Goal: Task Accomplishment & Management: Use online tool/utility

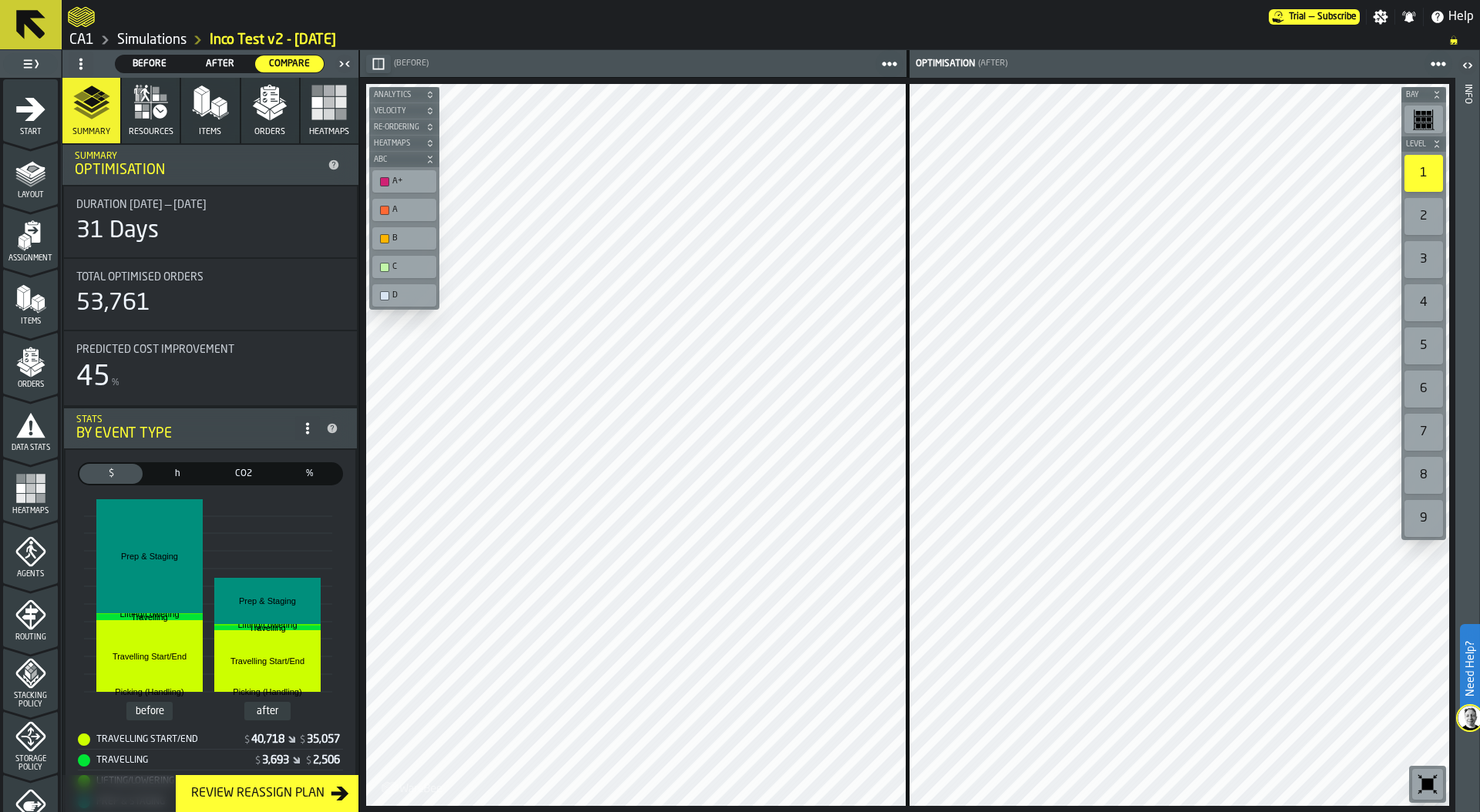
scroll to position [403, 0]
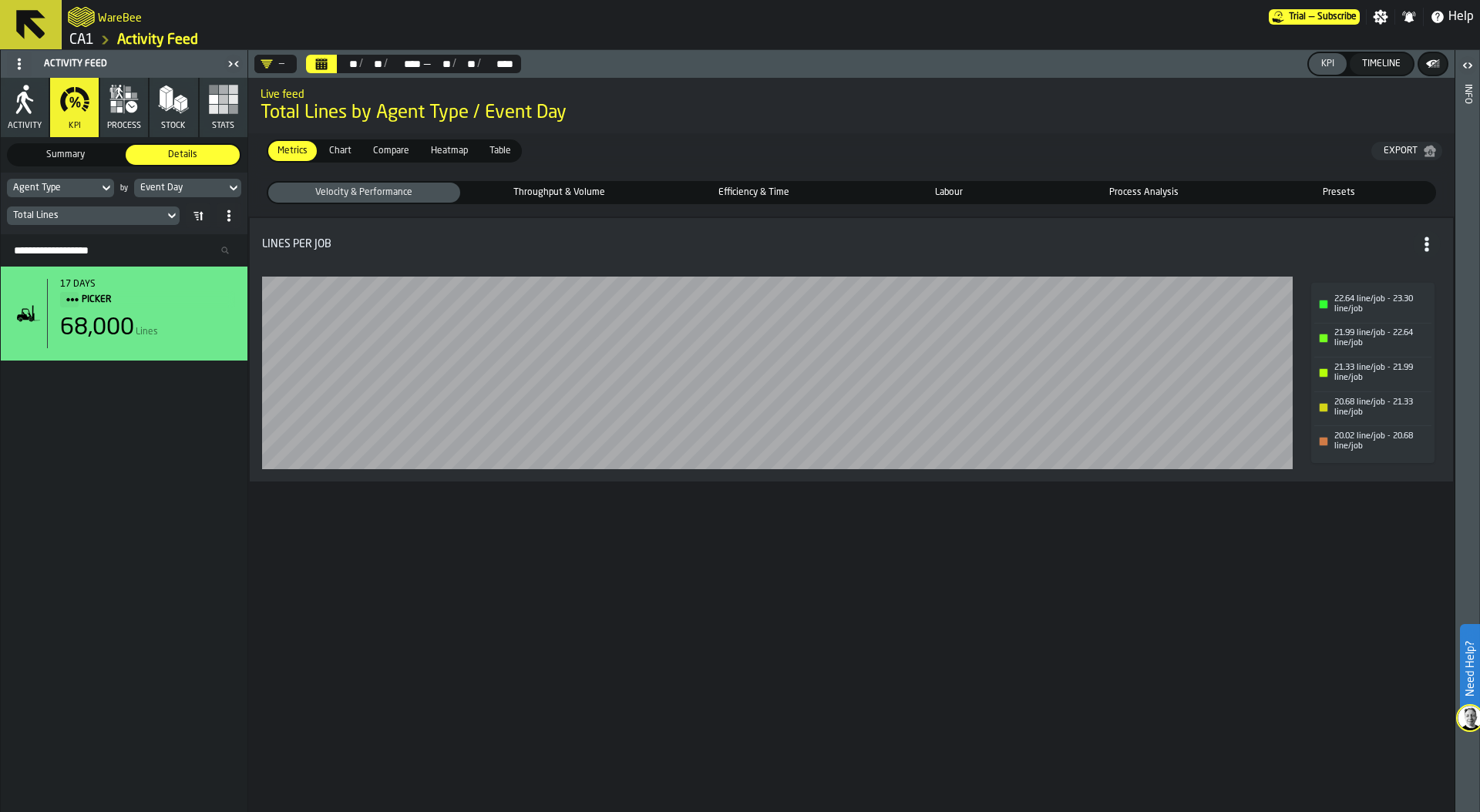
click at [126, 121] on span "process" at bounding box center [124, 126] width 34 height 10
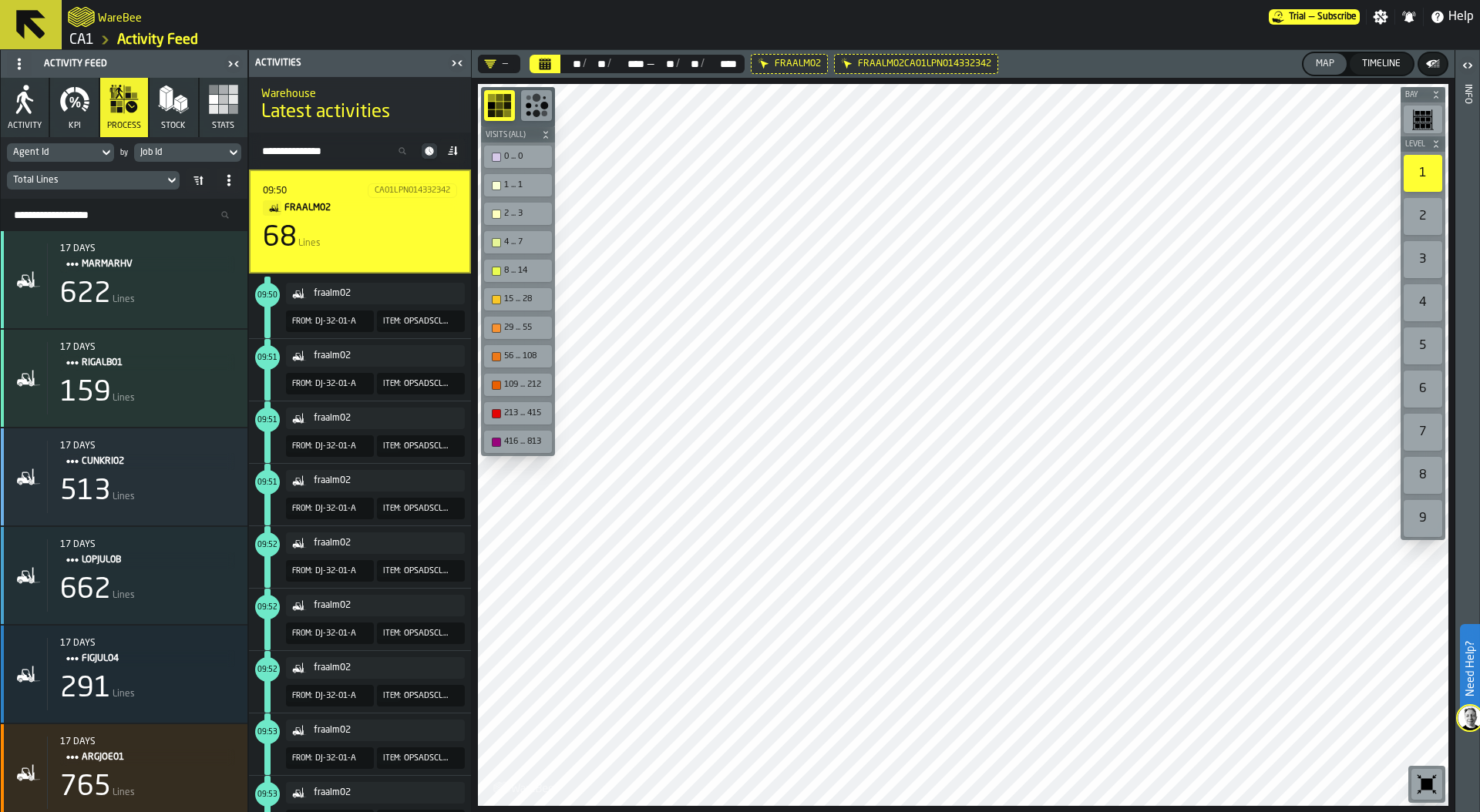
click at [272, 298] on span "09:50" at bounding box center [267, 295] width 20 height 7
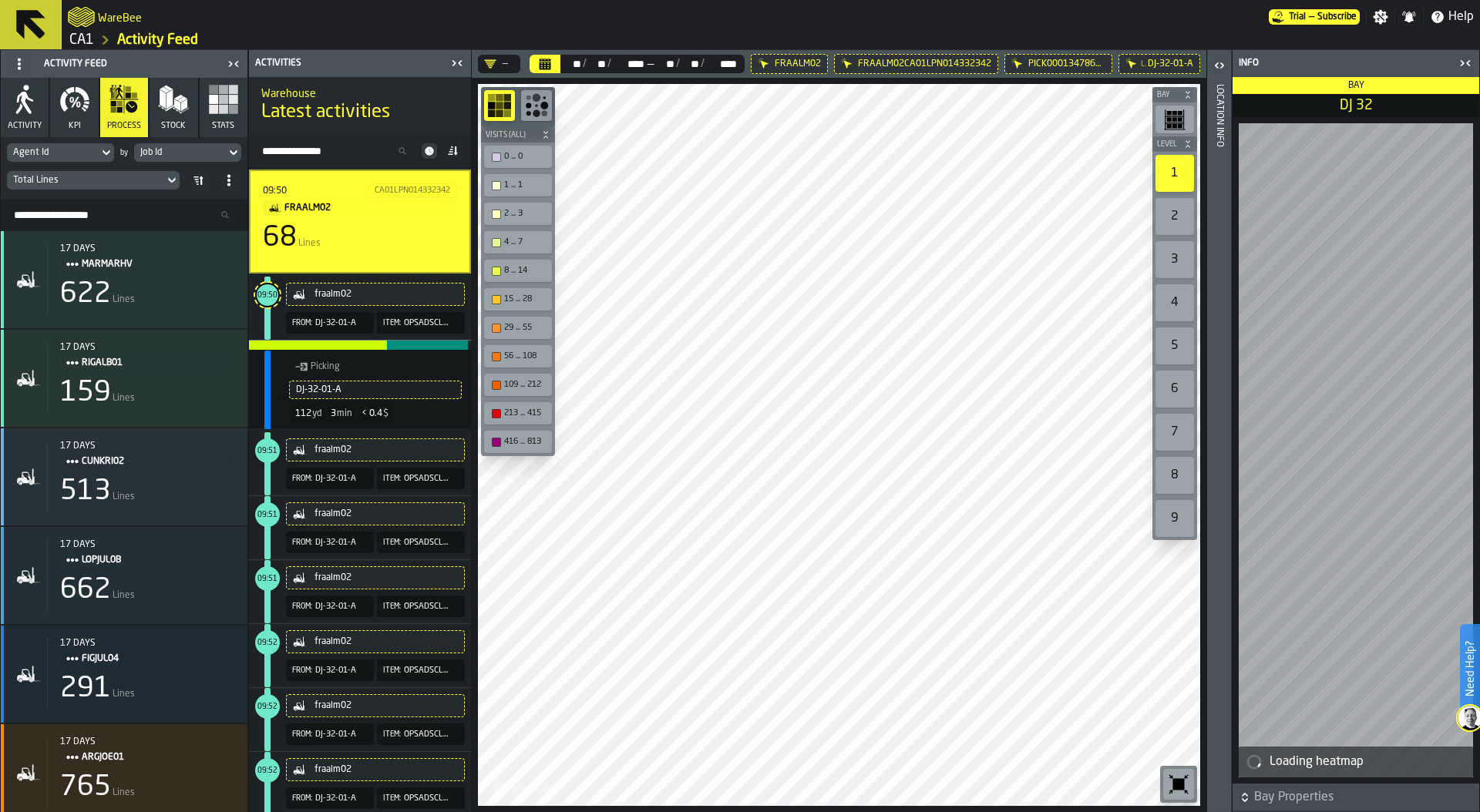
click at [267, 449] on span "09:51" at bounding box center [267, 450] width 20 height 7
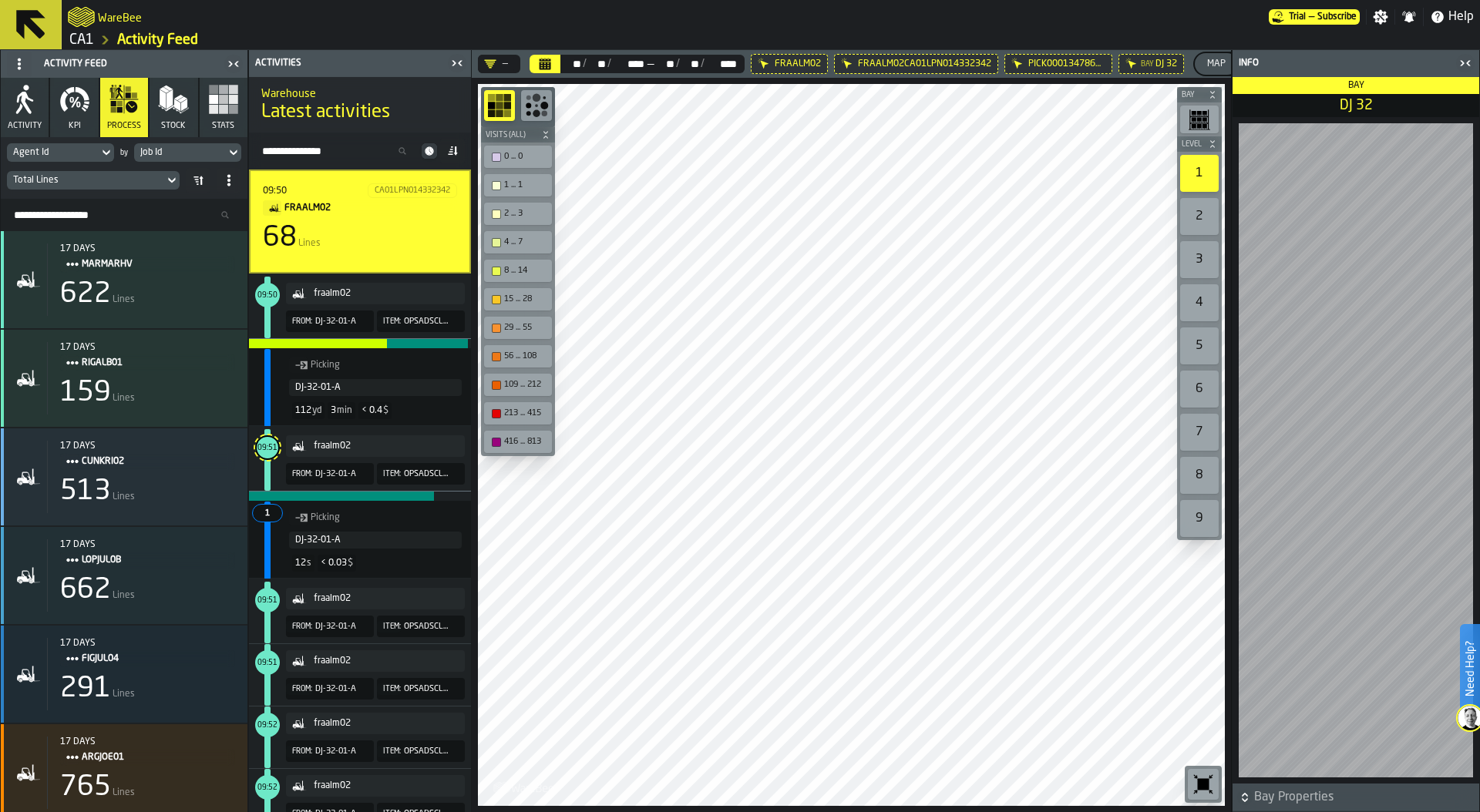
click at [269, 597] on span "09:51" at bounding box center [267, 600] width 20 height 7
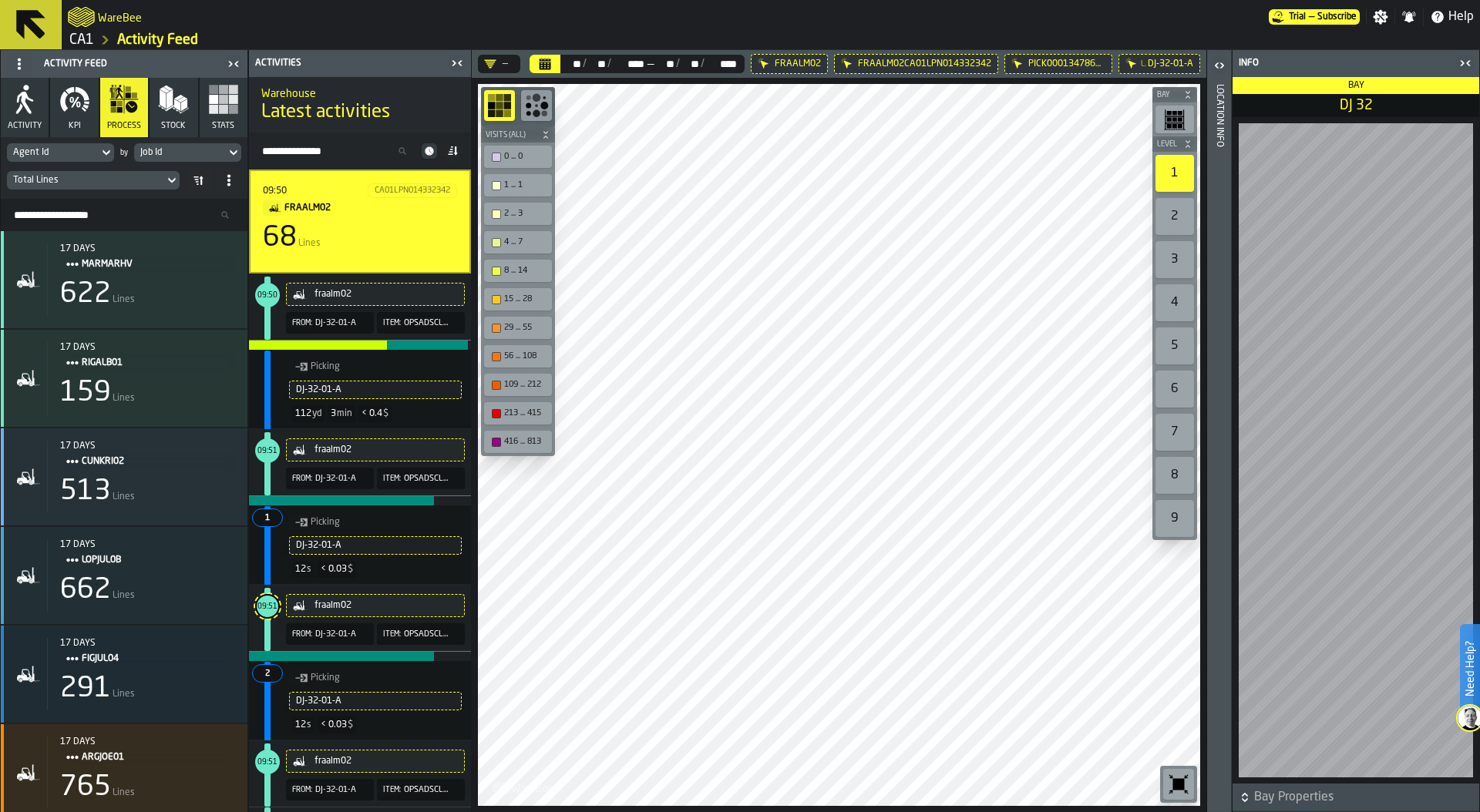
click at [265, 759] on span "09:51" at bounding box center [267, 762] width 20 height 7
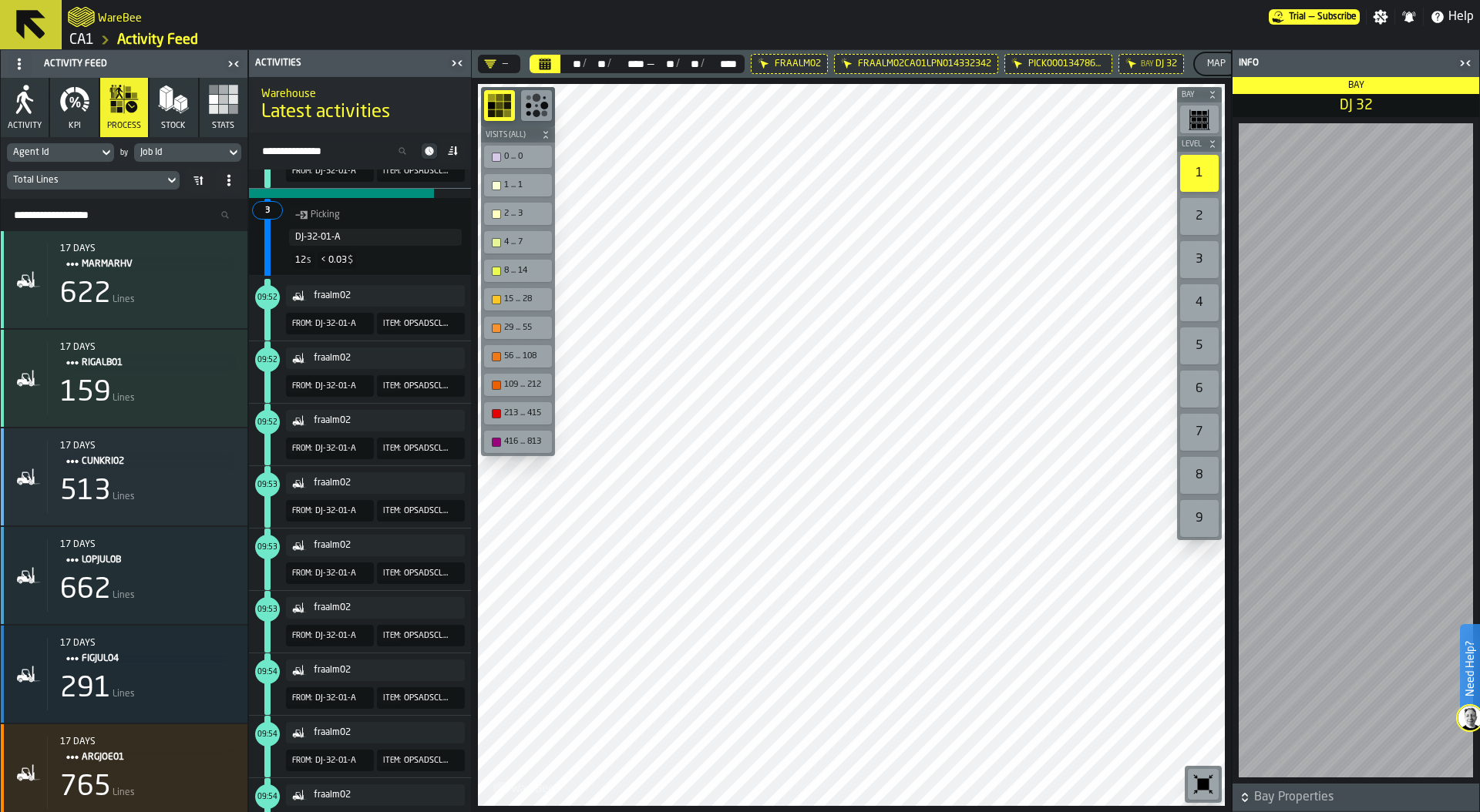
scroll to position [615, 0]
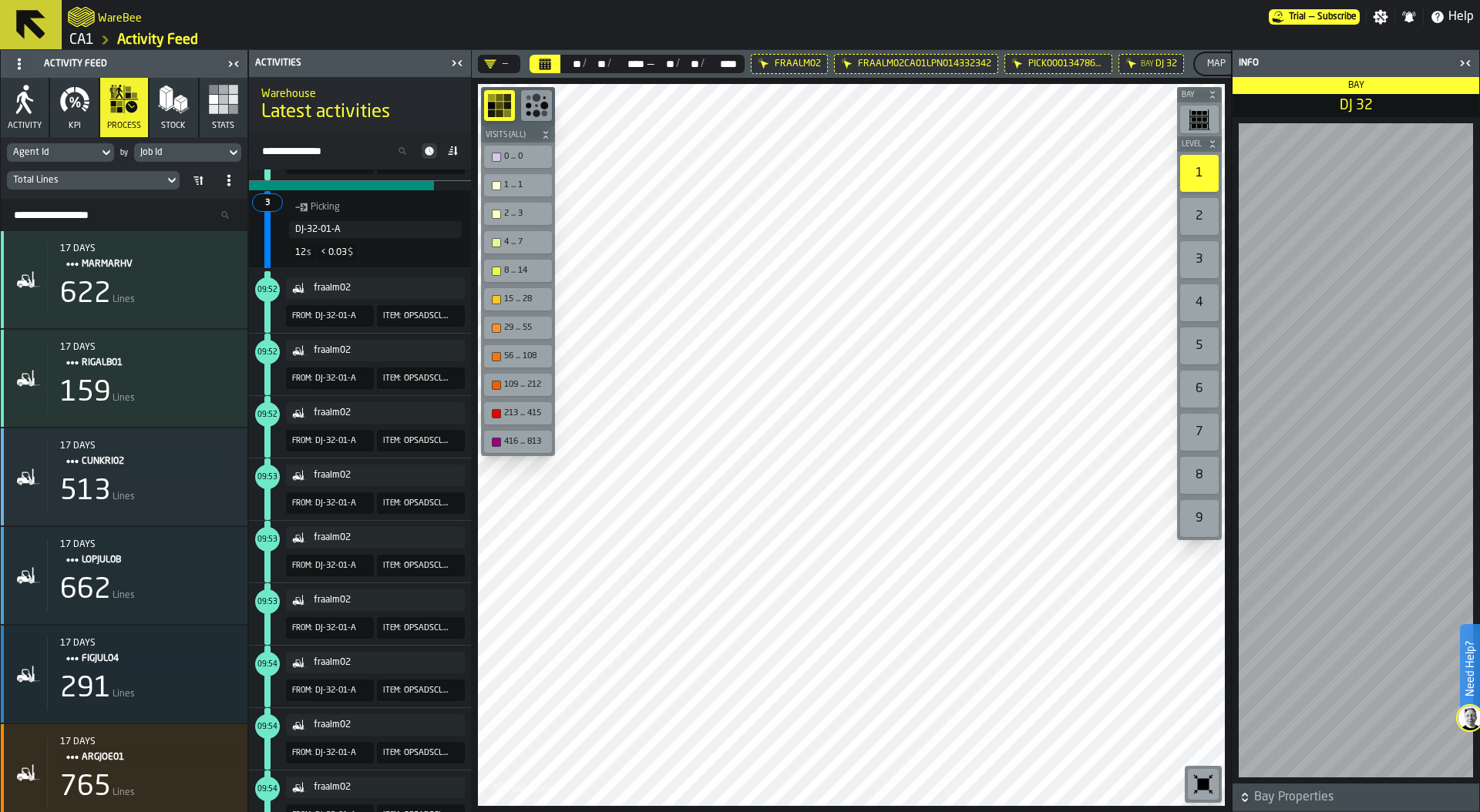
click at [266, 469] on span "09:53" at bounding box center [267, 477] width 24 height 24
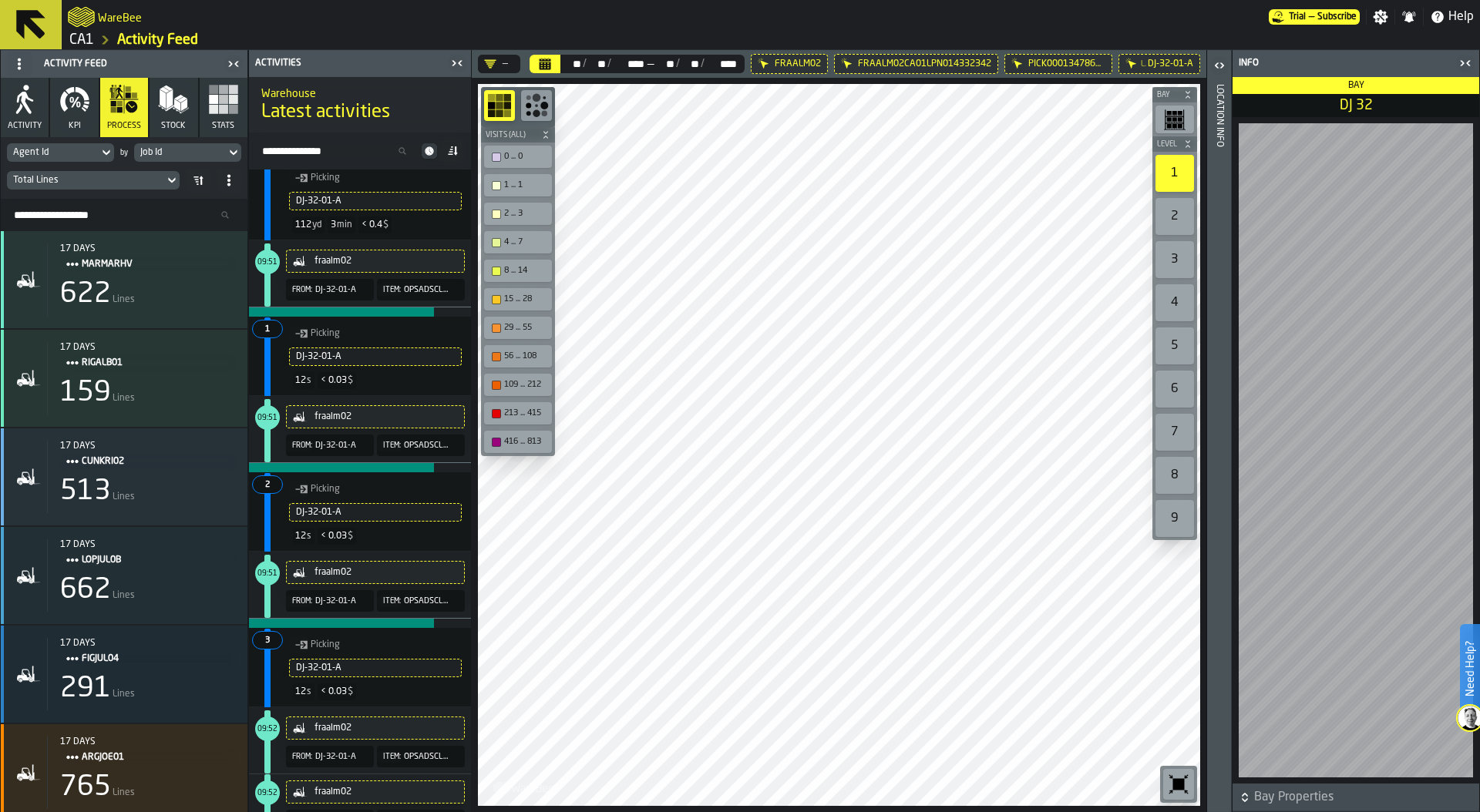
scroll to position [0, 0]
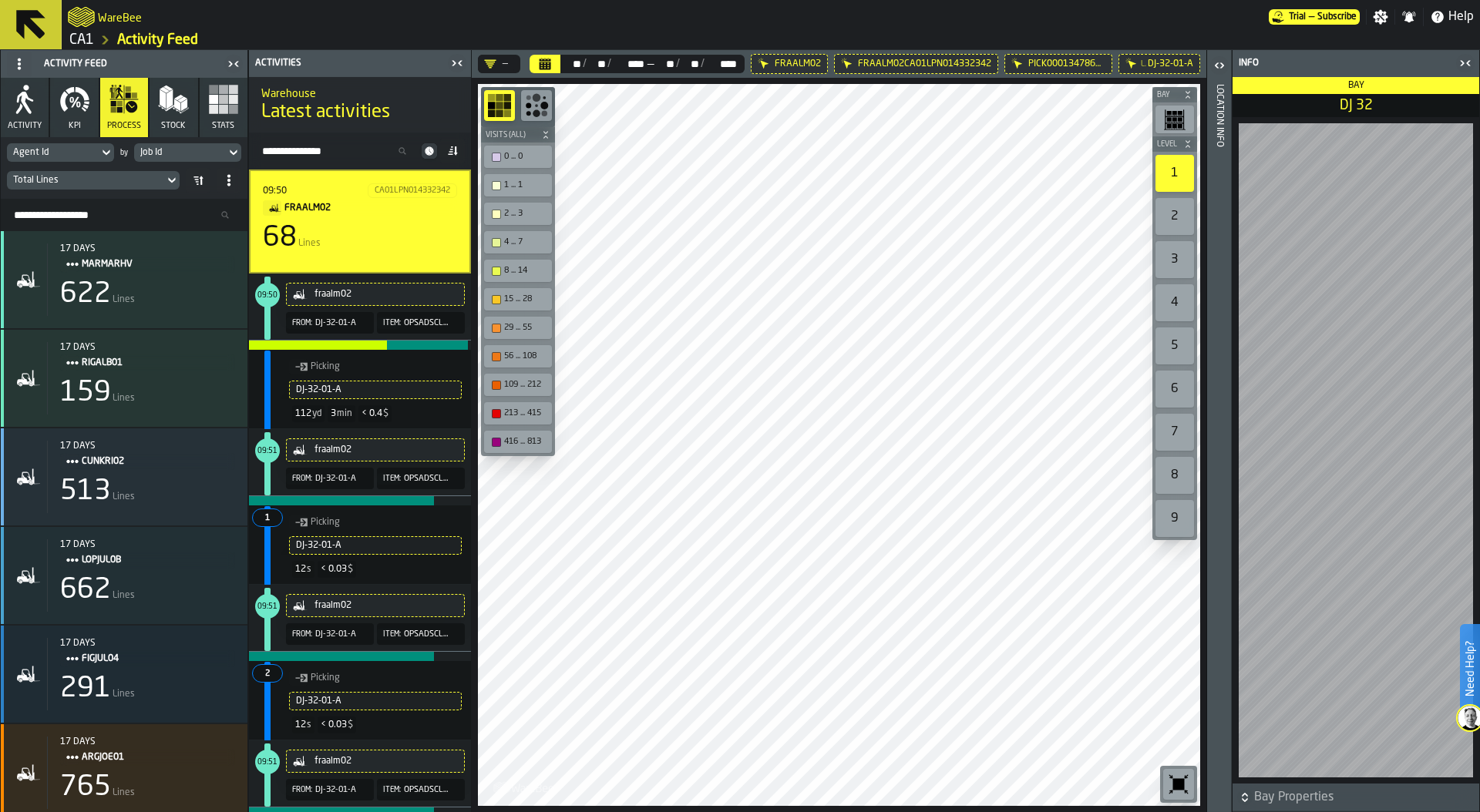
click at [268, 294] on span "09:50" at bounding box center [267, 295] width 20 height 7
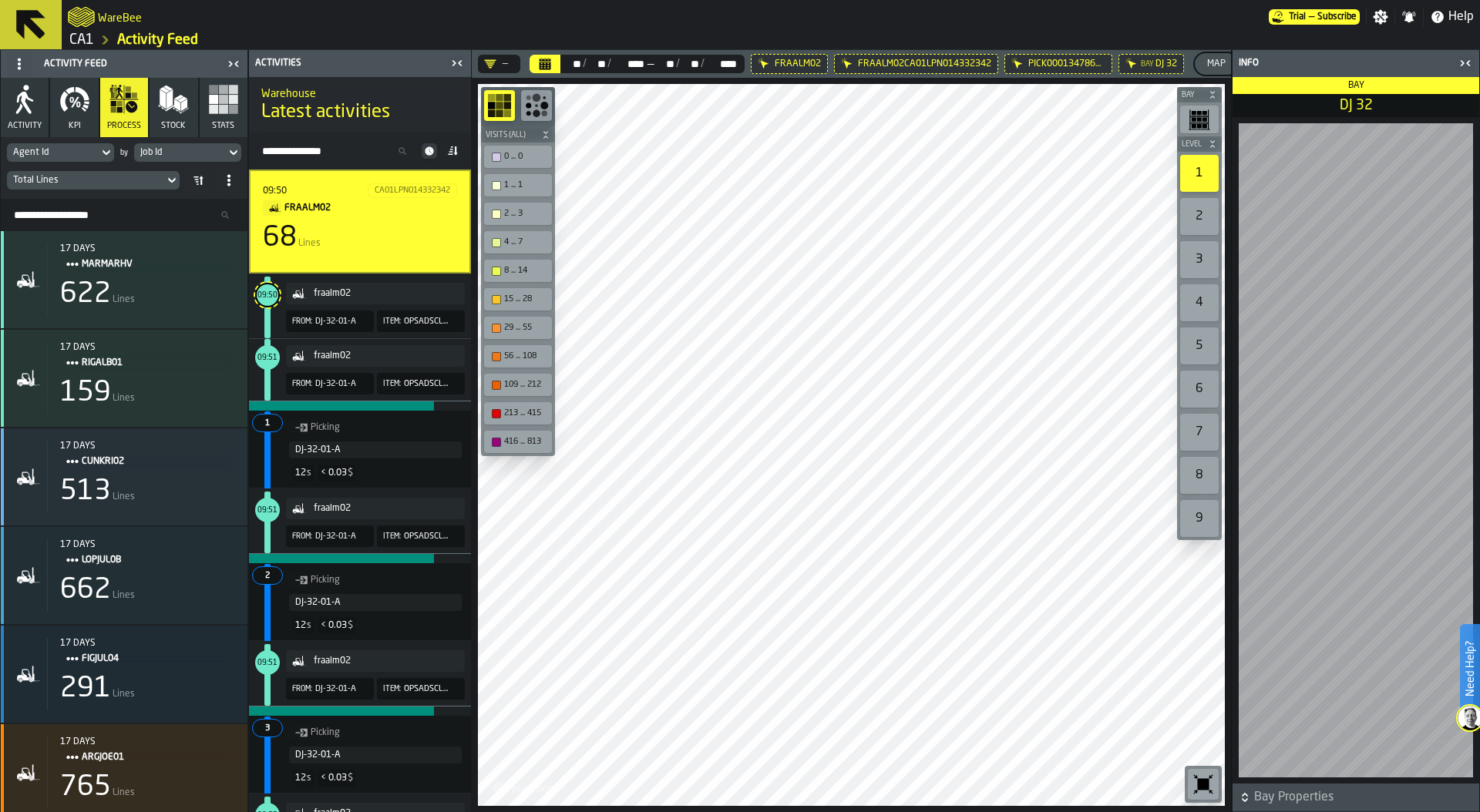
click at [265, 357] on span "09:51" at bounding box center [267, 357] width 20 height 7
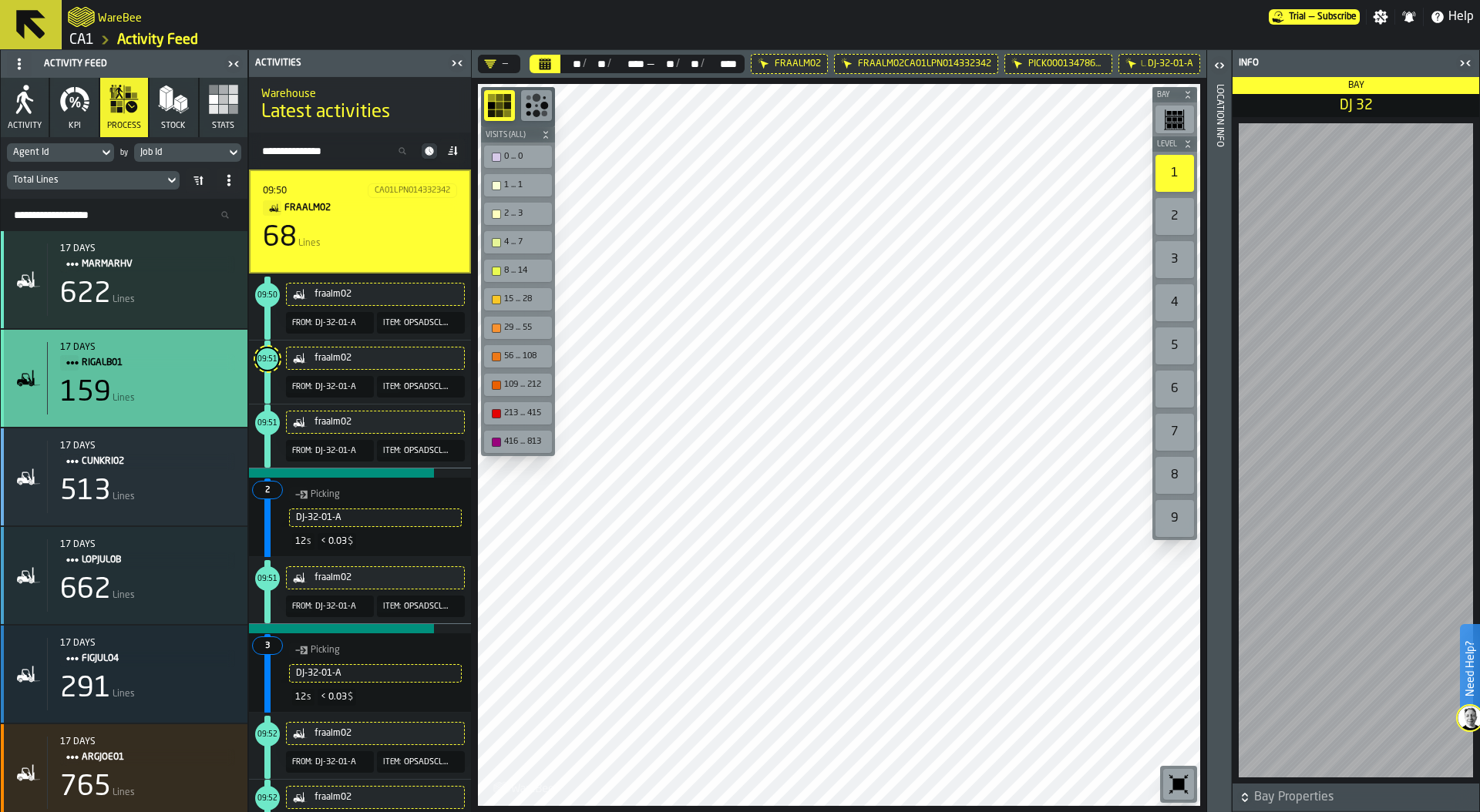
click at [151, 362] on span "rigalb01" at bounding box center [151, 363] width 141 height 17
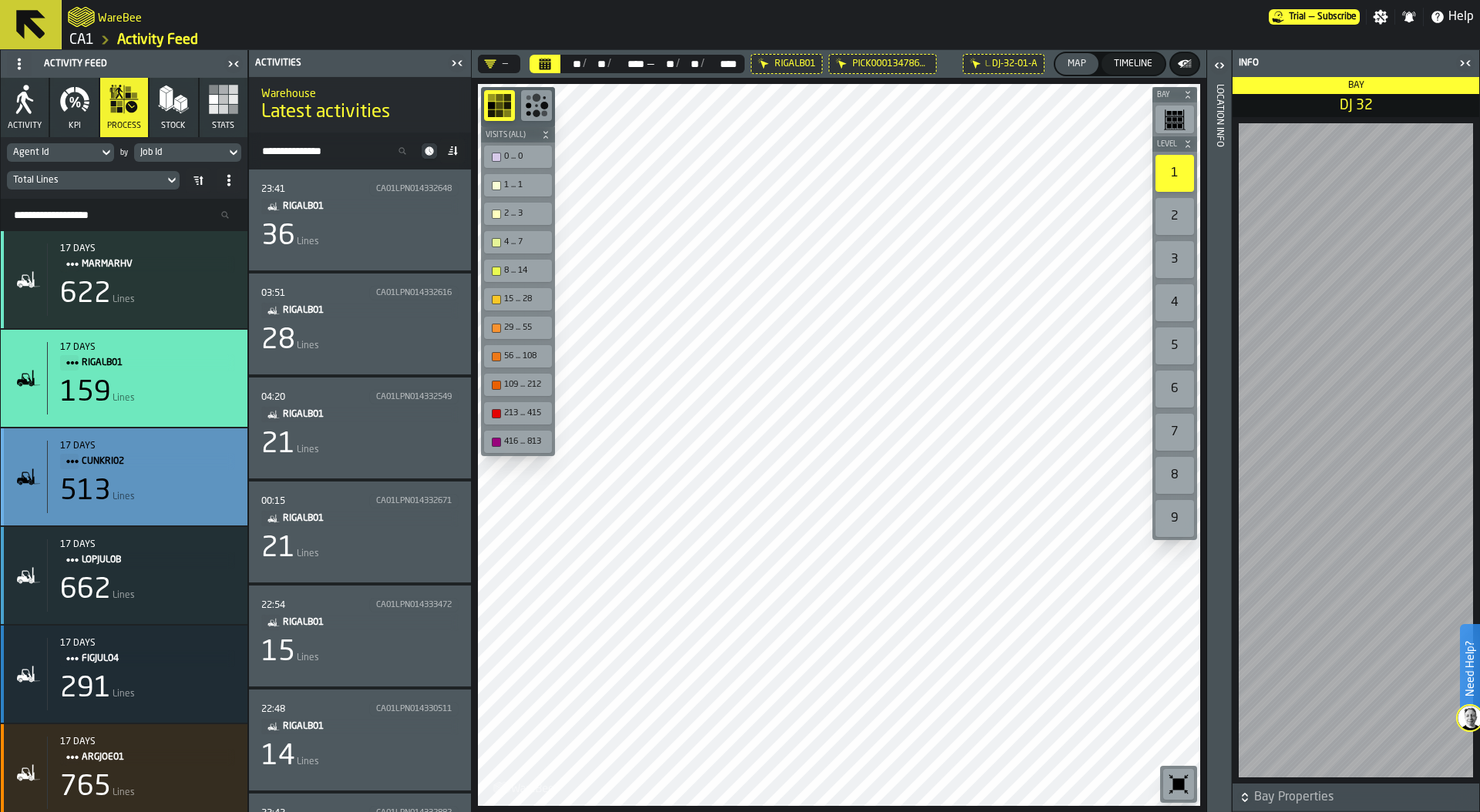
click at [144, 462] on span "cunkri02" at bounding box center [151, 461] width 141 height 17
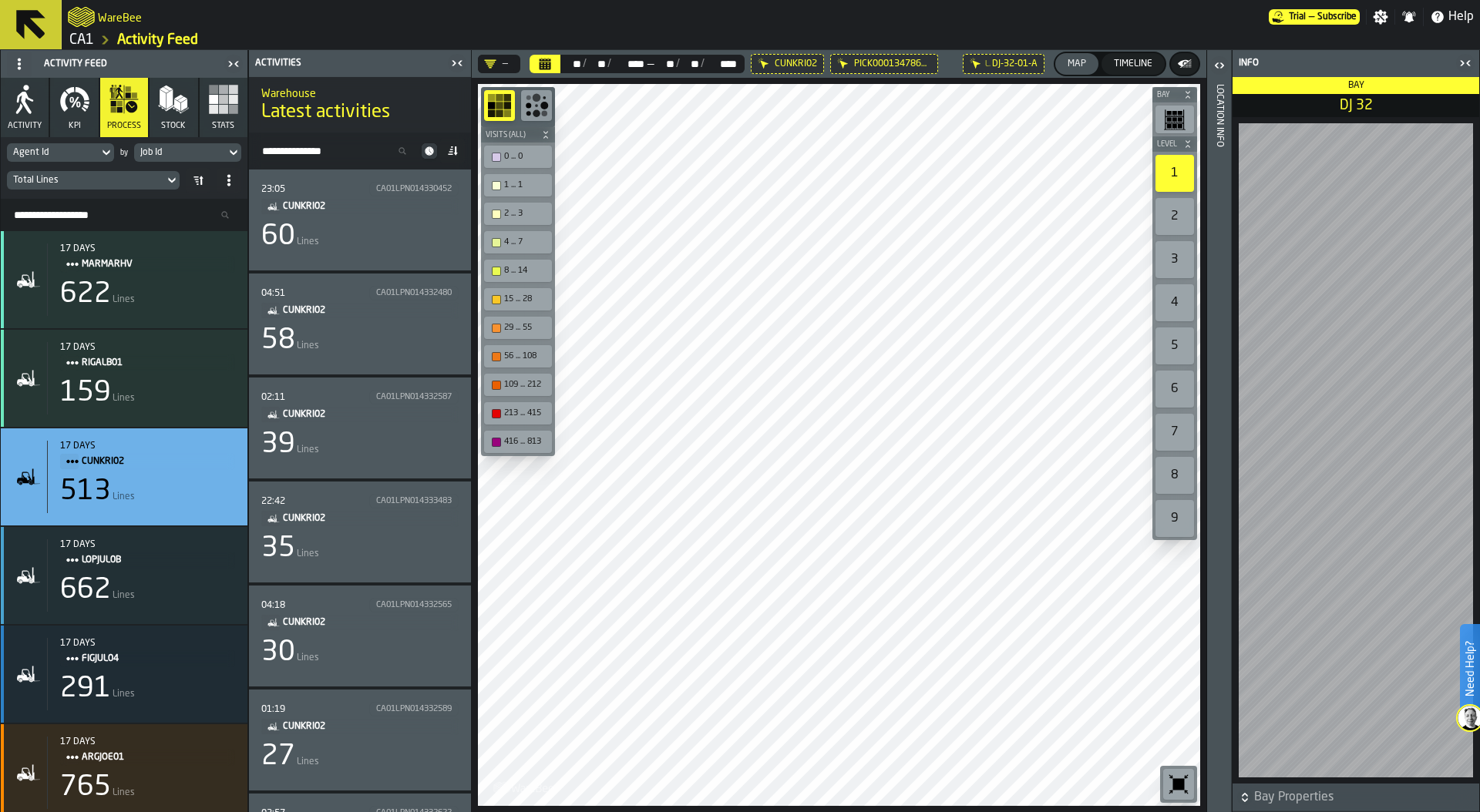
click at [352, 418] on span "cunkri02" at bounding box center [364, 414] width 163 height 17
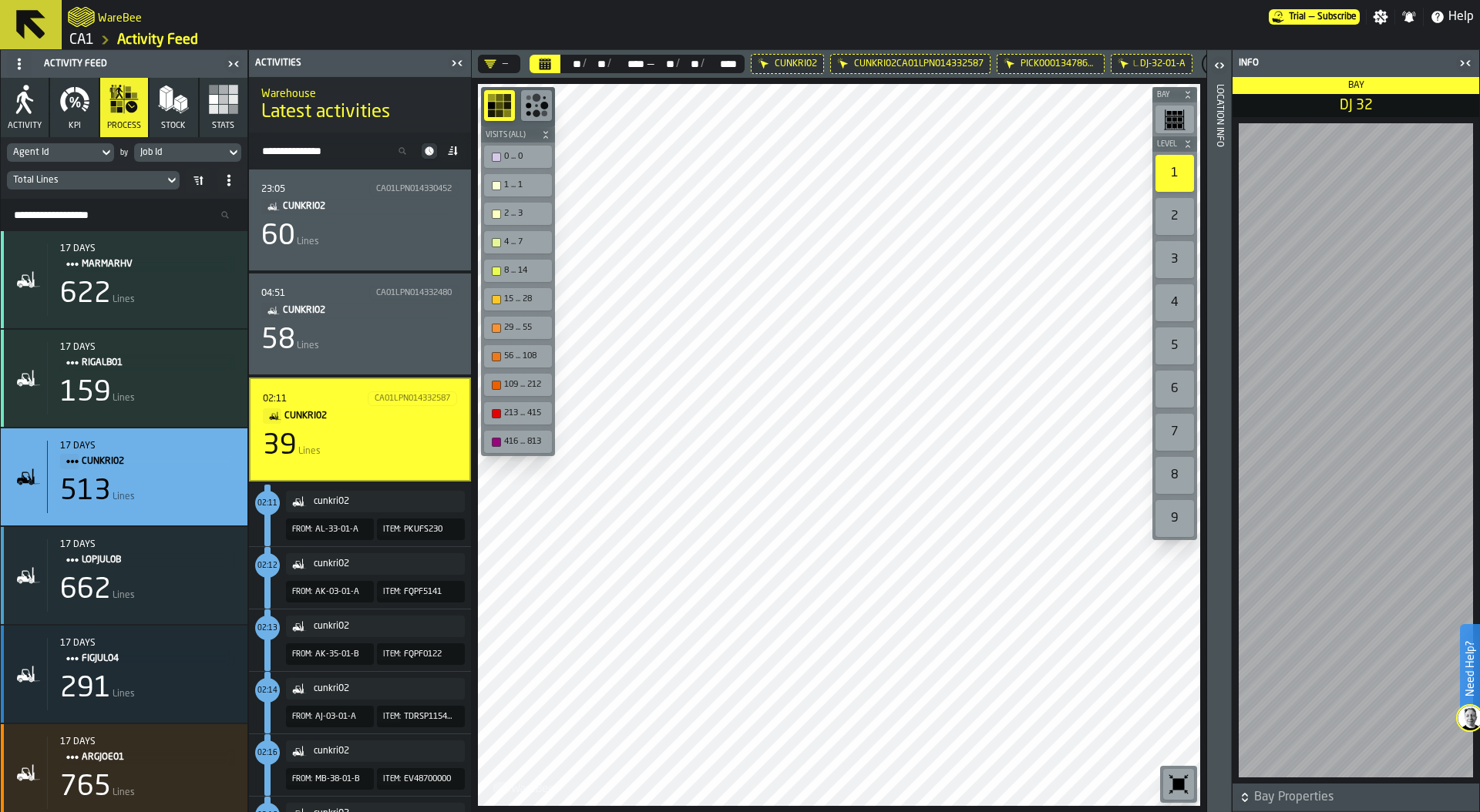
click at [549, 66] on icon "Calendar" at bounding box center [545, 65] width 11 height 7
click at [212, 107] on rect "button" at bounding box center [214, 109] width 9 height 9
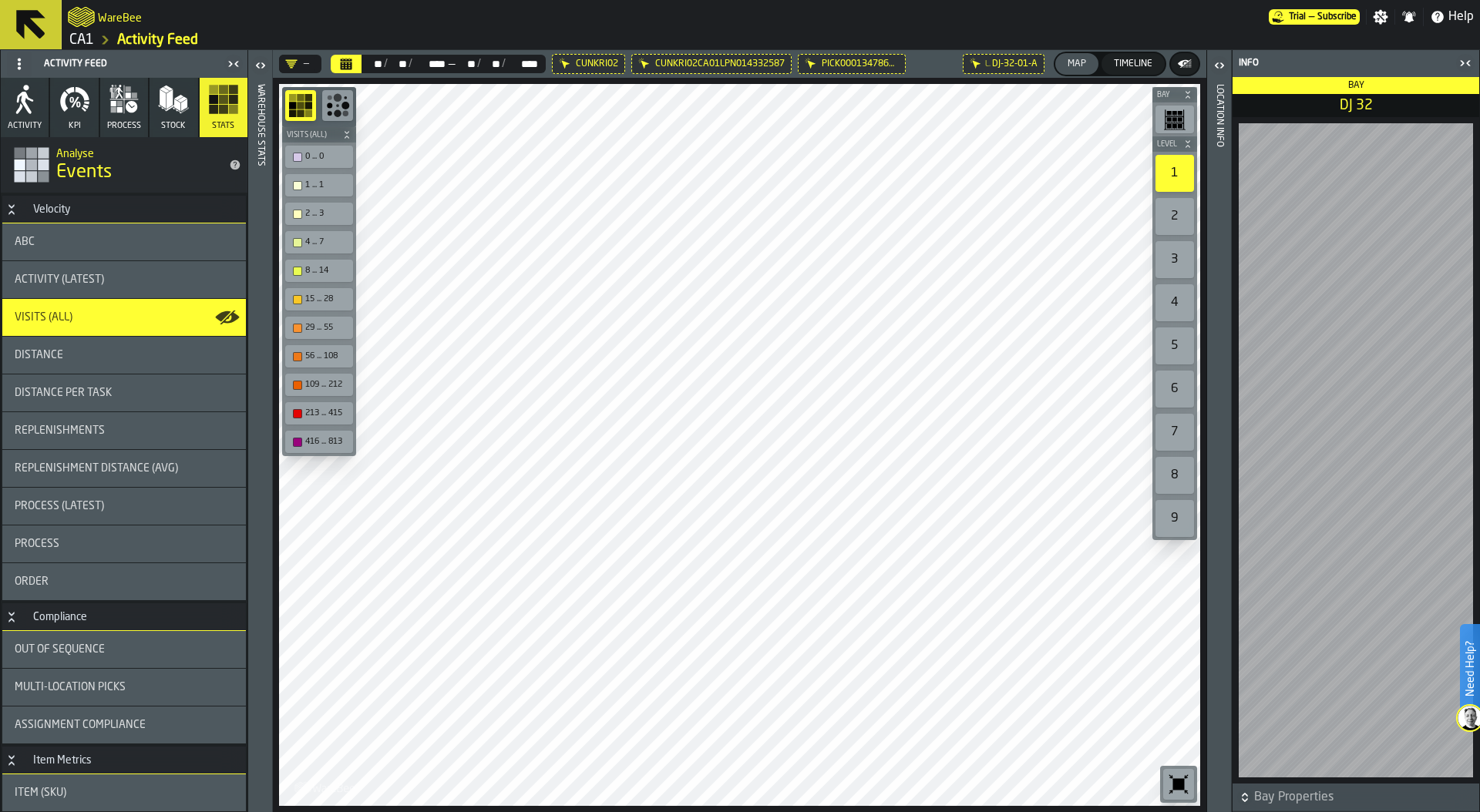
click at [0, 0] on icon at bounding box center [0, 0] width 0 height 0
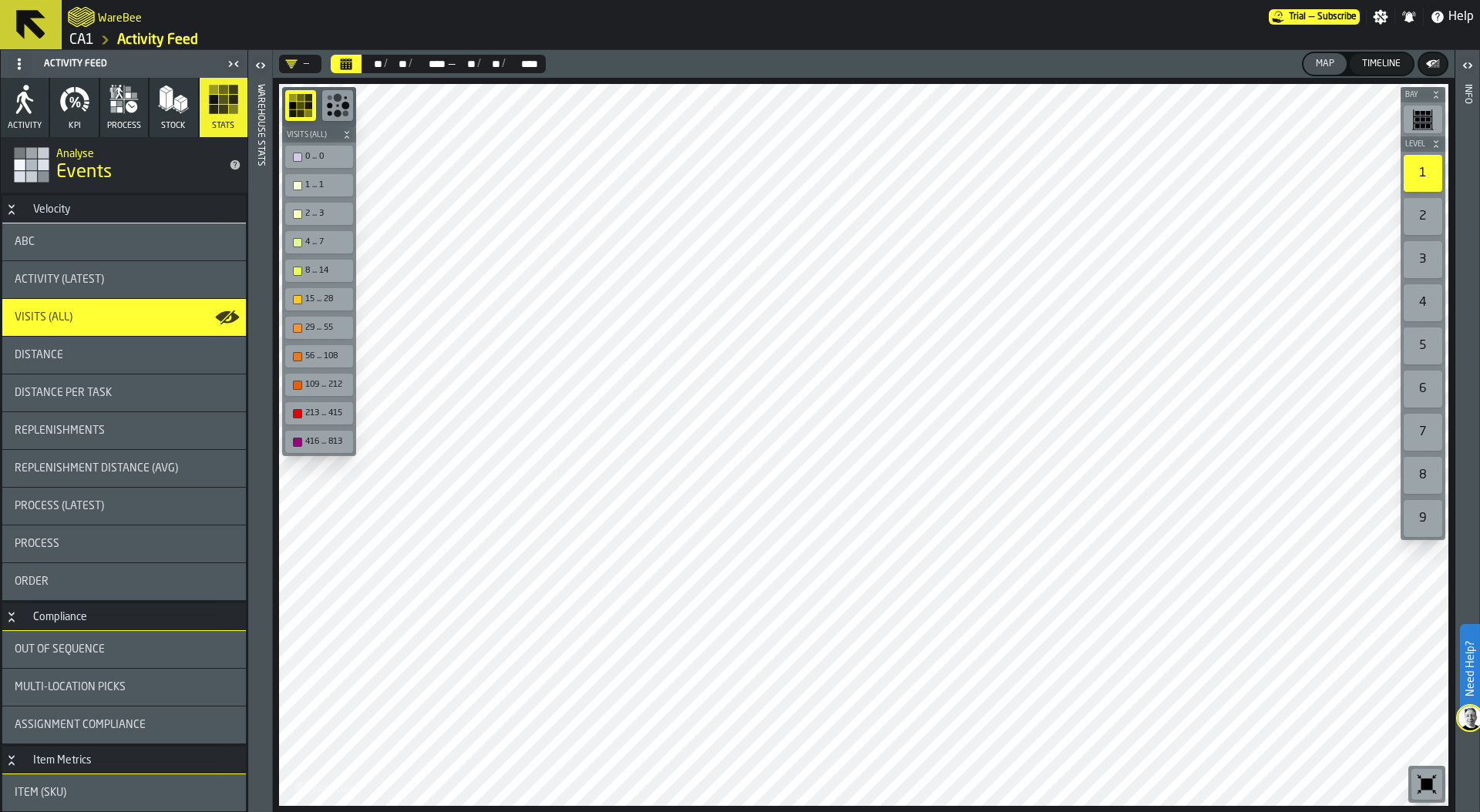
click at [96, 286] on div "Activity (Latest)" at bounding box center [123, 280] width 244 height 37
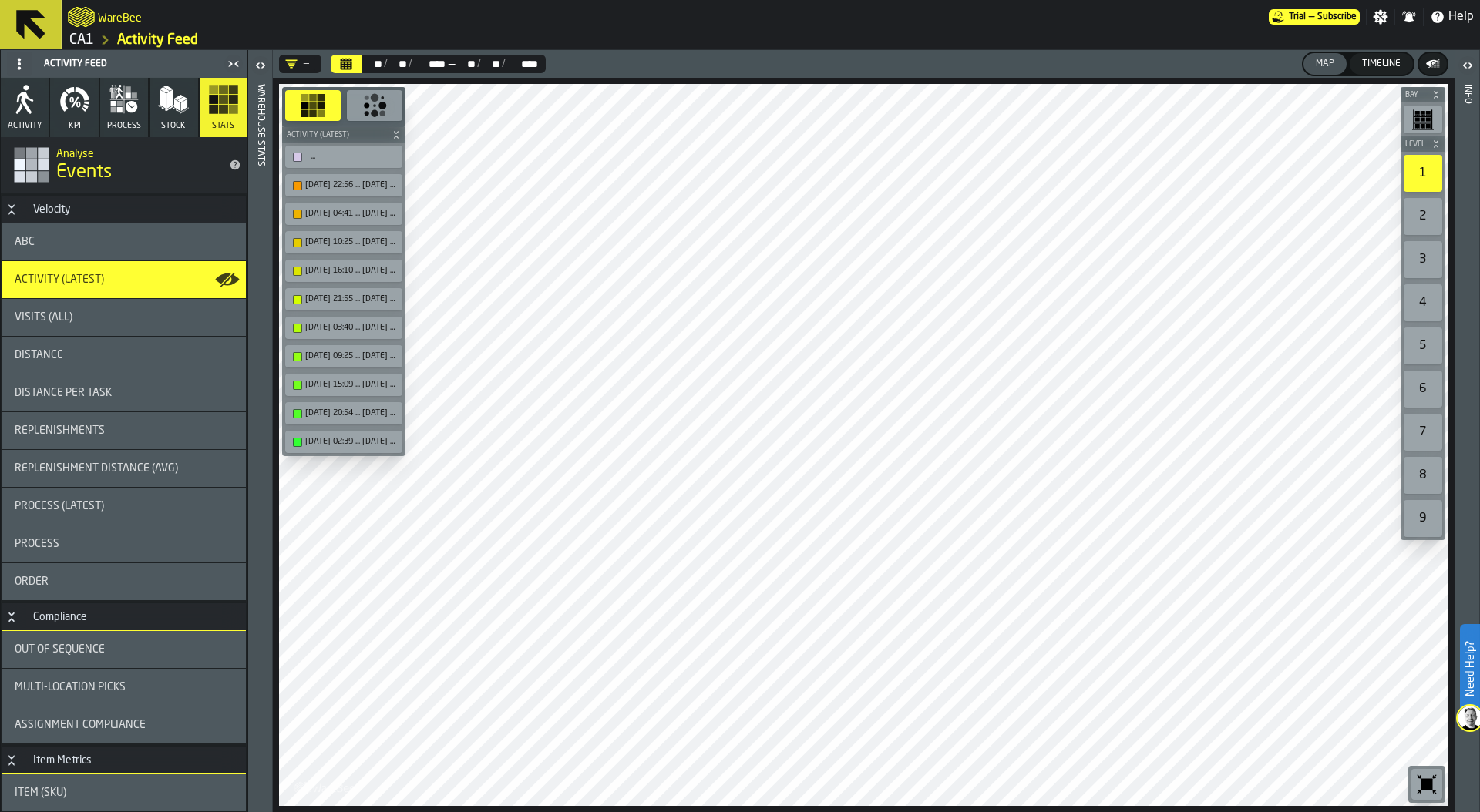
click at [155, 244] on div "ABC" at bounding box center [124, 242] width 218 height 12
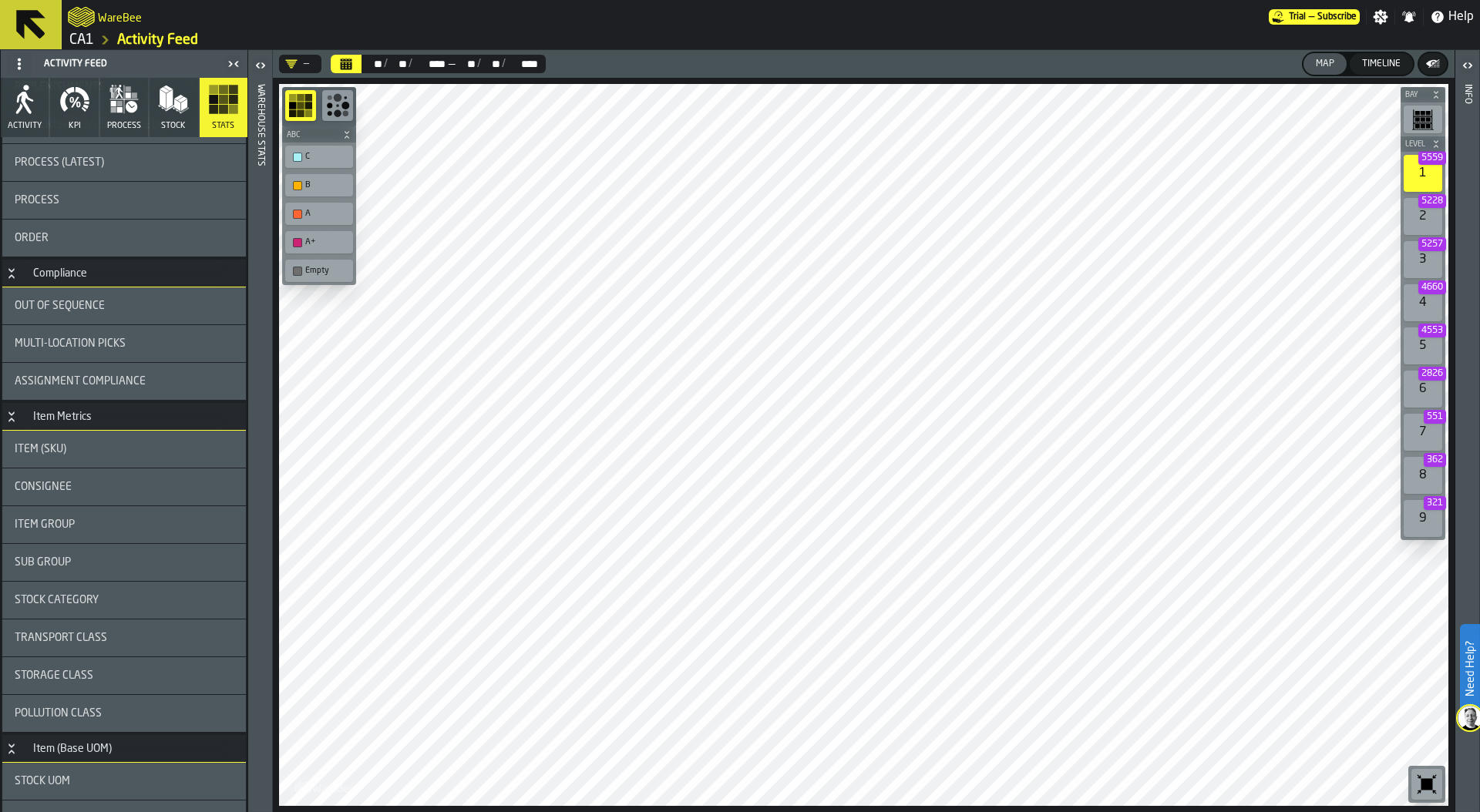
scroll to position [347, 0]
click at [96, 310] on div "Out of Sequence" at bounding box center [123, 302] width 244 height 37
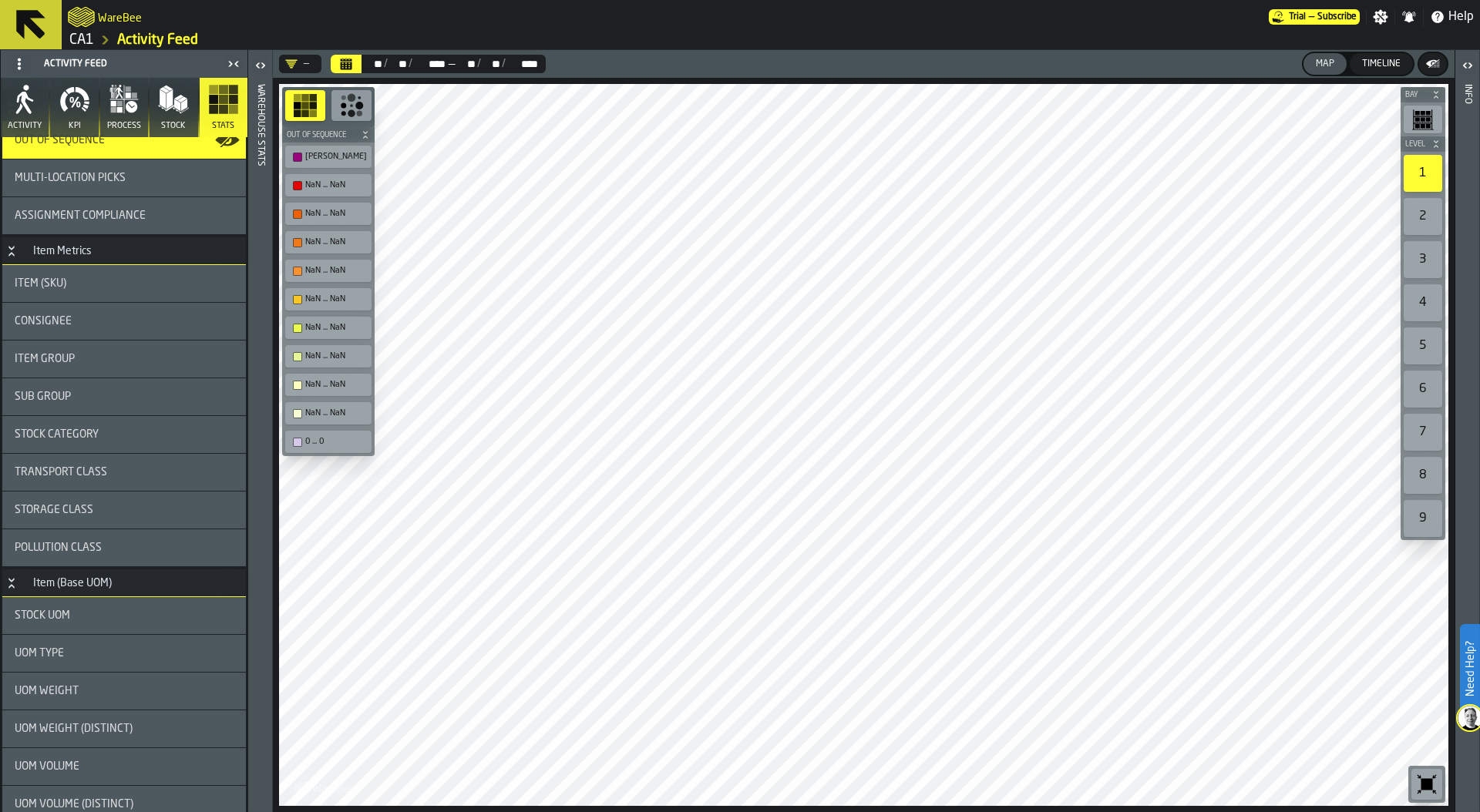
scroll to position [511, 0]
click at [104, 368] on div "Item Group" at bounding box center [123, 357] width 244 height 37
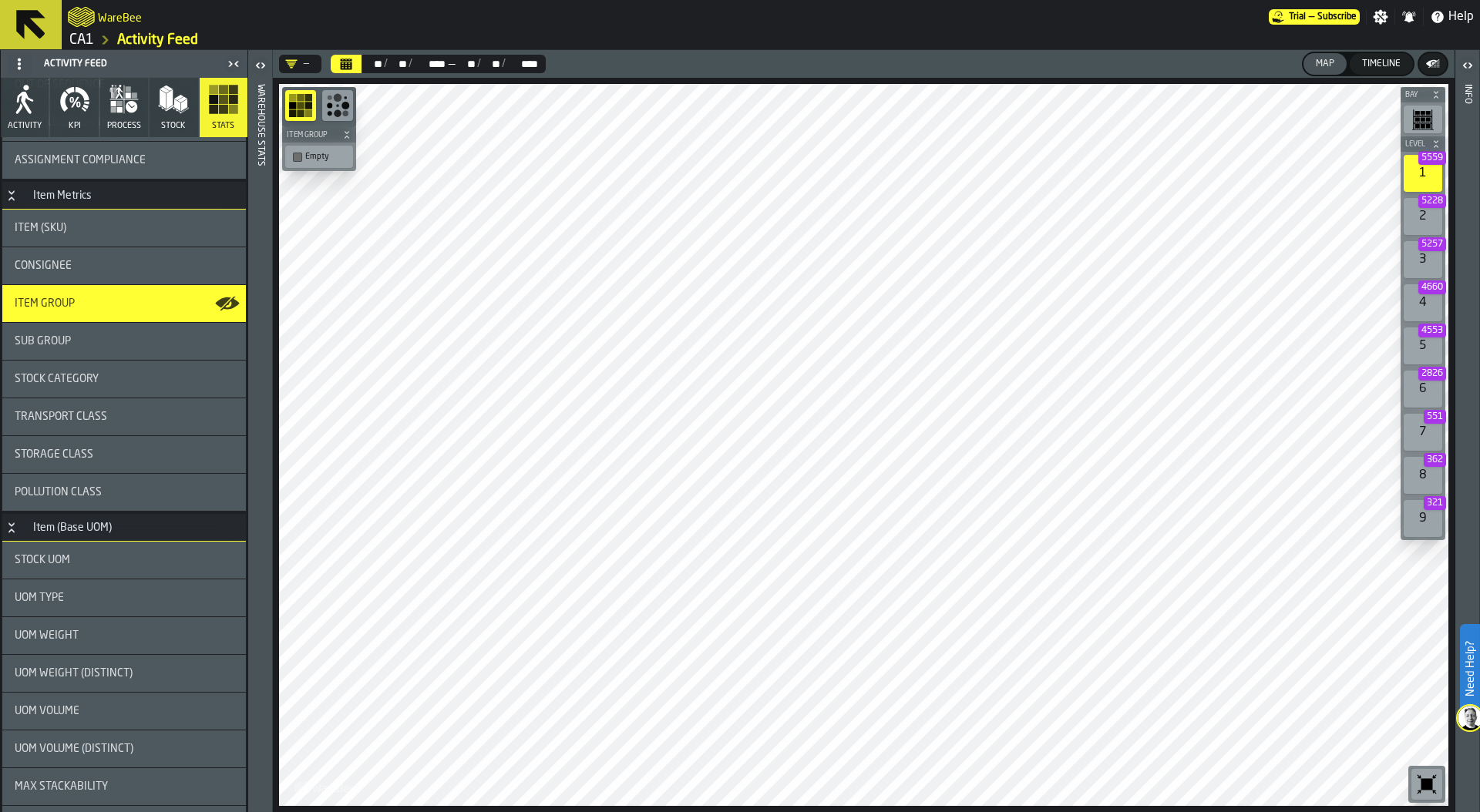
scroll to position [0, 0]
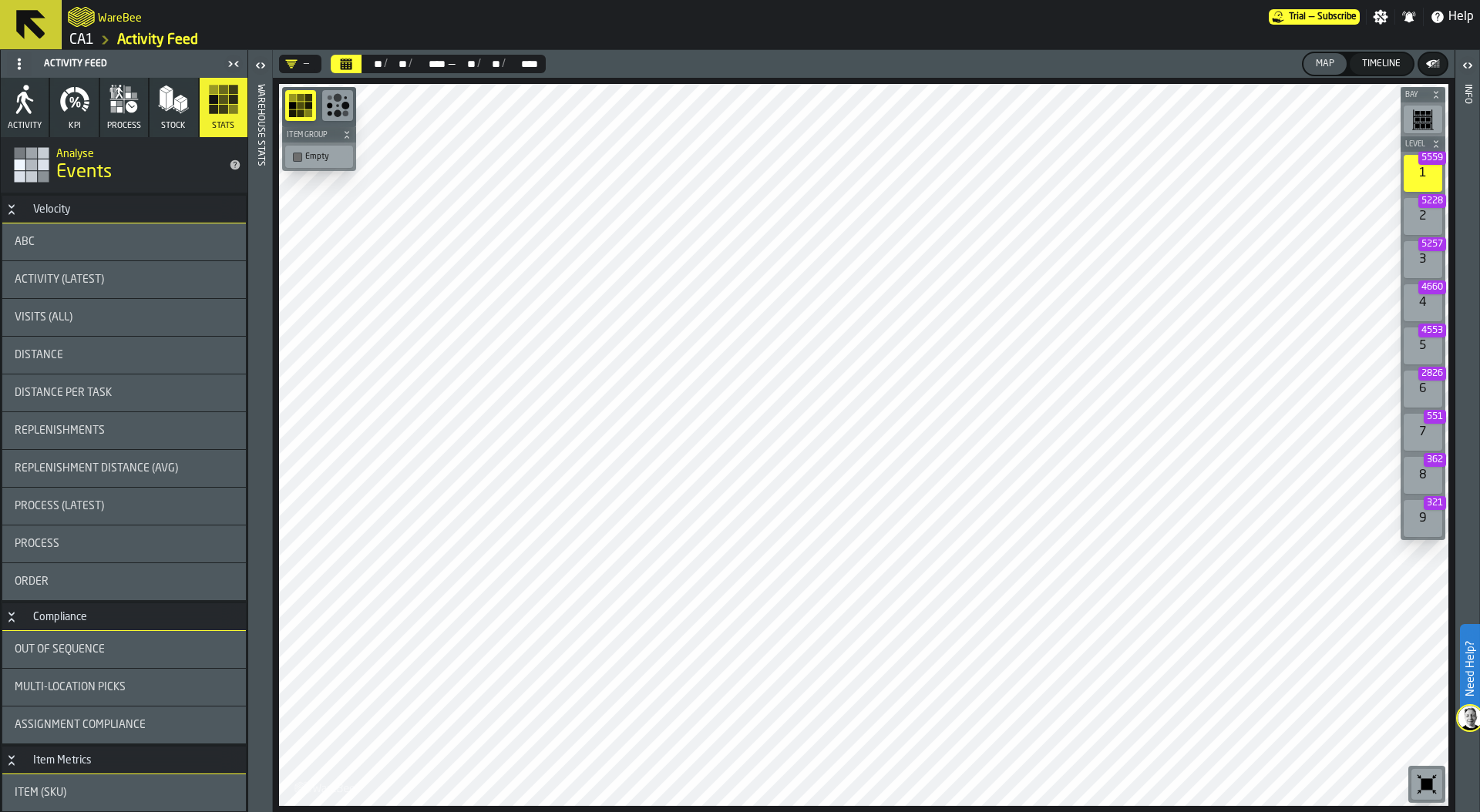
click at [73, 111] on icon "button" at bounding box center [75, 99] width 31 height 31
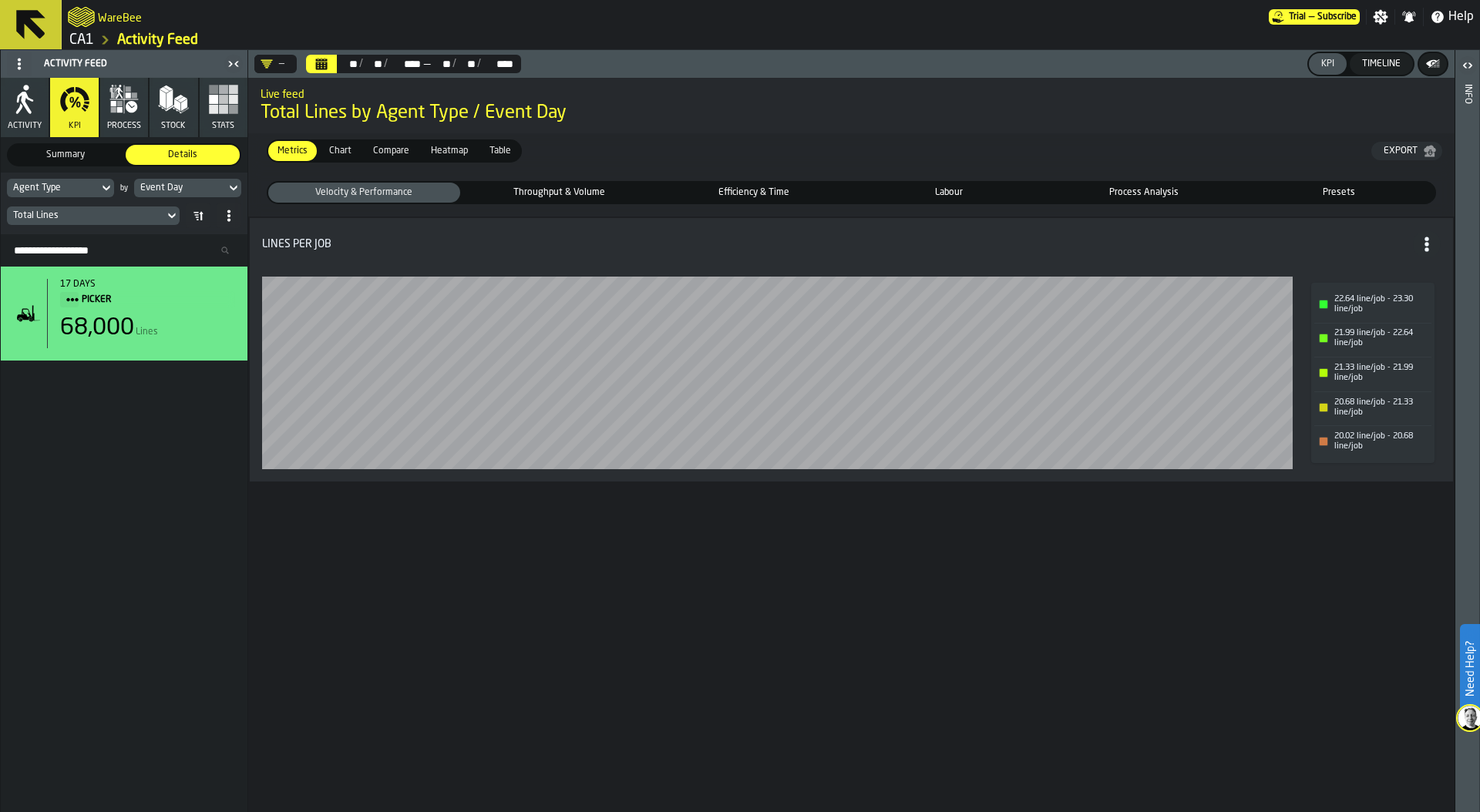
click at [104, 218] on div "Total Lines" at bounding box center [85, 216] width 145 height 11
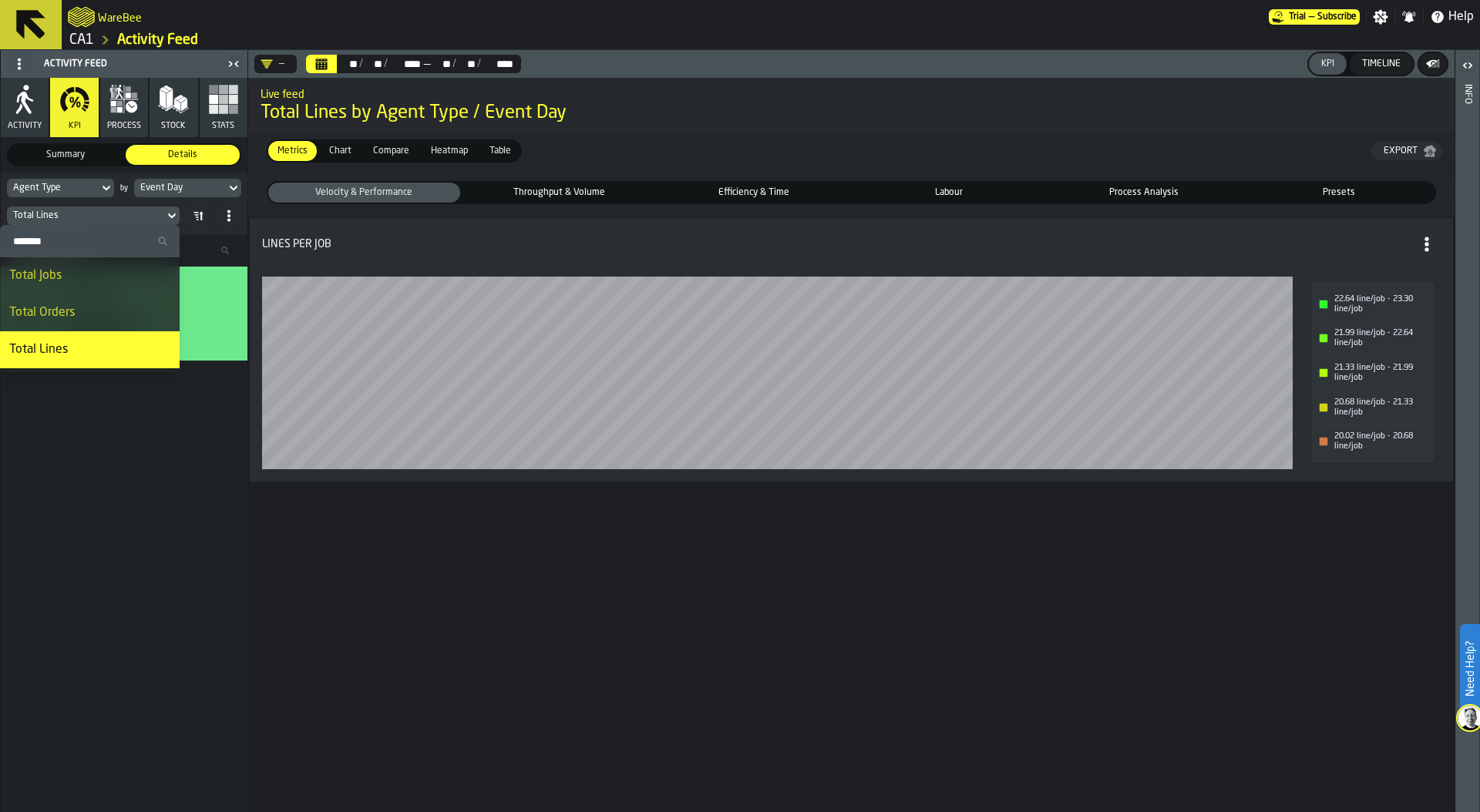
click at [590, 189] on span "Throughput & Volume" at bounding box center [558, 192] width 186 height 14
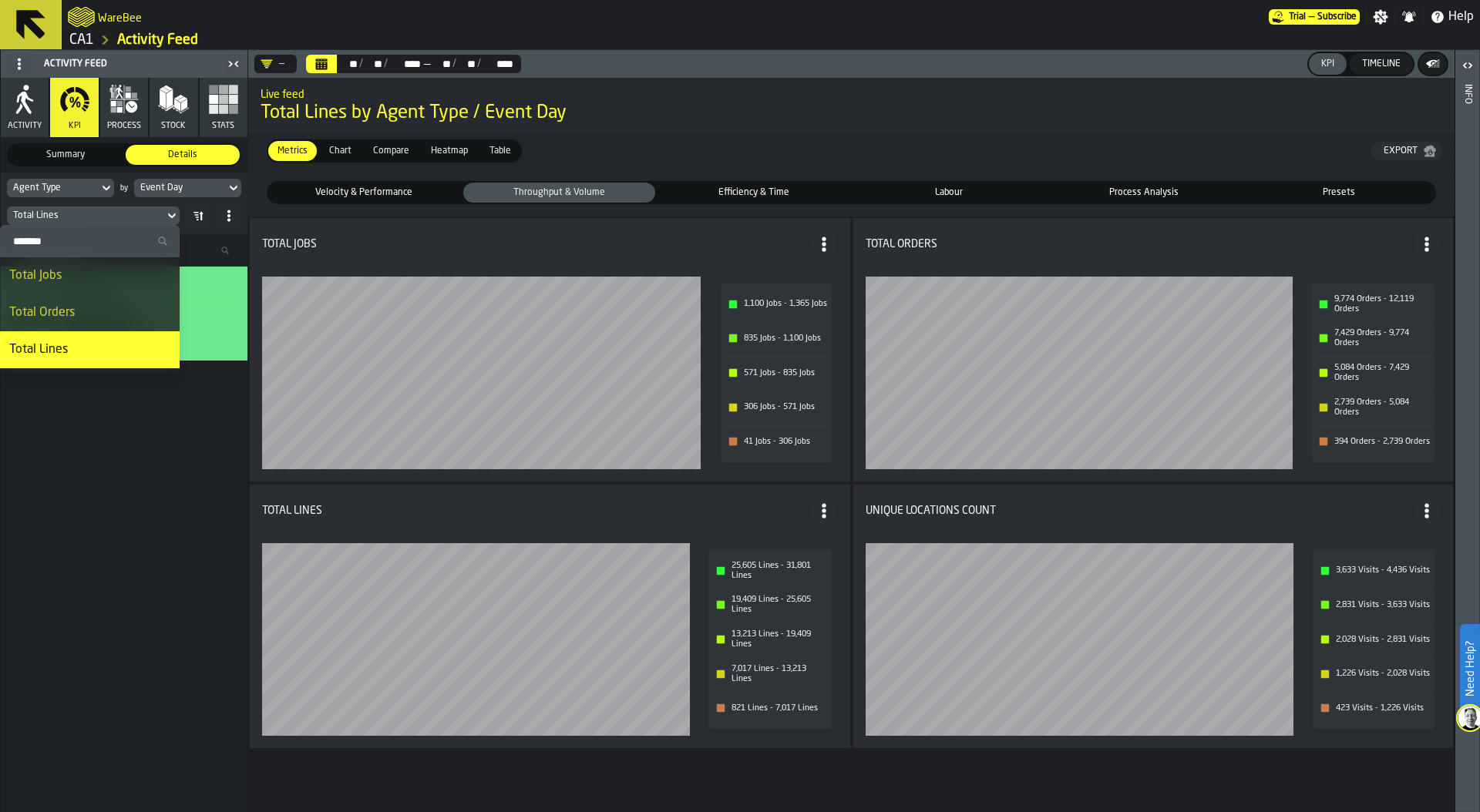
click at [740, 189] on span "Efficiency & Time" at bounding box center [754, 192] width 186 height 14
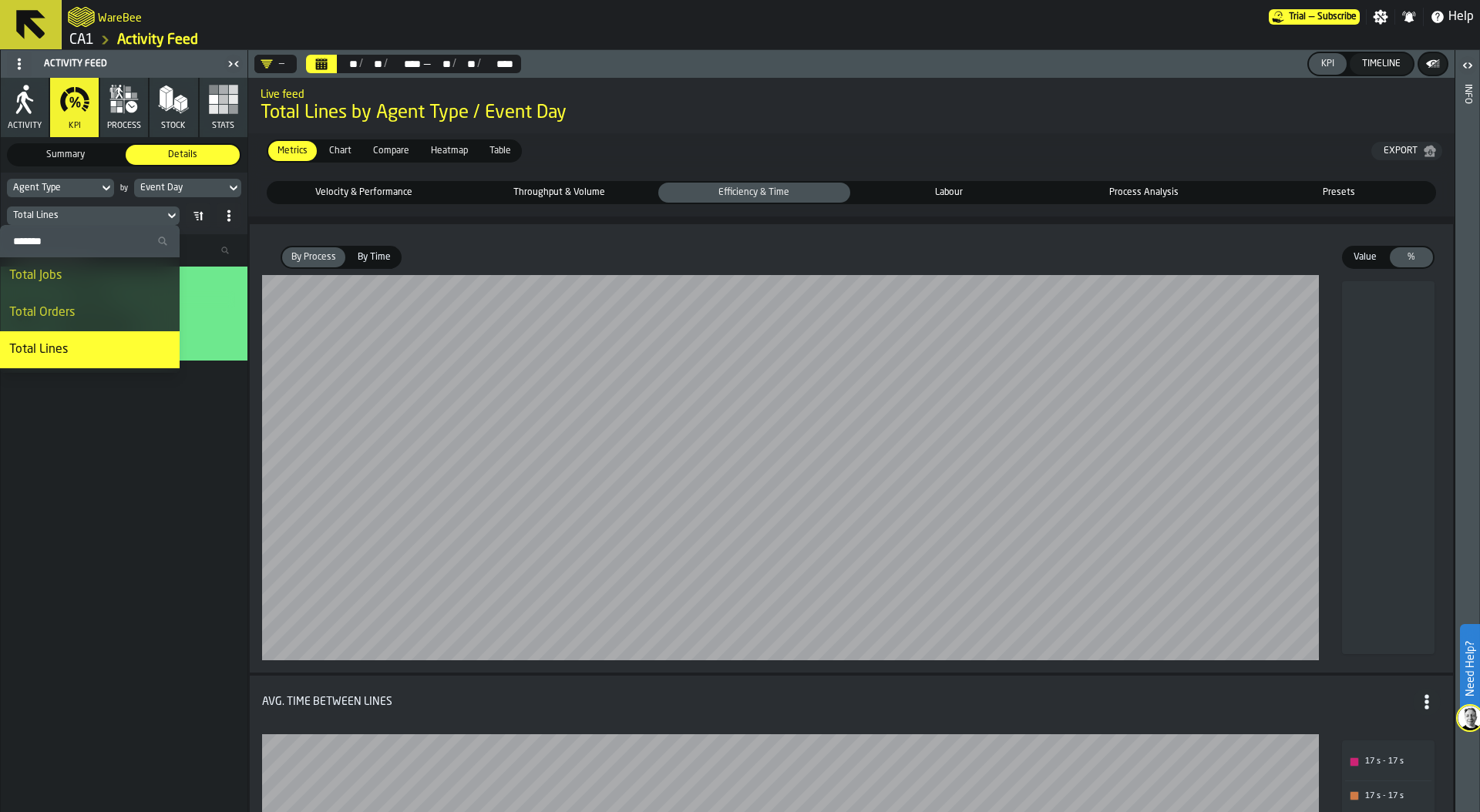
click at [953, 194] on span "Labour" at bounding box center [949, 192] width 186 height 14
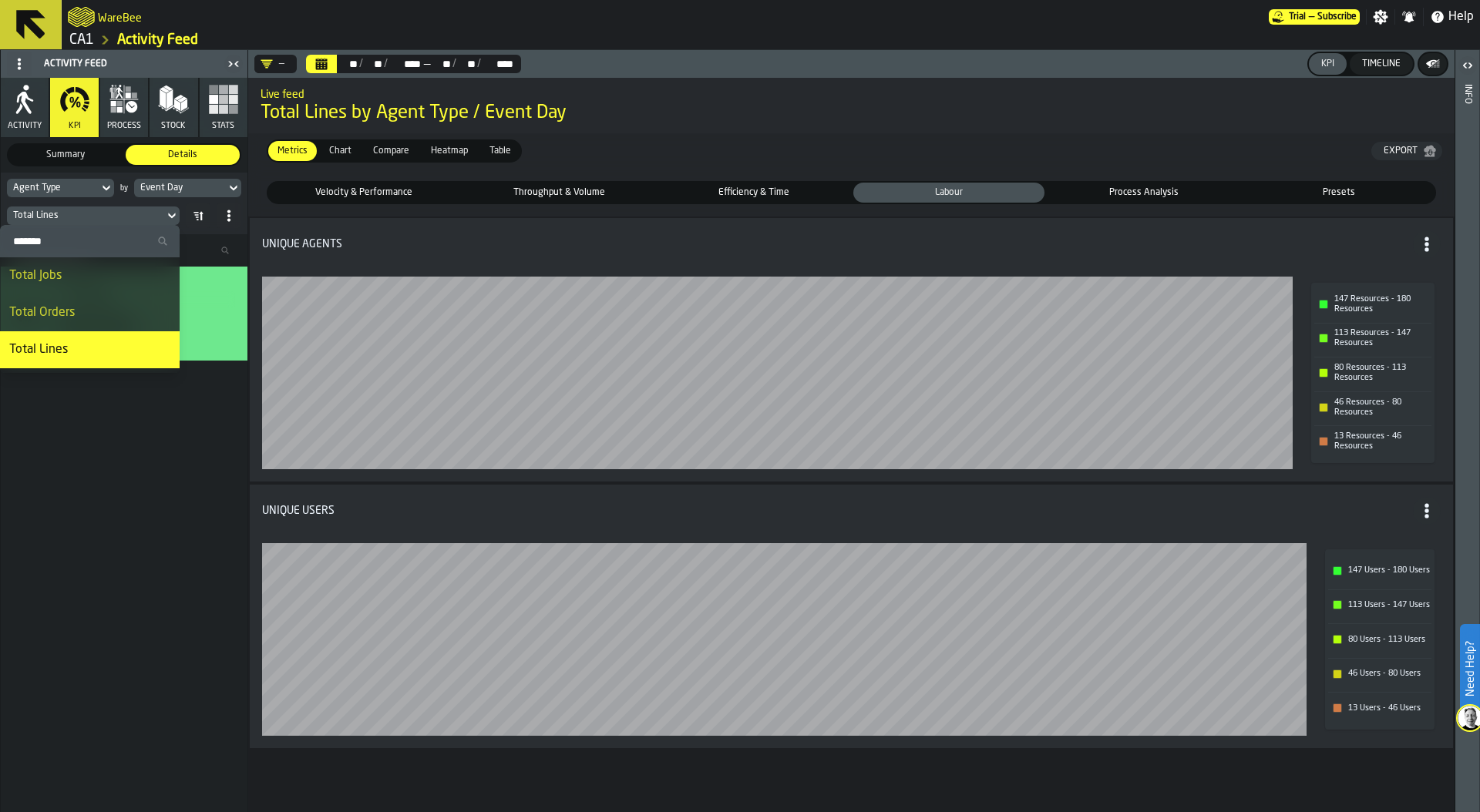
click at [1156, 191] on span "Process Analysis" at bounding box center [1143, 192] width 186 height 14
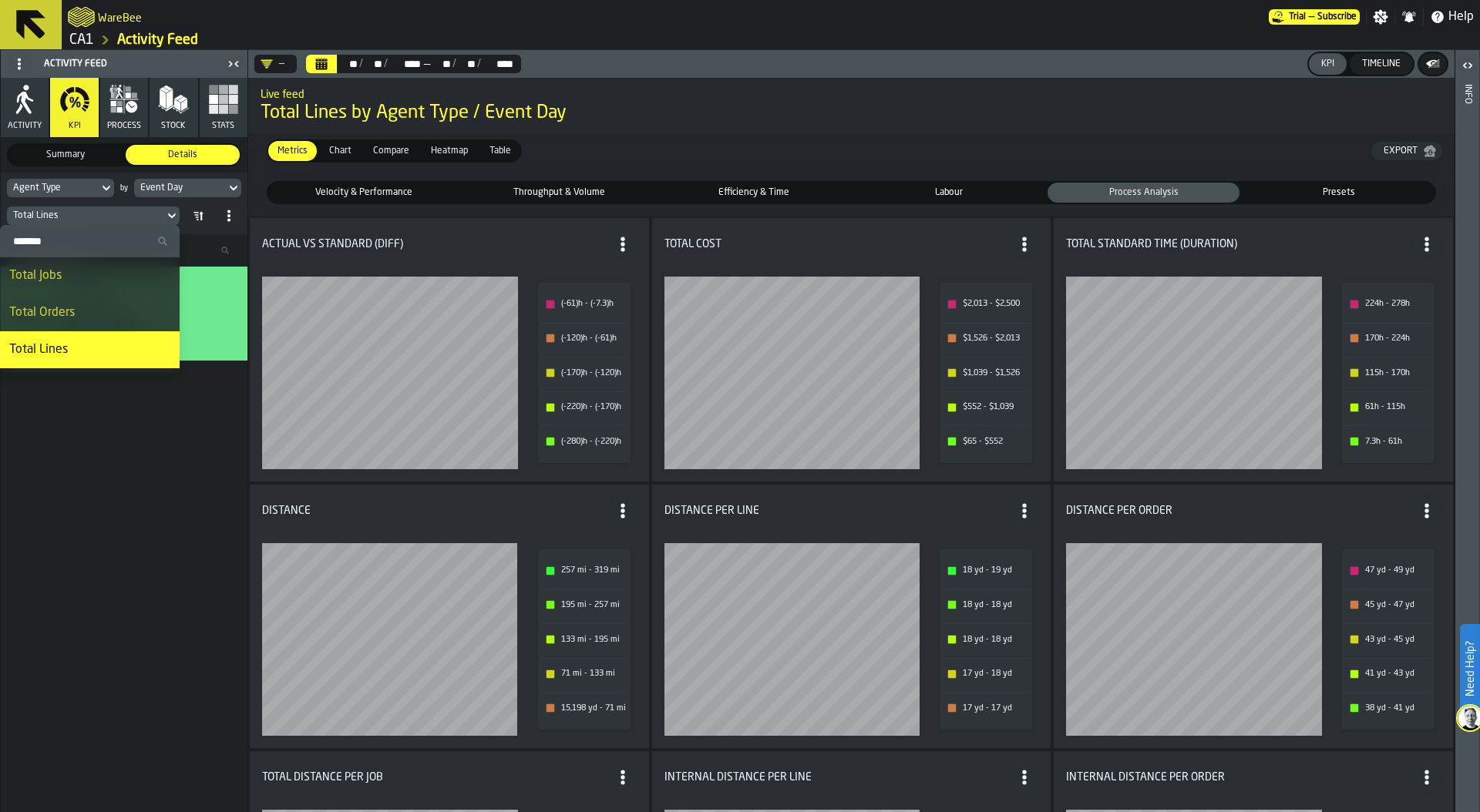
click at [447, 147] on span "Heatmap" at bounding box center [449, 150] width 49 height 14
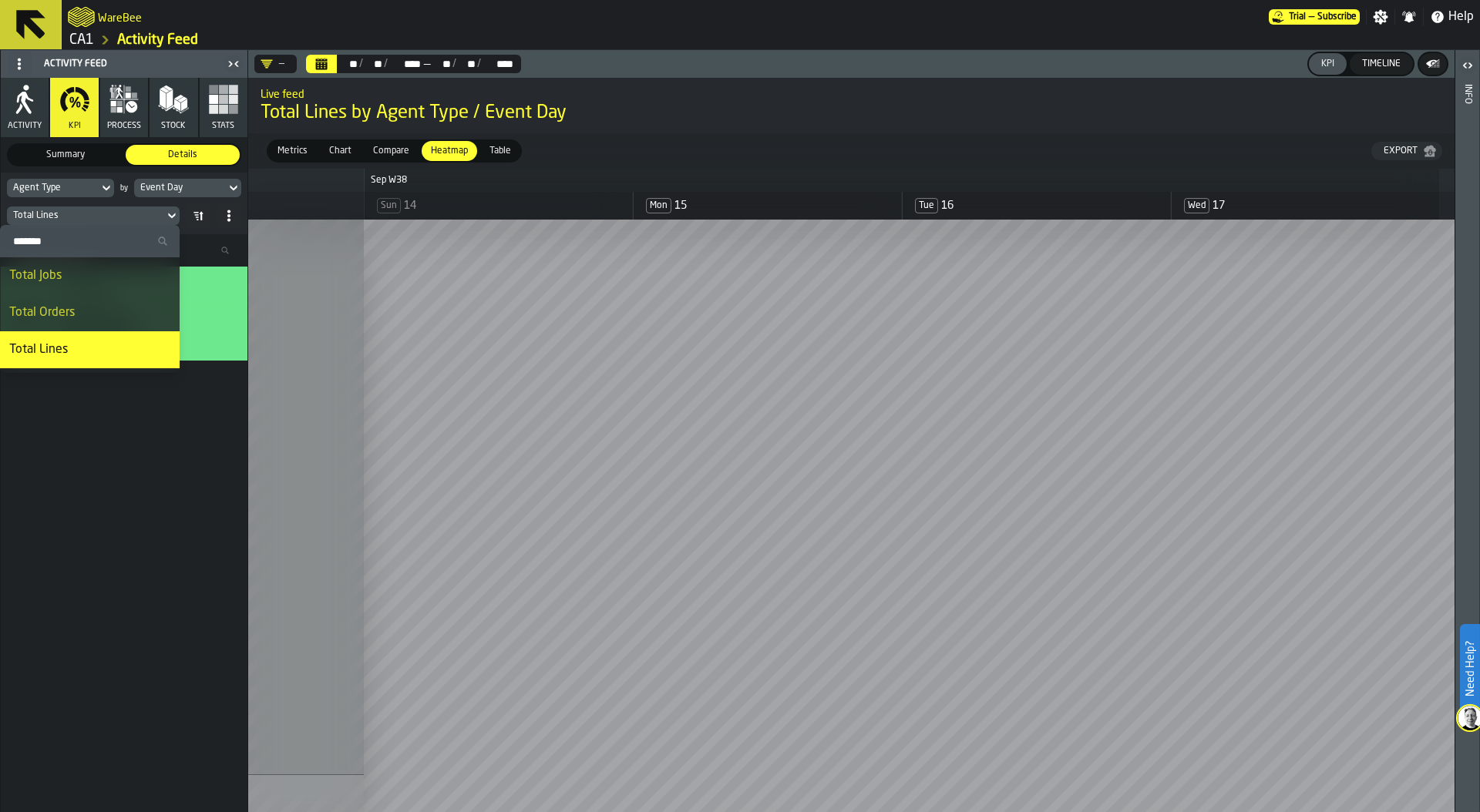
click at [47, 184] on div "Agent Type" at bounding box center [52, 189] width 79 height 11
click at [63, 183] on div "Agent Type" at bounding box center [52, 189] width 79 height 11
click at [62, 207] on input "Search" at bounding box center [89, 213] width 152 height 20
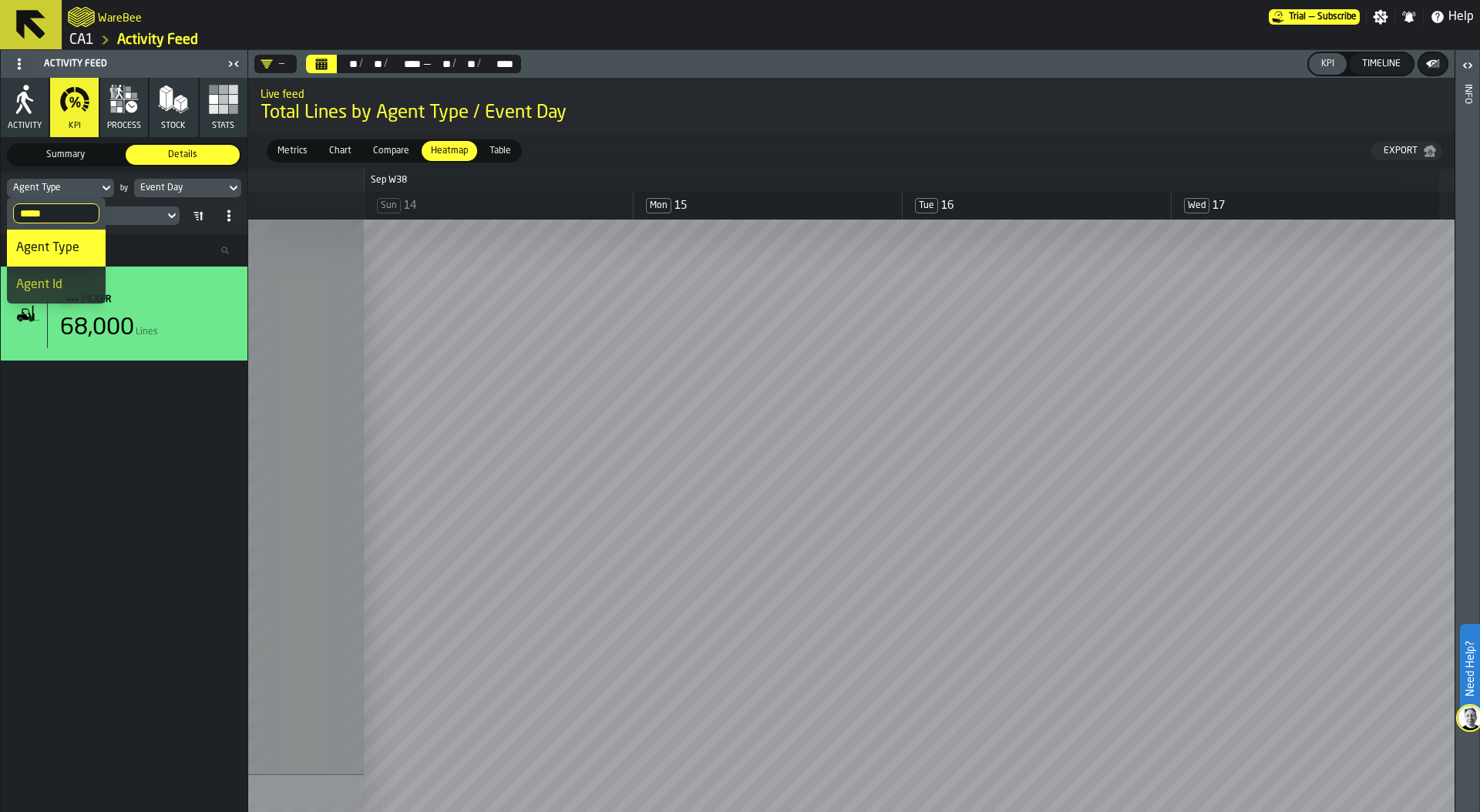
type input "*****"
click at [60, 278] on div "Agent Id" at bounding box center [56, 285] width 80 height 19
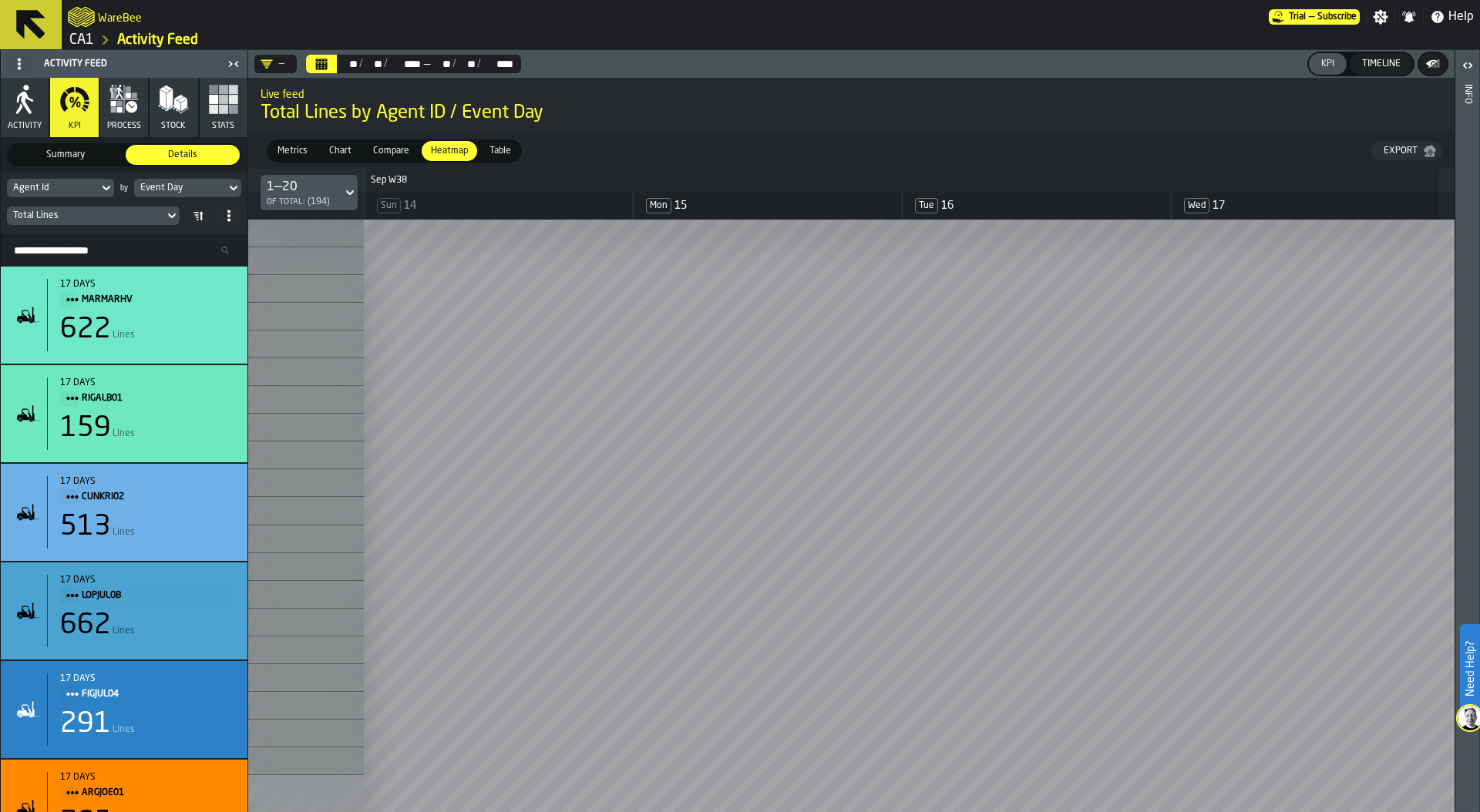
click at [93, 213] on div "Total Lines" at bounding box center [85, 216] width 145 height 11
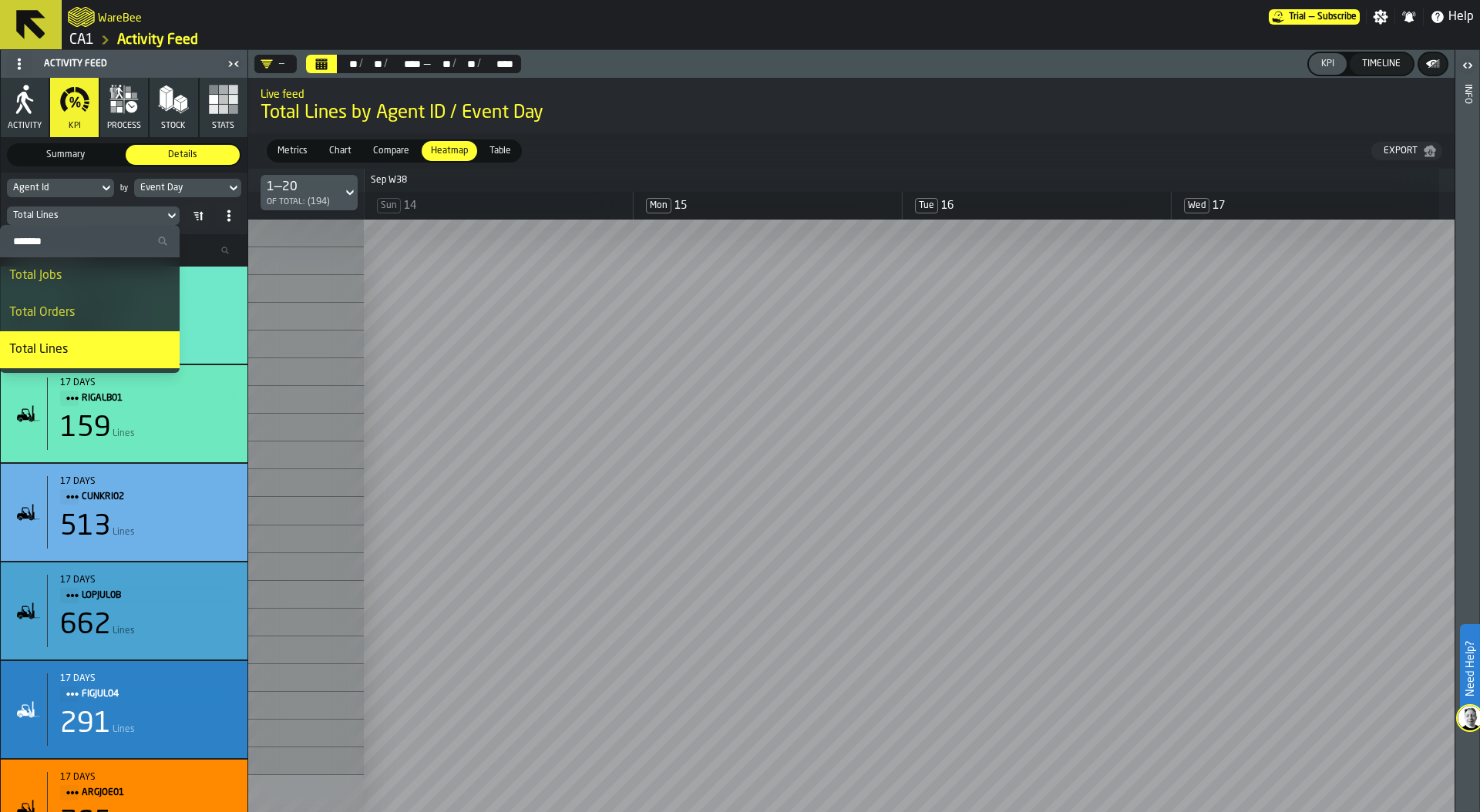
click at [46, 245] on input "Search" at bounding box center [90, 241] width 167 height 20
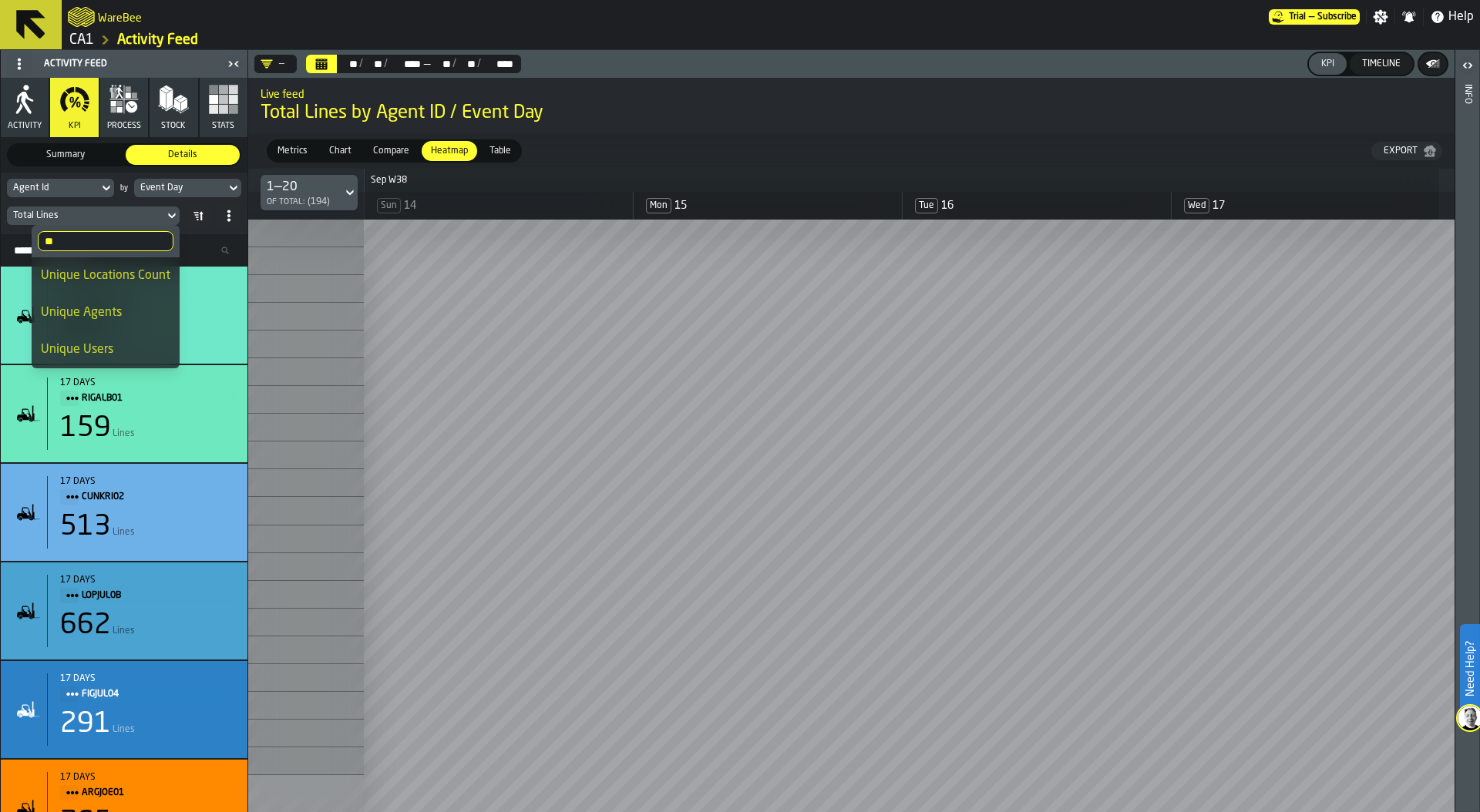
type input "*"
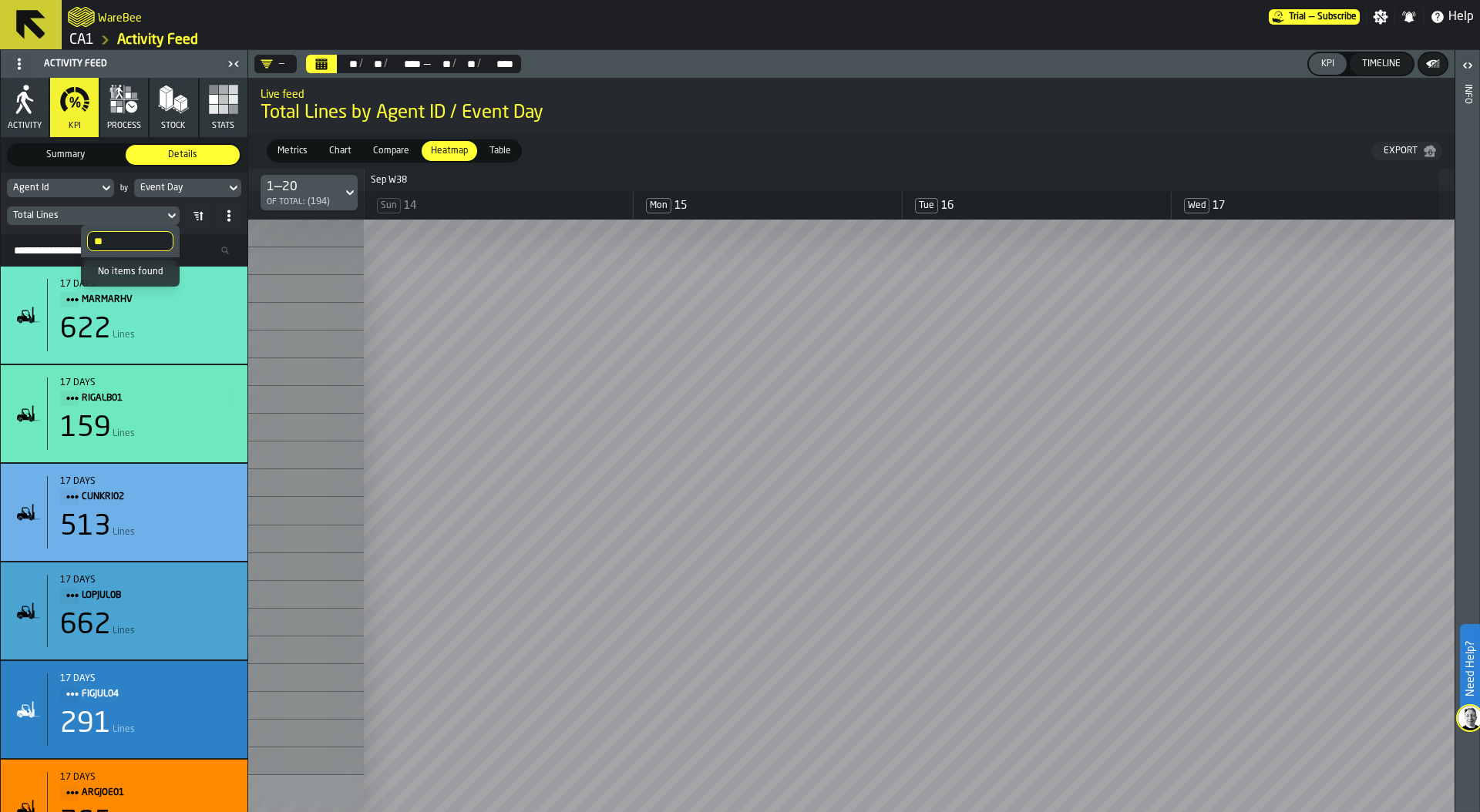
type input "*"
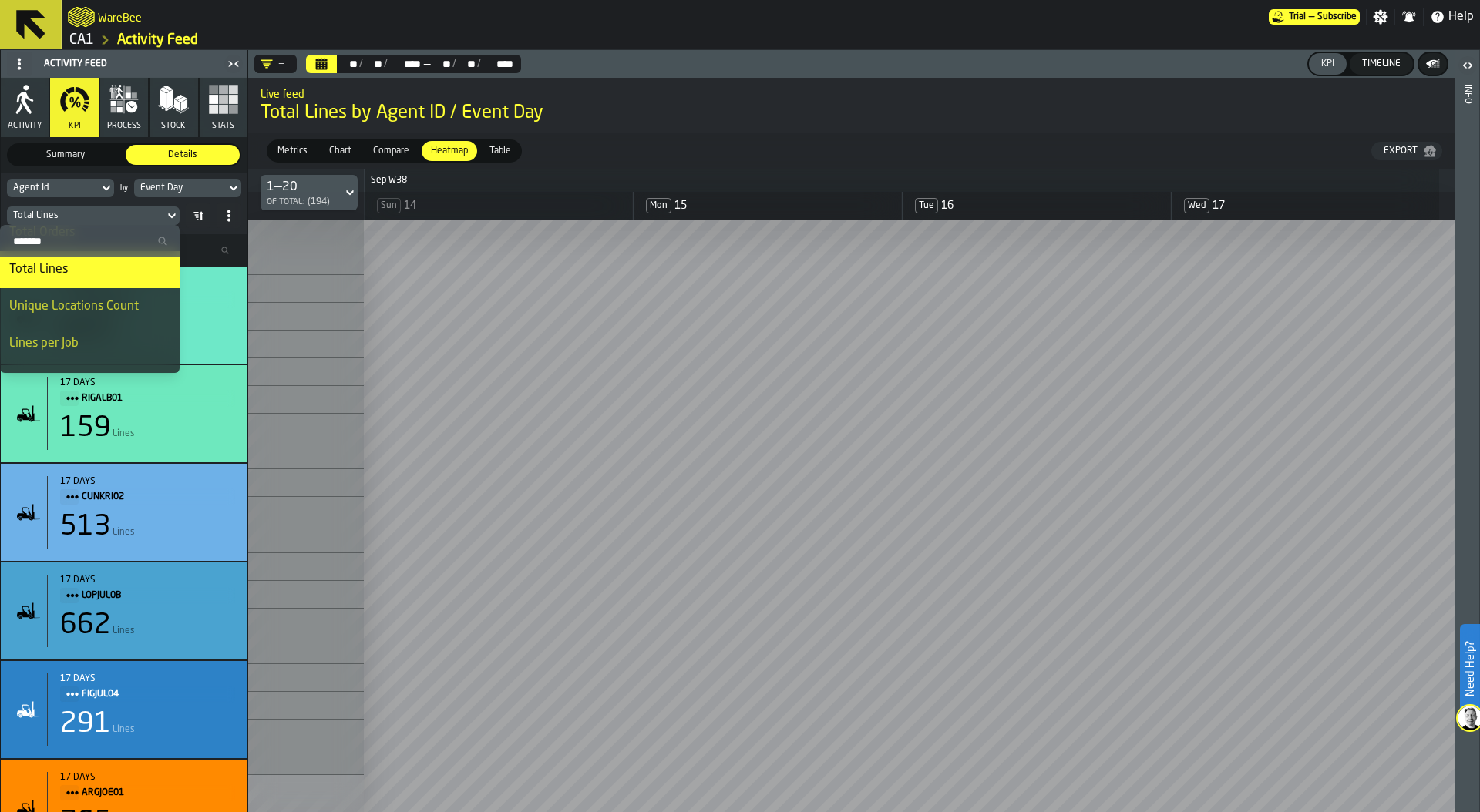
scroll to position [42, 0]
click at [1388, 66] on div "Timeline" at bounding box center [1381, 64] width 50 height 11
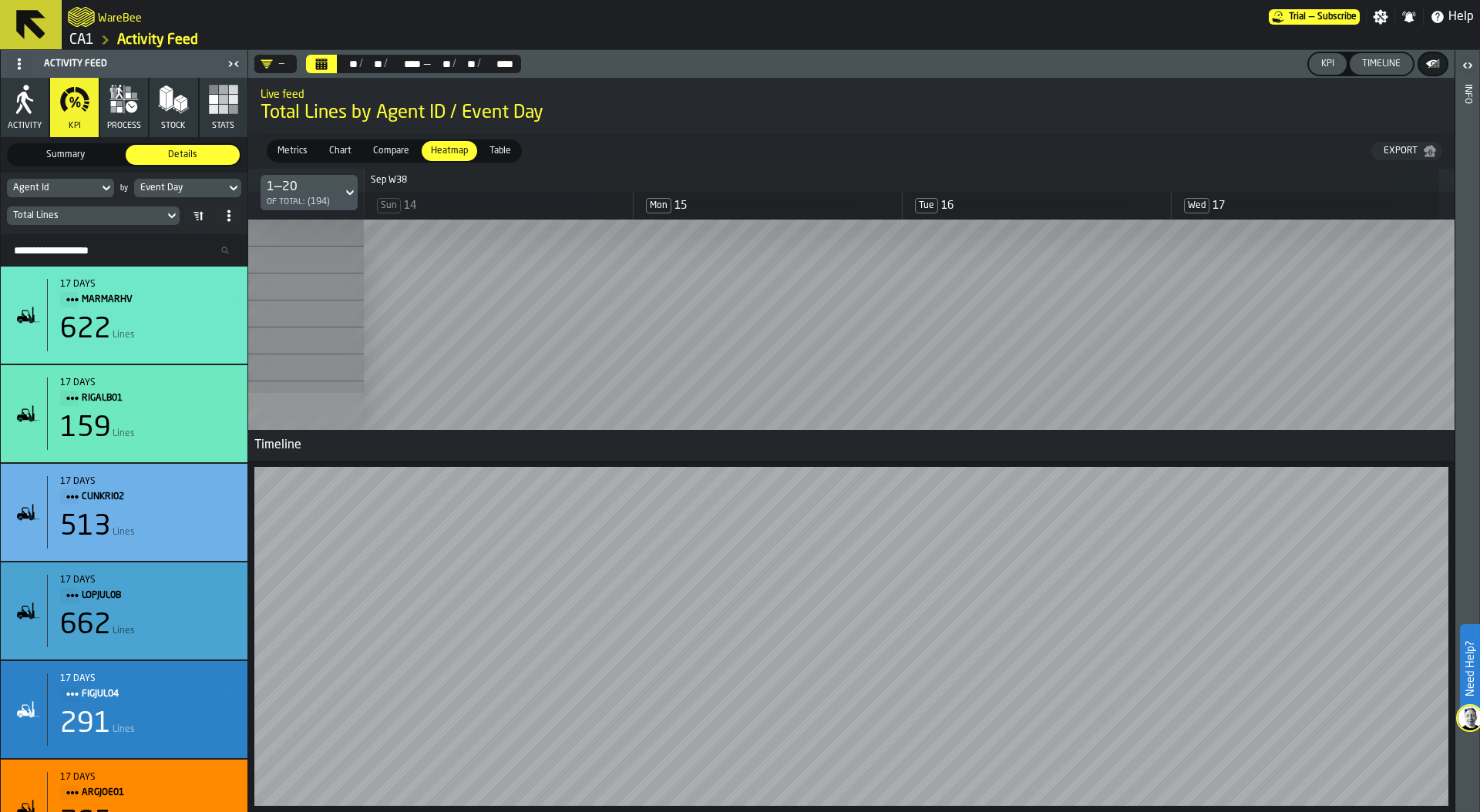
click at [1388, 64] on div "Timeline" at bounding box center [1381, 64] width 50 height 11
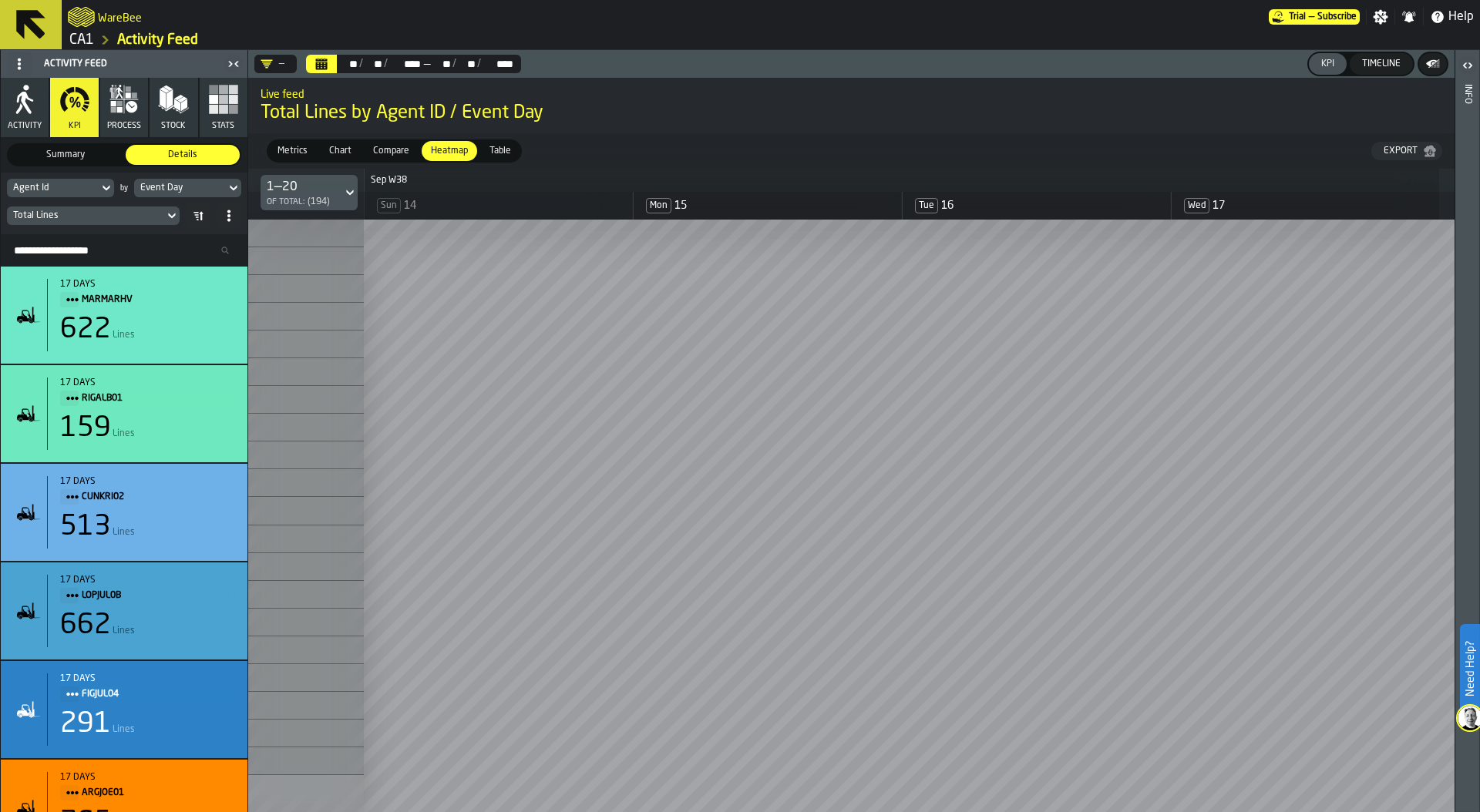
click at [85, 215] on div "Total Lines" at bounding box center [85, 216] width 145 height 11
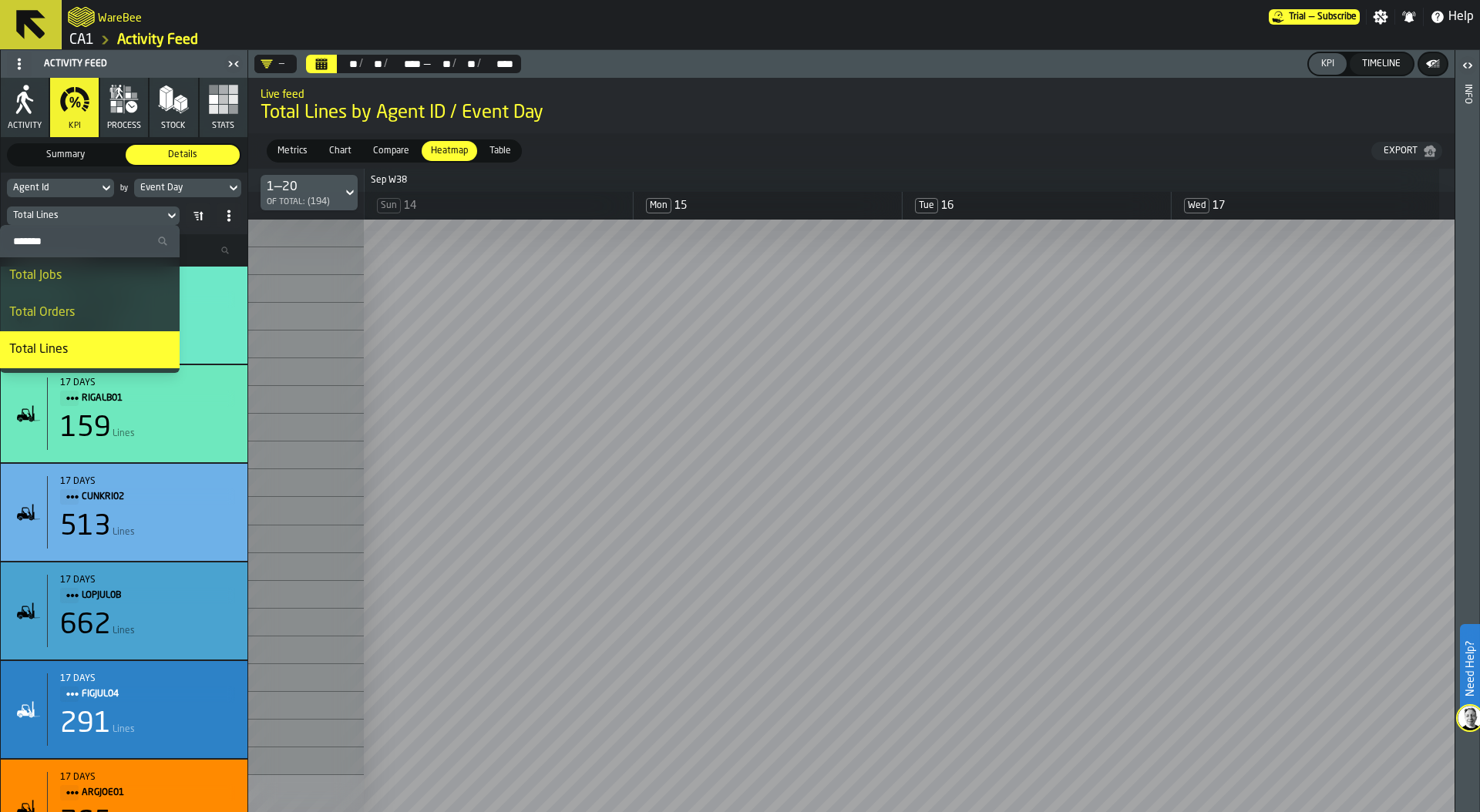
click at [81, 238] on input "Search" at bounding box center [90, 241] width 167 height 20
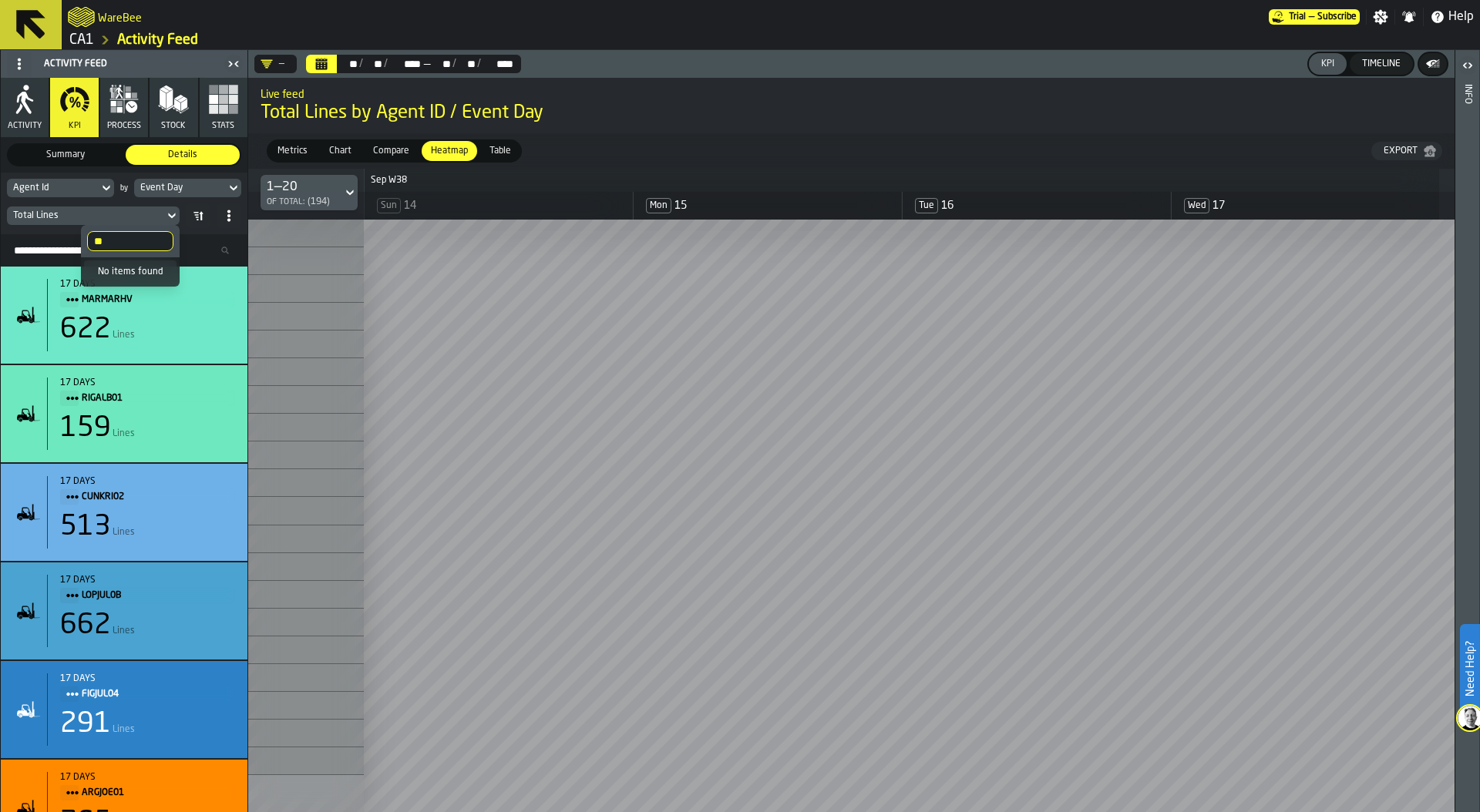
type input "*"
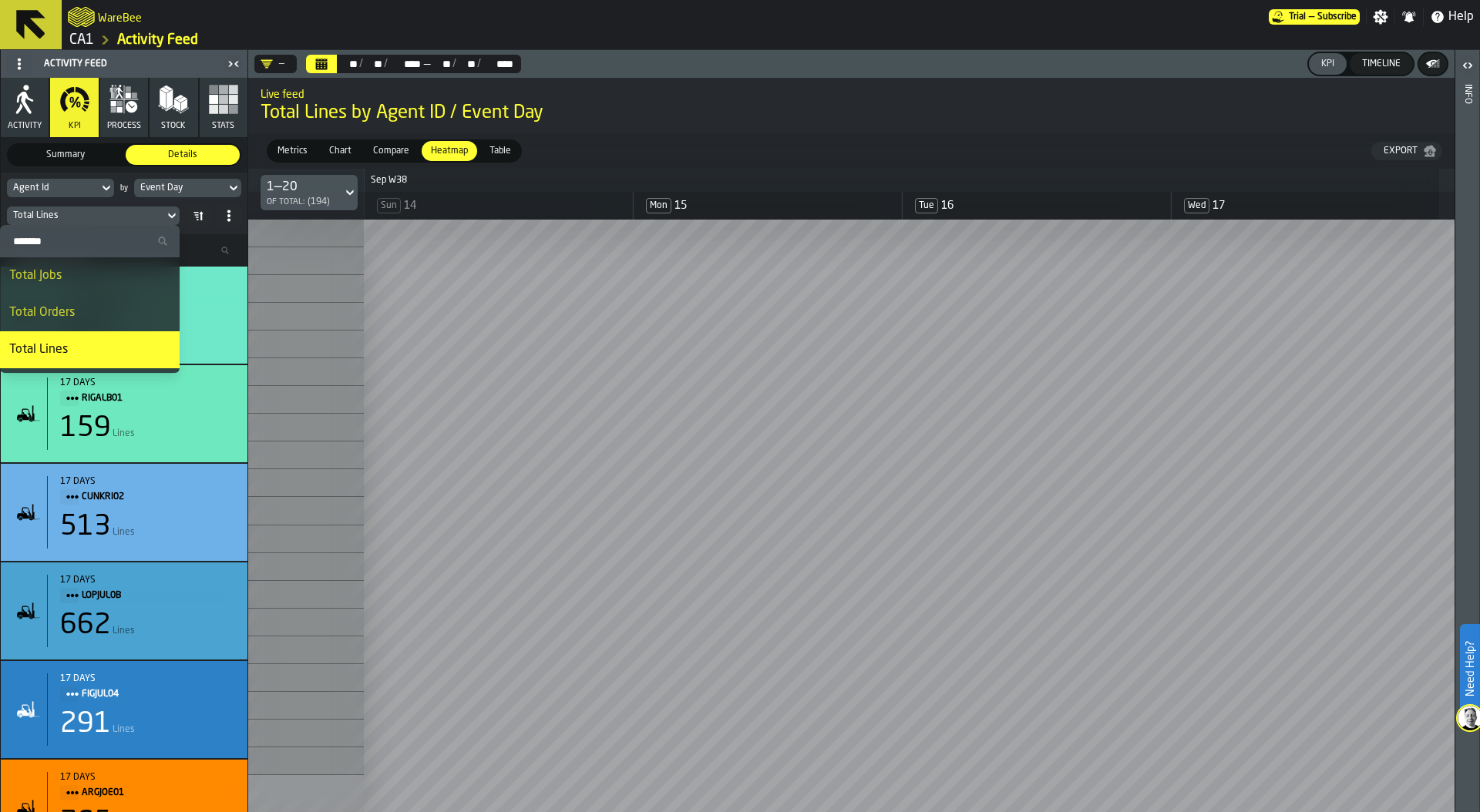
click at [104, 219] on div "Total Lines" at bounding box center [85, 216] width 145 height 11
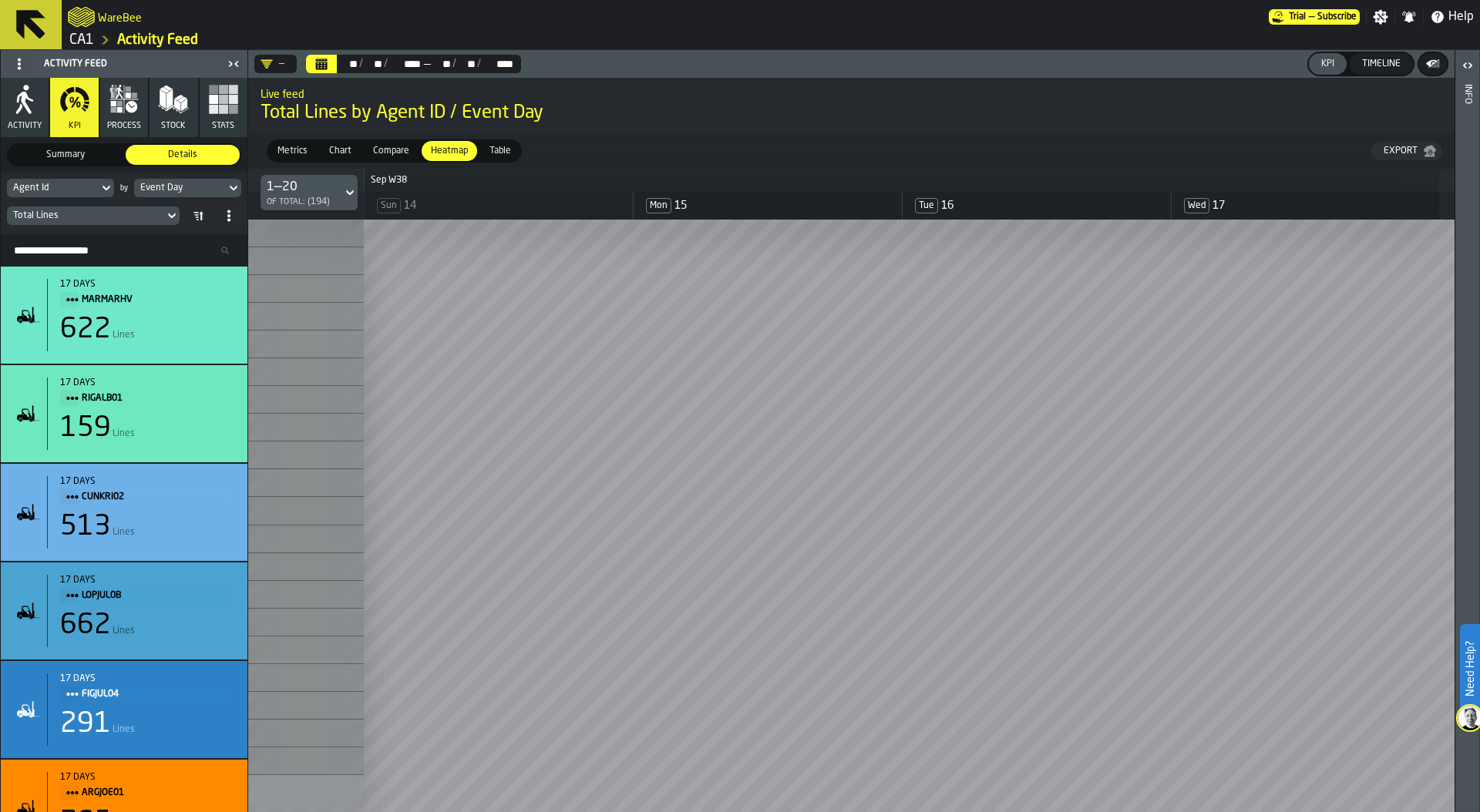
click at [104, 219] on div "Total Lines" at bounding box center [85, 216] width 145 height 11
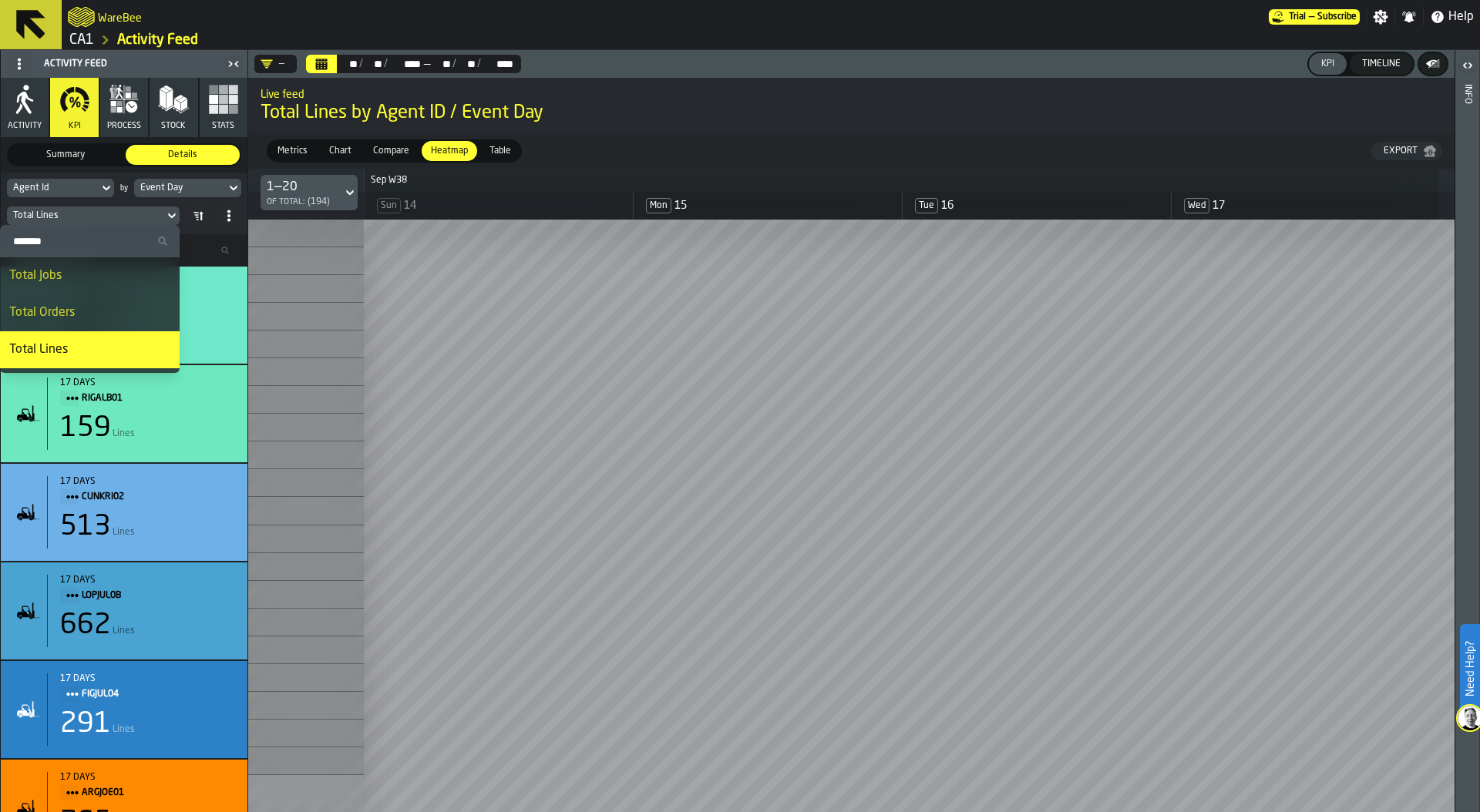
click at [89, 238] on input "Search" at bounding box center [90, 241] width 167 height 20
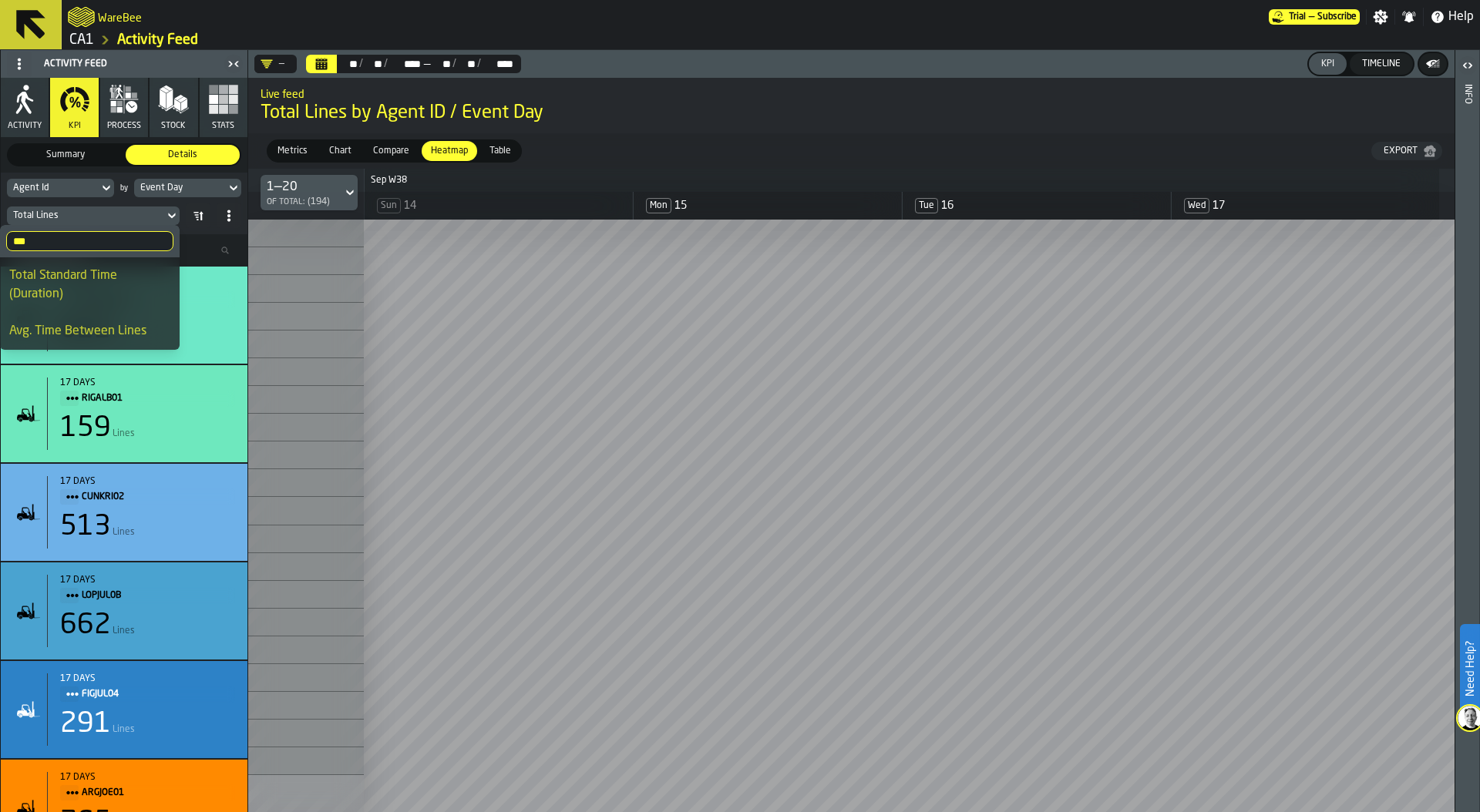
click at [68, 236] on input "***" at bounding box center [90, 241] width 167 height 20
type input "*"
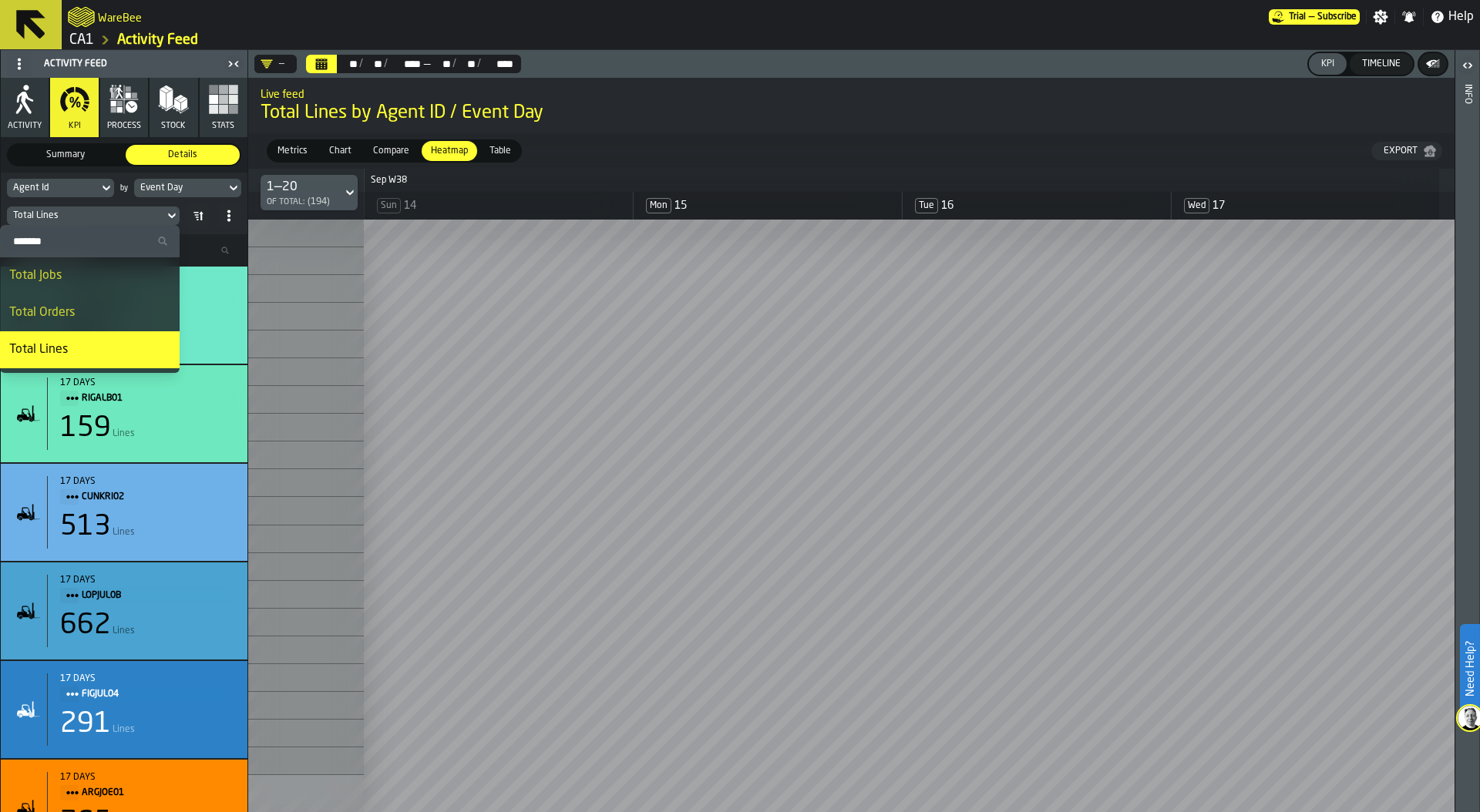
click at [718, 133] on div "Metrics Metrics Chart Chart Compare Compare Heatmap Heatmap Table Table Export" at bounding box center [852, 151] width 1206 height 35
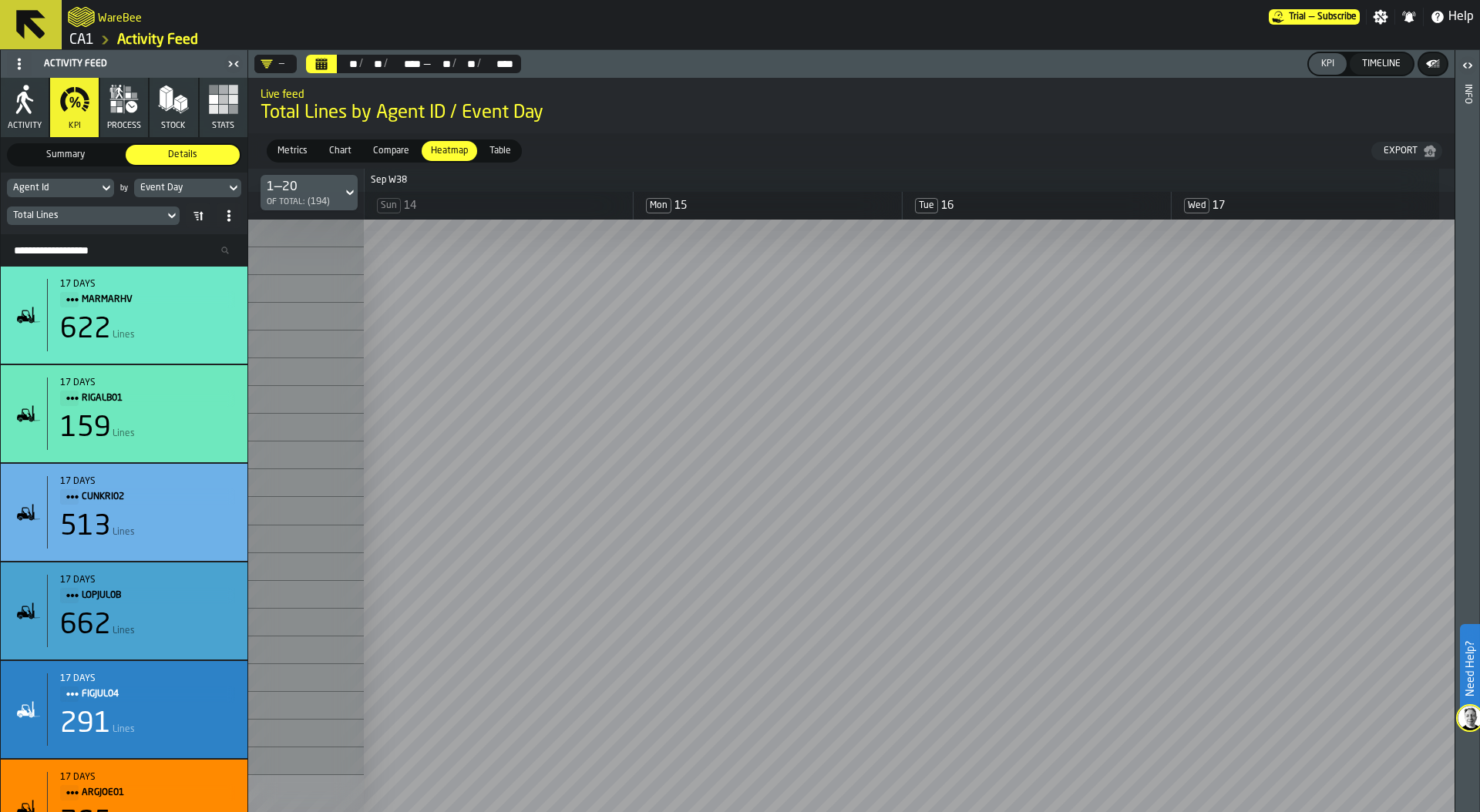
click at [193, 188] on div "Event Day" at bounding box center [179, 189] width 79 height 11
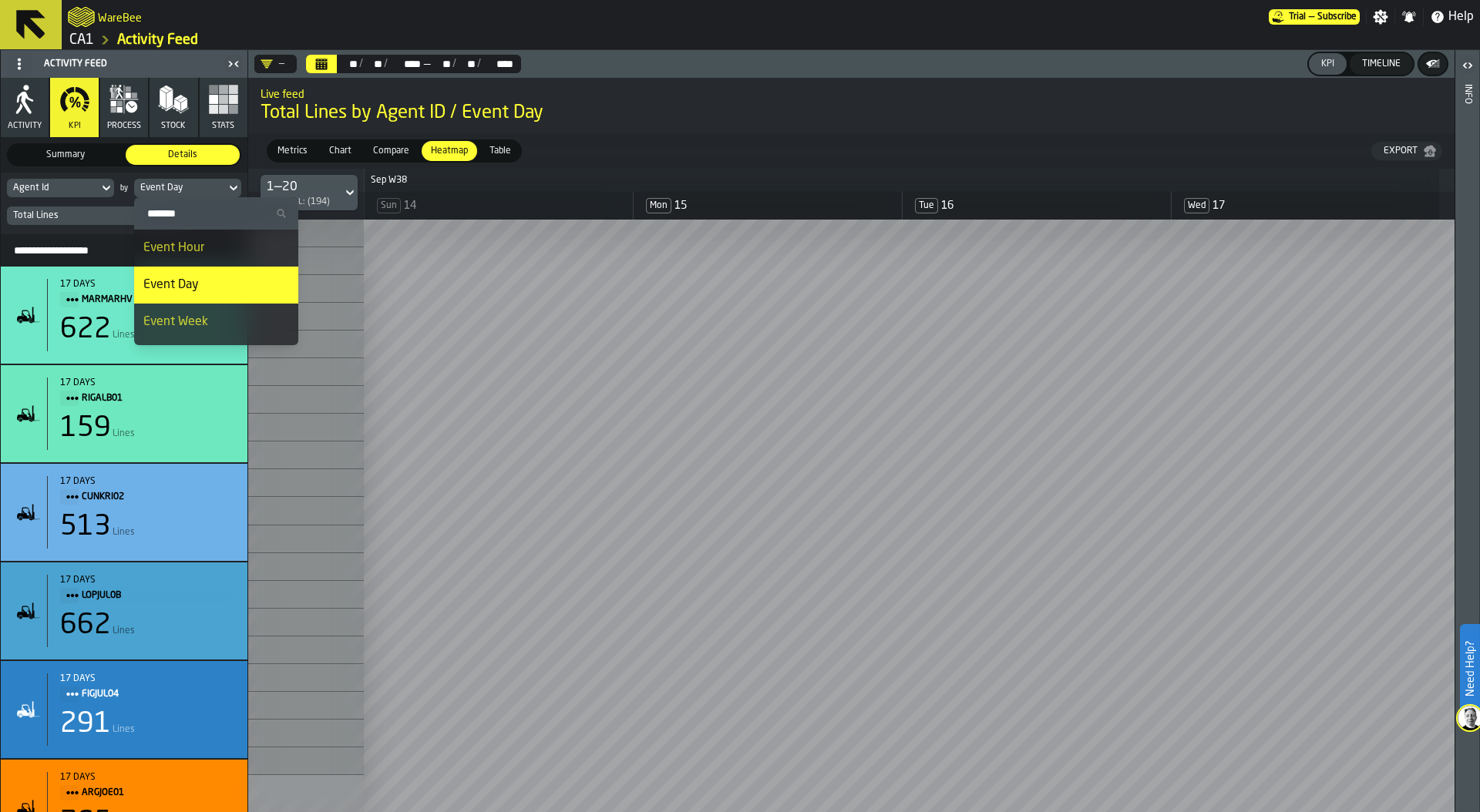
click at [198, 249] on div "Event Hour" at bounding box center [217, 248] width 146 height 19
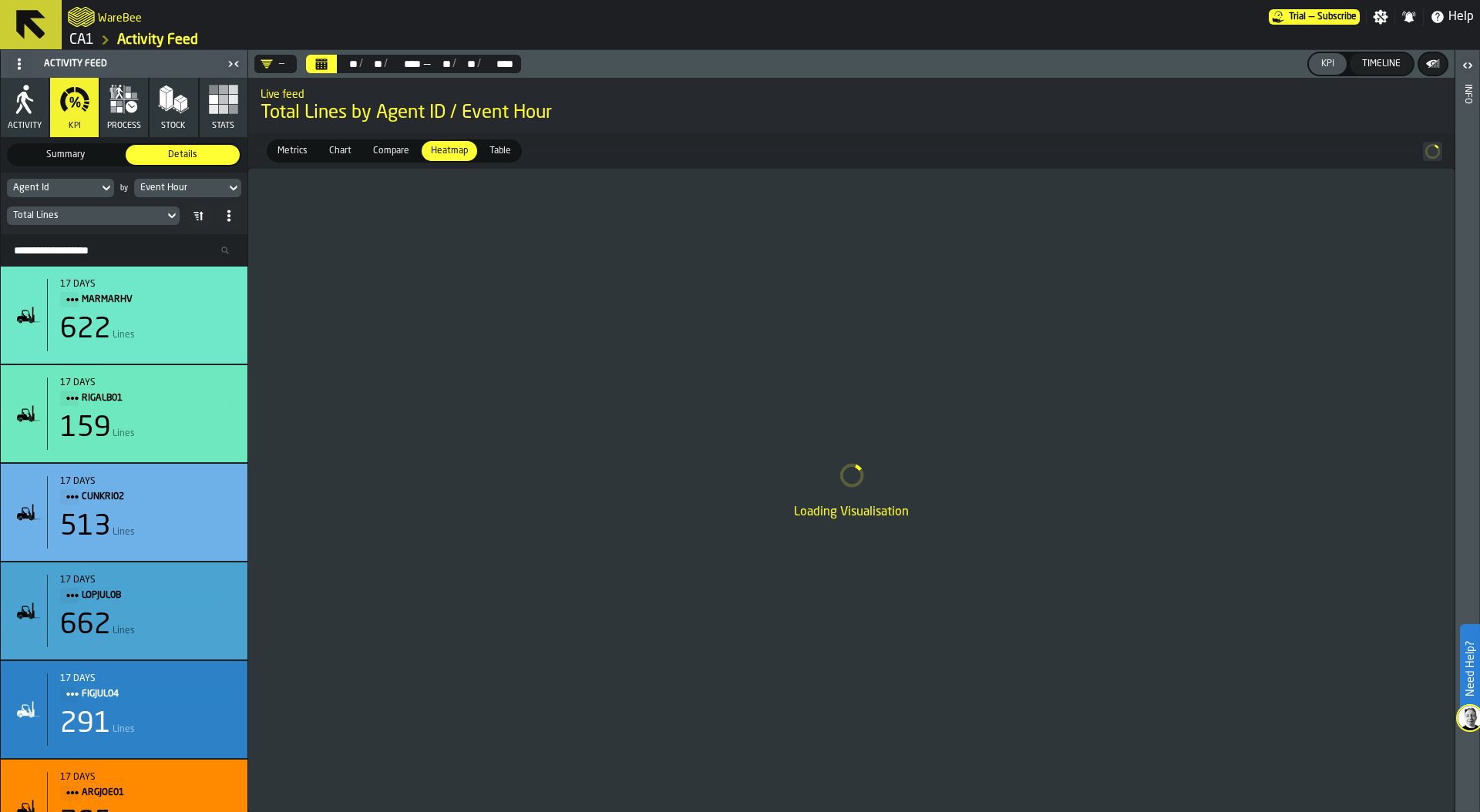
click at [208, 186] on div "Event Hour" at bounding box center [179, 189] width 79 height 11
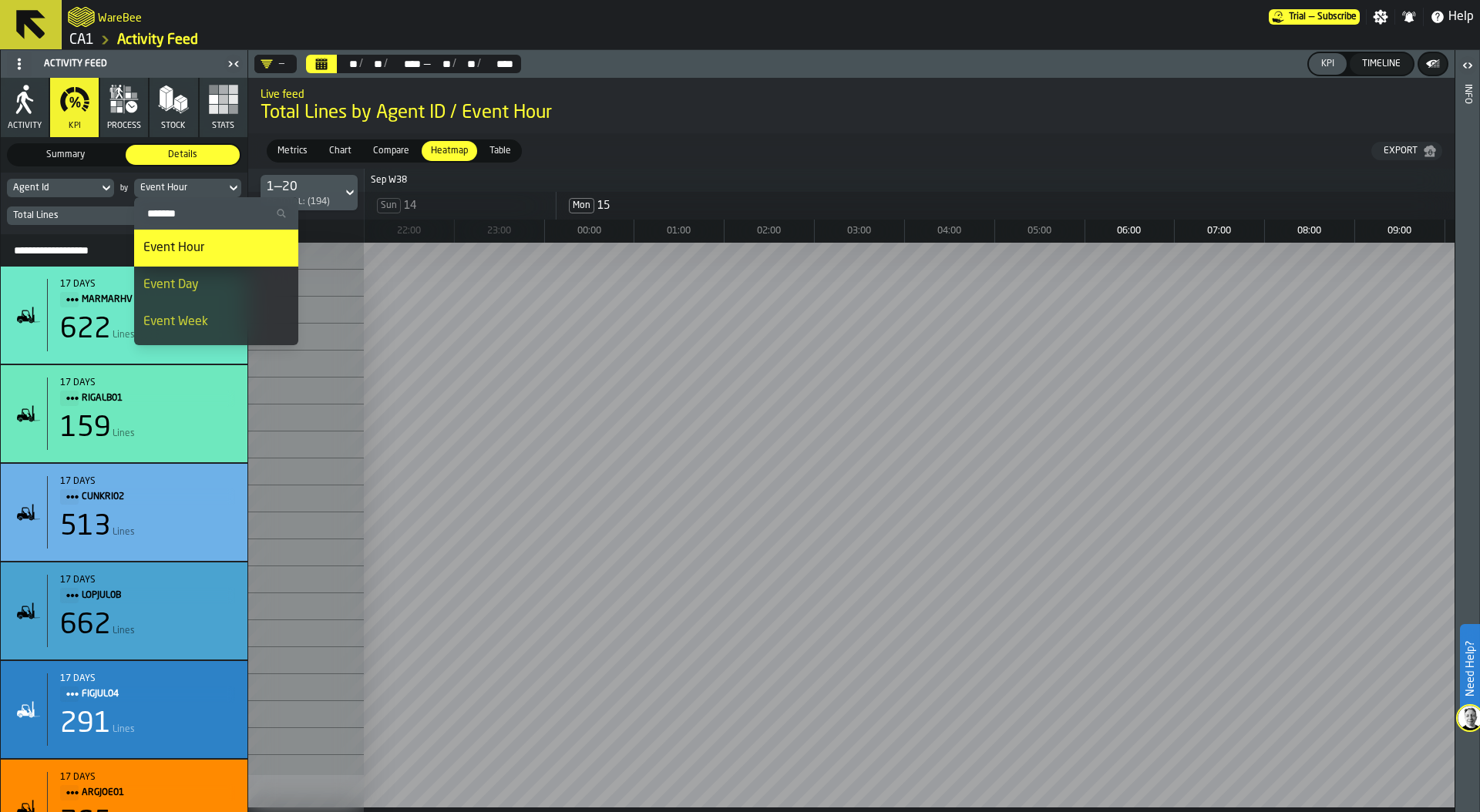
click at [1385, 11] on icon "button-toggle-Settings" at bounding box center [1381, 18] width 15 height 15
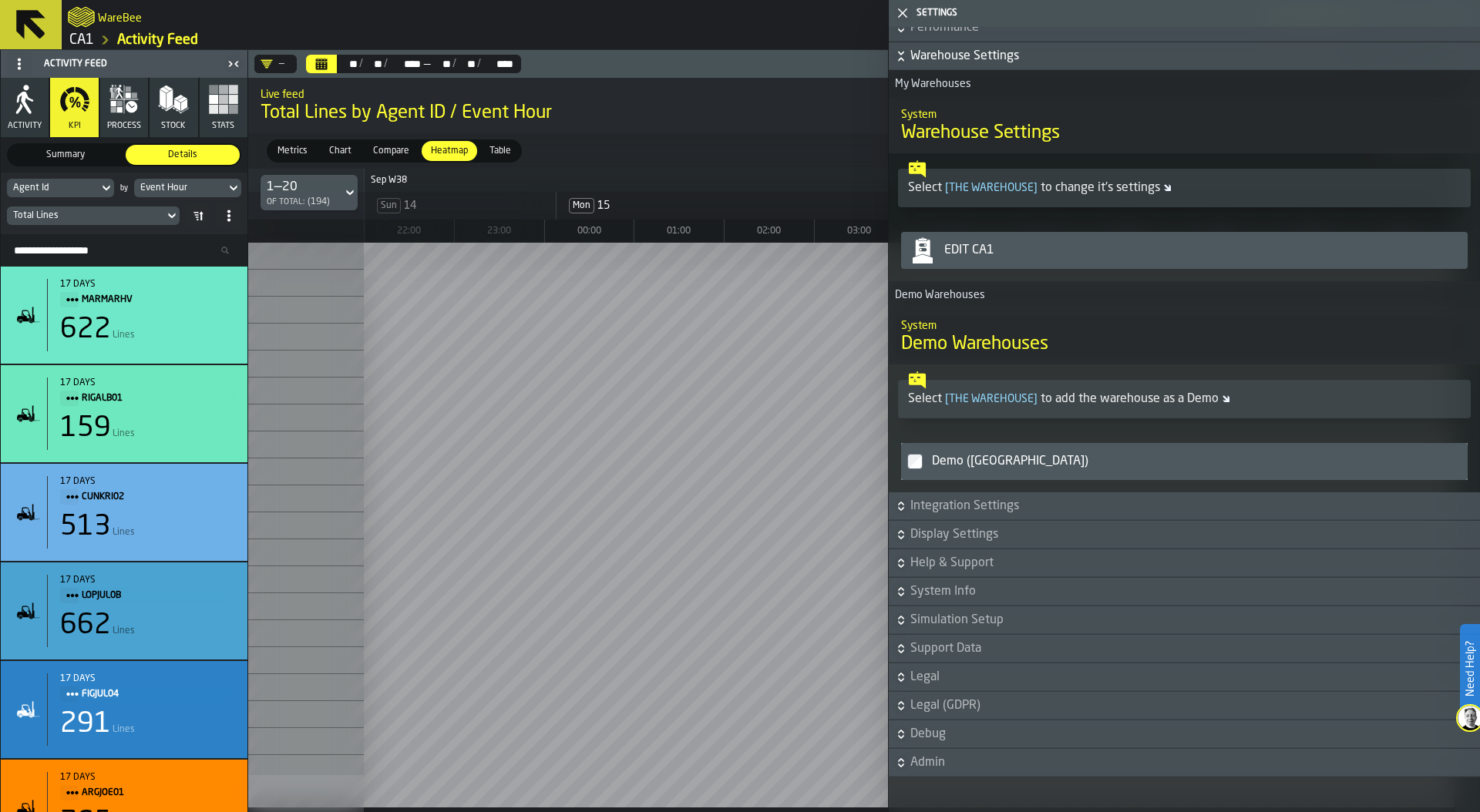
scroll to position [337, 0]
click at [970, 495] on span "Integration Settings" at bounding box center [1193, 504] width 567 height 19
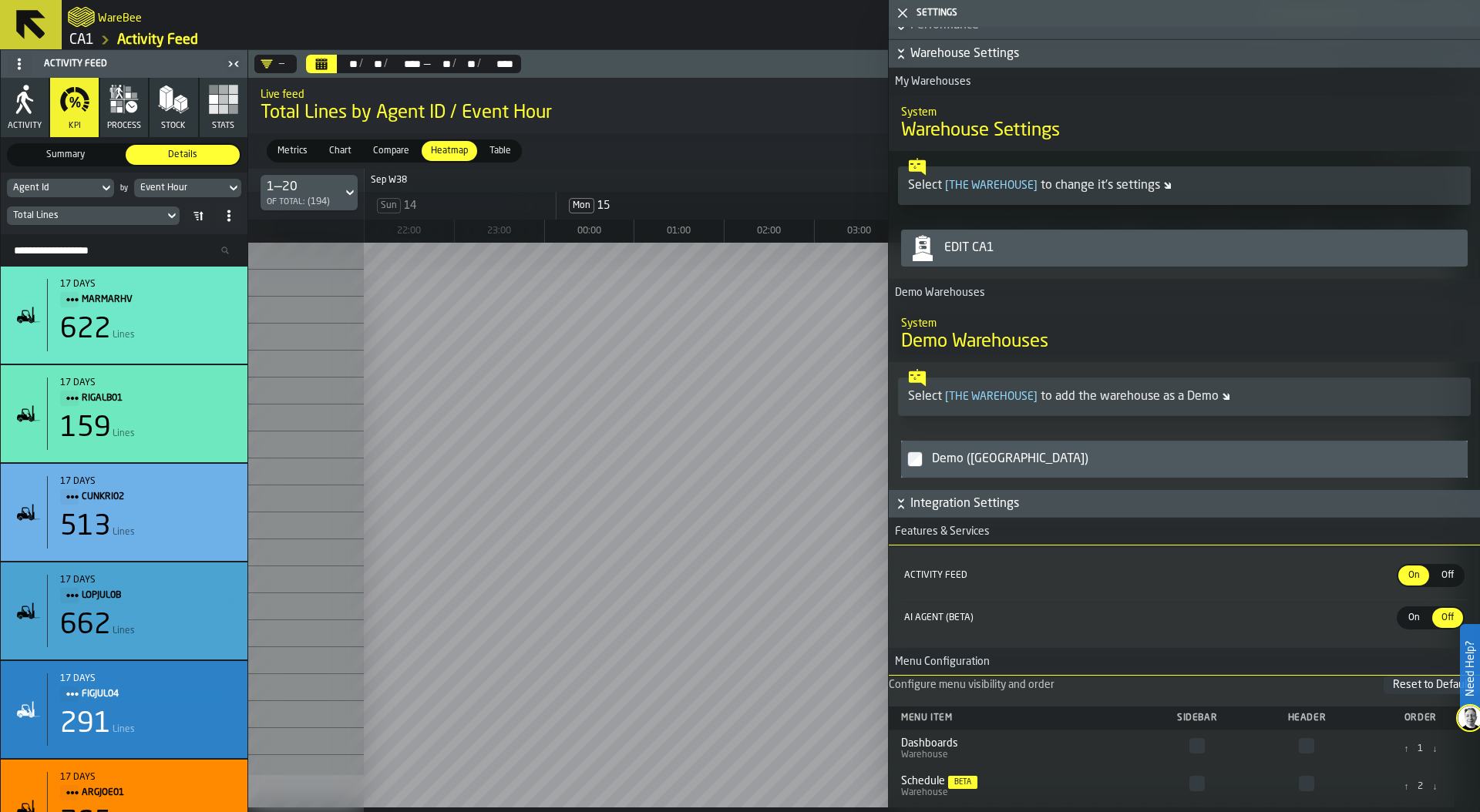
click at [1440, 573] on span "Off" at bounding box center [1447, 575] width 24 height 14
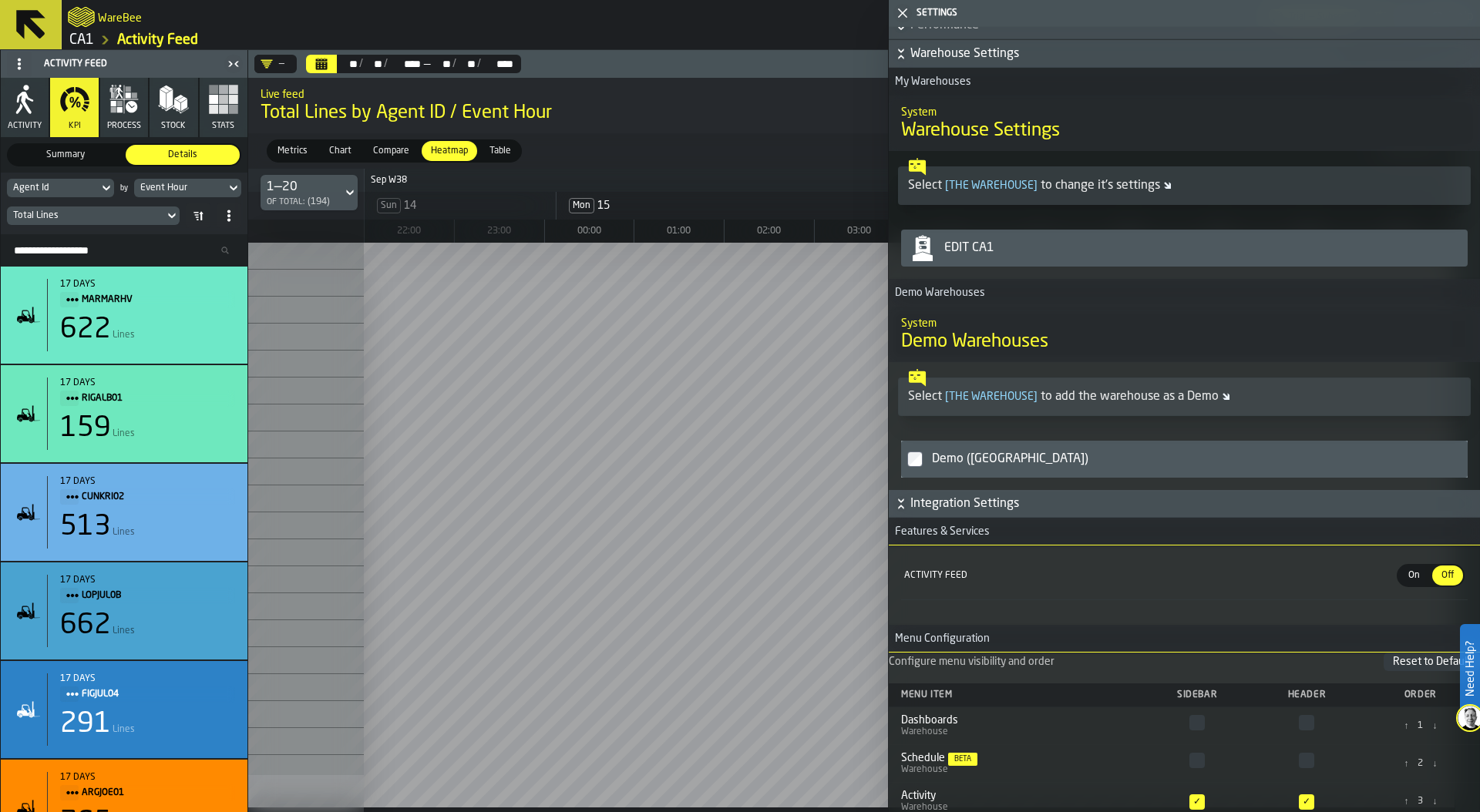
click at [1404, 572] on span "On" at bounding box center [1413, 575] width 24 height 14
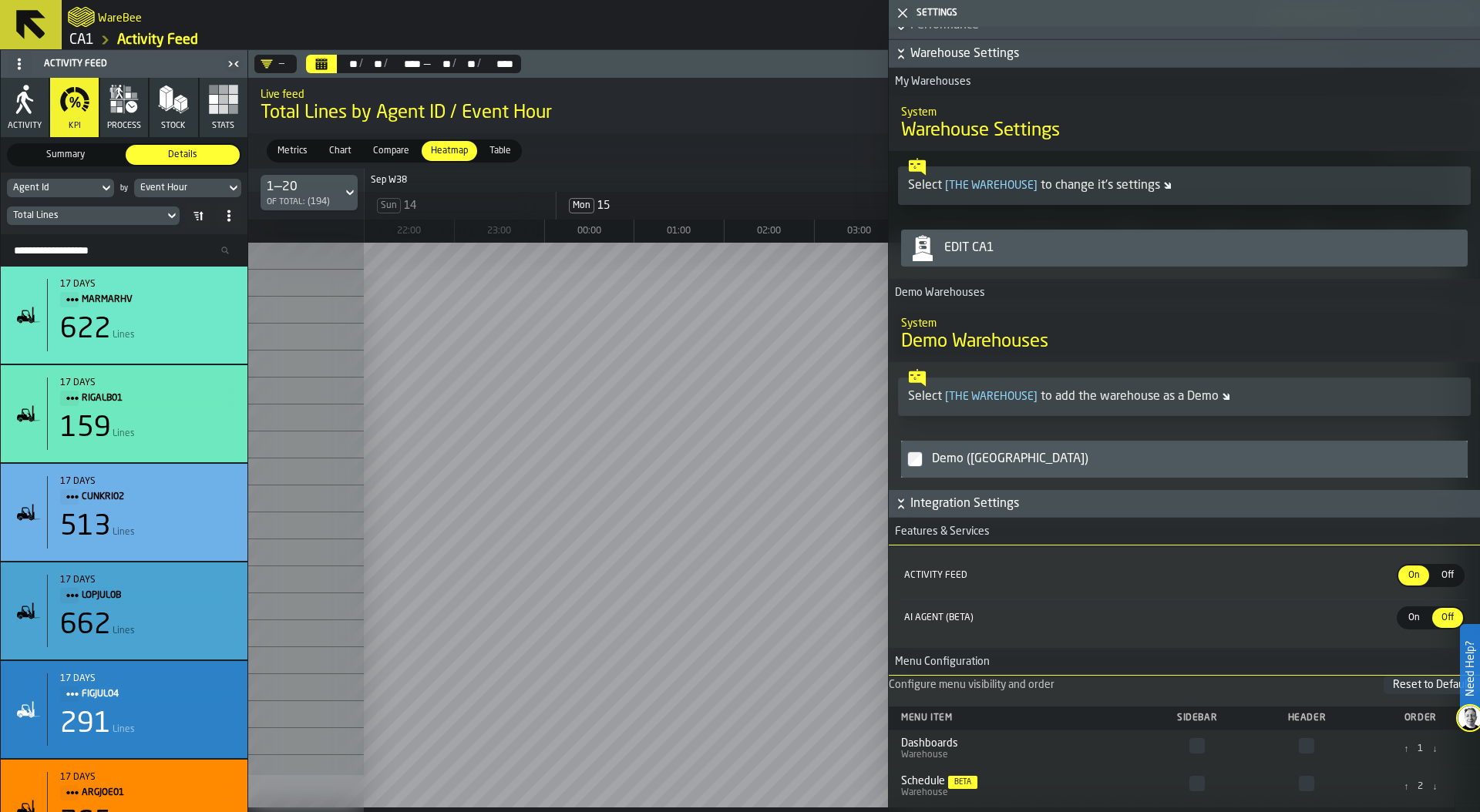
click at [1404, 620] on span "On" at bounding box center [1413, 617] width 24 height 14
click at [901, 14] on polygon "button-toggle-Close me" at bounding box center [902, 13] width 10 height 10
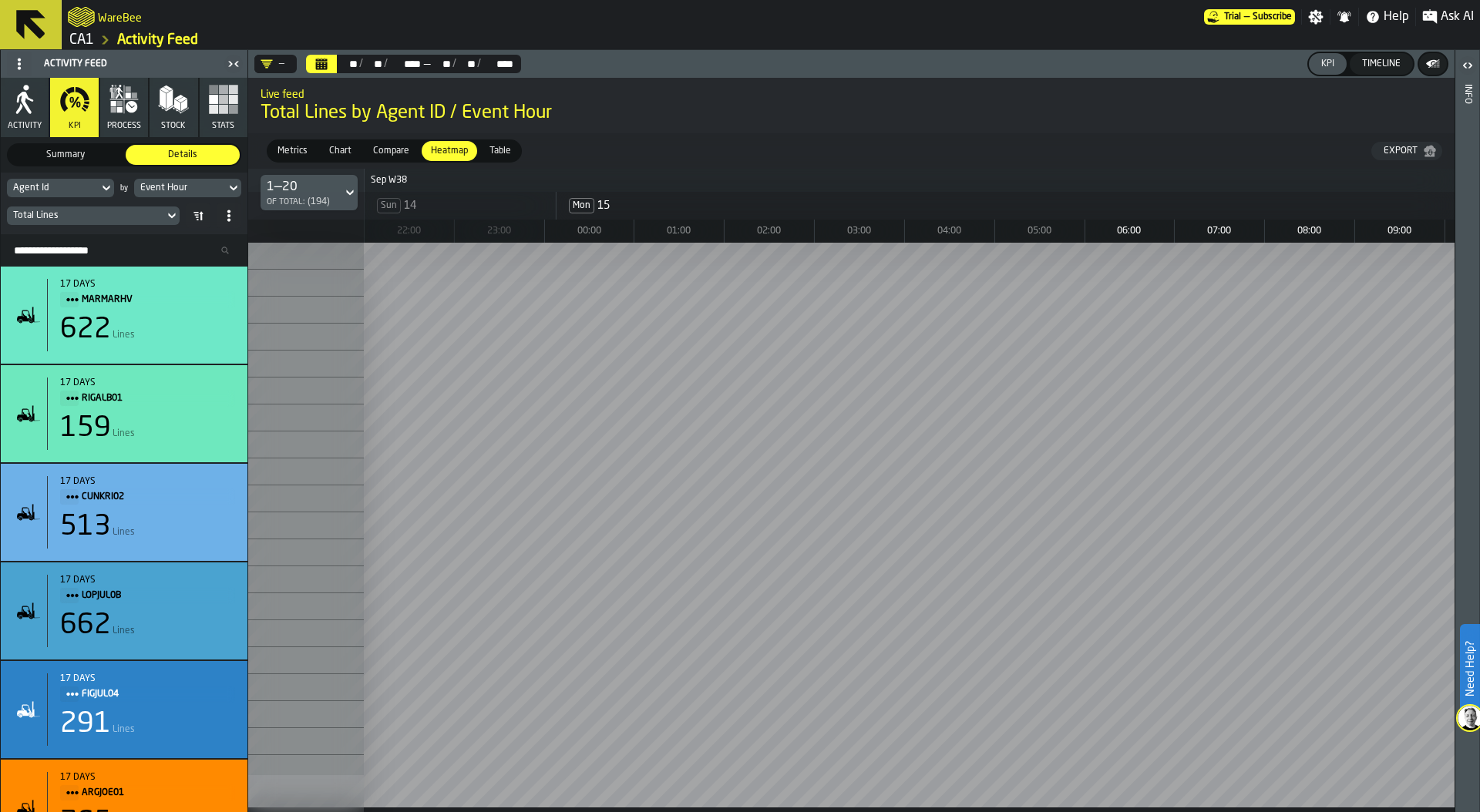
click at [1445, 15] on span "Ask AI" at bounding box center [1456, 17] width 33 height 19
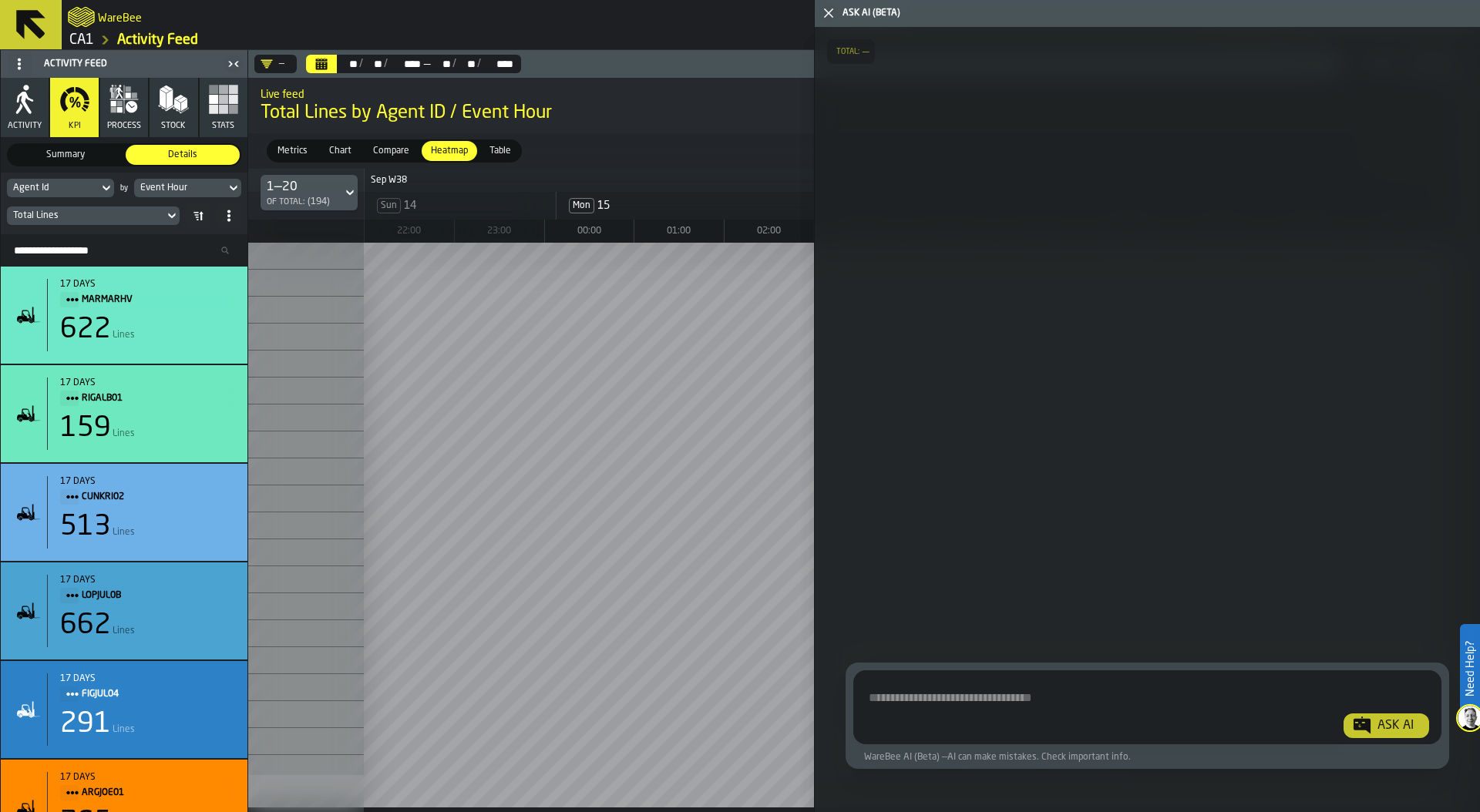
click at [942, 695] on textarea "Ask AI about the warehouse Activity" at bounding box center [1147, 709] width 575 height 55
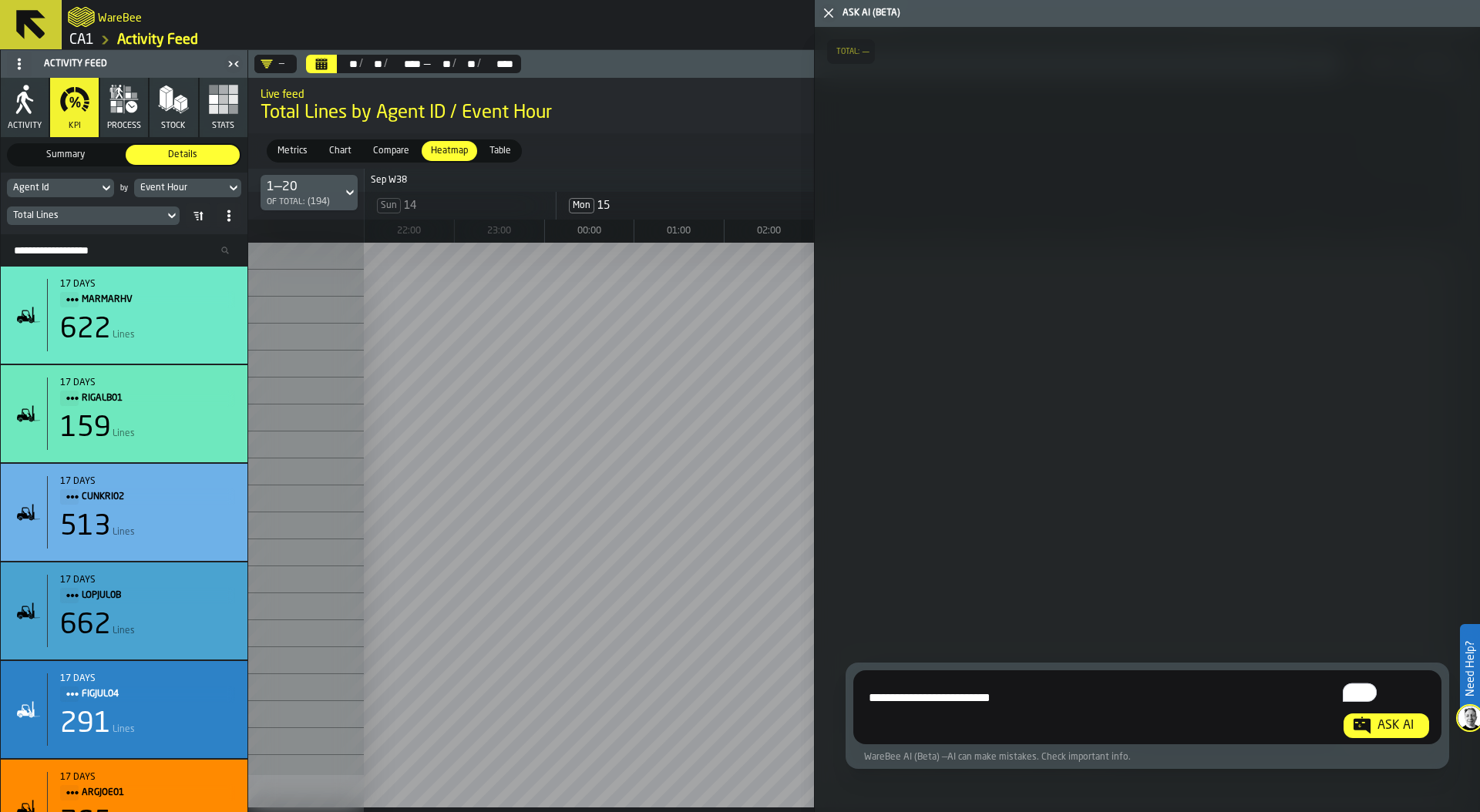
type textarea "**********"
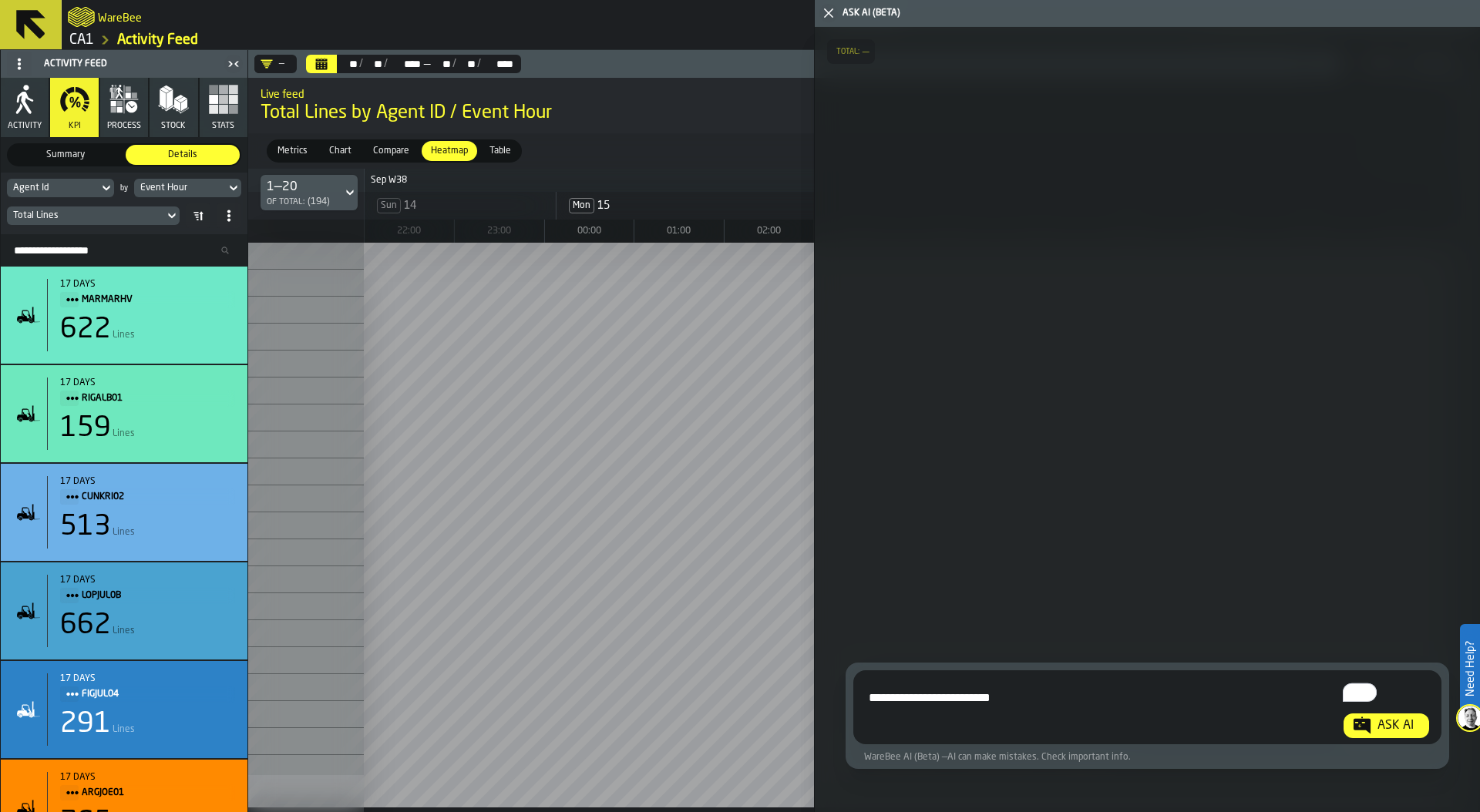
click at [1385, 722] on div "Ask AI" at bounding box center [1395, 726] width 49 height 19
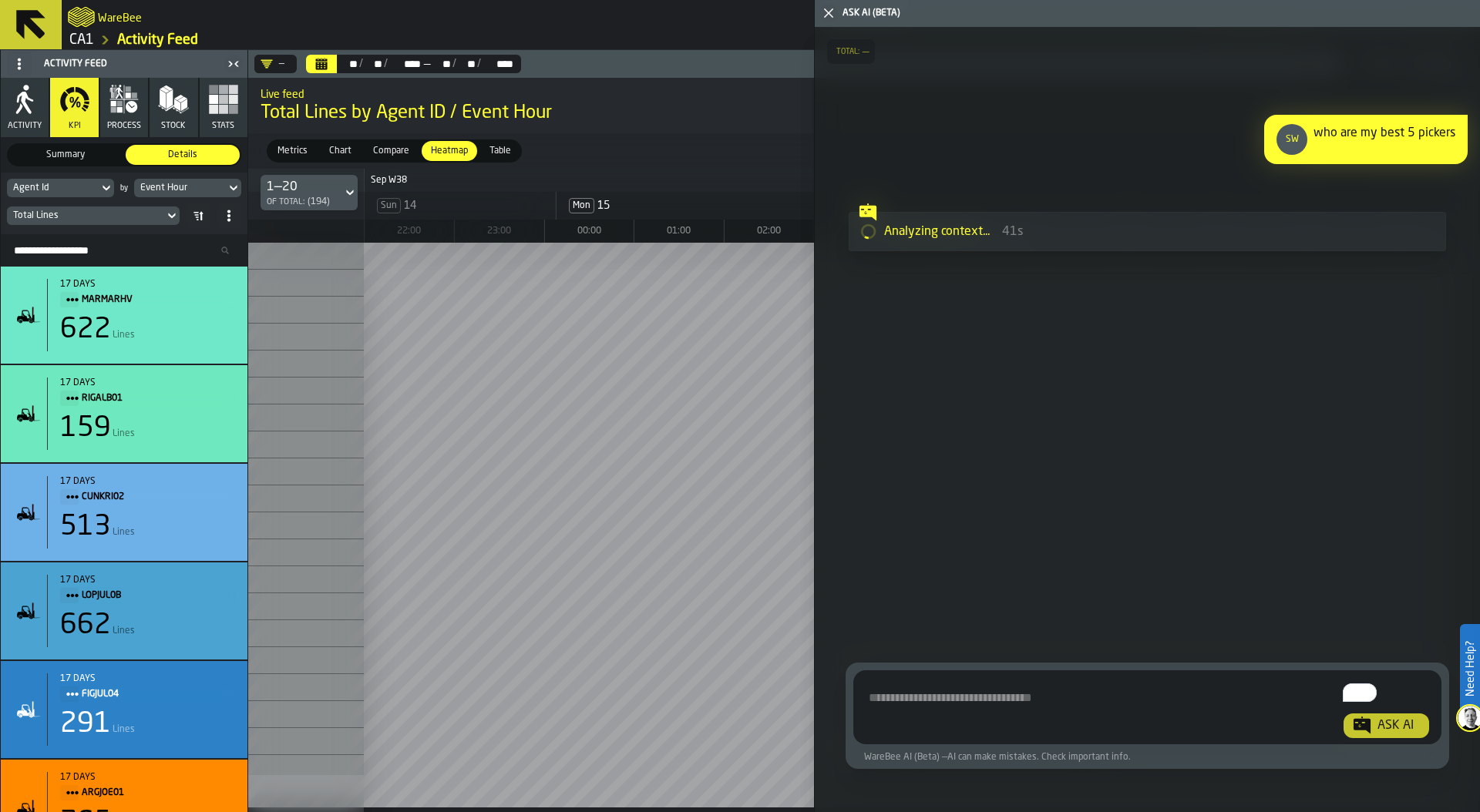
click at [115, 205] on div "Total Lines" at bounding box center [123, 216] width 234 height 24
click at [117, 215] on div "Total Lines" at bounding box center [85, 216] width 145 height 11
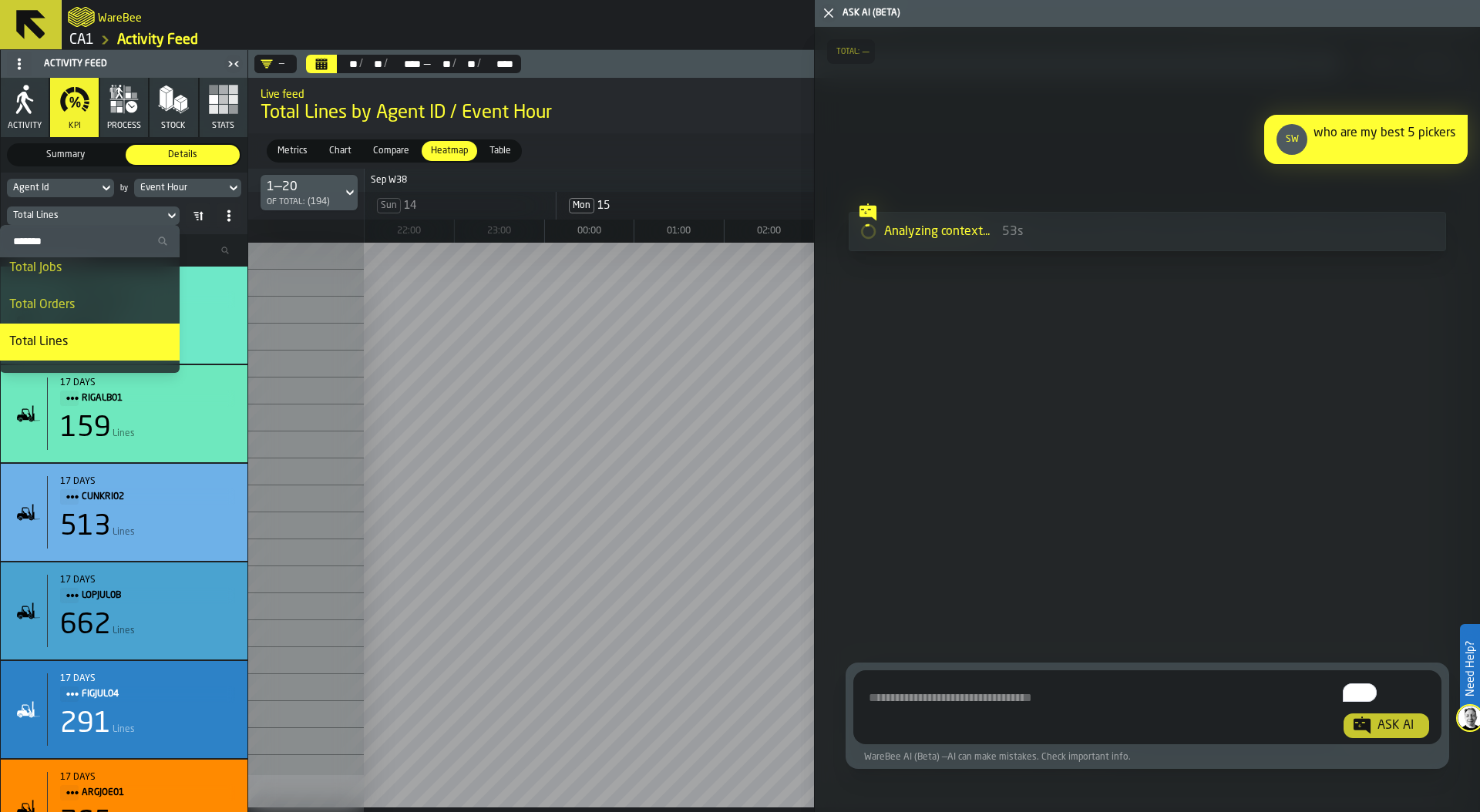
scroll to position [0, 0]
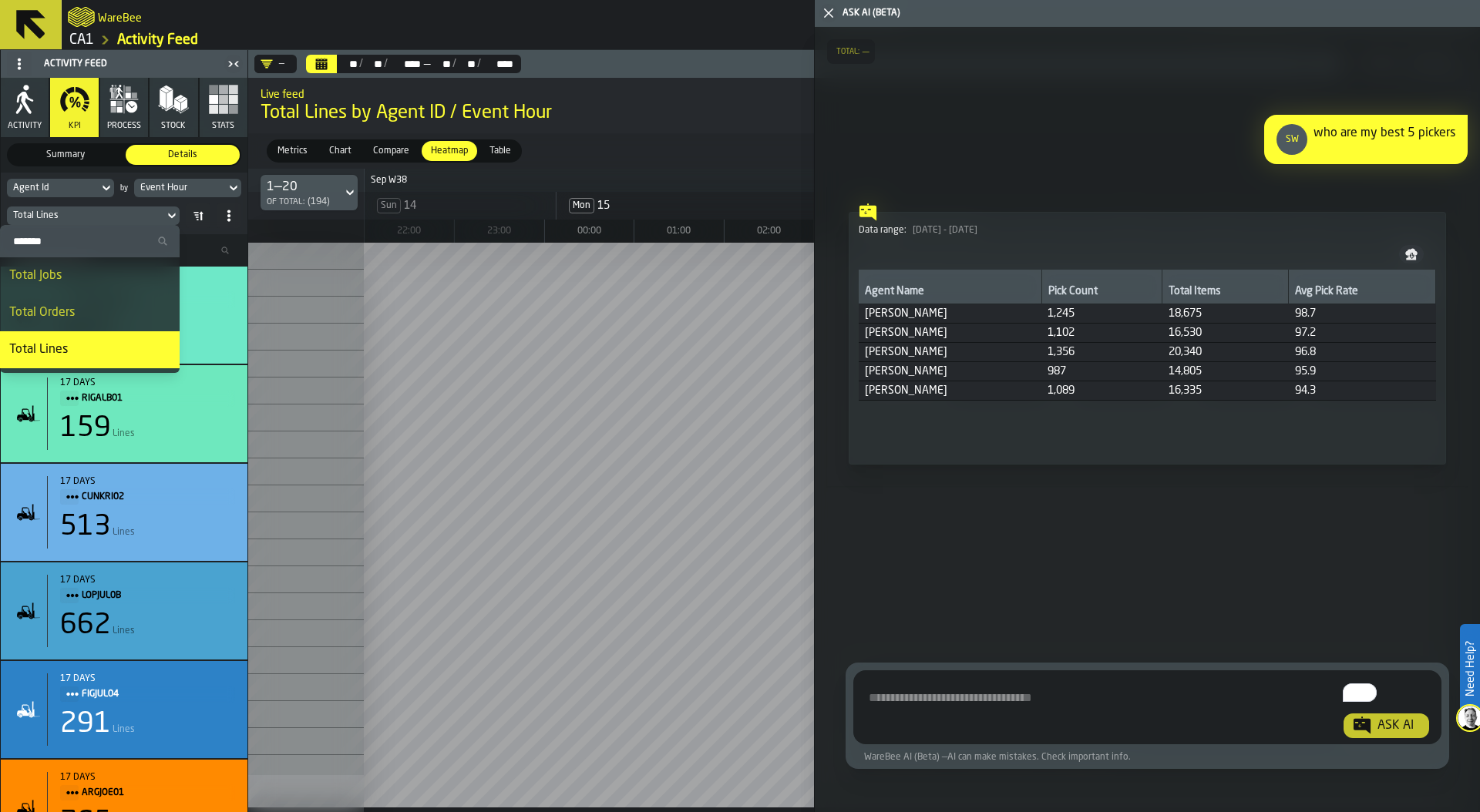
click at [909, 441] on span "Show Analysis" at bounding box center [913, 440] width 60 height 11
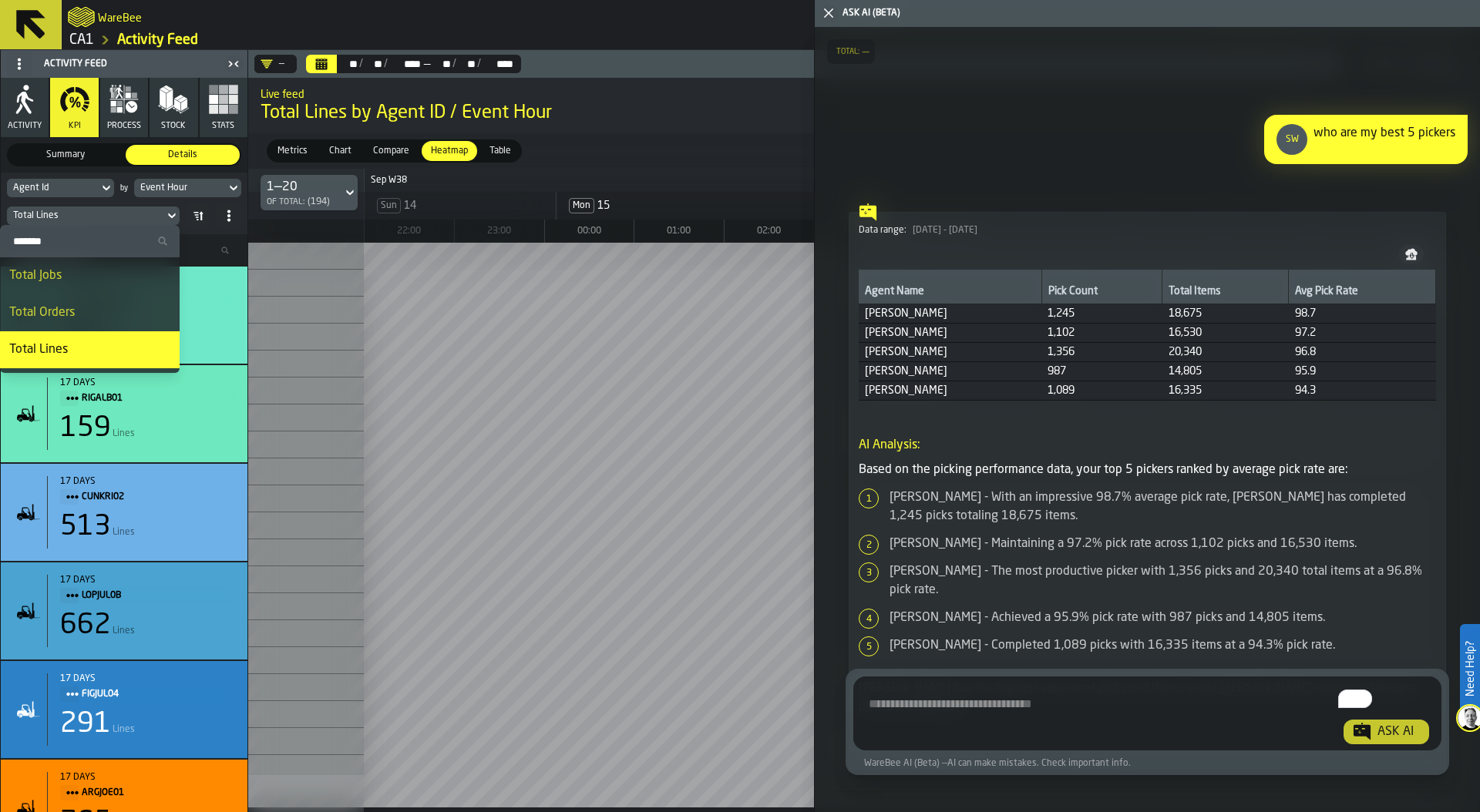
click at [1352, 177] on span "Show Chart" at bounding box center [1363, 179] width 48 height 11
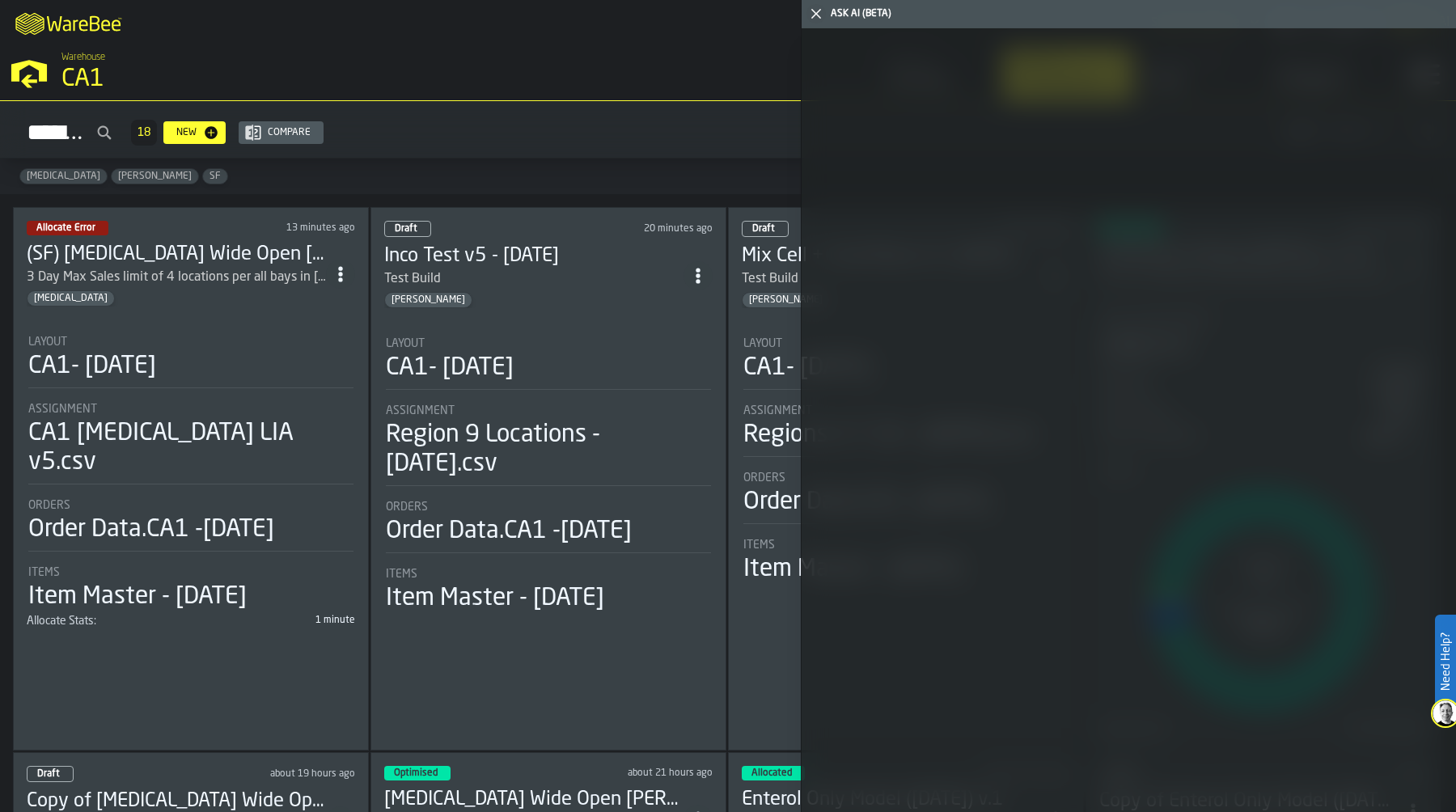
click at [814, 12] on polygon "button-toggle-Close me" at bounding box center [816, 14] width 11 height 11
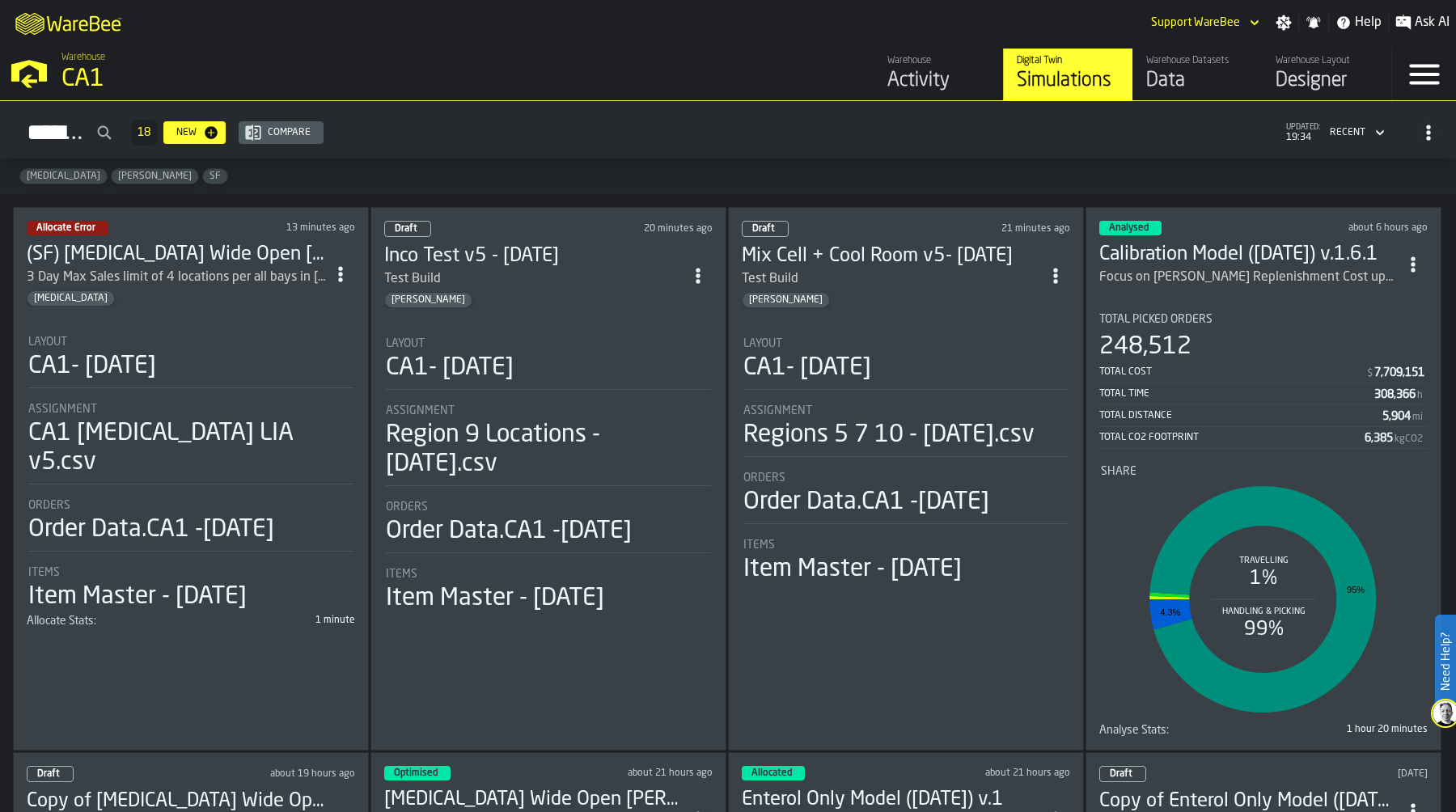
click at [179, 335] on div "Layout" at bounding box center [191, 341] width 325 height 13
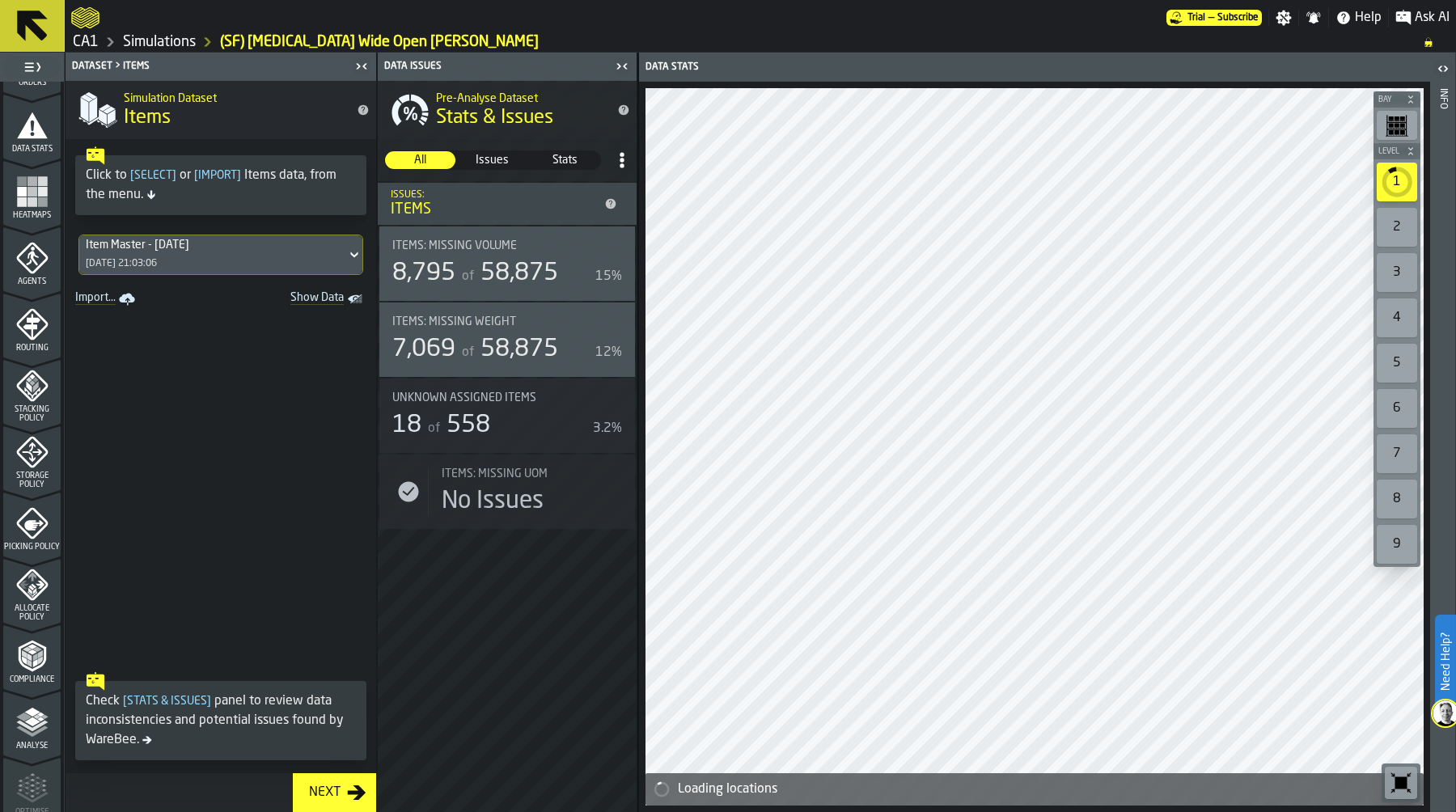
scroll to position [463, 0]
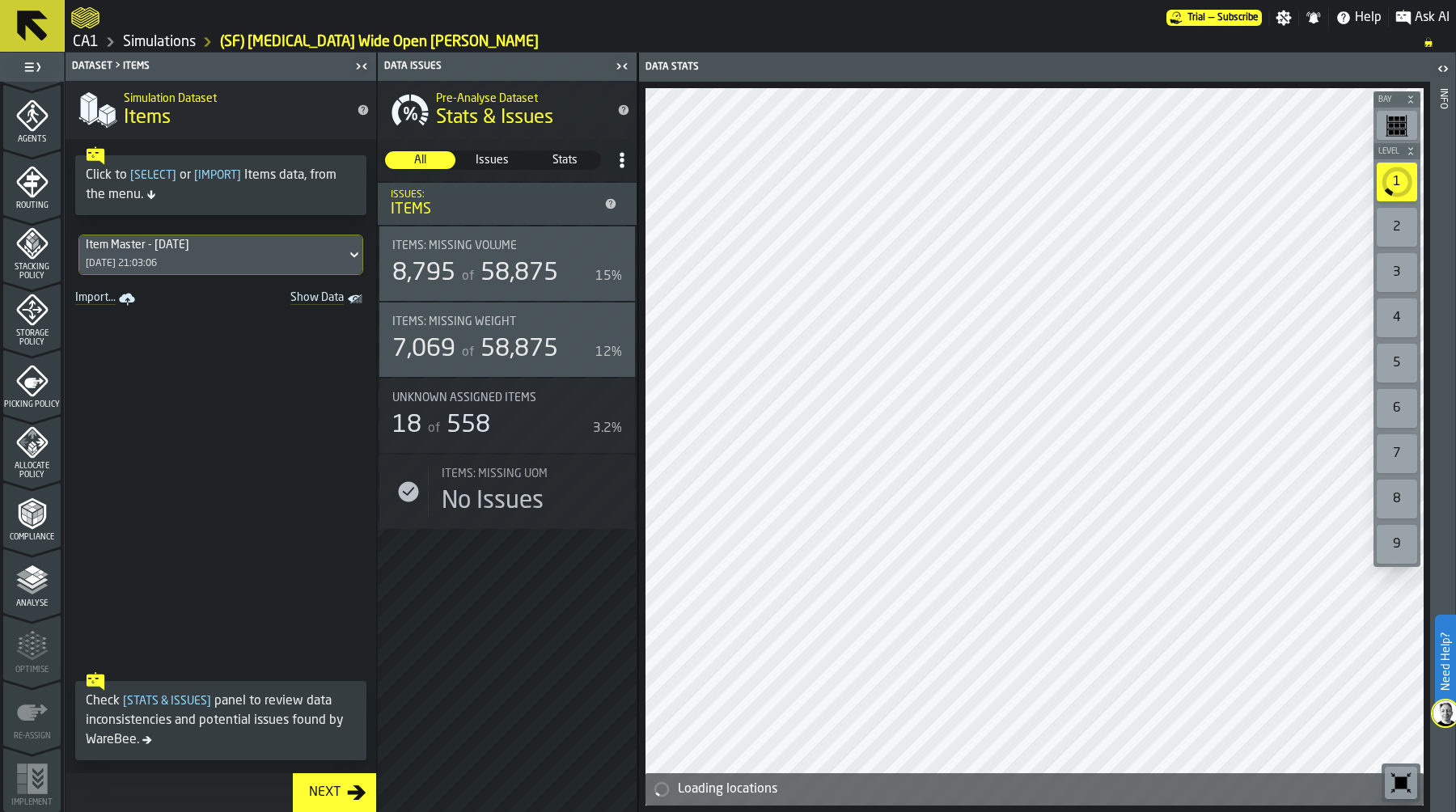
click at [24, 449] on icon "menu Allocate Policy" at bounding box center [32, 442] width 32 height 32
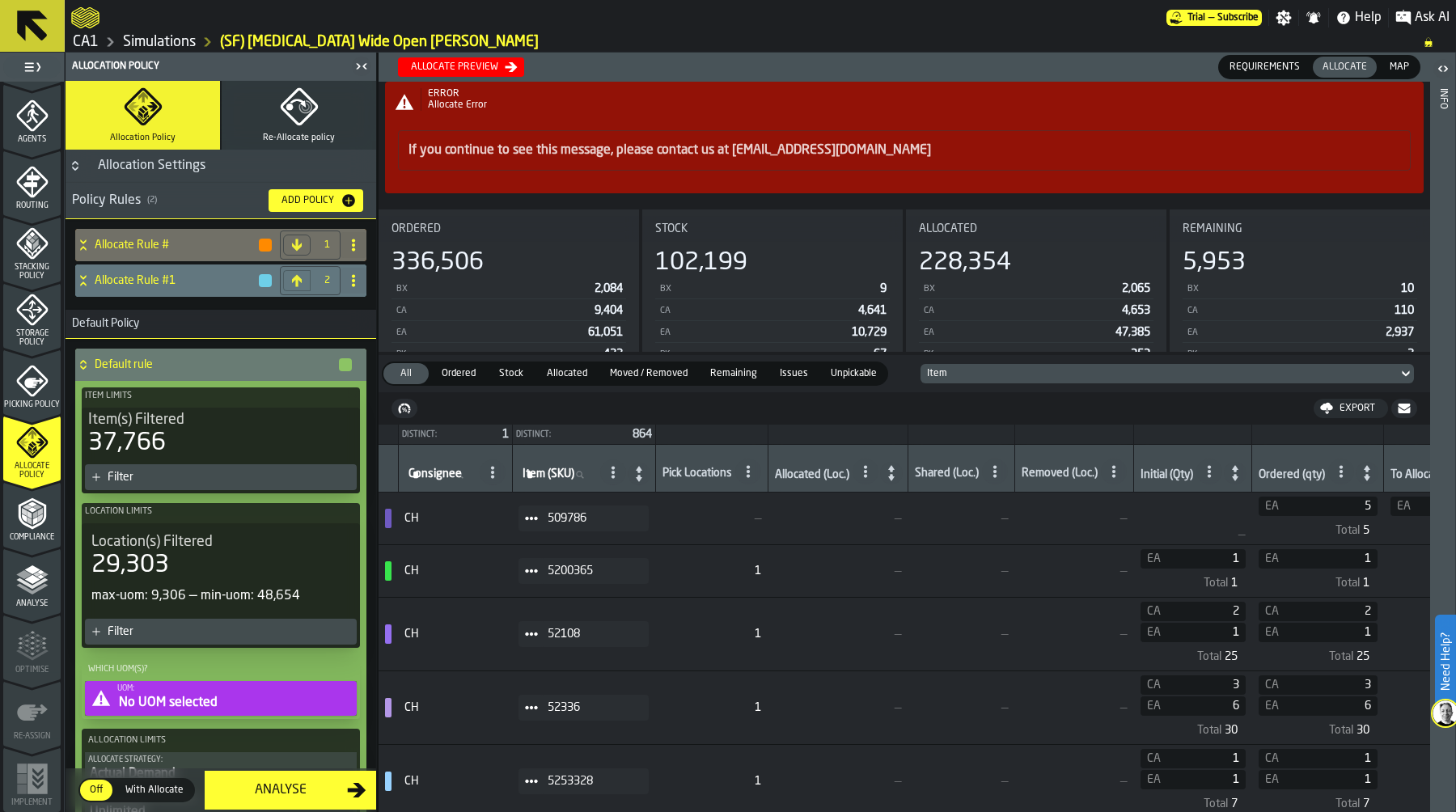
click at [200, 473] on div "Filter" at bounding box center [229, 476] width 243 height 13
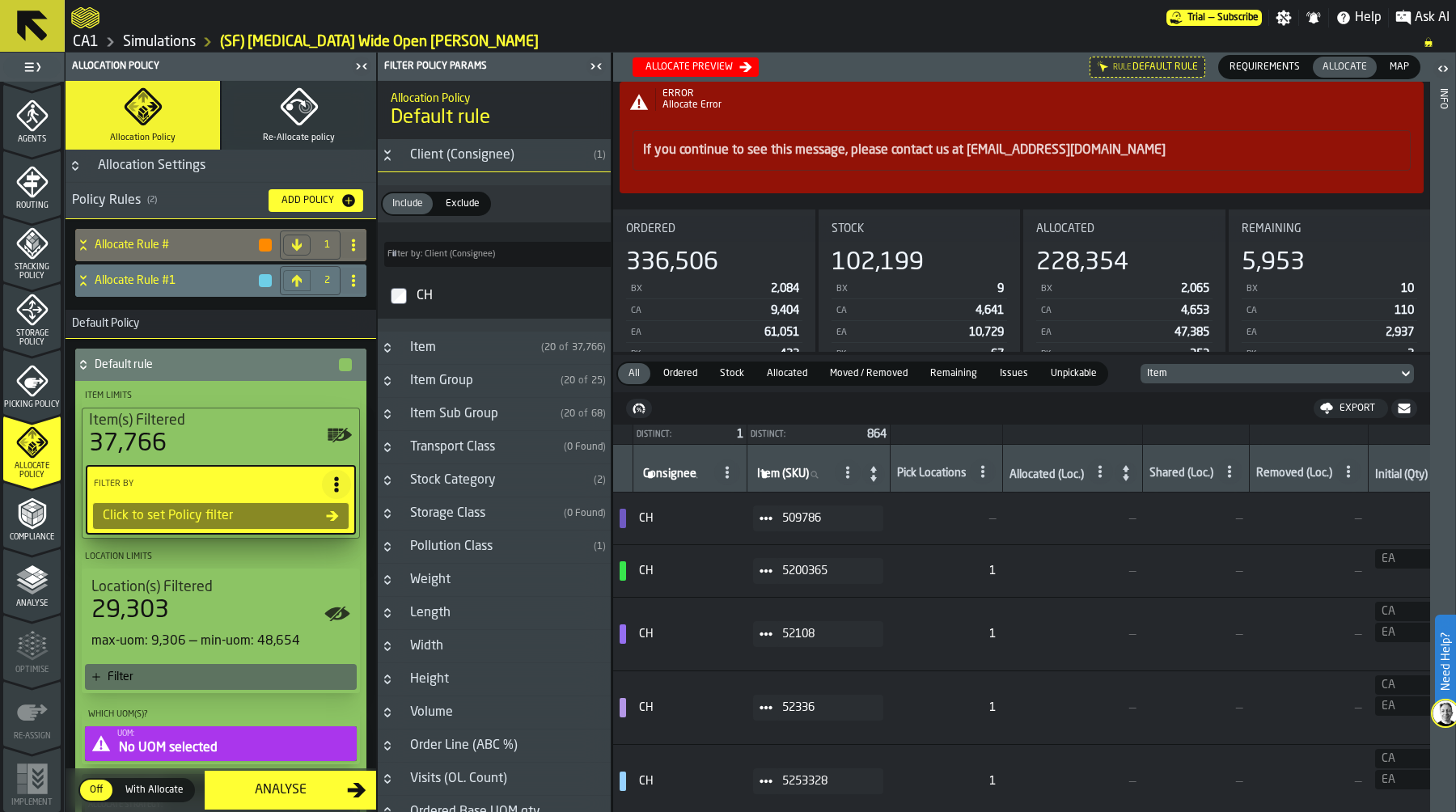
click at [392, 289] on label "CH" at bounding box center [494, 296] width 226 height 39
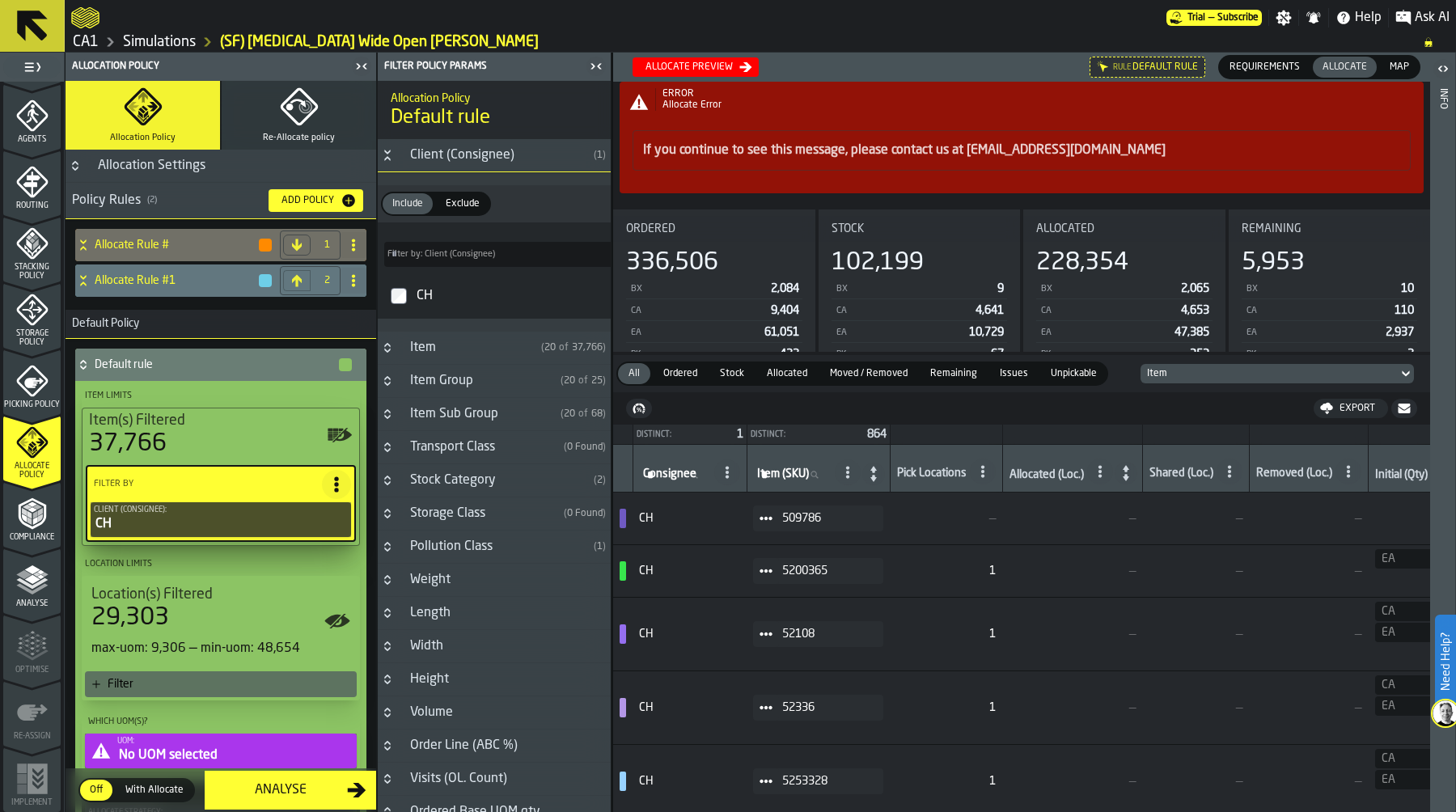
click at [466, 206] on span "Exclude" at bounding box center [462, 204] width 47 height 15
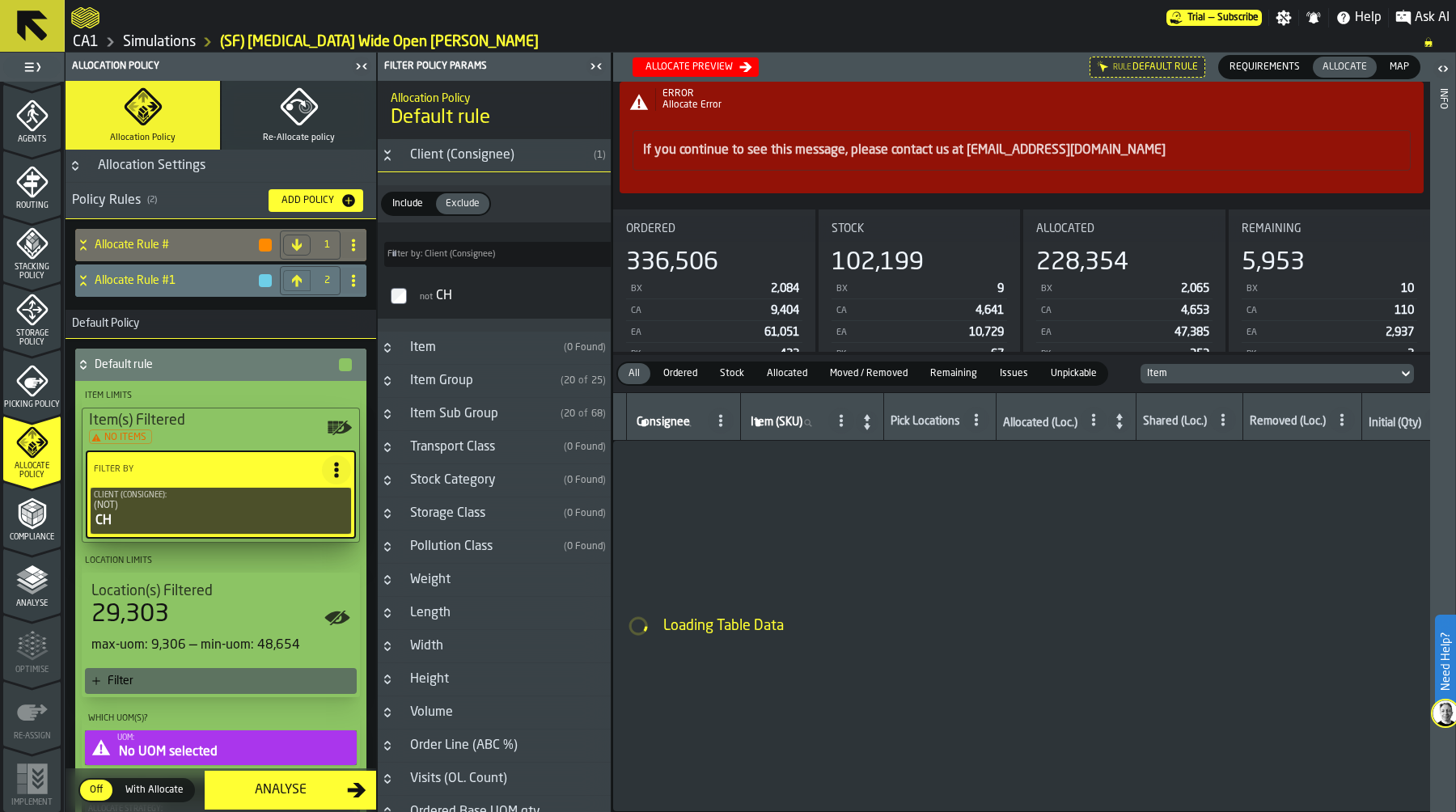
click at [82, 363] on icon at bounding box center [83, 364] width 17 height 13
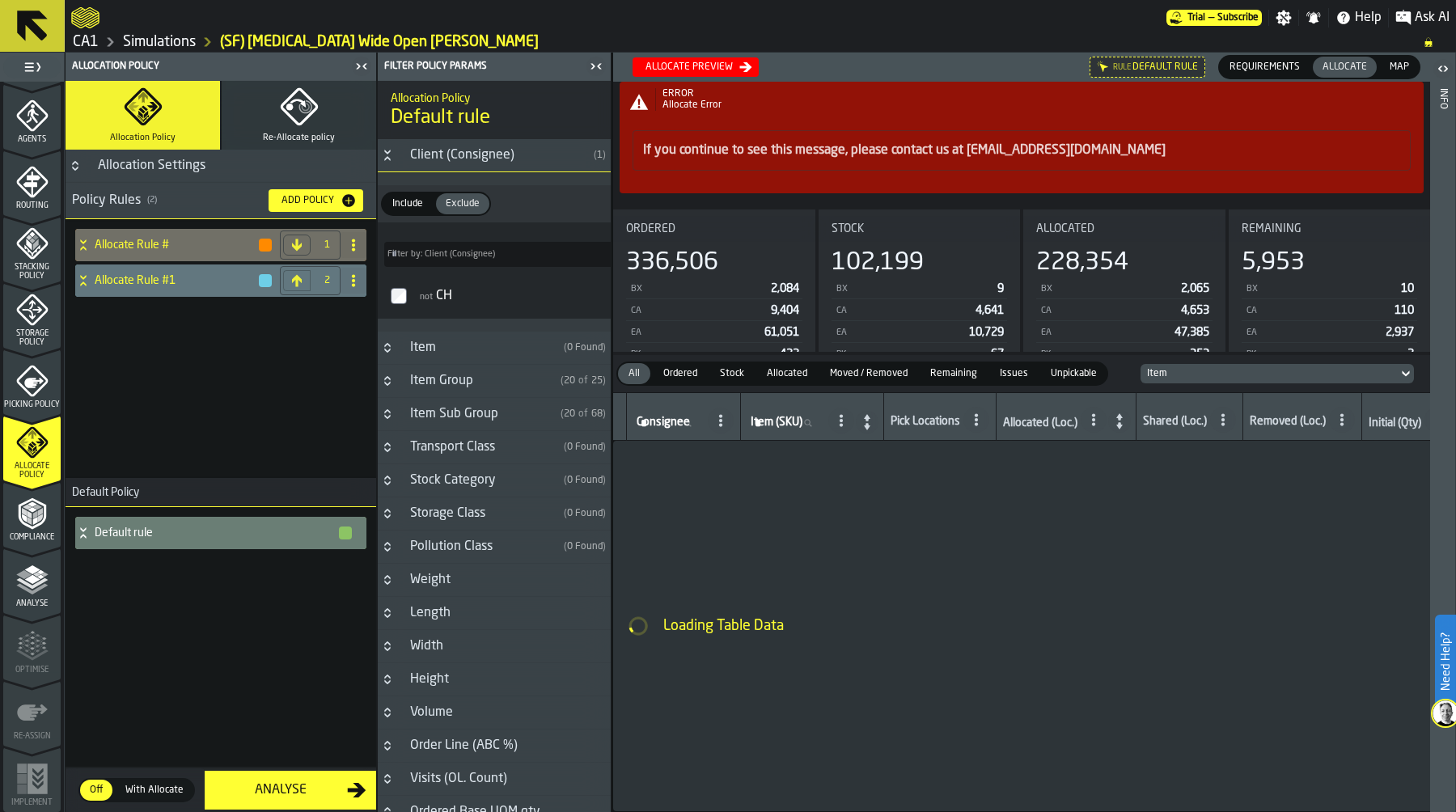
click at [710, 61] on div "Allocate preview" at bounding box center [696, 67] width 114 height 13
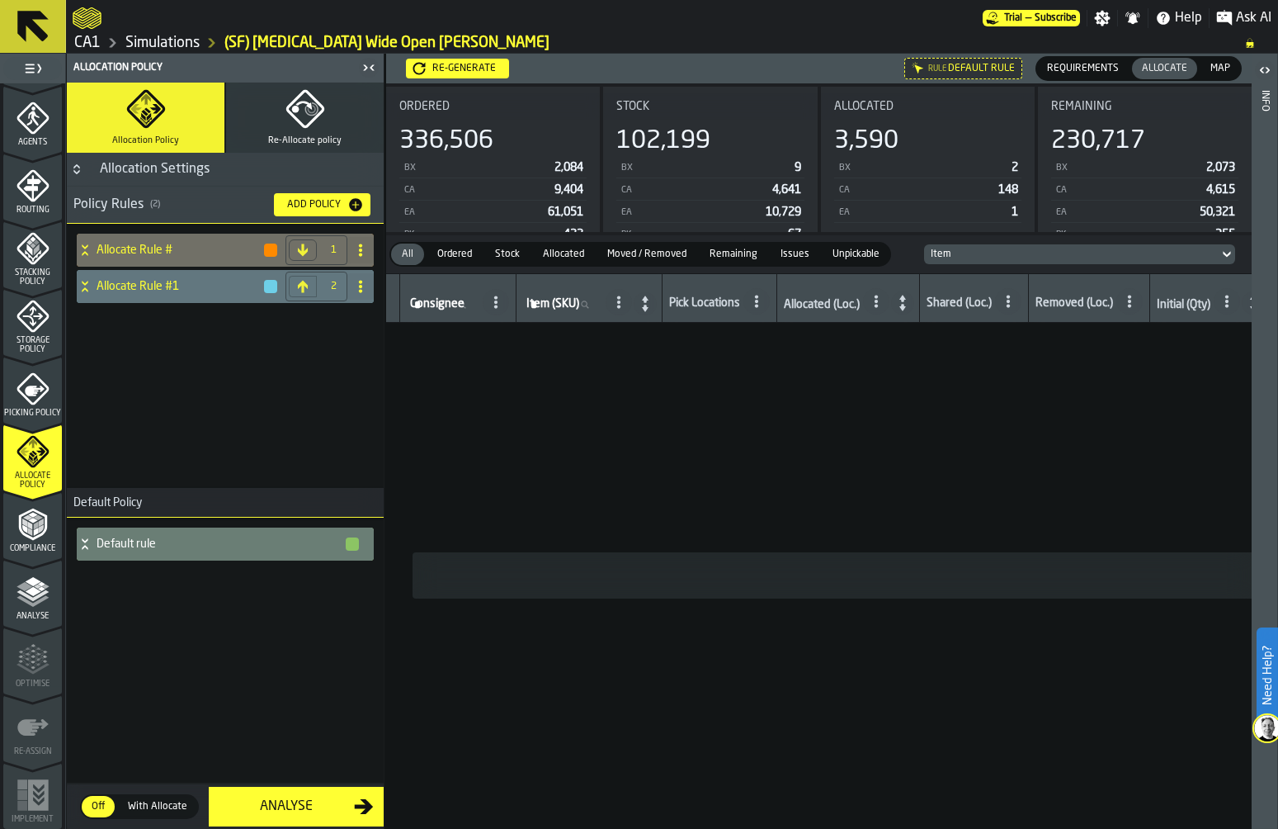
click at [1223, 65] on span "Map" at bounding box center [1220, 68] width 33 height 15
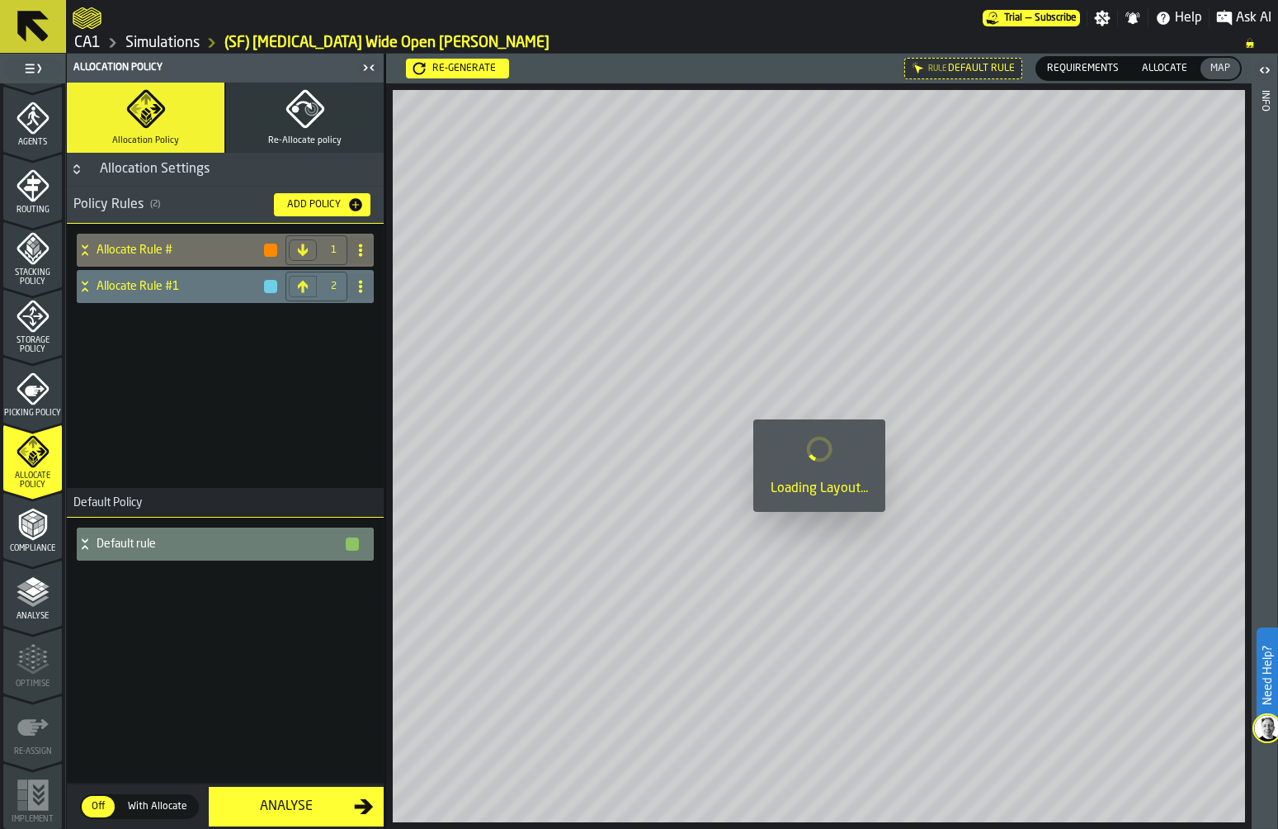
click at [1177, 63] on span "Allocate" at bounding box center [1165, 68] width 59 height 15
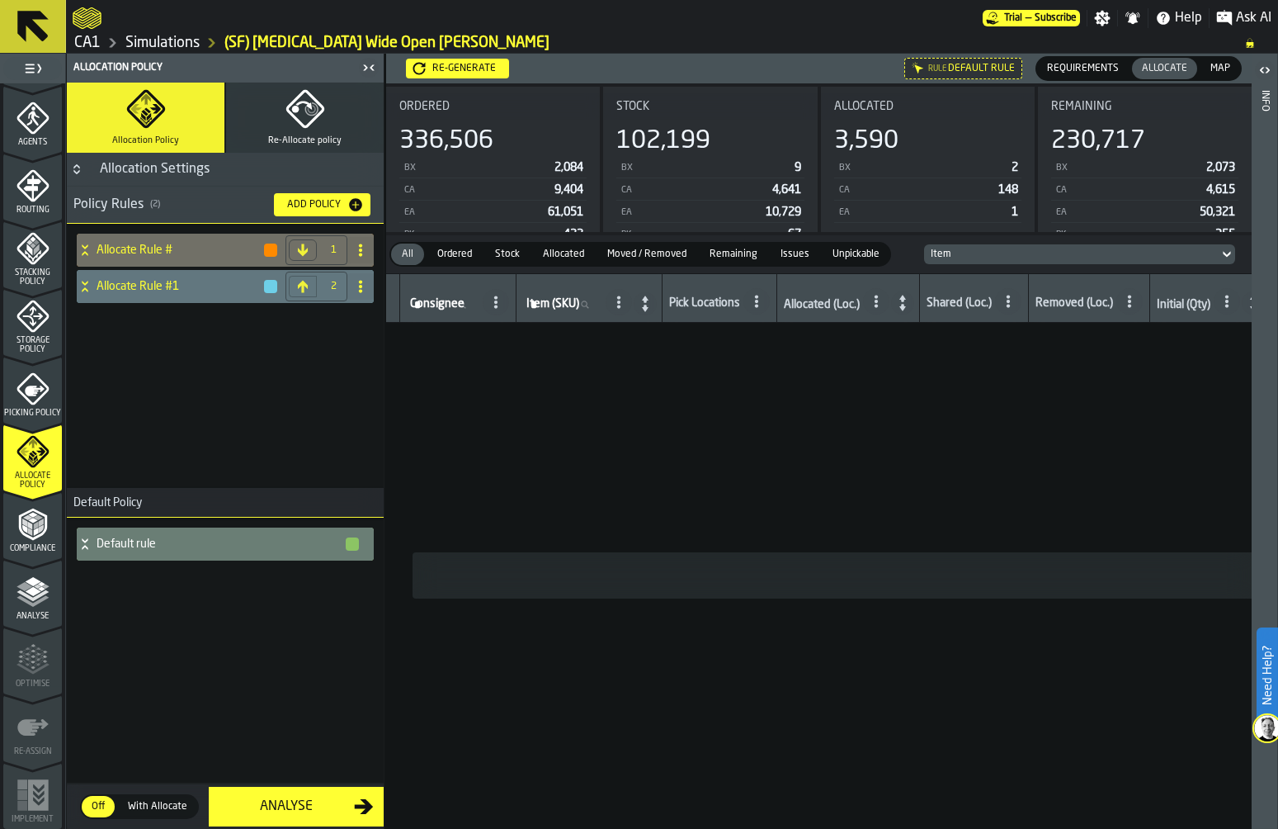
click at [0, 0] on icon at bounding box center [0, 0] width 0 height 0
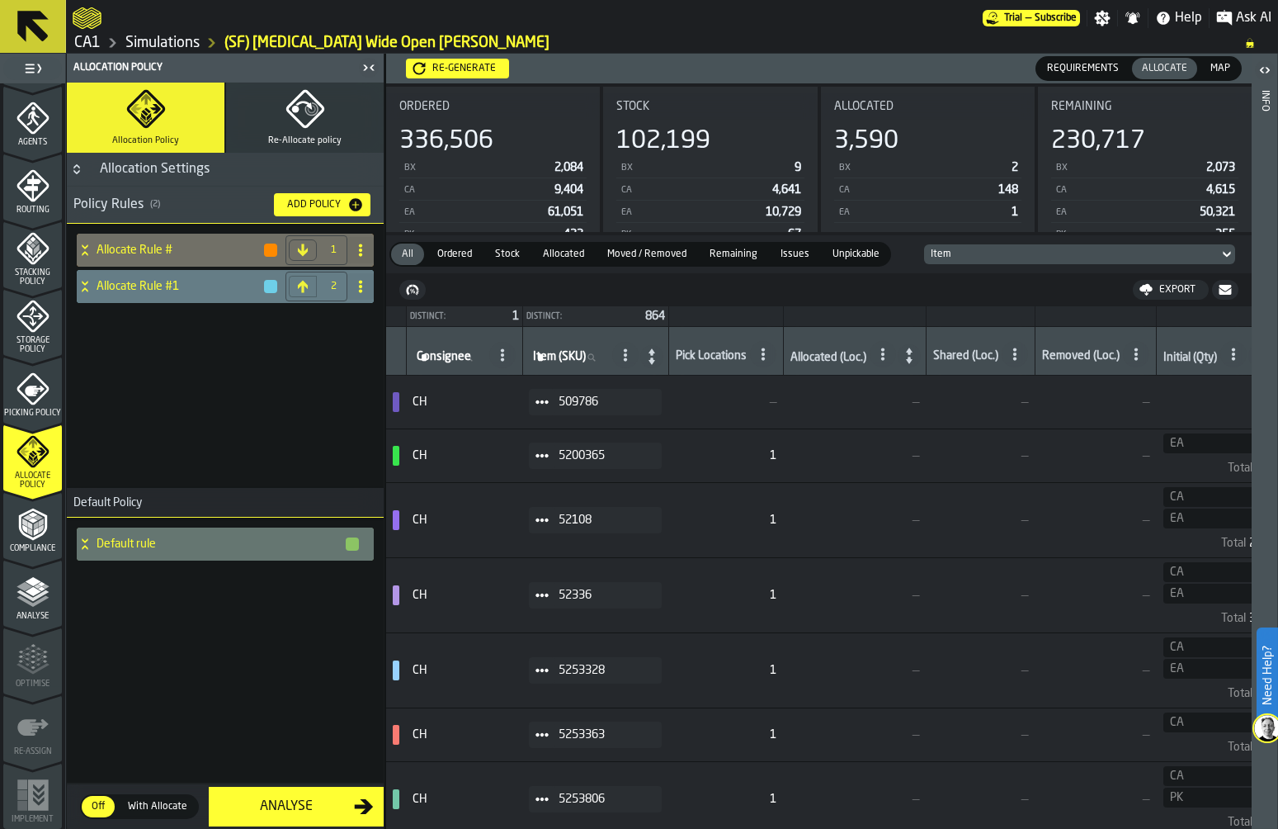
click at [89, 288] on icon at bounding box center [85, 286] width 17 height 13
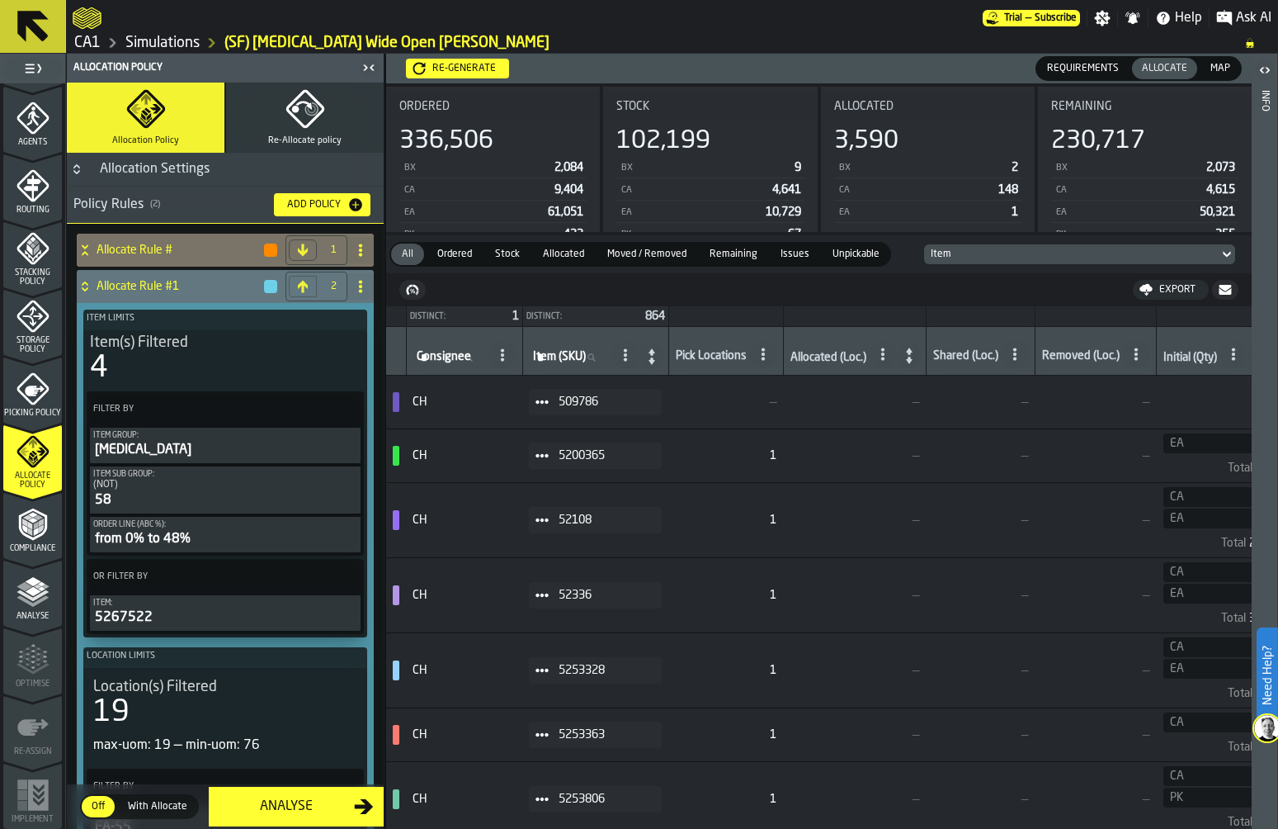
click at [85, 248] on icon at bounding box center [85, 246] width 6 height 4
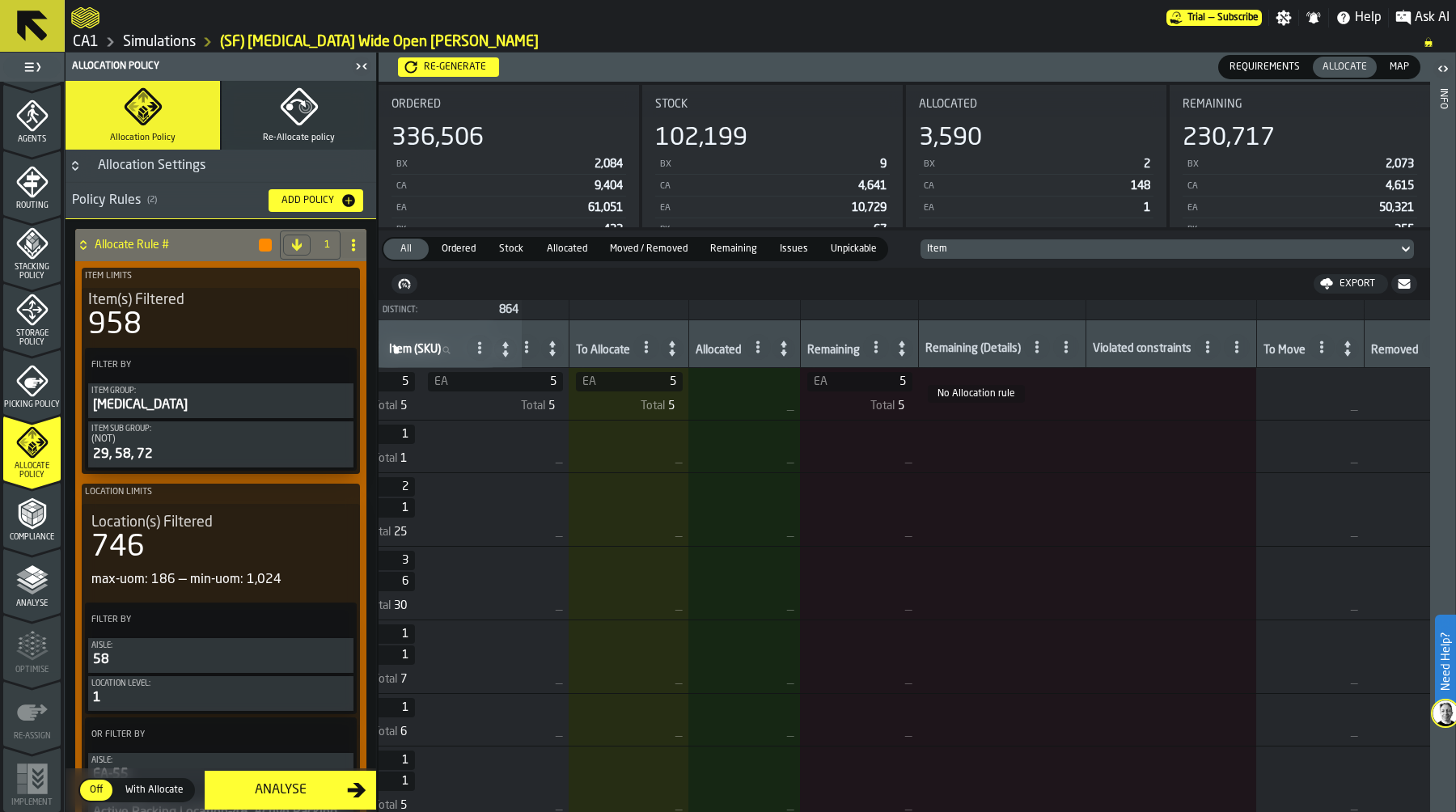
scroll to position [0, 948]
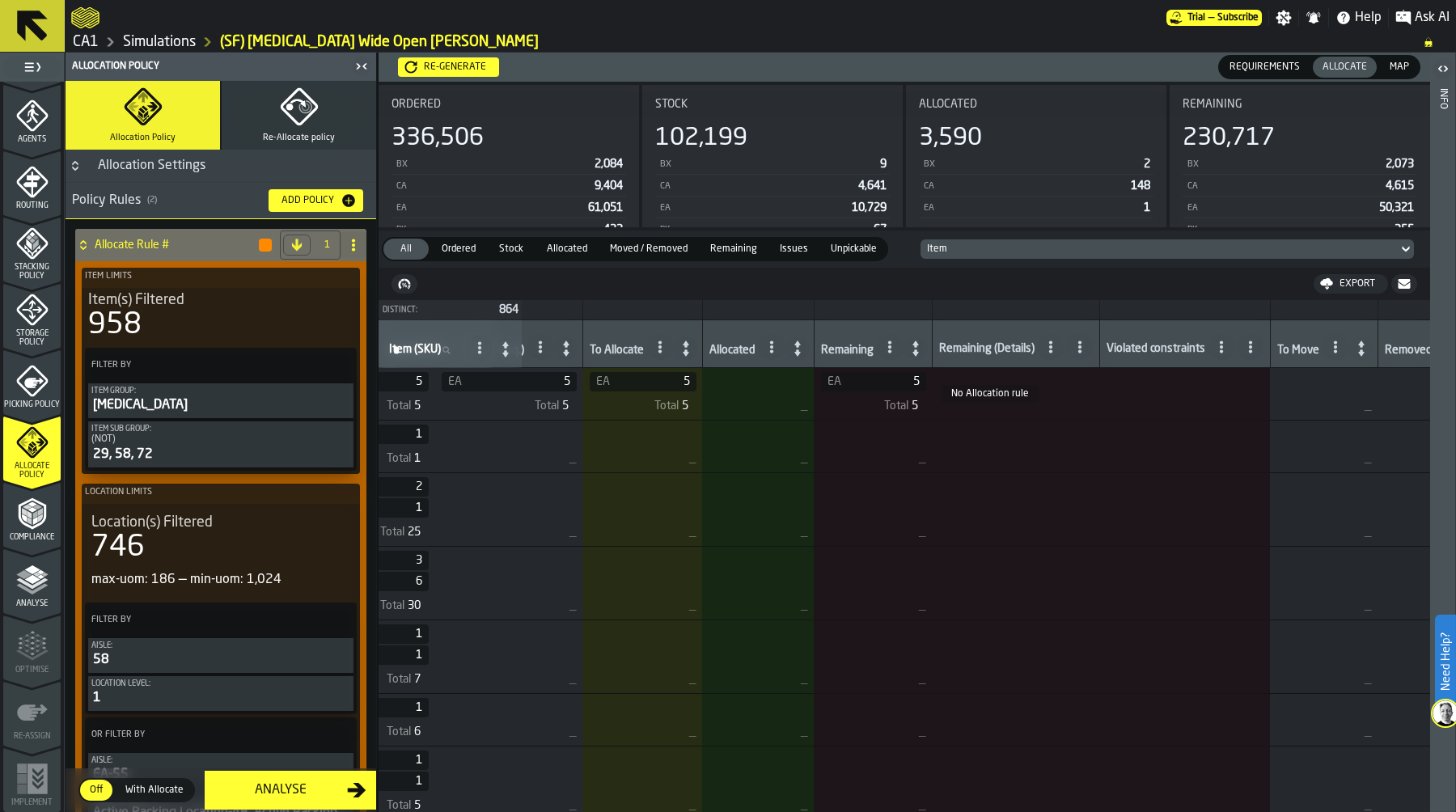
click at [924, 349] on icon at bounding box center [915, 348] width 23 height 23
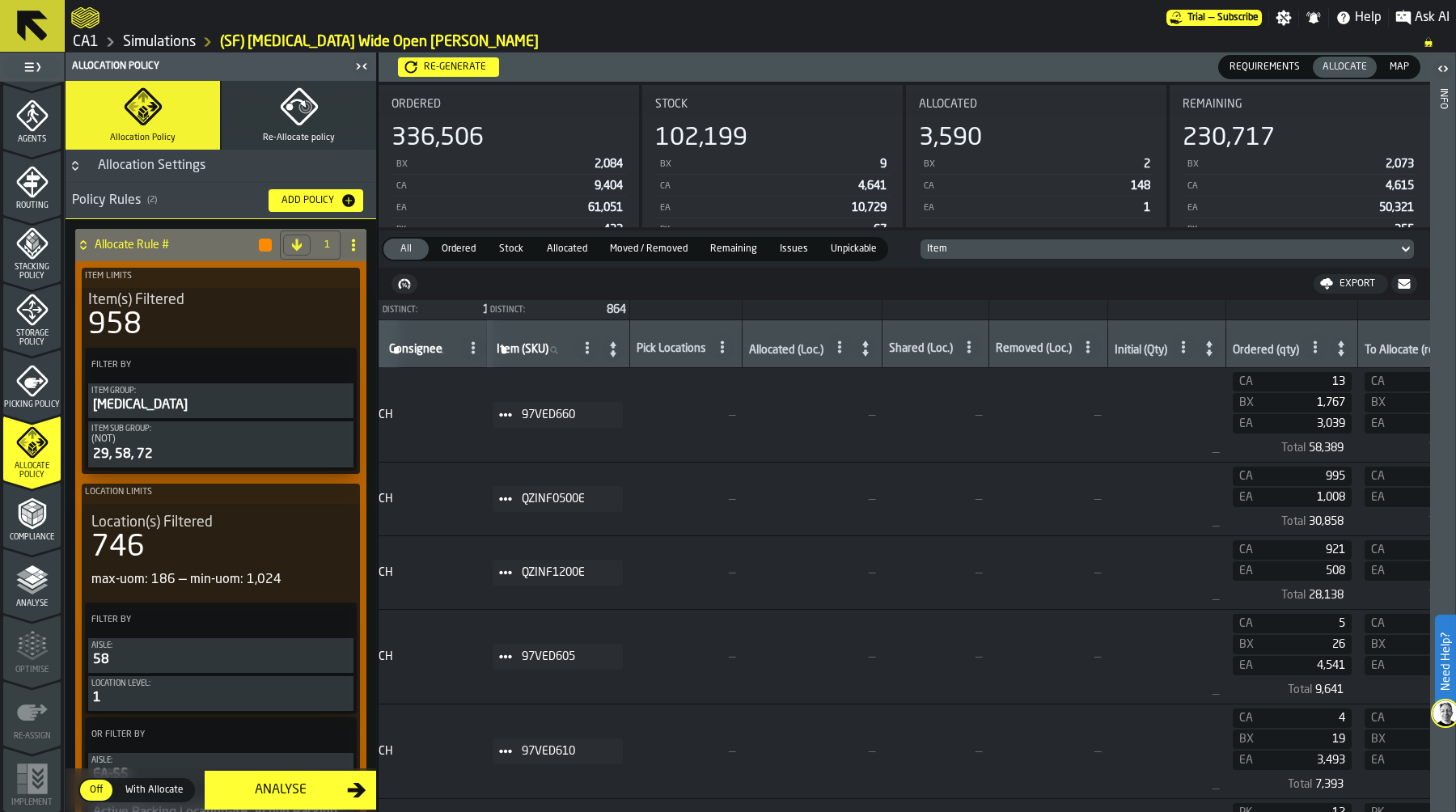
scroll to position [0, 0]
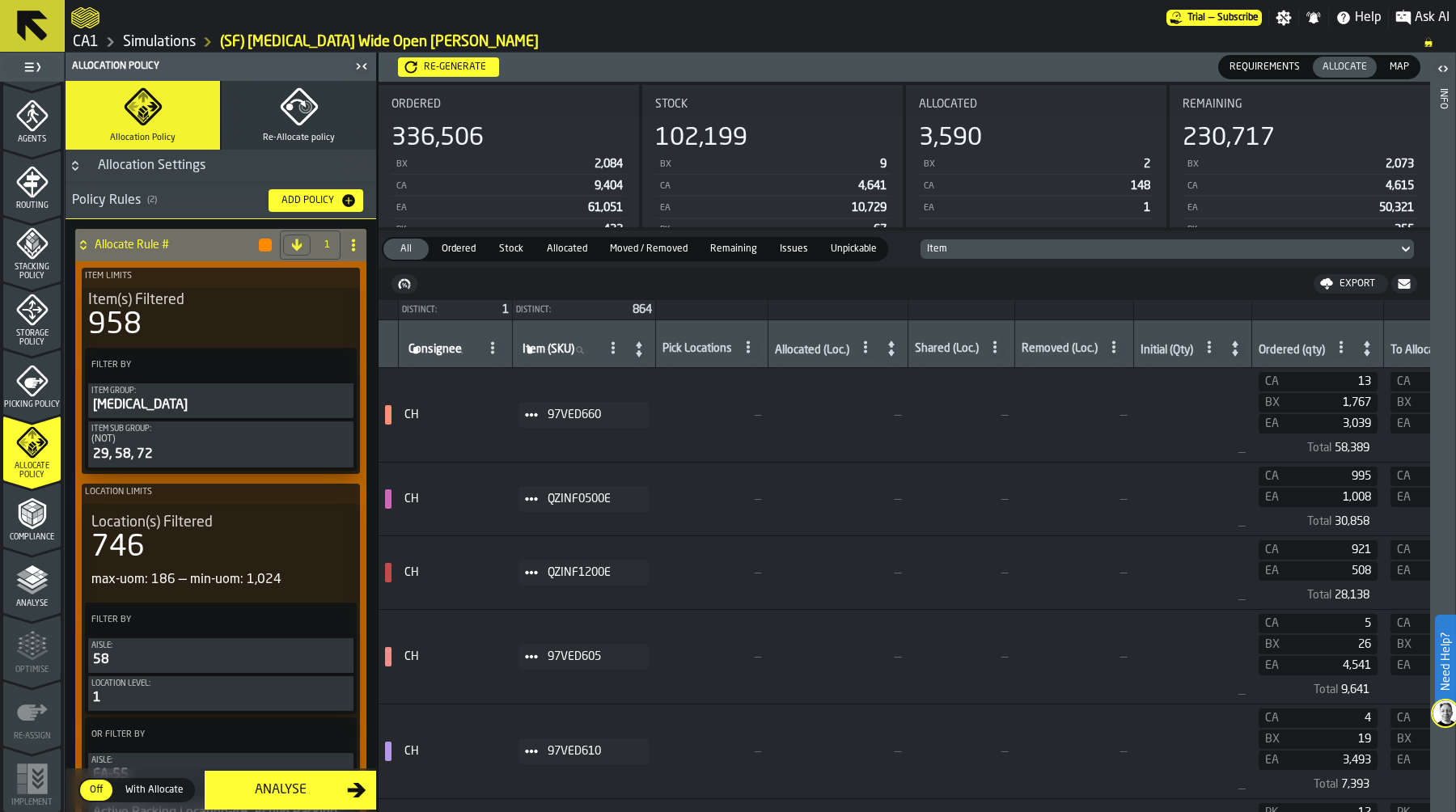
click at [527, 418] on span at bounding box center [531, 414] width 25 height 25
click at [581, 501] on div "Show Items" at bounding box center [574, 502] width 84 height 11
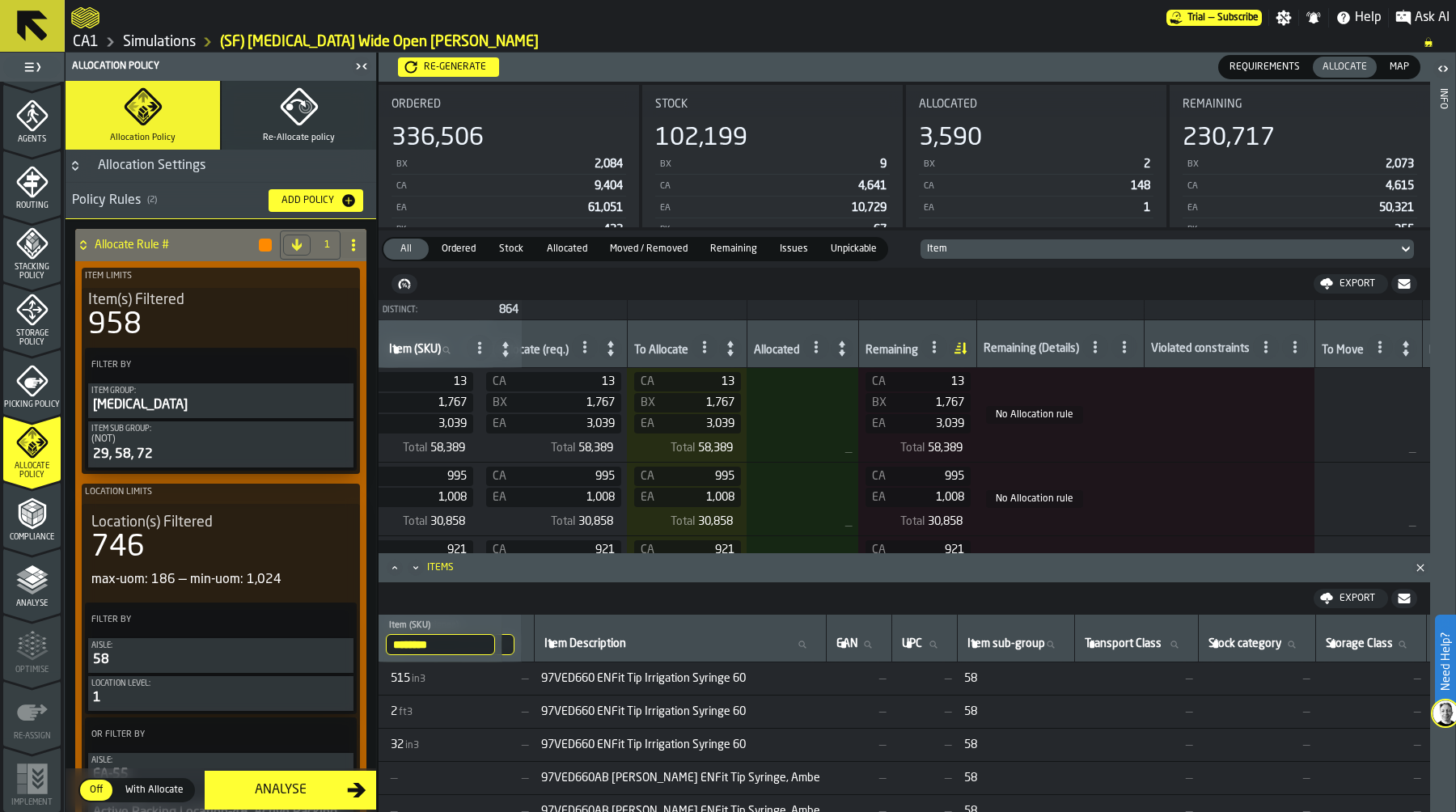
scroll to position [0, 916]
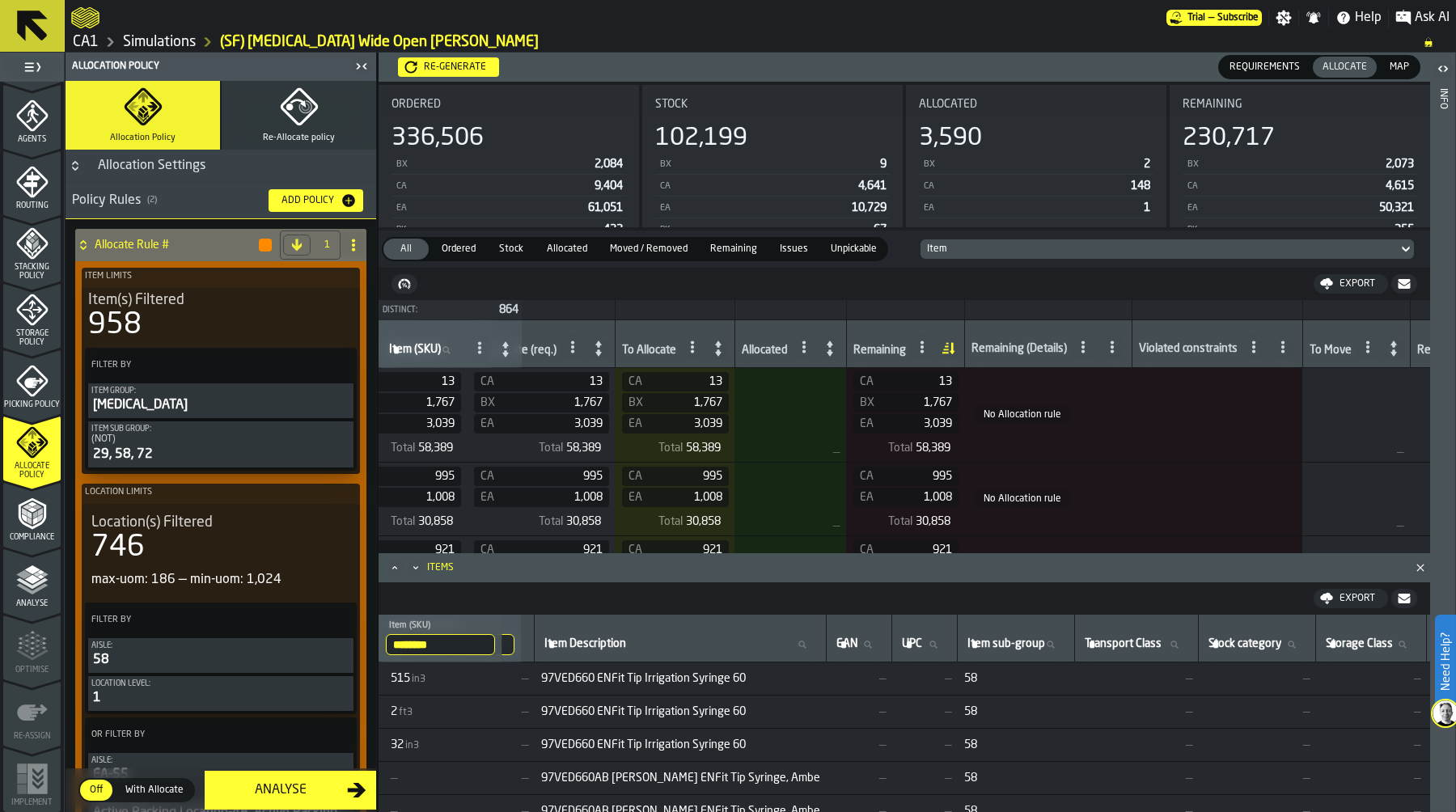
click at [1090, 354] on icon at bounding box center [1082, 346] width 13 height 13
click at [1118, 347] on icon at bounding box center [1111, 346] width 13 height 13
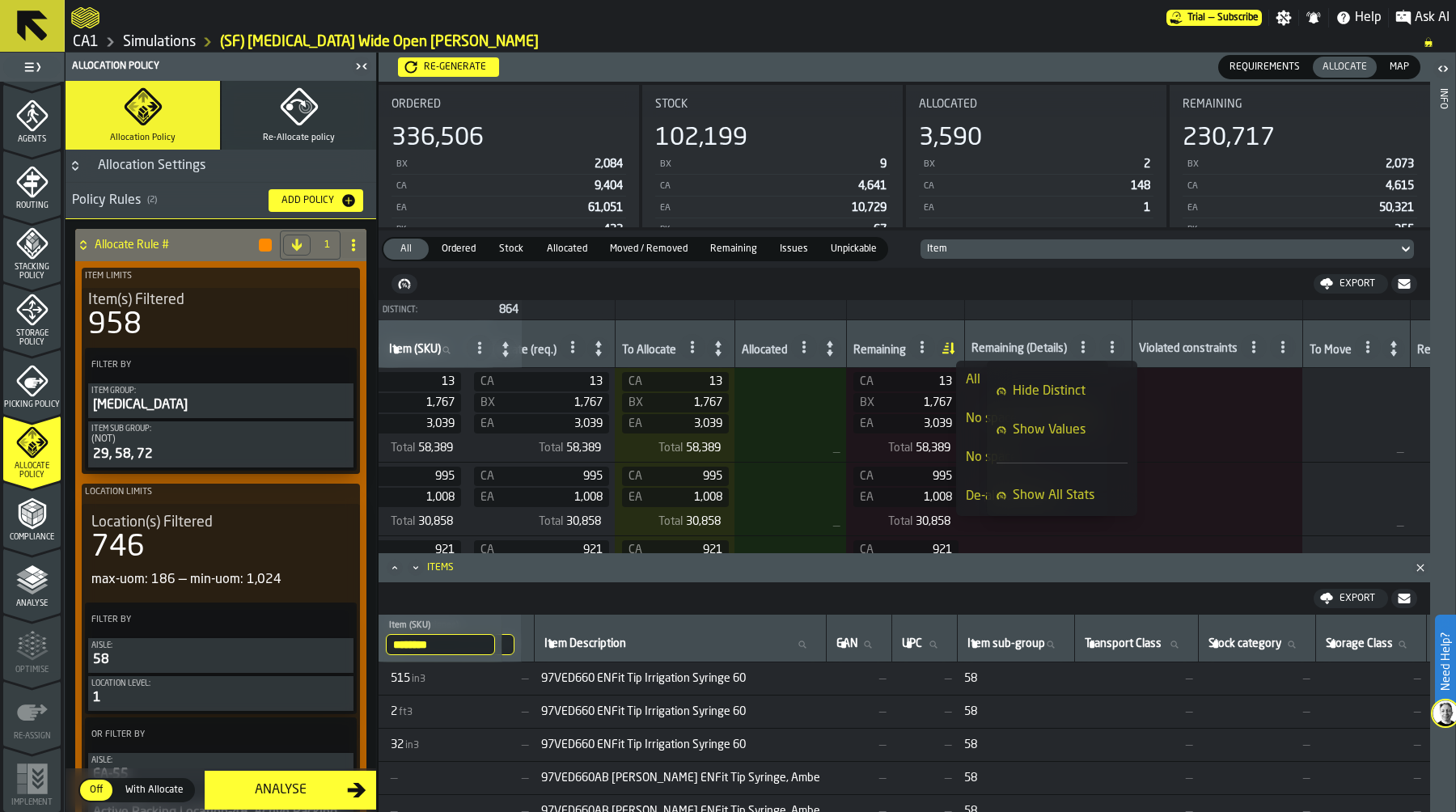
scroll to position [139, 0]
click at [1067, 426] on span "Show Values" at bounding box center [1048, 423] width 73 height 20
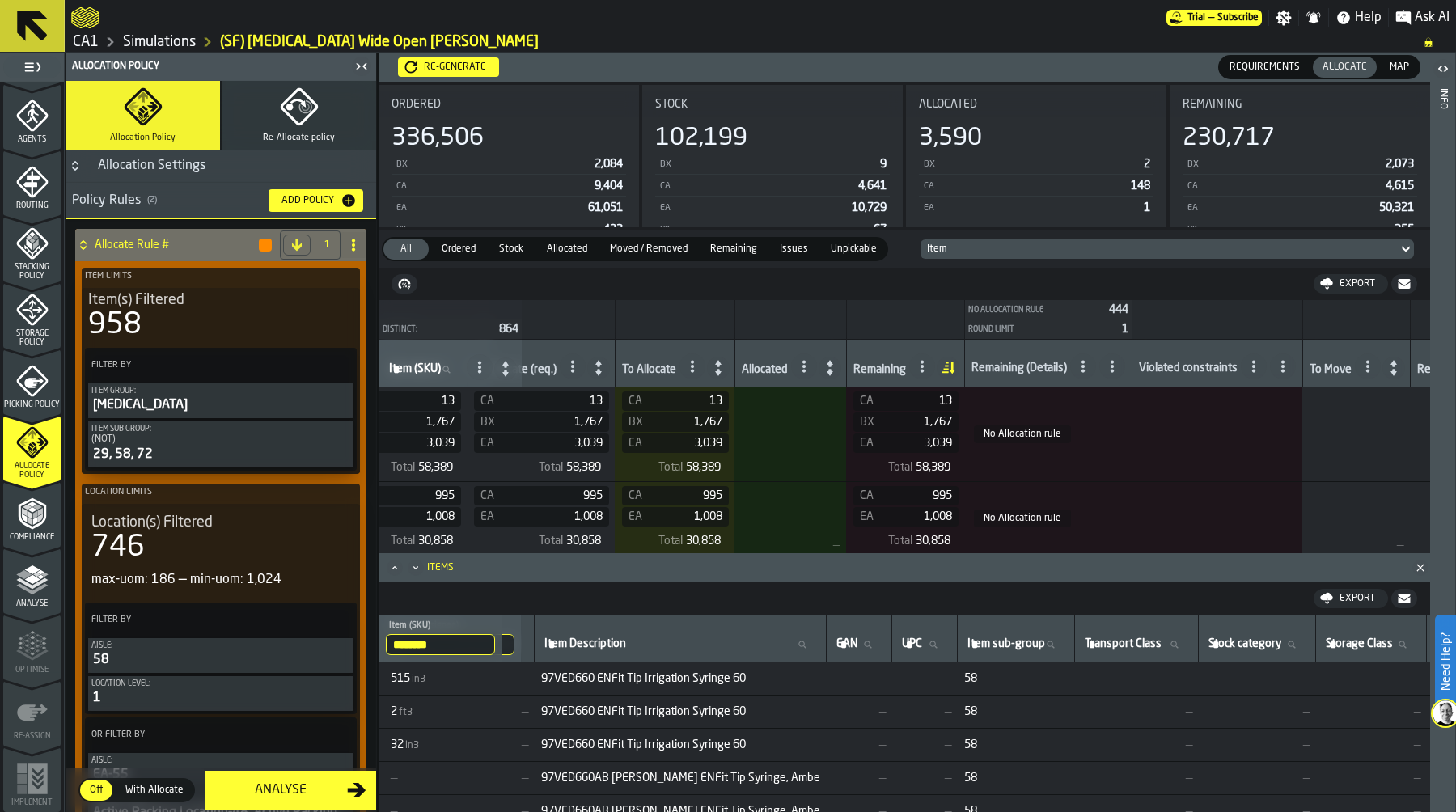
click at [1118, 362] on icon at bounding box center [1111, 365] width 13 height 13
click at [1214, 295] on nav "Export" at bounding box center [903, 283] width 1051 height 32
click at [1422, 569] on polygon "Close" at bounding box center [1419, 566] width 7 height 7
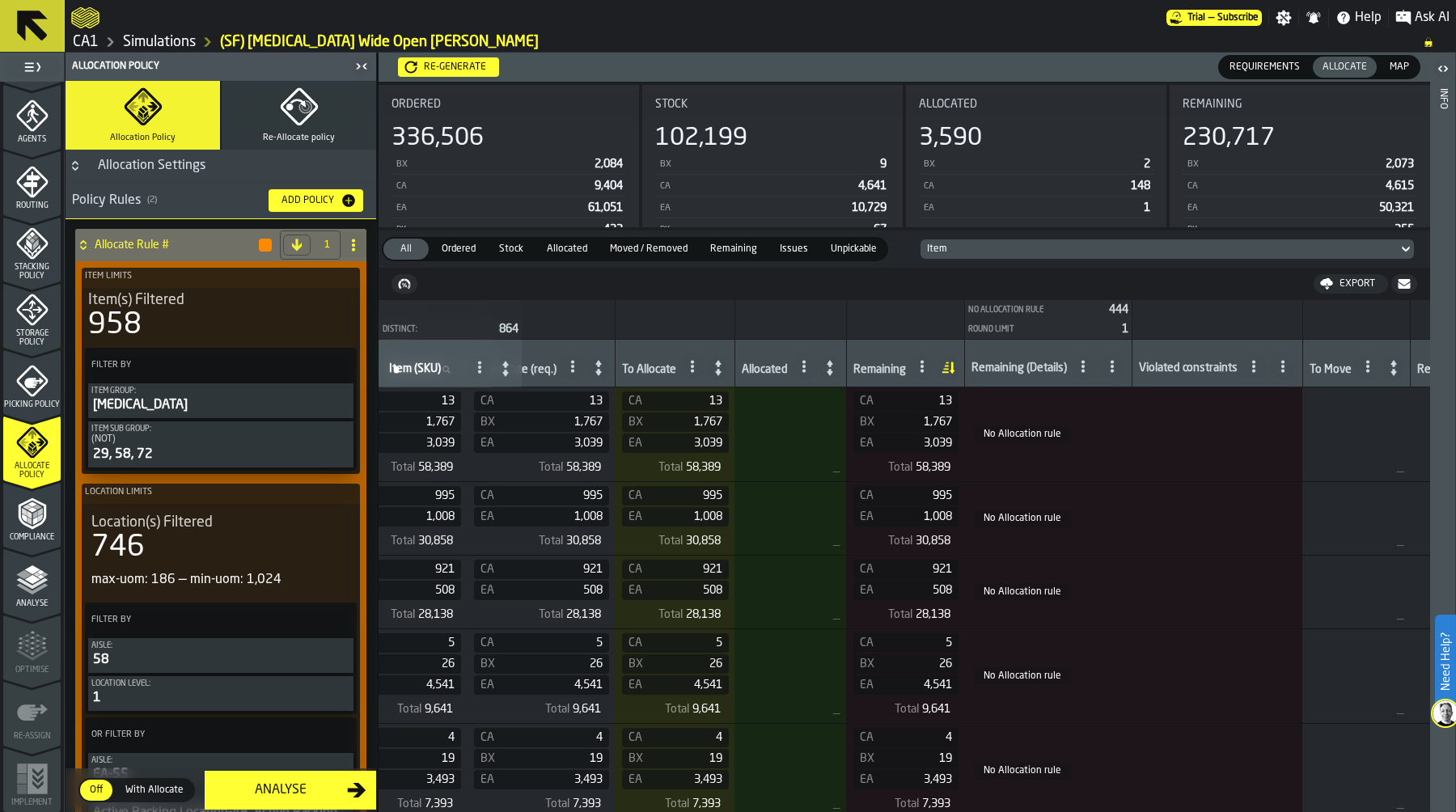
click at [1118, 371] on icon at bounding box center [1111, 365] width 13 height 13
click at [1088, 369] on icon at bounding box center [1082, 365] width 13 height 13
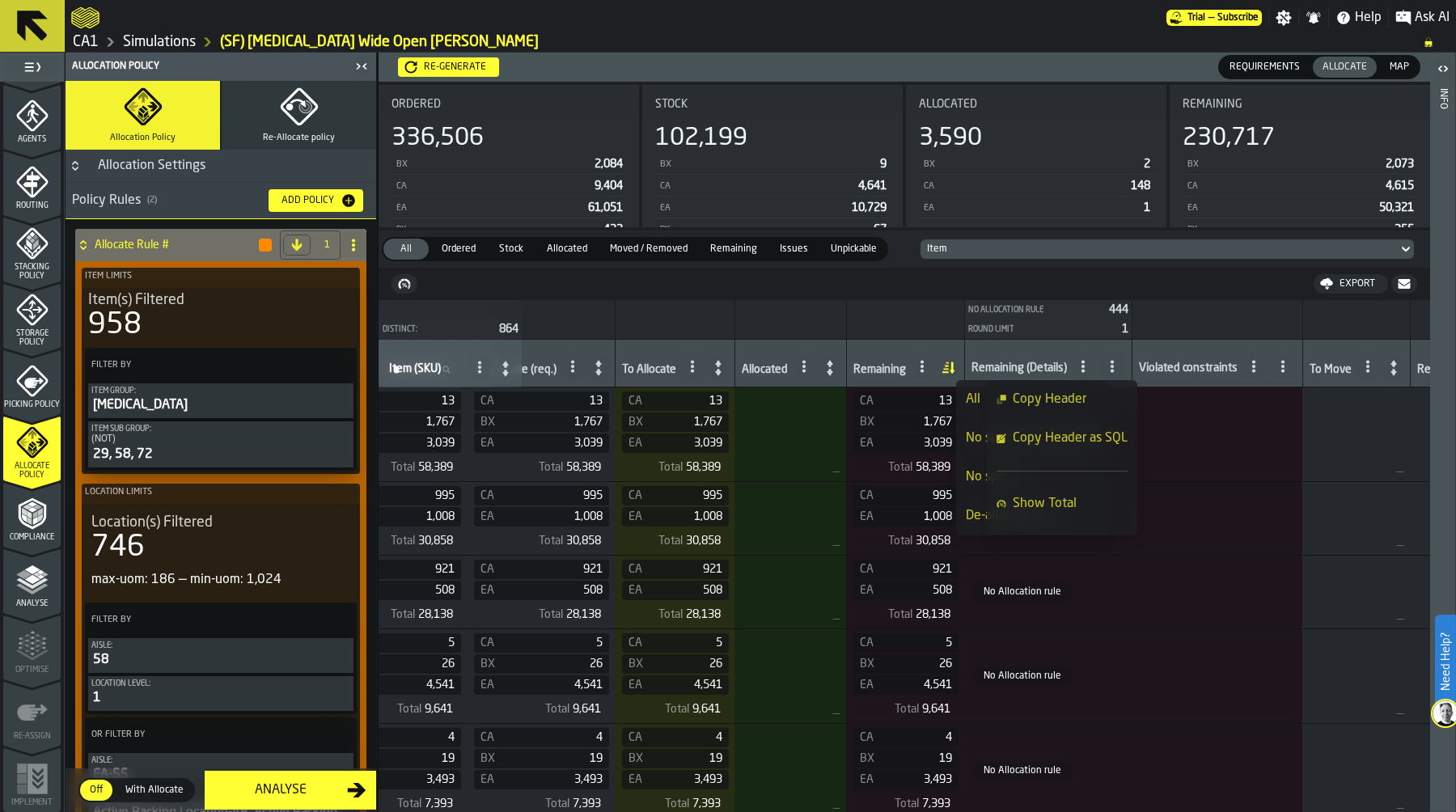
click at [1088, 369] on icon at bounding box center [1082, 365] width 13 height 13
click at [1118, 368] on icon at bounding box center [1111, 365] width 13 height 13
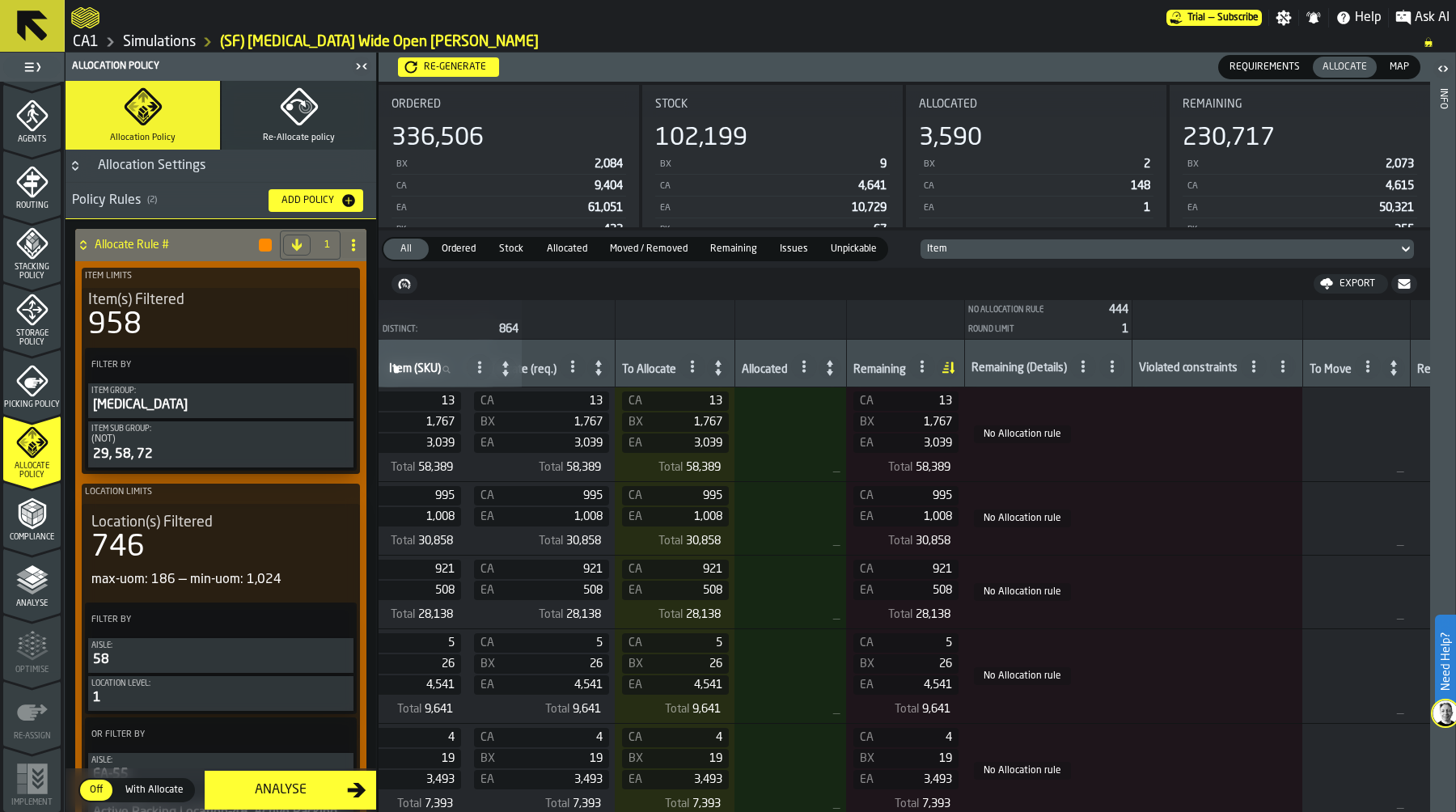
click at [1090, 363] on icon at bounding box center [1082, 365] width 13 height 13
click at [1034, 445] on div "Round limit" at bounding box center [1031, 438] width 132 height 20
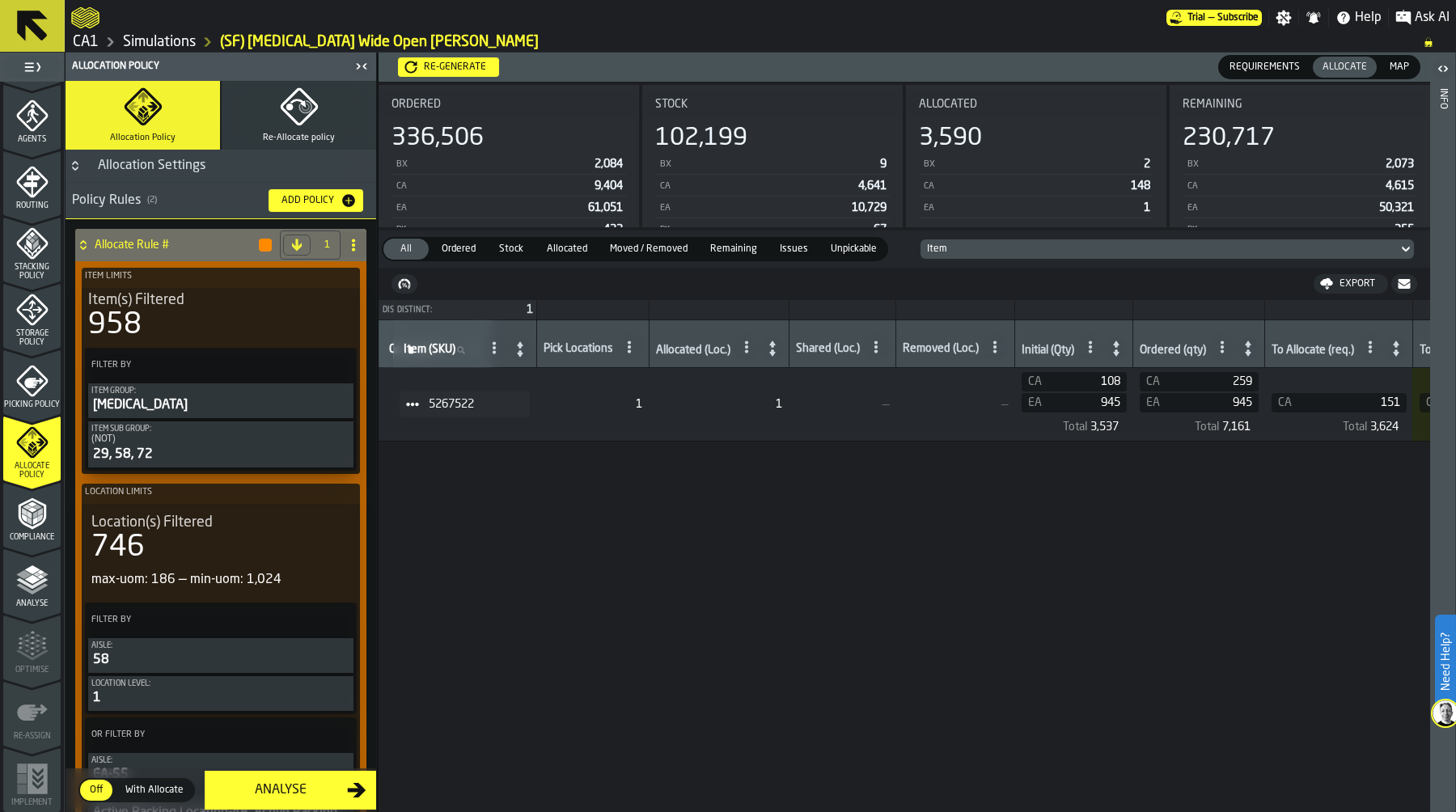
scroll to position [0, 0]
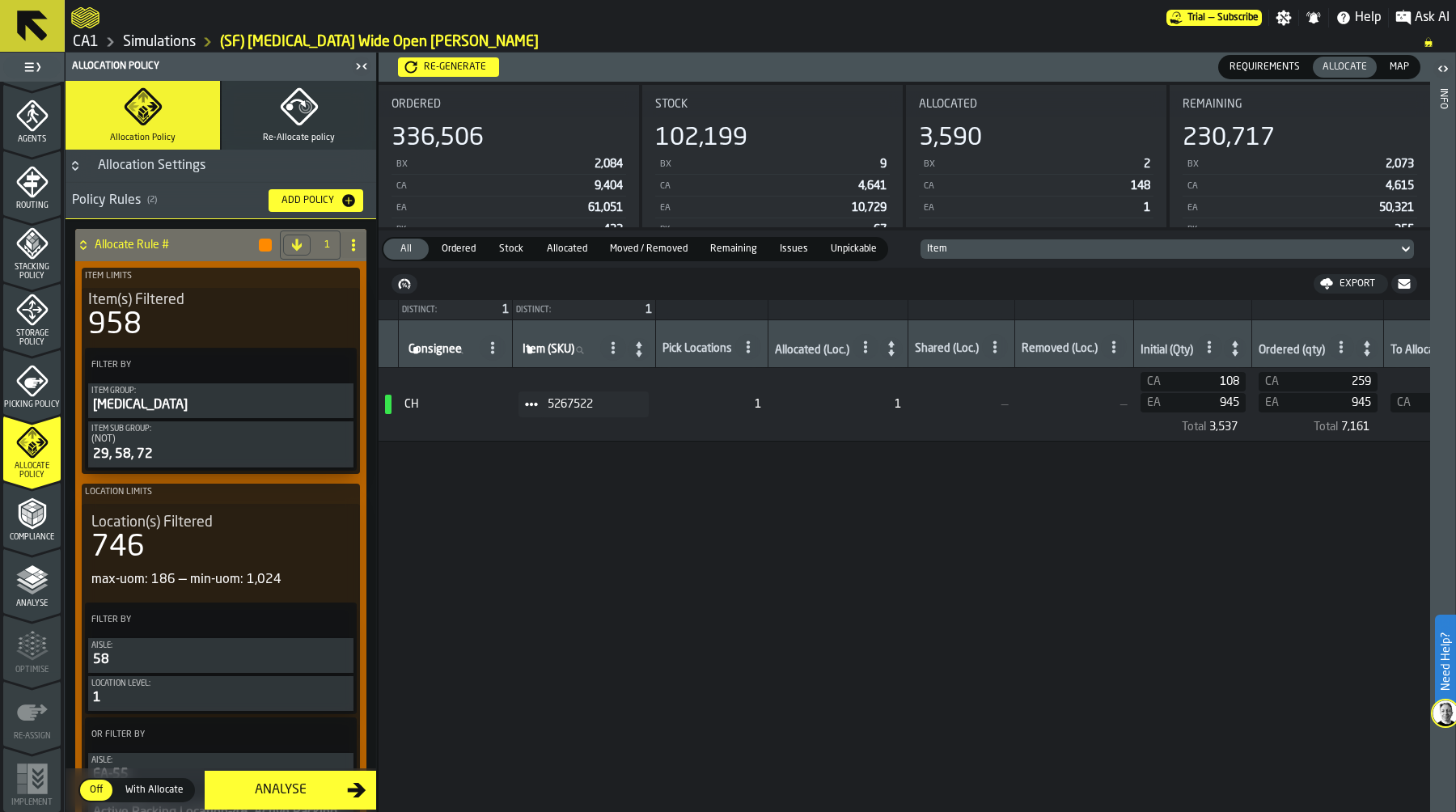
click at [525, 405] on span at bounding box center [531, 404] width 25 height 25
click at [592, 428] on div "Show Assignment" at bounding box center [574, 433] width 84 height 11
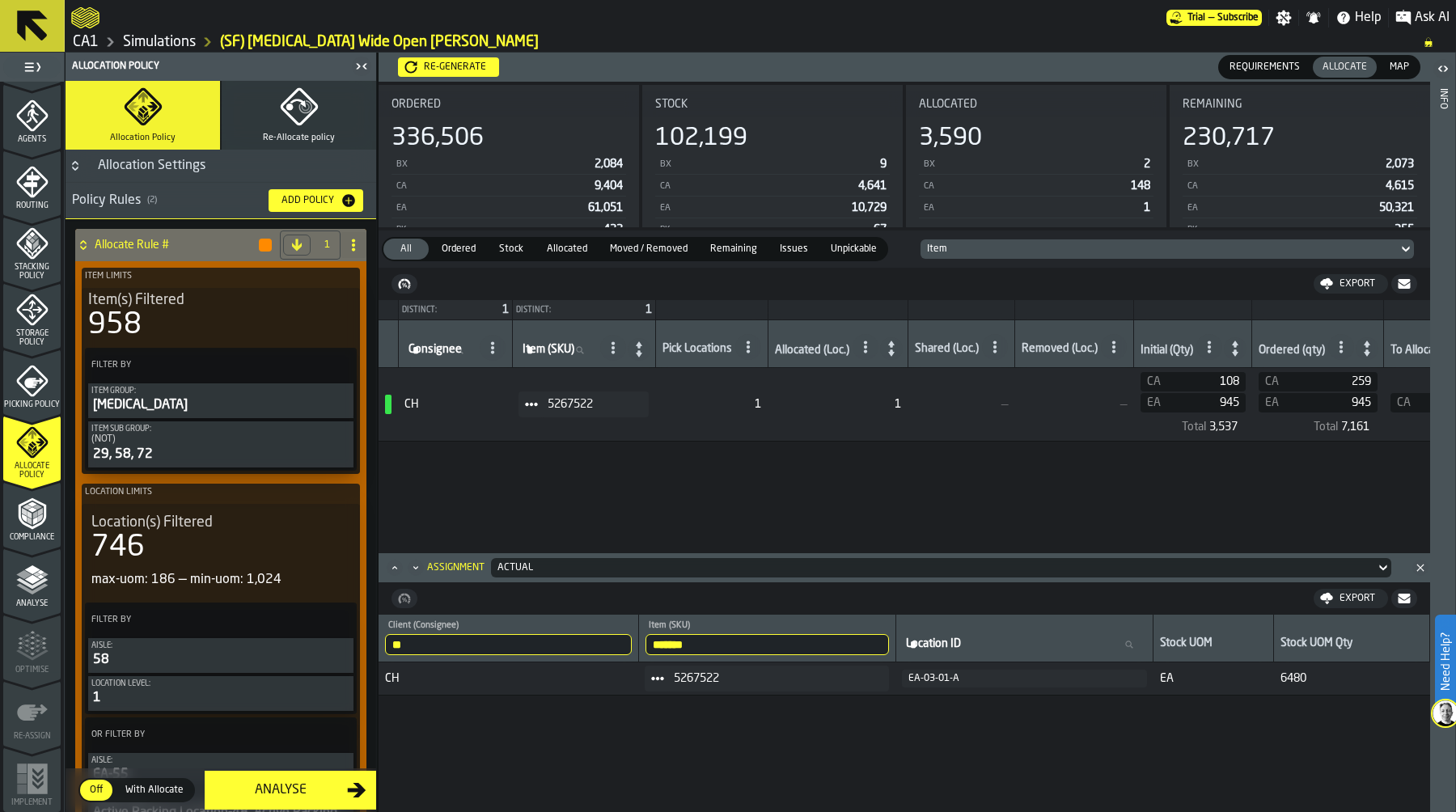
click at [582, 566] on div "Actual" at bounding box center [933, 568] width 871 height 12
click at [563, 641] on div "Allocation" at bounding box center [539, 636] width 84 height 20
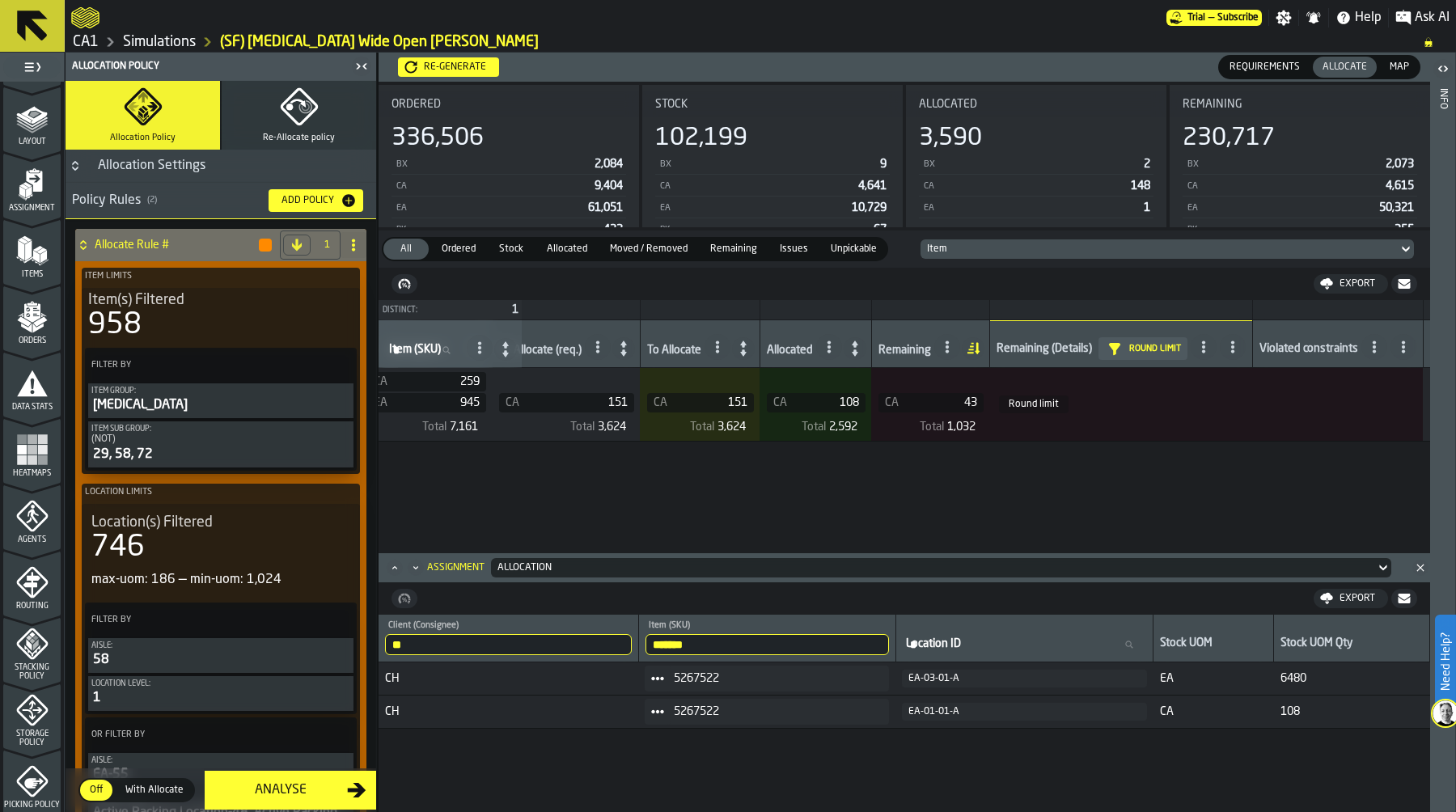
scroll to position [57, 0]
click at [40, 488] on icon "menu Heatmaps" at bounding box center [31, 491] width 58 height 16
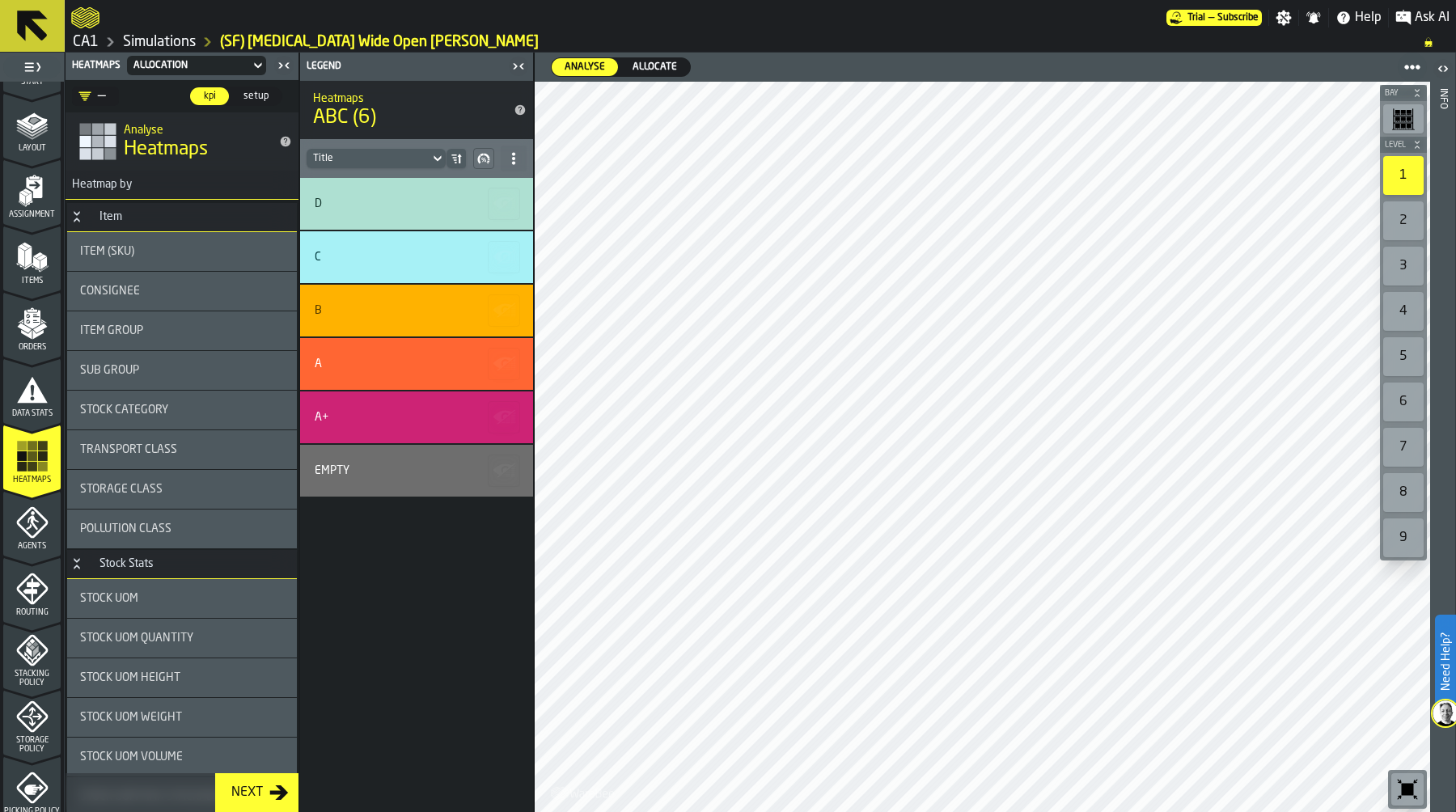
click at [156, 39] on link "Simulations" at bounding box center [159, 42] width 73 height 18
click at [171, 46] on link "Simulations" at bounding box center [159, 42] width 73 height 18
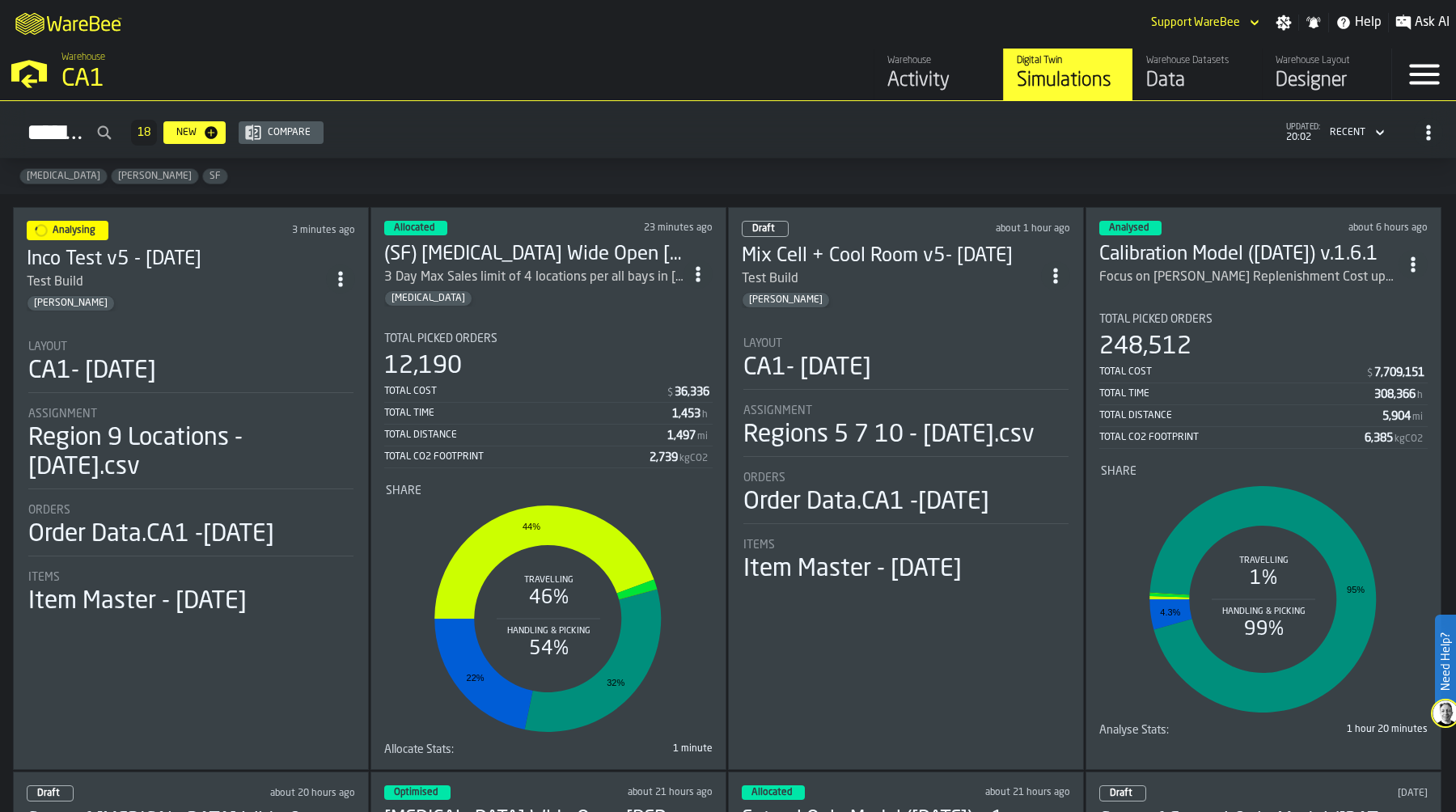
click at [537, 347] on div "Total Picked Orders 12,190 Total Cost $ 36,336 Total Time 1,453 h Total Distanc…" at bounding box center [548, 400] width 328 height 136
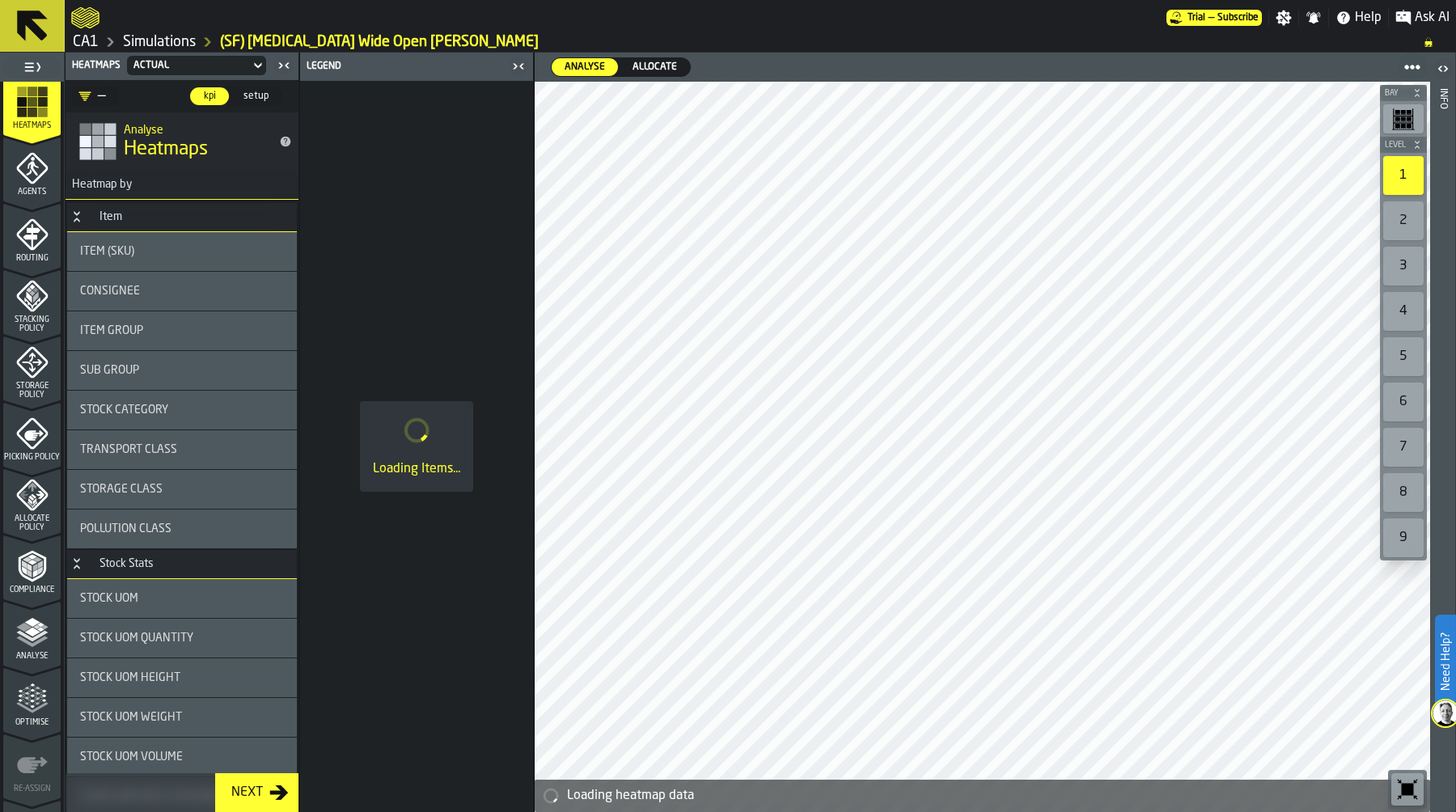
scroll to position [463, 0]
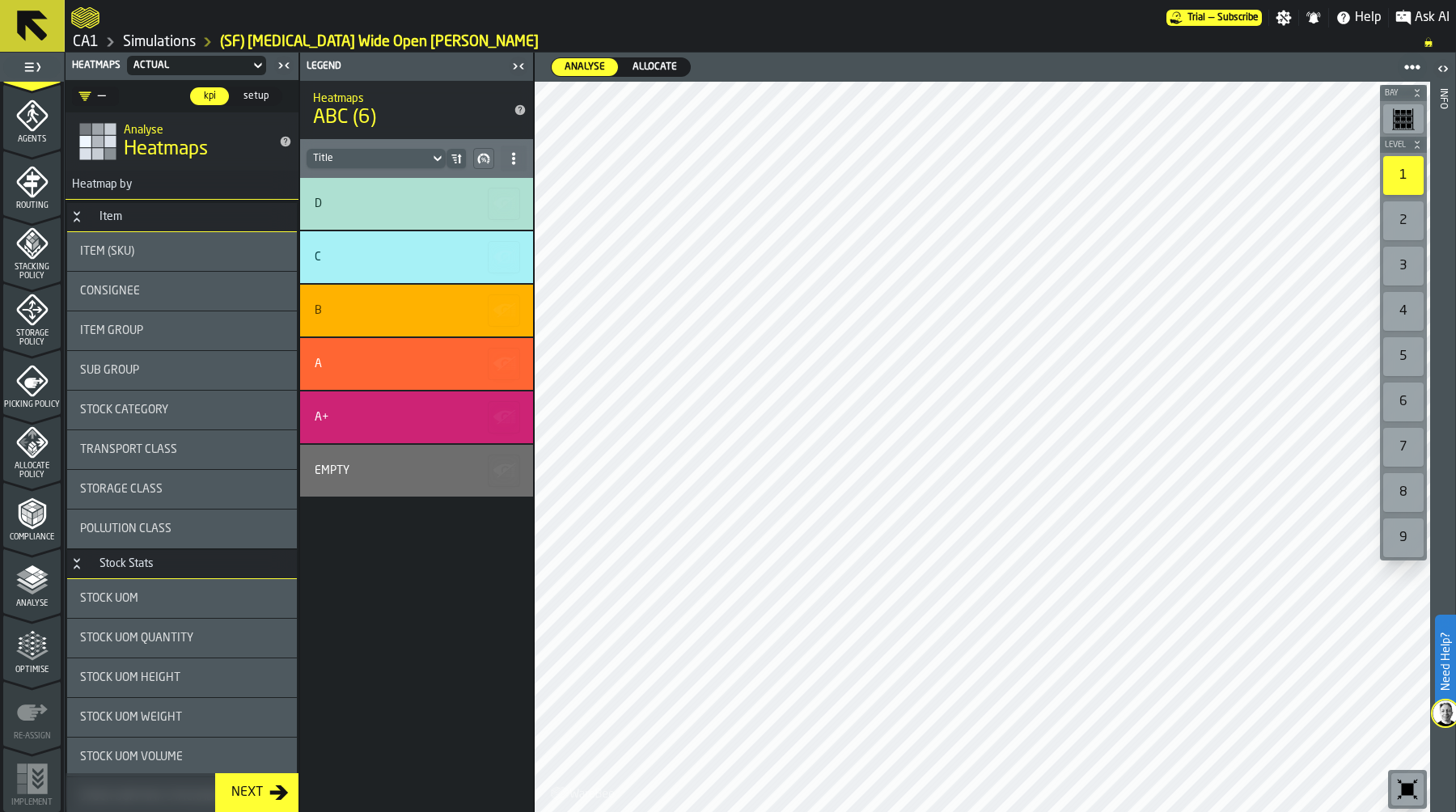
click at [31, 585] on polyline "menu Analyse" at bounding box center [32, 583] width 31 height 12
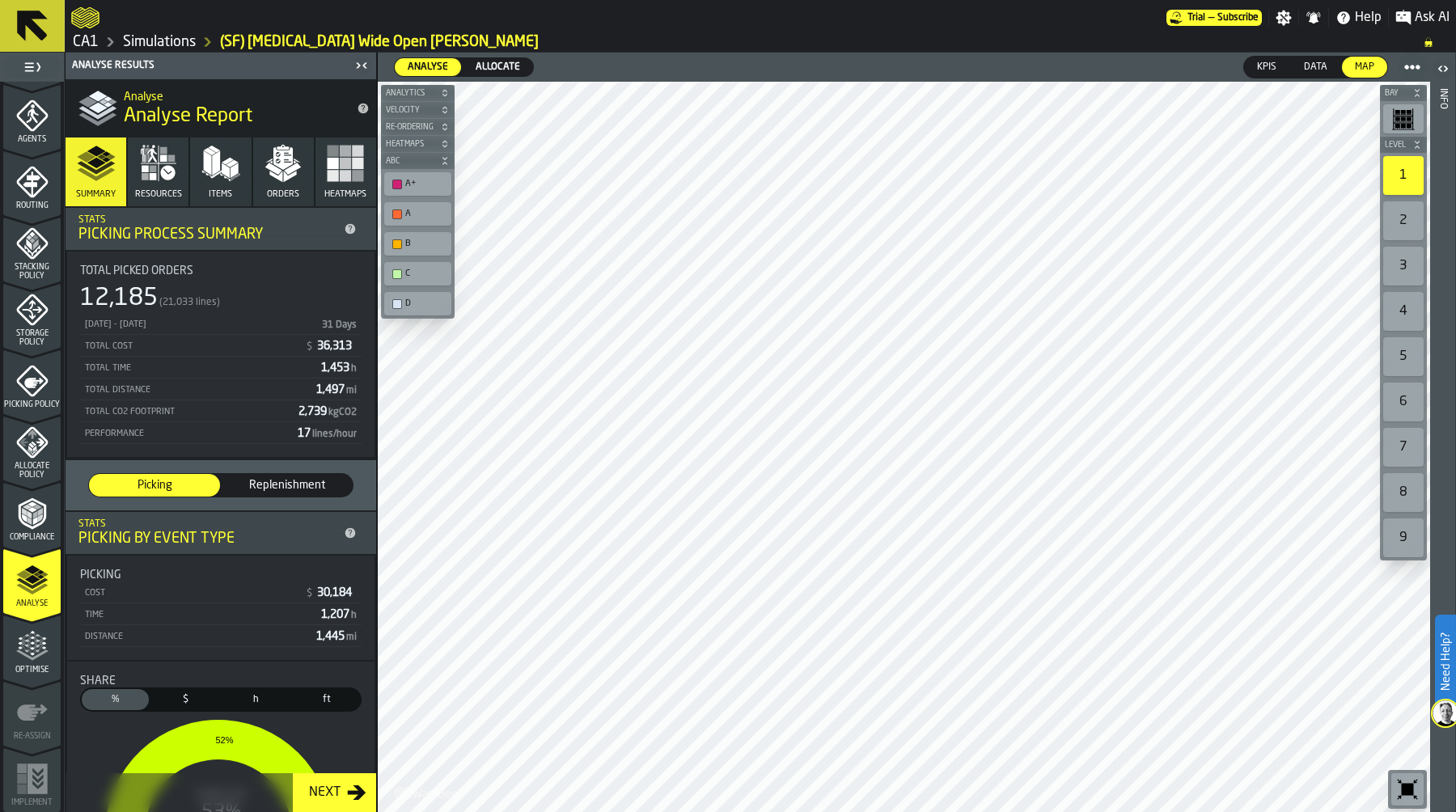
click at [498, 62] on span "Allocate" at bounding box center [498, 67] width 58 height 15
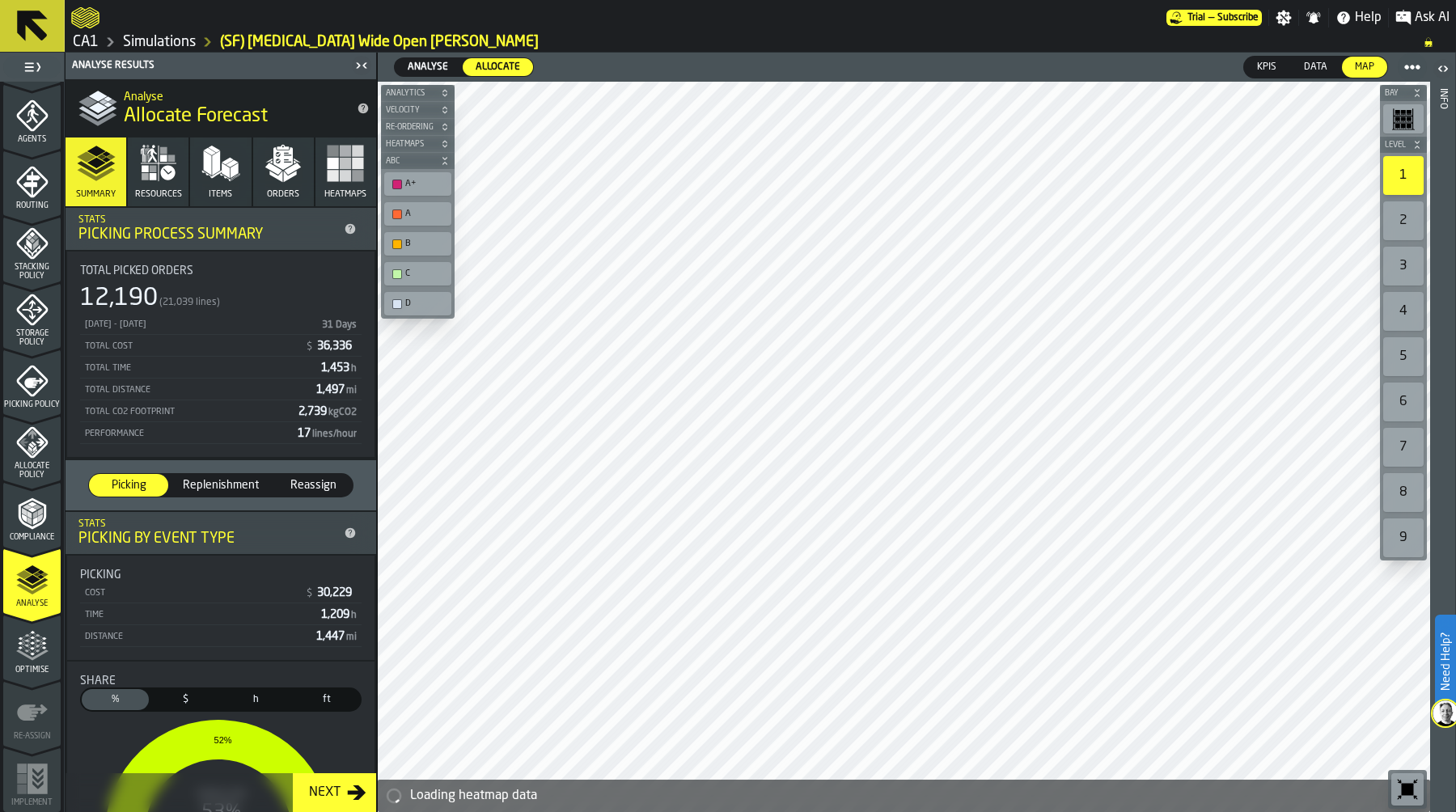
click at [34, 643] on icon "menu Optimise" at bounding box center [37, 645] width 12 height 18
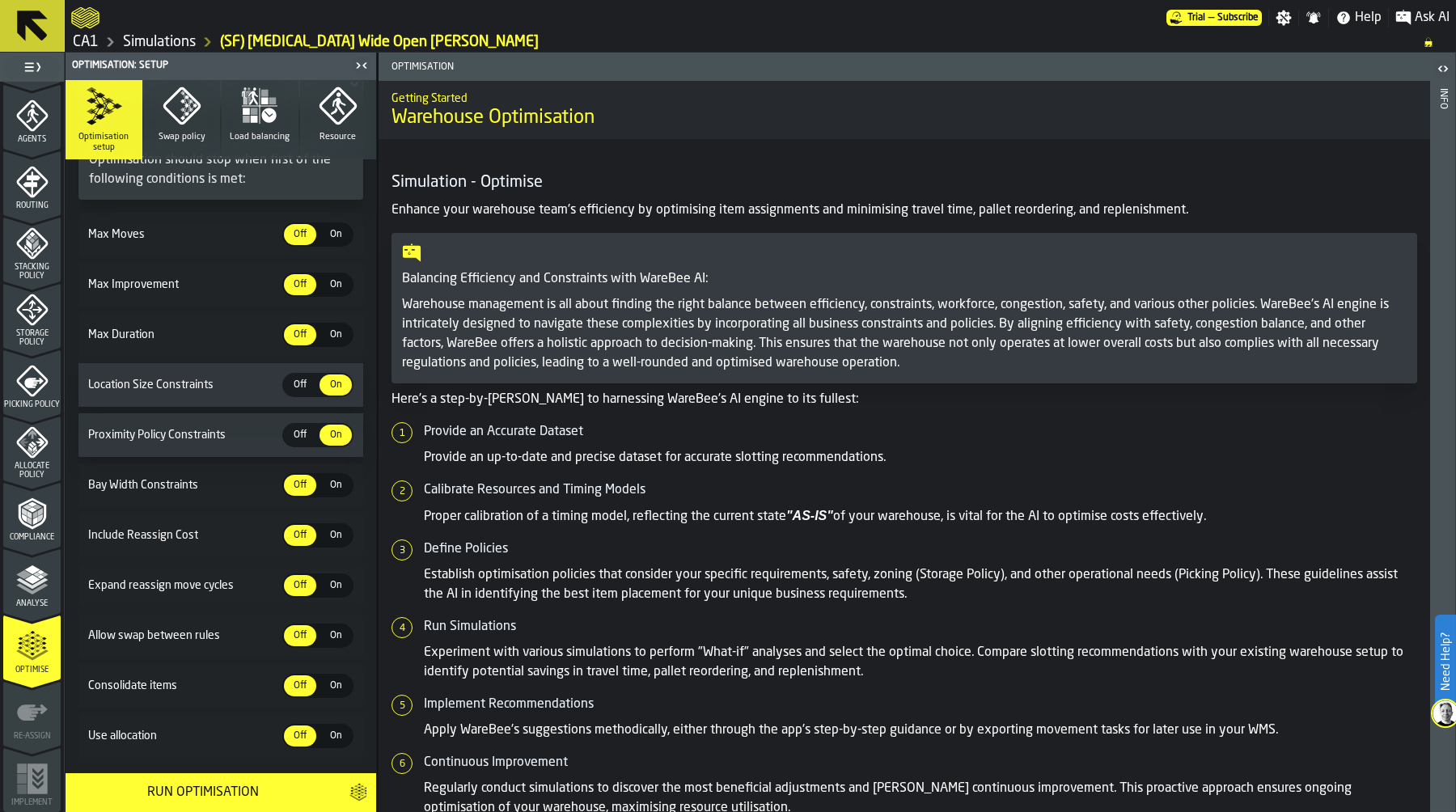
scroll to position [280, 0]
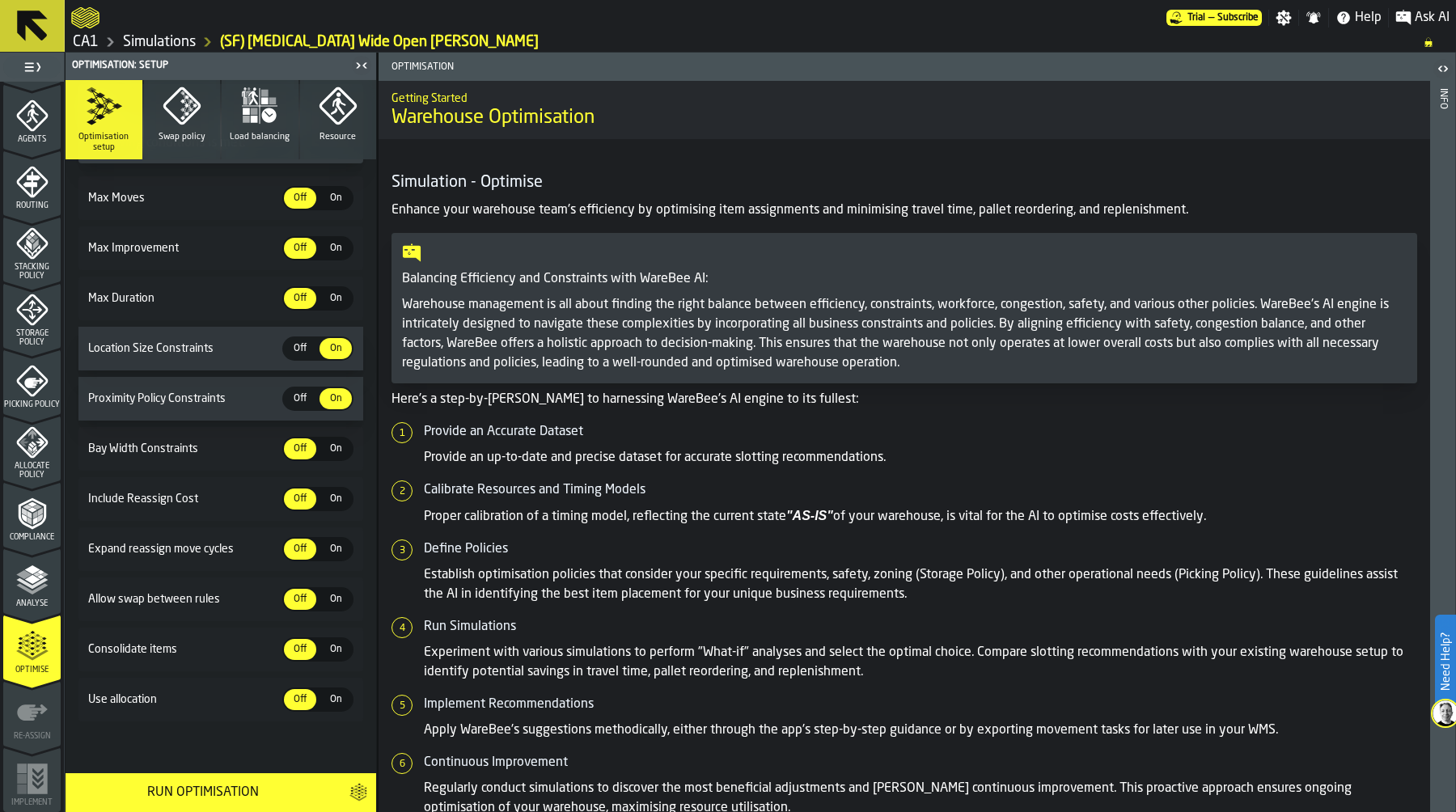
click at [182, 120] on icon "button" at bounding box center [181, 105] width 37 height 37
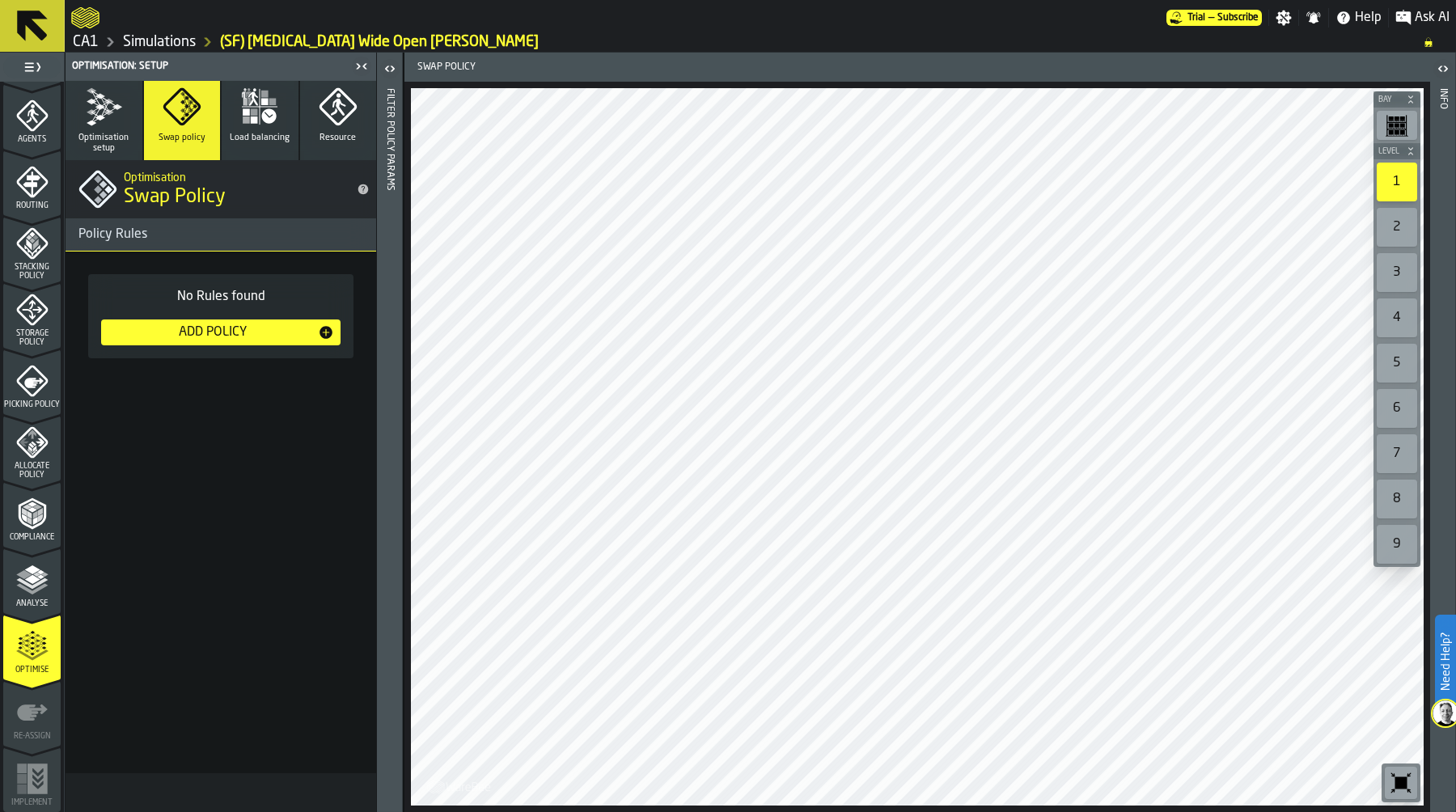
scroll to position [0, 0]
click at [102, 122] on icon "button" at bounding box center [104, 107] width 39 height 39
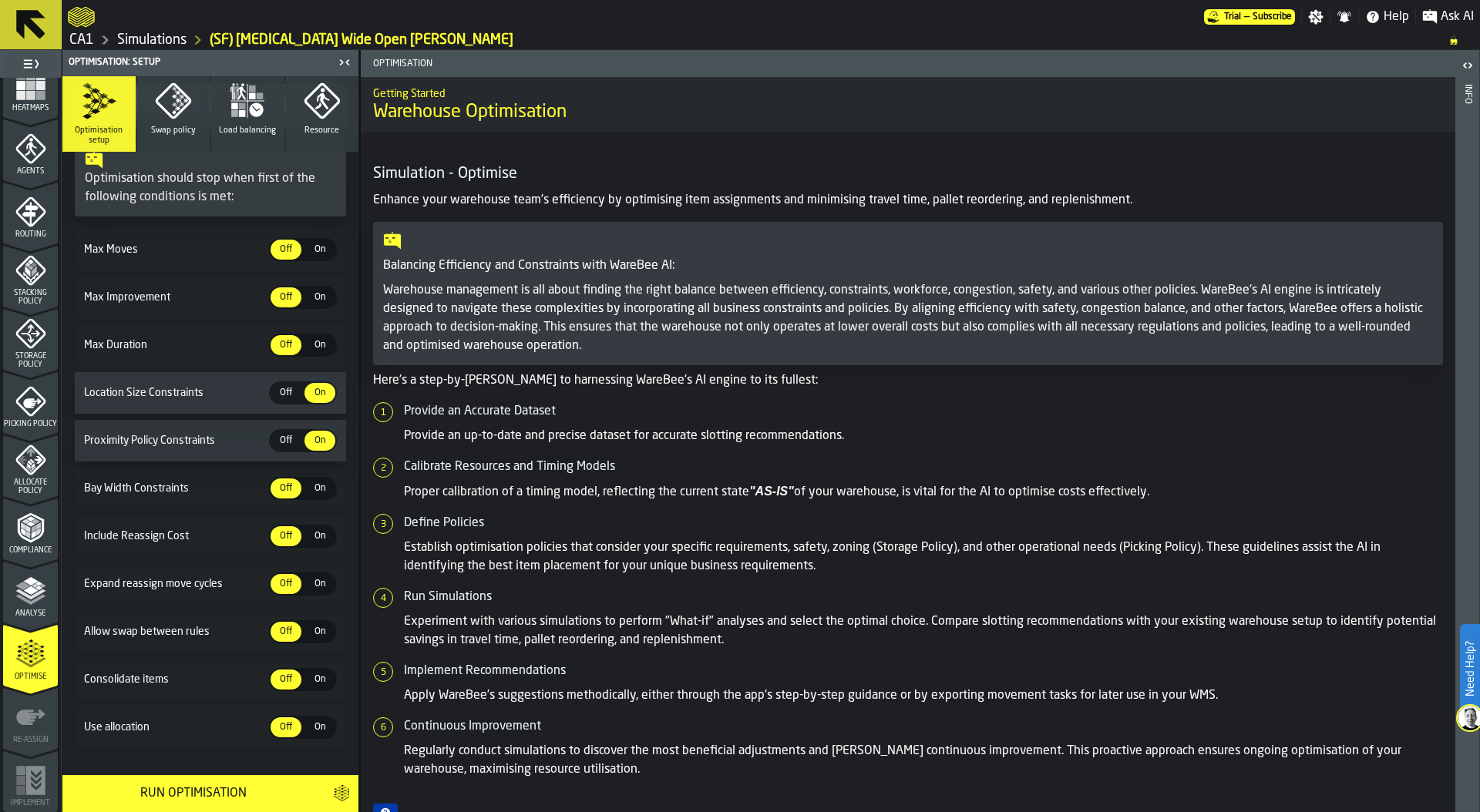
scroll to position [224, 0]
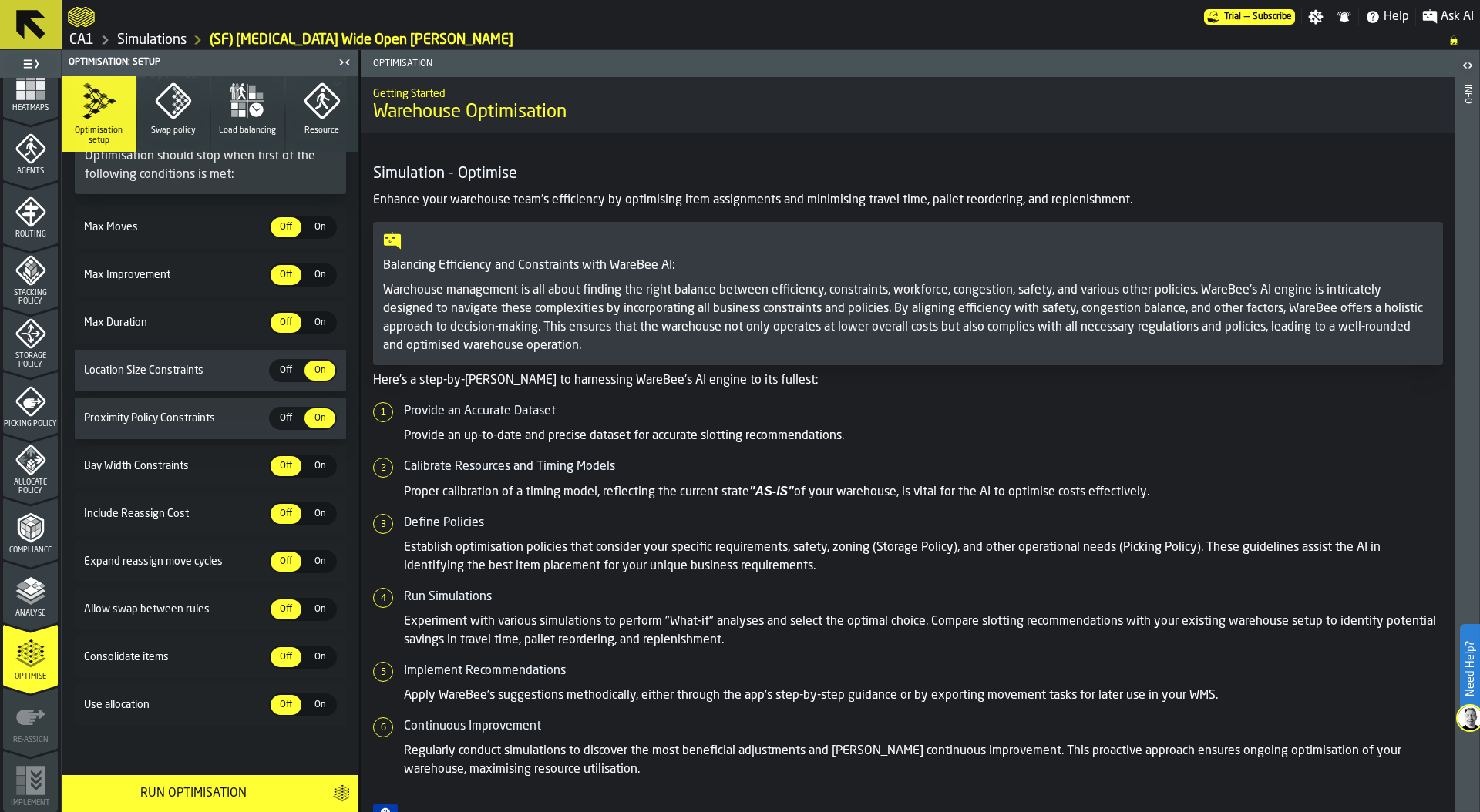
click at [287, 421] on span "Off" at bounding box center [286, 418] width 24 height 14
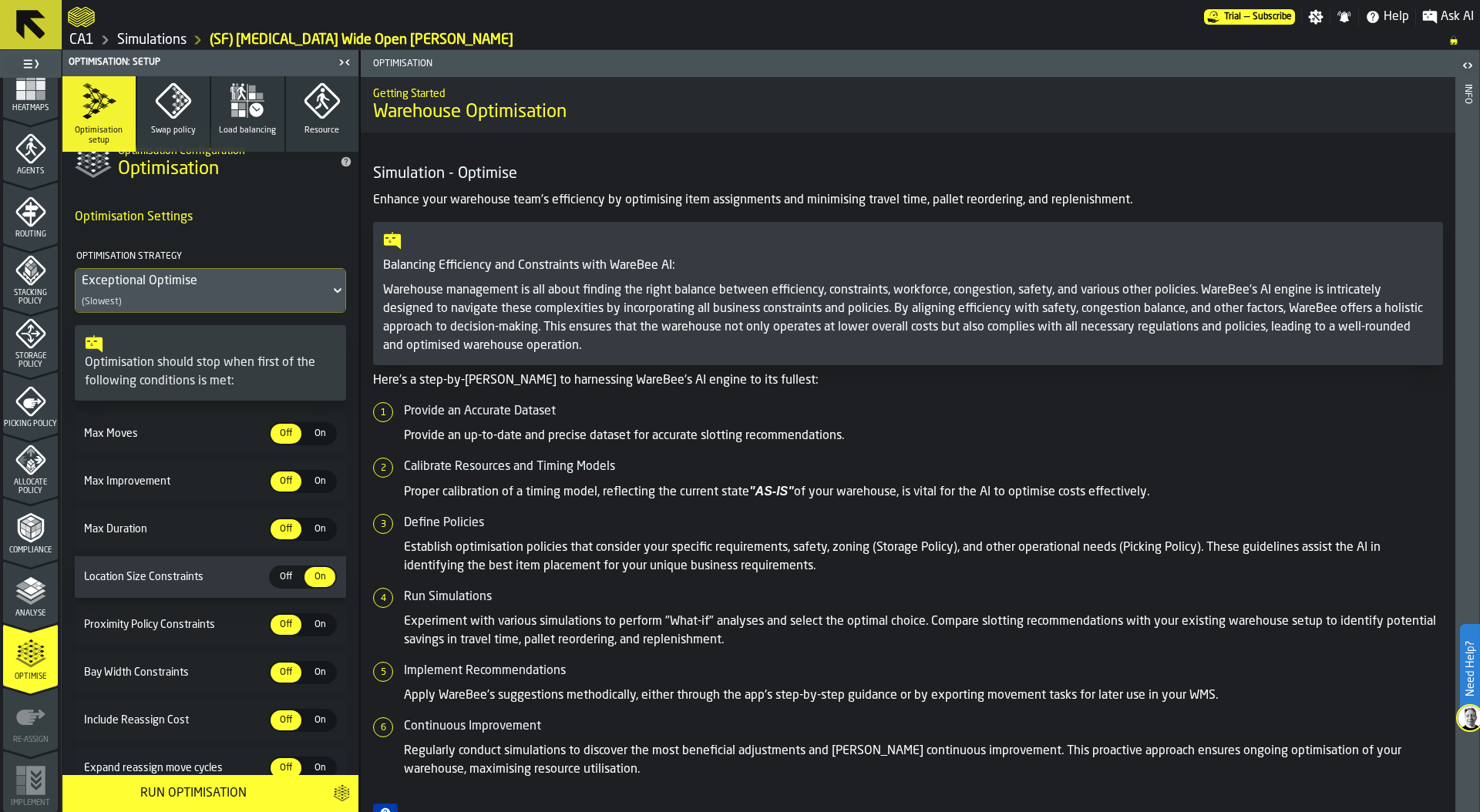
scroll to position [0, 0]
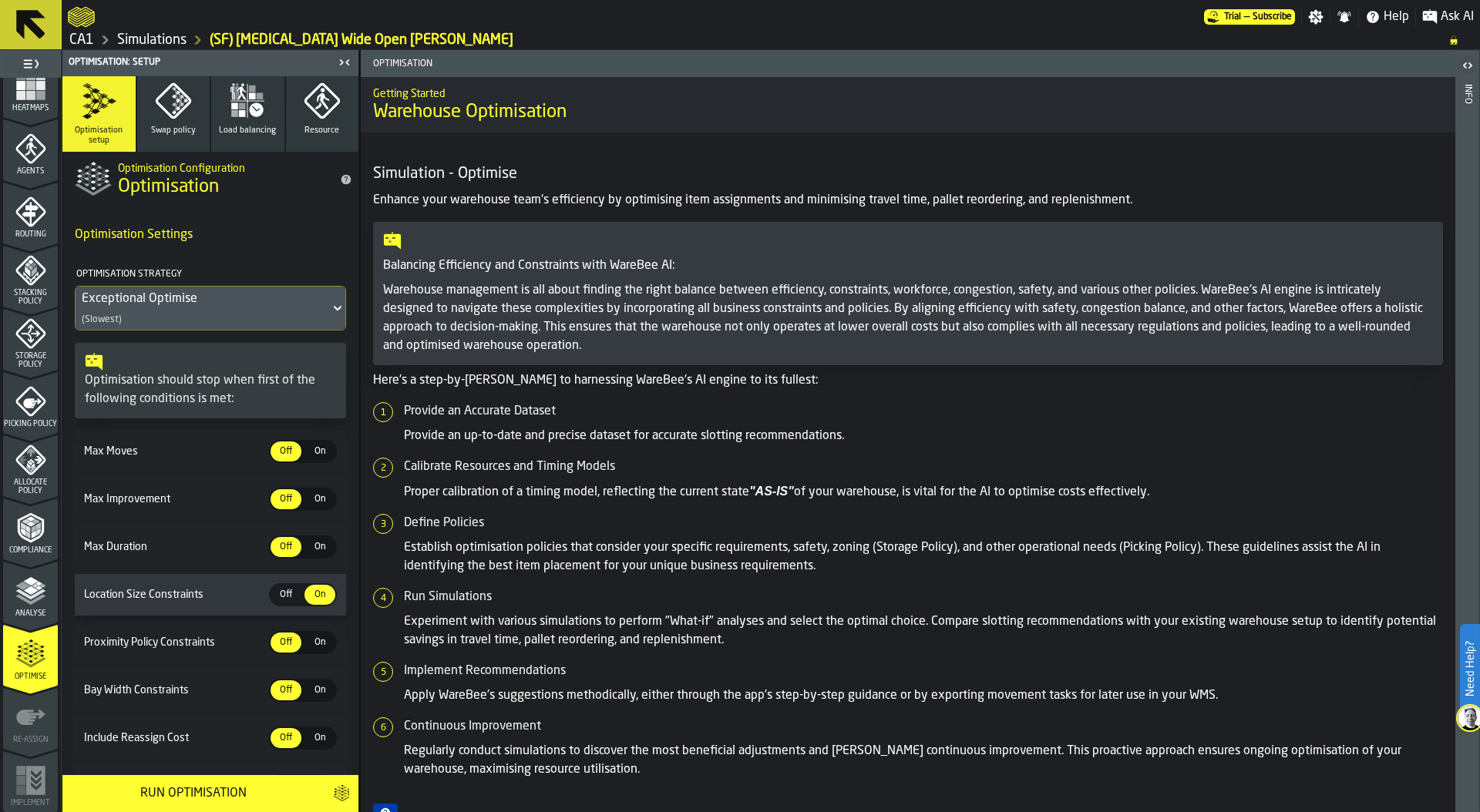
click at [25, 604] on icon "menu Analyse" at bounding box center [31, 590] width 31 height 31
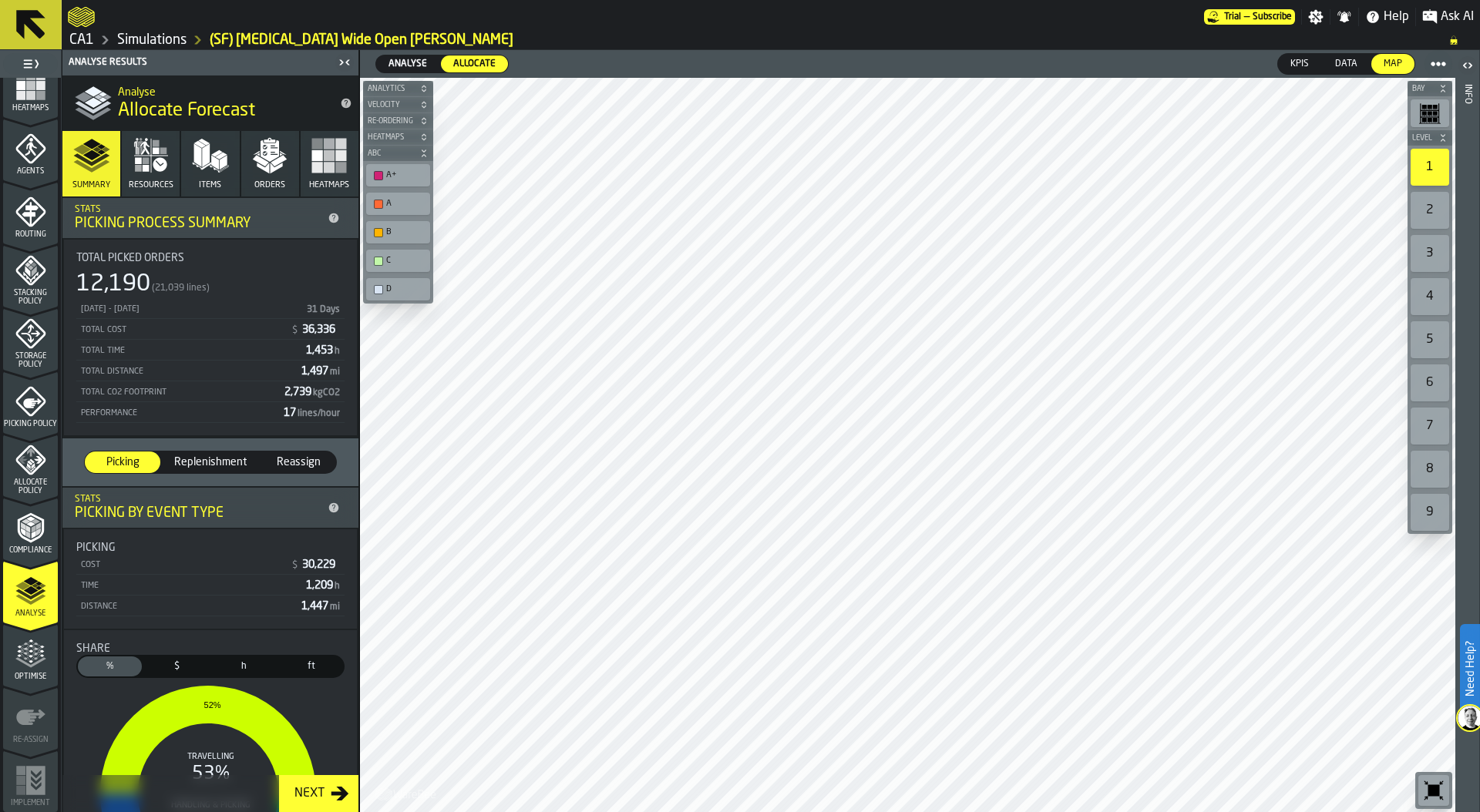
click at [24, 669] on div "Optimise" at bounding box center [30, 659] width 55 height 42
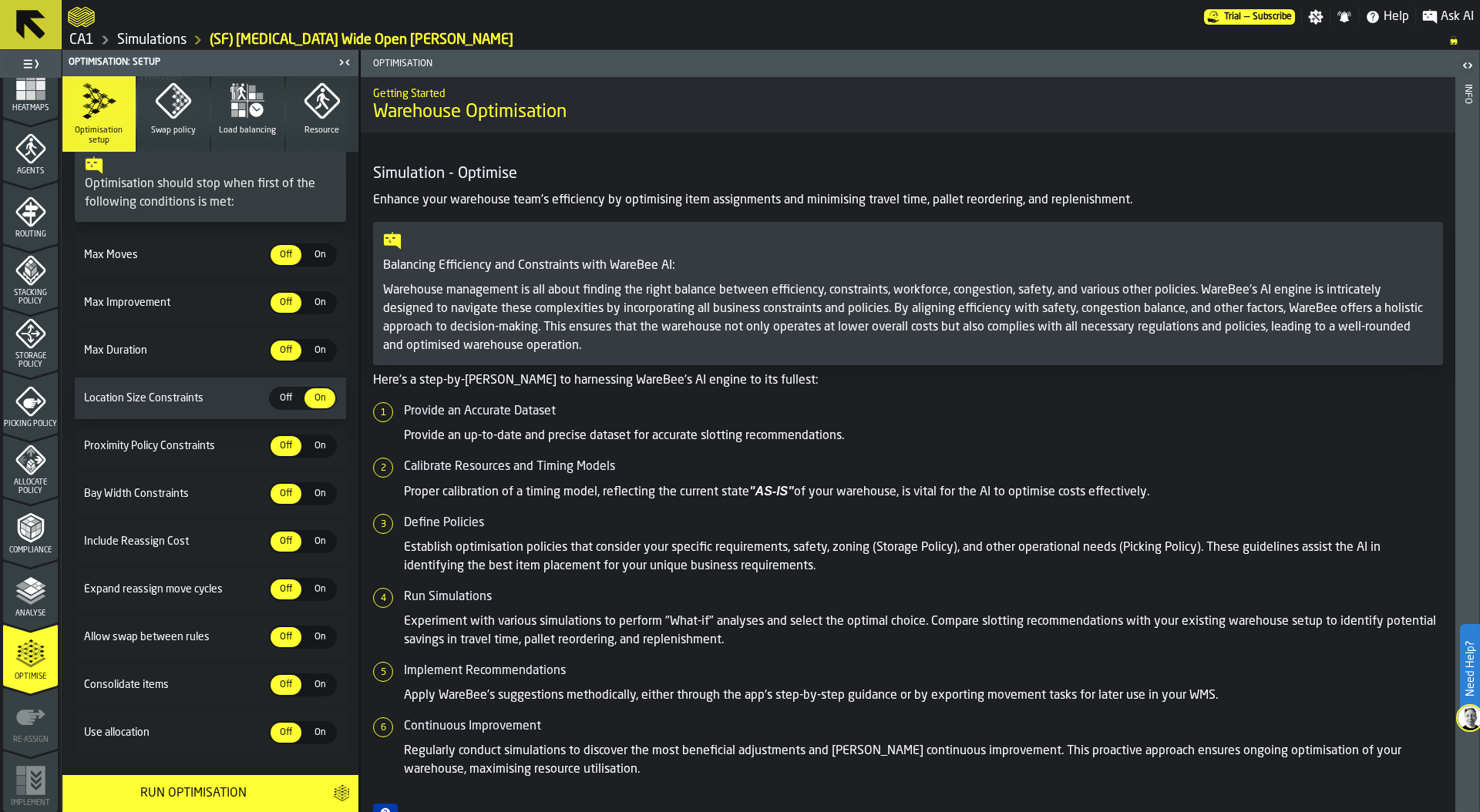
scroll to position [224, 0]
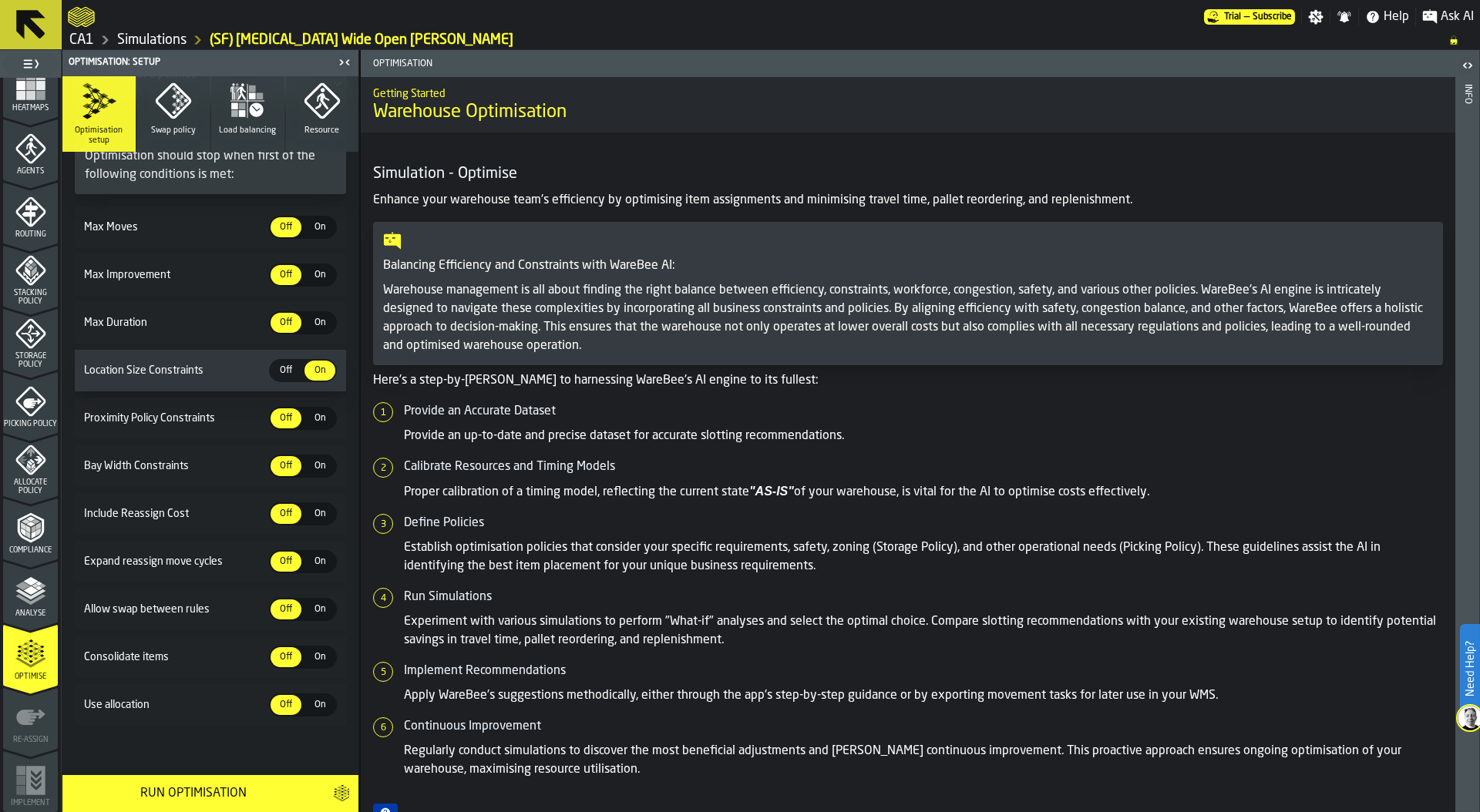
click at [318, 422] on span "On" at bounding box center [319, 418] width 24 height 14
click at [285, 415] on span "Off" at bounding box center [286, 418] width 24 height 14
click at [324, 703] on span "On" at bounding box center [319, 705] width 24 height 14
click at [148, 32] on link "Simulations" at bounding box center [151, 40] width 69 height 17
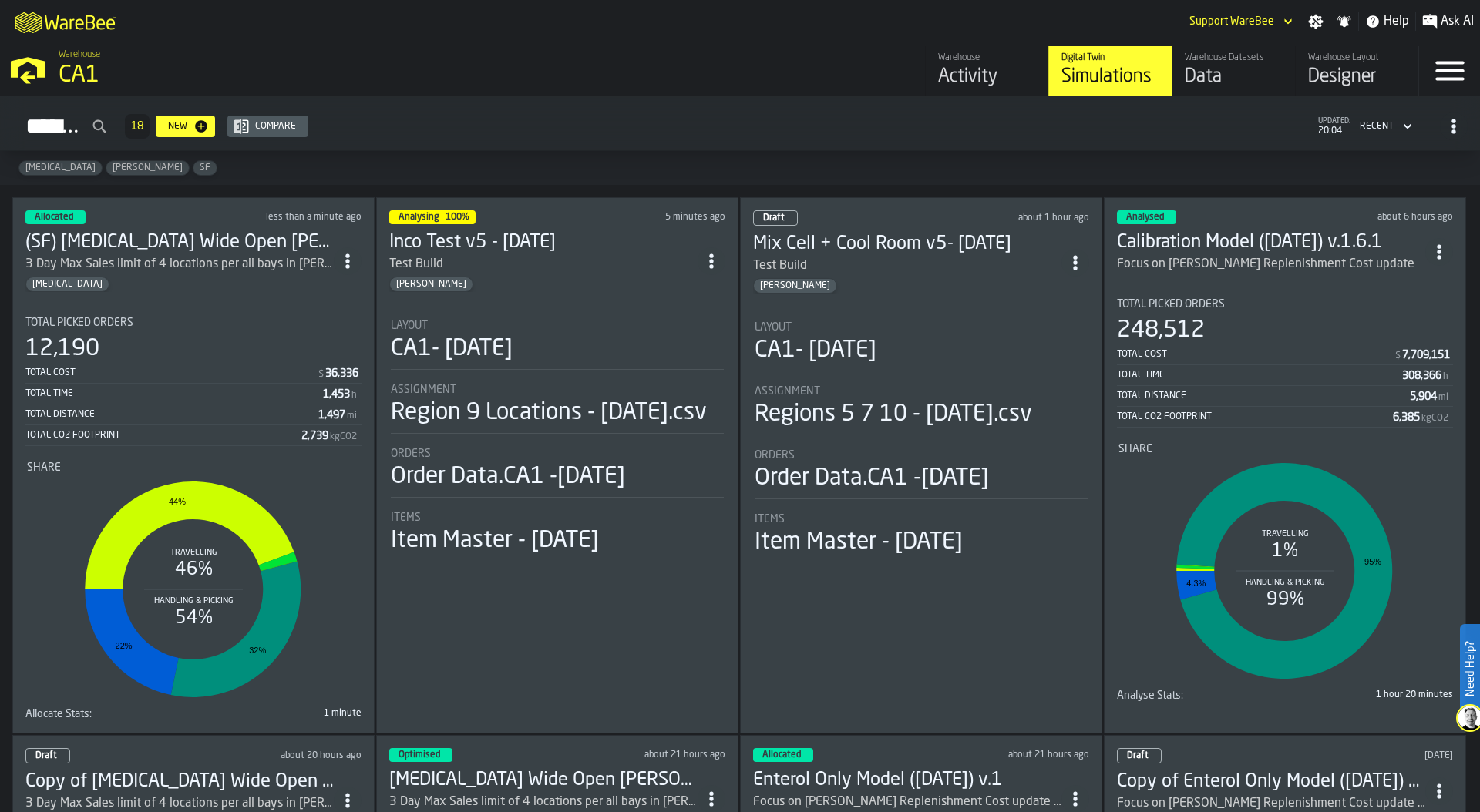
click at [472, 427] on div "Region 9 Locations - 10.1.2025.csv" at bounding box center [548, 413] width 316 height 28
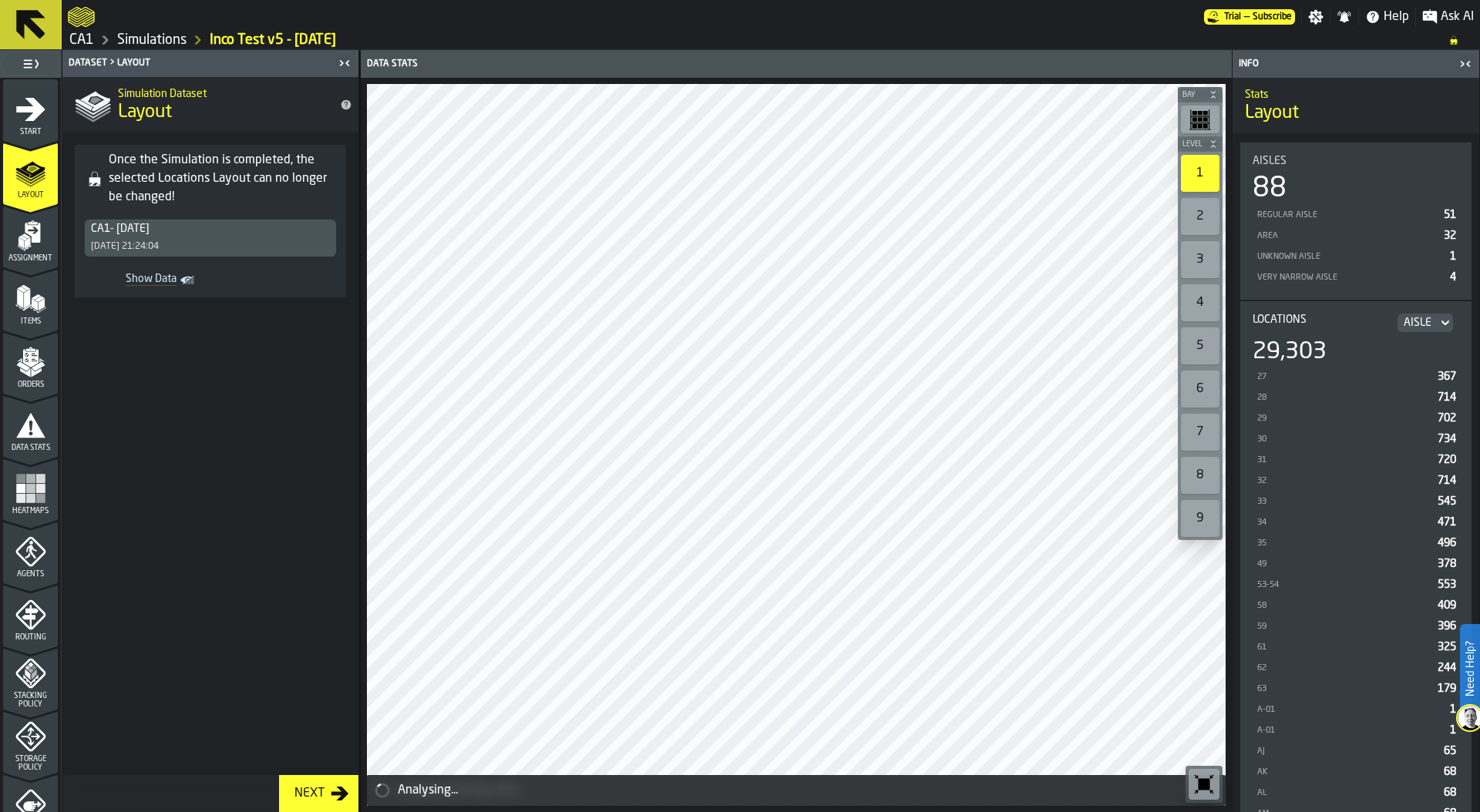
scroll to position [403, 0]
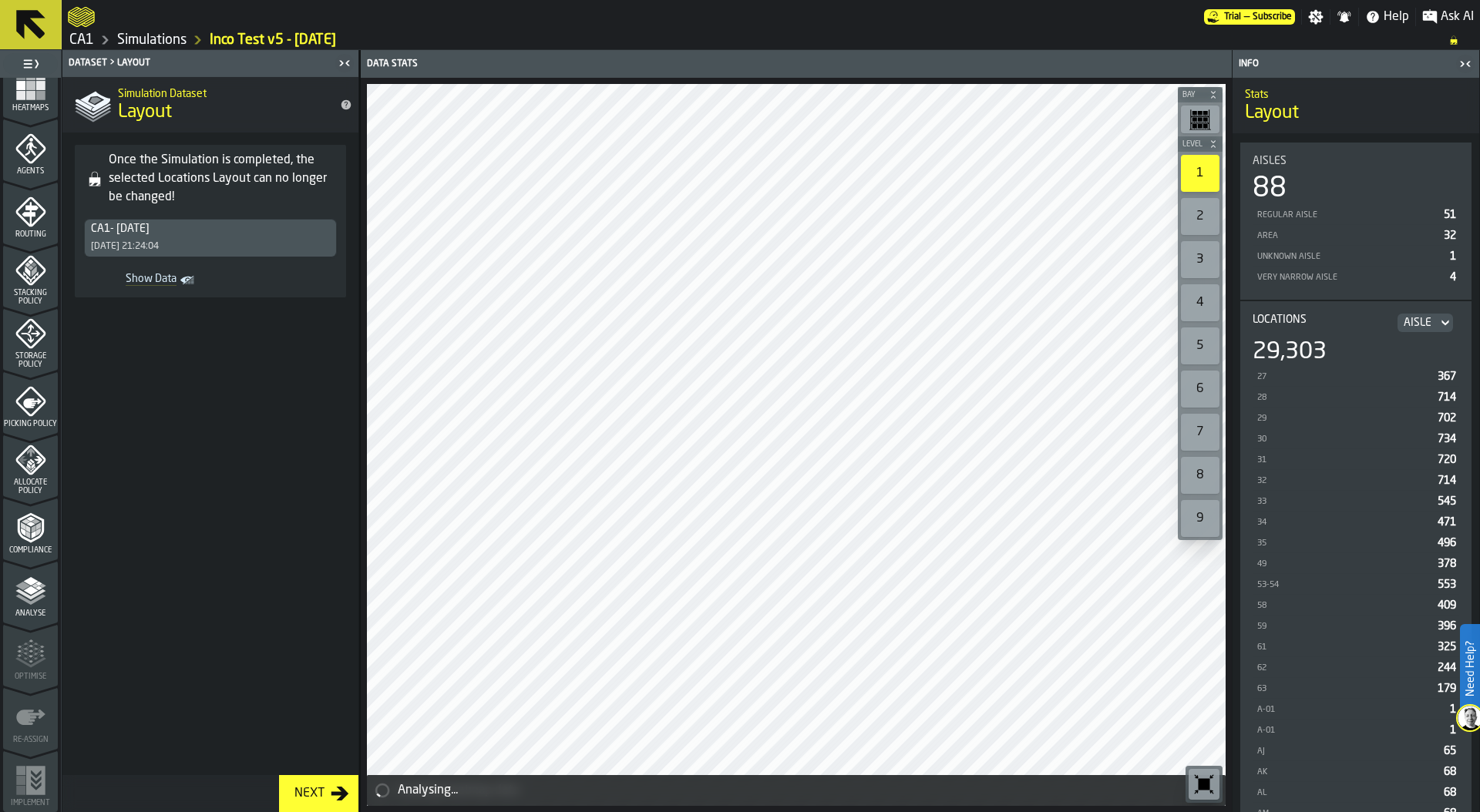
click at [29, 606] on div "Analyse" at bounding box center [30, 595] width 55 height 42
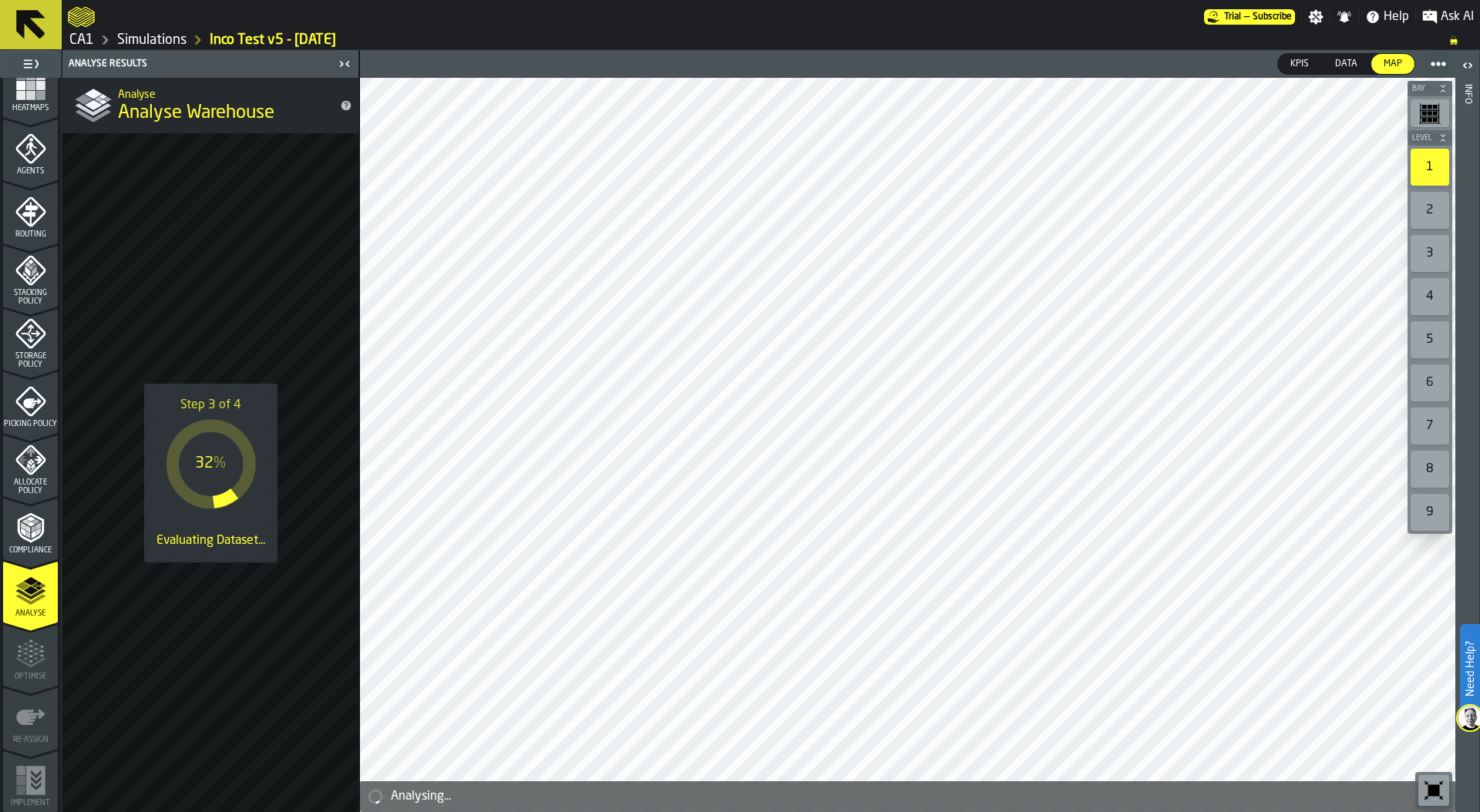
click at [148, 34] on link "Simulations" at bounding box center [151, 40] width 69 height 17
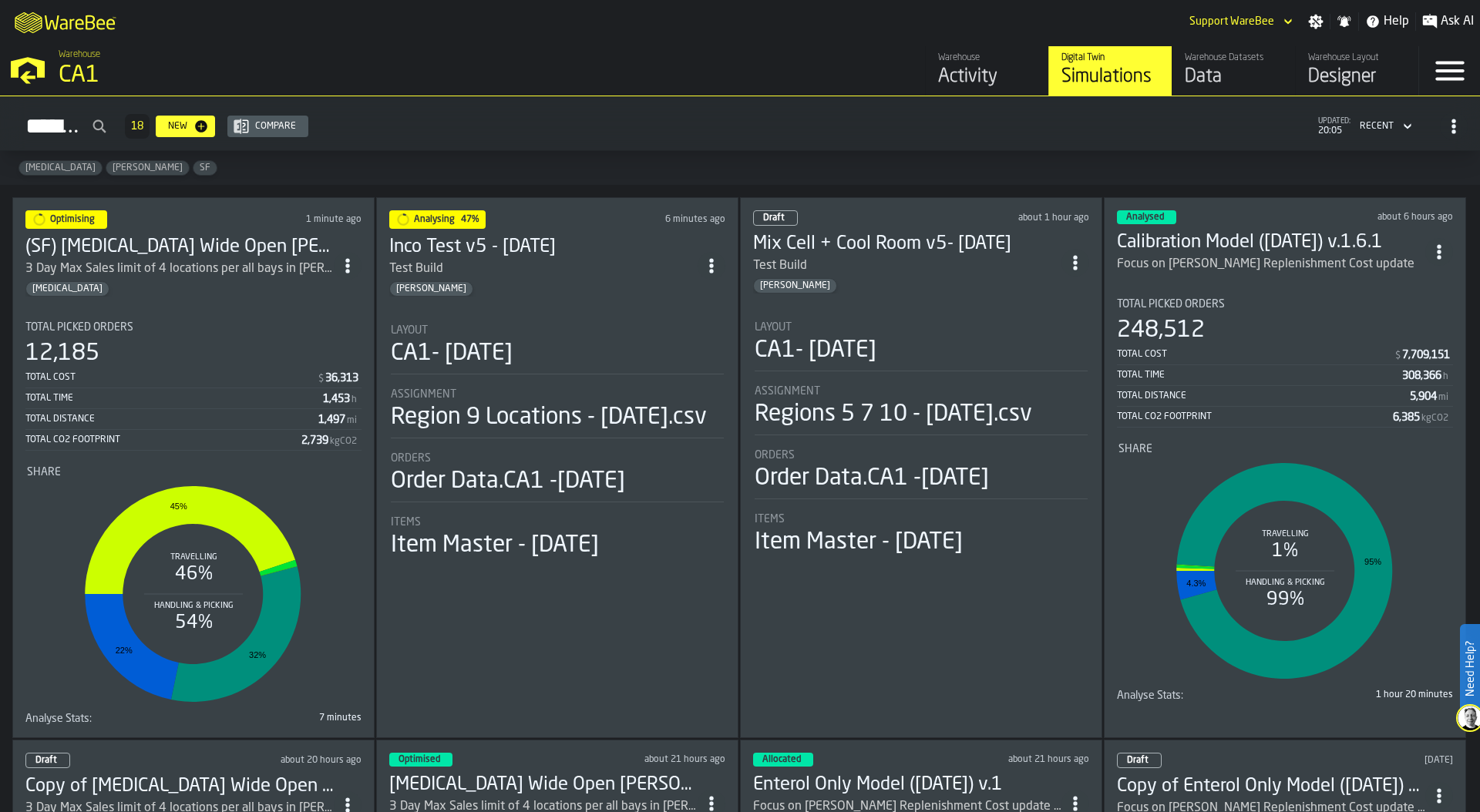
click at [250, 385] on div "Total Cost $ 36,313" at bounding box center [193, 378] width 336 height 20
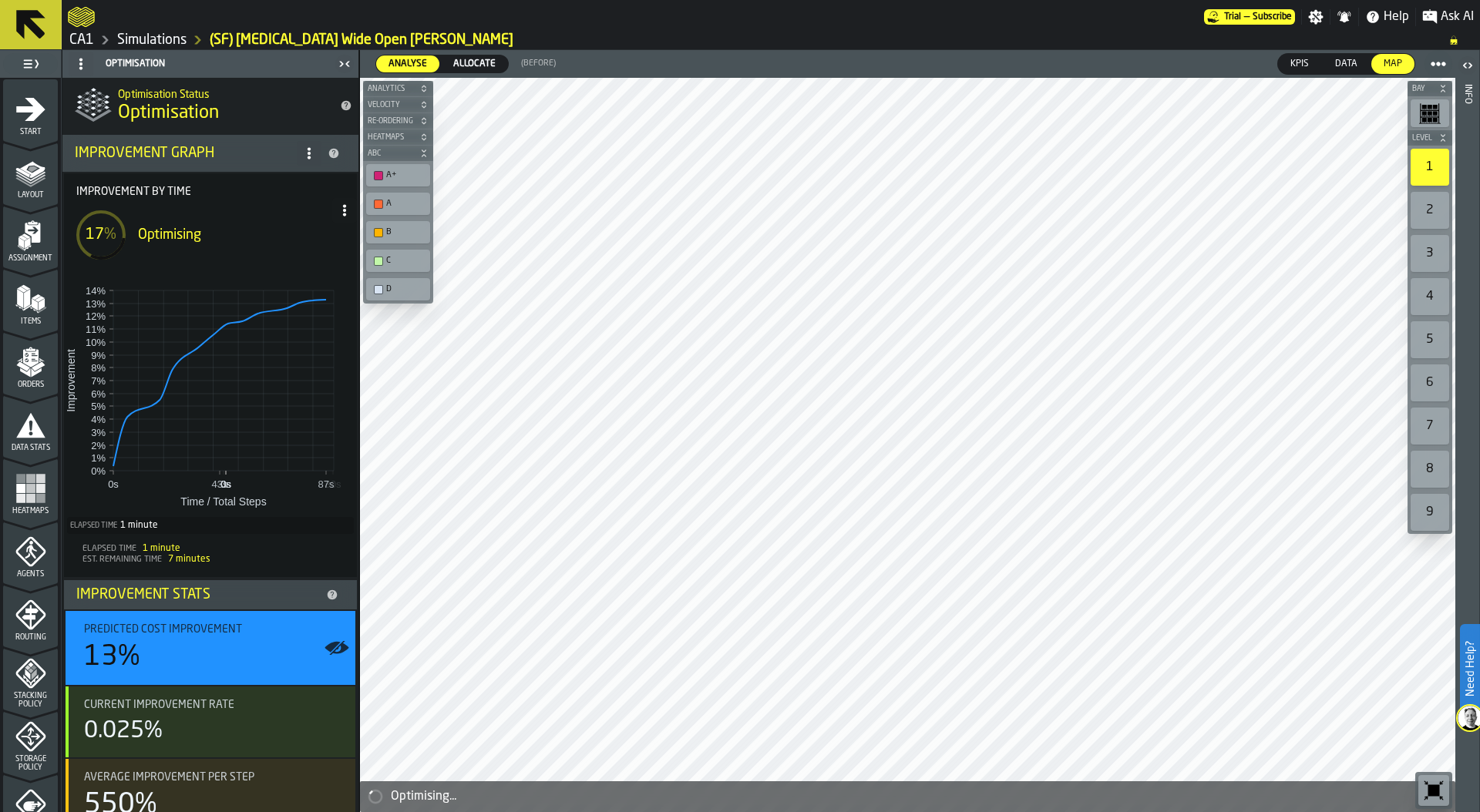
click at [476, 60] on span "Allocate" at bounding box center [474, 63] width 55 height 14
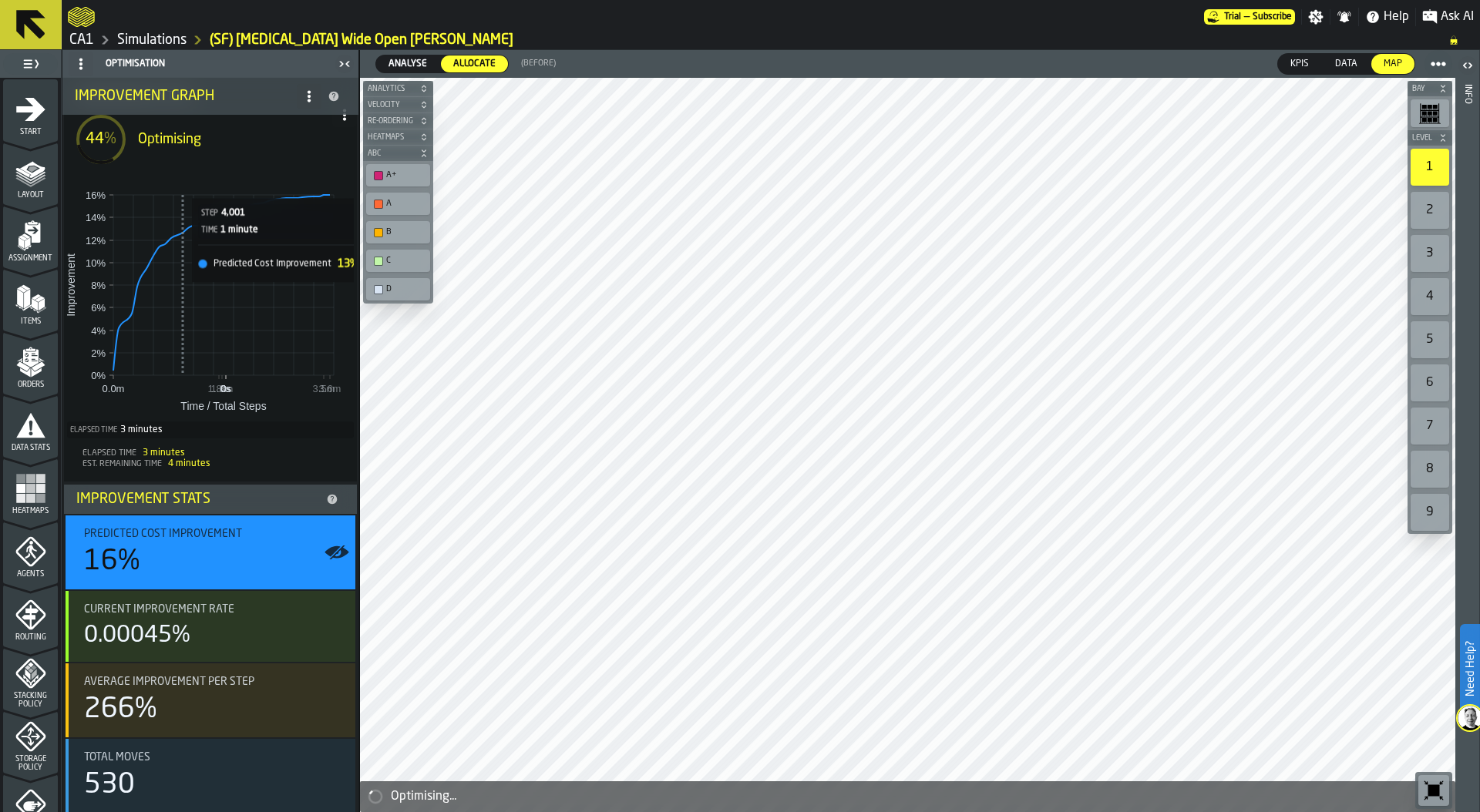
scroll to position [103, 0]
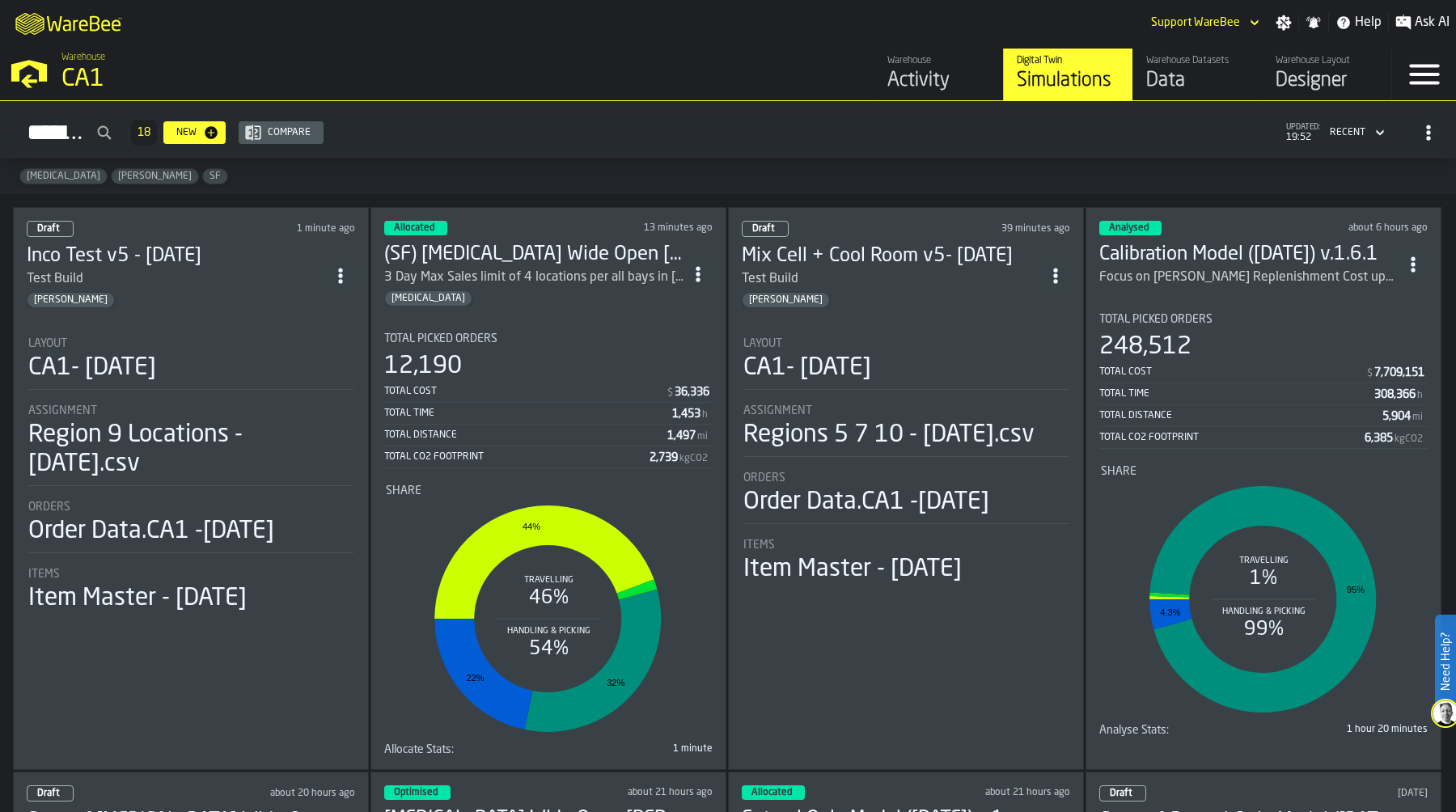
click at [156, 356] on div "CA1- [DATE]" at bounding box center [92, 368] width 127 height 29
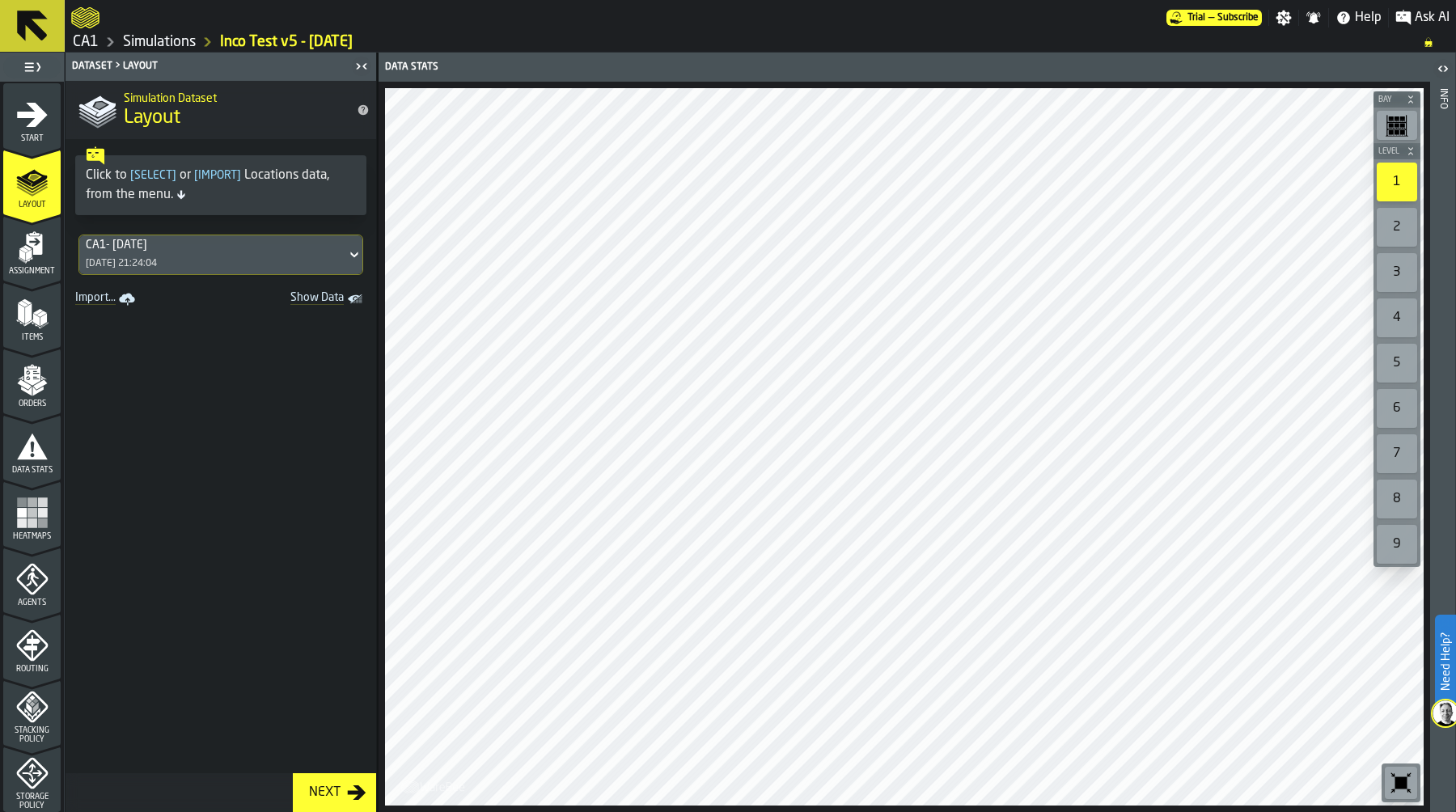
click at [315, 444] on span at bounding box center [220, 542] width 311 height 462
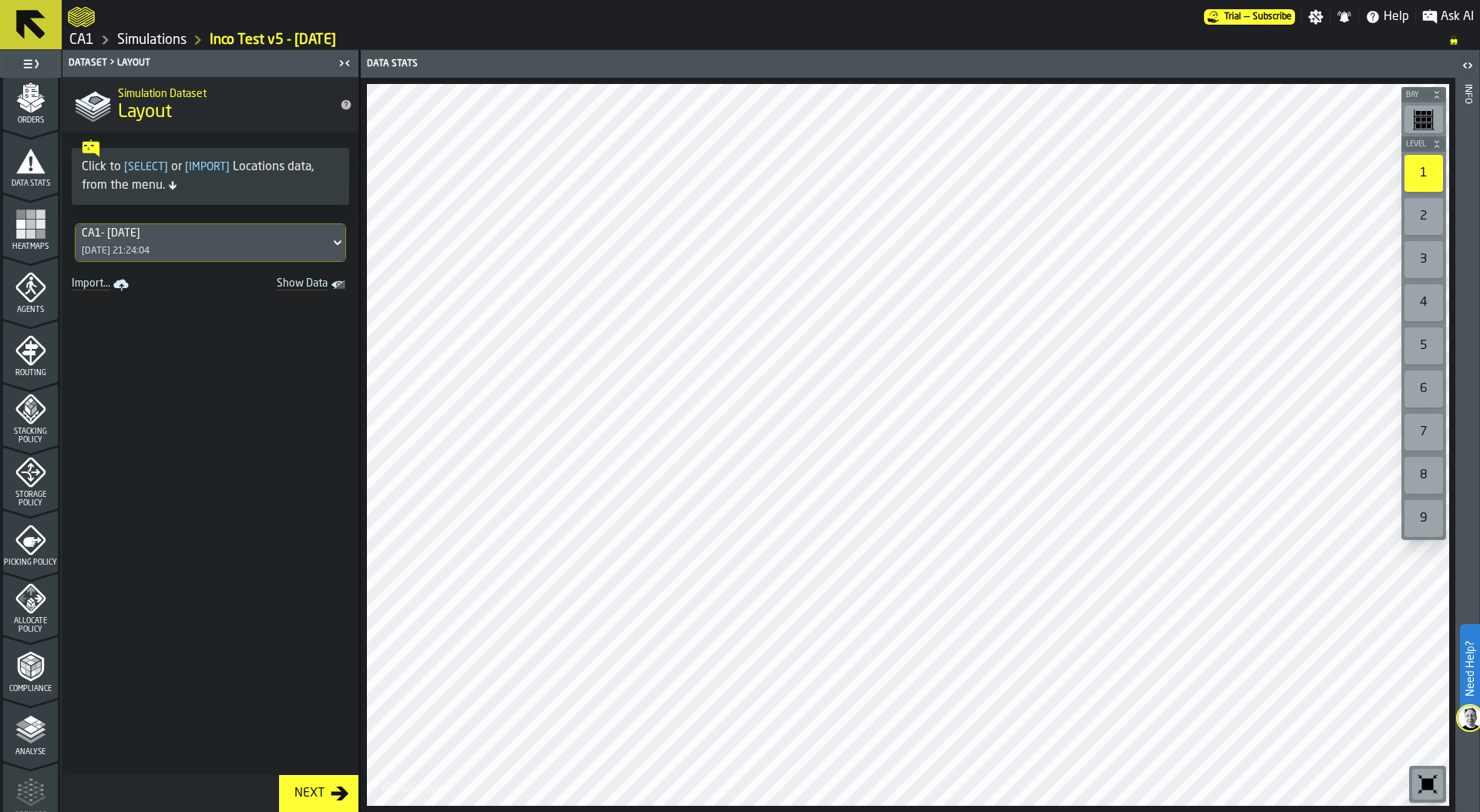
scroll to position [403, 0]
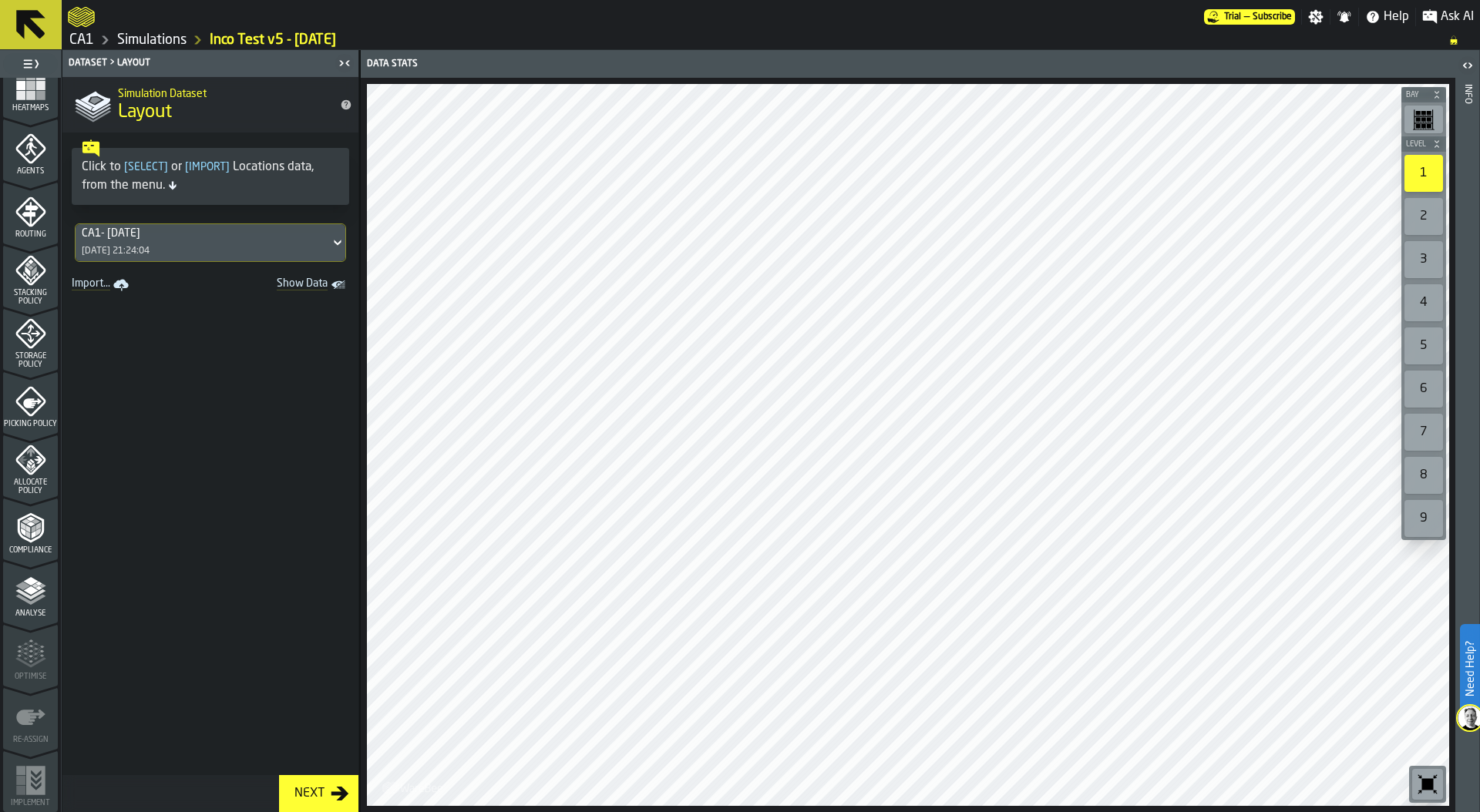
click at [18, 597] on polyline "menu Analyse" at bounding box center [31, 599] width 30 height 11
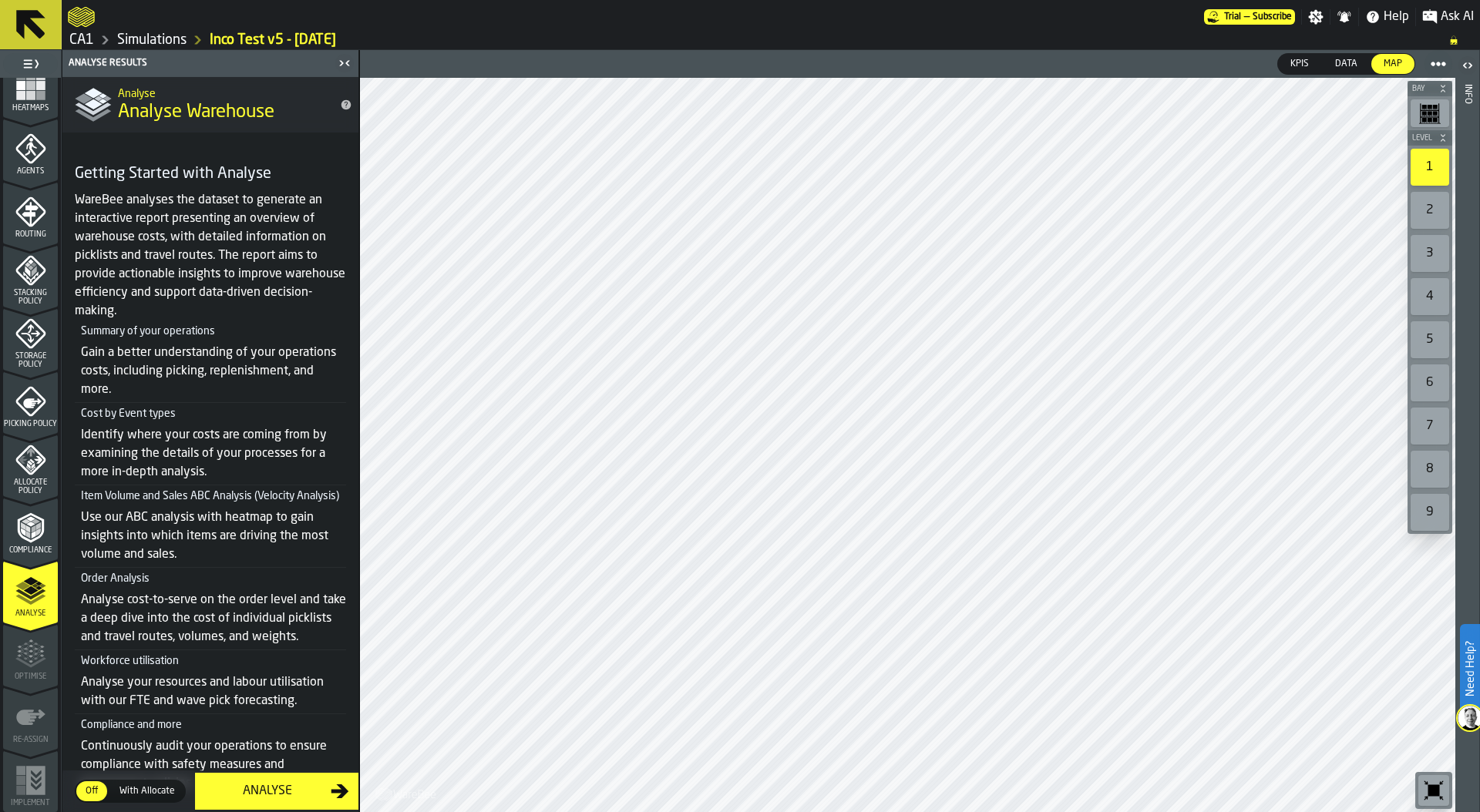
click at [161, 44] on link "Simulations" at bounding box center [151, 40] width 69 height 17
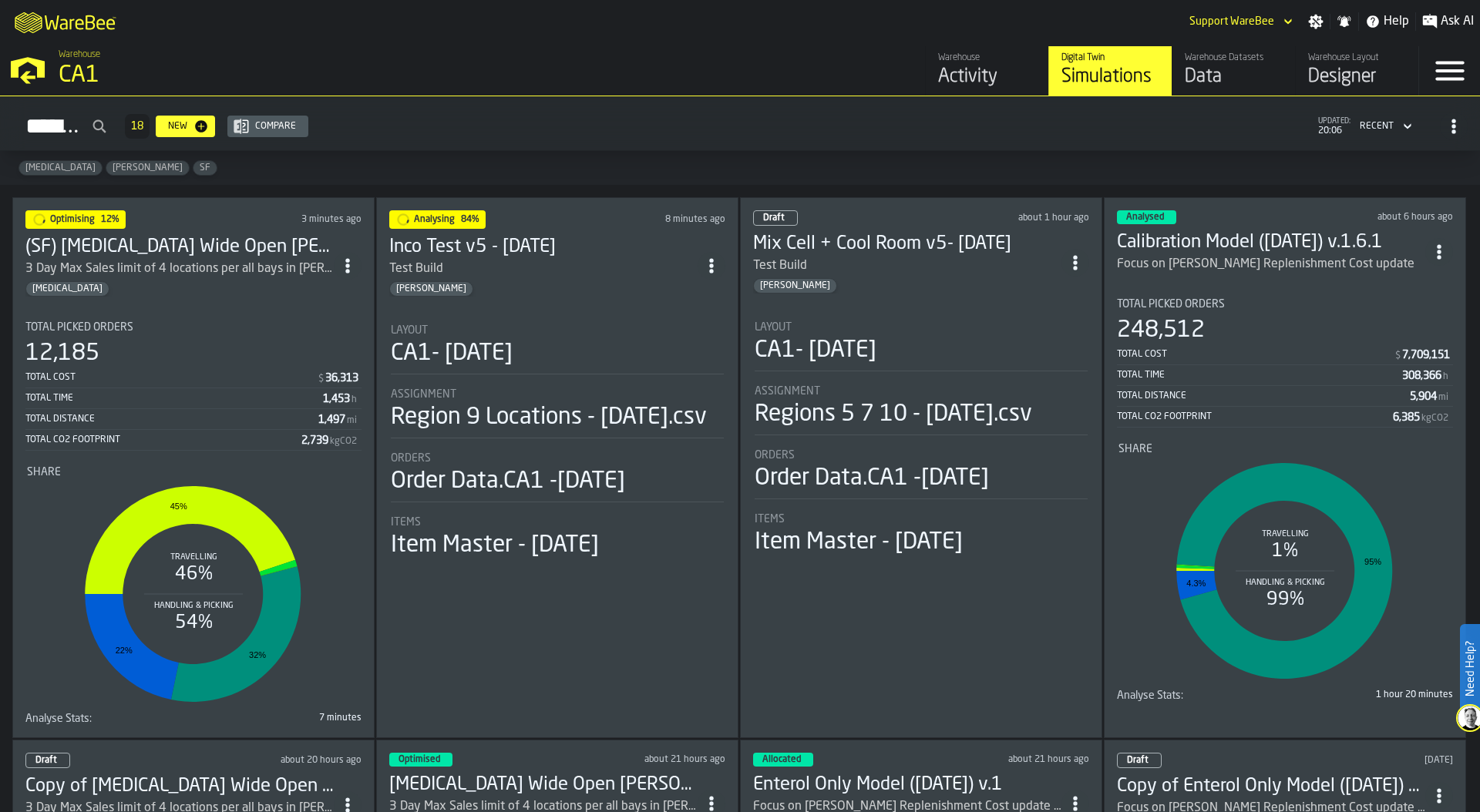
click at [543, 327] on div "Layout" at bounding box center [557, 329] width 333 height 12
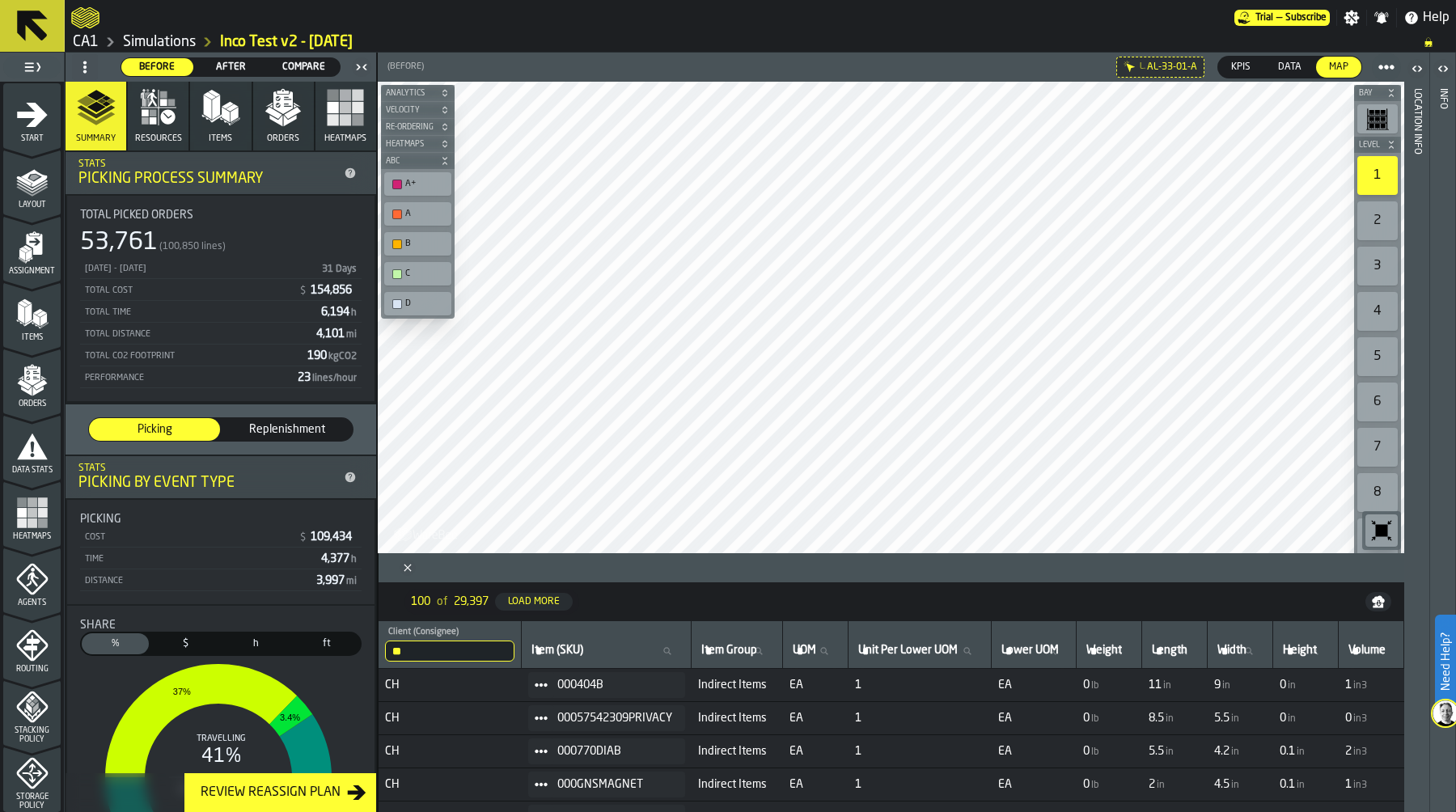
scroll to position [4, 0]
click at [173, 38] on link "Simulations" at bounding box center [159, 42] width 73 height 18
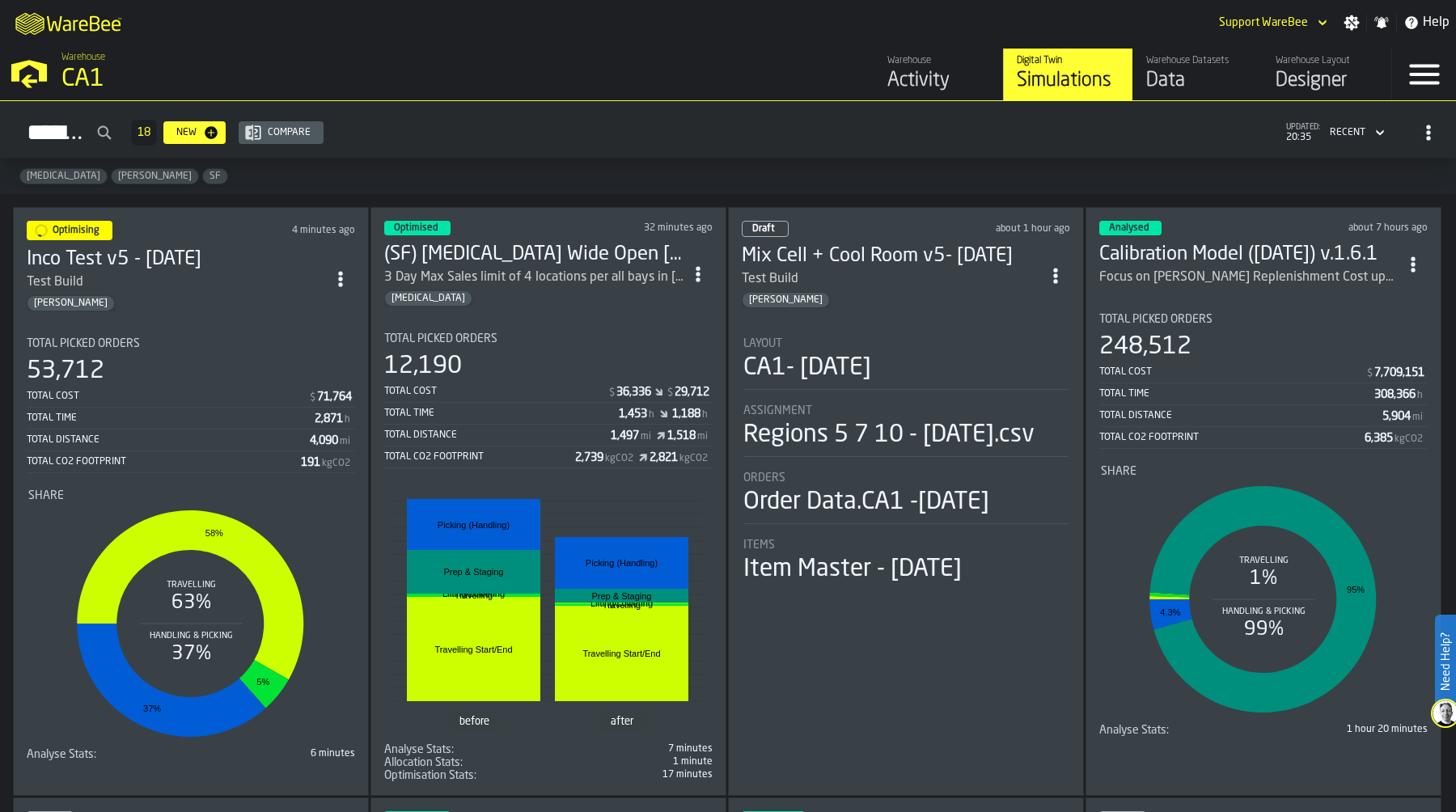
click at [554, 332] on div "Total Picked Orders" at bounding box center [548, 338] width 328 height 13
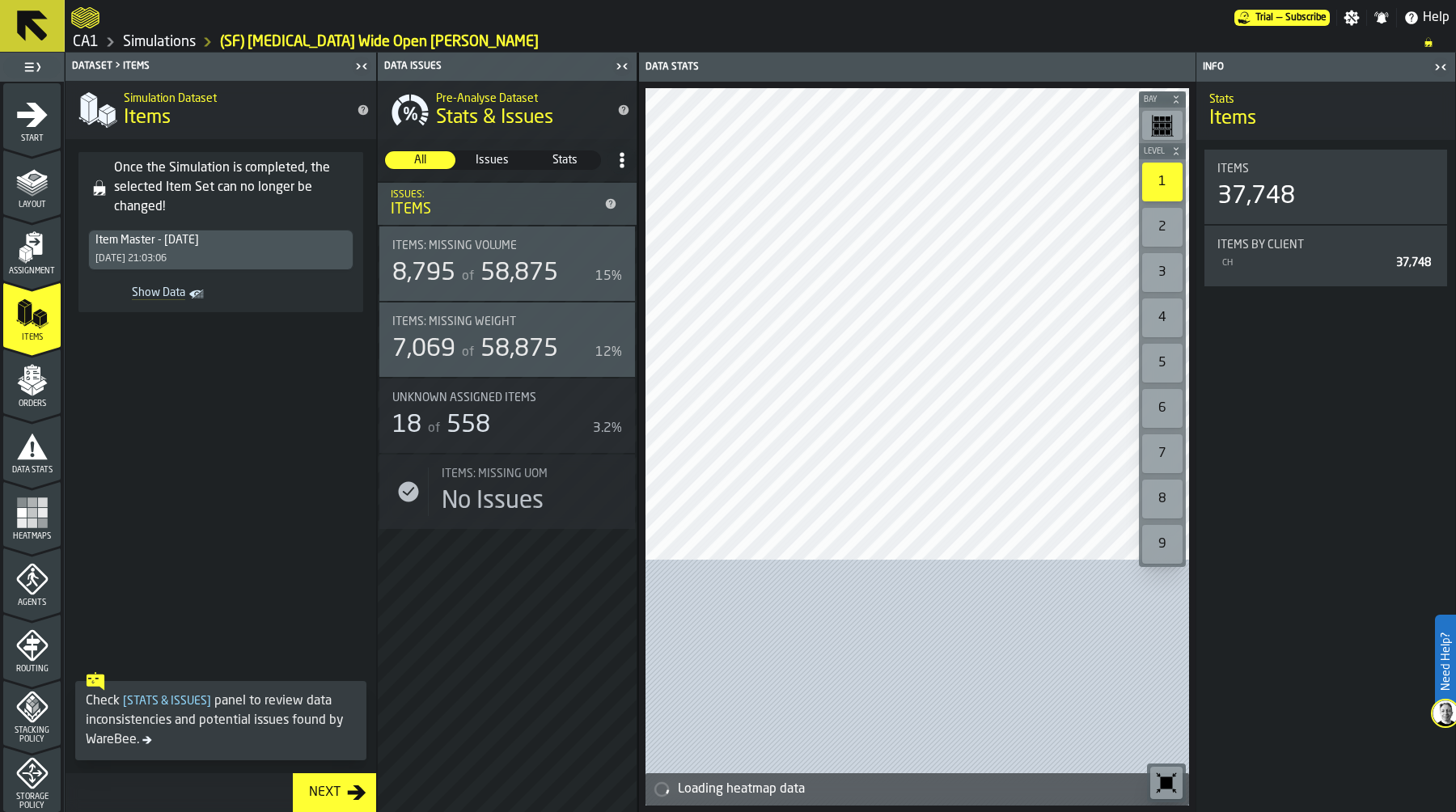
scroll to position [463, 0]
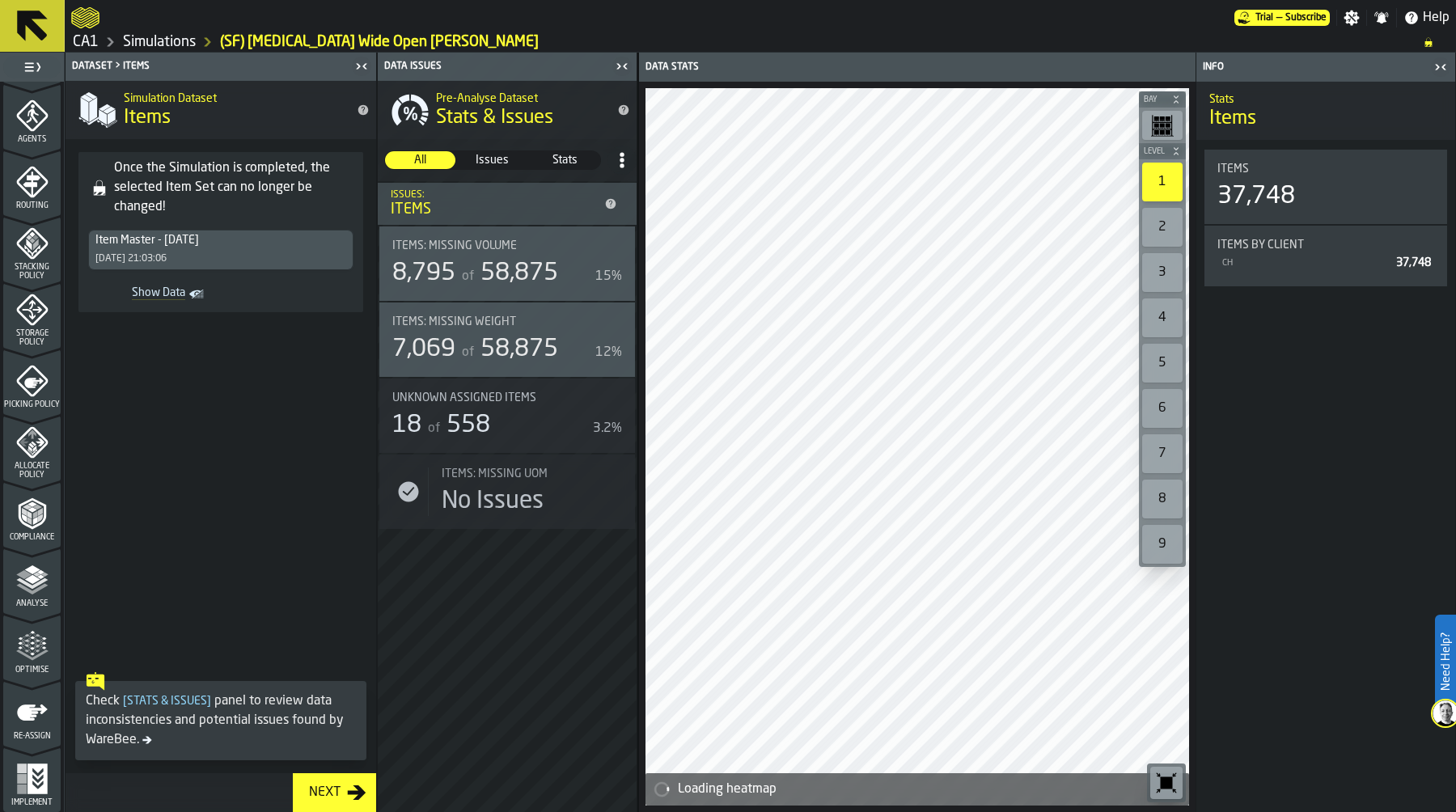
click at [35, 664] on div "Optimise" at bounding box center [31, 651] width 58 height 44
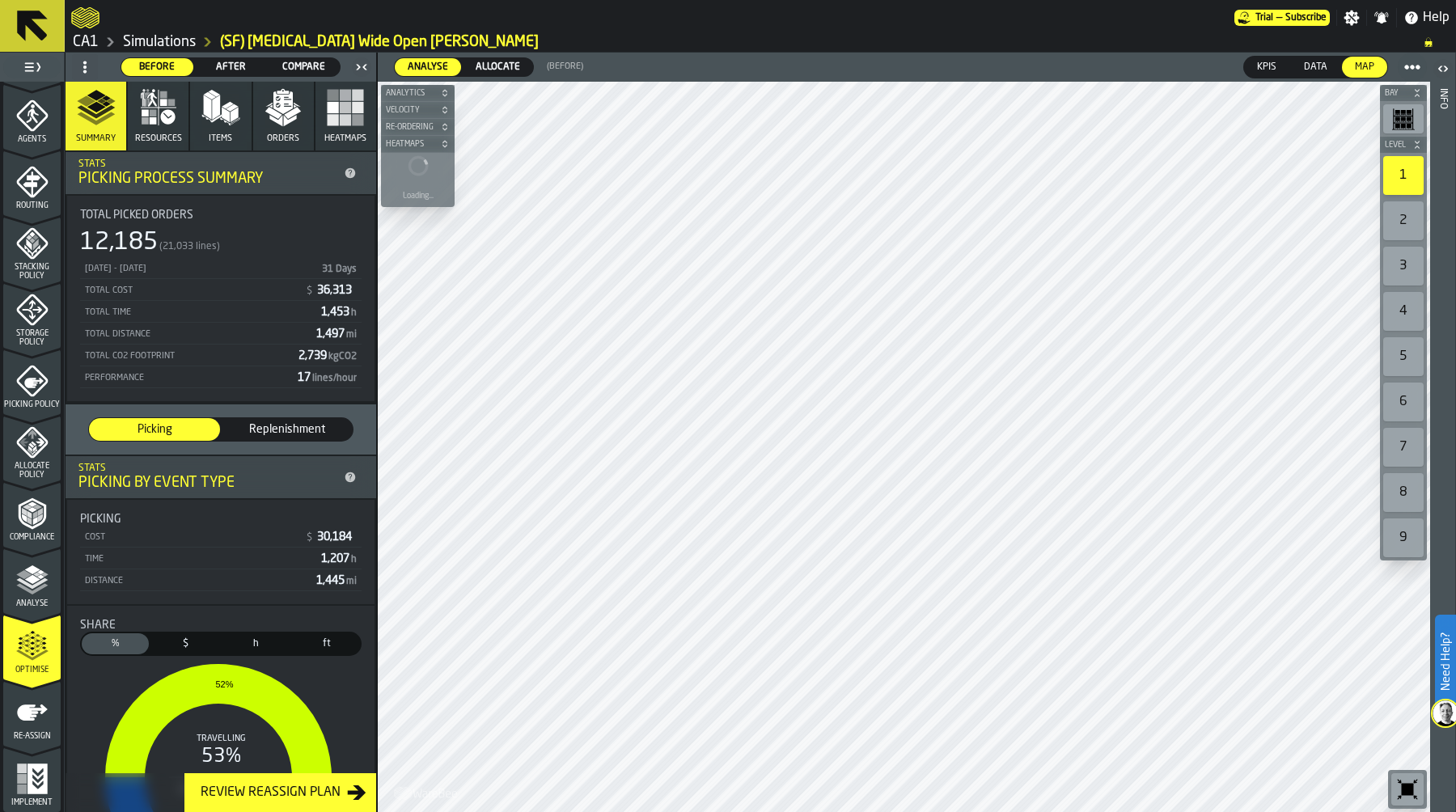
click at [498, 66] on span "Allocate" at bounding box center [498, 67] width 58 height 15
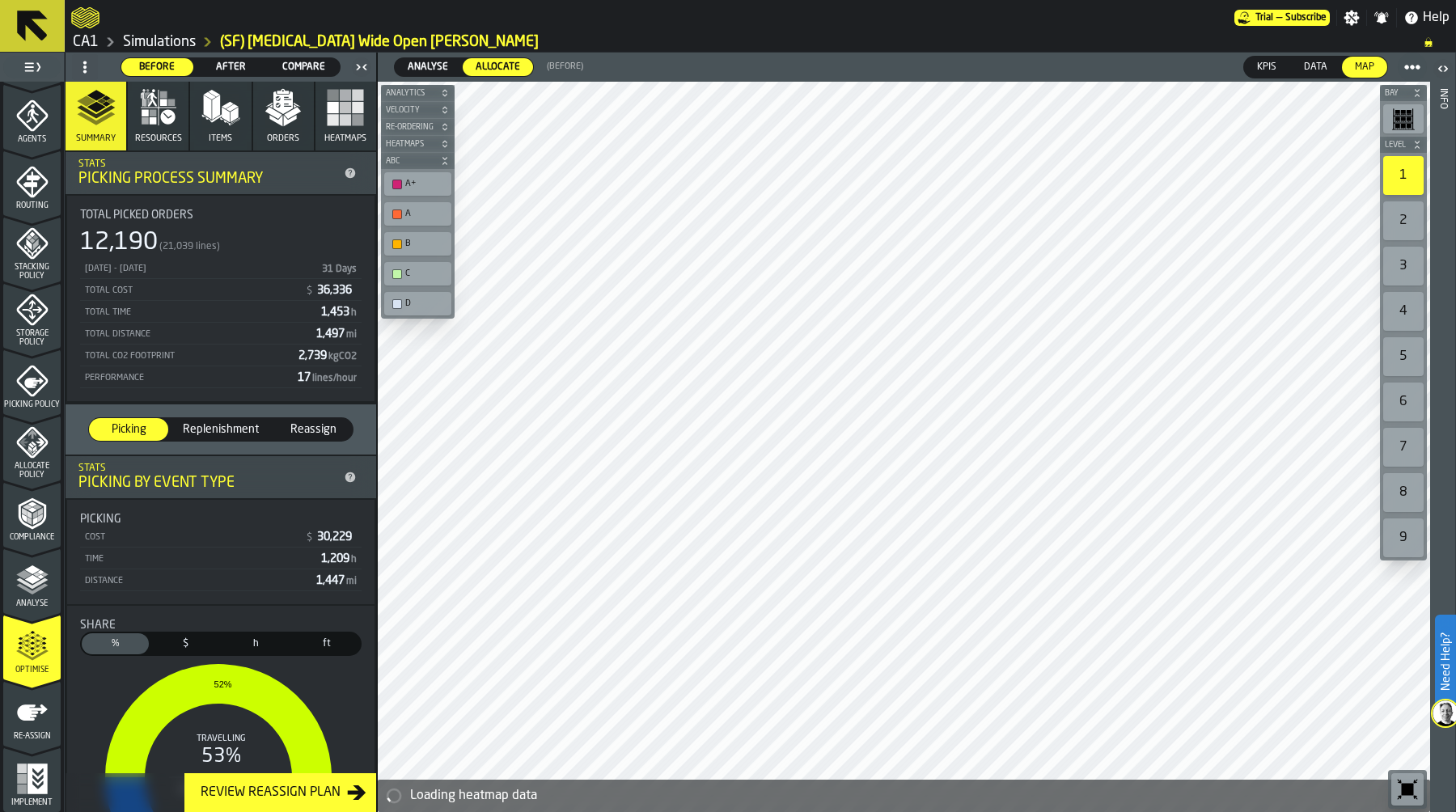
click at [296, 60] on span "Compare" at bounding box center [304, 67] width 59 height 15
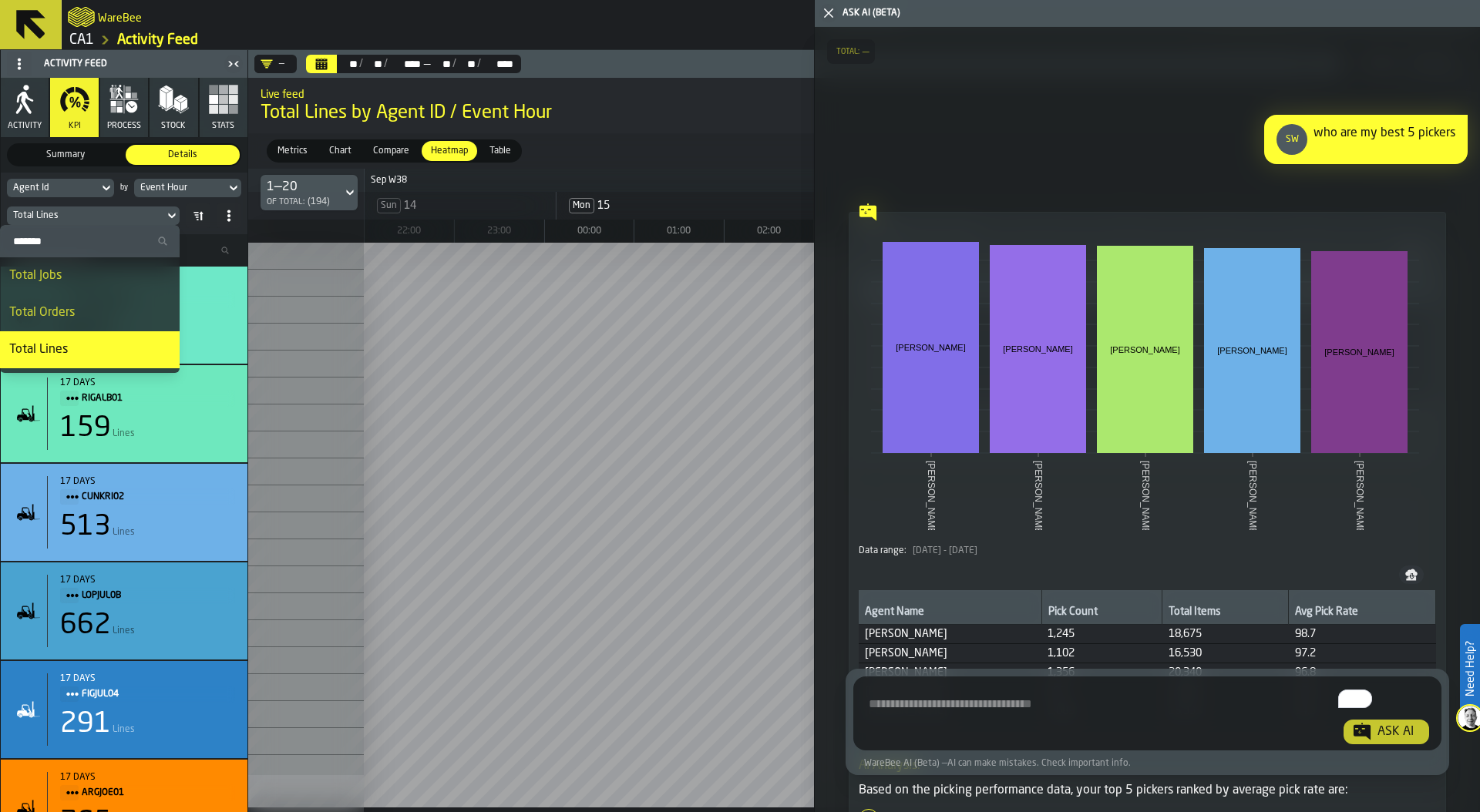
click at [827, 16] on icon "button-toggle-Close me" at bounding box center [828, 13] width 19 height 19
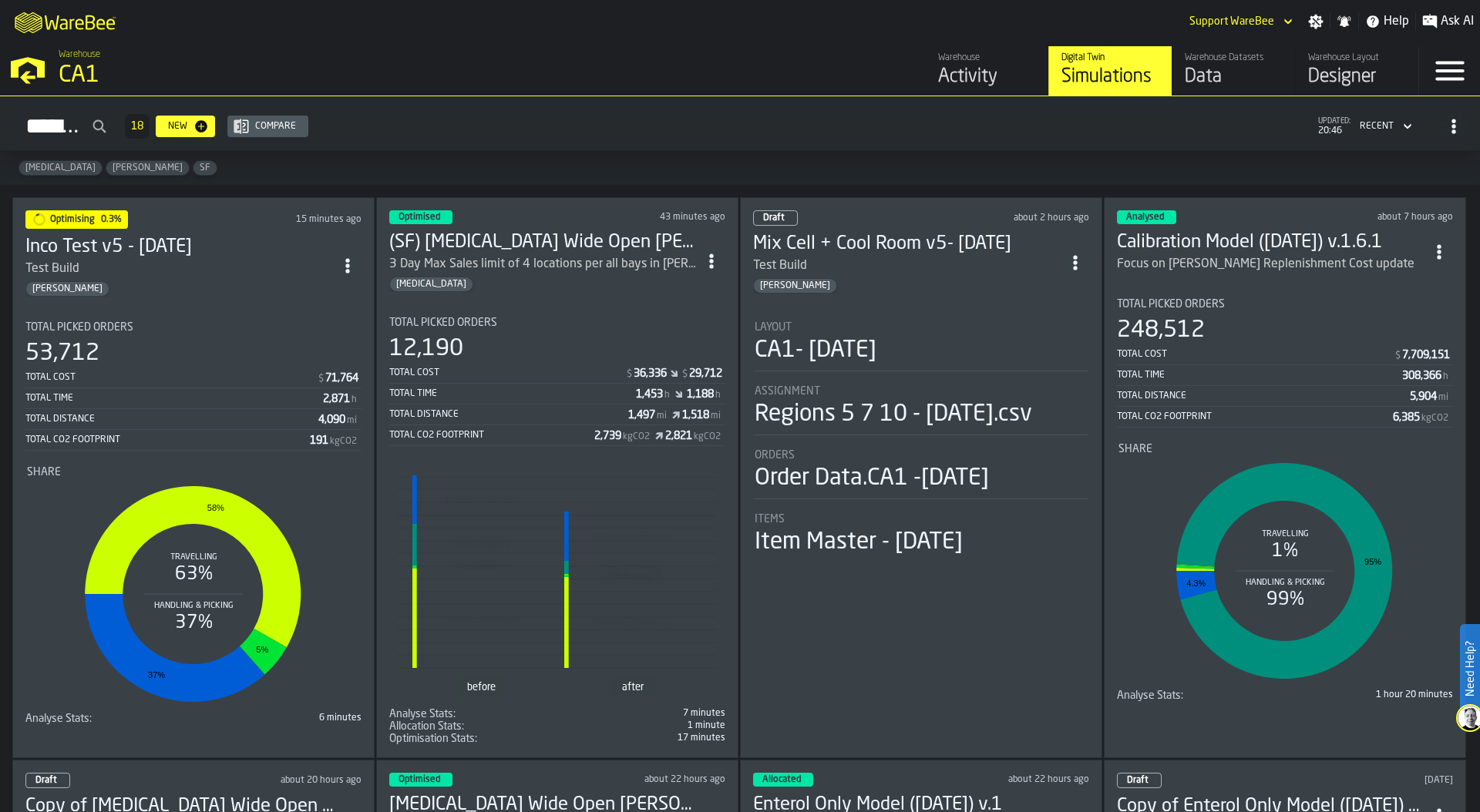
click at [59, 65] on div "CA1" at bounding box center [267, 76] width 416 height 28
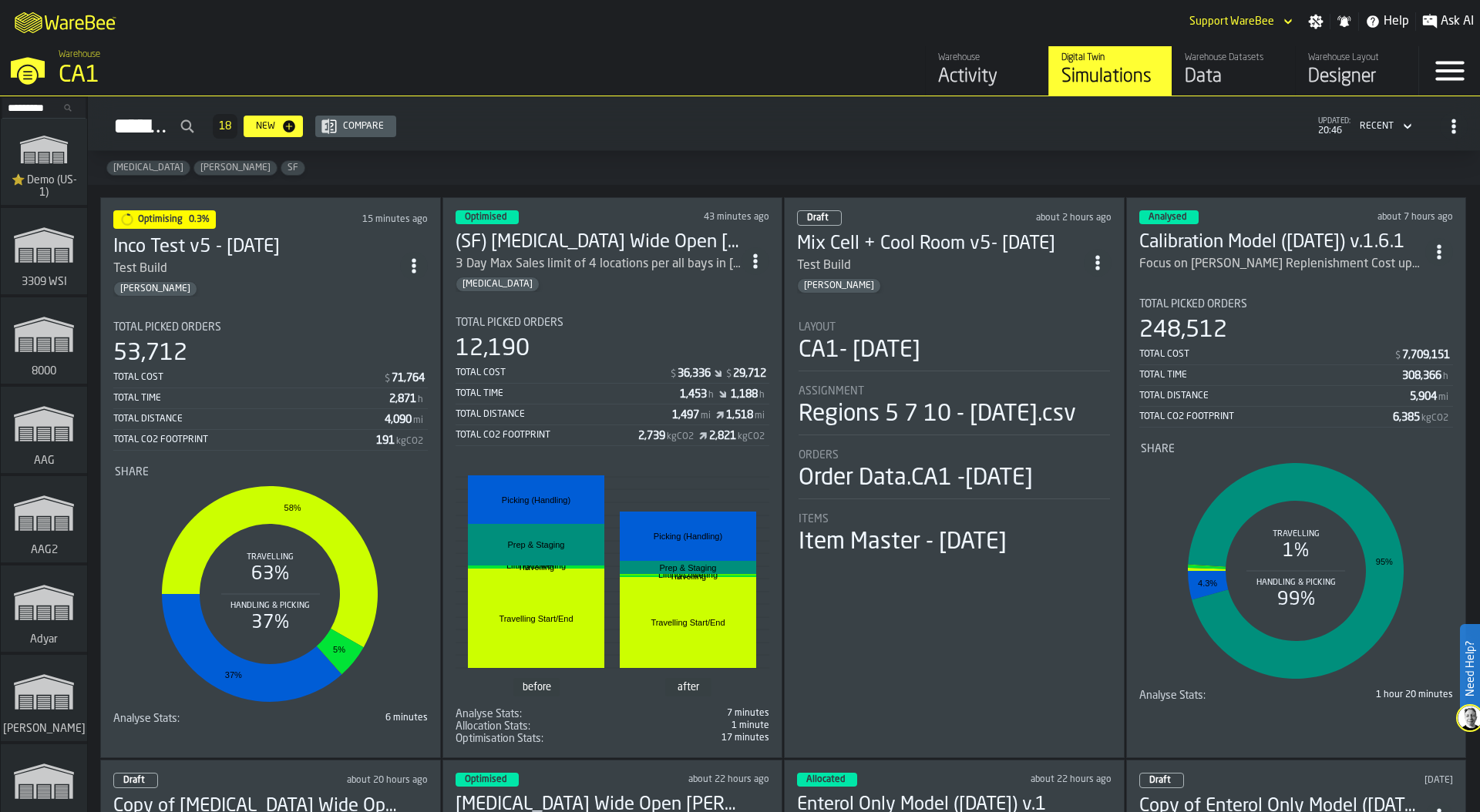
click at [25, 108] on input "Search..." at bounding box center [44, 107] width 80 height 17
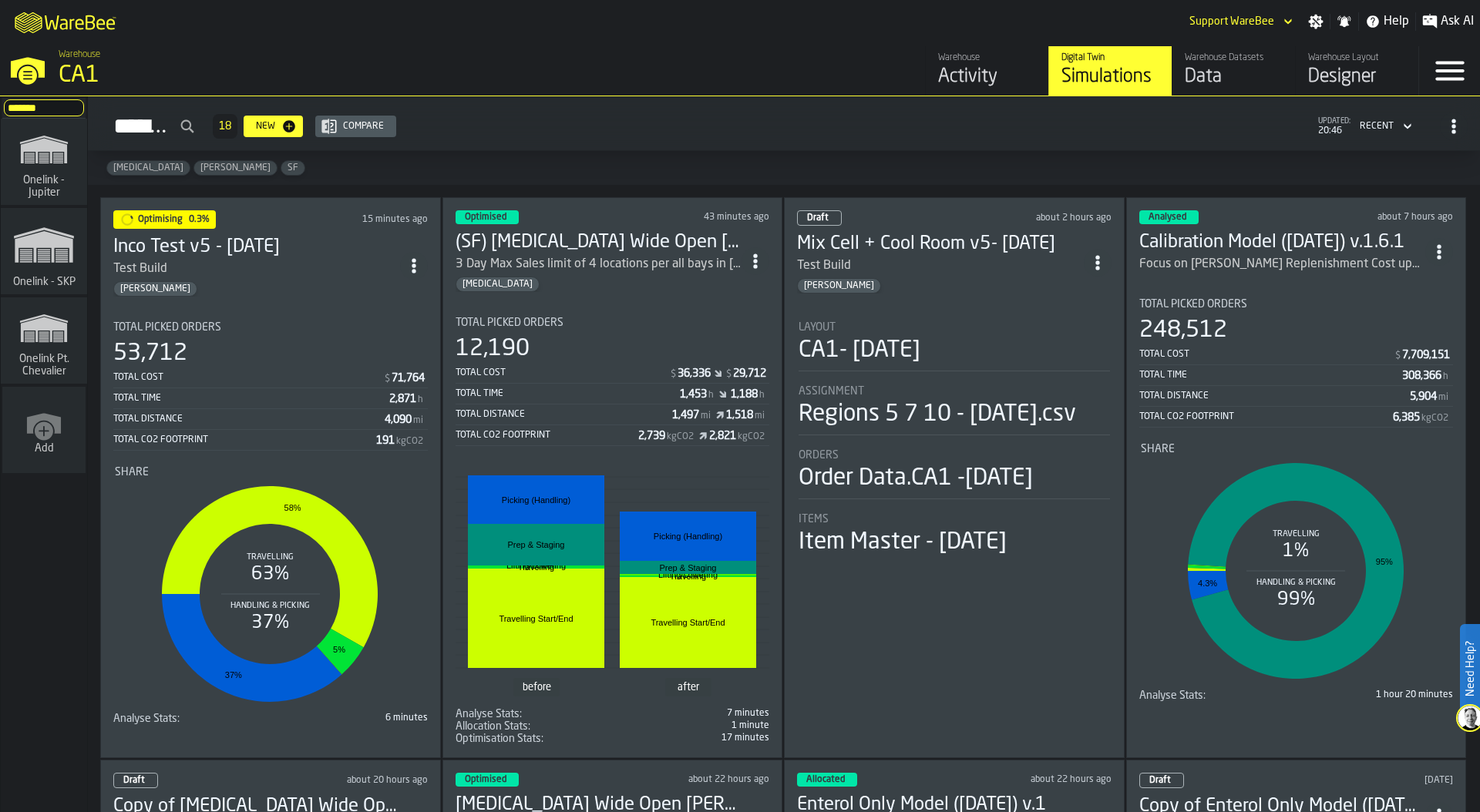
type input "*******"
click at [37, 251] on rect "link-to-/wh/i/6ad9c8fa-2ae6-41be-a08f-bf7f8b696bbc/simulations" at bounding box center [43, 252] width 12 height 2
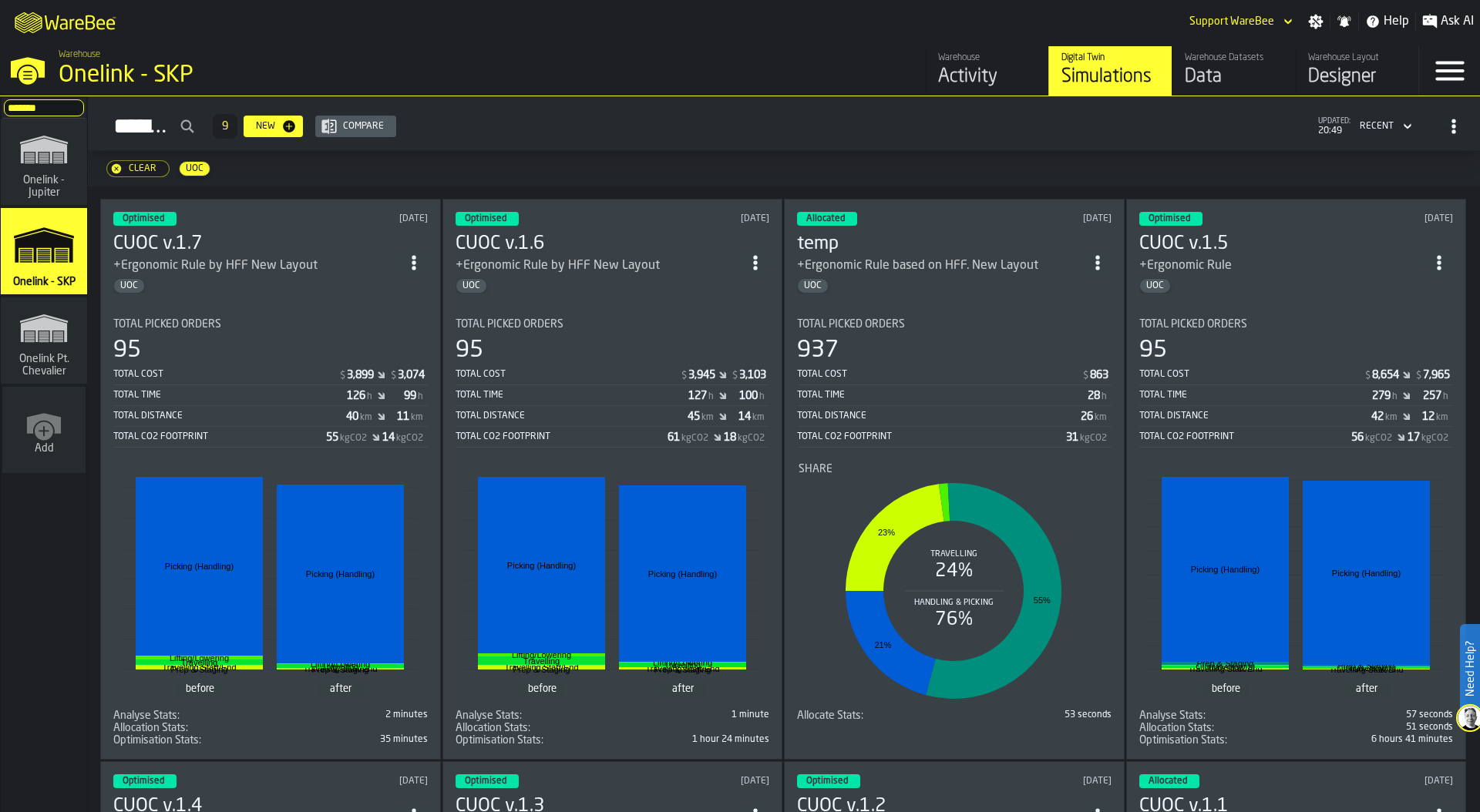
click at [1223, 66] on div "Data" at bounding box center [1233, 77] width 98 height 24
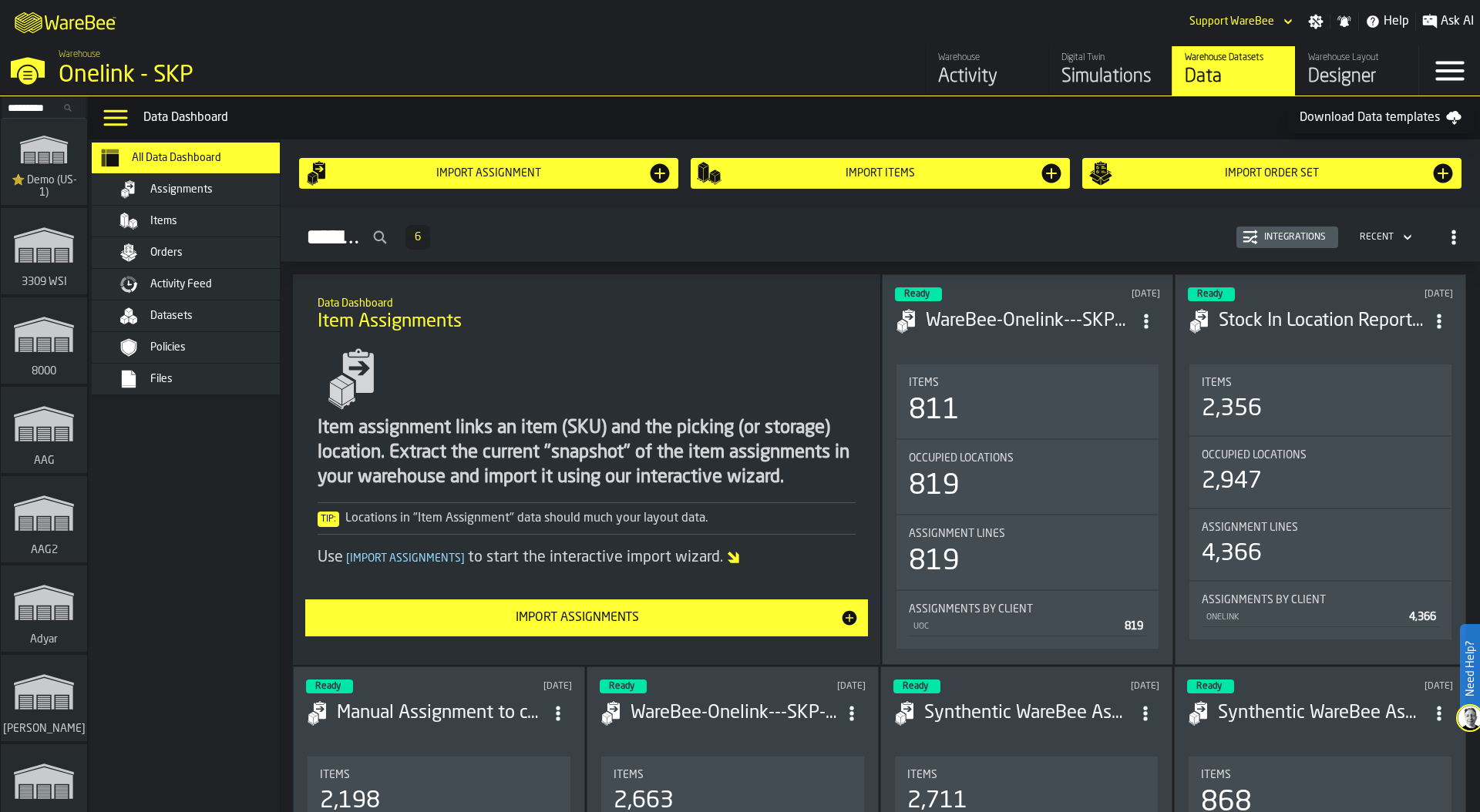
click at [110, 81] on div "Onelink - SKP" at bounding box center [267, 76] width 416 height 28
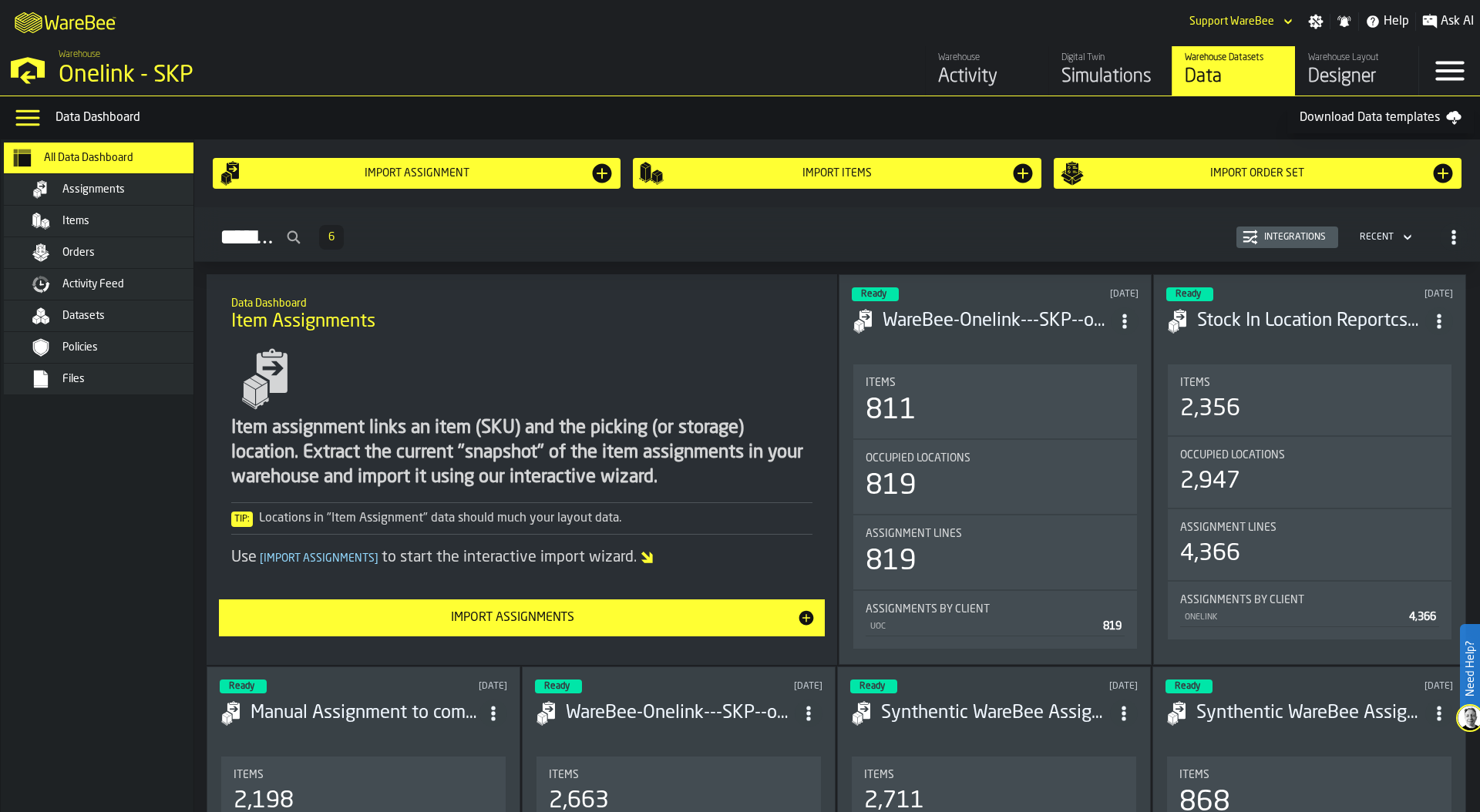
click at [135, 186] on div "Assignments" at bounding box center [138, 189] width 151 height 12
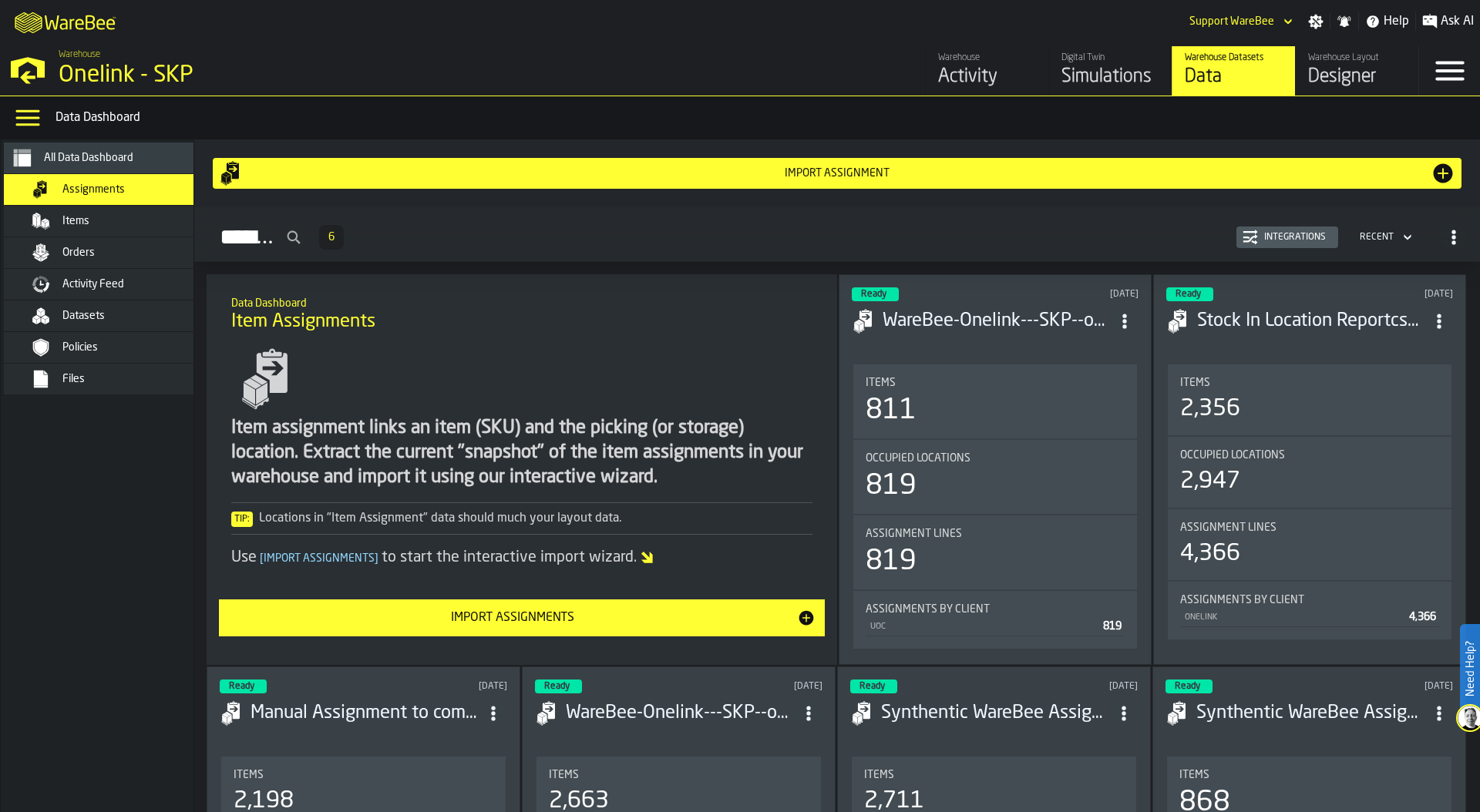
click at [106, 228] on div "Items" at bounding box center [119, 221] width 188 height 19
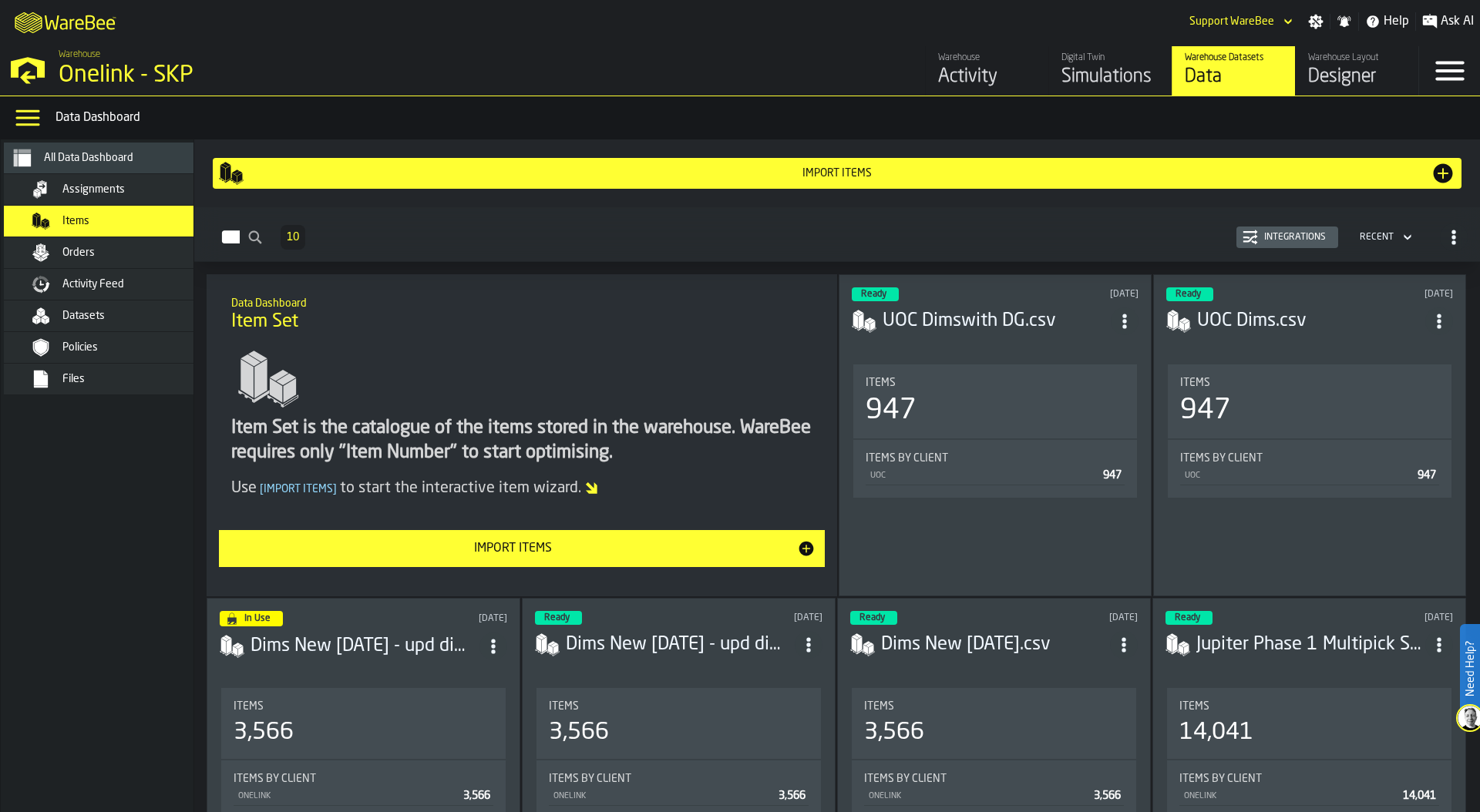
click at [1282, 236] on div "Integrations" at bounding box center [1294, 237] width 74 height 11
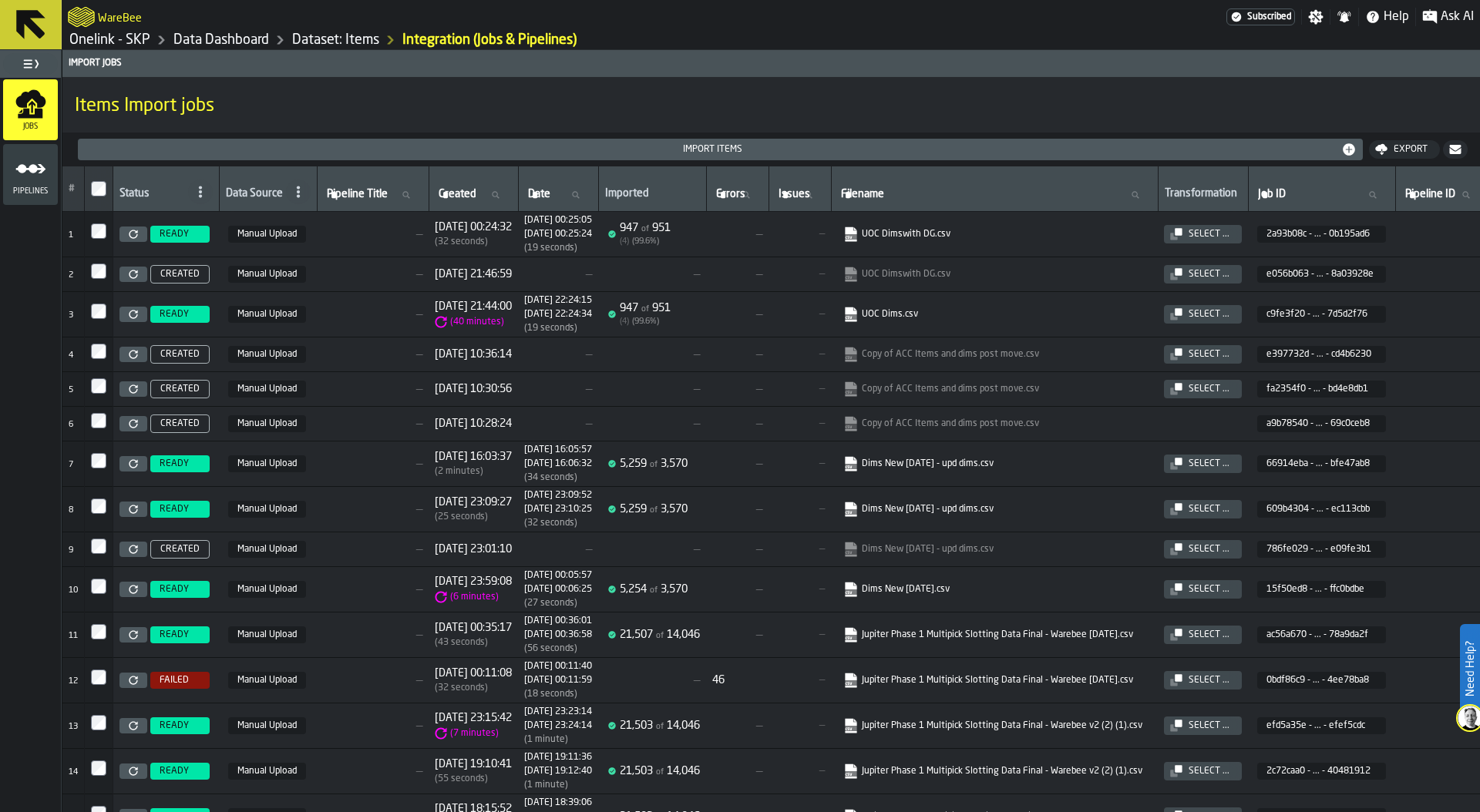
click at [937, 231] on link "UOC Dimswith DG.csv" at bounding box center [993, 234] width 299 height 16
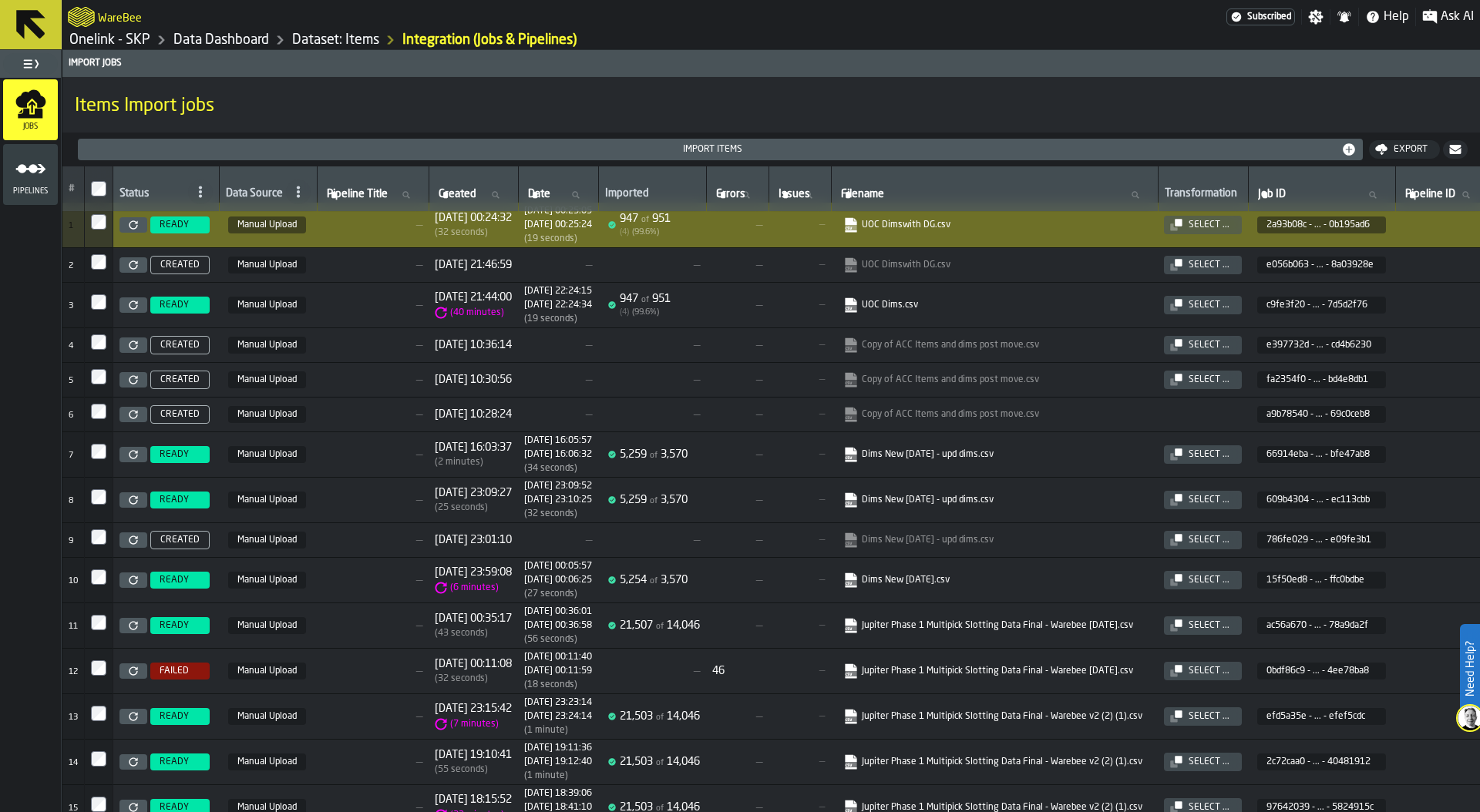
scroll to position [10, 0]
click at [987, 499] on link "Dims New 2025-02-10 - upd dims.csv" at bounding box center [993, 499] width 299 height 16
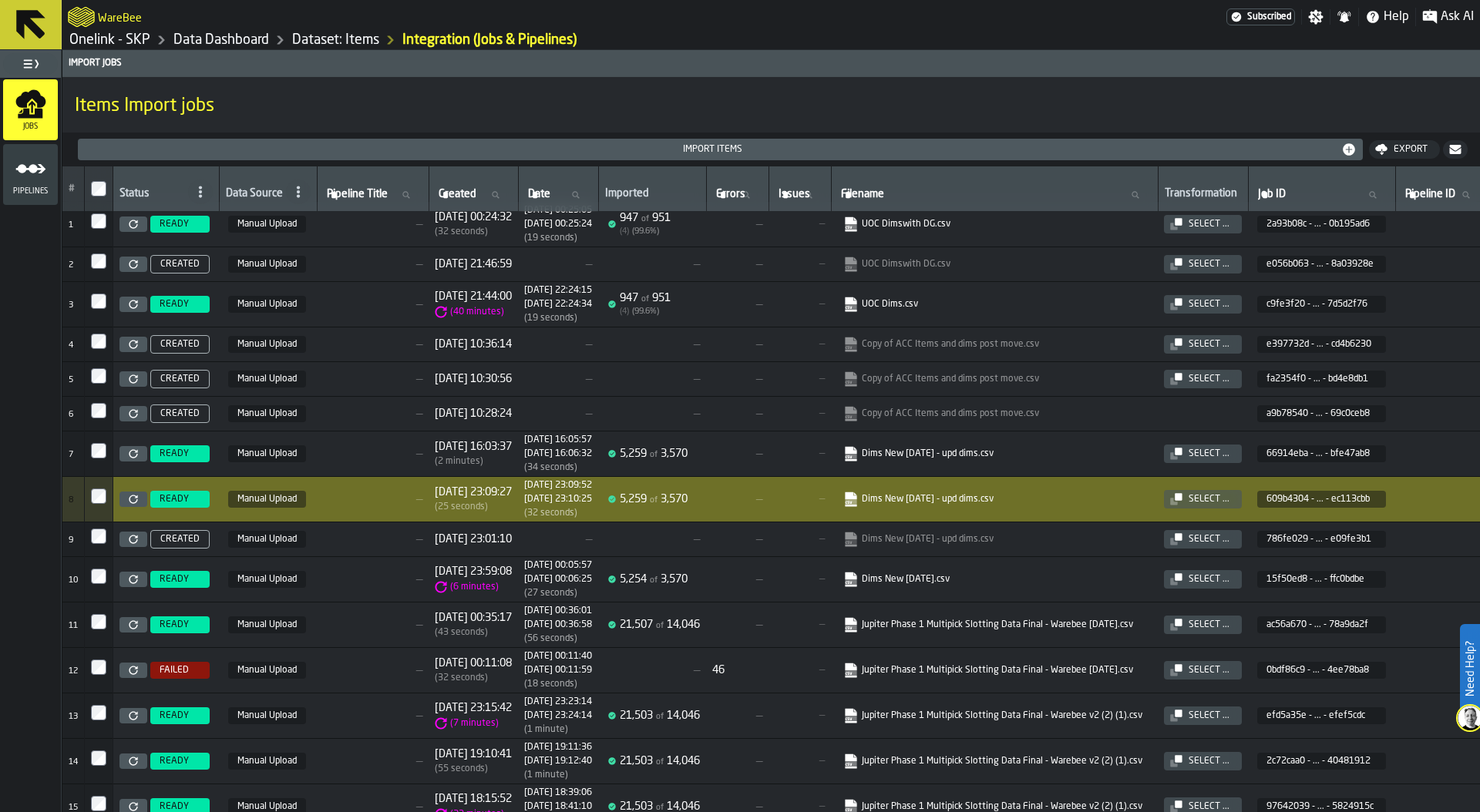
click at [244, 33] on link "Data Dashboard" at bounding box center [221, 40] width 95 height 17
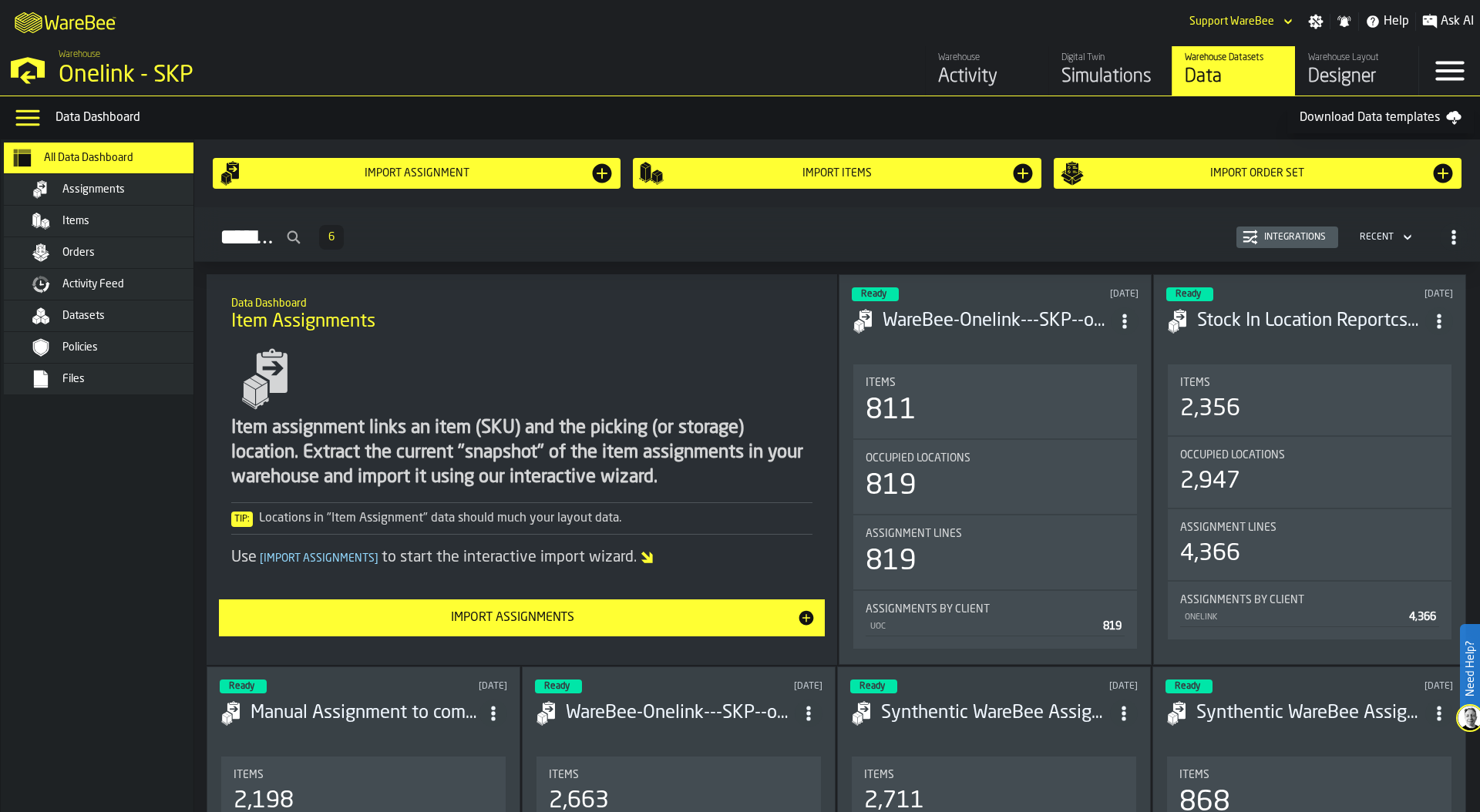
click at [77, 255] on span "Orders" at bounding box center [78, 252] width 33 height 12
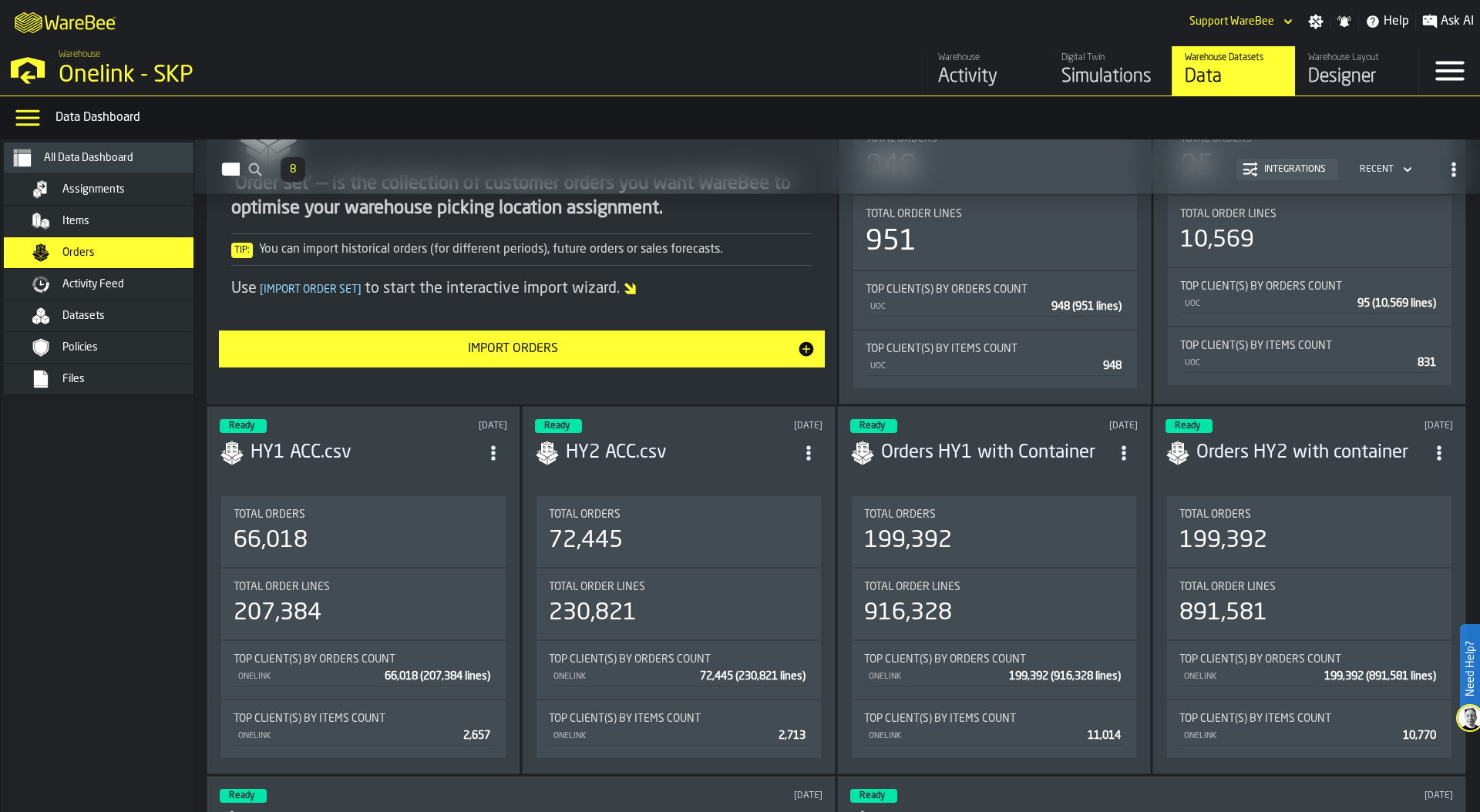
scroll to position [254, 0]
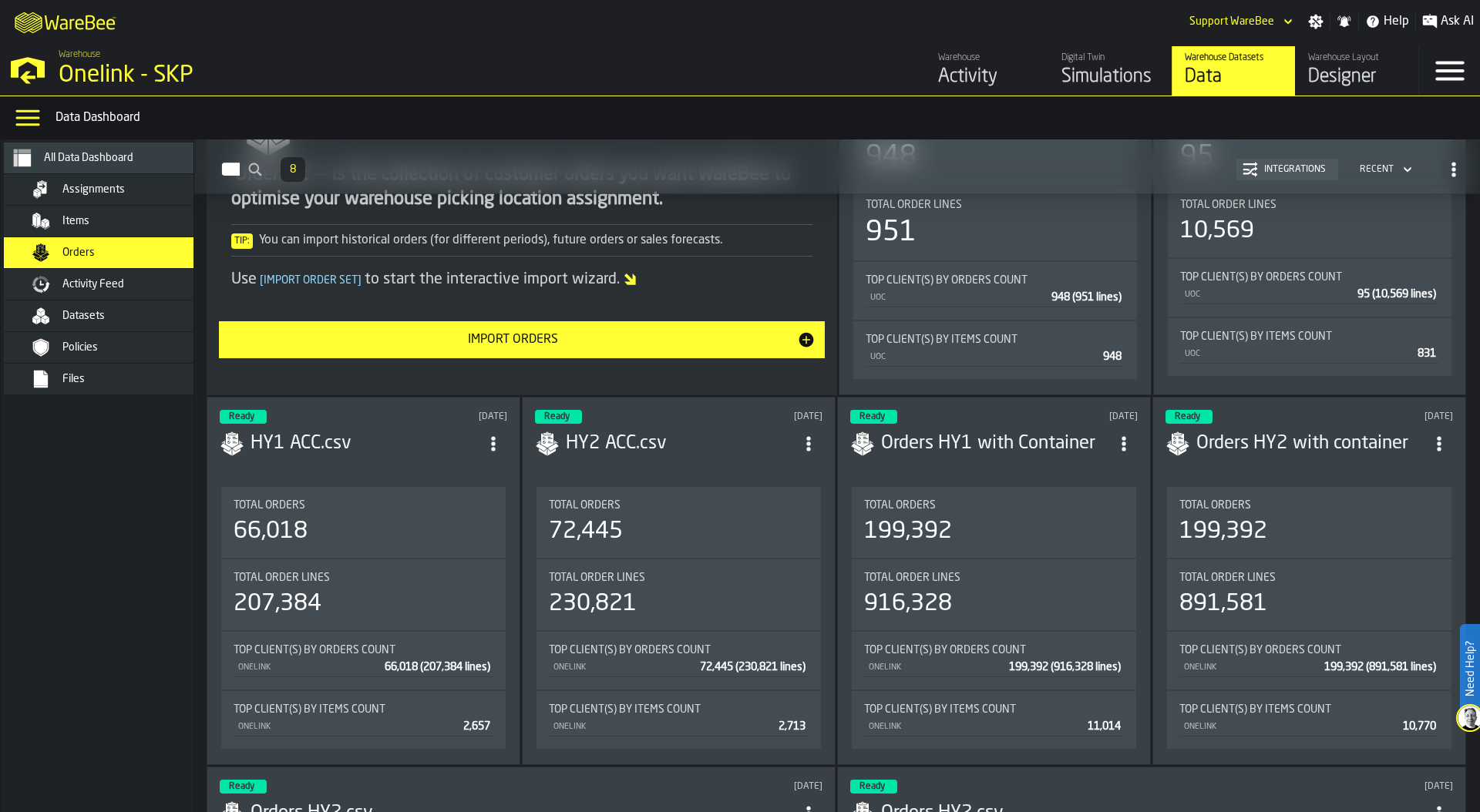
click at [363, 518] on div "66,018" at bounding box center [363, 532] width 260 height 28
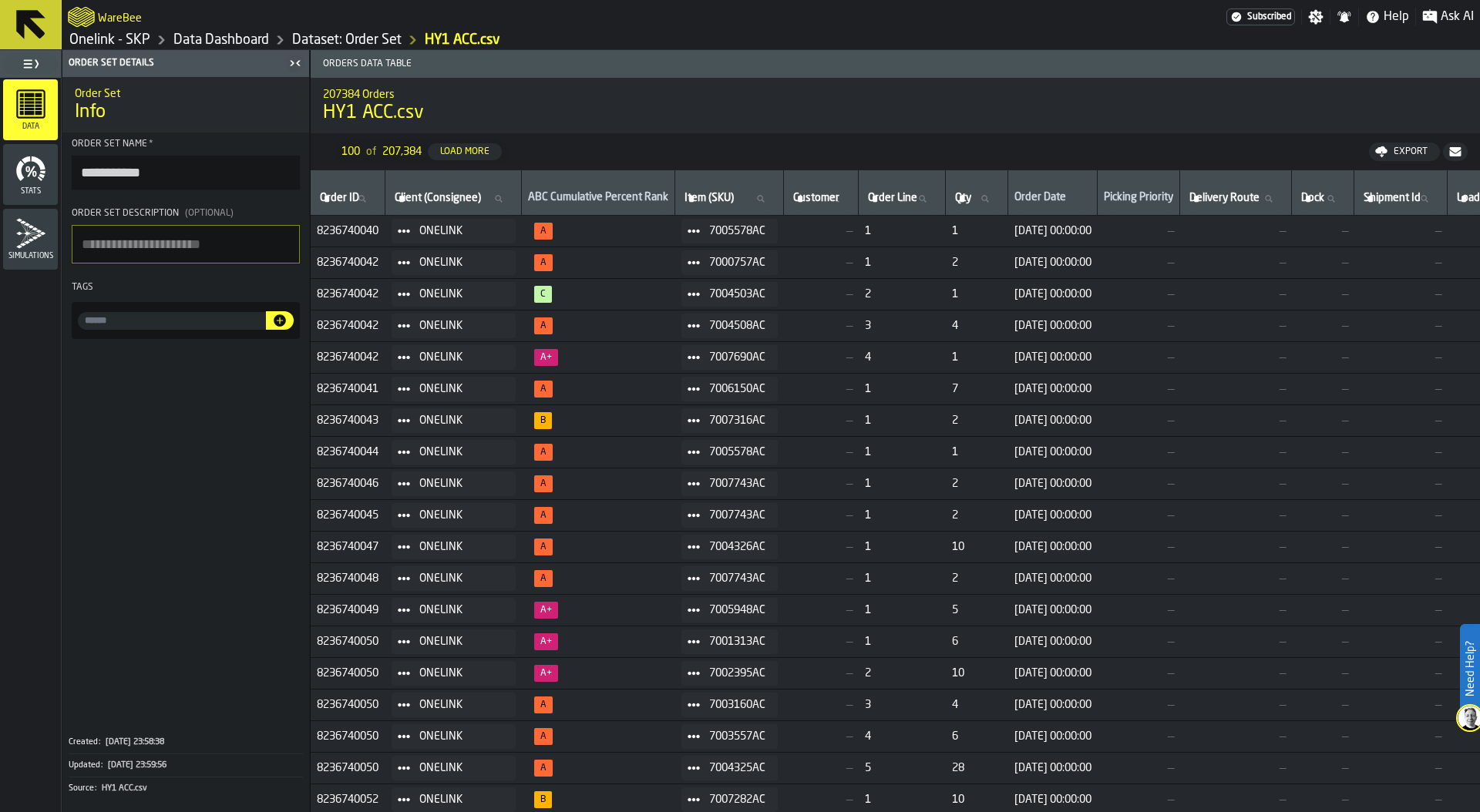
click at [345, 40] on link "Dataset: Order Set" at bounding box center [346, 40] width 109 height 17
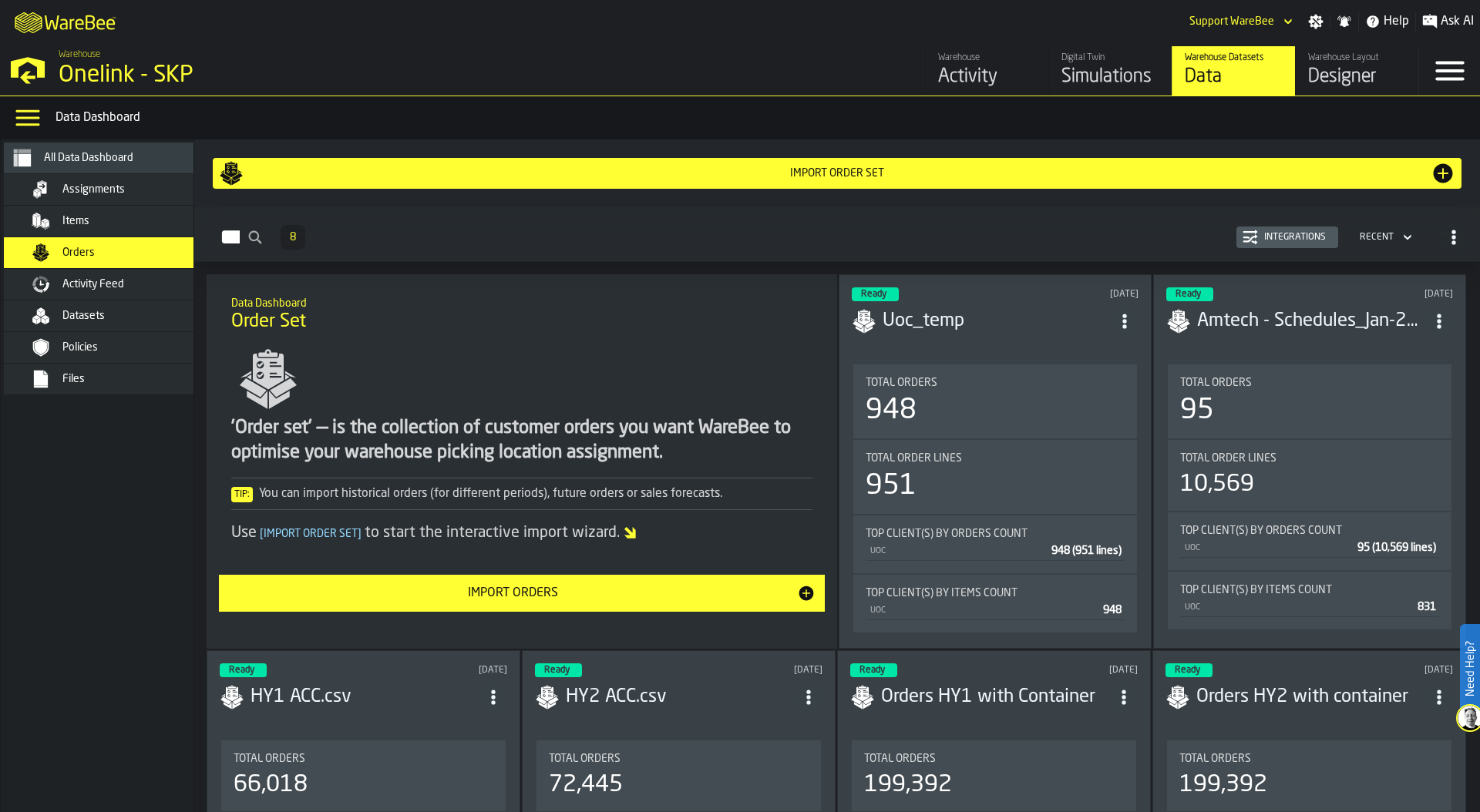
click at [1286, 233] on div "Integrations" at bounding box center [1294, 237] width 74 height 11
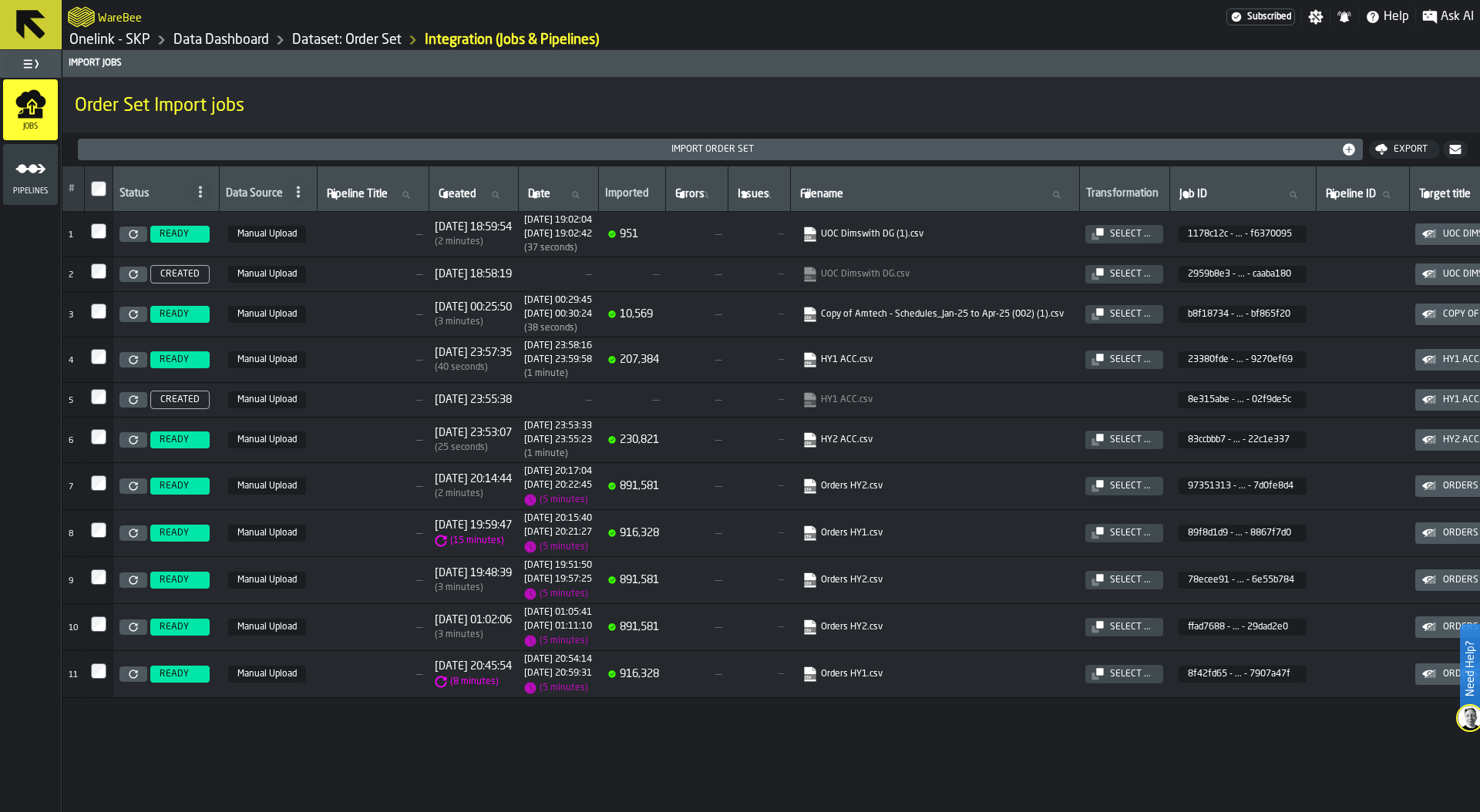
click at [134, 356] on icon at bounding box center [133, 358] width 8 height 8
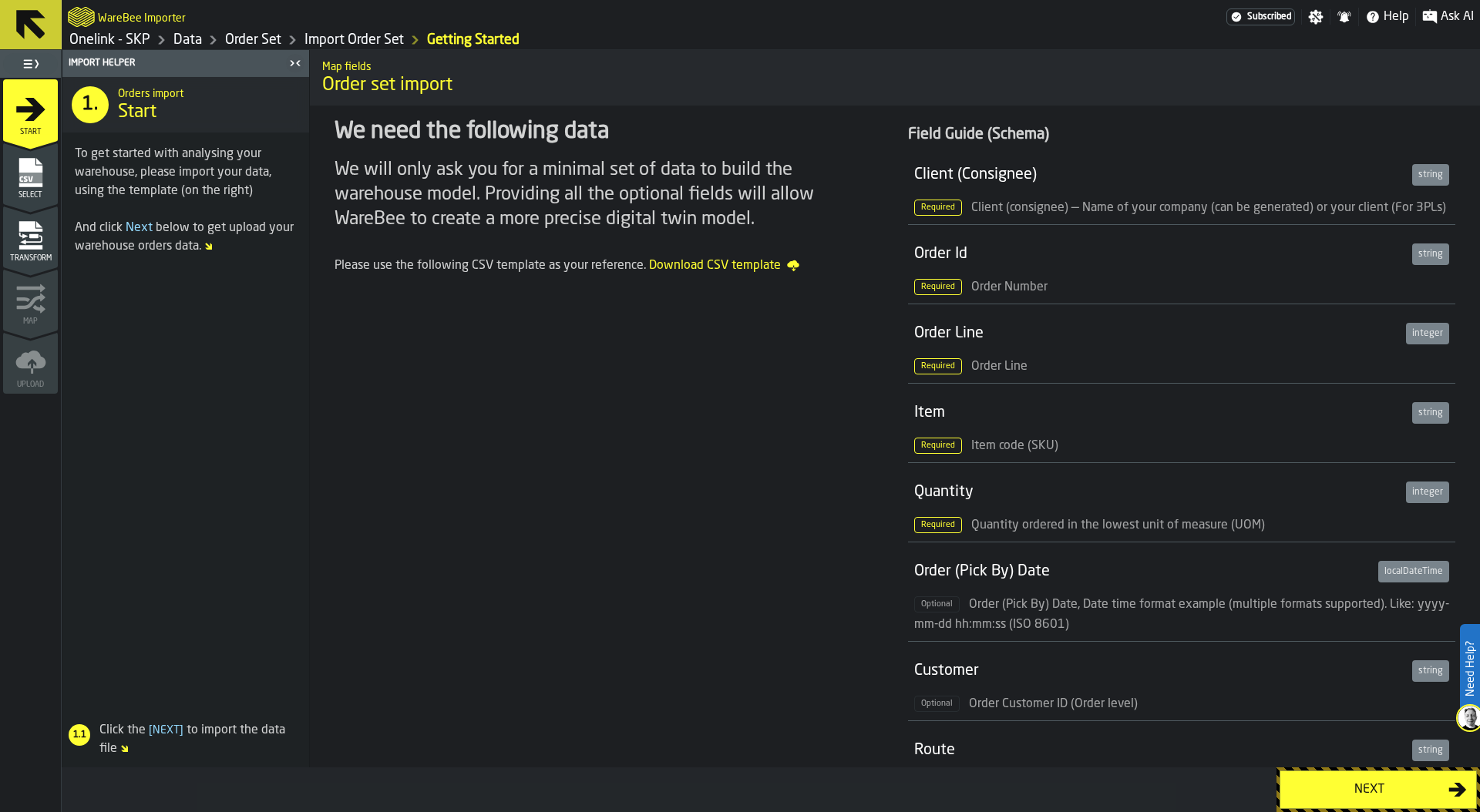
click at [1383, 789] on div "Next" at bounding box center [1369, 790] width 159 height 19
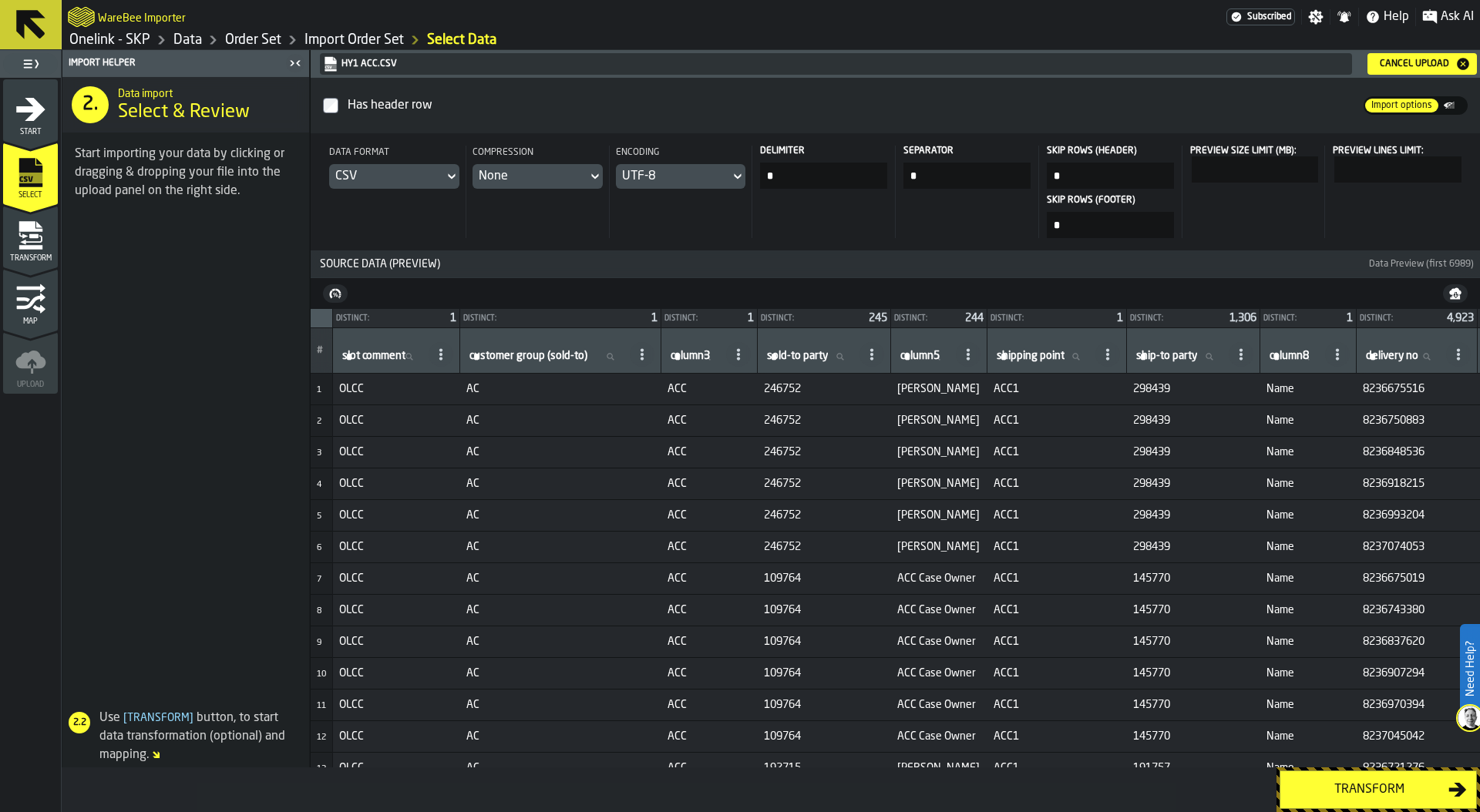
click at [1352, 791] on div "Transform" at bounding box center [1369, 790] width 159 height 19
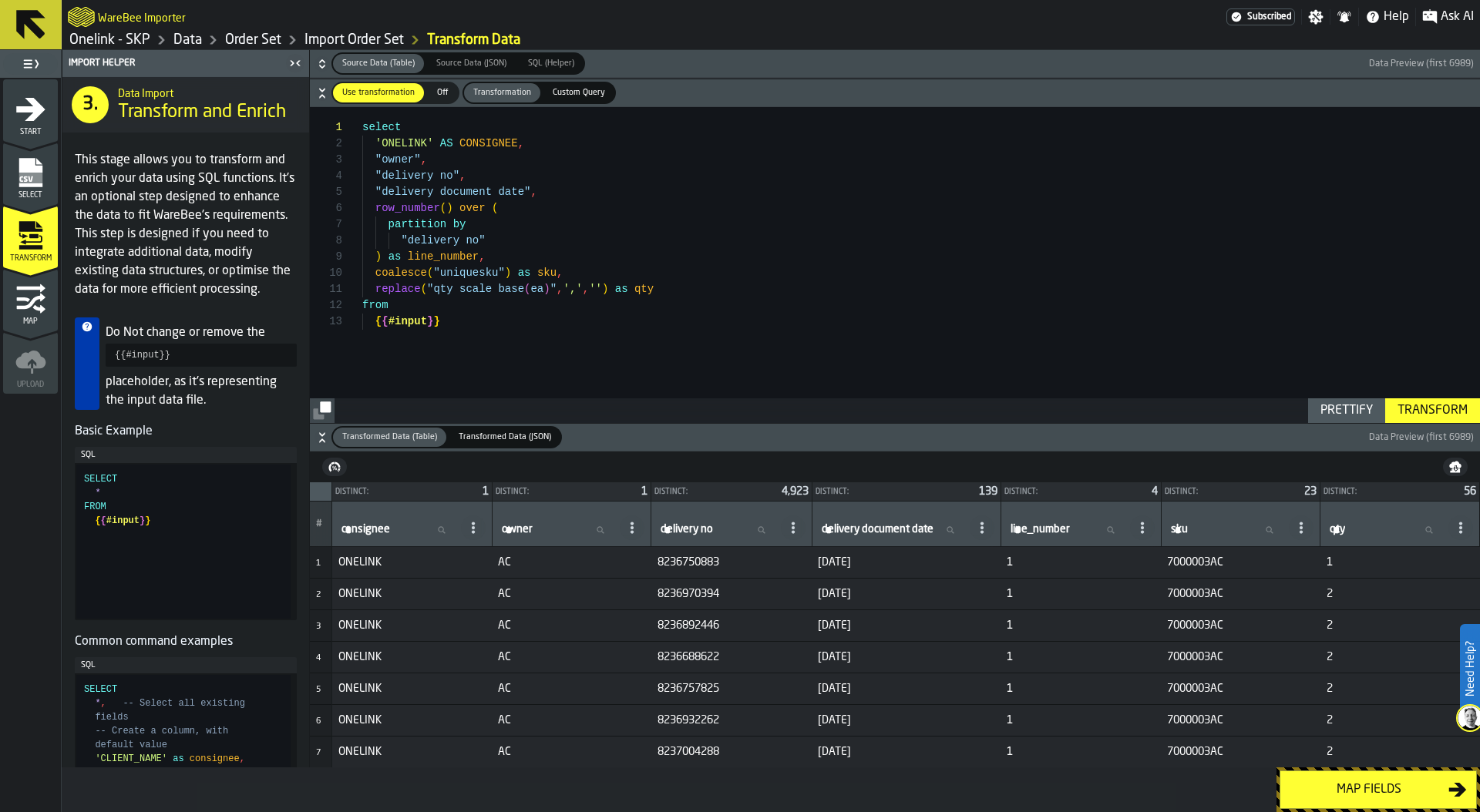
type textarea "**********"
drag, startPoint x: 672, startPoint y: 291, endPoint x: 364, endPoint y: 285, distance: 308.1
click at [364, 285] on div "replace ( "qty scale base ( ea ) " , ',' , '' ) as qty" at bounding box center [921, 288] width 1118 height 16
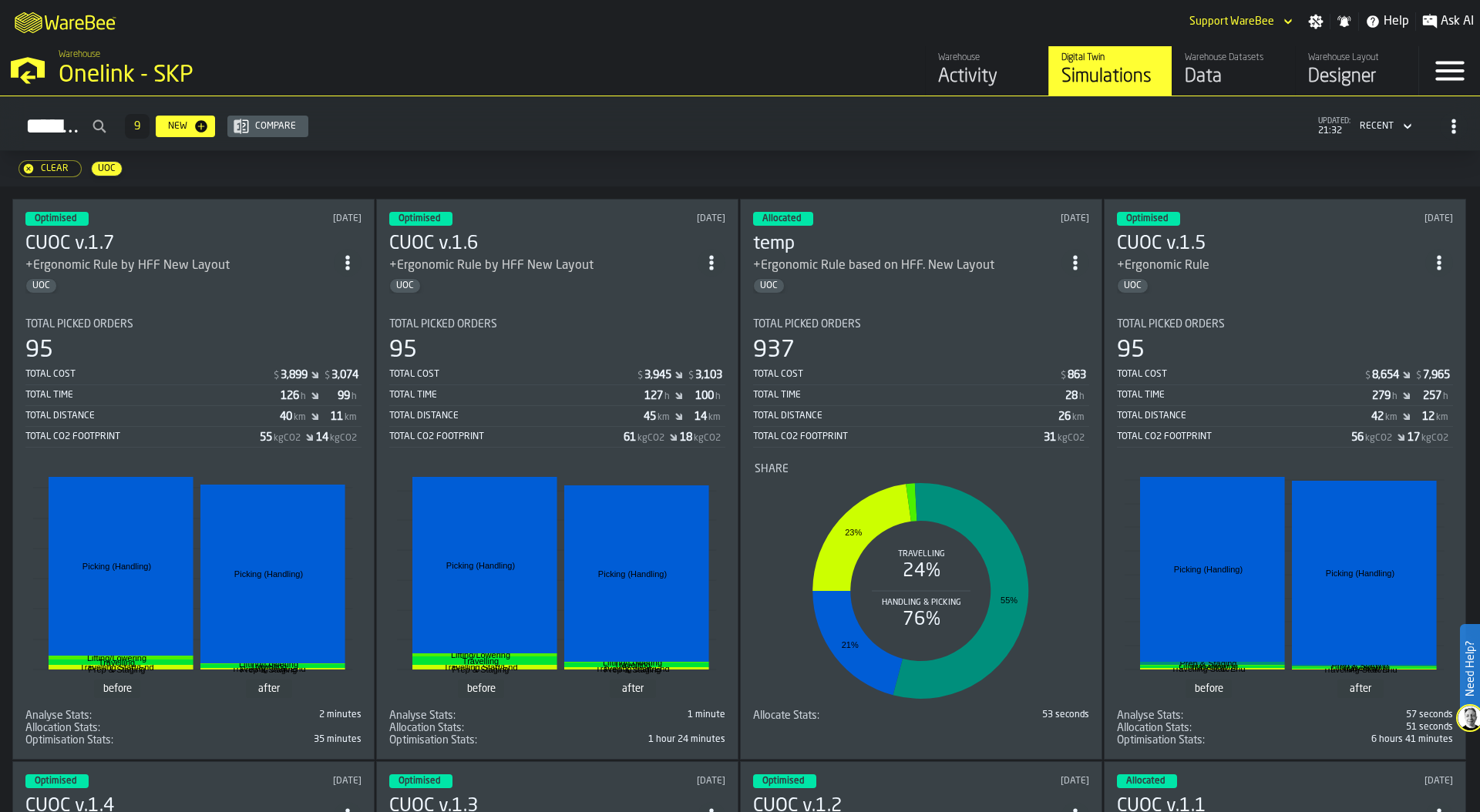
click at [139, 70] on div "Onelink - SKP" at bounding box center [267, 76] width 416 height 28
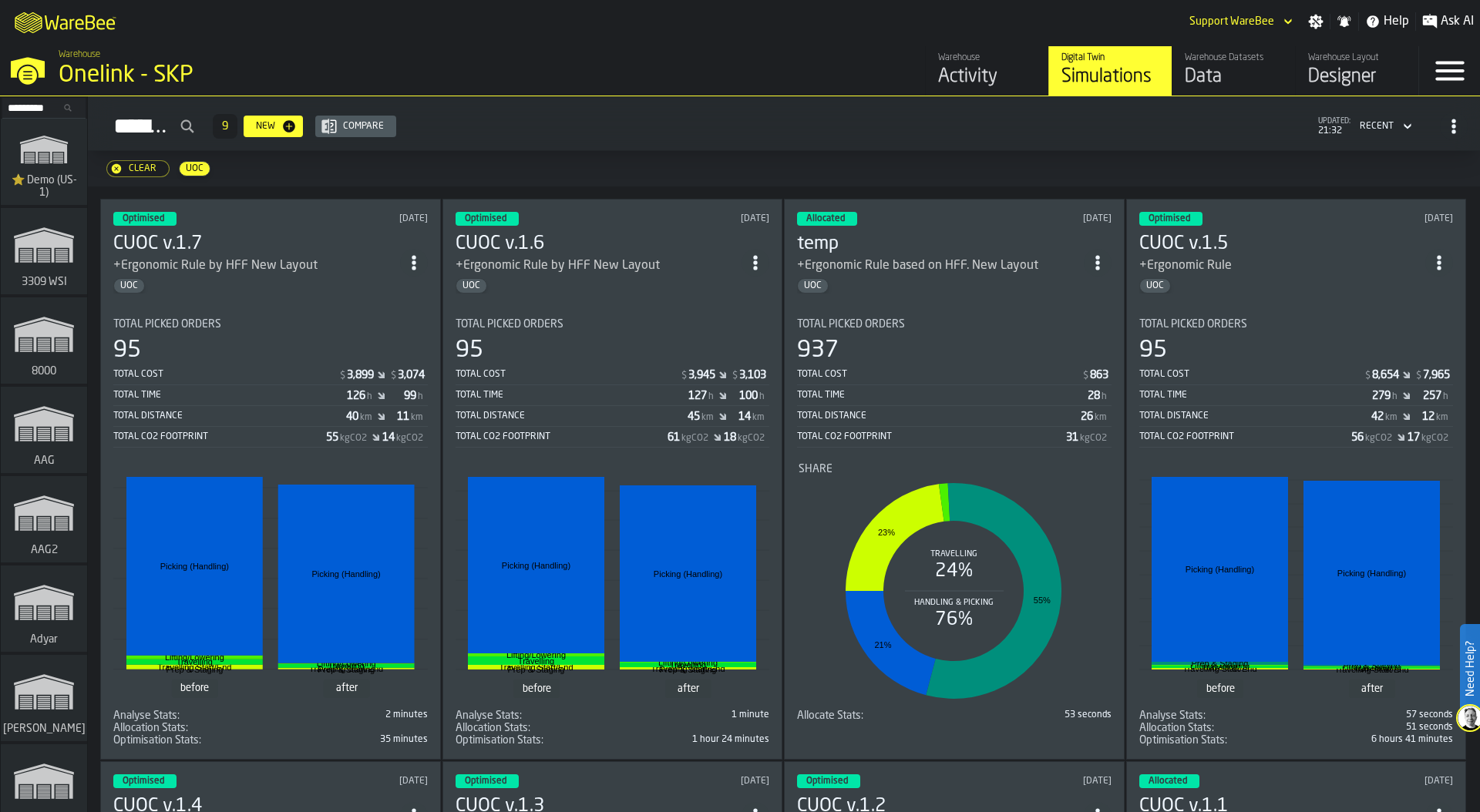
click at [21, 109] on input "Search..." at bounding box center [44, 107] width 80 height 17
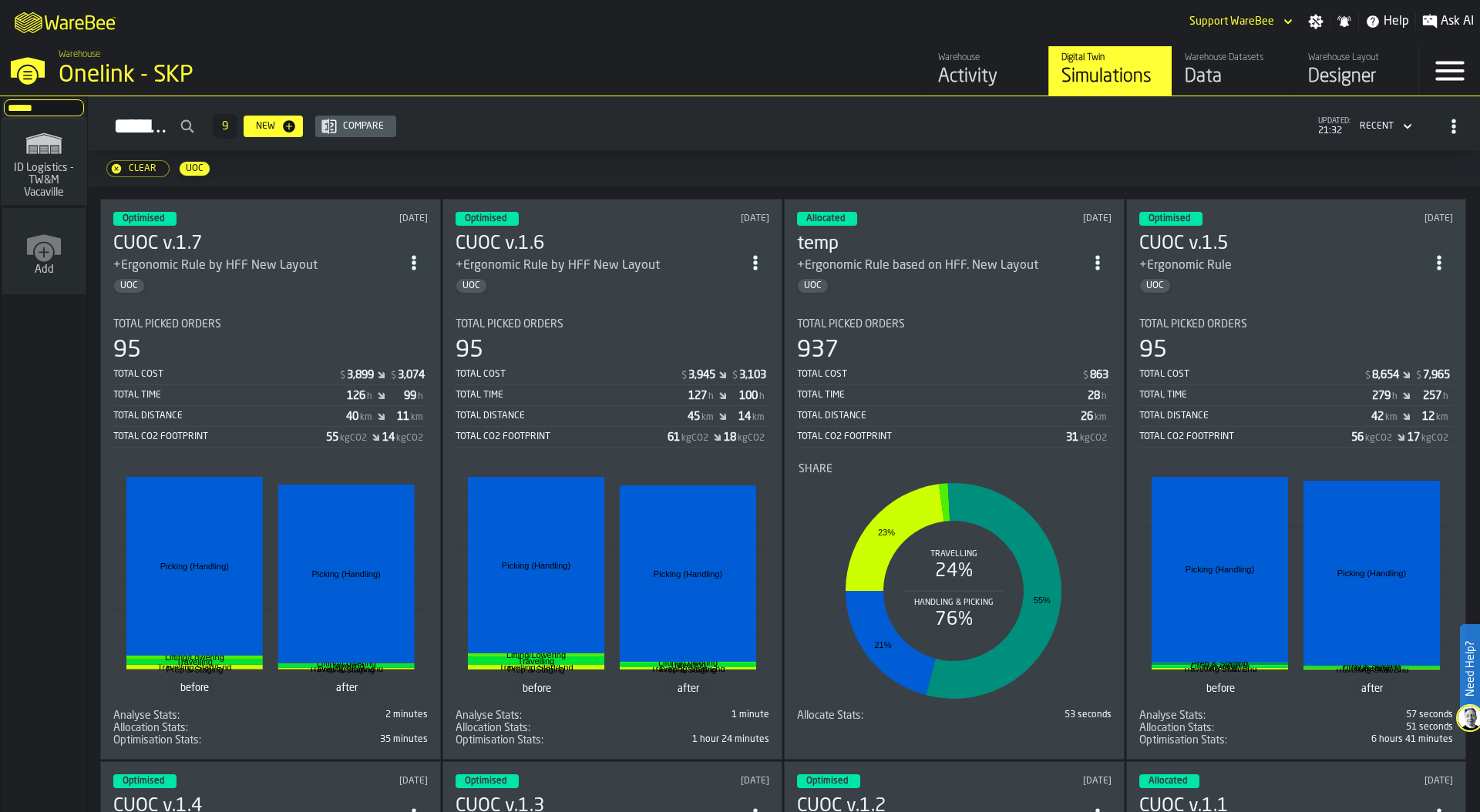
type input "******"
click at [30, 166] on span "ID Logistics - TW&M Vacaville" at bounding box center [43, 180] width 74 height 37
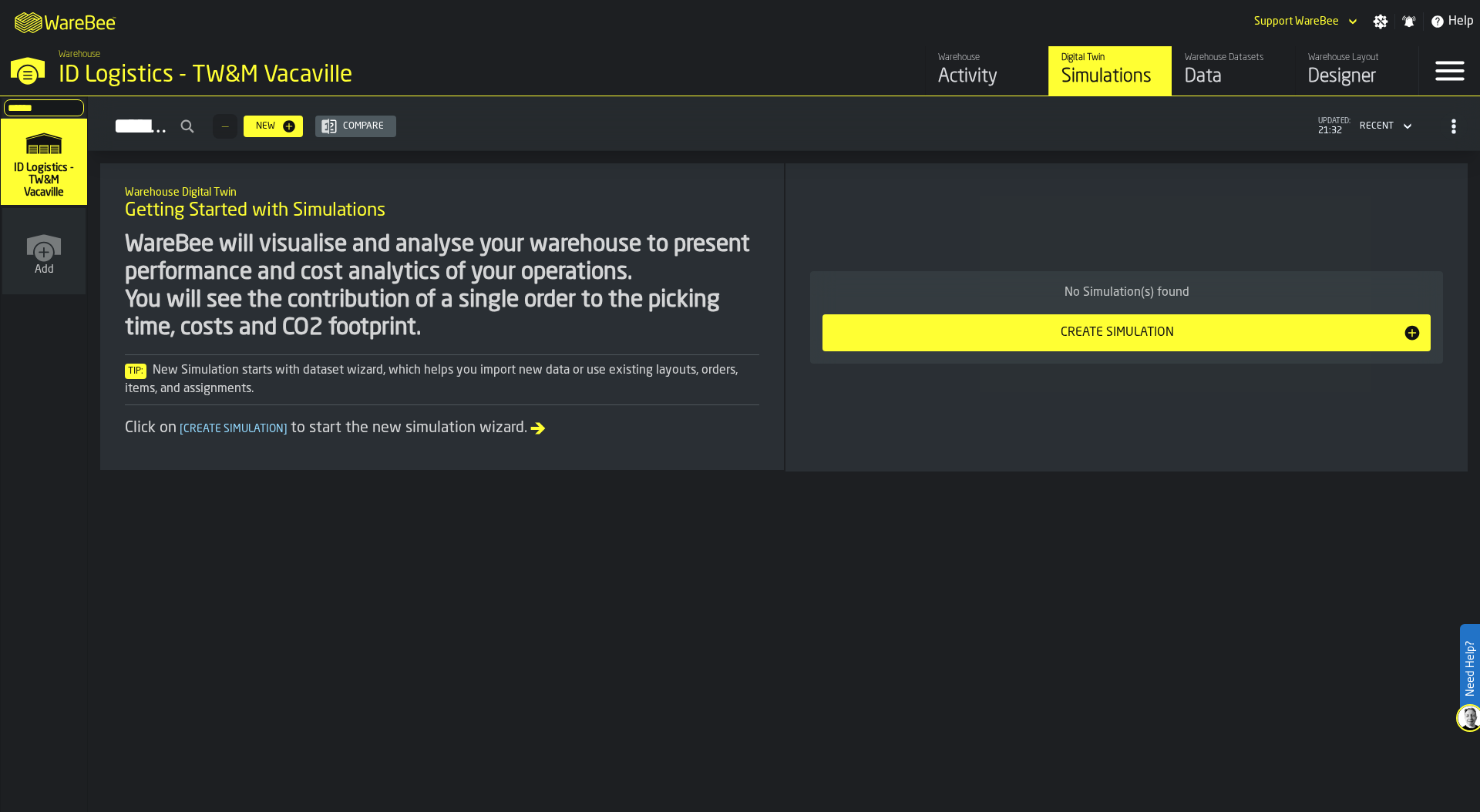
click at [1022, 123] on div "Simulations — New Compare updated: 21:32 Recent" at bounding box center [783, 126] width 1367 height 35
click at [1362, 70] on div "Designer" at bounding box center [1357, 77] width 98 height 24
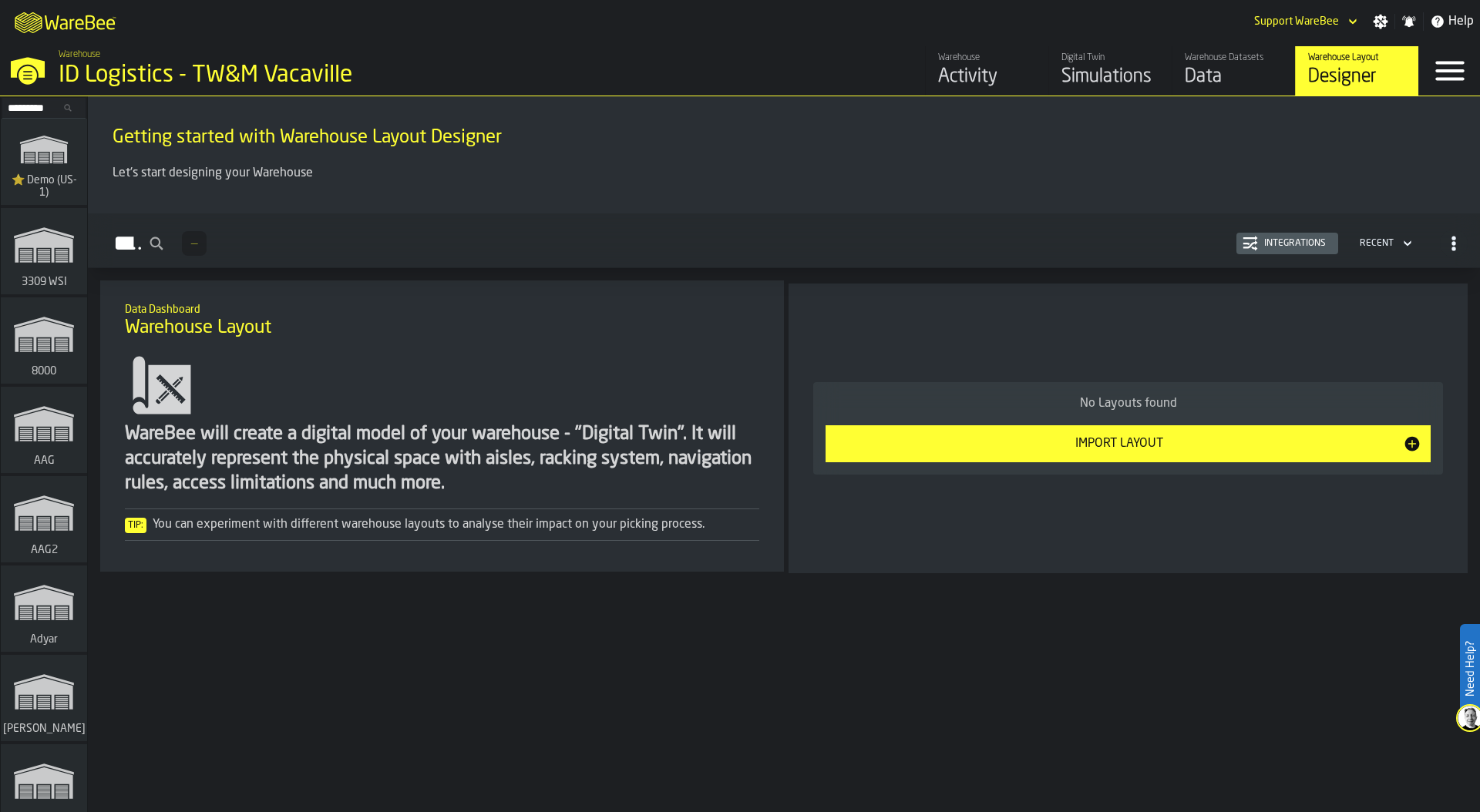
click at [145, 62] on div "ID Logistics - TW&M Vacaville" at bounding box center [267, 76] width 416 height 28
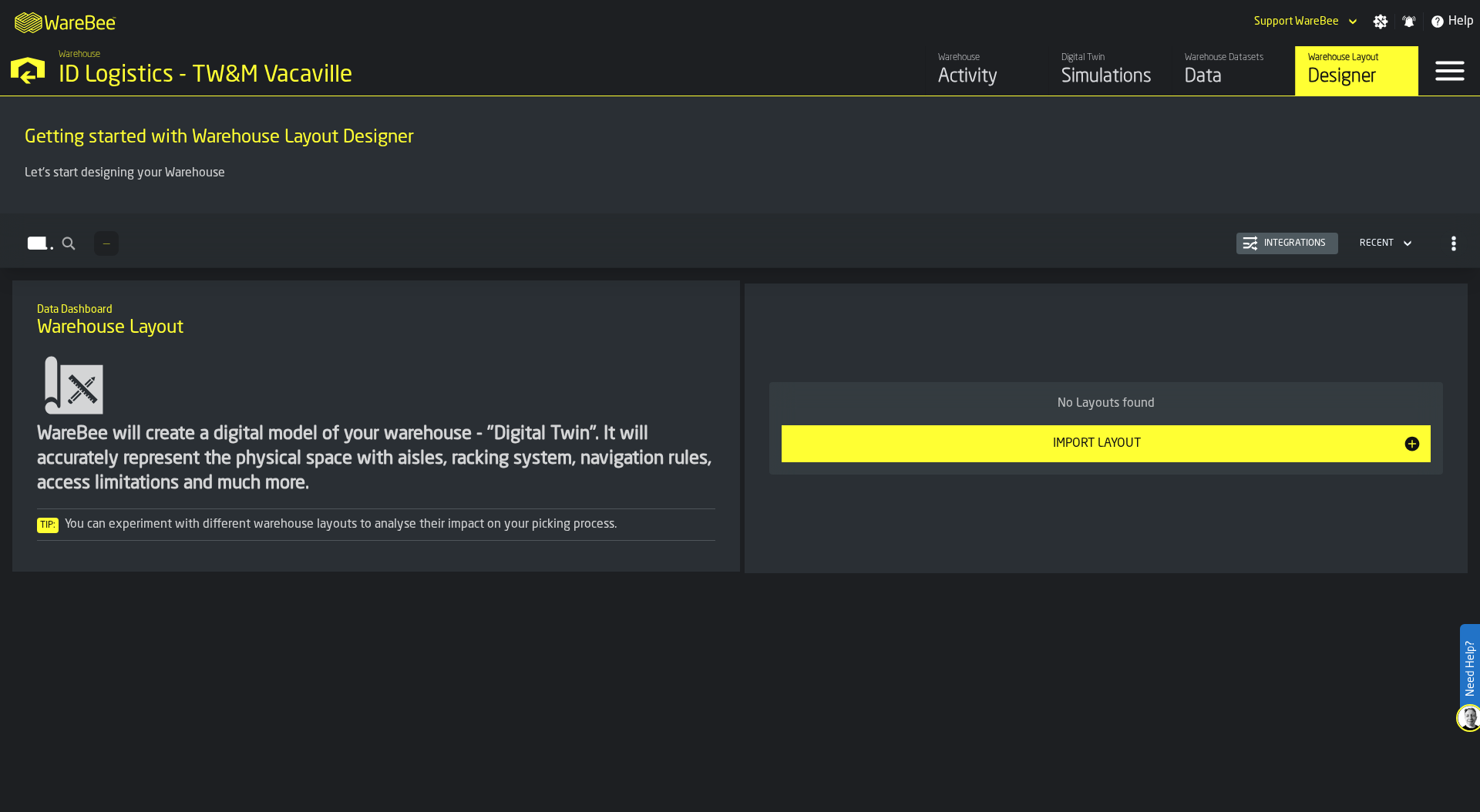
click at [1084, 443] on div "Import Layout" at bounding box center [1096, 443] width 612 height 19
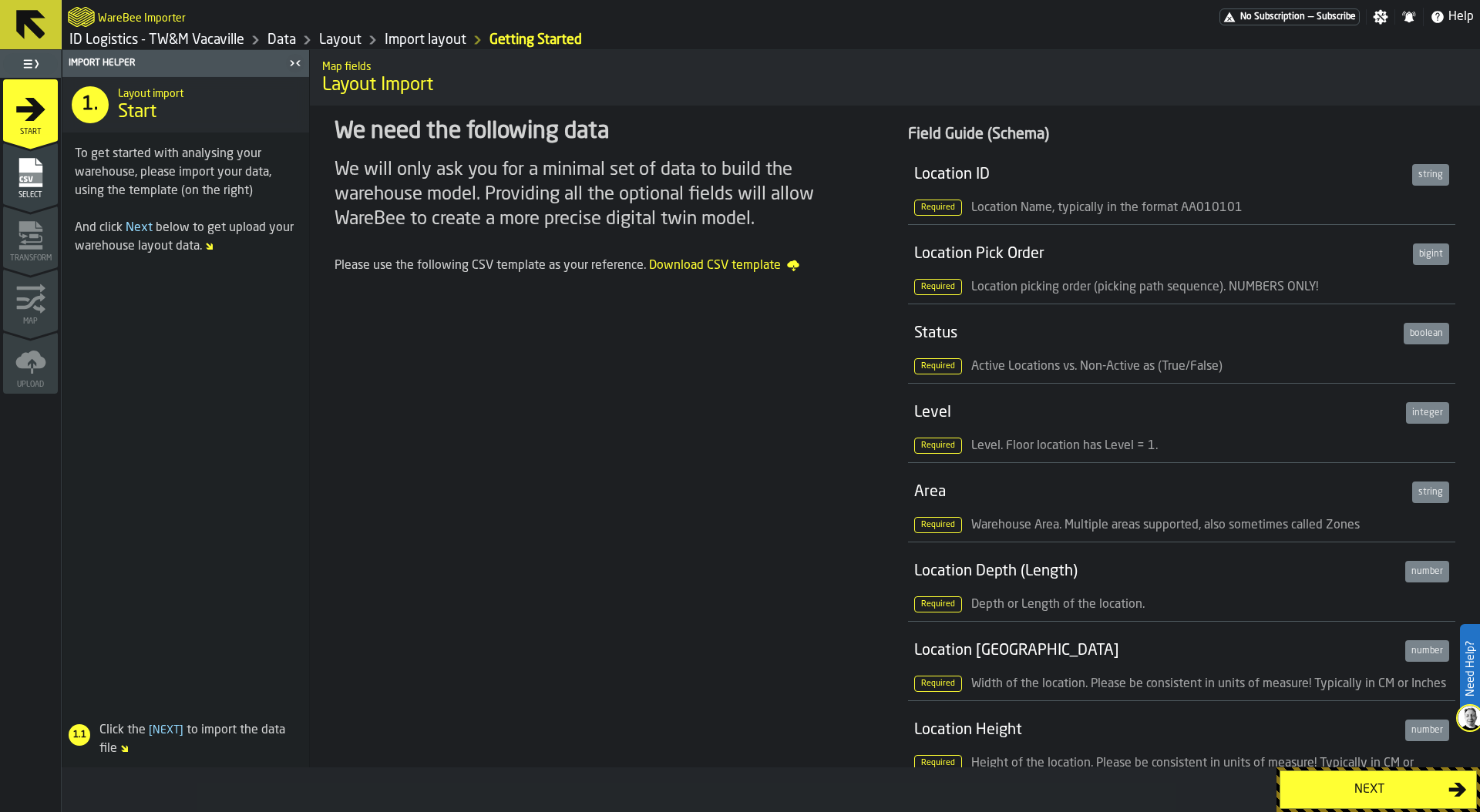
click at [347, 34] on link "Layout" at bounding box center [340, 40] width 42 height 17
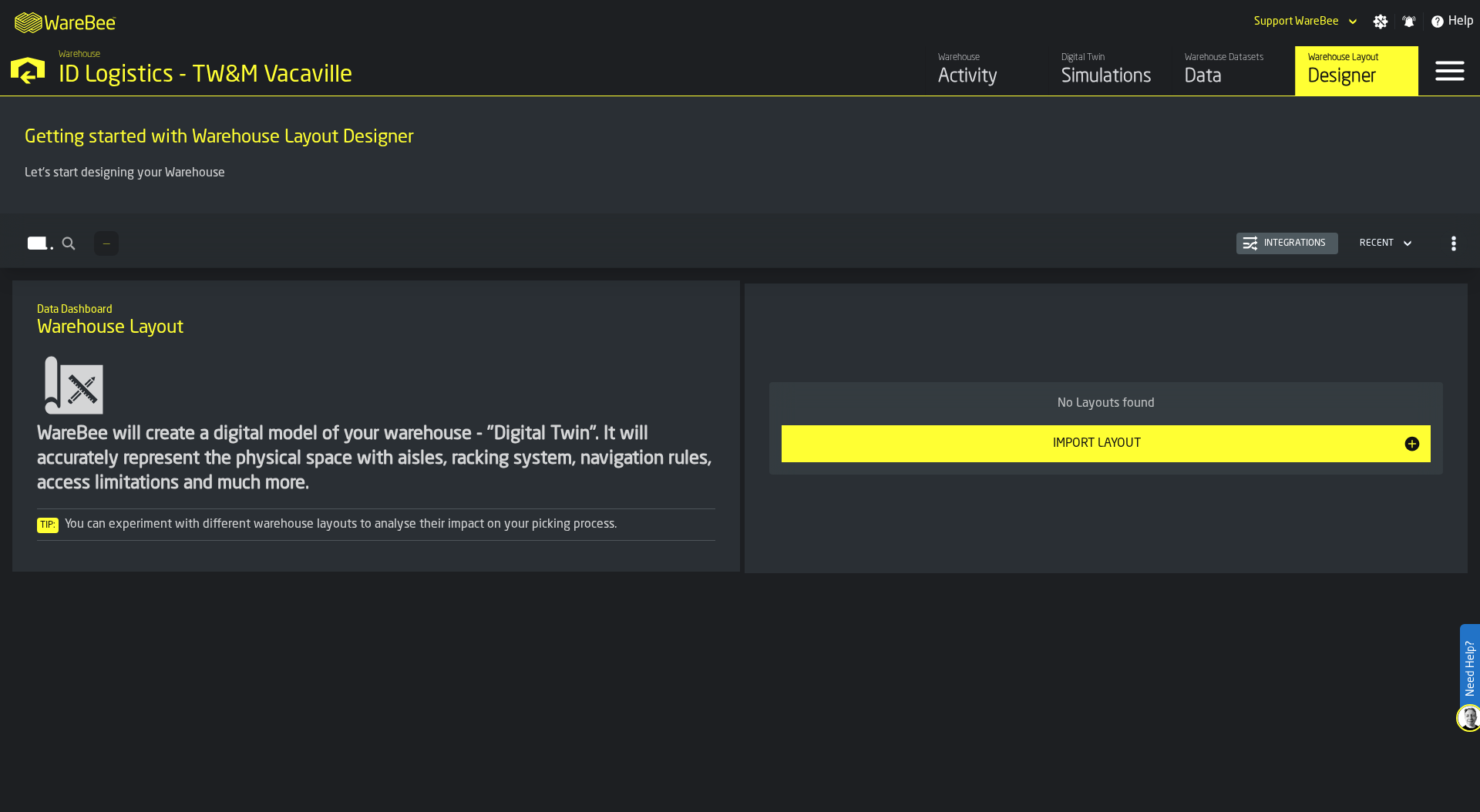
click at [1294, 244] on div "Integrations" at bounding box center [1294, 244] width 74 height 11
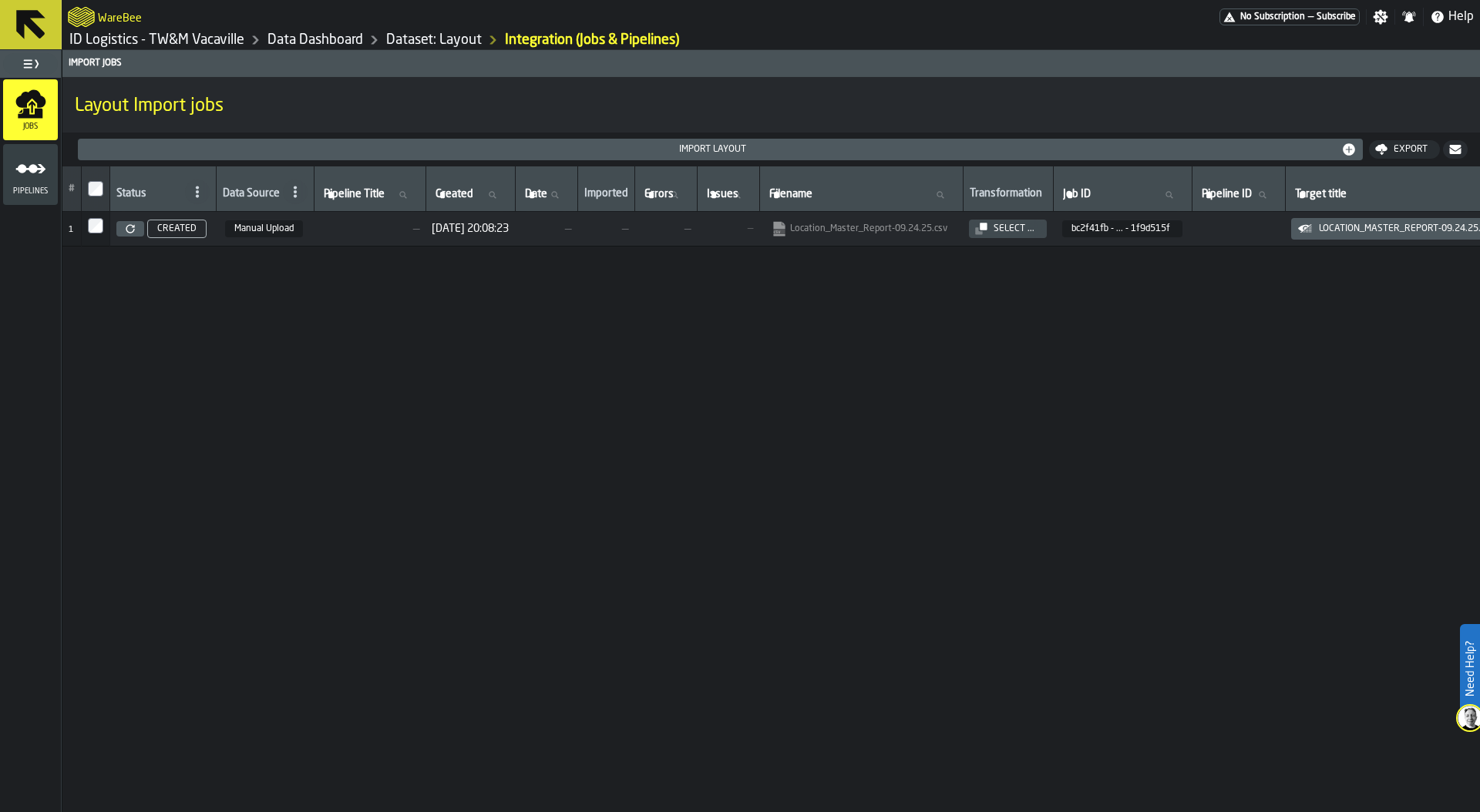
click at [294, 231] on span "Manual Upload" at bounding box center [263, 229] width 78 height 17
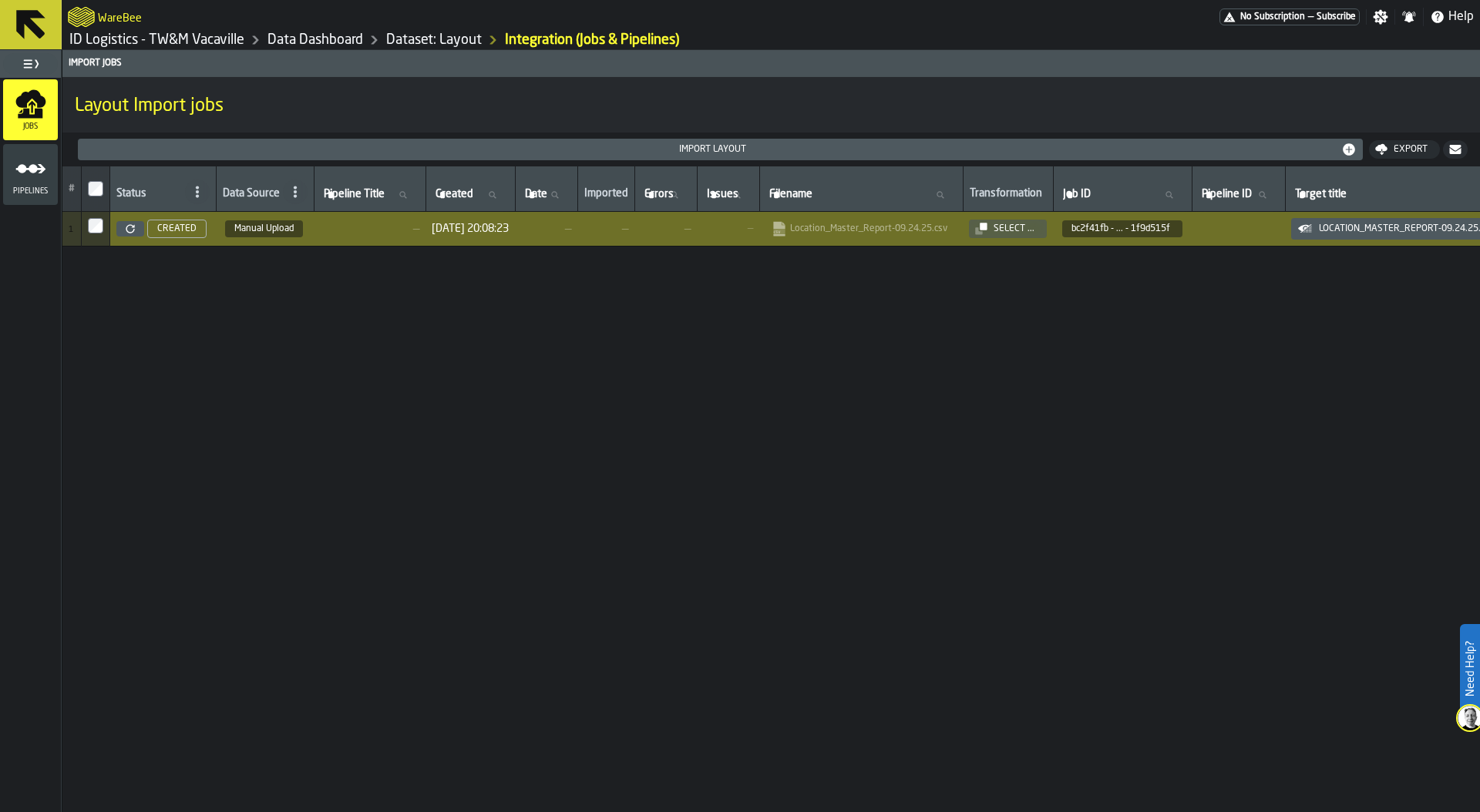
click at [133, 226] on icon at bounding box center [130, 228] width 8 height 8
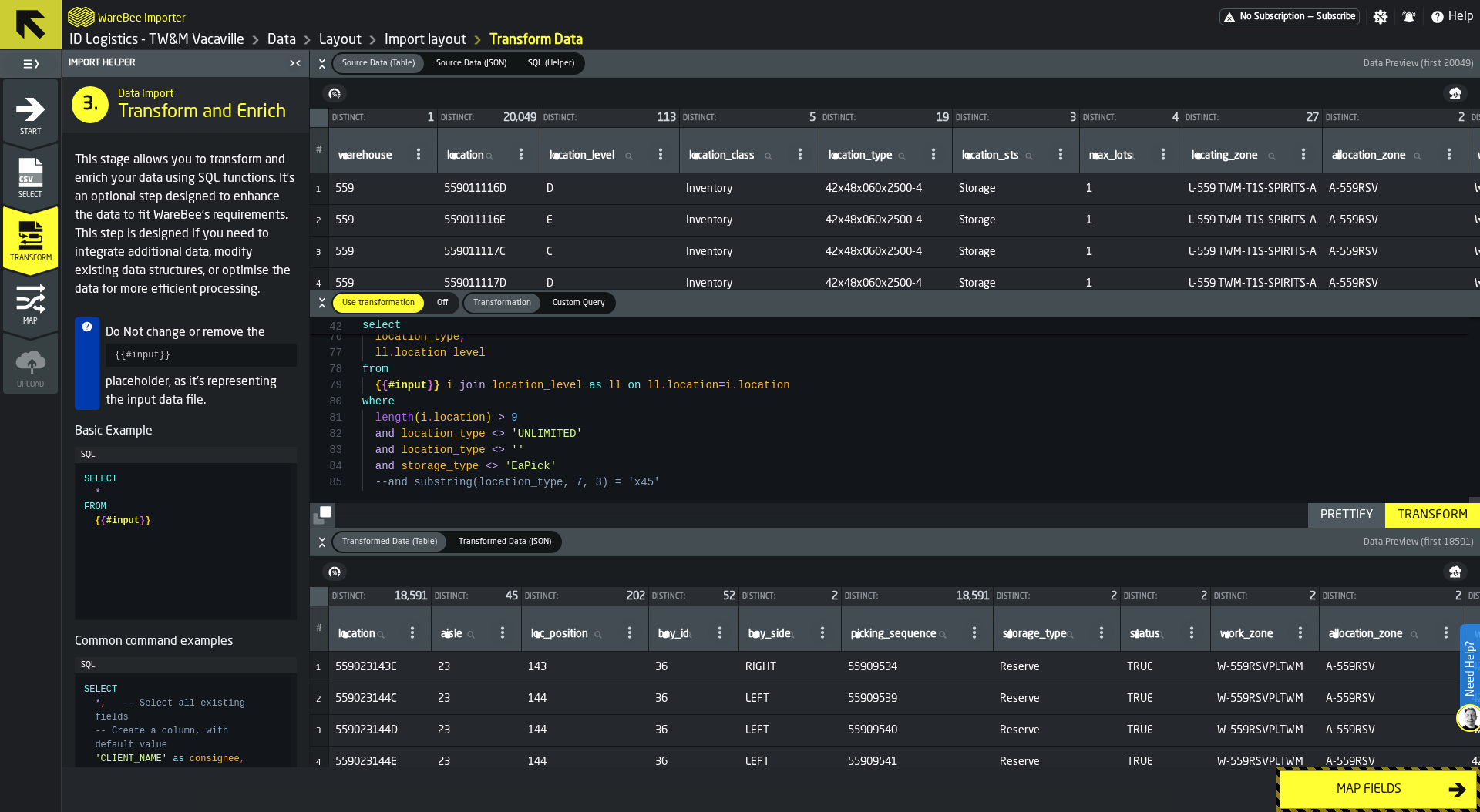
click at [1417, 513] on div "Transform" at bounding box center [1432, 515] width 82 height 19
click at [1360, 779] on button "Map fields" at bounding box center [1377, 789] width 197 height 38
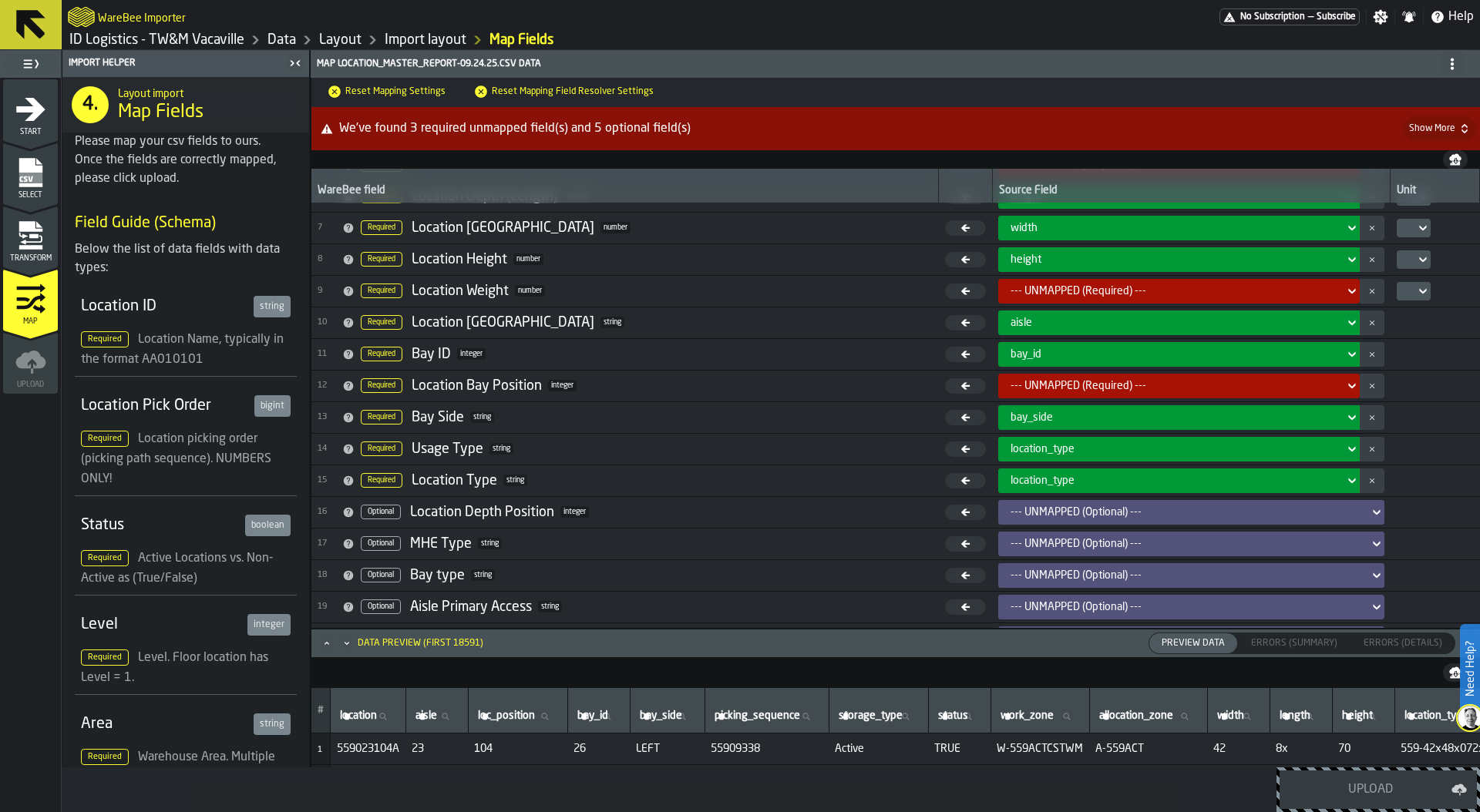
scroll to position [176, 0]
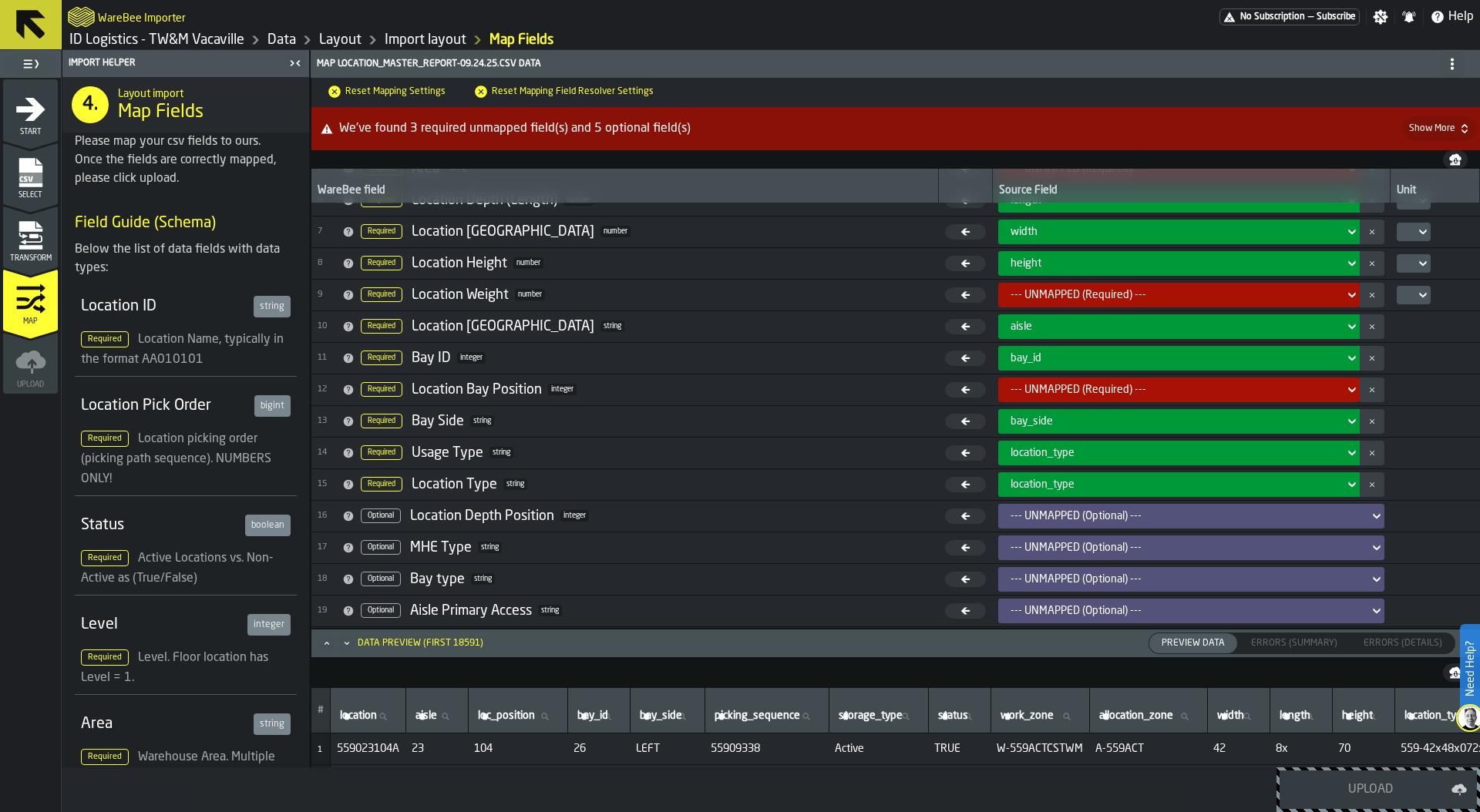
click at [22, 244] on icon "menu Transform" at bounding box center [31, 235] width 31 height 31
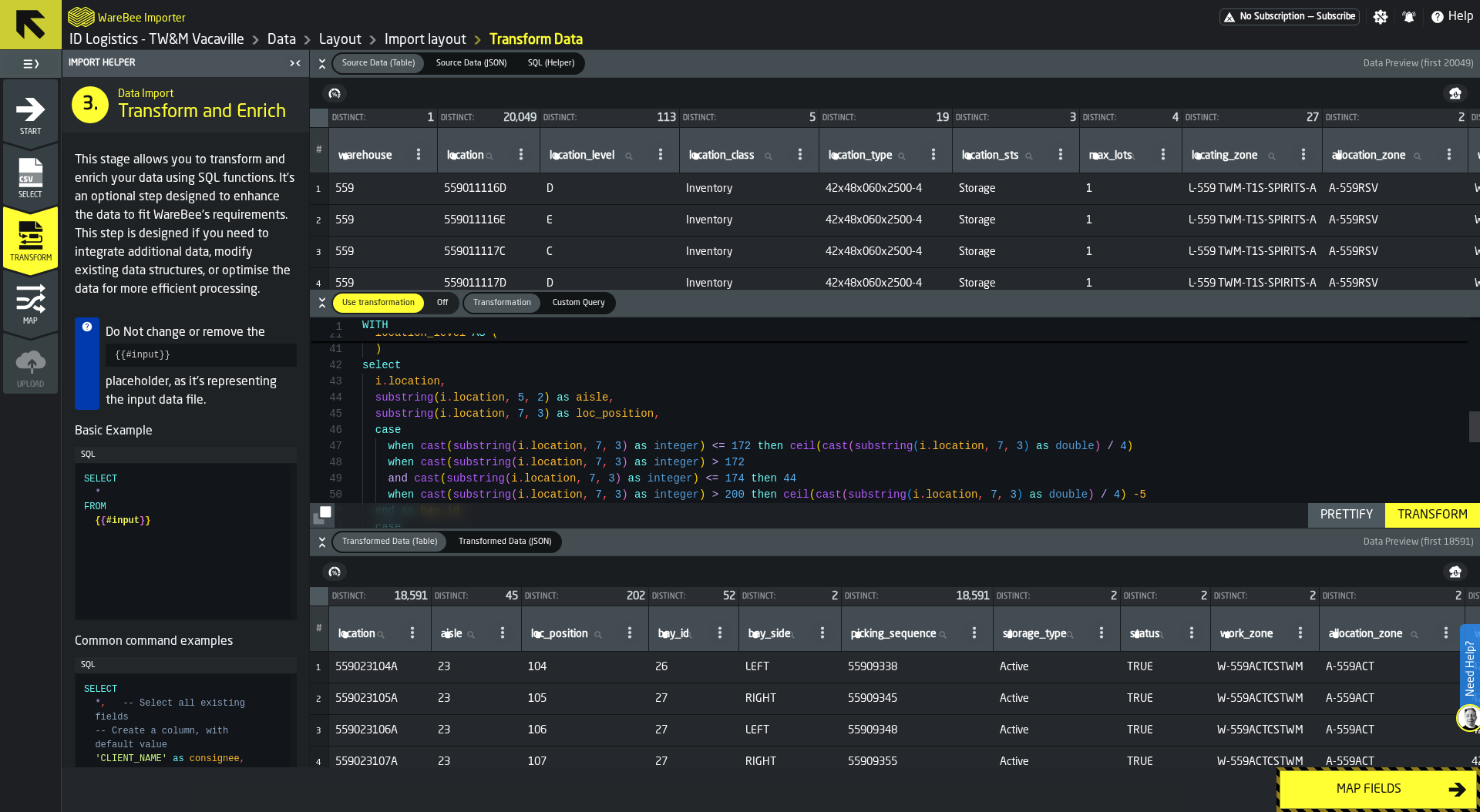
click at [462, 385] on div "FROM { { #input } } ) select i . location , substring ( i . location , 5 , 2 ) …" at bounding box center [921, 394] width 1118 height 1424
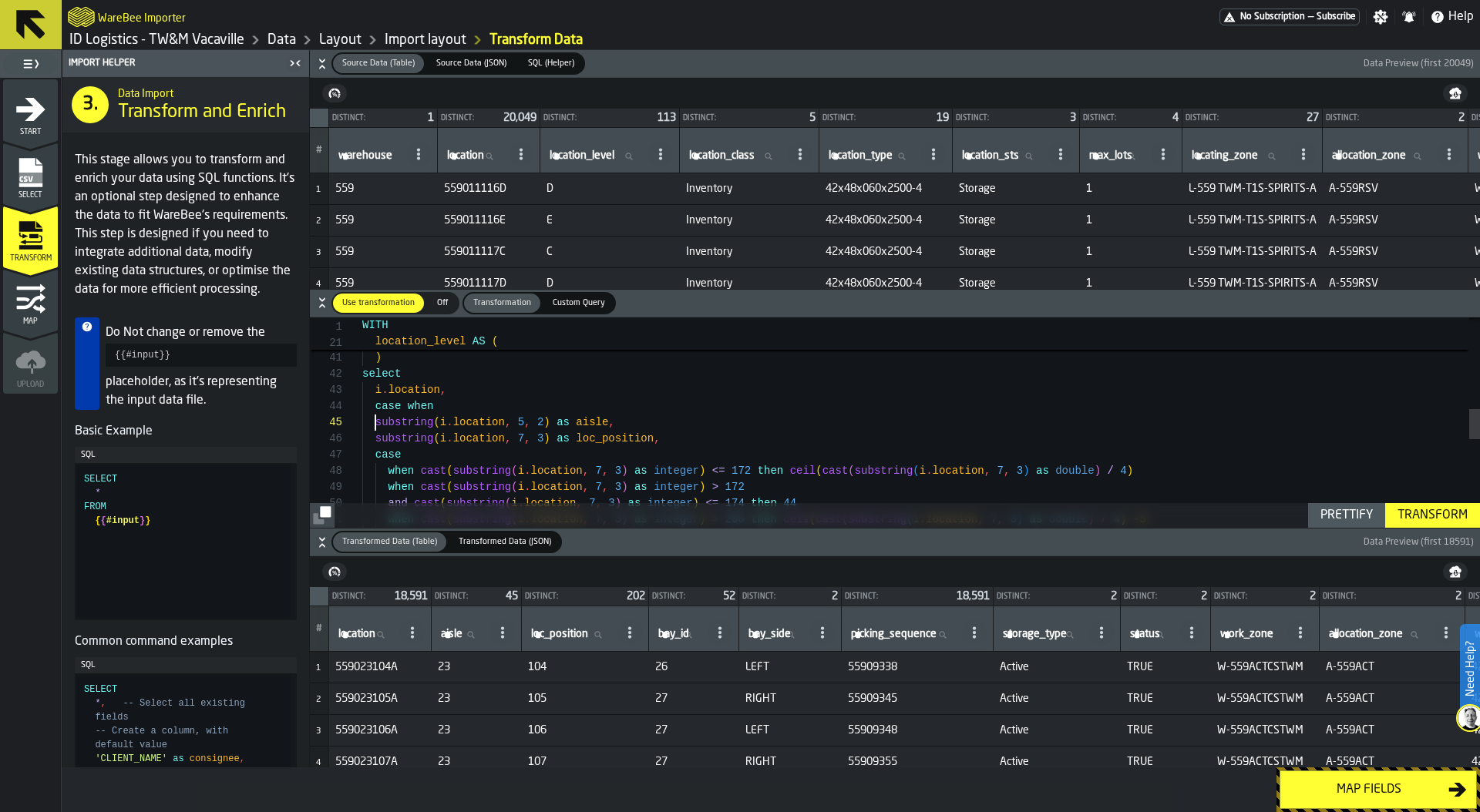
scroll to position [64, 0]
drag, startPoint x: 374, startPoint y: 424, endPoint x: 550, endPoint y: 427, distance: 176.0
click at [550, 427] on div "FROM { { #input } } ) select i . location , substring ( i . location , 5 , 2 ) …" at bounding box center [921, 410] width 1118 height 1440
click at [499, 403] on div "FROM { { #input } } ) select i . location , substring ( i . location , 5 , 2 ) …" at bounding box center [921, 410] width 1118 height 1440
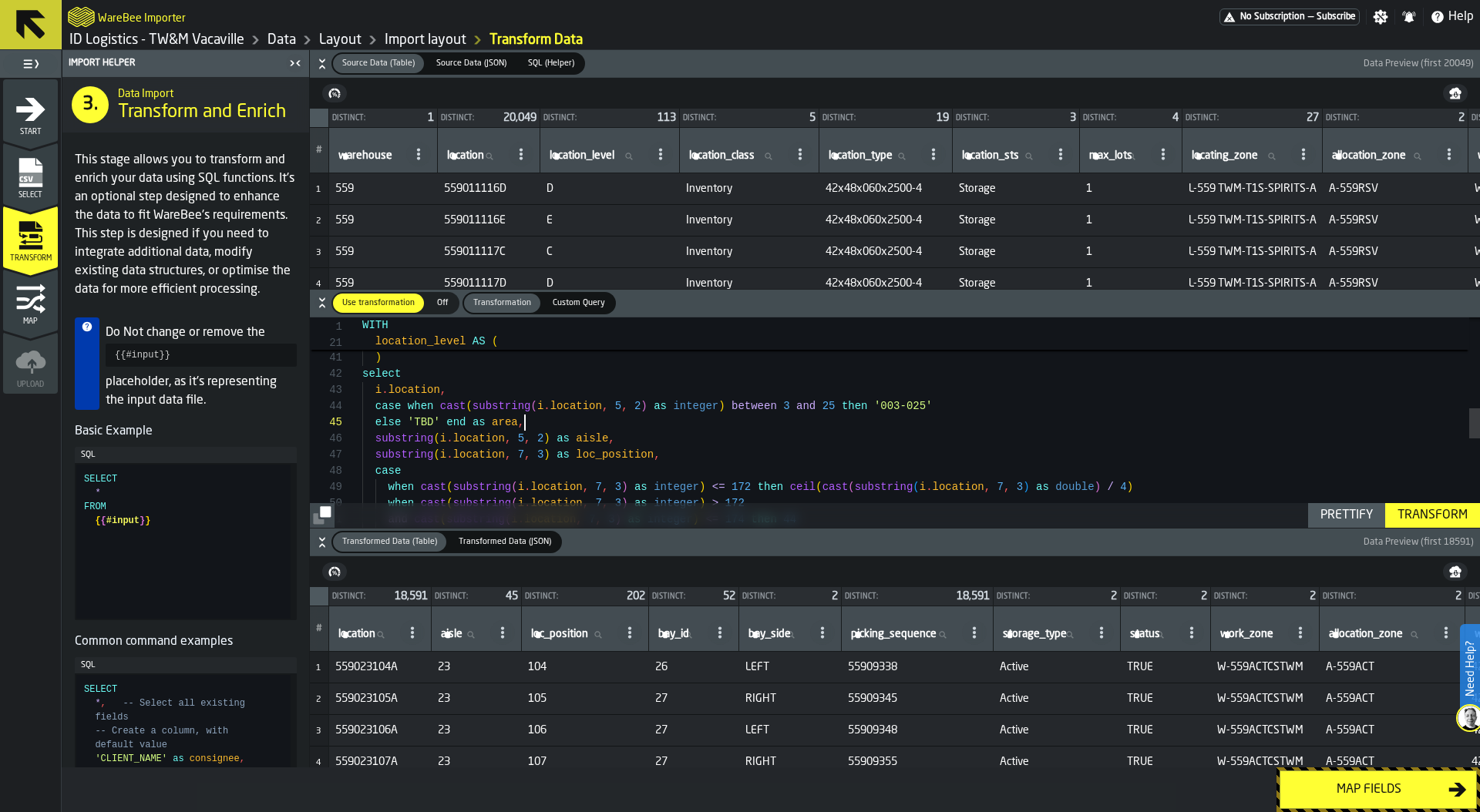
click at [1008, 407] on div "FROM { { #input } } ) select i . location , substring ( i . location , 5 , 2 ) …" at bounding box center [921, 418] width 1118 height 1457
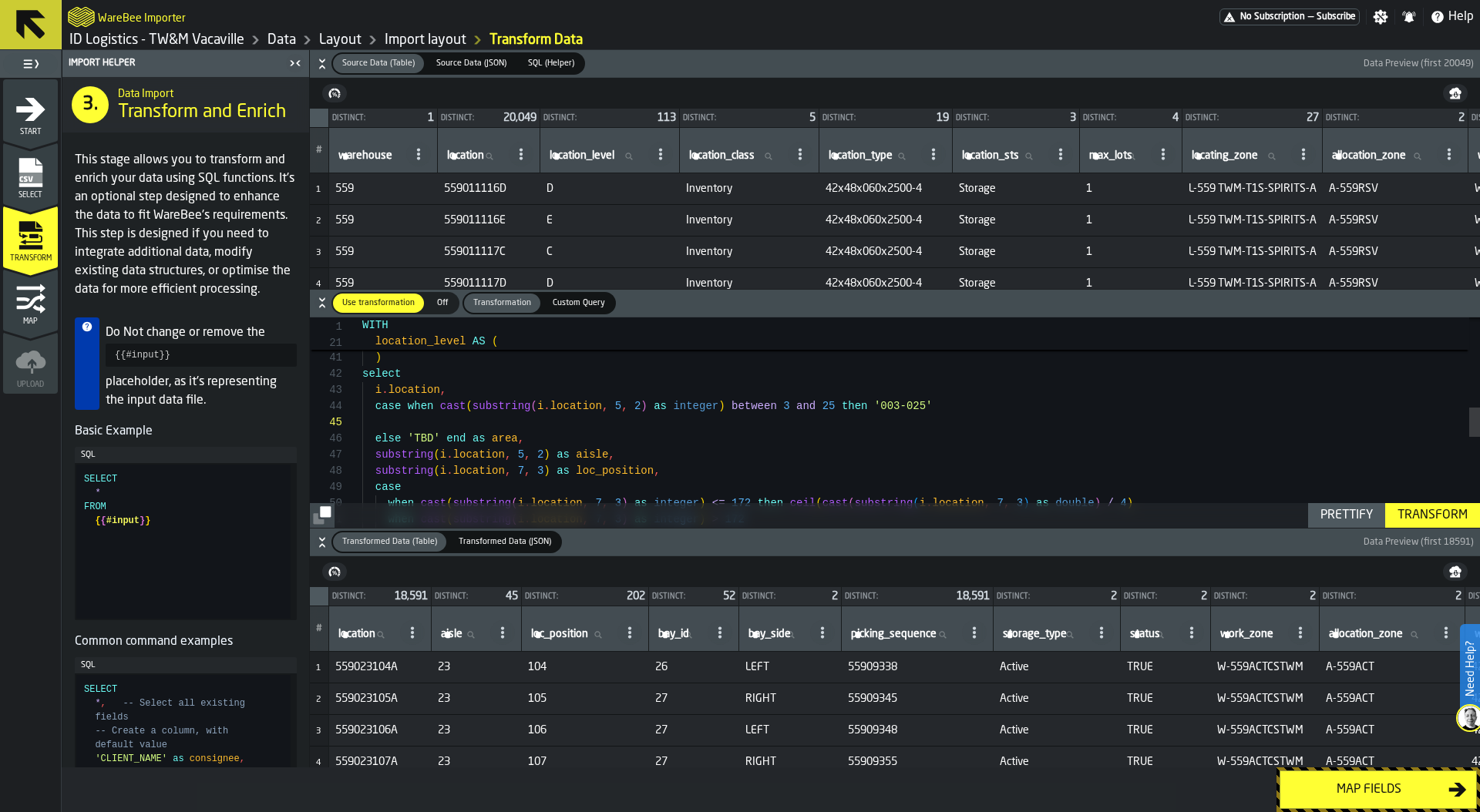
scroll to position [49, 0]
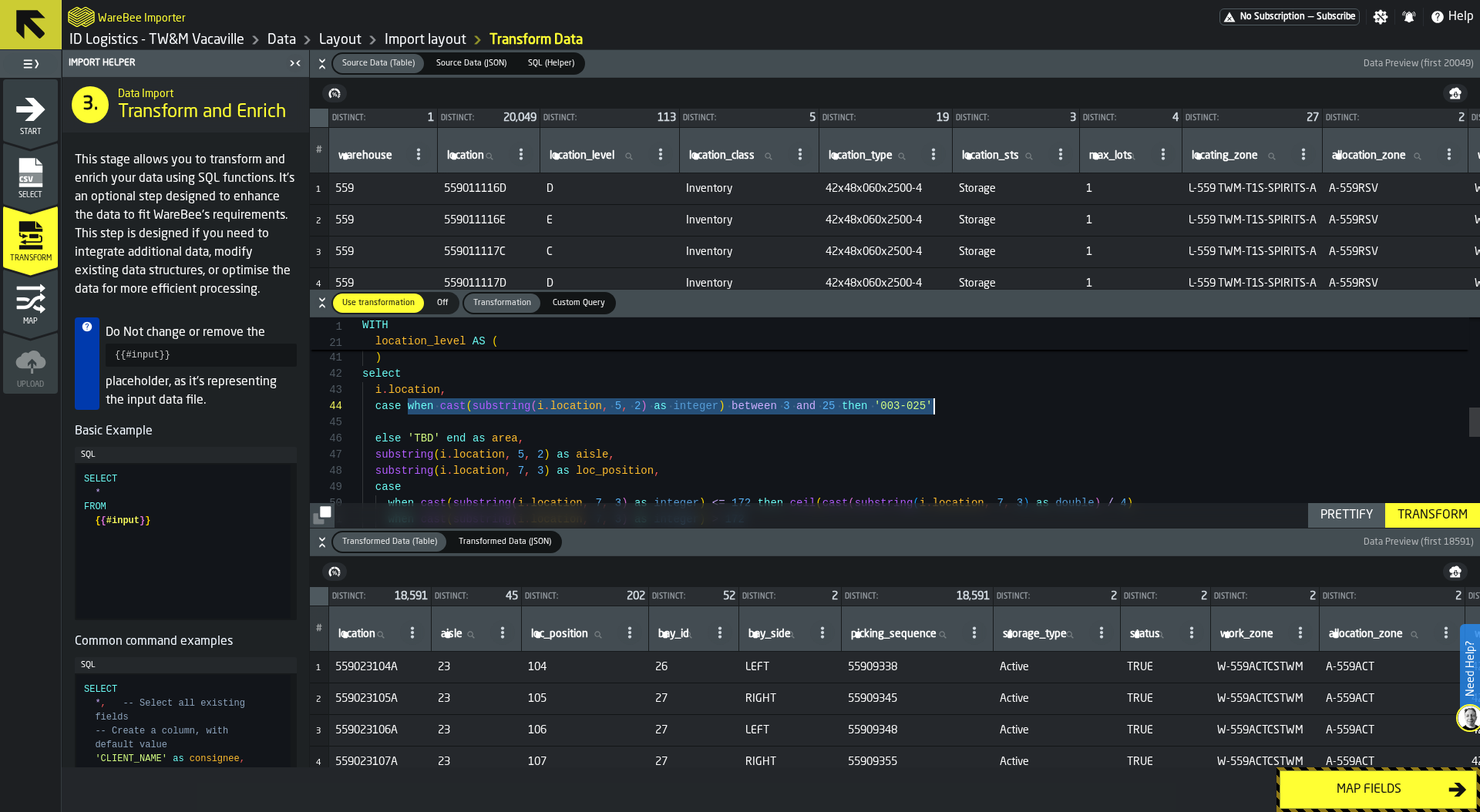
drag, startPoint x: 407, startPoint y: 408, endPoint x: 1015, endPoint y: 412, distance: 608.0
click at [1015, 412] on div "FROM { { #input } } ) select i . location , substring ( i . location , 5 , 2 ) …" at bounding box center [921, 427] width 1118 height 1473
click at [430, 417] on div "FROM { { #input } } ) select i . location , substring ( i . location , 5 , 2 ) …" at bounding box center [921, 427] width 1118 height 1473
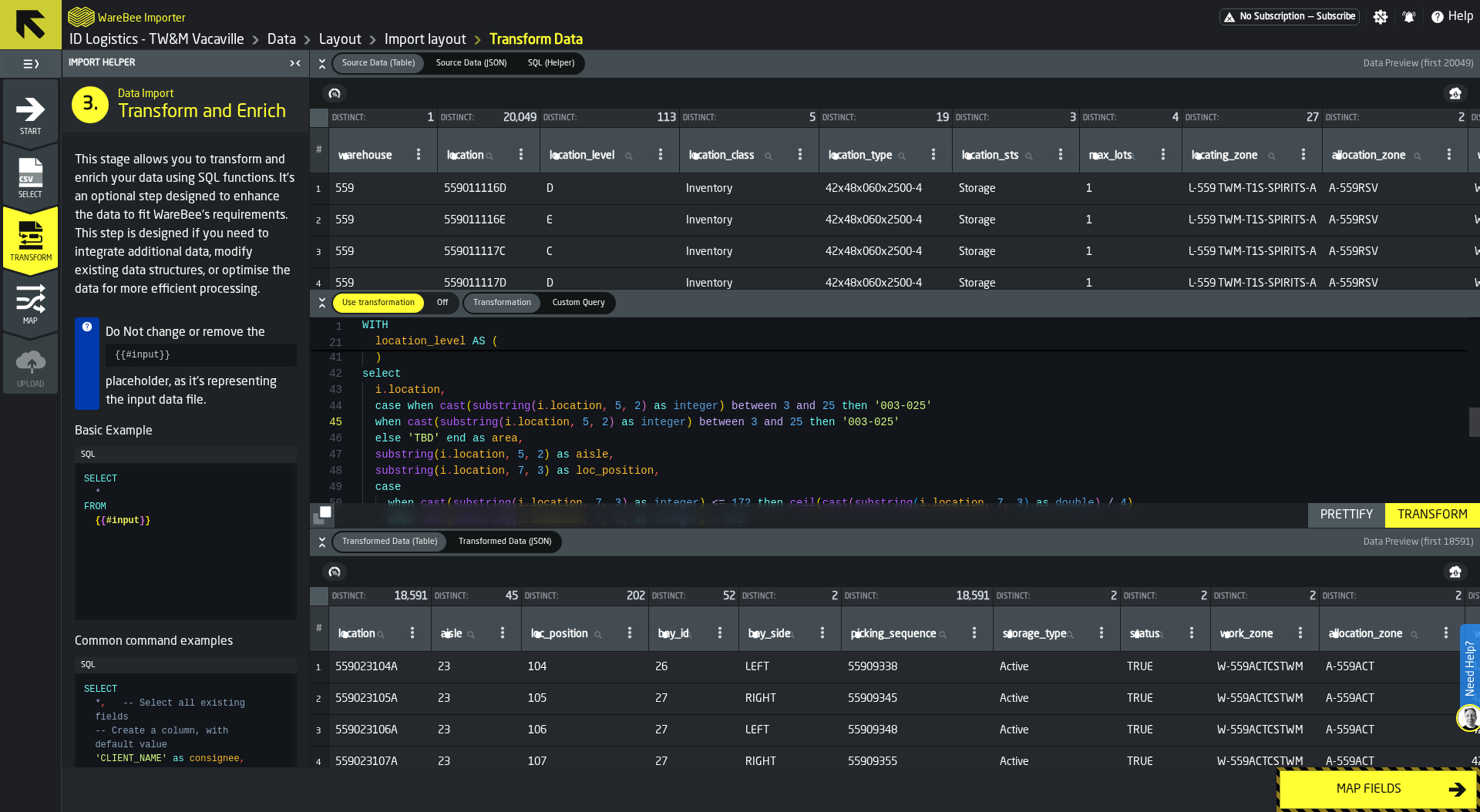
click at [944, 407] on div "FROM { { #input } } ) select i . location , substring ( i . location , 5 , 2 ) …" at bounding box center [921, 427] width 1118 height 1473
click at [790, 404] on div "FROM { { #input } } ) select i . location , substring ( i . location , 5 , 2 ) …" at bounding box center [921, 427] width 1118 height 1473
click at [832, 406] on div "FROM { { #input } } ) select i . location , substring ( i . location , 5 , 2 ) …" at bounding box center [921, 427] width 1118 height 1473
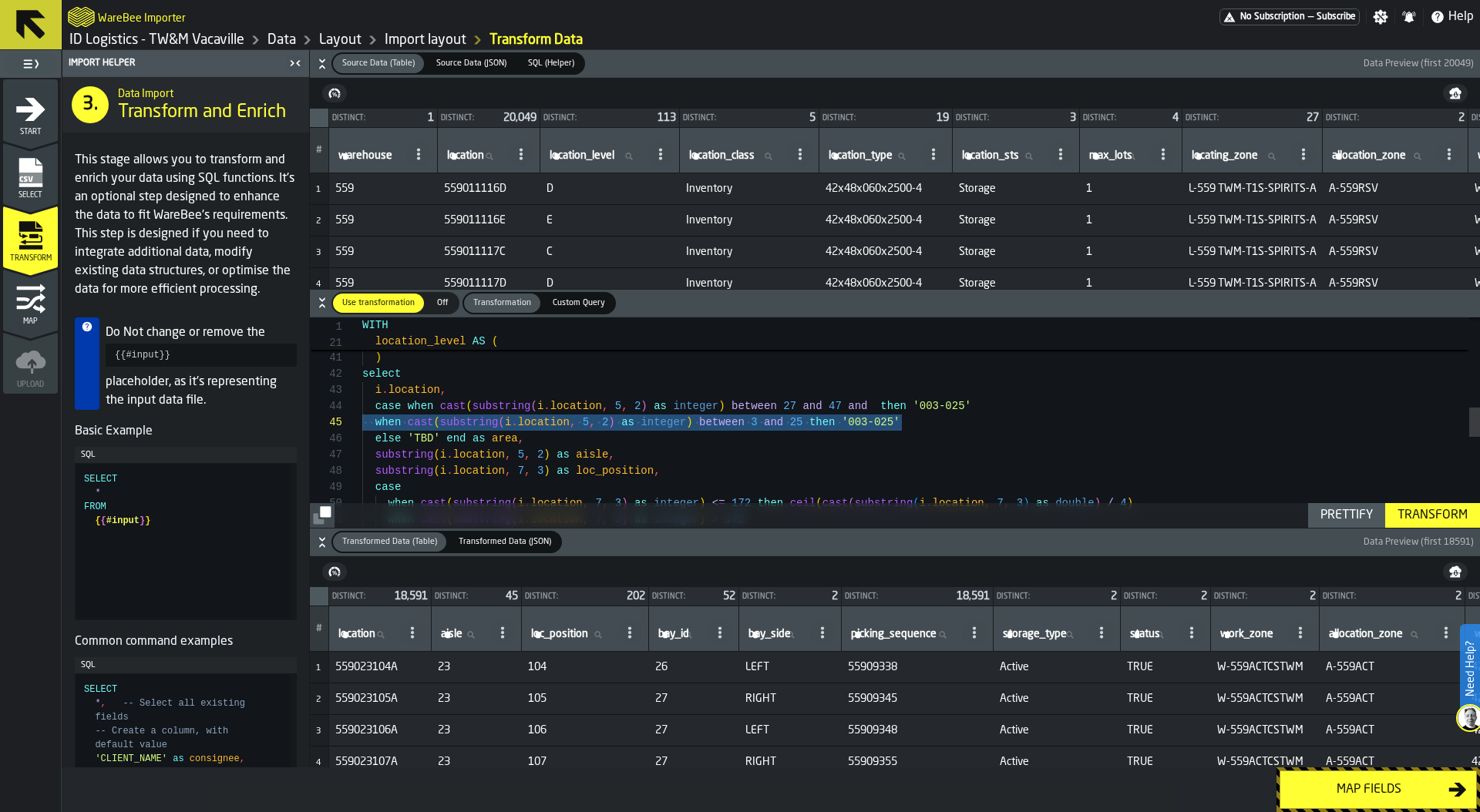
drag, startPoint x: 929, startPoint y: 427, endPoint x: 344, endPoint y: 428, distance: 585.0
click at [362, 428] on div "FROM { { #input } } ) select i . location , substring ( i . location , 5 , 2 ) …" at bounding box center [921, 427] width 1118 height 1473
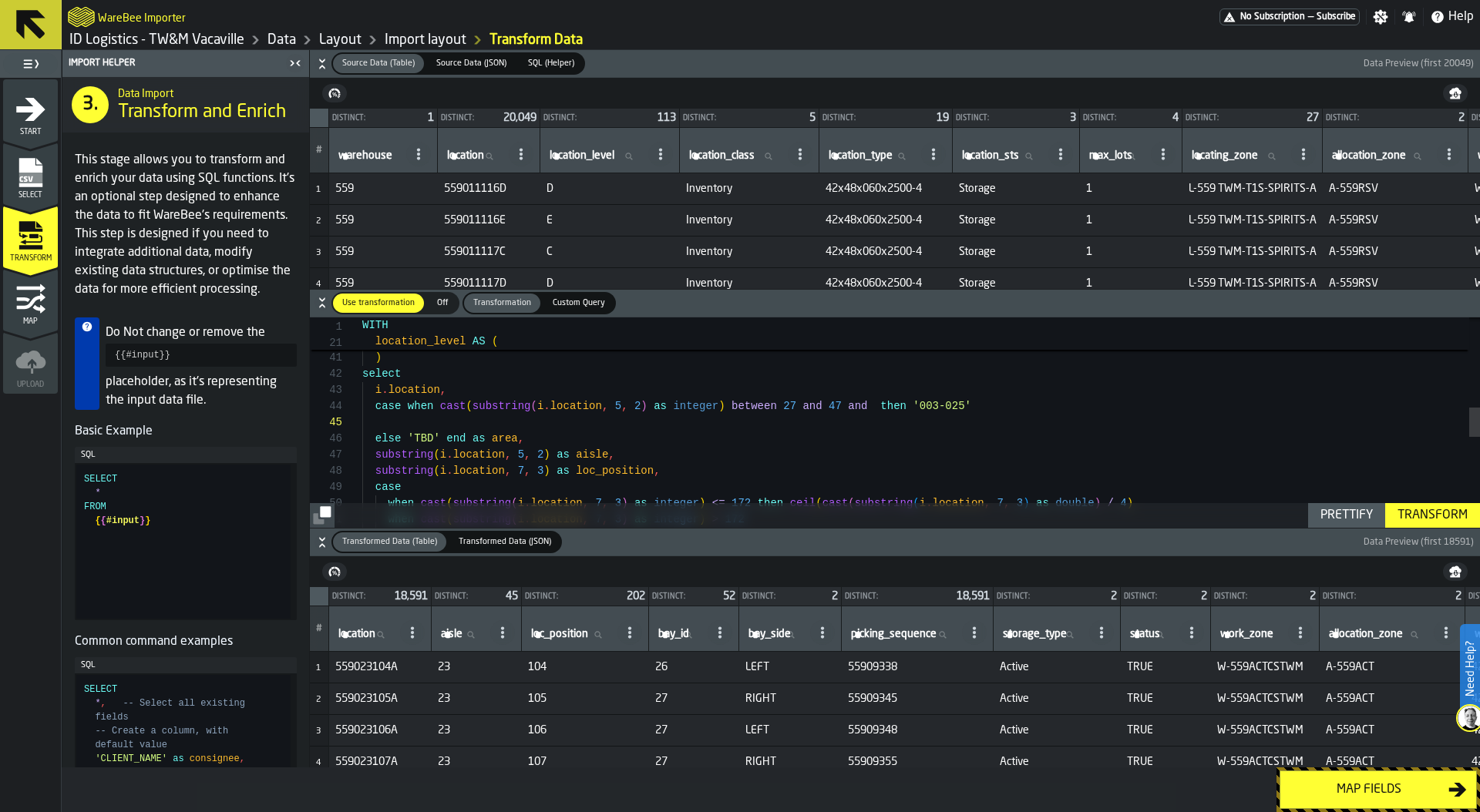
scroll to position [49, 0]
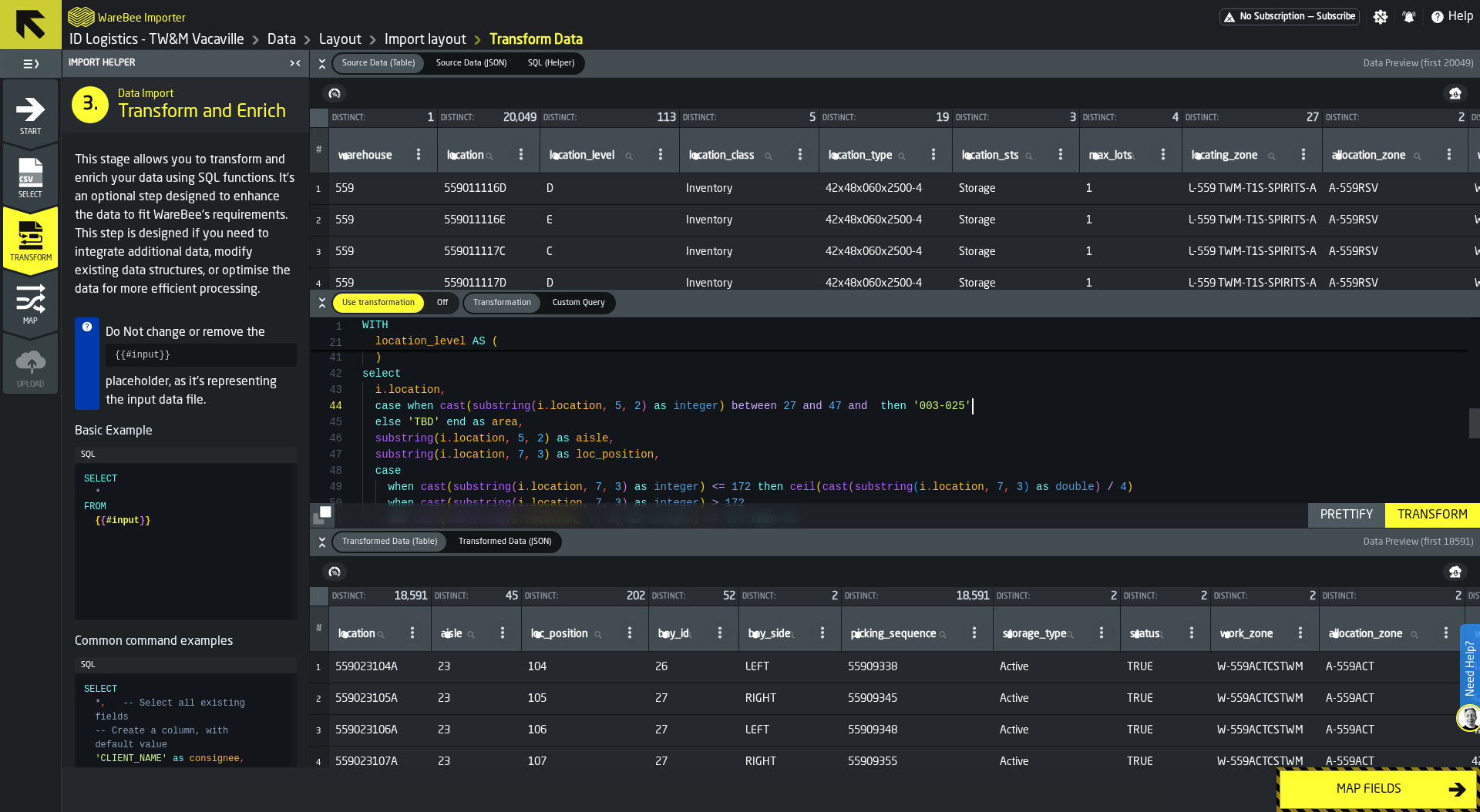
click at [418, 422] on div "FROM { { #input } } ) select i . location , substring ( i . location , 5 , 2 ) …" at bounding box center [921, 418] width 1118 height 1457
click at [1002, 399] on div "FROM { { #input } } ) select i . location , substring ( i . location , 5 , 2 ) …" at bounding box center [921, 418] width 1118 height 1457
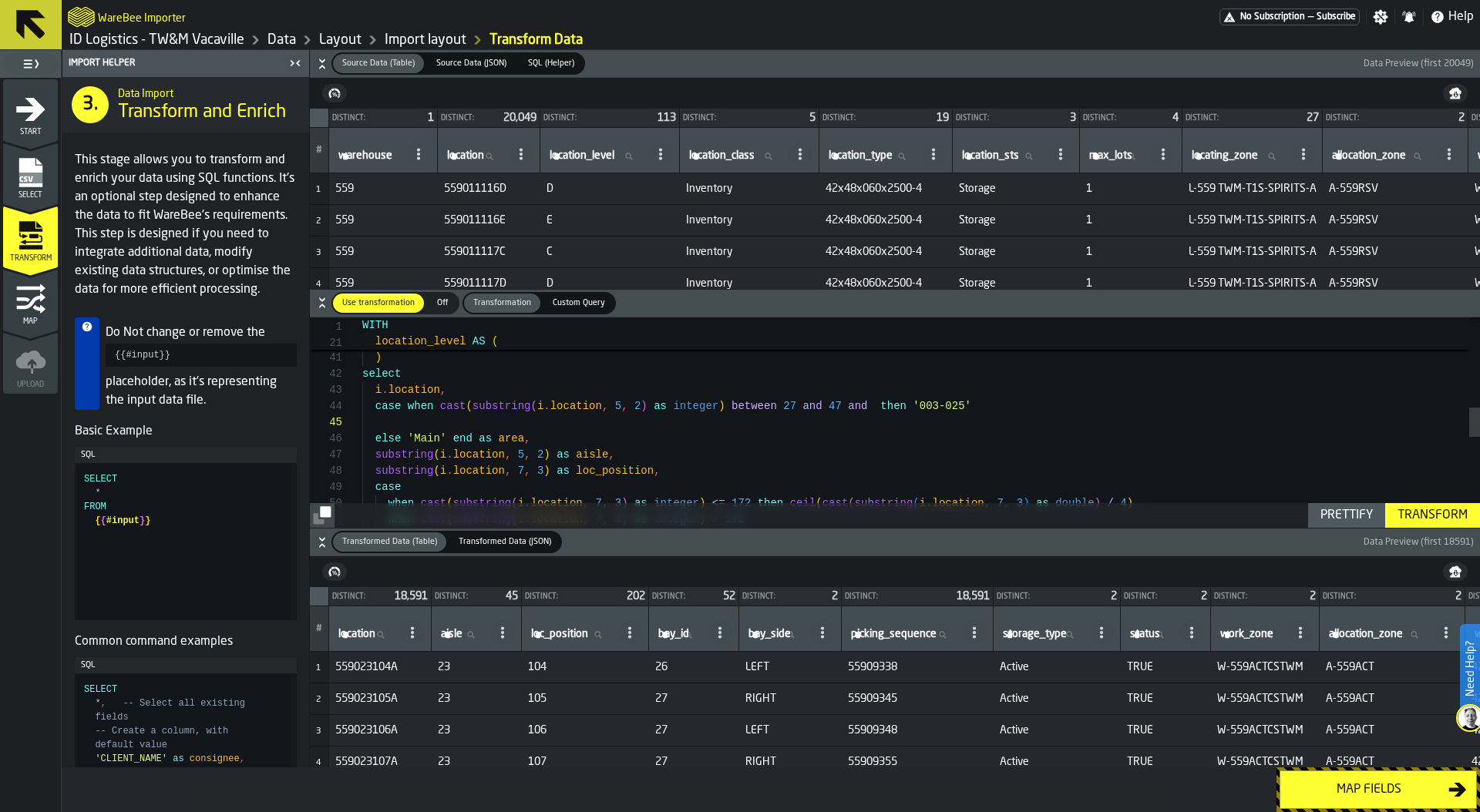
click at [924, 403] on div "FROM { { #input } } ) select i . location , substring ( i . location , 5 , 2 ) …" at bounding box center [921, 427] width 1118 height 1473
click at [869, 408] on div "FROM { { #input } } ) select i . location , substring ( i . location , 5 , 2 ) …" at bounding box center [921, 427] width 1118 height 1473
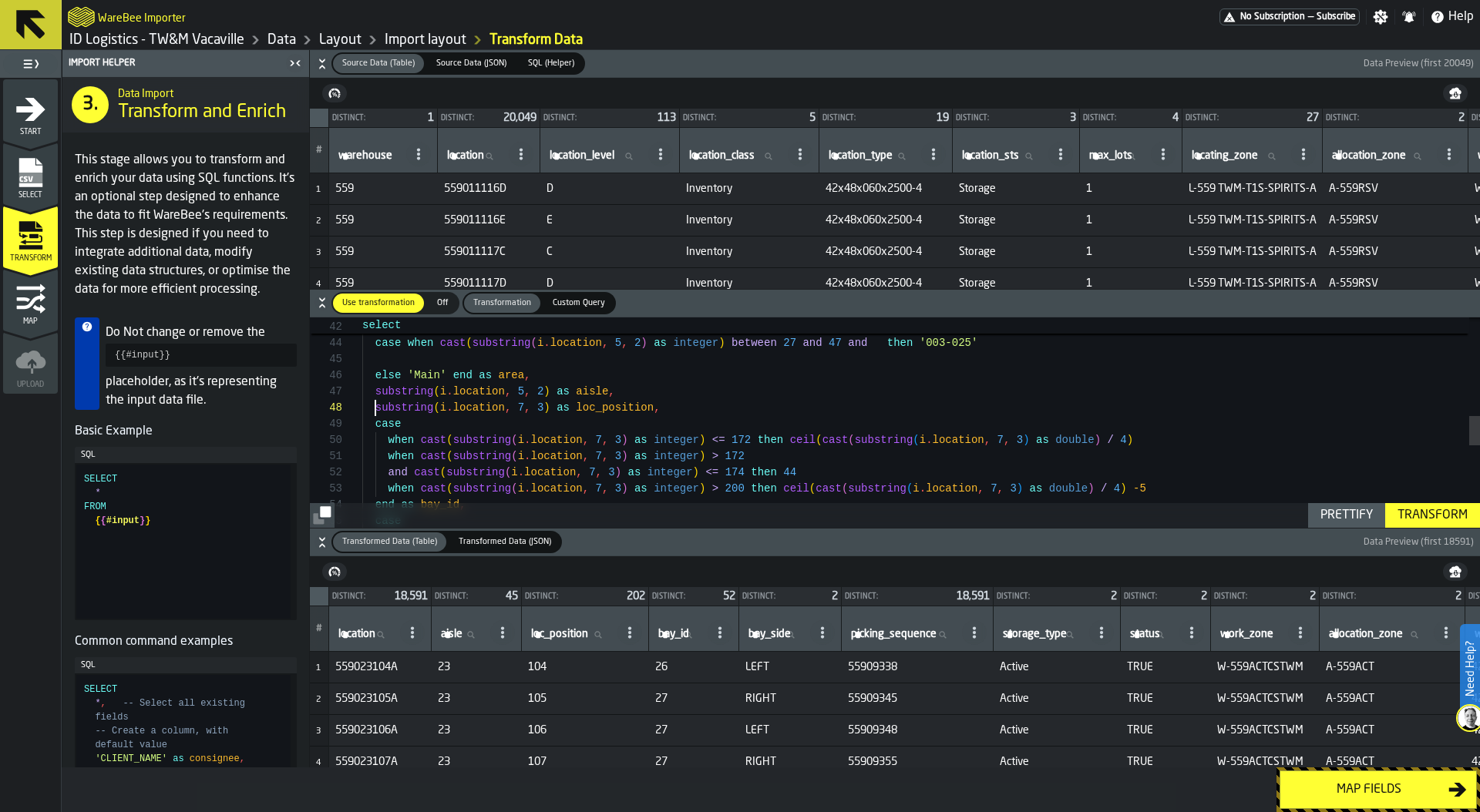
scroll to position [113, 0]
drag, startPoint x: 373, startPoint y: 406, endPoint x: 549, endPoint y: 413, distance: 176.1
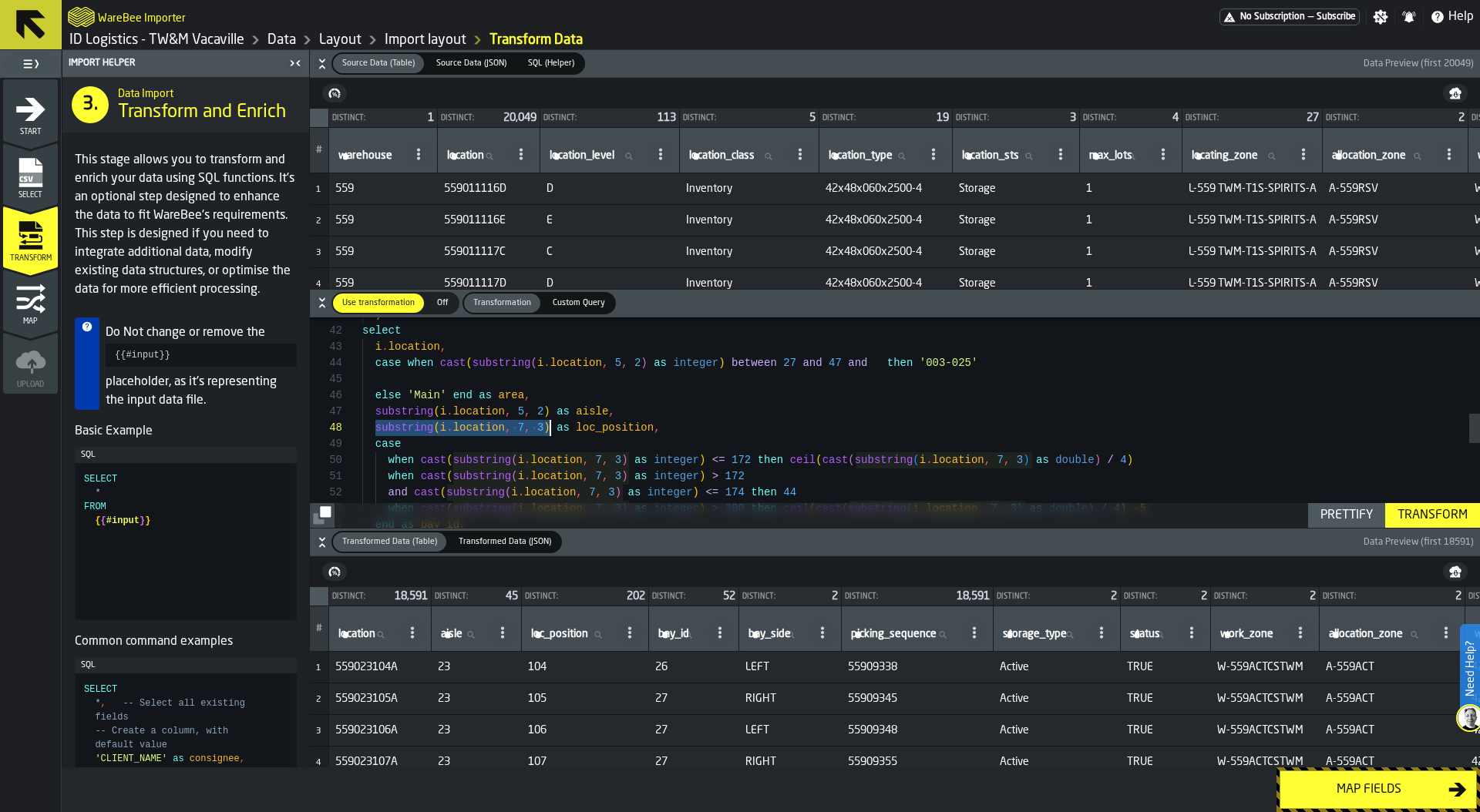
click at [880, 361] on div ") select i . location , case when cast ( substring ( i . location , 5 , 2 ) as …" at bounding box center [921, 384] width 1118 height 1473
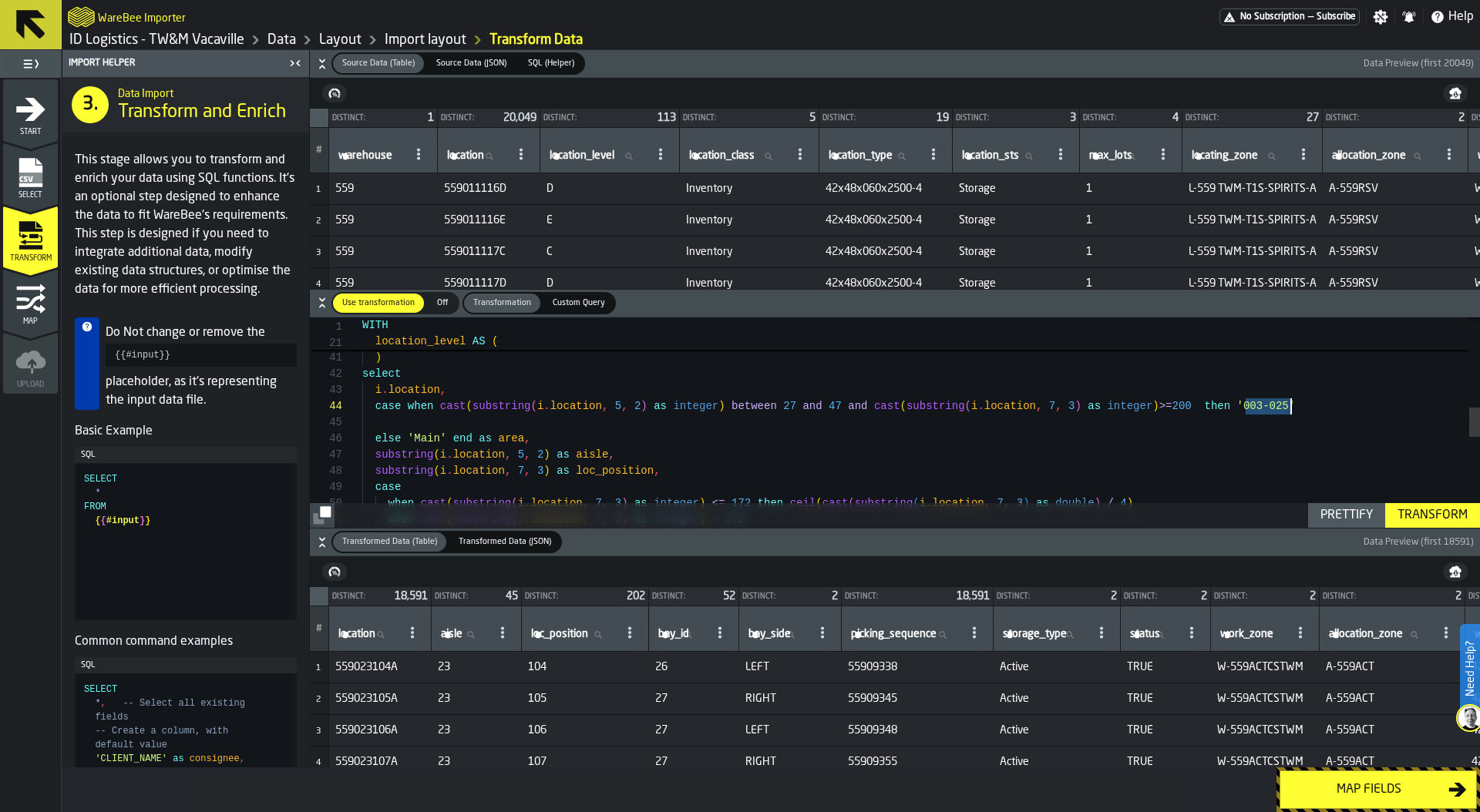
drag, startPoint x: 1246, startPoint y: 400, endPoint x: 1291, endPoint y: 403, distance: 45.1
click at [1292, 404] on span "'003-025'" at bounding box center [1266, 405] width 59 height 12
click at [453, 424] on div ") select i . location , case when cast ( substring ( i . location , 5 , 2 ) as …" at bounding box center [921, 427] width 1118 height 1473
click at [1347, 513] on div "Prettify" at bounding box center [1346, 515] width 64 height 19
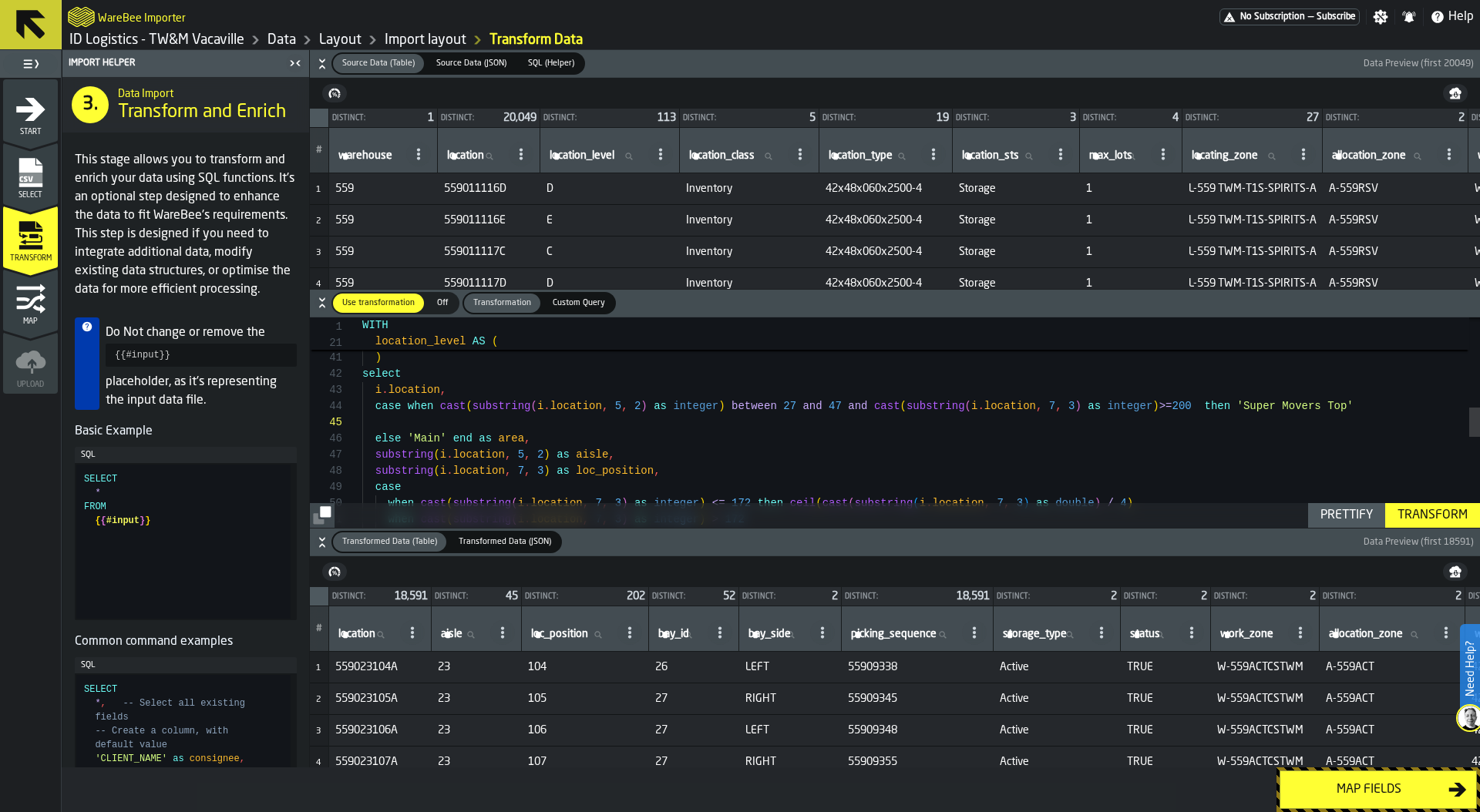
type textarea "**********"
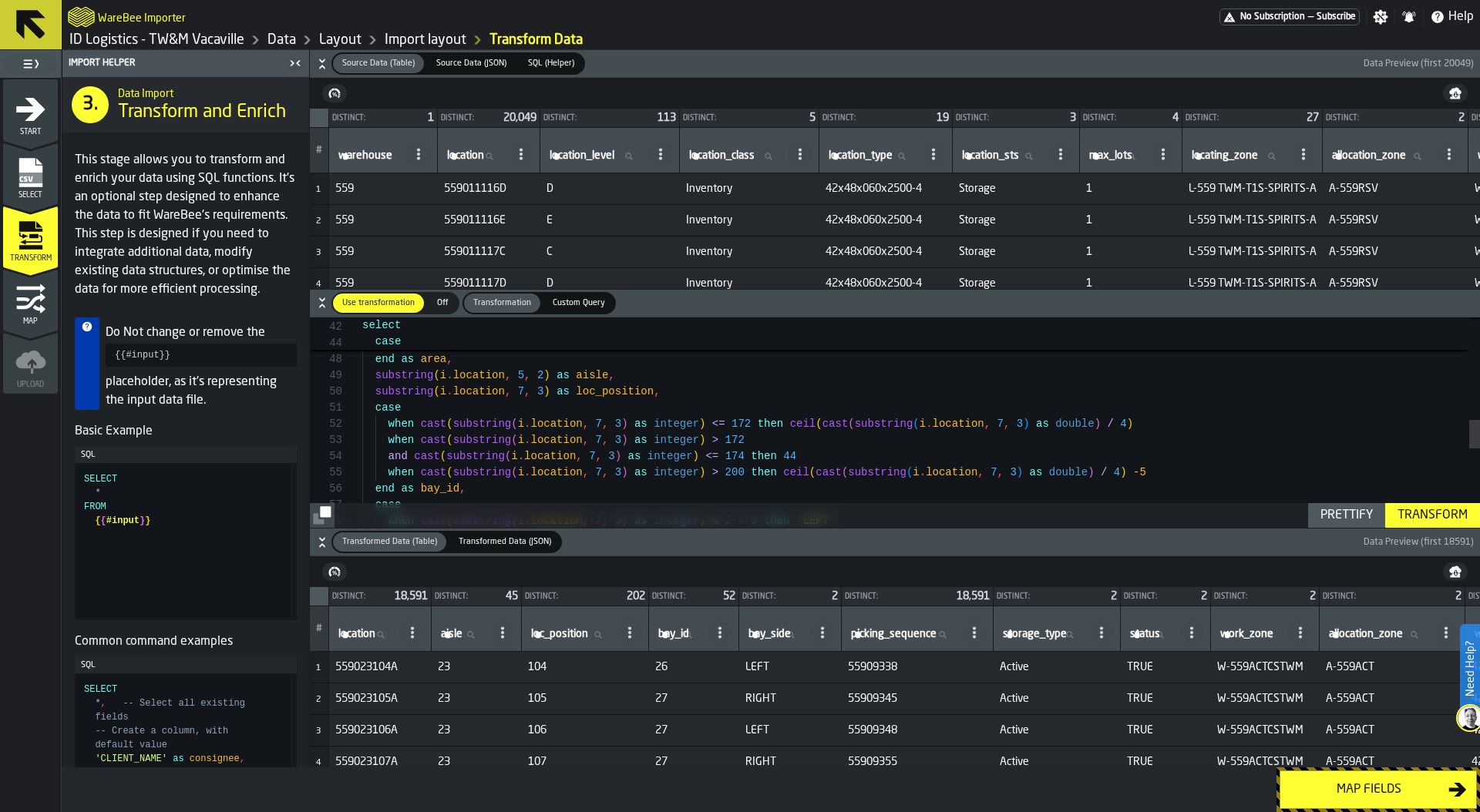
click at [1432, 522] on div "Transform" at bounding box center [1432, 515] width 82 height 19
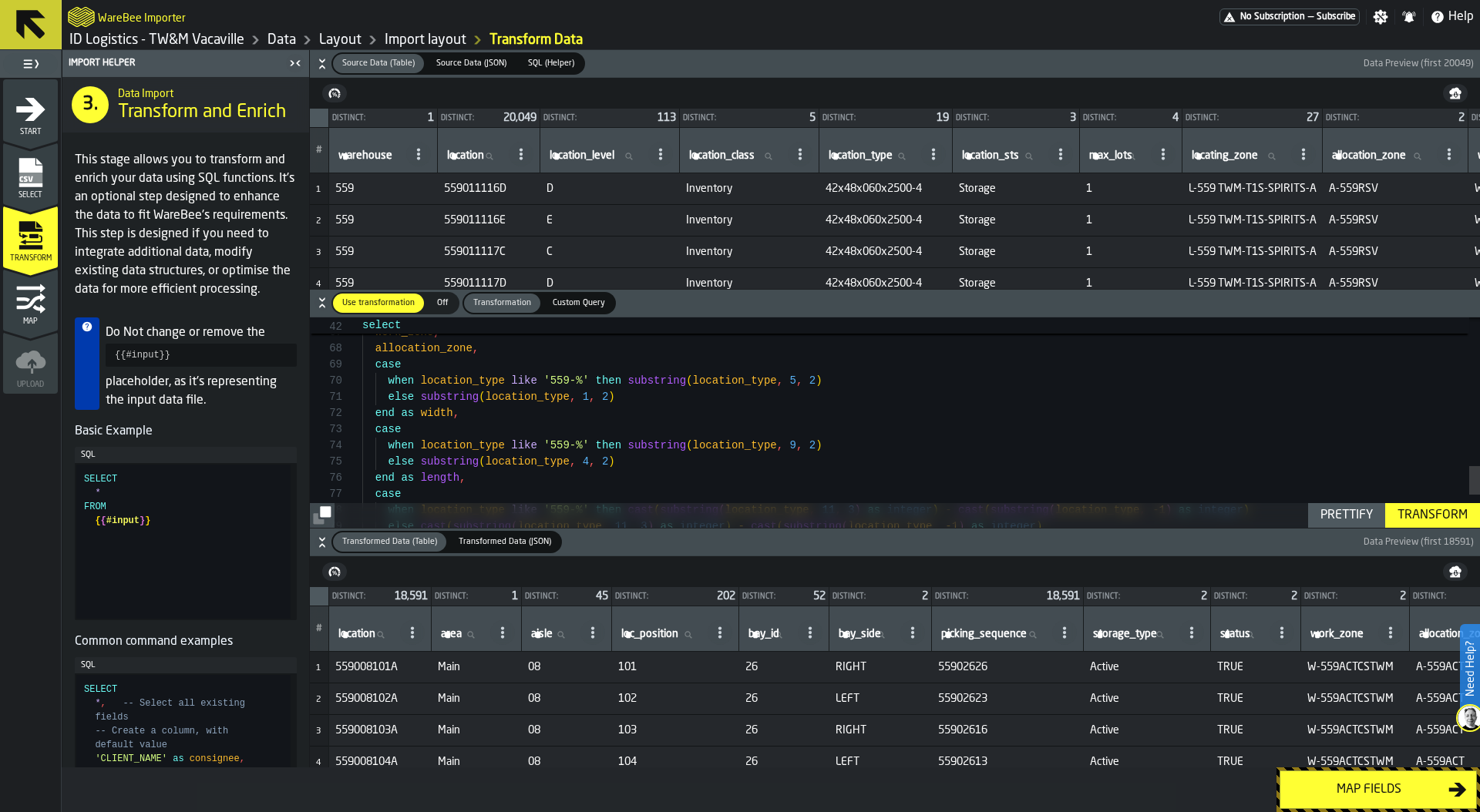
click at [1345, 798] on div "Map fields" at bounding box center [1369, 790] width 159 height 19
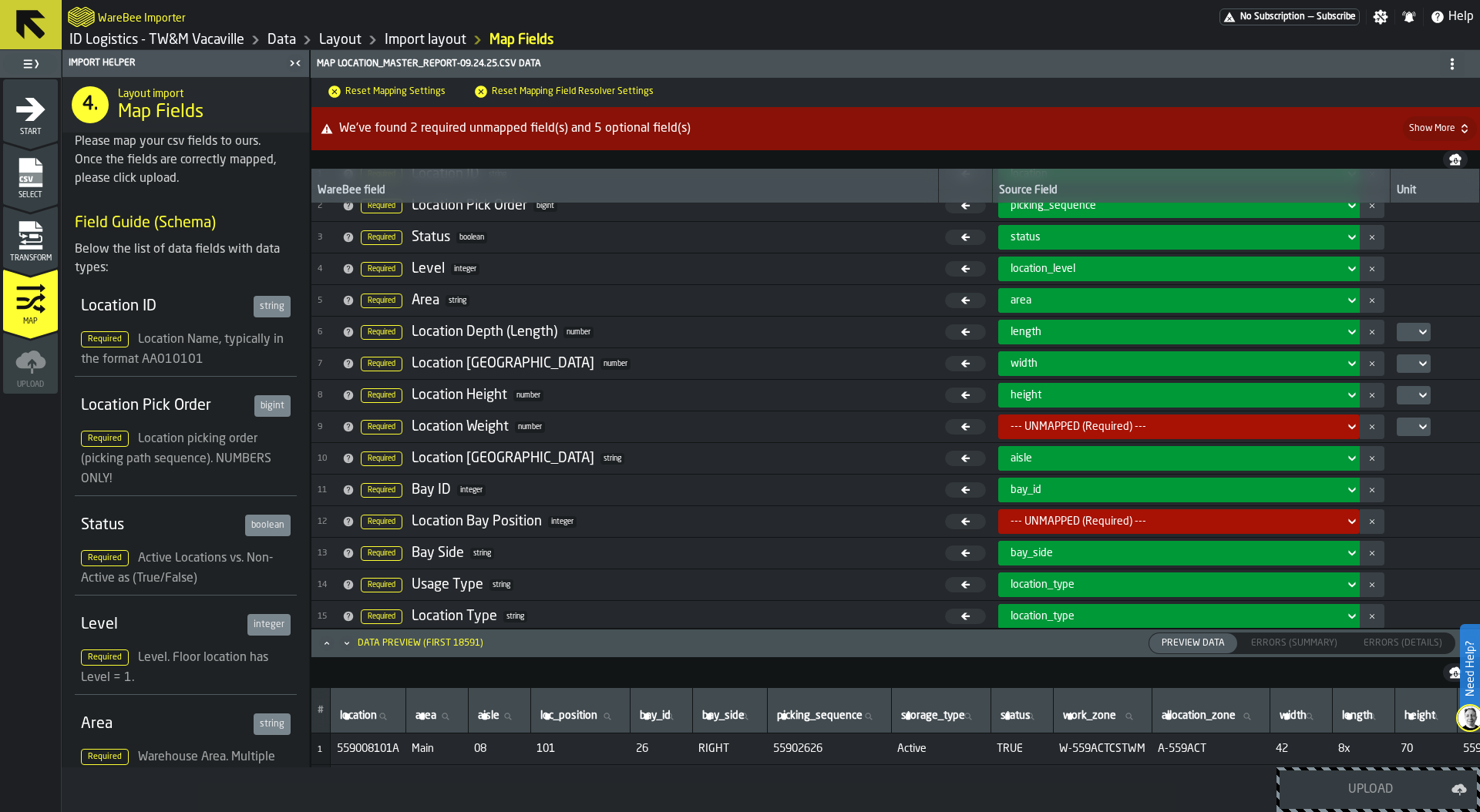
scroll to position [53, 0]
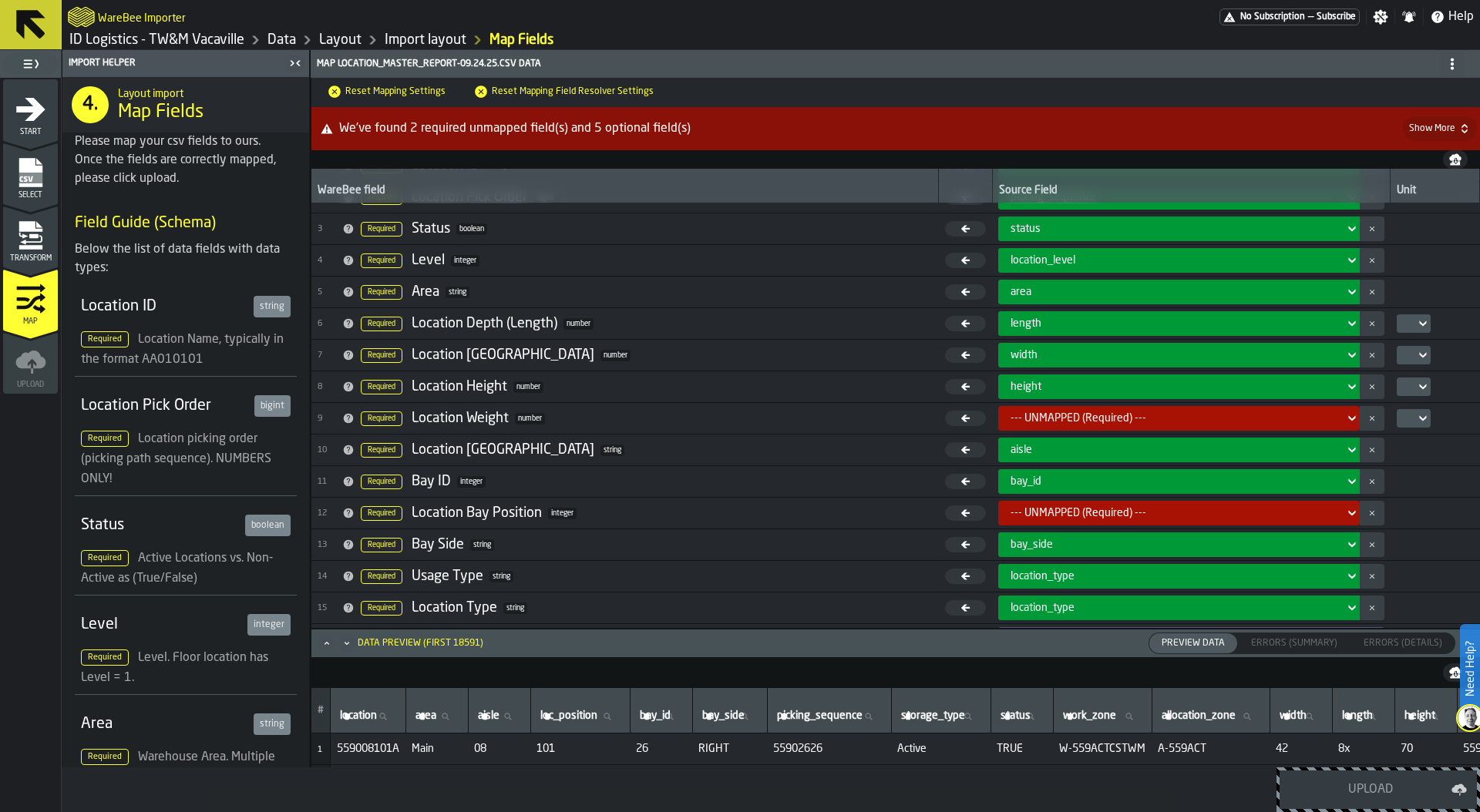
click at [1402, 326] on div at bounding box center [1408, 323] width 12 height 7
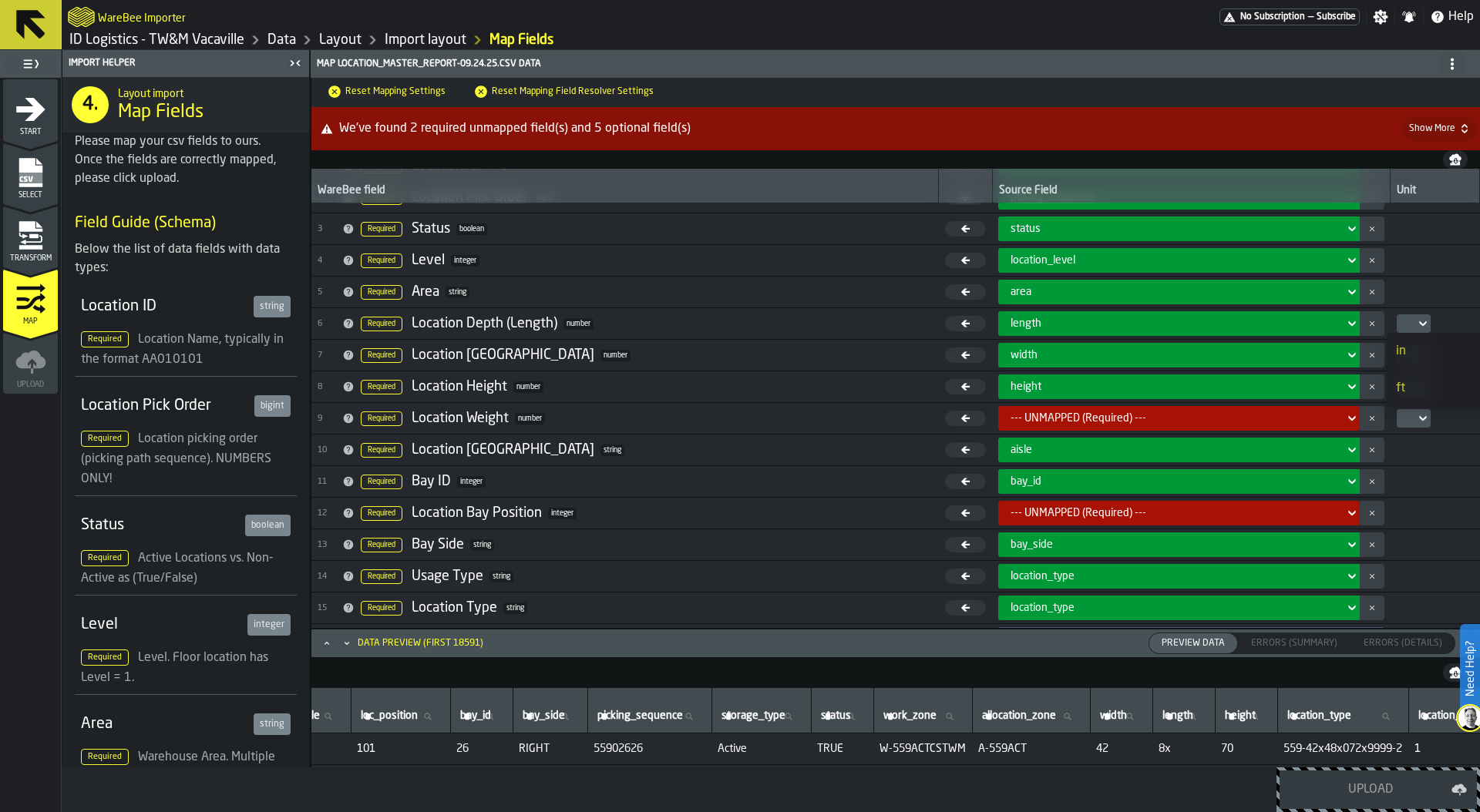
scroll to position [0, 284]
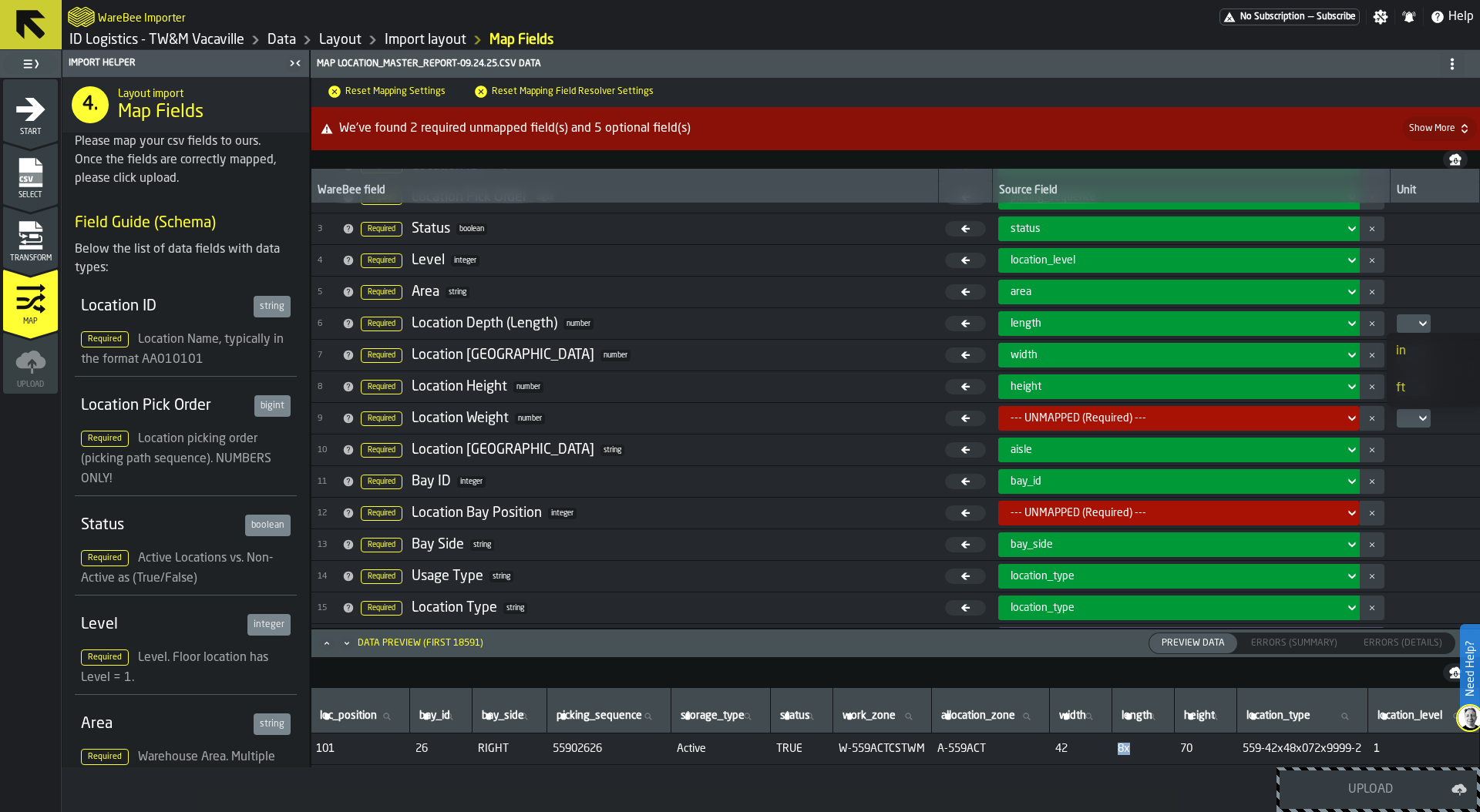
drag, startPoint x: 1098, startPoint y: 750, endPoint x: 1122, endPoint y: 750, distance: 24.0
click at [1122, 750] on span "8x" at bounding box center [1143, 749] width 50 height 12
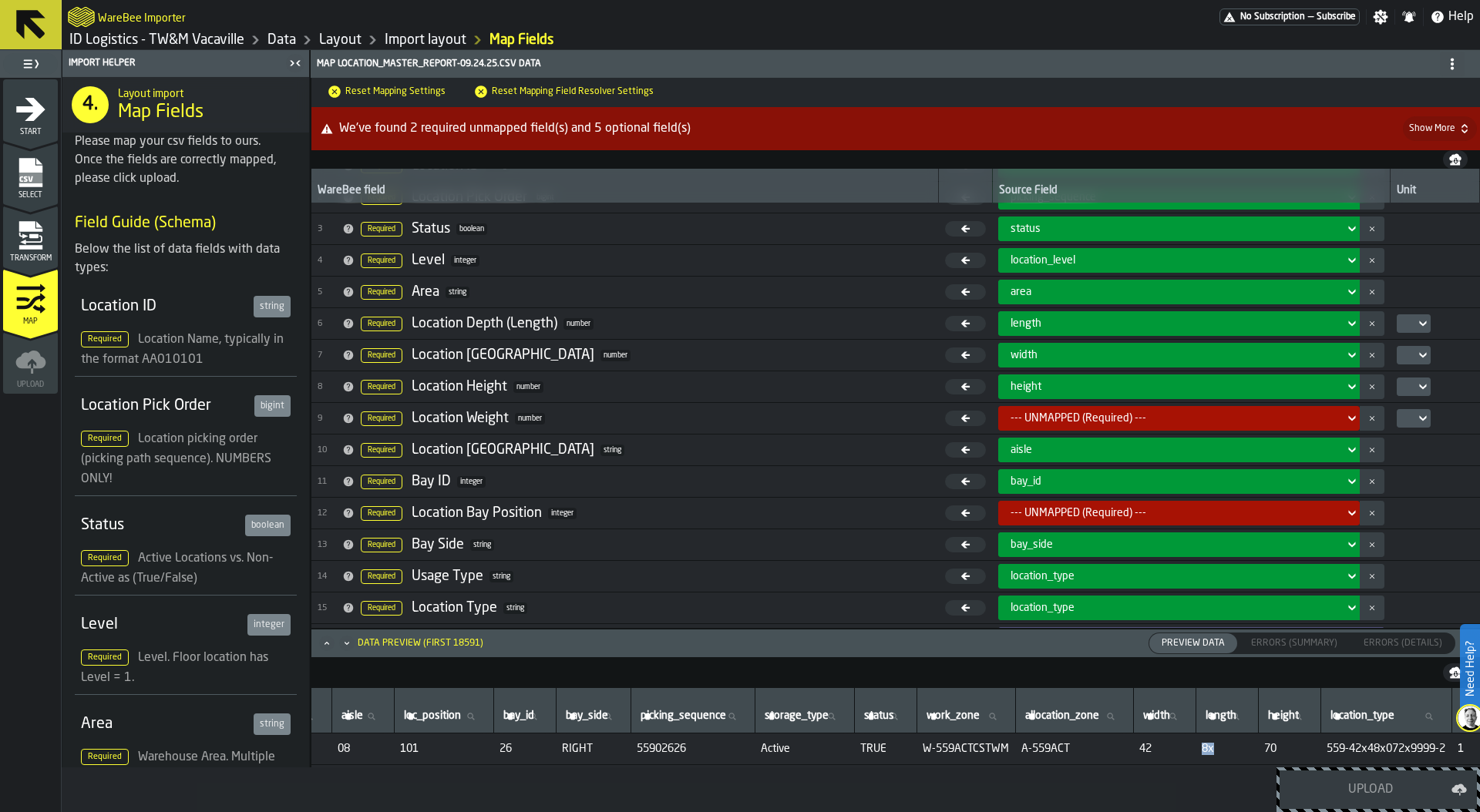
scroll to position [0, 0]
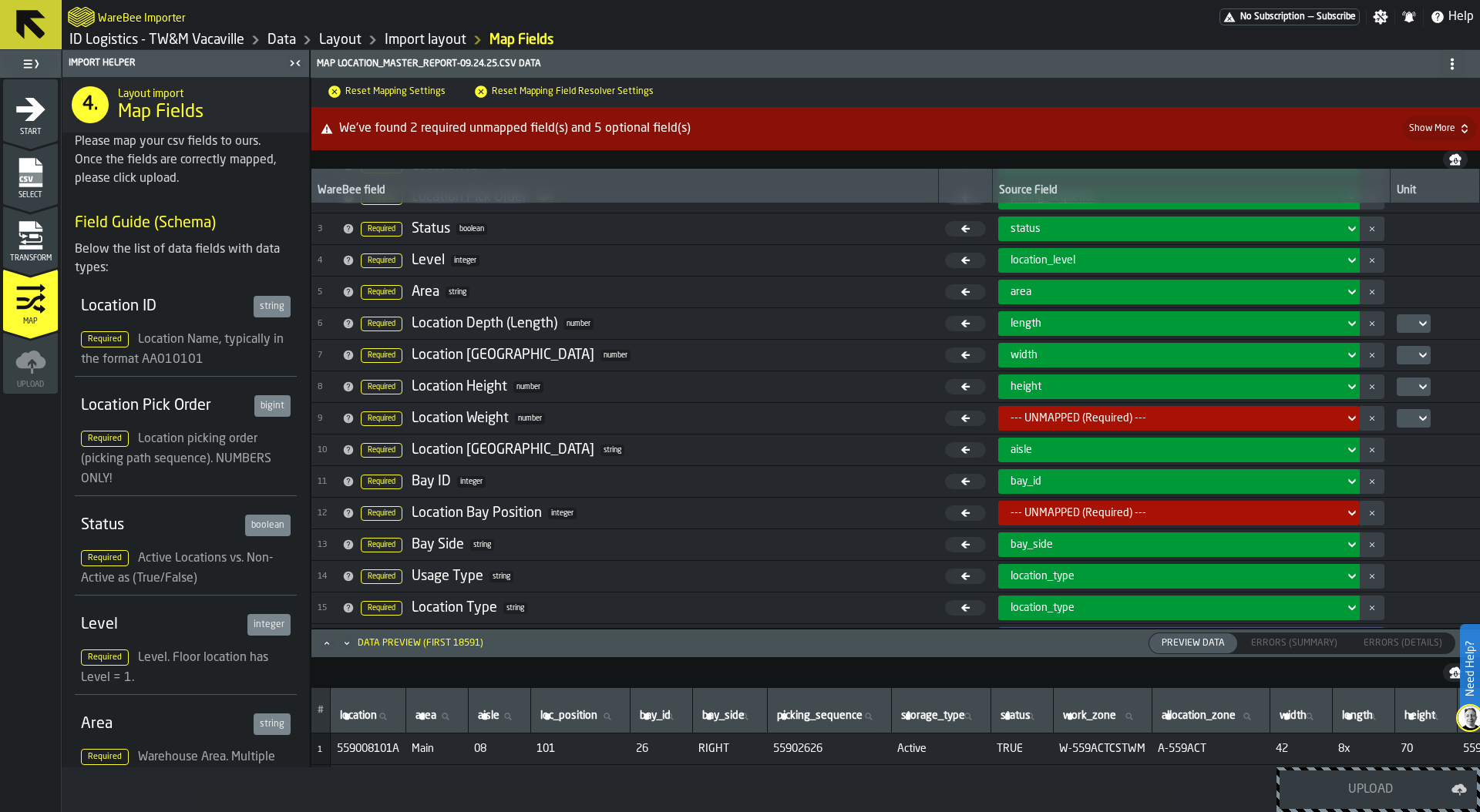
click at [371, 738] on td "559008101A" at bounding box center [368, 749] width 76 height 32
copy span "559008101A"
click at [12, 239] on div "Transform" at bounding box center [30, 241] width 55 height 42
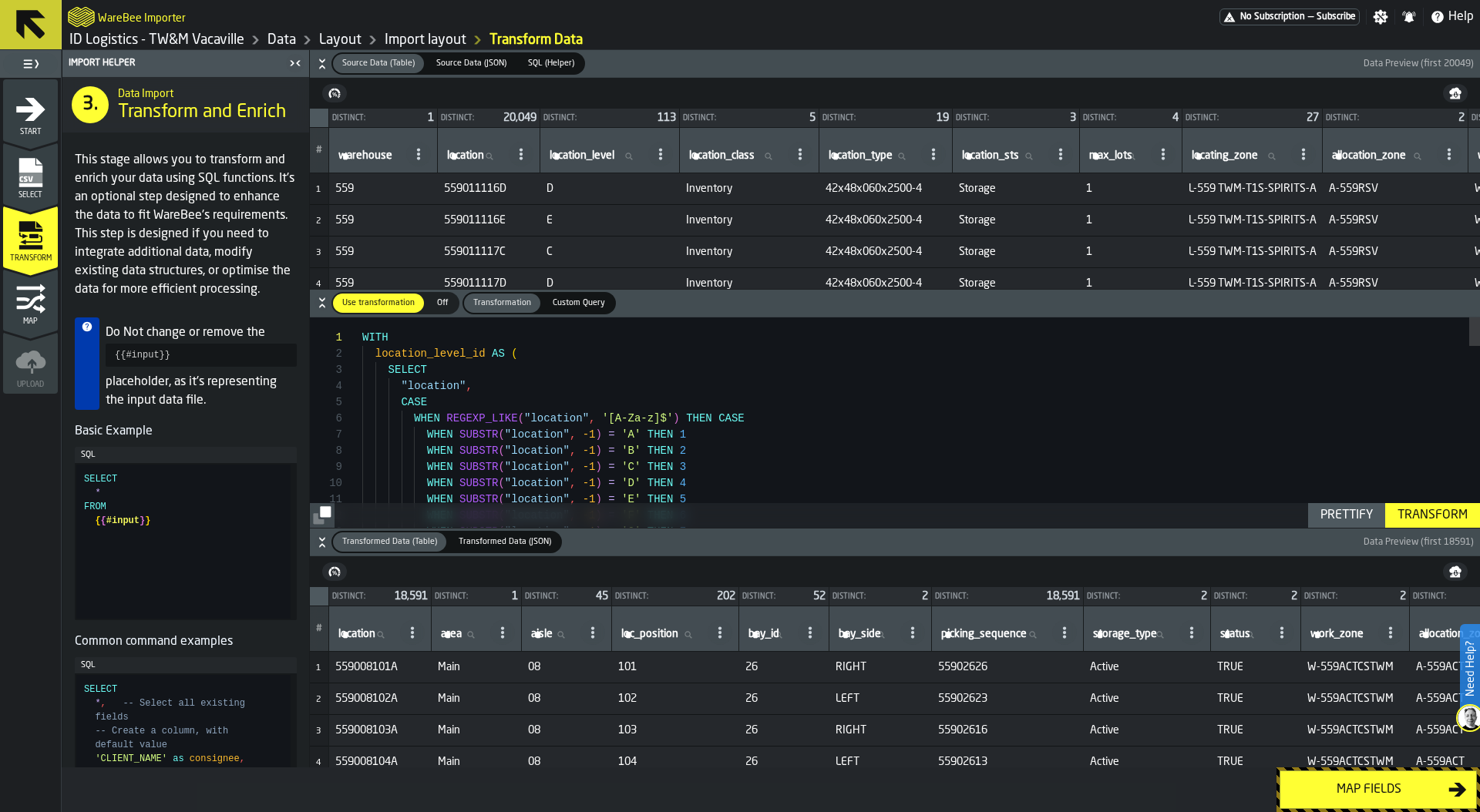
click at [472, 149] on label "location location" at bounding box center [474, 156] width 62 height 20
click at [472, 149] on input "location location" at bounding box center [474, 156] width 62 height 20
paste input "**********"
type input "**********"
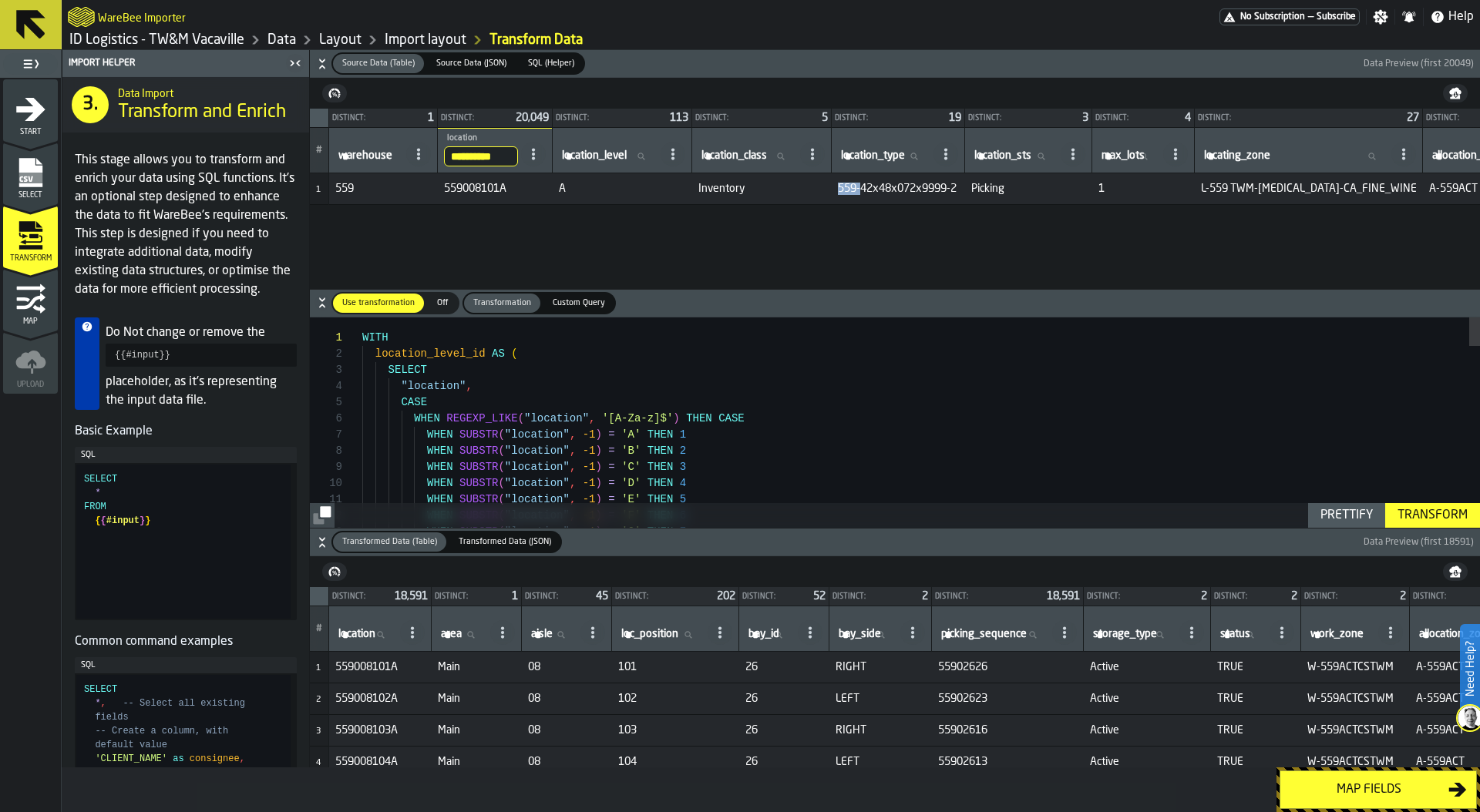
drag, startPoint x: 858, startPoint y: 182, endPoint x: 879, endPoint y: 183, distance: 21.0
click at [879, 183] on span "559-42x48x072x9999-2" at bounding box center [898, 189] width 121 height 12
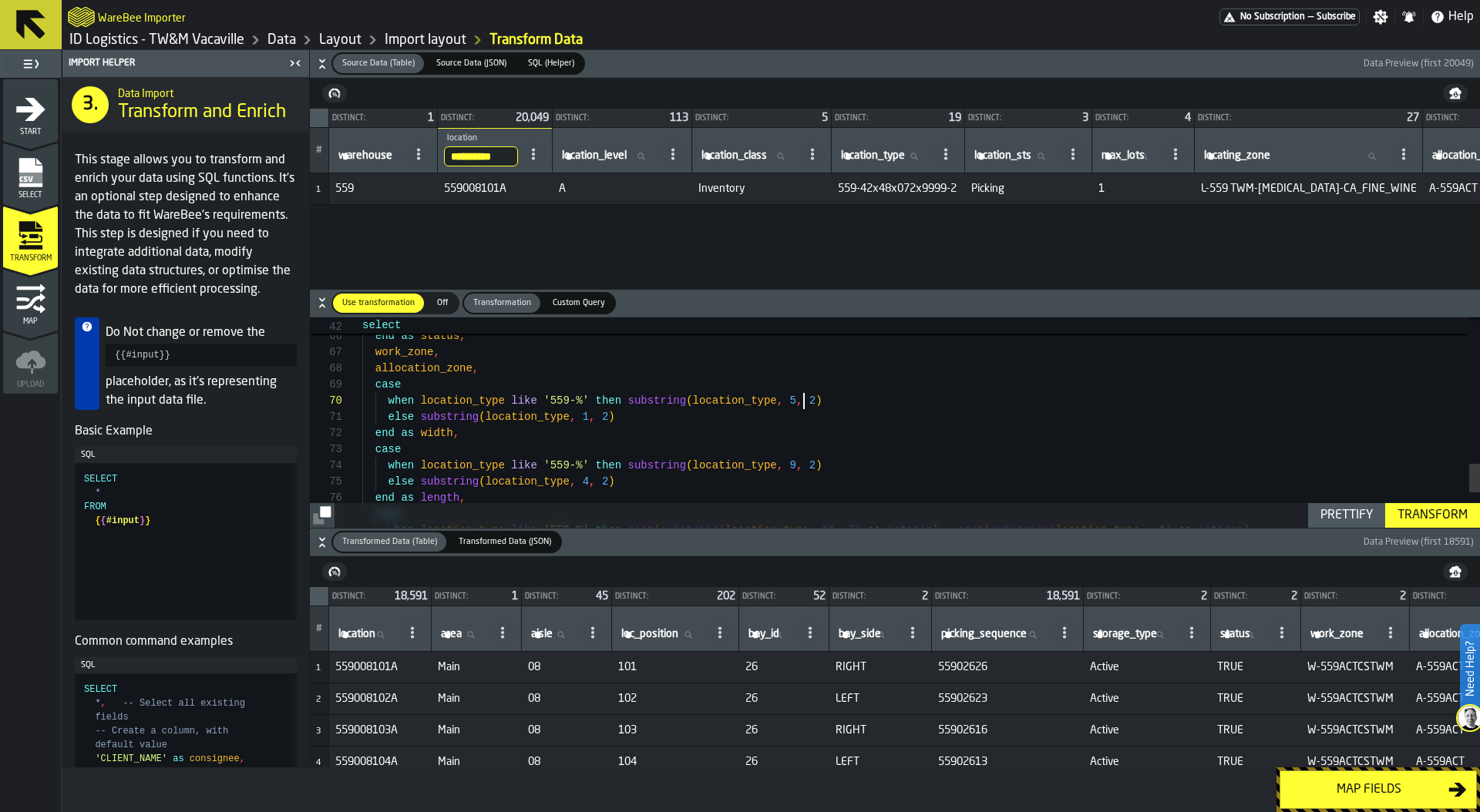
scroll to position [146, 0]
click at [805, 406] on div "when active = 'N' then 'FALSE' end as status , work_zone , allocation_zone , ca…" at bounding box center [921, 25] width 1118 height 1521
type textarea "**********"
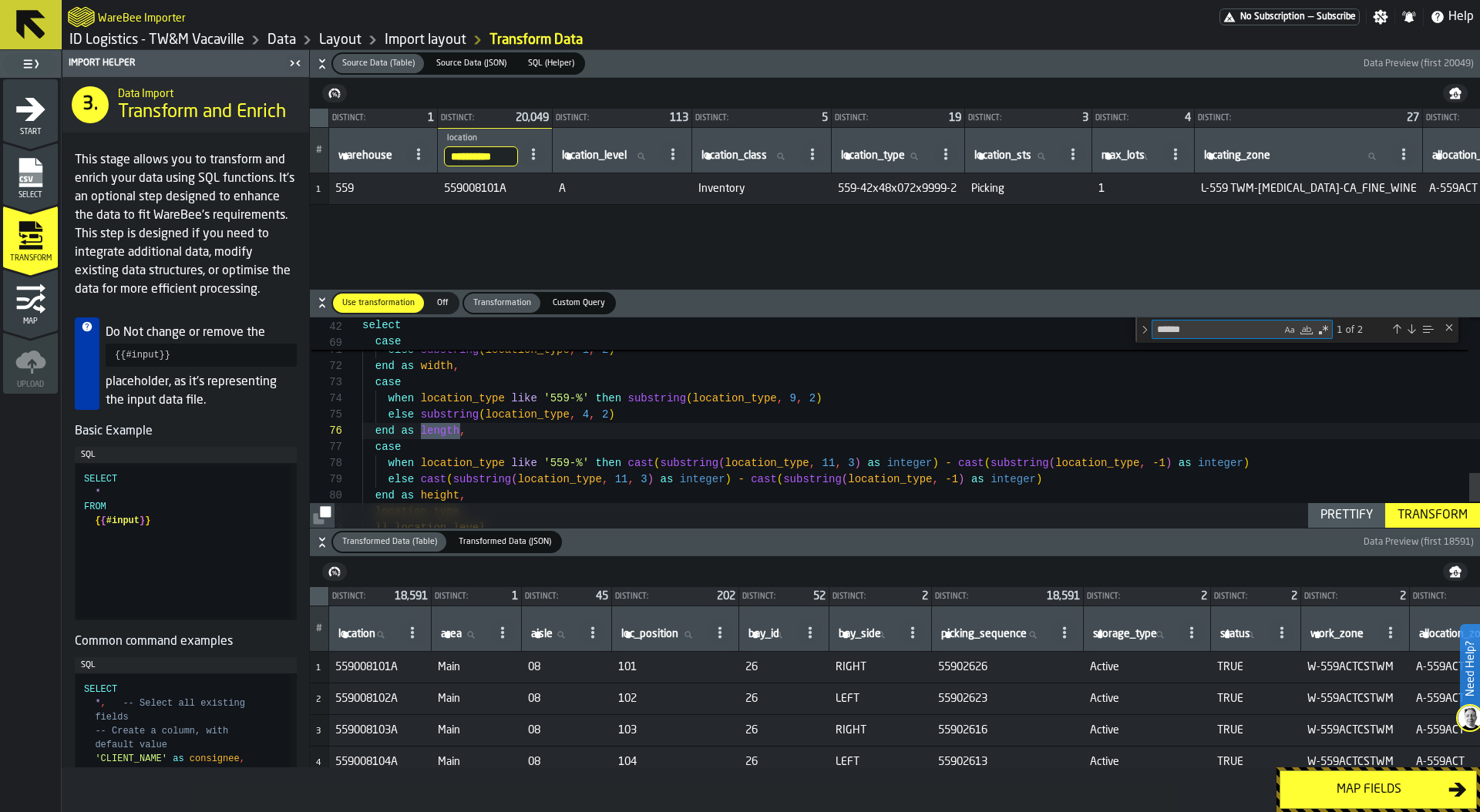
type textarea "******"
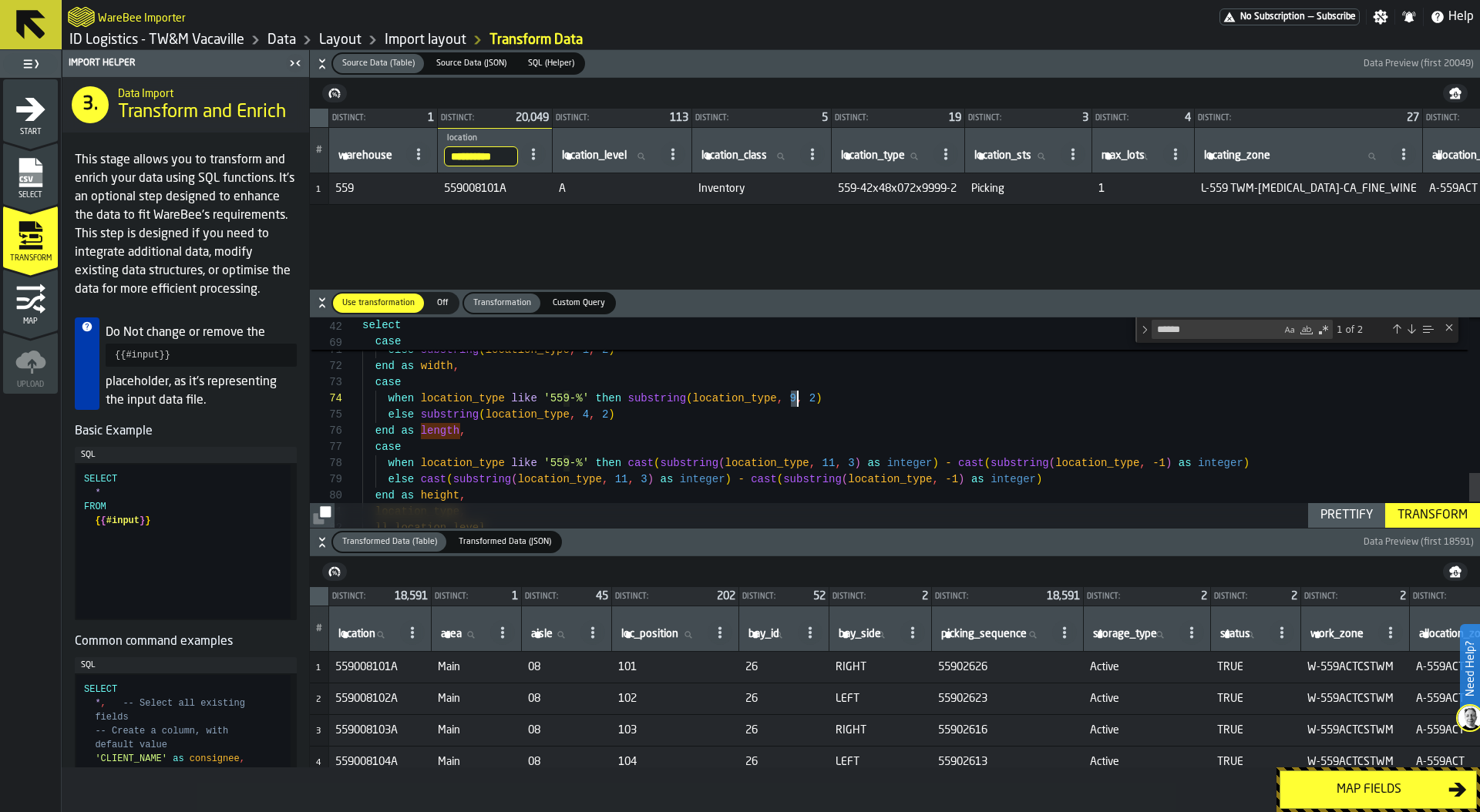
type textarea "**********"
click at [1426, 513] on div "Transform" at bounding box center [1432, 515] width 82 height 19
click at [355, 630] on span "location" at bounding box center [357, 634] width 37 height 12
click at [355, 630] on input "location location" at bounding box center [366, 634] width 62 height 20
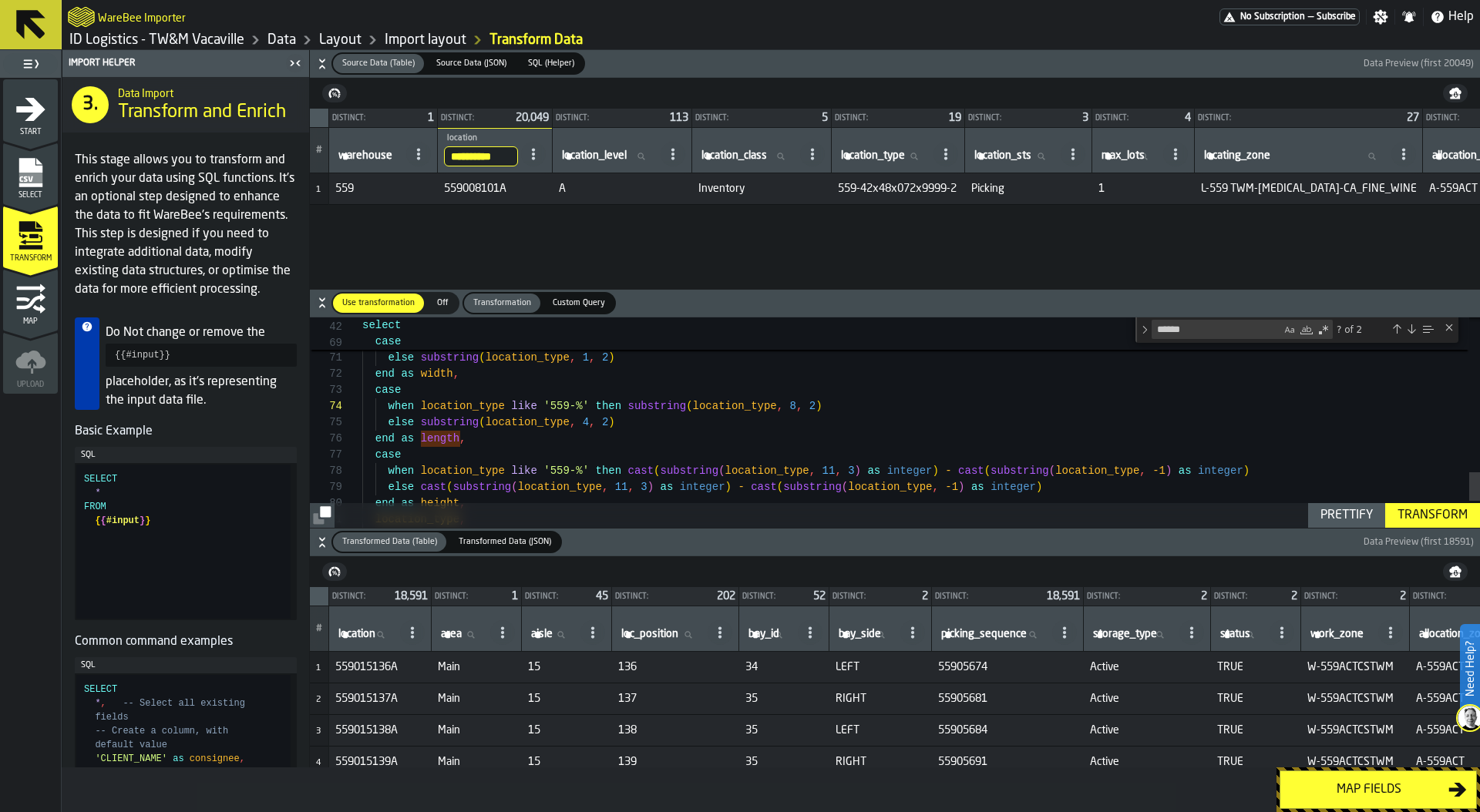
paste input "**********"
type input "**********"
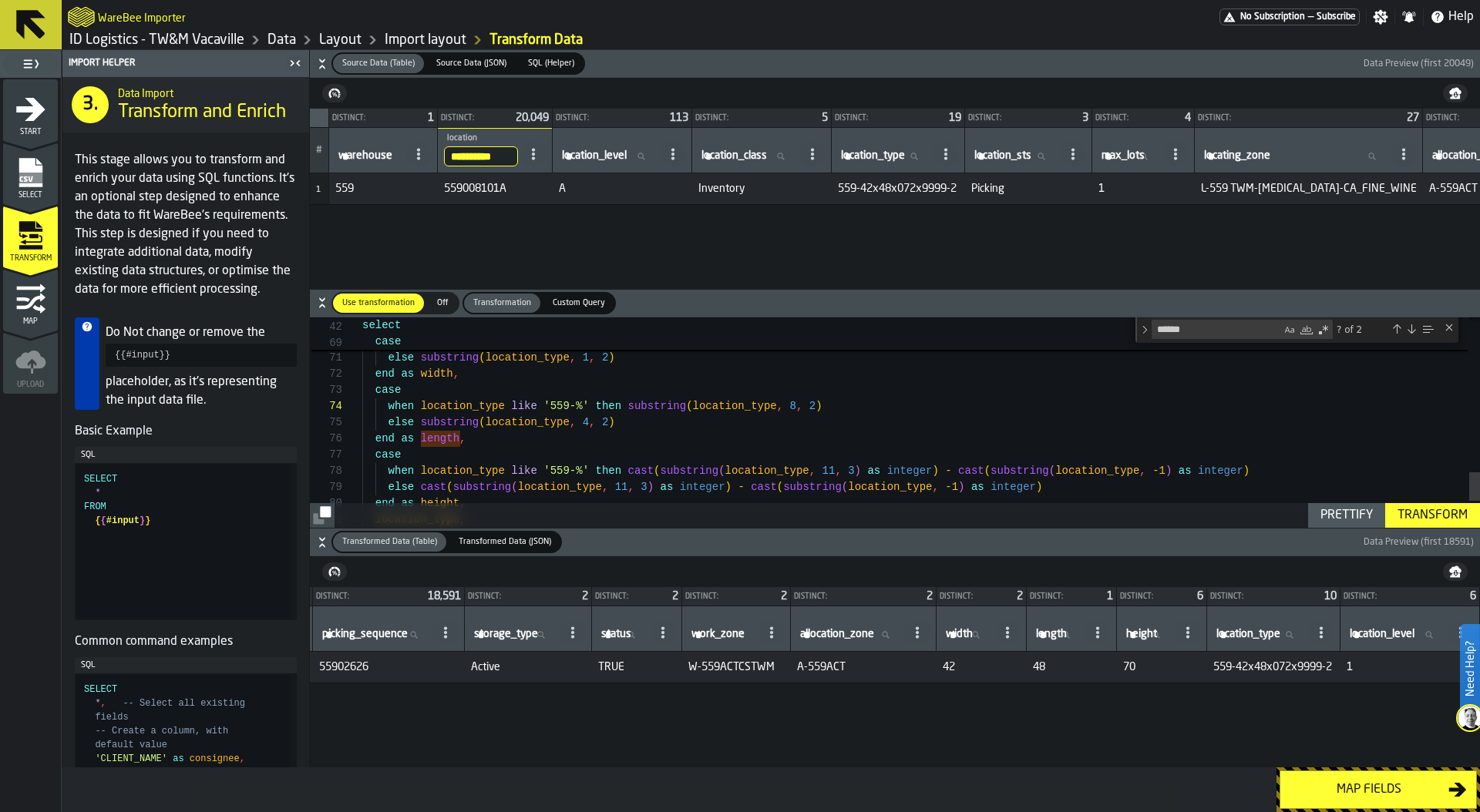
scroll to position [0, 698]
drag, startPoint x: 1124, startPoint y: 665, endPoint x: 1083, endPoint y: 665, distance: 41.0
click at [1083, 665] on tr "1 559008101A Main 08 101 26 RIGHT 55902626 Active TRUE W-559ACTCSTWM A-559ACT 4…" at bounding box center [579, 667] width 1801 height 32
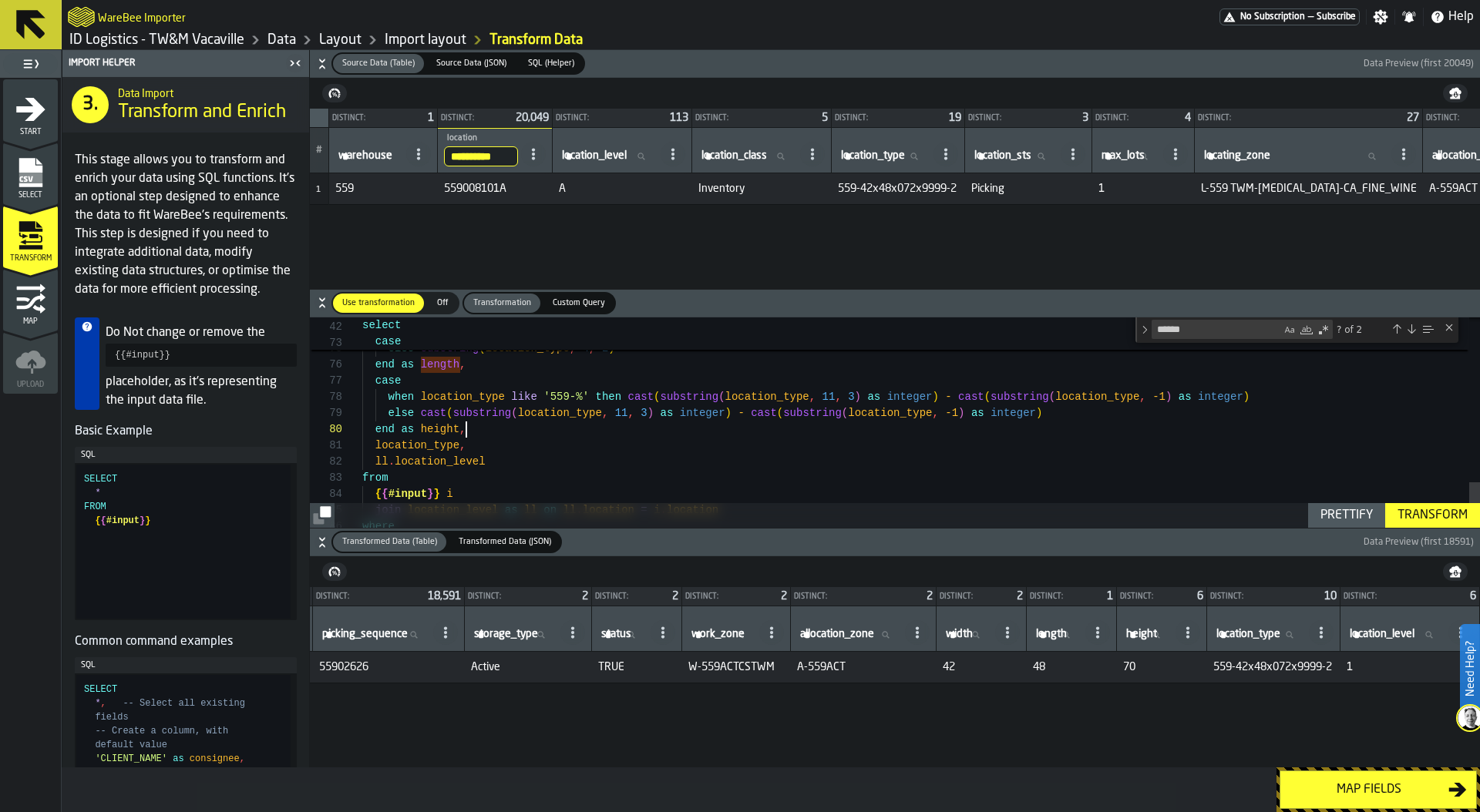
type textarea "**********"
type textarea "*"
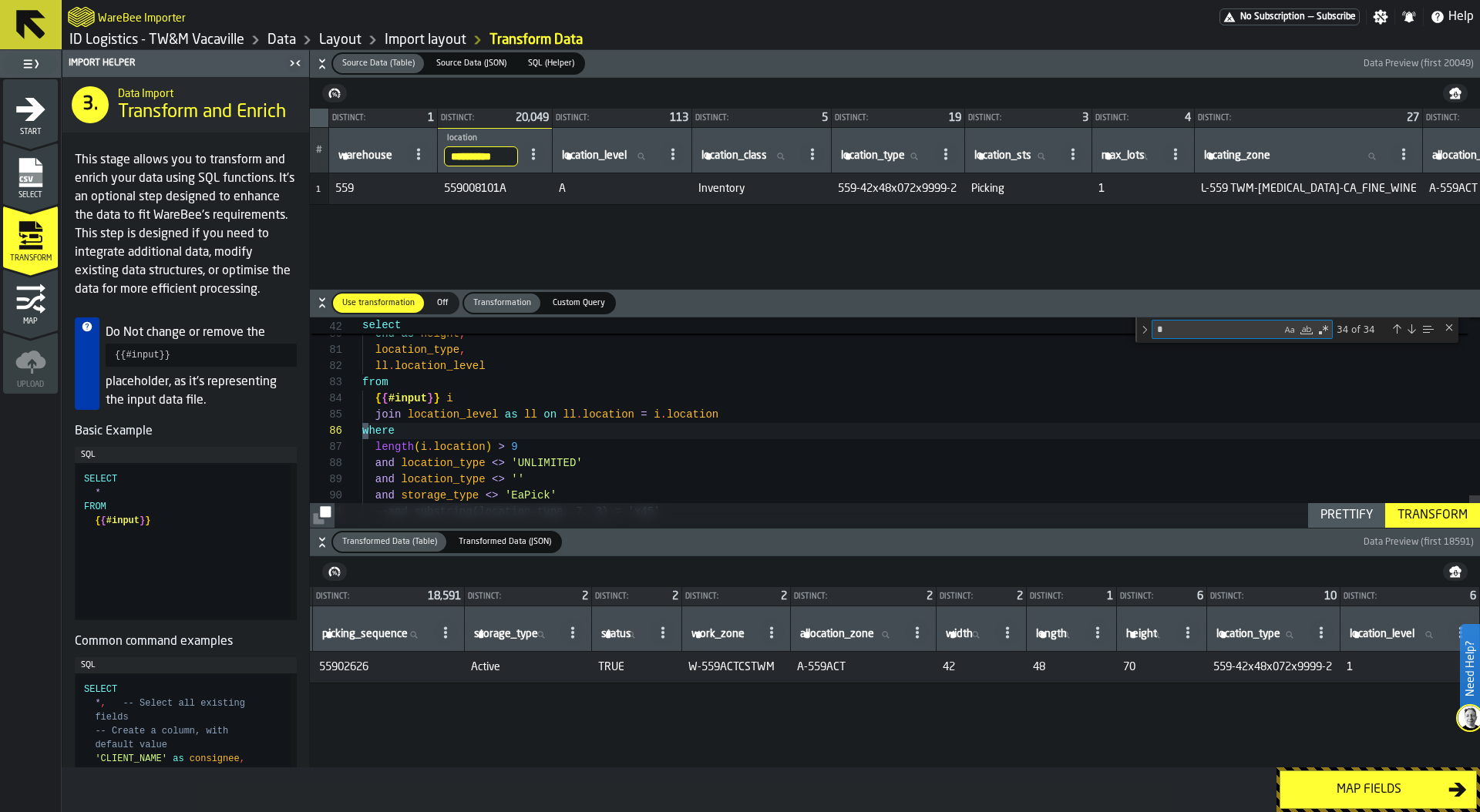
type textarea "**********"
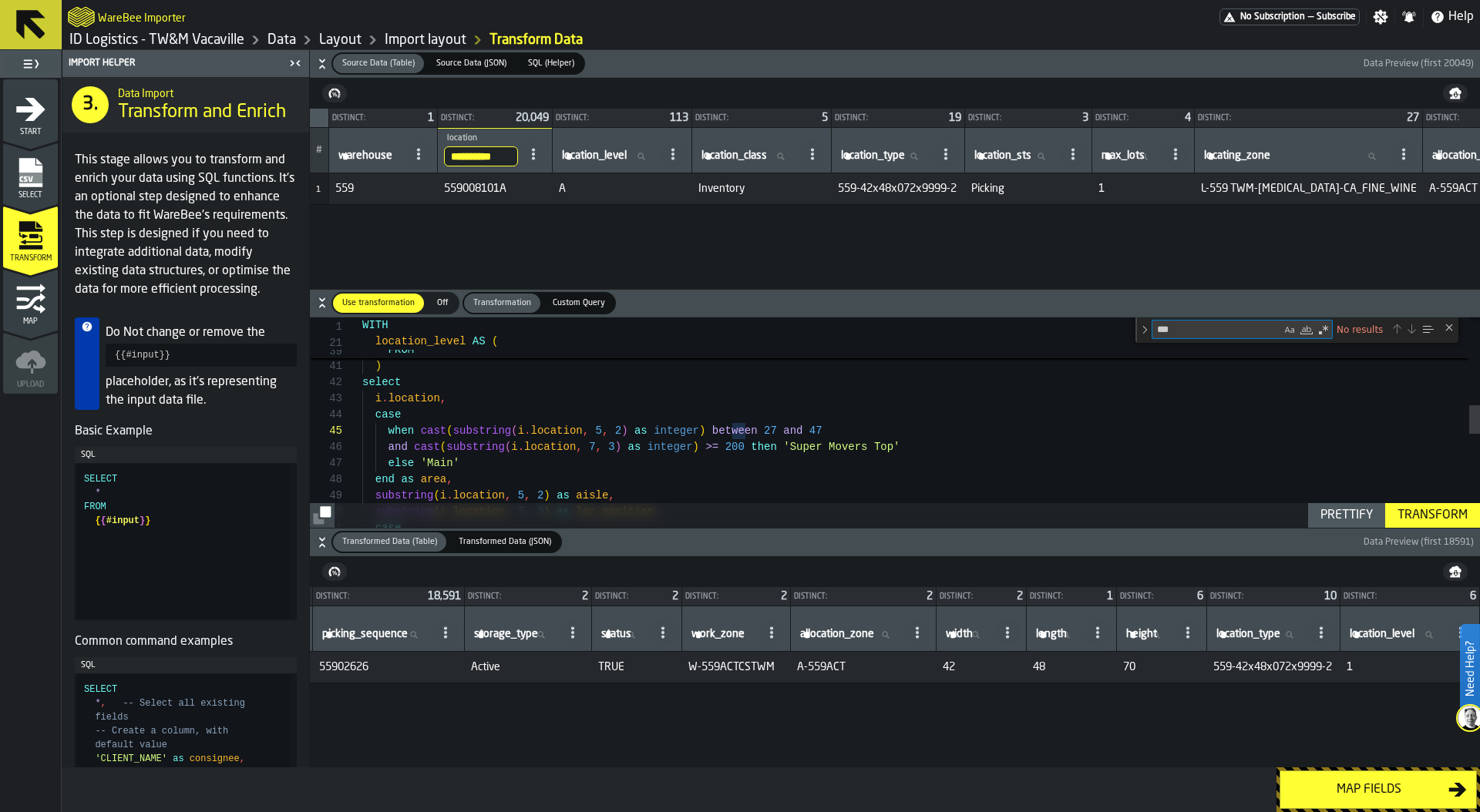
type textarea "**"
type textarea "**********"
type textarea "*"
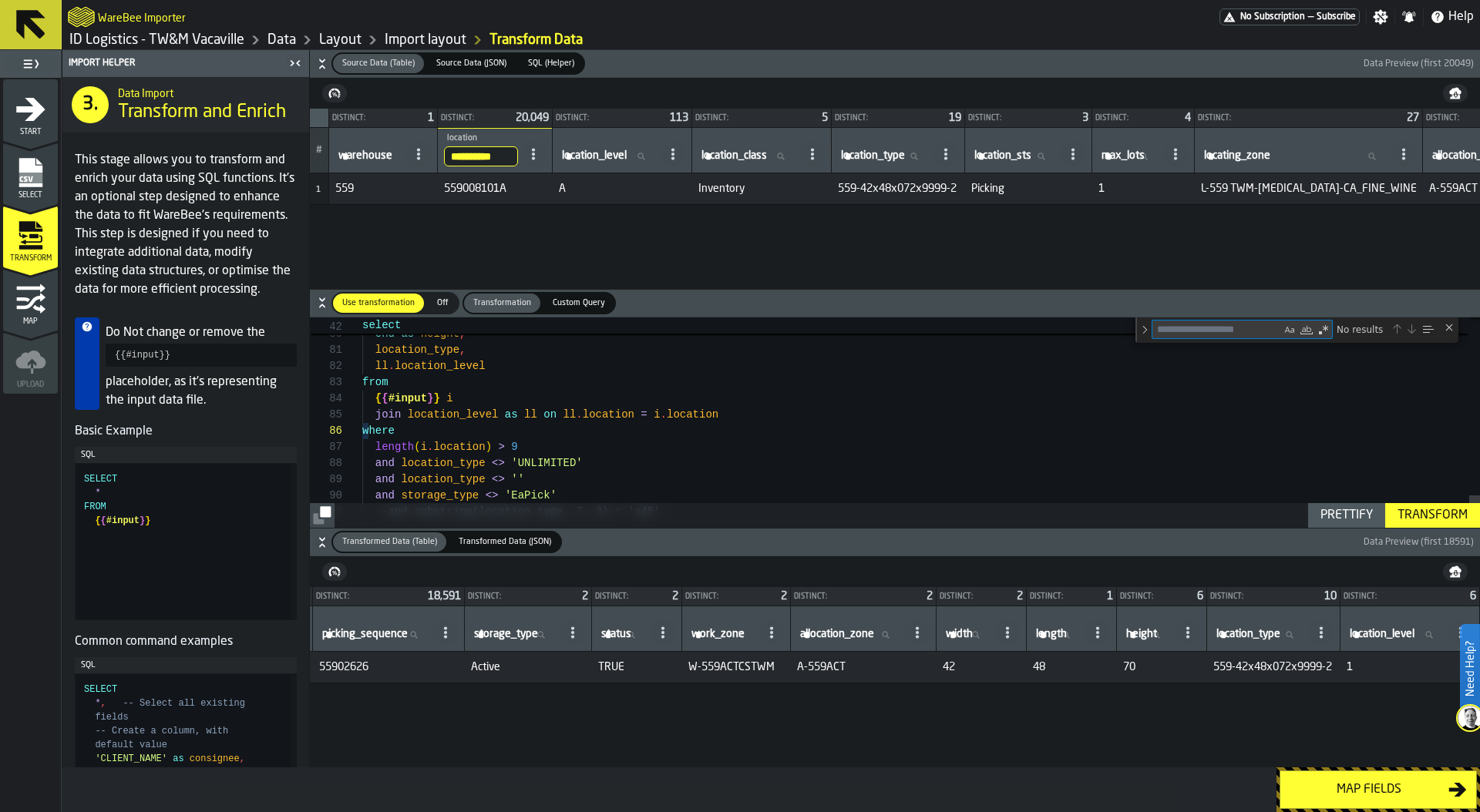
type textarea "**********"
type textarea "*"
type textarea "**********"
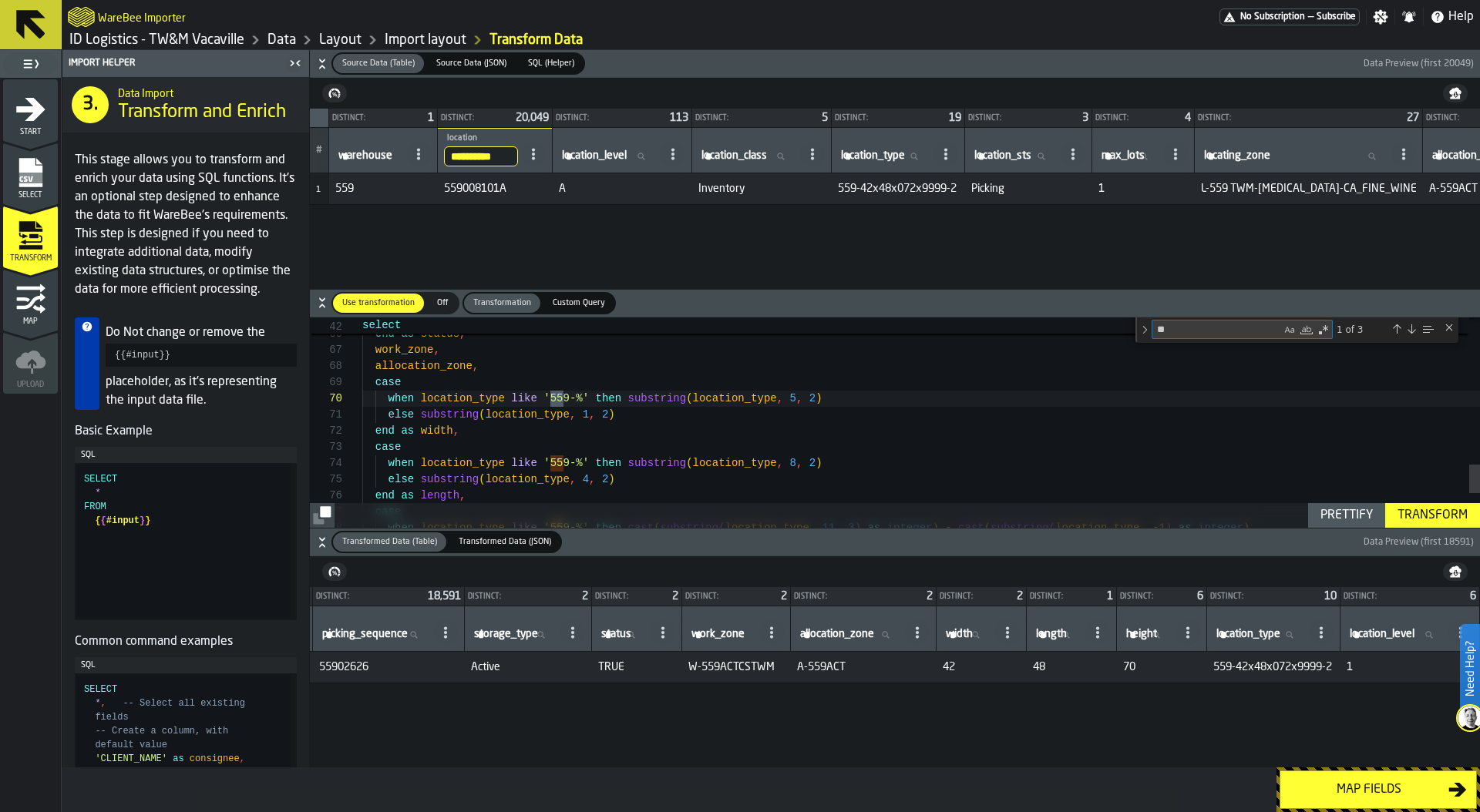
type textarea "**"
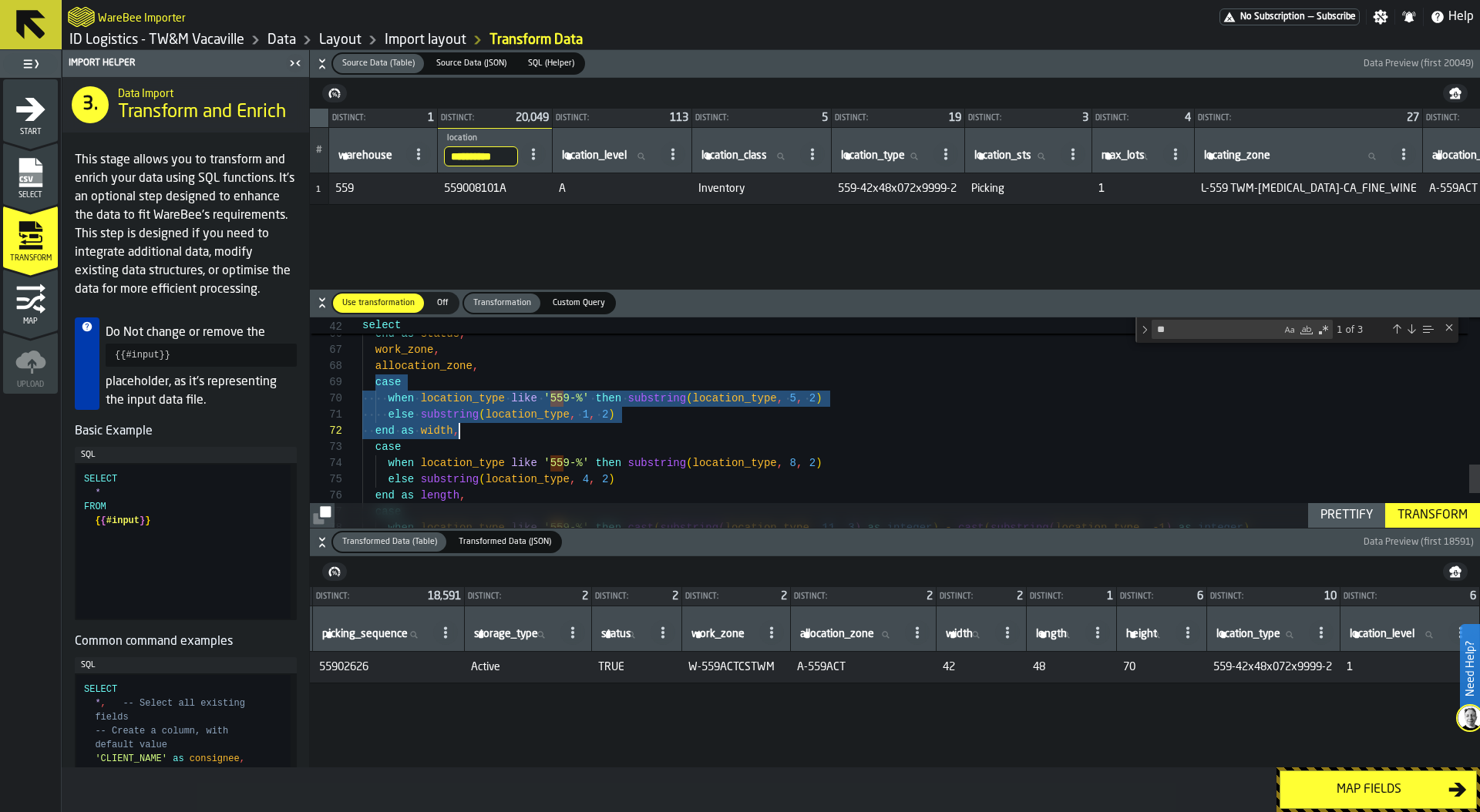
drag, startPoint x: 377, startPoint y: 383, endPoint x: 481, endPoint y: 431, distance: 114.5
click at [481, 432] on div "when active = 'N' then 'FALSE' end as status , work_zone , allocation_zone , ca…" at bounding box center [921, 9] width 1118 height 1547
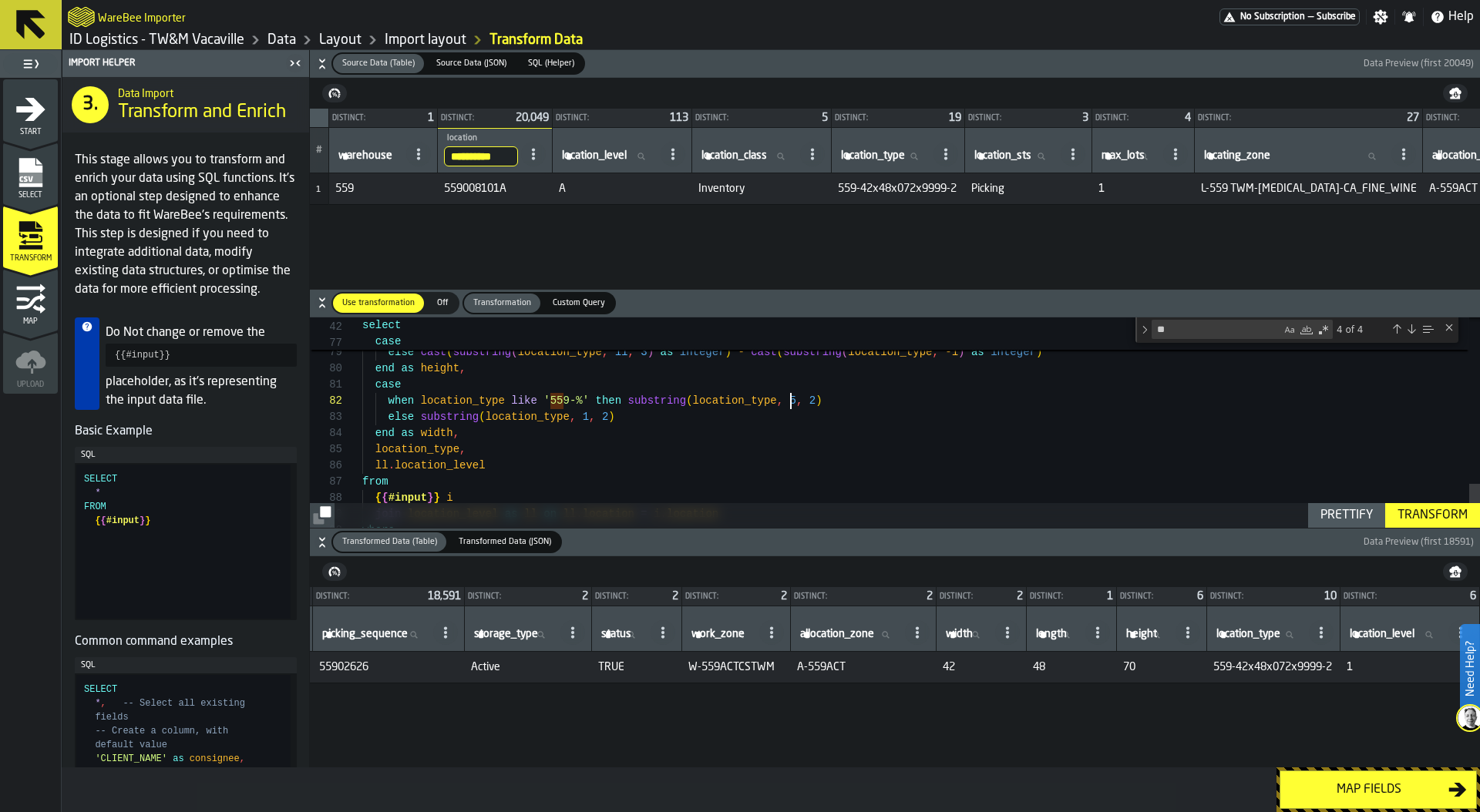
scroll to position [16, 0]
type textarea "**********"
click at [500, 152] on input "**********" at bounding box center [480, 156] width 74 height 20
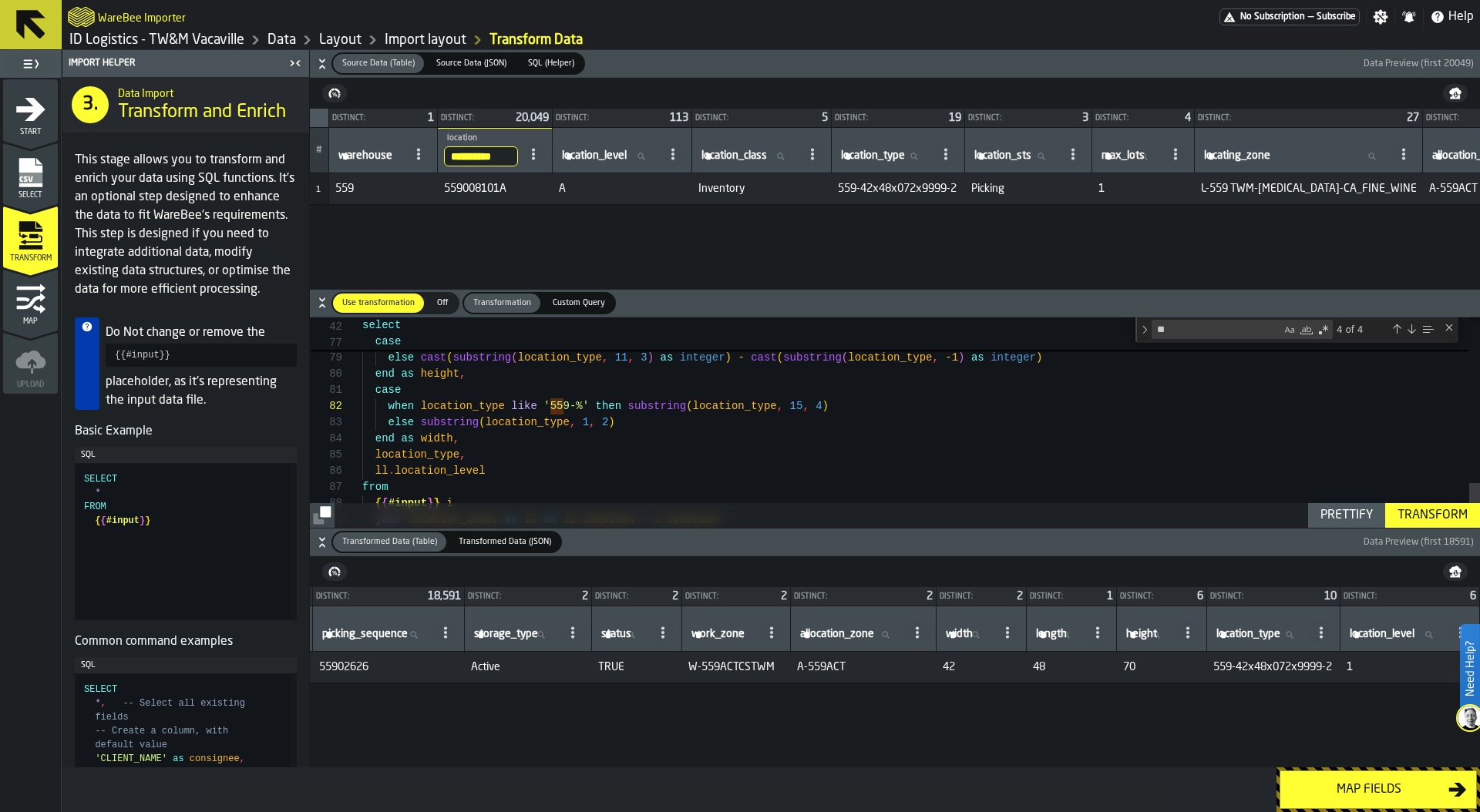
scroll to position [0, 16]
type input "********"
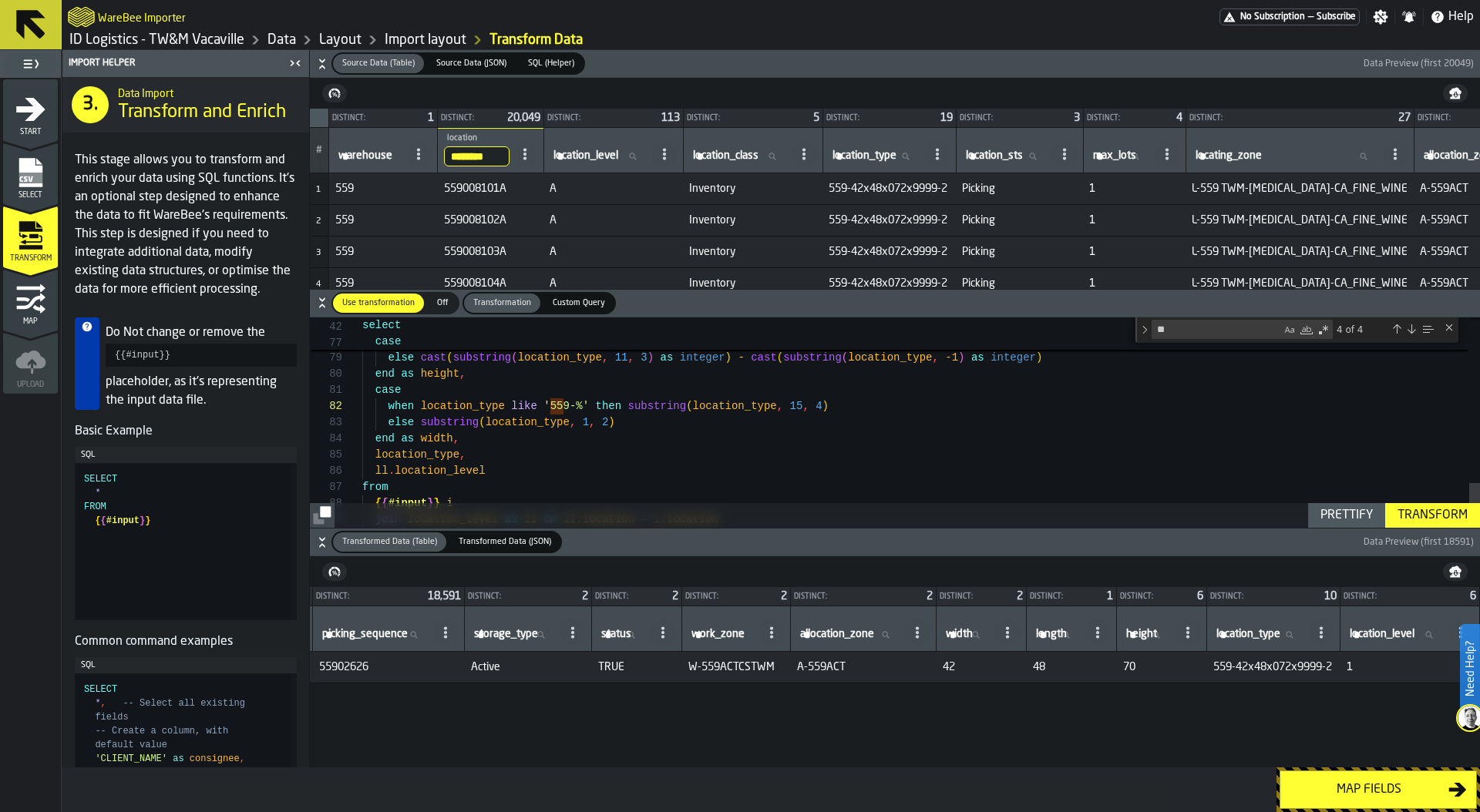
scroll to position [0, 0]
drag, startPoint x: 479, startPoint y: 158, endPoint x: 382, endPoint y: 154, distance: 97.1
click at [382, 154] on tr "# warehouse warehouse ******** location 55900810 location_level location_level …" at bounding box center [1262, 150] width 1903 height 46
type input "**"
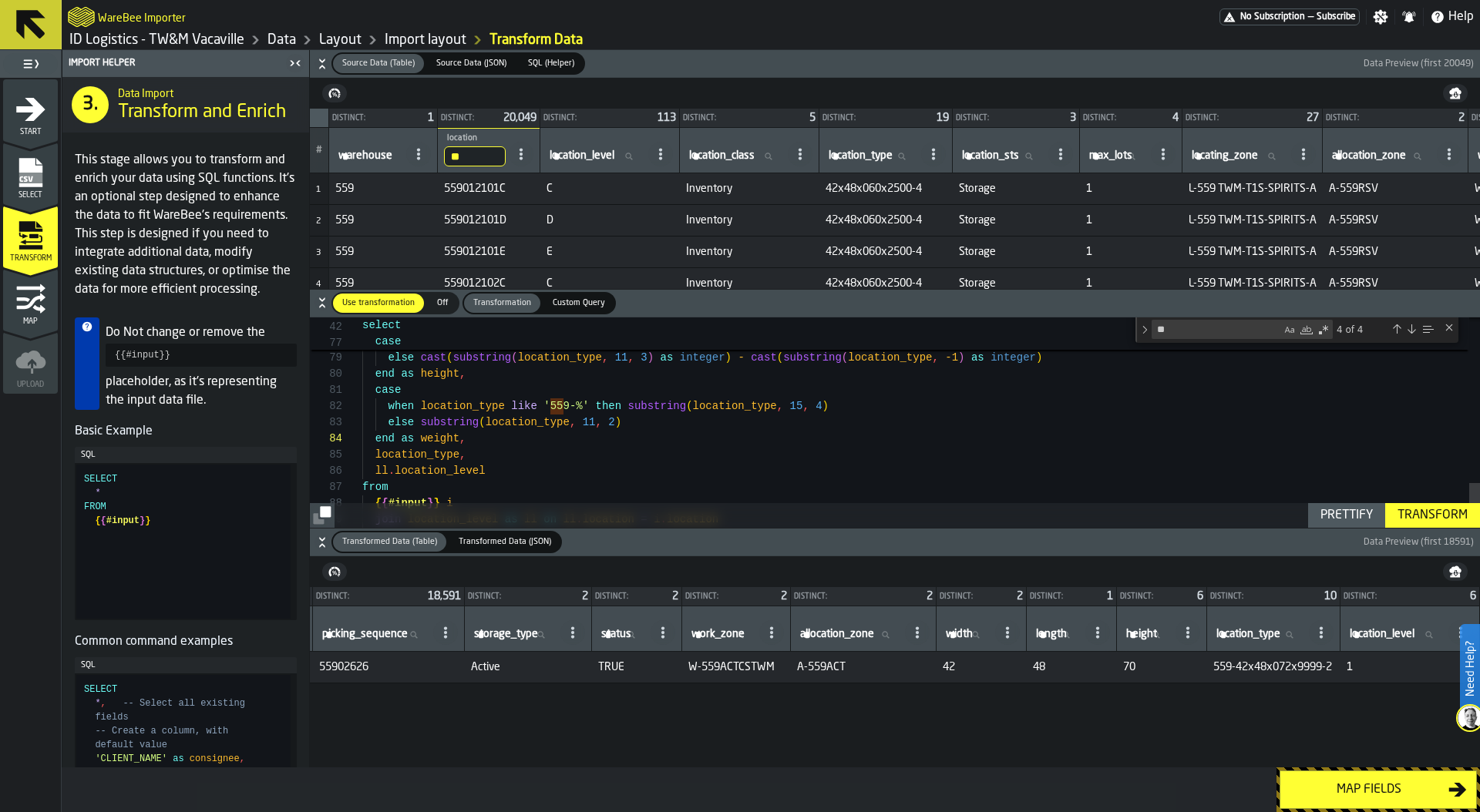
type textarea "**********"
click at [1422, 518] on div "Transform" at bounding box center [1432, 515] width 82 height 19
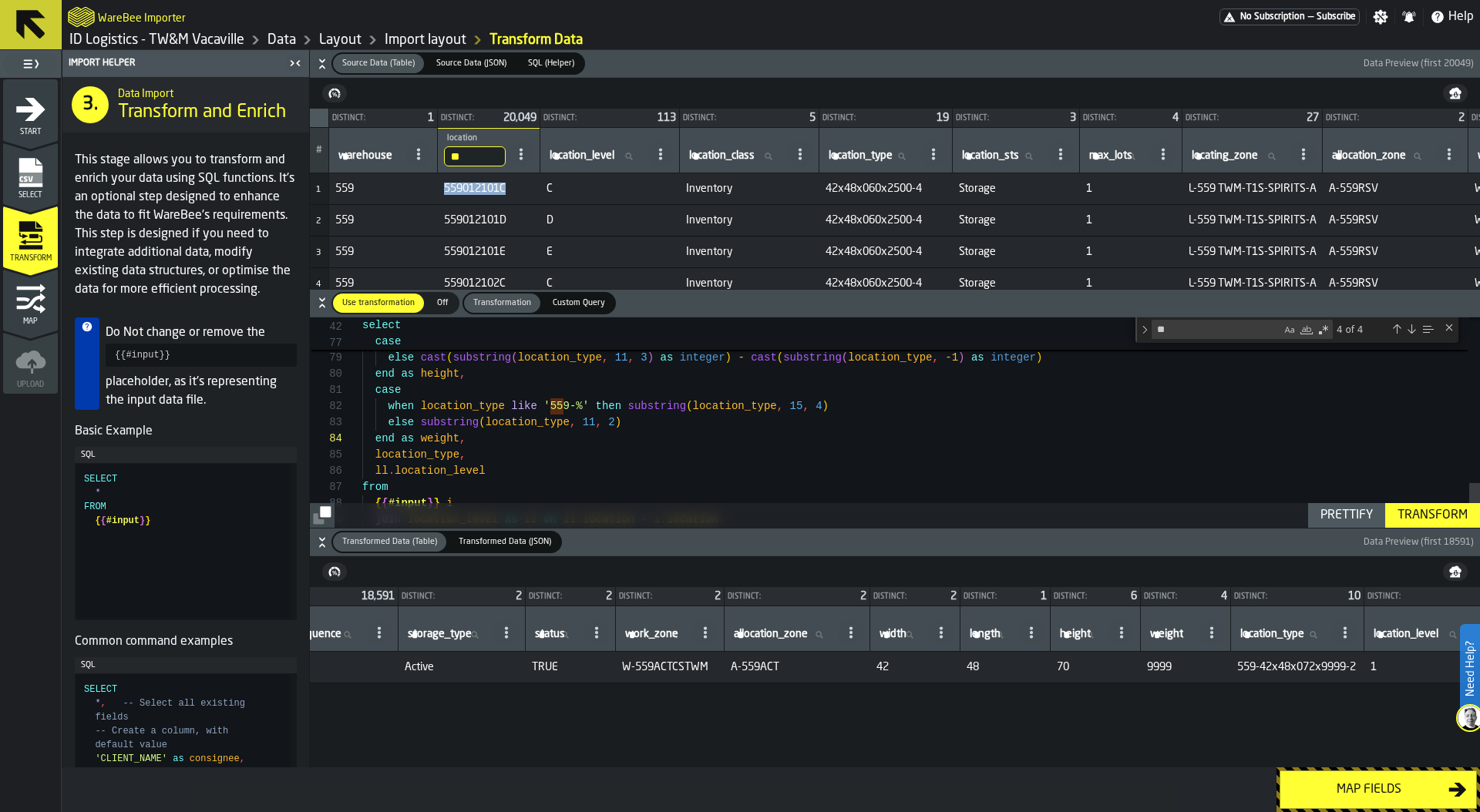
drag, startPoint x: 446, startPoint y: 187, endPoint x: 511, endPoint y: 188, distance: 65.0
click at [511, 188] on span "559012101C" at bounding box center [488, 189] width 91 height 12
copy span "559012101C"
click at [386, 633] on icon at bounding box center [378, 632] width 12 height 12
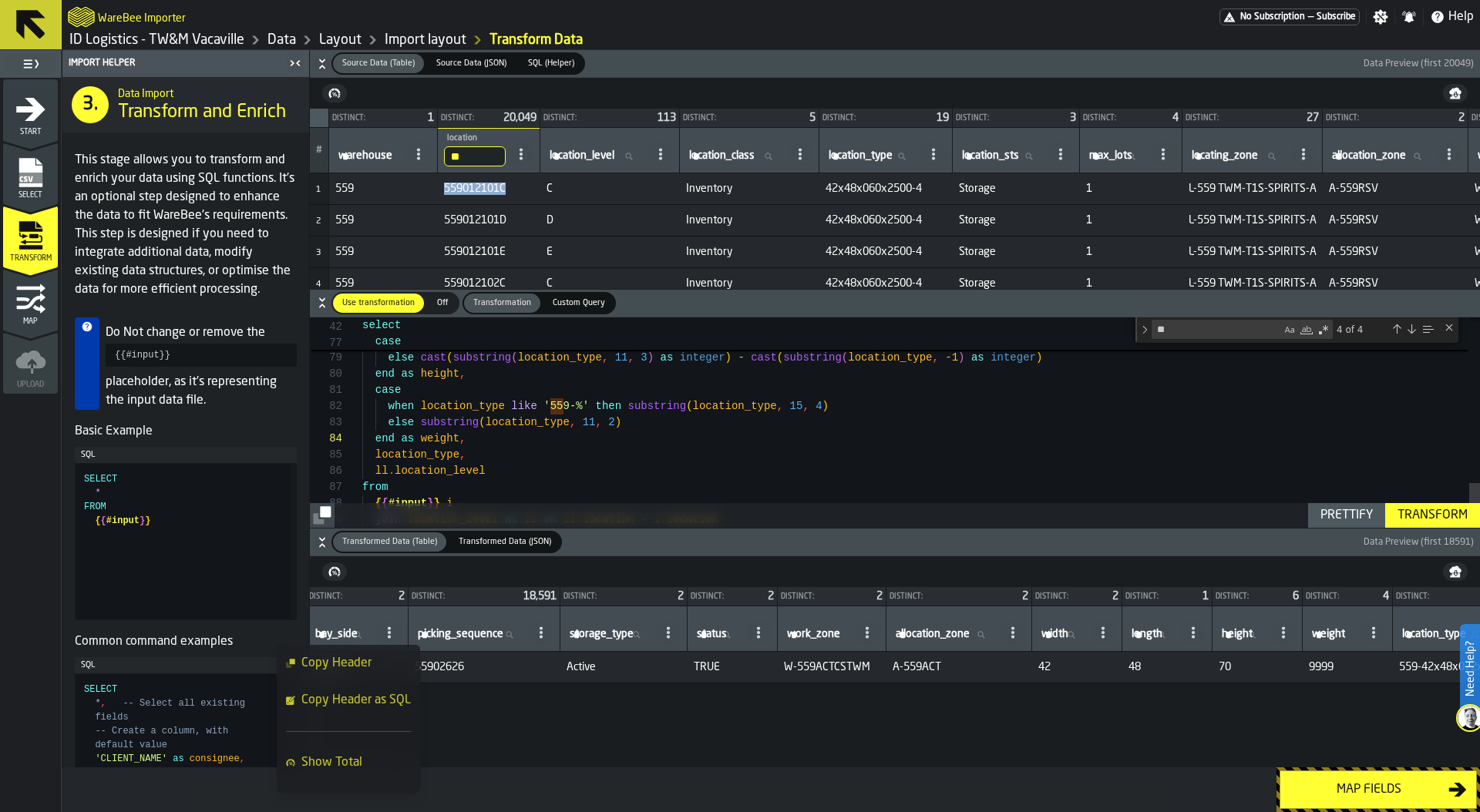
scroll to position [0, 369]
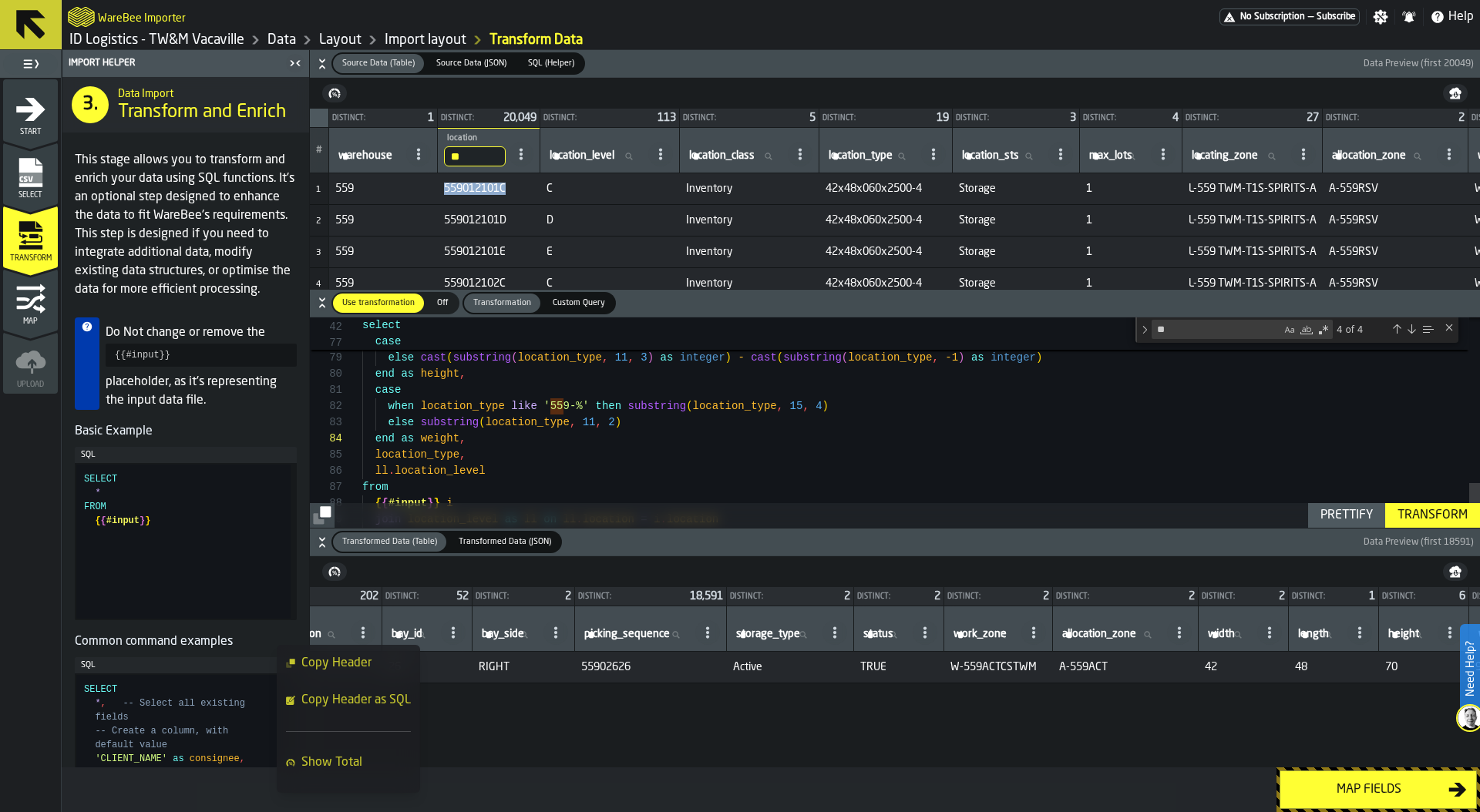
click at [548, 718] on div "**********" at bounding box center [525, 693] width 1170 height 211
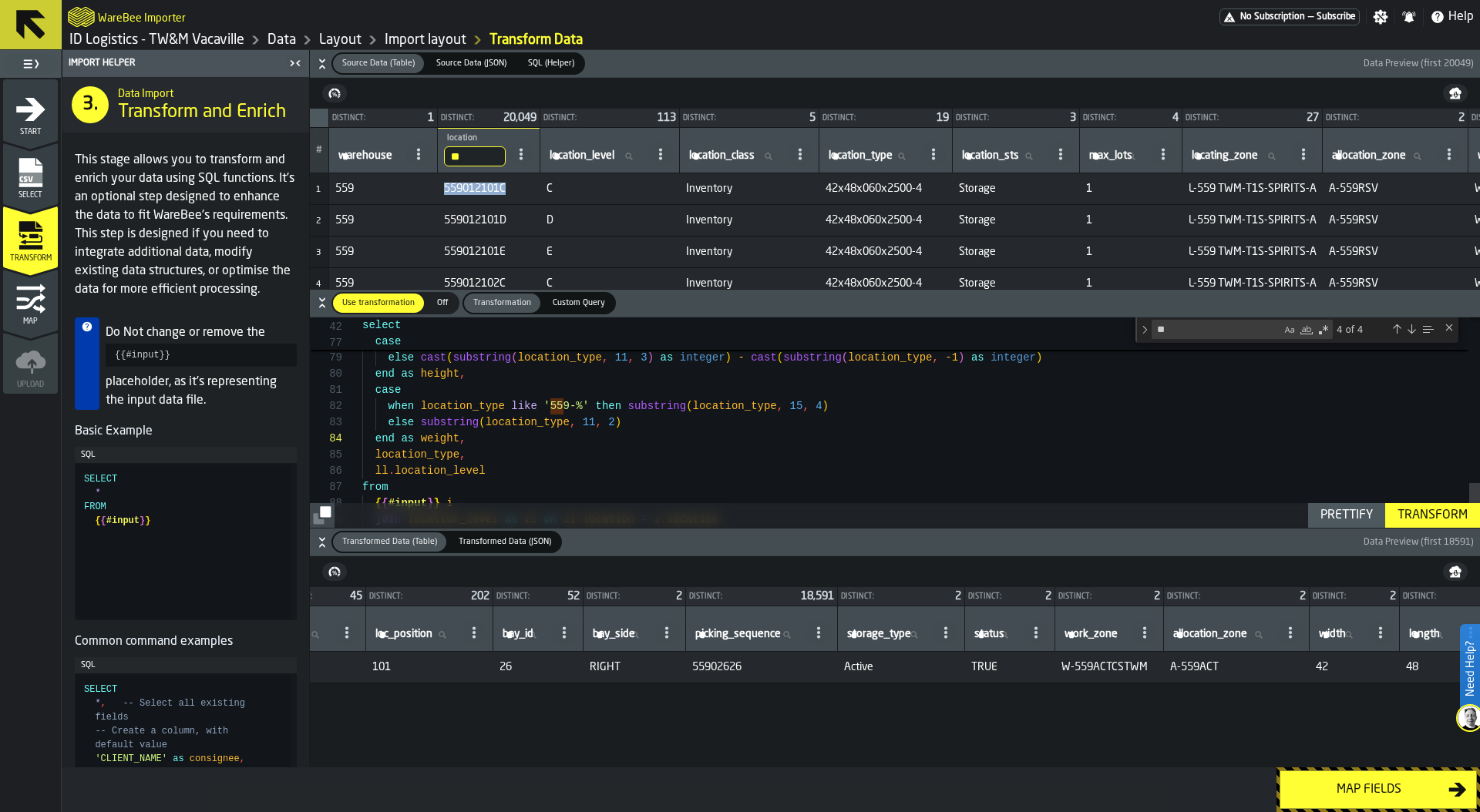
scroll to position [0, 0]
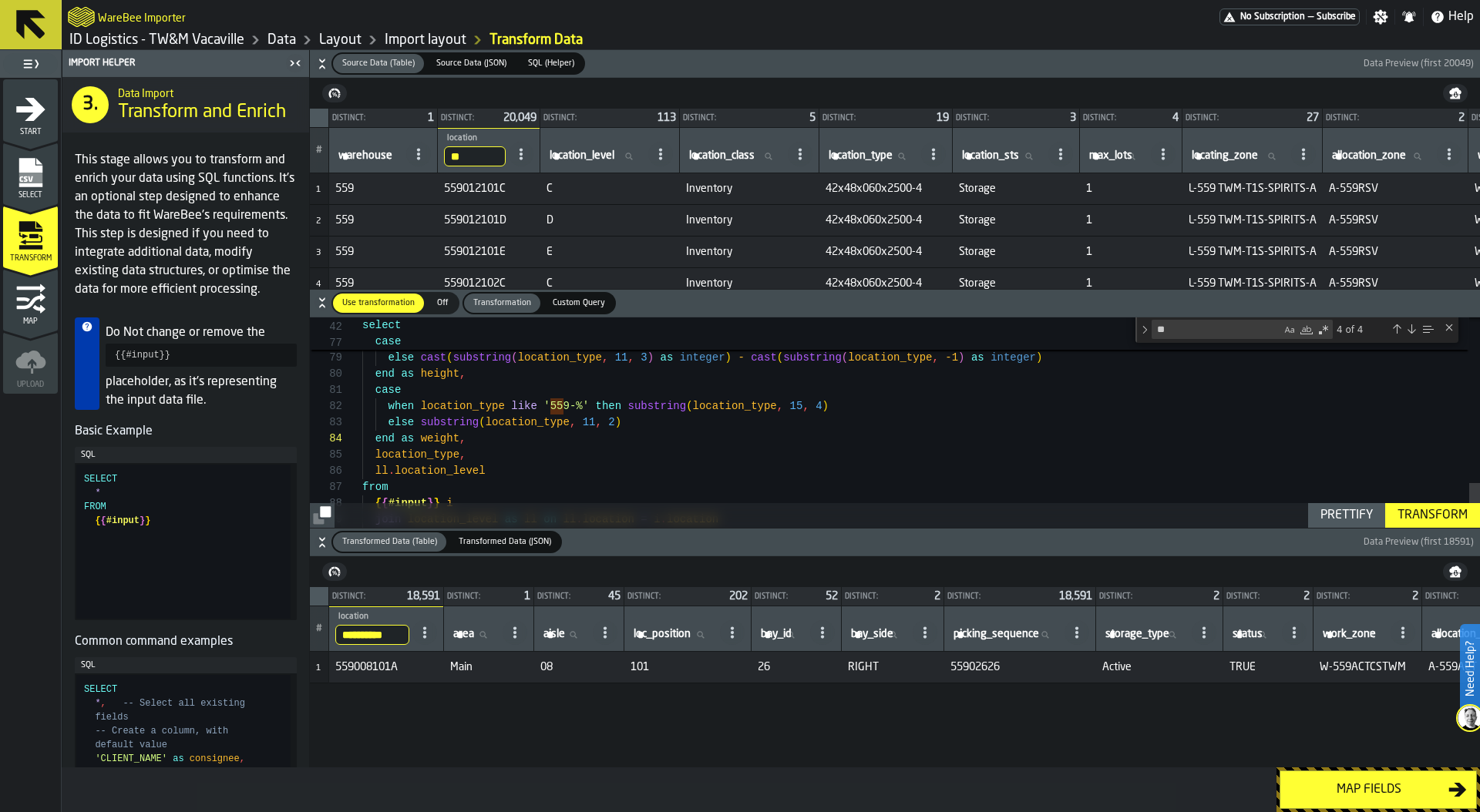
click at [359, 638] on input "**********" at bounding box center [372, 634] width 74 height 20
paste input "search"
type input "**********"
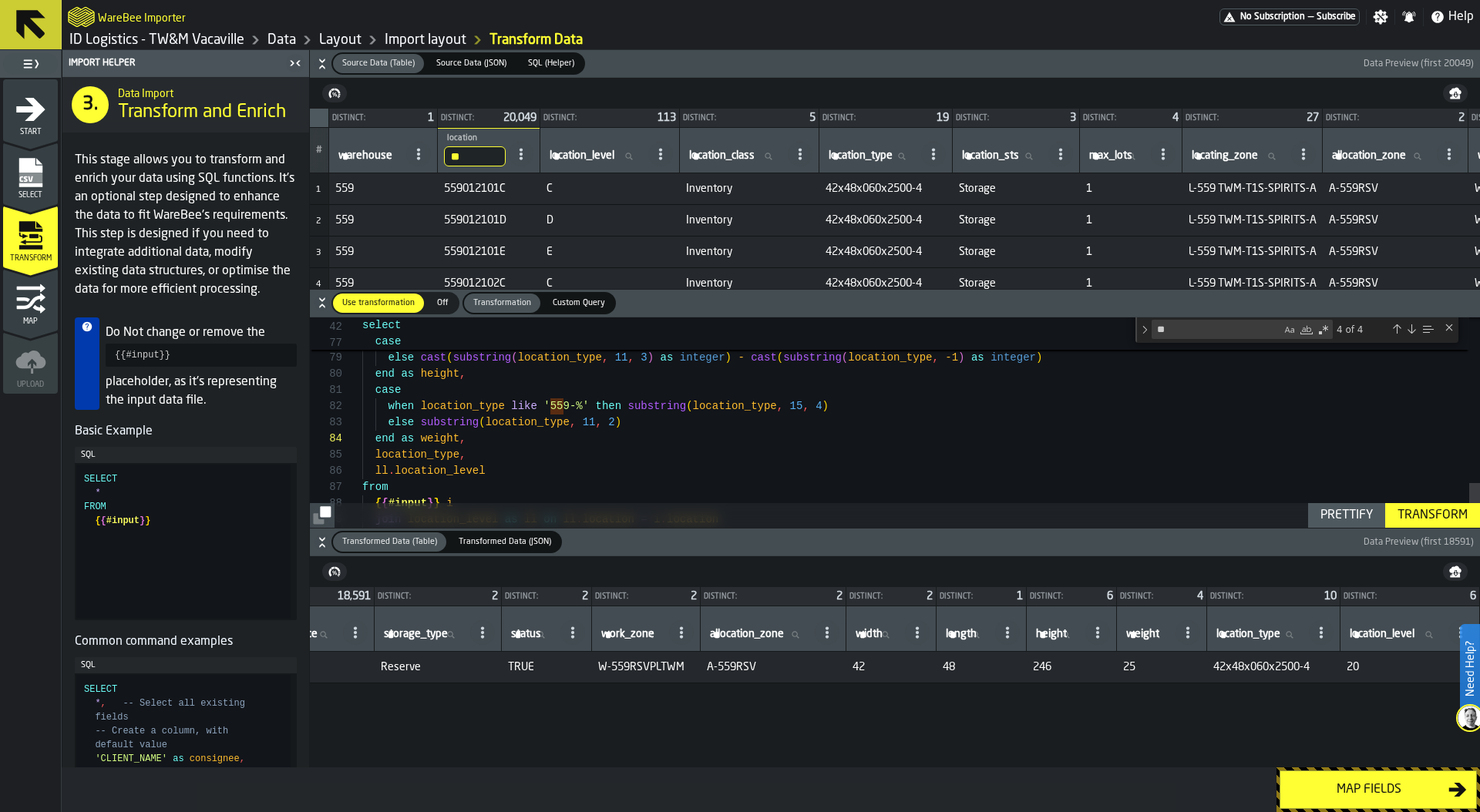
scroll to position [0, 791]
drag, startPoint x: 1122, startPoint y: 669, endPoint x: 1078, endPoint y: 668, distance: 44.0
click at [1078, 668] on tr "1 559012101C Main 12 101 26 RIGHT 55904539 Reserve TRUE W-559RSVPLTWM A-559RSV …" at bounding box center [533, 667] width 1891 height 32
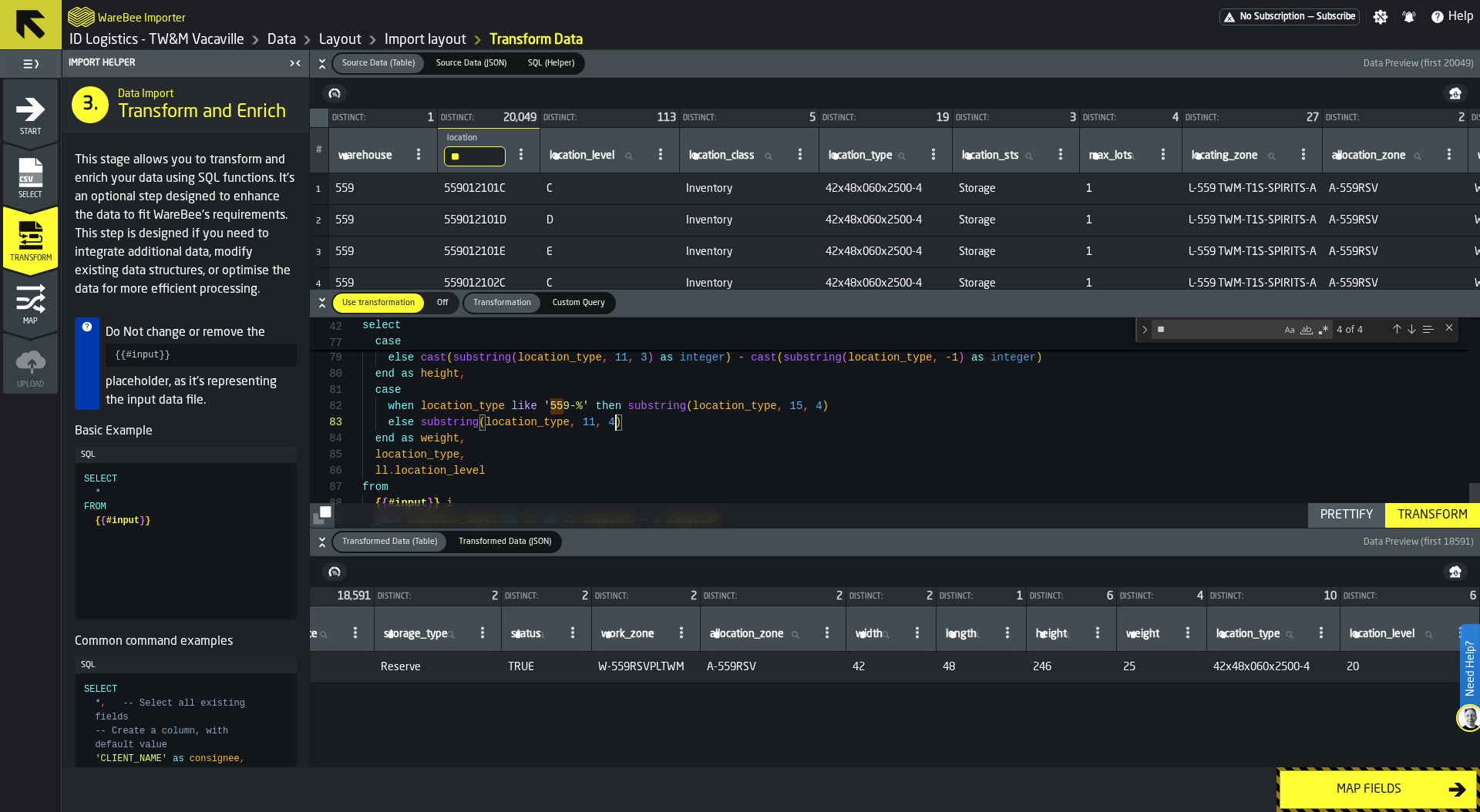
type textarea "**********"
click at [1426, 516] on div "Transform" at bounding box center [1432, 515] width 82 height 19
click at [1388, 787] on div "Map fields" at bounding box center [1369, 790] width 159 height 19
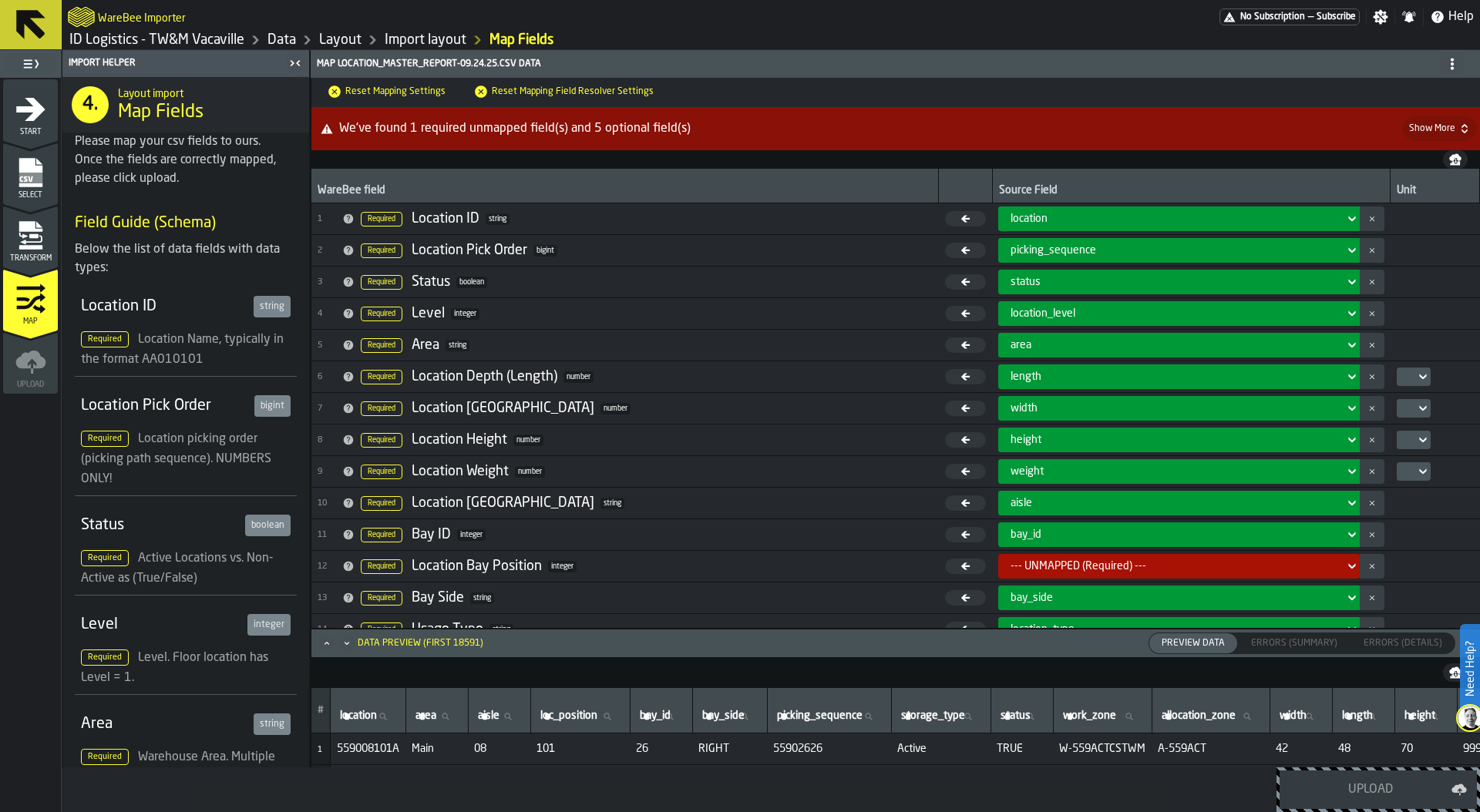
scroll to position [21, 0]
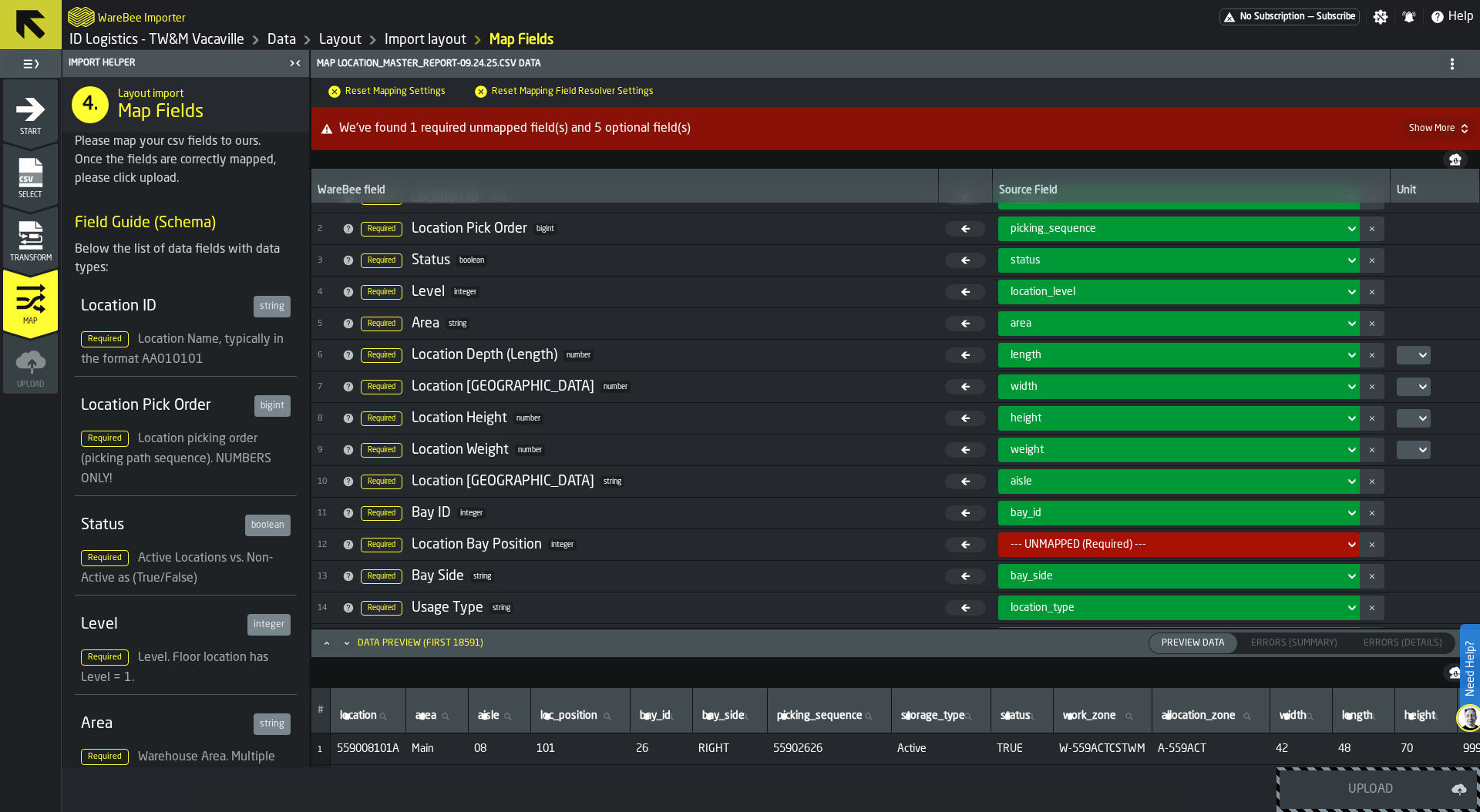
click at [1415, 355] on icon at bounding box center [1422, 356] width 16 height 19
click at [1403, 383] on div "in" at bounding box center [1436, 383] width 80 height 19
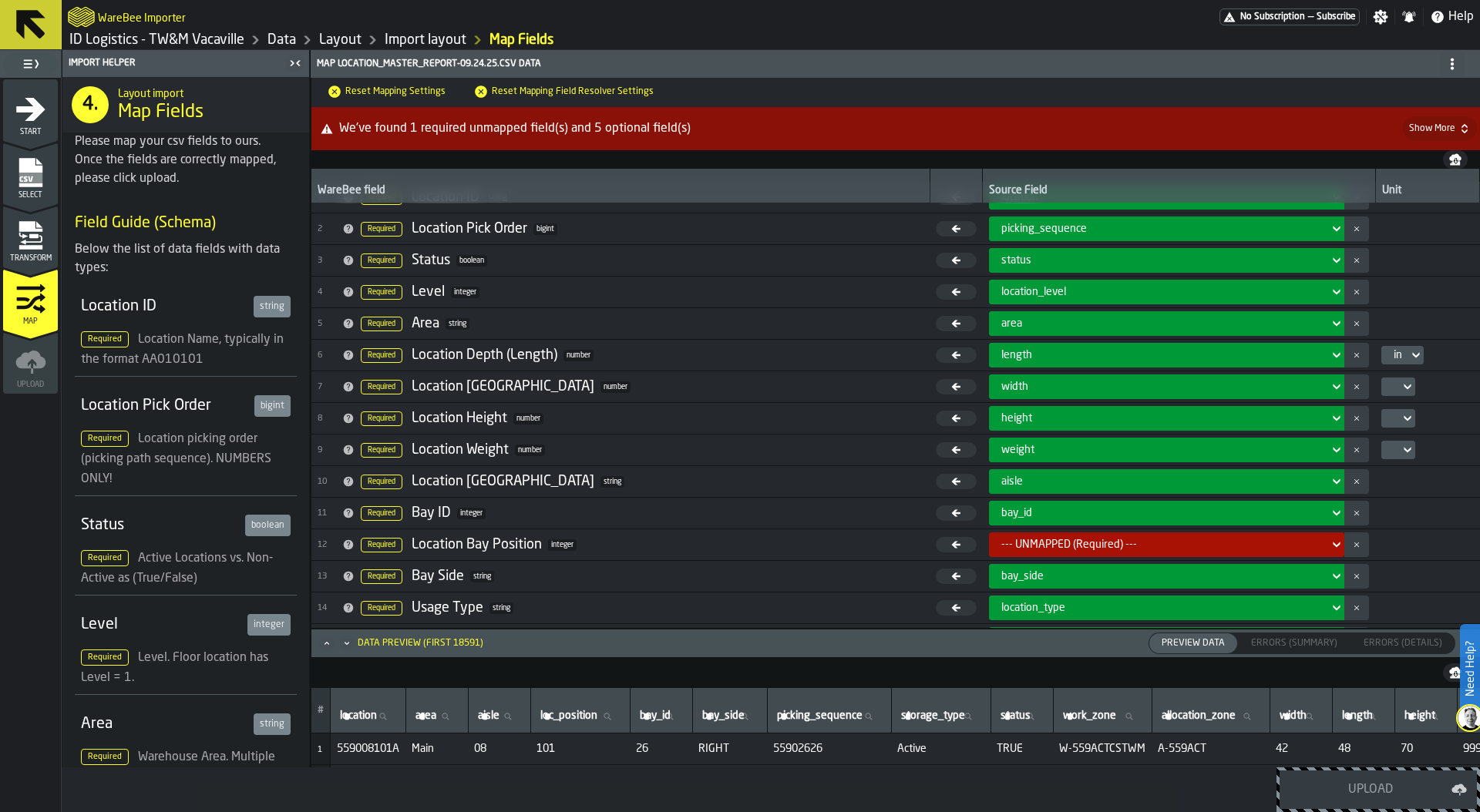
click at [1388, 384] on div at bounding box center [1393, 386] width 12 height 7
click at [1382, 380] on div at bounding box center [1398, 386] width 34 height 19
click at [1384, 408] on div "in" at bounding box center [1419, 414] width 80 height 19
click at [1388, 416] on div at bounding box center [1393, 418] width 12 height 7
click at [1388, 447] on div at bounding box center [1393, 450] width 12 height 7
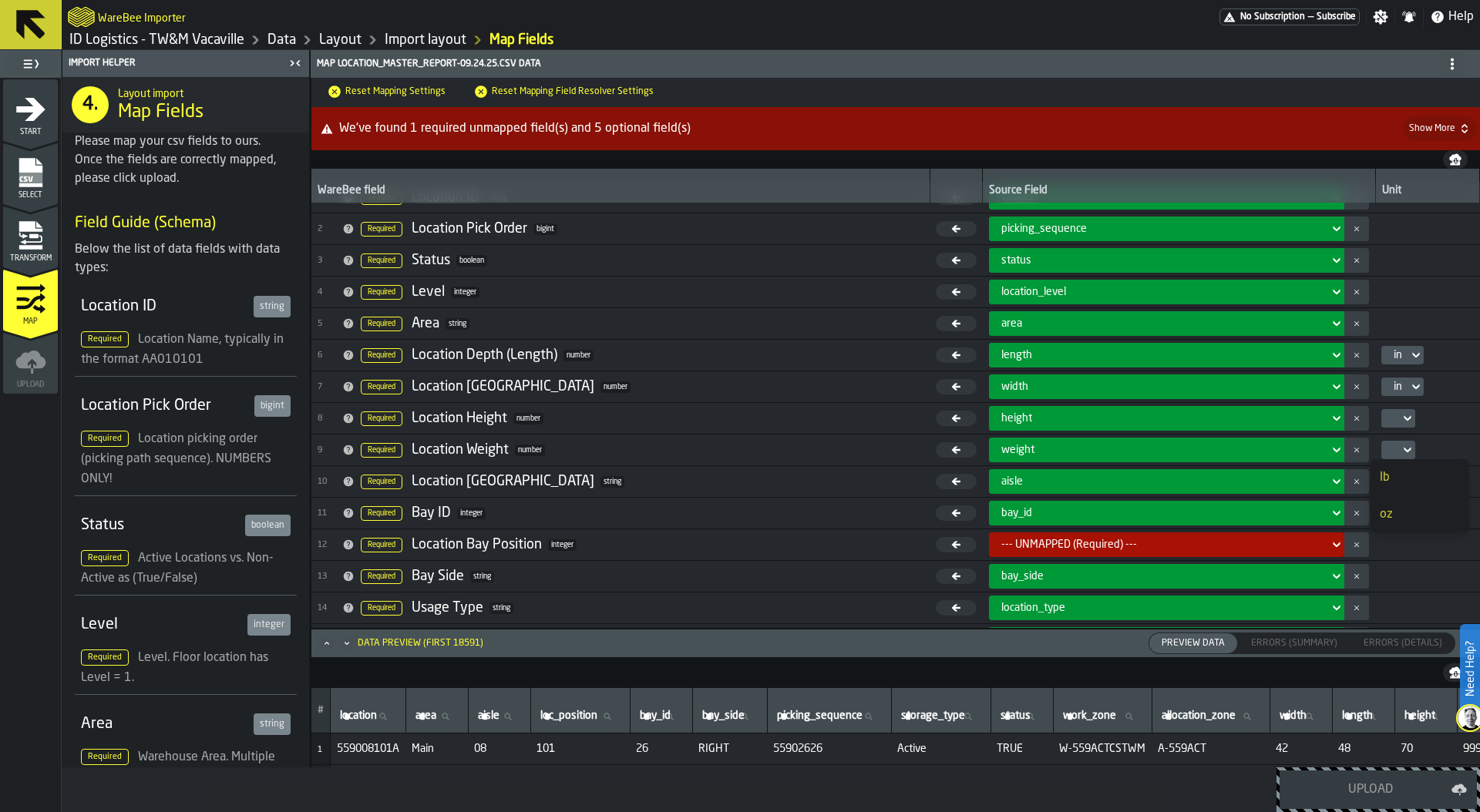
click at [1385, 425] on div at bounding box center [1398, 418] width 34 height 19
click at [1386, 441] on div "in" at bounding box center [1419, 446] width 80 height 19
click at [1400, 447] on icon at bounding box center [1407, 450] width 16 height 19
click at [1391, 479] on div "lb" at bounding box center [1419, 478] width 80 height 19
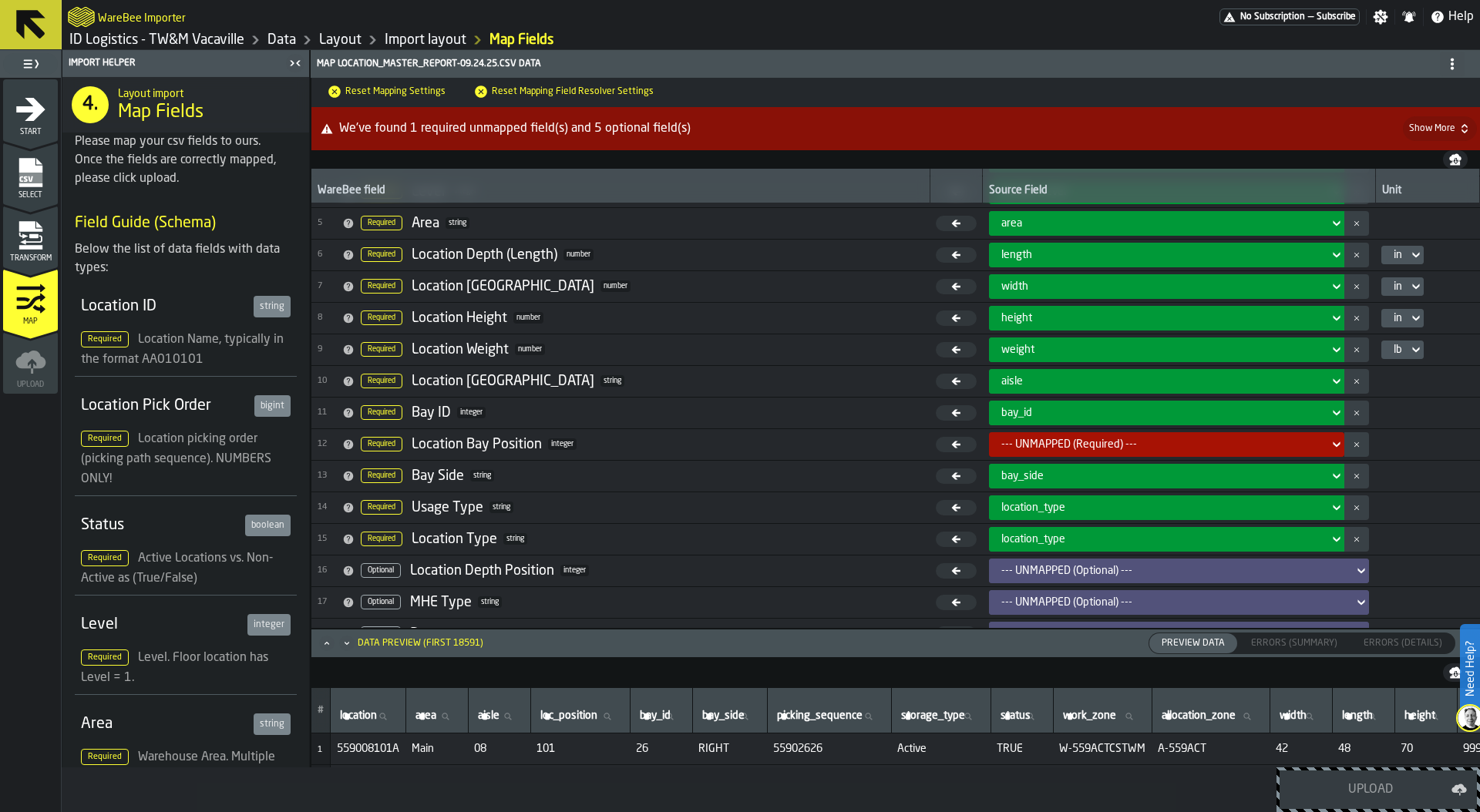
scroll to position [135, 0]
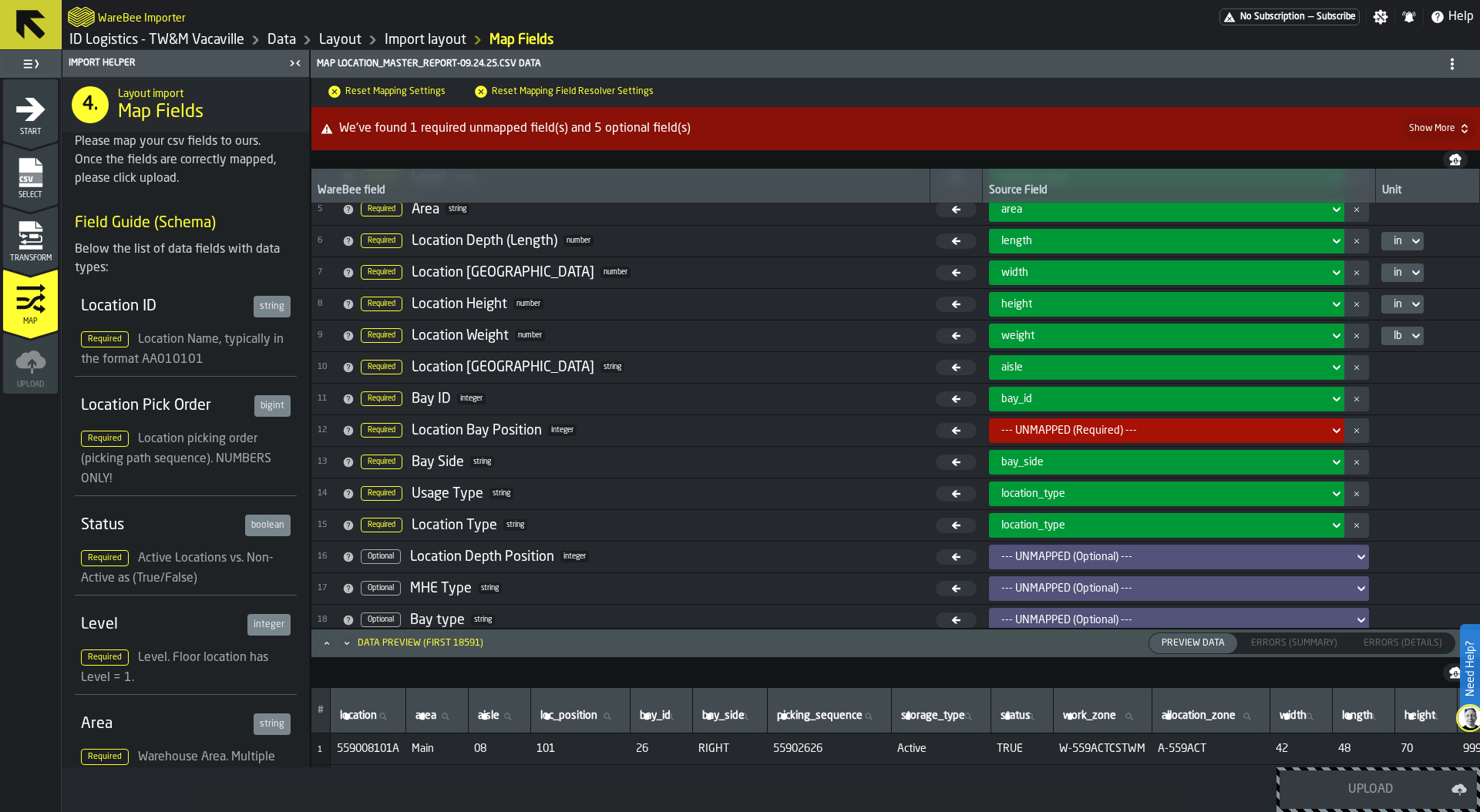
click at [1092, 430] on div "--- UNMAPPED (Required) ---" at bounding box center [1162, 430] width 322 height 12
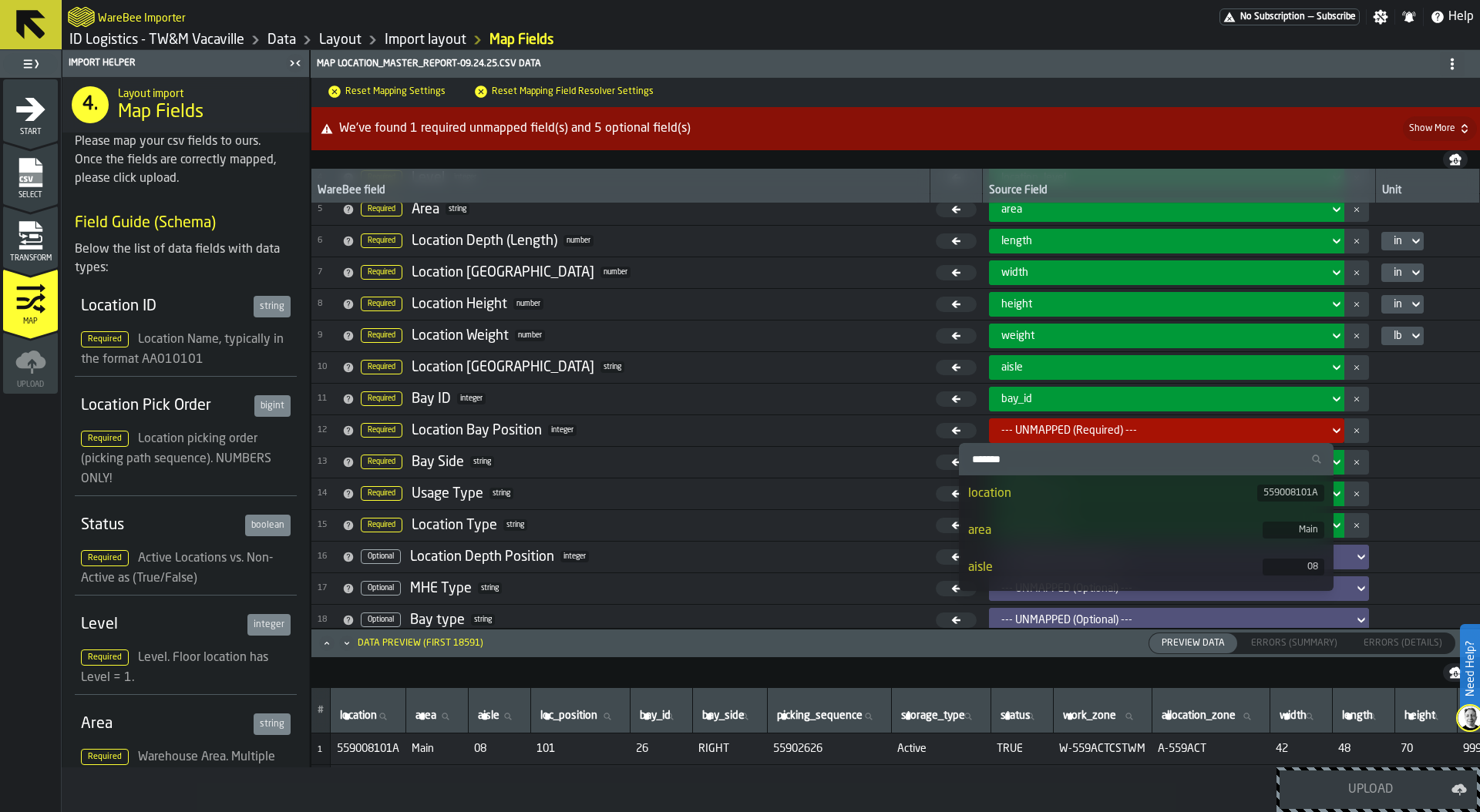
click at [1069, 466] on input "Search" at bounding box center [1146, 458] width 362 height 20
type input "***"
click at [1090, 524] on div "loc_position" at bounding box center [1115, 531] width 294 height 19
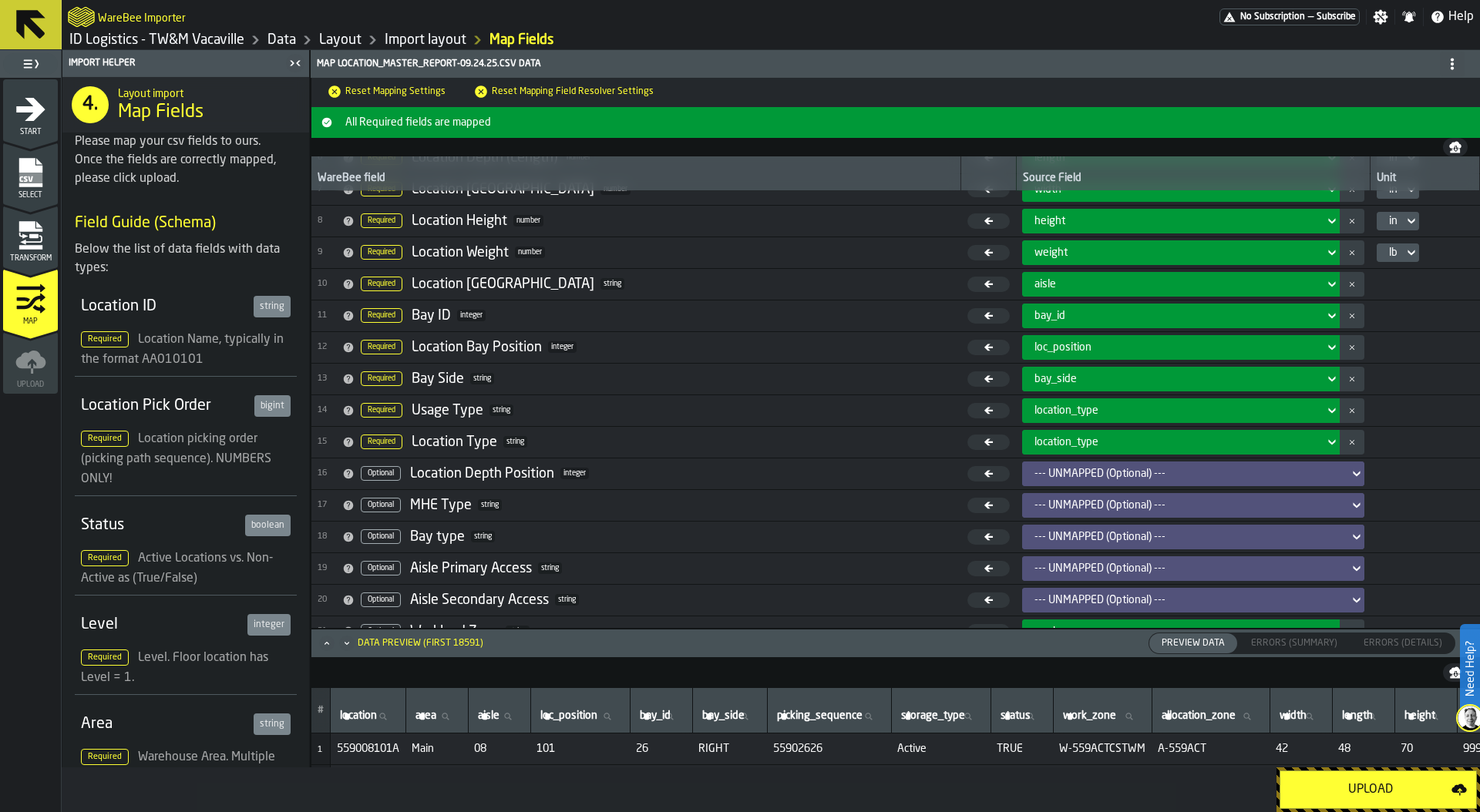
scroll to position [208, 0]
click at [39, 227] on icon "menu Transform" at bounding box center [30, 226] width 23 height 10
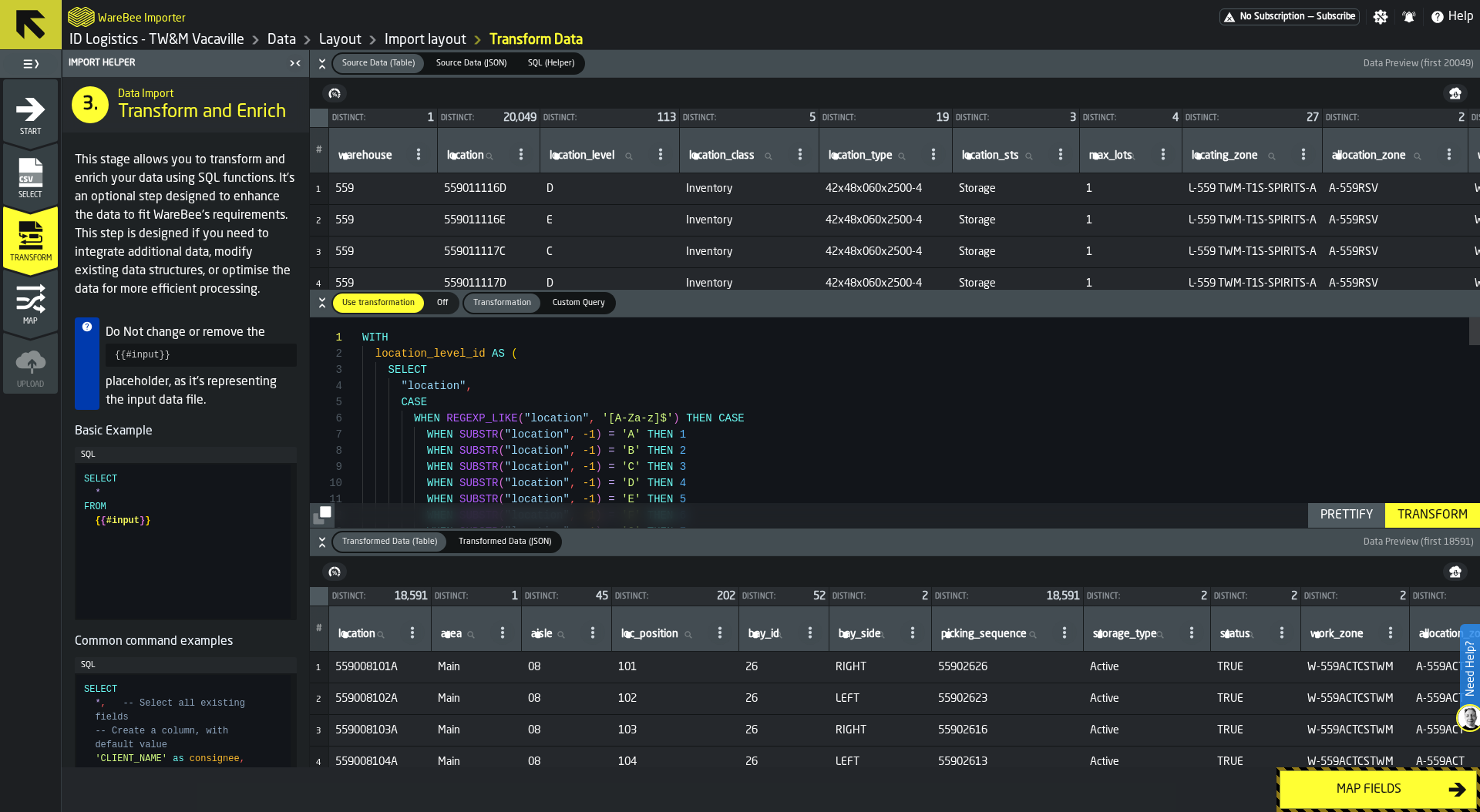
click at [1376, 786] on div "Map fields" at bounding box center [1369, 790] width 159 height 19
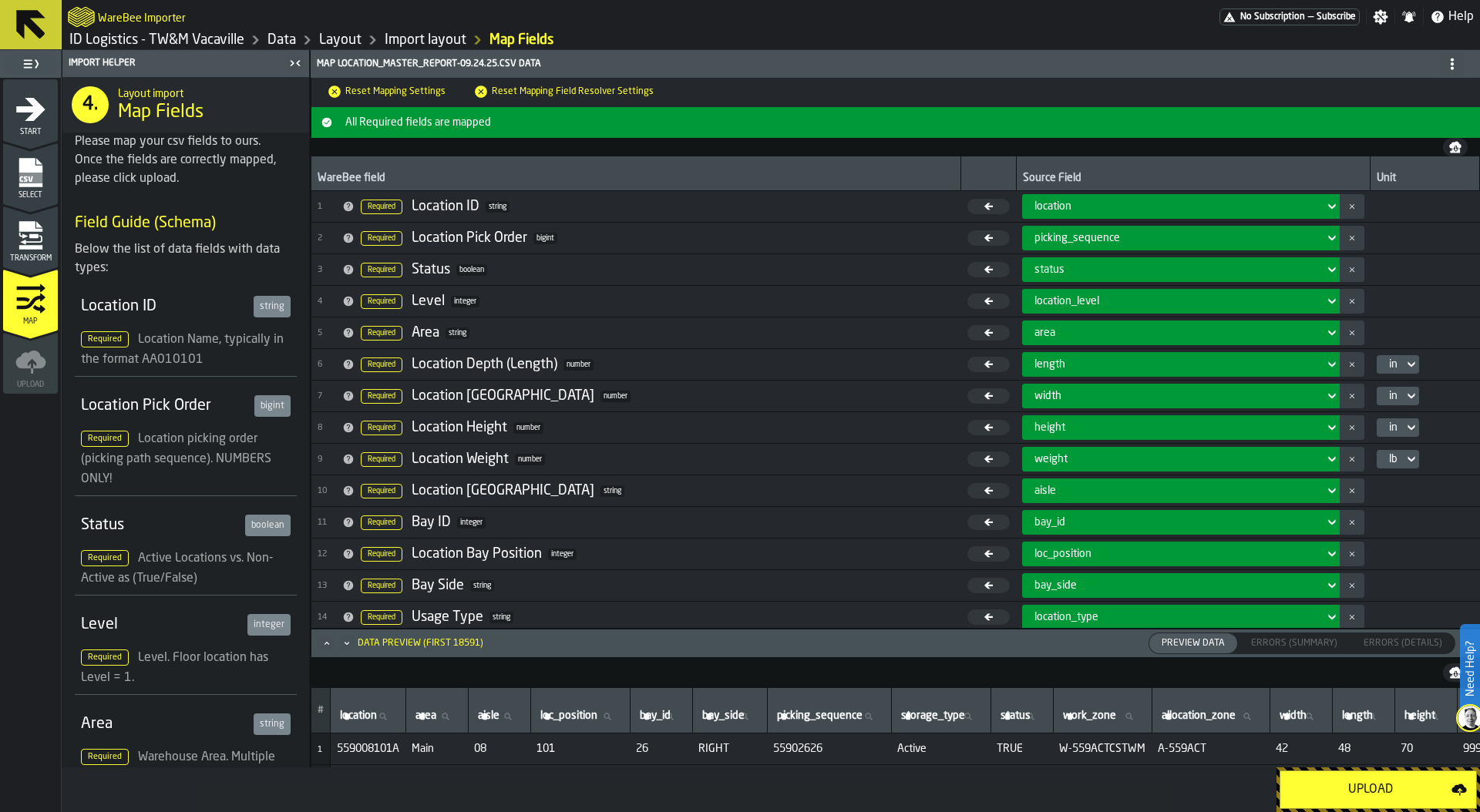
click at [1376, 786] on div "Upload" at bounding box center [1370, 790] width 162 height 19
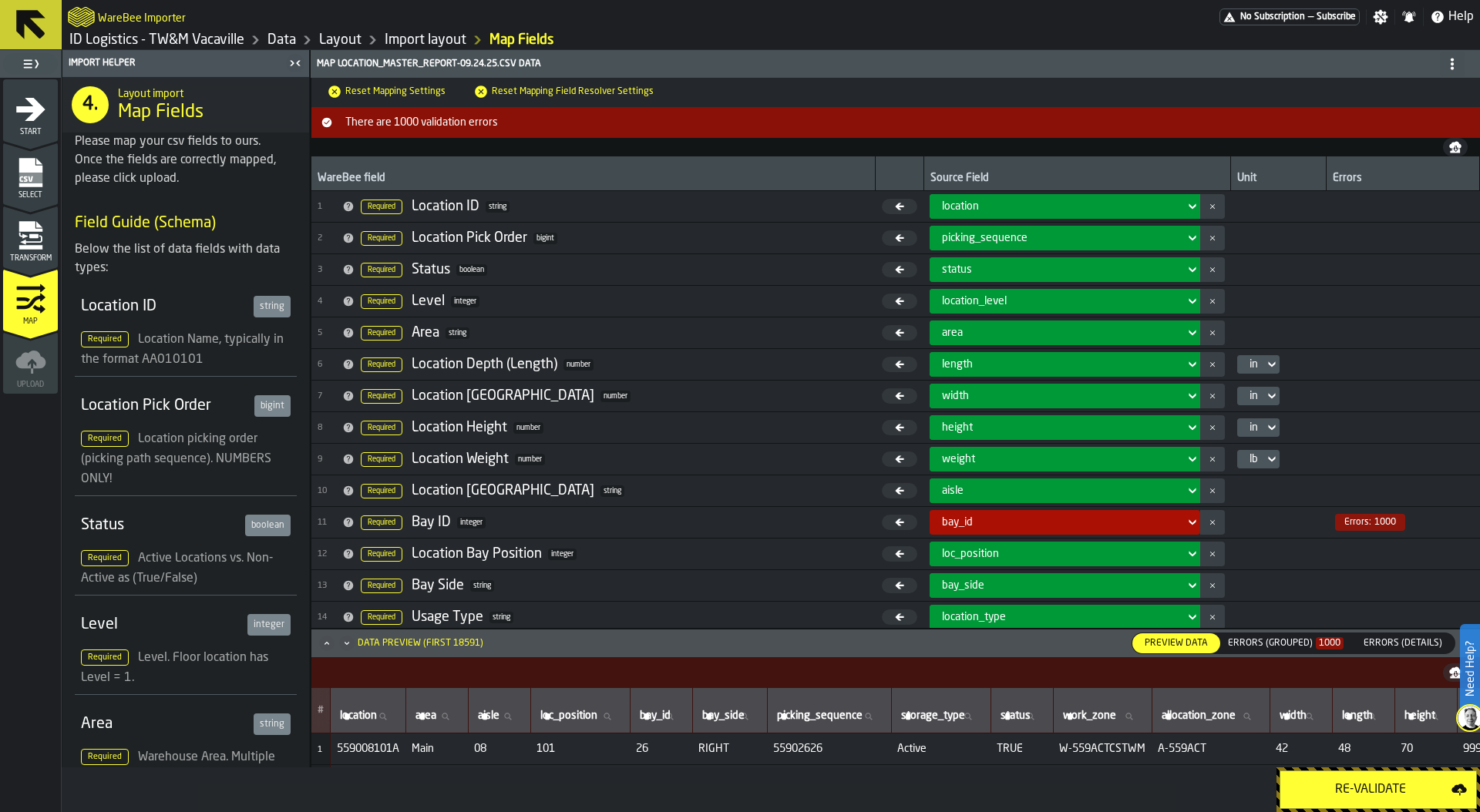
click at [1298, 637] on div "Errors (Grouped) 1000" at bounding box center [1286, 643] width 116 height 11
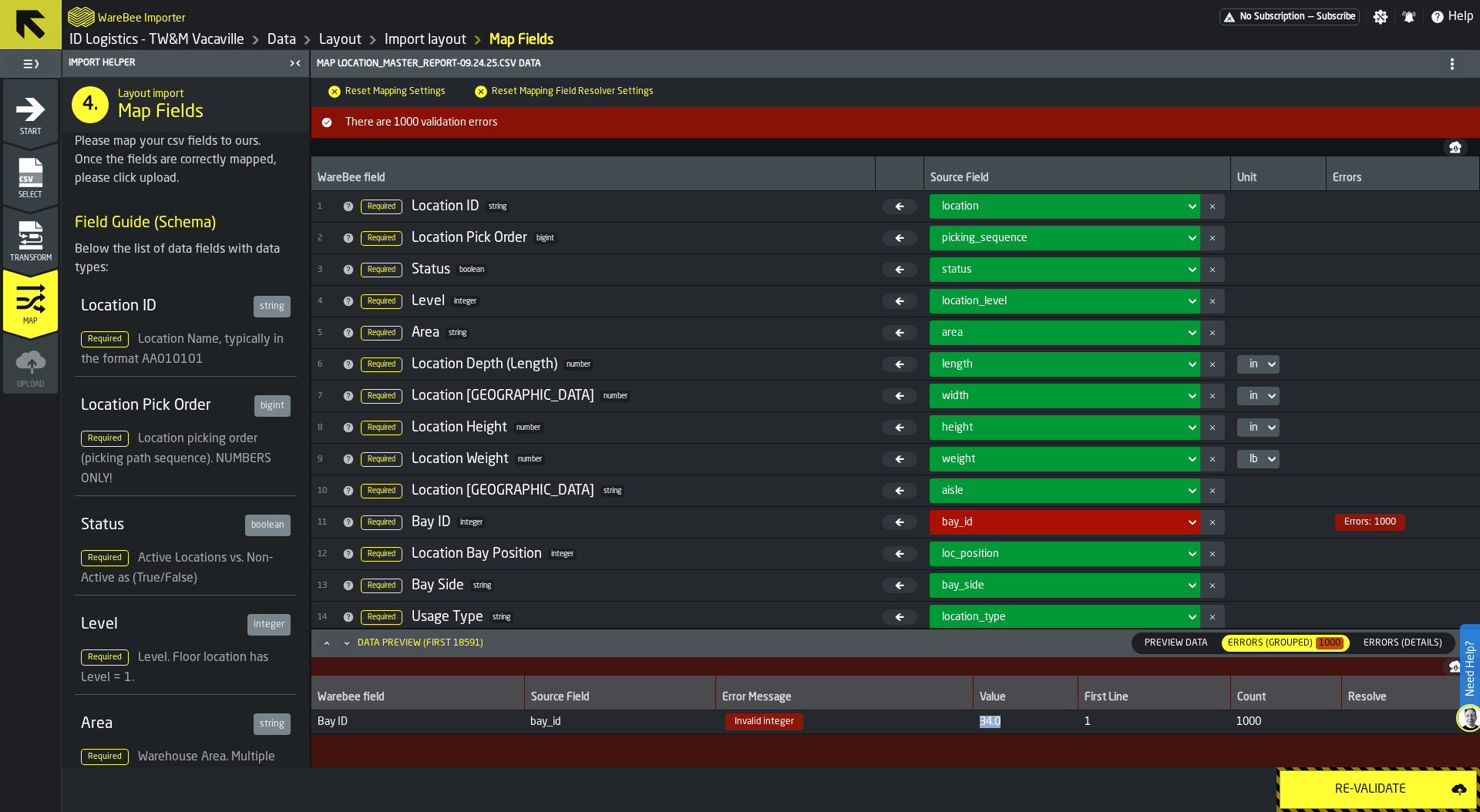
drag, startPoint x: 999, startPoint y: 721, endPoint x: 966, endPoint y: 721, distance: 33.0
click at [966, 721] on tr "Bay ID bay_id Invalid integer 34.0 1 1000" at bounding box center [895, 722] width 1168 height 24
click at [1399, 640] on span "Errors (Details)" at bounding box center [1402, 643] width 91 height 14
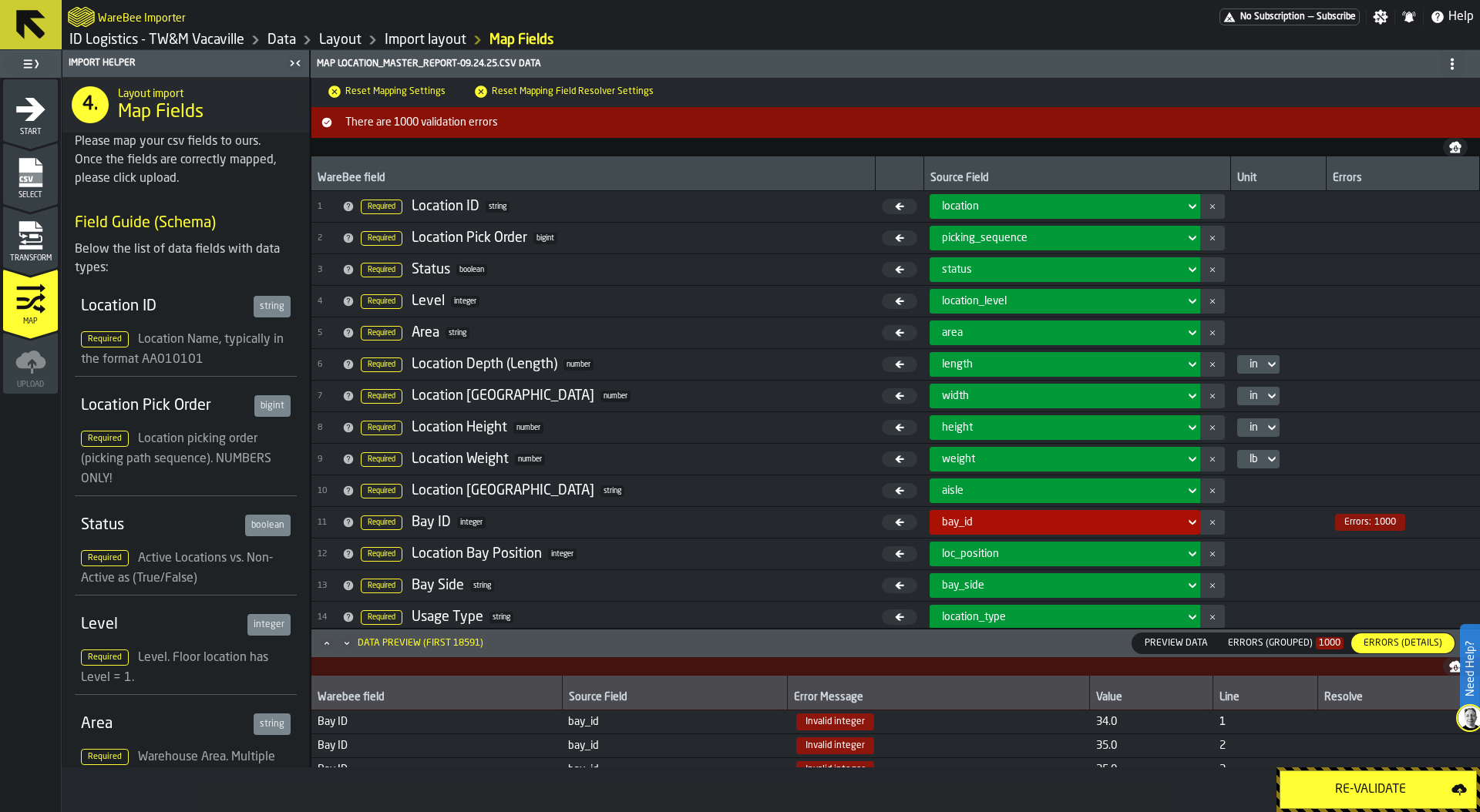
click at [33, 240] on icon "menu Transform" at bounding box center [31, 240] width 22 height 9
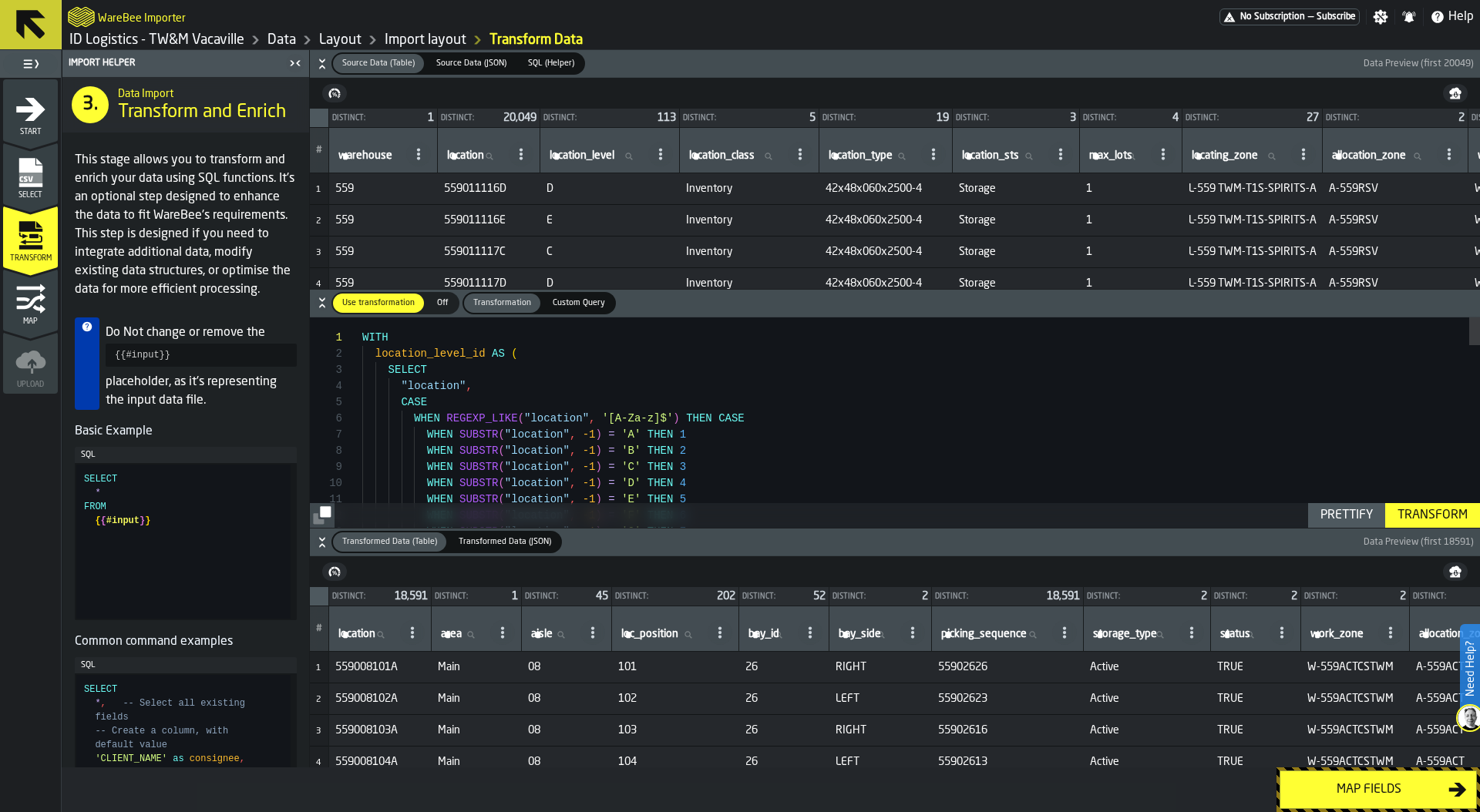
type textarea "**********"
type textarea "*"
type textarea "**********"
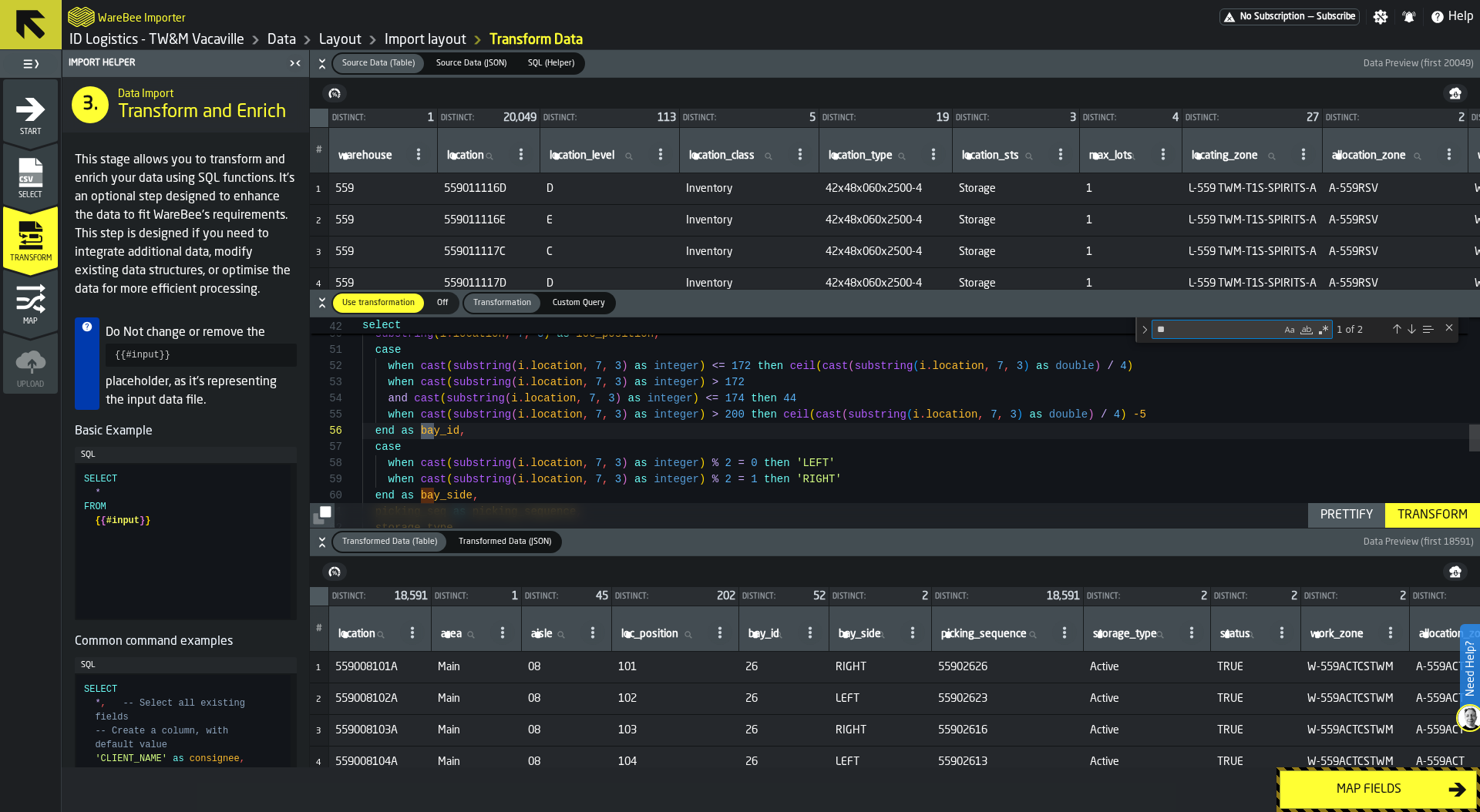
scroll to position [161, 0]
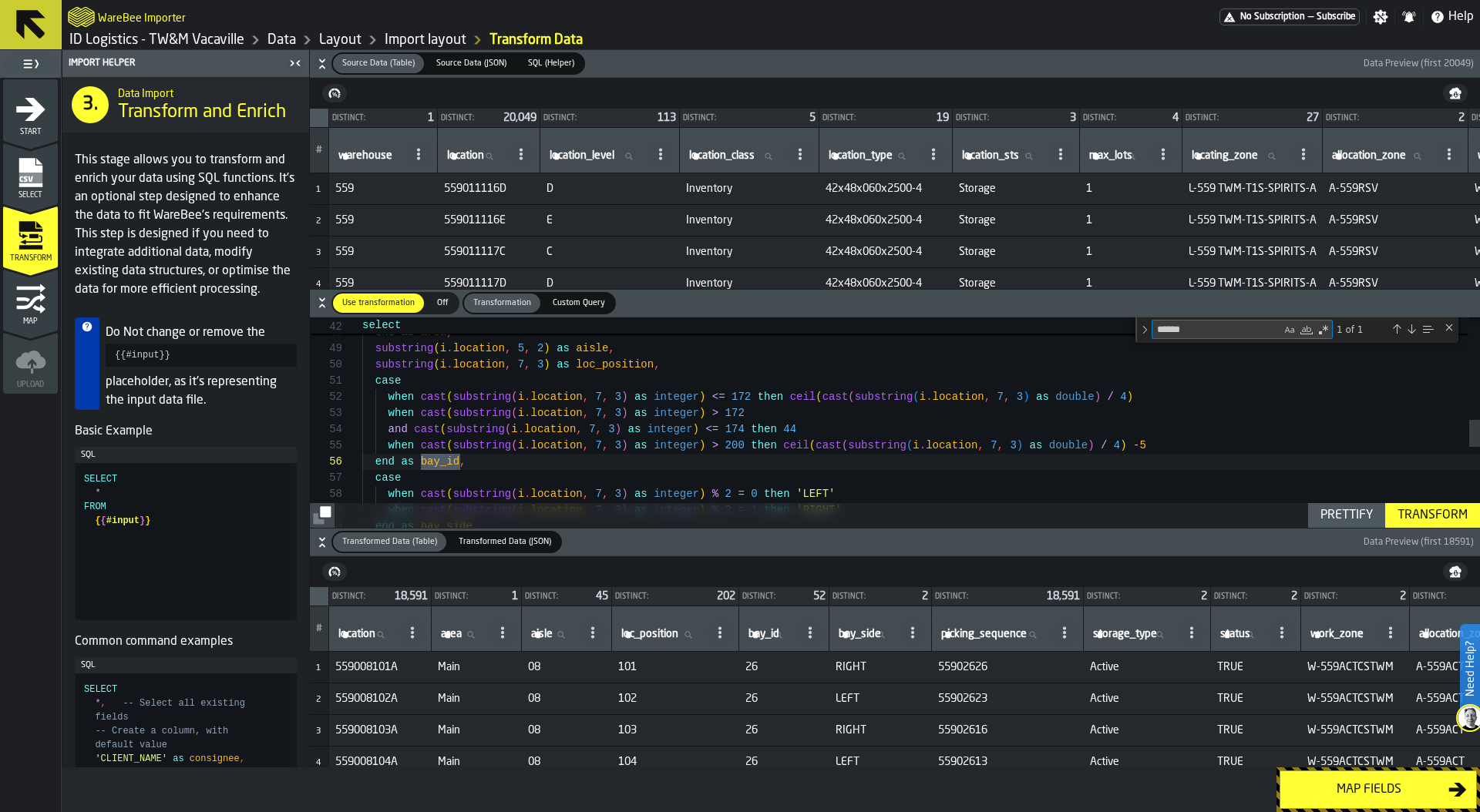
type textarea "******"
click at [374, 382] on div "substring ( i . location , 5 , 2 ) as aisle , substring ( i . location , 7 , 3 …" at bounding box center [921, 338] width 1118 height 1599
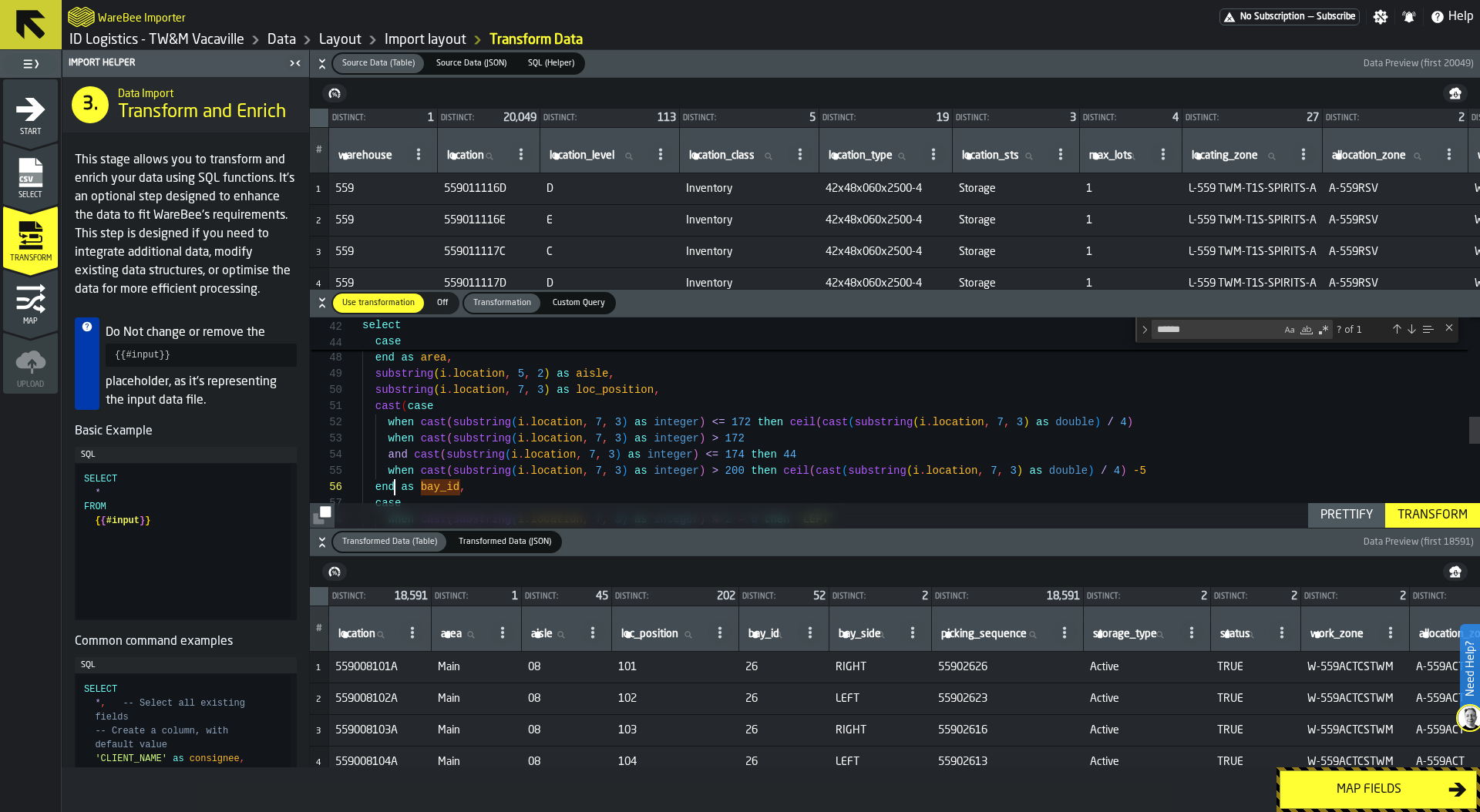
click at [394, 486] on div "substring ( i . location , 5 , 2 ) as aisle , substring ( i . location , 7 , 3 …" at bounding box center [921, 363] width 1118 height 1599
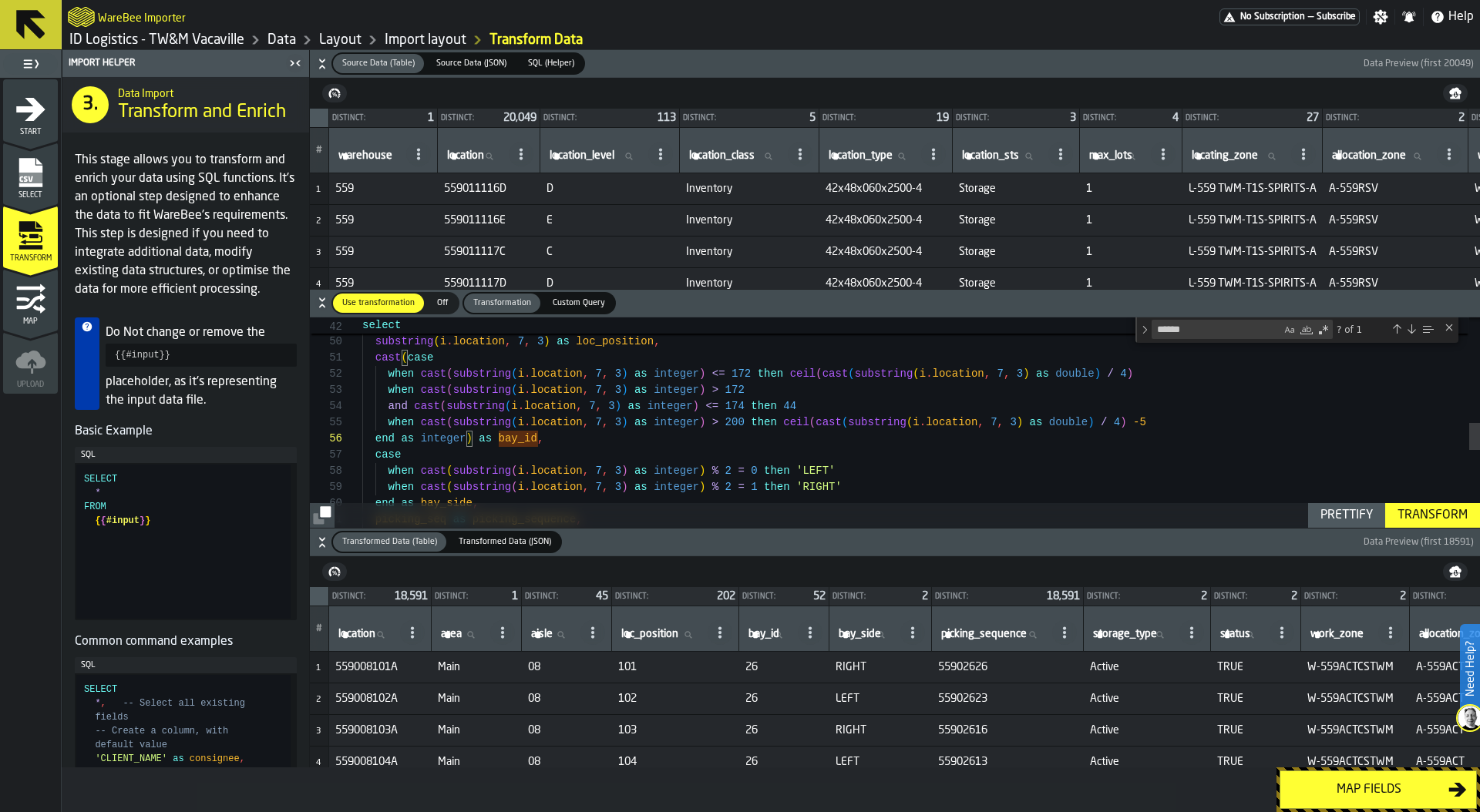
click at [1352, 513] on div "Prettify" at bounding box center [1346, 515] width 64 height 19
type textarea "**********"
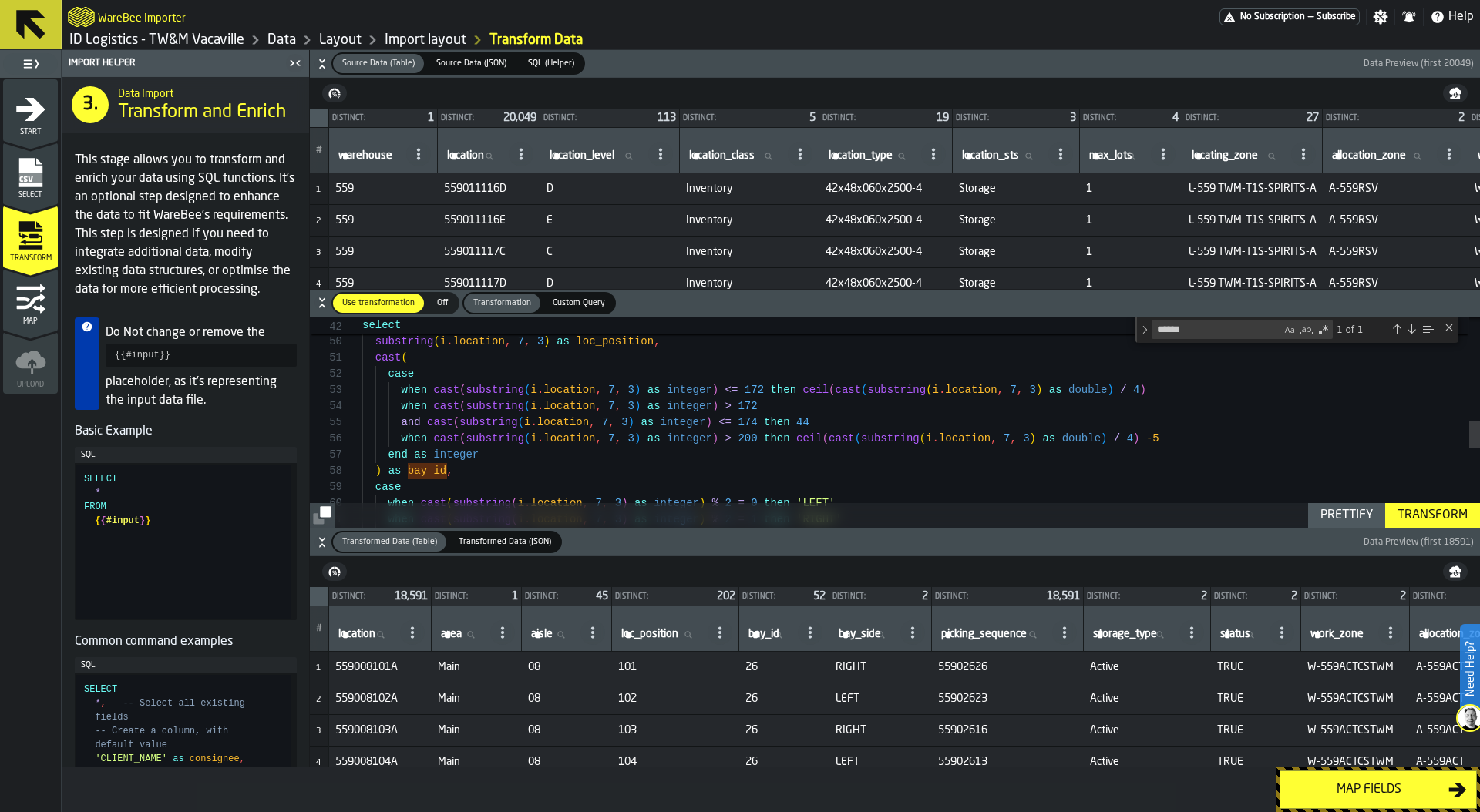
click at [1422, 518] on div "Transform" at bounding box center [1432, 515] width 82 height 19
click at [1393, 786] on div "Map fields" at bounding box center [1369, 790] width 159 height 19
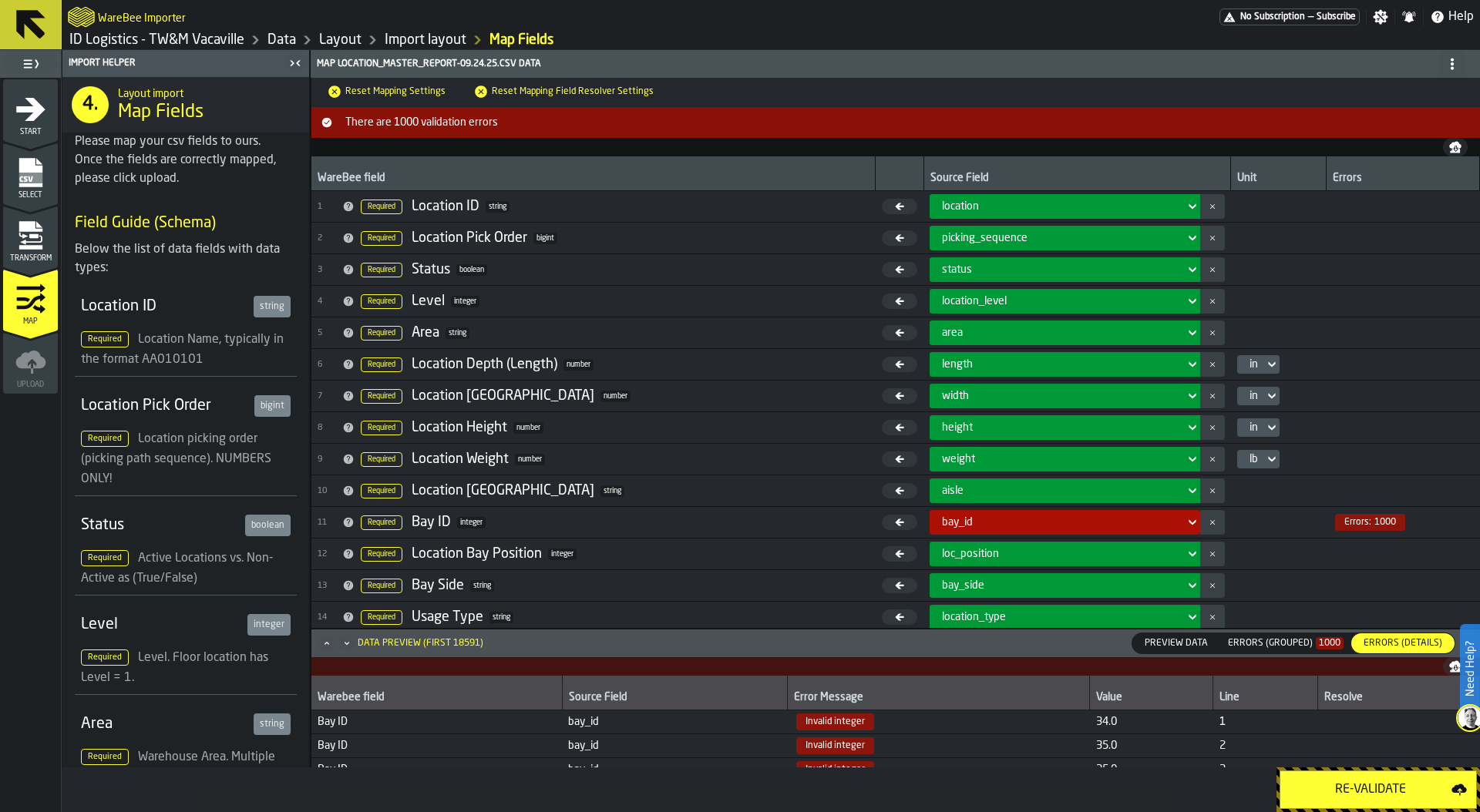
click at [1393, 786] on div "Re-Validate" at bounding box center [1370, 790] width 162 height 19
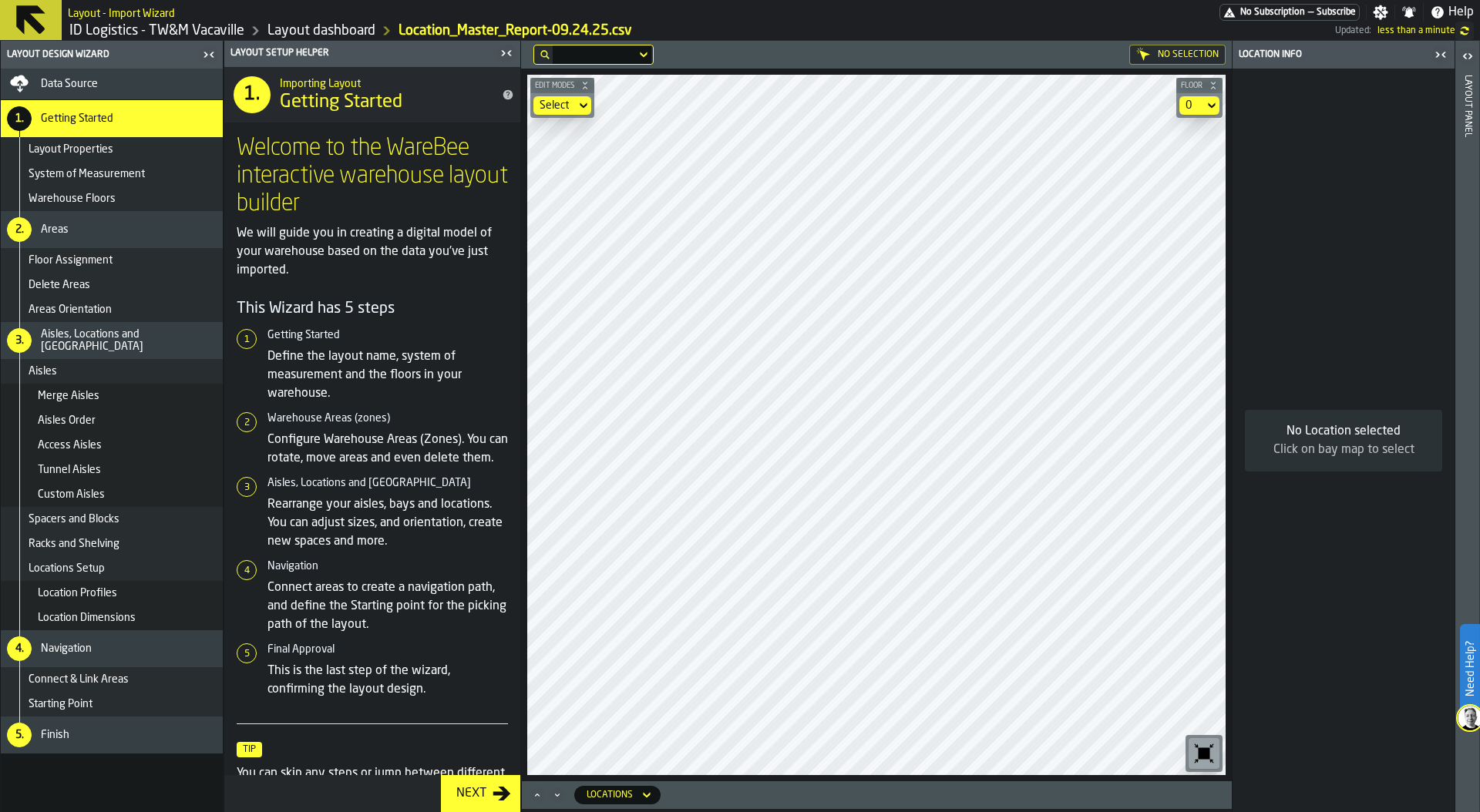
click at [502, 55] on icon "button-toggle-Close me" at bounding box center [502, 53] width 4 height 6
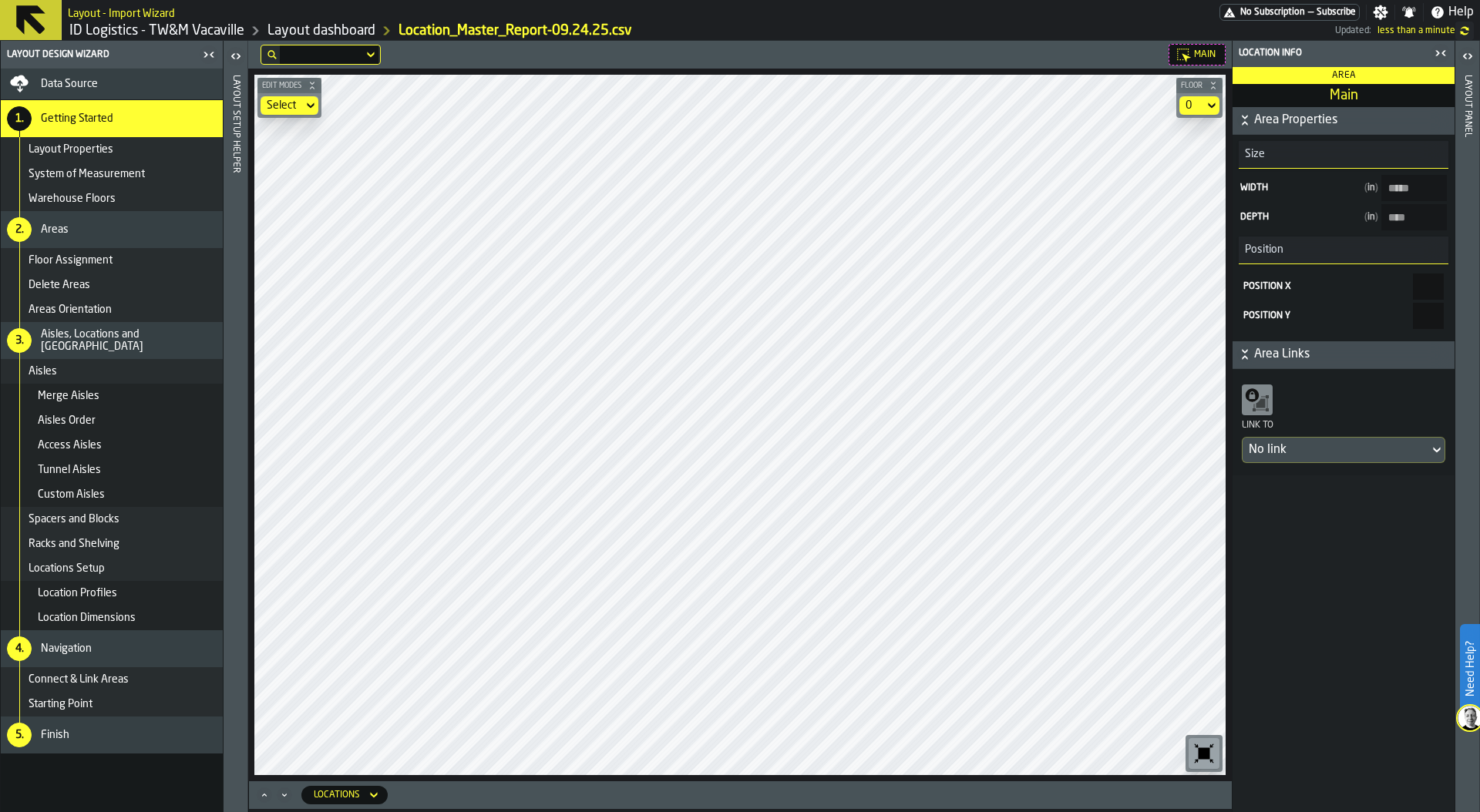
type input "****"
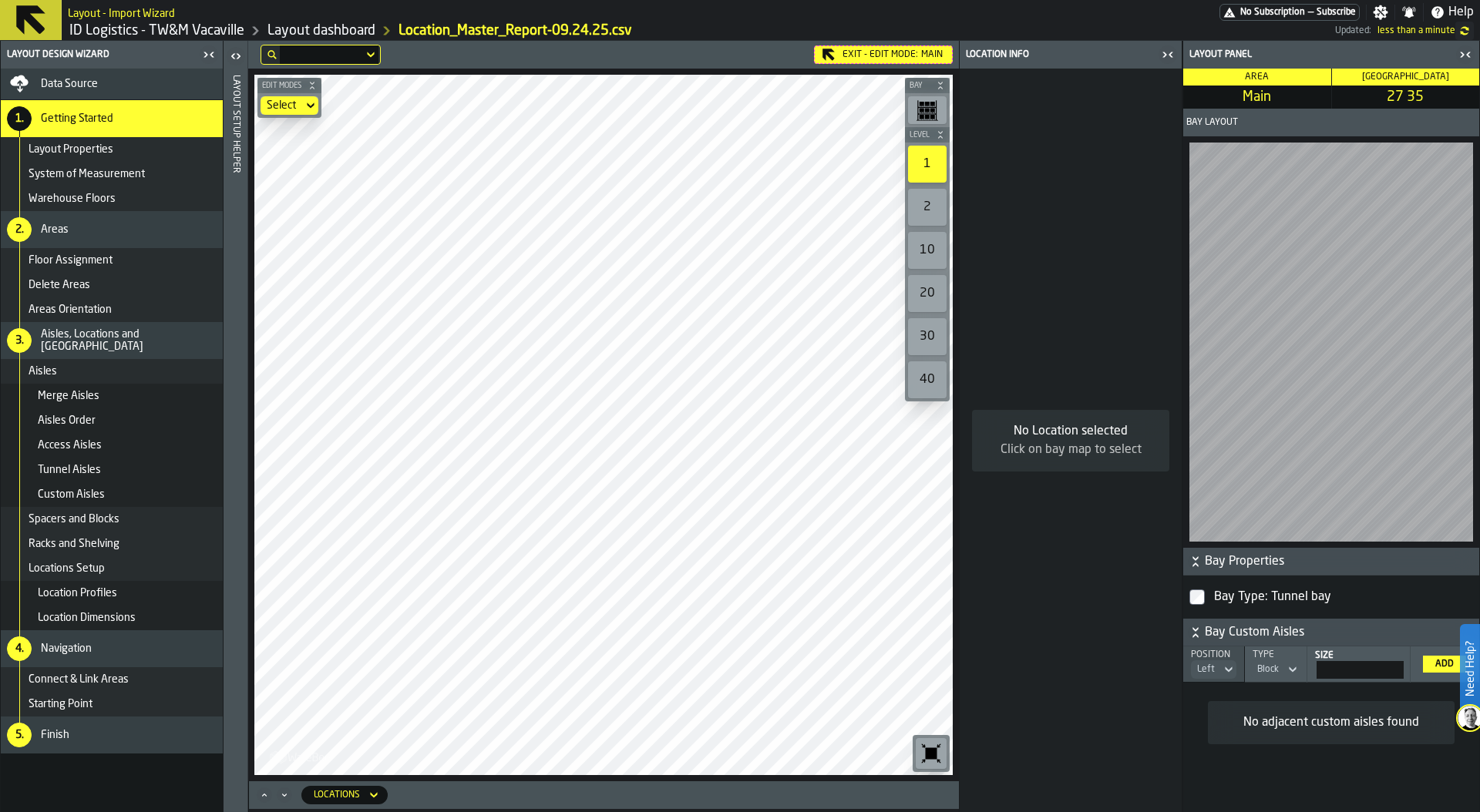
click at [876, 52] on div "Exit - Edit Mode: Main" at bounding box center [883, 55] width 139 height 19
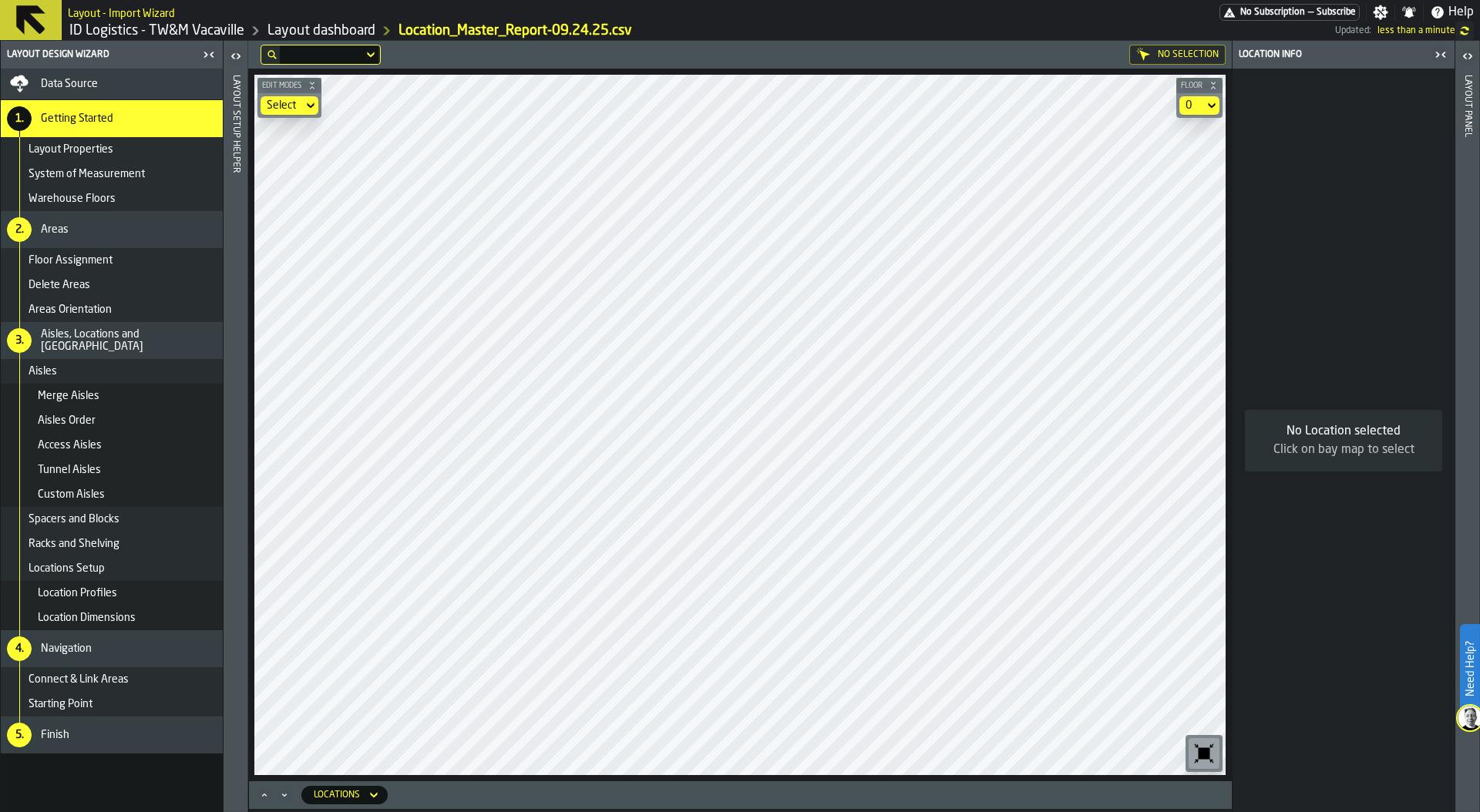
click at [1165, 52] on div "No Selection" at bounding box center [1177, 54] width 96 height 20
click at [1149, 50] on icon at bounding box center [1143, 54] width 16 height 16
click at [126, 280] on div "Delete Areas" at bounding box center [122, 285] width 188 height 12
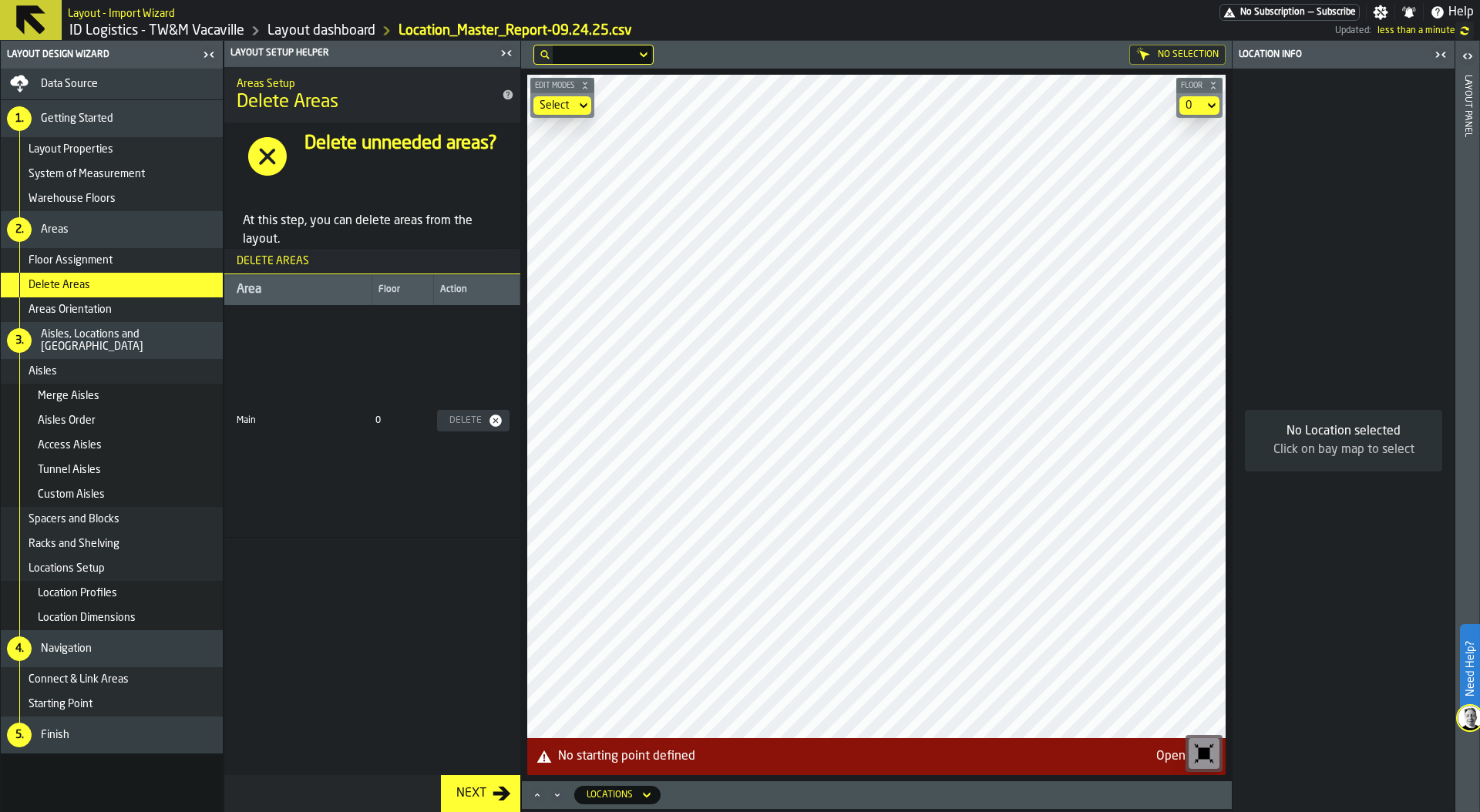
click at [144, 82] on div "Data Source" at bounding box center [129, 83] width 176 height 12
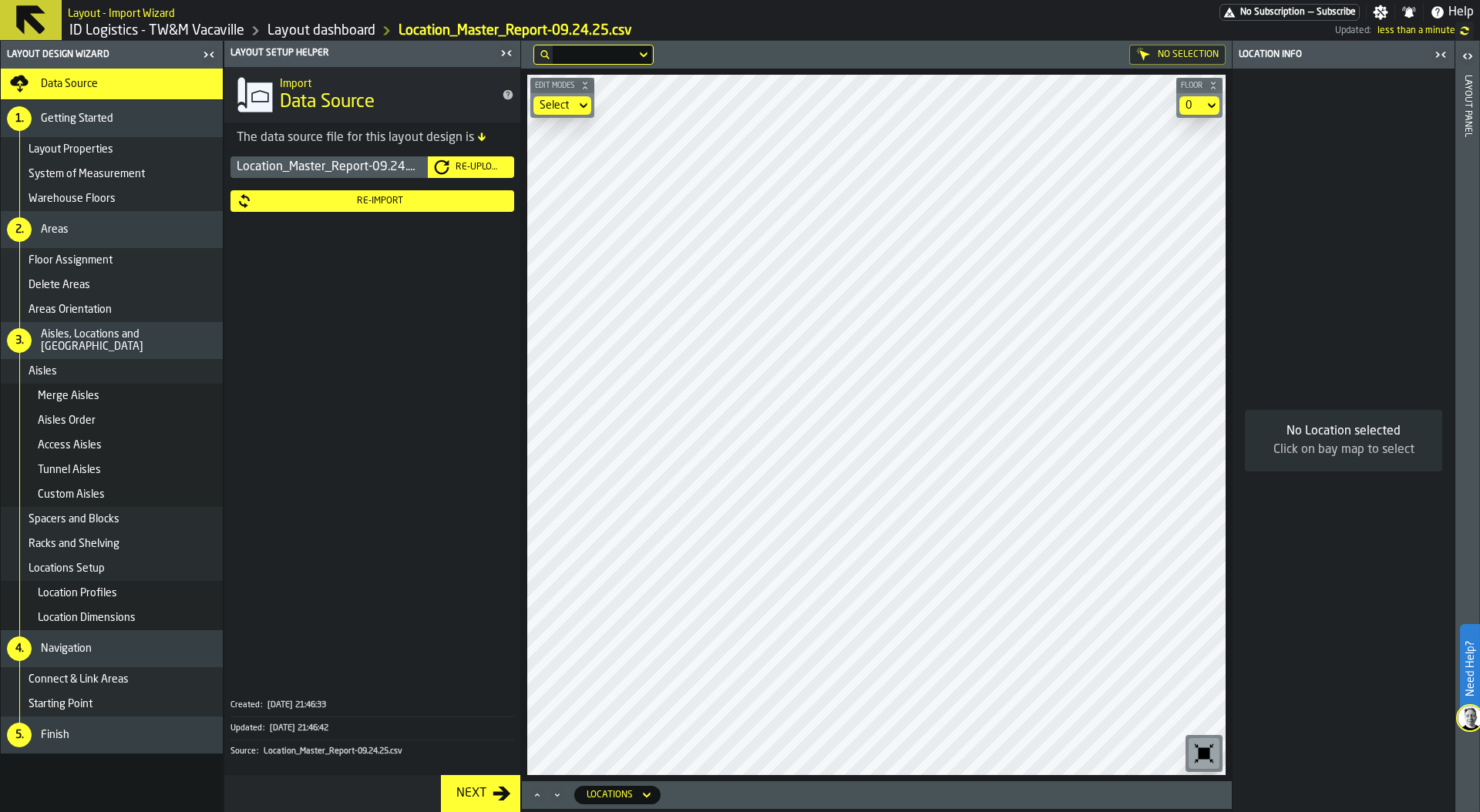
click at [383, 201] on div "Re-Import" at bounding box center [380, 202] width 256 height 11
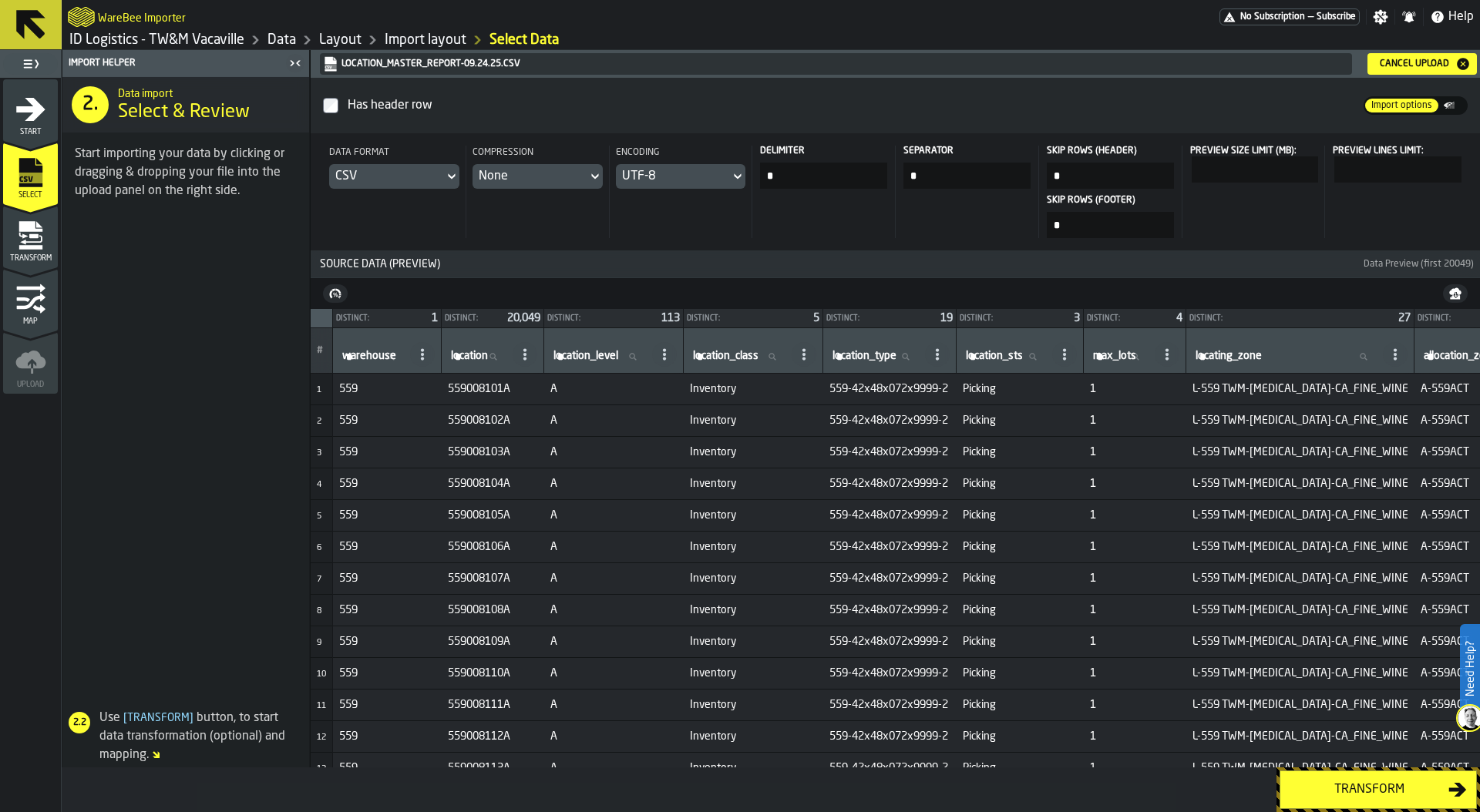
click at [1332, 788] on div "Transform" at bounding box center [1369, 790] width 159 height 19
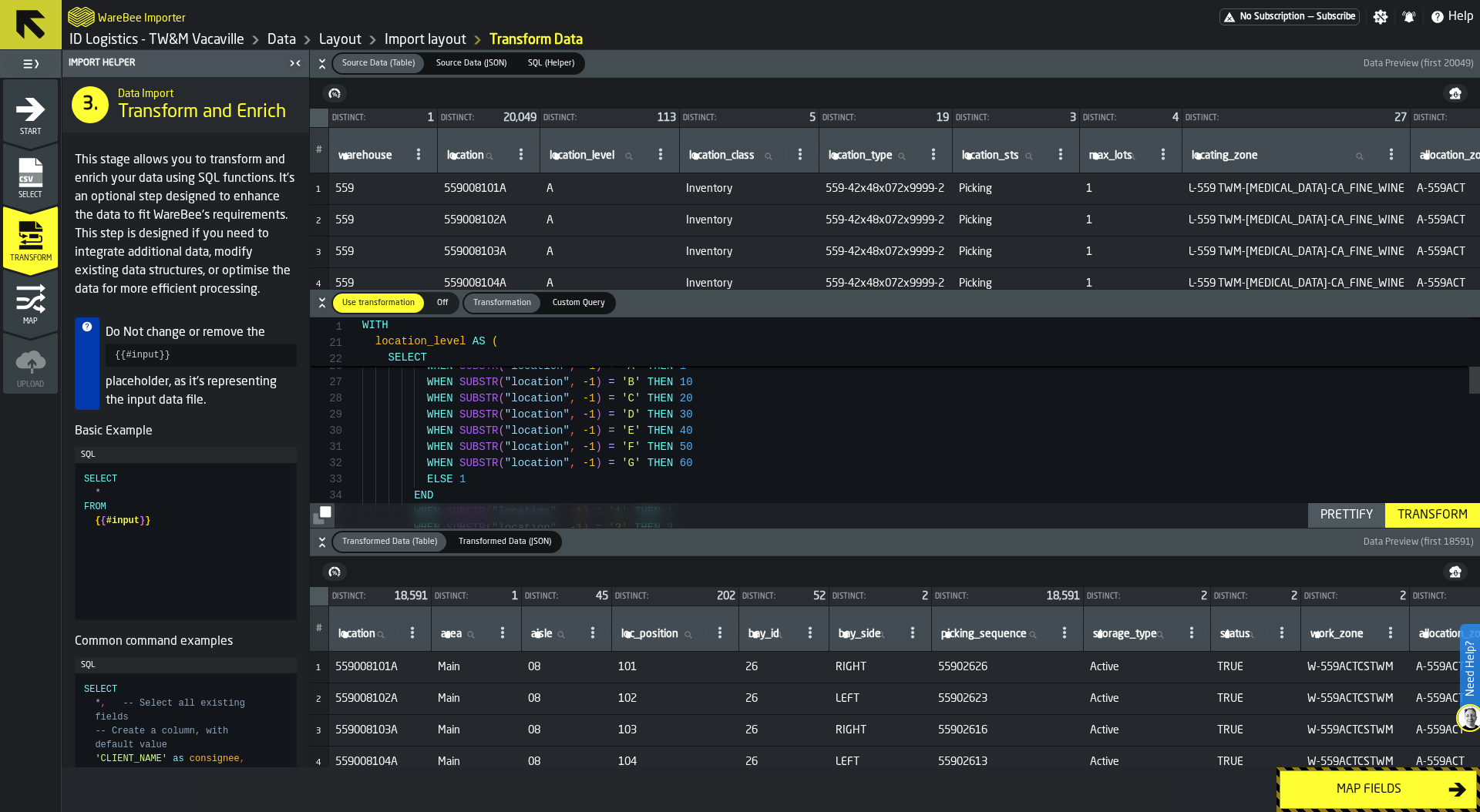
click at [468, 156] on span "location" at bounding box center [466, 155] width 37 height 12
click at [468, 156] on input "location location" at bounding box center [474, 156] width 62 height 20
type input "***"
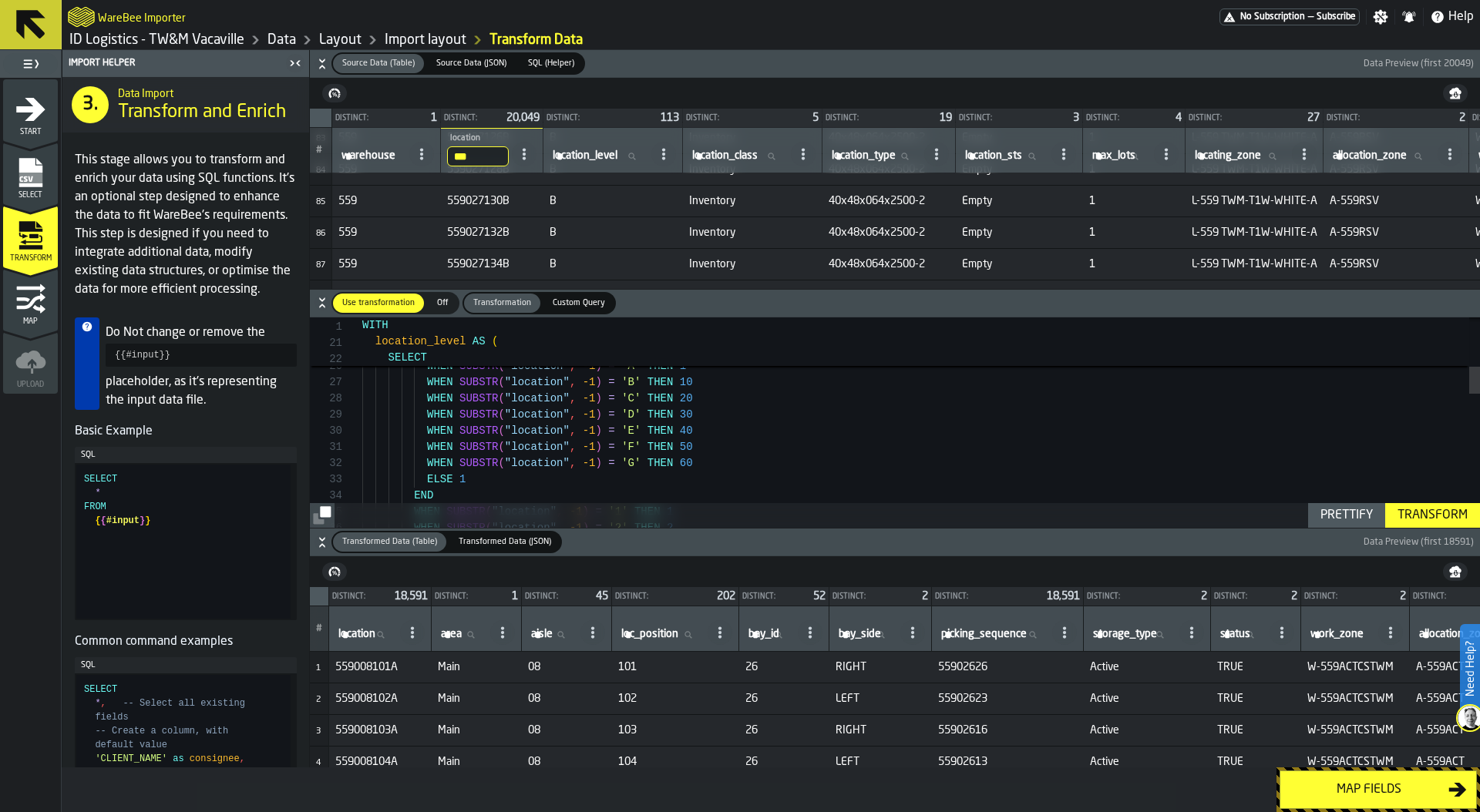
scroll to position [2643, 0]
click at [479, 150] on input "***" at bounding box center [478, 156] width 62 height 20
type input "*****"
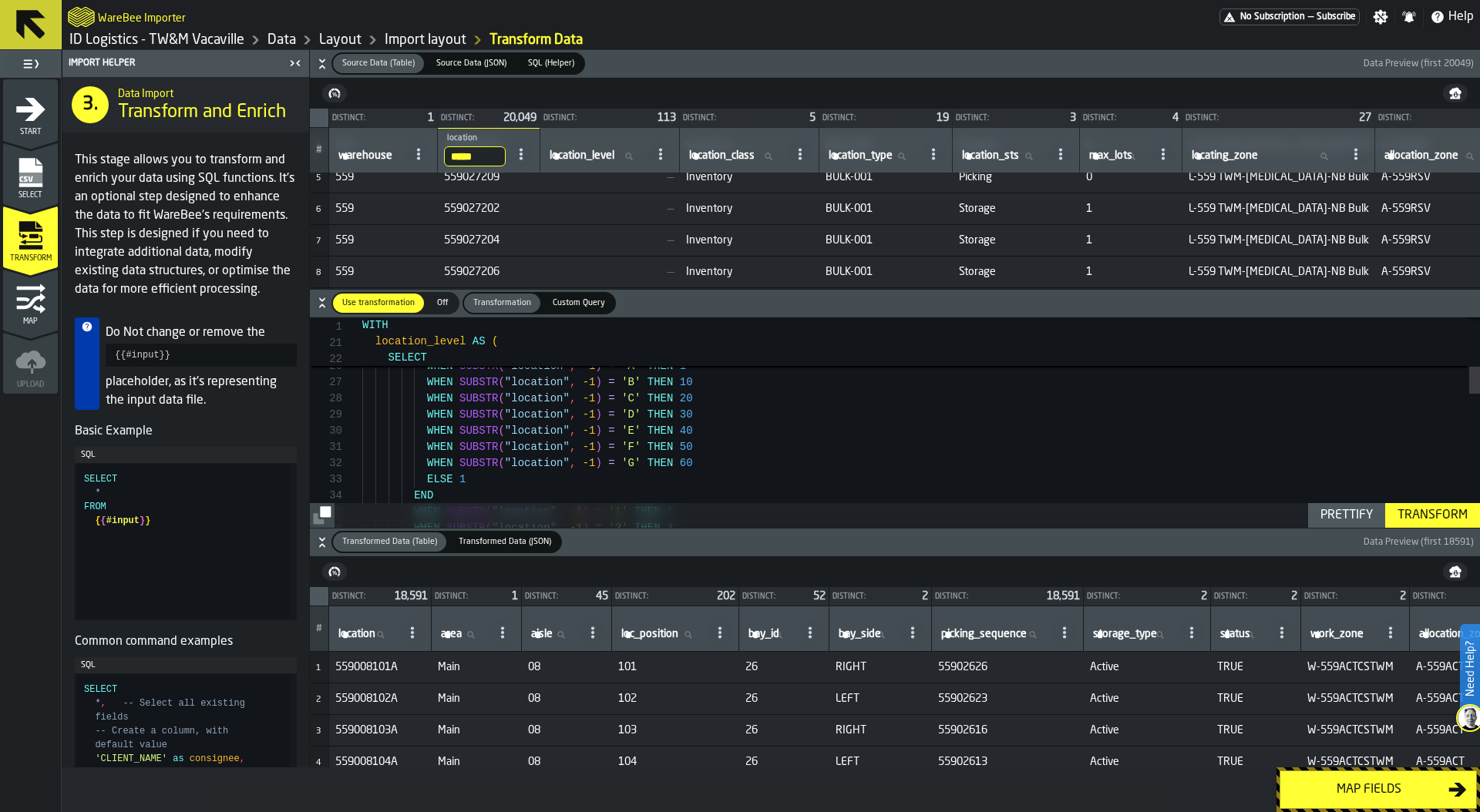
scroll to position [143, 0]
click at [487, 153] on input "*****" at bounding box center [474, 156] width 62 height 20
type input "******"
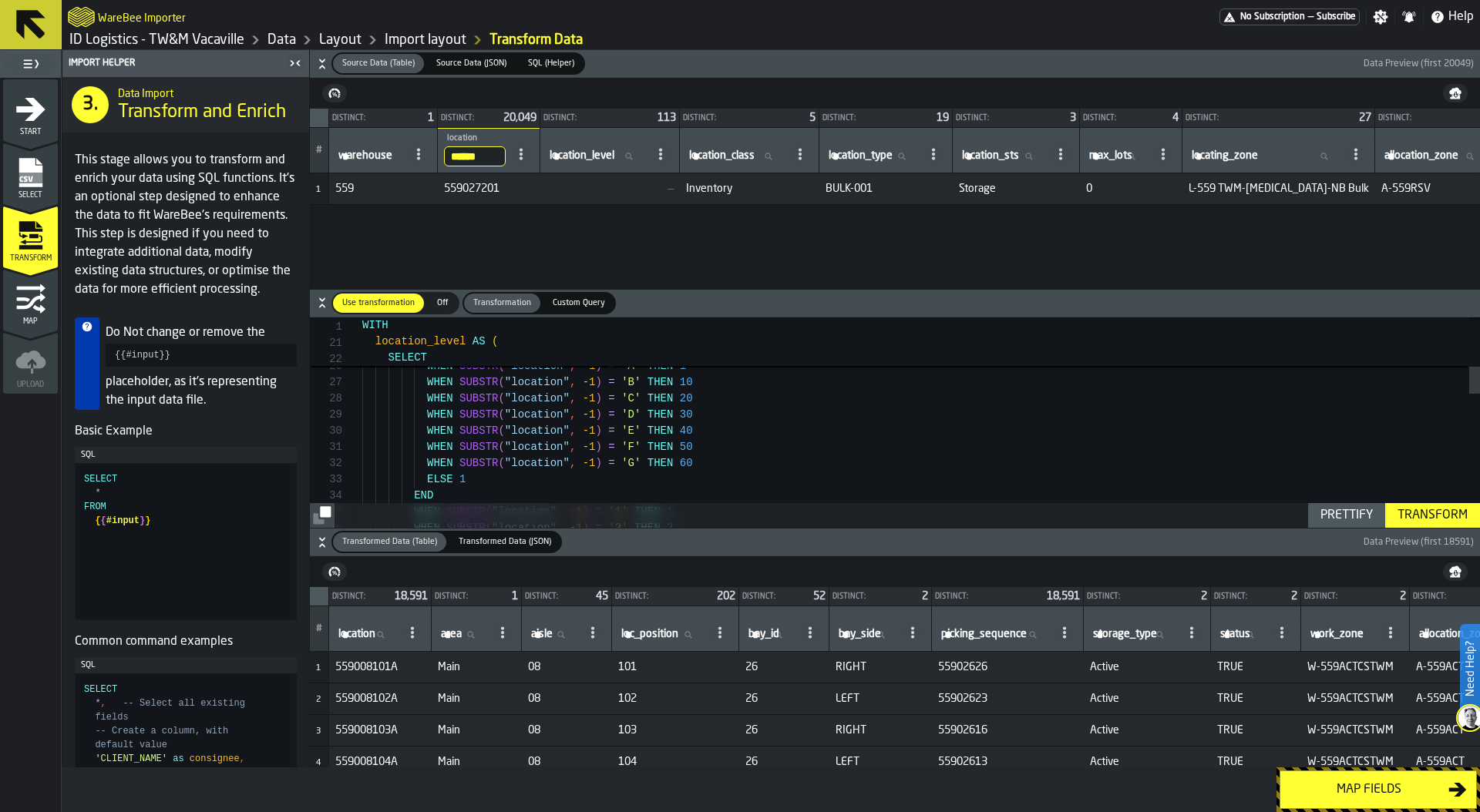
scroll to position [0, 0]
click at [569, 181] on td "—" at bounding box center [610, 189] width 139 height 32
click at [460, 153] on input "******" at bounding box center [474, 156] width 62 height 20
click at [344, 637] on label "location location" at bounding box center [366, 634] width 62 height 20
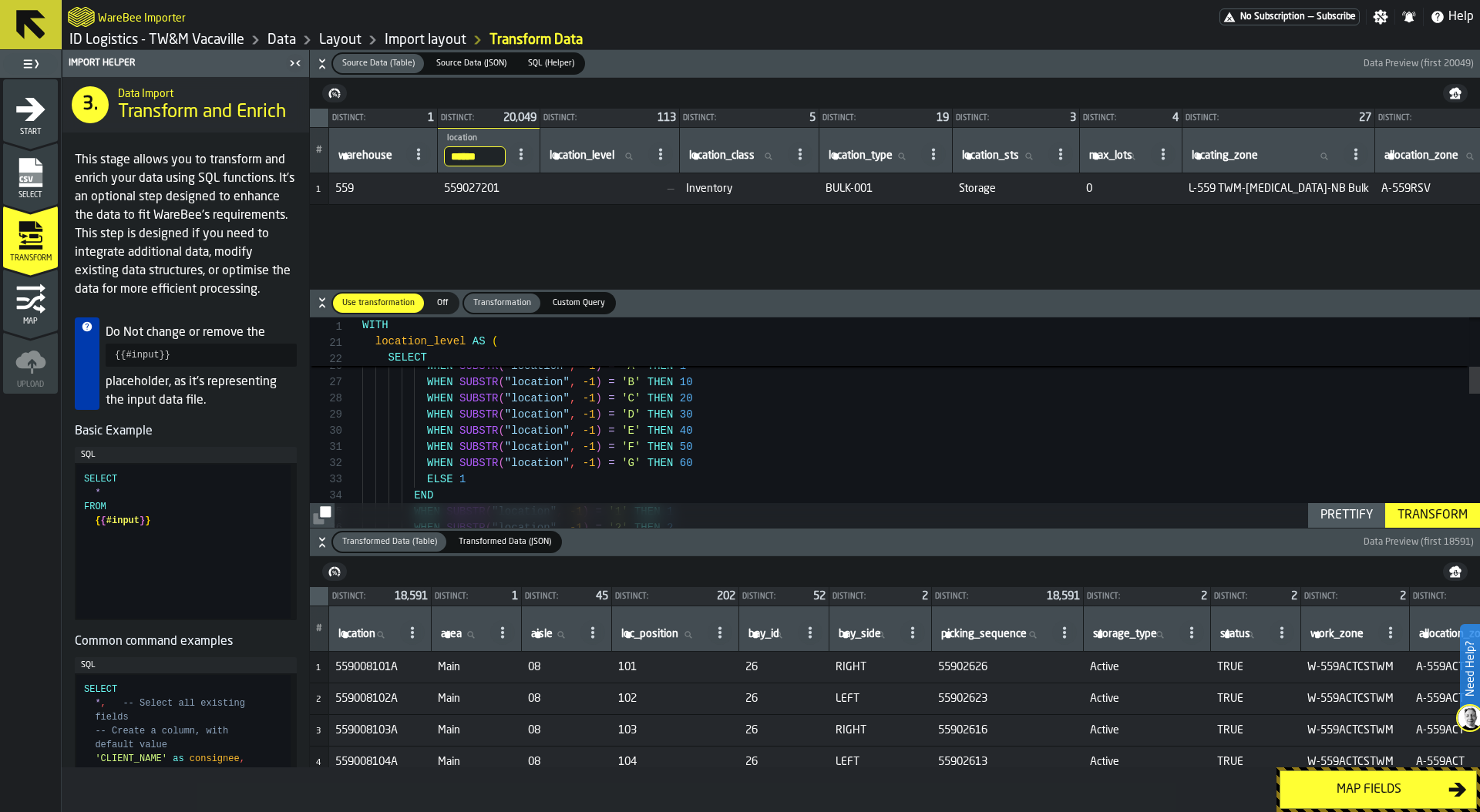
click at [344, 637] on input "location location" at bounding box center [366, 634] width 62 height 20
paste input "******"
type input "******"
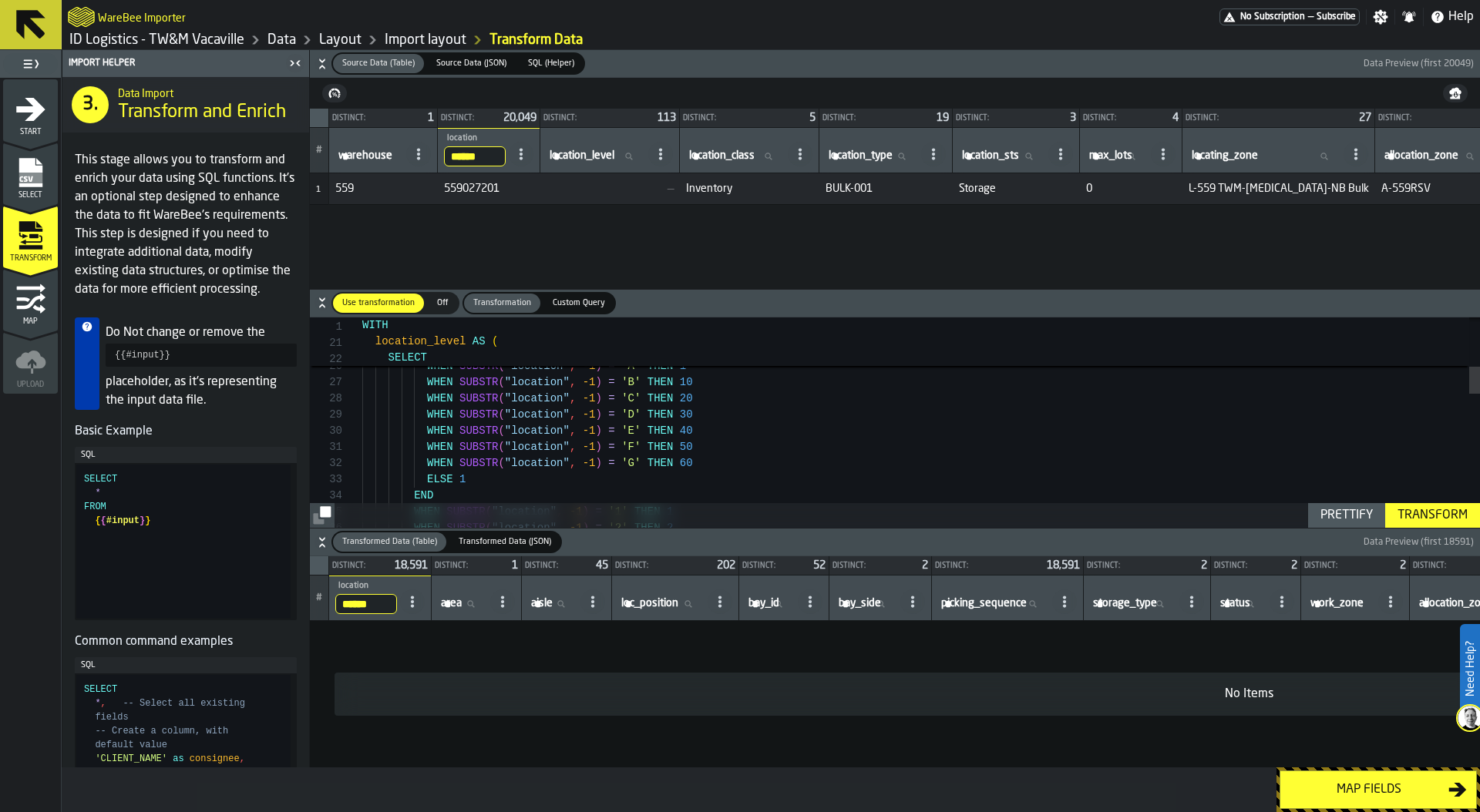
click at [359, 606] on input "******" at bounding box center [366, 603] width 62 height 20
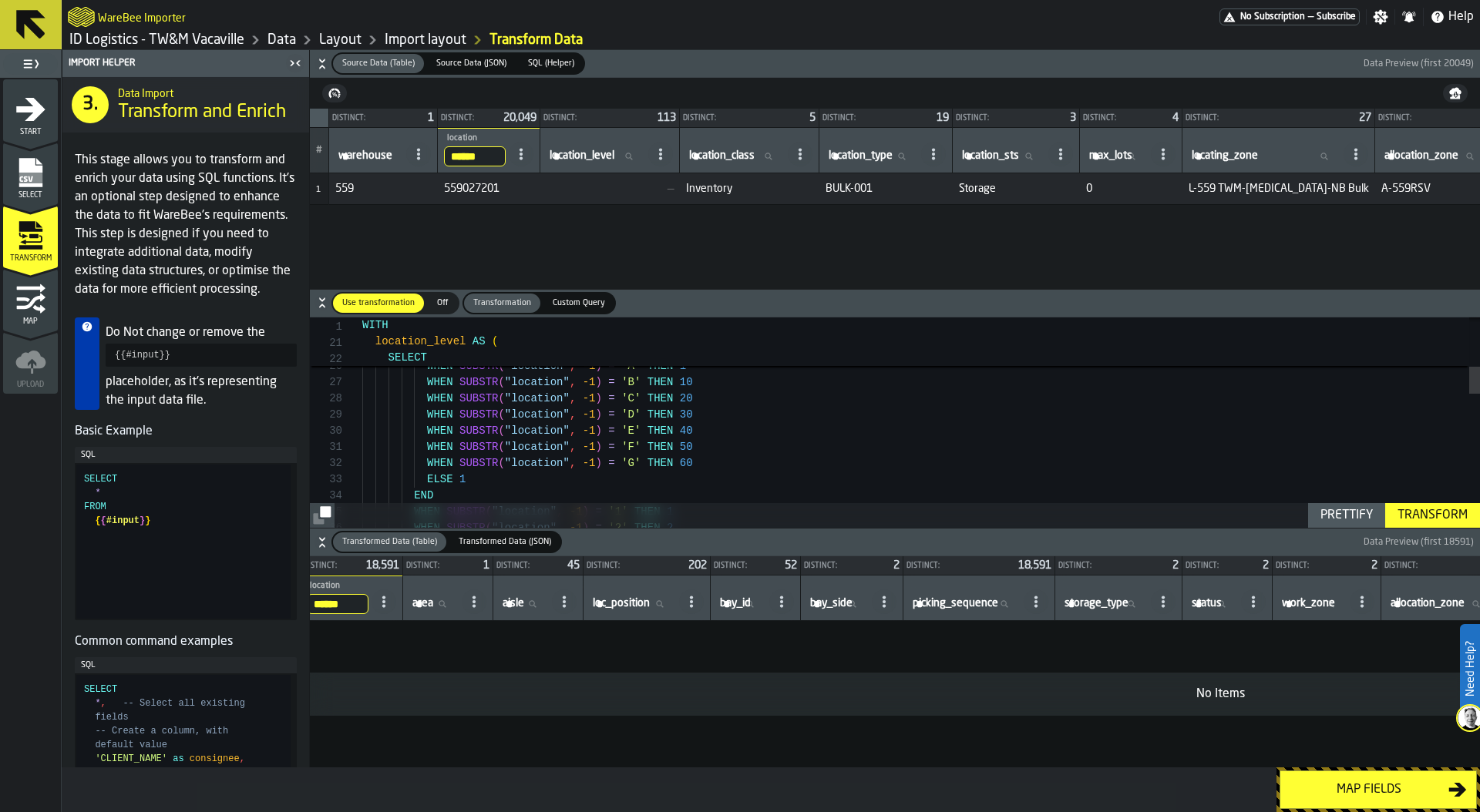
scroll to position [0, 0]
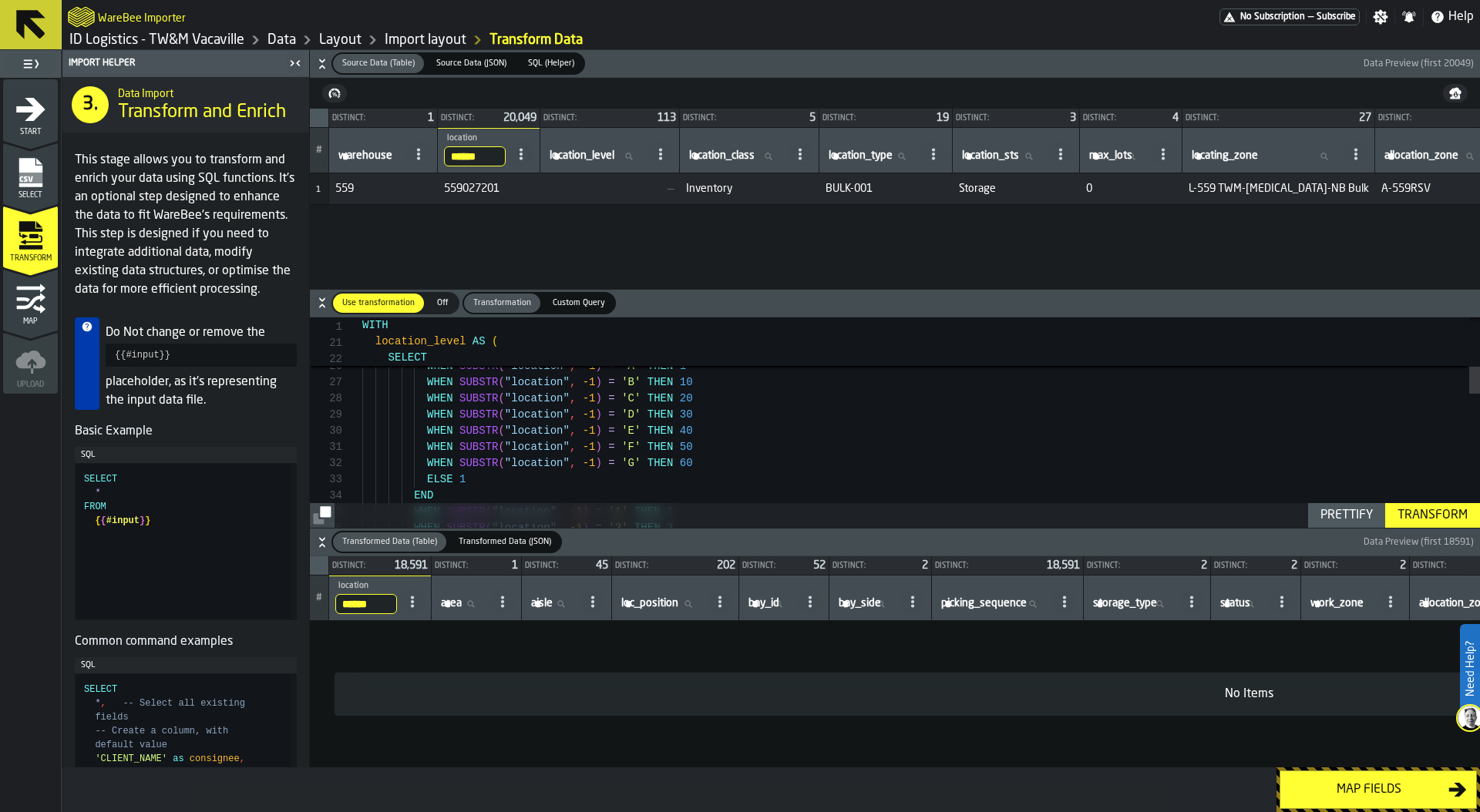
click at [349, 602] on input "******" at bounding box center [366, 603] width 62 height 20
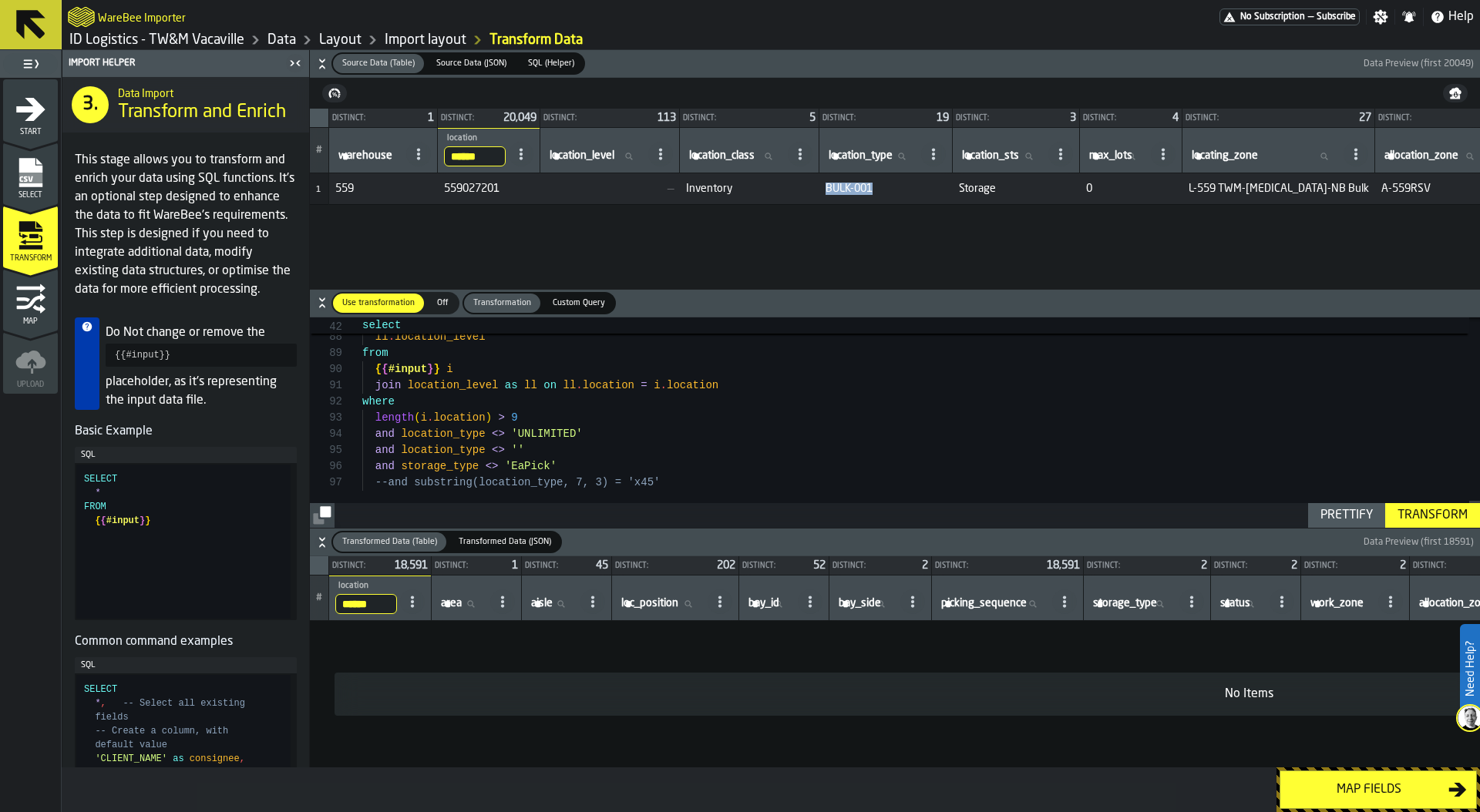
drag, startPoint x: 903, startPoint y: 191, endPoint x: 792, endPoint y: 191, distance: 111.0
click at [792, 191] on tr "1 559 559027201 — Inventory BULK-001 Storage 0 L-559 TWM-T3-NB Bulk A-559RSV W-…" at bounding box center [1242, 189] width 1865 height 32
type textarea "**********"
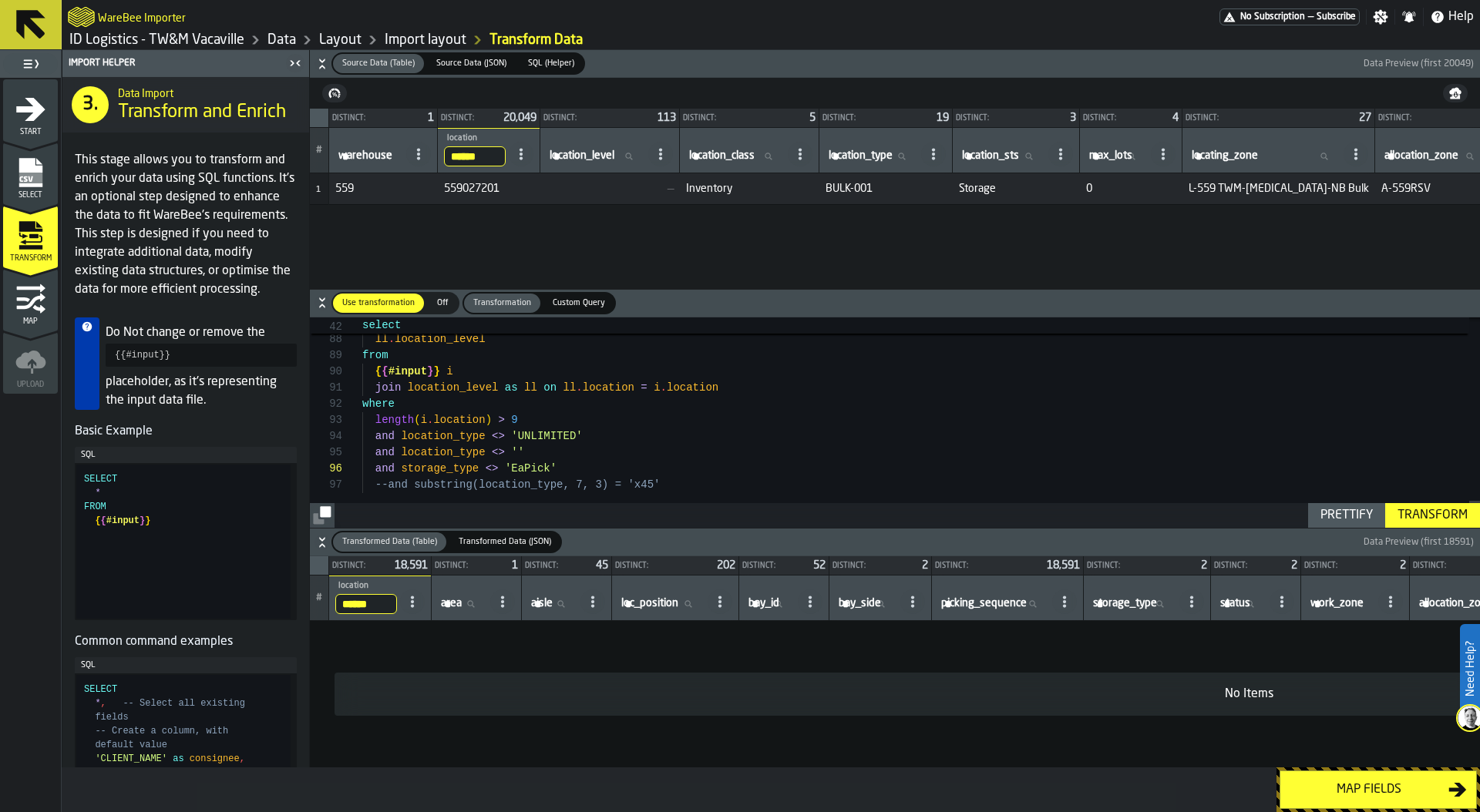
click at [347, 610] on input "******" at bounding box center [366, 603] width 62 height 20
click at [461, 147] on input "******" at bounding box center [474, 156] width 62 height 20
click at [465, 155] on input "******" at bounding box center [474, 156] width 62 height 20
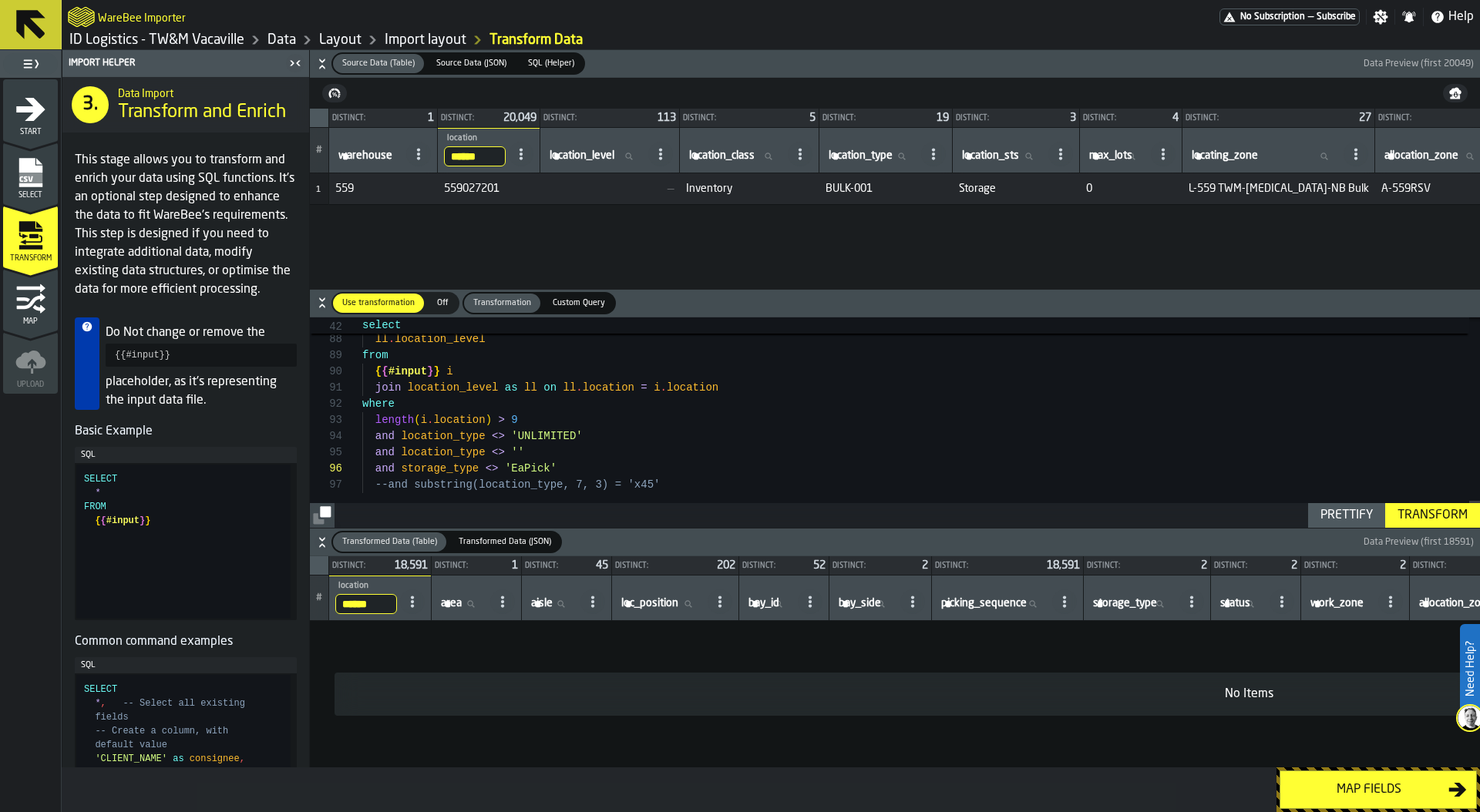
click at [359, 602] on input "******" at bounding box center [366, 603] width 62 height 20
click at [388, 602] on input "******" at bounding box center [366, 603] width 62 height 20
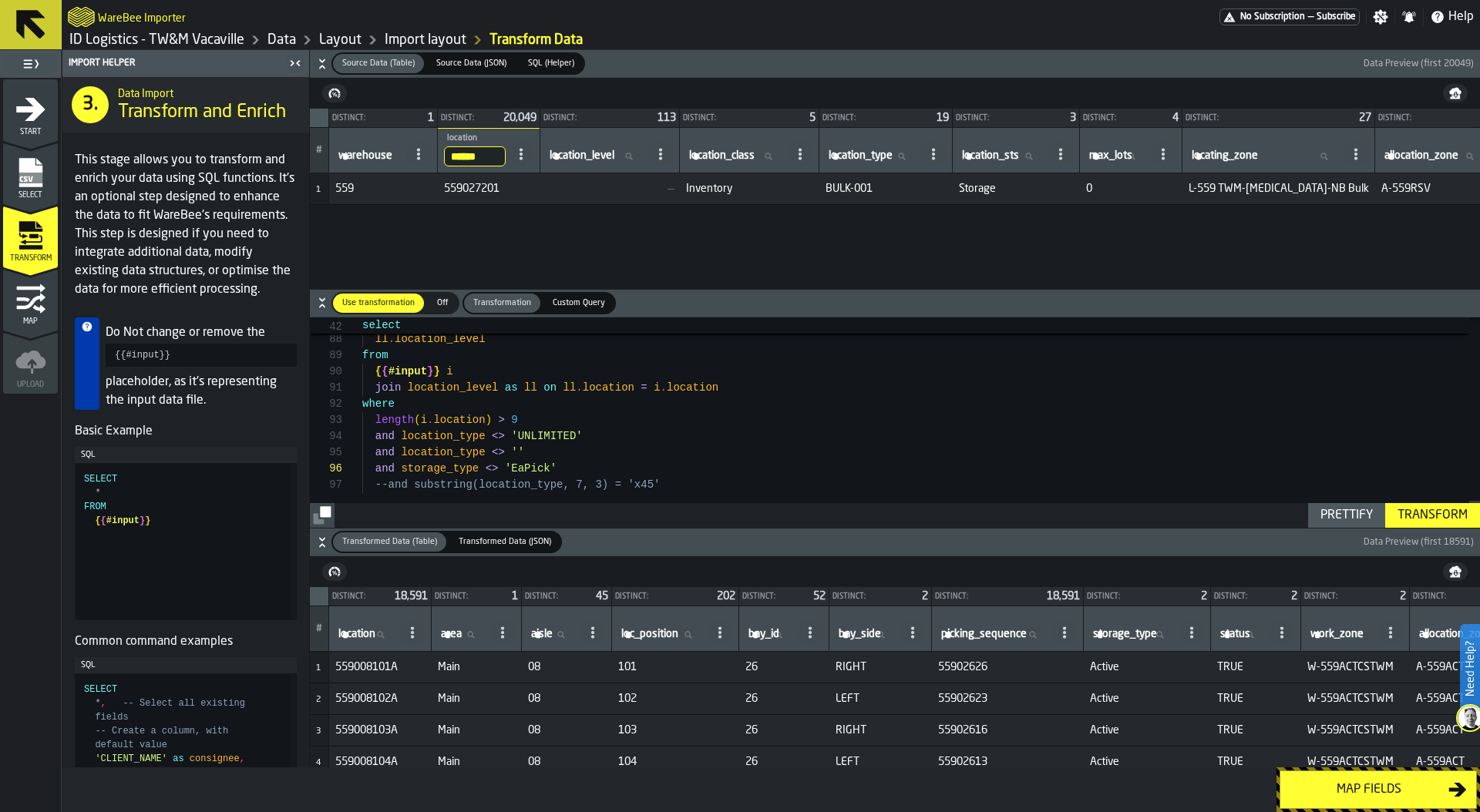
click at [358, 632] on label "location location" at bounding box center [366, 634] width 62 height 20
click at [358, 632] on input "location location" at bounding box center [366, 634] width 62 height 20
type input "***"
click at [355, 632] on input "***" at bounding box center [366, 634] width 62 height 20
type input "*****"
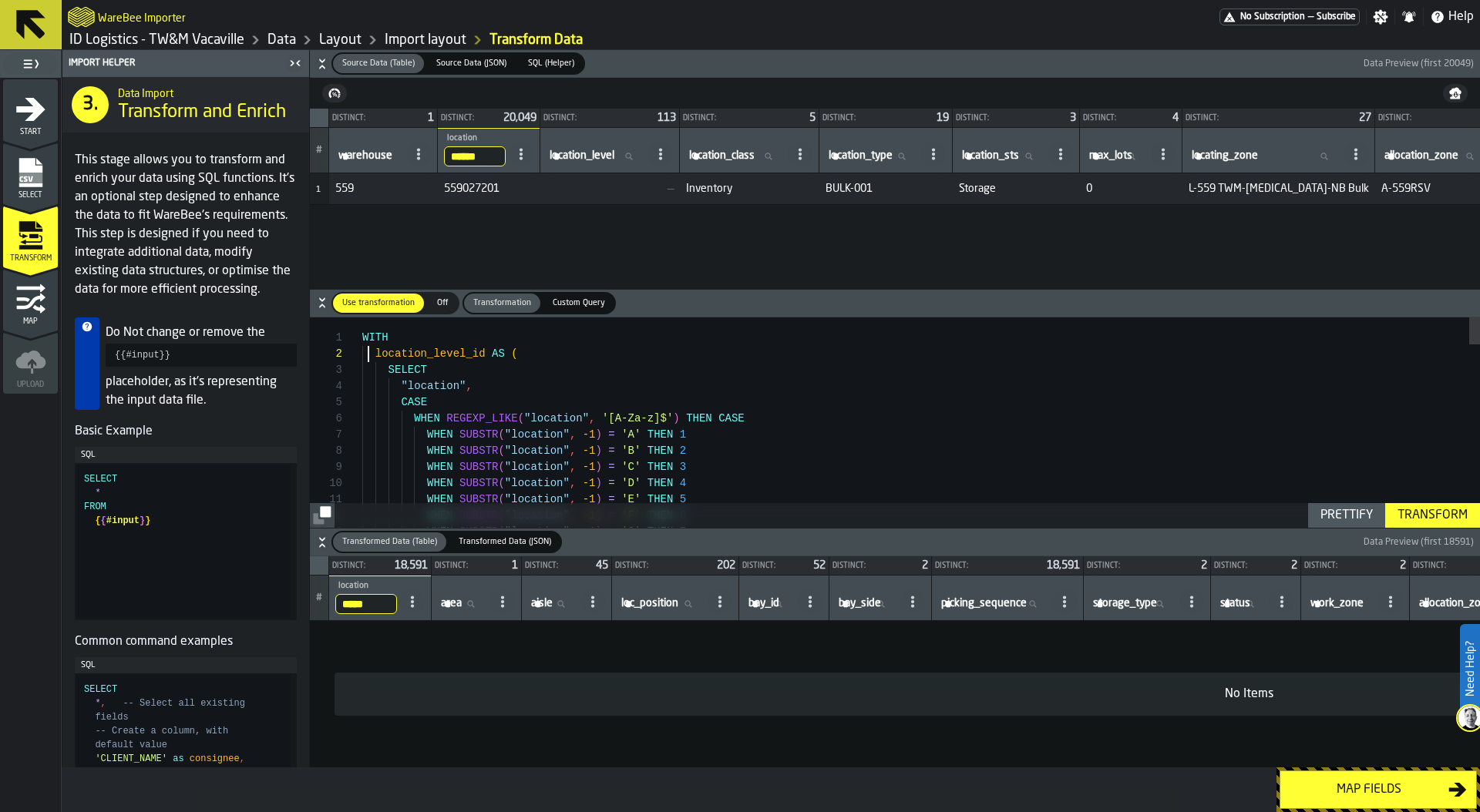
scroll to position [16, 0]
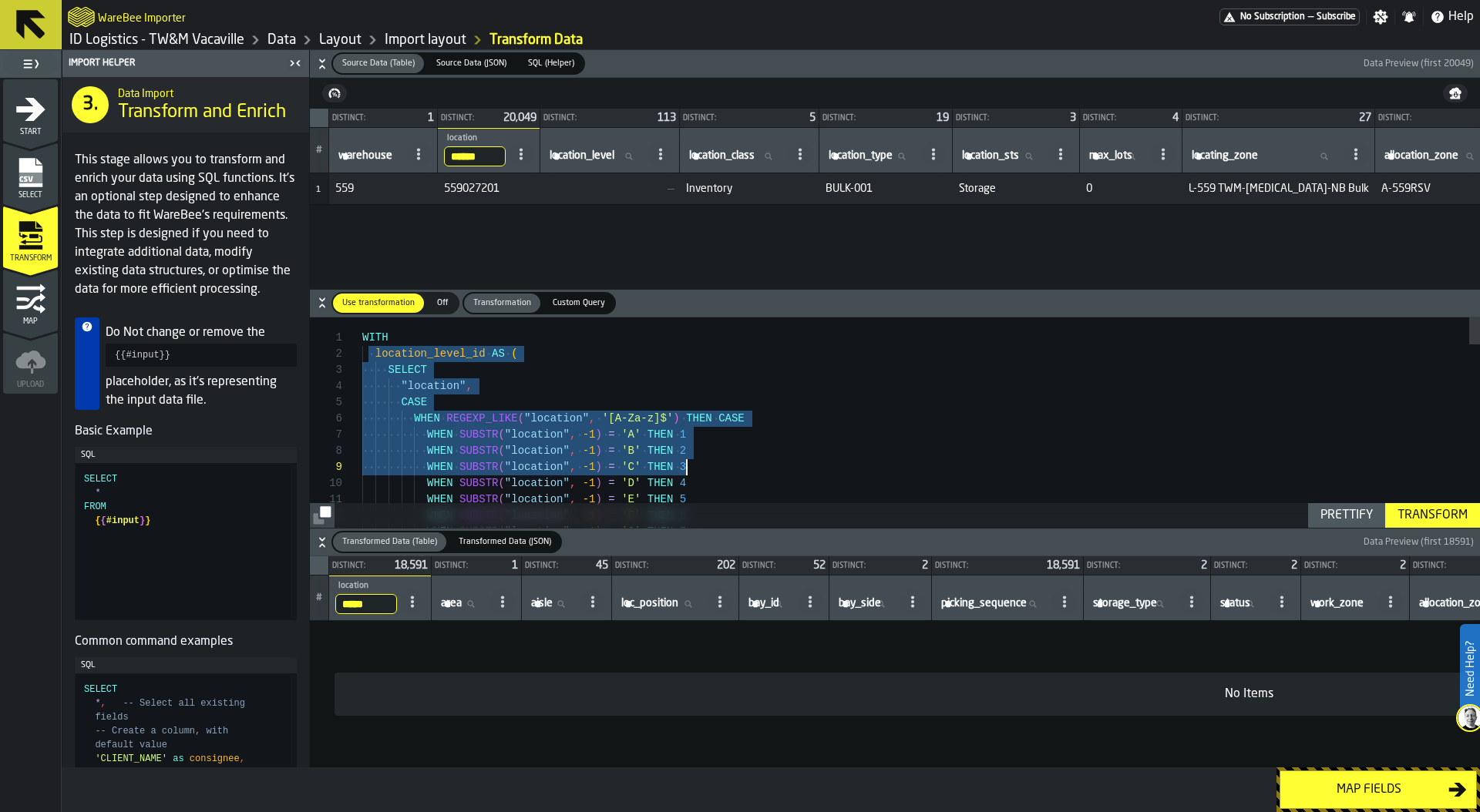
drag, startPoint x: 370, startPoint y: 353, endPoint x: 734, endPoint y: 467, distance: 381.4
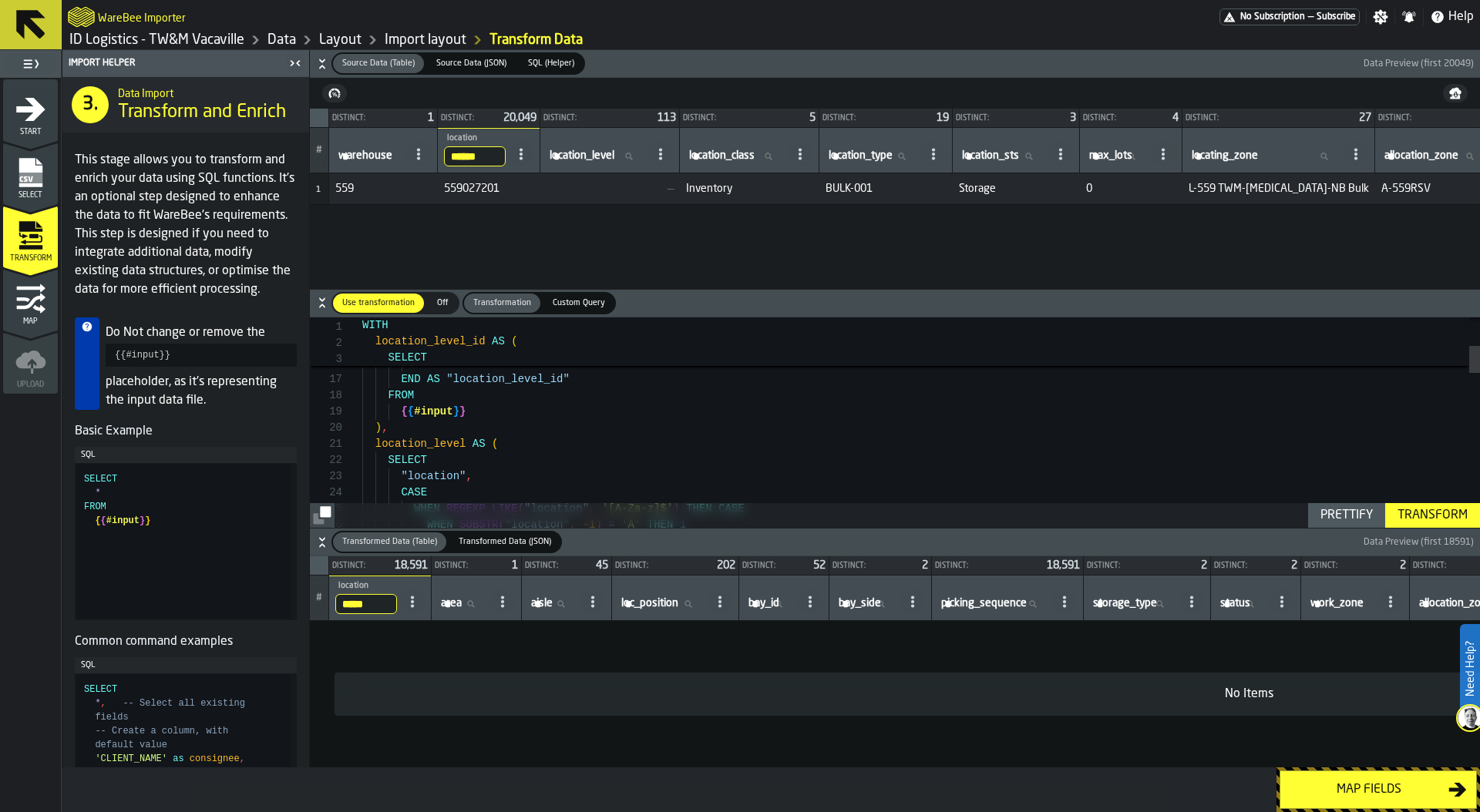
type textarea "**********"
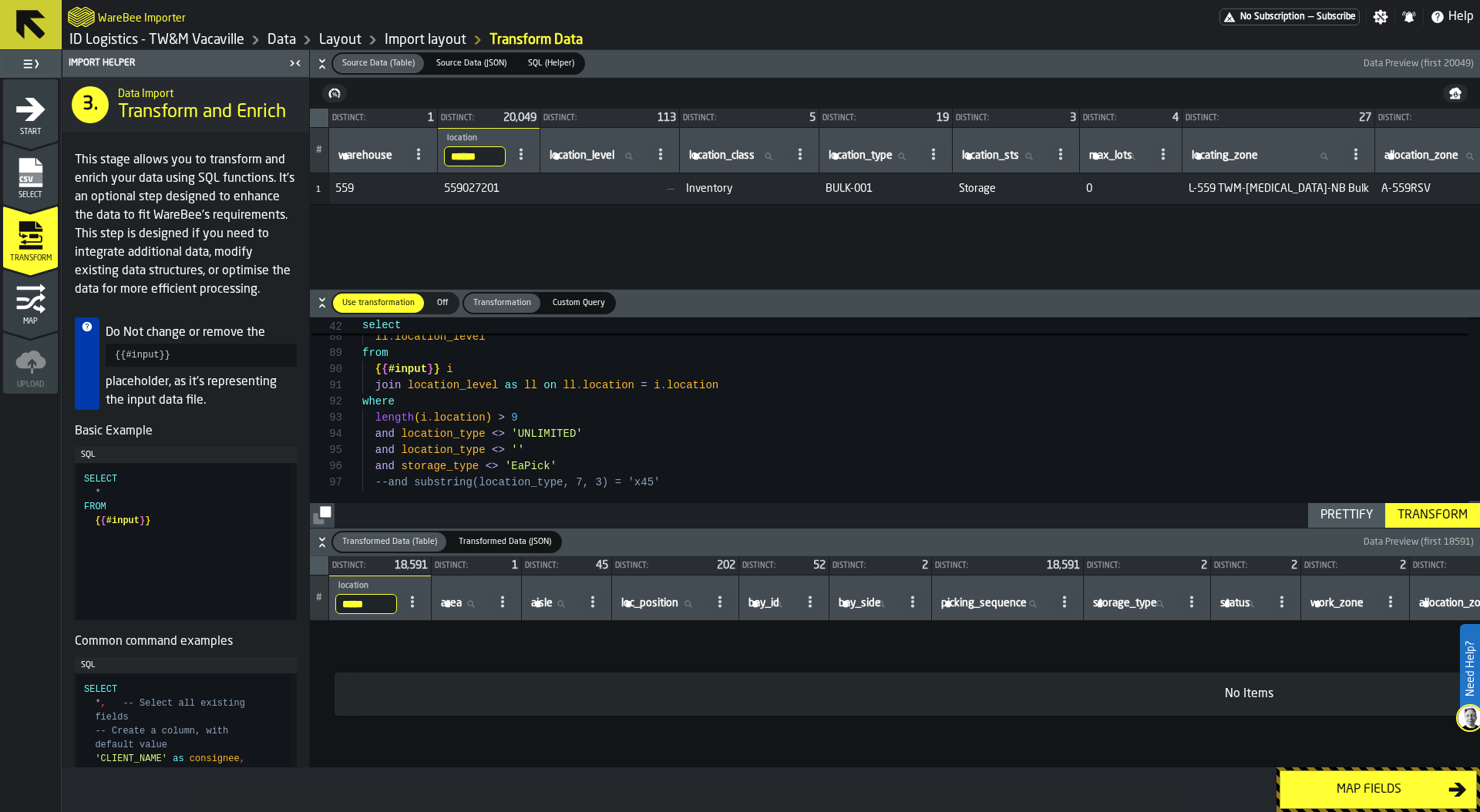
click at [375, 603] on input "*****" at bounding box center [366, 603] width 62 height 20
type input "****"
click at [363, 602] on input "****" at bounding box center [366, 603] width 62 height 20
type input "***"
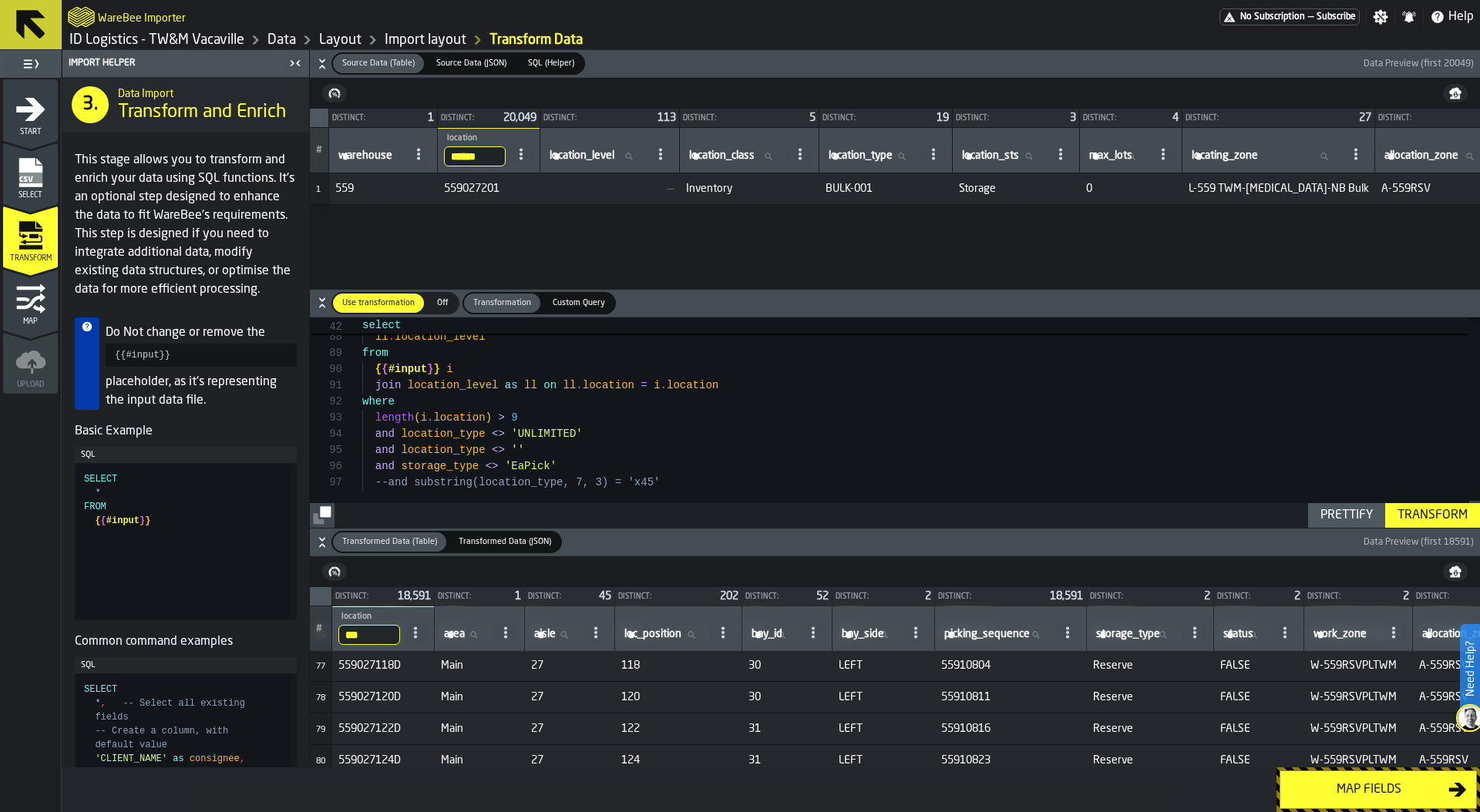
scroll to position [2392, 0]
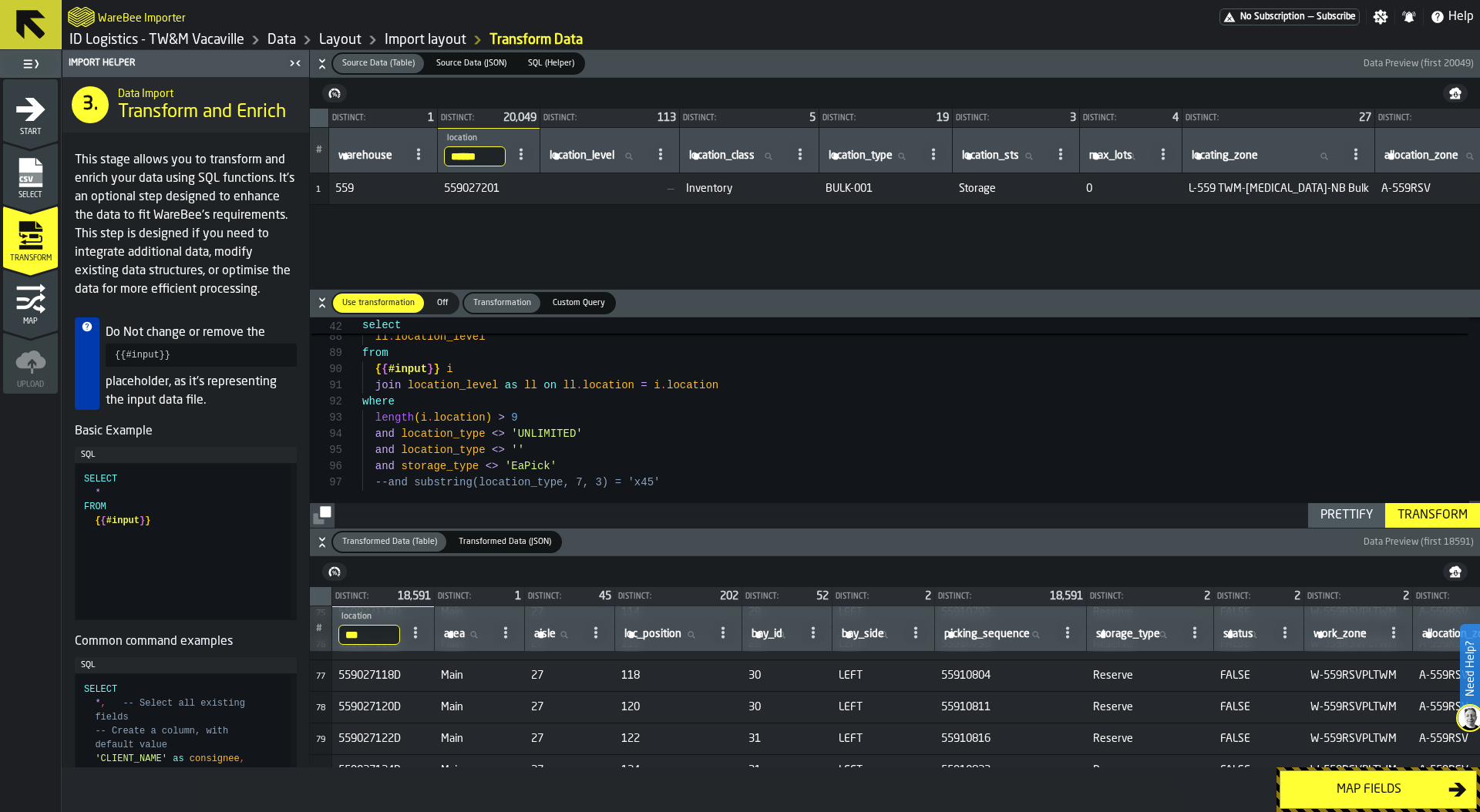
click at [367, 633] on input "***" at bounding box center [369, 634] width 62 height 20
type input "*****"
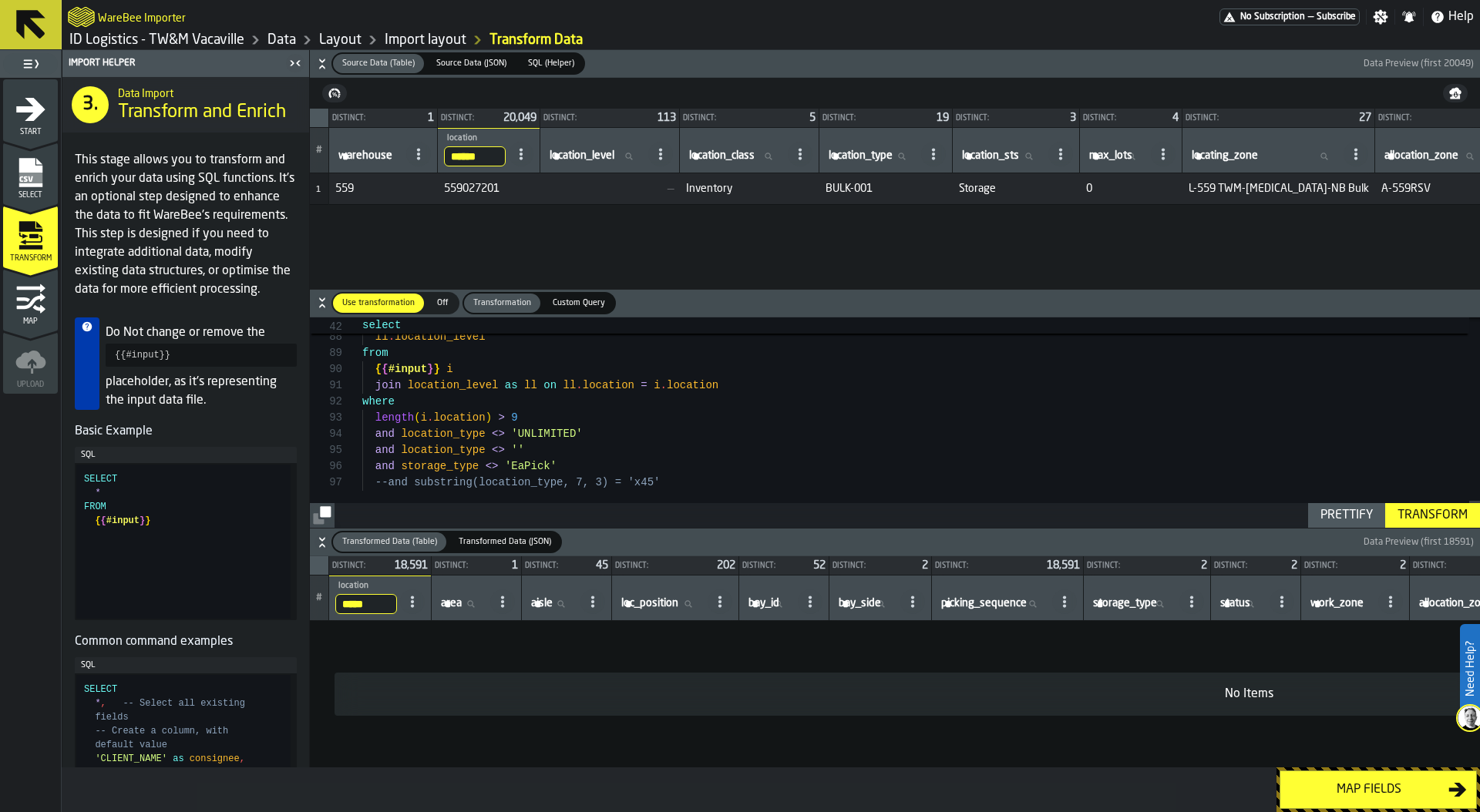
scroll to position [0, 0]
drag, startPoint x: 370, startPoint y: 434, endPoint x: 601, endPoint y: 466, distance: 233.2
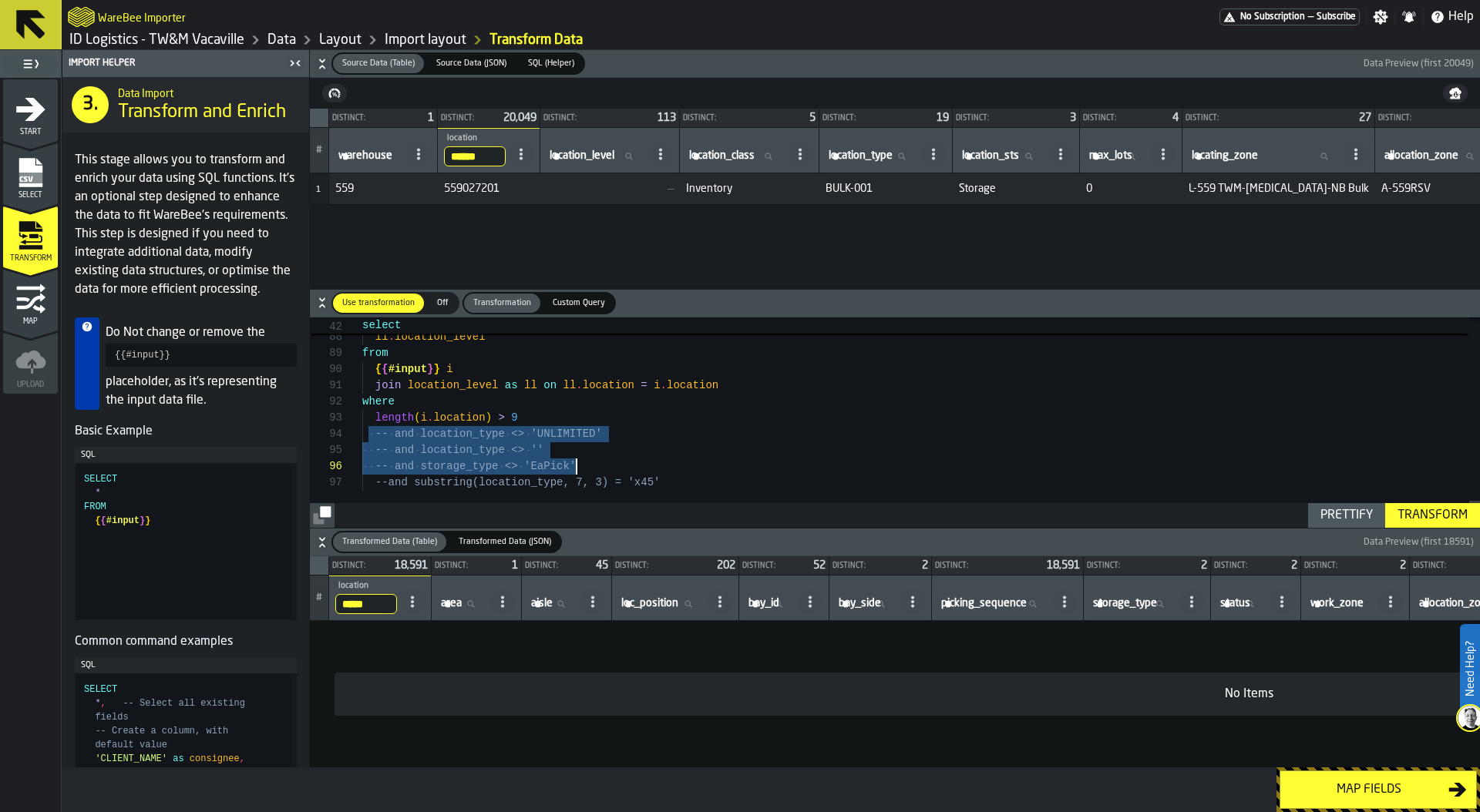
click at [1438, 513] on div "Transform" at bounding box center [1432, 515] width 82 height 19
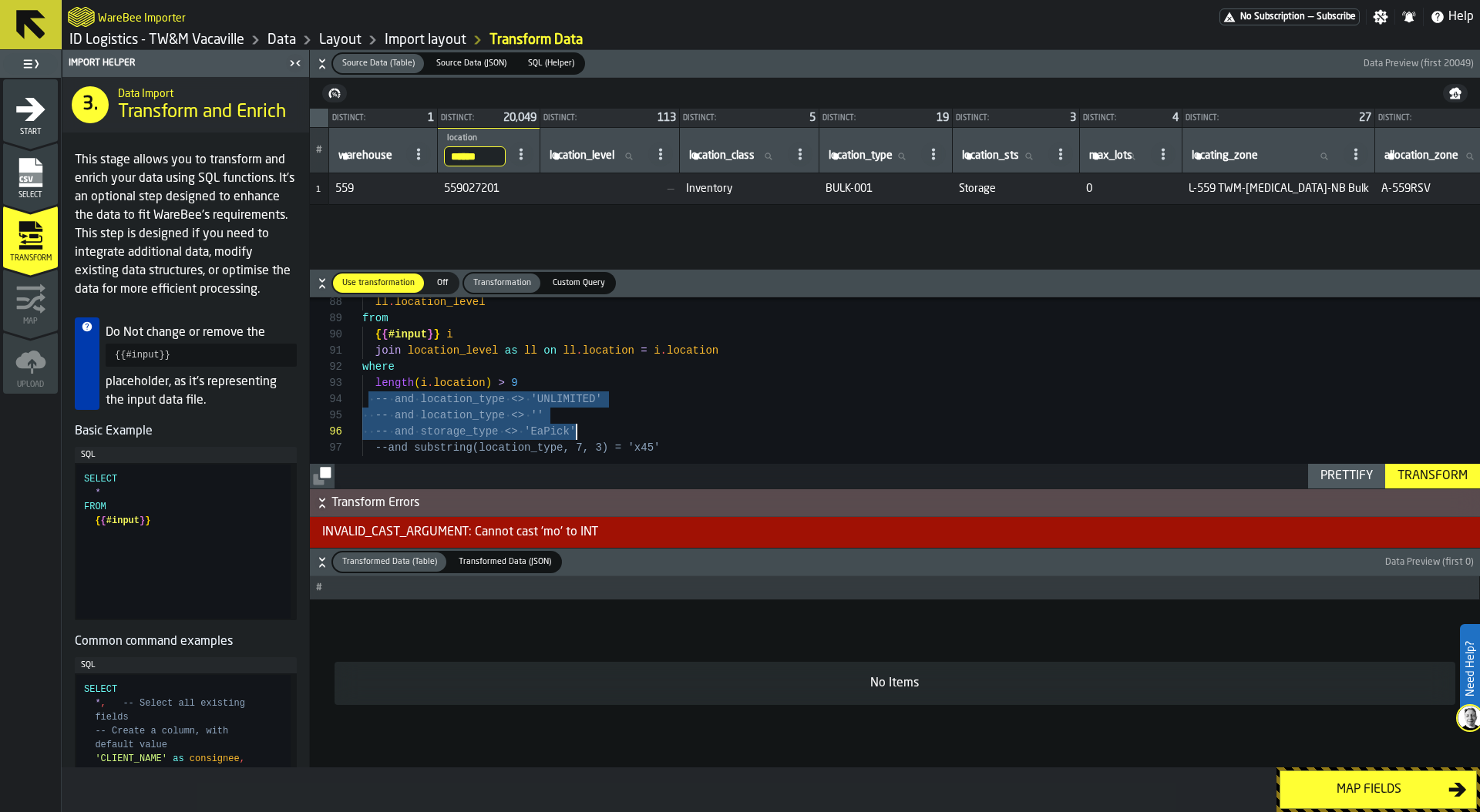
drag, startPoint x: 594, startPoint y: 431, endPoint x: 345, endPoint y: 402, distance: 250.7
click at [1430, 471] on div "Transform" at bounding box center [1432, 476] width 82 height 19
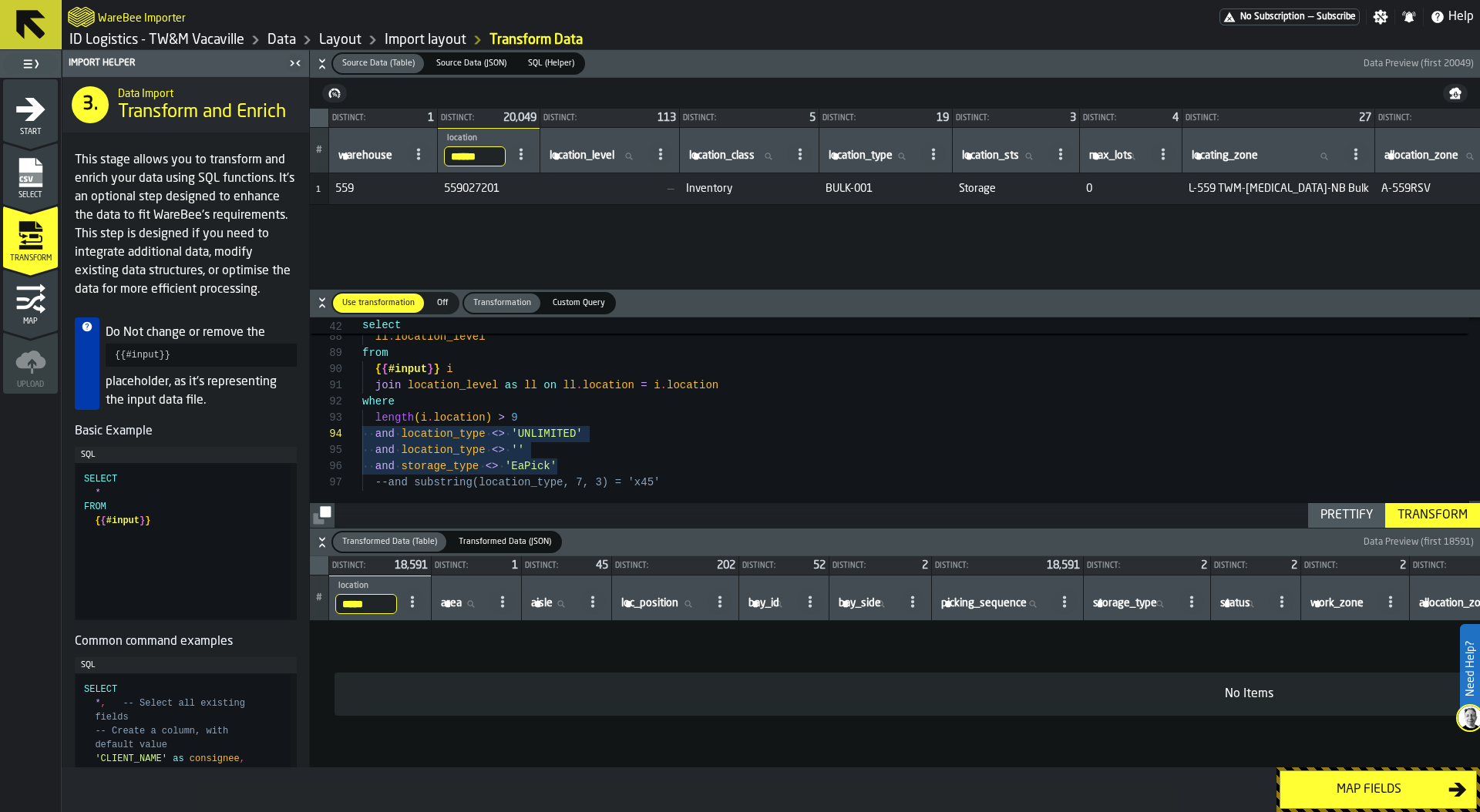
click at [876, 185] on span "BULK-001" at bounding box center [886, 189] width 121 height 12
click at [849, 185] on span "BULK-001" at bounding box center [886, 189] width 121 height 12
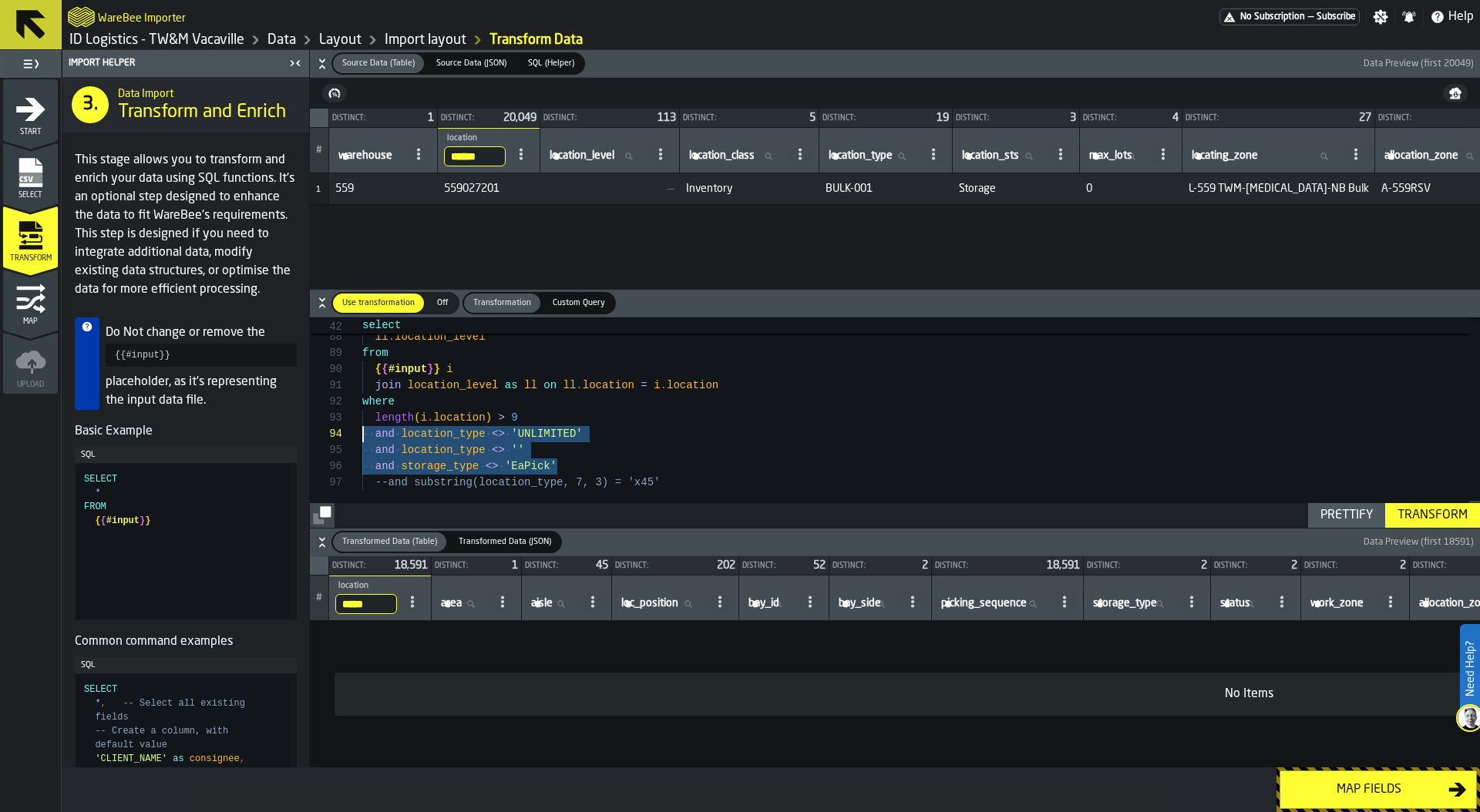
scroll to position [33, 0]
drag, startPoint x: 587, startPoint y: 470, endPoint x: 302, endPoint y: 423, distance: 288.8
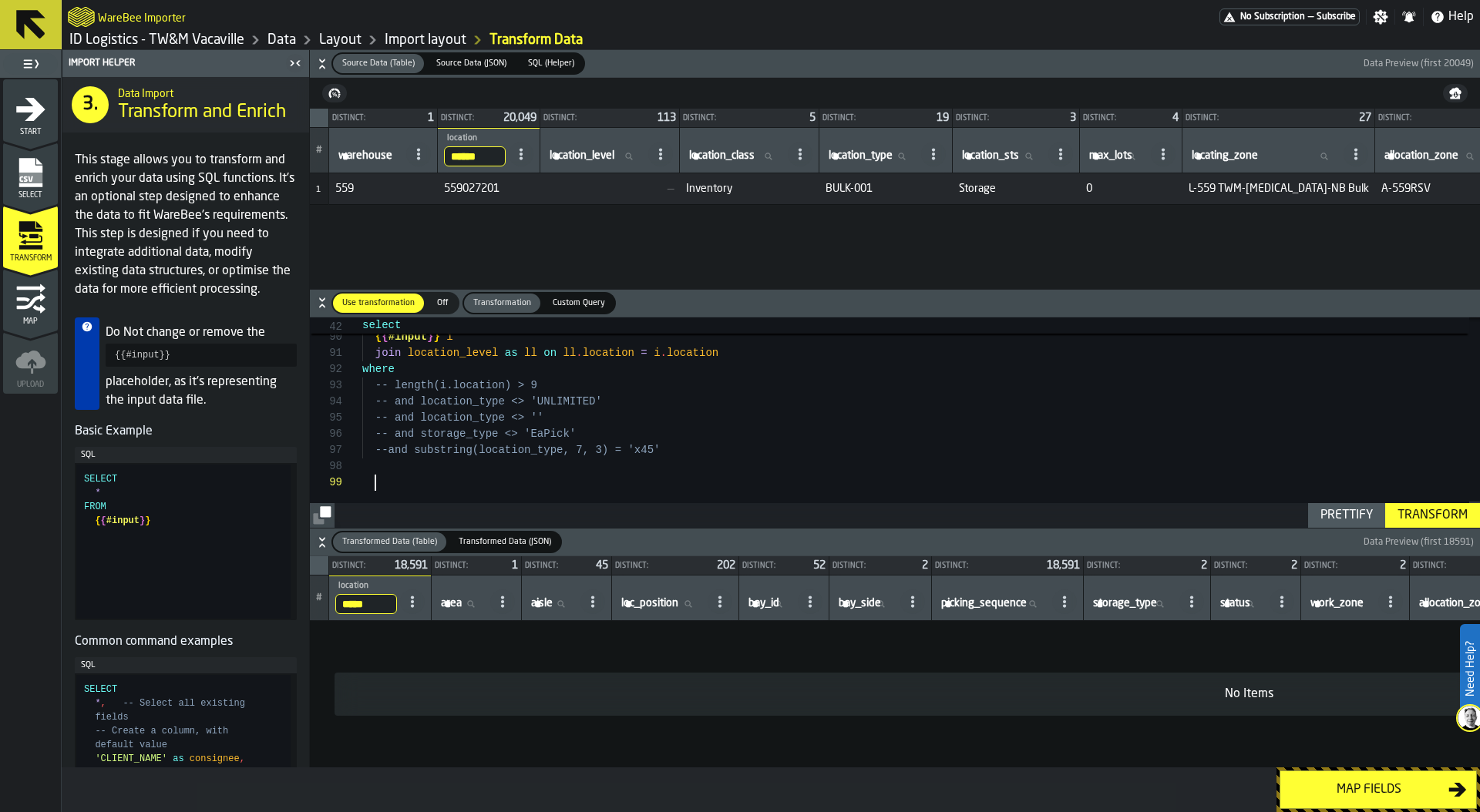
scroll to position [130, 0]
click at [1424, 510] on div "Transform" at bounding box center [1432, 515] width 82 height 19
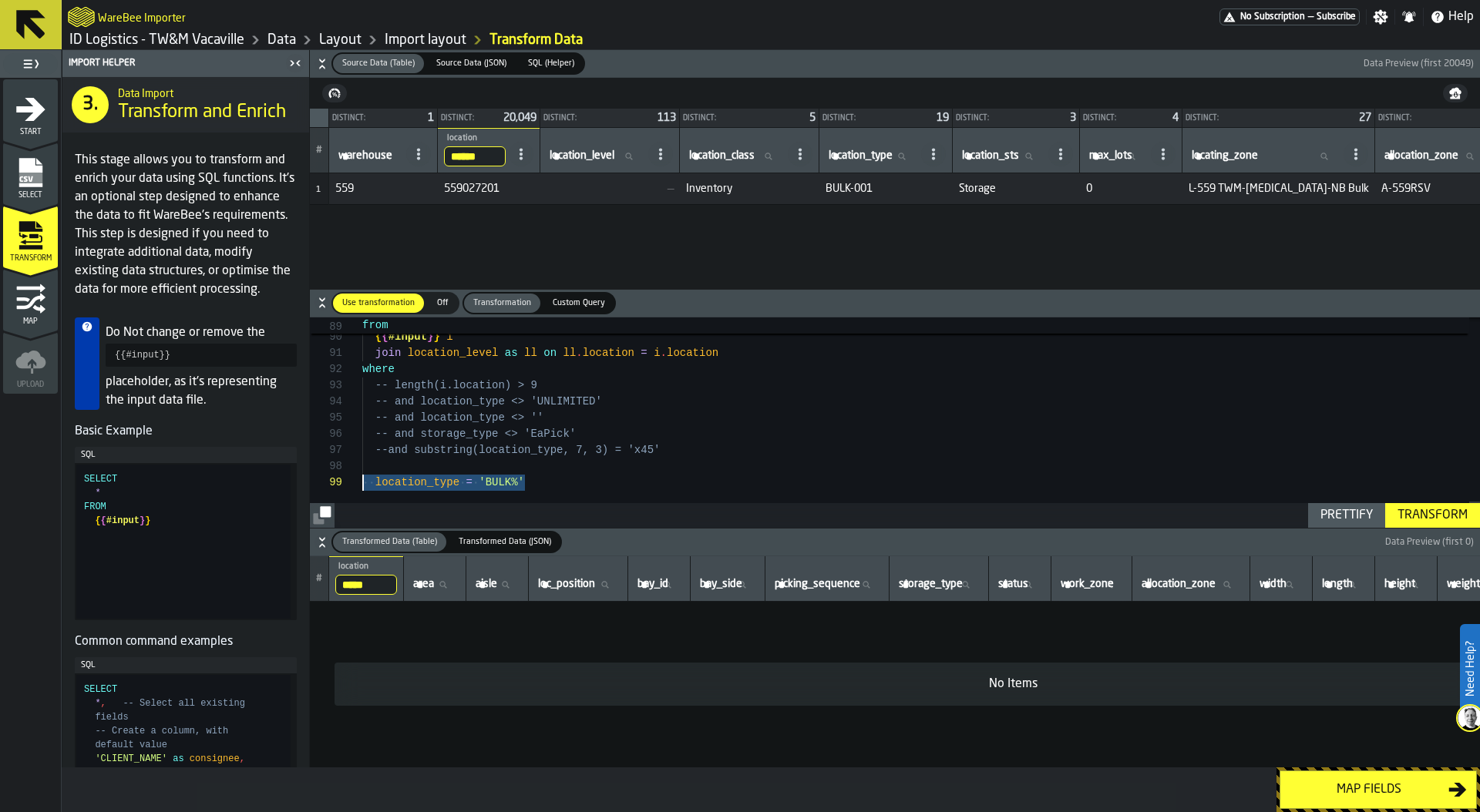
drag, startPoint x: 544, startPoint y: 487, endPoint x: 327, endPoint y: 483, distance: 217.0
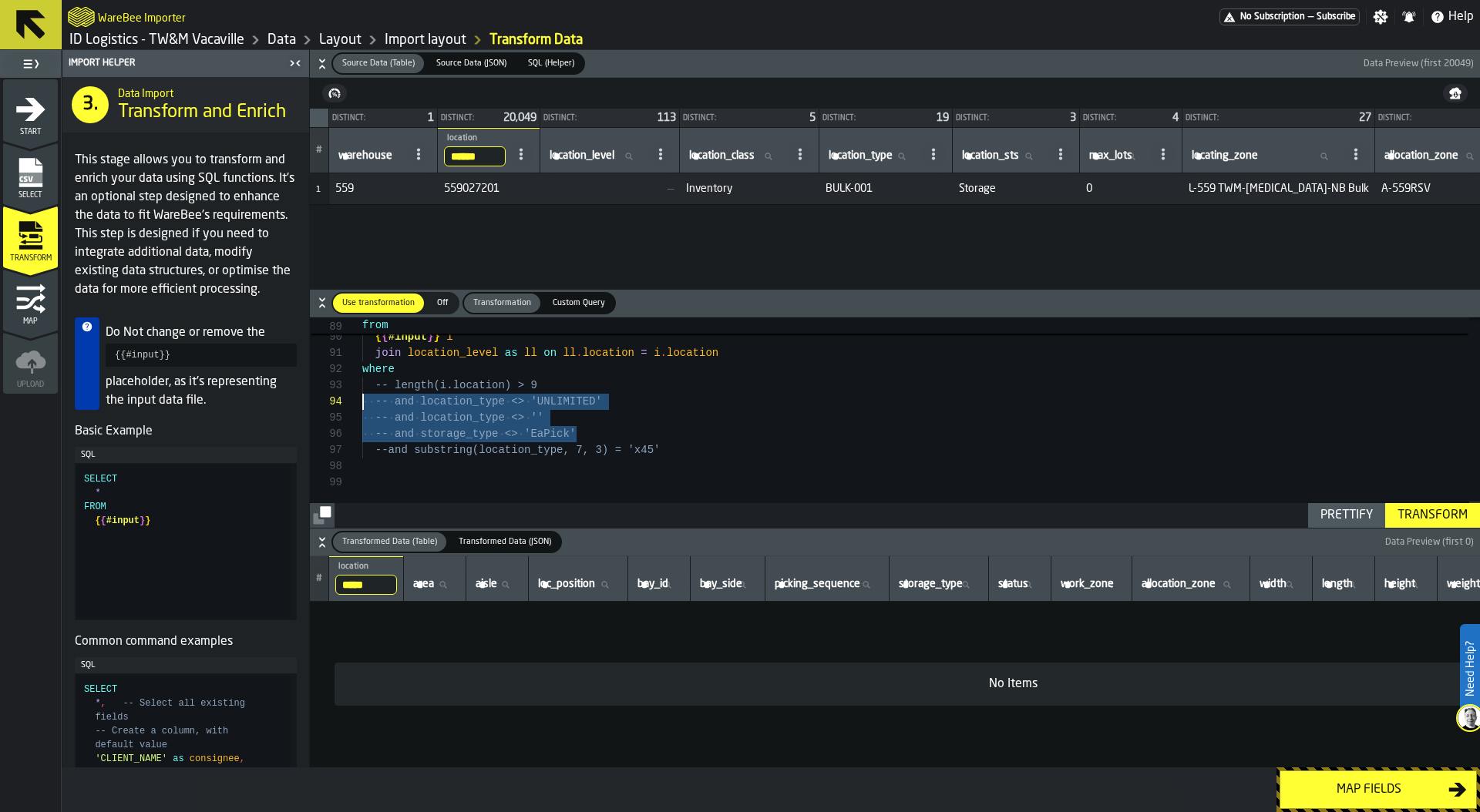
scroll to position [33, 0]
drag, startPoint x: 606, startPoint y: 429, endPoint x: 313, endPoint y: 391, distance: 295.5
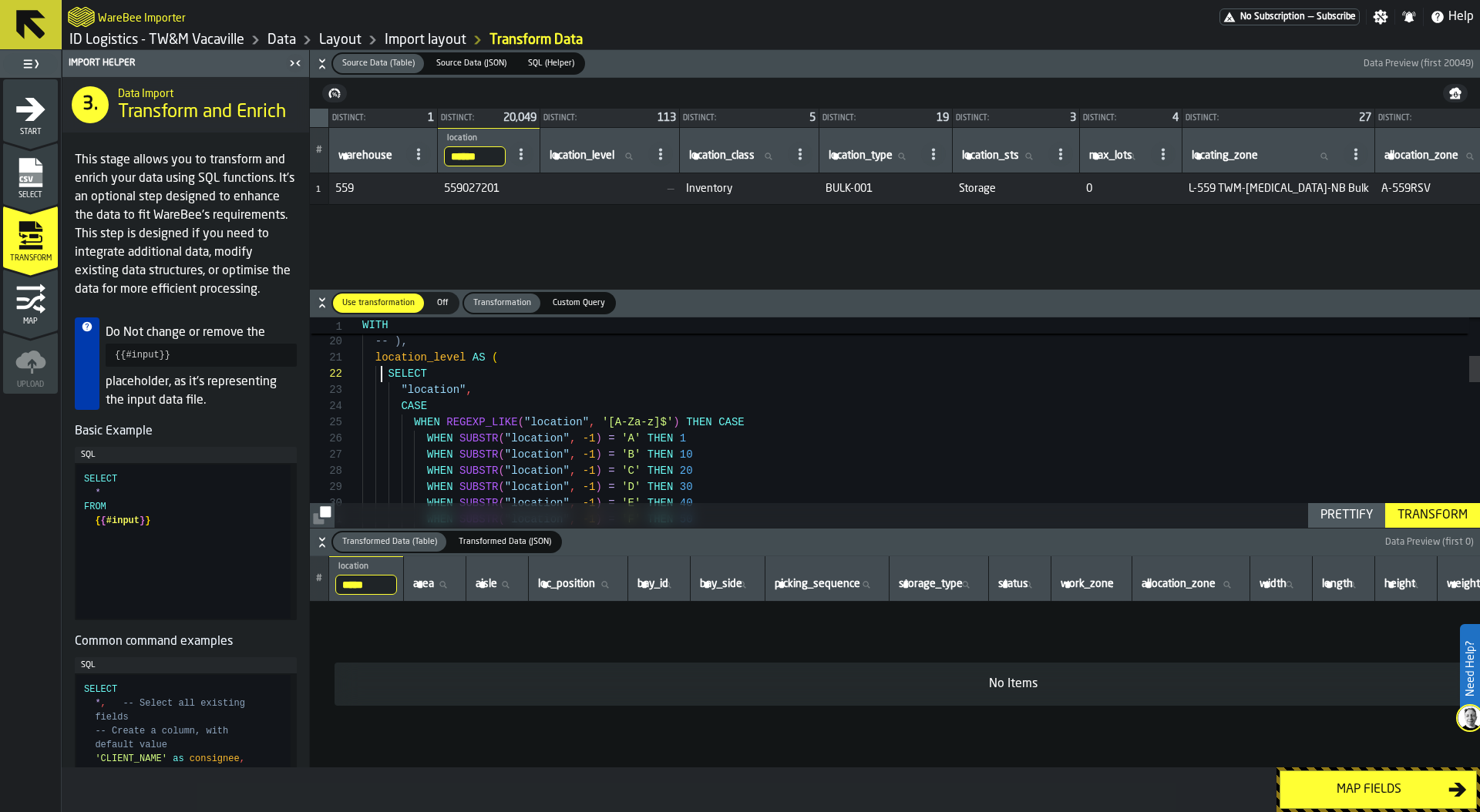
scroll to position [16, 0]
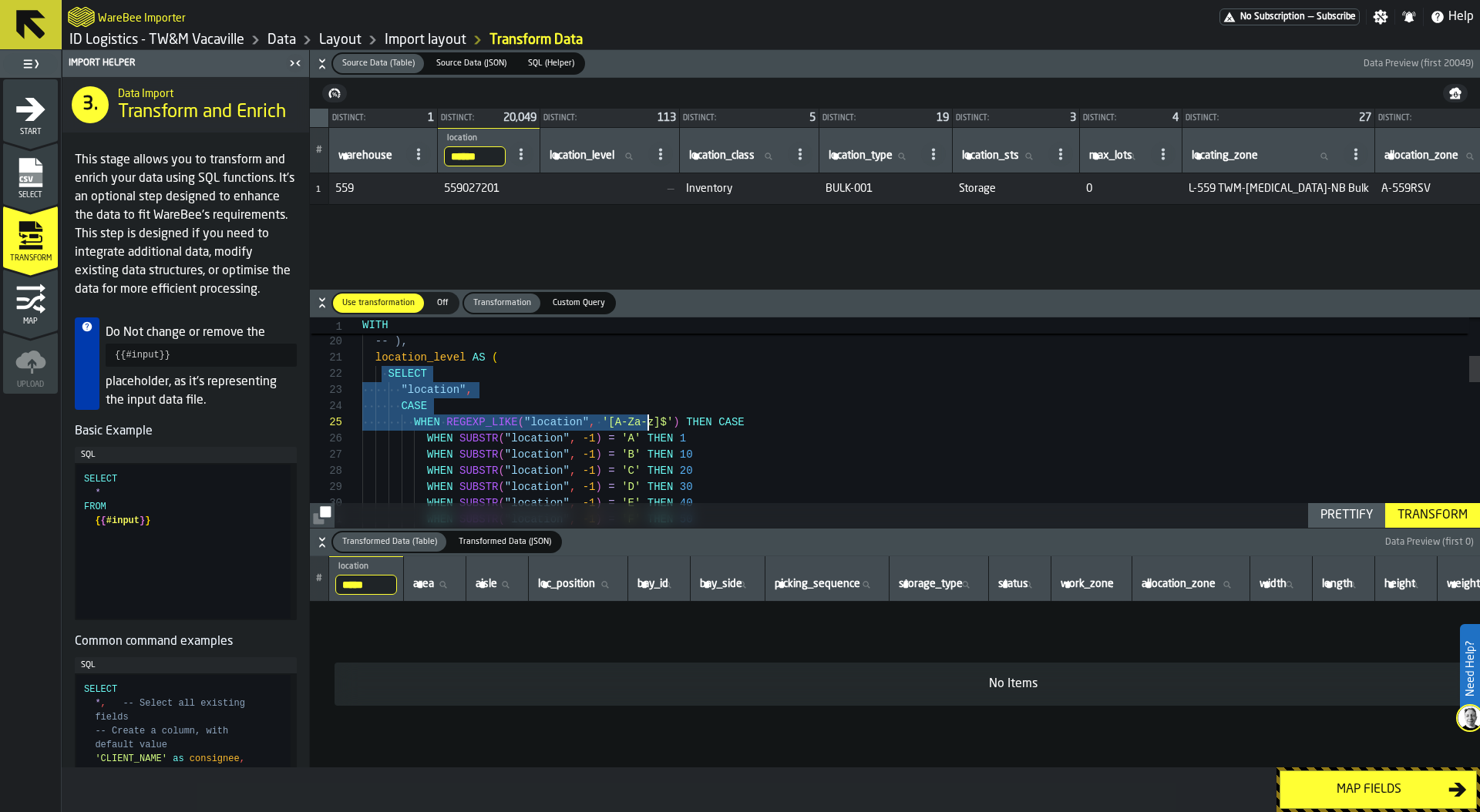
drag, startPoint x: 382, startPoint y: 372, endPoint x: 651, endPoint y: 425, distance: 274.2
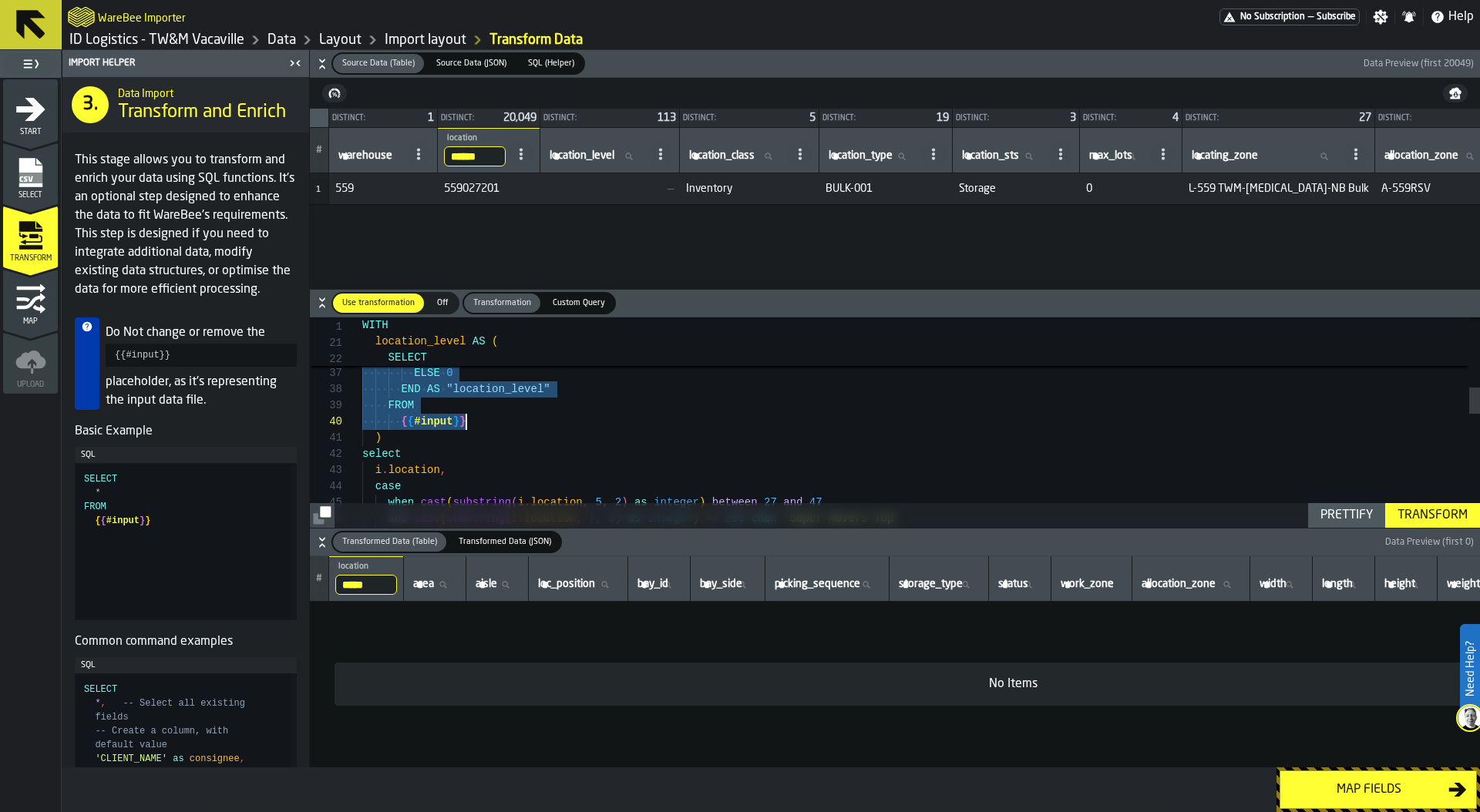
click at [484, 421] on div "END WHEN SUBSTR ( "location" , -1 ) = '1' THEN 1 WHEN SUBSTR ( "location" , -1 …" at bounding box center [921, 595] width 1118 height 1651
click at [474, 433] on div "END WHEN SUBSTR ( "location" , -1 ) = '1' THEN 1 WHEN SUBSTR ( "location" , -1 …" at bounding box center [921, 595] width 1118 height 1651
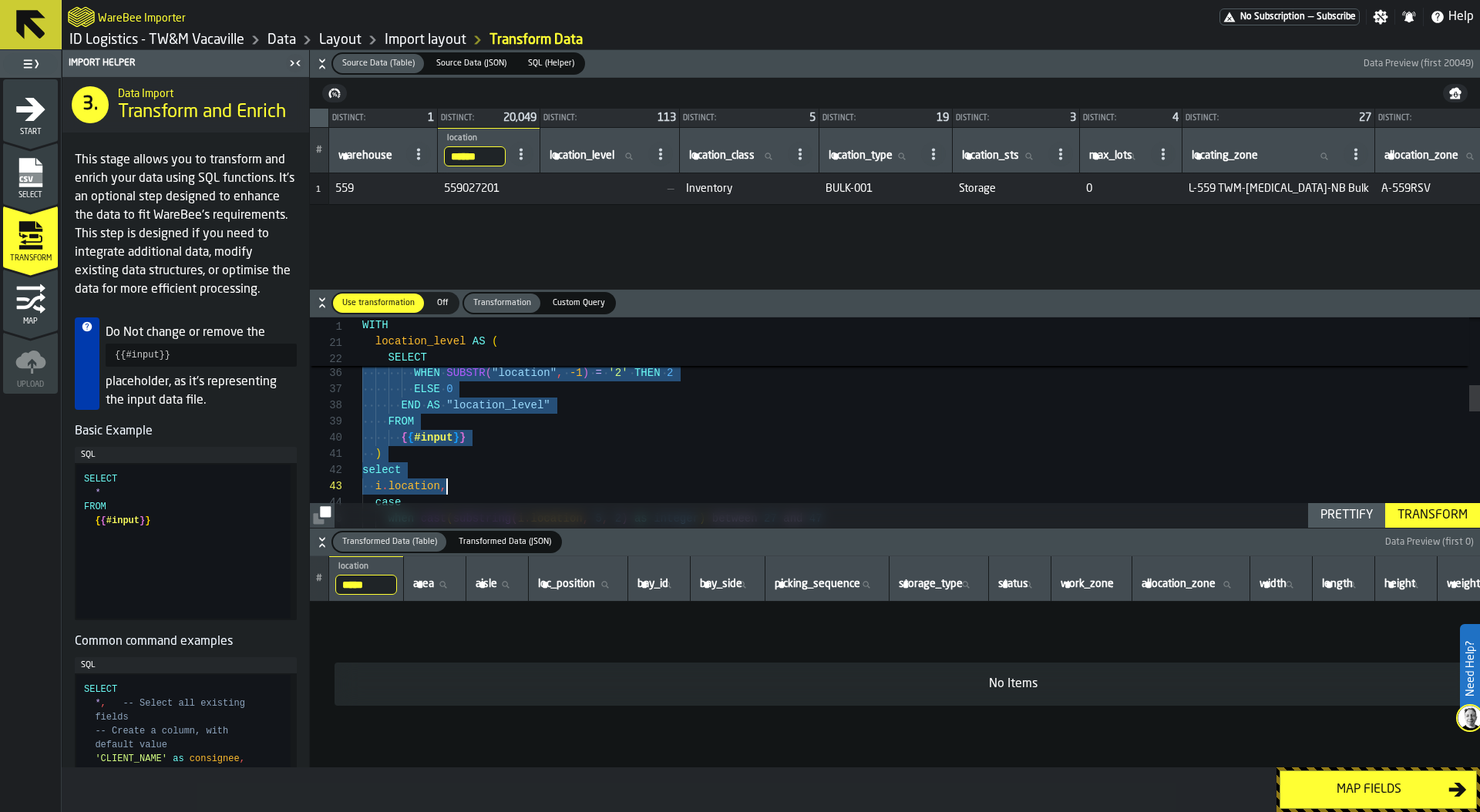
type textarea "**********"
drag, startPoint x: 384, startPoint y: 382, endPoint x: 536, endPoint y: 434, distance: 160.6
click at [575, 300] on span "Custom Query" at bounding box center [578, 303] width 64 height 13
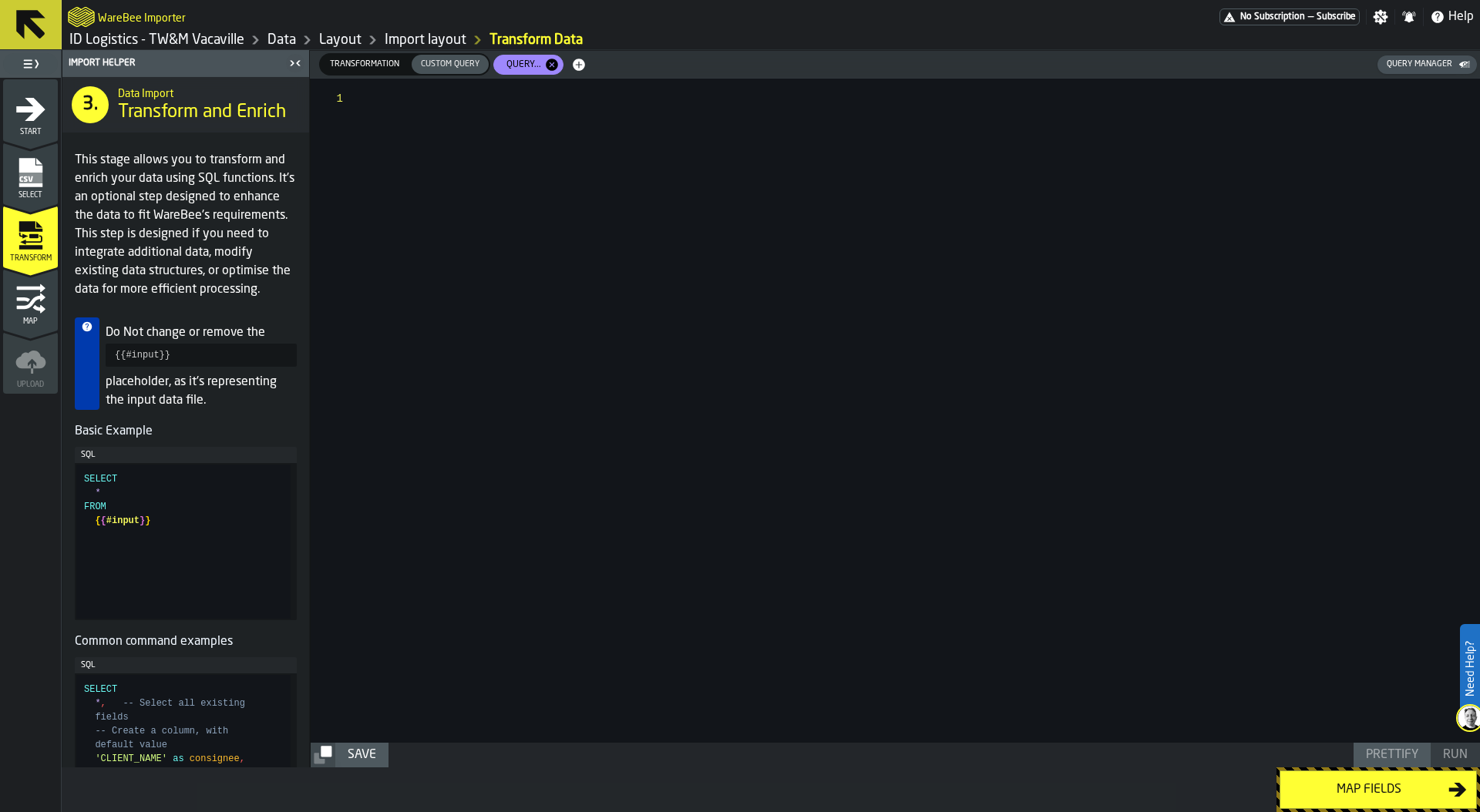
click at [406, 111] on div at bounding box center [922, 410] width 1117 height 664
type textarea "**********"
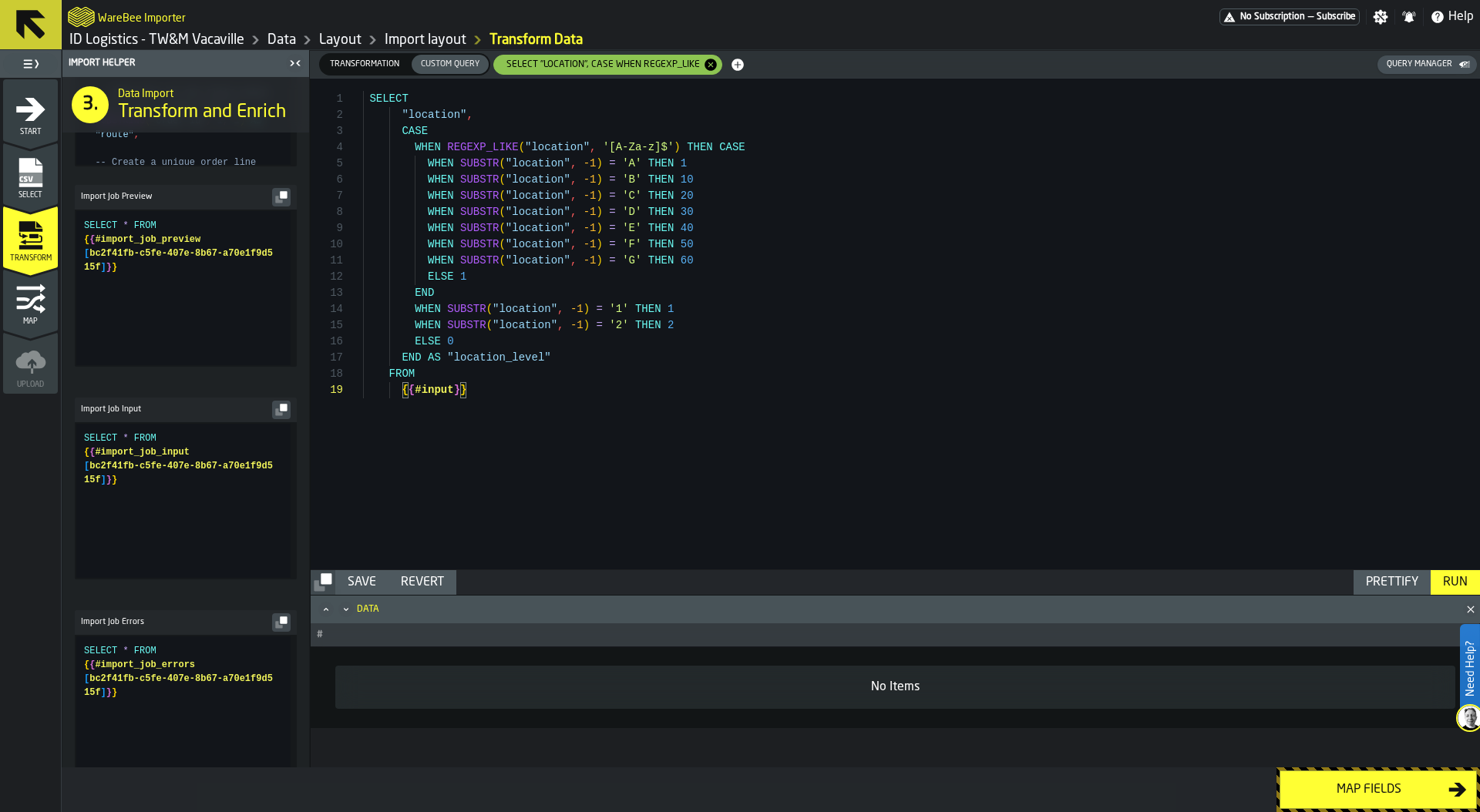
scroll to position [699, 0]
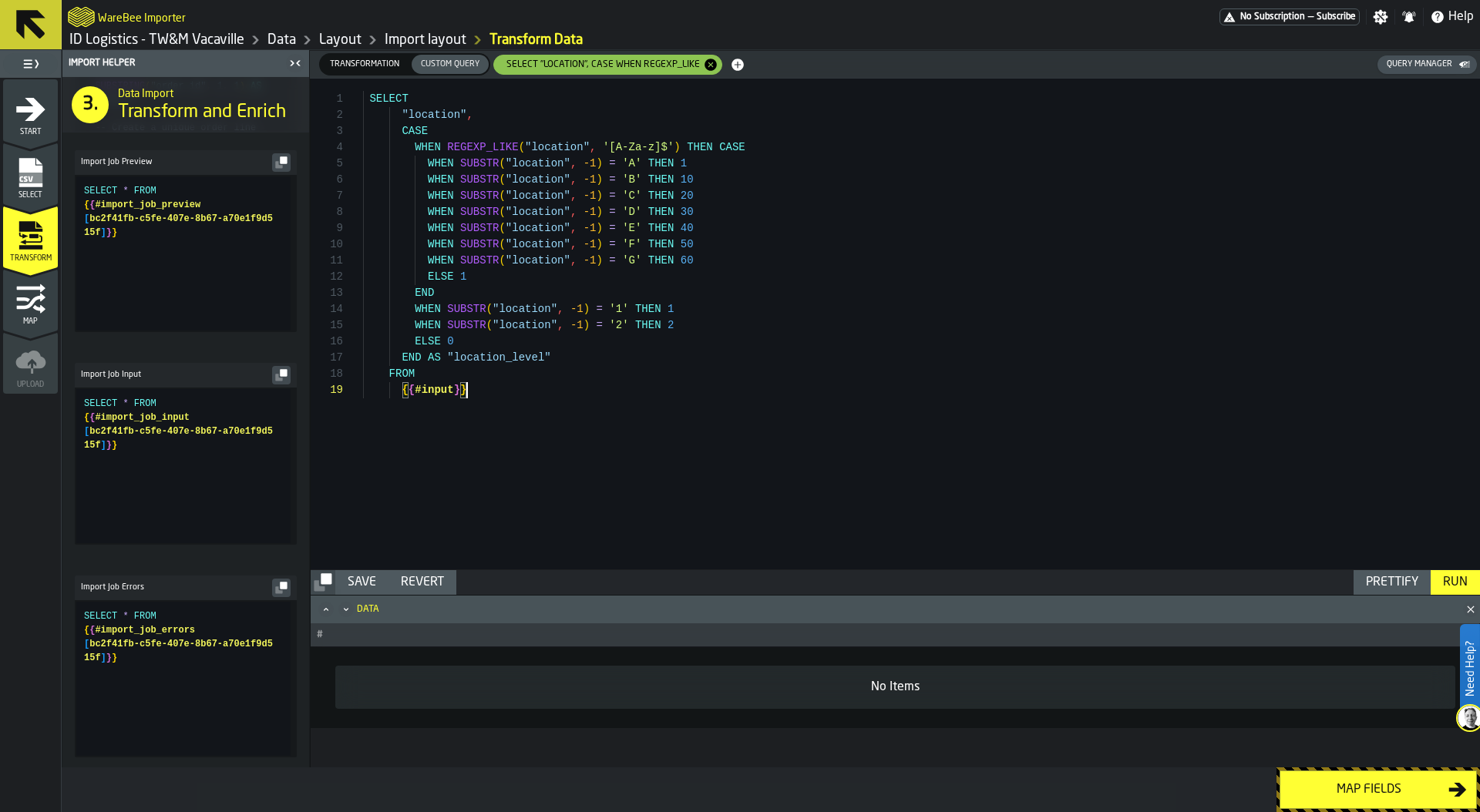
type textarea "**********"
drag, startPoint x: 144, startPoint y: 488, endPoint x: 35, endPoint y: 400, distance: 140.1
click at [84, 400] on div "SELECT * FROM { { #import_job_input [ bc2f41fb-c5fe-407e-8b67-a70e1f9d5 15f ] }…" at bounding box center [187, 466] width 206 height 154
click at [106, 447] on div "SELECT * FROM { { #import_job_input [ bc2f41fb-c5fe-407e-8b67-a70e1f9d5 15f ] }…" at bounding box center [187, 466] width 206 height 154
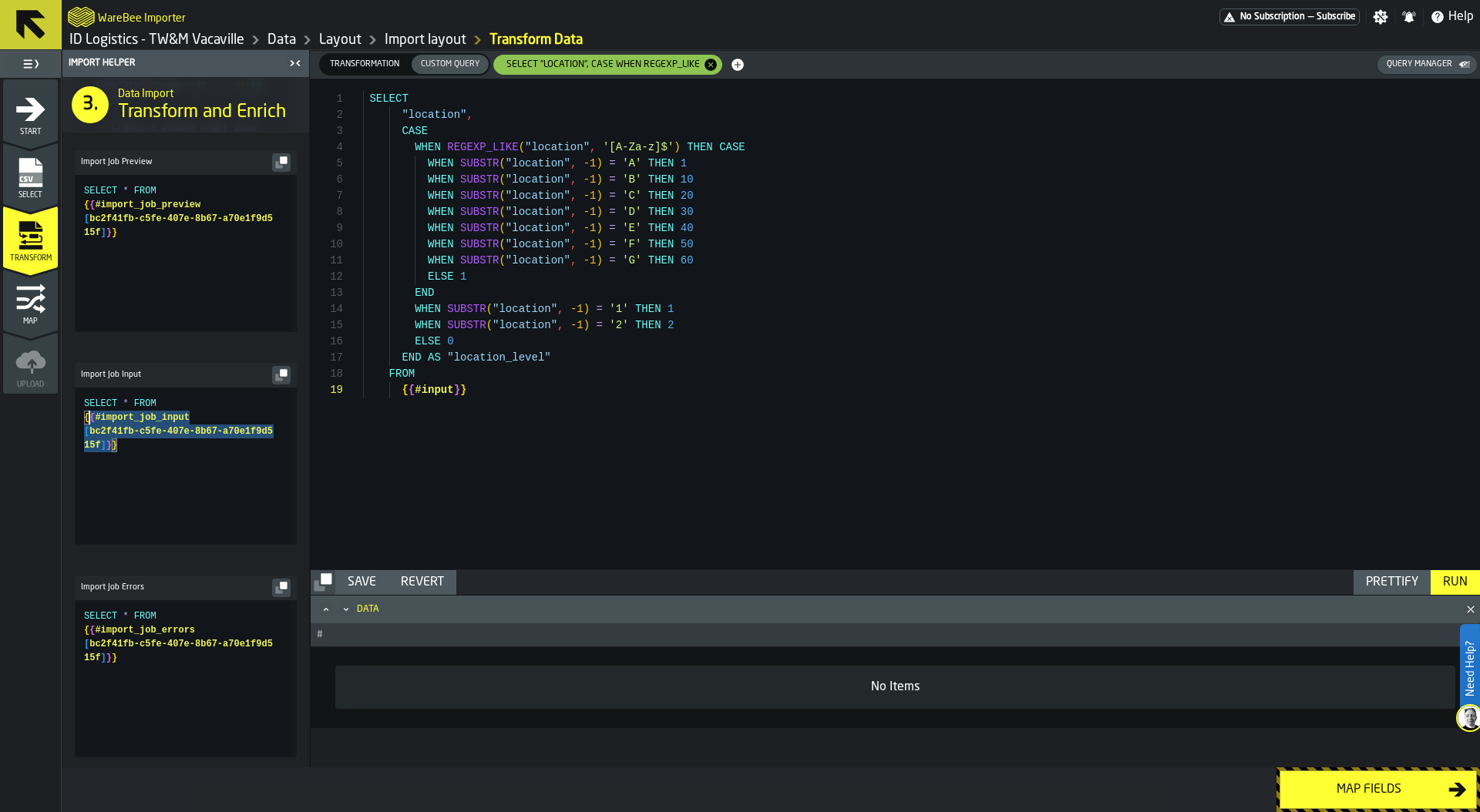
scroll to position [14, 0]
drag, startPoint x: 134, startPoint y: 469, endPoint x: 86, endPoint y: 433, distance: 60.0
click at [86, 433] on div "SELECT * FROM { { #import_job_input [ bc2f41fb-c5fe-407e-8b67-a70e1f9d5 15f ] }…" at bounding box center [187, 466] width 206 height 154
drag, startPoint x: 401, startPoint y: 390, endPoint x: 529, endPoint y: 389, distance: 128.0
click at [529, 389] on div "SELECT "location" , CASE WHEN REGEXP_LIKE ( "location" , '[A-Za-z]$' ) THEN CAS…" at bounding box center [922, 324] width 1117 height 491
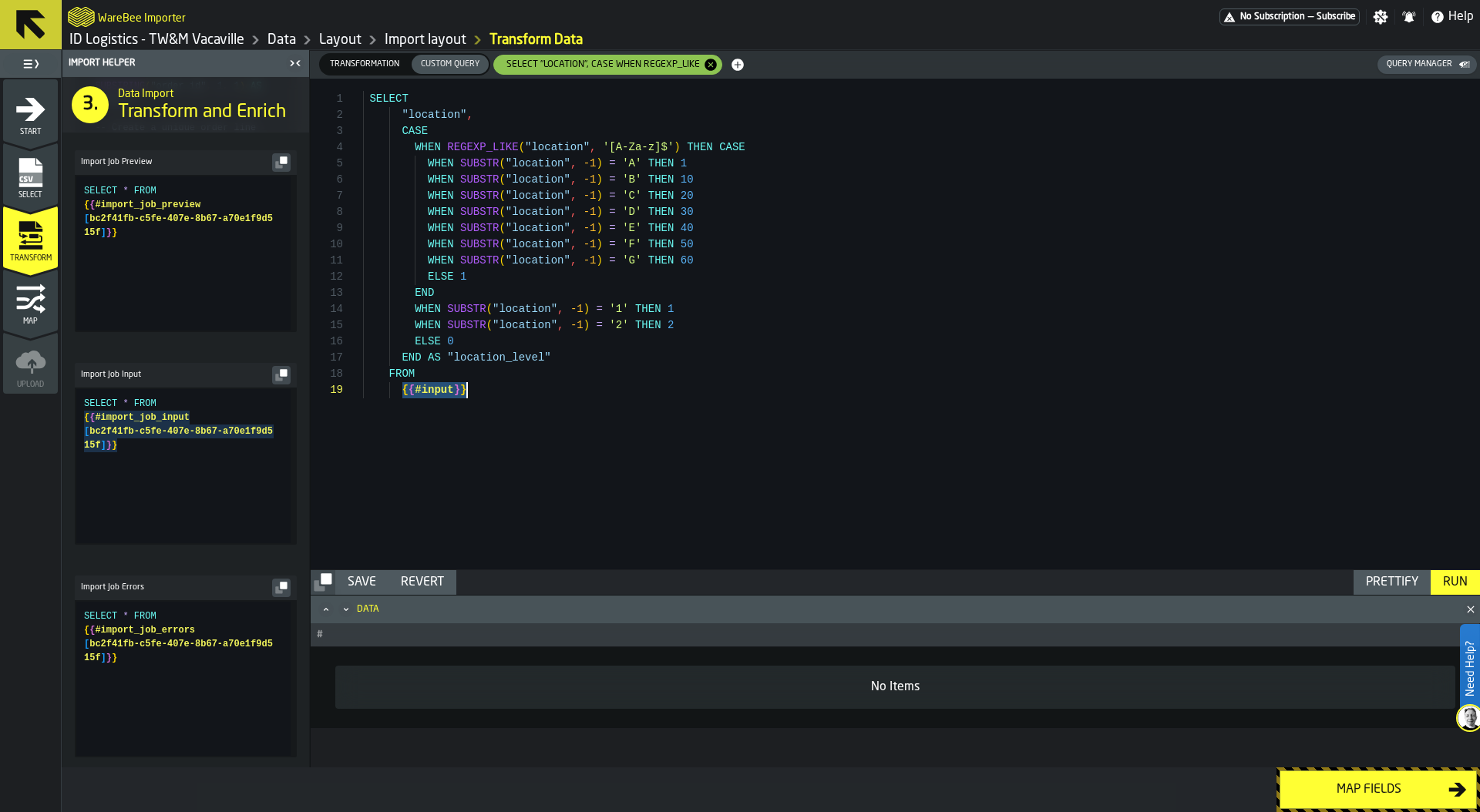
type textarea "**********"
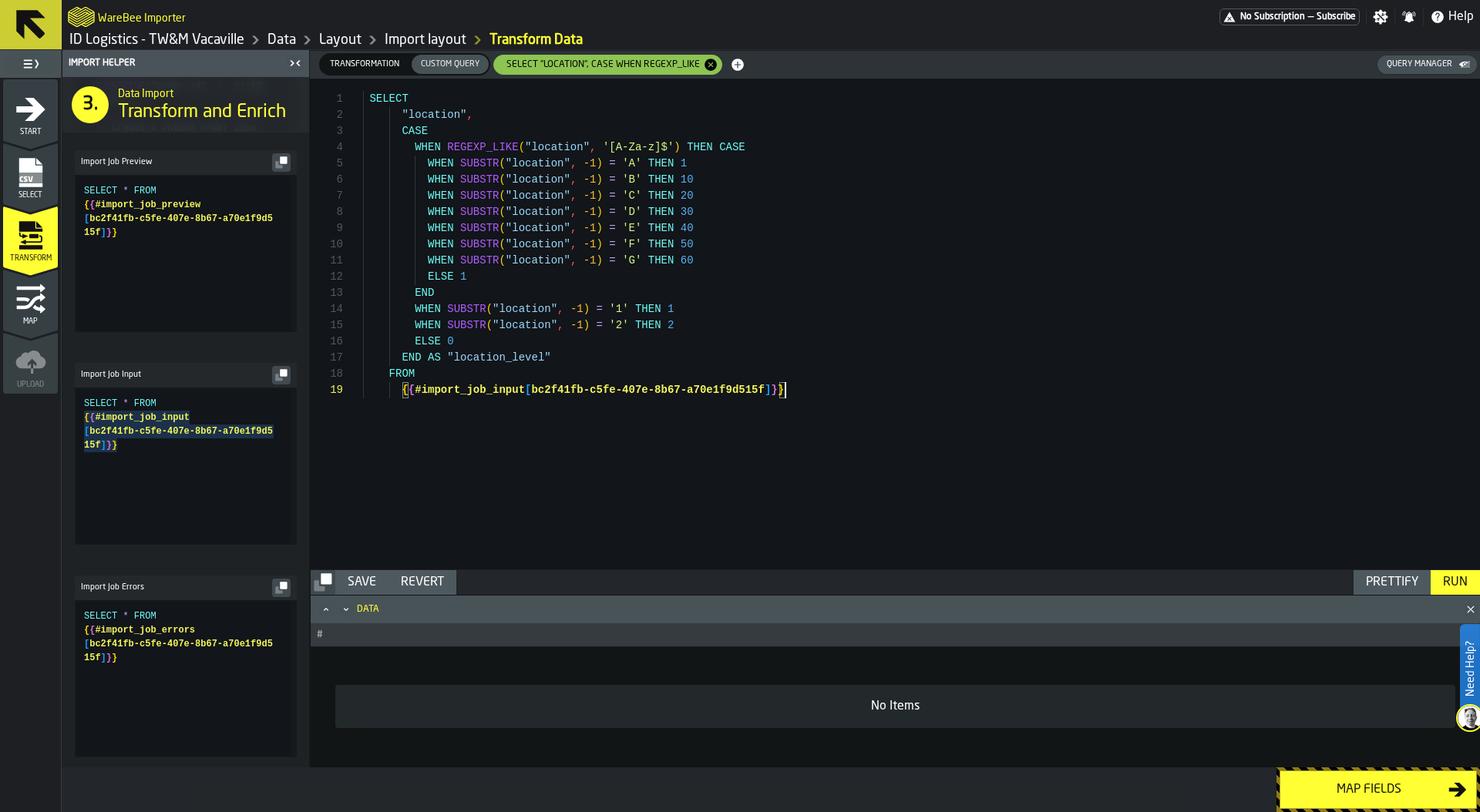
click at [1445, 577] on div "Run" at bounding box center [1455, 582] width 37 height 19
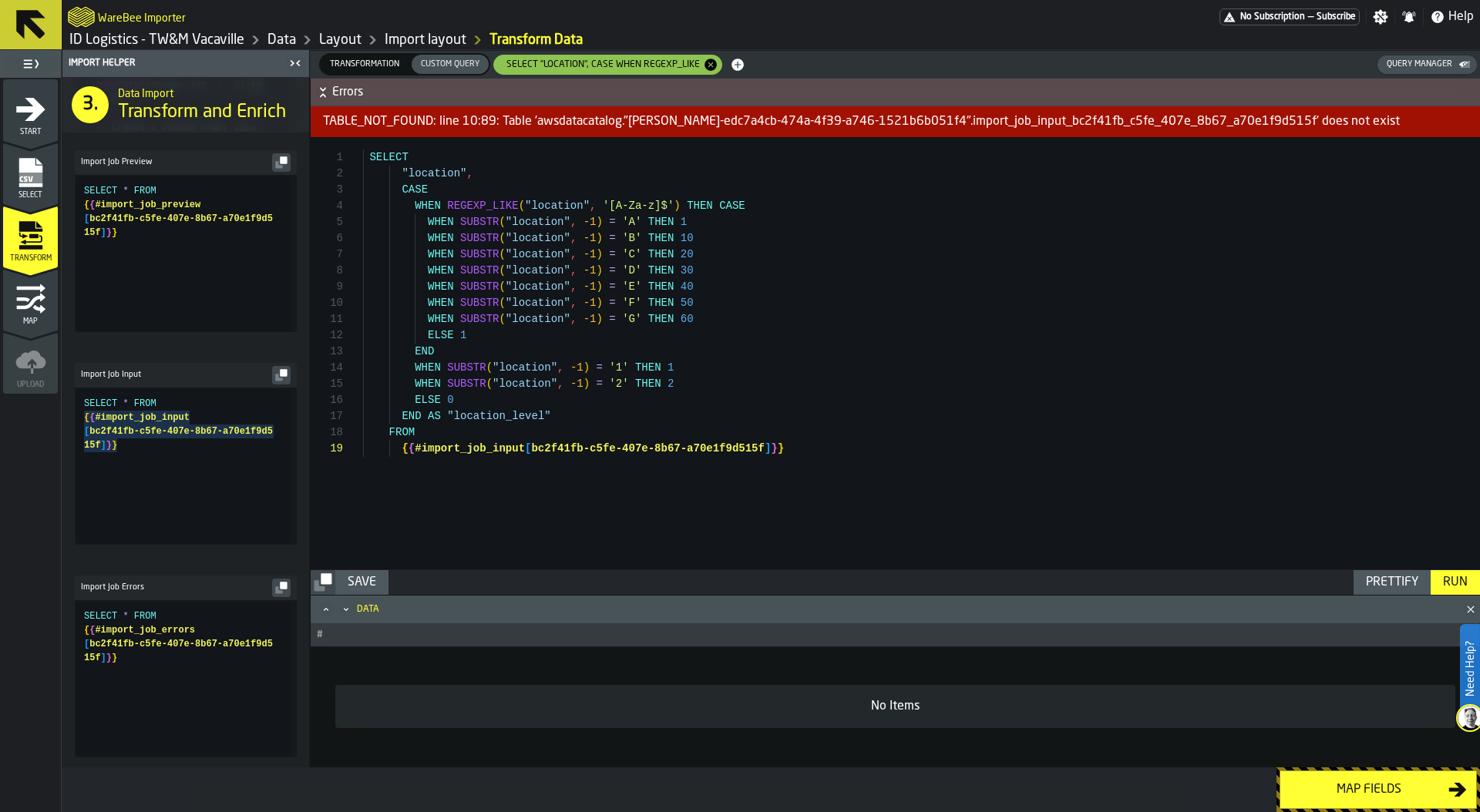
click at [135, 464] on div "SELECT * FROM { { #import_job_input [ bc2f41fb-c5fe-407e-8b67-a70e1f9d5 15f ] }…" at bounding box center [187, 466] width 206 height 154
drag, startPoint x: 135, startPoint y: 464, endPoint x: 73, endPoint y: 438, distance: 67.2
click at [84, 438] on div "SELECT * FROM { { #import_job_input [ bc2f41fb-c5fe-407e-8b67-a70e1f9d5 15f ] }…" at bounding box center [187, 466] width 206 height 154
type textarea "**********"
drag, startPoint x: 125, startPoint y: 254, endPoint x: 75, endPoint y: 229, distance: 55.9
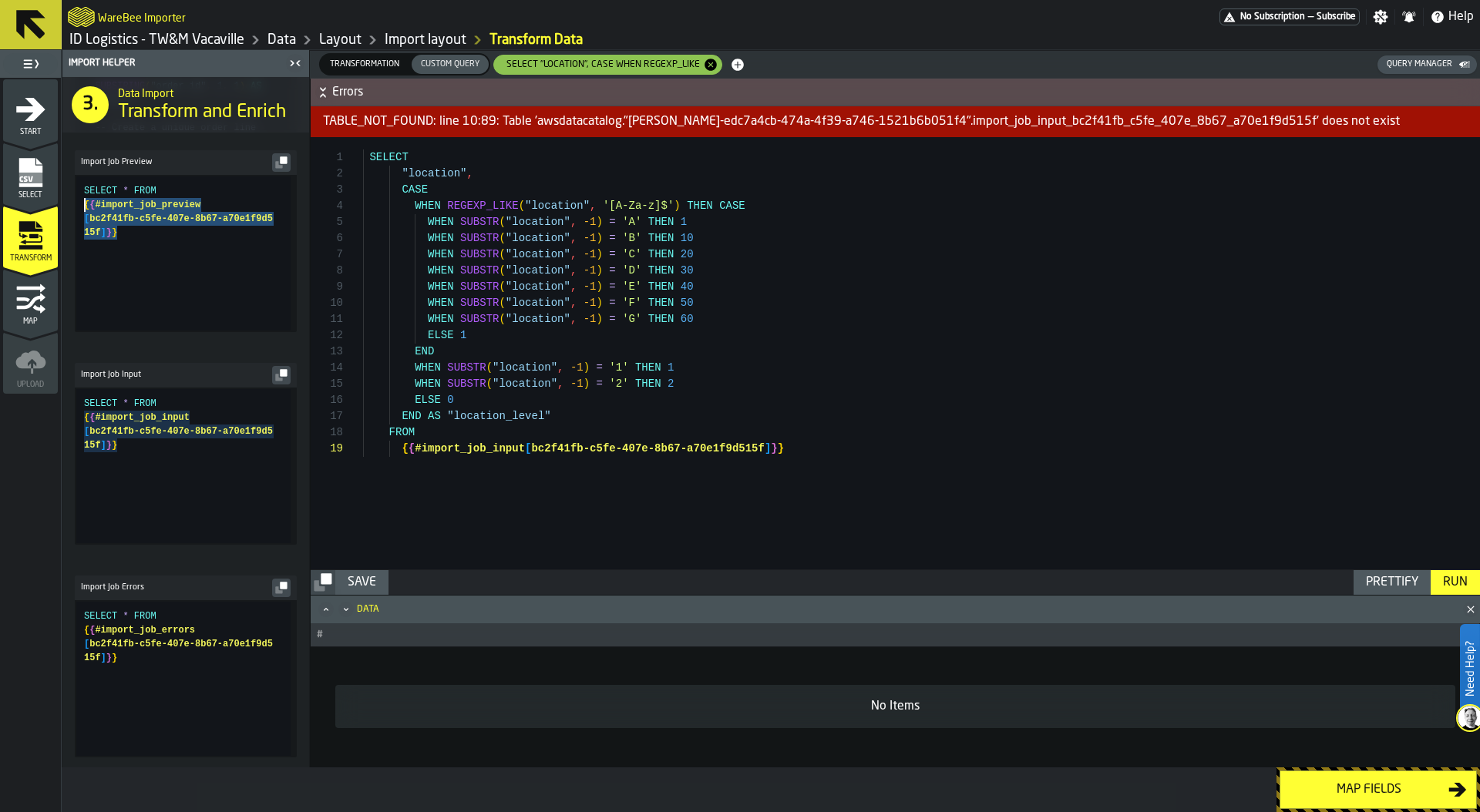
click at [84, 229] on div "SELECT * FROM { { #import_job_preview [ bc2f41fb-c5fe-407e-8b67-a70e1f9d5 15f ]…" at bounding box center [187, 253] width 206 height 154
click at [744, 477] on div "SELECT "location" , CASE WHEN REGEXP_LIKE ( "location" , '[A-Za-z]$' ) THEN CAS…" at bounding box center [922, 353] width 1117 height 432
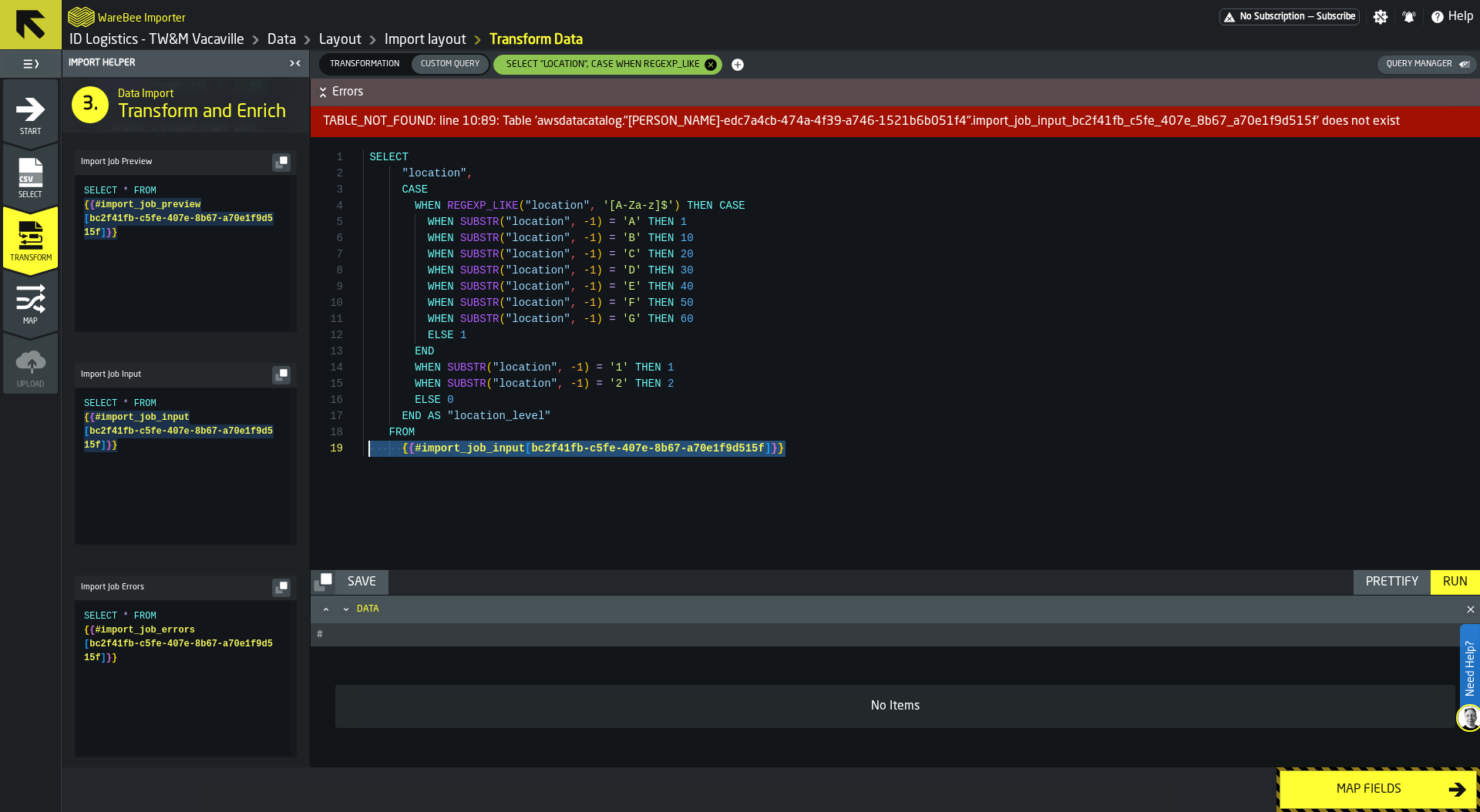
drag, startPoint x: 807, startPoint y: 447, endPoint x: 373, endPoint y: 447, distance: 434.0
click at [371, 447] on div "{ { #import_job_input [ bc2f41fb-c5fe-407e-8b67-a70e1f9d515f ] } }" at bounding box center [922, 448] width 1117 height 16
type textarea "**********"
click at [1453, 579] on div "Run" at bounding box center [1455, 582] width 37 height 19
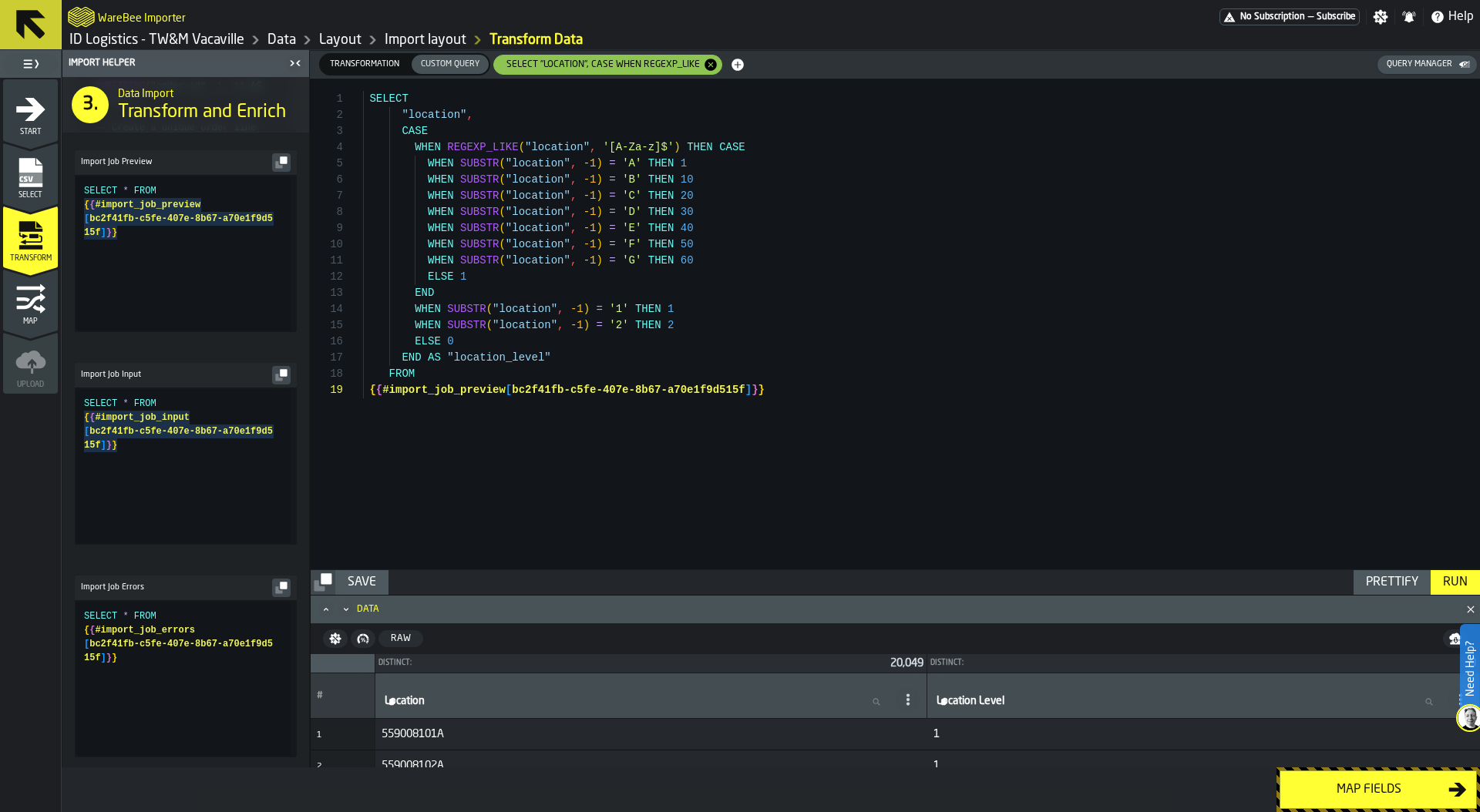
click at [493, 693] on input "Location Location" at bounding box center [638, 701] width 512 height 20
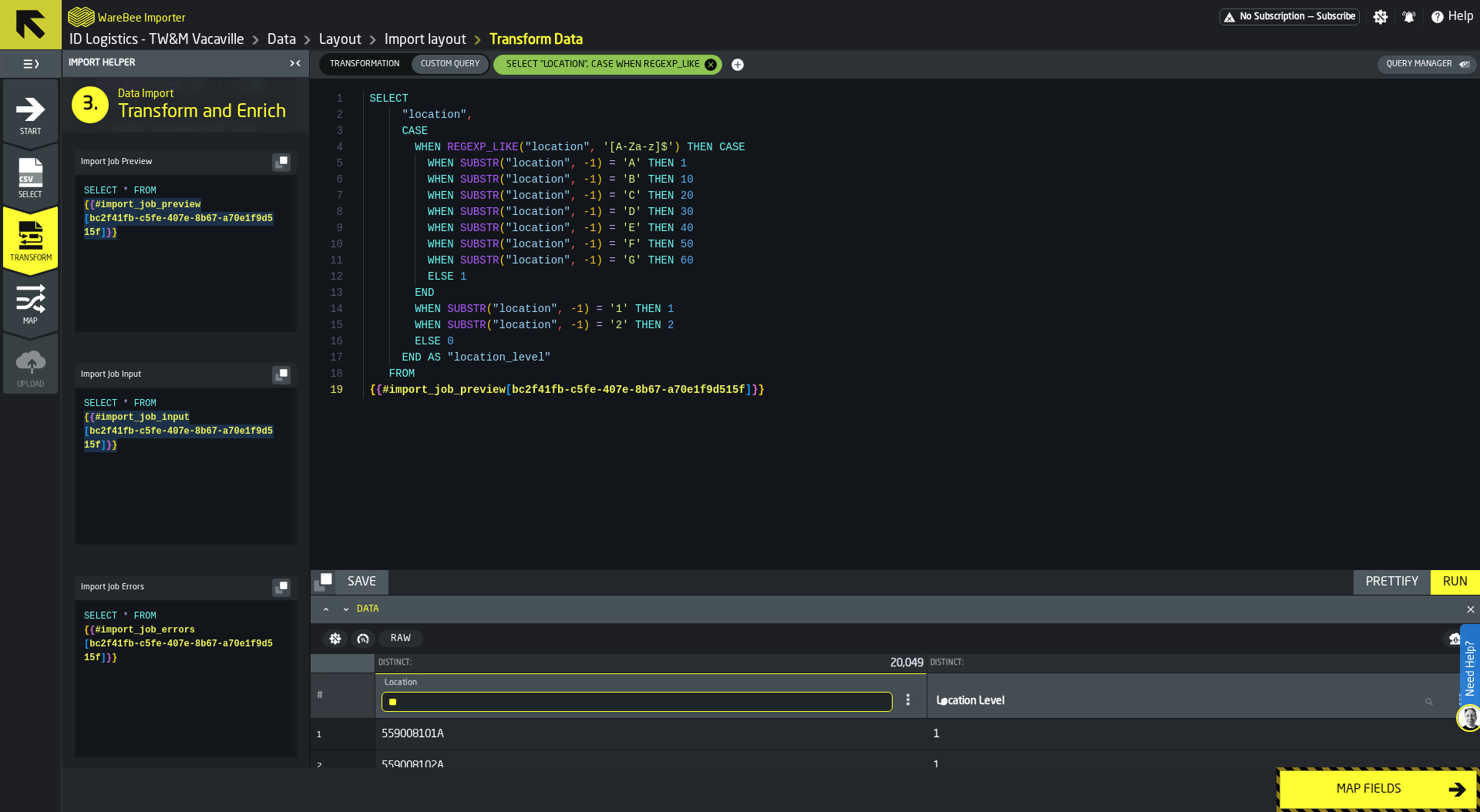
type input "***"
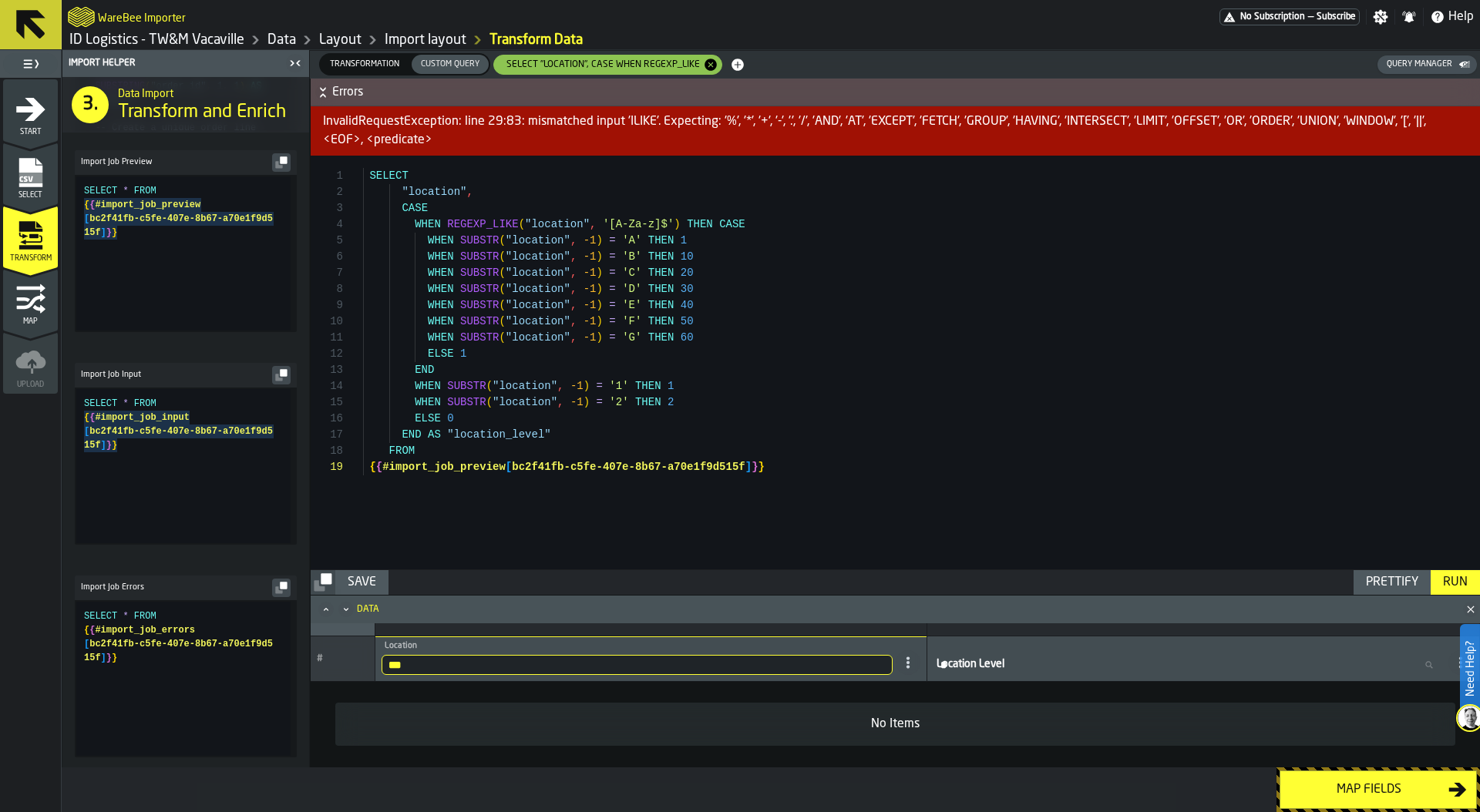
click at [444, 664] on input "***" at bounding box center [638, 664] width 512 height 20
type input "*"
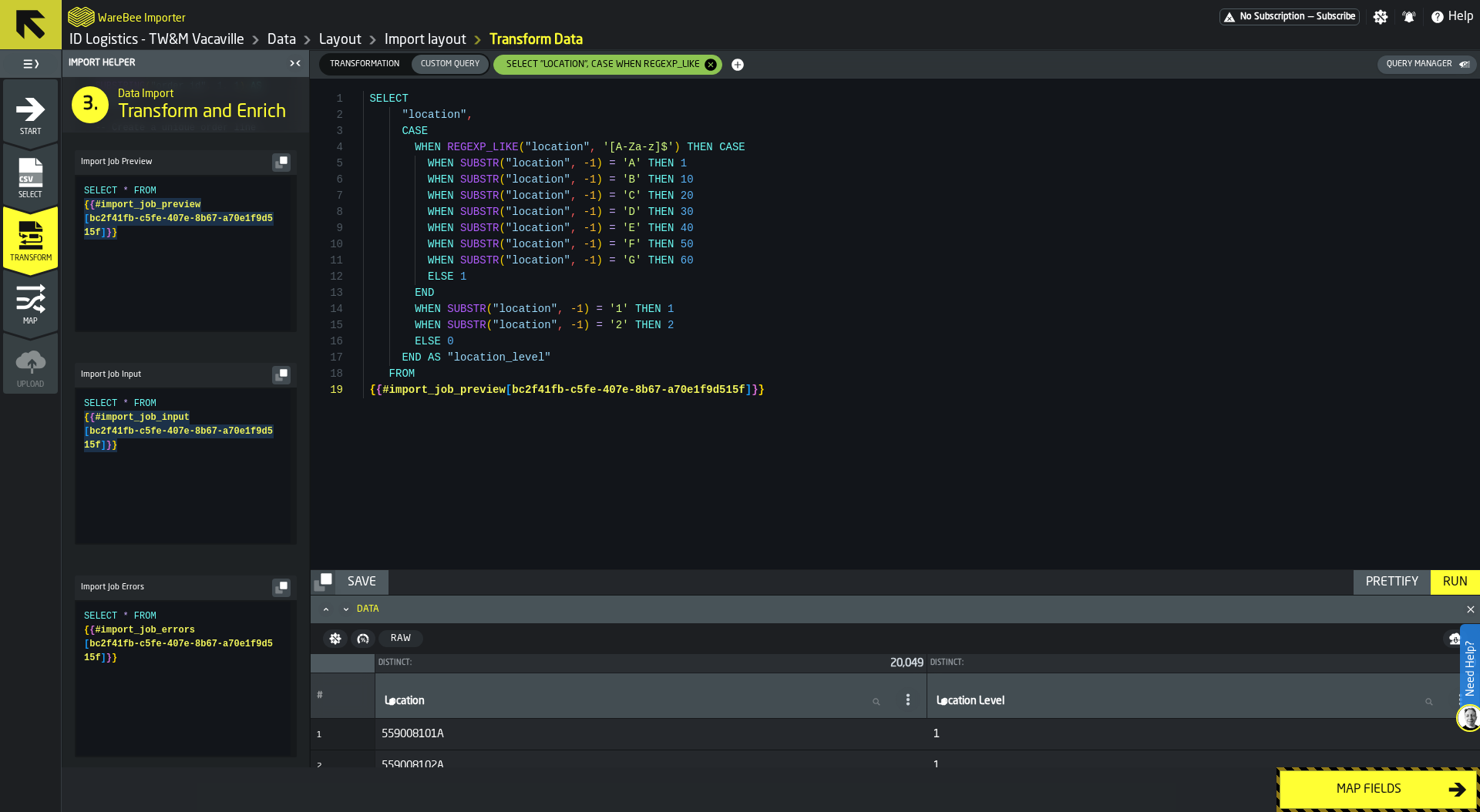
click at [362, 64] on span "Transformation" at bounding box center [364, 64] width 81 height 13
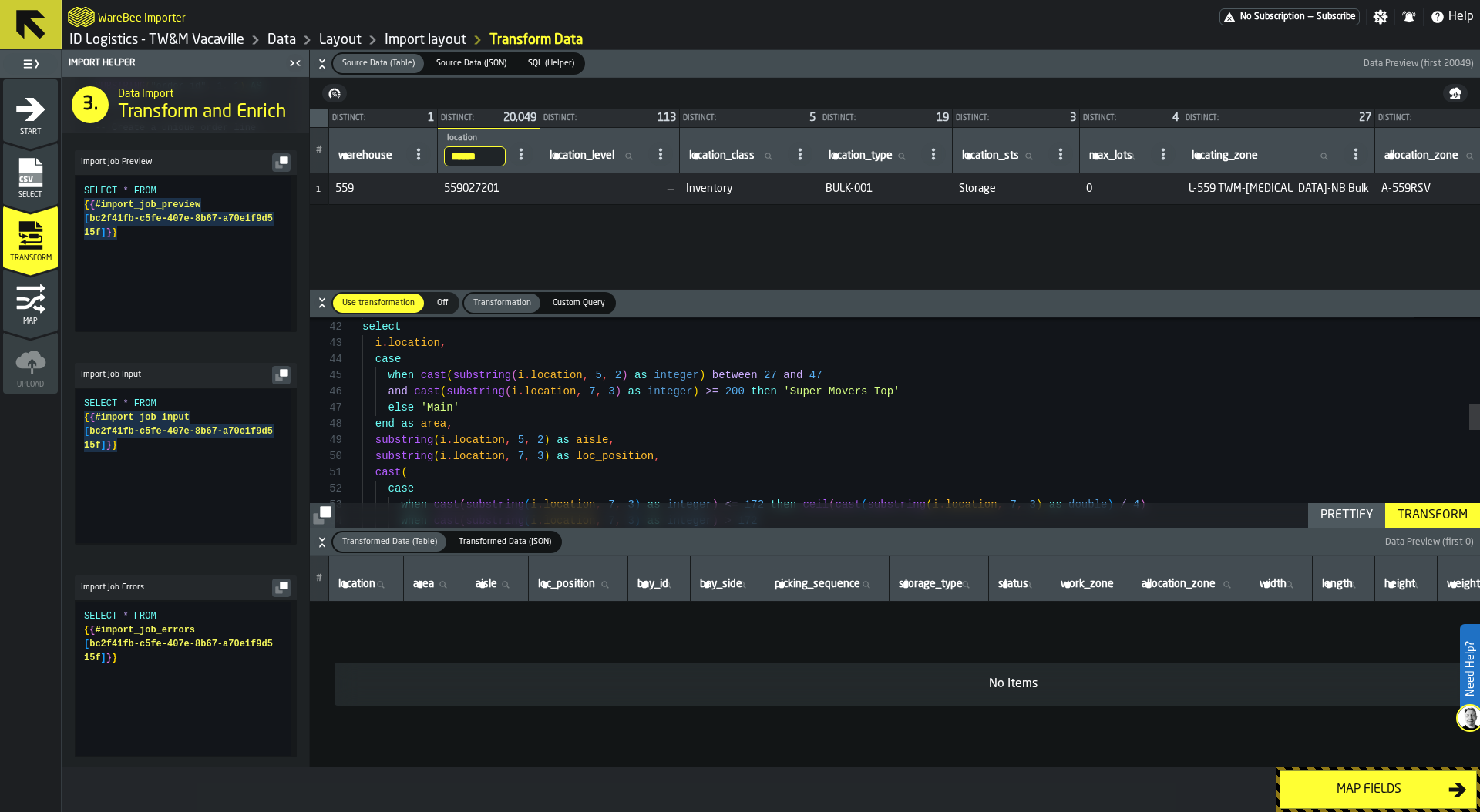
type textarea "**********"
click at [630, 398] on div ") select i . location , case when cast ( substring ( i . location , 5 , 2 ) as …" at bounding box center [921, 469] width 1118 height 1651
click at [736, 387] on div ") select i . location , case when cast ( substring ( i . location , 5 , 2 ) as …" at bounding box center [921, 469] width 1118 height 1651
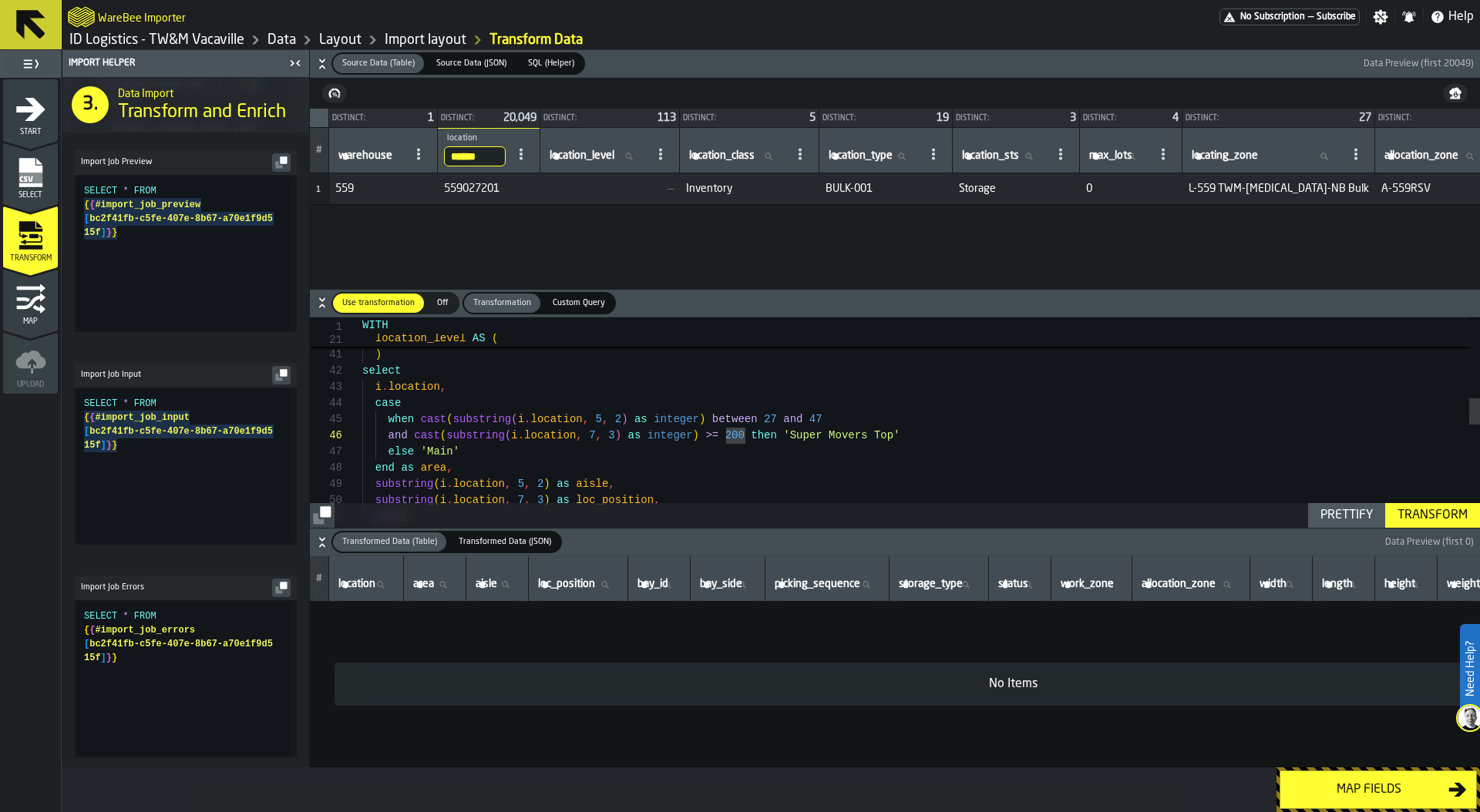
click at [554, 303] on span "Custom Query" at bounding box center [578, 303] width 64 height 13
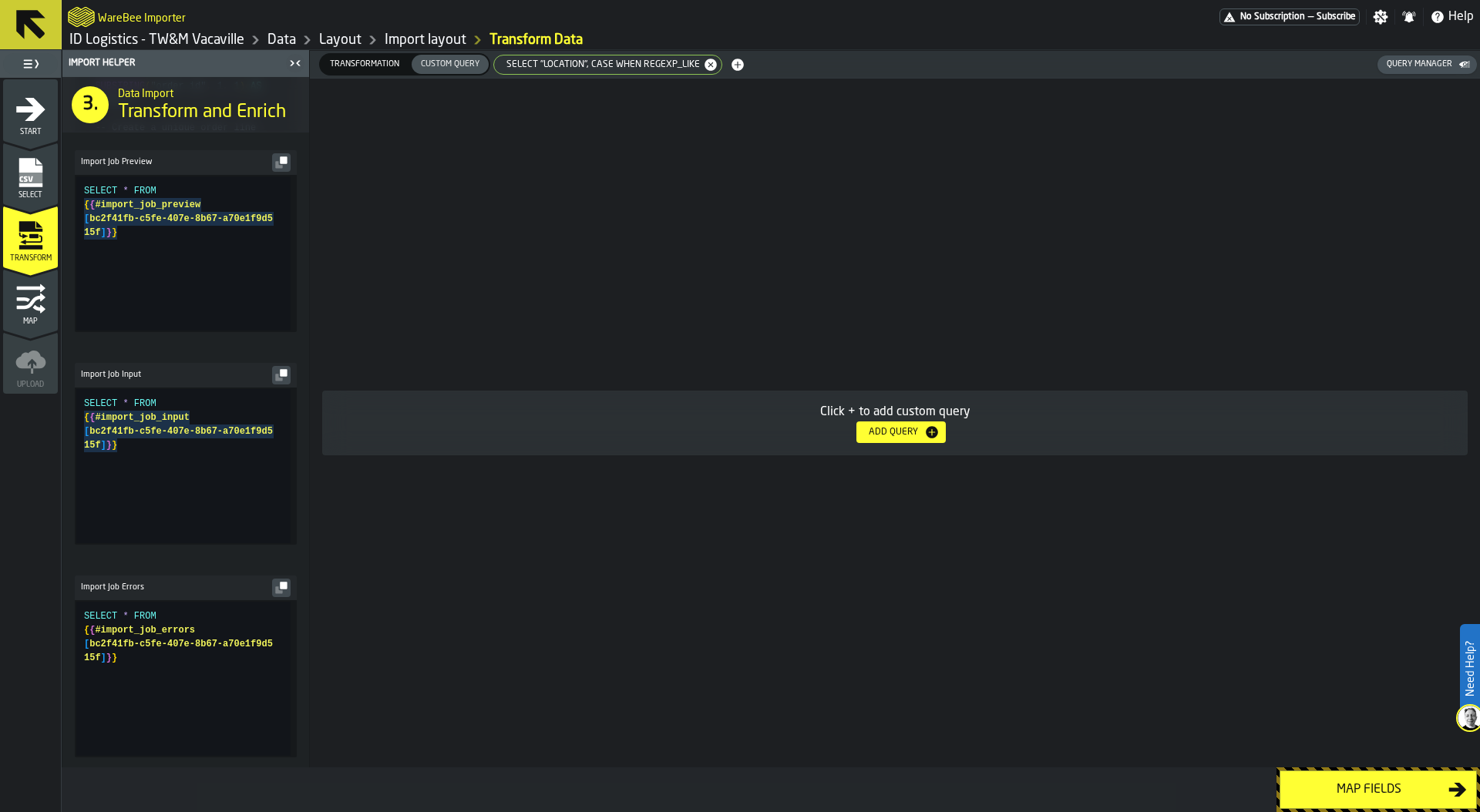
click at [606, 61] on span "SELECT "location", CASE WHEN REGEXP_LIKE" at bounding box center [599, 65] width 205 height 11
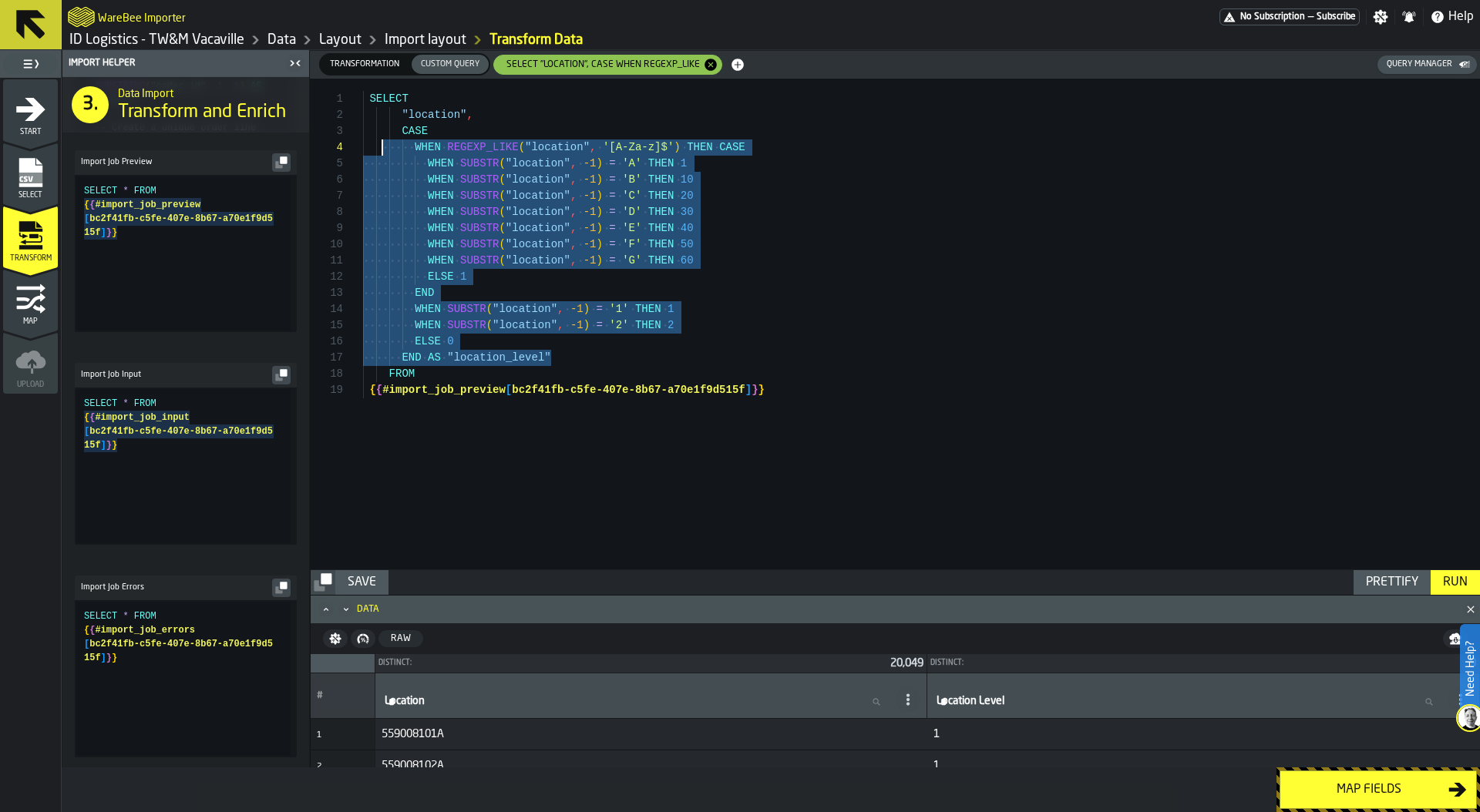
scroll to position [33, 0]
drag, startPoint x: 578, startPoint y: 354, endPoint x: 376, endPoint y: 133, distance: 299.4
click at [376, 133] on div "SELECT "location" , CASE WHEN REGEXP_LIKE ( "location" , '[A-Za-z]$' ) THEN CAS…" at bounding box center [922, 324] width 1117 height 491
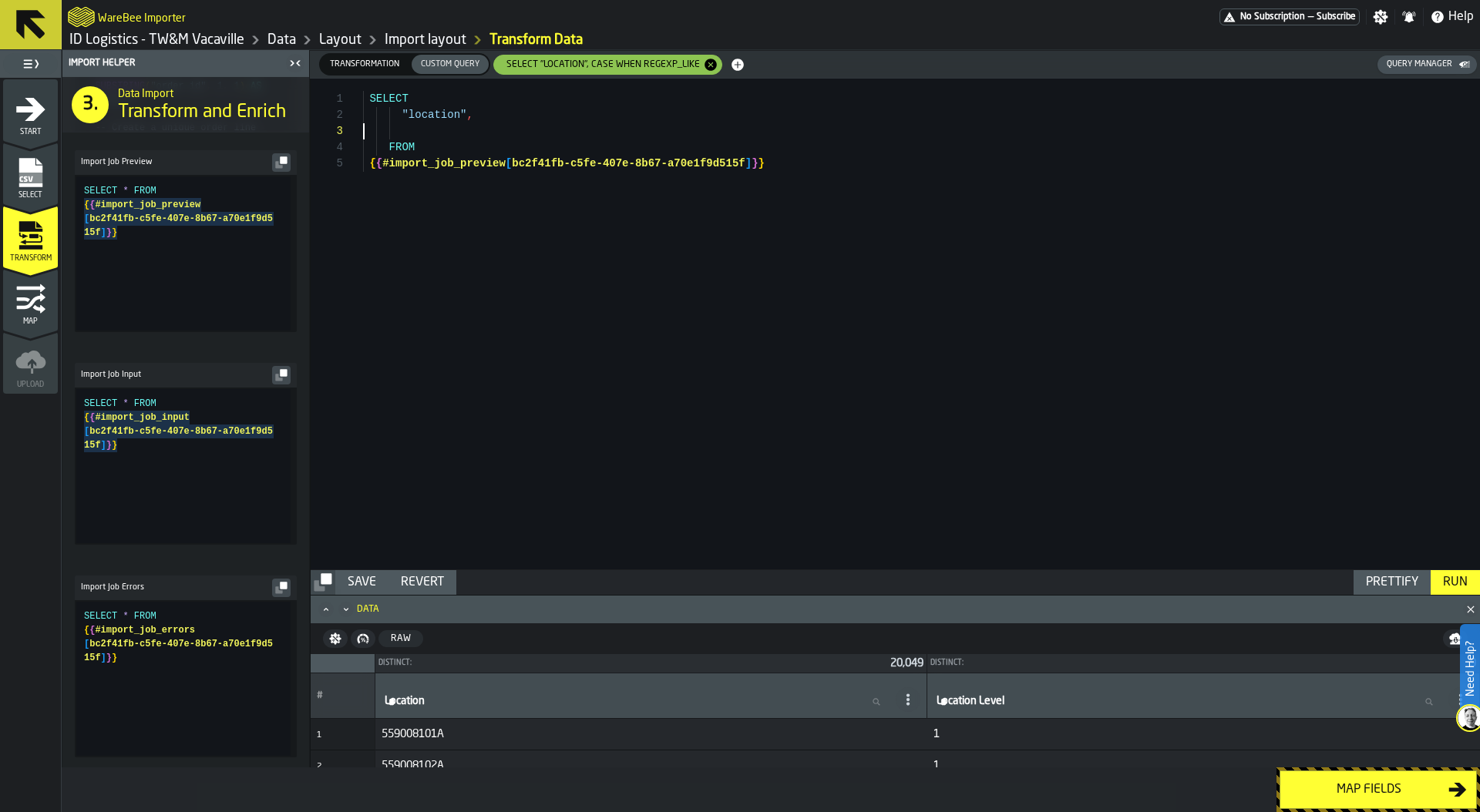
scroll to position [16, 0]
click at [809, 145] on div "SELECT * FROM { { #import_job_preview [ bc2f41fb-c5fe-407e-8b67-a70e1f9d515f ] …" at bounding box center [922, 324] width 1117 height 491
type textarea "**********"
click at [1469, 593] on button "Run" at bounding box center [1455, 582] width 49 height 24
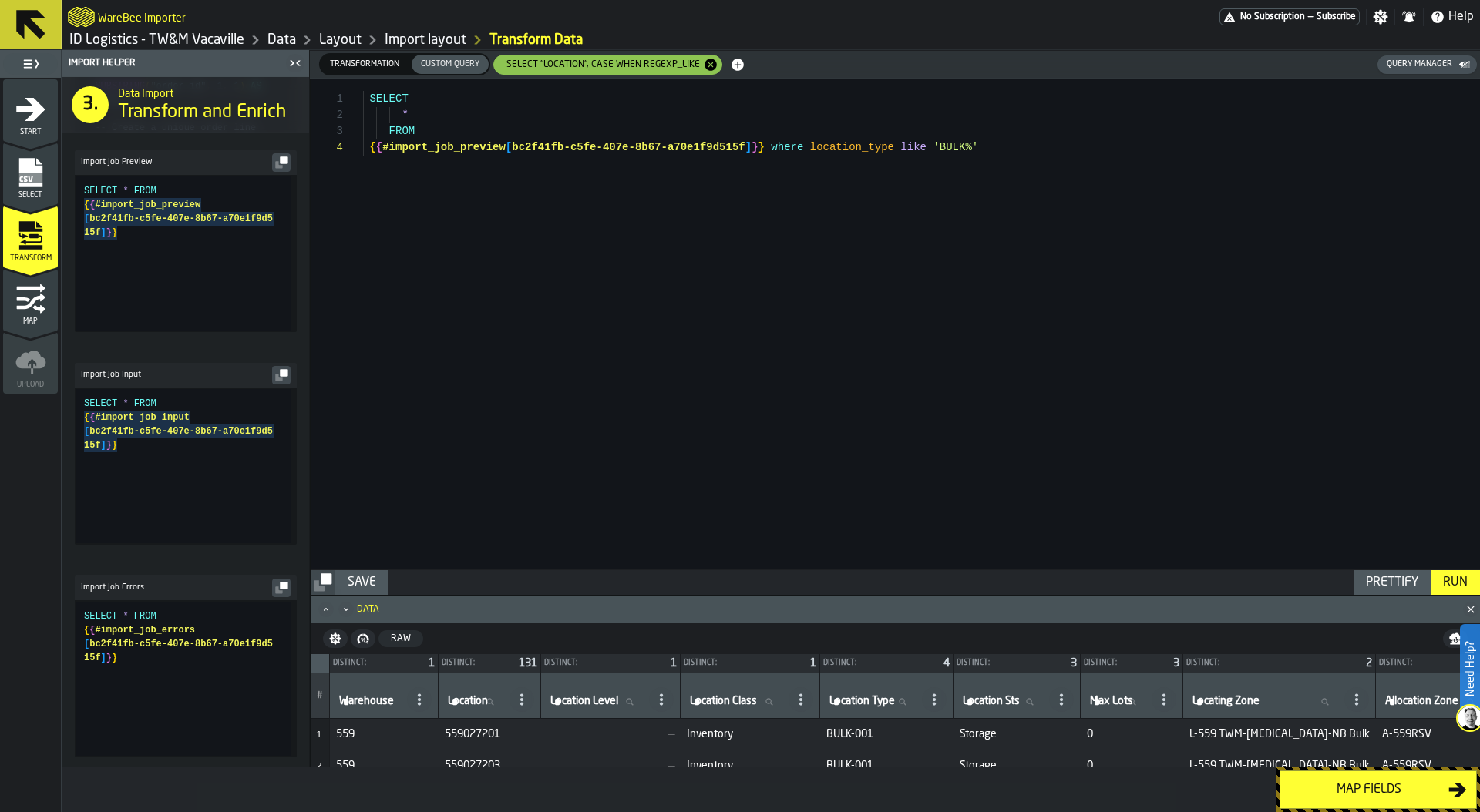
click at [367, 63] on span "Transformation" at bounding box center [364, 64] width 81 height 13
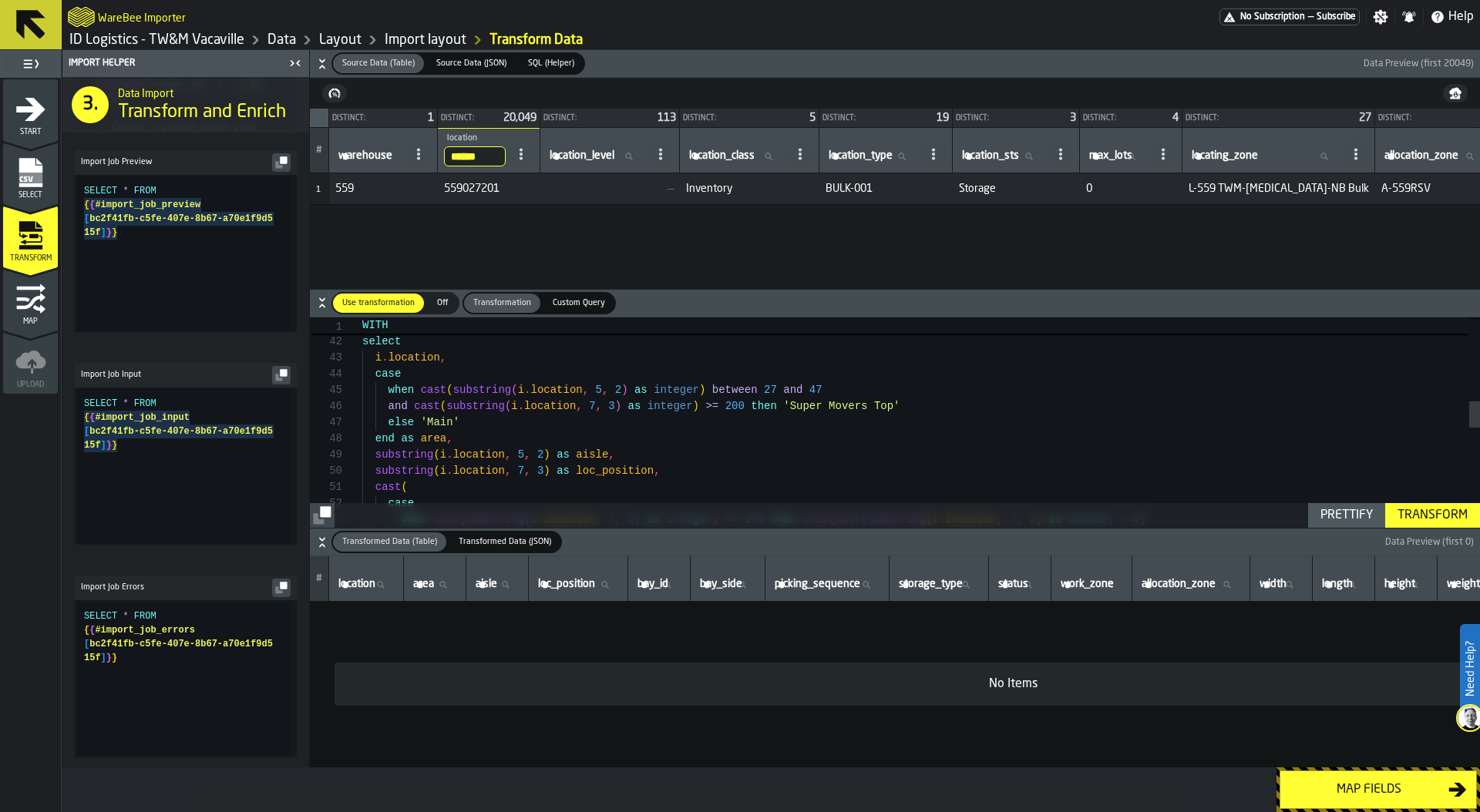
type textarea "**********"
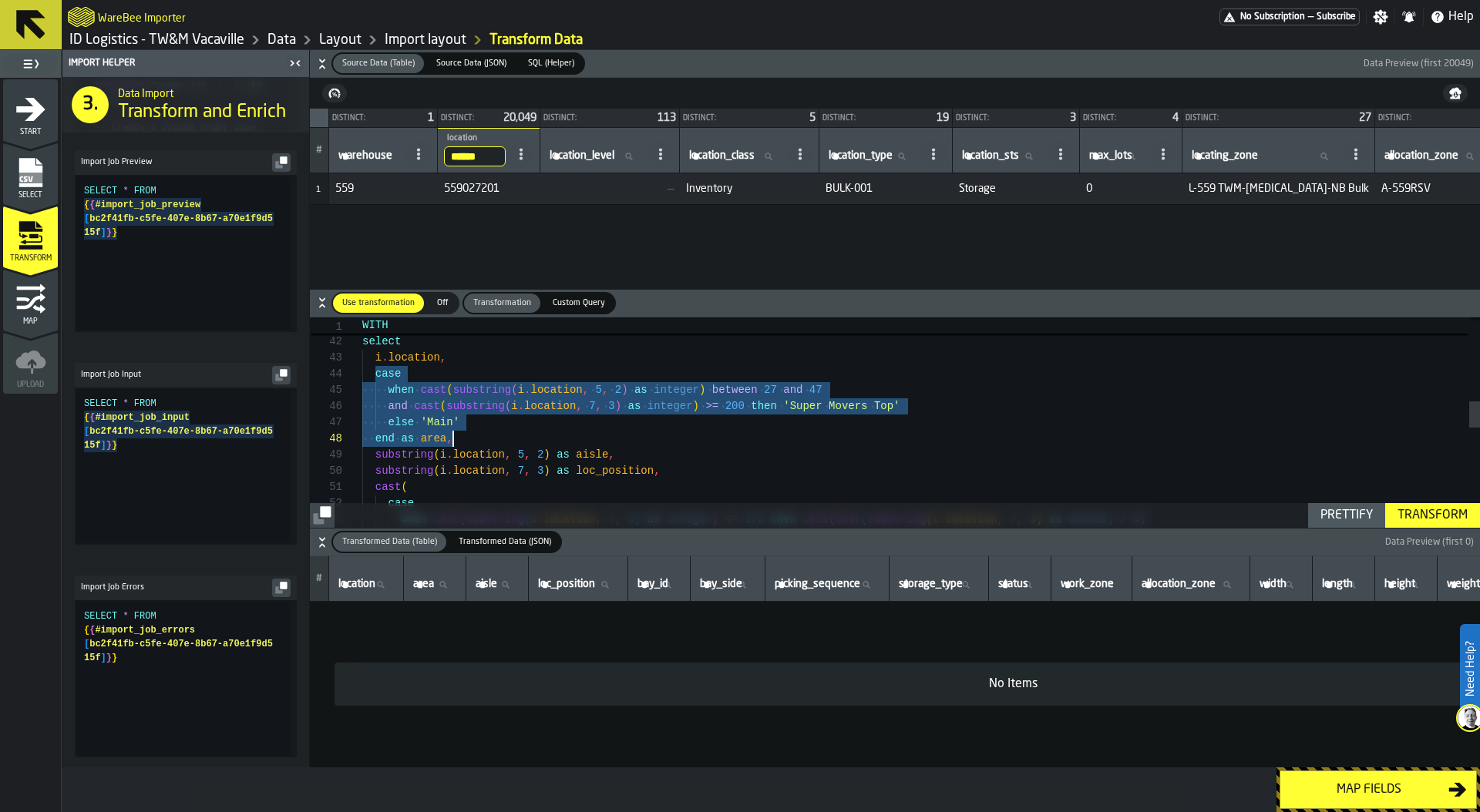
drag, startPoint x: 376, startPoint y: 375, endPoint x: 460, endPoint y: 433, distance: 102.1
click at [460, 433] on div ") select i . location , case when cast ( substring ( i . location , 5 , 2 ) as …" at bounding box center [921, 483] width 1118 height 1651
click at [571, 302] on span "Custom Query" at bounding box center [578, 303] width 64 height 13
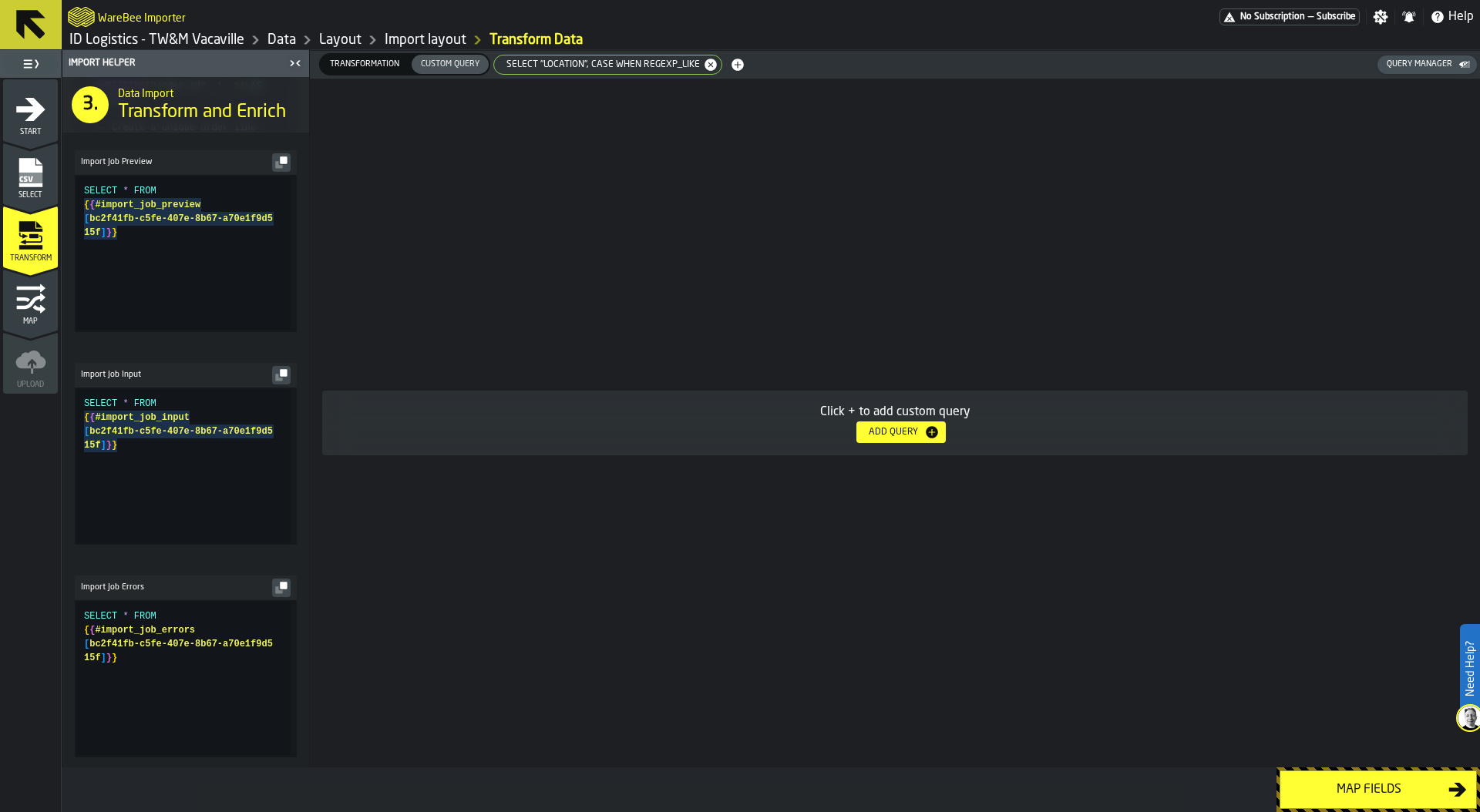
click at [556, 65] on span "SELECT "location", CASE WHEN REGEXP_LIKE" at bounding box center [599, 65] width 205 height 11
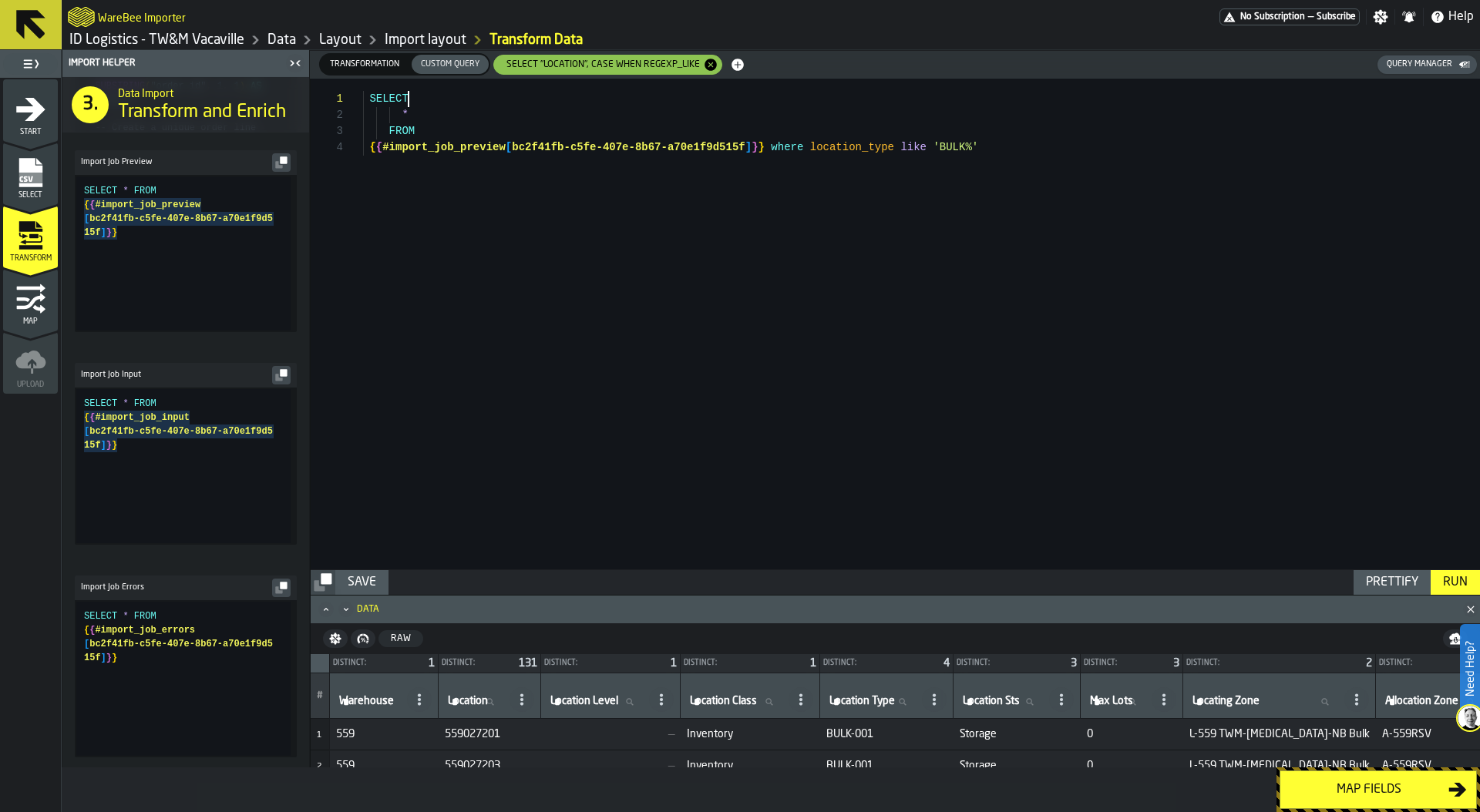
click at [424, 99] on div "SELECT * FROM { { #import_job_preview [ bc2f41fb-c5fe-407e-8b67-a70e1f9d515f ] …" at bounding box center [922, 324] width 1117 height 491
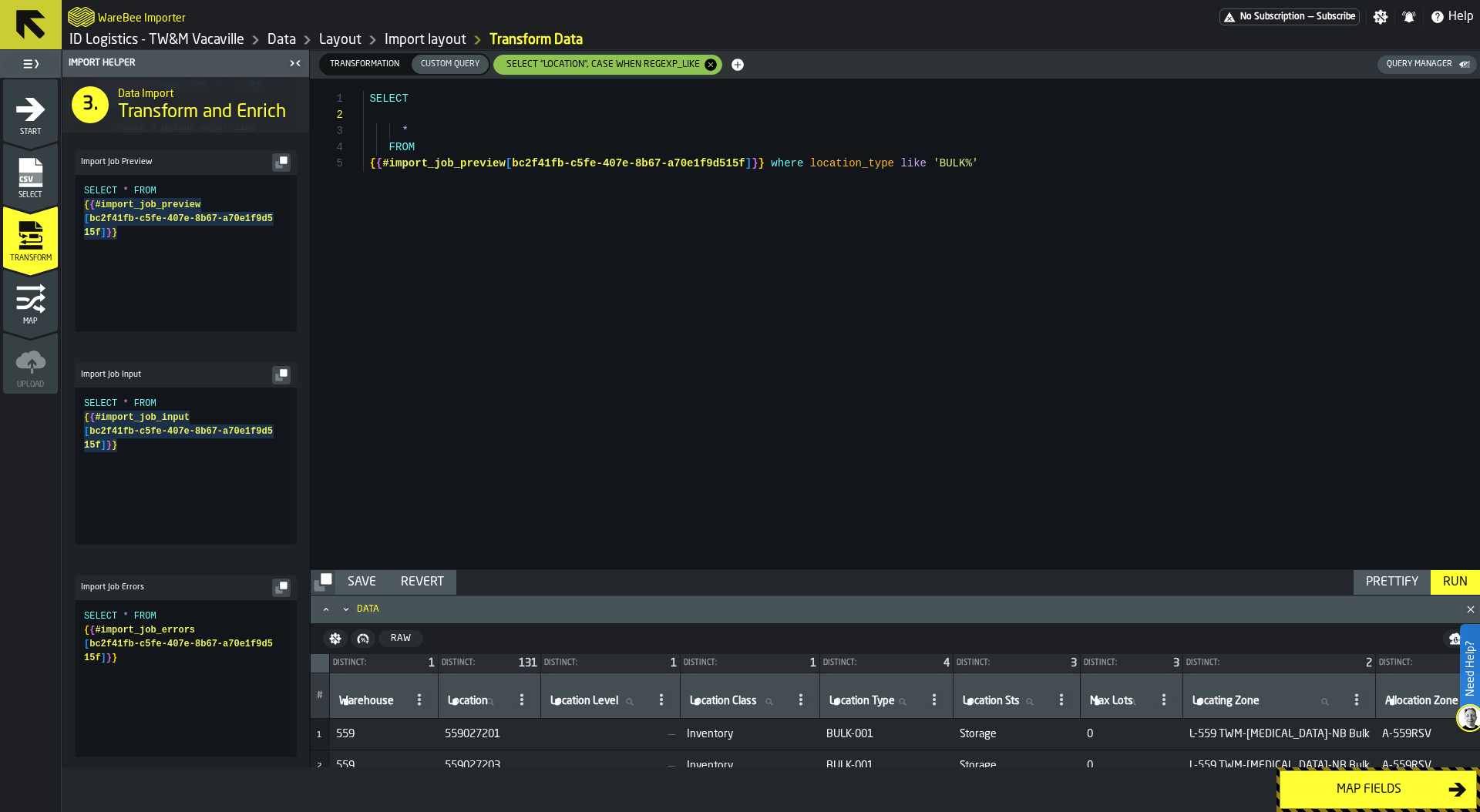
scroll to position [81, 0]
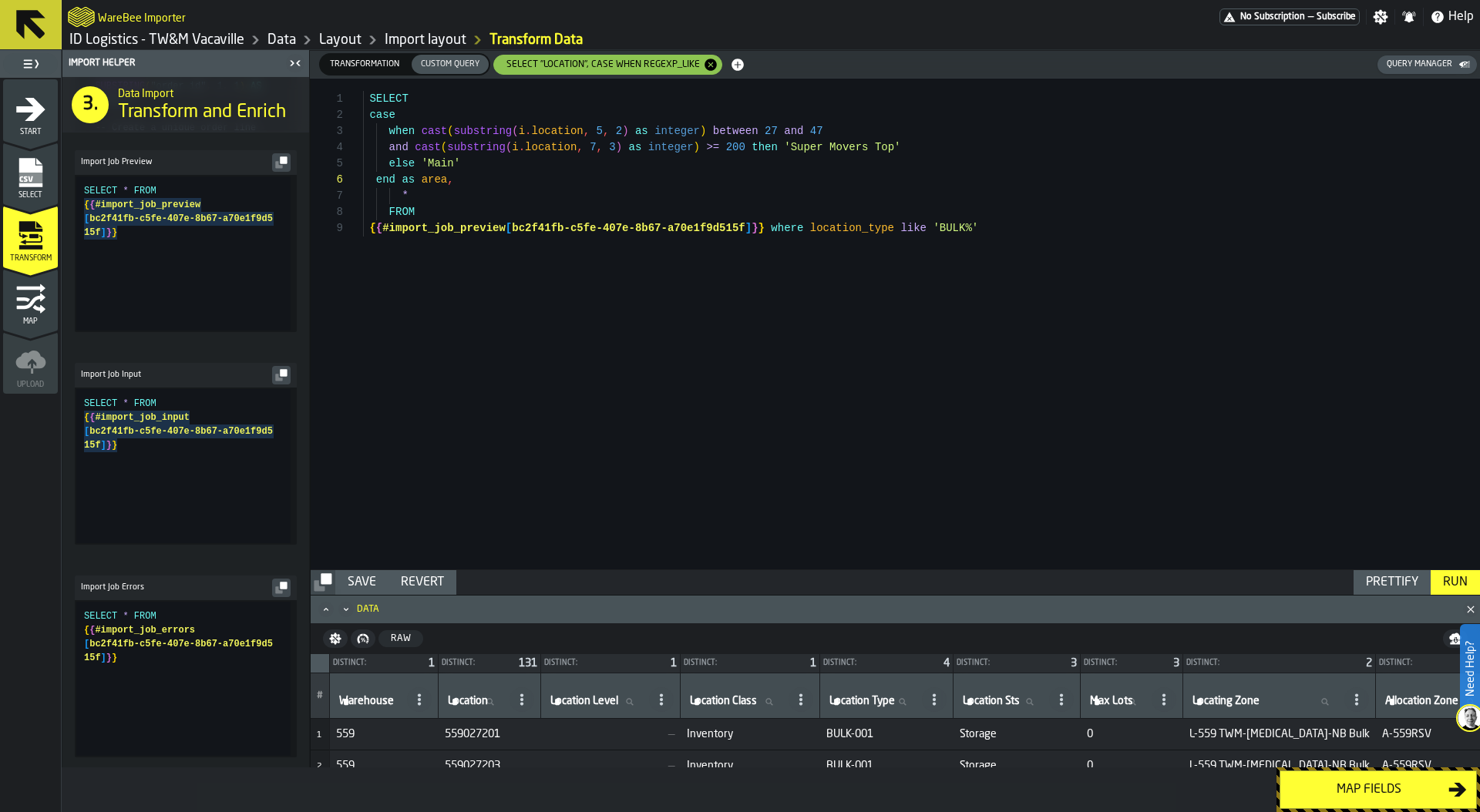
click at [1445, 583] on div "Run" at bounding box center [1455, 582] width 37 height 19
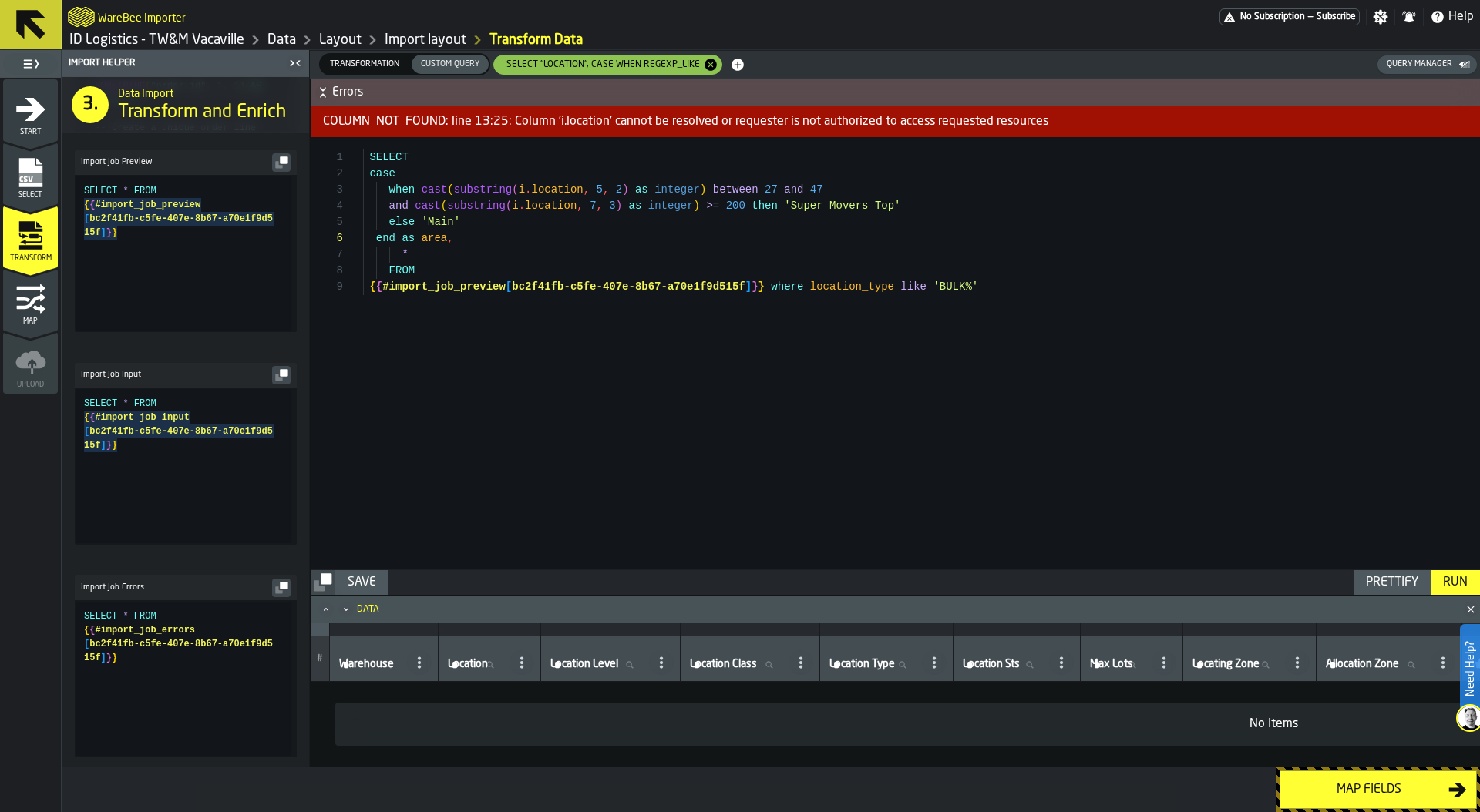
click at [530, 191] on div "SELECT case when cast ( substring ( i . location , 5 , 2 ) as integer ) between…" at bounding box center [922, 353] width 1117 height 432
type textarea "**********"
click at [1452, 584] on div "Run" at bounding box center [1455, 582] width 37 height 19
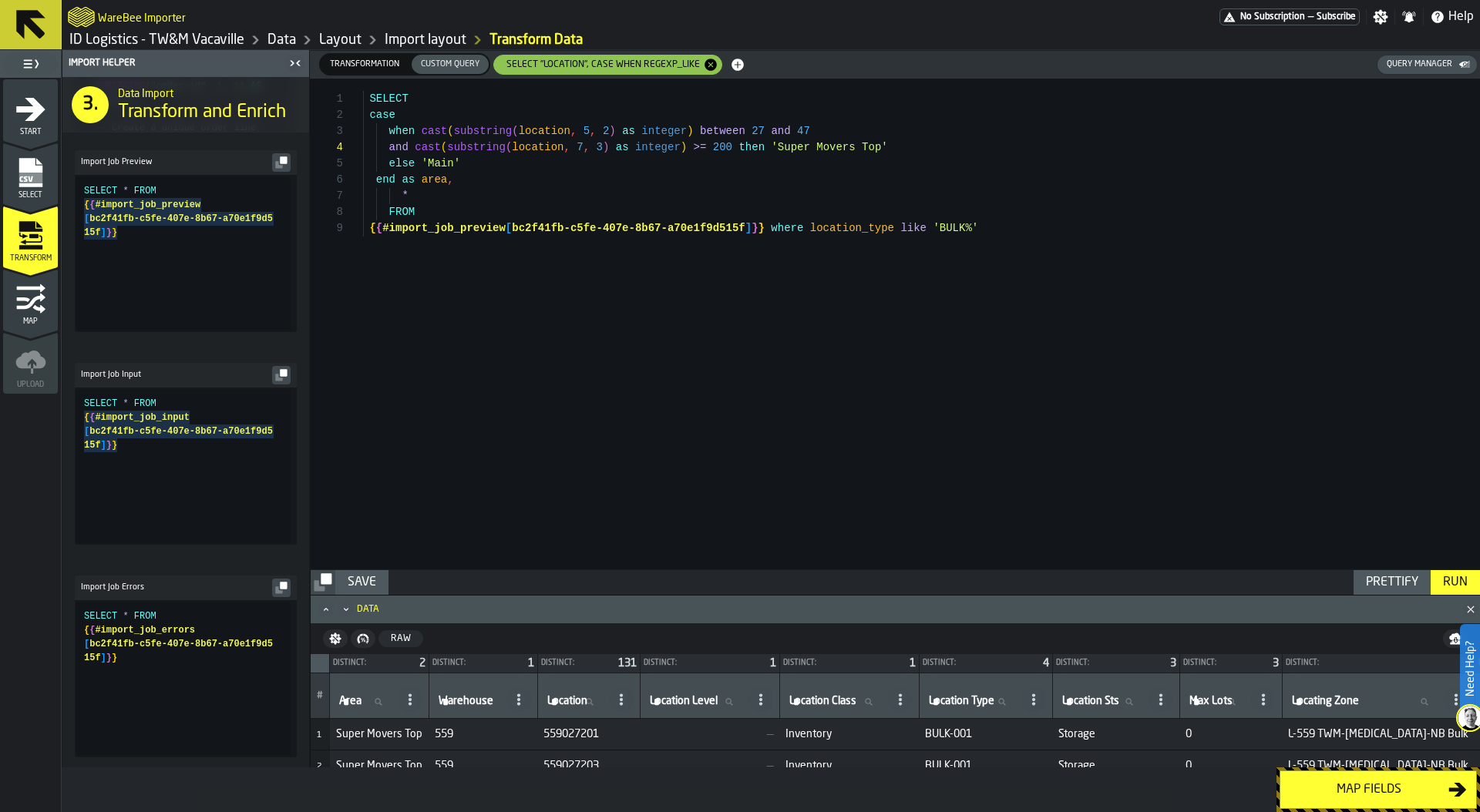
click at [378, 735] on span "Super Movers Top" at bounding box center [379, 734] width 86 height 12
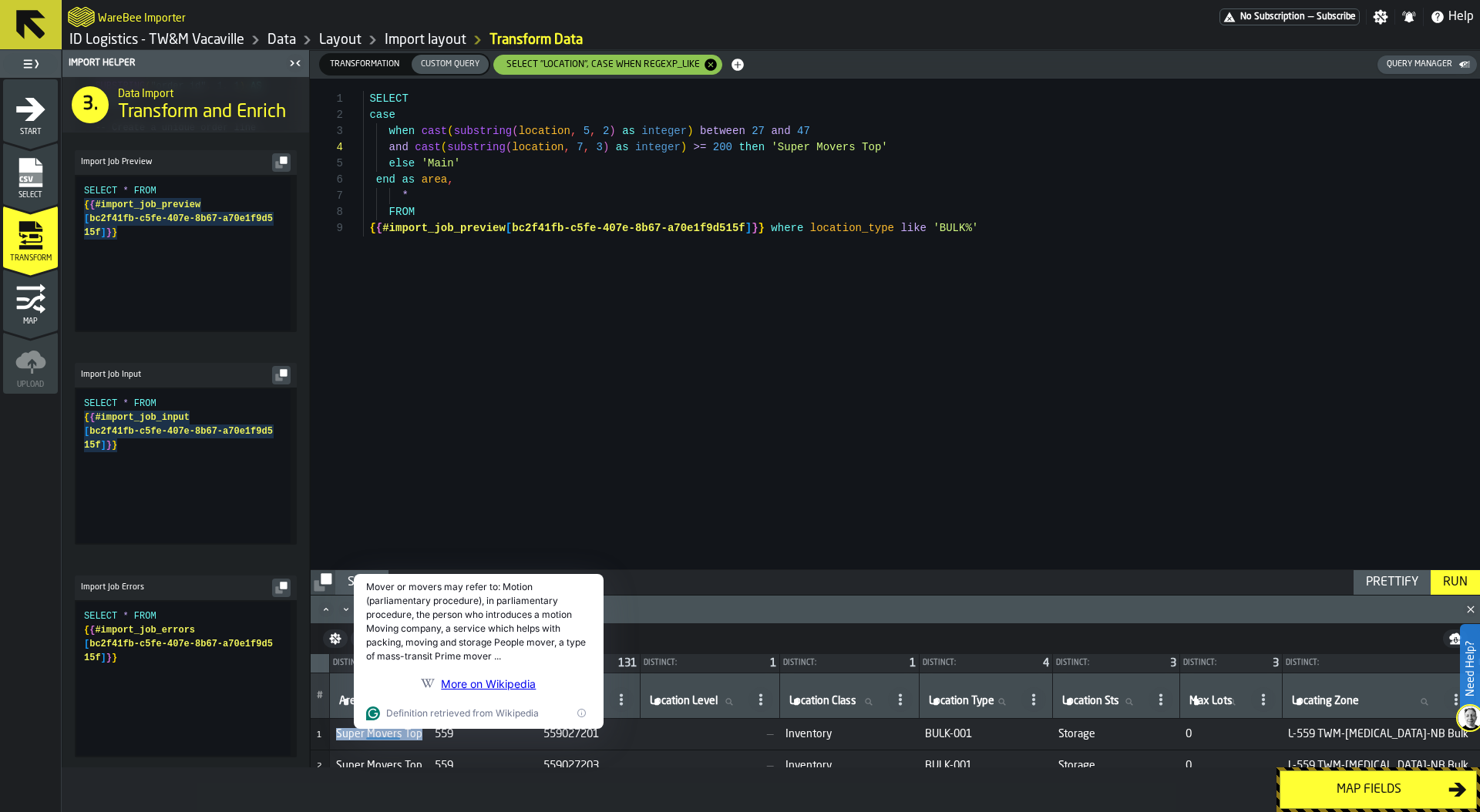
drag, startPoint x: 334, startPoint y: 732, endPoint x: 416, endPoint y: 739, distance: 82.3
click at [416, 739] on span "Super Movers Top" at bounding box center [379, 734] width 86 height 12
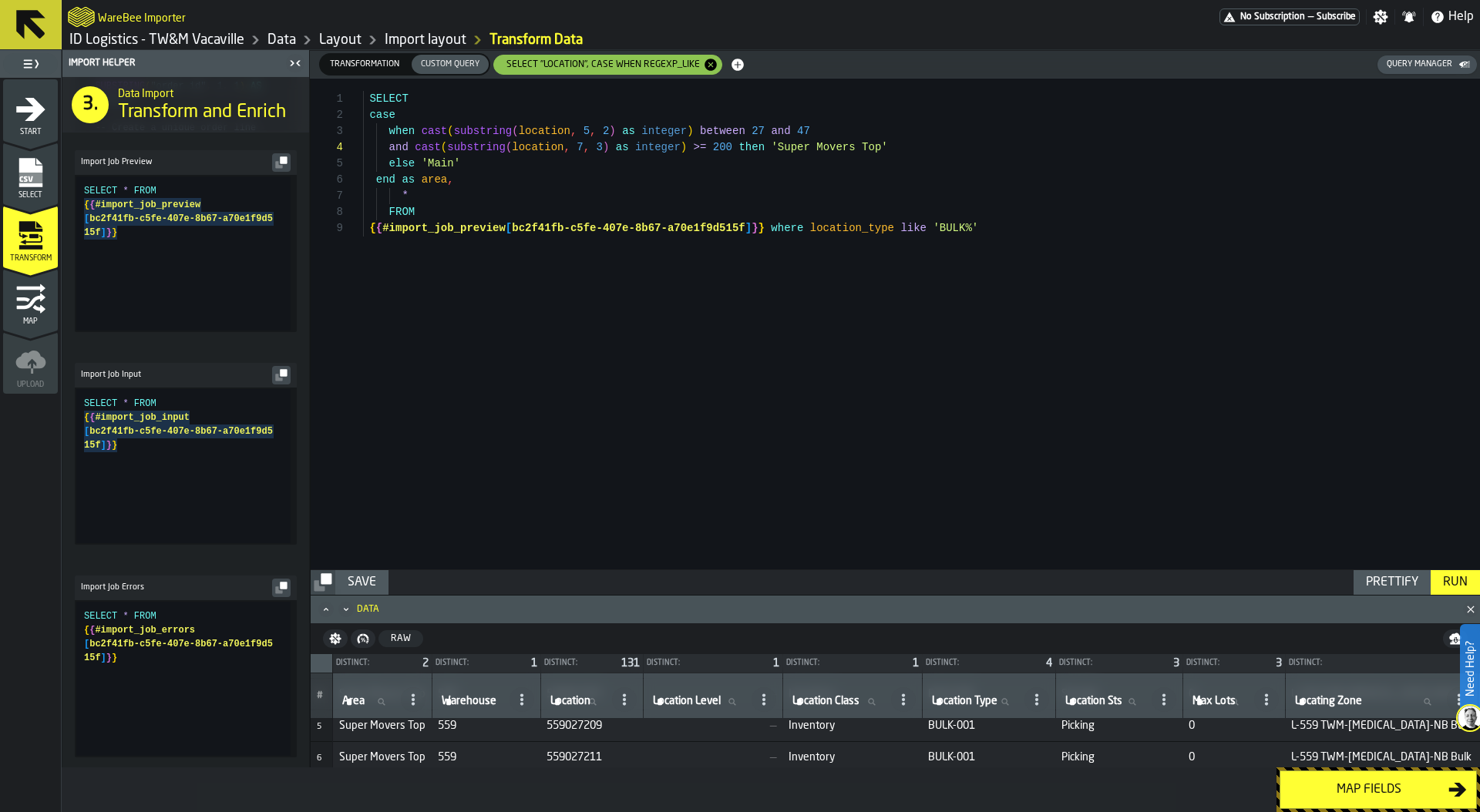
scroll to position [0, 0]
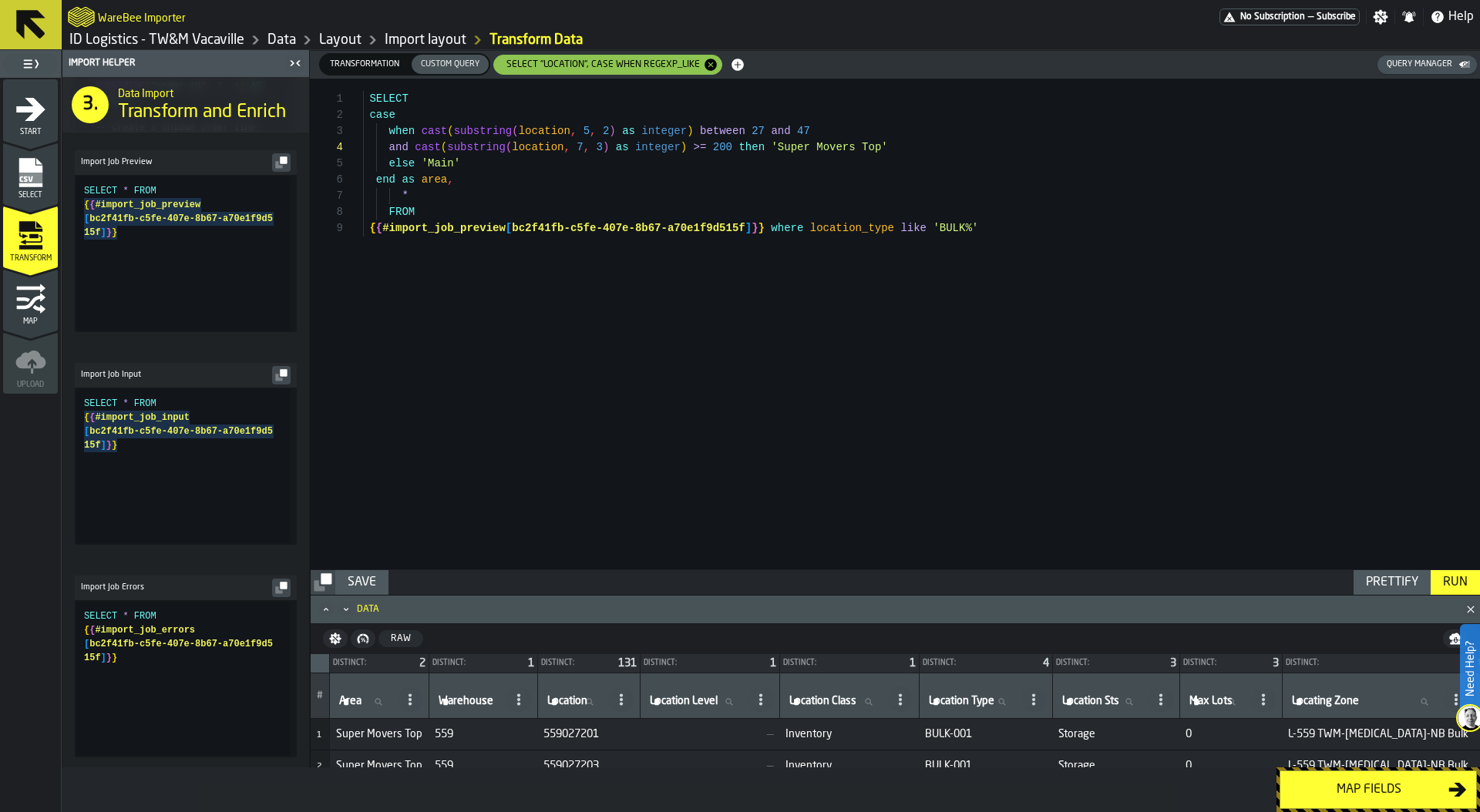
click at [359, 73] on div "Transformation" at bounding box center [364, 64] width 88 height 20
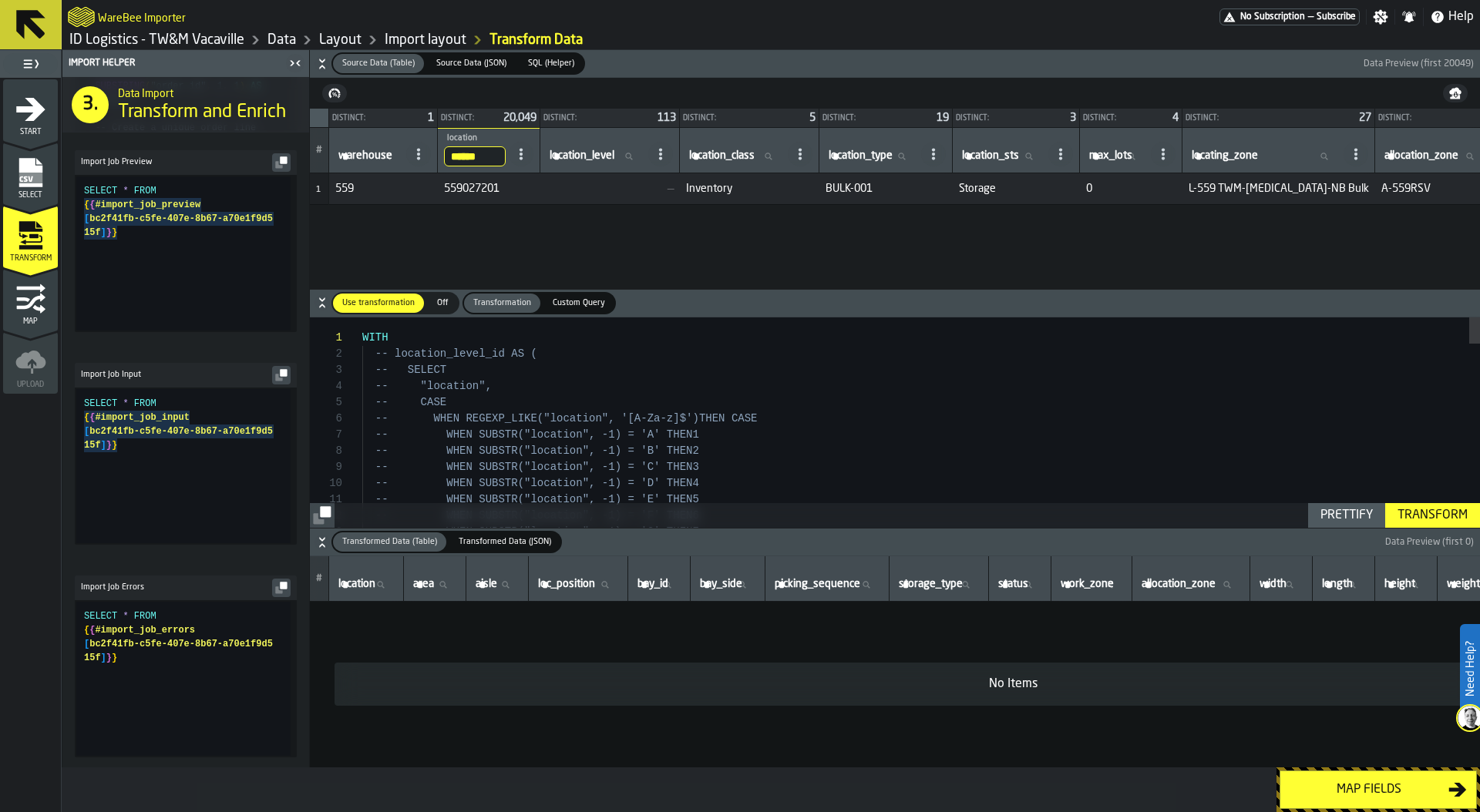
click at [1441, 511] on div "Transform" at bounding box center [1432, 515] width 82 height 19
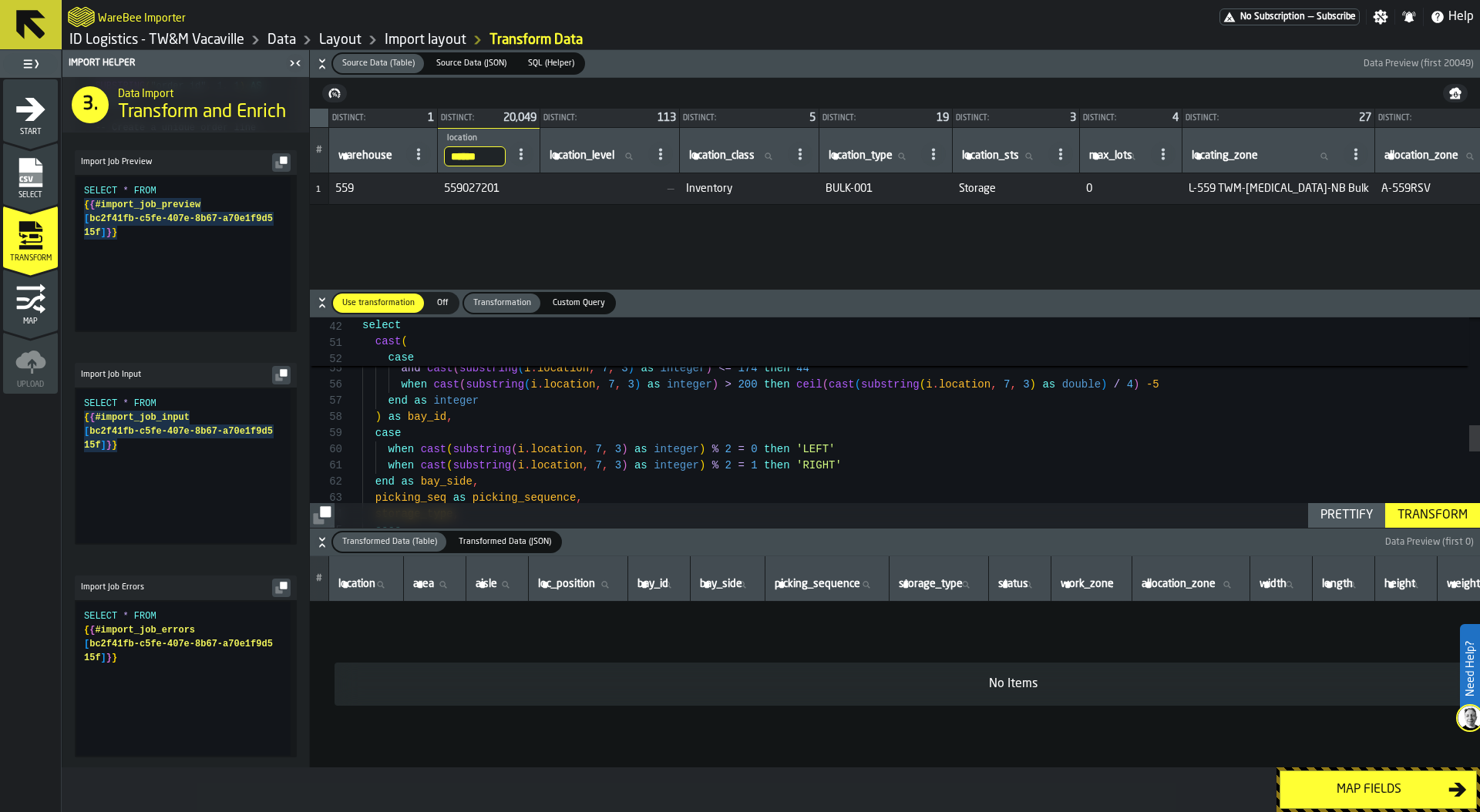
scroll to position [113, 0]
click at [662, 413] on div "case when cast ( substring ( i . location , 7 , 3 ) as integer ) <= 172 then ce…" at bounding box center [921, 300] width 1118 height 1651
click at [710, 465] on div "case when cast ( substring ( i . location , 7 , 3 ) as integer ) <= 172 then ce…" at bounding box center [921, 300] width 1118 height 1651
click at [867, 593] on input "picking_sequence picking_sequence" at bounding box center [826, 584] width 111 height 20
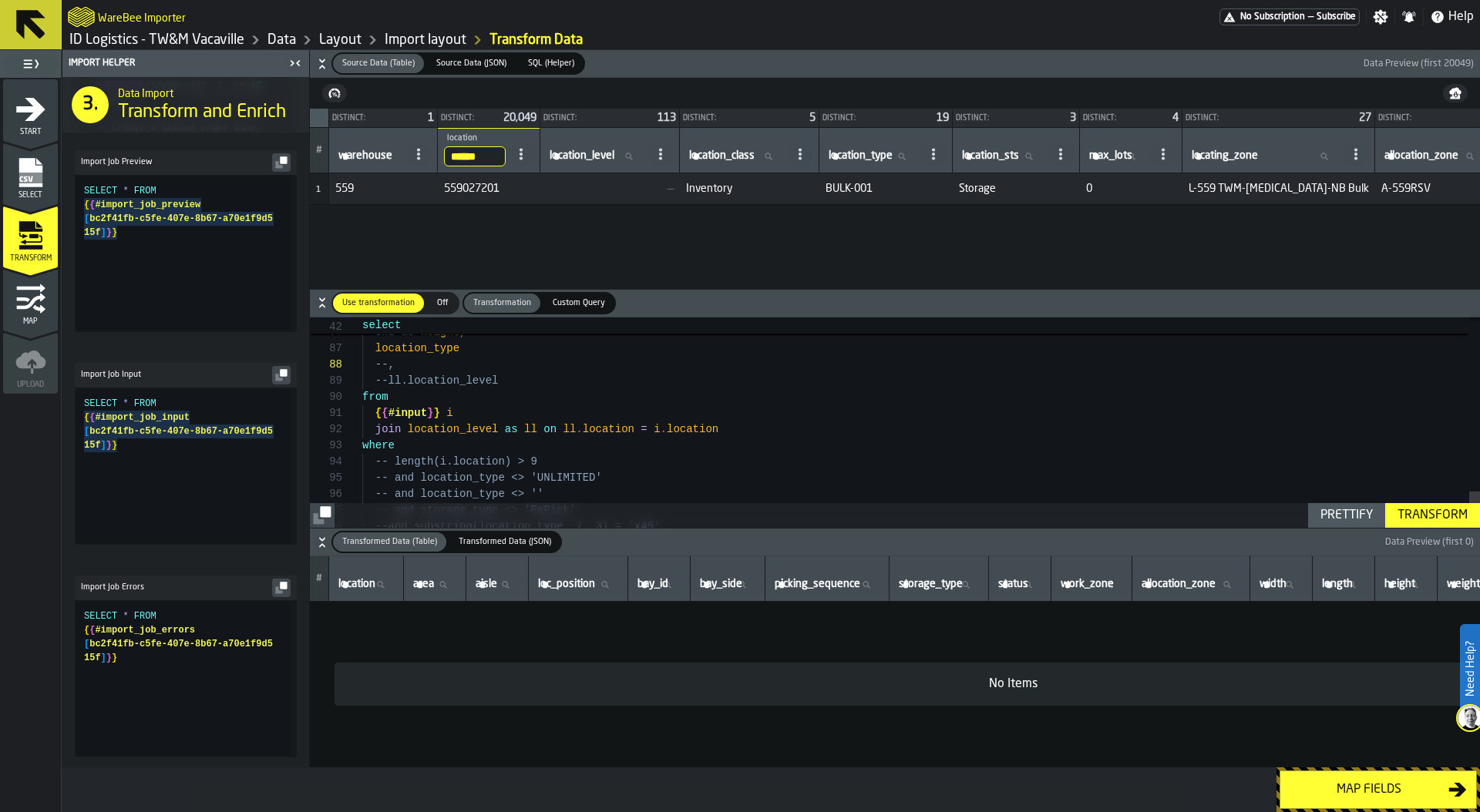
type textarea "**********"
click at [1422, 513] on div "Transform" at bounding box center [1432, 515] width 82 height 19
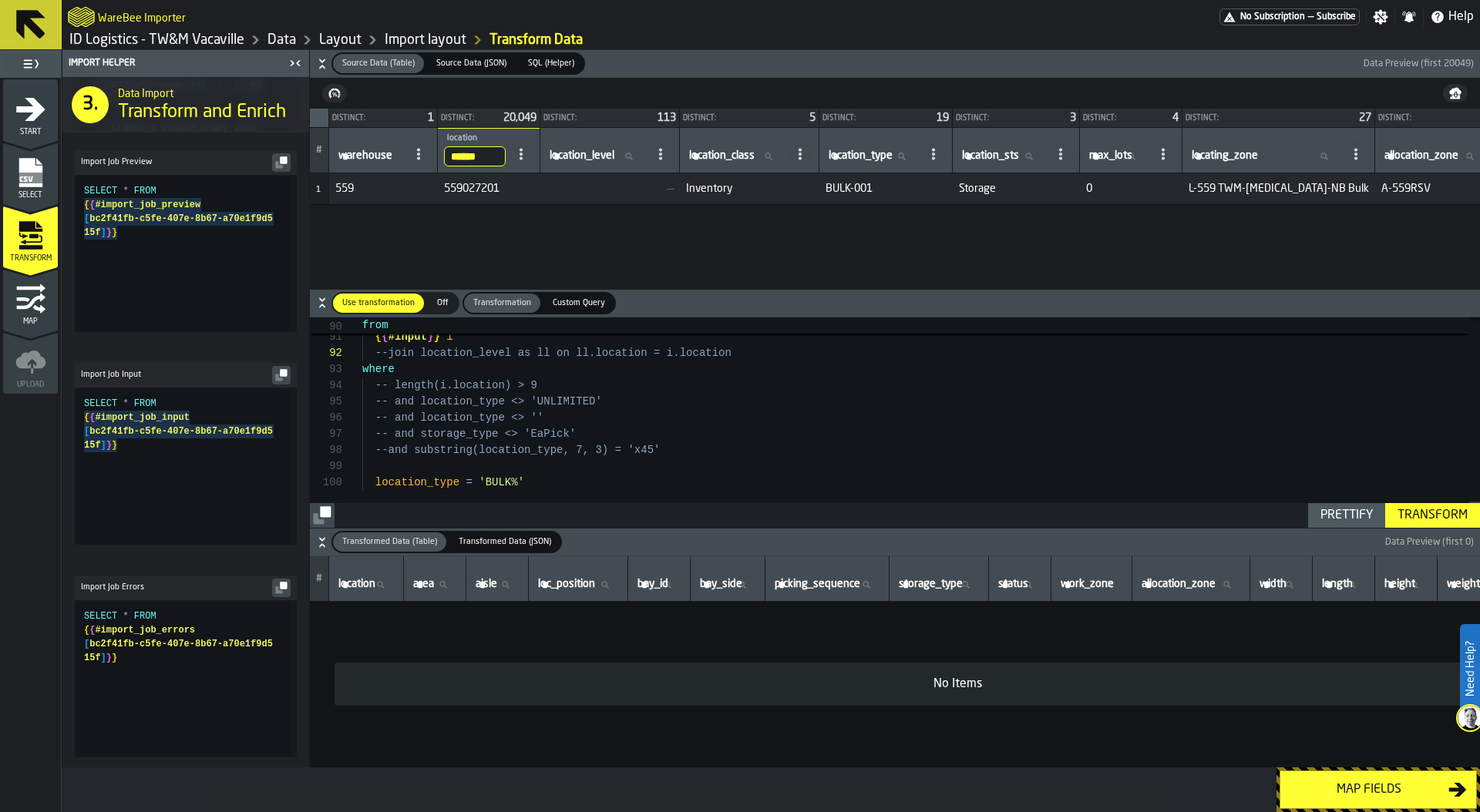
click at [583, 301] on span "Custom Query" at bounding box center [578, 303] width 64 height 13
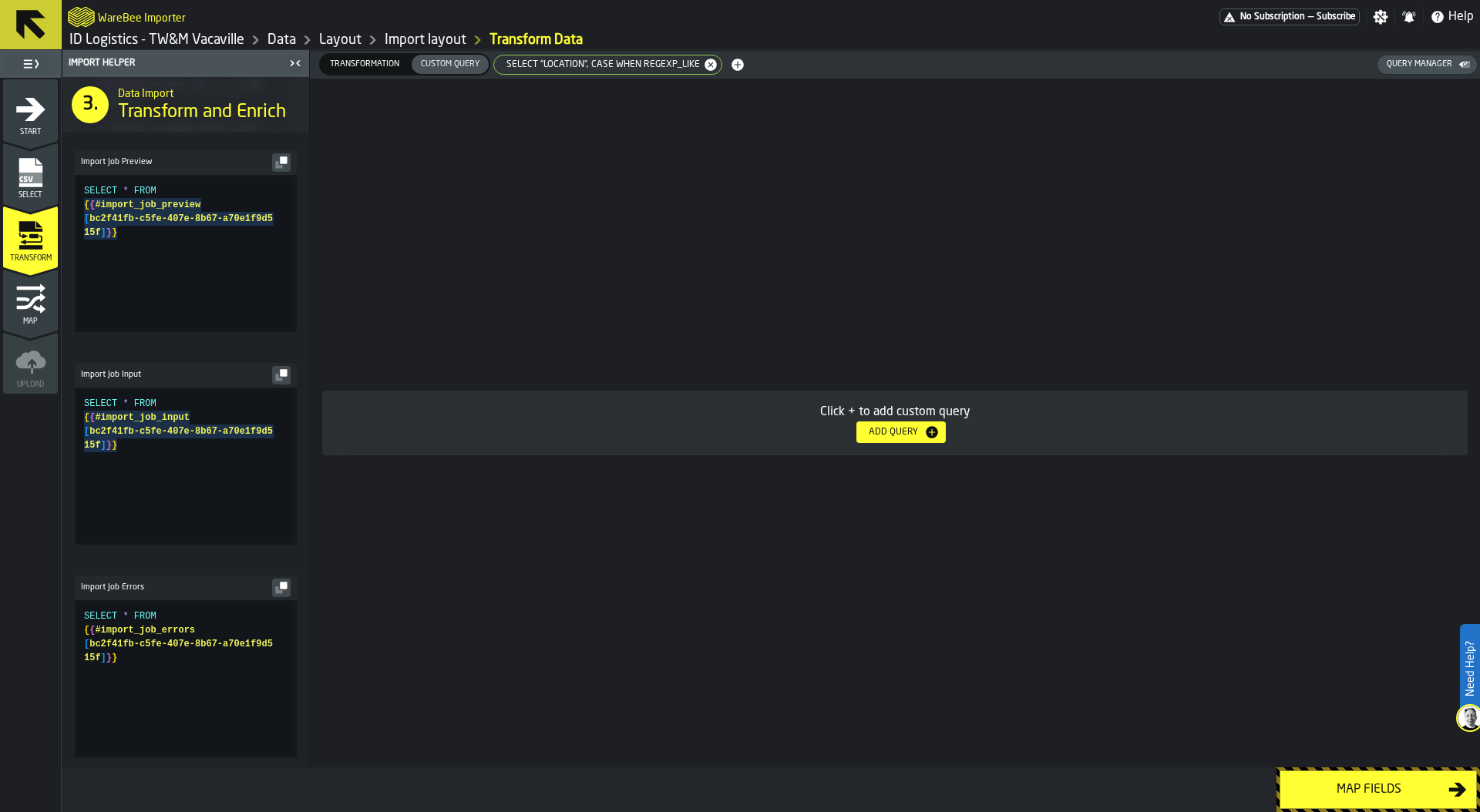
click at [596, 62] on span "SELECT "location", CASE WHEN REGEXP_LIKE" at bounding box center [599, 65] width 205 height 11
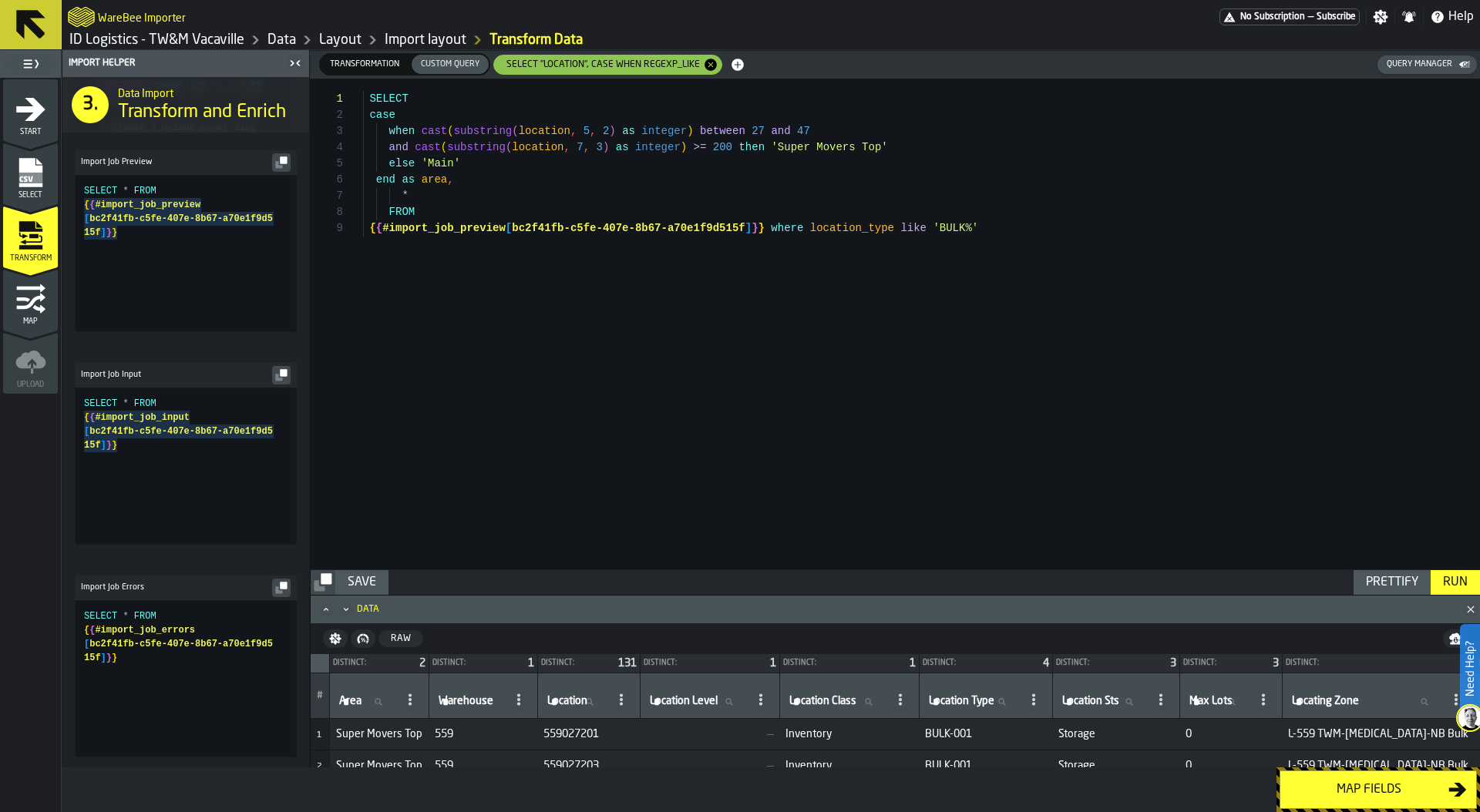
click at [368, 60] on span "Transformation" at bounding box center [364, 64] width 81 height 13
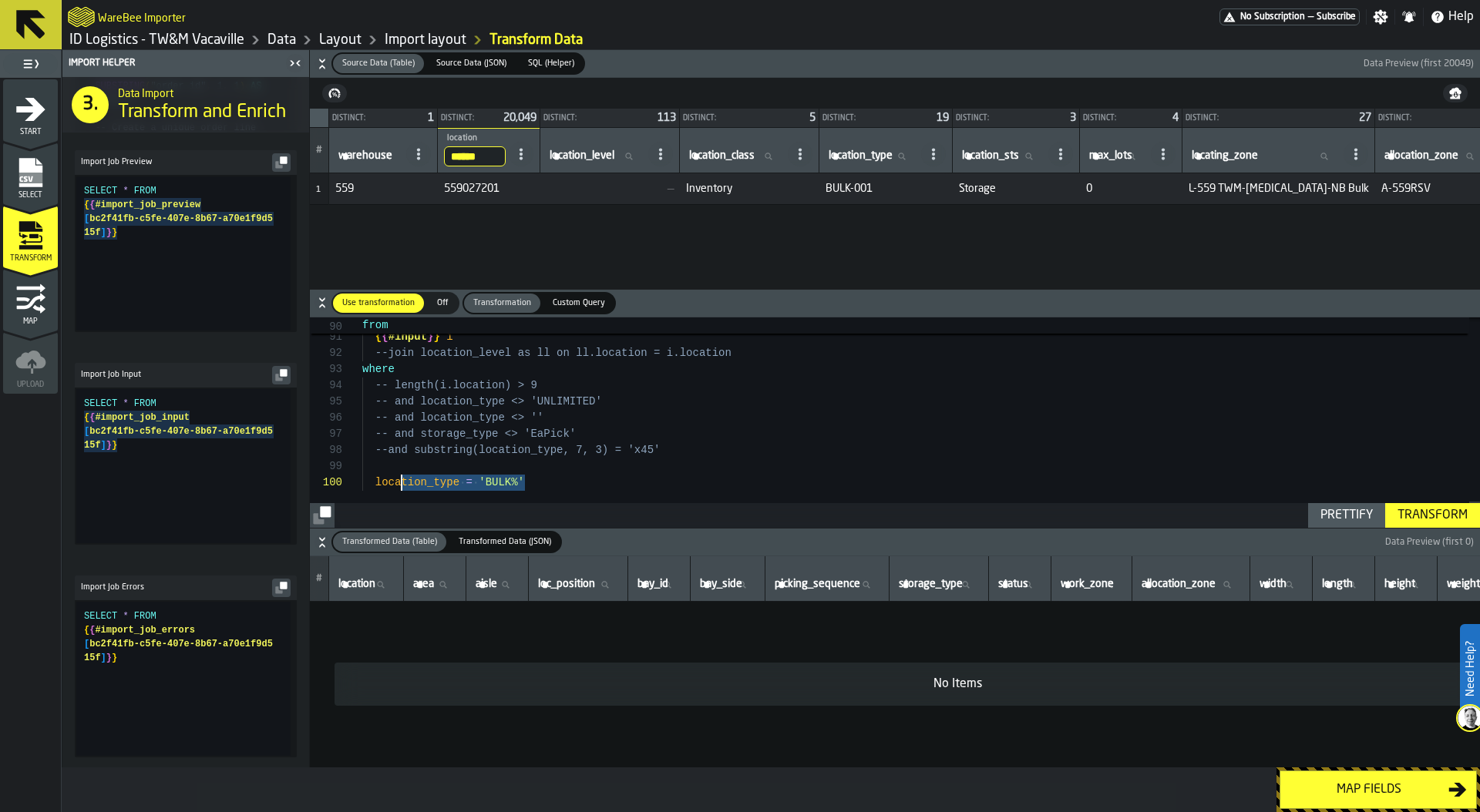
scroll to position [130, 0]
drag, startPoint x: 576, startPoint y: 478, endPoint x: 318, endPoint y: 459, distance: 258.7
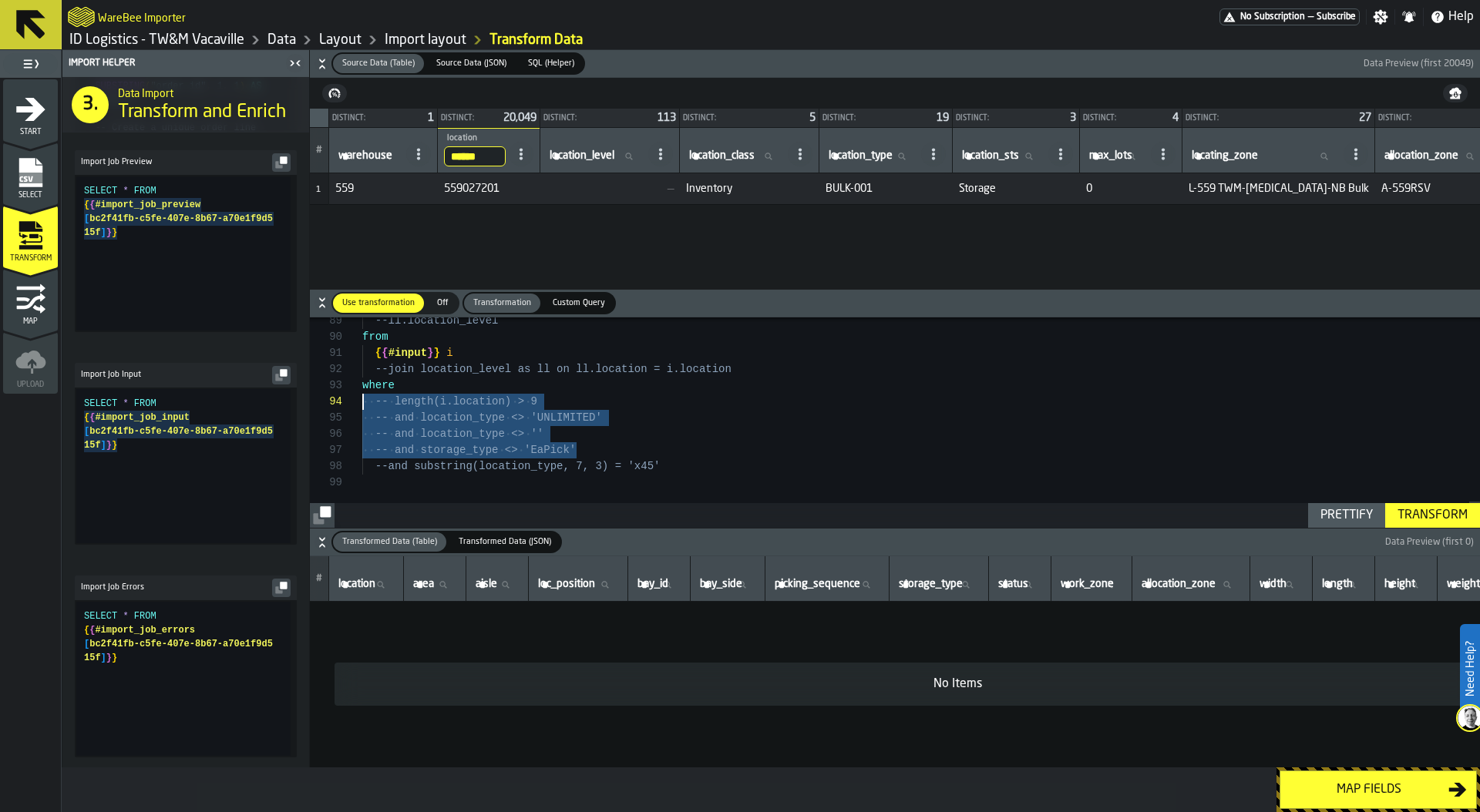
scroll to position [49, 0]
drag, startPoint x: 620, startPoint y: 449, endPoint x: 339, endPoint y: 405, distance: 284.4
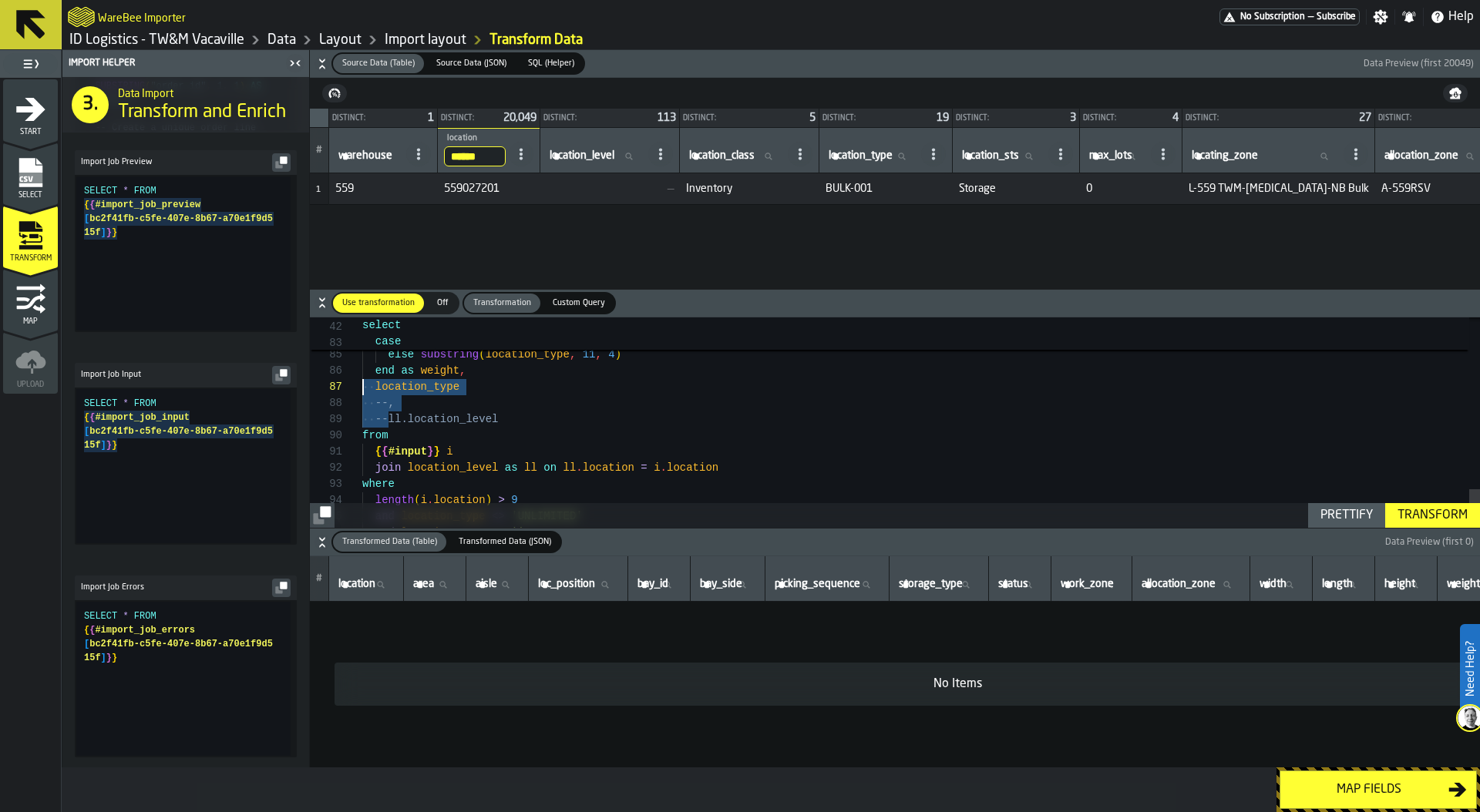
scroll to position [113, 0]
drag, startPoint x: 387, startPoint y: 421, endPoint x: 346, endPoint y: 403, distance: 44.8
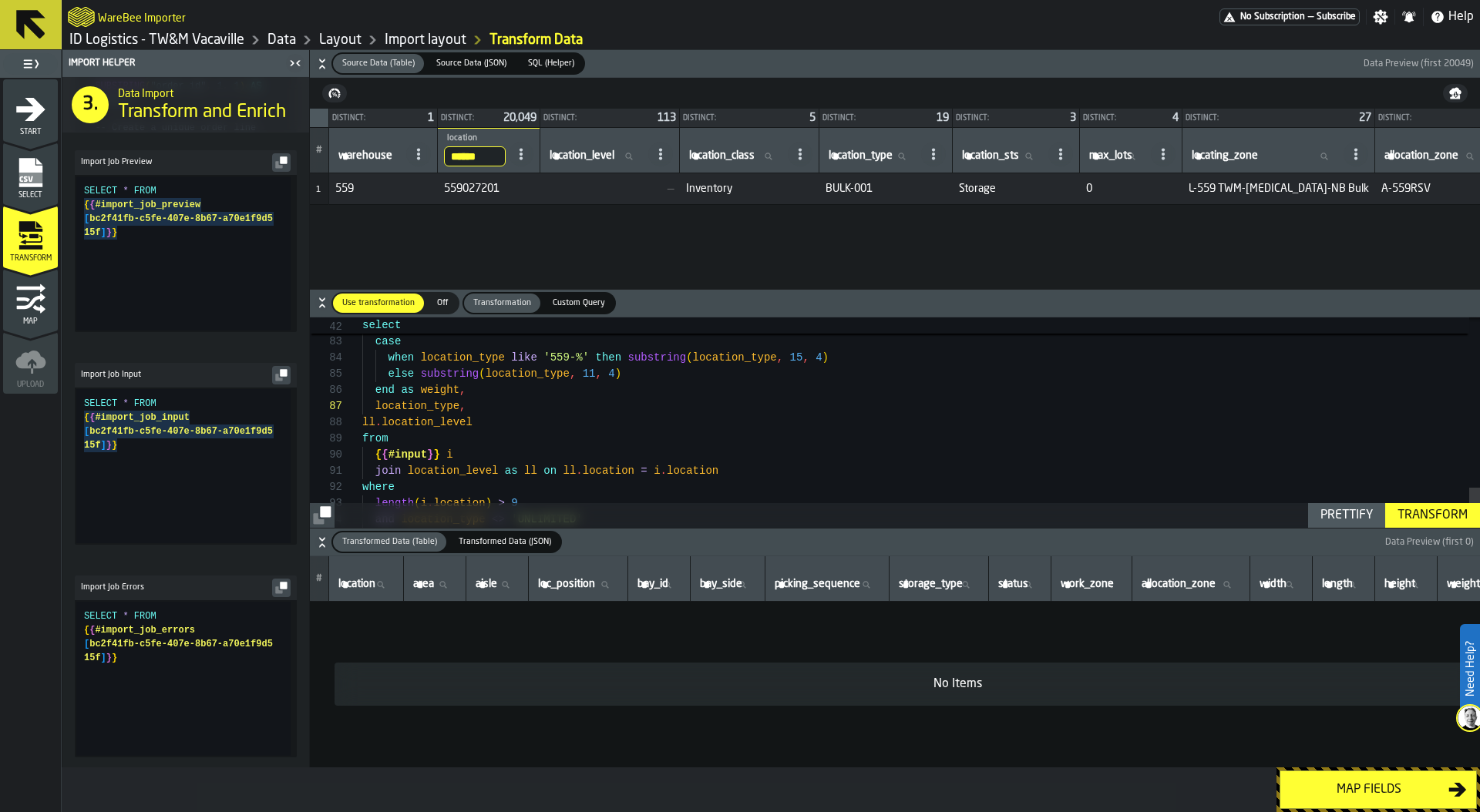
click at [1317, 519] on div "Prettify" at bounding box center [1346, 515] width 64 height 19
click at [1407, 511] on div "Transform" at bounding box center [1432, 515] width 82 height 19
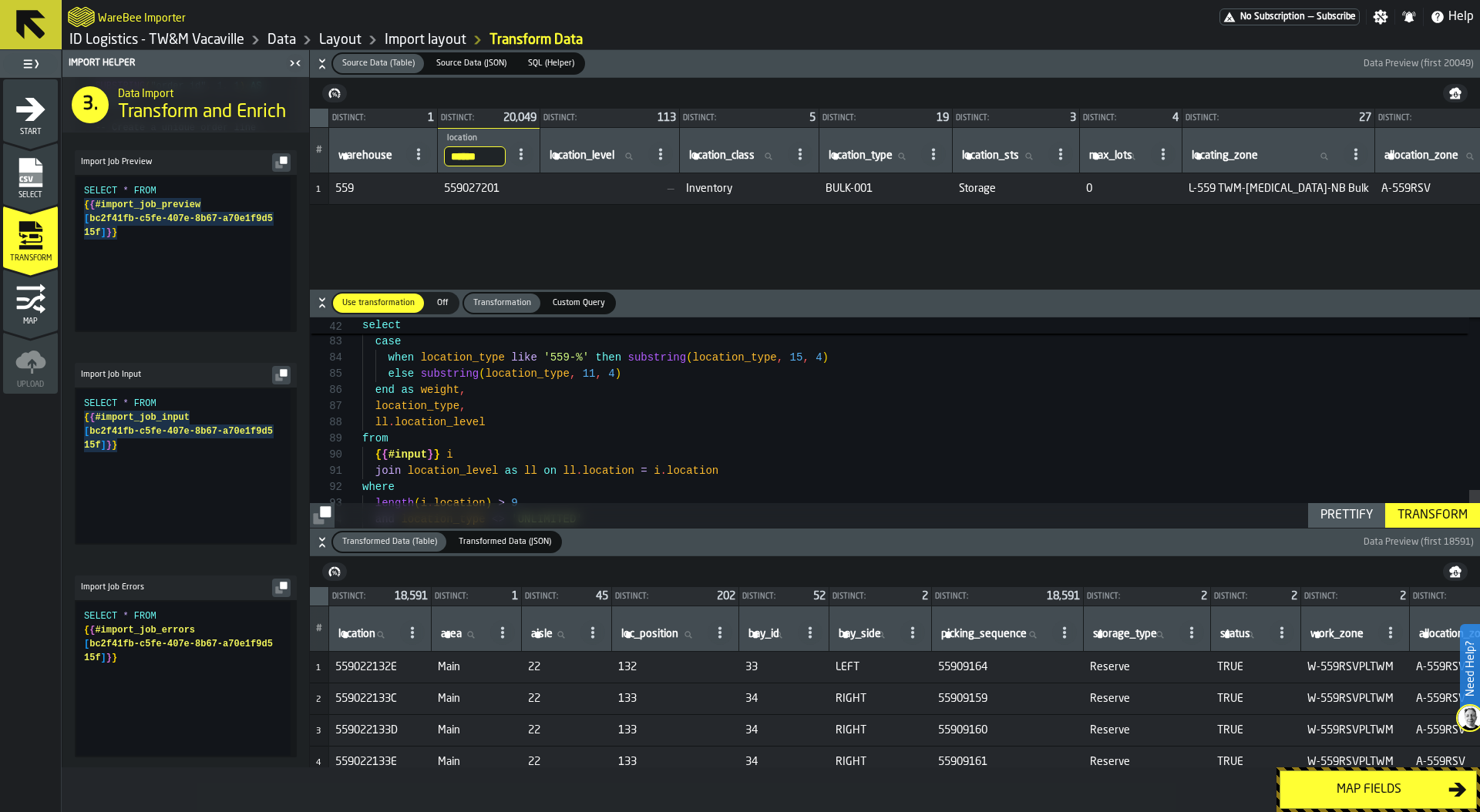
type textarea "**********"
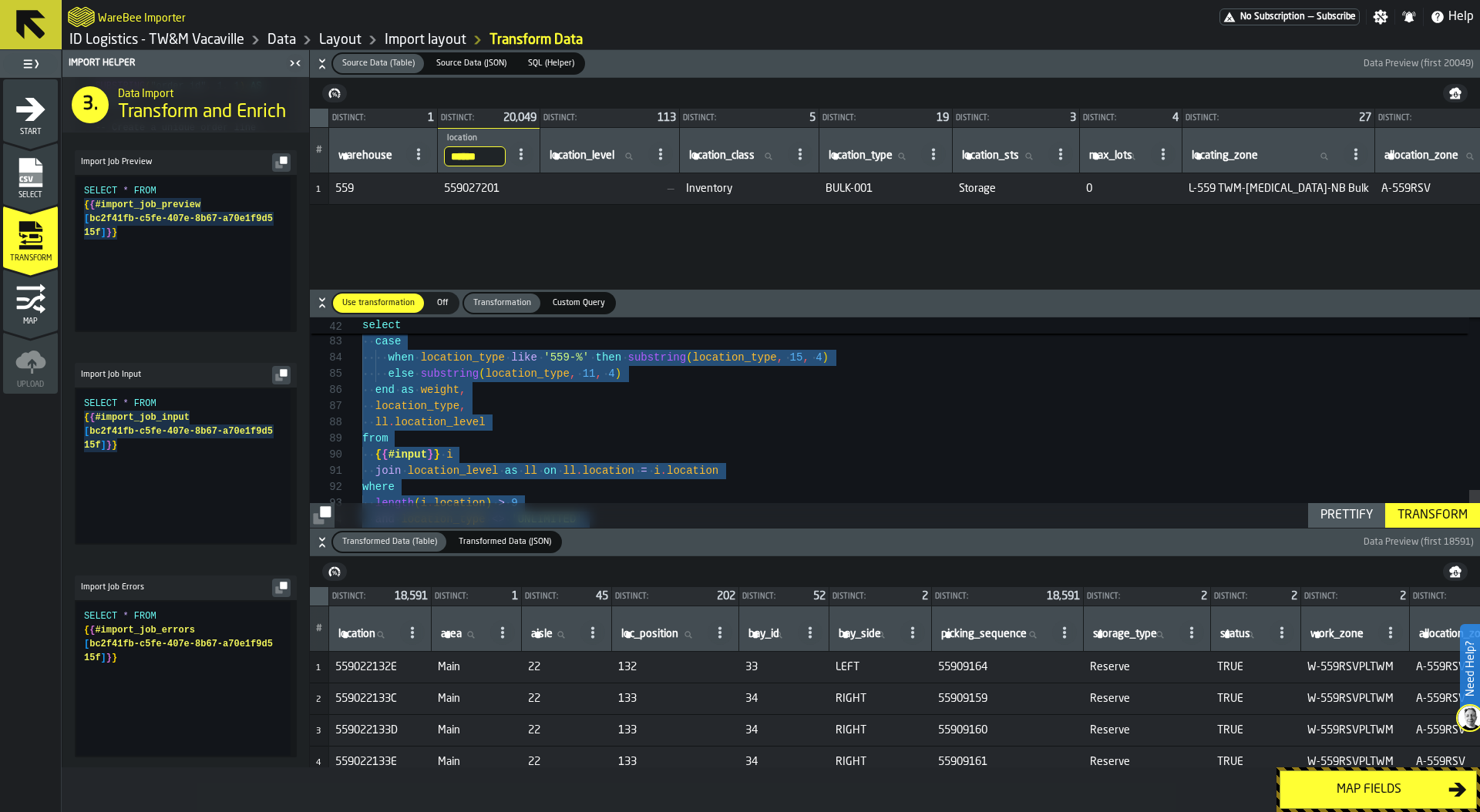
click at [348, 42] on link "Layout" at bounding box center [340, 40] width 42 height 17
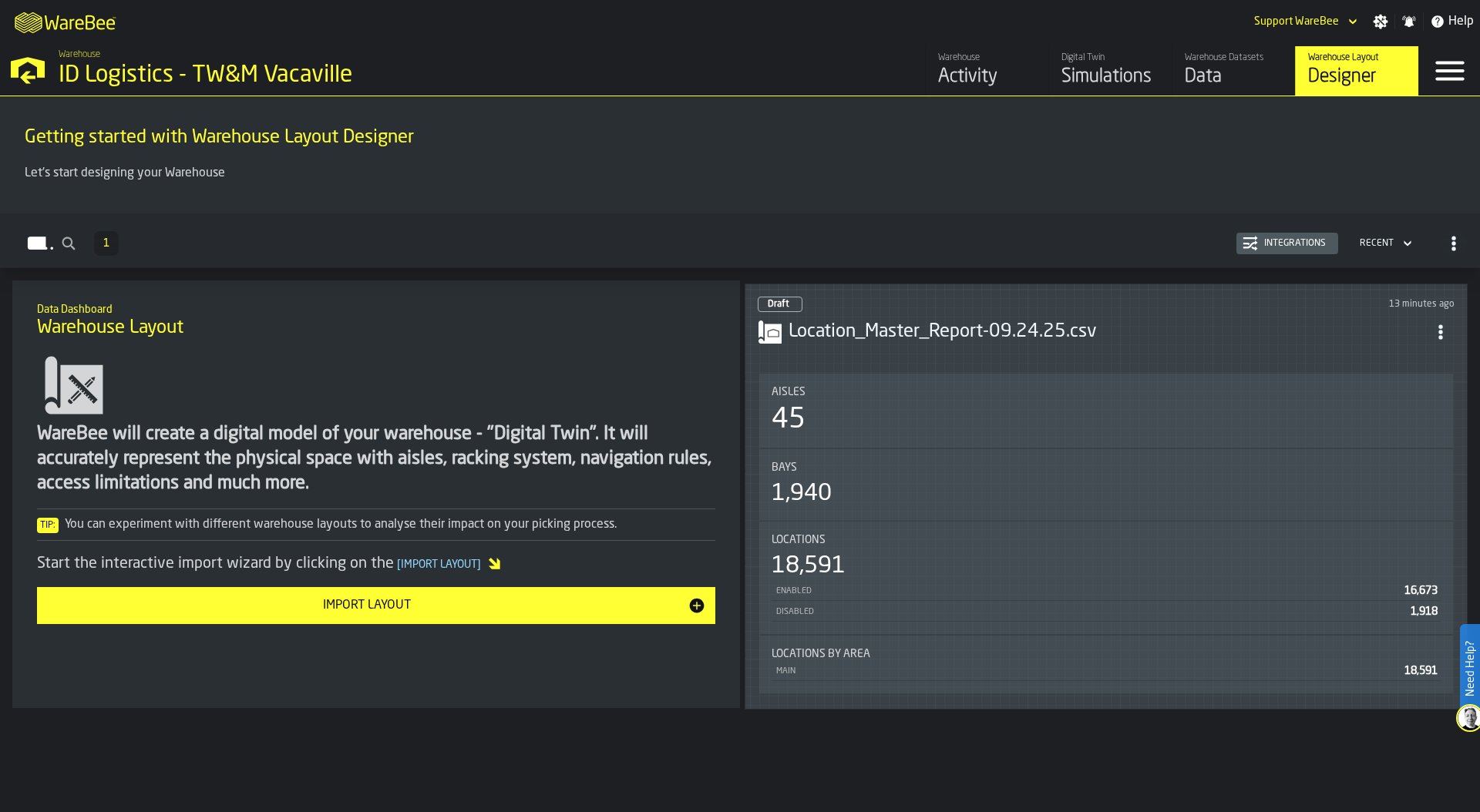
click at [527, 597] on div "Import Layout" at bounding box center [367, 606] width 641 height 19
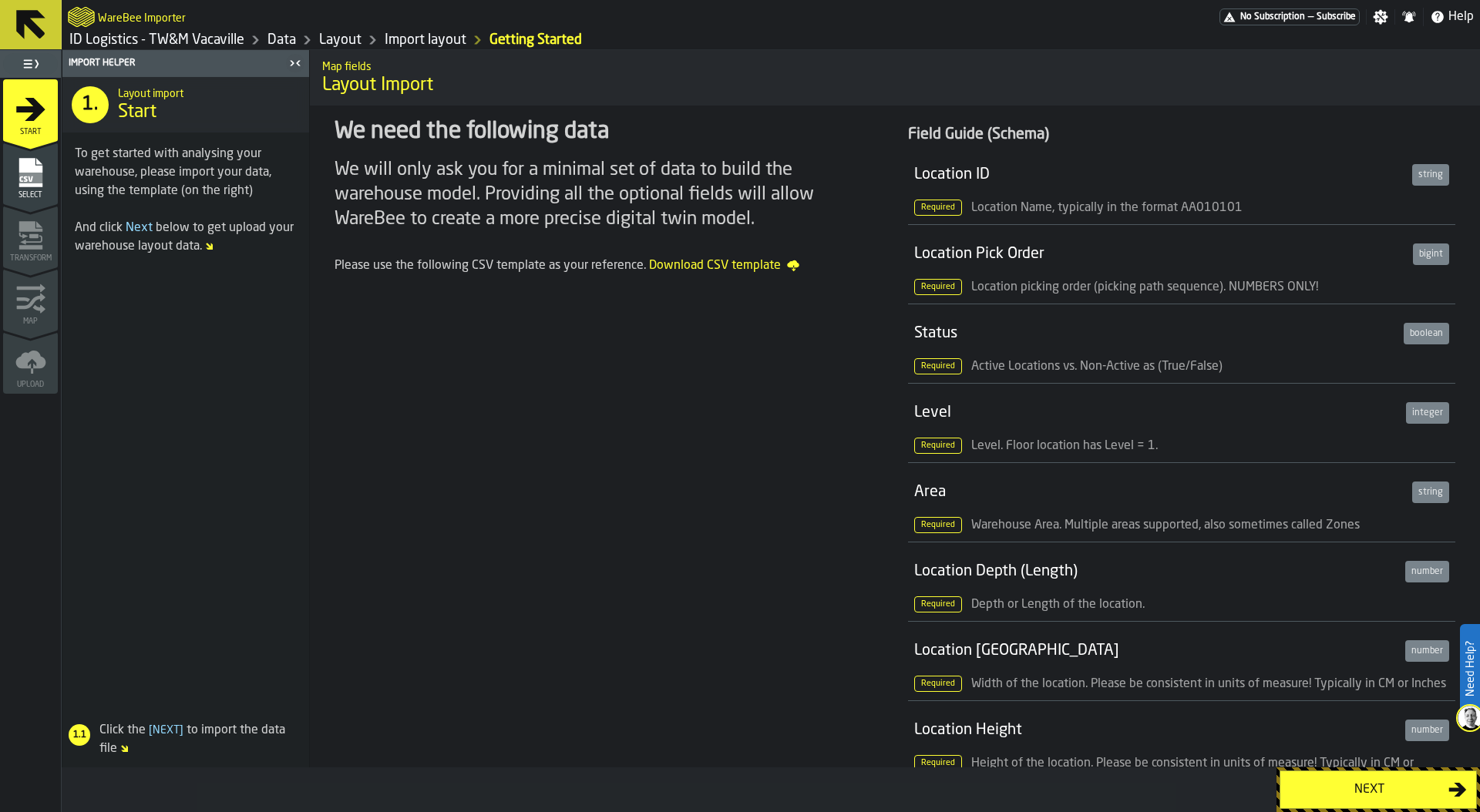
click at [1311, 789] on div "Next" at bounding box center [1369, 790] width 159 height 19
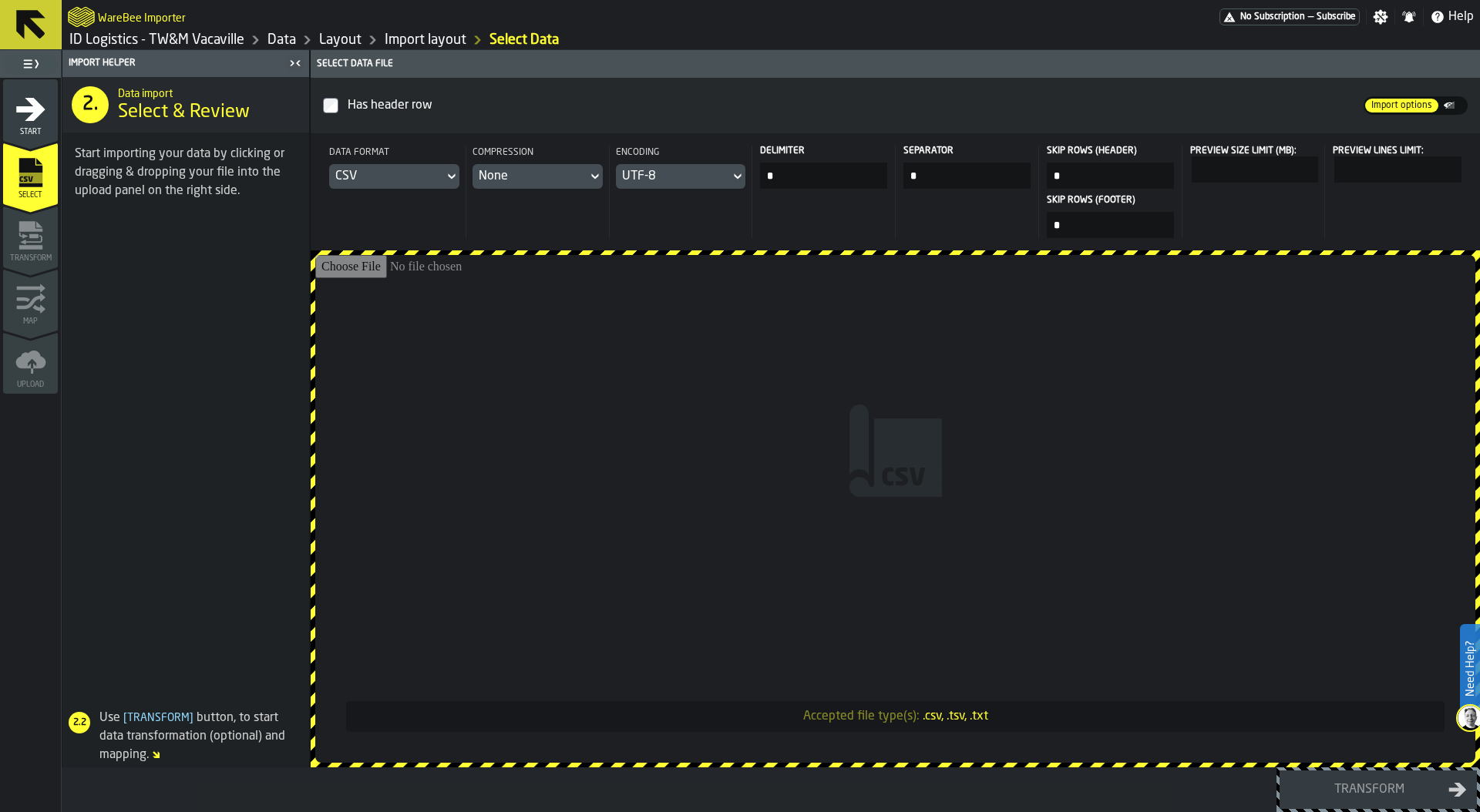
click at [791, 262] on input "Accepted file type(s): .csv, .tsv, .txt" at bounding box center [895, 509] width 1160 height 508
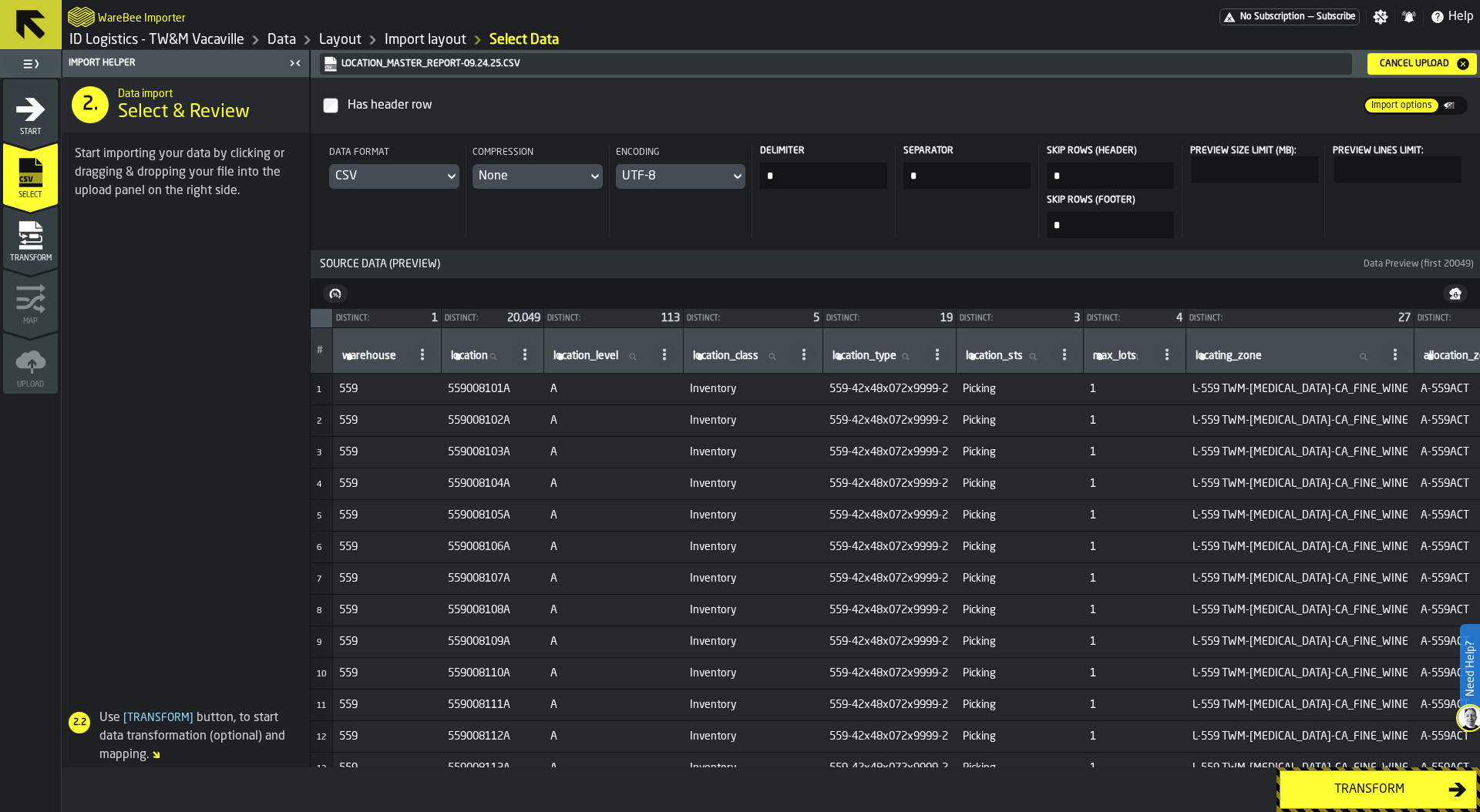
click at [1356, 796] on div "Transform" at bounding box center [1369, 790] width 159 height 19
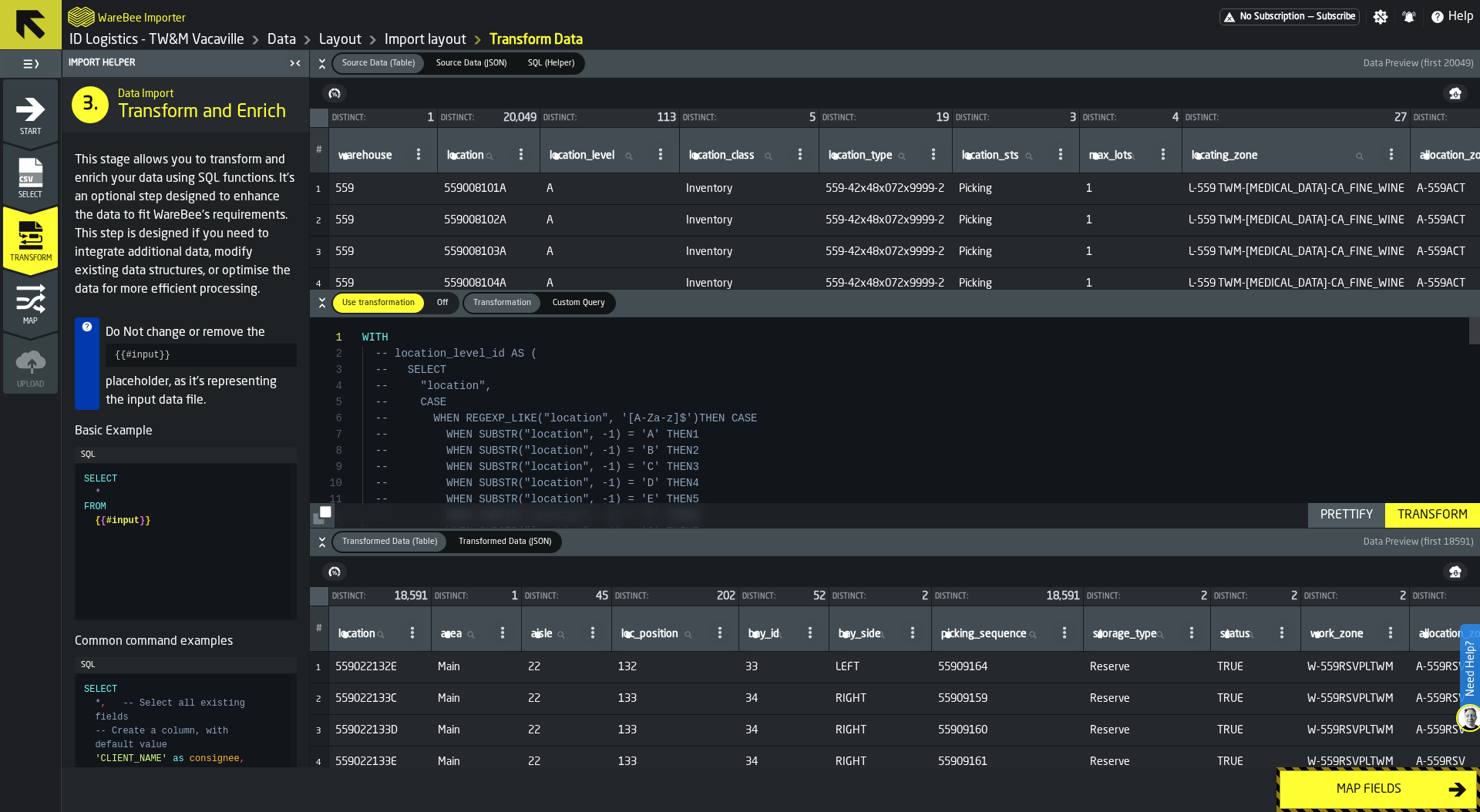
click at [344, 631] on span "location" at bounding box center [357, 634] width 37 height 12
click at [344, 631] on input "location location" at bounding box center [366, 634] width 62 height 20
type input "***"
click at [359, 632] on input "***" at bounding box center [366, 634] width 62 height 20
type input "****"
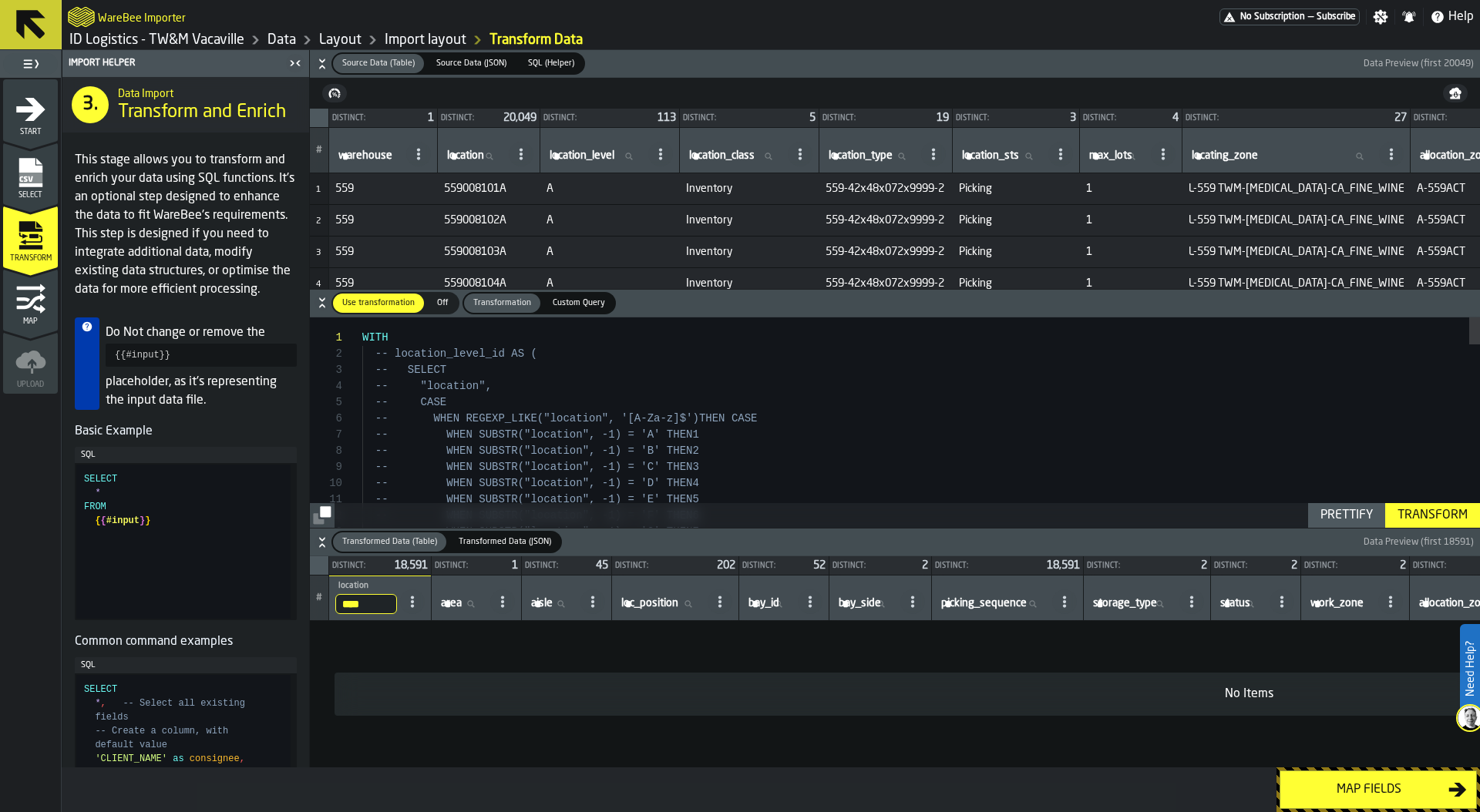
click at [1362, 780] on div "Map fields" at bounding box center [1369, 790] width 159 height 19
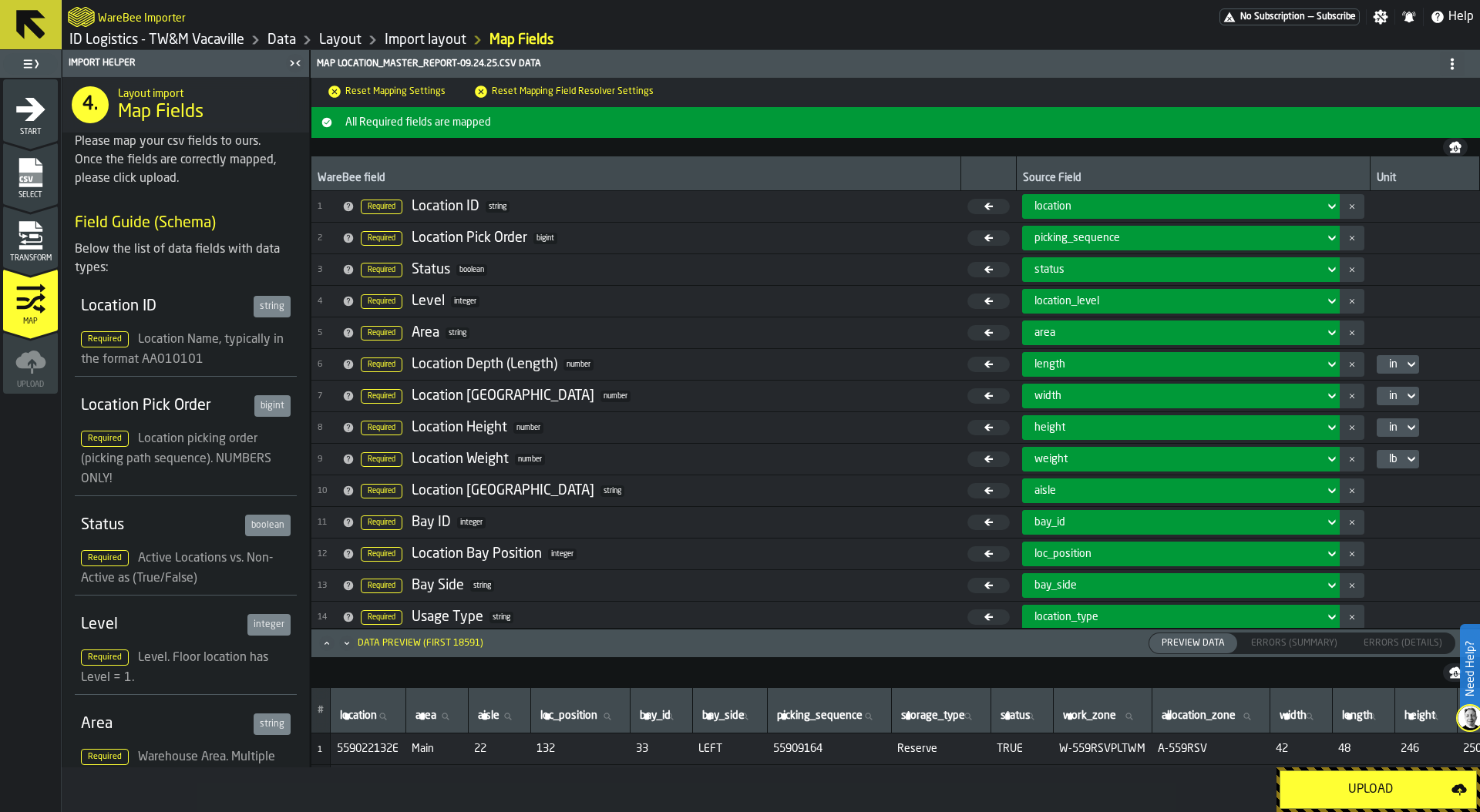
click at [1354, 782] on div "Upload" at bounding box center [1370, 790] width 162 height 19
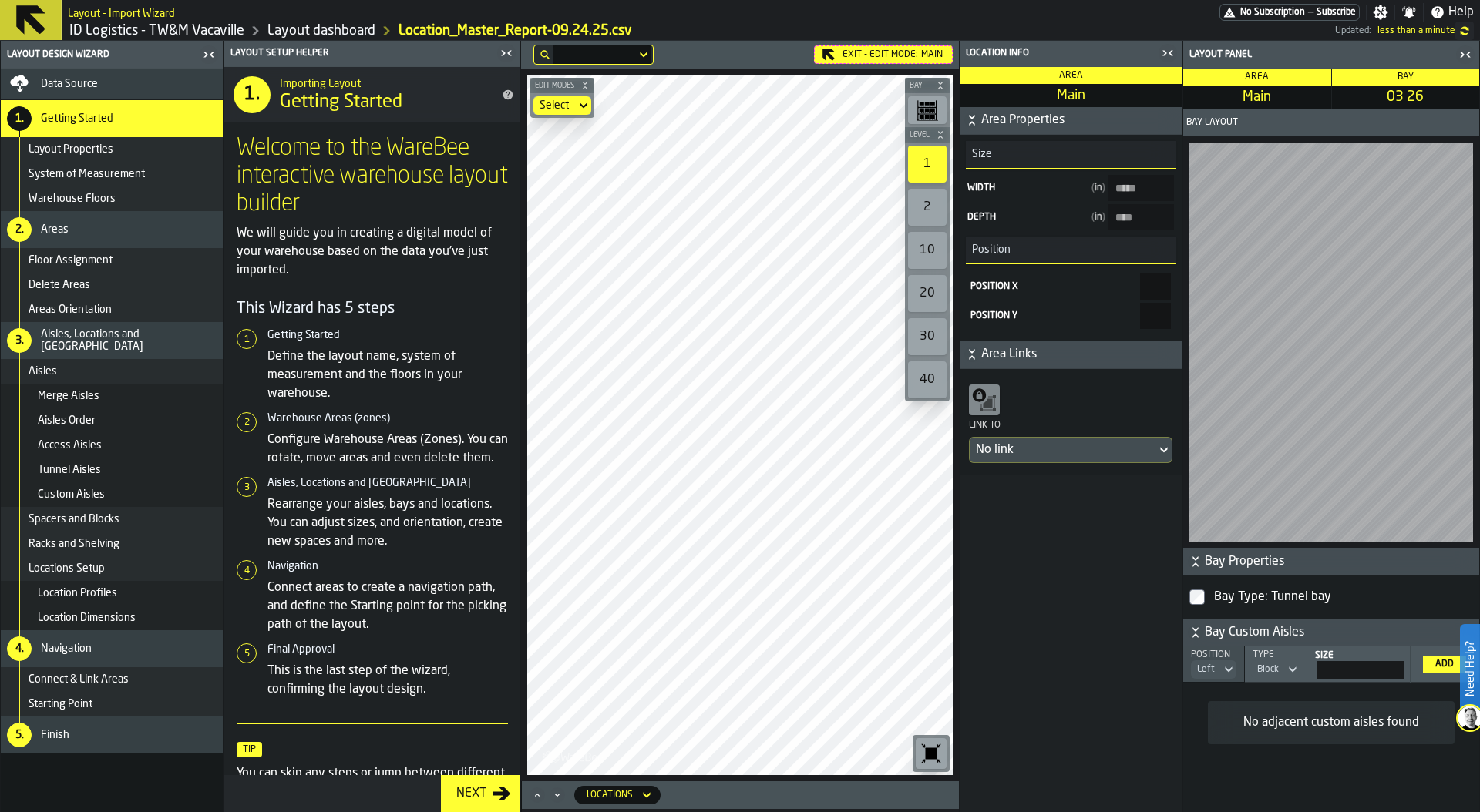
click at [0, 0] on icon at bounding box center [0, 0] width 0 height 0
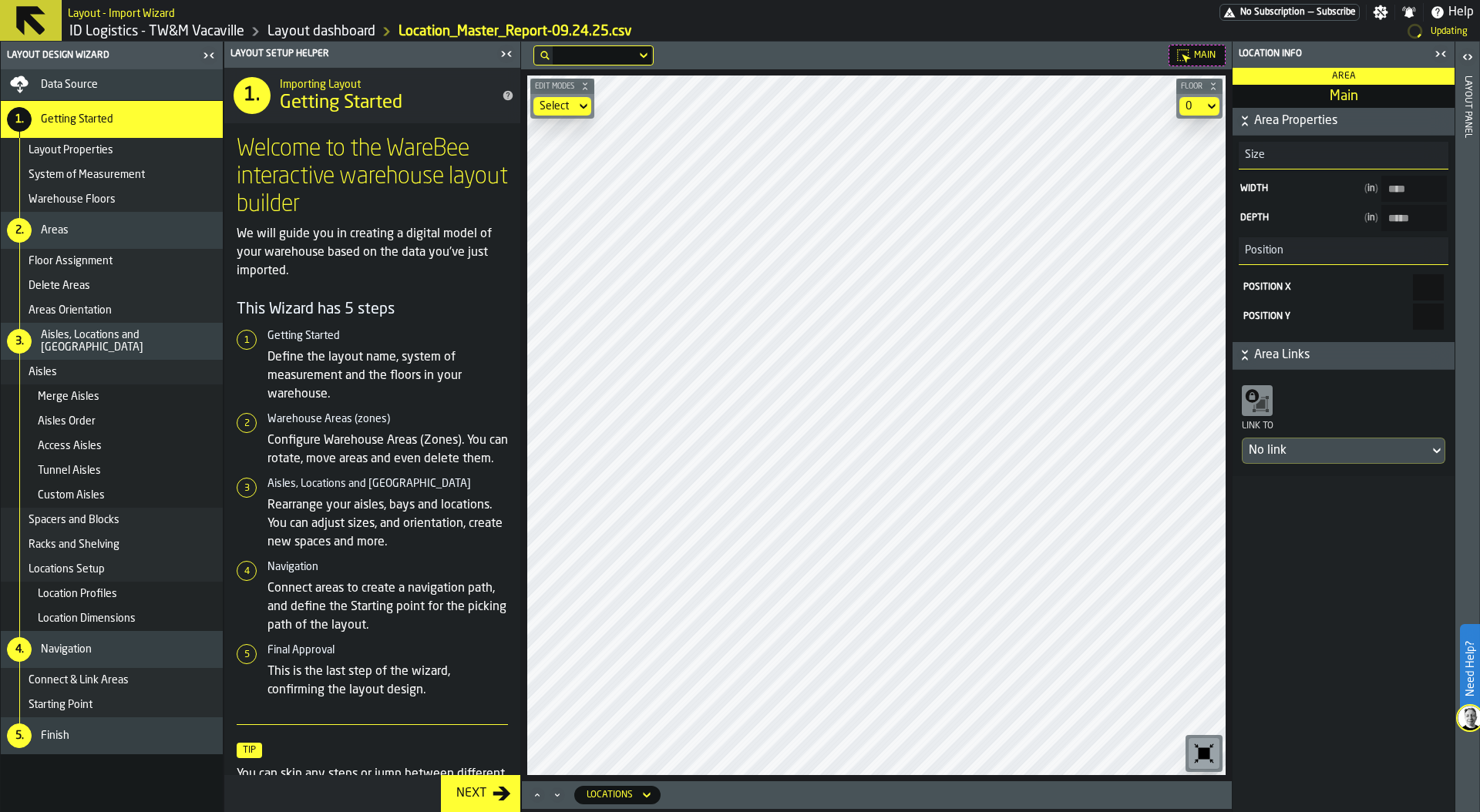
type input "****"
type input "*****"
type input "****"
type input "*****"
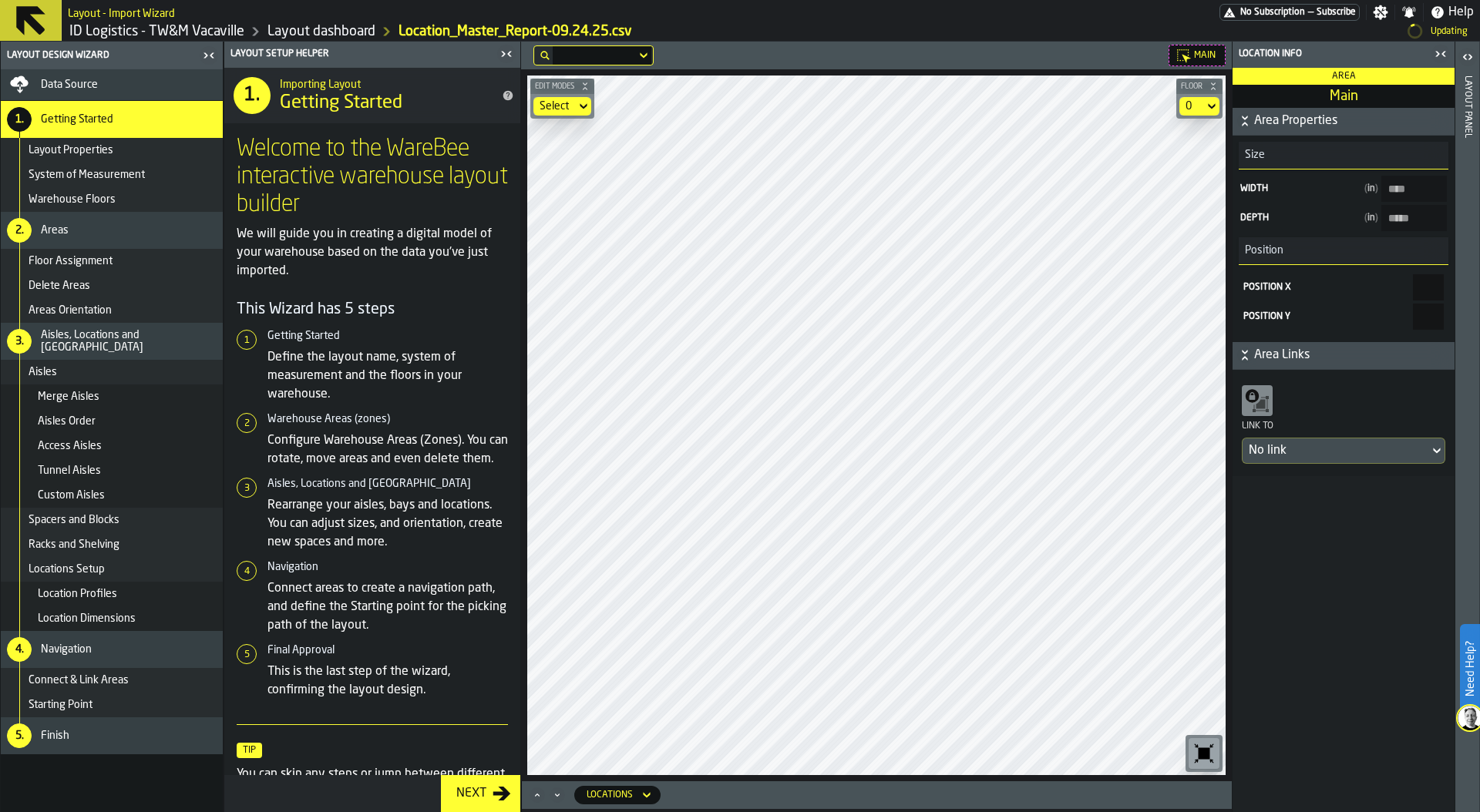
type input "****"
type input "*"
click at [1462, 331] on div "Layout panel" at bounding box center [1468, 440] width 11 height 736
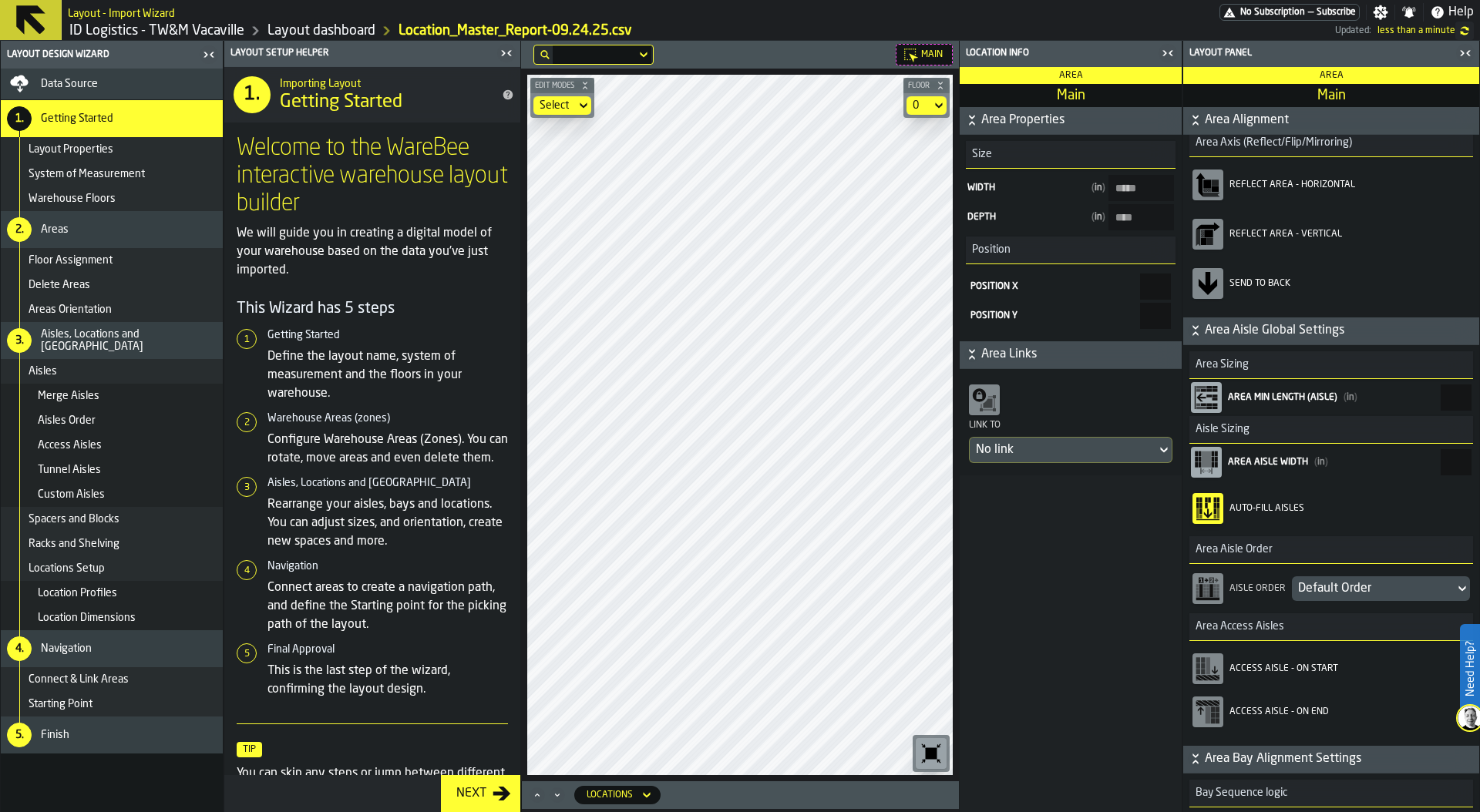
scroll to position [111, 0]
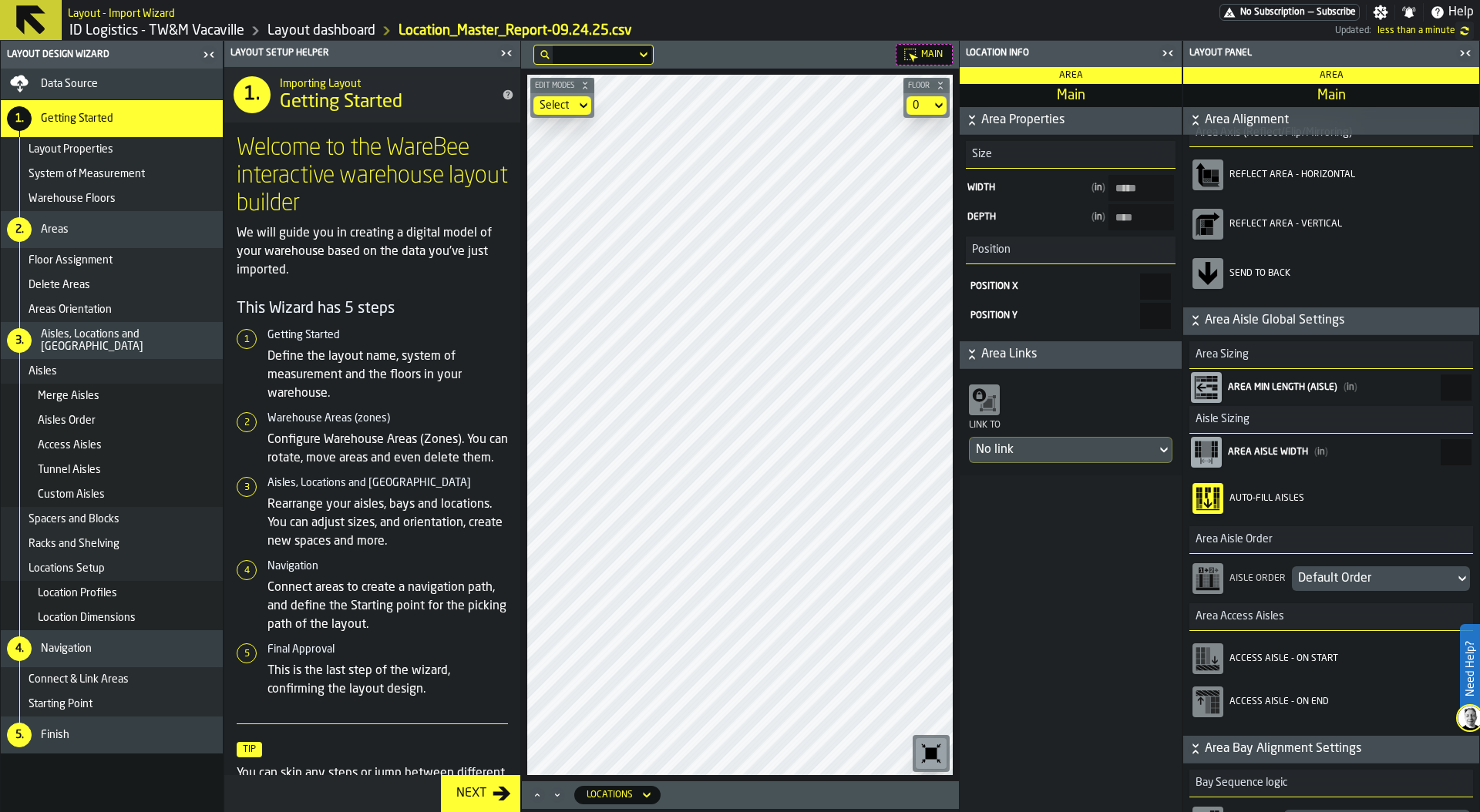
click at [1338, 580] on div "Default Order" at bounding box center [1373, 579] width 150 height 19
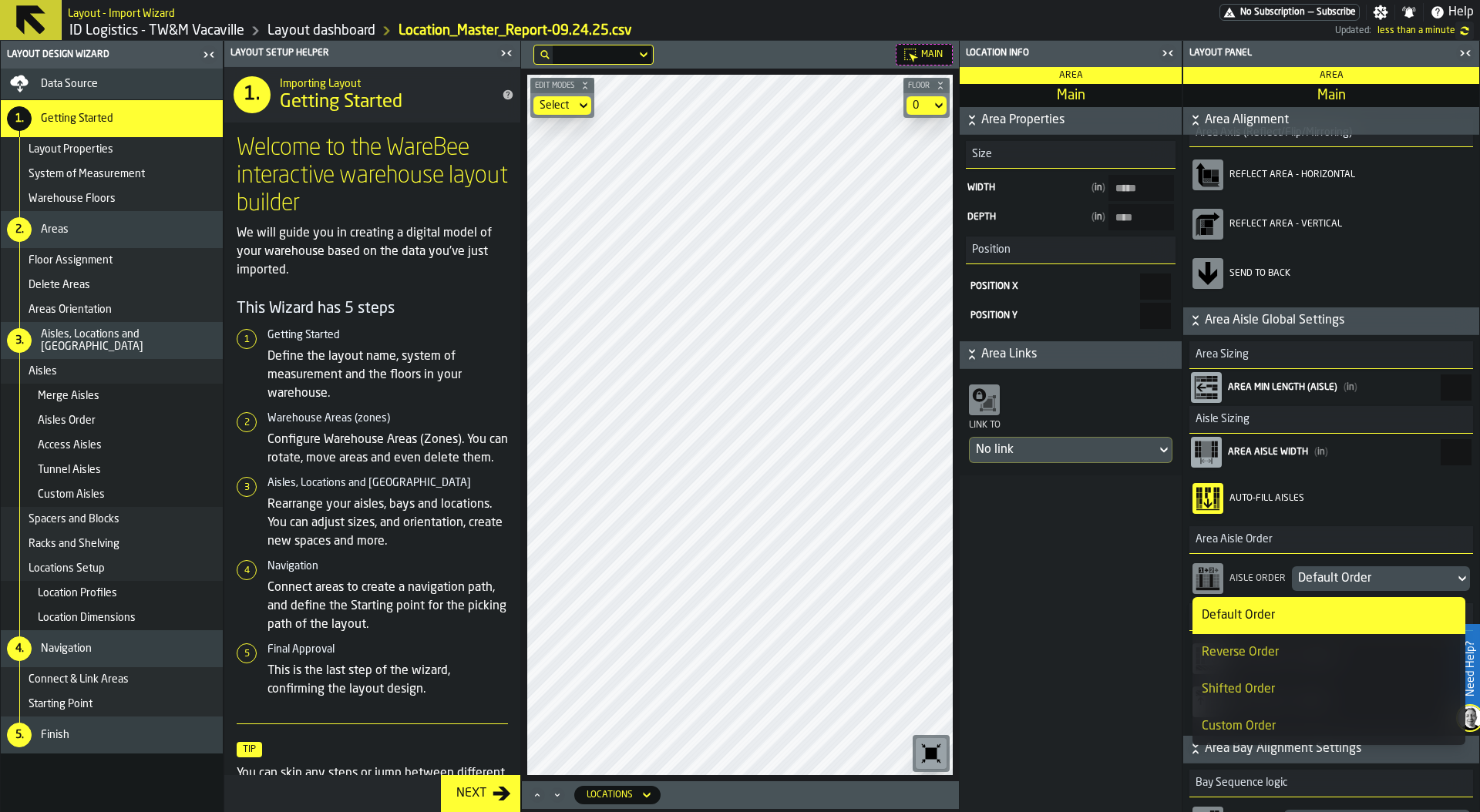
click at [1296, 643] on div "Reverse Order" at bounding box center [1329, 652] width 254 height 19
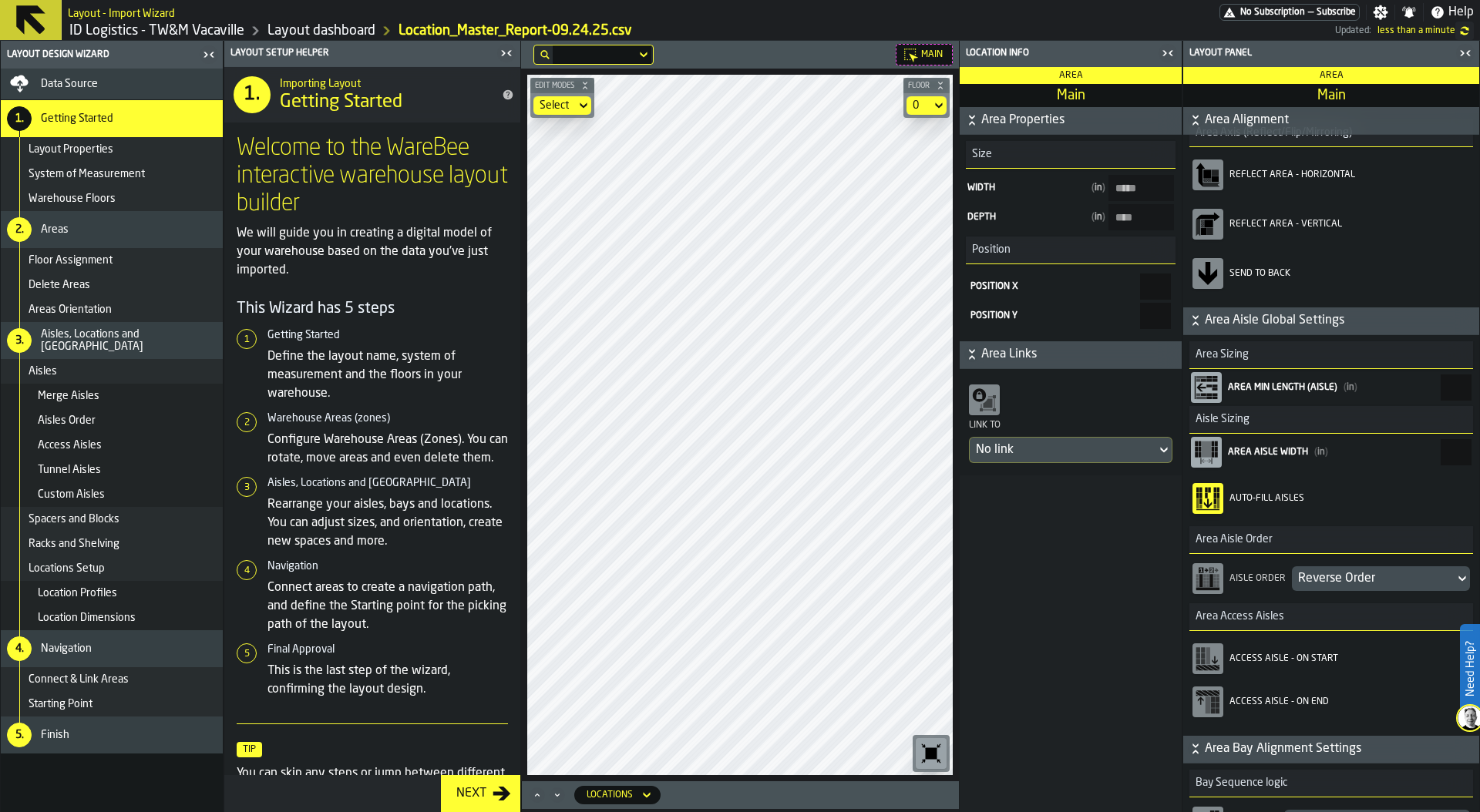
type input "***"
type input "****"
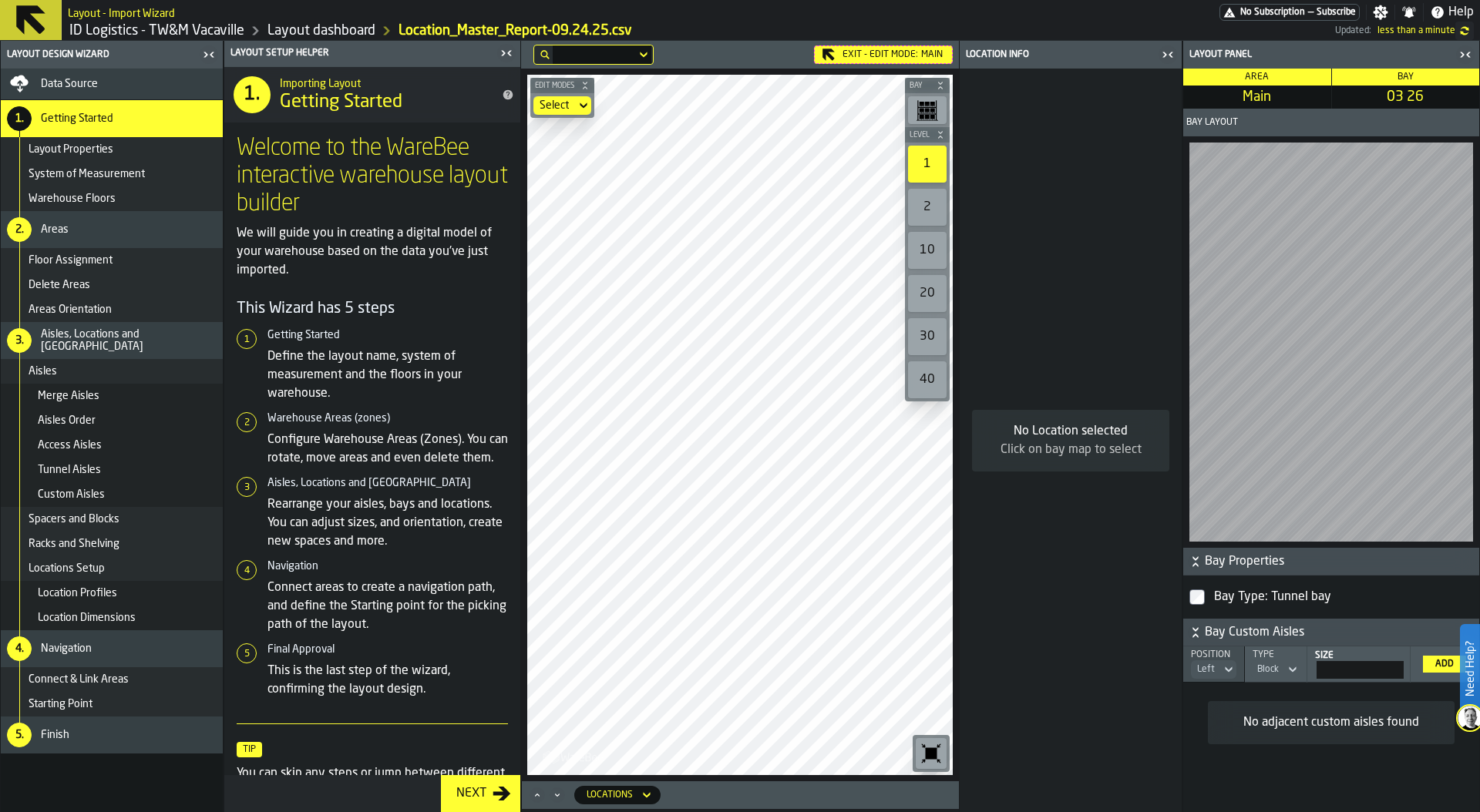
click at [500, 53] on icon "button-toggle-Close me" at bounding box center [506, 53] width 19 height 19
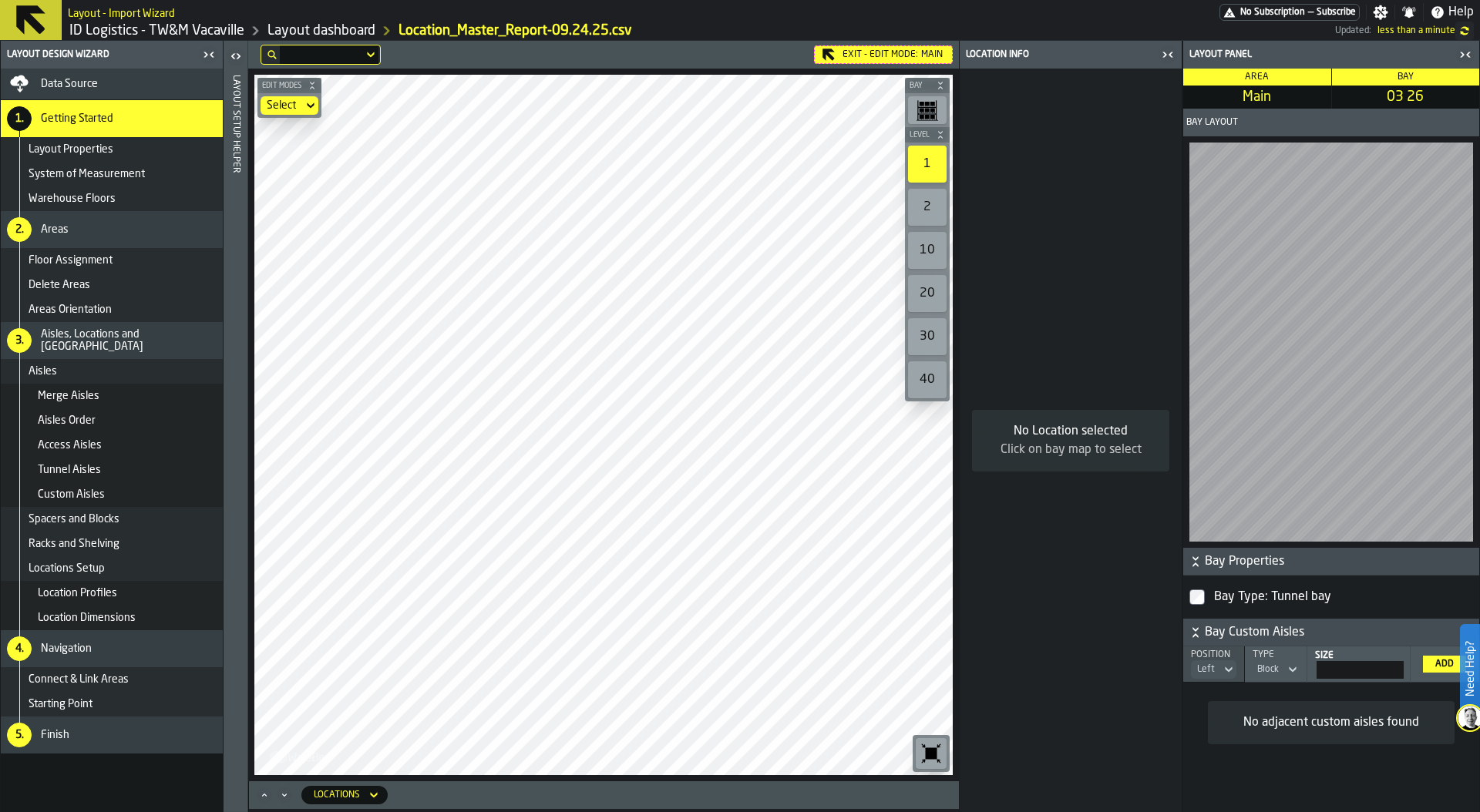
click at [1463, 55] on icon "button-toggle-Close me" at bounding box center [1465, 55] width 19 height 19
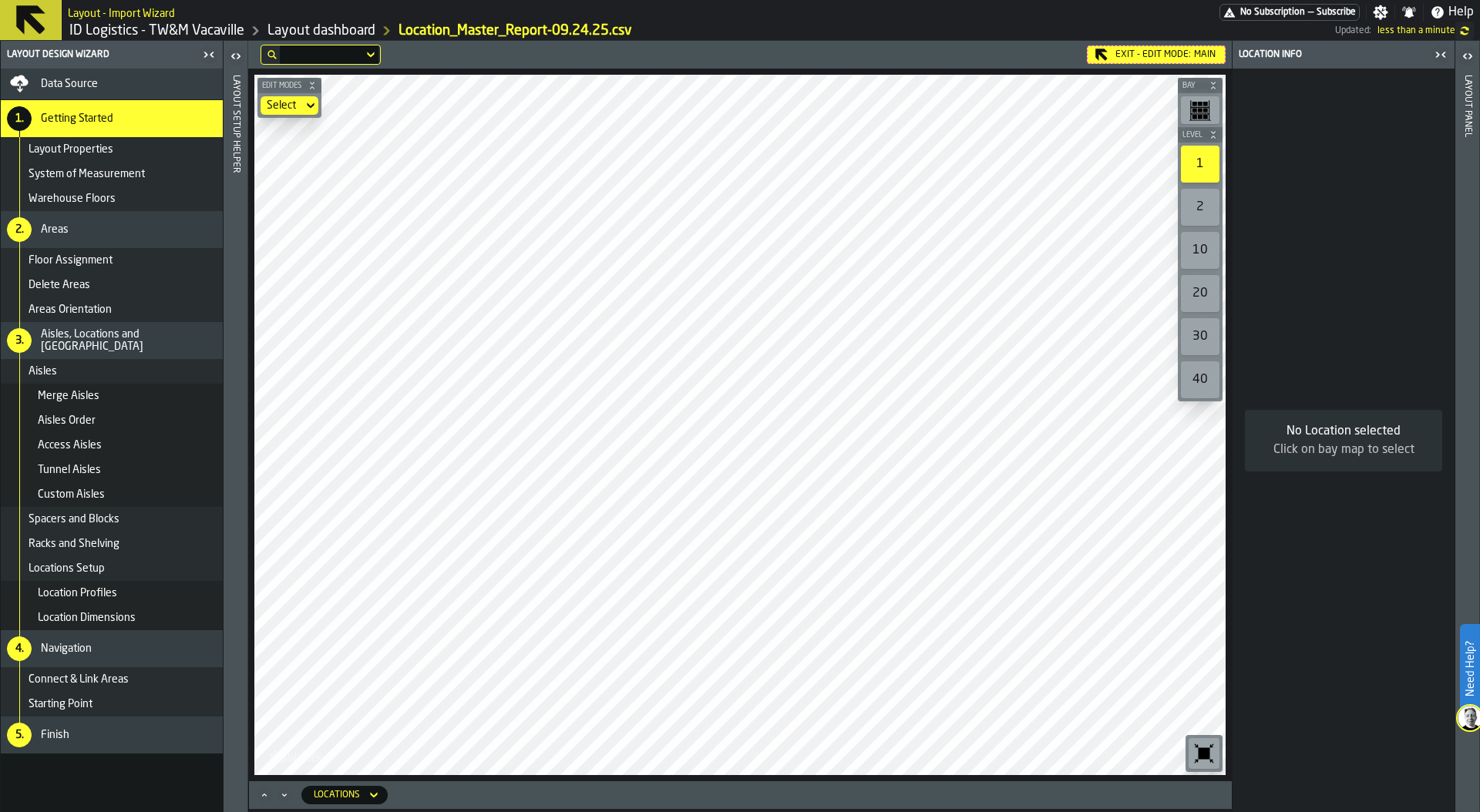
click at [1463, 55] on icon "button-toggle-Open" at bounding box center [1464, 56] width 4 height 6
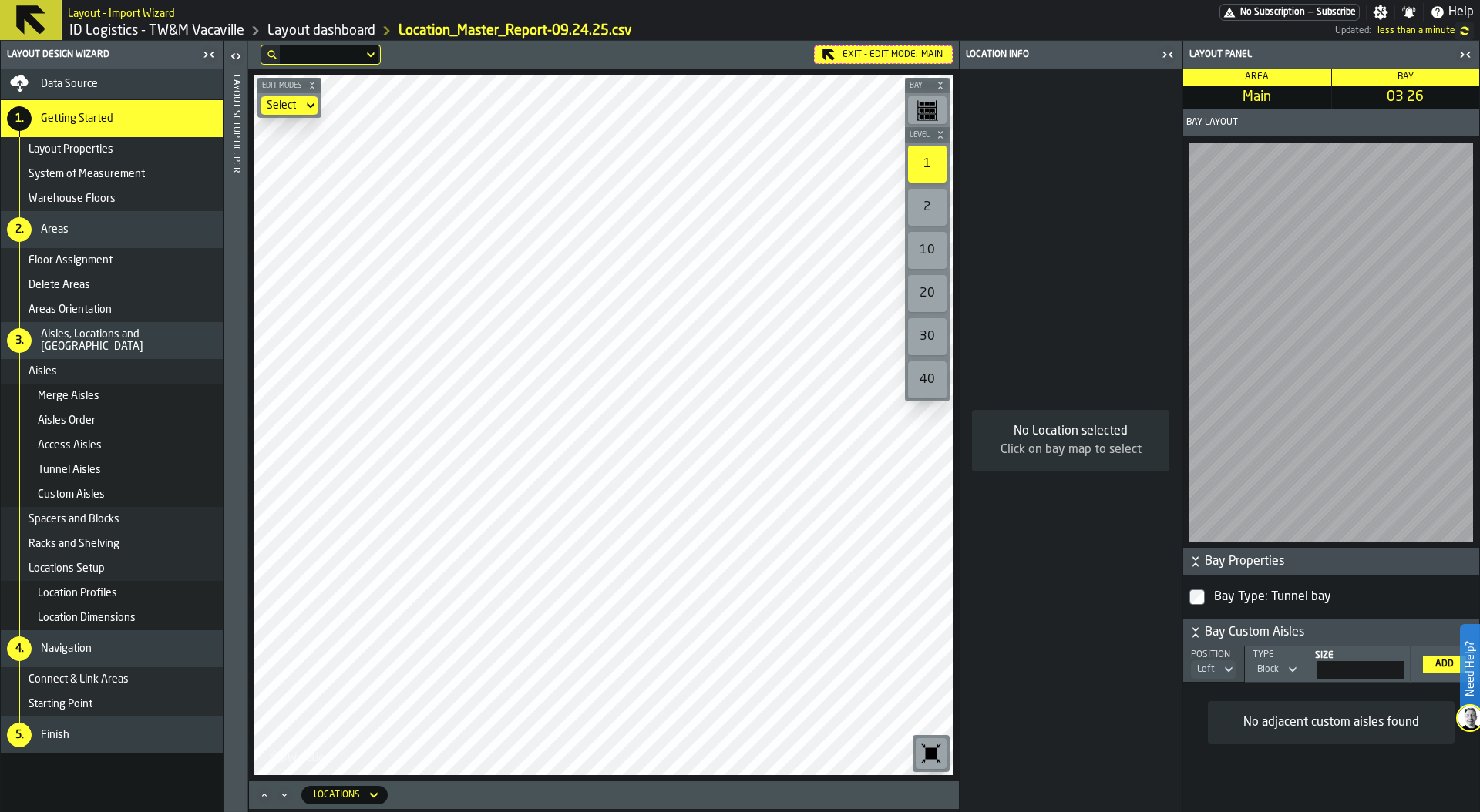
click at [1471, 51] on icon "button-toggle-Close me" at bounding box center [1465, 55] width 19 height 19
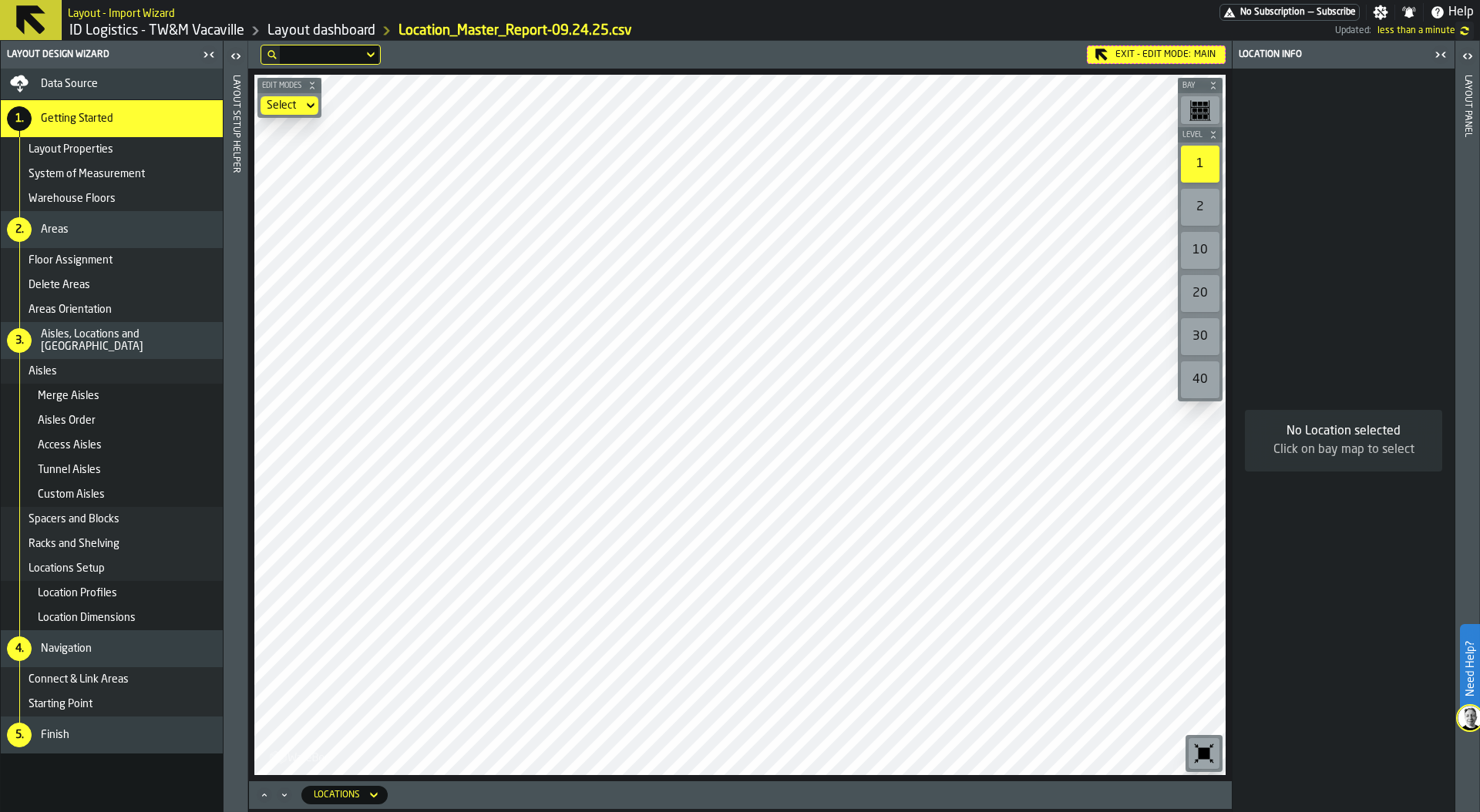
click at [0, 0] on icon at bounding box center [0, 0] width 0 height 0
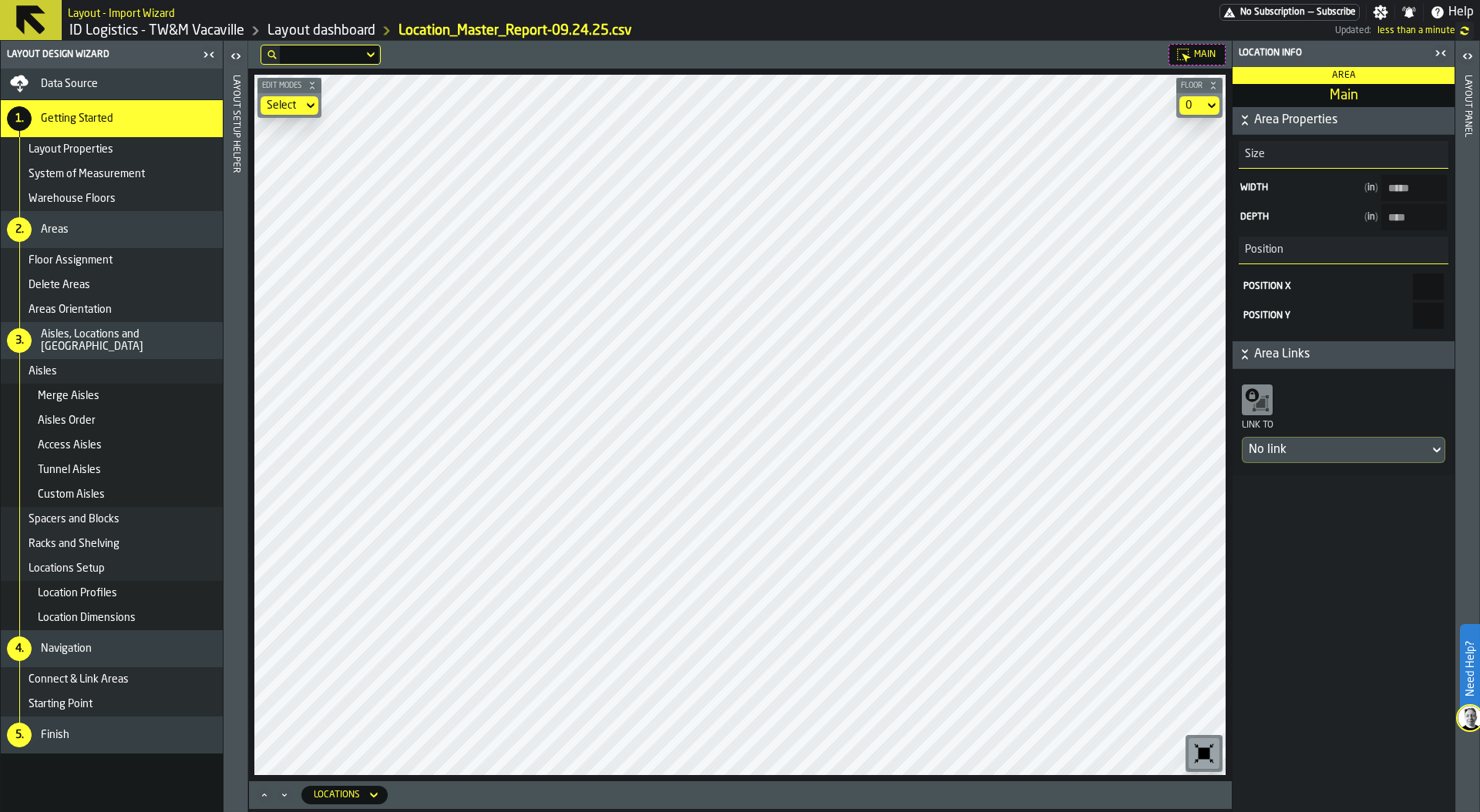
click at [1463, 284] on div "Layout panel" at bounding box center [1468, 440] width 11 height 736
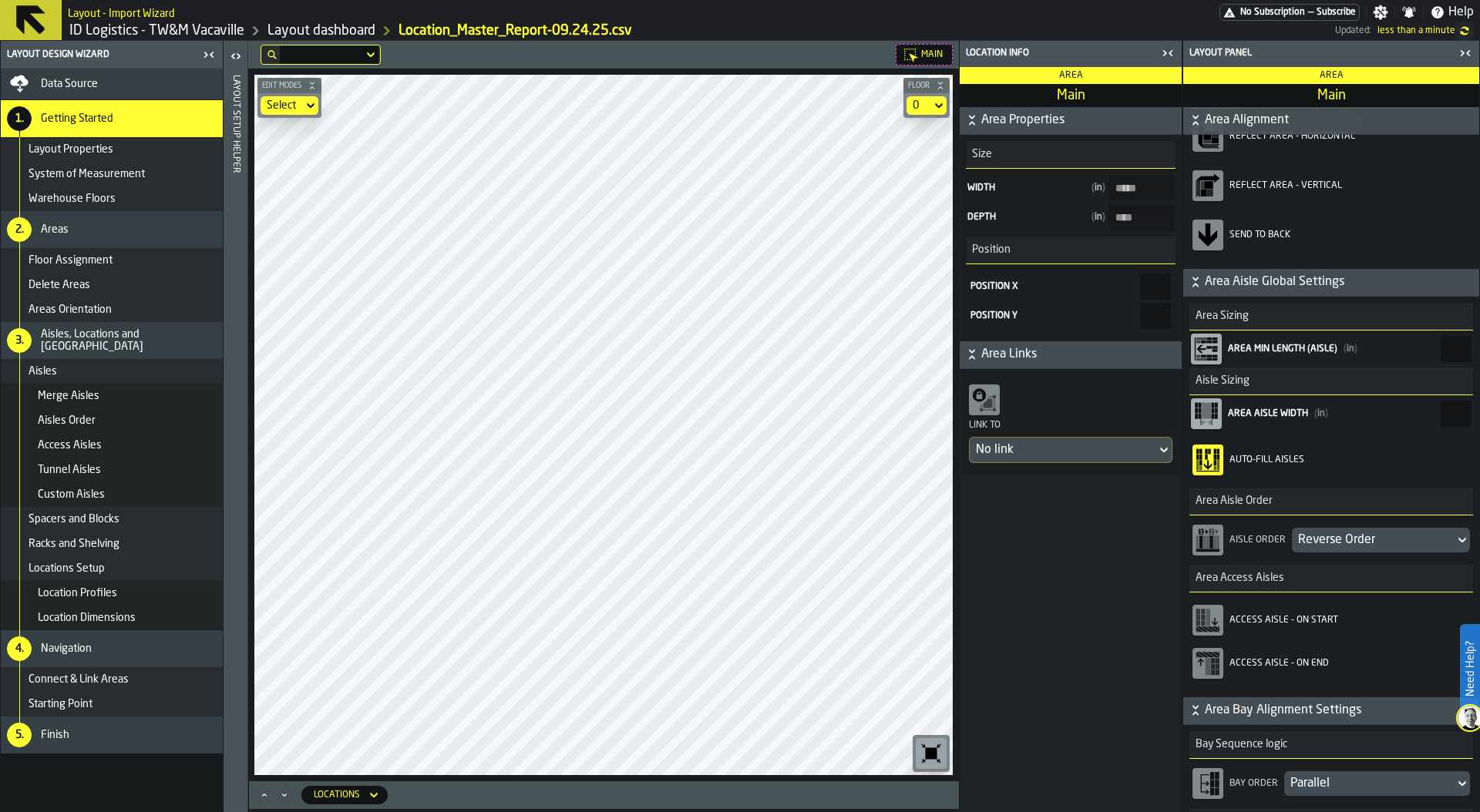
scroll to position [176, 0]
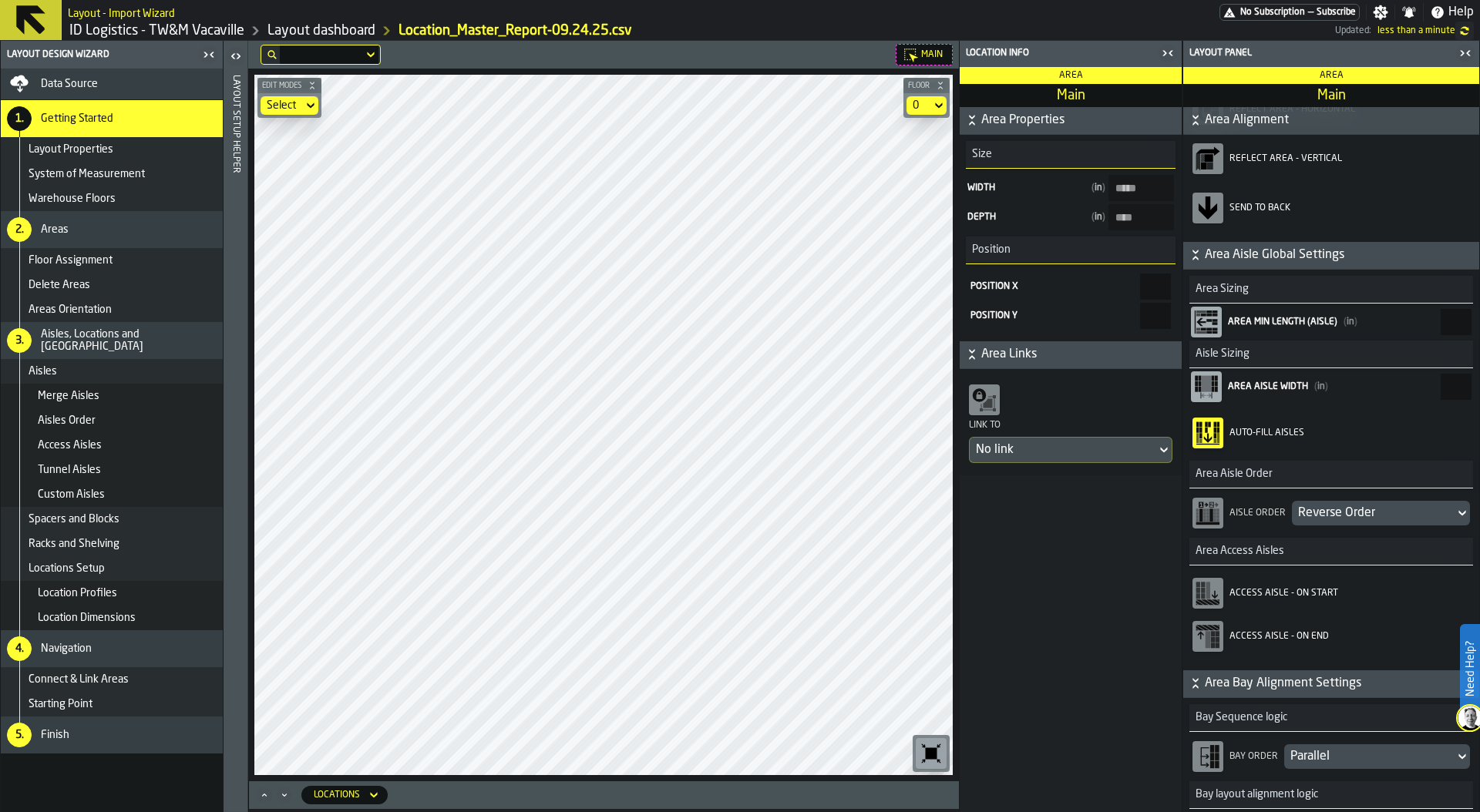
click at [1218, 588] on icon "button-toolbar-Access Aisle - On Start" at bounding box center [1207, 593] width 24 height 24
type input "****"
type input "***"
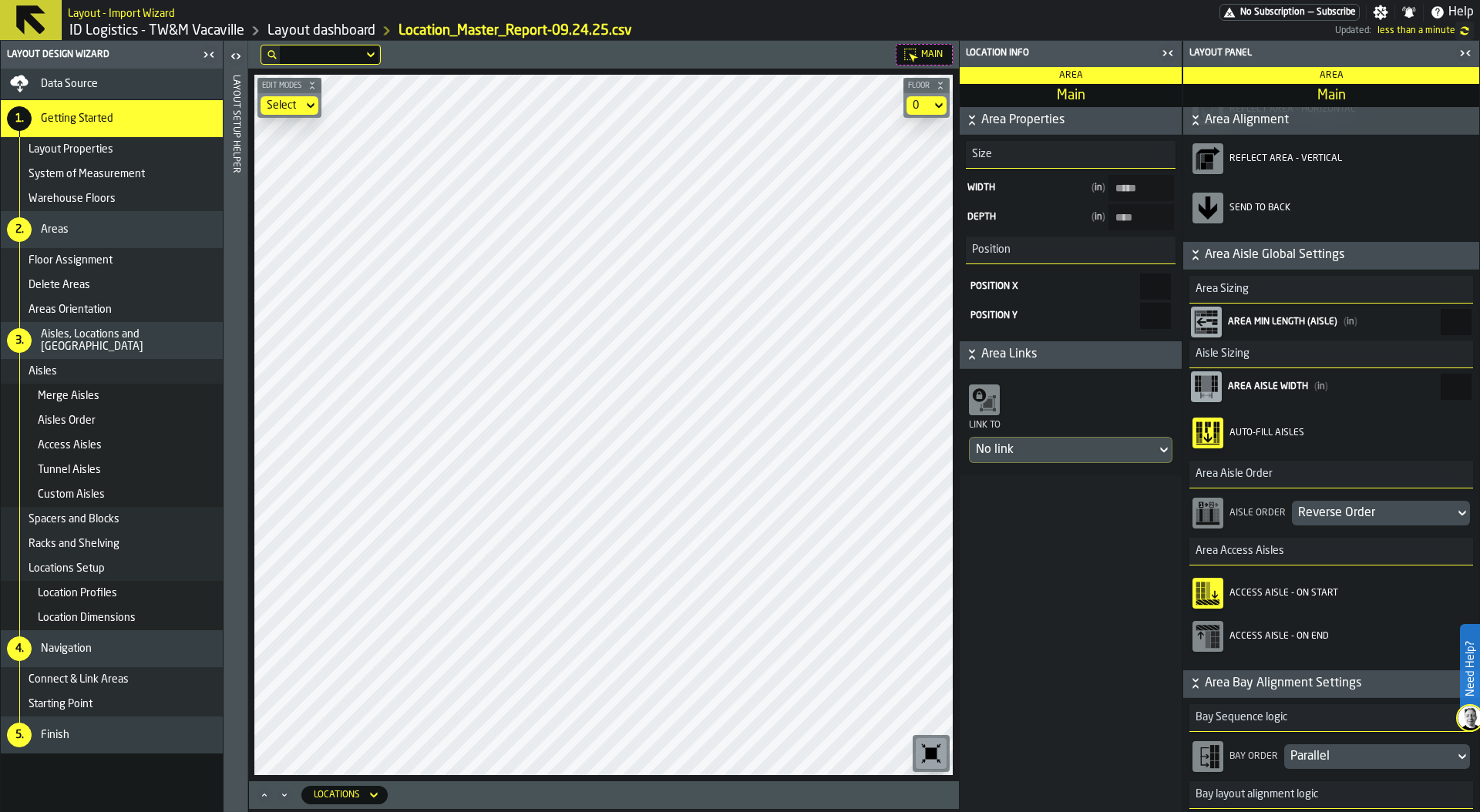
type input "****"
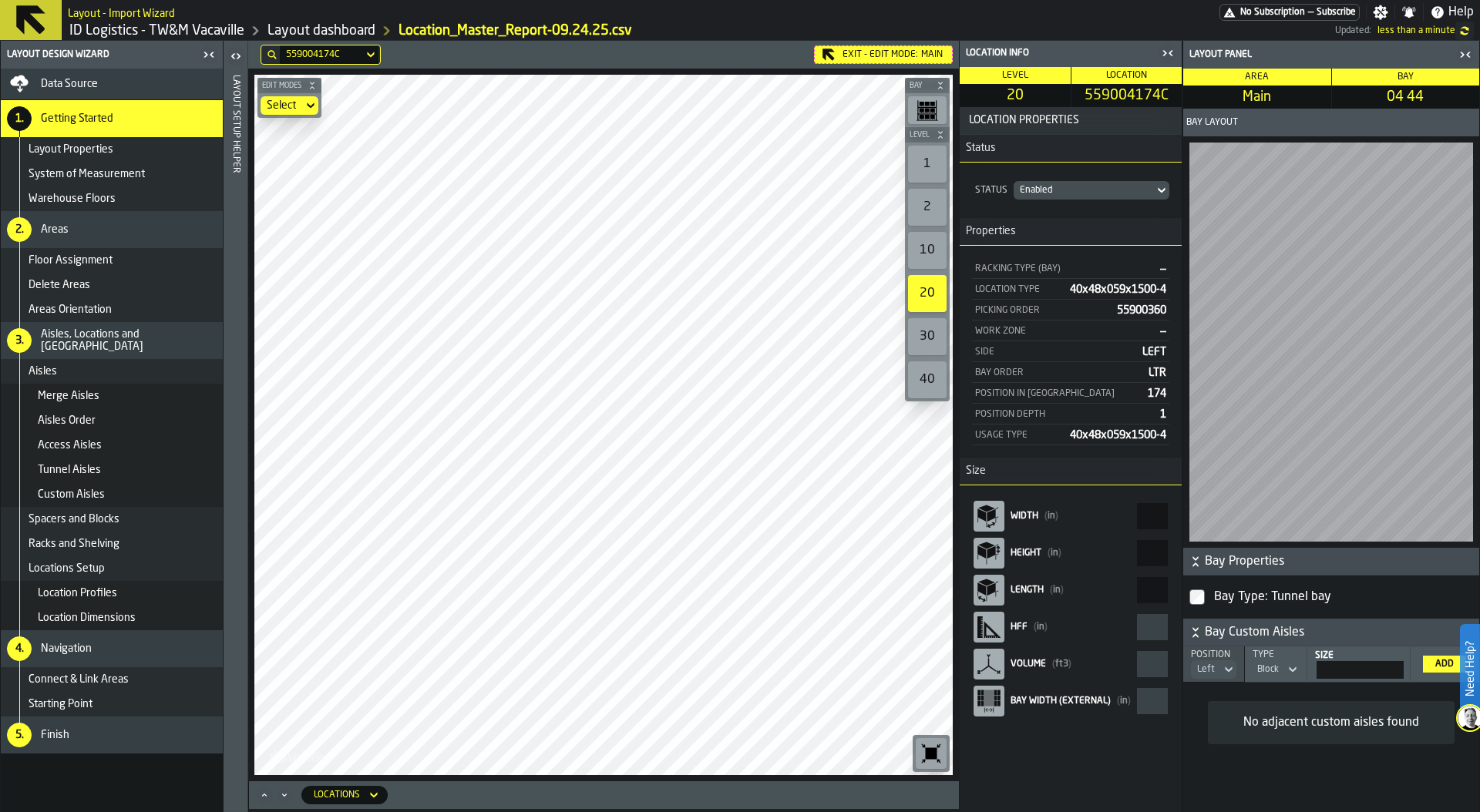
click at [928, 214] on div "2" at bounding box center [926, 207] width 38 height 37
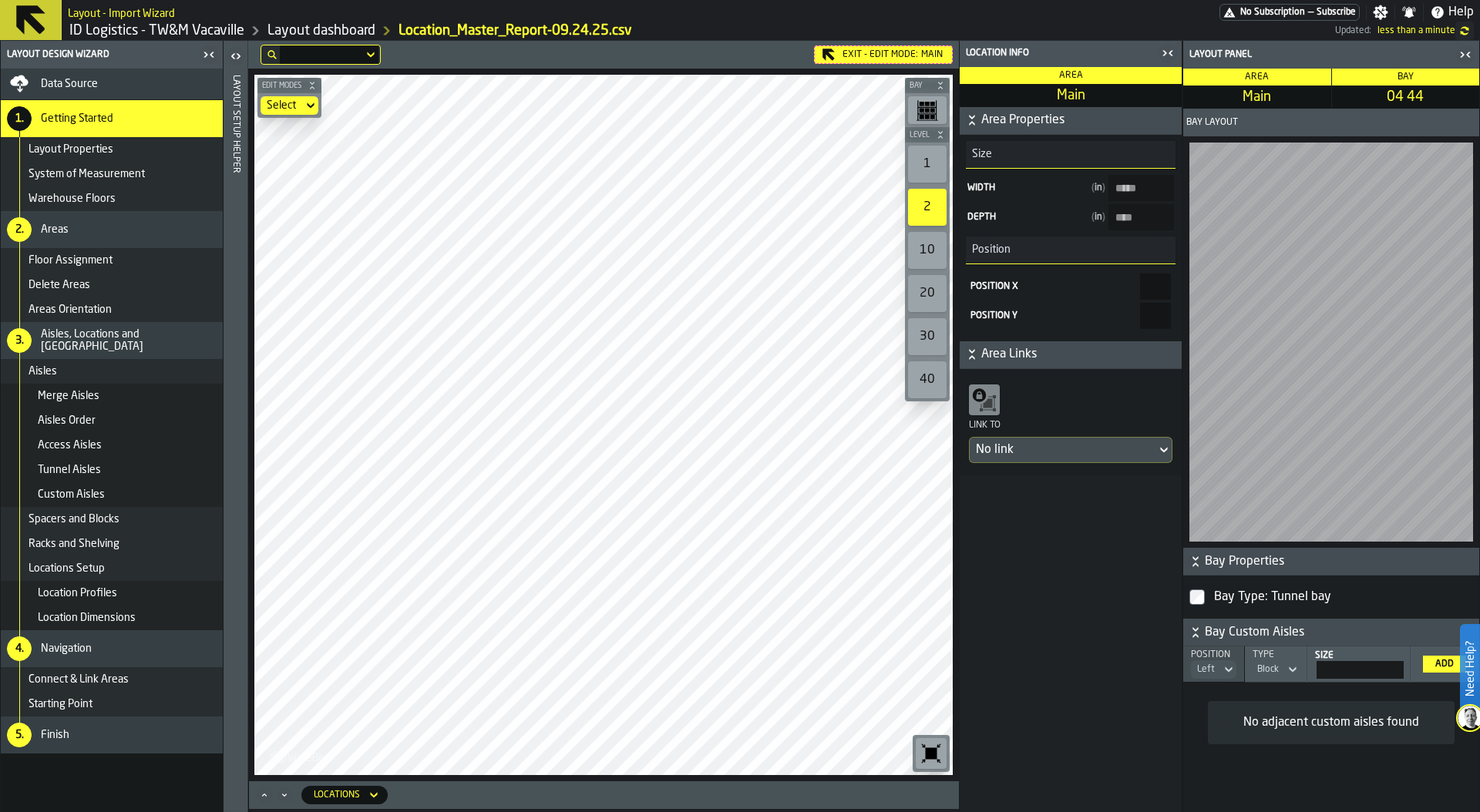
click at [933, 158] on div "1" at bounding box center [926, 164] width 38 height 37
click at [926, 108] on rect "button-toolbar-undefined" at bounding box center [926, 110] width 5 height 4
click at [170, 70] on div "Data Source" at bounding box center [112, 83] width 222 height 31
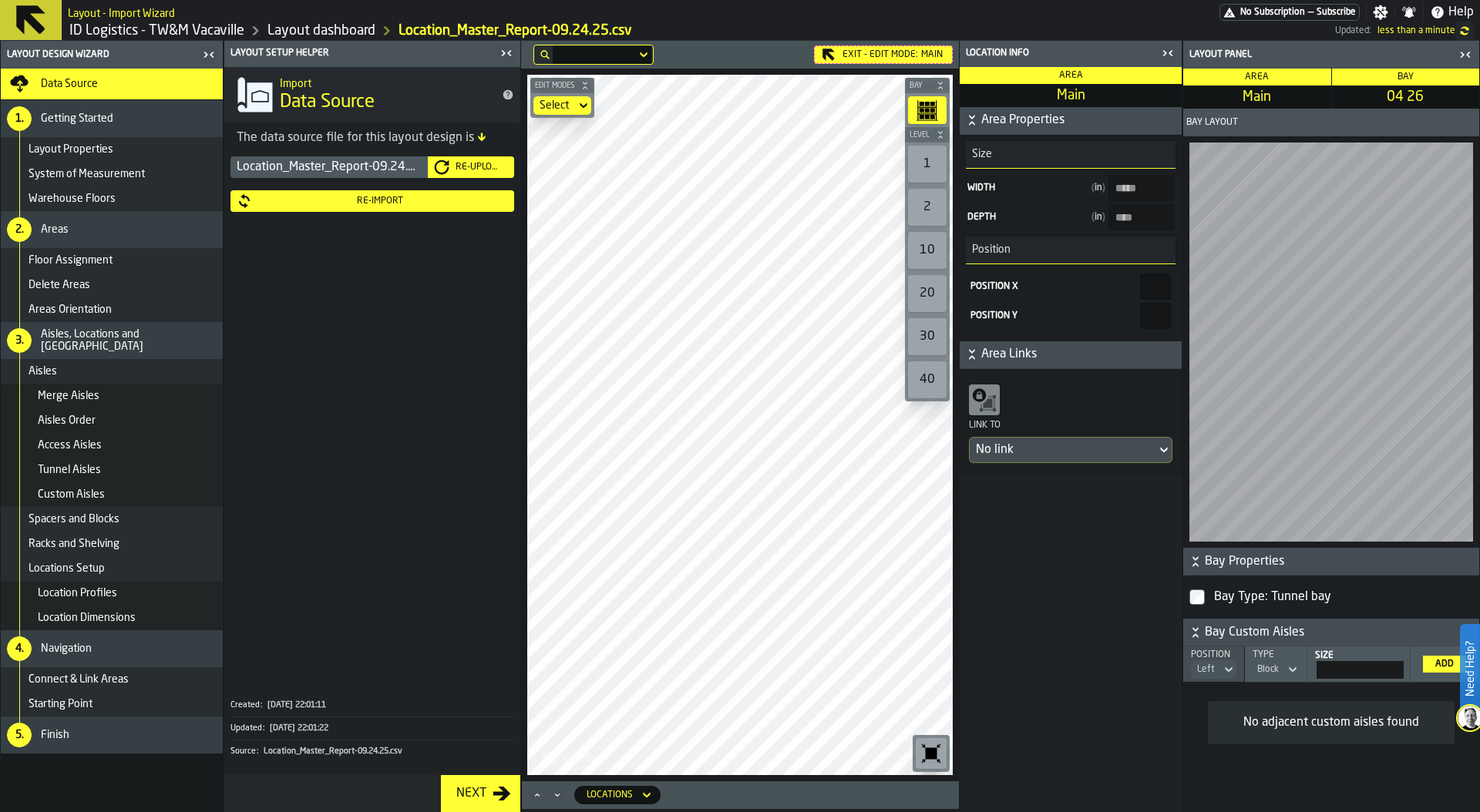
click at [405, 200] on div "Re-Import" at bounding box center [380, 202] width 256 height 11
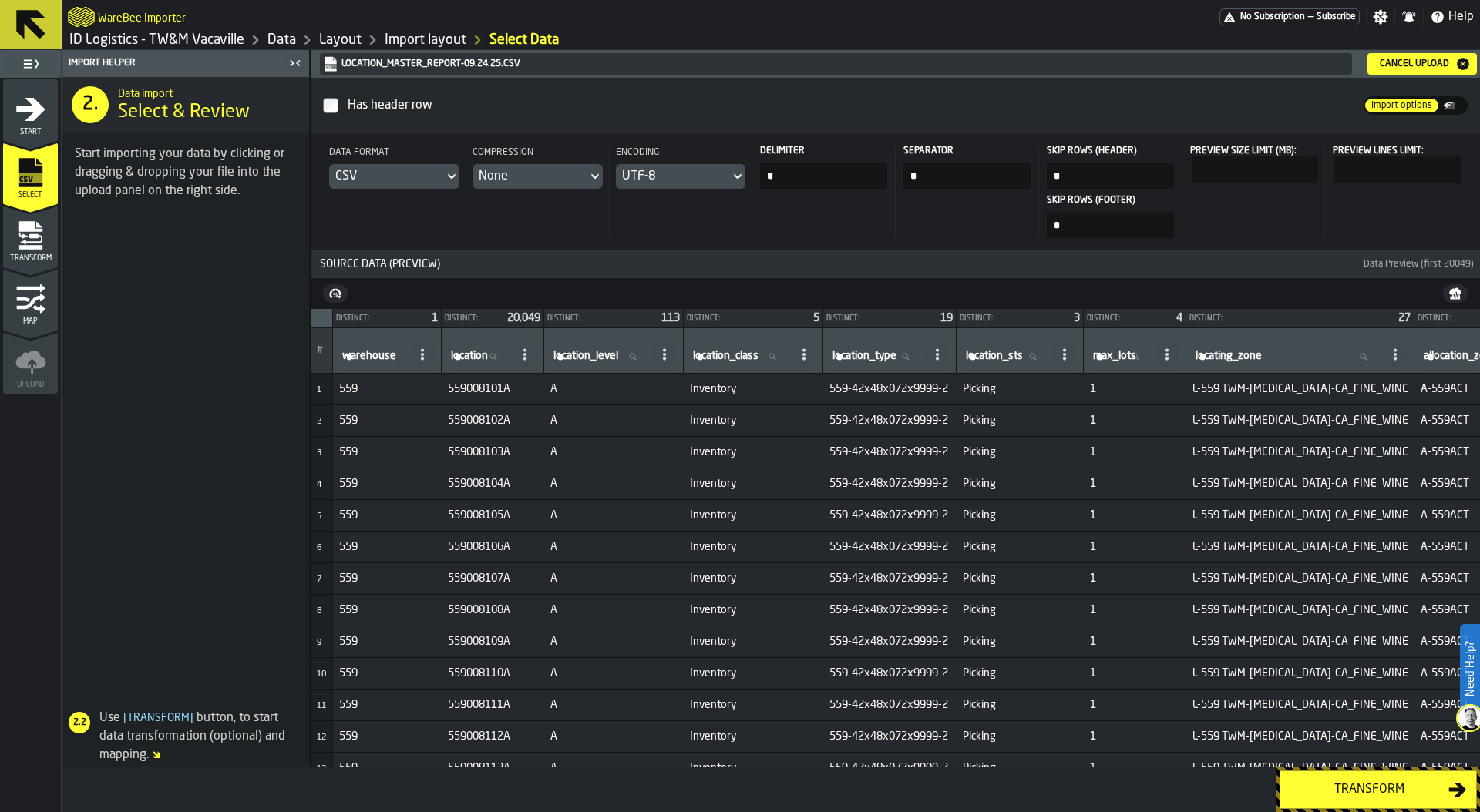
click at [1347, 791] on div "Transform" at bounding box center [1369, 790] width 159 height 19
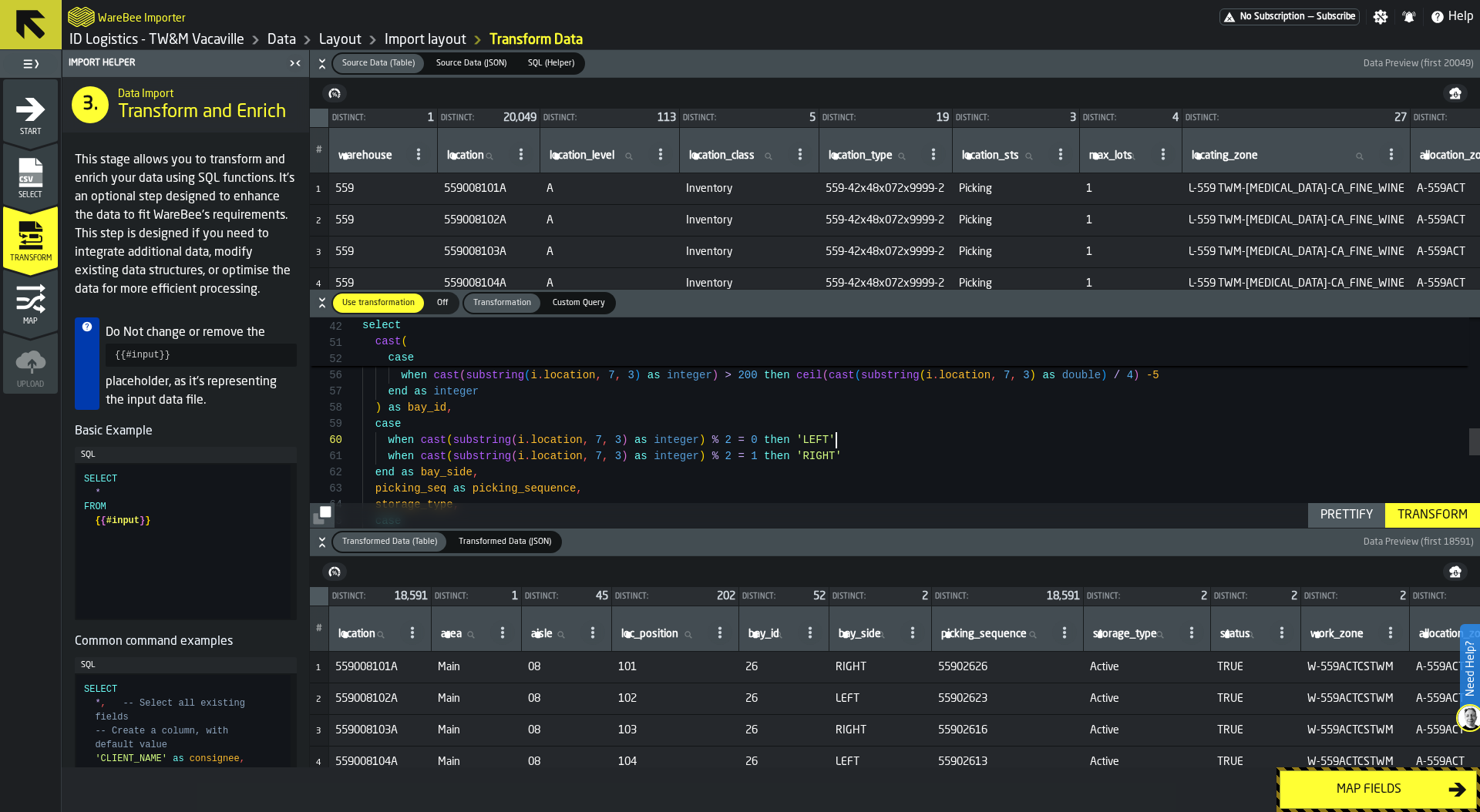
click at [901, 439] on div "case when cast ( substring ( i . location , 7 , 3 ) as integer ) % 2 = 0 then '…" at bounding box center [921, 274] width 1118 height 1618
type textarea "**********"
type textarea "*"
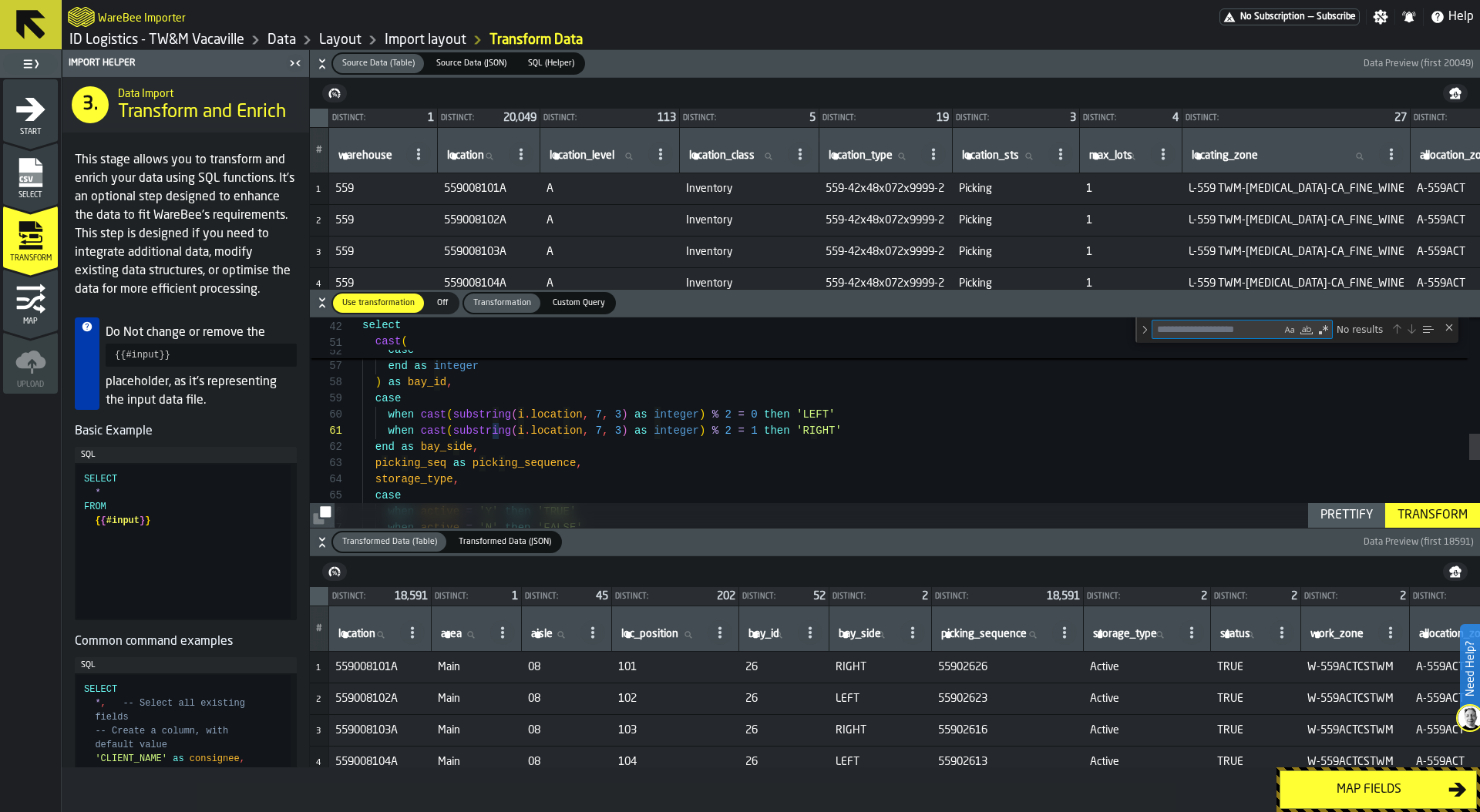
type textarea "*"
type textarea "**********"
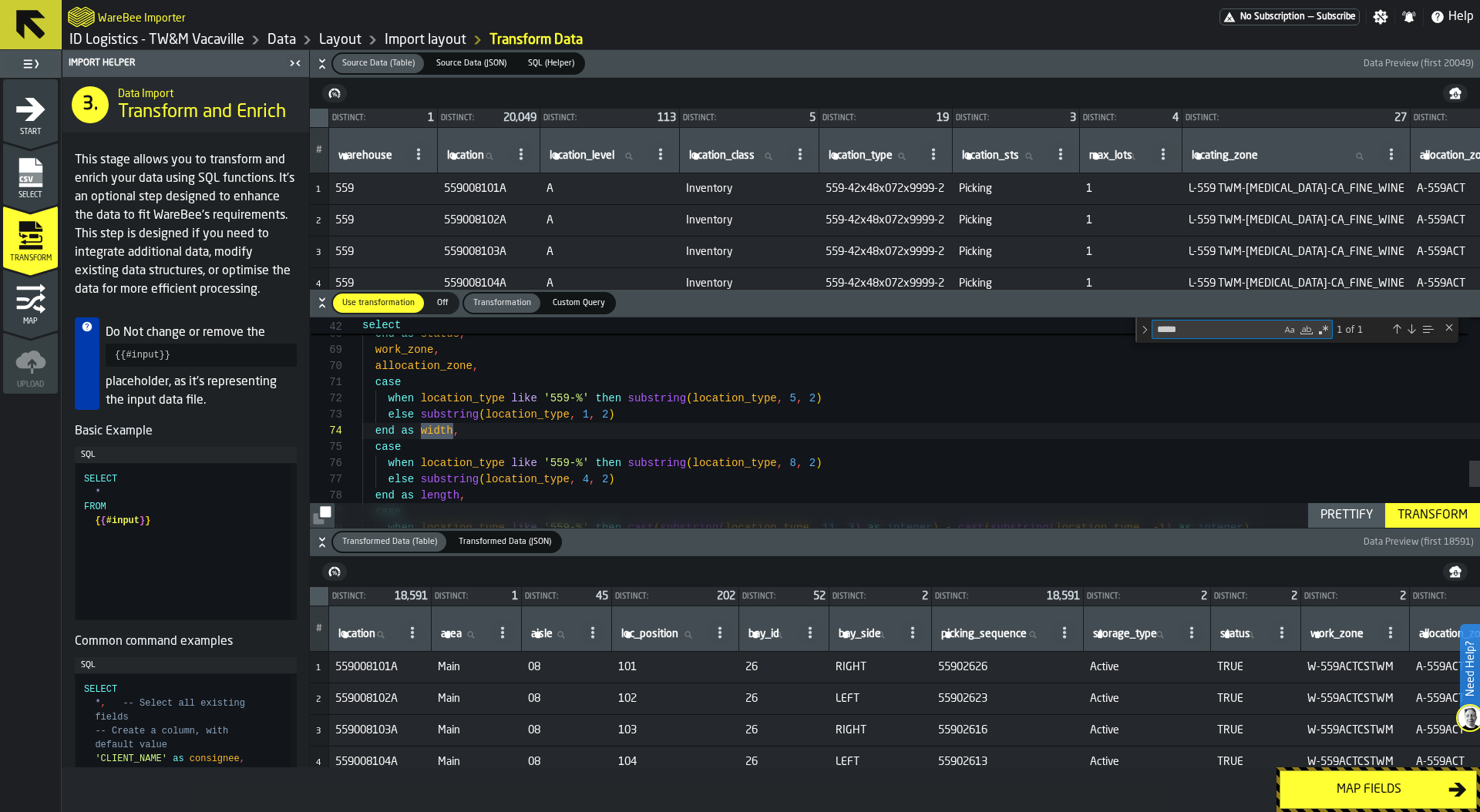
type textarea "*****"
click at [395, 397] on div "when active = 'N' then 'FALSE' end as status , work_zone , allocation_zone , ca…" at bounding box center [921, 25] width 1118 height 1644
click at [375, 381] on div "when active = 'N' then 'FALSE' end as status , work_zone , allocation_zone , ca…" at bounding box center [921, 25] width 1118 height 1644
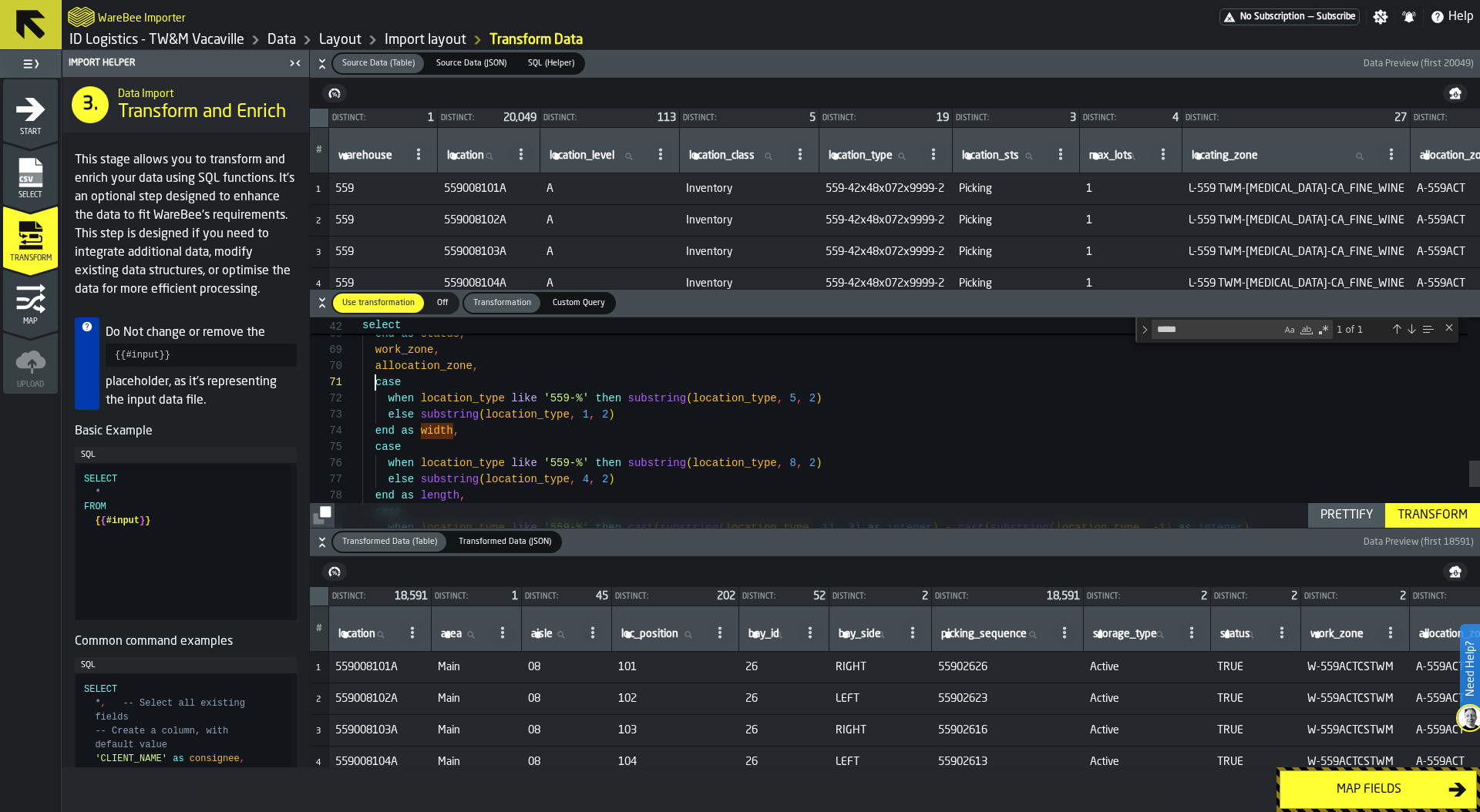
scroll to position [0, 0]
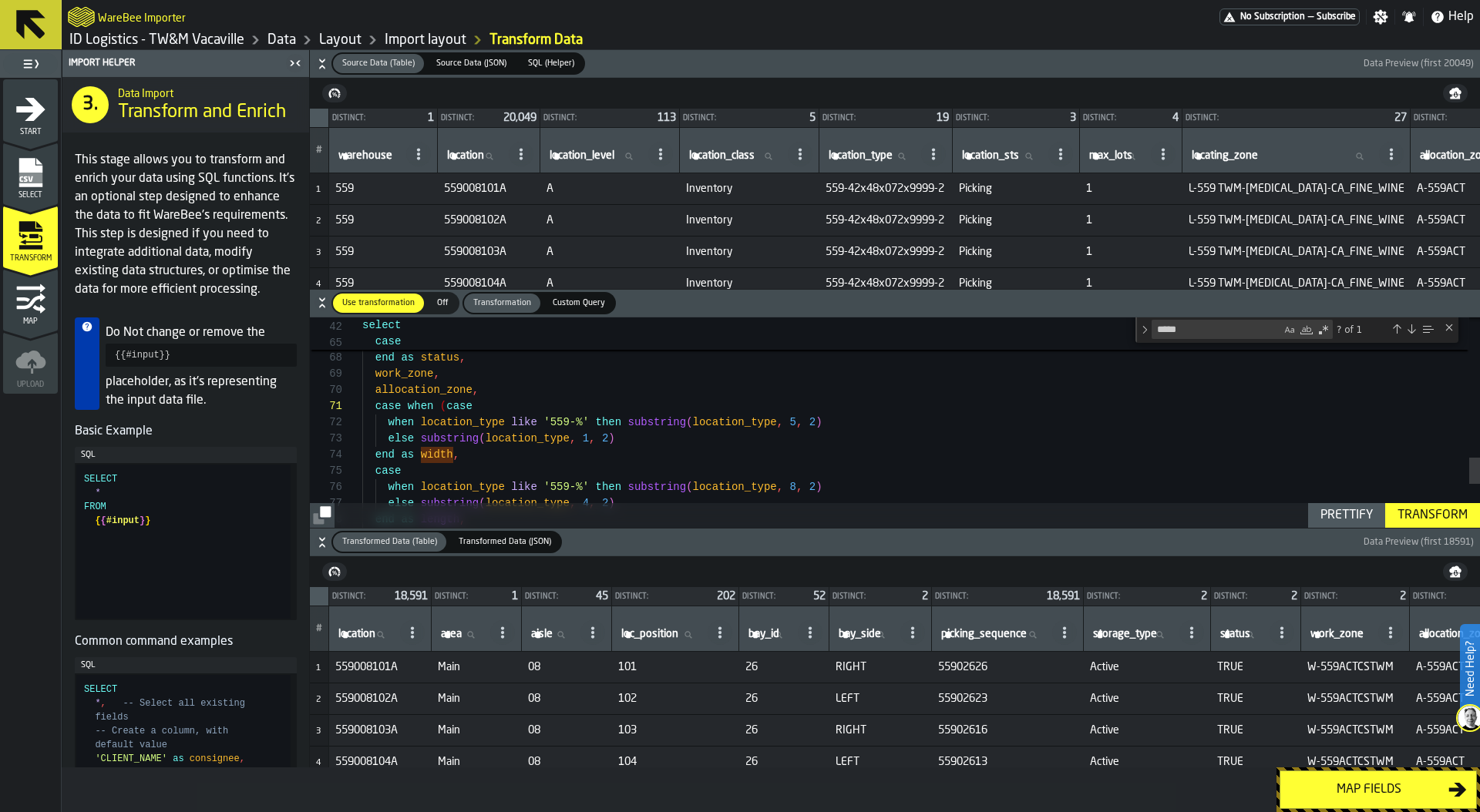
click at [395, 455] on div "when active = 'N' then 'FALSE' end as status , work_zone , allocation_zone , ca…" at bounding box center [921, 49] width 1118 height 1644
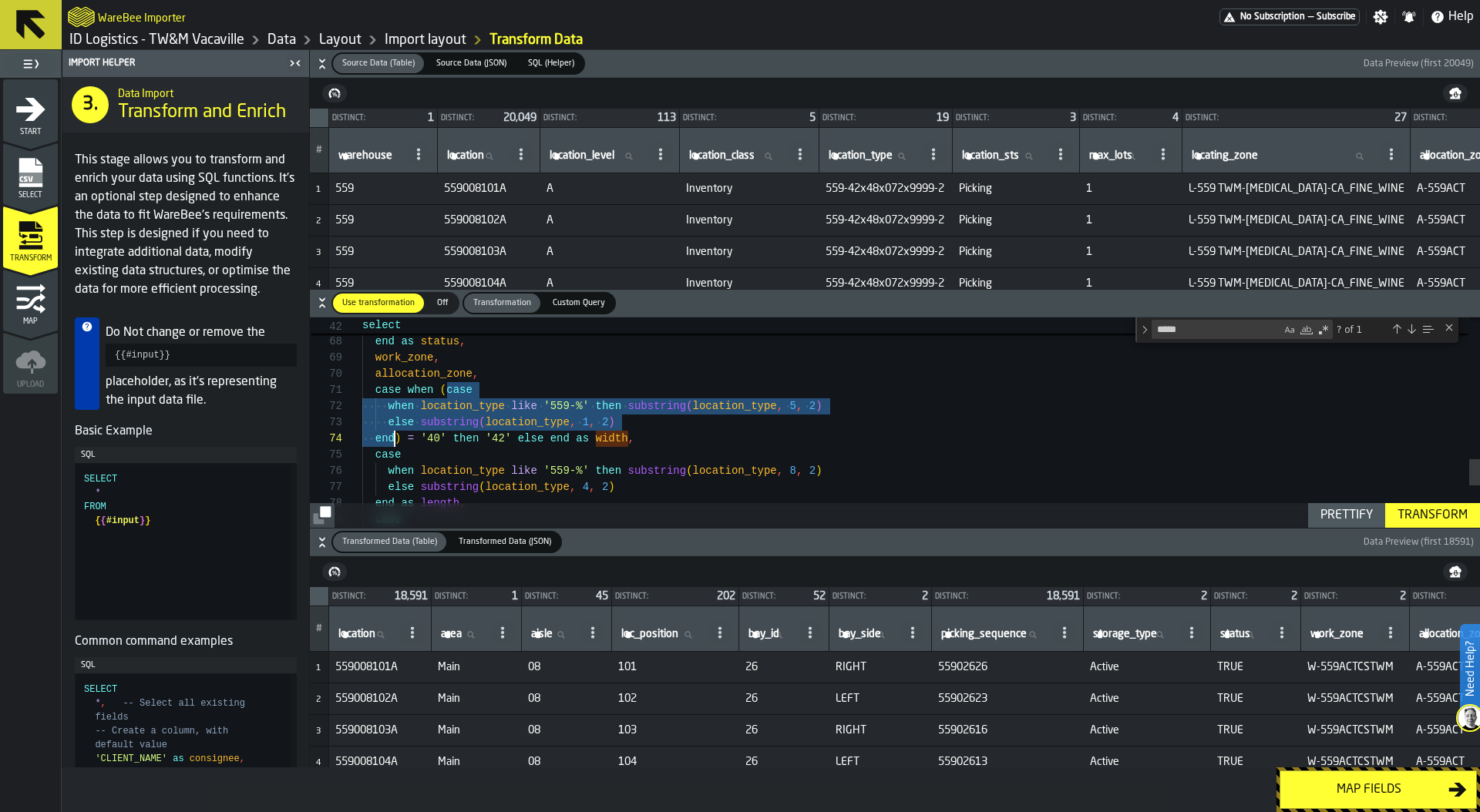
drag, startPoint x: 447, startPoint y: 386, endPoint x: 395, endPoint y: 434, distance: 70.8
click at [395, 434] on div "when active = 'N' then 'FALSE' end as status , work_zone , allocation_zone , ca…" at bounding box center [921, 34] width 1118 height 1644
click at [544, 439] on div "when active = 'N' then 'FALSE' end as status , work_zone , allocation_zone , ca…" at bounding box center [921, 34] width 1118 height 1644
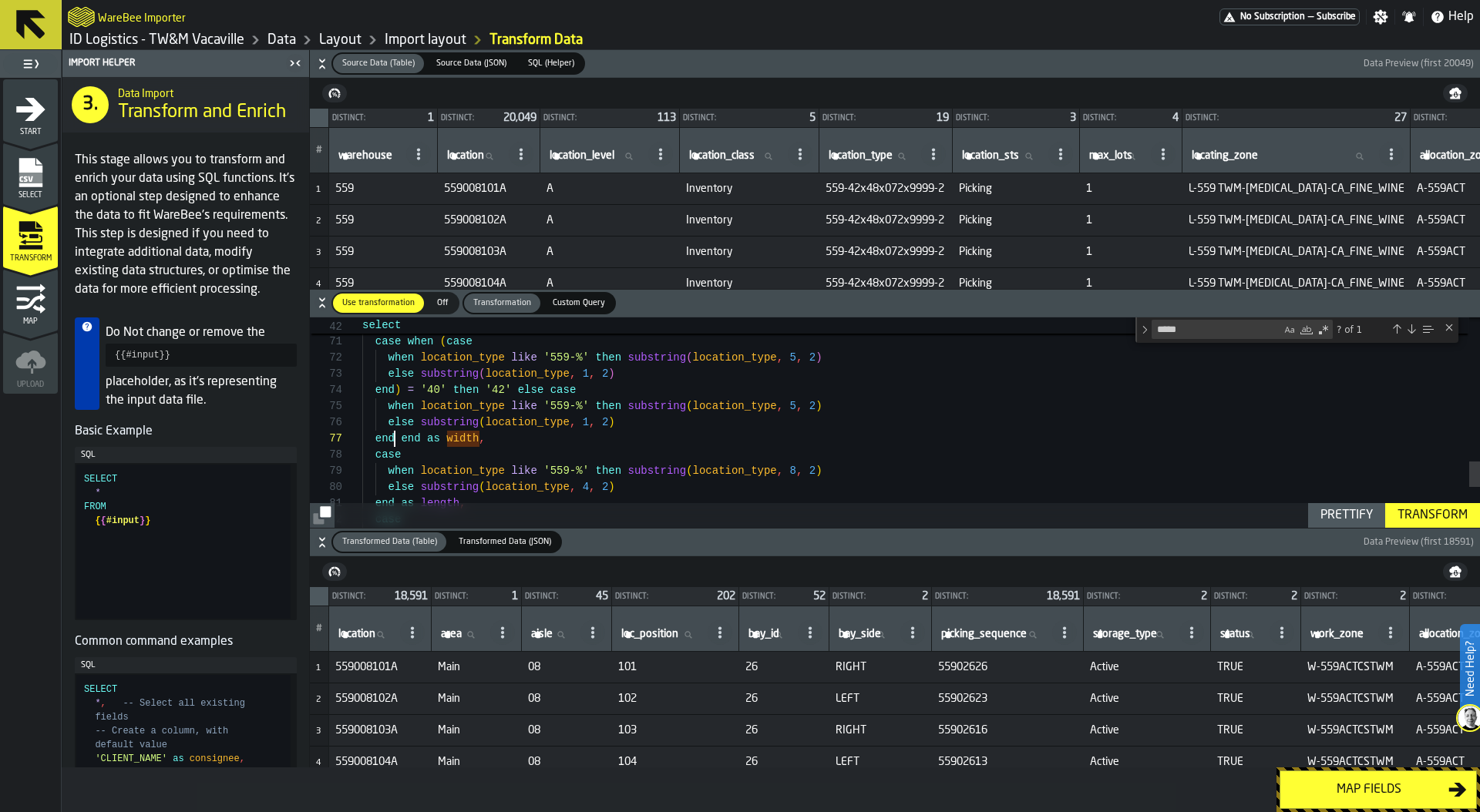
scroll to position [97, 0]
click at [547, 390] on div "allocation_zone , case when ( case when location_type like '559-%' then substri…" at bounding box center [921, 9] width 1118 height 1692
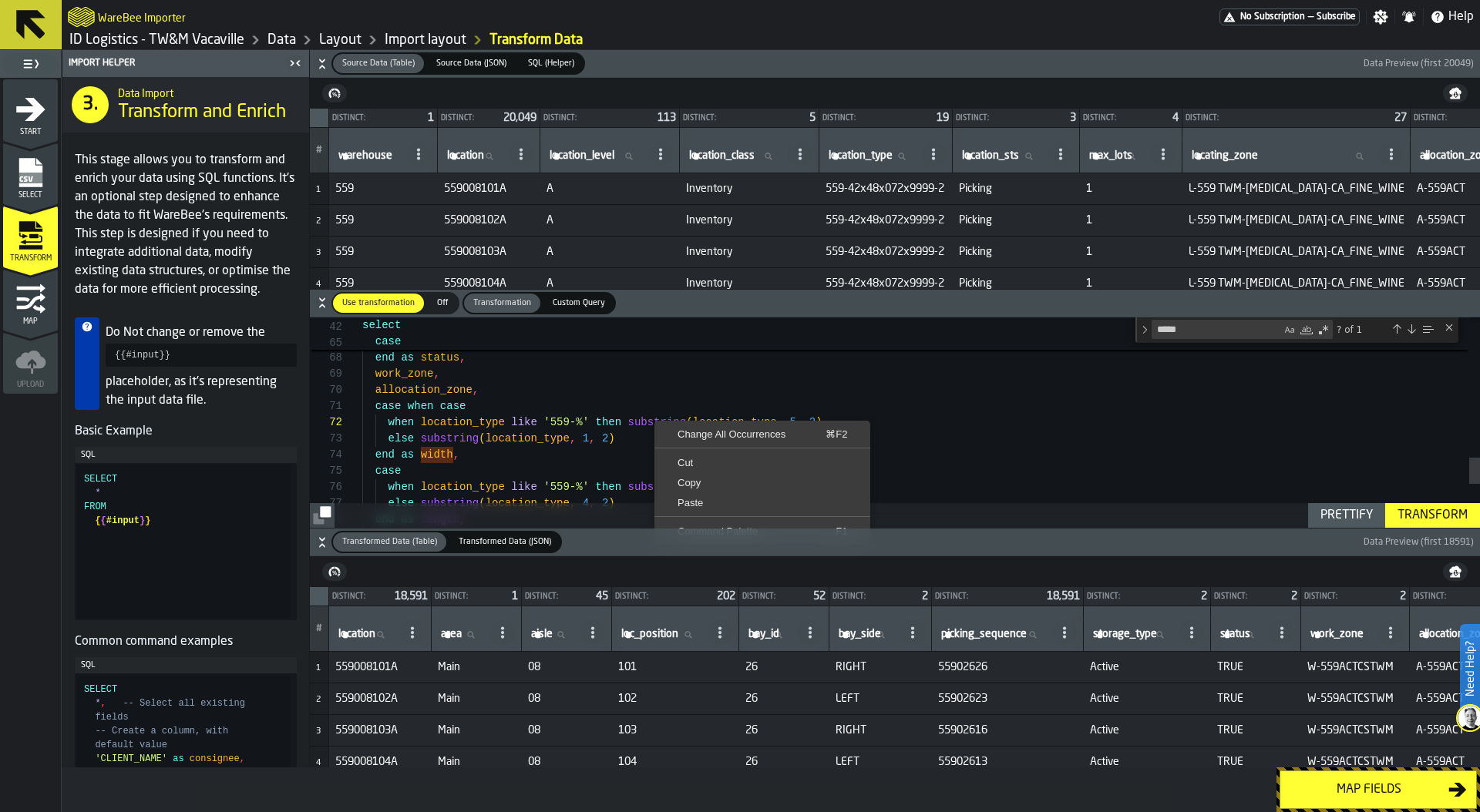
scroll to position [16, 0]
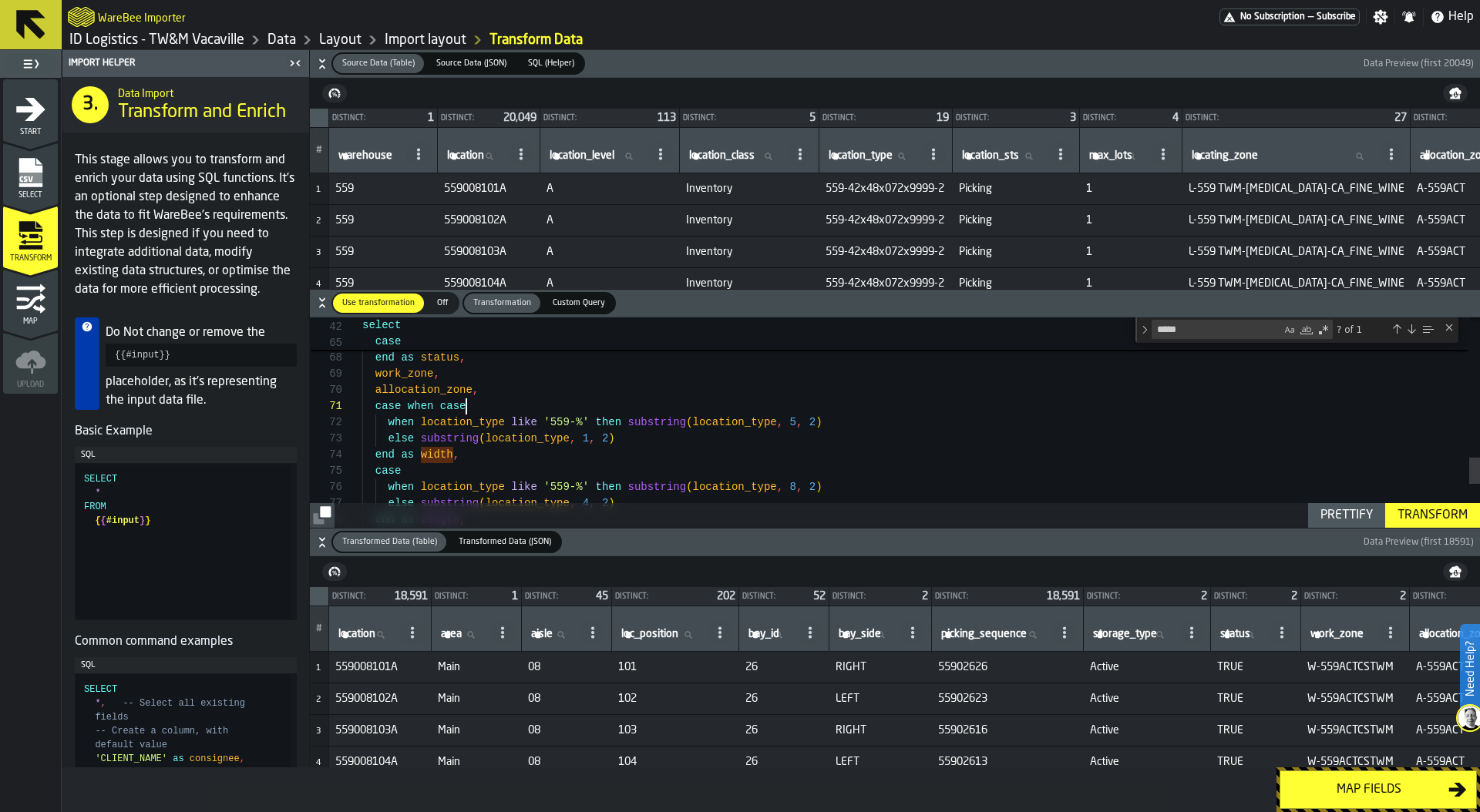
click at [648, 402] on div "allocation_zone , case when case when location_type like '559-%' then substring…" at bounding box center [921, 49] width 1118 height 1644
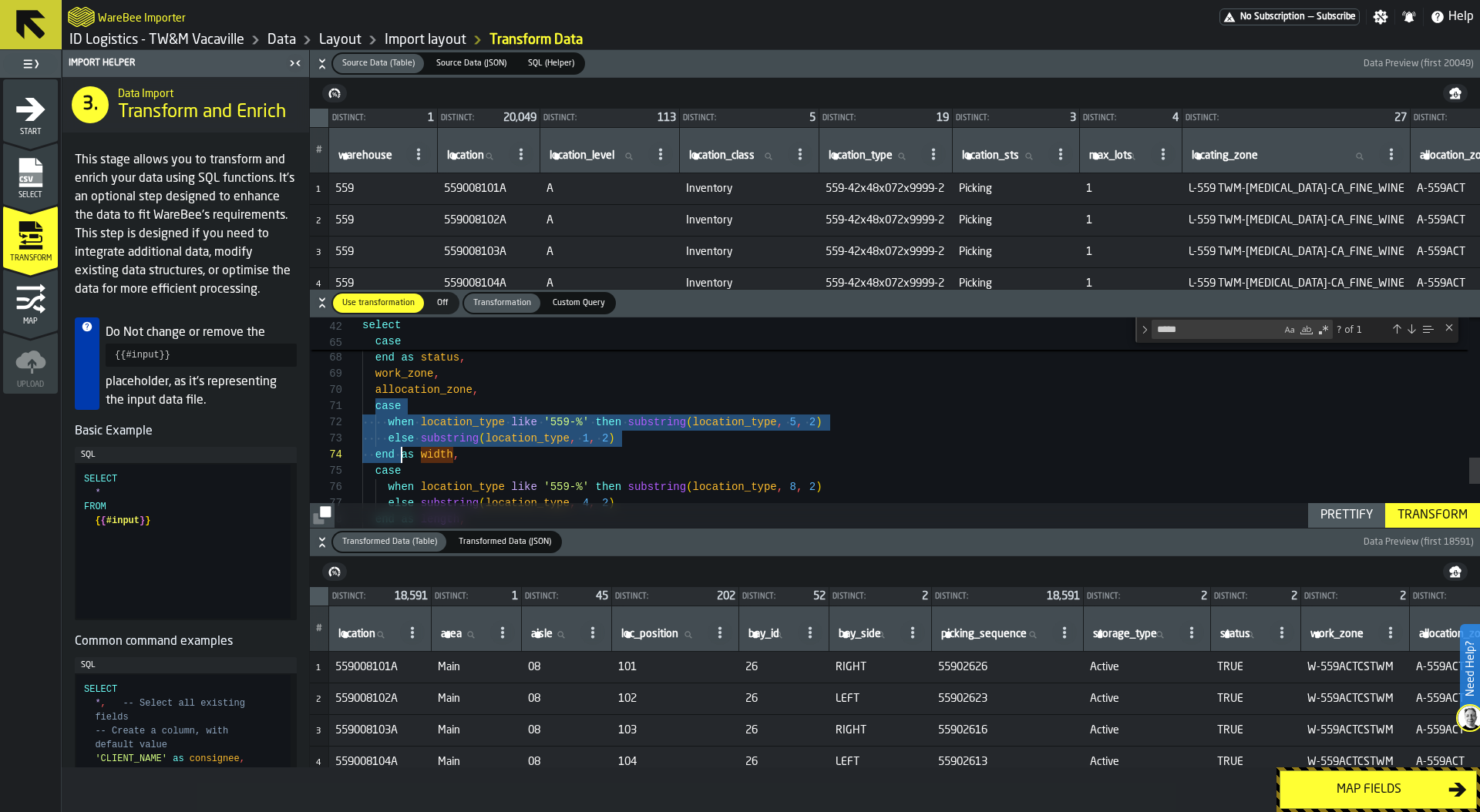
drag, startPoint x: 374, startPoint y: 408, endPoint x: 399, endPoint y: 450, distance: 48.9
click at [399, 451] on div "allocation_zone , case when location_type like '559-%' then substring ( locatio…" at bounding box center [921, 49] width 1118 height 1644
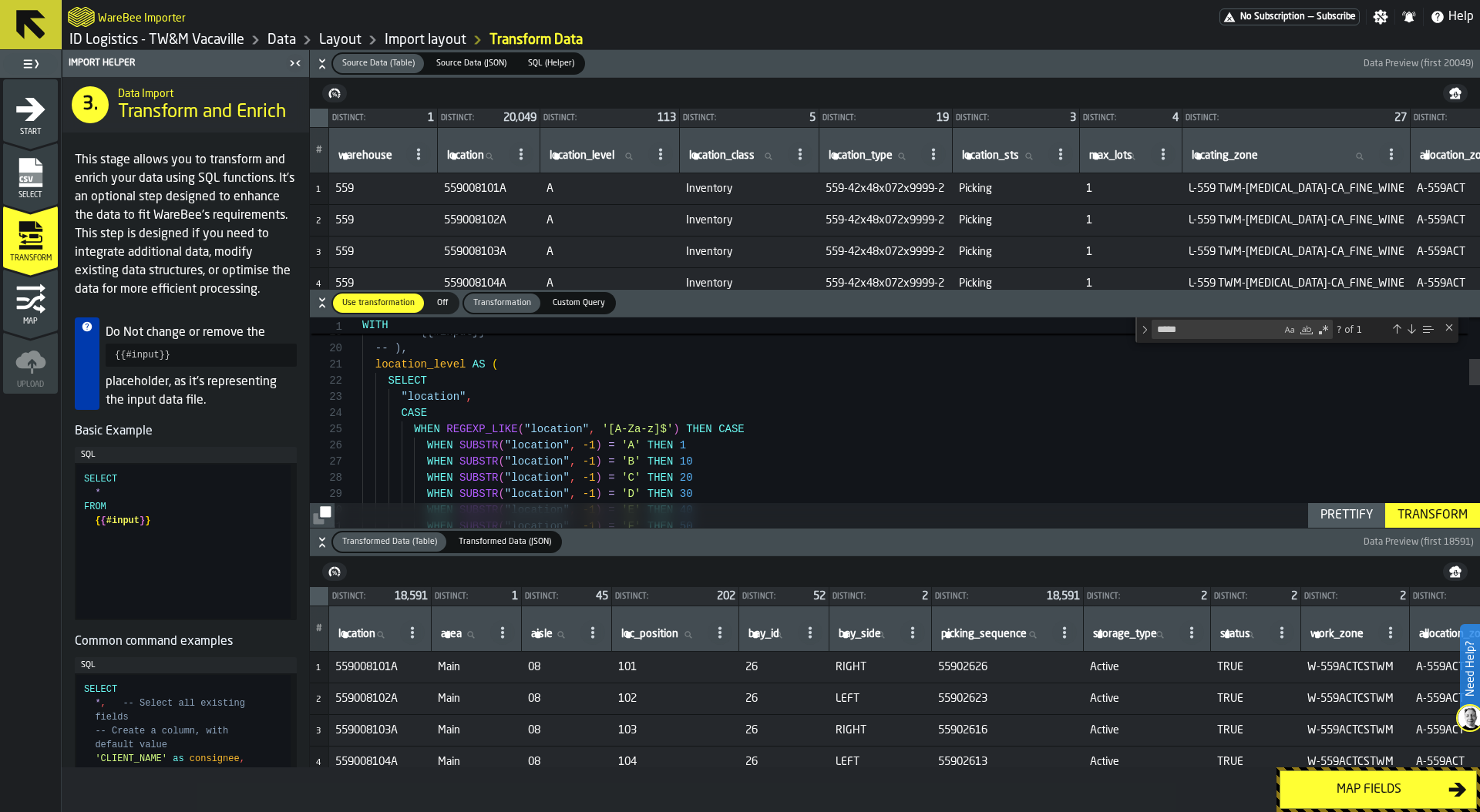
click at [488, 403] on div "-- FROM -- {{#input}} -- ), location_level AS ( SELECT "location" , CASE WHEN R…" at bounding box center [921, 817] width 1118 height 1644
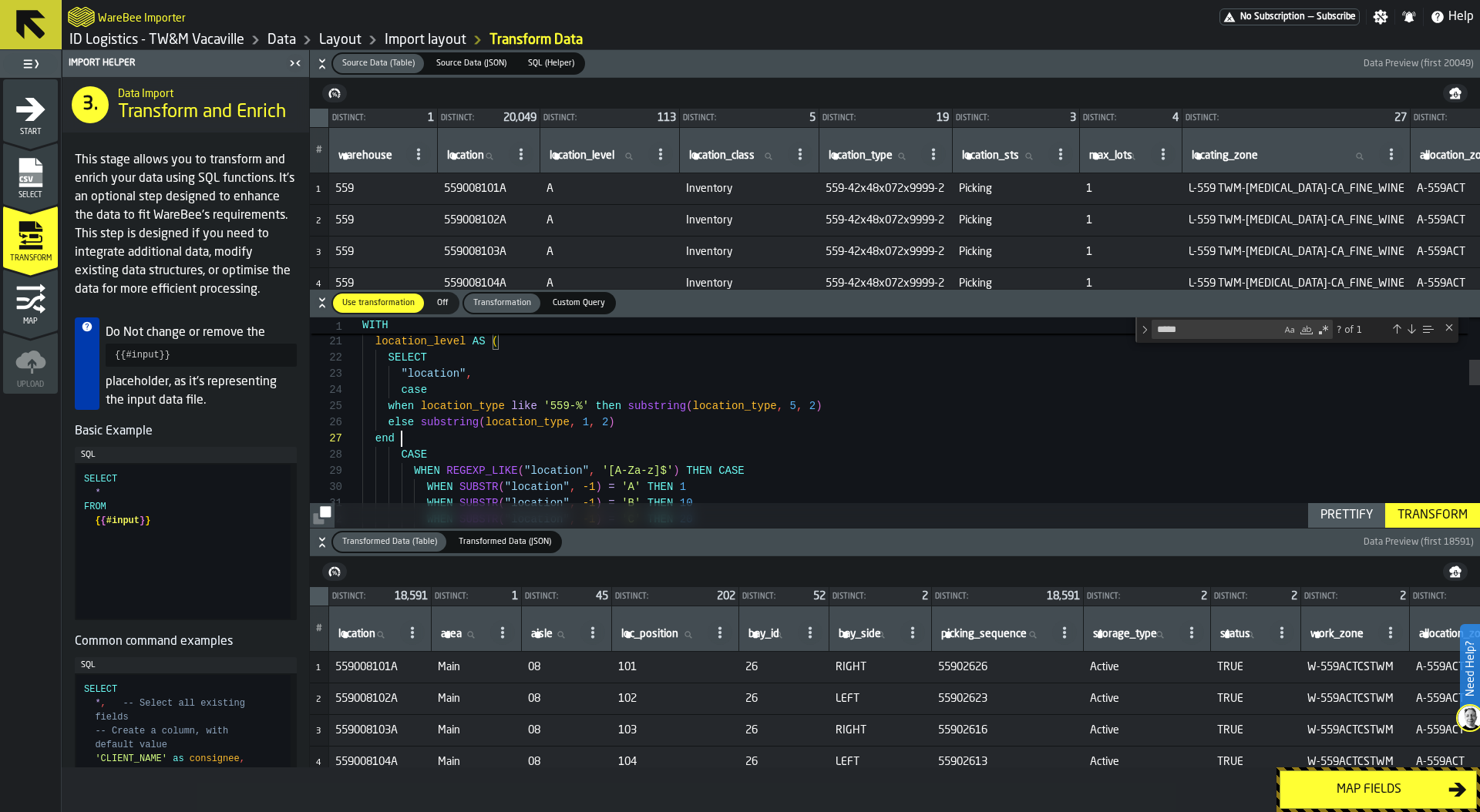
scroll to position [97, 0]
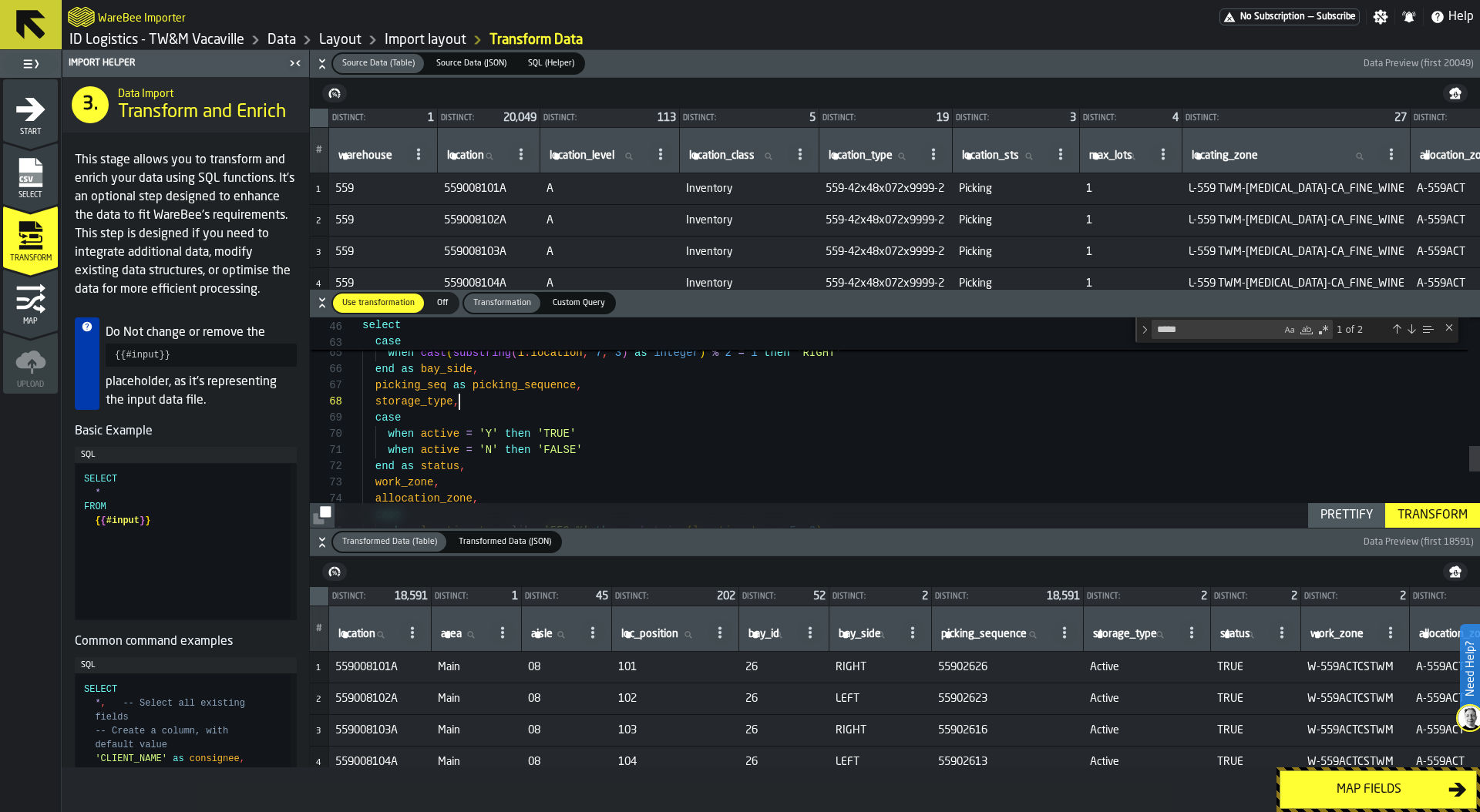
click at [494, 406] on div "when cast ( substring ( i . location , 7 , 3 ) as integer ) % 2 = 1 then 'RIGHT…" at bounding box center [921, 126] width 1118 height 1708
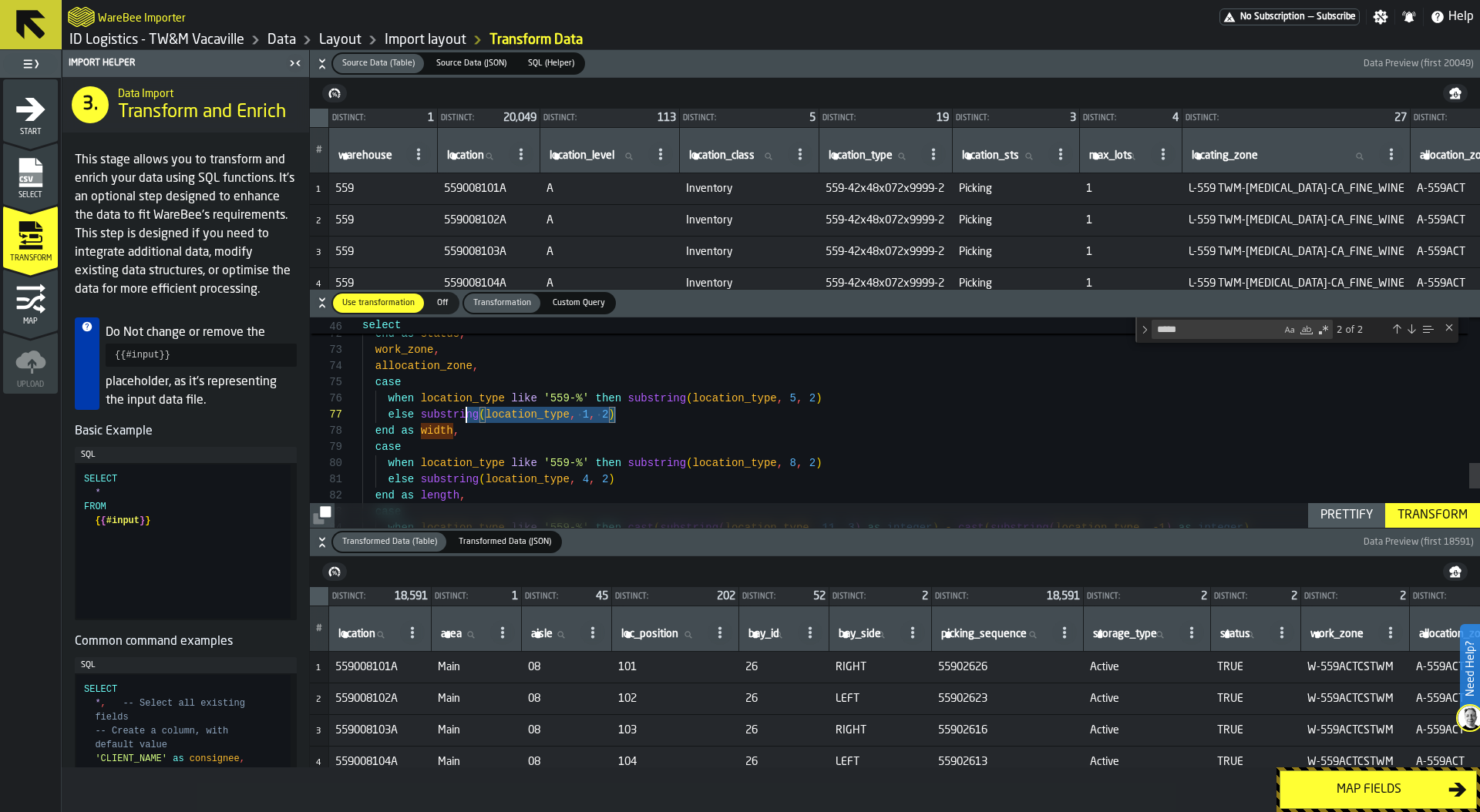
scroll to position [81, 0]
drag, startPoint x: 641, startPoint y: 416, endPoint x: 368, endPoint y: 405, distance: 273.2
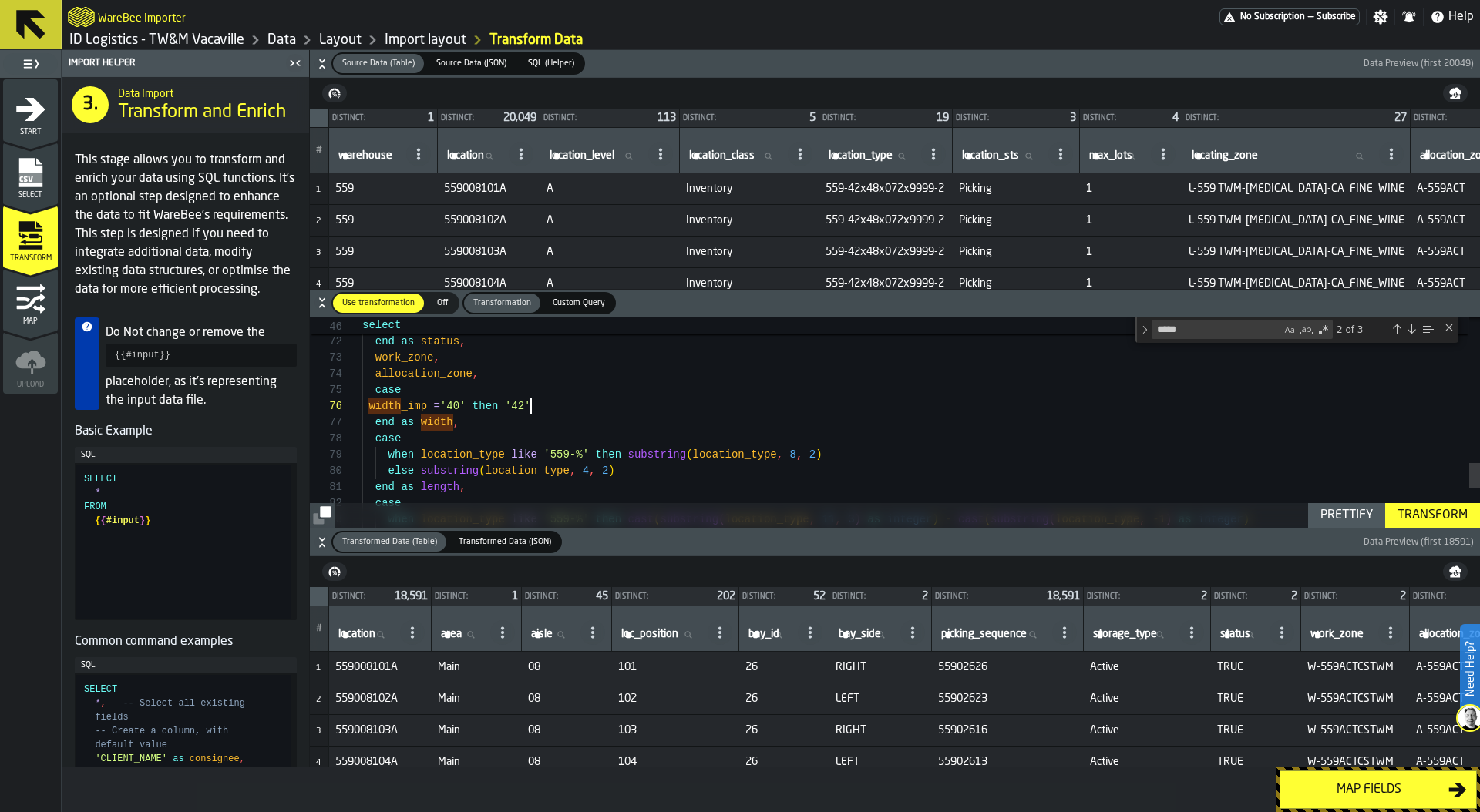
type textarea "**********"
click at [1343, 521] on div "Prettify" at bounding box center [1346, 515] width 64 height 19
click at [1337, 514] on div "Prettify" at bounding box center [1346, 515] width 64 height 19
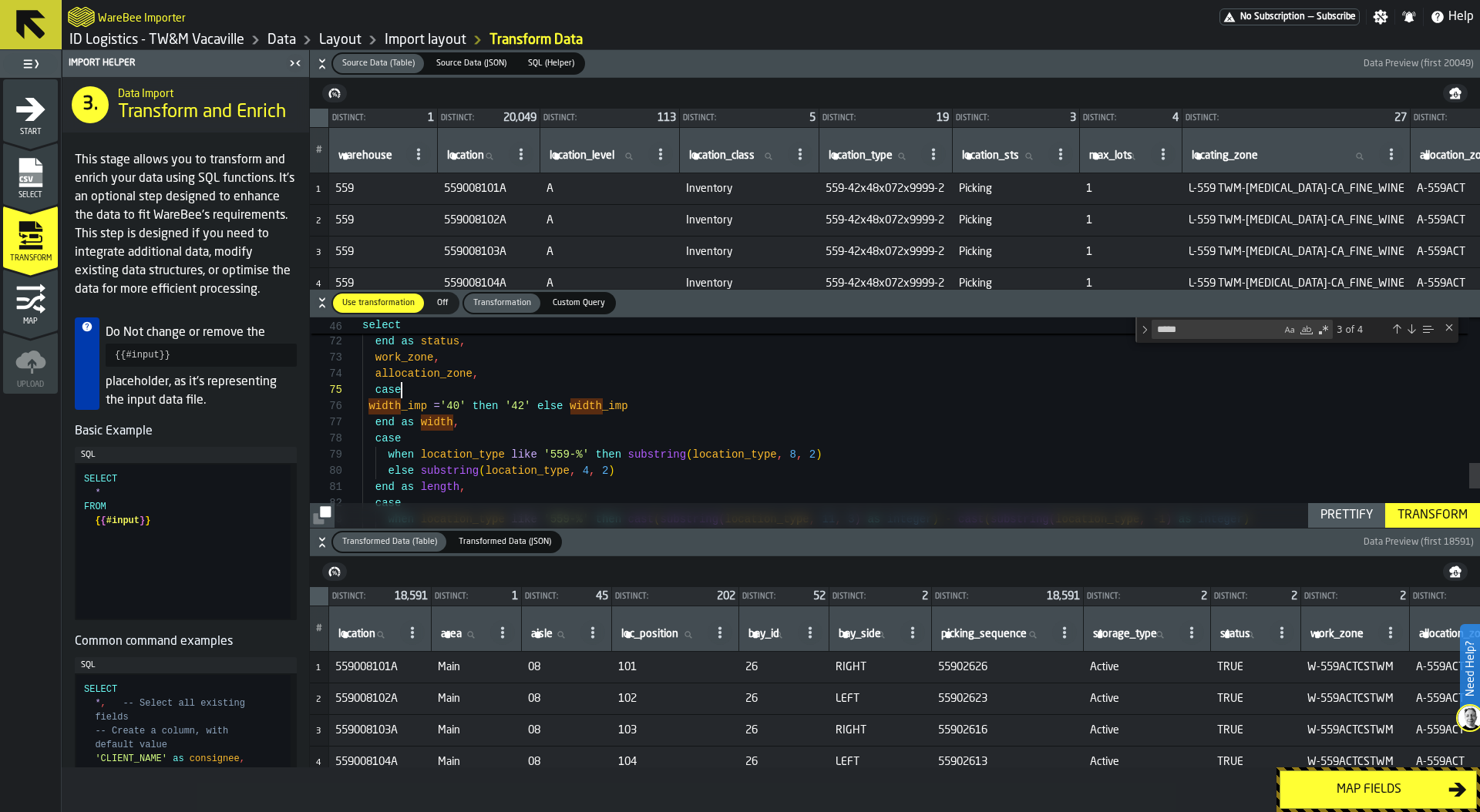
scroll to position [64, 0]
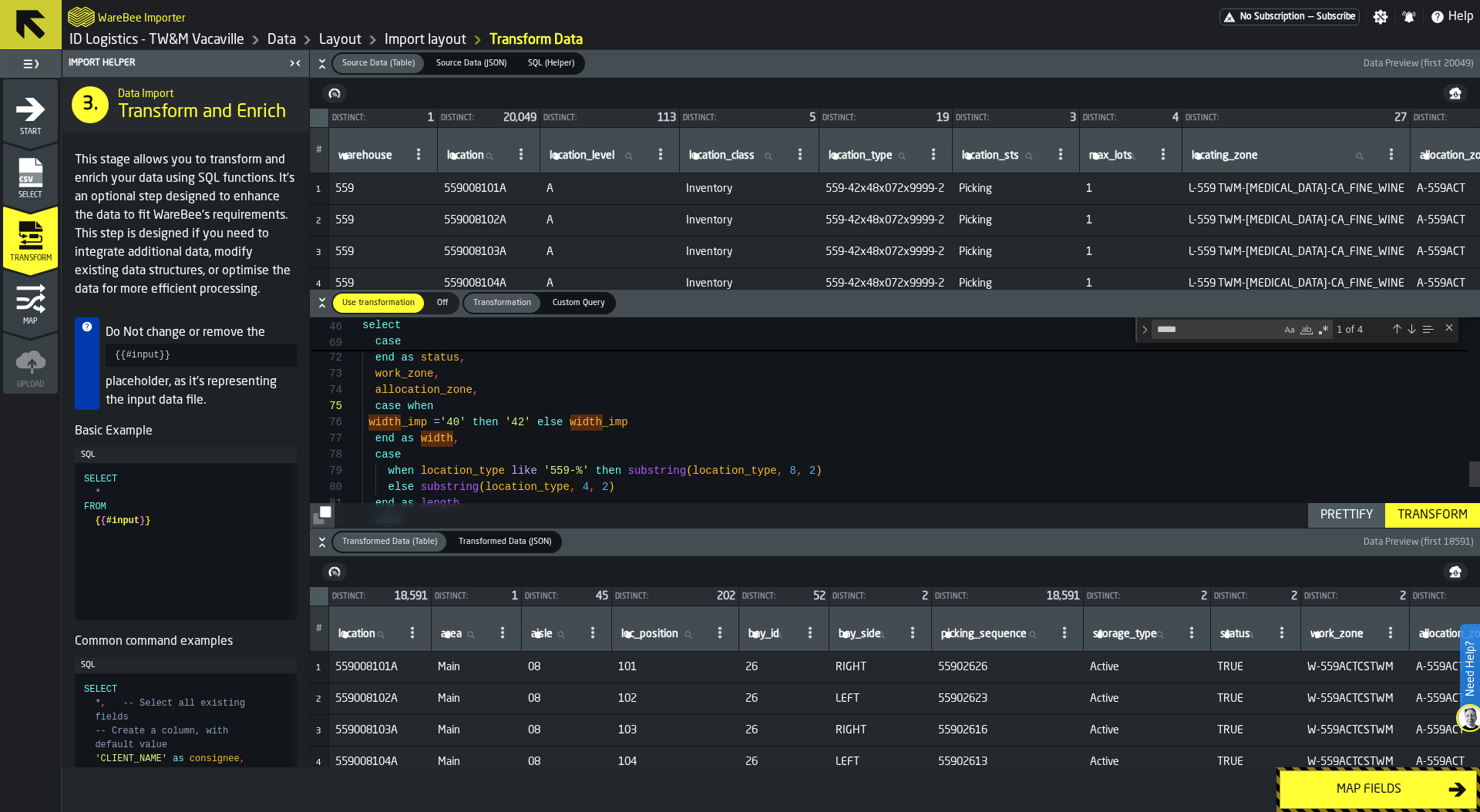
click at [1348, 518] on div "Prettify" at bounding box center [1346, 515] width 64 height 19
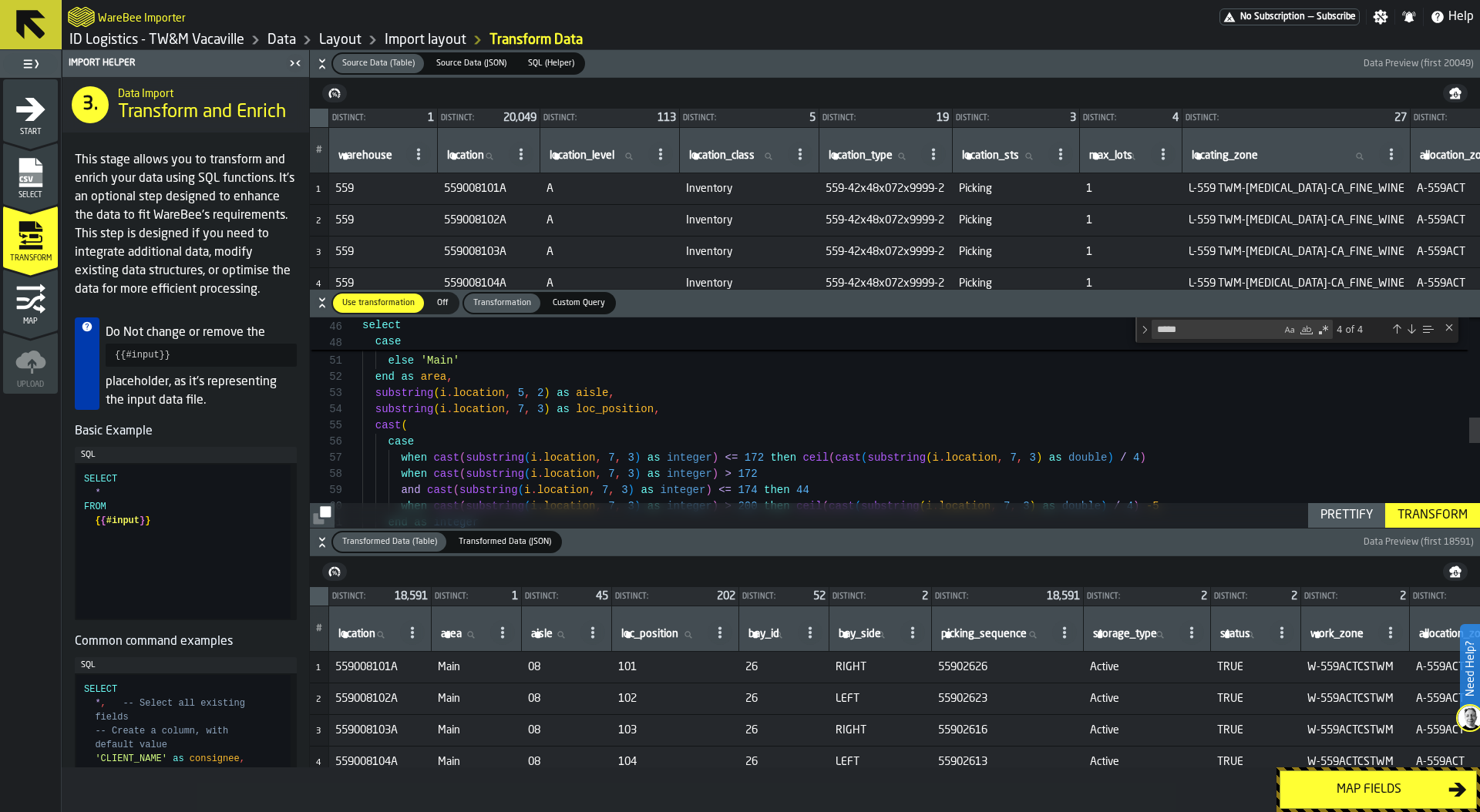
click at [1433, 515] on div "Transform" at bounding box center [1432, 515] width 82 height 19
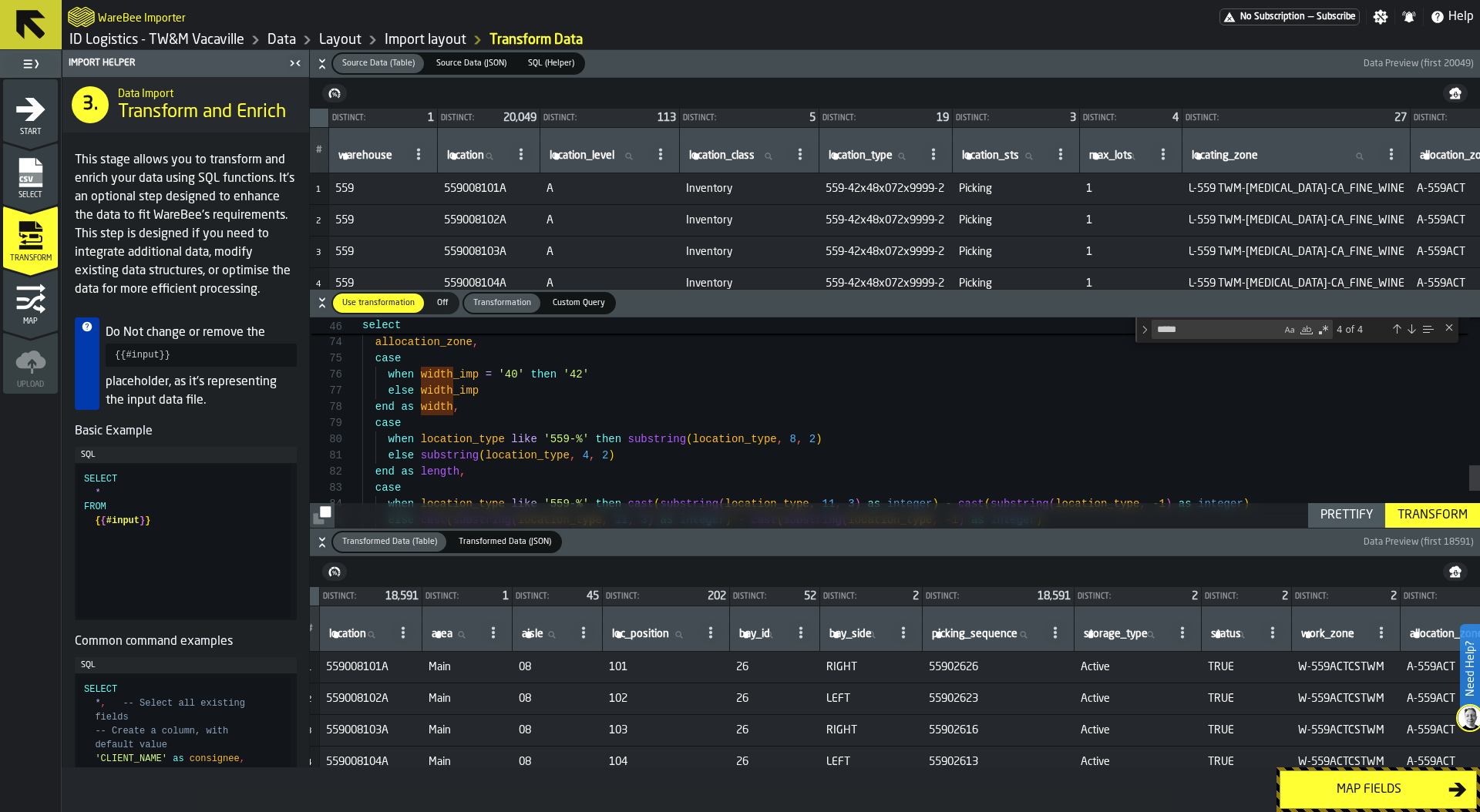
scroll to position [1, 10]
click at [915, 188] on span "559-42x48x072x9999-2" at bounding box center [886, 189] width 121 height 12
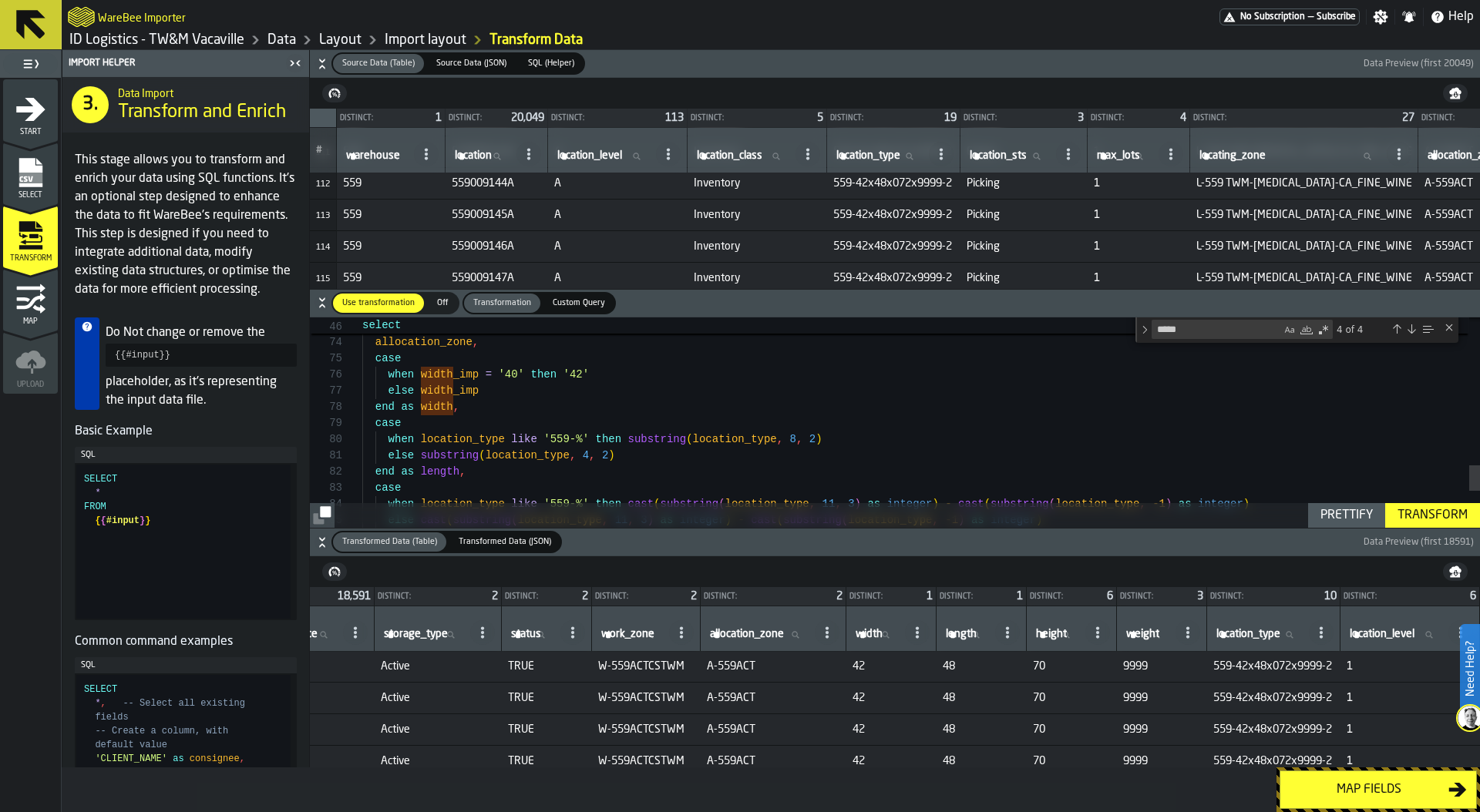
scroll to position [1, 782]
click at [1092, 631] on icon at bounding box center [1097, 632] width 12 height 12
click at [1032, 725] on span "Show Values" at bounding box center [1007, 730] width 69 height 19
click at [1096, 633] on circle at bounding box center [1097, 632] width 3 height 3
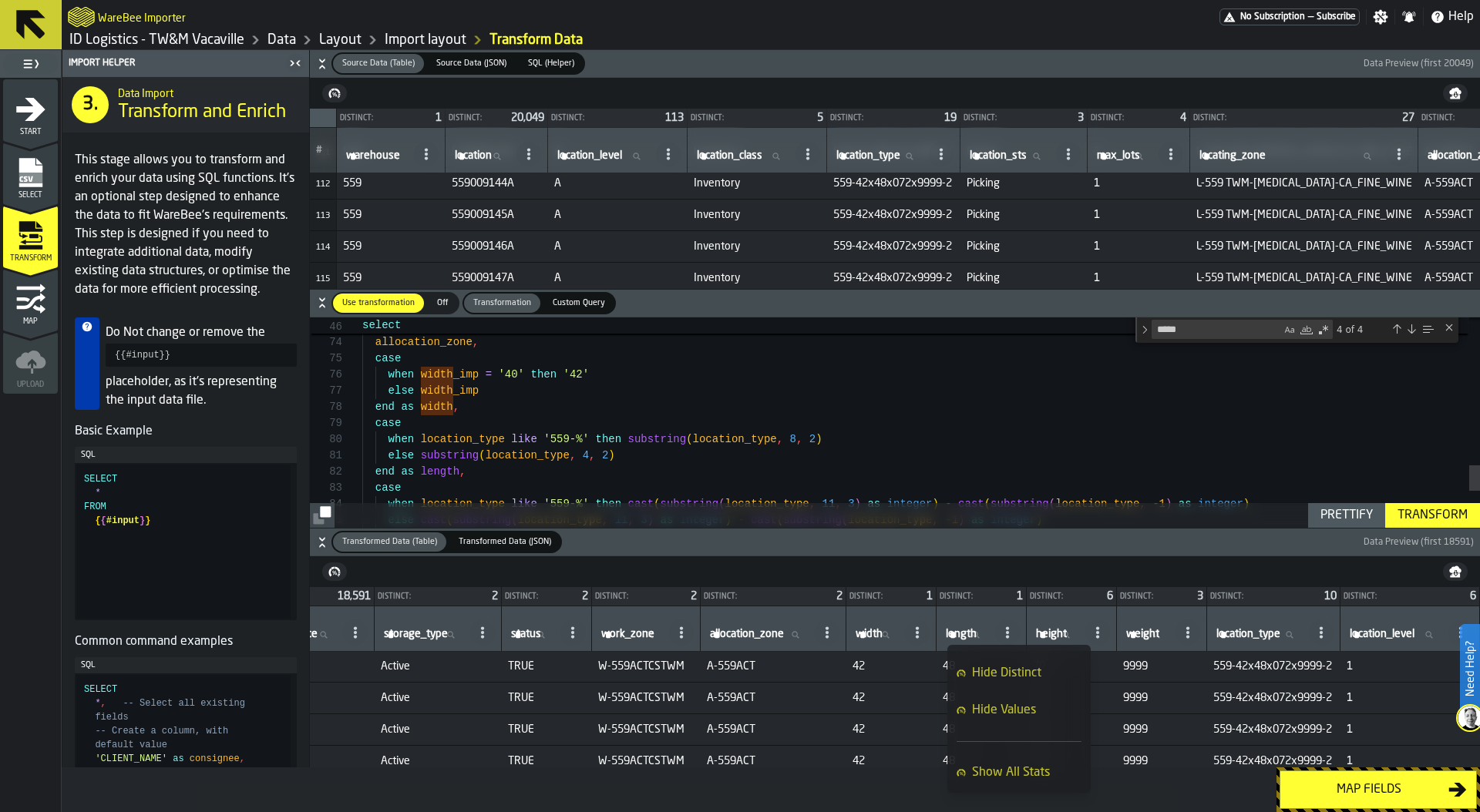
scroll to position [161, 0]
click at [1027, 721] on li "Show All Stats" at bounding box center [1019, 737] width 144 height 37
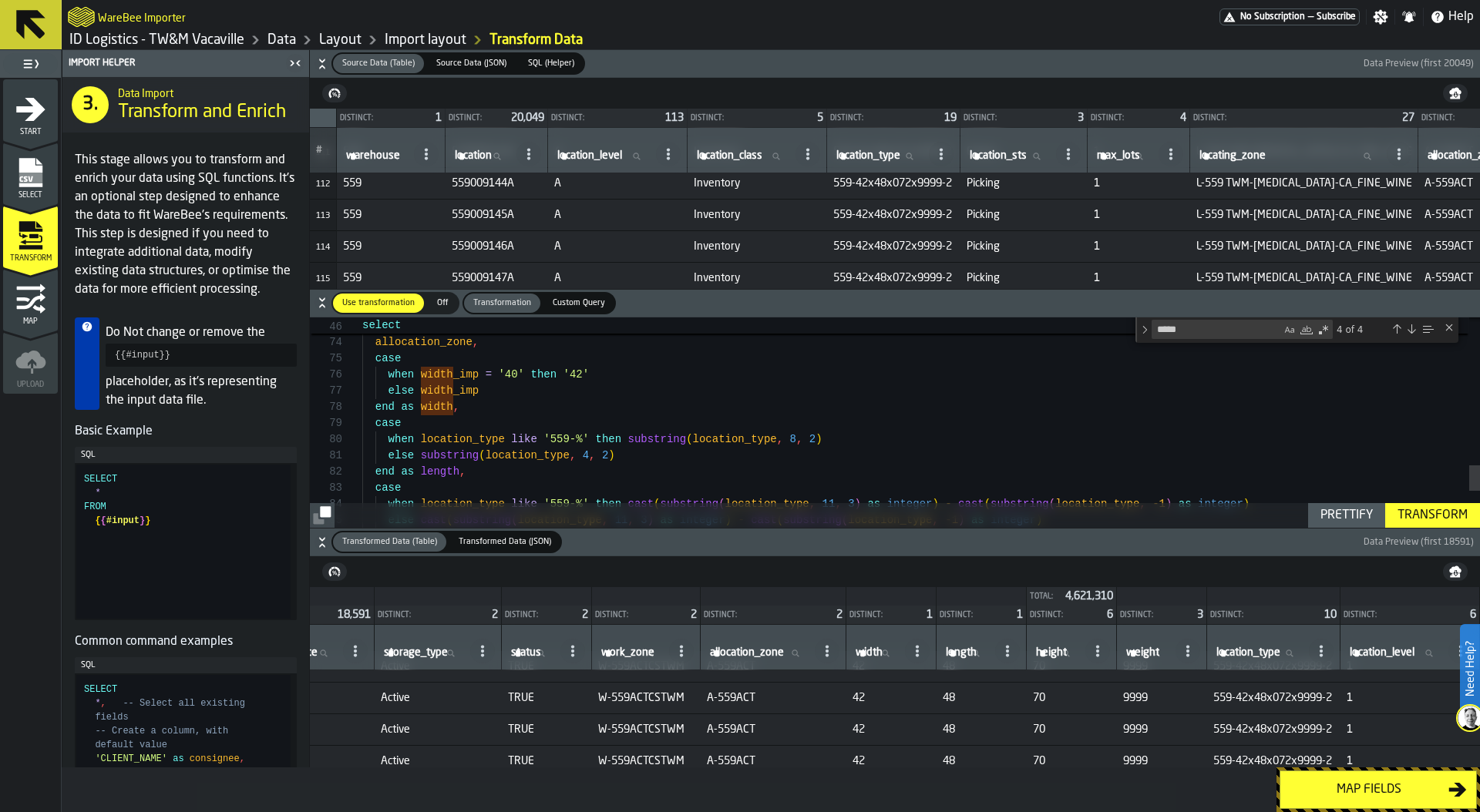
click at [1092, 649] on icon at bounding box center [1097, 651] width 12 height 12
click at [1033, 756] on span "Show All Stats" at bounding box center [1010, 756] width 78 height 19
click at [1092, 647] on icon at bounding box center [1097, 651] width 12 height 12
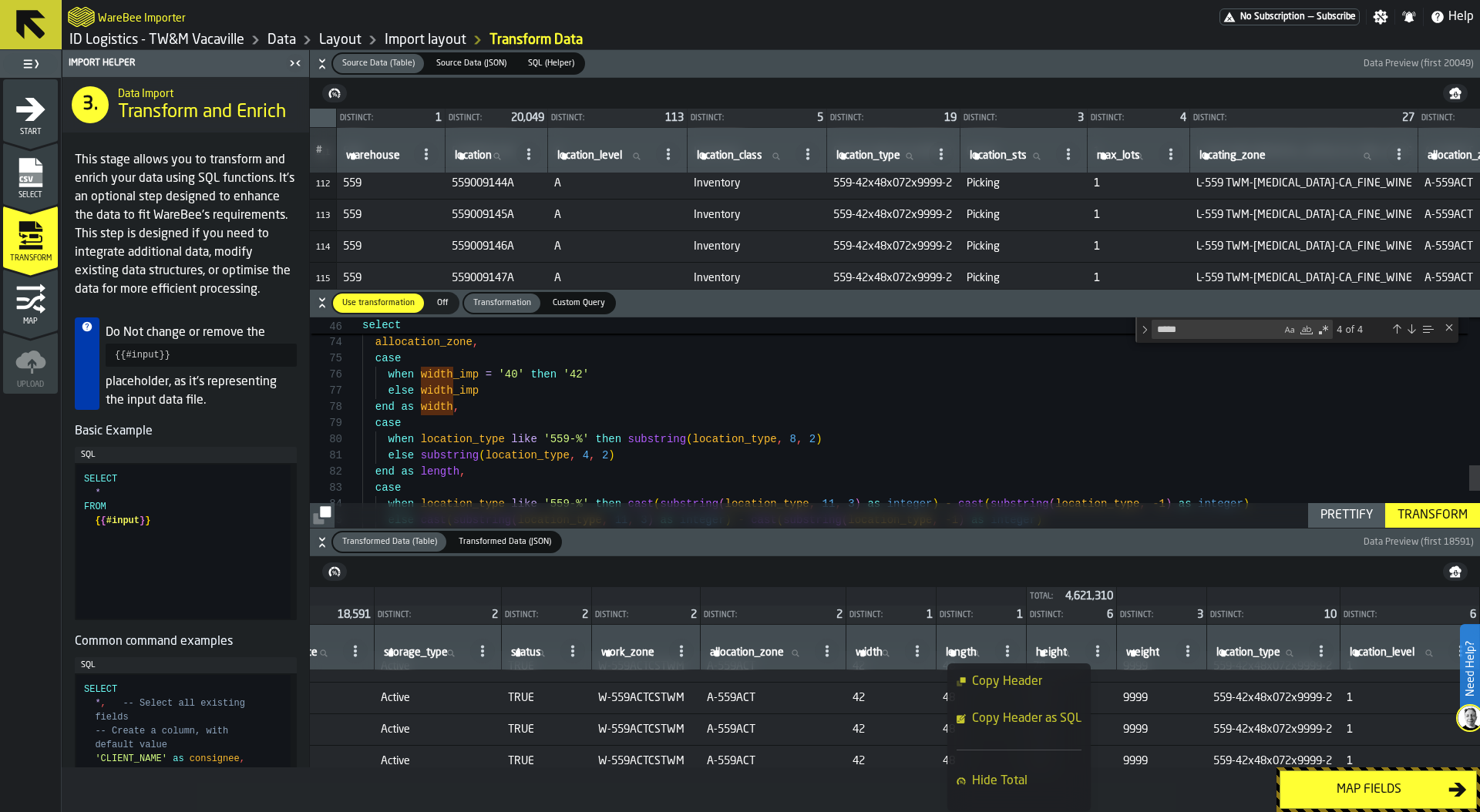
click at [1103, 582] on nav at bounding box center [895, 571] width 1170 height 31
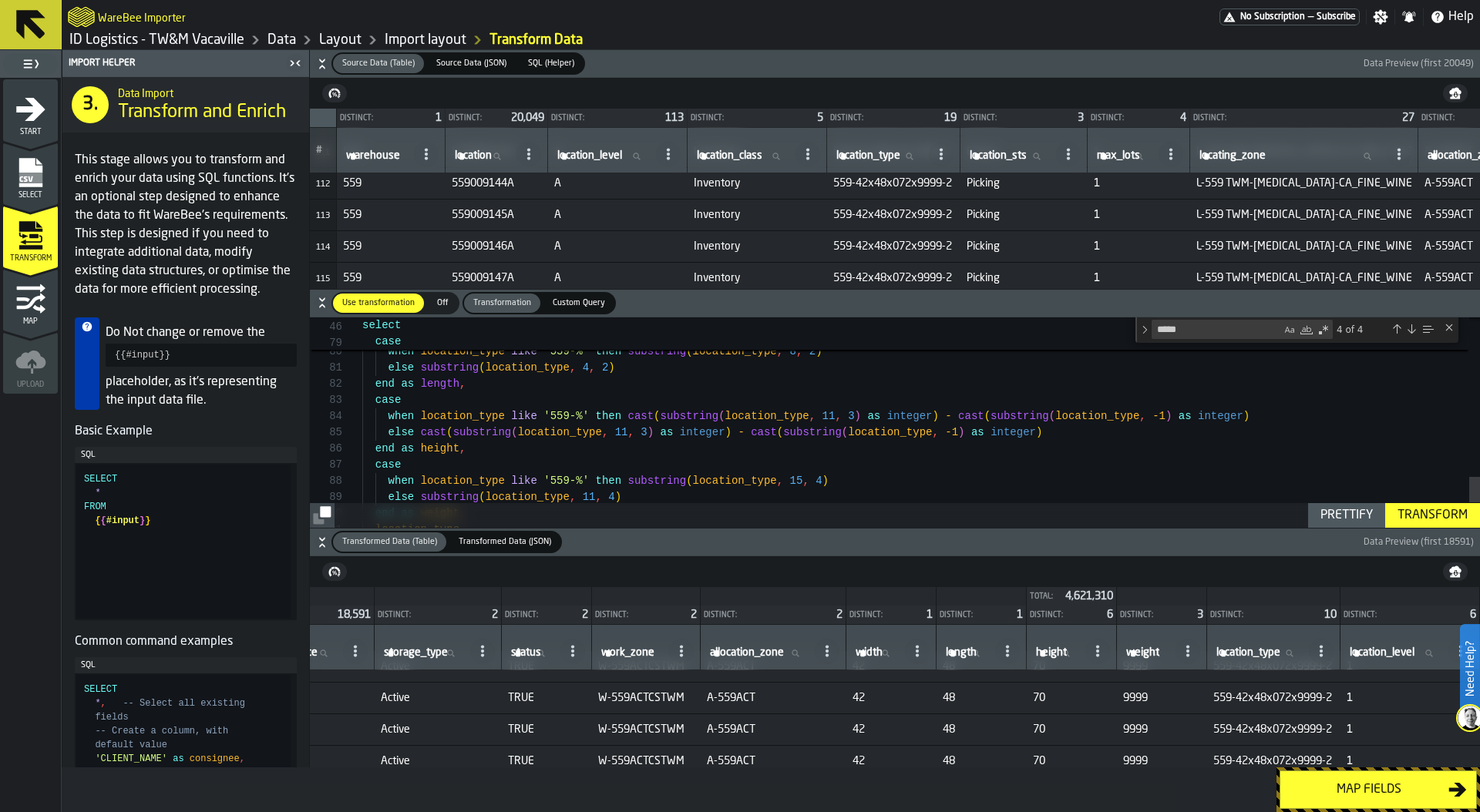
type textarea "**********"
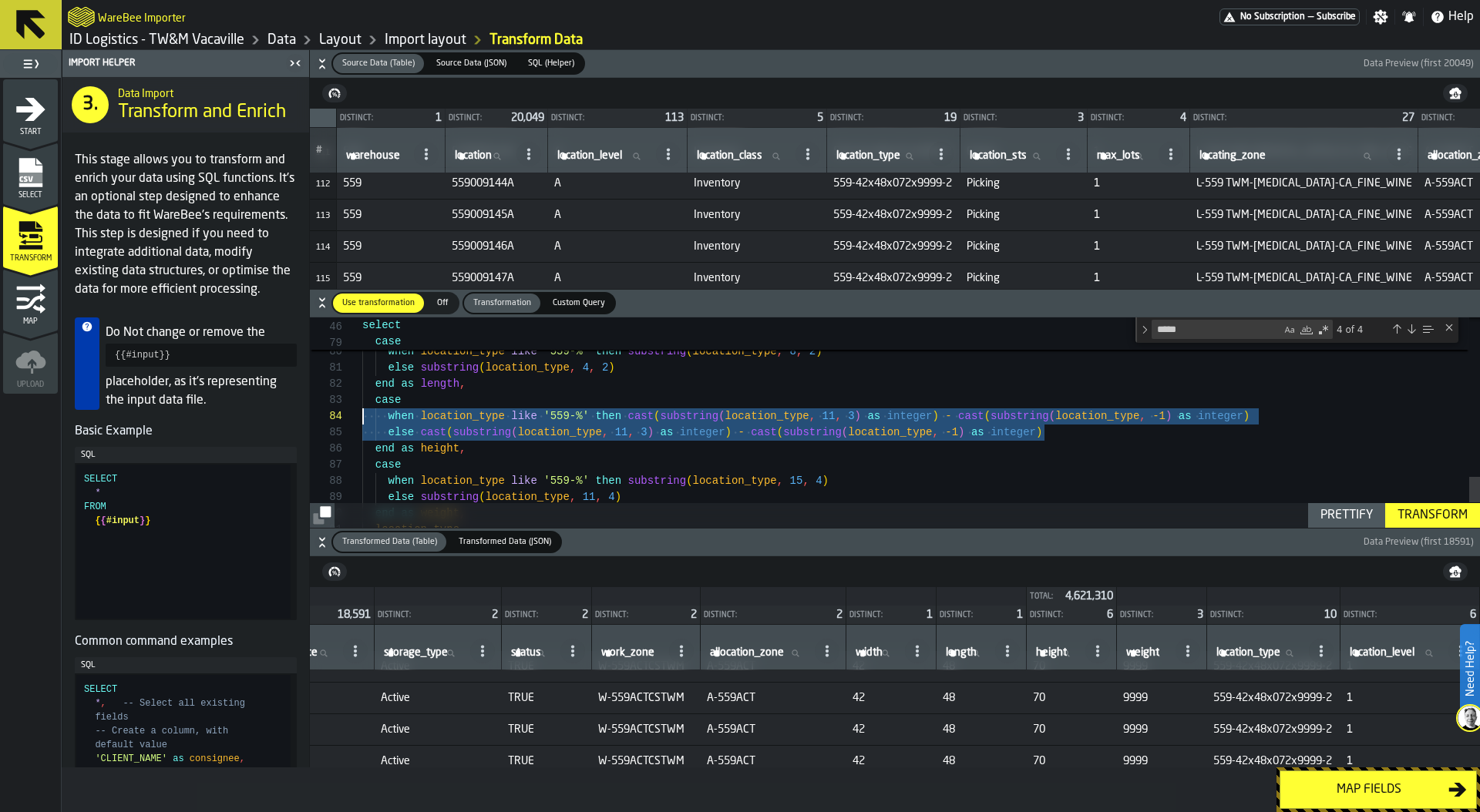
scroll to position [49, 0]
drag, startPoint x: 1075, startPoint y: 439, endPoint x: 296, endPoint y: 422, distance: 779.2
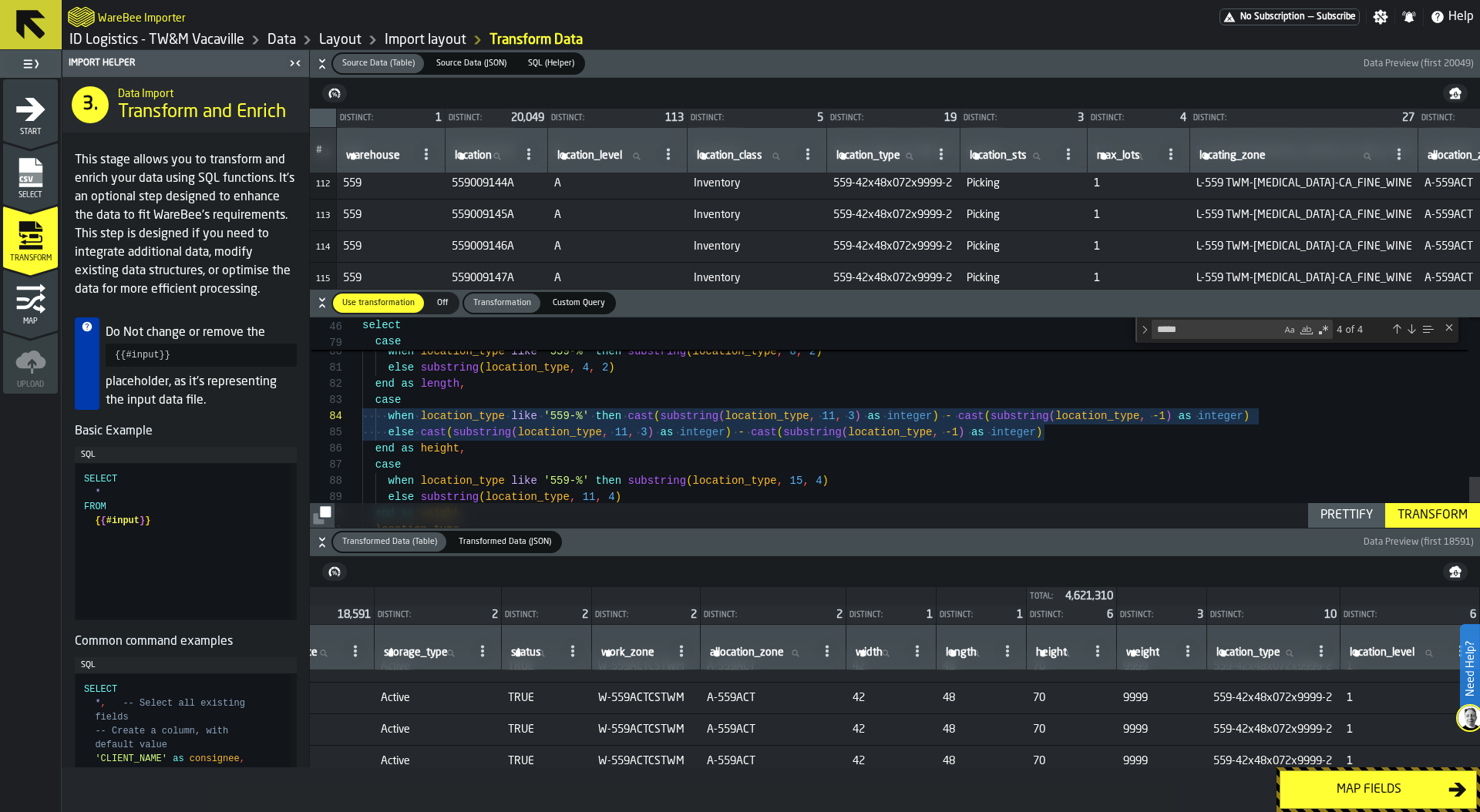
click at [589, 301] on span "Custom Query" at bounding box center [578, 303] width 64 height 13
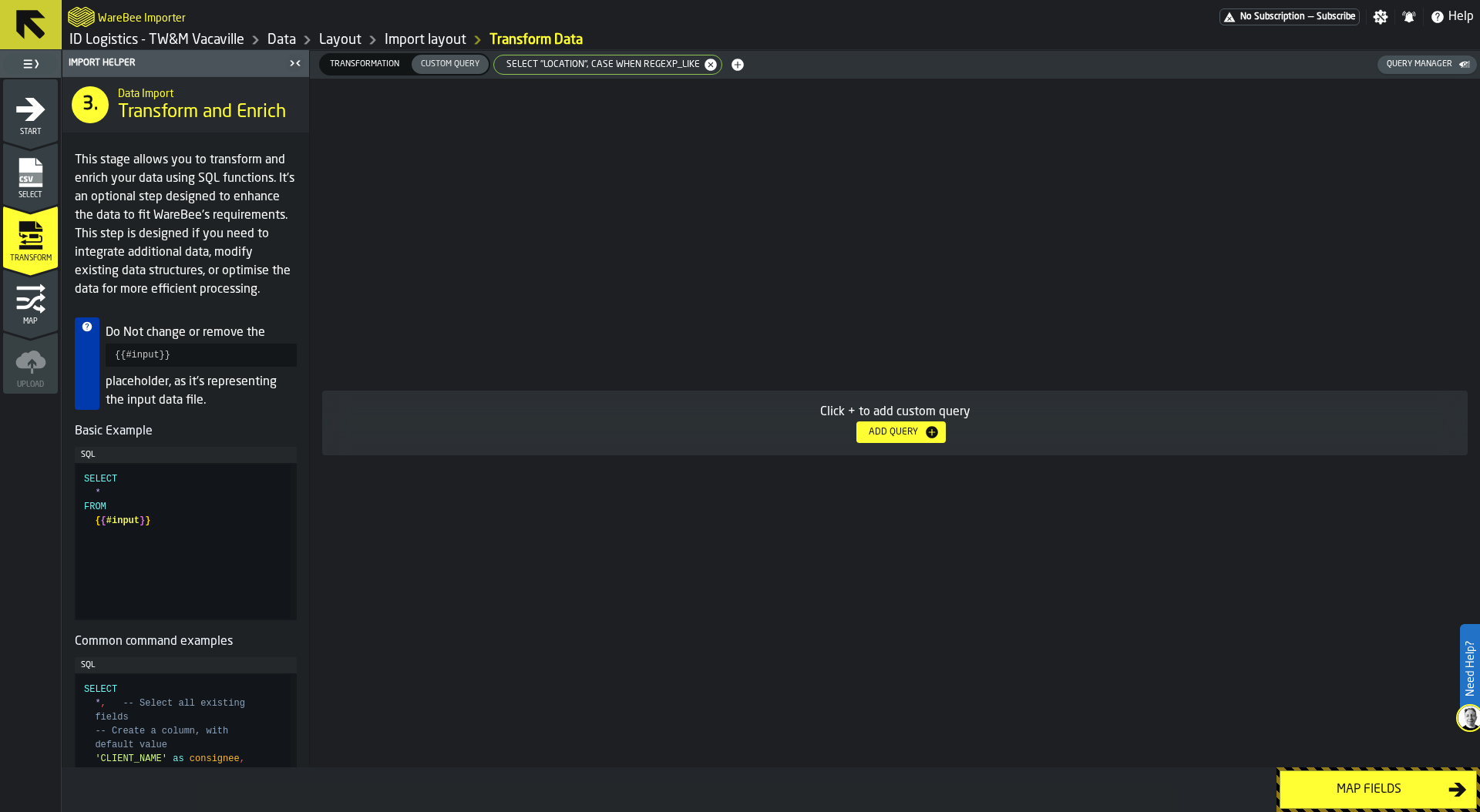
click at [607, 63] on span "SELECT "location", CASE WHEN REGEXP_LIKE" at bounding box center [599, 65] width 205 height 11
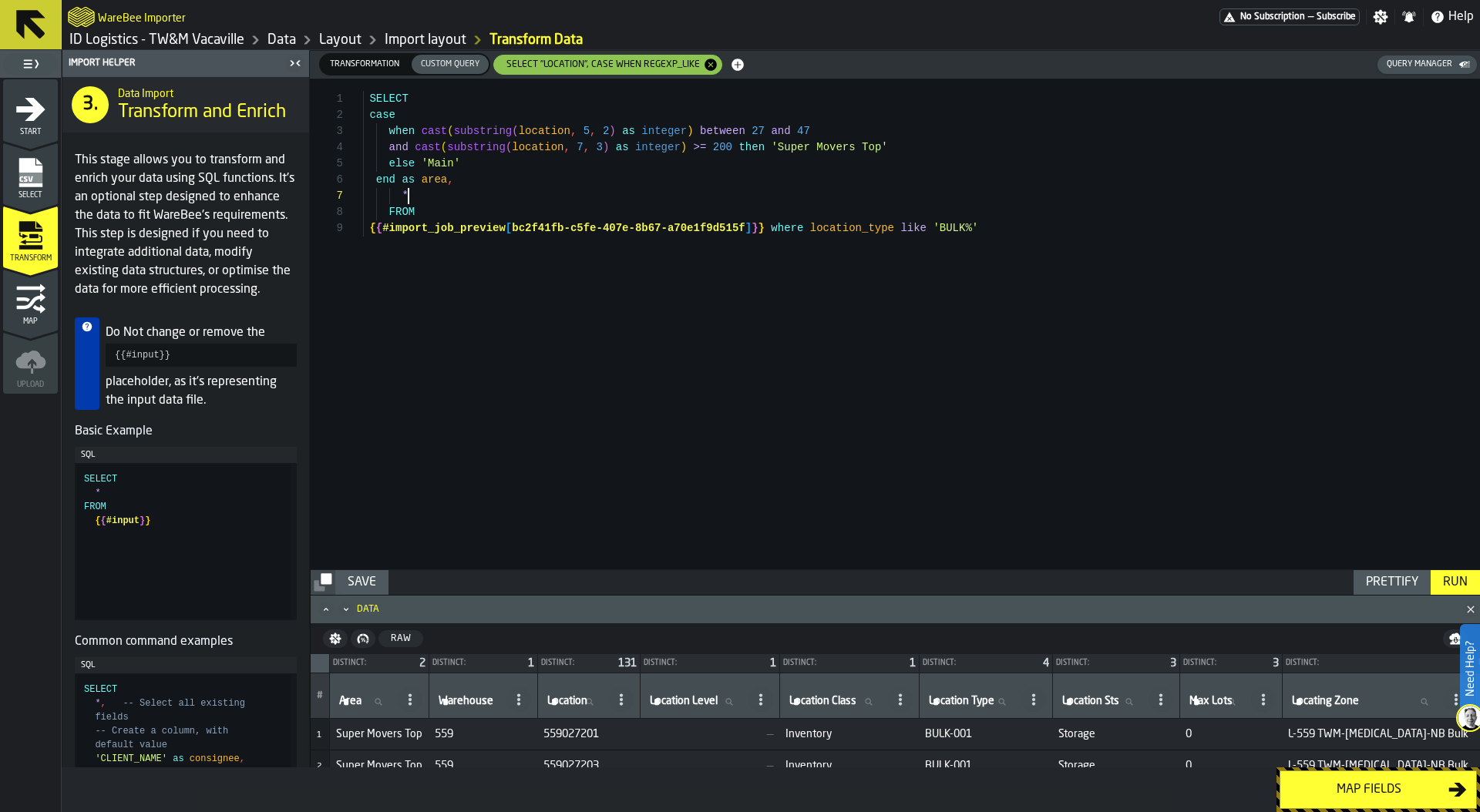
scroll to position [16, 0]
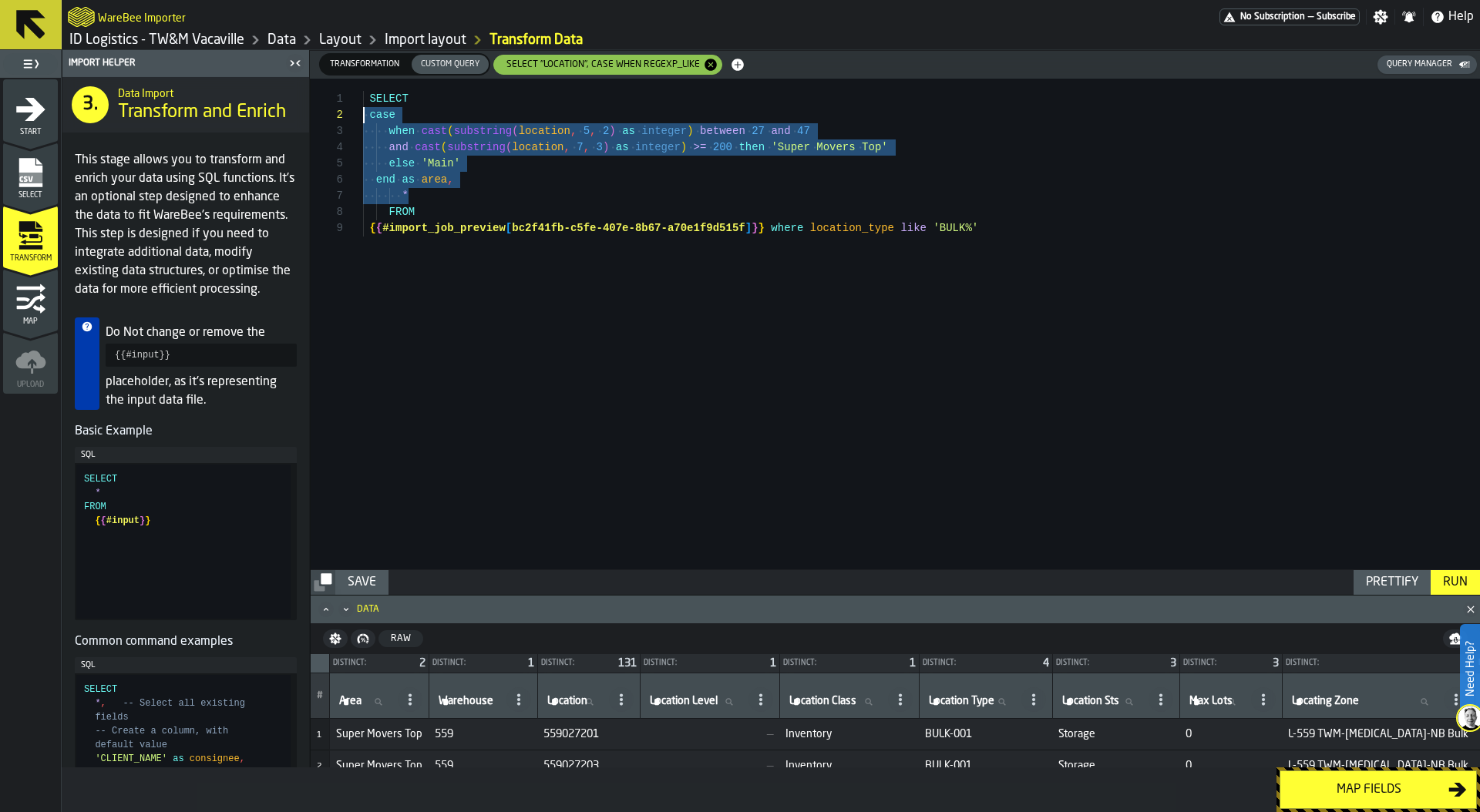
drag, startPoint x: 451, startPoint y: 196, endPoint x: 358, endPoint y: 117, distance: 122.0
click at [363, 117] on div "SELECT case when cast ( substring ( location , 5 , 2 ) as integer ) between 27 …" at bounding box center [922, 324] width 1117 height 491
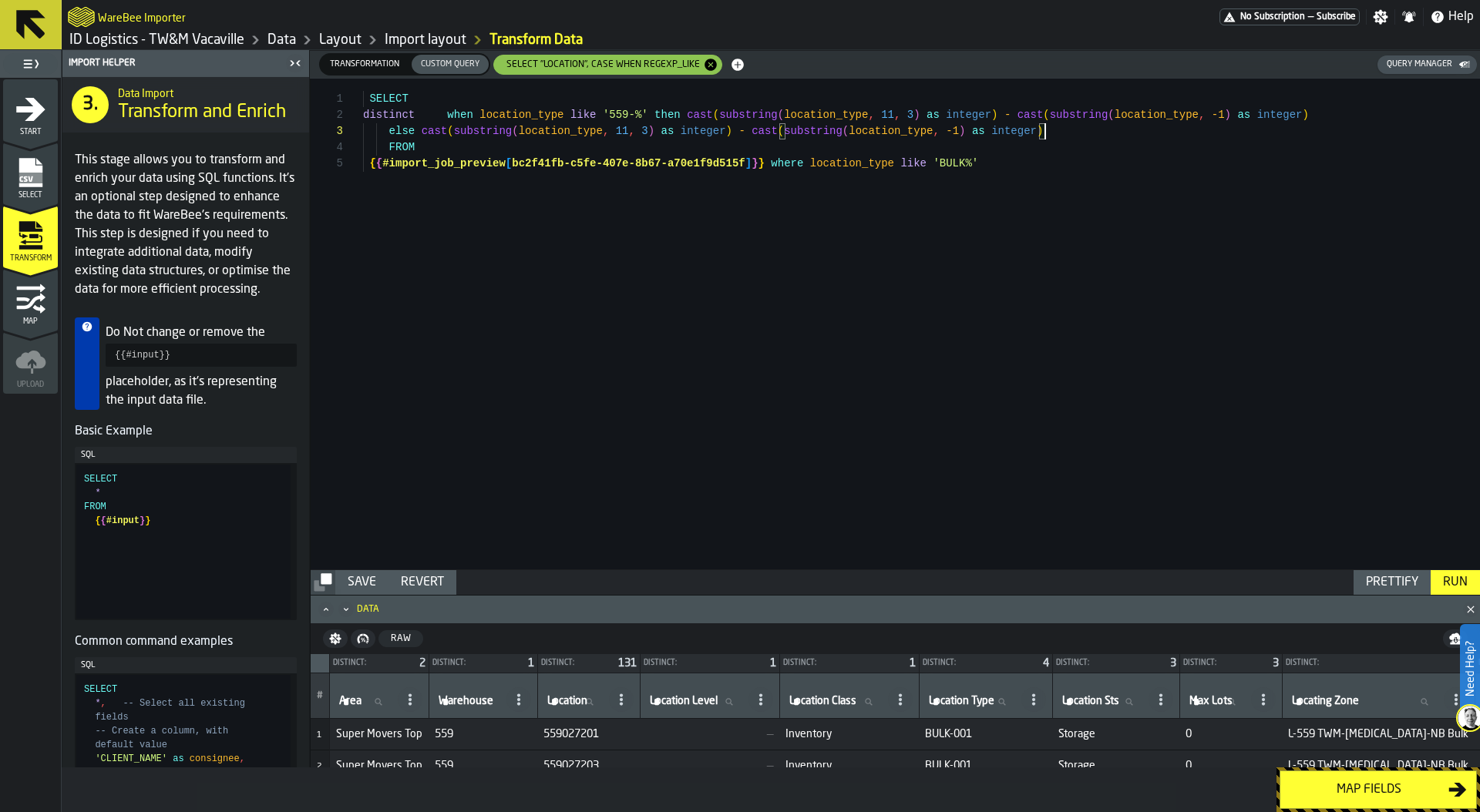
scroll to position [33, 0]
click at [1401, 576] on div "Prettify" at bounding box center [1391, 582] width 64 height 19
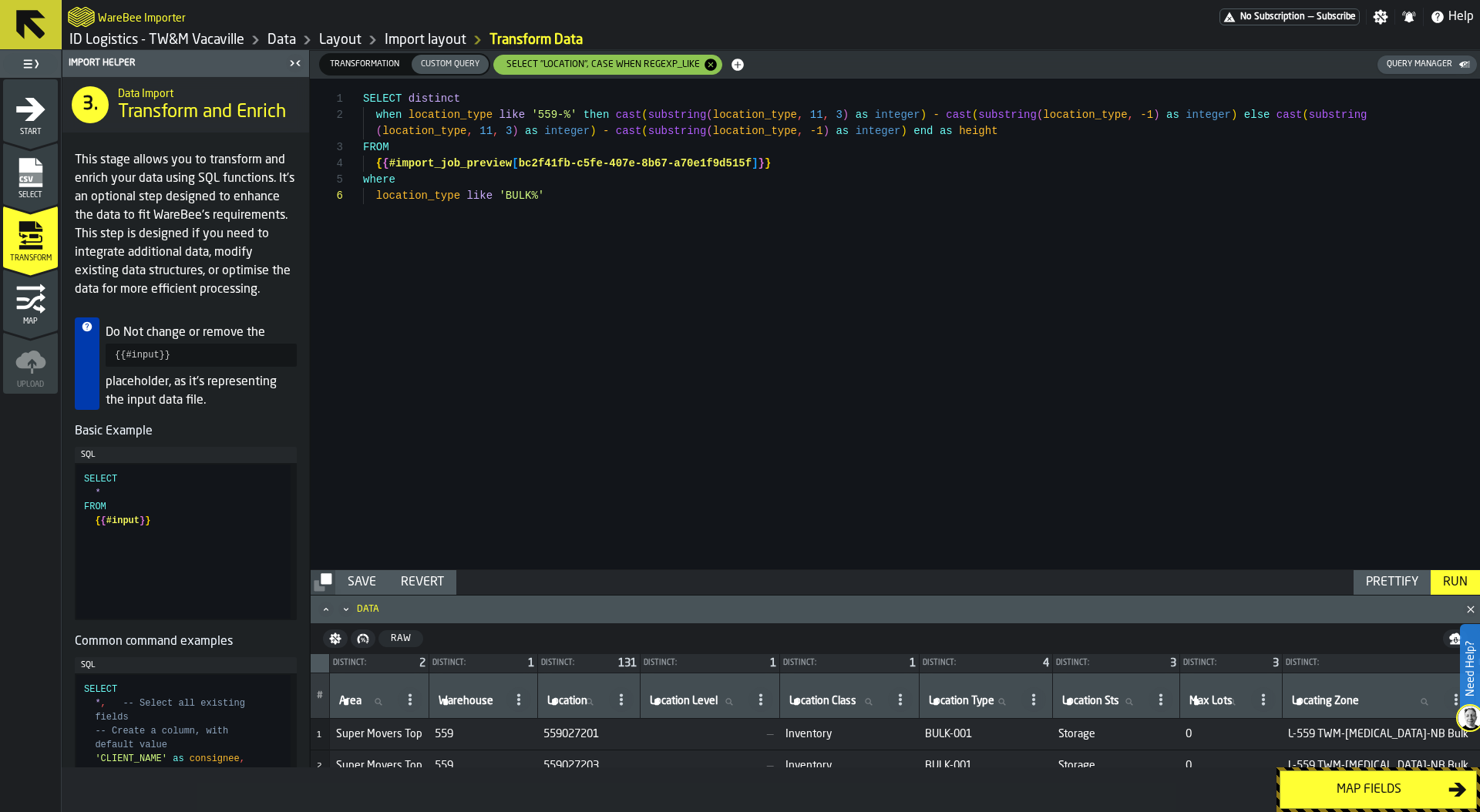
scroll to position [97, 0]
click at [1449, 580] on div "Run" at bounding box center [1455, 582] width 37 height 19
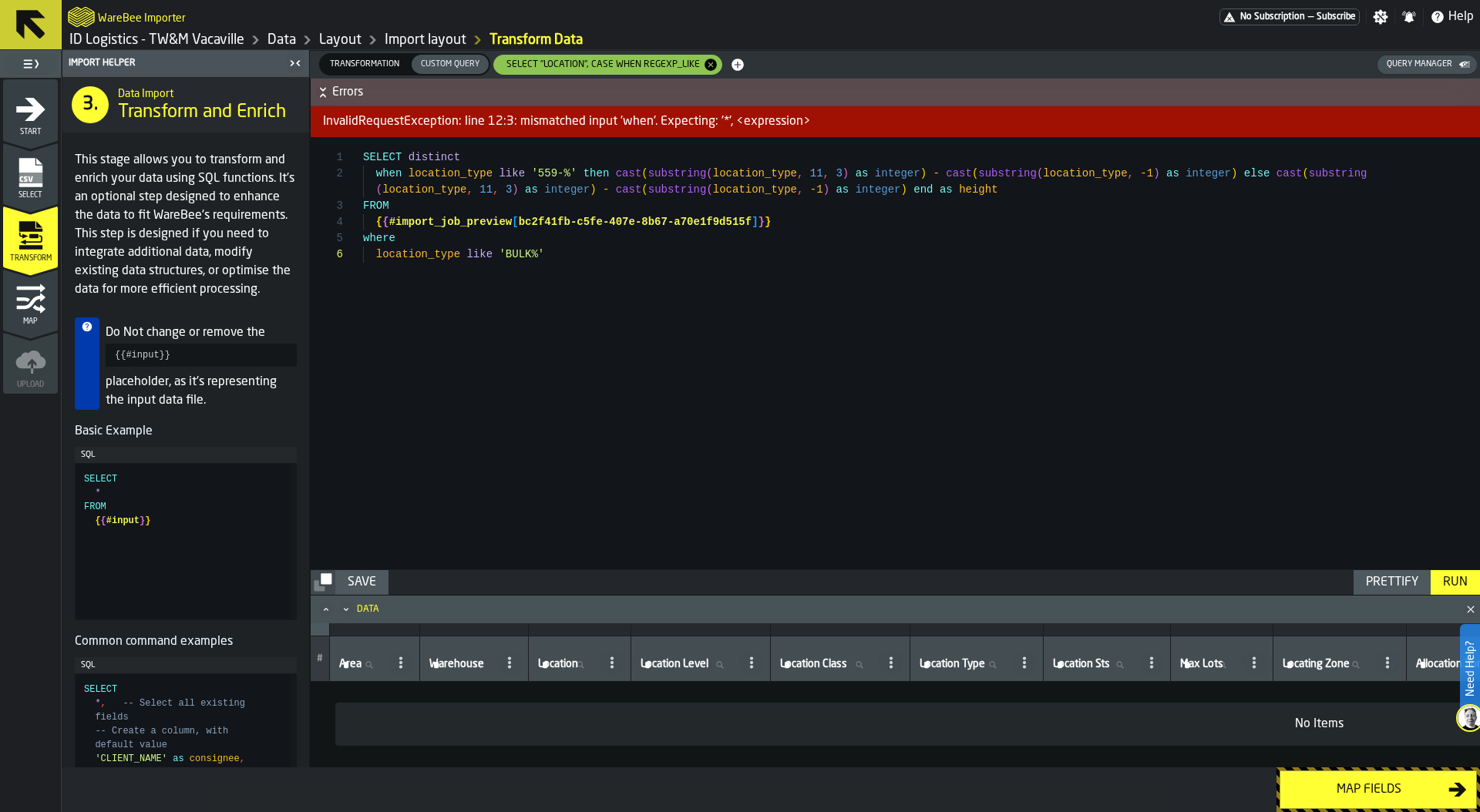
click at [374, 171] on div "SELECT distinct when location_type like '559-%' then cast ( substring ( locatio…" at bounding box center [922, 353] width 1117 height 432
click at [1372, 573] on div "Prettify" at bounding box center [1391, 582] width 64 height 19
type textarea "**********"
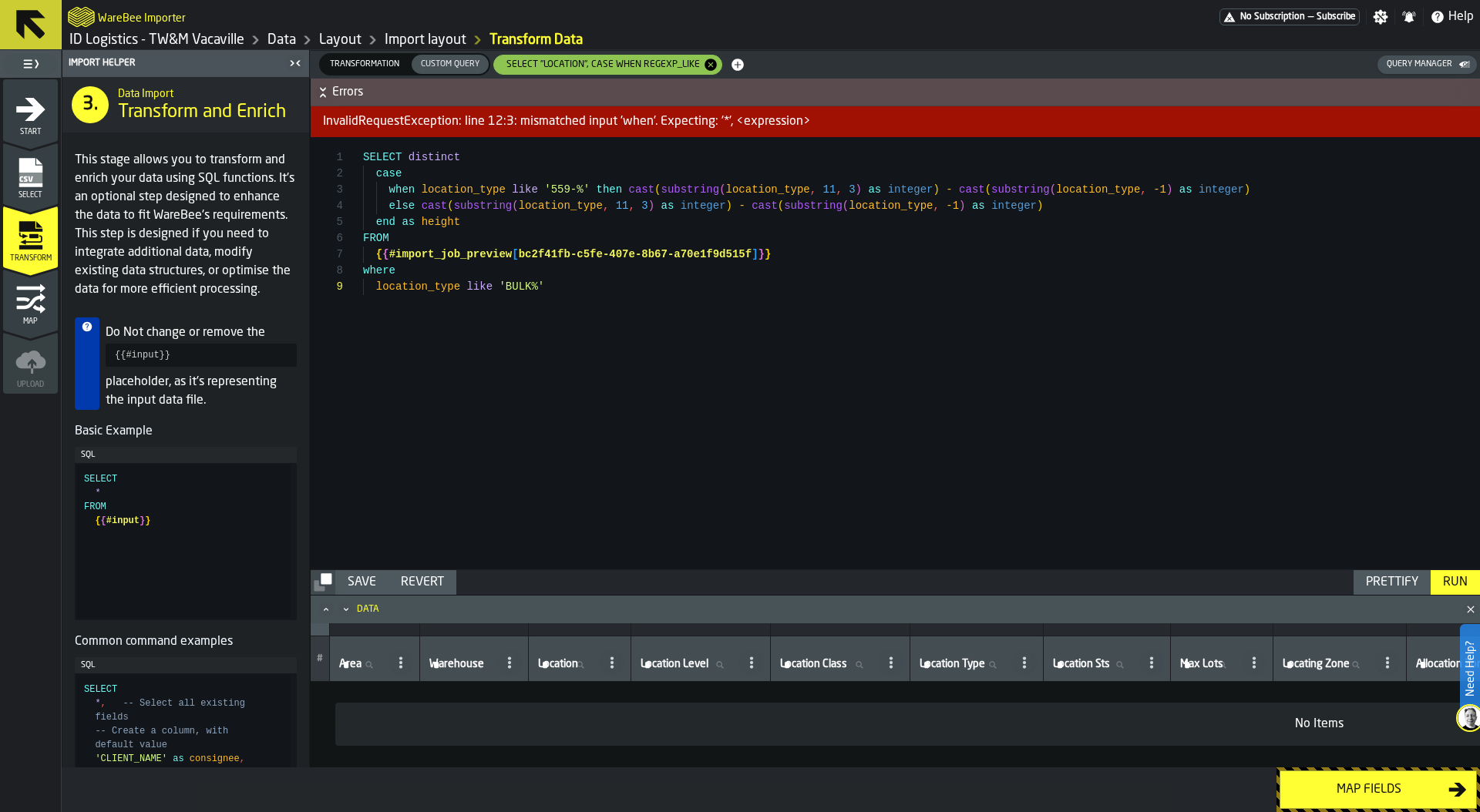
click at [1438, 581] on div "Run" at bounding box center [1455, 582] width 37 height 19
click at [355, 65] on span "Transformation" at bounding box center [364, 64] width 81 height 13
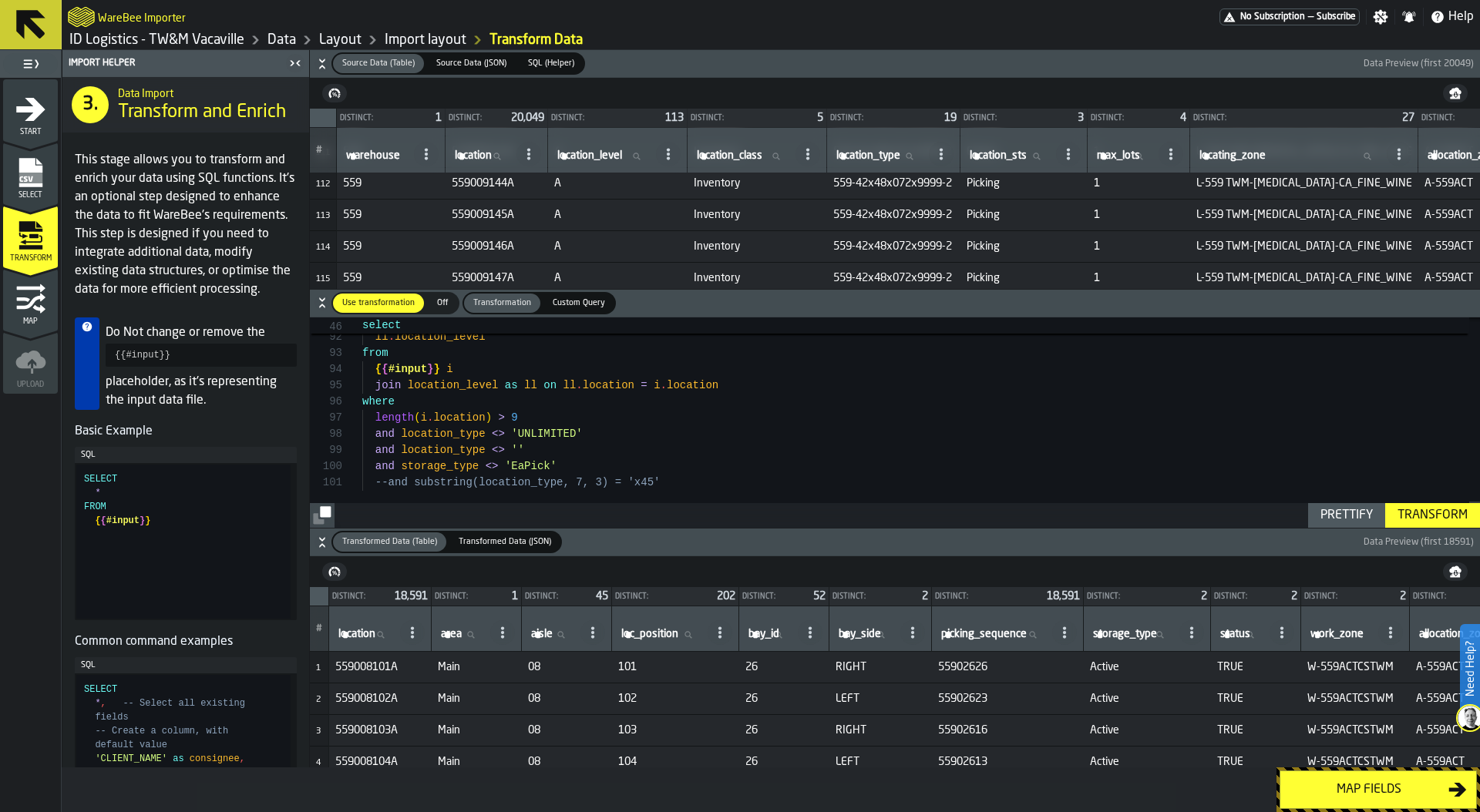
type textarea "**********"
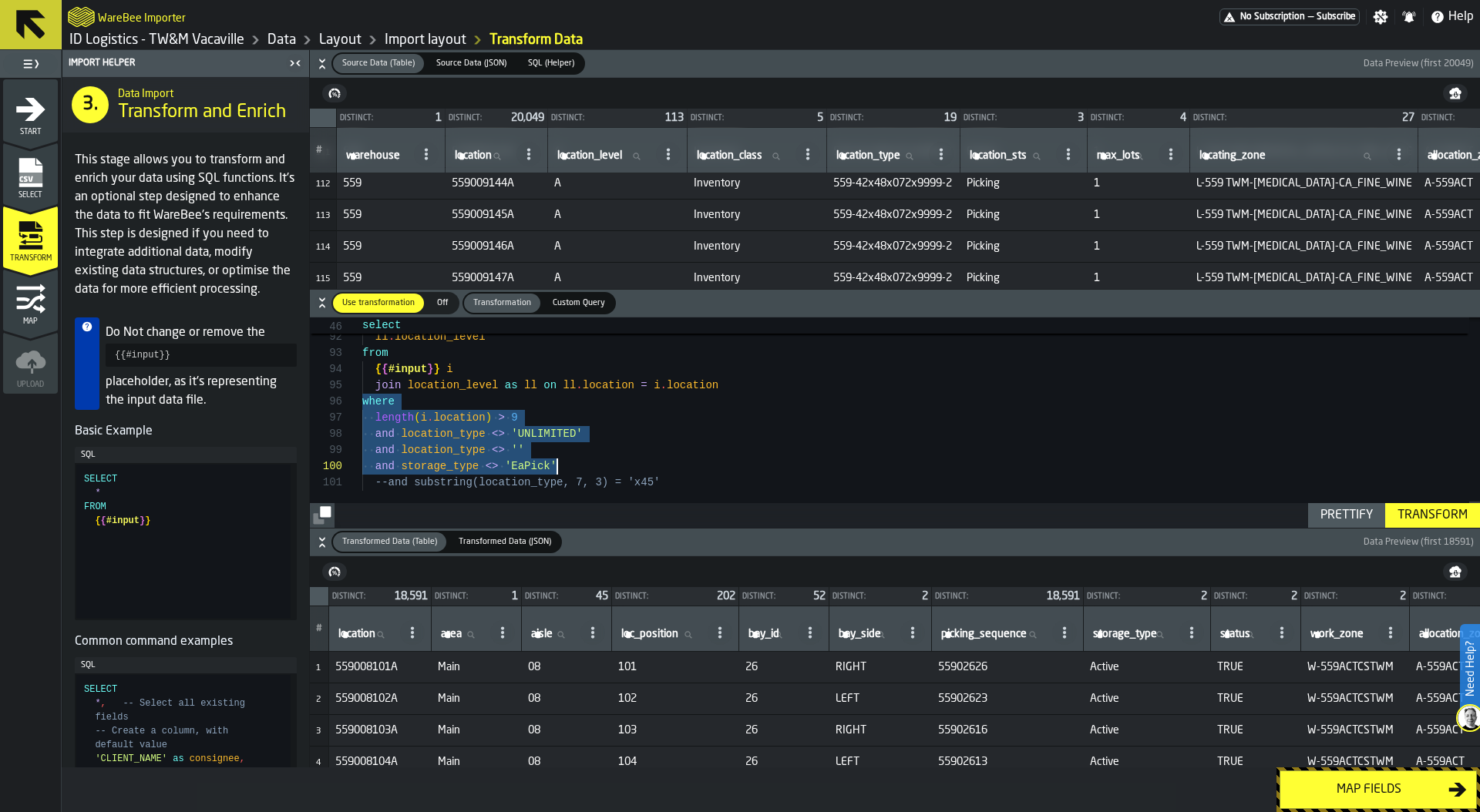
drag, startPoint x: 363, startPoint y: 399, endPoint x: 627, endPoint y: 465, distance: 272.1
click at [582, 302] on span "Custom Query" at bounding box center [578, 303] width 64 height 13
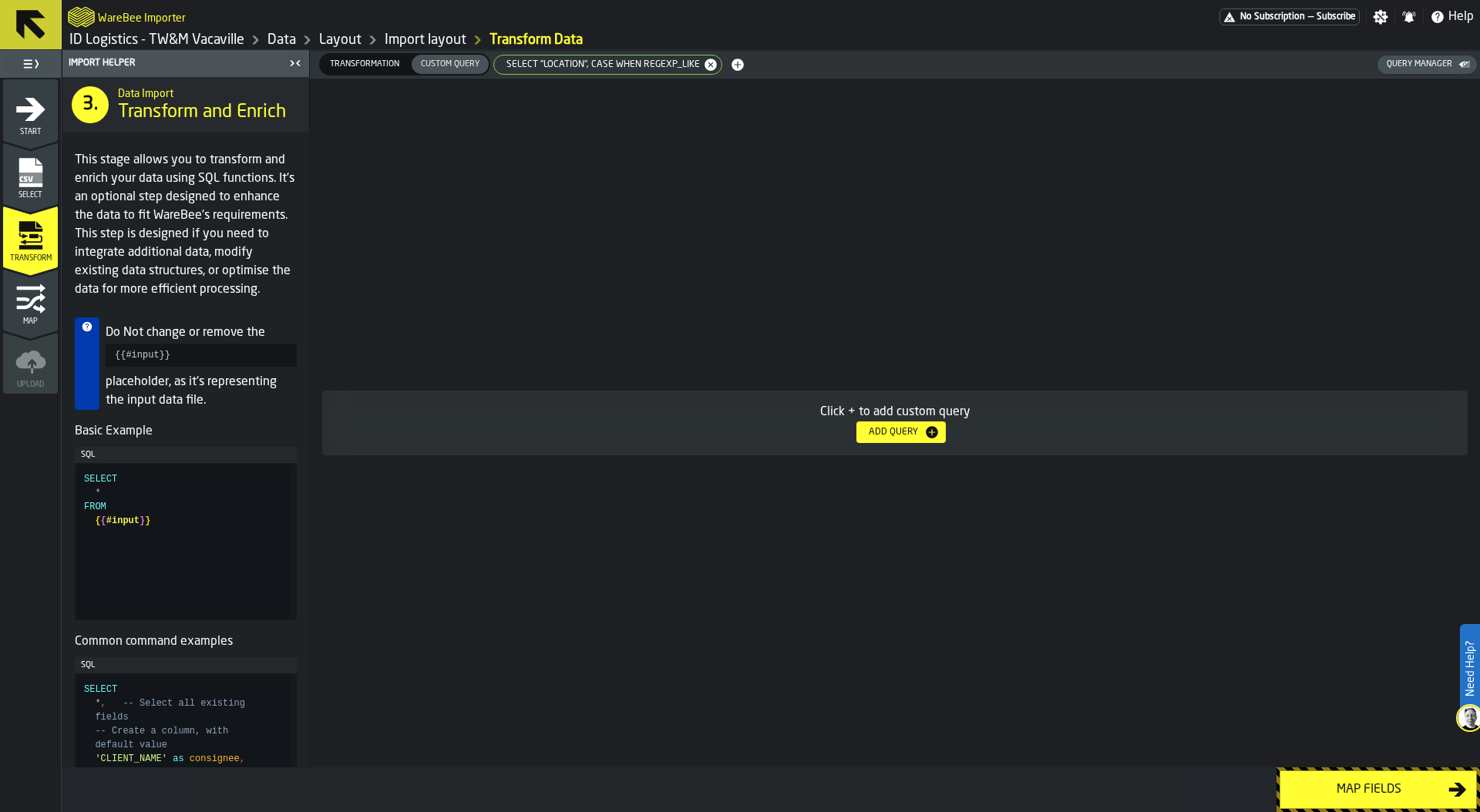
click at [559, 63] on span "SELECT "location", CASE WHEN REGEXP_LIKE" at bounding box center [599, 65] width 205 height 11
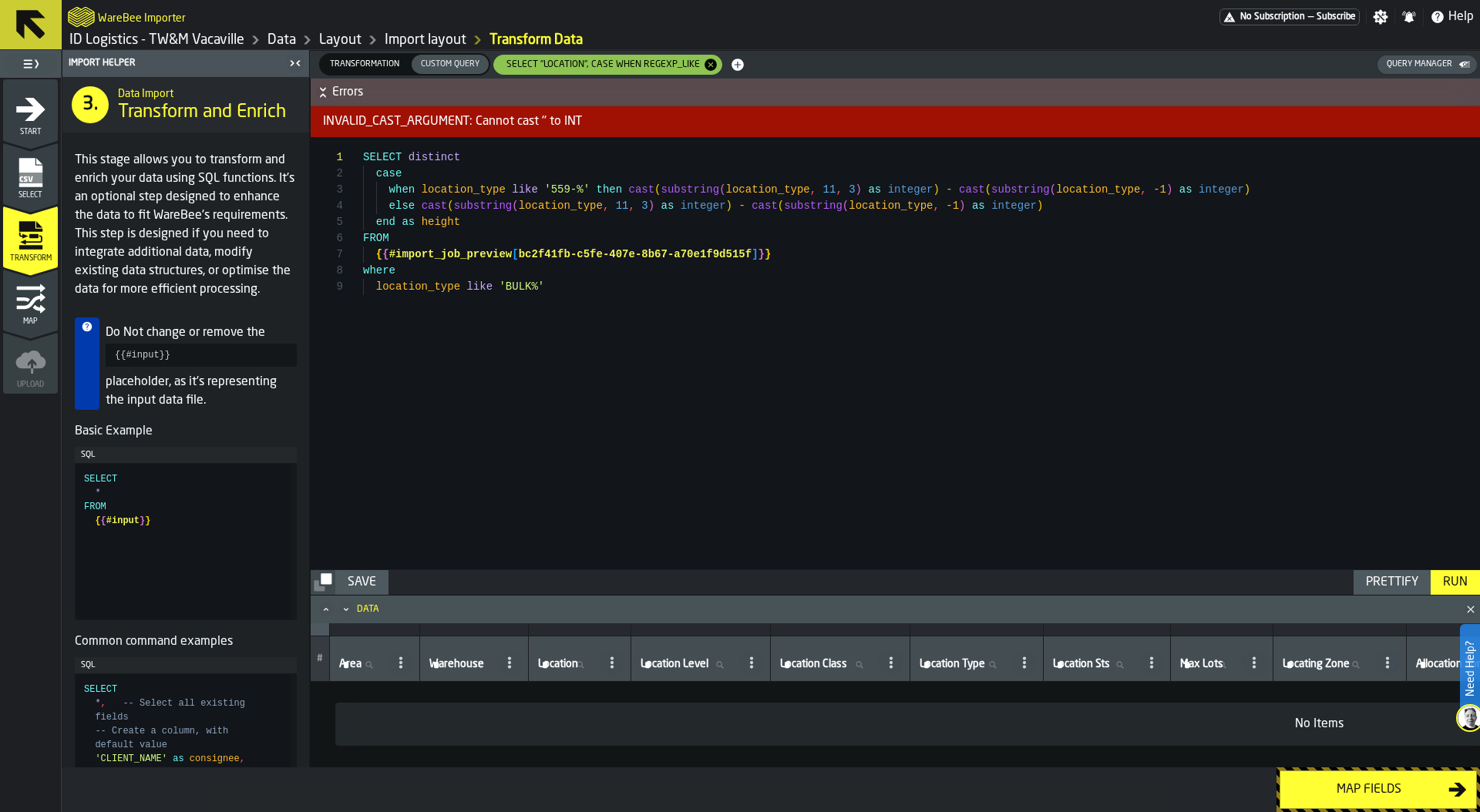
click at [563, 289] on div "SELECT distinct case when location_type like '559-%' then cast ( substring ( lo…" at bounding box center [922, 353] width 1117 height 432
drag, startPoint x: 563, startPoint y: 289, endPoint x: 361, endPoint y: 290, distance: 202.0
click at [363, 290] on div "SELECT distinct case when location_type like '559-%' then cast ( substring ( lo…" at bounding box center [922, 353] width 1117 height 432
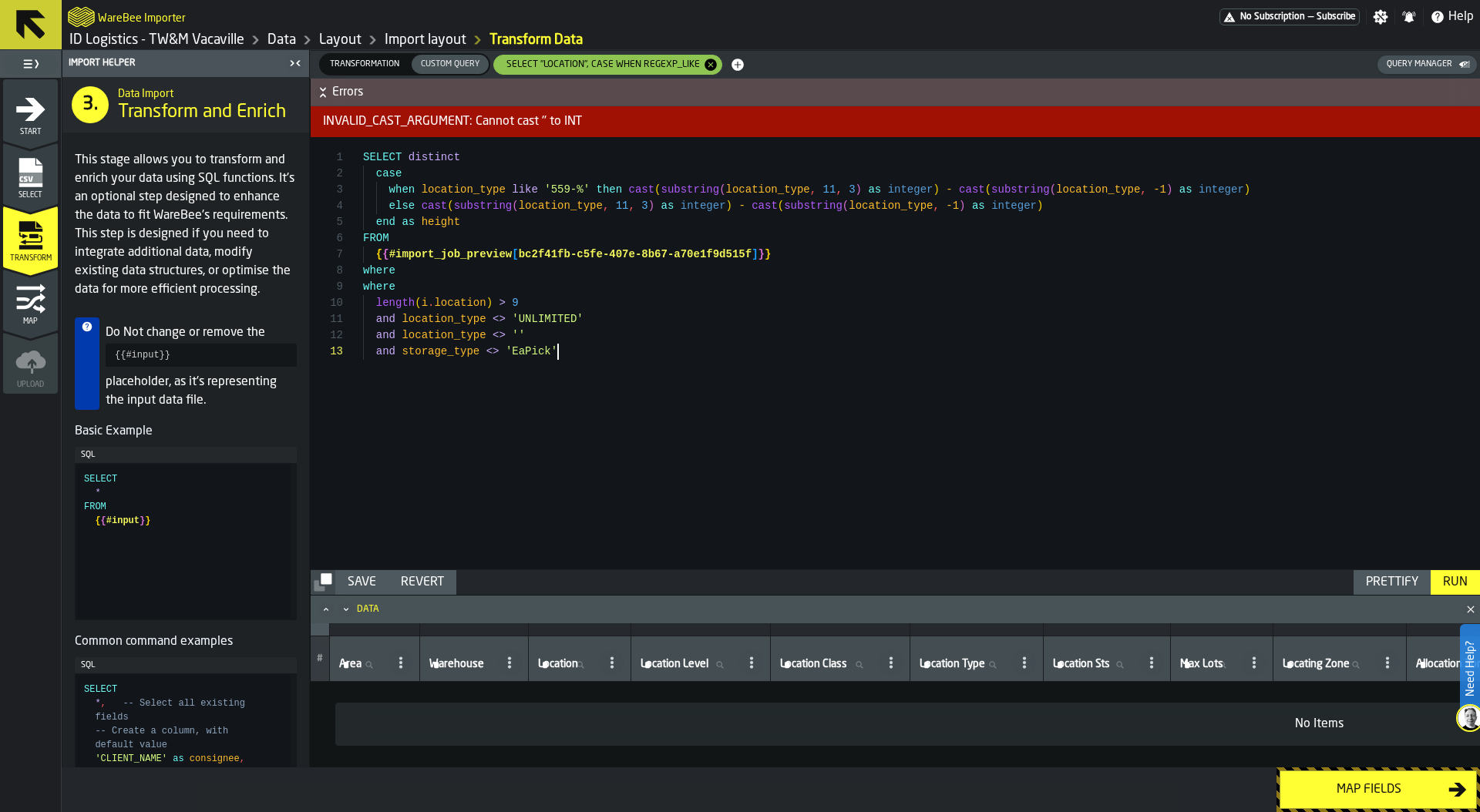
scroll to position [33, 0]
click at [443, 284] on div "SELECT distinct case when location_type like '559-%' then cast ( substring ( lo…" at bounding box center [922, 353] width 1117 height 432
click at [1450, 581] on div "Run" at bounding box center [1455, 582] width 37 height 19
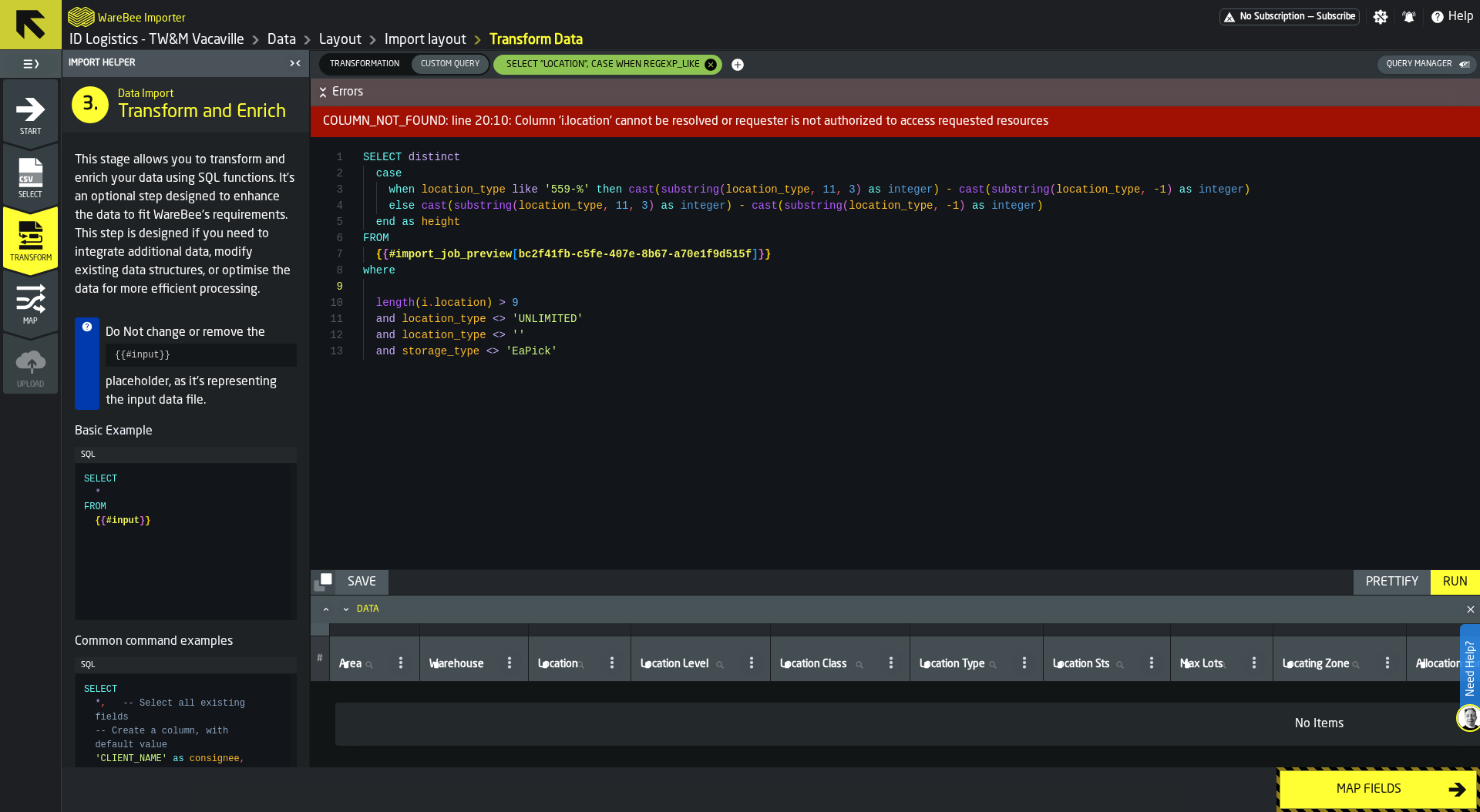
scroll to position [146, 0]
click at [434, 303] on div "SELECT distinct case when location_type like '559-%' then cast ( substring ( lo…" at bounding box center [922, 353] width 1117 height 432
type textarea "**********"
click at [1462, 577] on div "Run" at bounding box center [1455, 582] width 37 height 19
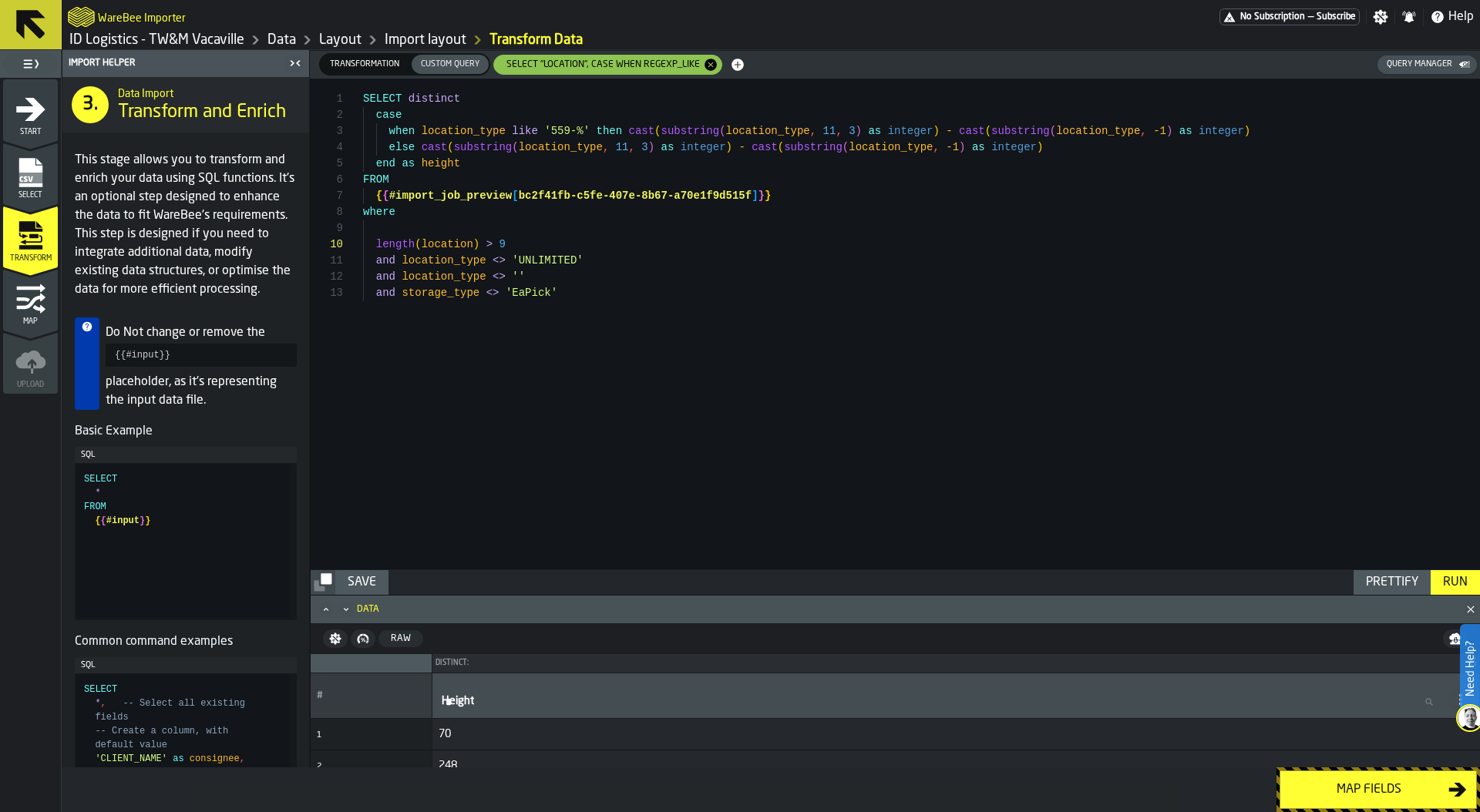
click at [327, 608] on icon "Maximize" at bounding box center [326, 609] width 16 height 16
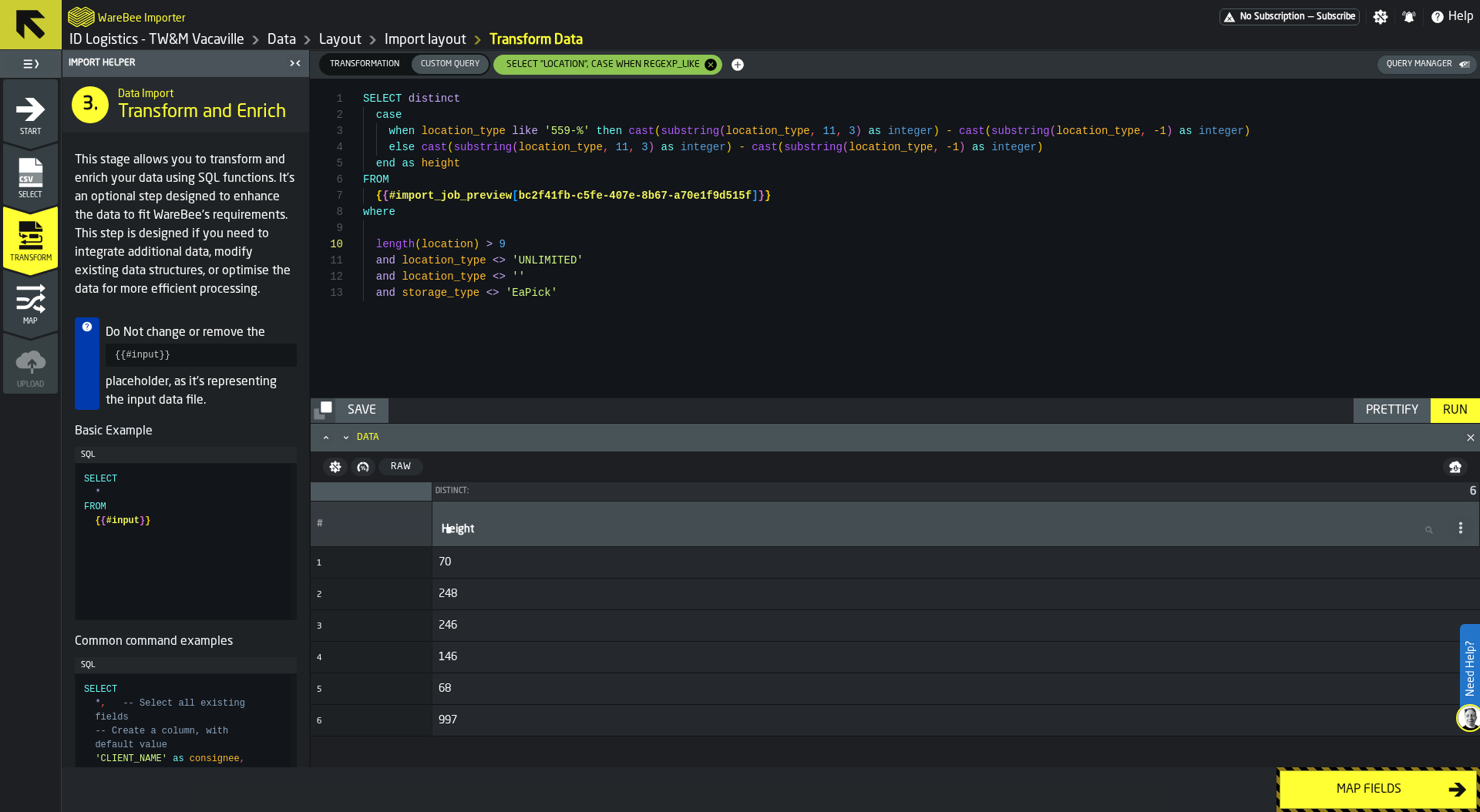
drag, startPoint x: 461, startPoint y: 725, endPoint x: 452, endPoint y: 707, distance: 20.1
click at [452, 711] on td "997" at bounding box center [956, 720] width 1048 height 32
click at [370, 66] on span "Transformation" at bounding box center [364, 64] width 81 height 13
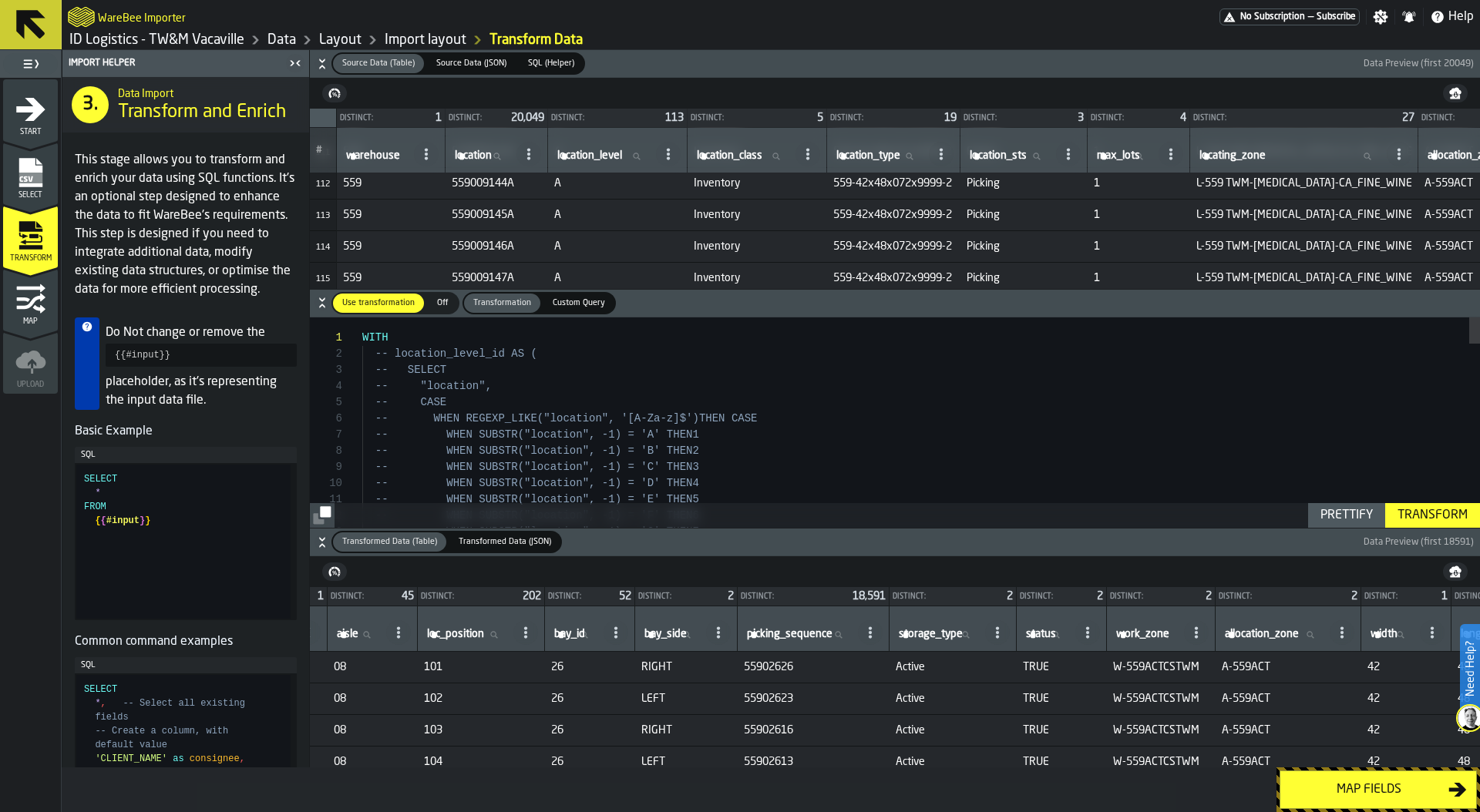
scroll to position [0, 198]
drag, startPoint x: 975, startPoint y: 178, endPoint x: 966, endPoint y: 178, distance: 9.0
click at [954, 178] on span "559-42x48x072x9999-2" at bounding box center [894, 183] width 121 height 12
drag, startPoint x: 913, startPoint y: 214, endPoint x: 926, endPoint y: 214, distance: 13.0
click at [926, 214] on span "559-42x48x072x9999-2" at bounding box center [894, 215] width 121 height 12
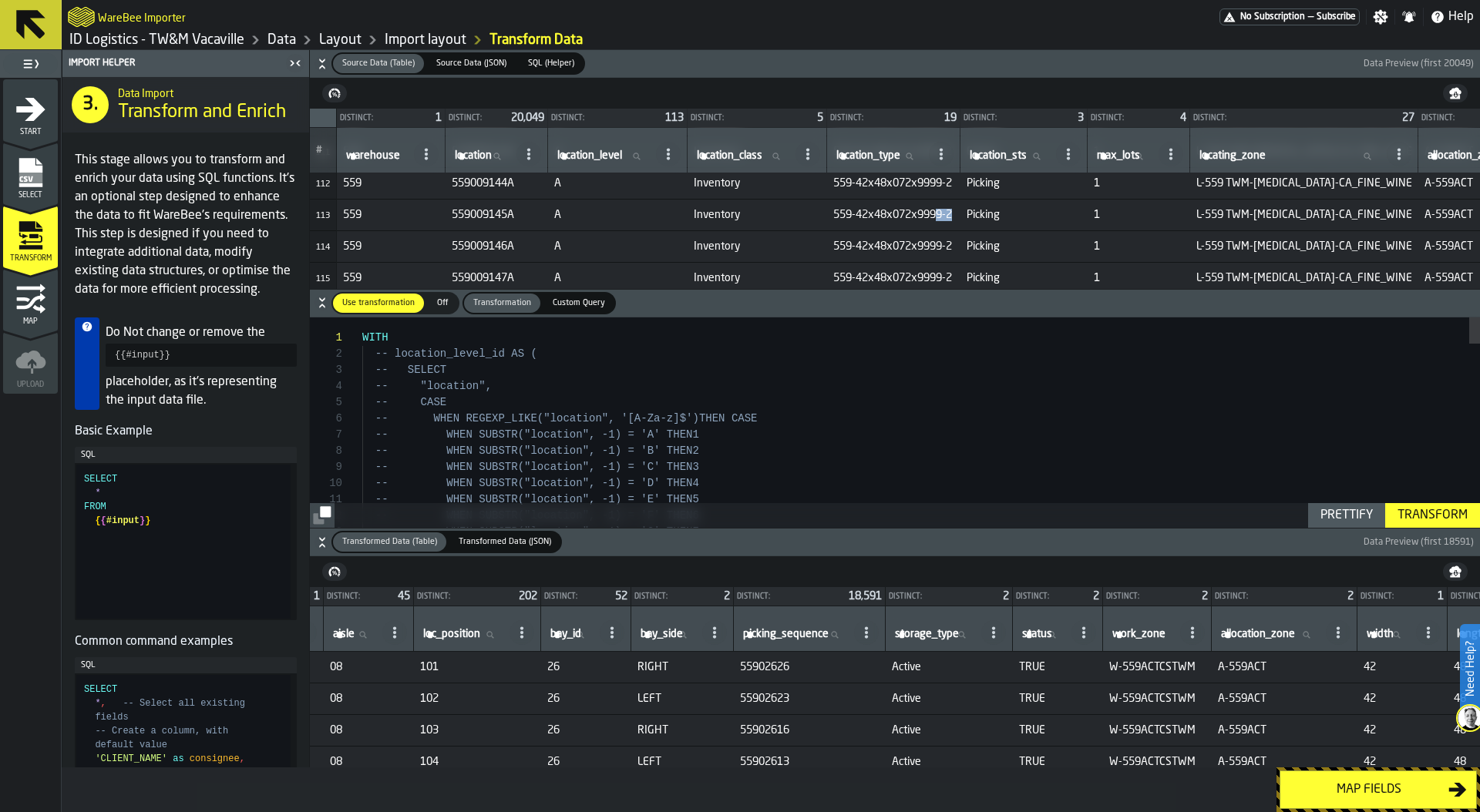
drag, startPoint x: 977, startPoint y: 214, endPoint x: 961, endPoint y: 214, distance: 16.0
click at [954, 214] on span "559-42x48x072x9999-2" at bounding box center [894, 215] width 121 height 12
click at [578, 302] on span "Custom Query" at bounding box center [578, 303] width 64 height 13
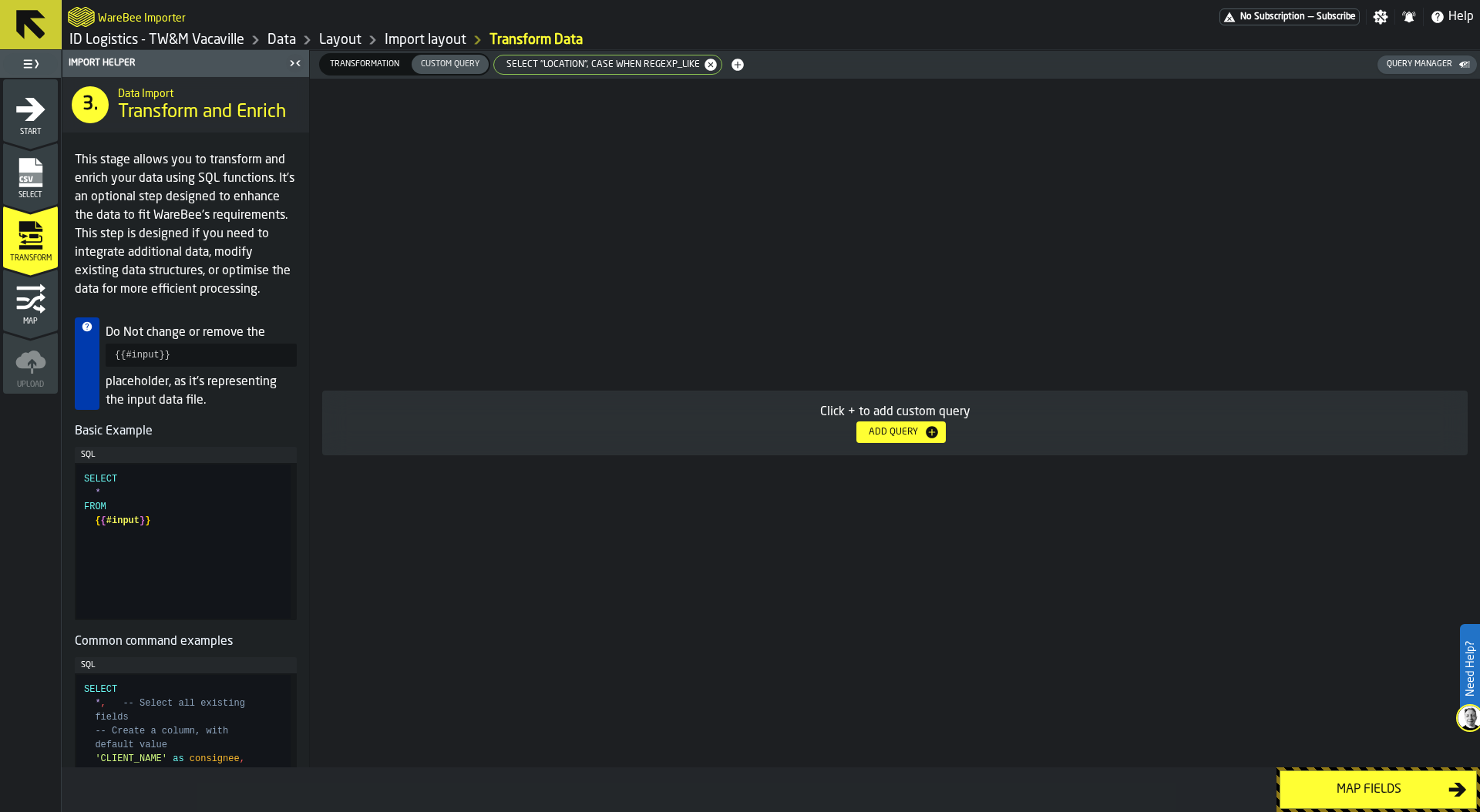
click at [607, 65] on span "SELECT "location", CASE WHEN REGEXP_LIKE" at bounding box center [599, 65] width 205 height 11
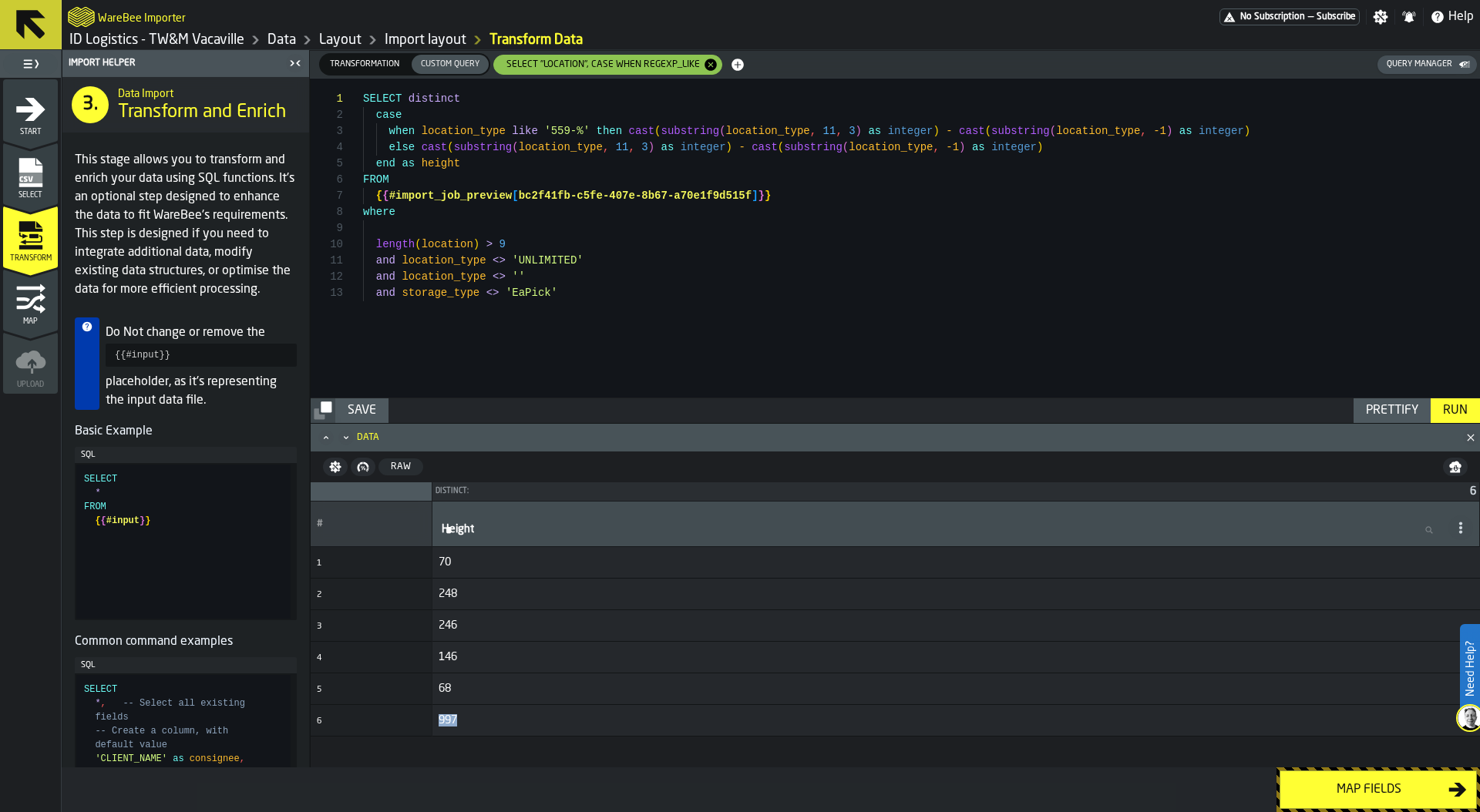
drag, startPoint x: 452, startPoint y: 721, endPoint x: 405, endPoint y: 718, distance: 47.1
click at [405, 718] on tr "6 997" at bounding box center [895, 720] width 1169 height 32
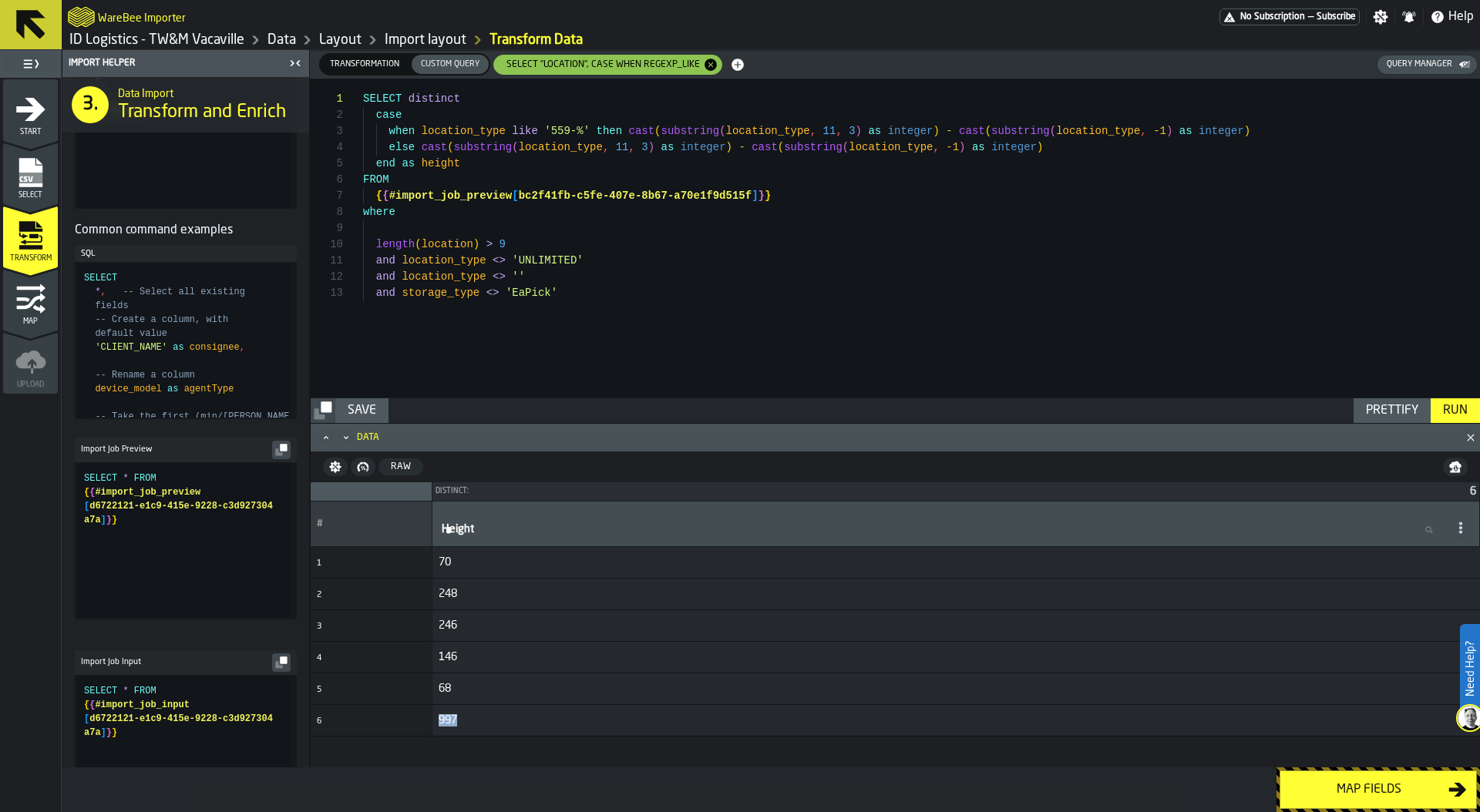
scroll to position [462, 0]
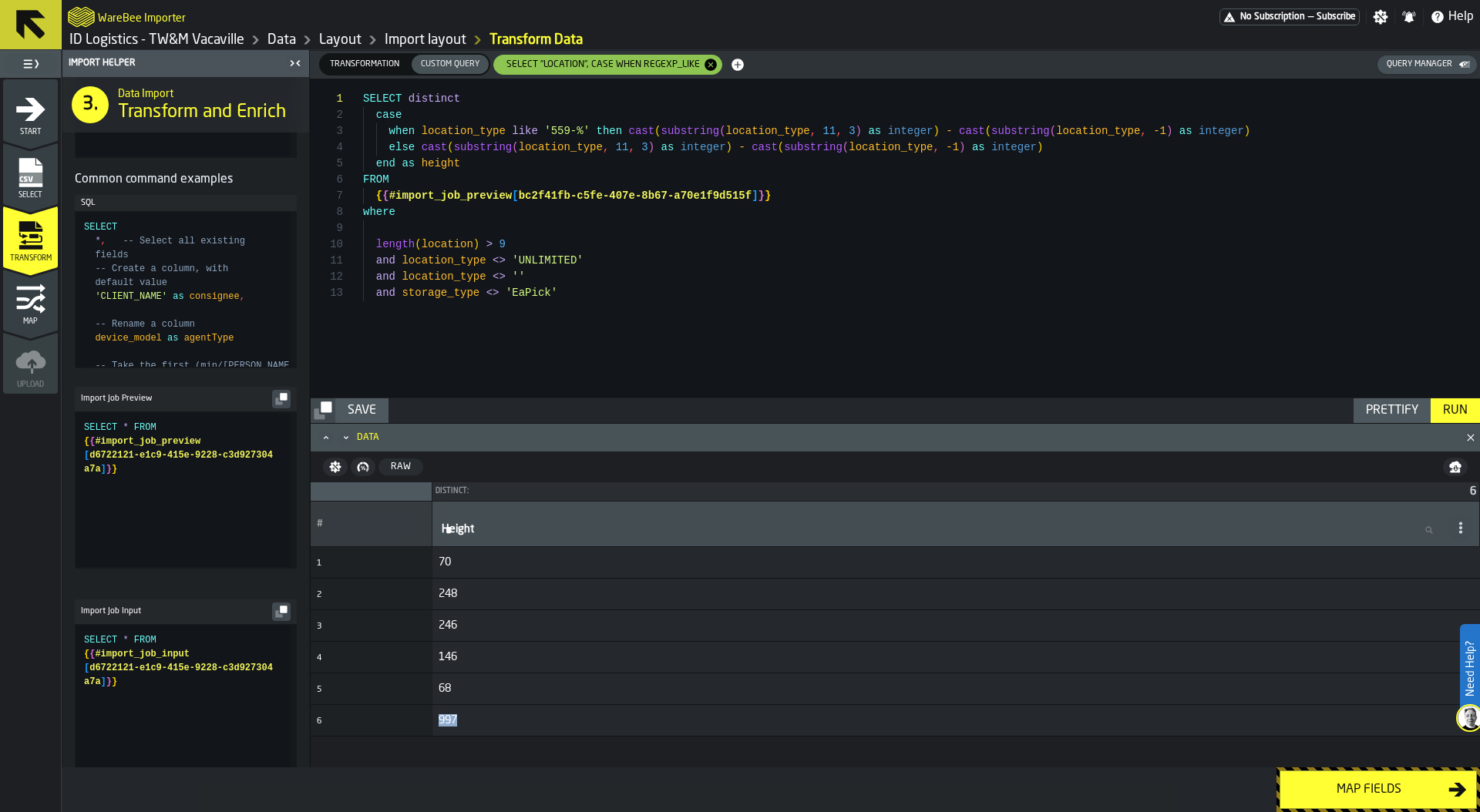
type textarea "**********"
drag, startPoint x: 130, startPoint y: 704, endPoint x: 72, endPoint y: 674, distance: 65.3
click at [84, 674] on div "SELECT * FROM { { #import_job_input [ d6722121-e1c9-415e-9228-c3d927304 a7a ] }…" at bounding box center [187, 702] width 206 height 154
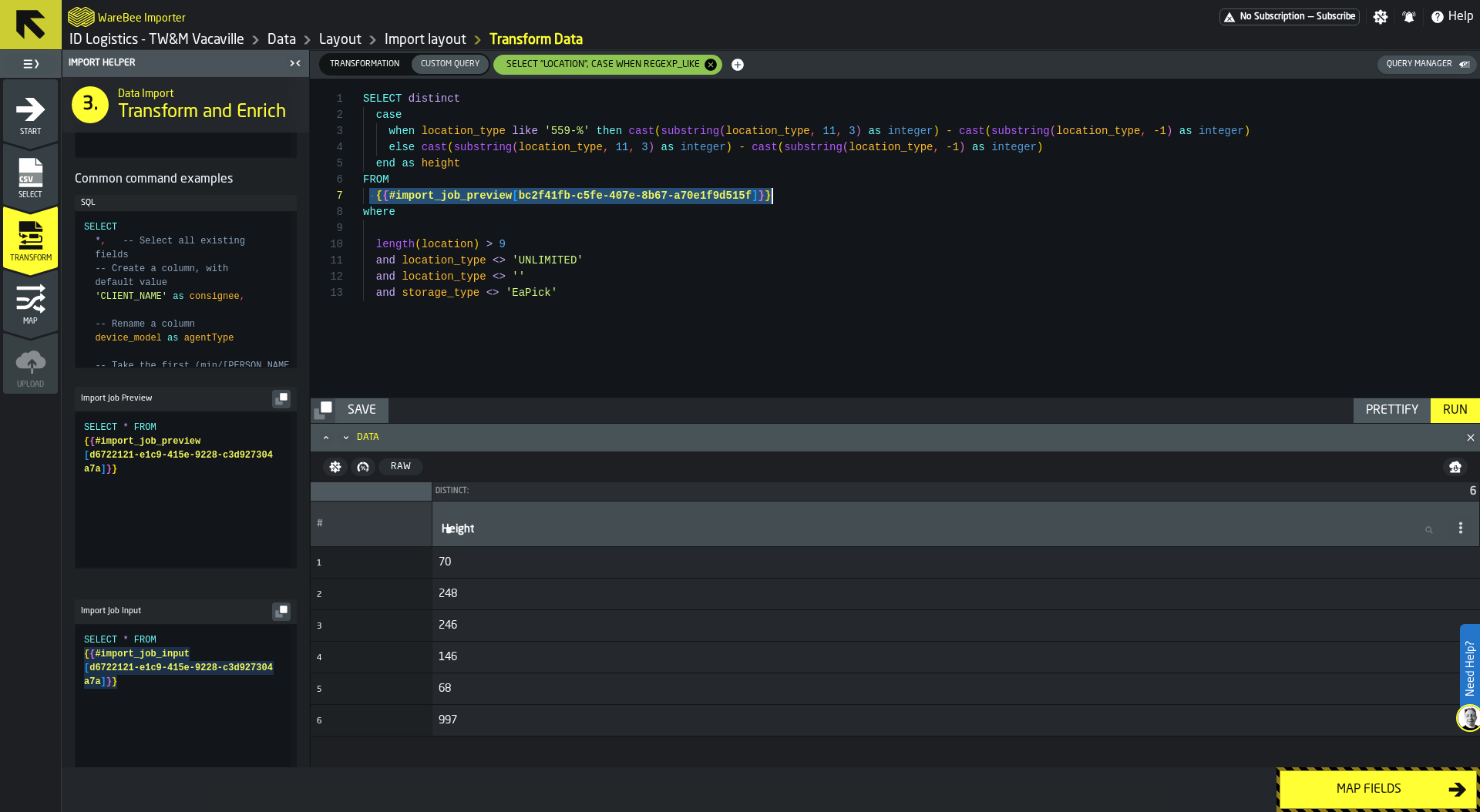
drag, startPoint x: 373, startPoint y: 196, endPoint x: 823, endPoint y: 198, distance: 450.0
click at [823, 198] on div "SELECT distinct case when location_type like '559-%' then cast ( substring ( lo…" at bounding box center [922, 238] width 1117 height 319
click at [1454, 399] on button "Run" at bounding box center [1455, 411] width 49 height 24
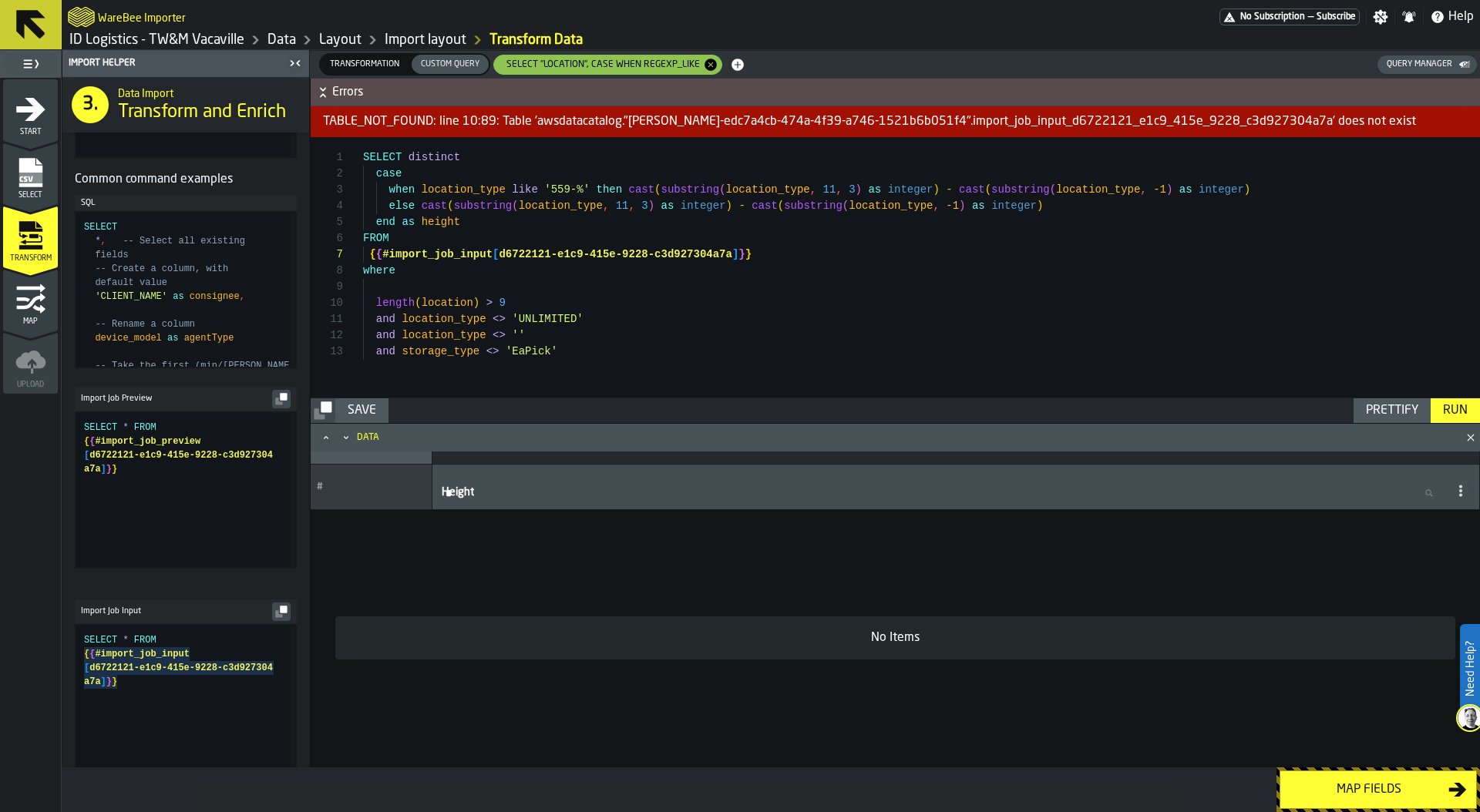
click at [709, 262] on div "SELECT distinct case when location_type like '559-%' then cast ( substring ( lo…" at bounding box center [922, 267] width 1117 height 260
click at [783, 257] on div "SELECT distinct case when location_type like '559-%' then cast ( substring ( lo…" at bounding box center [922, 267] width 1117 height 260
type textarea "**********"
click at [1457, 405] on div "Run" at bounding box center [1455, 411] width 37 height 19
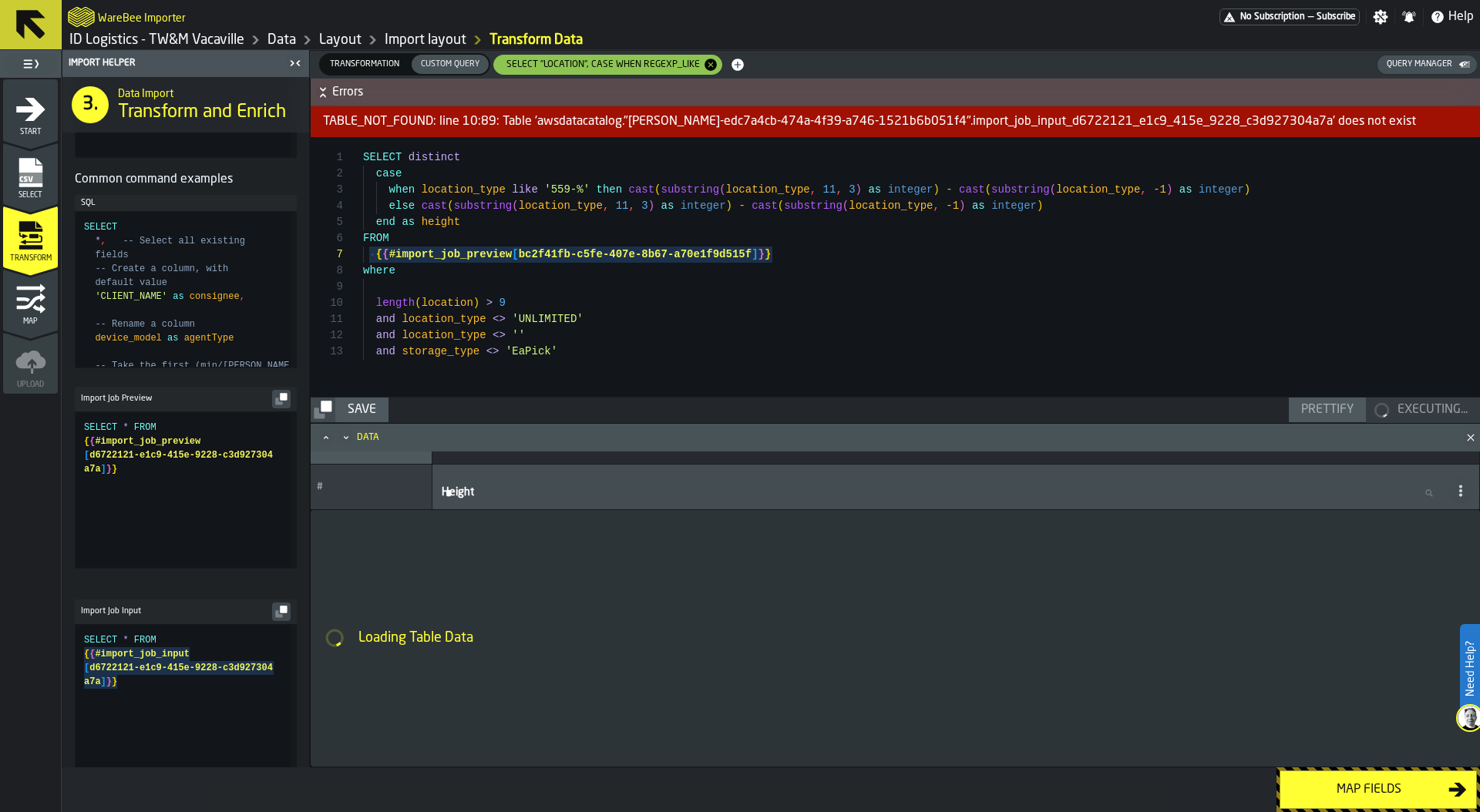
click at [818, 435] on div "Data" at bounding box center [902, 438] width 1092 height 11
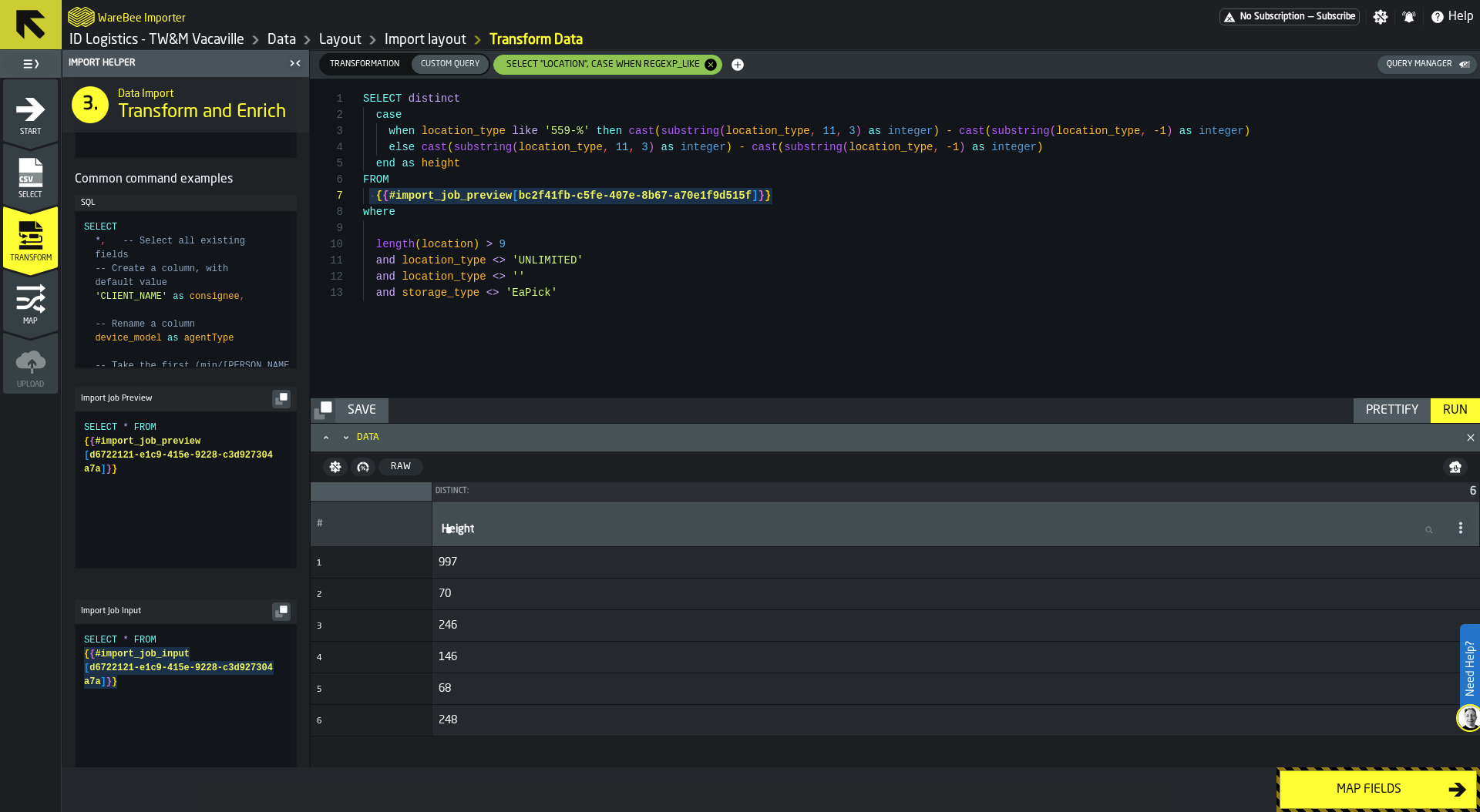
click at [365, 63] on span "Transformation" at bounding box center [364, 64] width 81 height 13
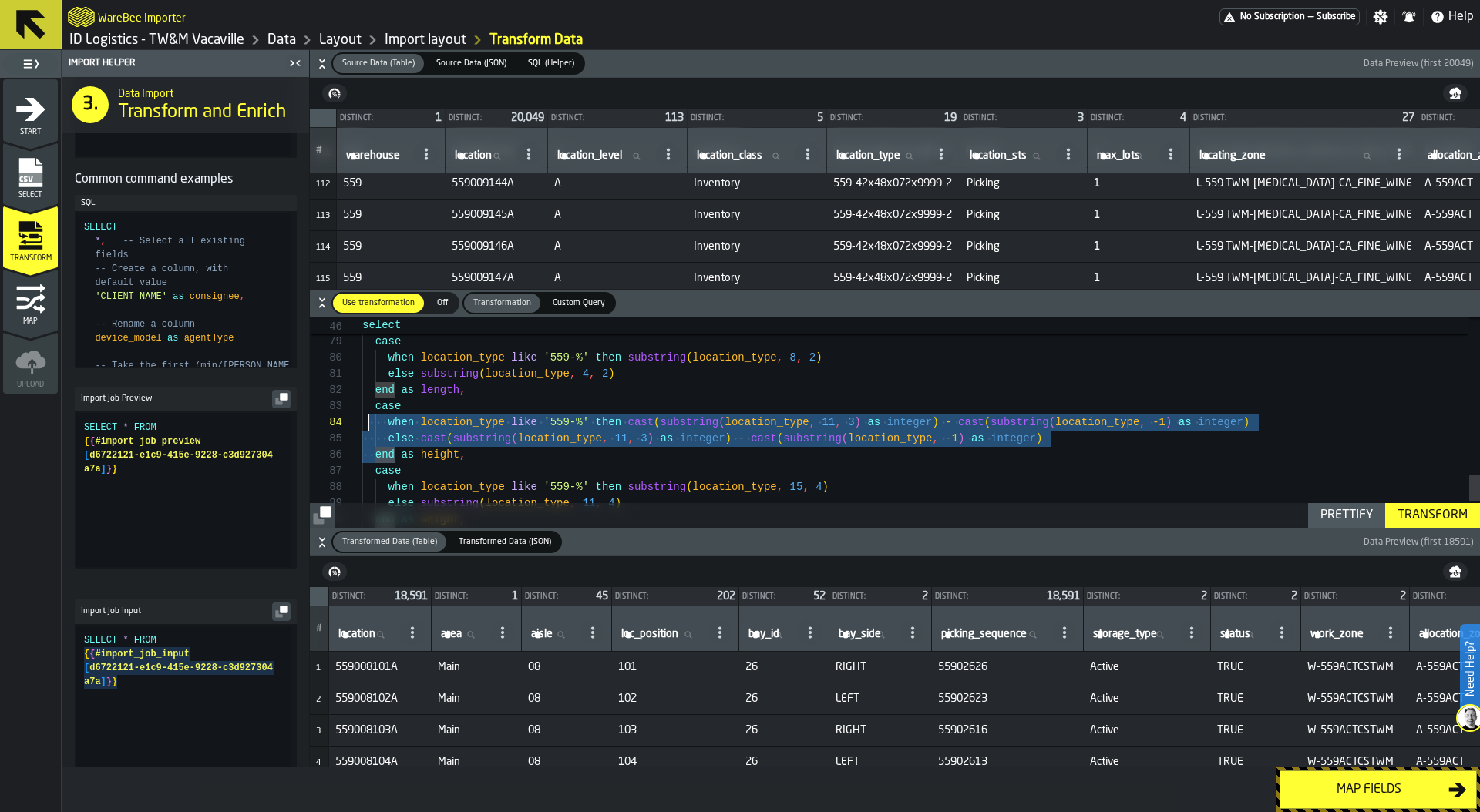
scroll to position [33, 0]
drag, startPoint x: 395, startPoint y: 454, endPoint x: 346, endPoint y: 401, distance: 72.2
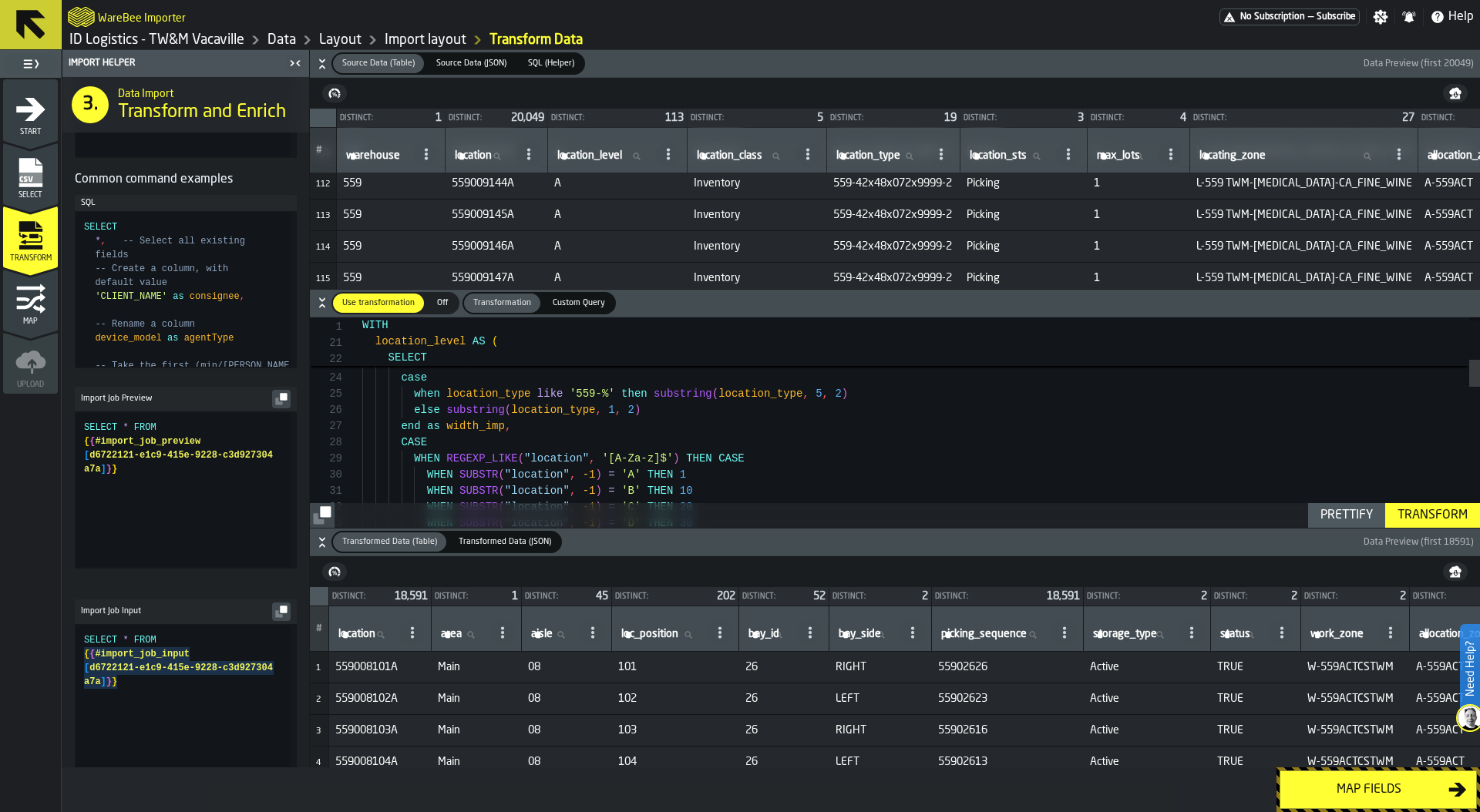
click at [546, 430] on div "SELECT "location" , case when location_type like '559-%' then substring ( locat…" at bounding box center [921, 802] width 1118 height 1634
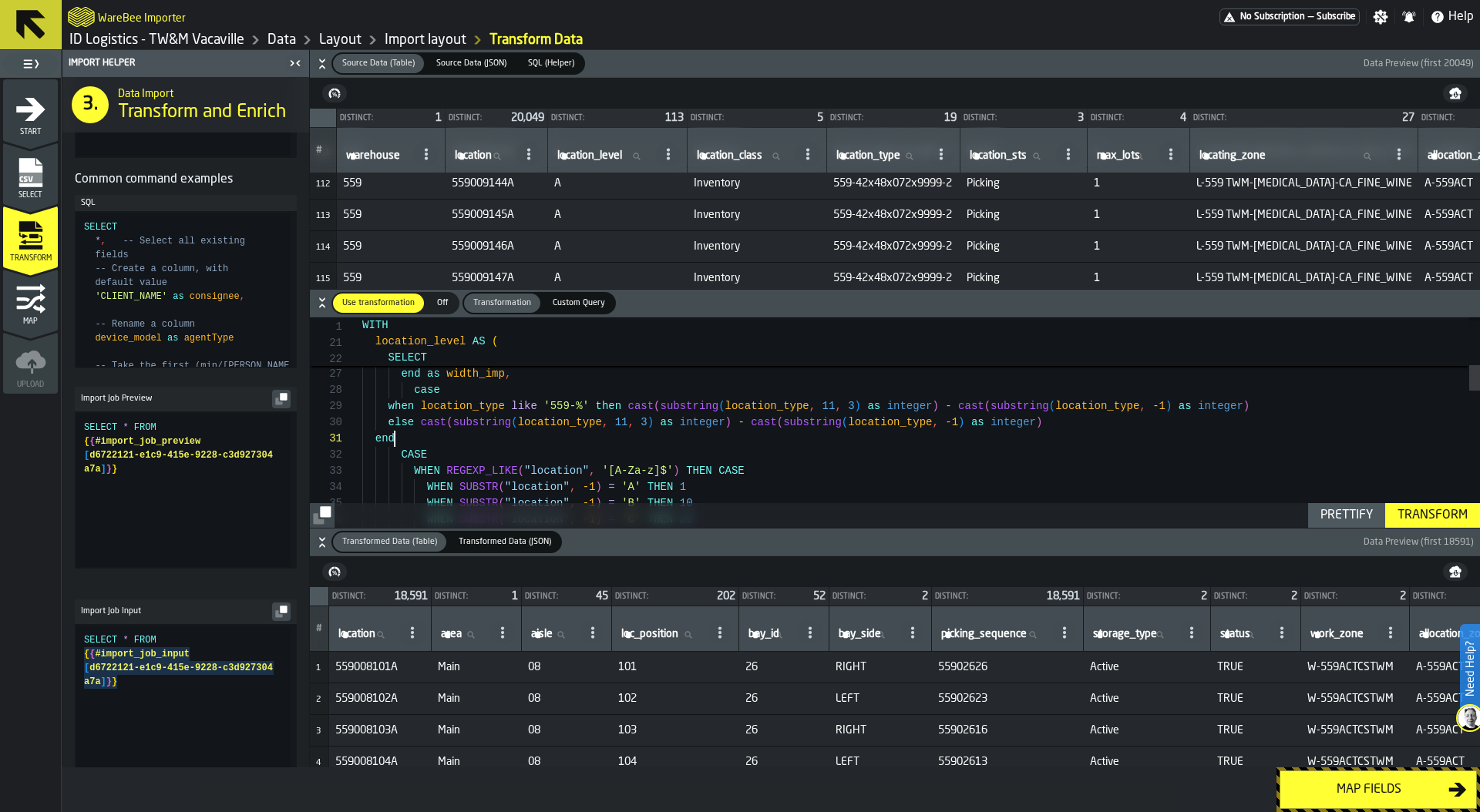
scroll to position [0, 0]
click at [1333, 509] on div "Prettify" at bounding box center [1346, 515] width 64 height 19
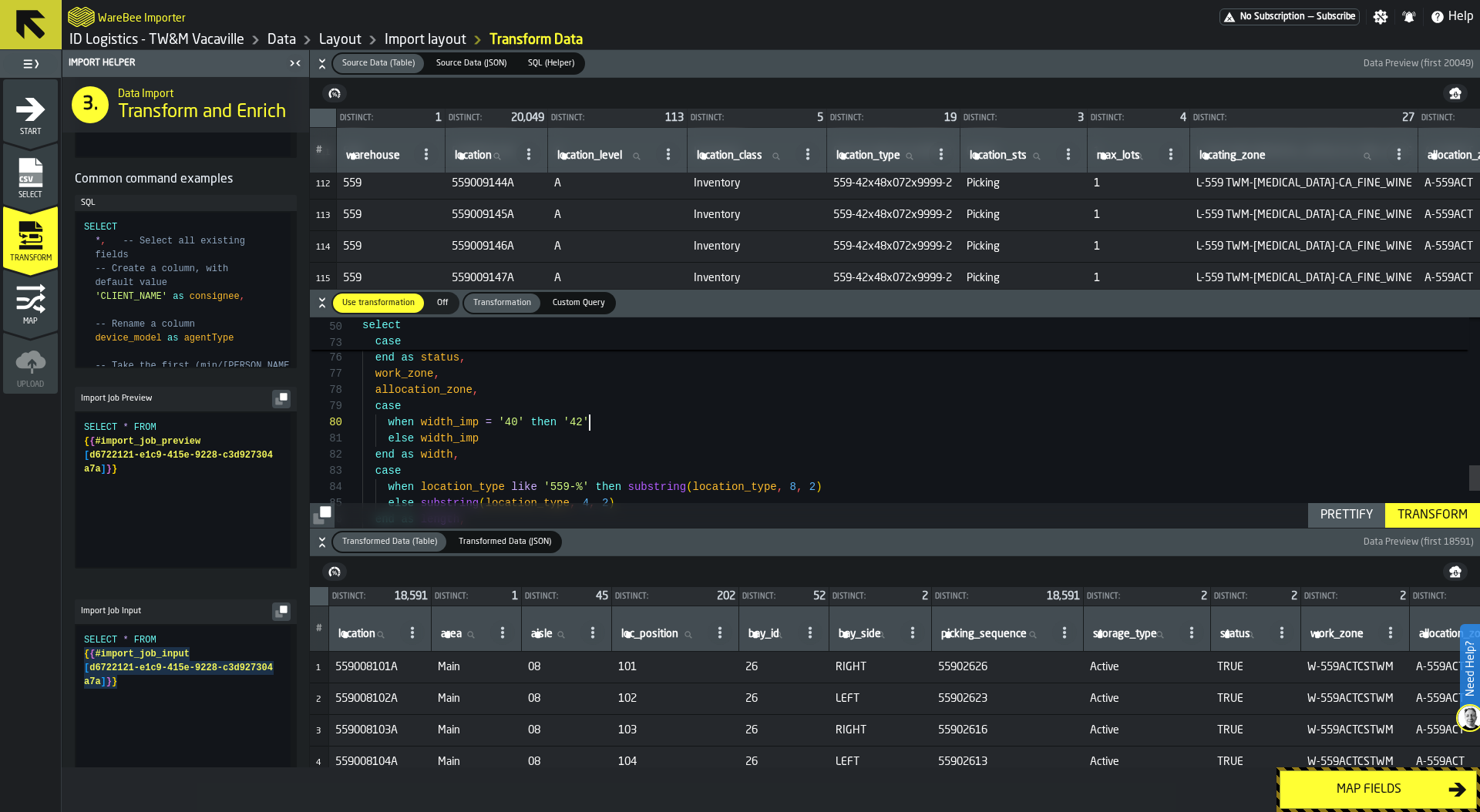
type textarea "**********"
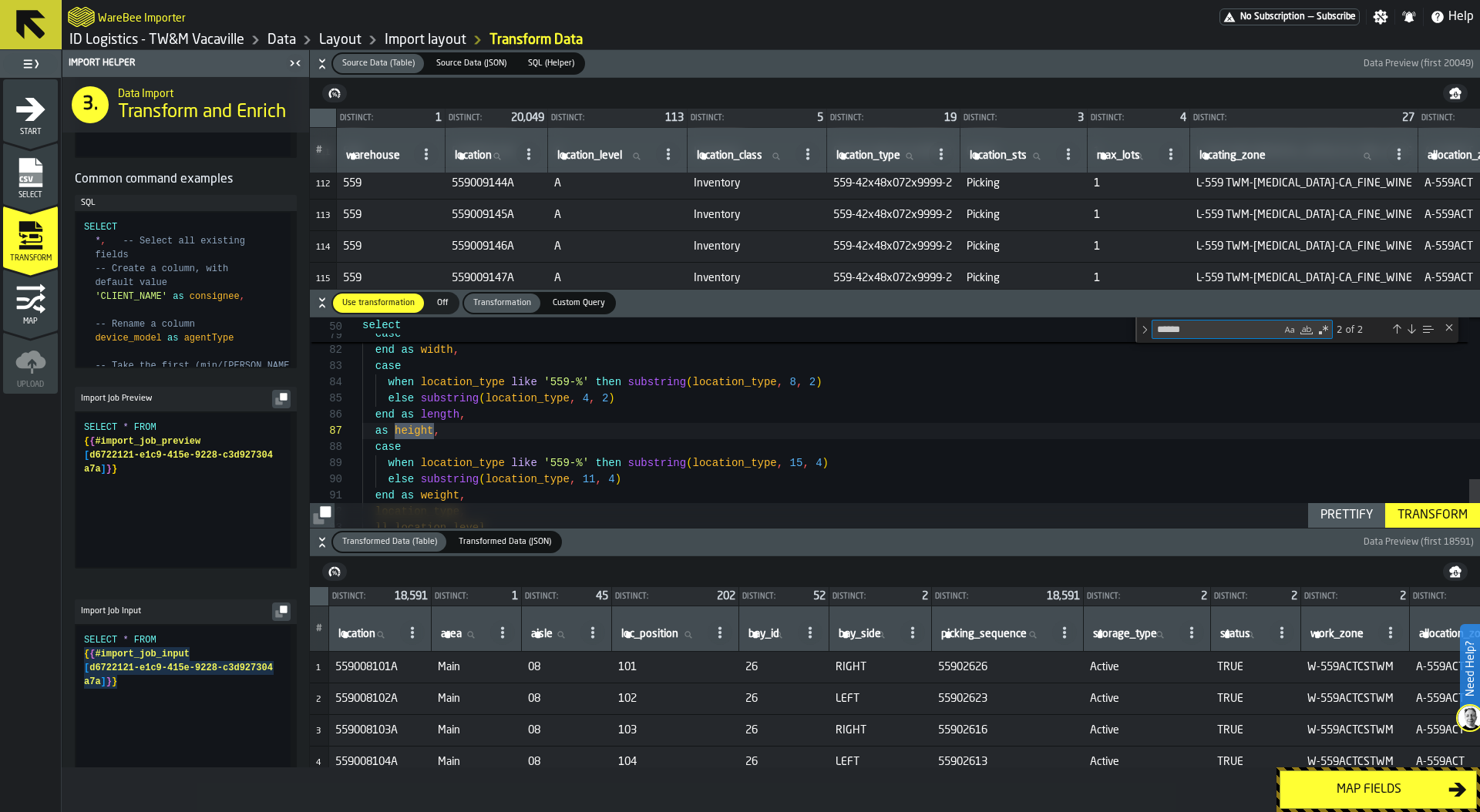
type textarea "******"
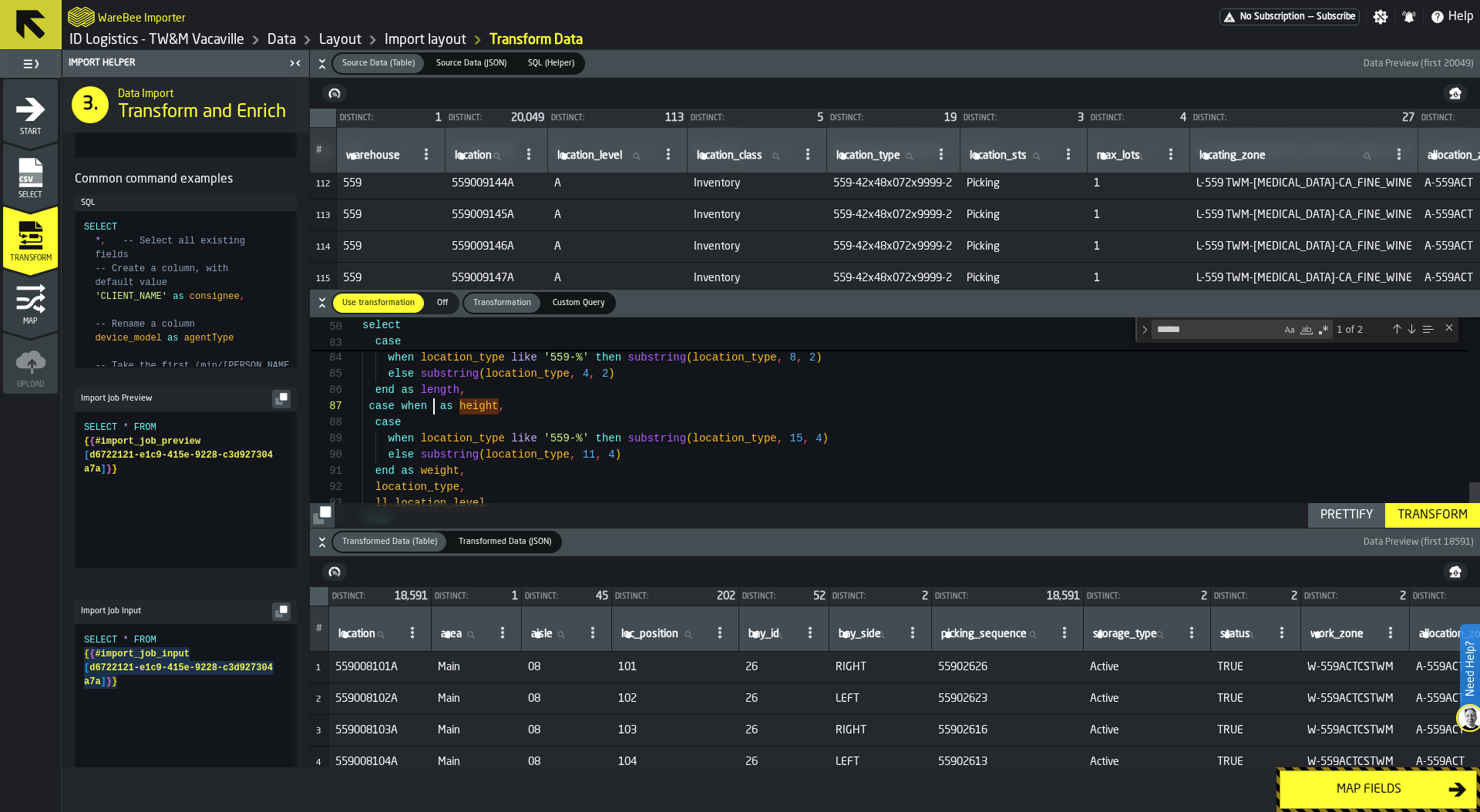
scroll to position [97, 0]
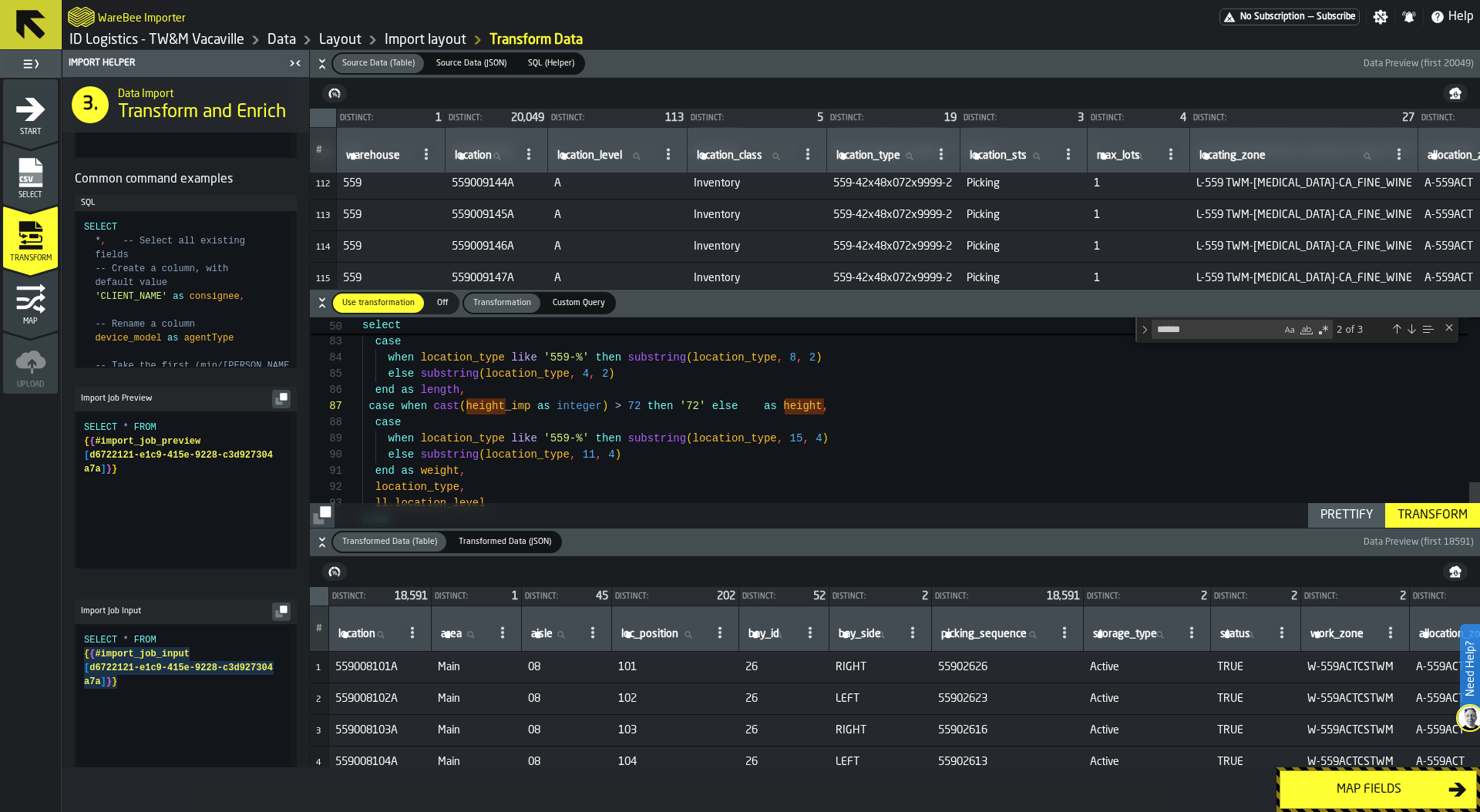
click at [1349, 524] on div "Prettify" at bounding box center [1346, 515] width 64 height 19
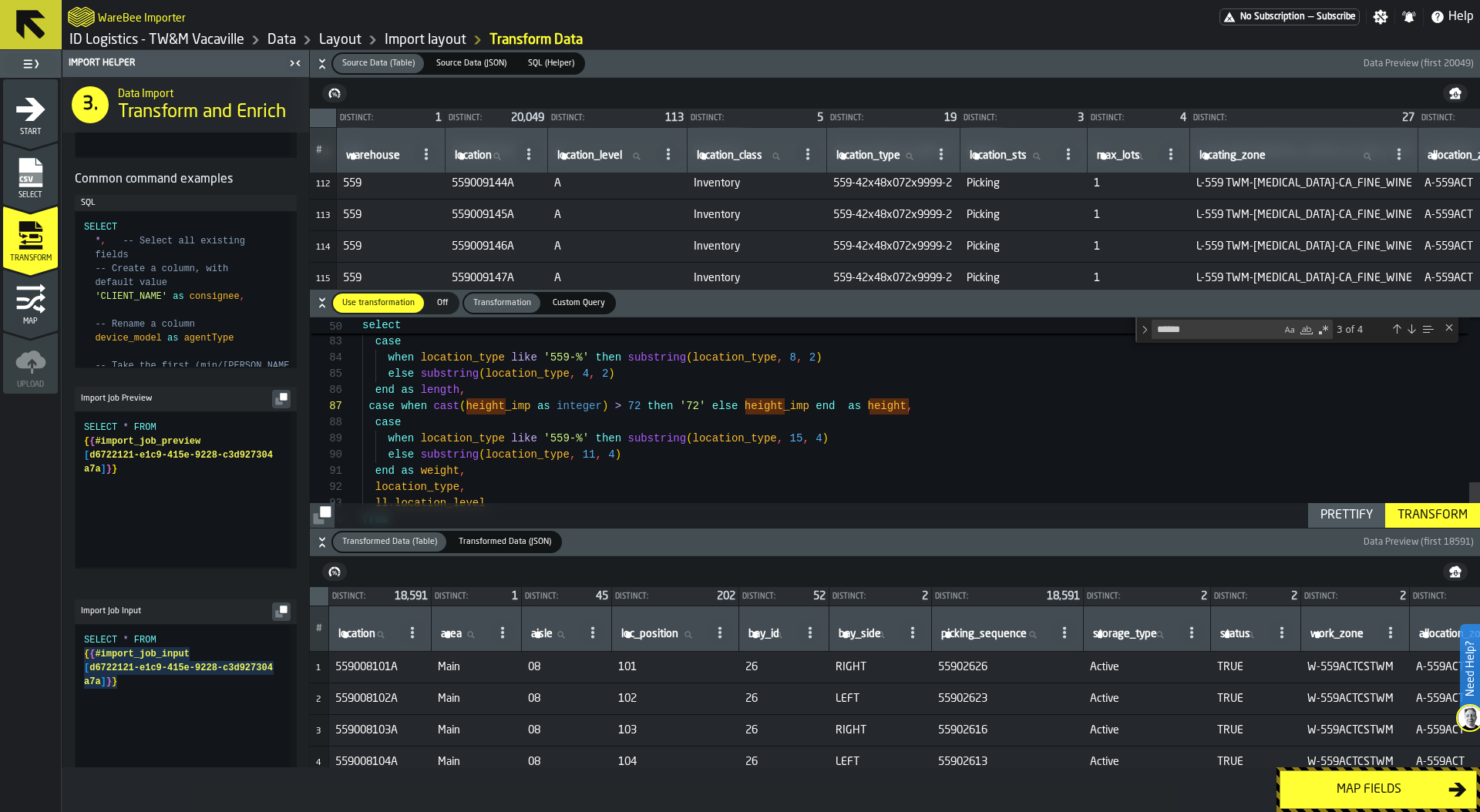
scroll to position [64, 0]
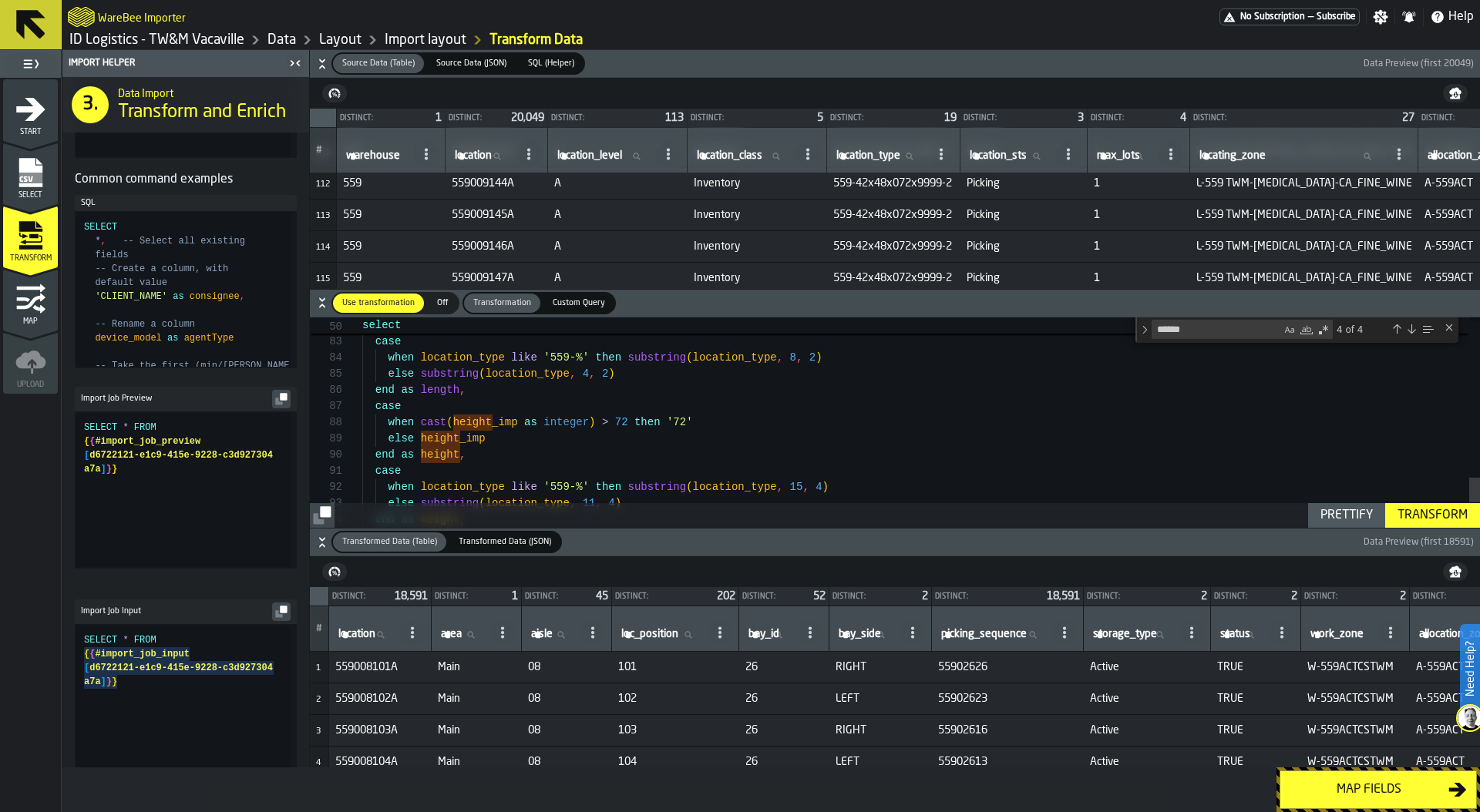
click at [1430, 514] on div "Transform" at bounding box center [1432, 515] width 82 height 19
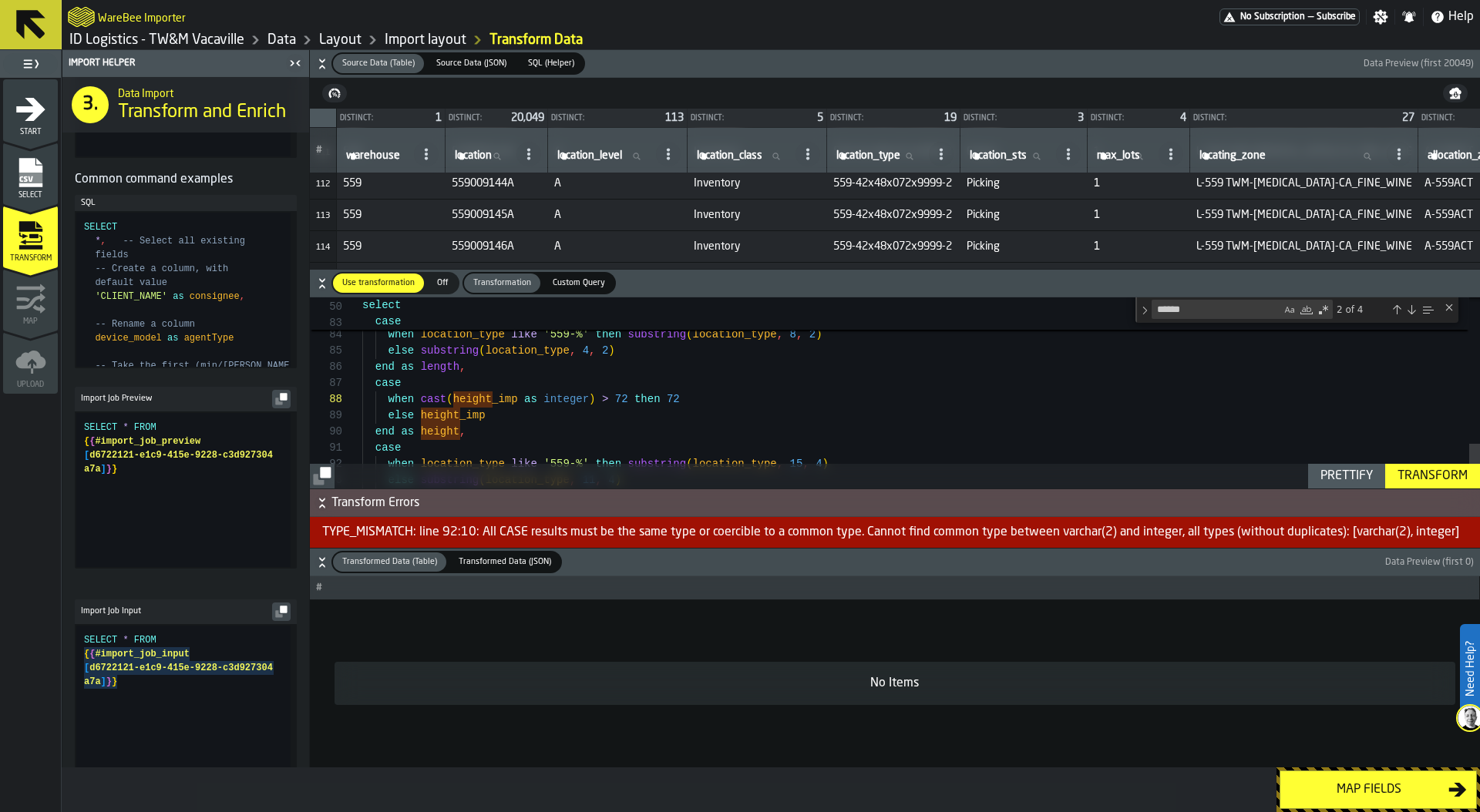
click at [1453, 469] on div "Transform" at bounding box center [1432, 476] width 82 height 19
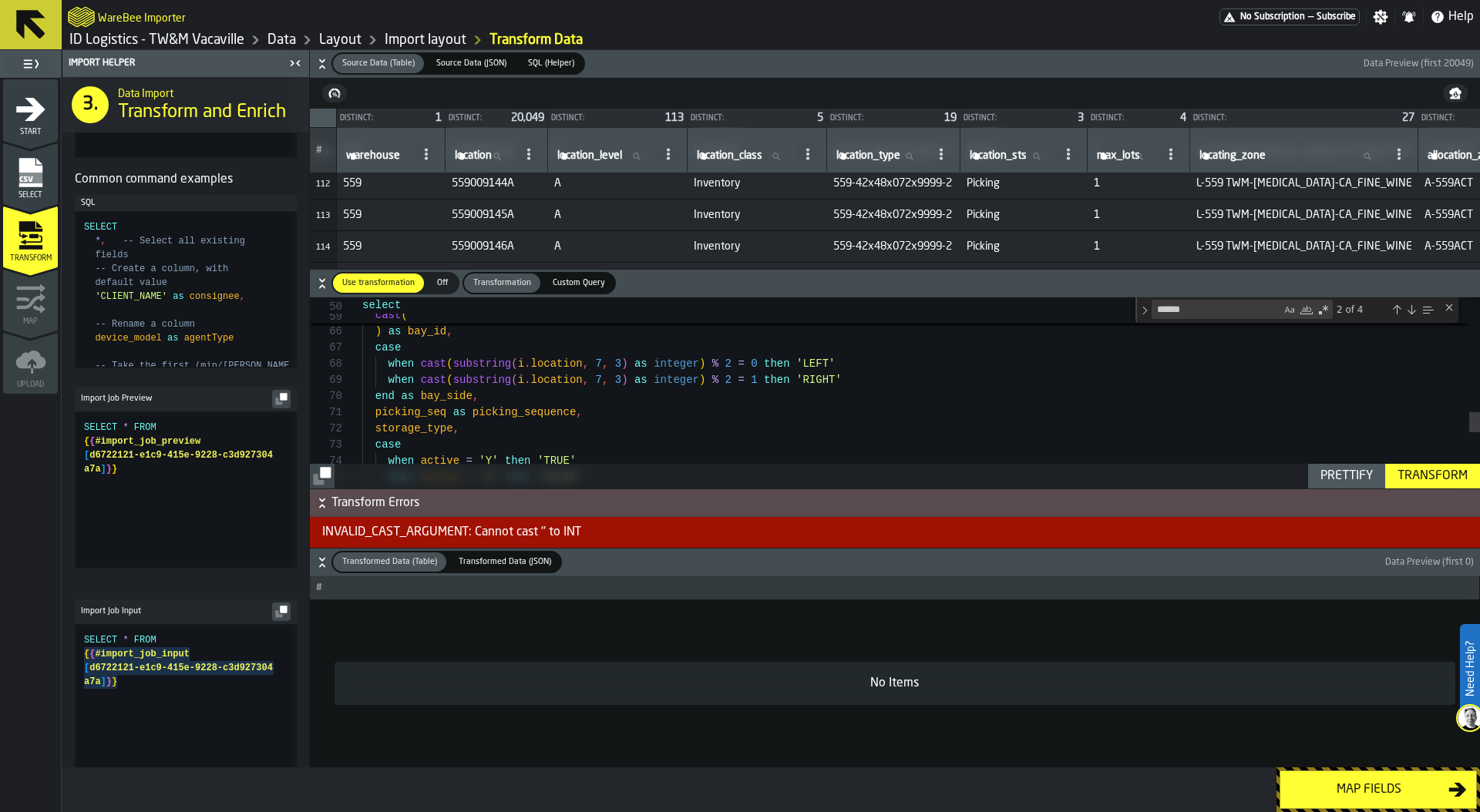
click at [605, 402] on div "end as status , when active = 'N' then 'FALSE' when active = 'Y' then 'TRUE' ca…" at bounding box center [921, 121] width 1118 height 1773
type textarea "**********"
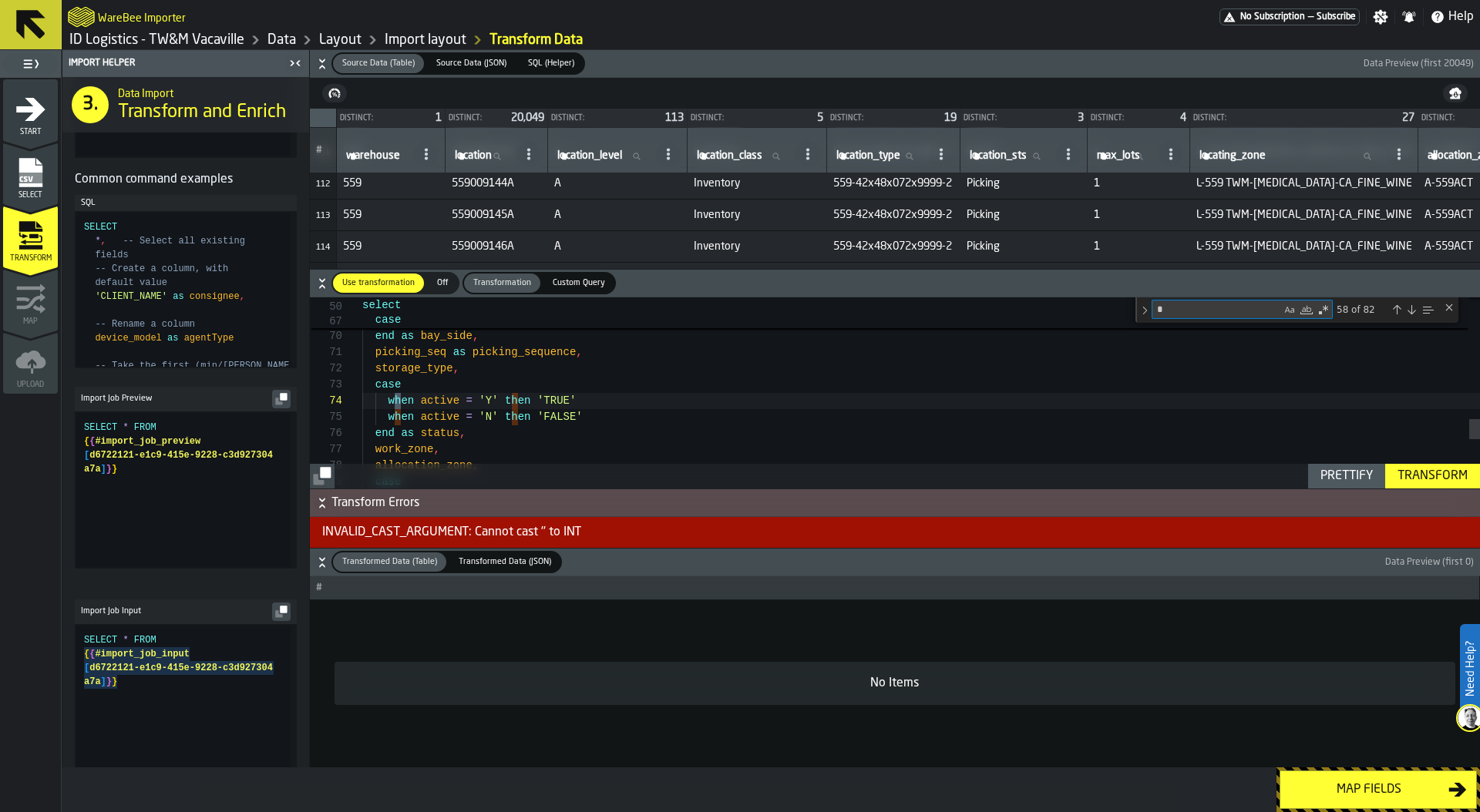
scroll to position [161, 0]
type textarea "**"
type textarea "**********"
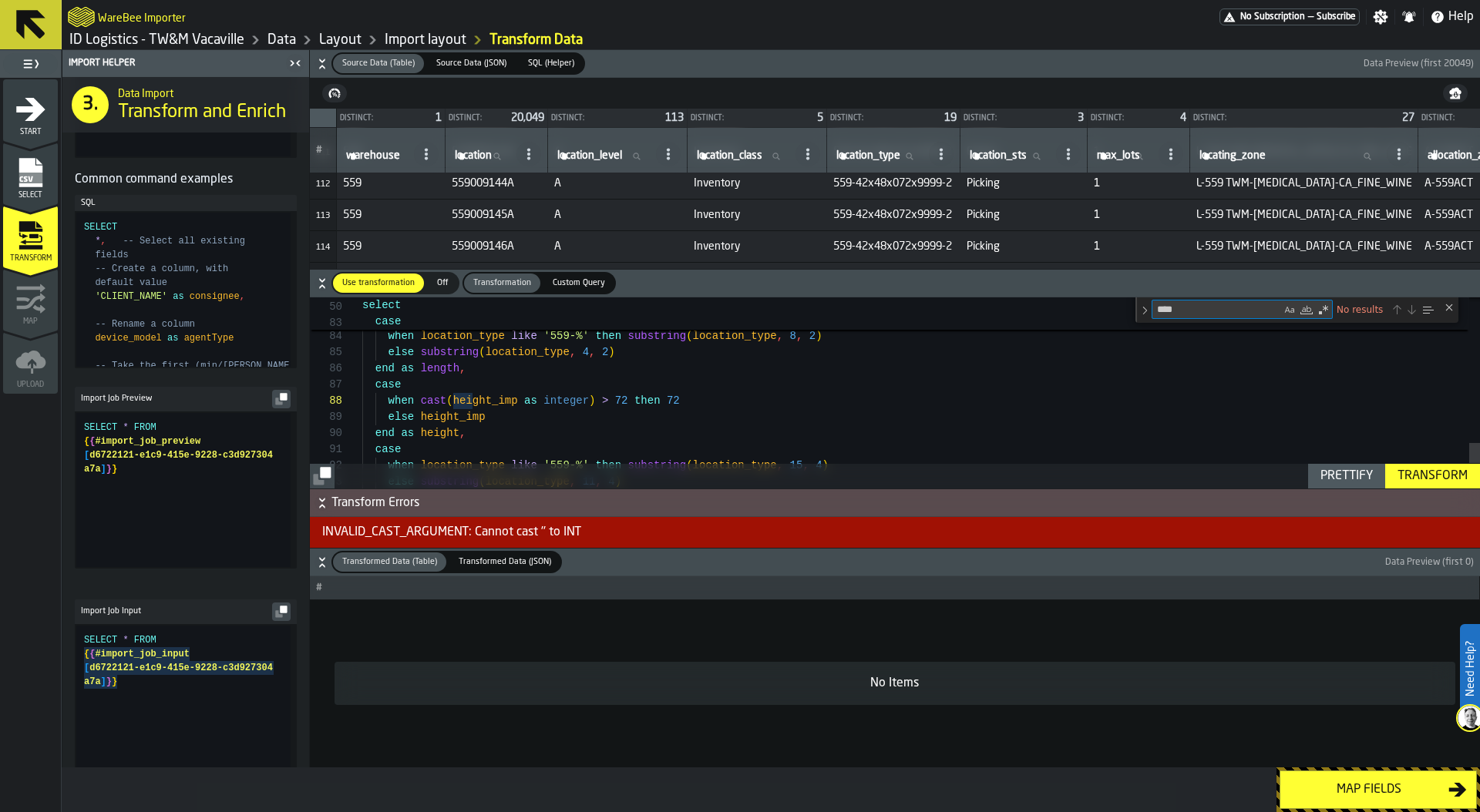
type textarea "****"
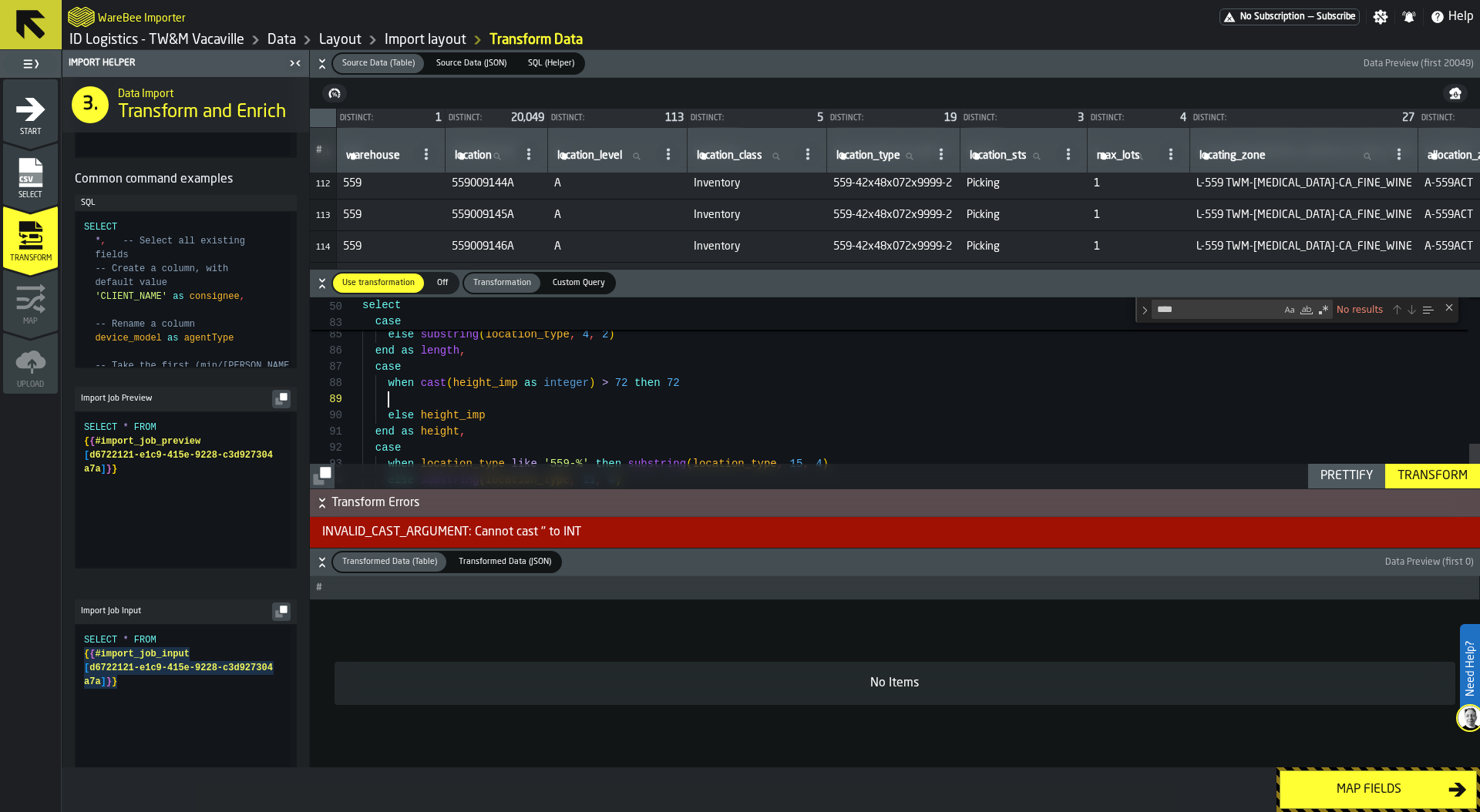
scroll to position [130, 0]
click at [1339, 475] on div "Prettify" at bounding box center [1346, 476] width 64 height 19
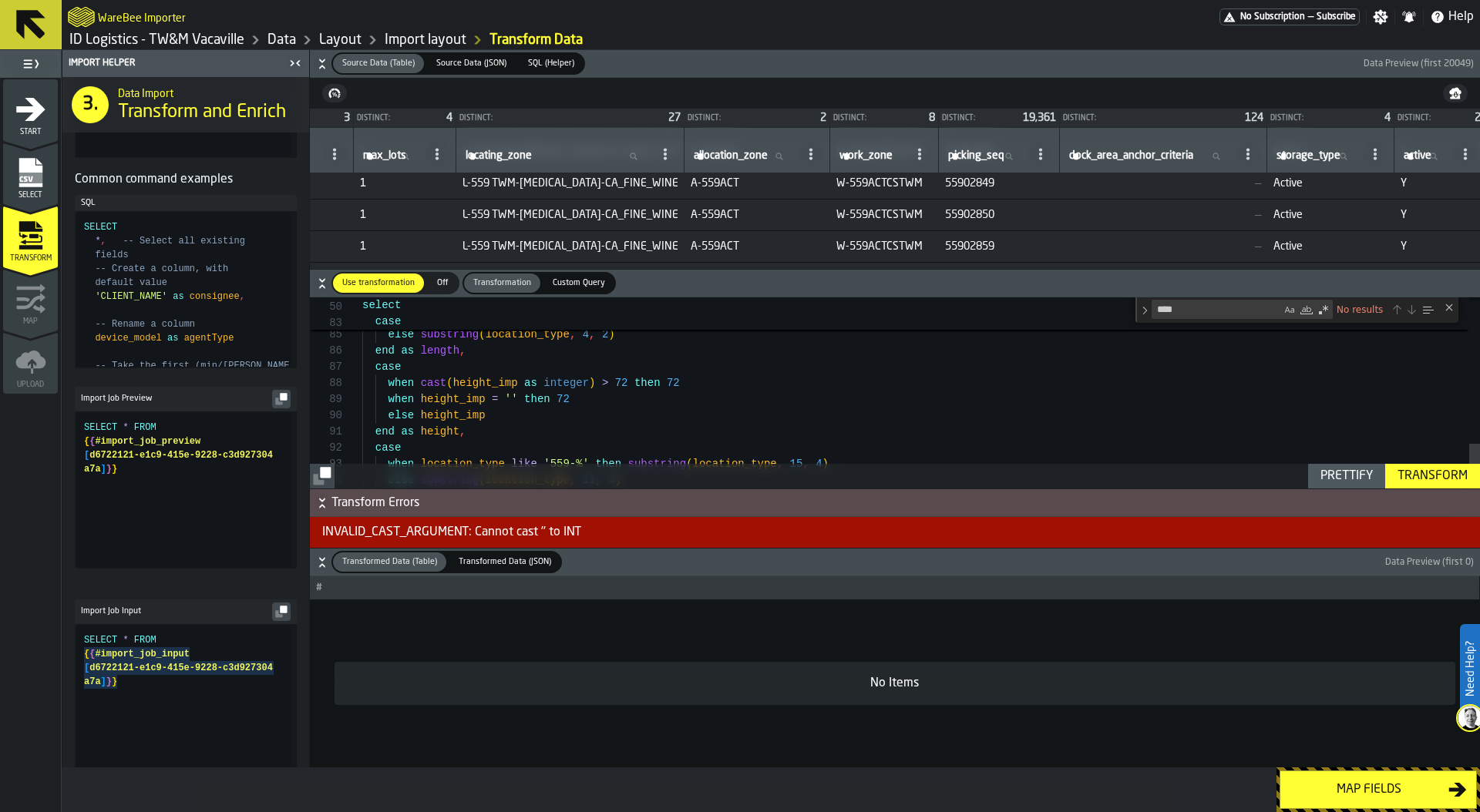
scroll to position [3511, 739]
click at [759, 221] on td "A-559ACT" at bounding box center [753, 215] width 146 height 32
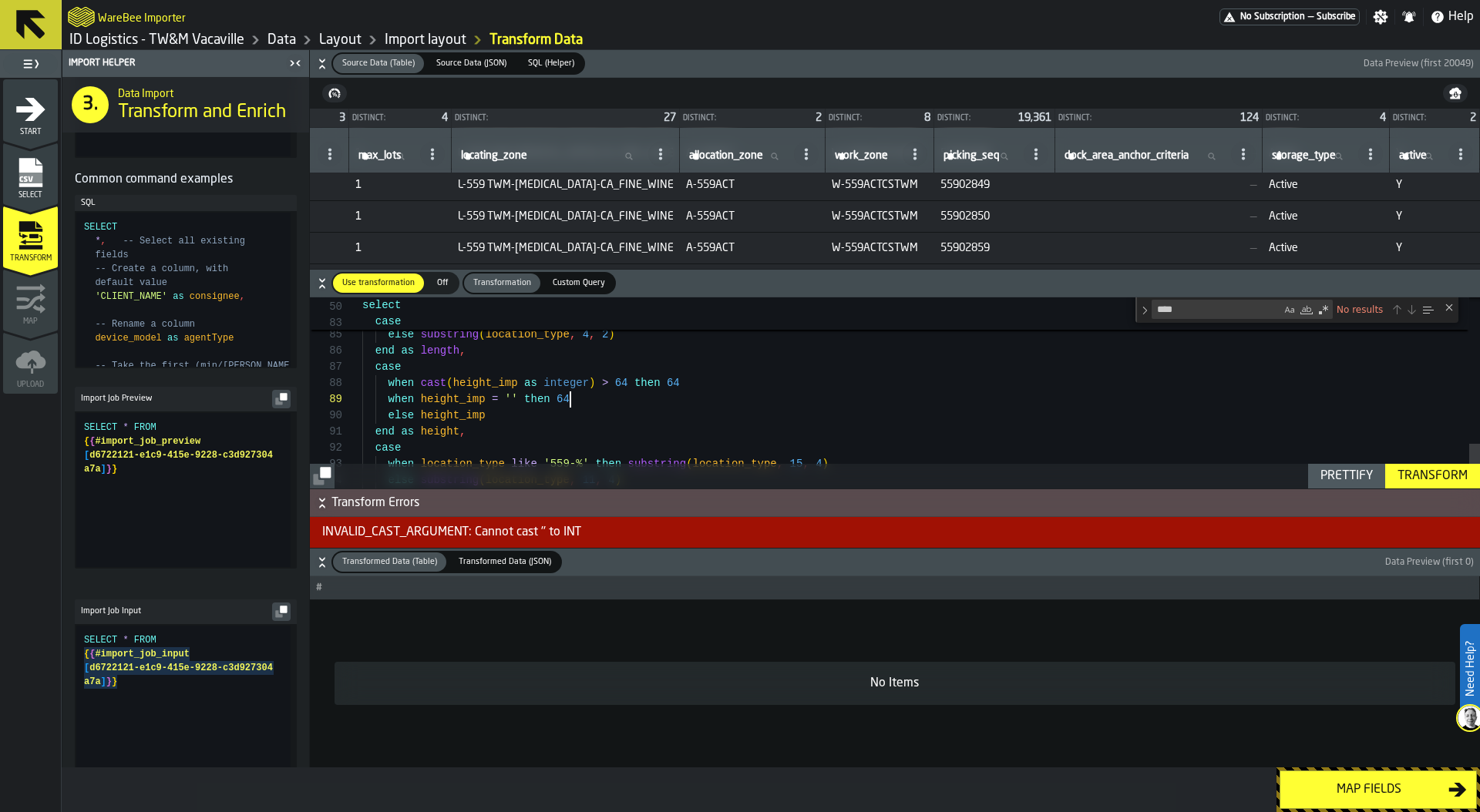
click at [1343, 474] on div "Prettify" at bounding box center [1346, 476] width 64 height 19
click at [1422, 472] on div "Transform" at bounding box center [1432, 476] width 82 height 19
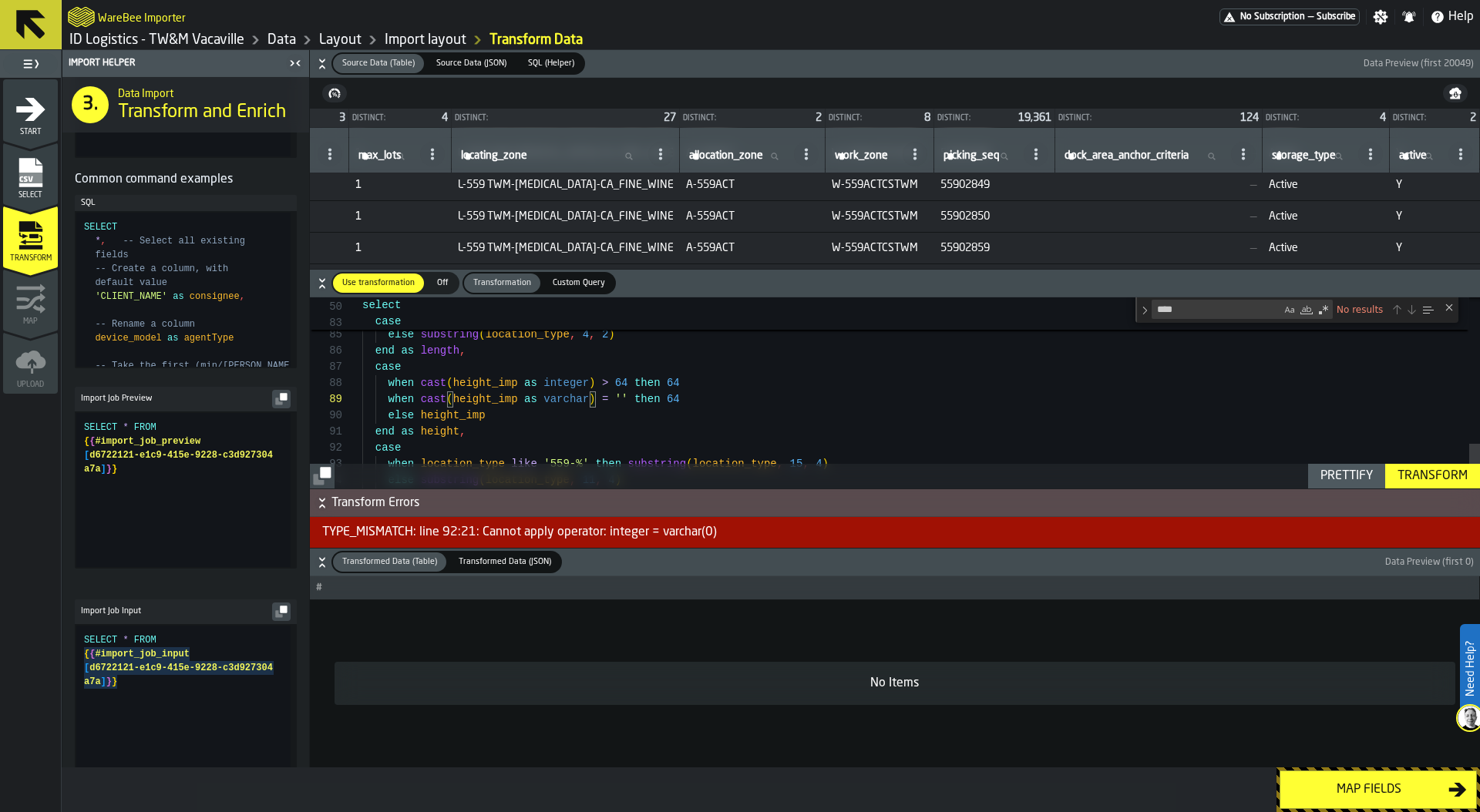
click at [1412, 471] on div "Transform" at bounding box center [1432, 476] width 82 height 19
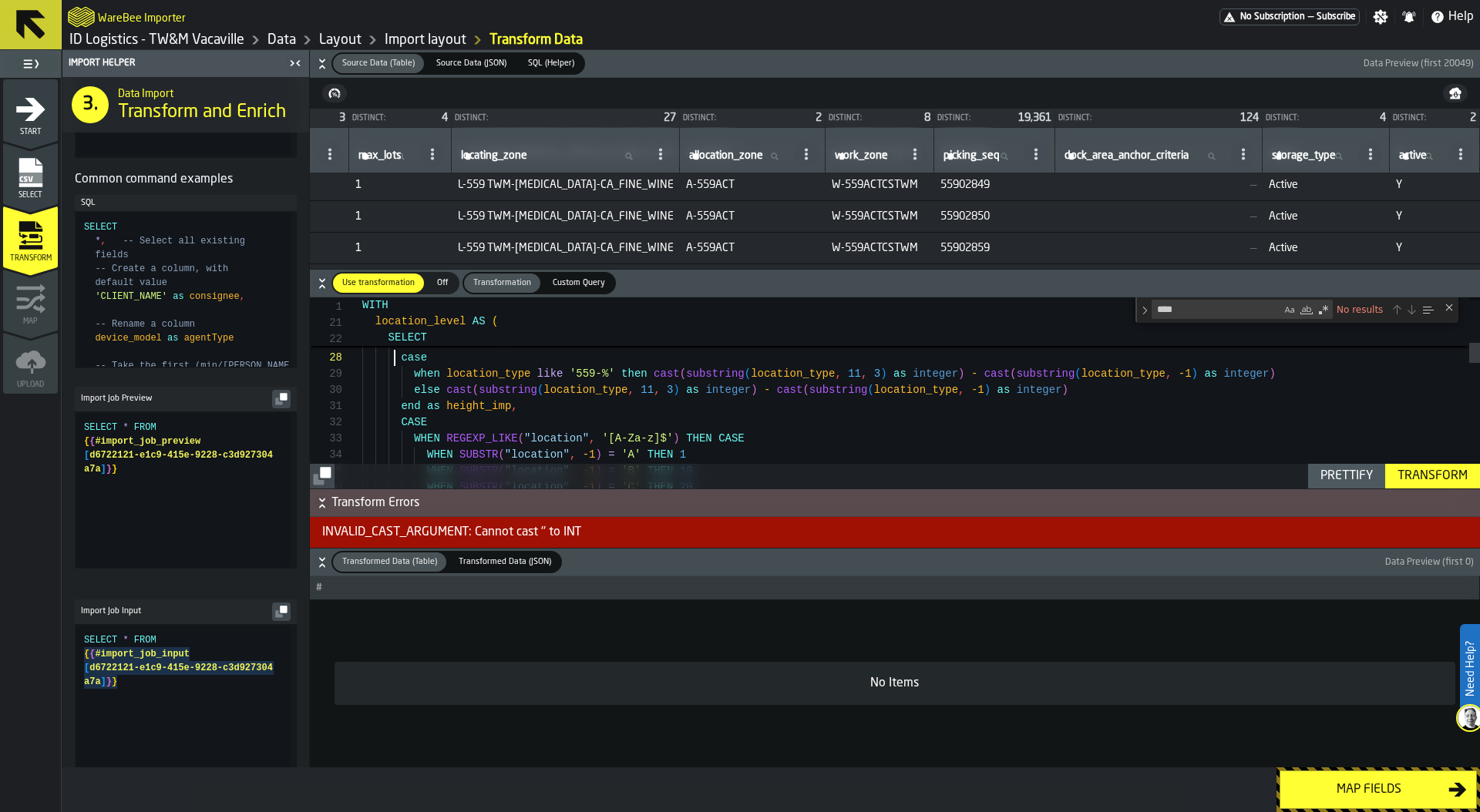
scroll to position [113, 0]
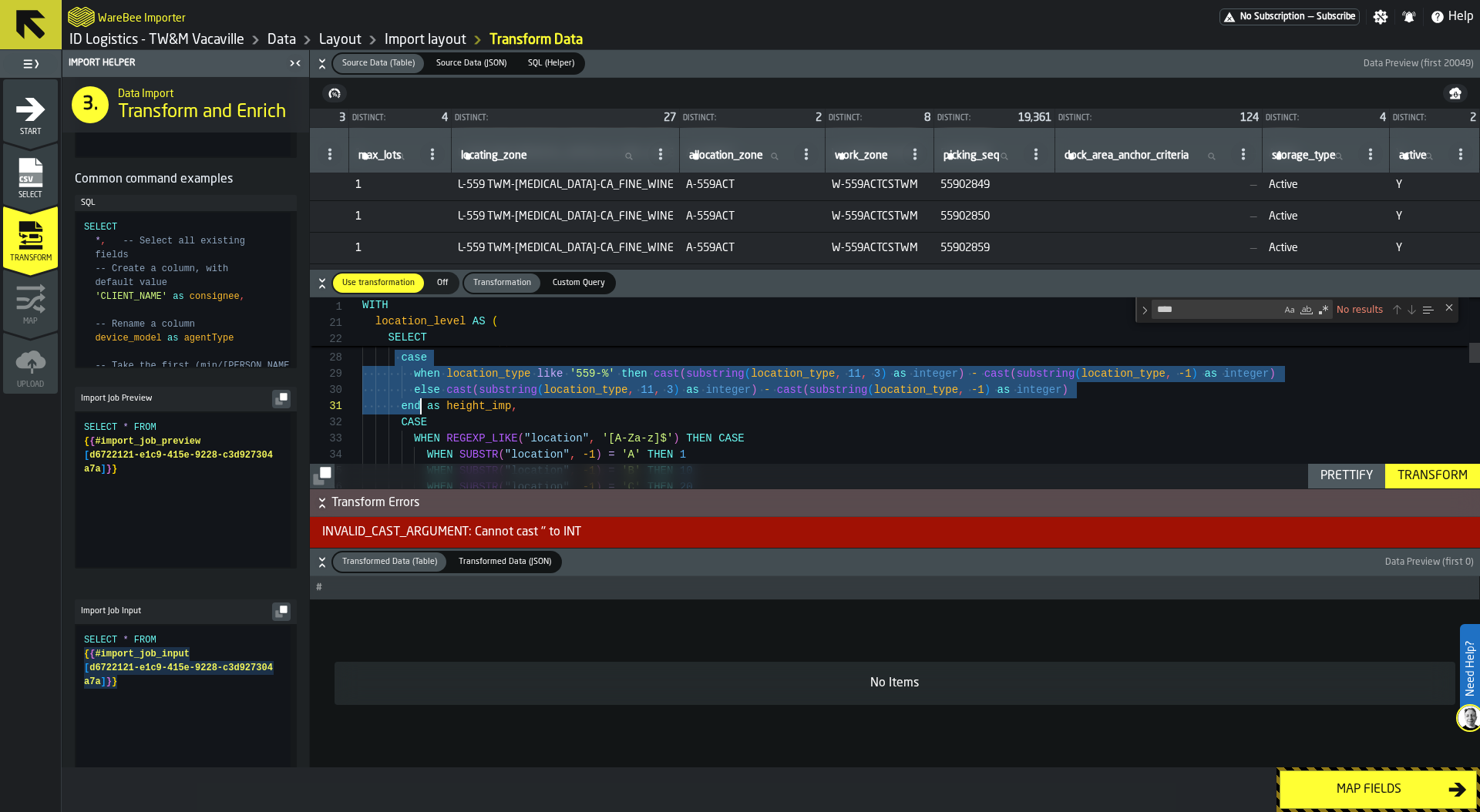
drag, startPoint x: 398, startPoint y: 355, endPoint x: 421, endPoint y: 408, distance: 57.8
click at [421, 408] on div "case when location_type like '559-%' then substring ( location_type , 5 , 2 ) e…" at bounding box center [921, 769] width 1118 height 1789
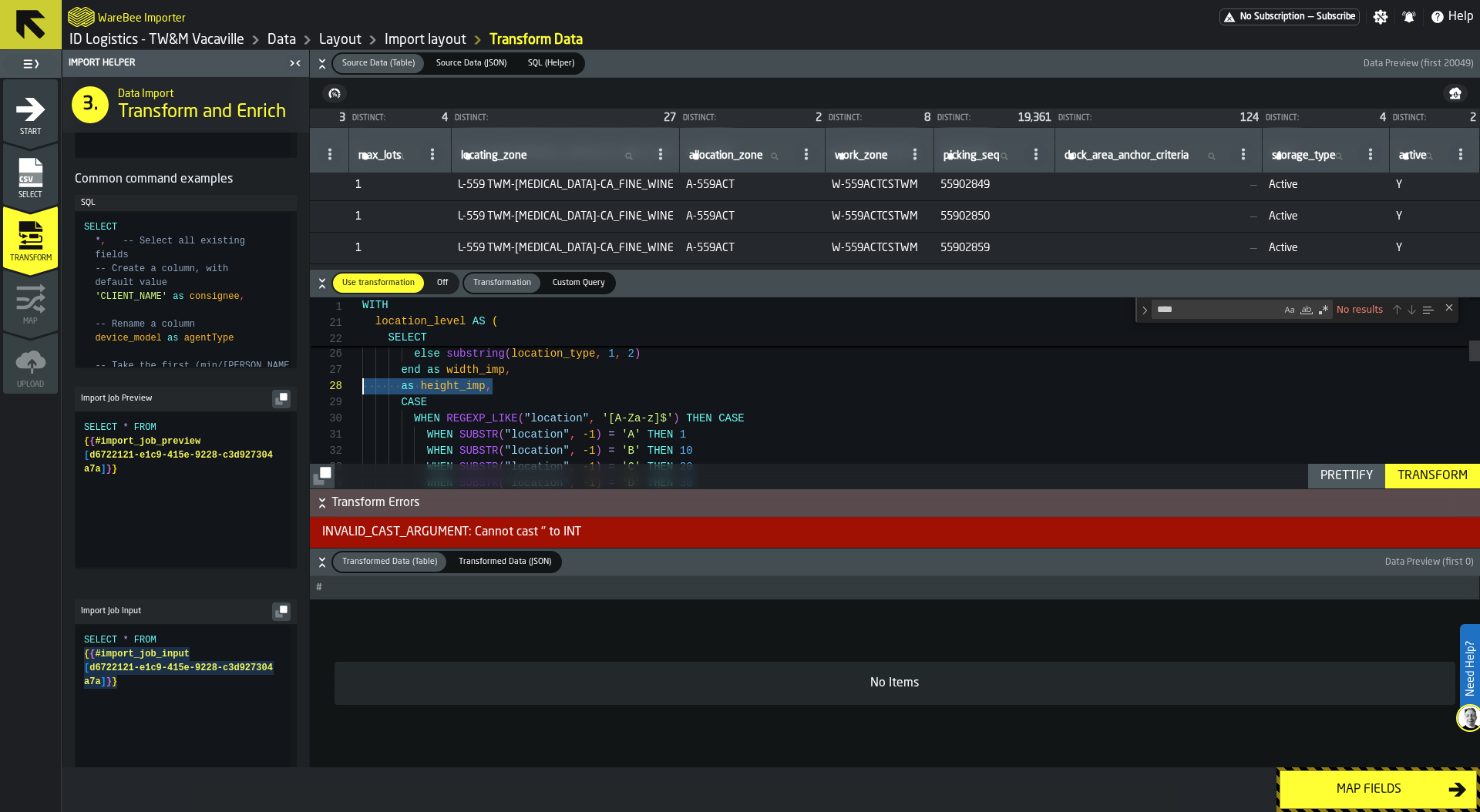
drag, startPoint x: 536, startPoint y: 385, endPoint x: 293, endPoint y: 386, distance: 243.0
click at [362, 386] on div "case when location_type like '559-%' then substring ( location_type , 5 , 2 ) e…" at bounding box center [921, 774] width 1118 height 1741
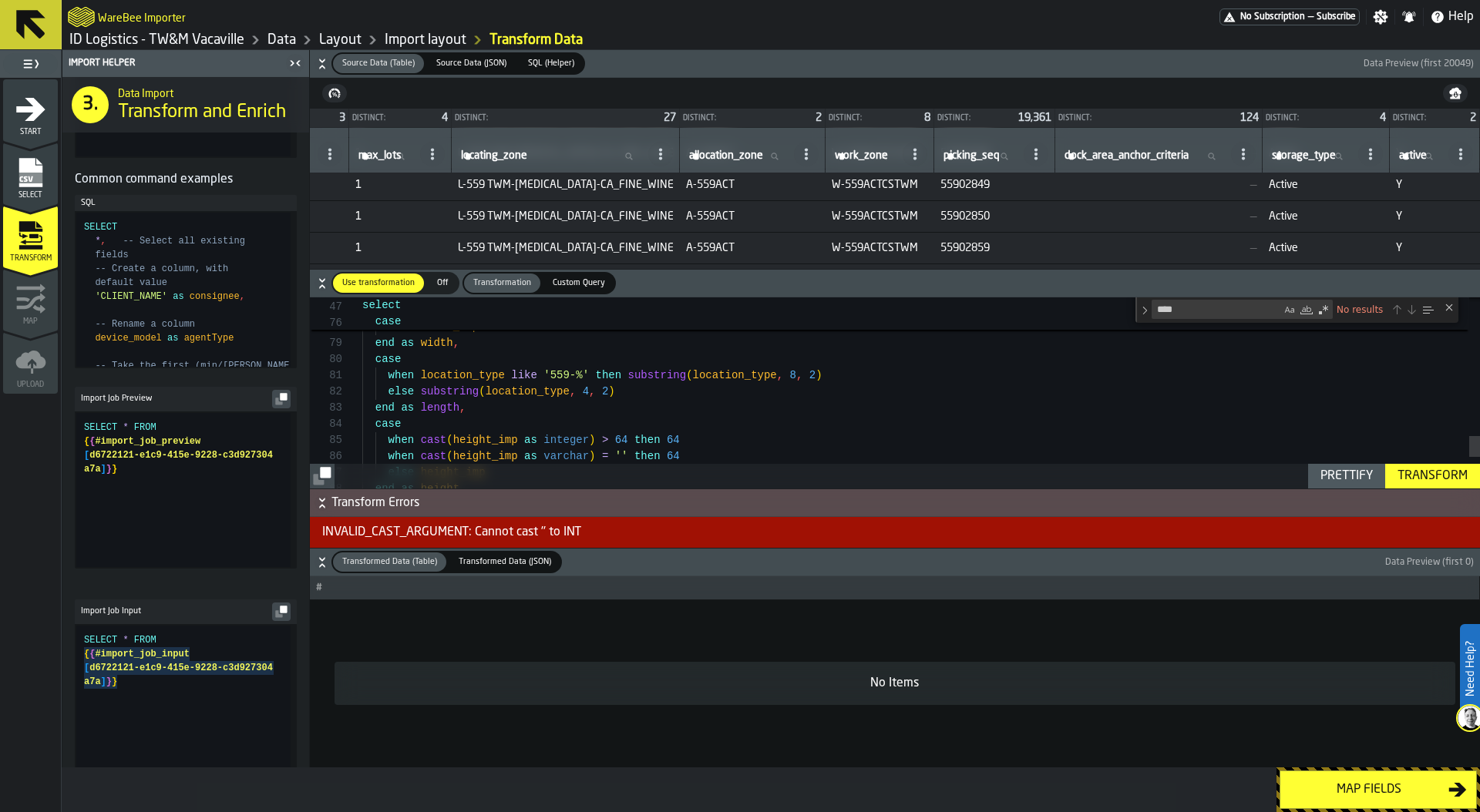
type textarea "**********"
type textarea "****"
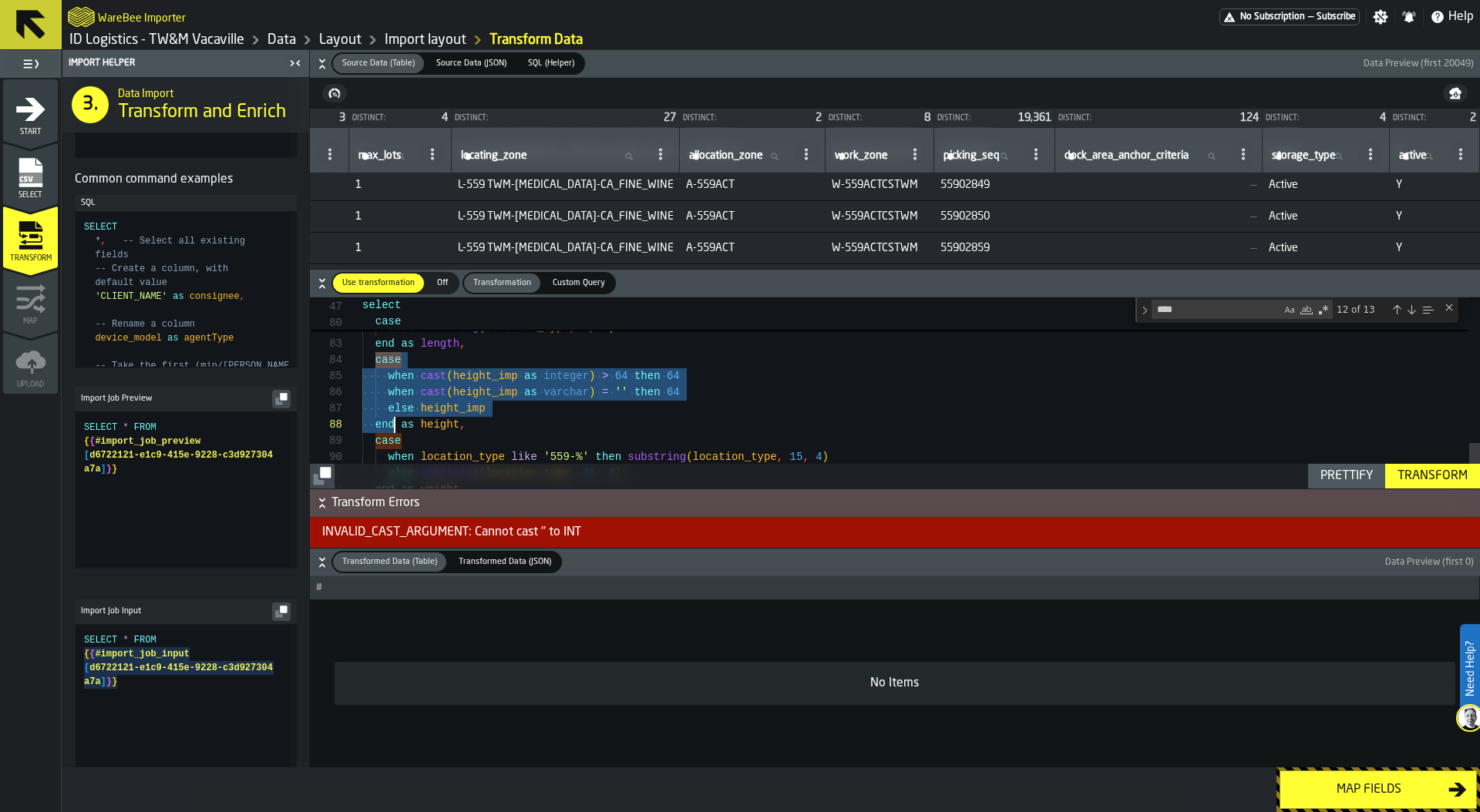
drag, startPoint x: 374, startPoint y: 360, endPoint x: 392, endPoint y: 416, distance: 58.8
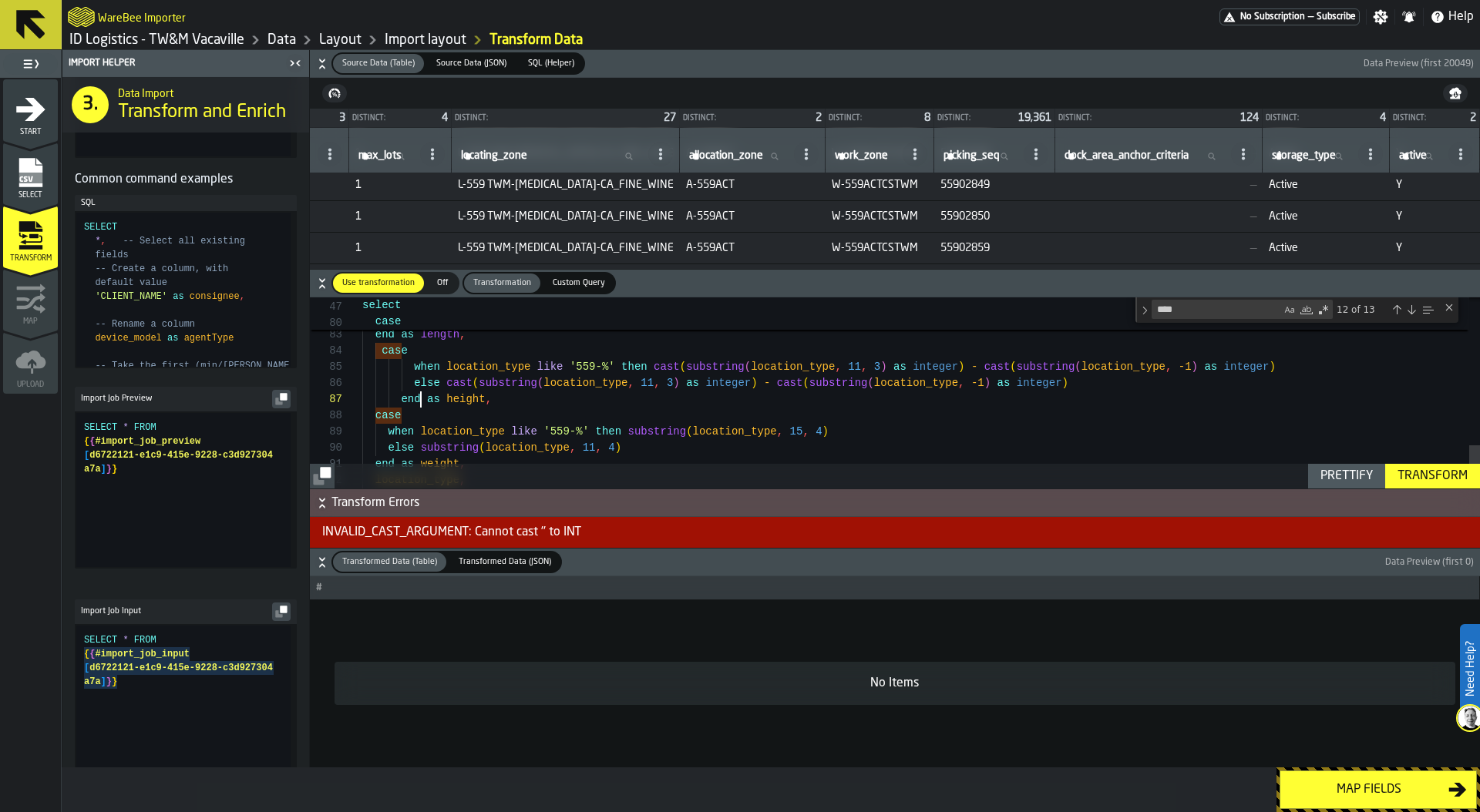
scroll to position [97, 0]
click at [1346, 480] on div "Prettify" at bounding box center [1346, 476] width 64 height 19
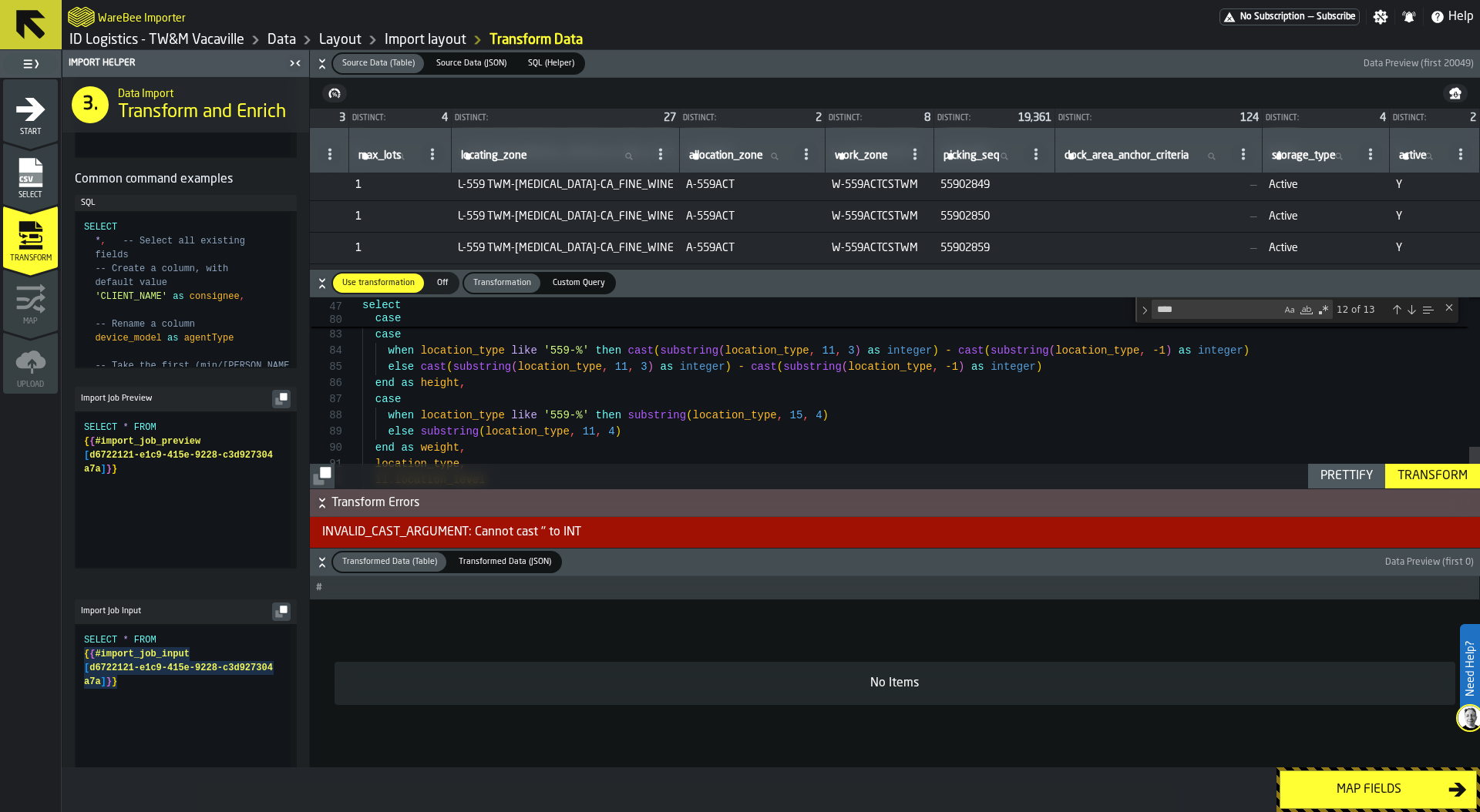
scroll to position [0, 0]
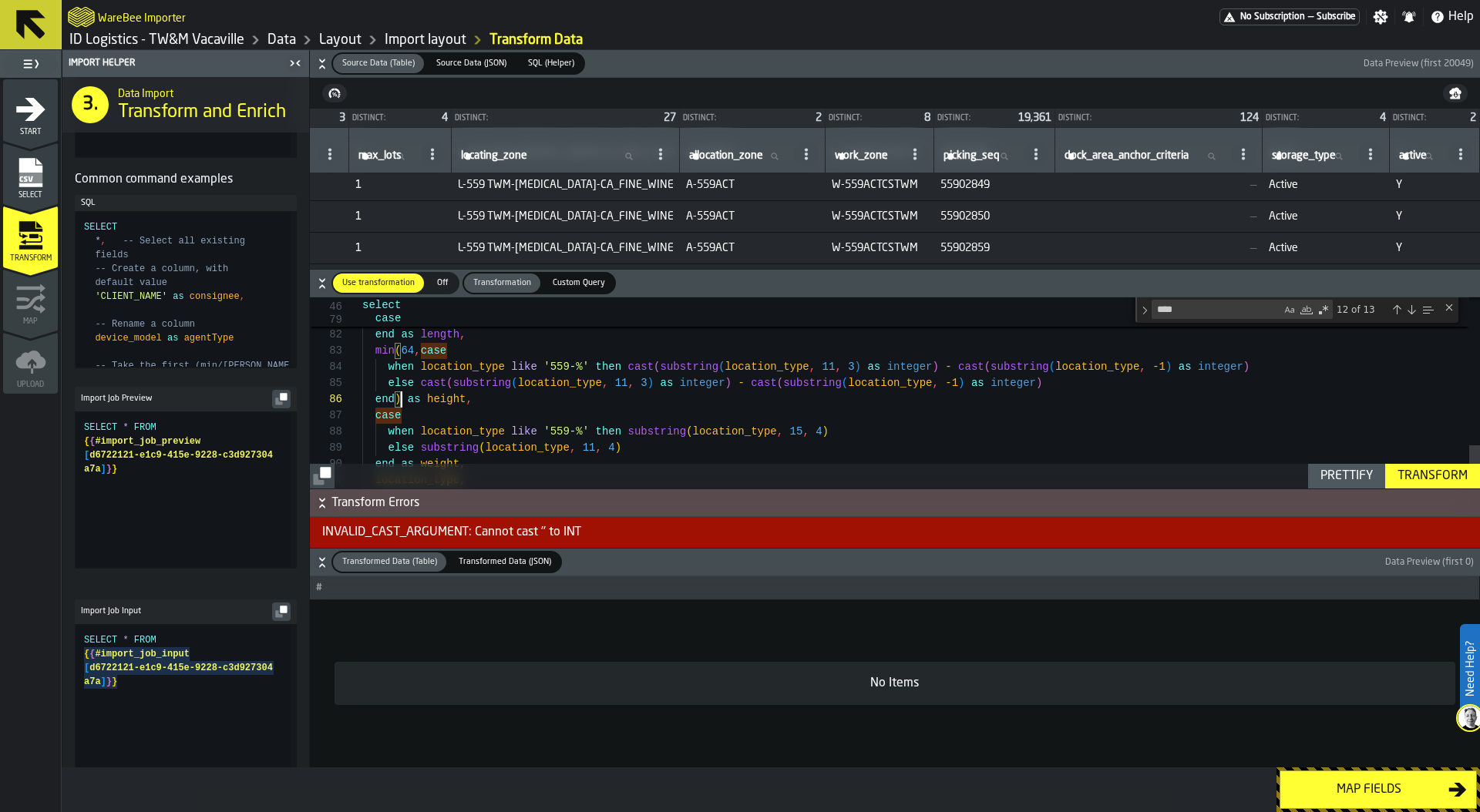
click at [1357, 473] on div "Prettify" at bounding box center [1346, 476] width 64 height 19
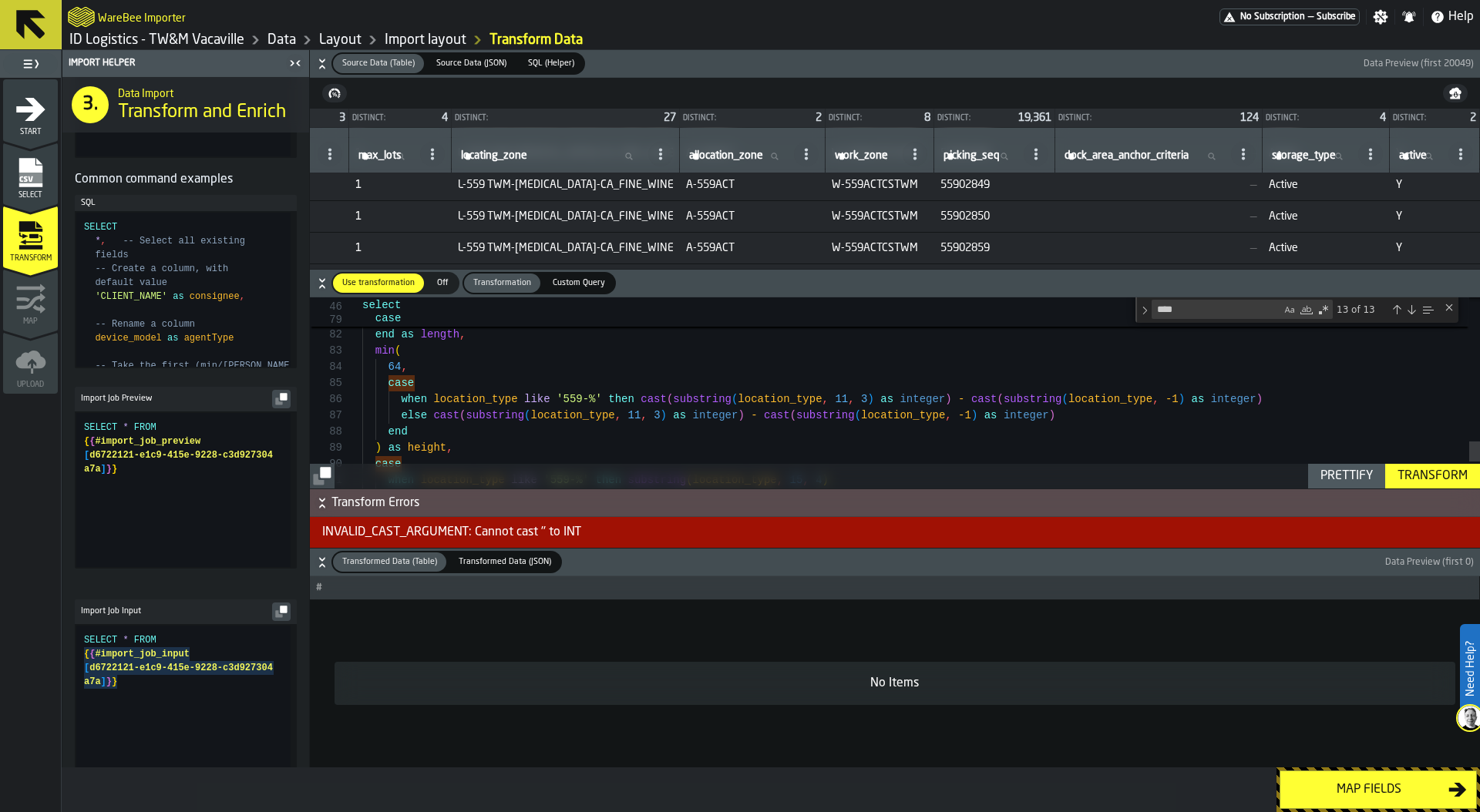
click at [1413, 477] on div "Transform" at bounding box center [1432, 476] width 82 height 19
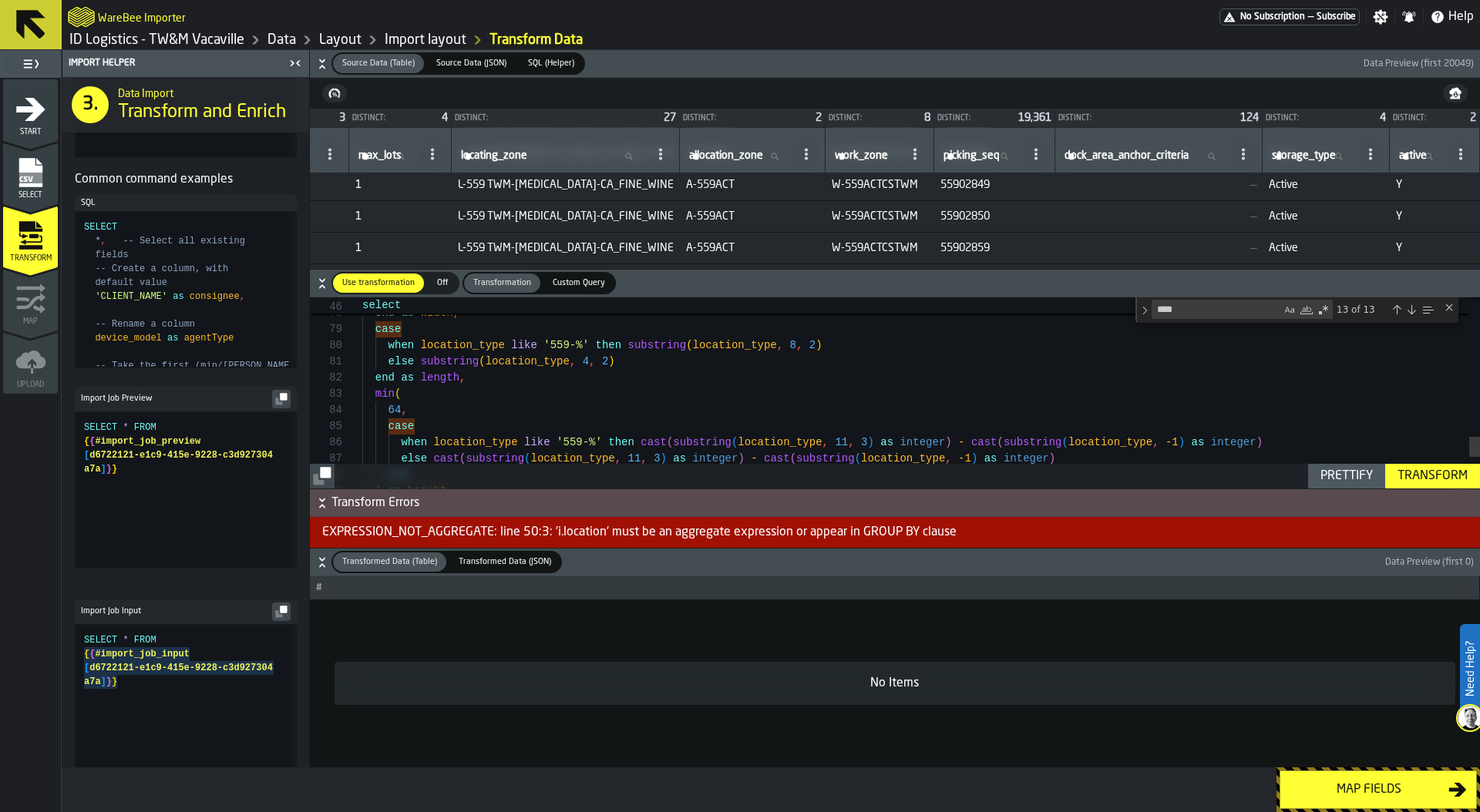
scroll to position [33, 0]
drag, startPoint x: 375, startPoint y: 394, endPoint x: 405, endPoint y: 393, distance: 30.0
drag, startPoint x: 414, startPoint y: 411, endPoint x: 337, endPoint y: 408, distance: 77.1
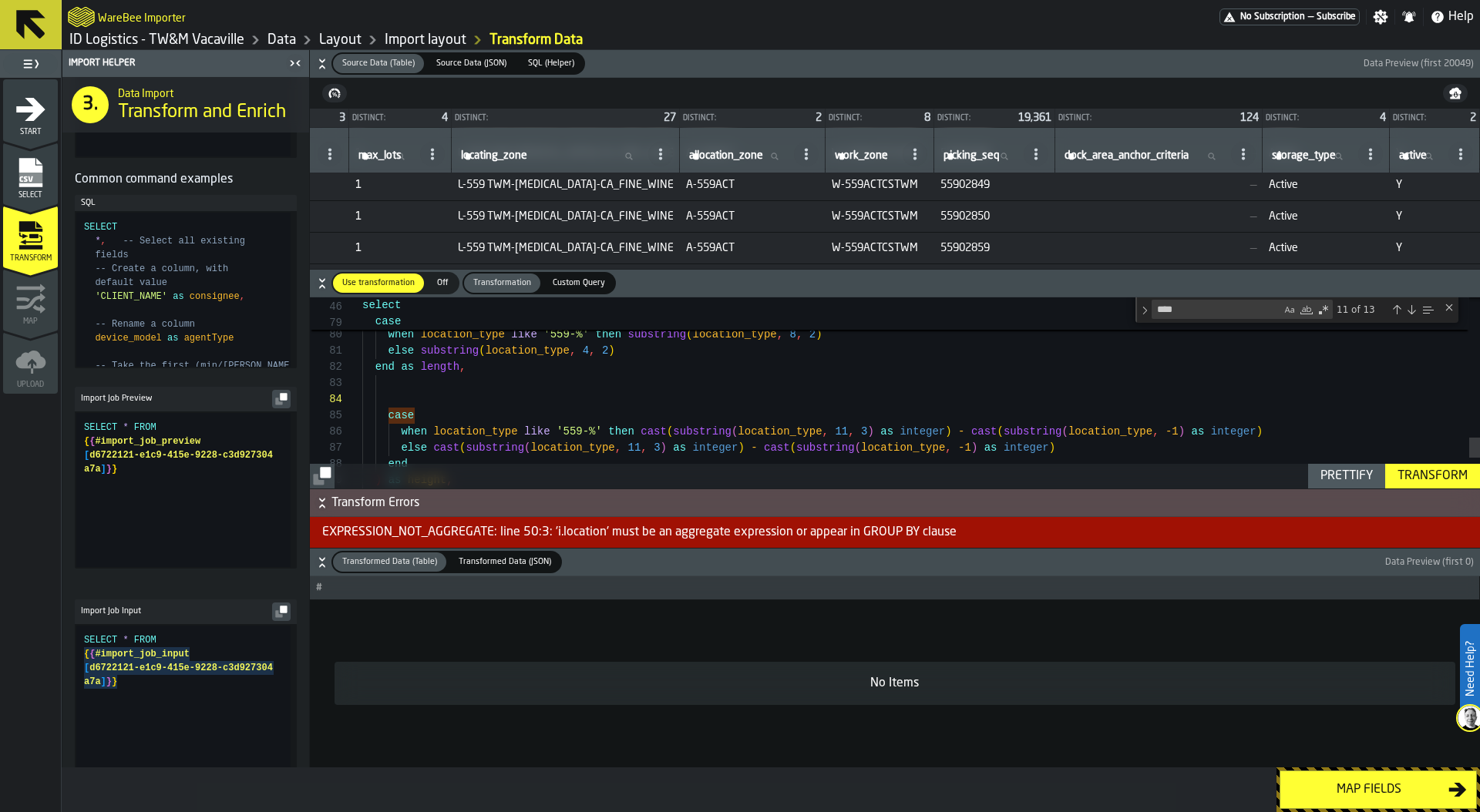
scroll to position [33, 0]
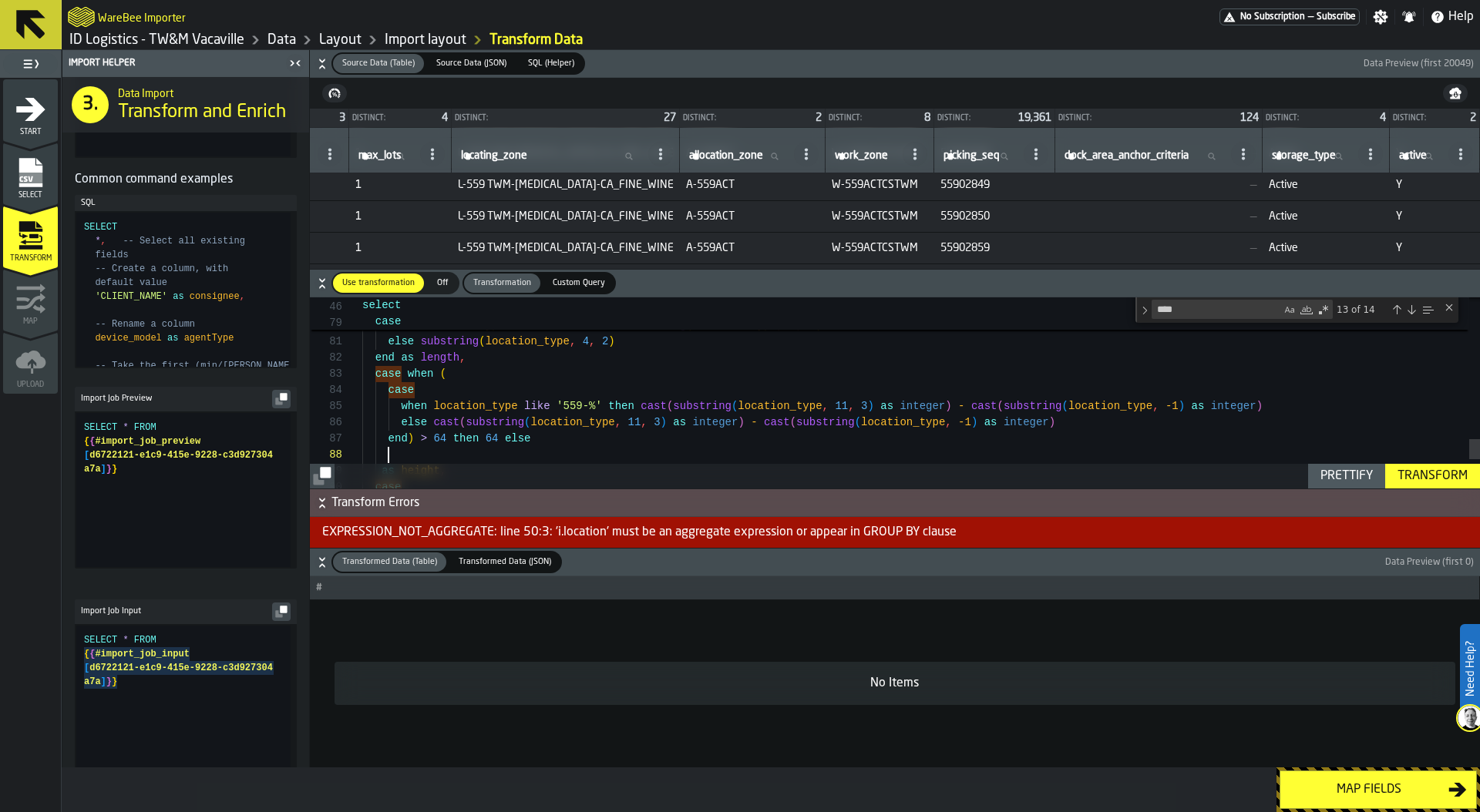
scroll to position [49, 0]
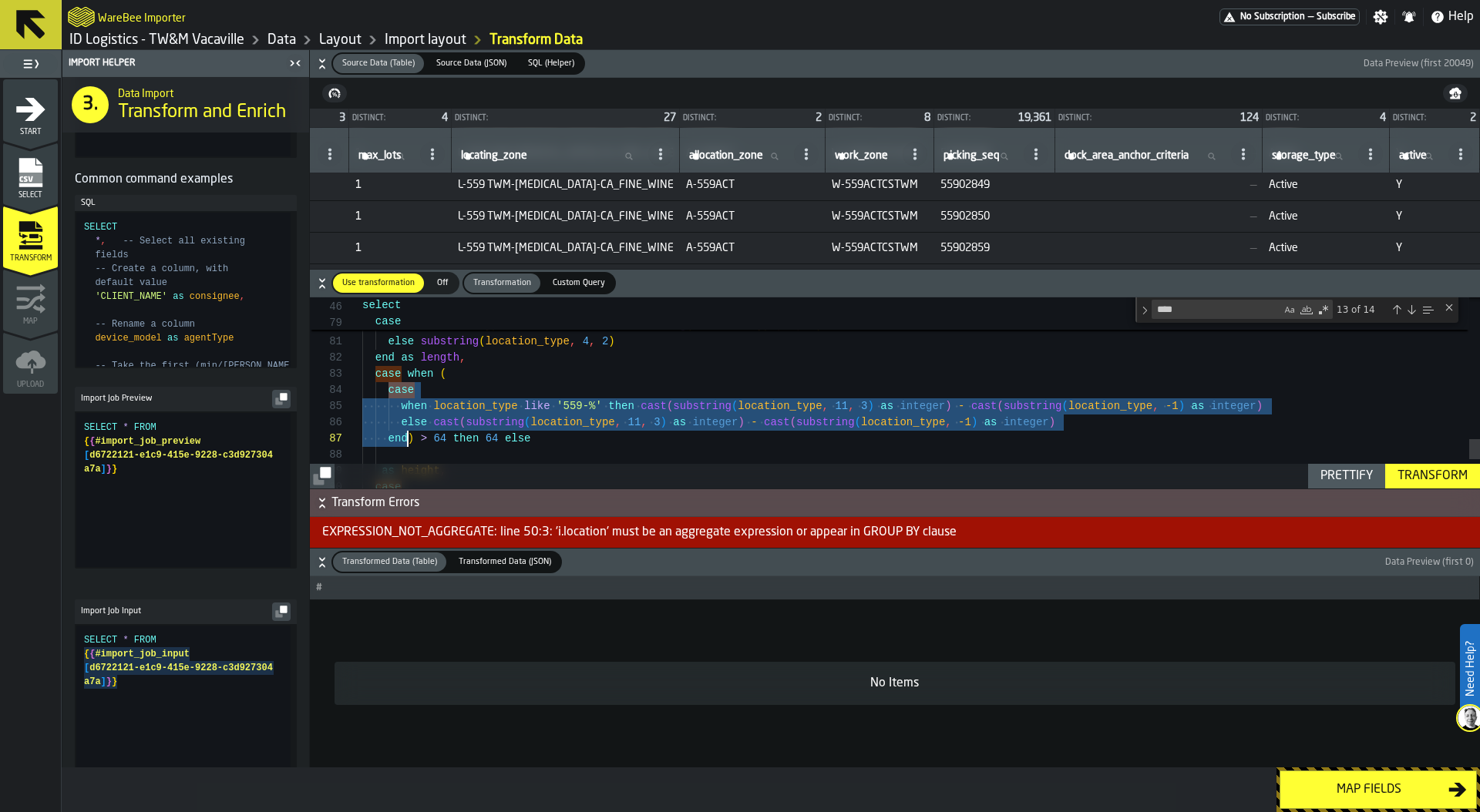
drag, startPoint x: 388, startPoint y: 391, endPoint x: 406, endPoint y: 432, distance: 44.8
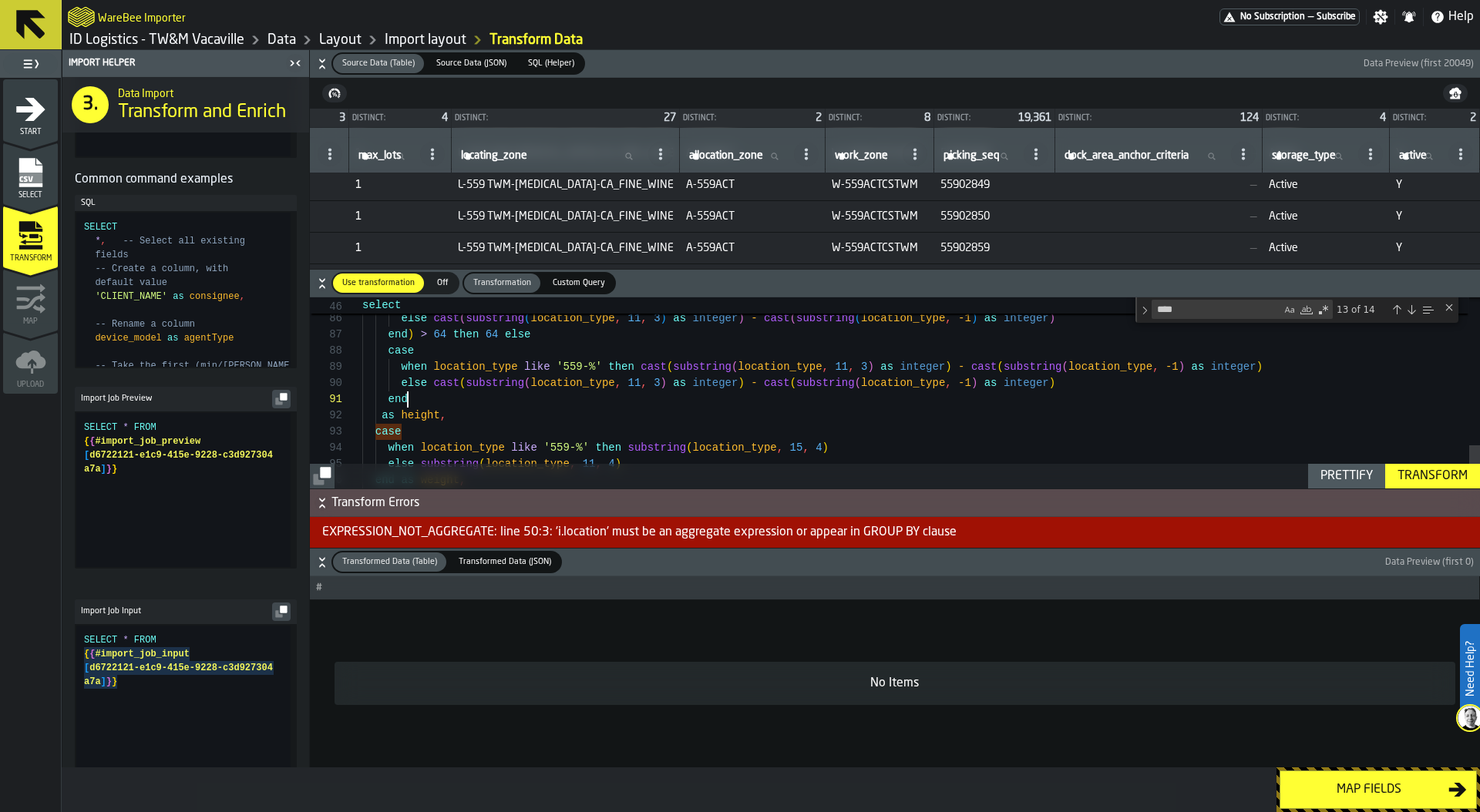
scroll to position [0, 0]
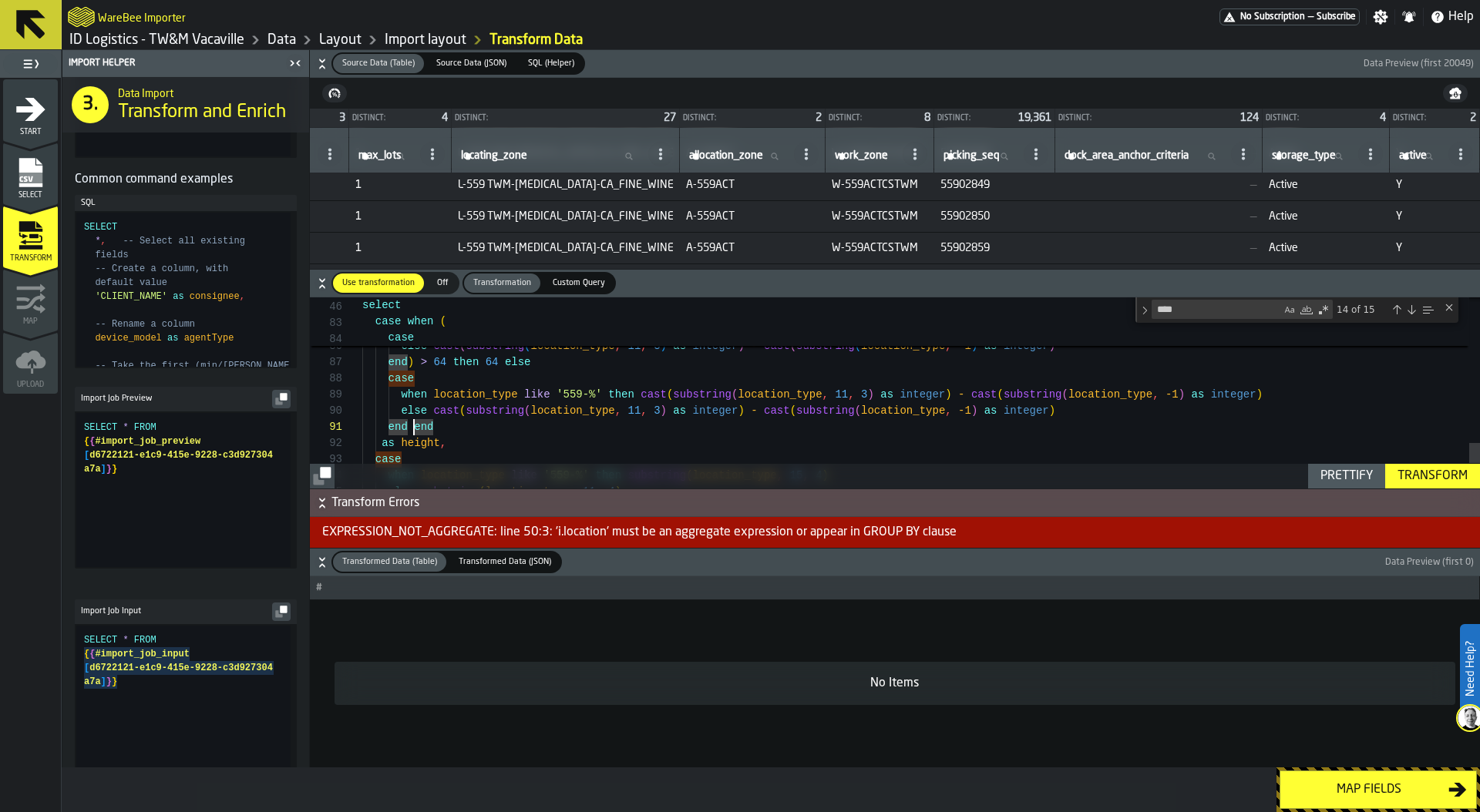
click at [1325, 474] on div "Prettify" at bounding box center [1346, 476] width 64 height 19
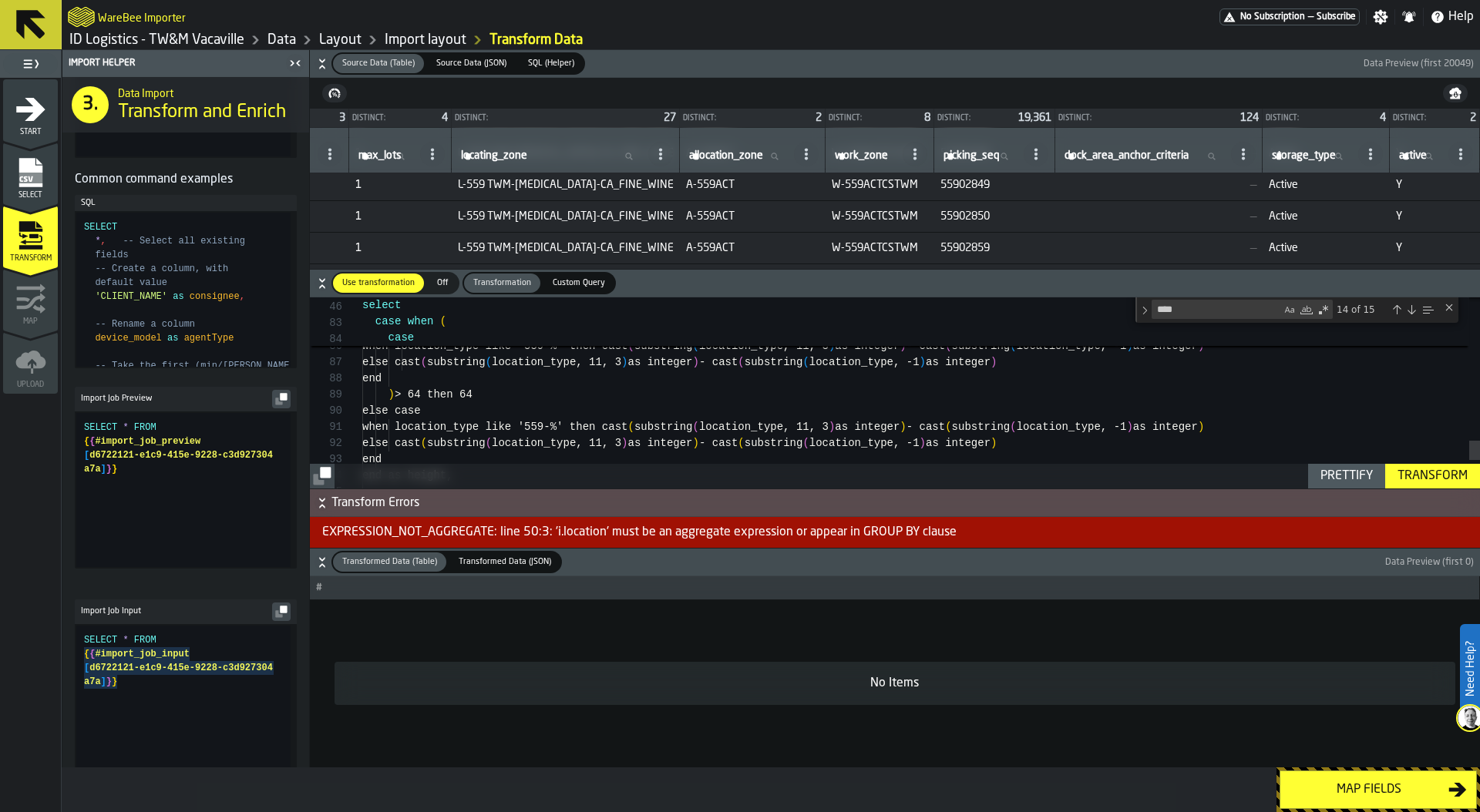
type textarea "**********"
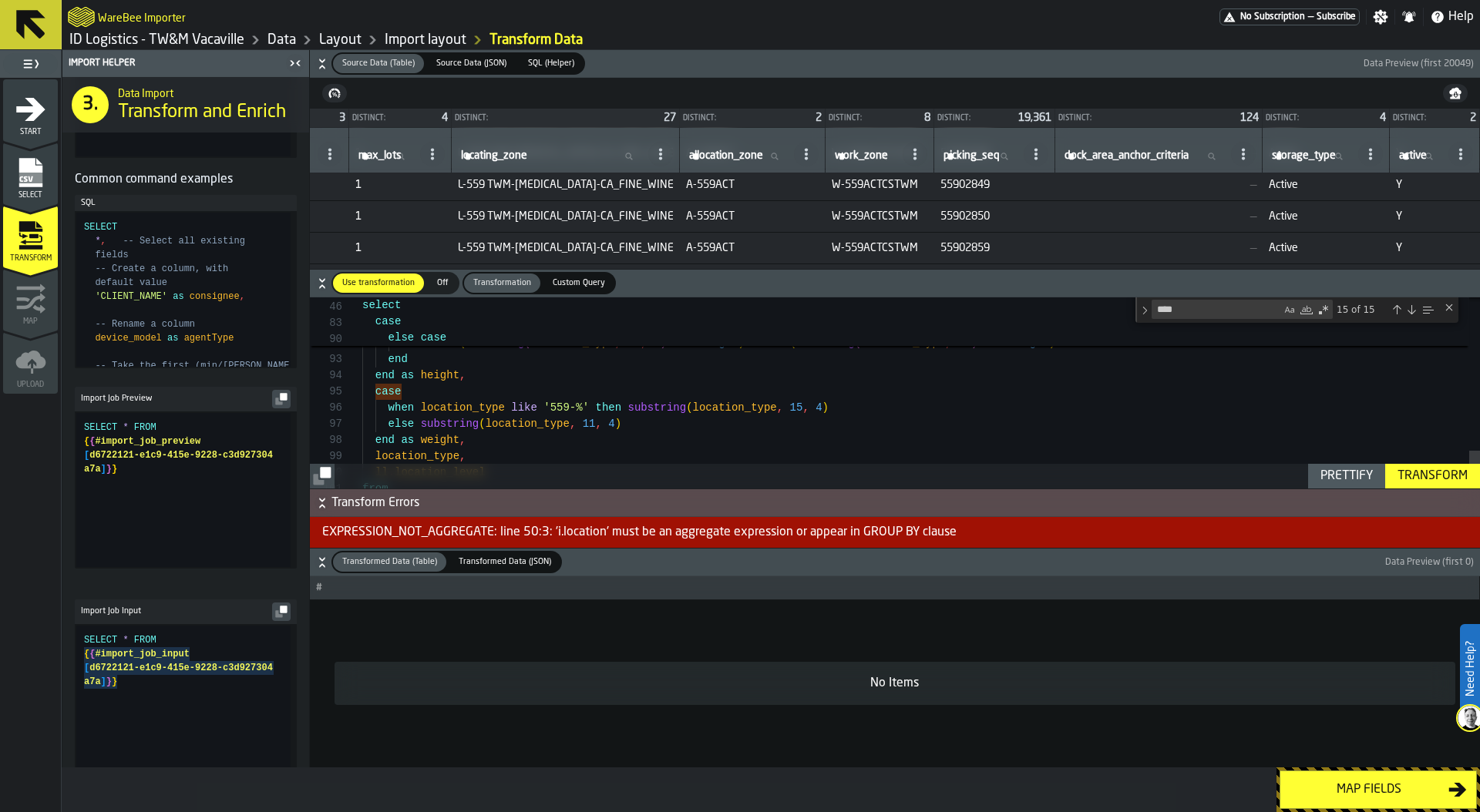
click at [1412, 464] on button "Transform" at bounding box center [1432, 476] width 95 height 24
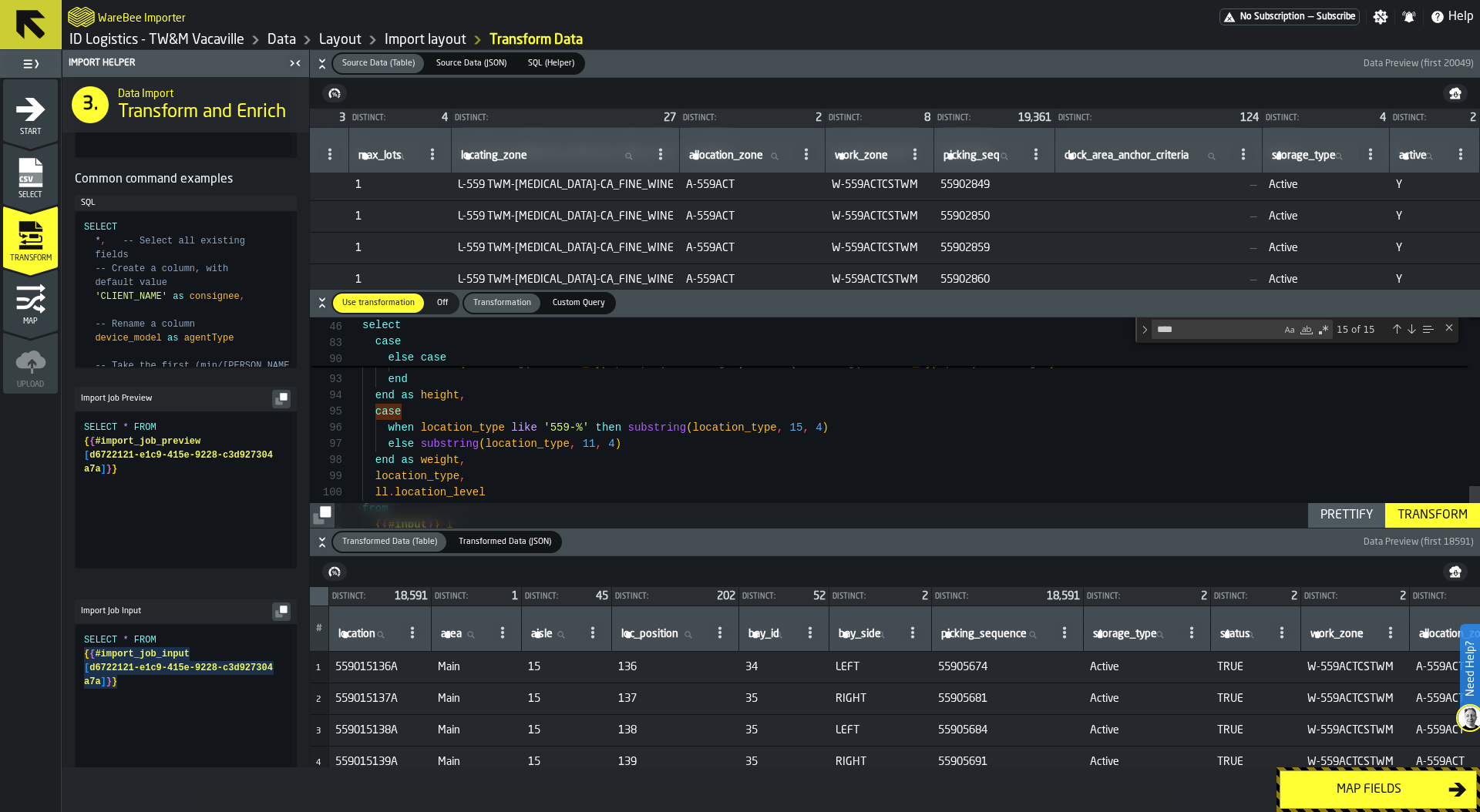
click at [1372, 789] on div "Map fields" at bounding box center [1369, 790] width 159 height 19
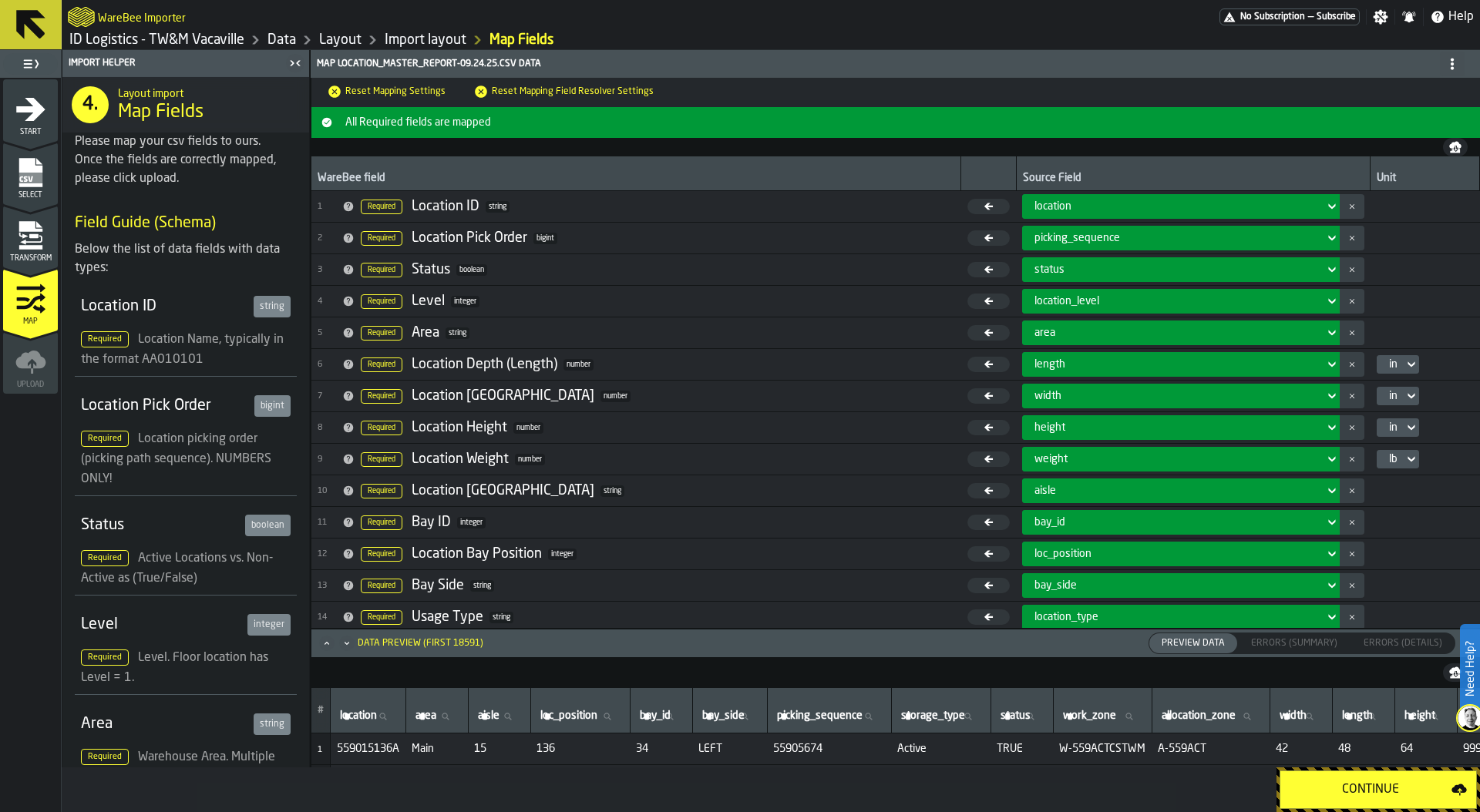
click at [1372, 789] on div "Continue" at bounding box center [1370, 790] width 162 height 19
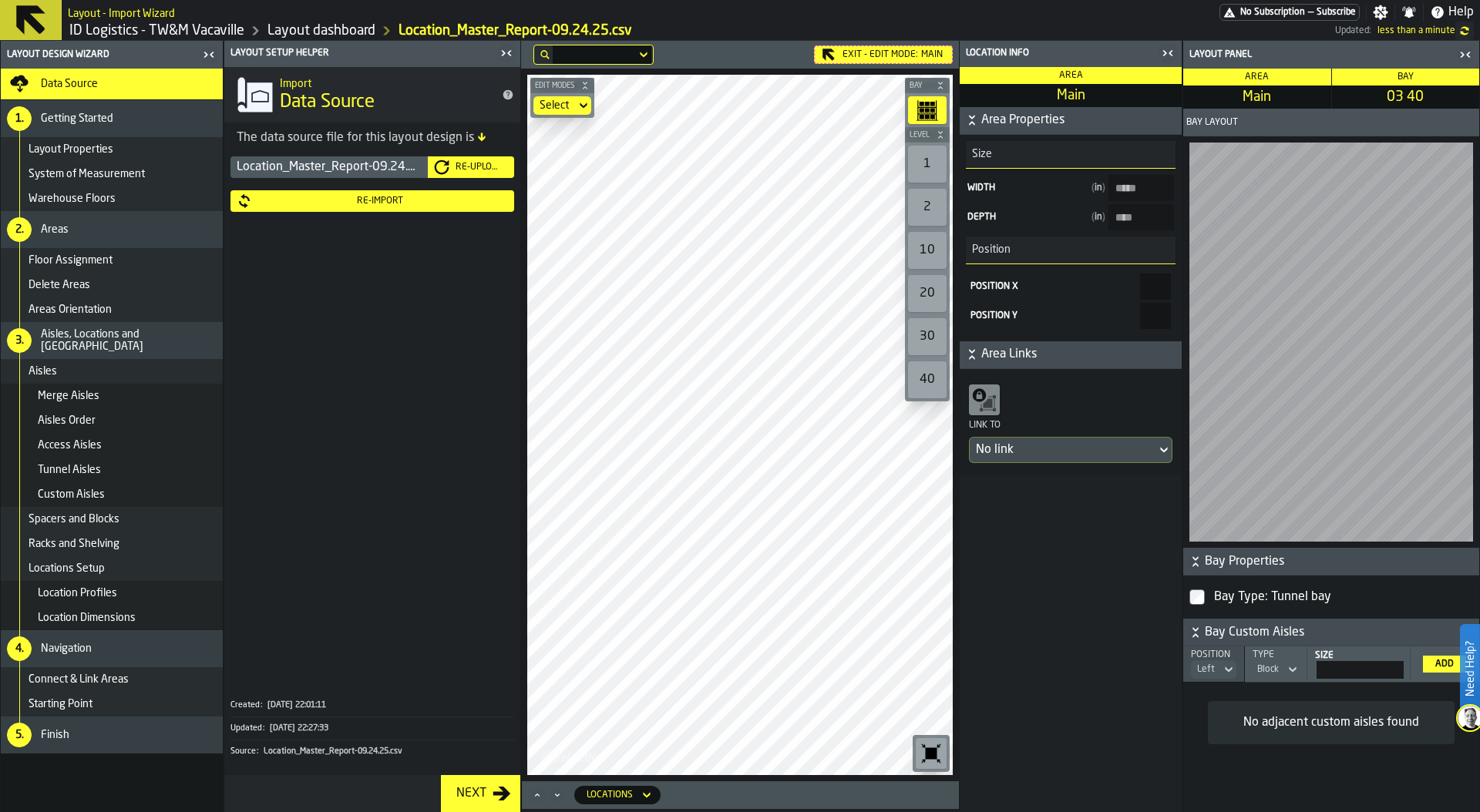
click at [923, 170] on div "1" at bounding box center [926, 164] width 38 height 37
click at [388, 193] on div "Re-Import" at bounding box center [372, 201] width 272 height 16
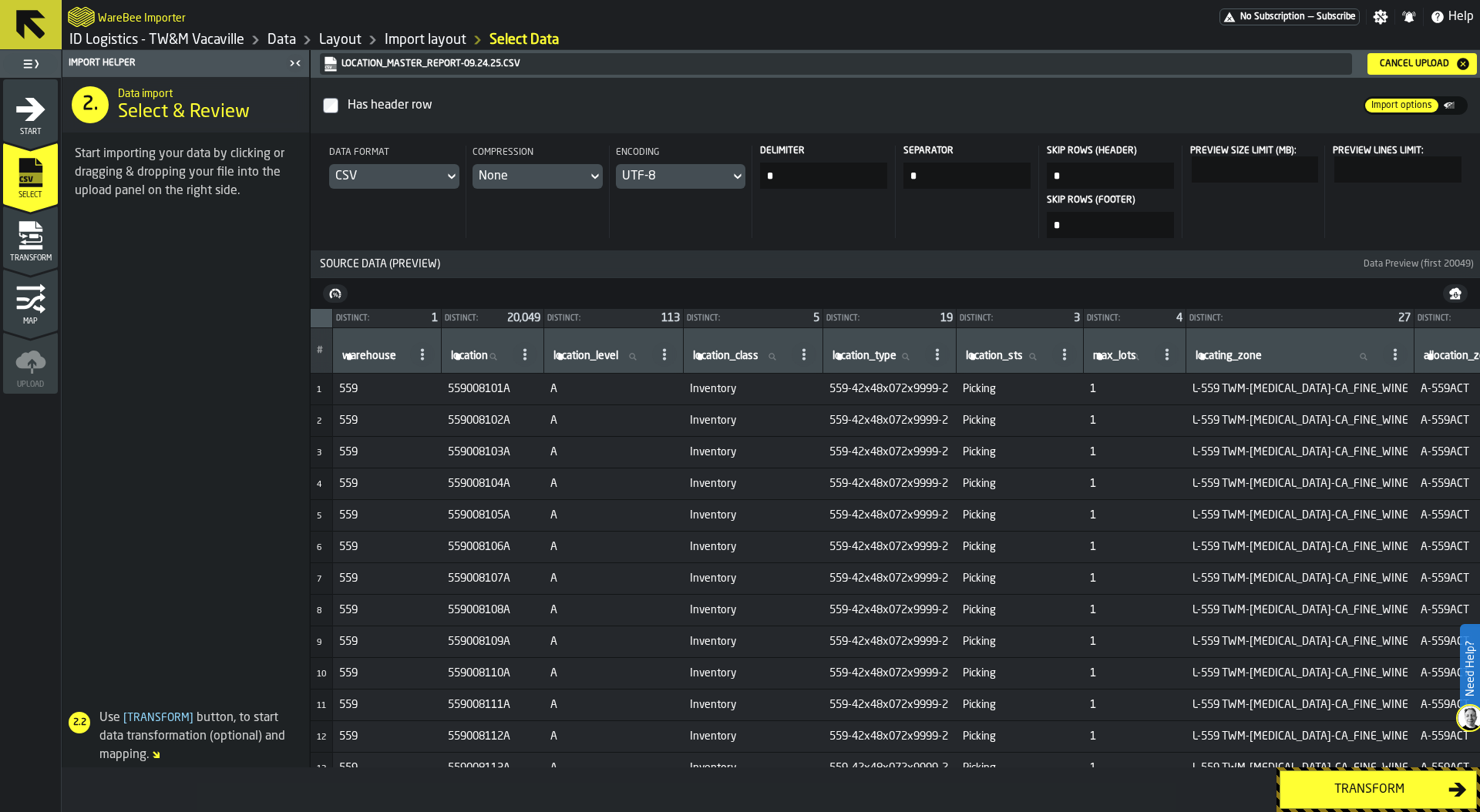
click at [1337, 799] on button "Transform" at bounding box center [1377, 789] width 197 height 38
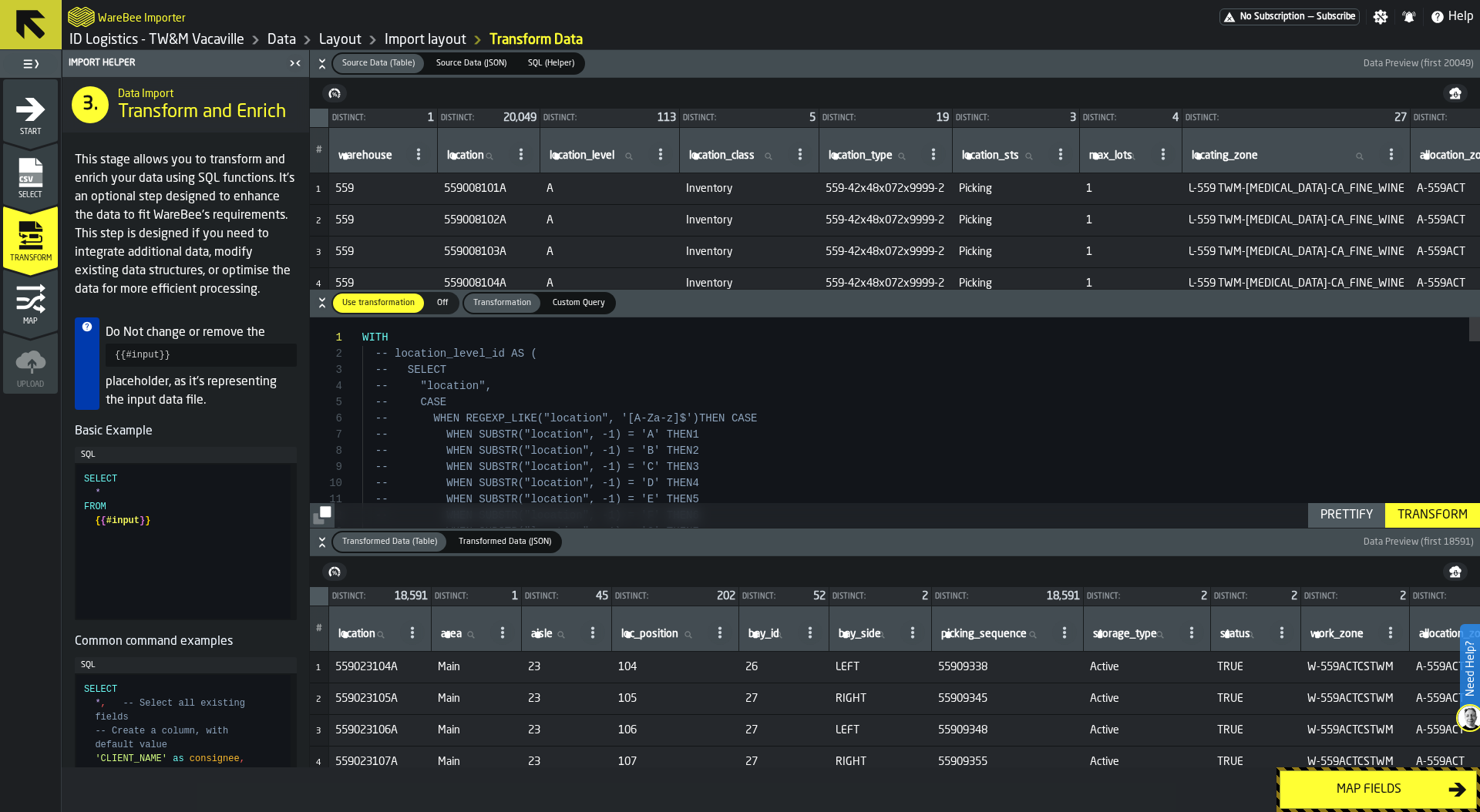
type textarea "**********"
type textarea "*"
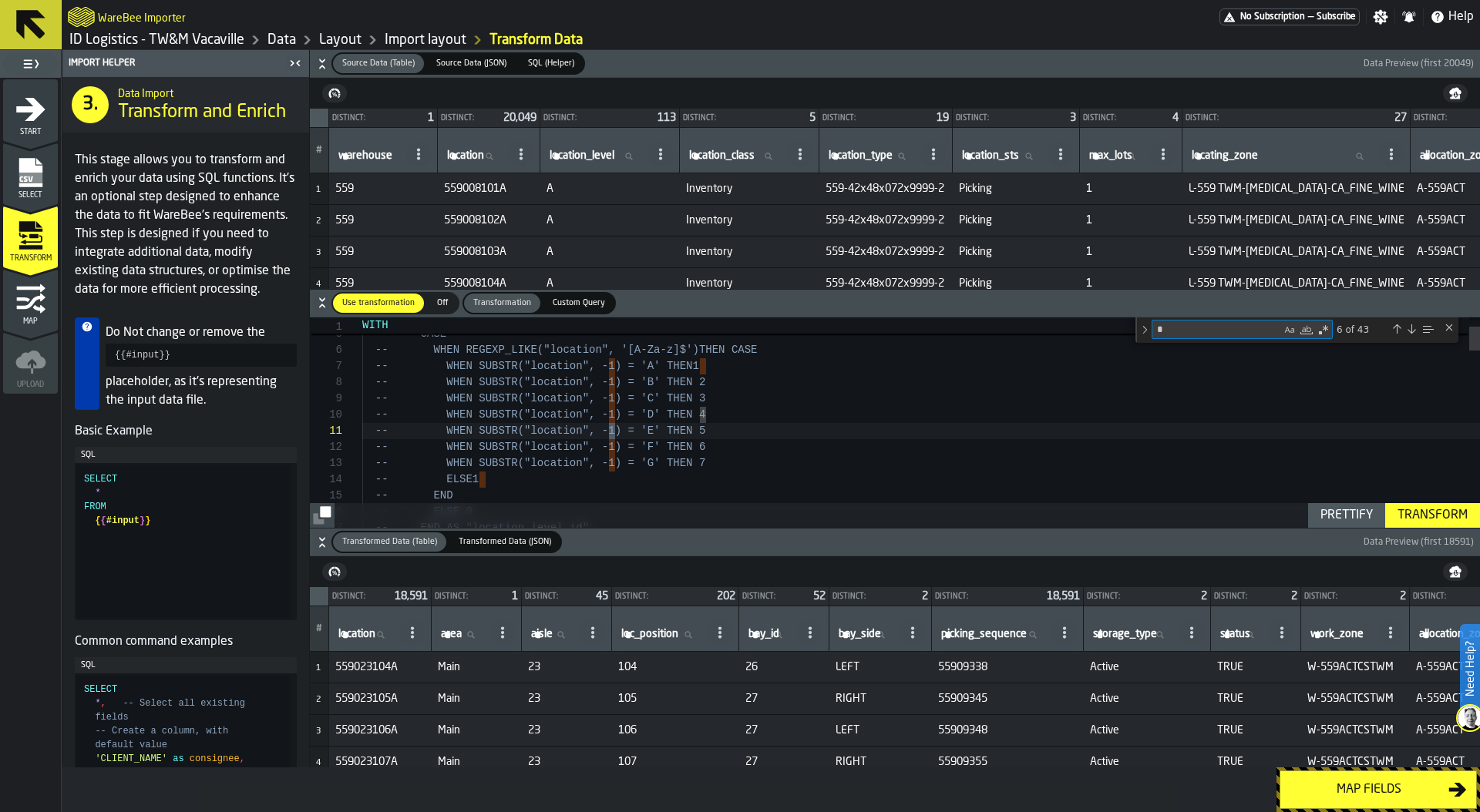
scroll to position [161, 0]
type textarea "**********"
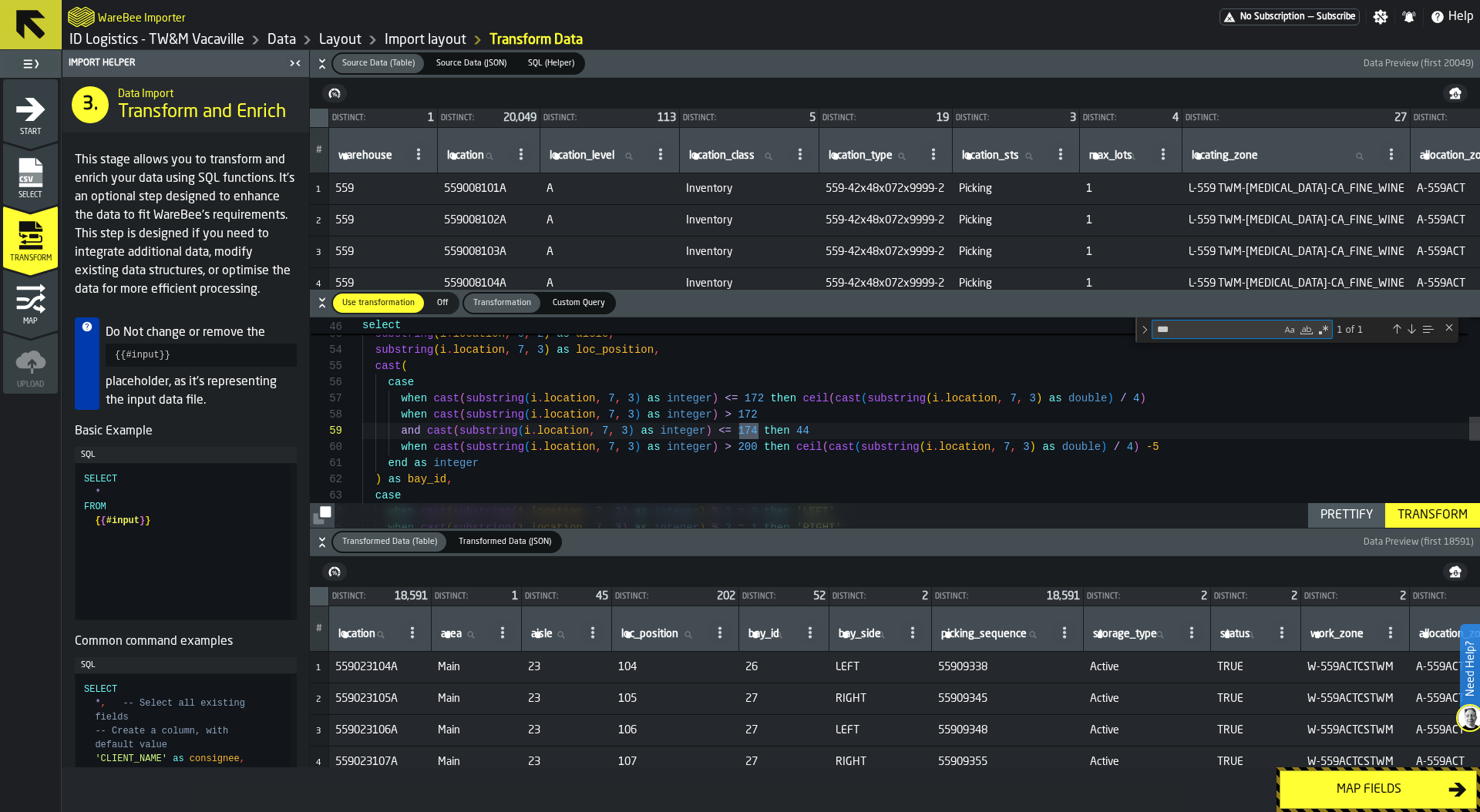
type textarea "***"
click at [803, 431] on div "end as area , substring ( i . location , 5 , 2 ) as aisle , substring ( i . loc…" at bounding box center [921, 372] width 1118 height 1826
click at [1453, 513] on div "Transform" at bounding box center [1432, 515] width 82 height 19
drag, startPoint x: 428, startPoint y: 432, endPoint x: 790, endPoint y: 429, distance: 362.0
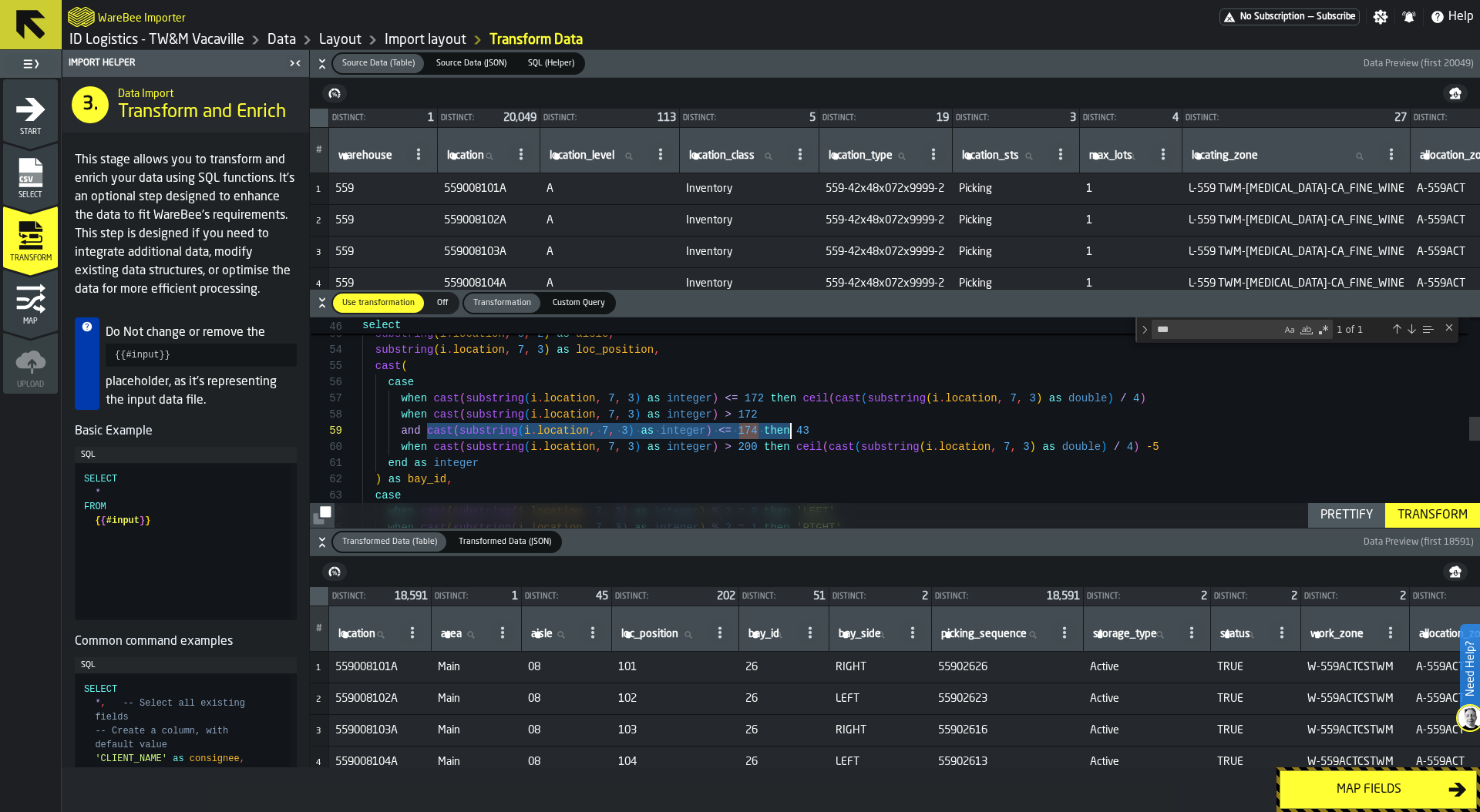
click at [790, 429] on div "end as area , substring ( i . location , 5 , 2 ) as aisle , substring ( i . loc…" at bounding box center [921, 372] width 1118 height 1826
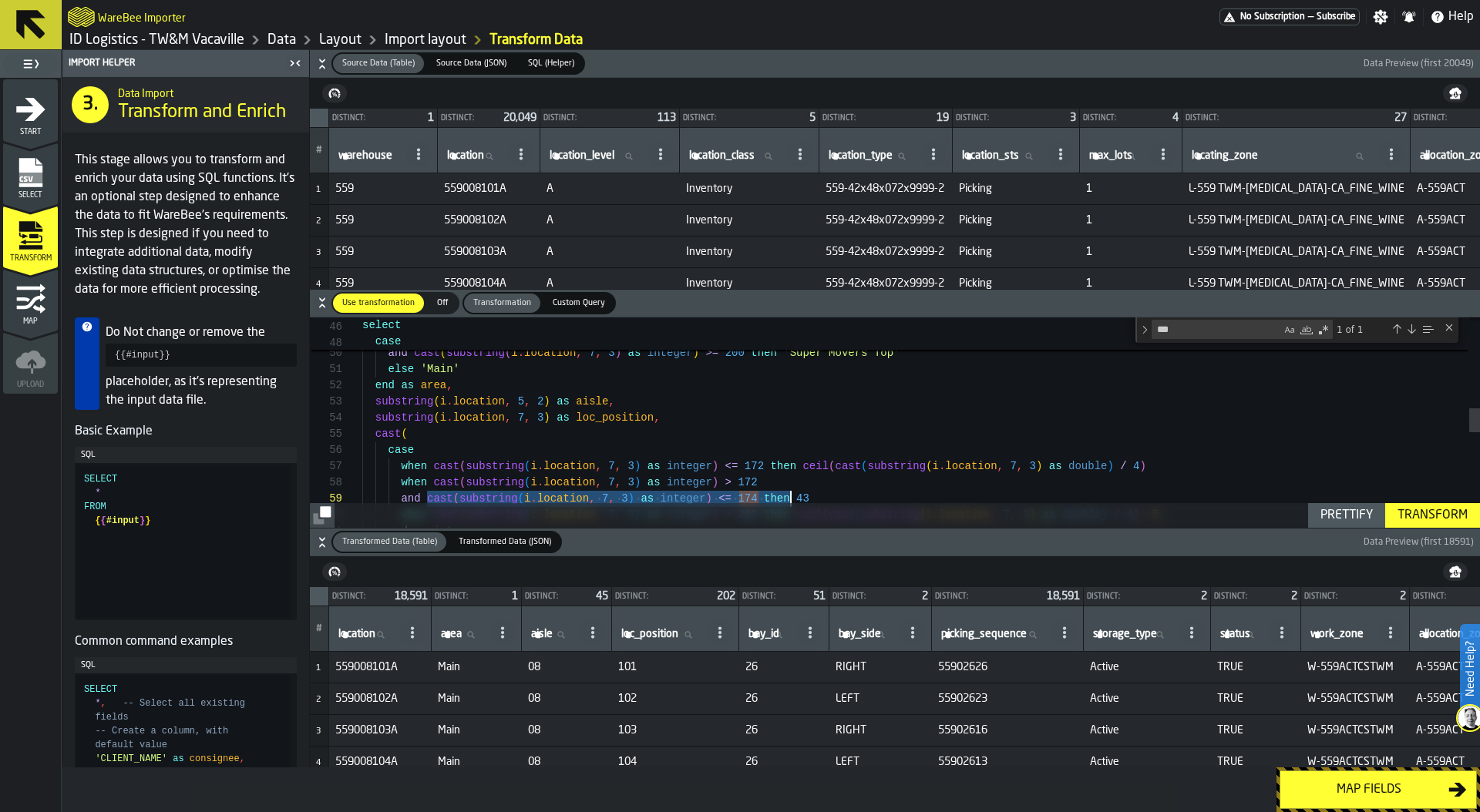
click at [726, 418] on div "end as area , substring ( i . location , 5 , 2 ) as aisle , substring ( i . loc…" at bounding box center [921, 440] width 1118 height 1826
click at [655, 399] on div "end as area , substring ( i . location , 5 , 2 ) as aisle , substring ( i . loc…" at bounding box center [921, 440] width 1118 height 1826
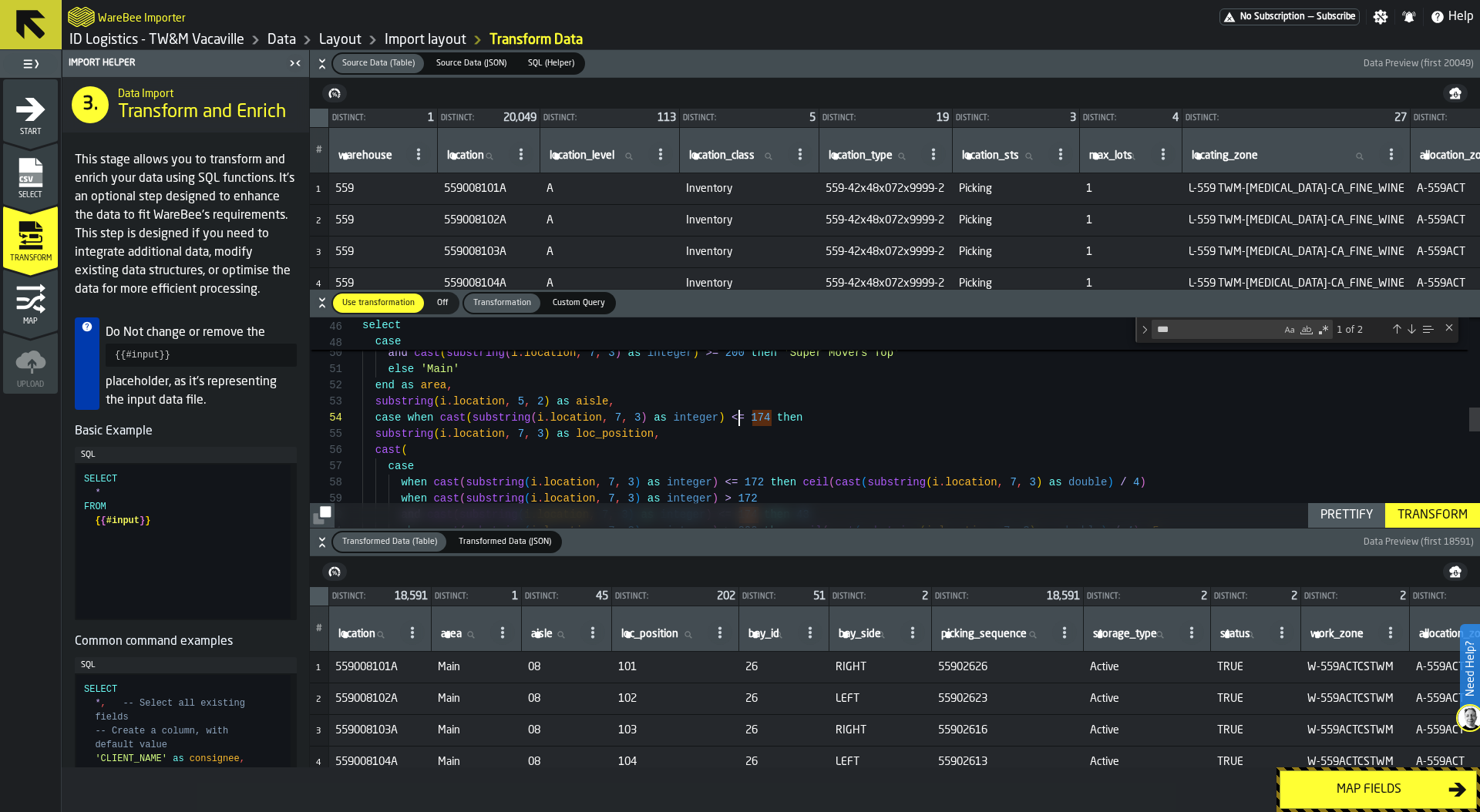
click at [738, 420] on div "end as area , substring ( i . location , 5 , 2 ) as aisle , substring ( i . loc…" at bounding box center [921, 447] width 1118 height 1841
click at [818, 416] on div "end as area , substring ( i . location , 5 , 2 ) as aisle , substring ( i . loc…" at bounding box center [921, 447] width 1118 height 1841
click at [551, 434] on div "end as area , substring ( i . location , 5 , 2 ) as aisle , substring ( i . loc…" at bounding box center [921, 447] width 1118 height 1841
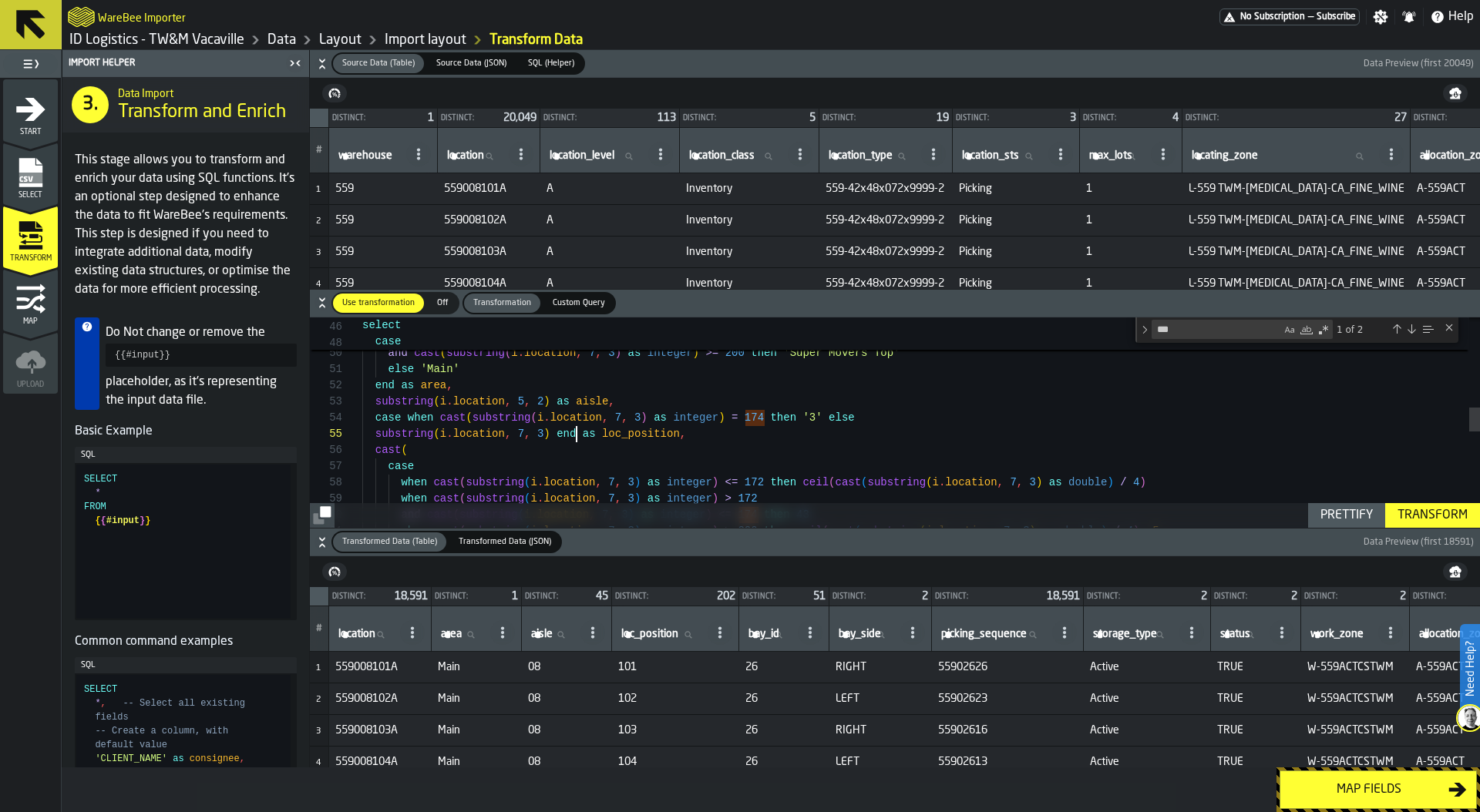
click at [1336, 519] on div "Prettify" at bounding box center [1346, 515] width 64 height 19
type textarea "**********"
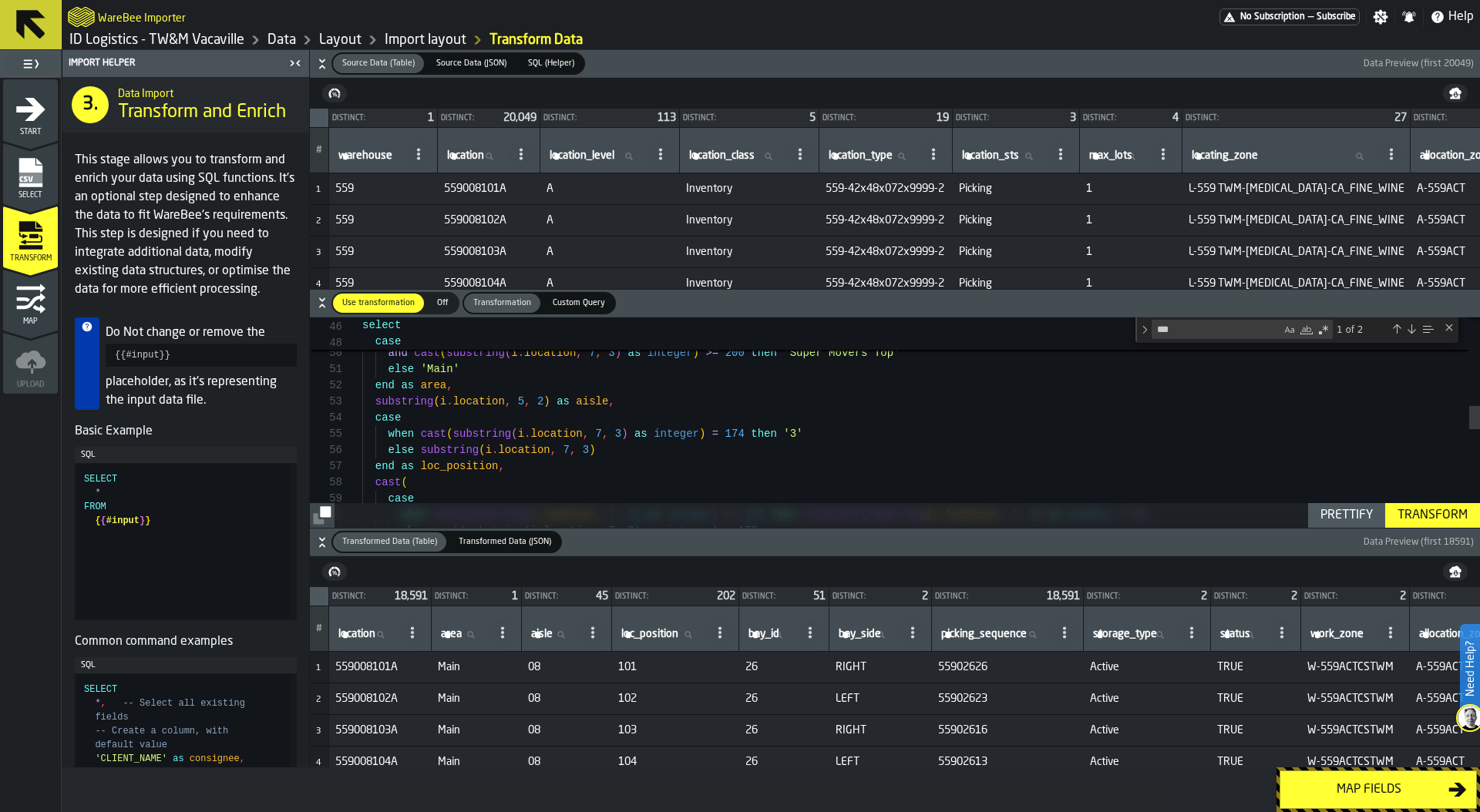
scroll to position [16, 0]
click at [1438, 510] on div "Transform" at bounding box center [1432, 515] width 82 height 19
click at [1357, 787] on div "Map fields" at bounding box center [1369, 790] width 159 height 19
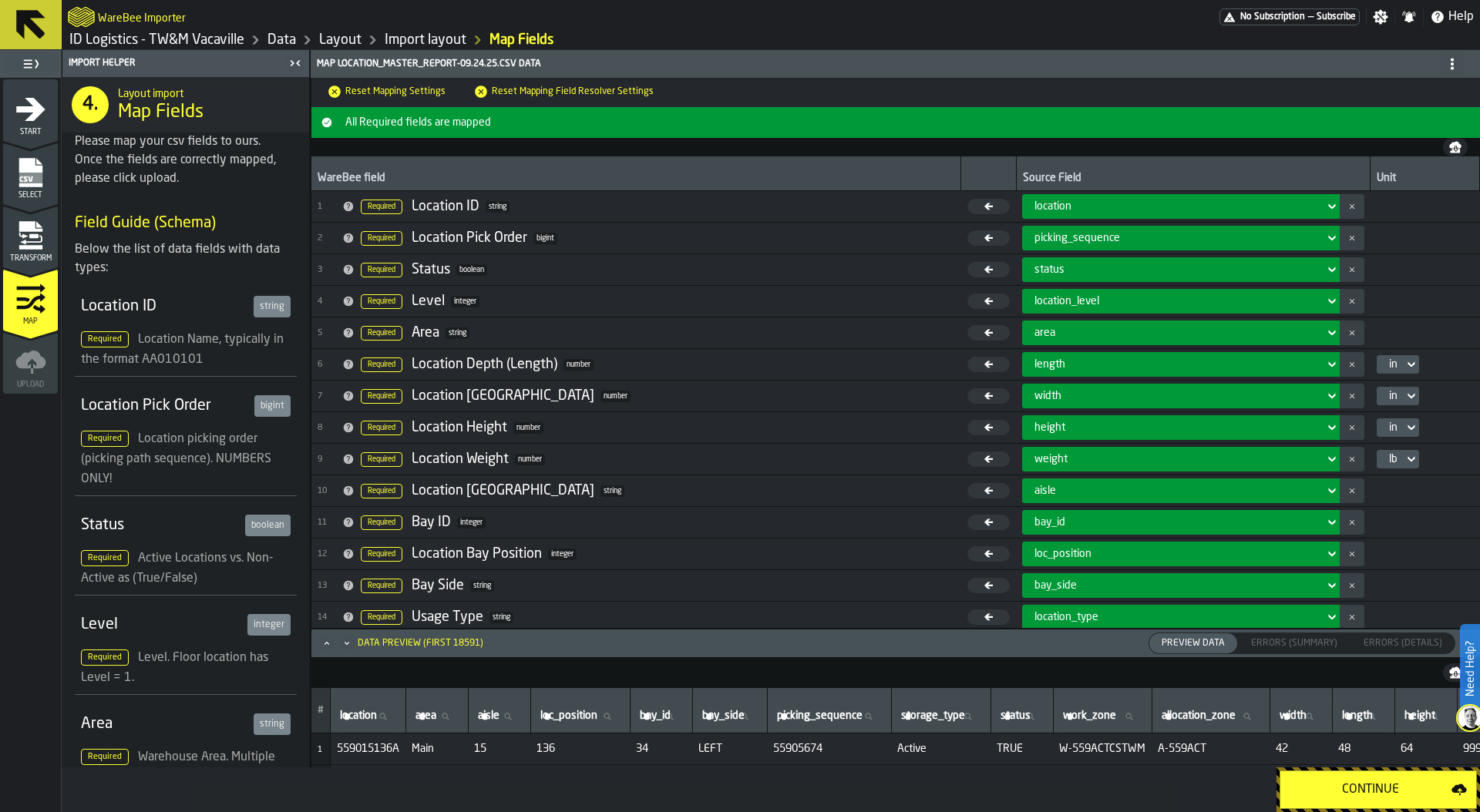
click at [1357, 787] on div "Continue" at bounding box center [1370, 790] width 162 height 19
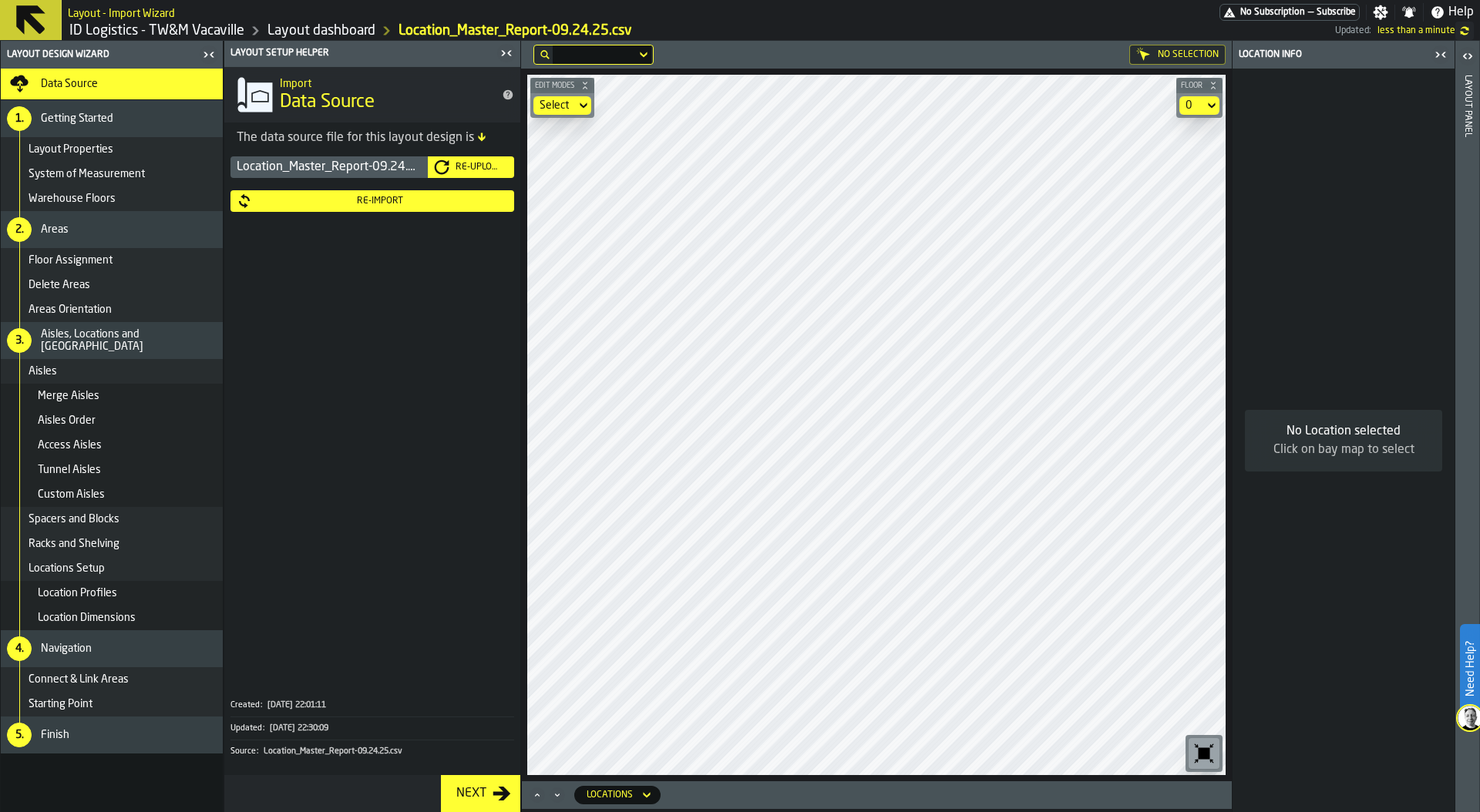
click at [1198, 103] on div "0" at bounding box center [1191, 105] width 24 height 19
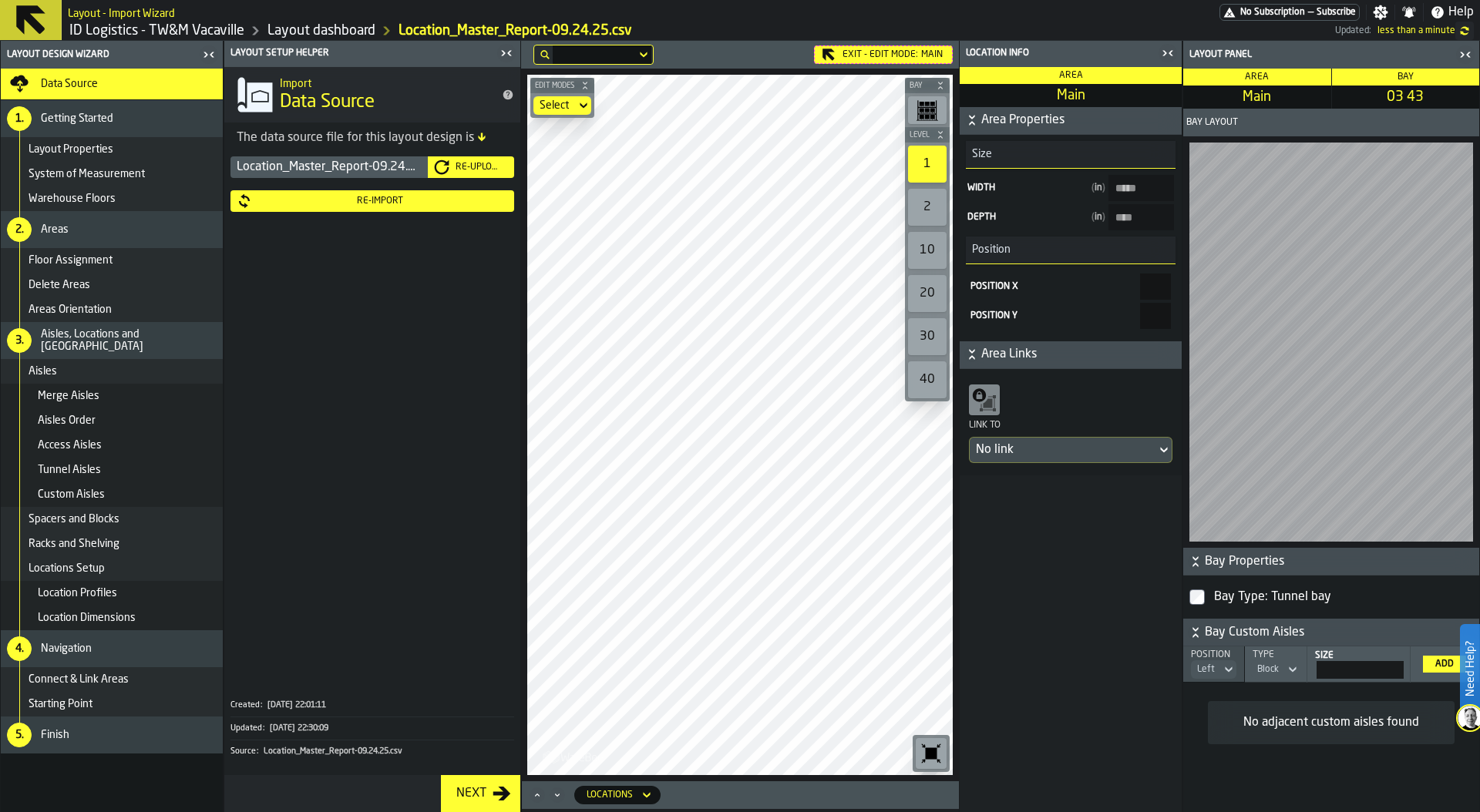
click at [133, 590] on div "Location Profiles" at bounding box center [126, 593] width 178 height 12
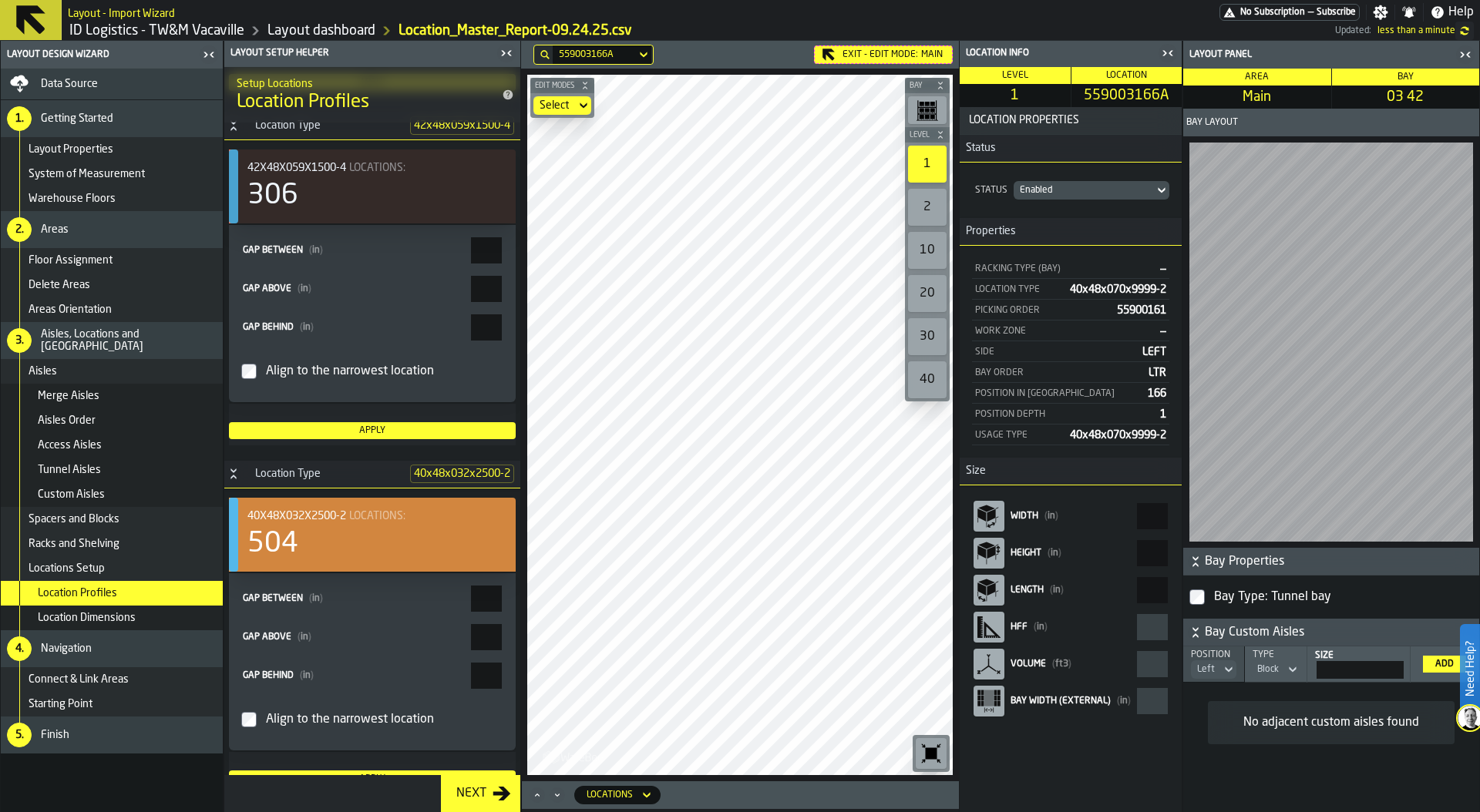
scroll to position [3242, 0]
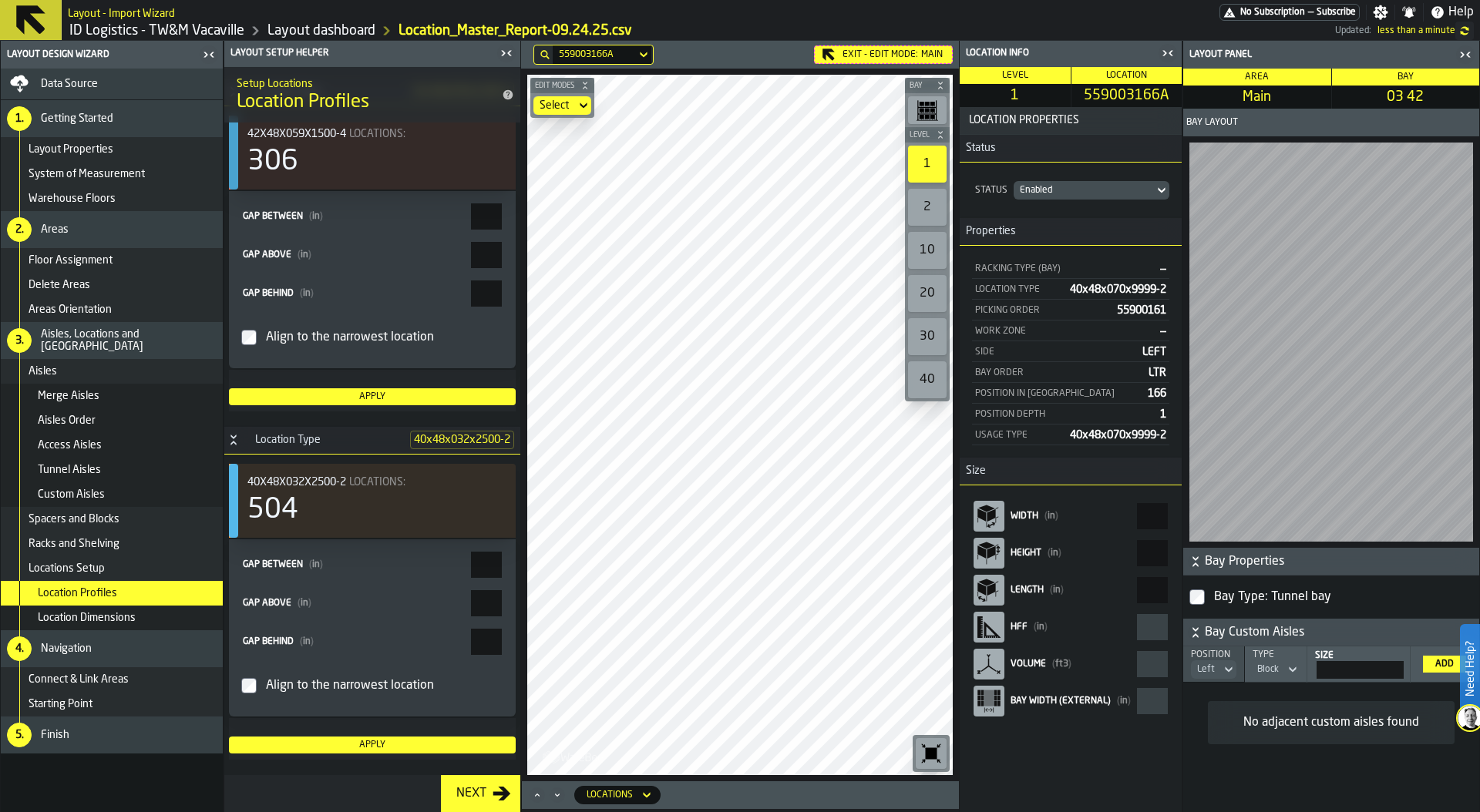
click at [118, 567] on div "Locations Setup" at bounding box center [122, 567] width 188 height 12
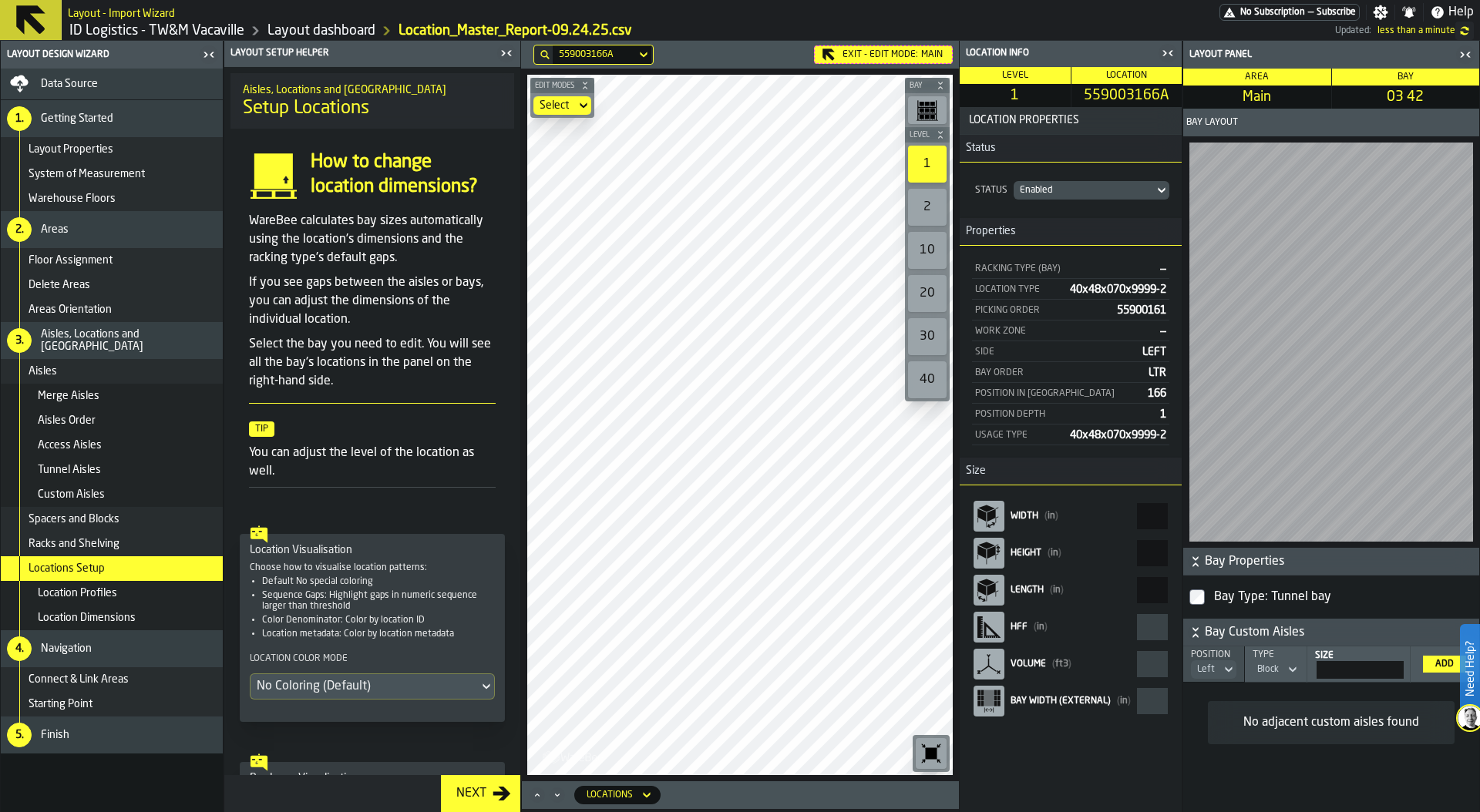
scroll to position [245, 0]
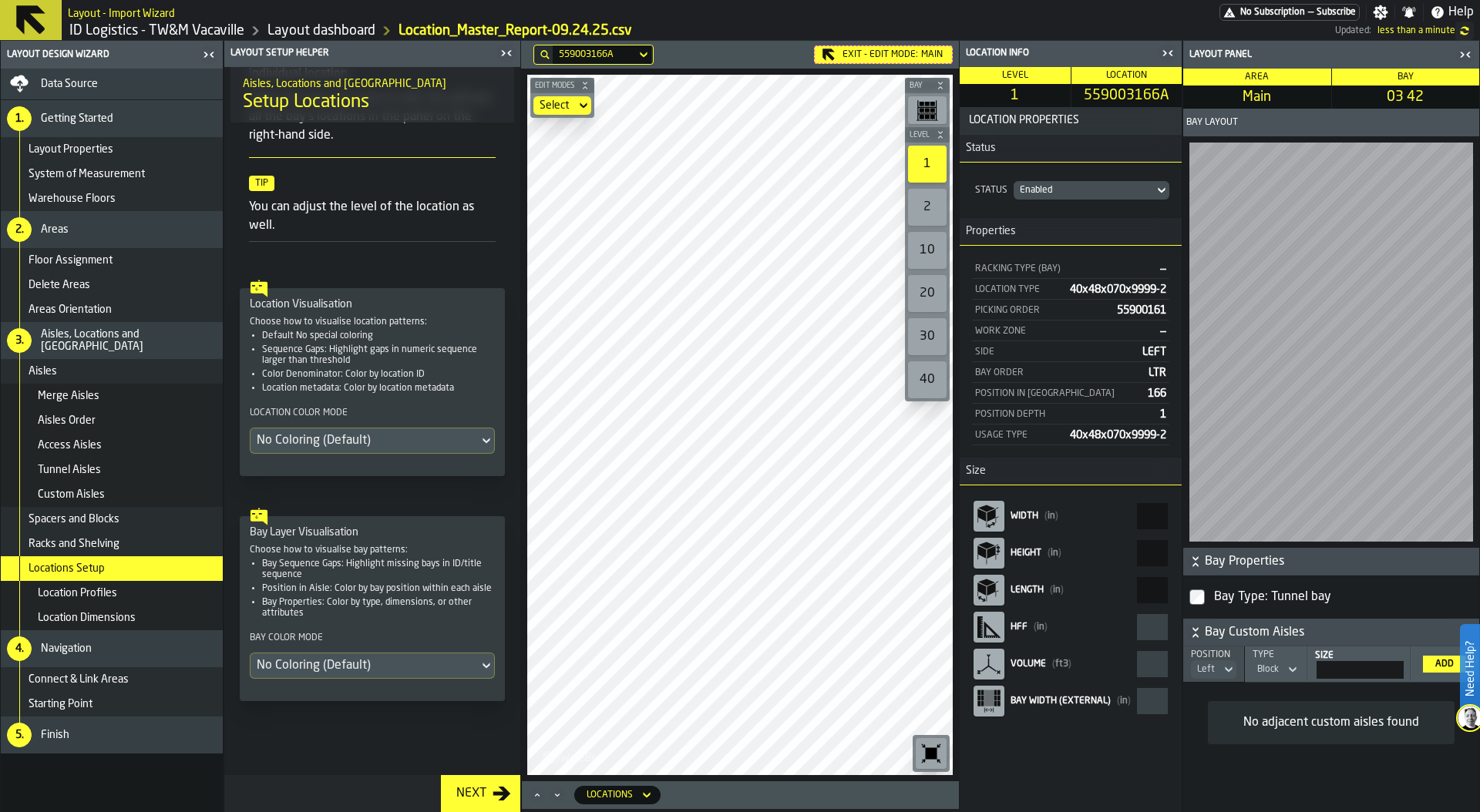
click at [91, 595] on span "Location Profiles" at bounding box center [77, 593] width 79 height 12
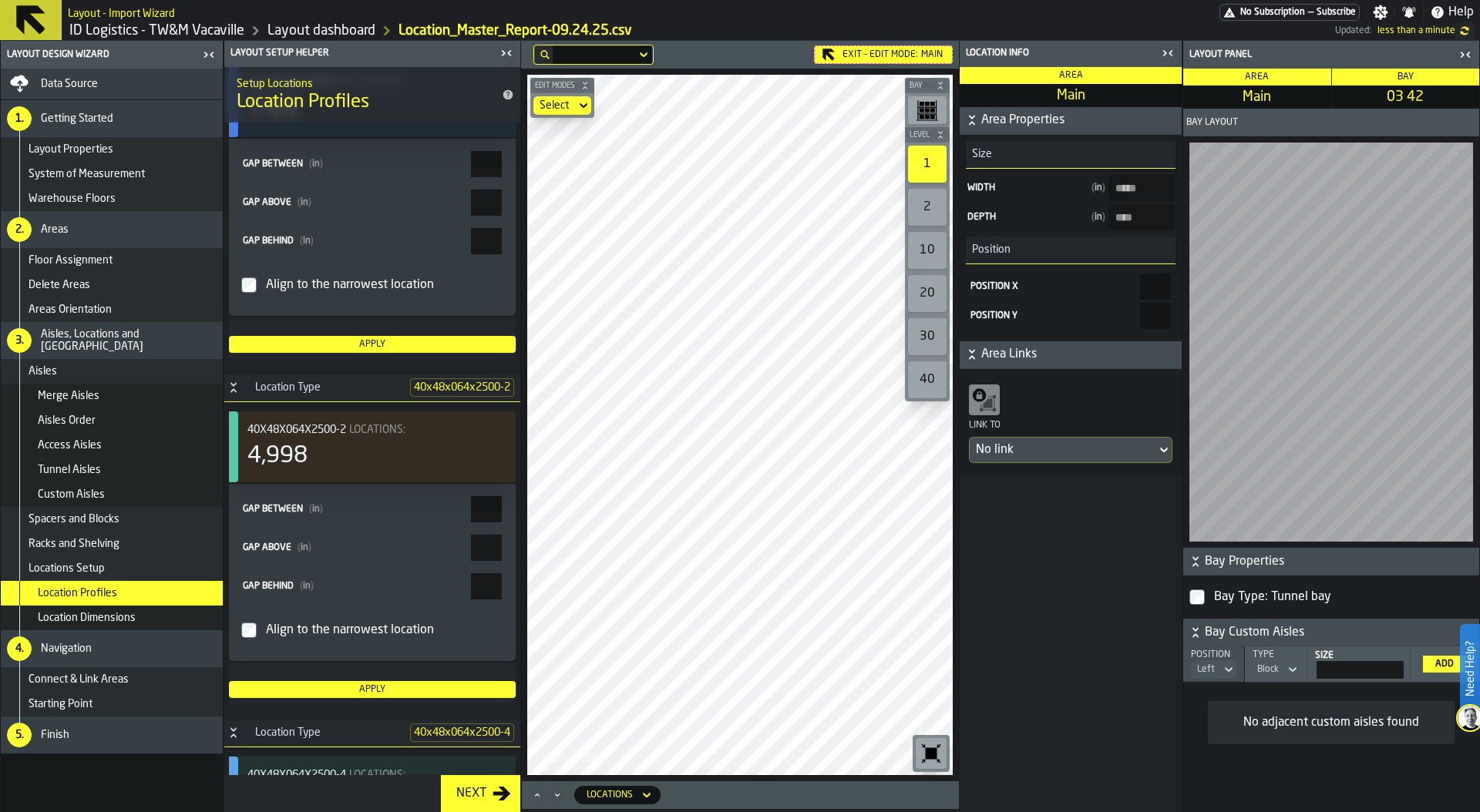
scroll to position [0, 0]
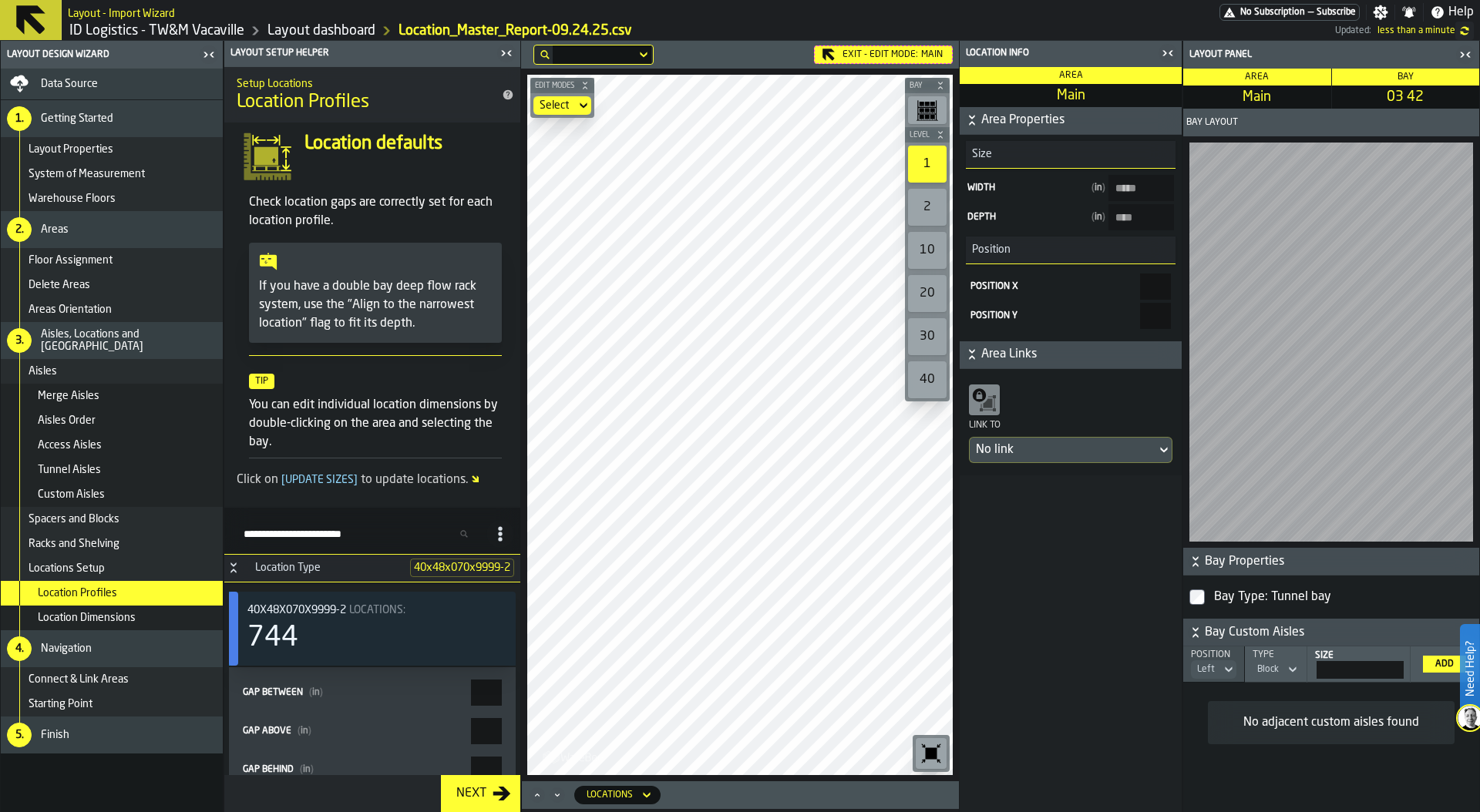
click at [105, 623] on span "Location Dimensions" at bounding box center [86, 617] width 98 height 12
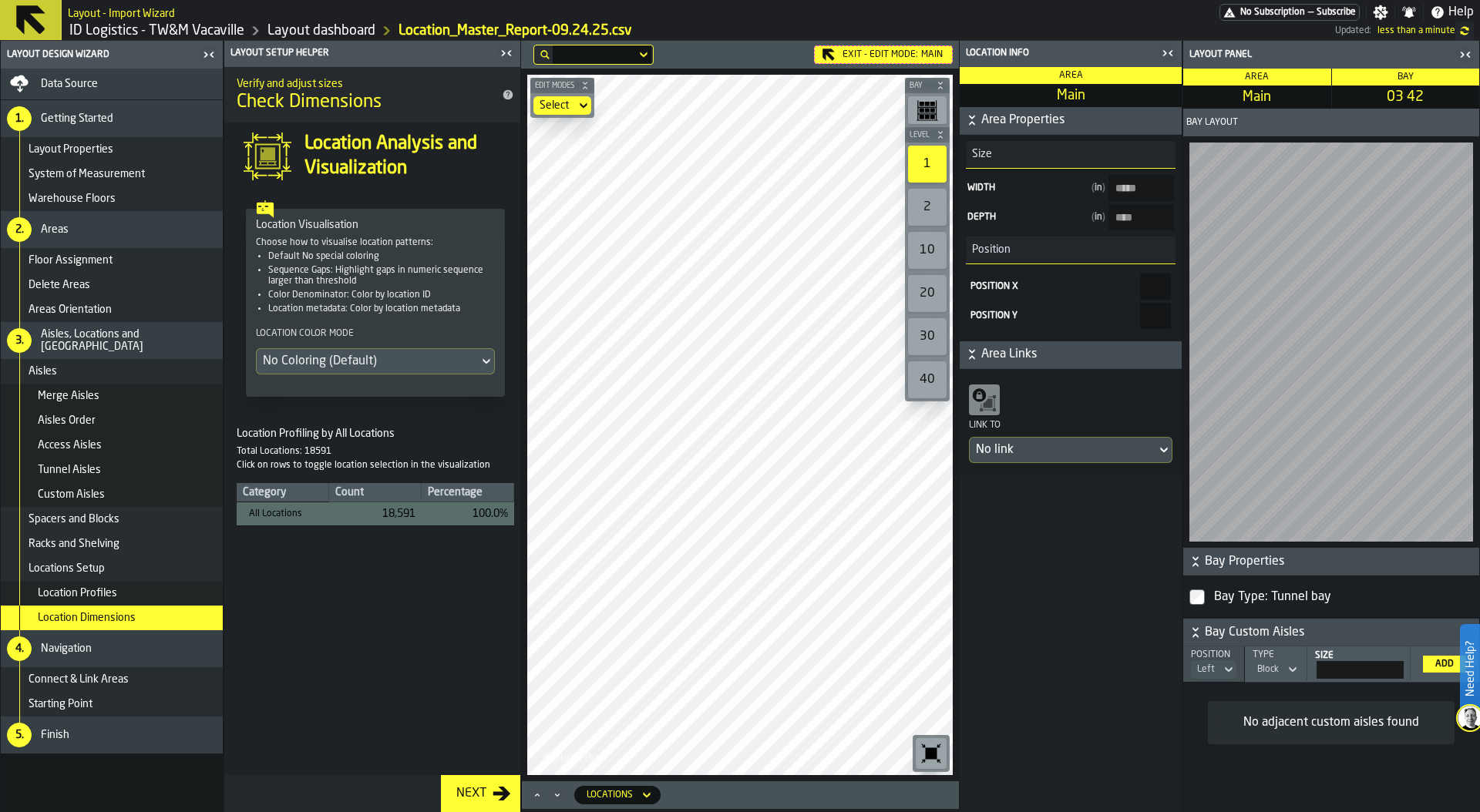
click at [73, 590] on span "Location Profiles" at bounding box center [77, 593] width 79 height 12
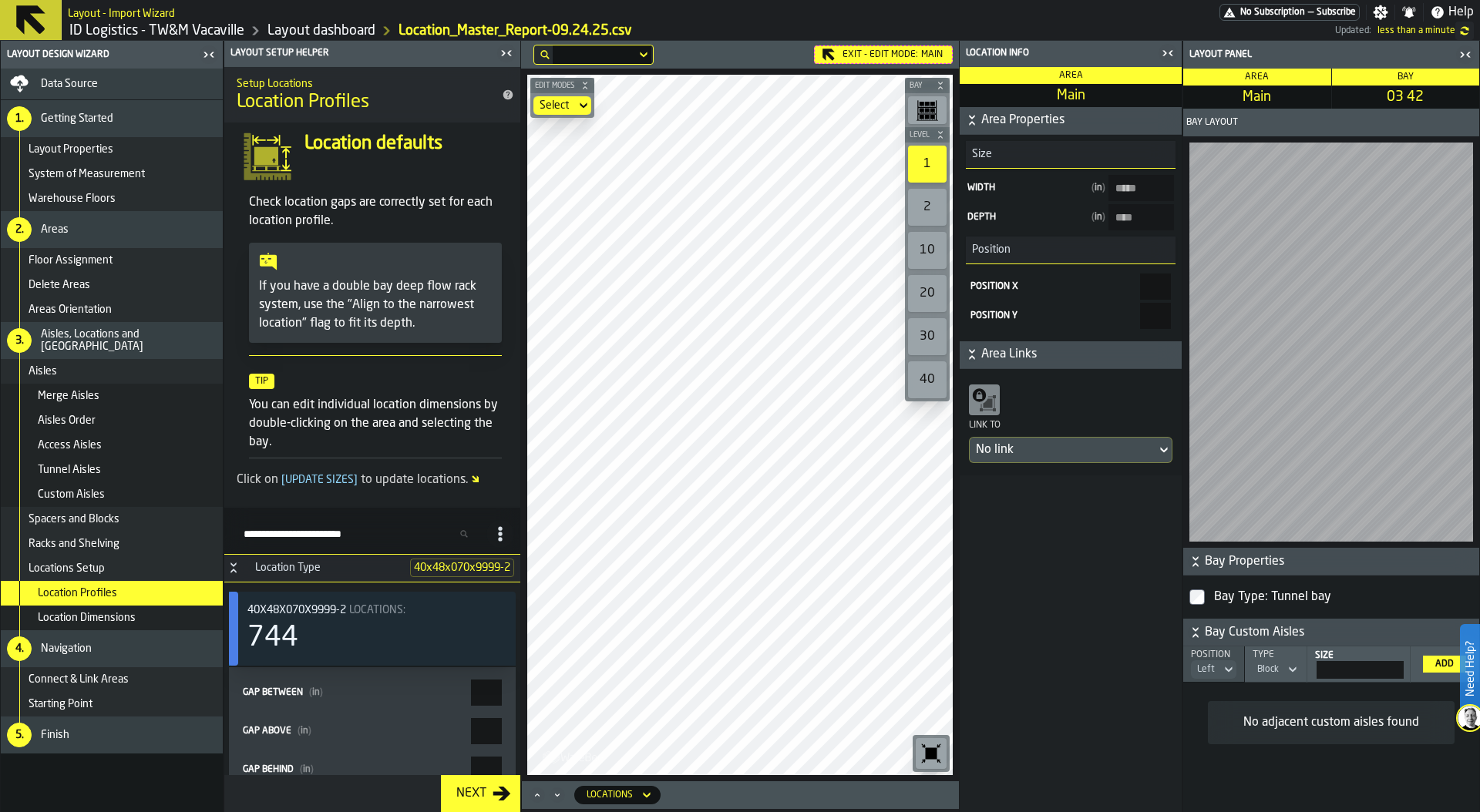
click at [78, 545] on span "Racks and Shelving" at bounding box center [74, 543] width 91 height 12
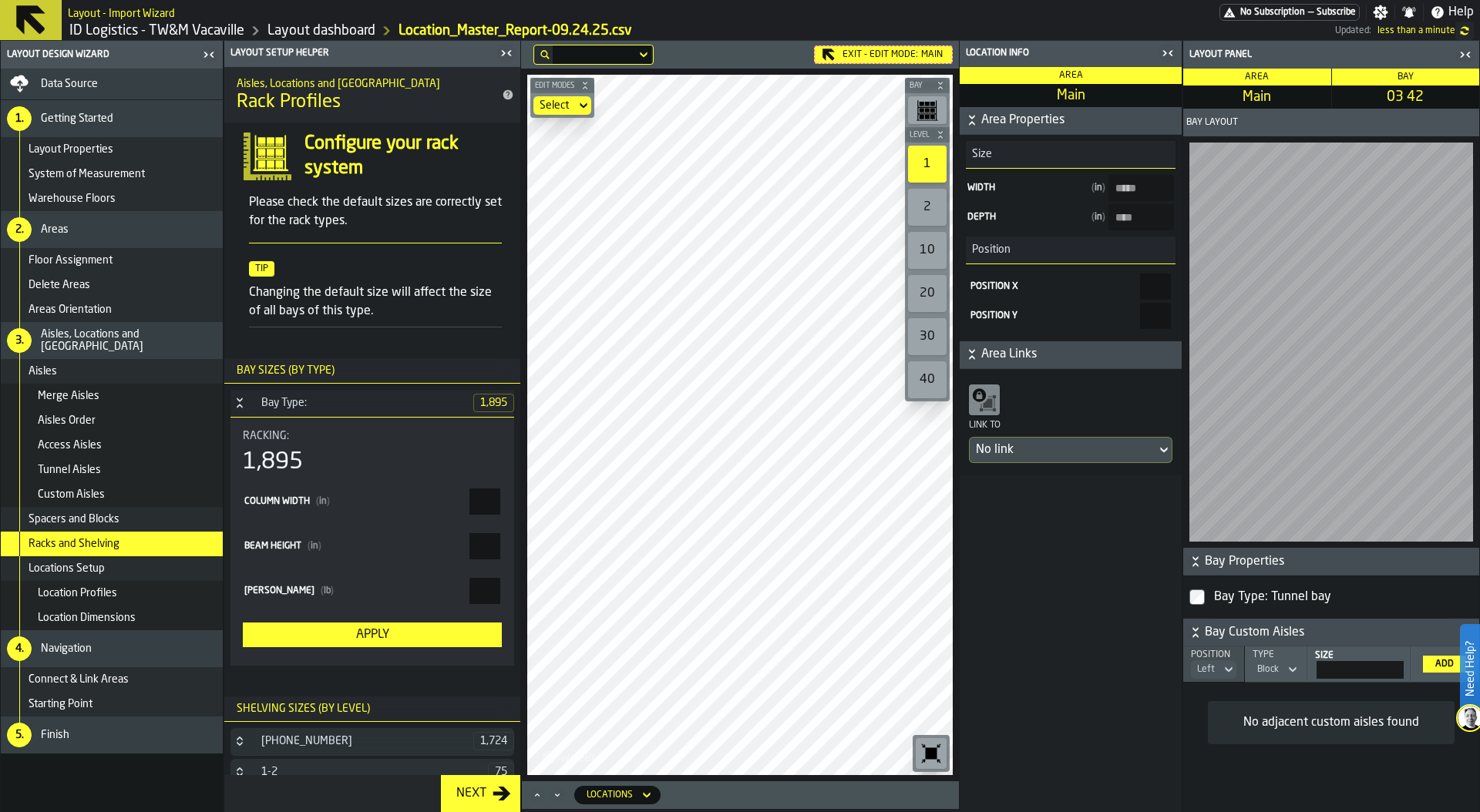
scroll to position [104, 0]
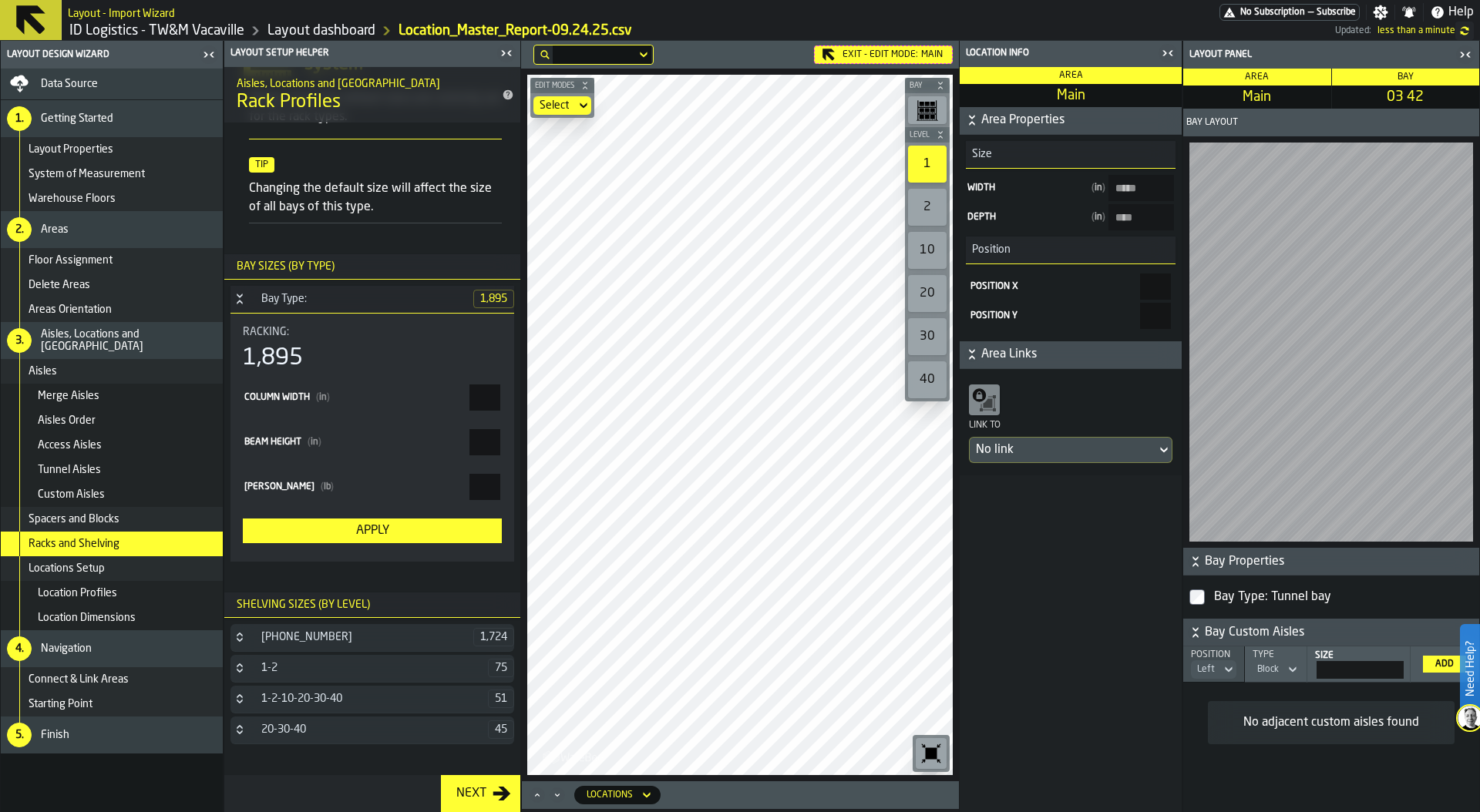
click at [242, 728] on icon "Button-[object Object]-closed" at bounding box center [239, 729] width 12 height 12
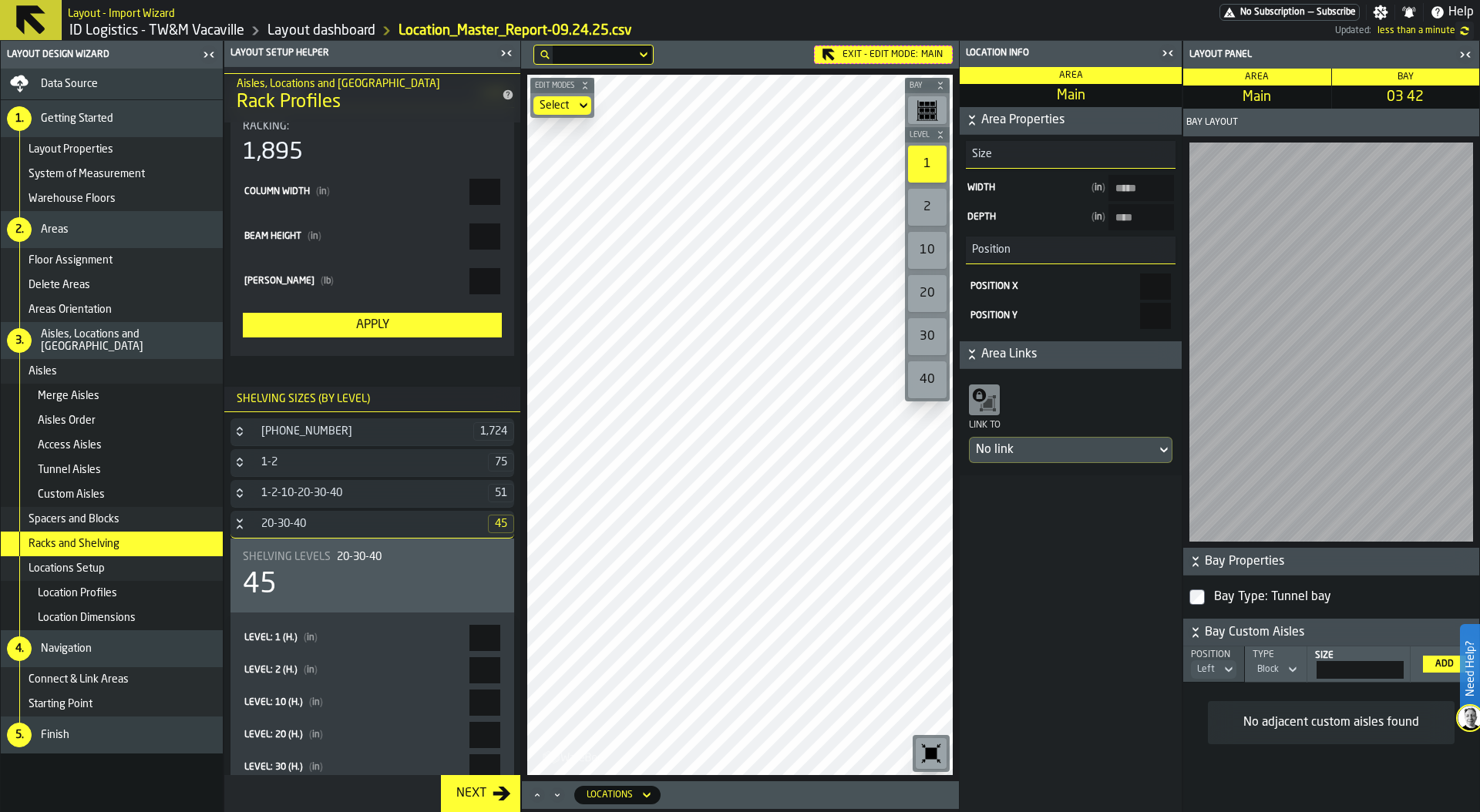
scroll to position [470, 0]
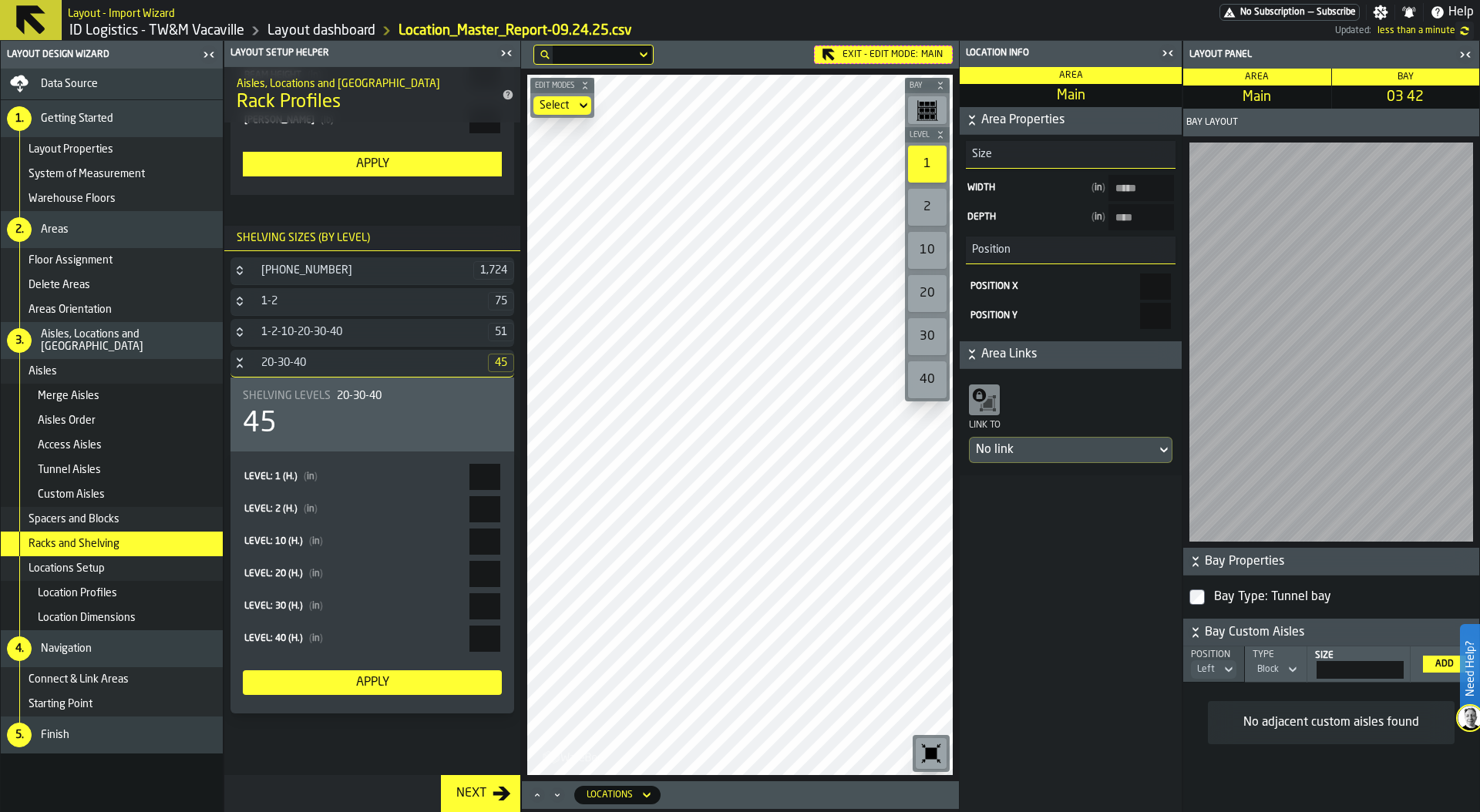
click at [560, 519] on main "Layout Design Wizard Data Source 1. Getting Started Layout Properties System of…" at bounding box center [740, 427] width 1480 height 771
type input "***"
click at [549, 509] on main "Layout Design Wizard Data Source 1. Getting Started Layout Properties System of…" at bounding box center [740, 427] width 1480 height 771
type input "*"
click at [558, 537] on main "Layout Design Wizard Data Source 1. Getting Started Layout Properties System of…" at bounding box center [740, 427] width 1480 height 771
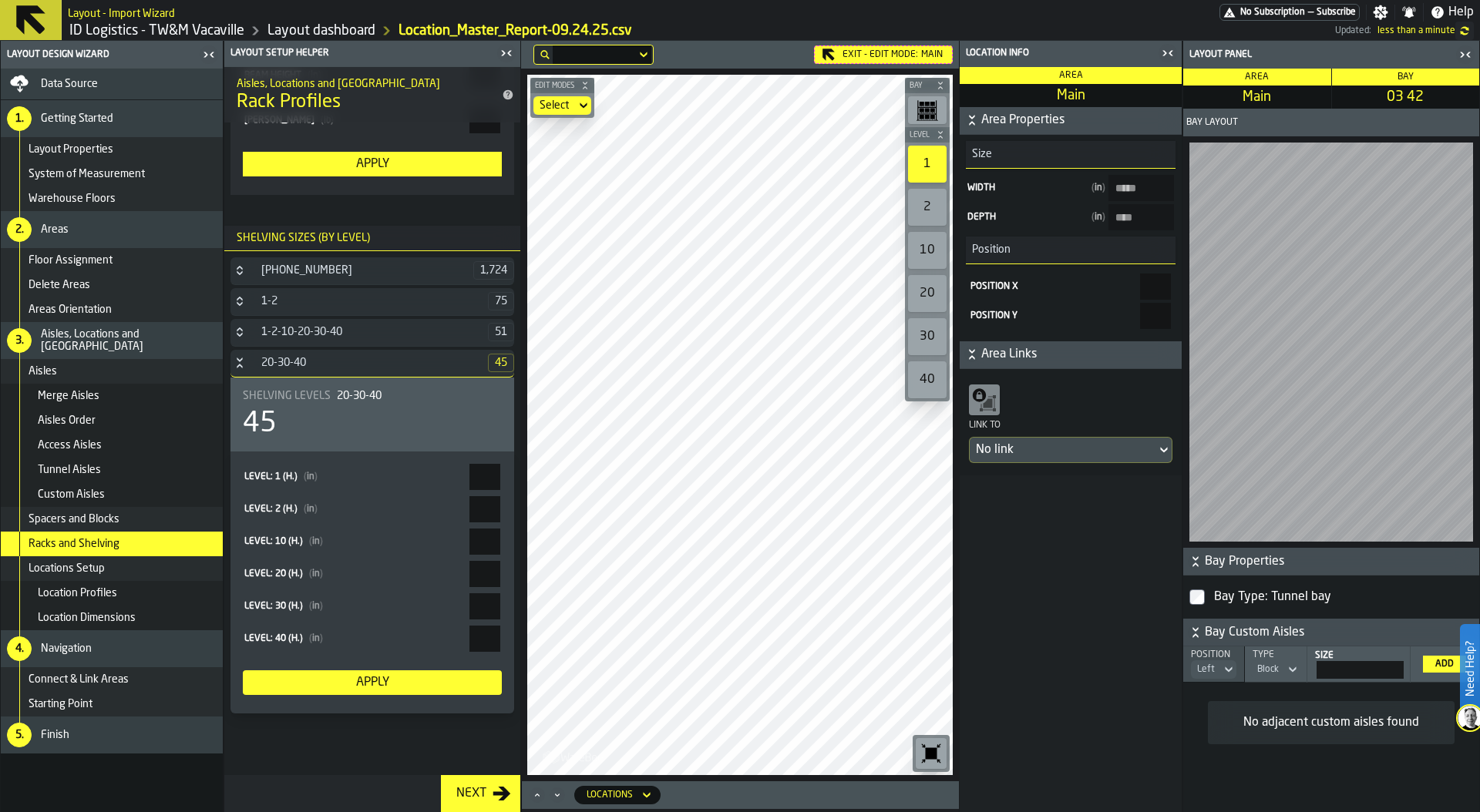
type input "***"
click at [409, 683] on div "Apply" at bounding box center [373, 682] width 247 height 19
click at [500, 55] on icon "button-toggle-Close me" at bounding box center [506, 53] width 19 height 19
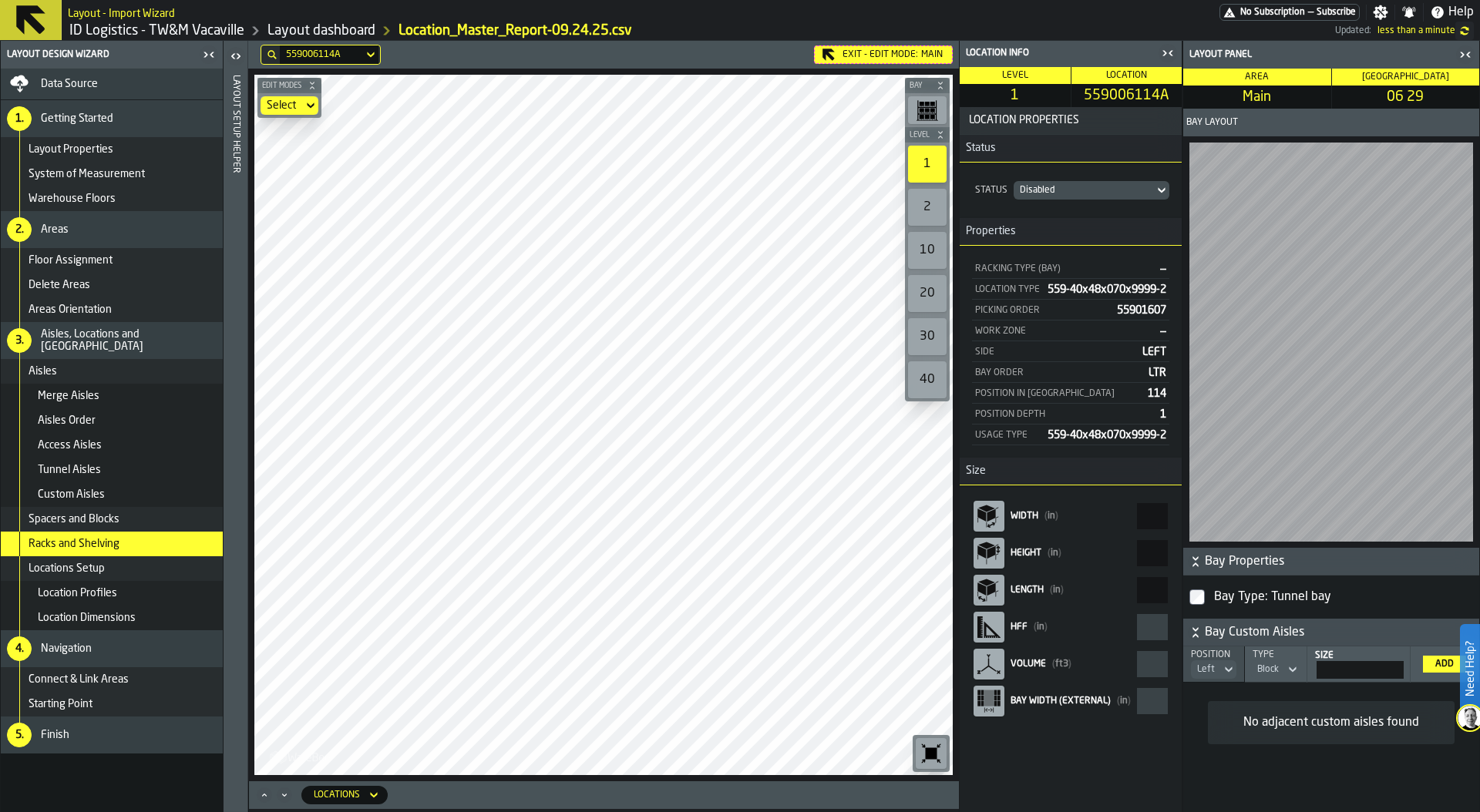
click at [924, 201] on div "2" at bounding box center [926, 207] width 38 height 37
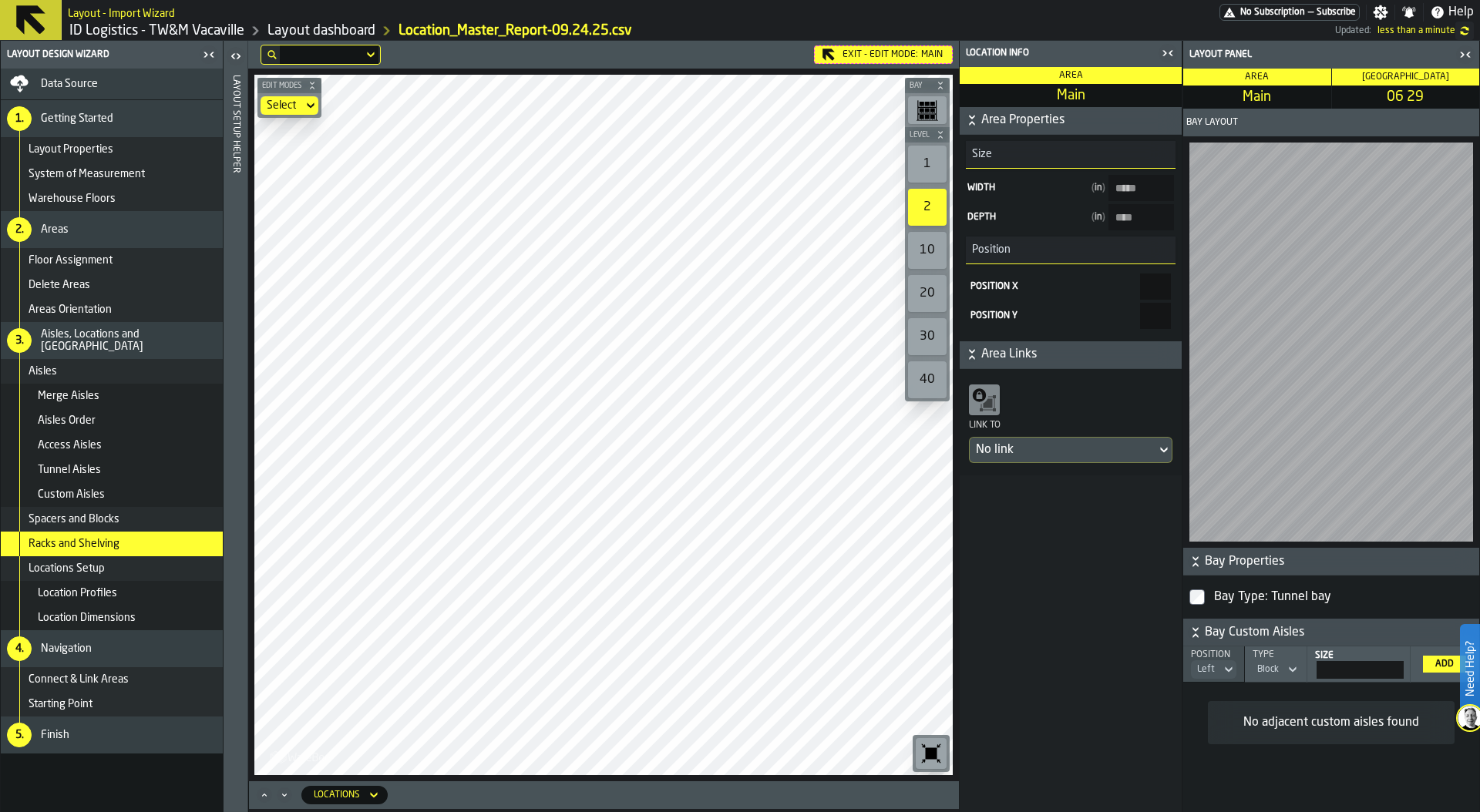
click at [926, 245] on div "10" at bounding box center [926, 250] width 38 height 37
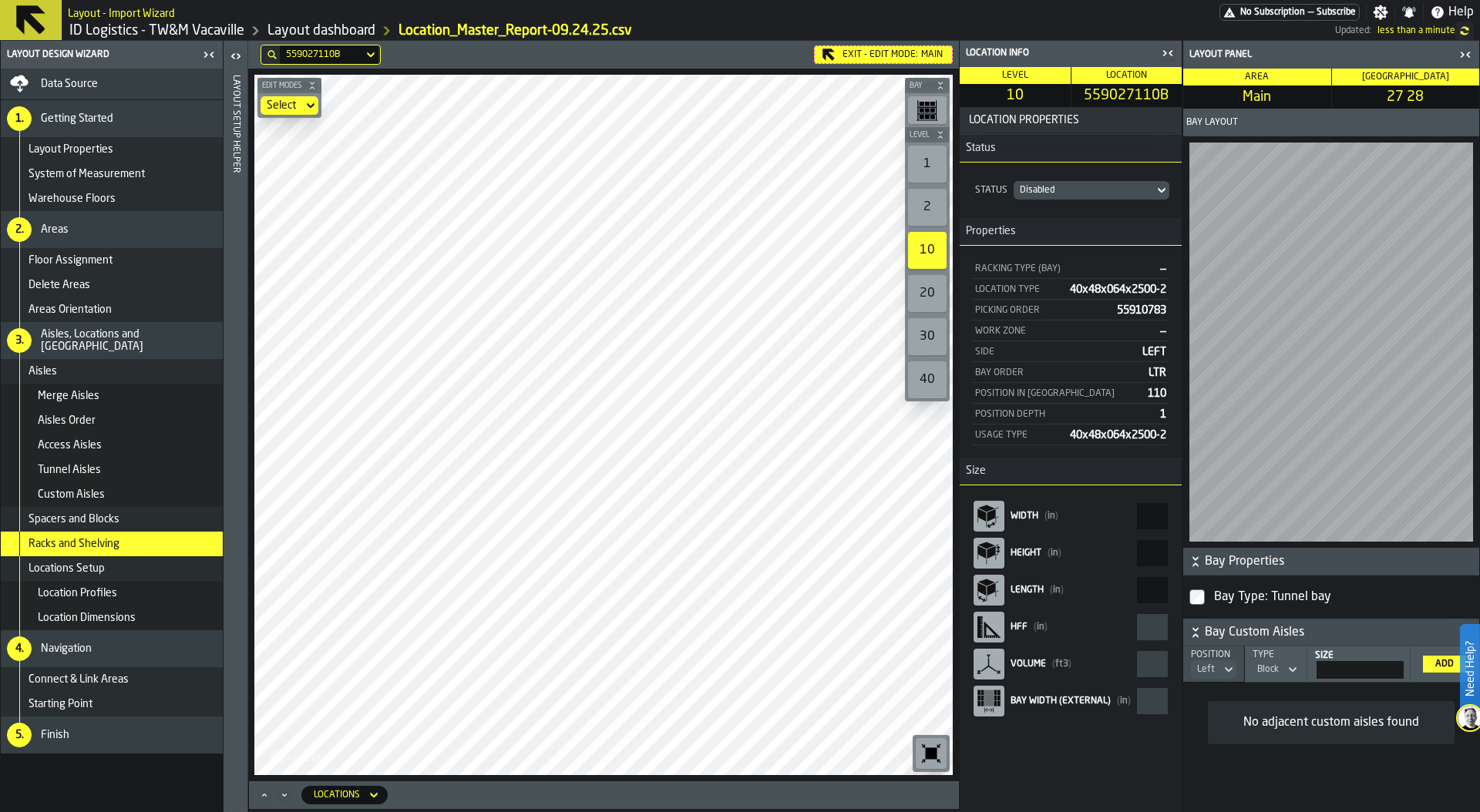
drag, startPoint x: 1085, startPoint y: 427, endPoint x: 1092, endPoint y: 433, distance: 9.2
click at [1092, 433] on div "Usage Type 40x48x064x2500-2" at bounding box center [1070, 435] width 197 height 20
click at [678, 811] on html "Need Help? Layout - Import Wizard No Subscription — Subscribe Settings Notifica…" at bounding box center [740, 406] width 1480 height 812
click at [352, 54] on div "559047001A1" at bounding box center [321, 55] width 71 height 11
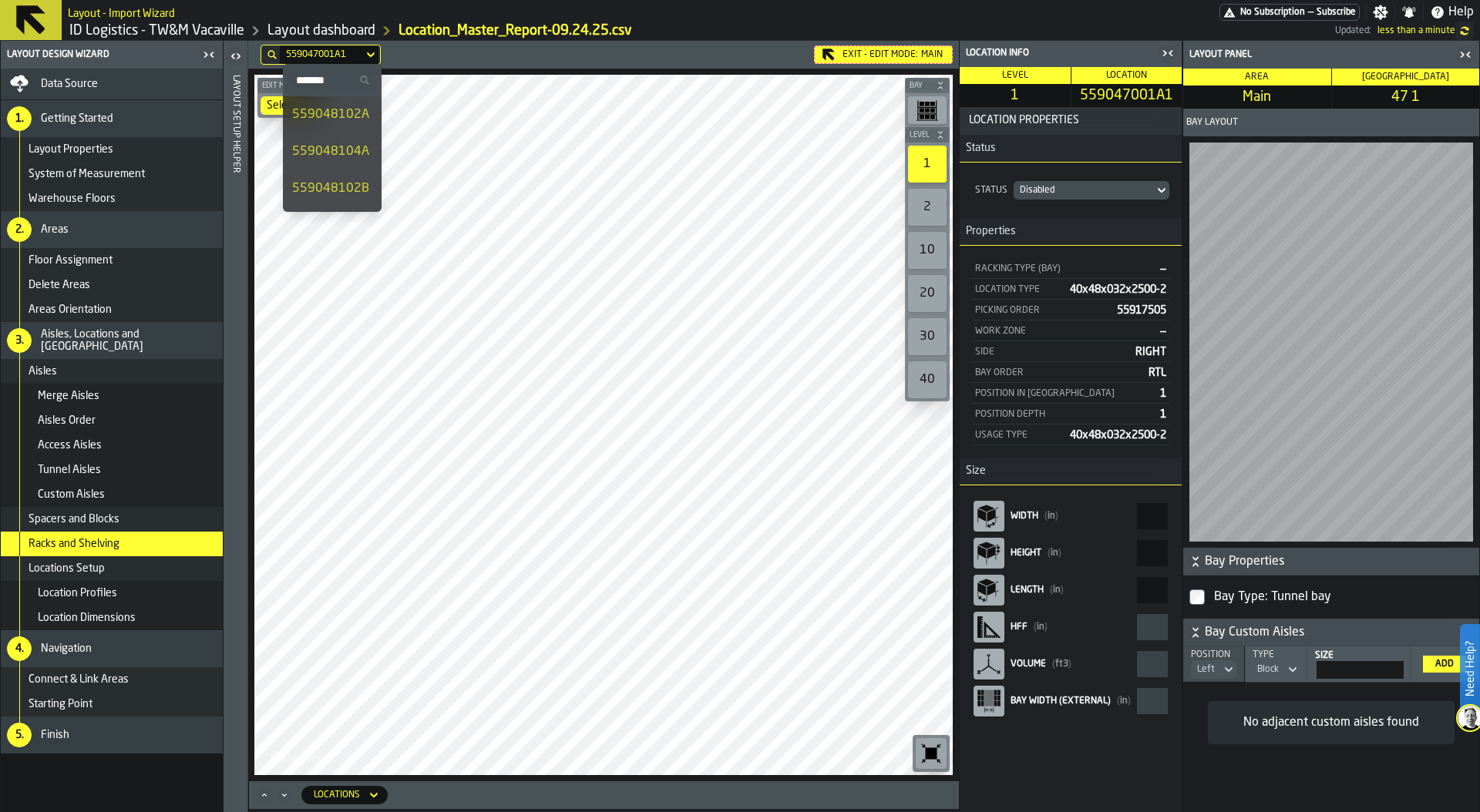
click at [351, 50] on div "559047001A1" at bounding box center [321, 55] width 71 height 11
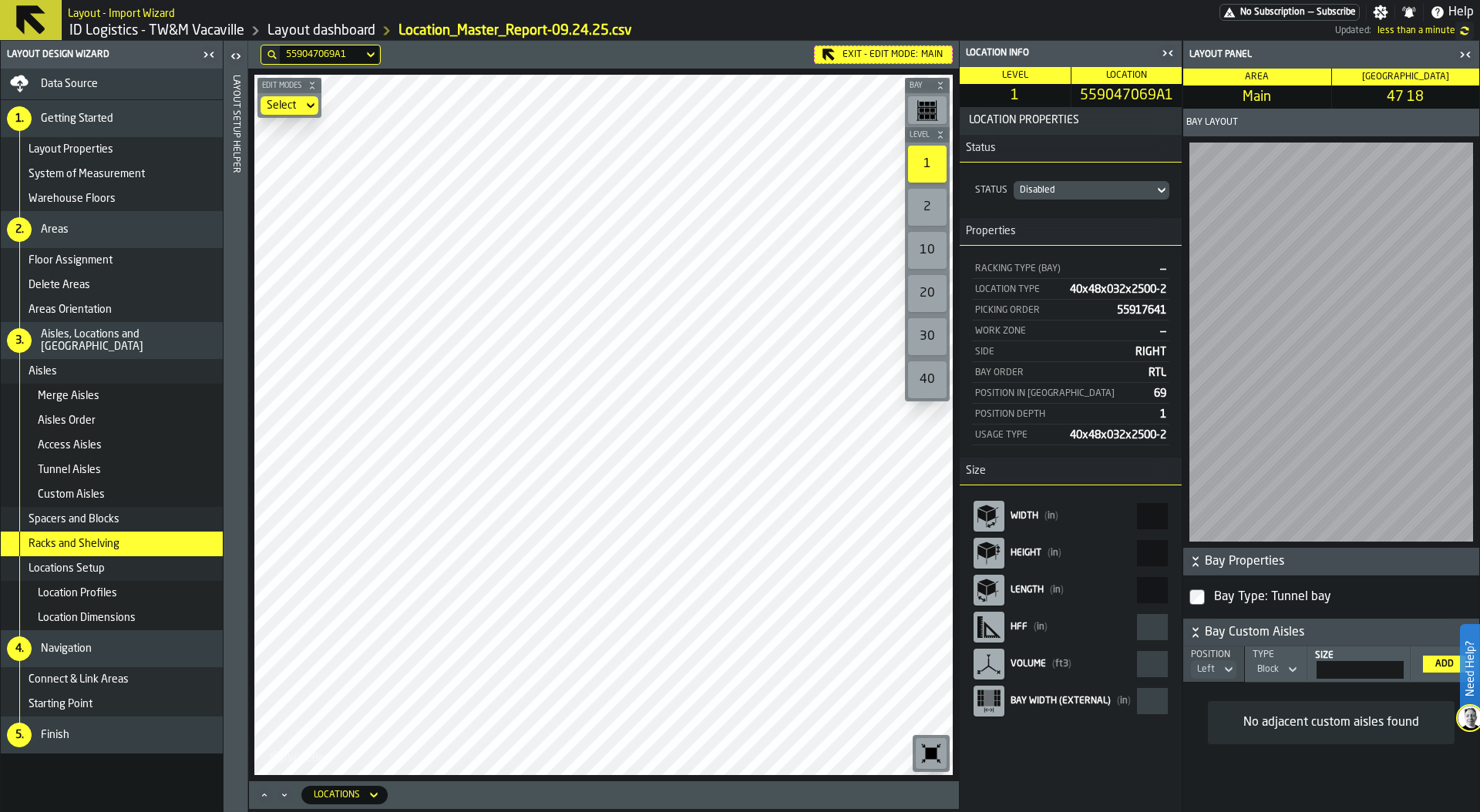
click at [351, 49] on div "559047069A1" at bounding box center [321, 55] width 71 height 11
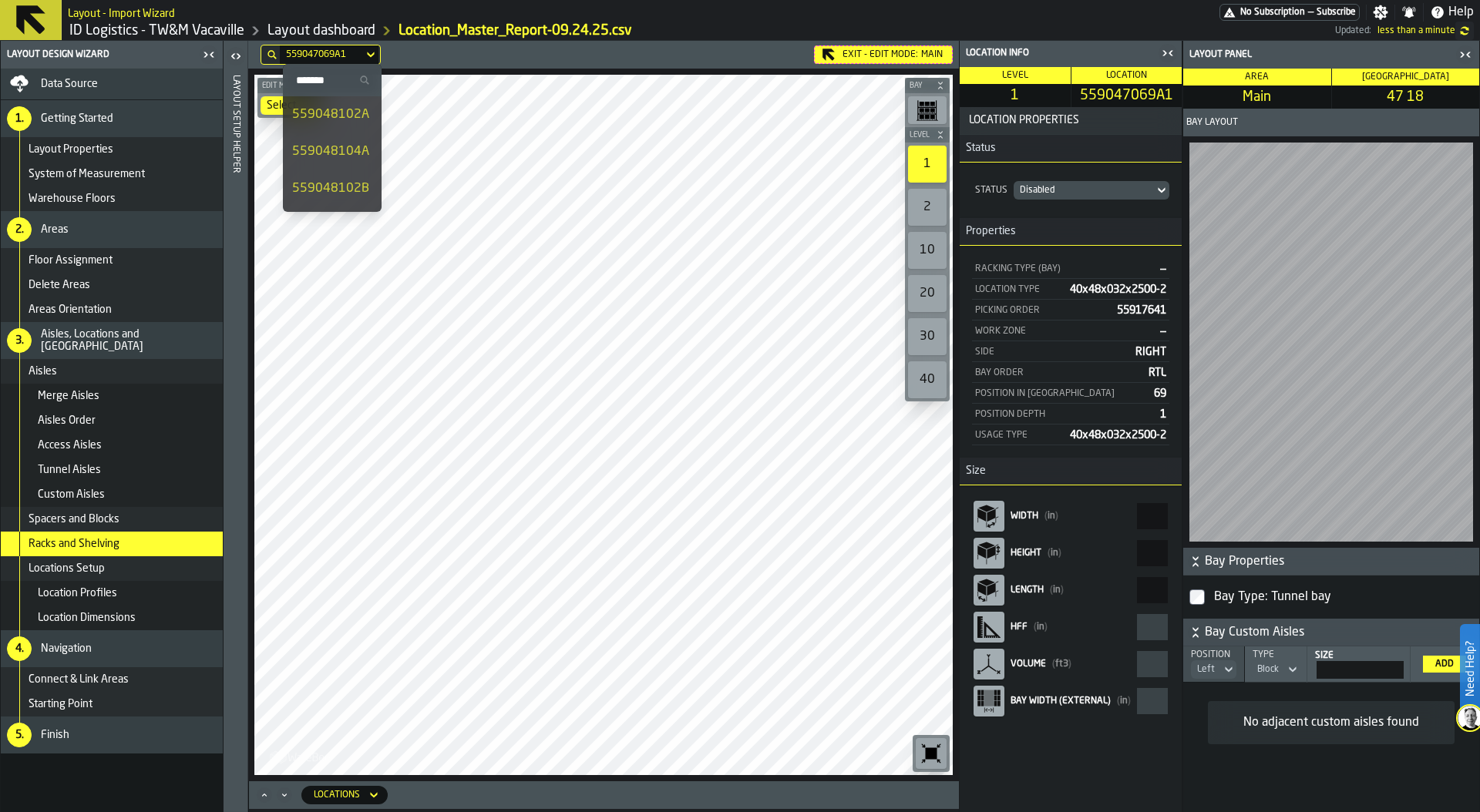
click at [338, 50] on div "559047069A1" at bounding box center [321, 55] width 71 height 11
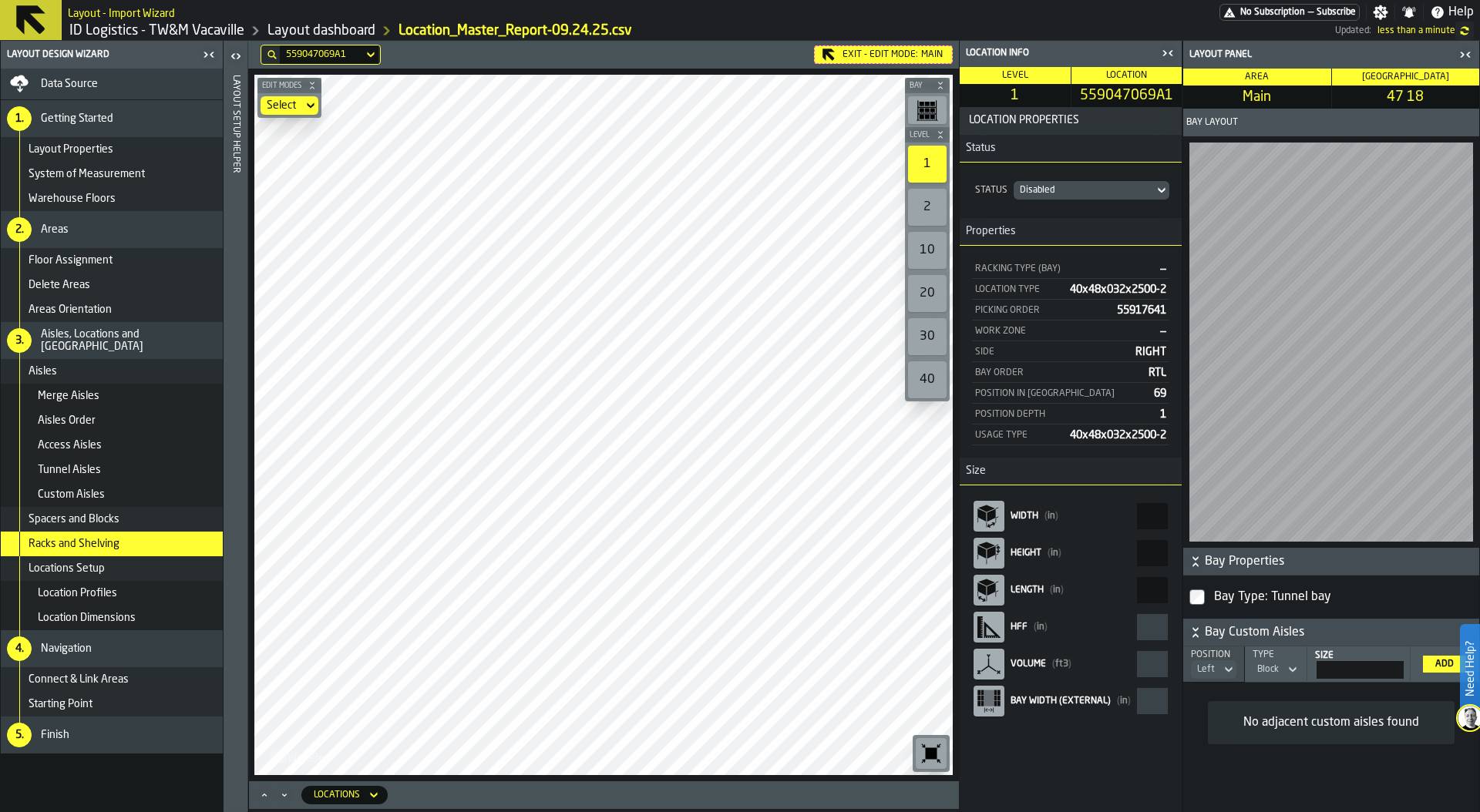
click at [338, 50] on div "559047069A1" at bounding box center [321, 55] width 71 height 11
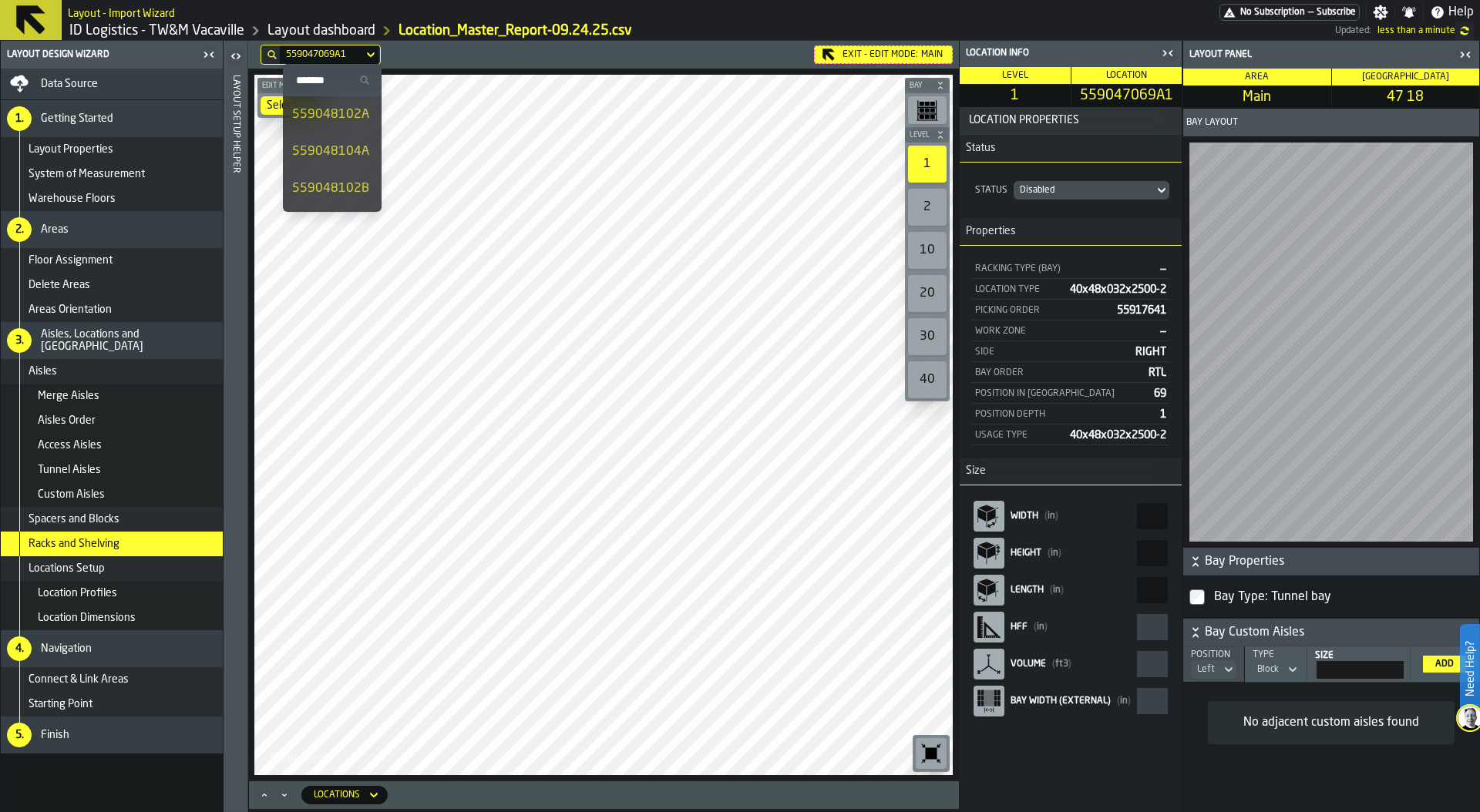
click at [338, 50] on div "559047069A1" at bounding box center [321, 55] width 71 height 11
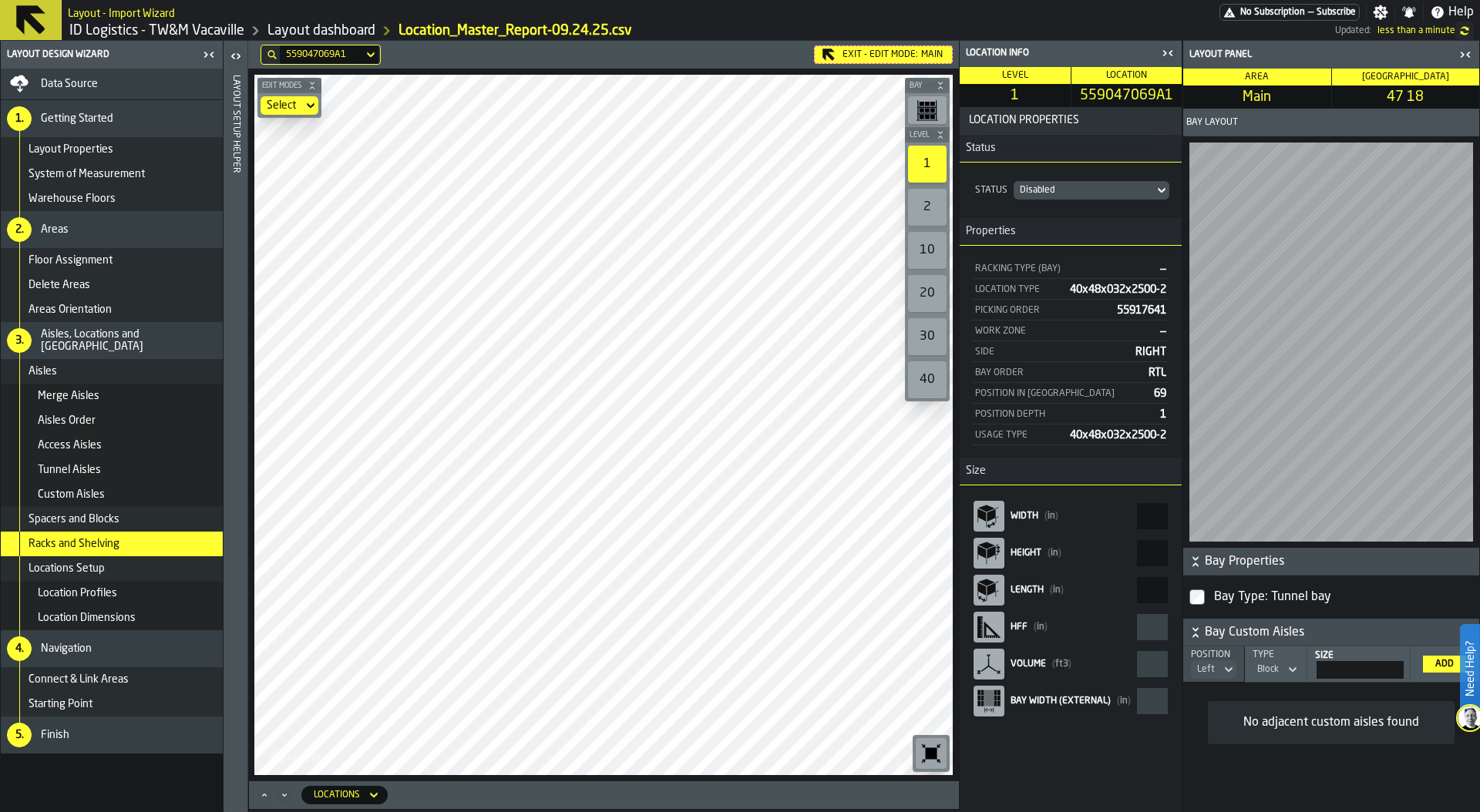
click at [326, 50] on div "559047069A1" at bounding box center [321, 55] width 71 height 11
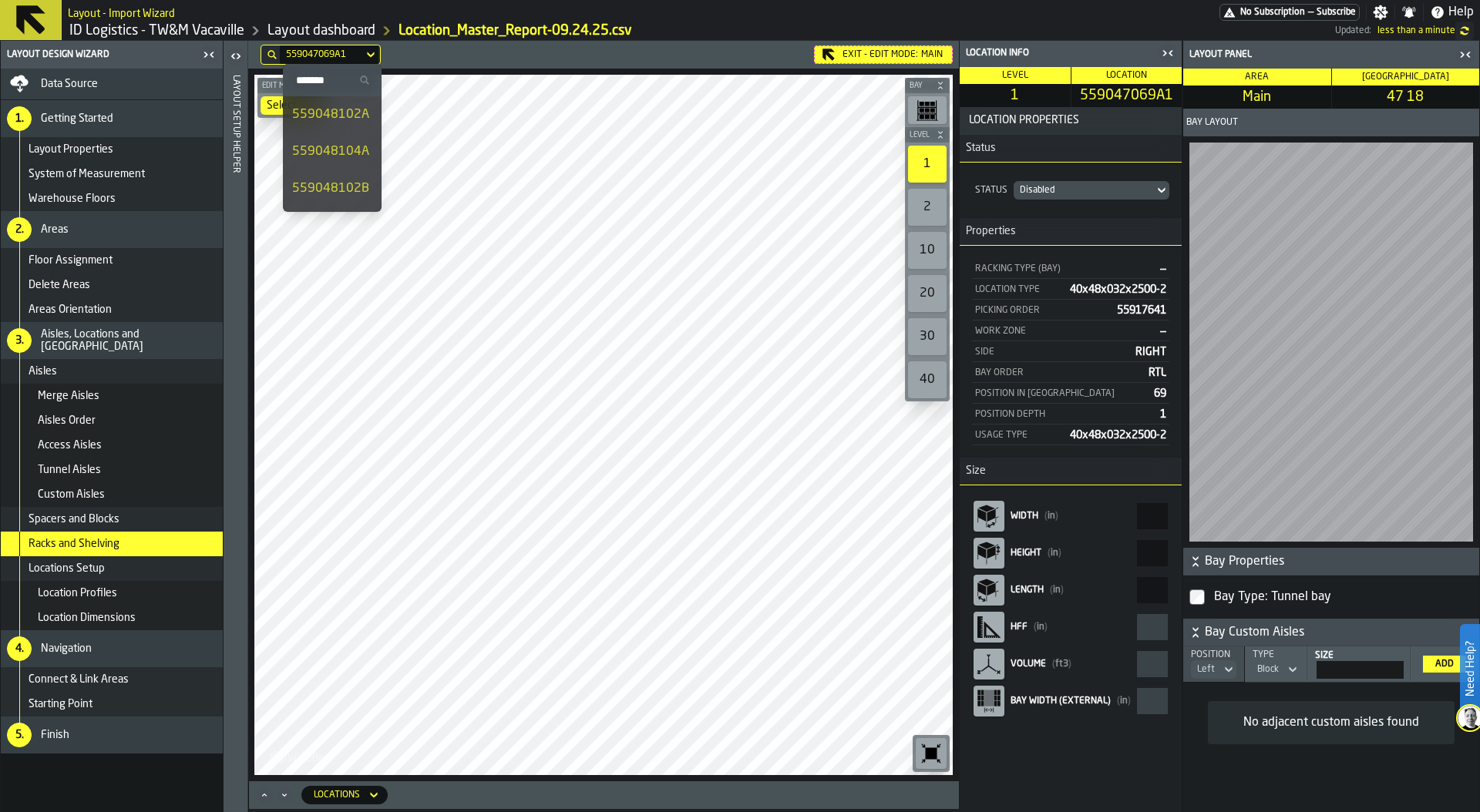
click at [319, 77] on input "Search" at bounding box center [331, 79] width 86 height 20
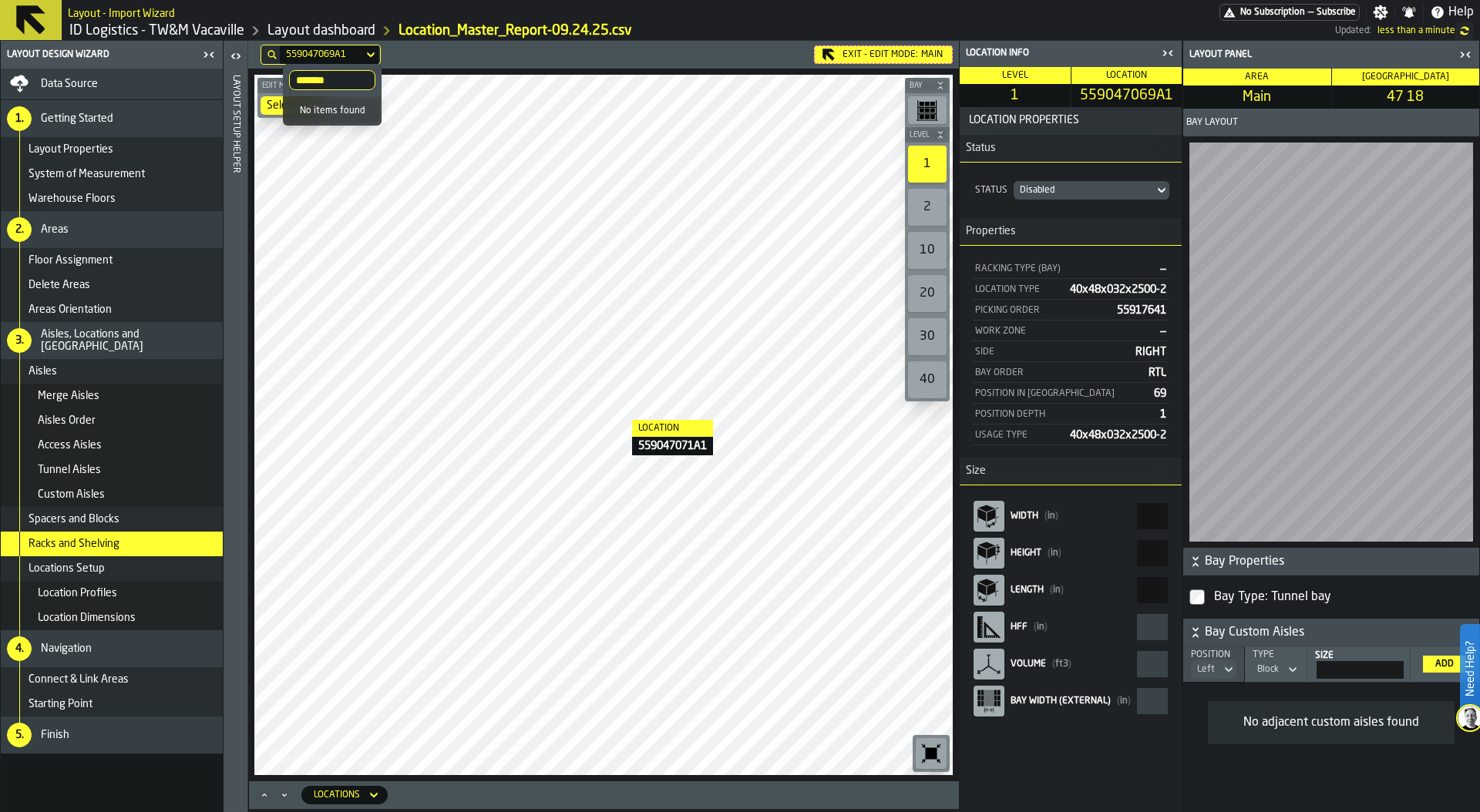
type input "*******"
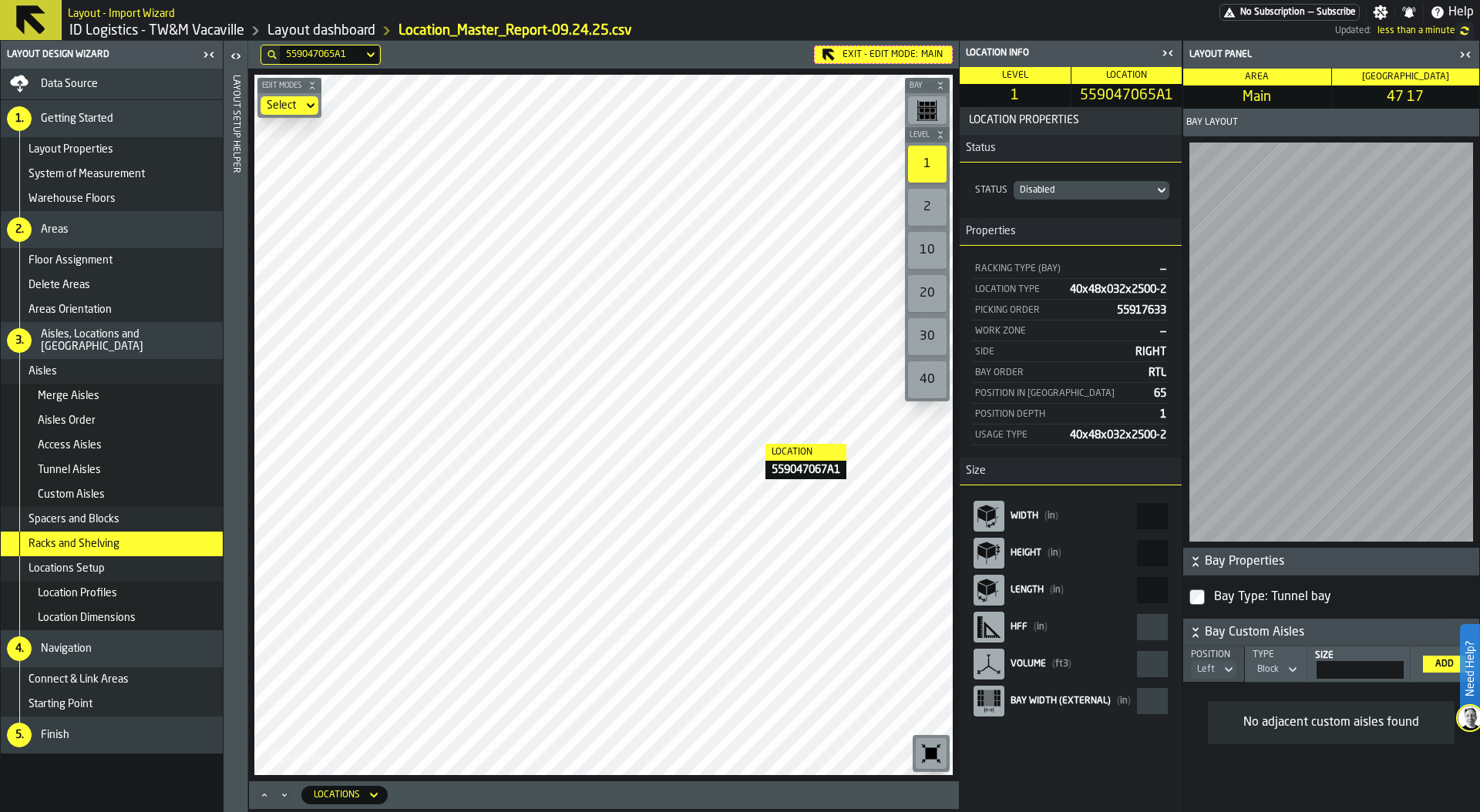
click at [722, 811] on html "Need Help? Layout - Import Wizard No Subscription — Subscribe Settings Notifica…" at bounding box center [740, 406] width 1480 height 812
click at [742, 811] on html "Need Help? Layout - Import Wizard No Subscription — Subscribe Settings Notifica…" at bounding box center [740, 406] width 1480 height 812
click at [740, 802] on div "559047065A1 Exit - Edit Mode: Main Edit Modes Select Bay Level 1 2 10 20 30 40 …" at bounding box center [603, 427] width 711 height 771
click at [136, 81] on div "Data Source" at bounding box center [129, 83] width 176 height 12
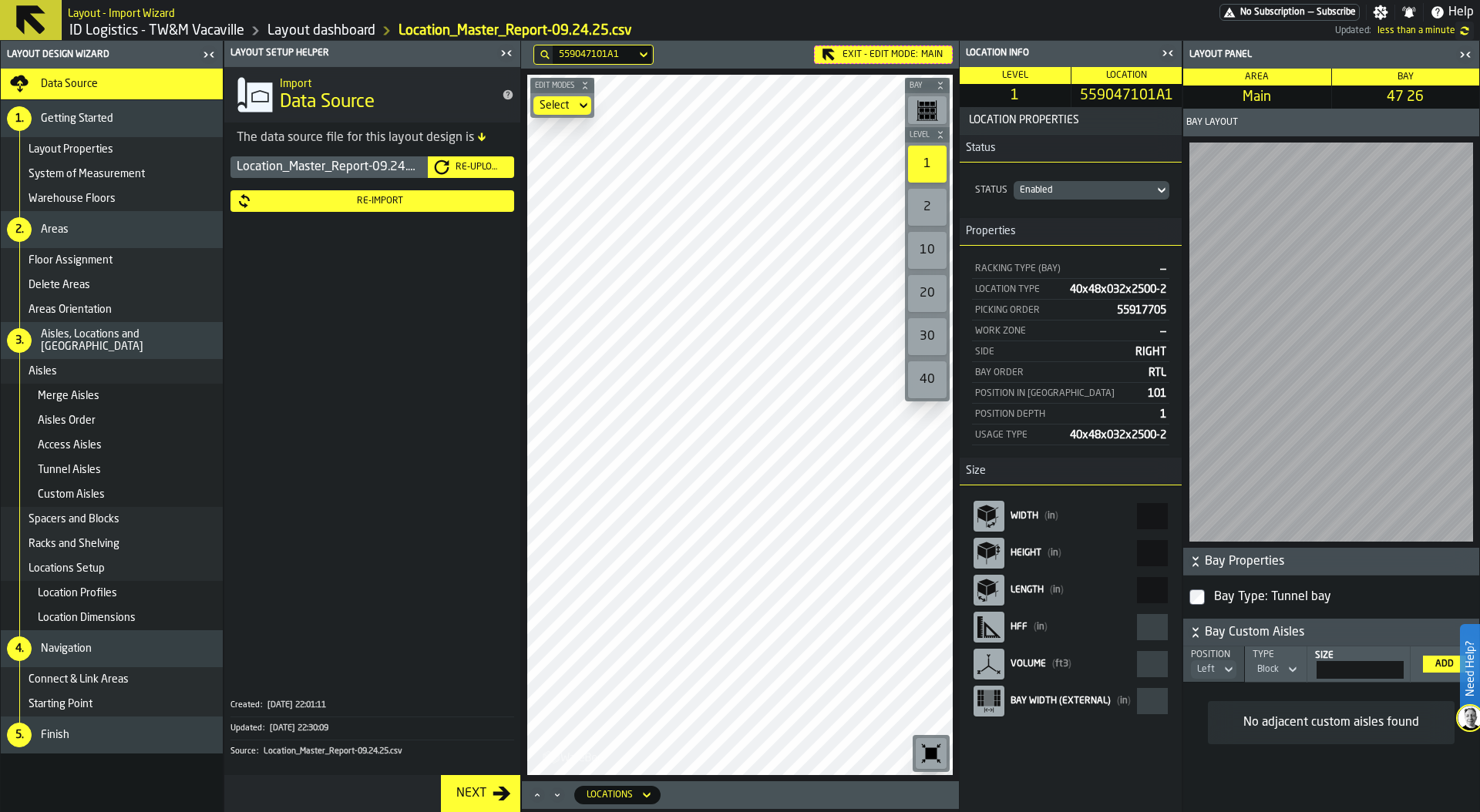
click at [364, 204] on div "Re-Import" at bounding box center [380, 202] width 256 height 11
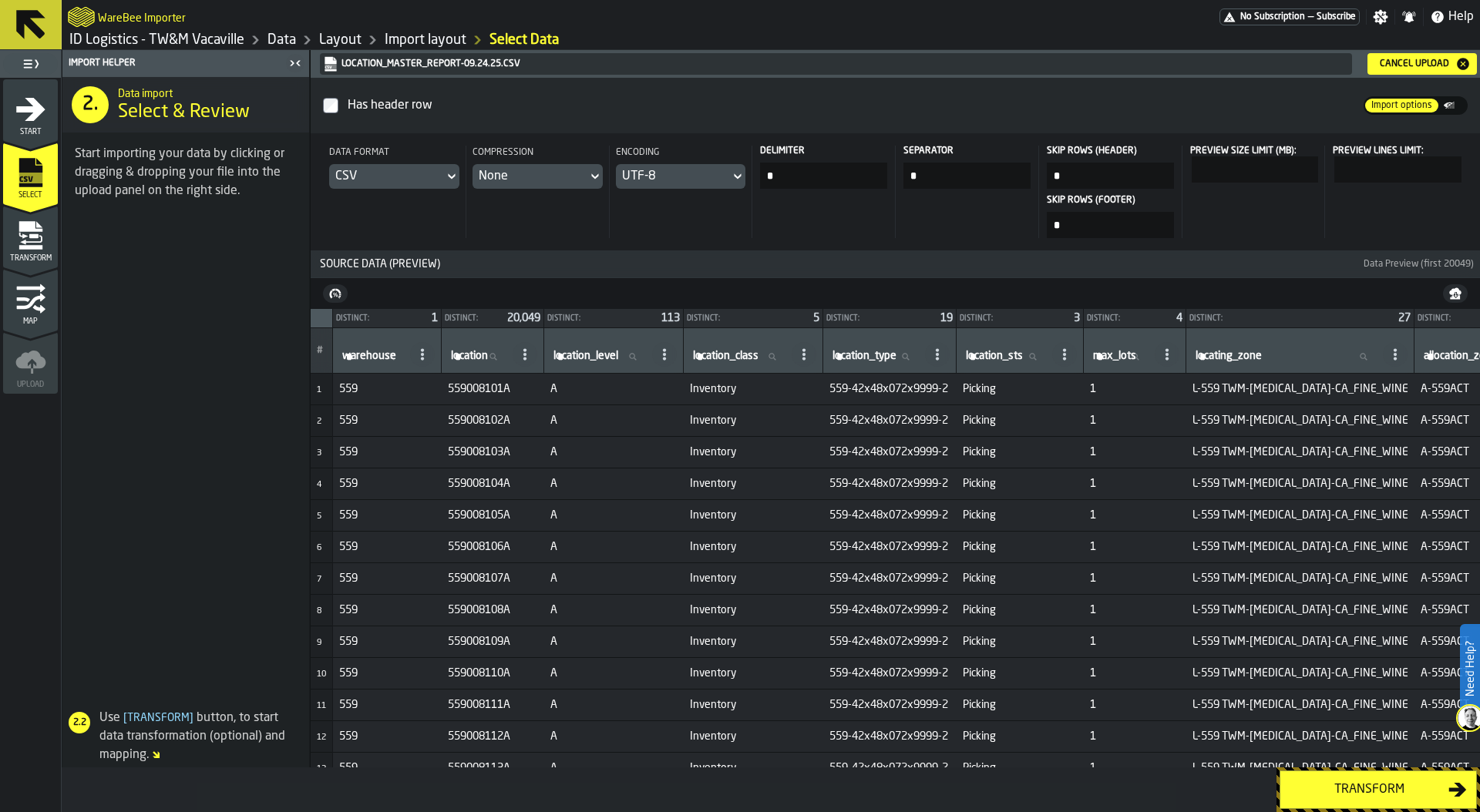
click at [1352, 780] on div "Transform" at bounding box center [1369, 790] width 159 height 19
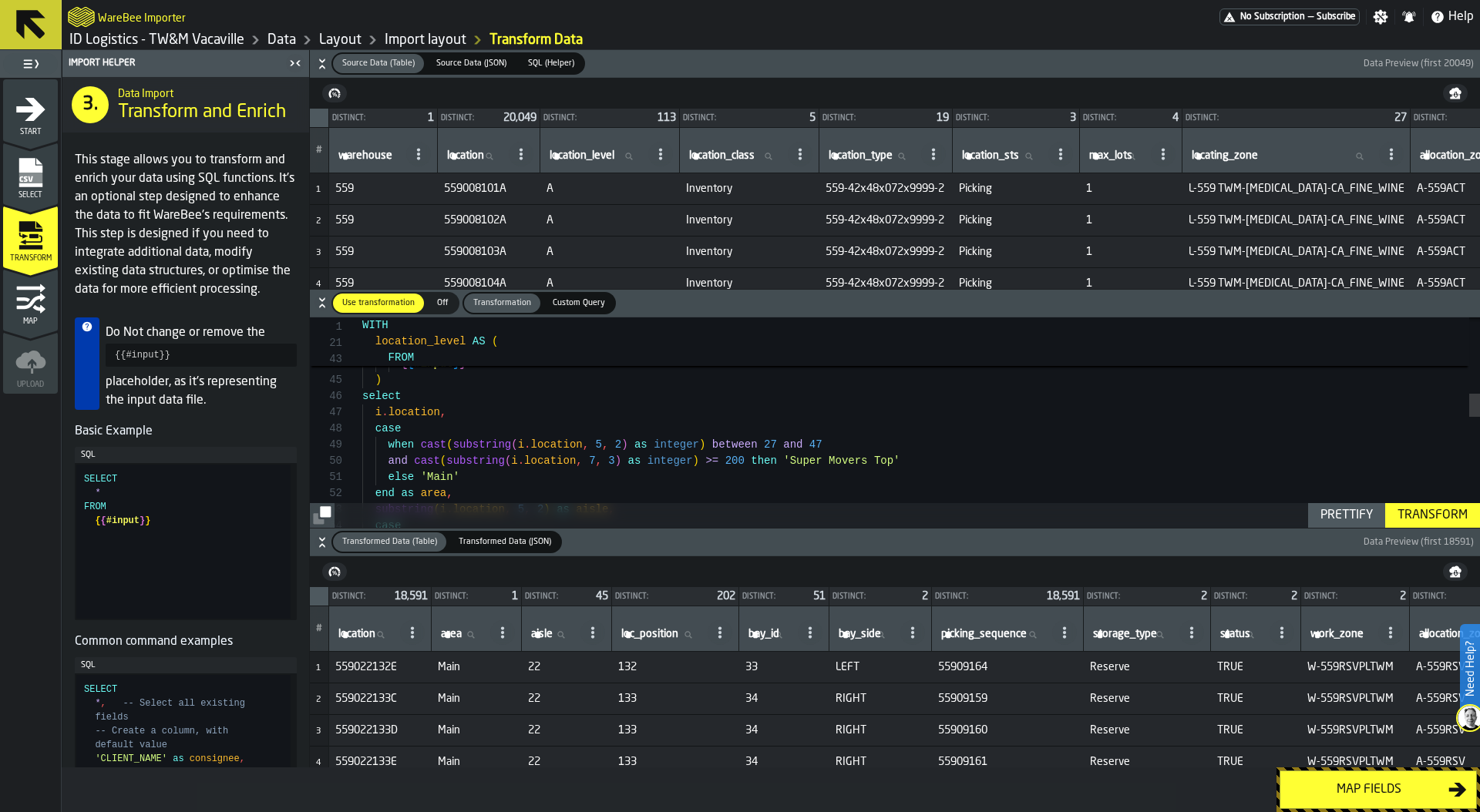
type textarea "**********"
click at [724, 404] on div "ELSE 0 END AS "location_level" FROM { { #input } } ) select i . location , case…" at bounding box center [921, 579] width 1118 height 1861
type textarea "***"
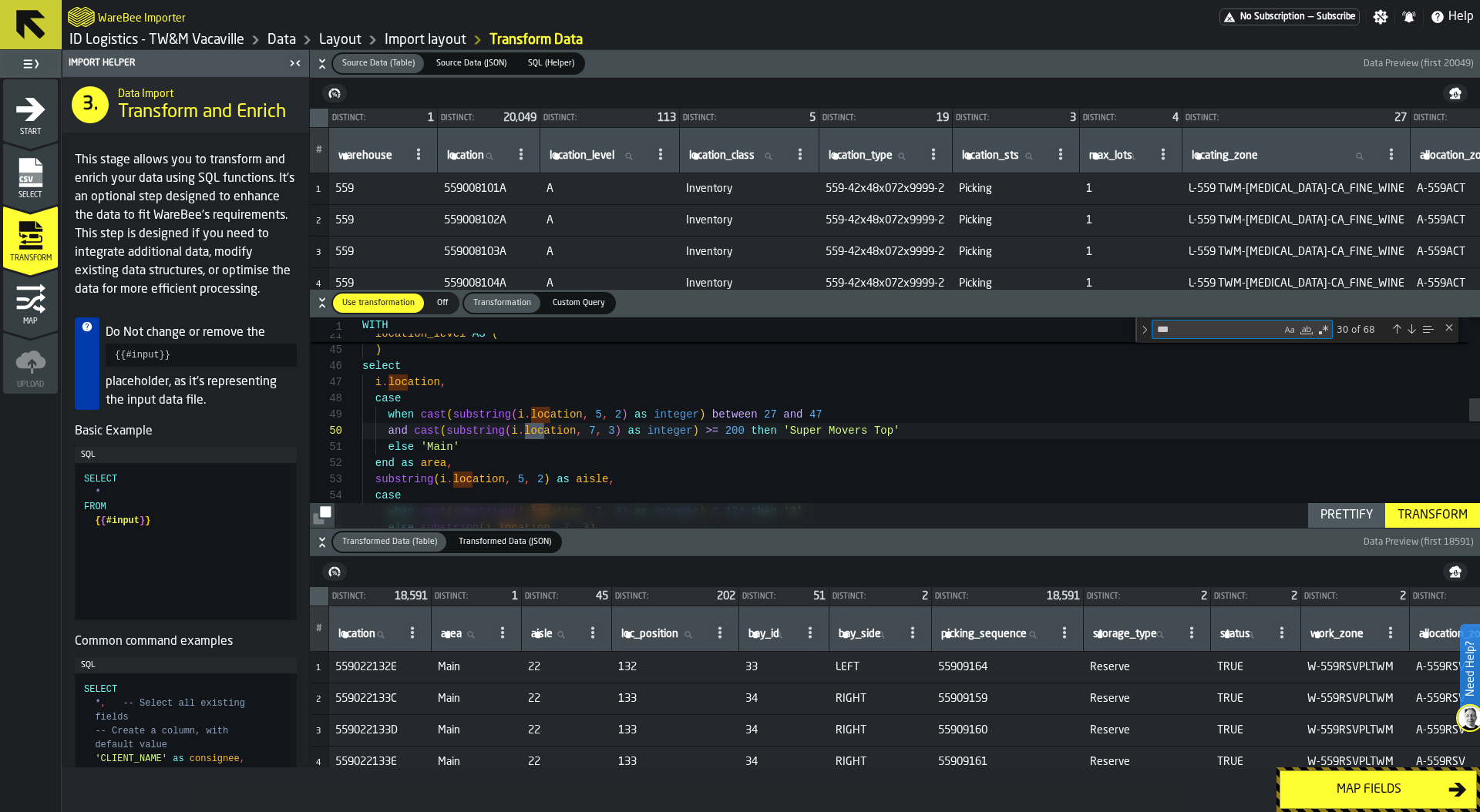
type textarea "**********"
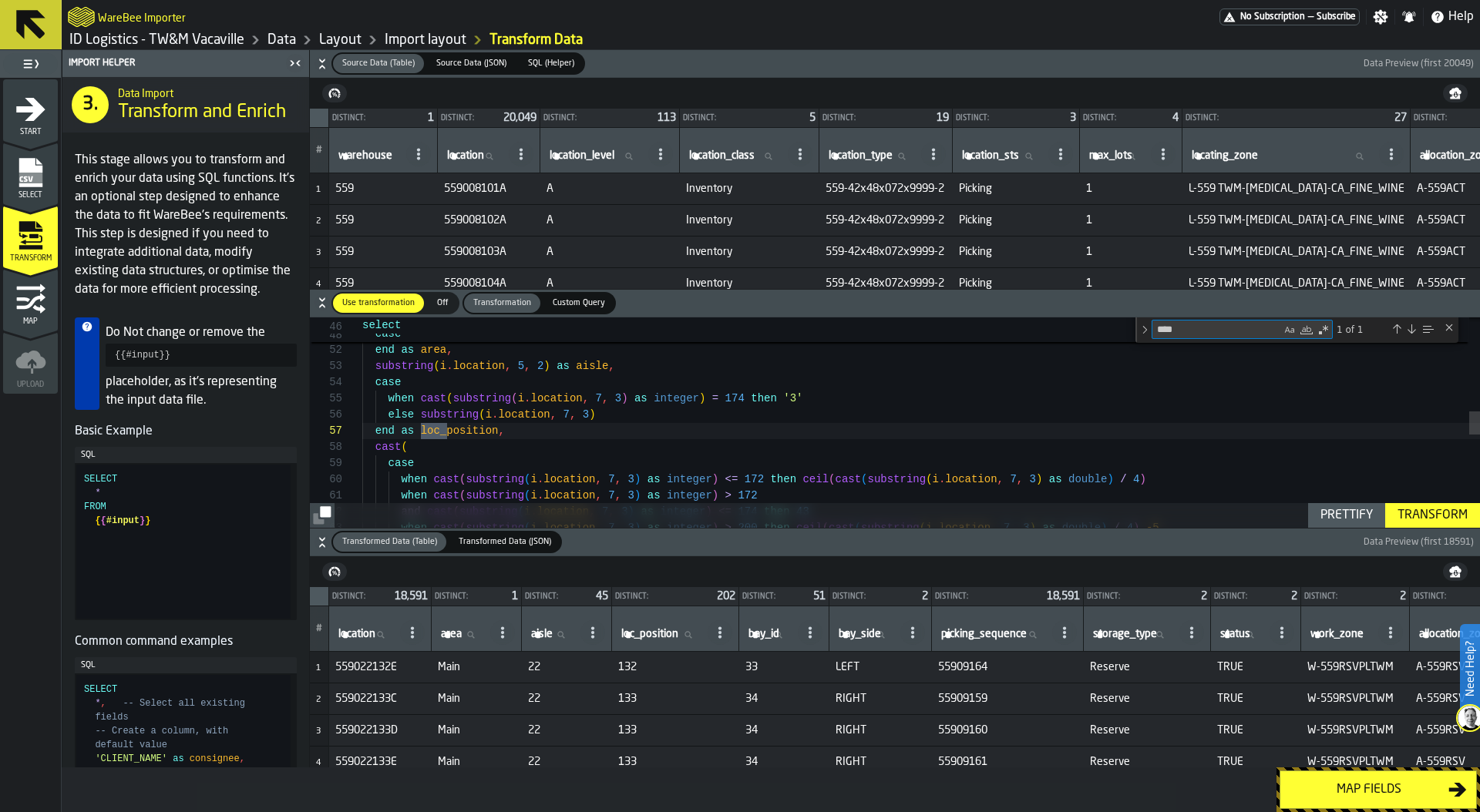
scroll to position [161, 0]
type textarea "****"
drag, startPoint x: 453, startPoint y: 399, endPoint x: 707, endPoint y: 399, distance: 254.0
click at [707, 399] on div "and cast ( substring ( i . location , 7 , 3 ) as integer ) >= 200 then 'Super M…" at bounding box center [921, 422] width 1118 height 1886
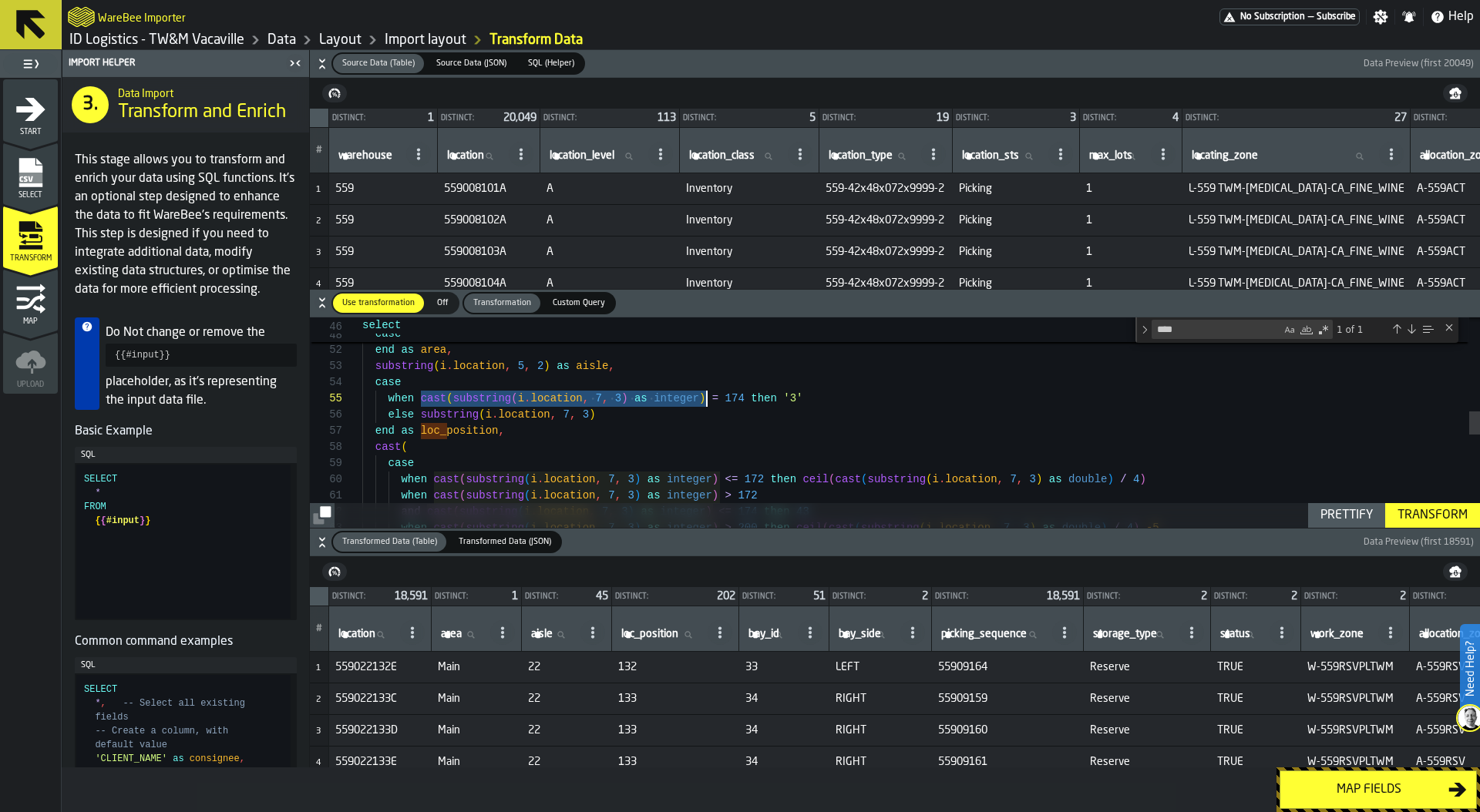
drag, startPoint x: 417, startPoint y: 396, endPoint x: 704, endPoint y: 402, distance: 287.1
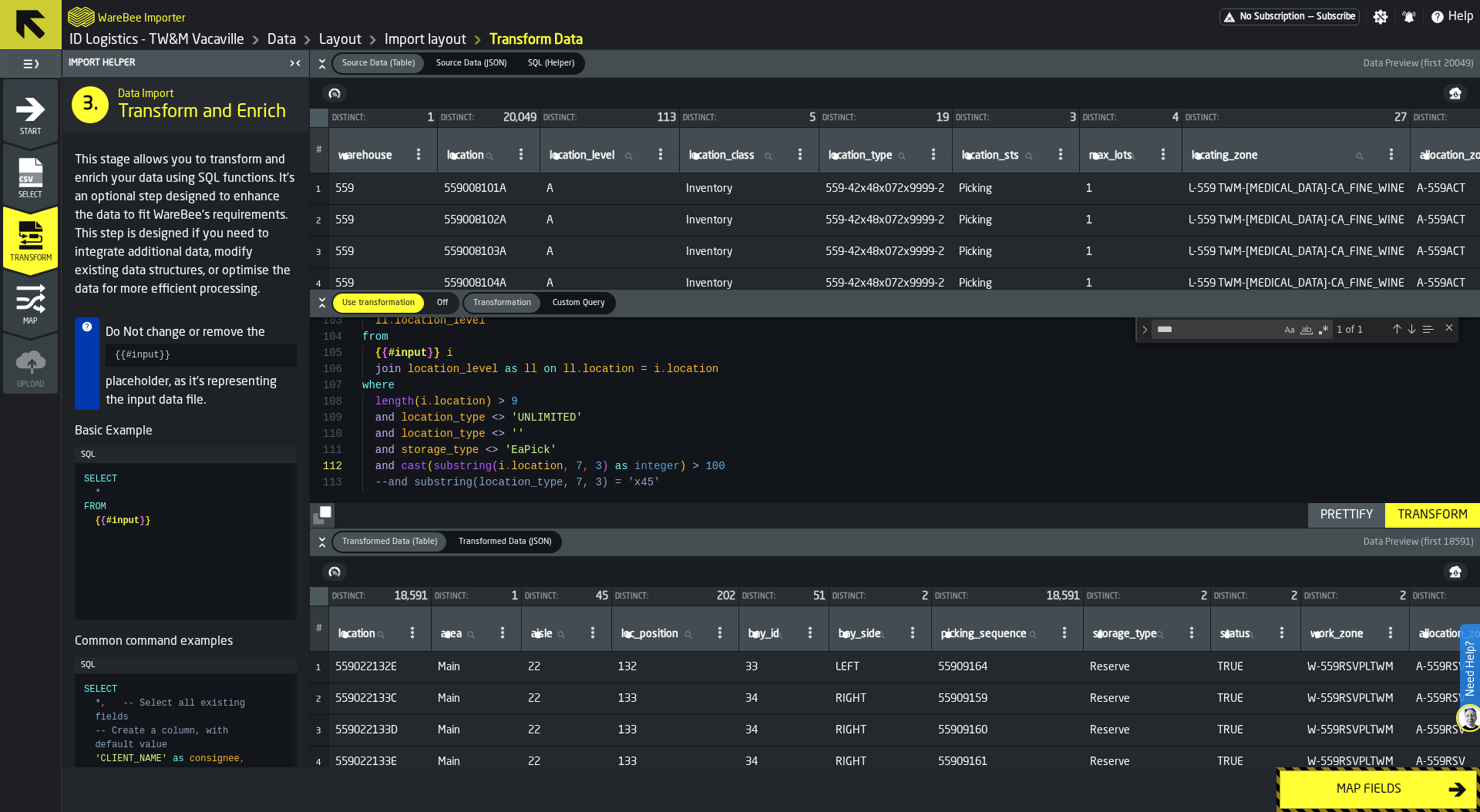
click at [1428, 518] on div "Transform" at bounding box center [1432, 515] width 82 height 19
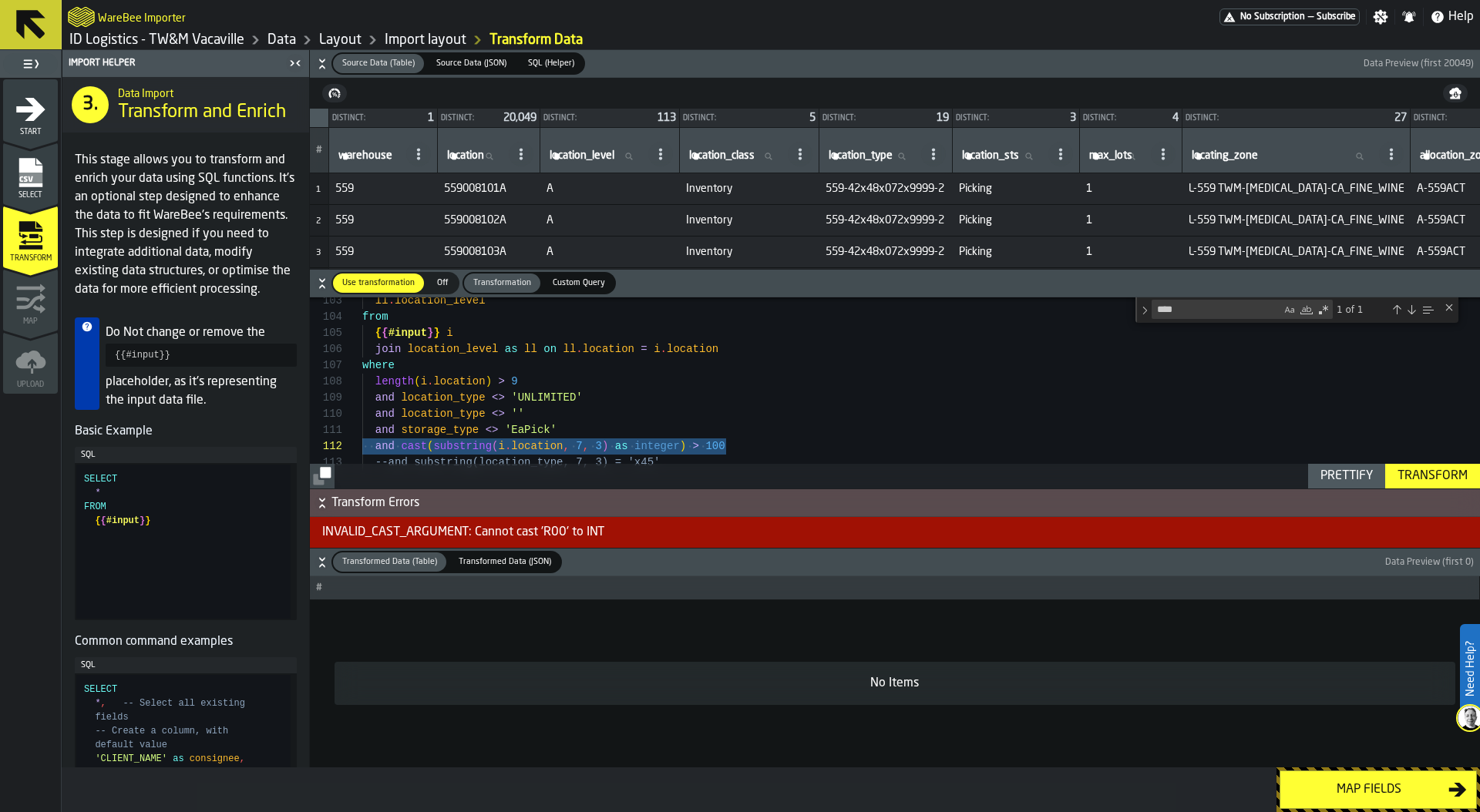
drag, startPoint x: 739, startPoint y: 450, endPoint x: 342, endPoint y: 443, distance: 397.1
click at [342, 443] on div "**********" at bounding box center [895, 393] width 1170 height 191
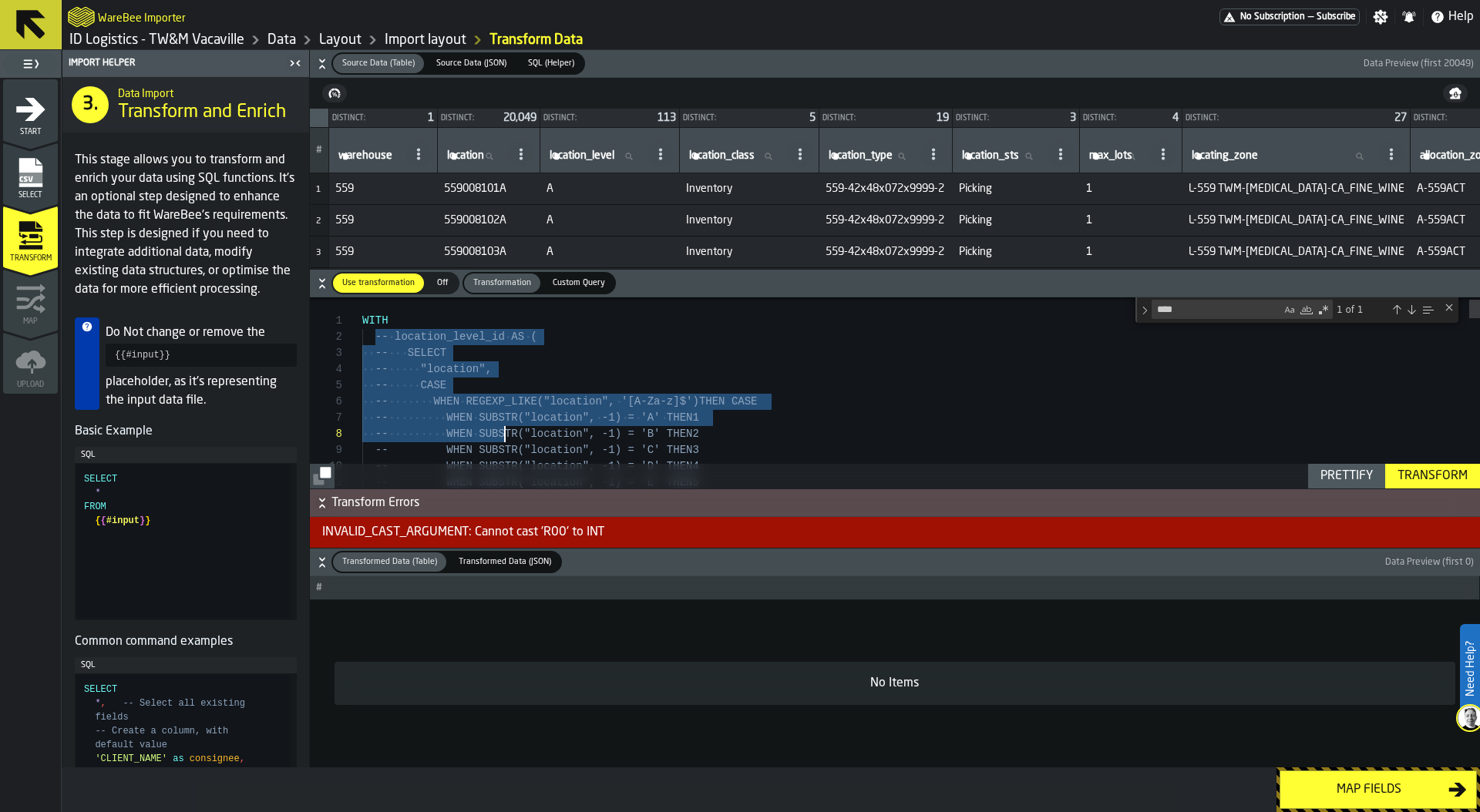
drag, startPoint x: 373, startPoint y: 339, endPoint x: 523, endPoint y: 469, distance: 198.5
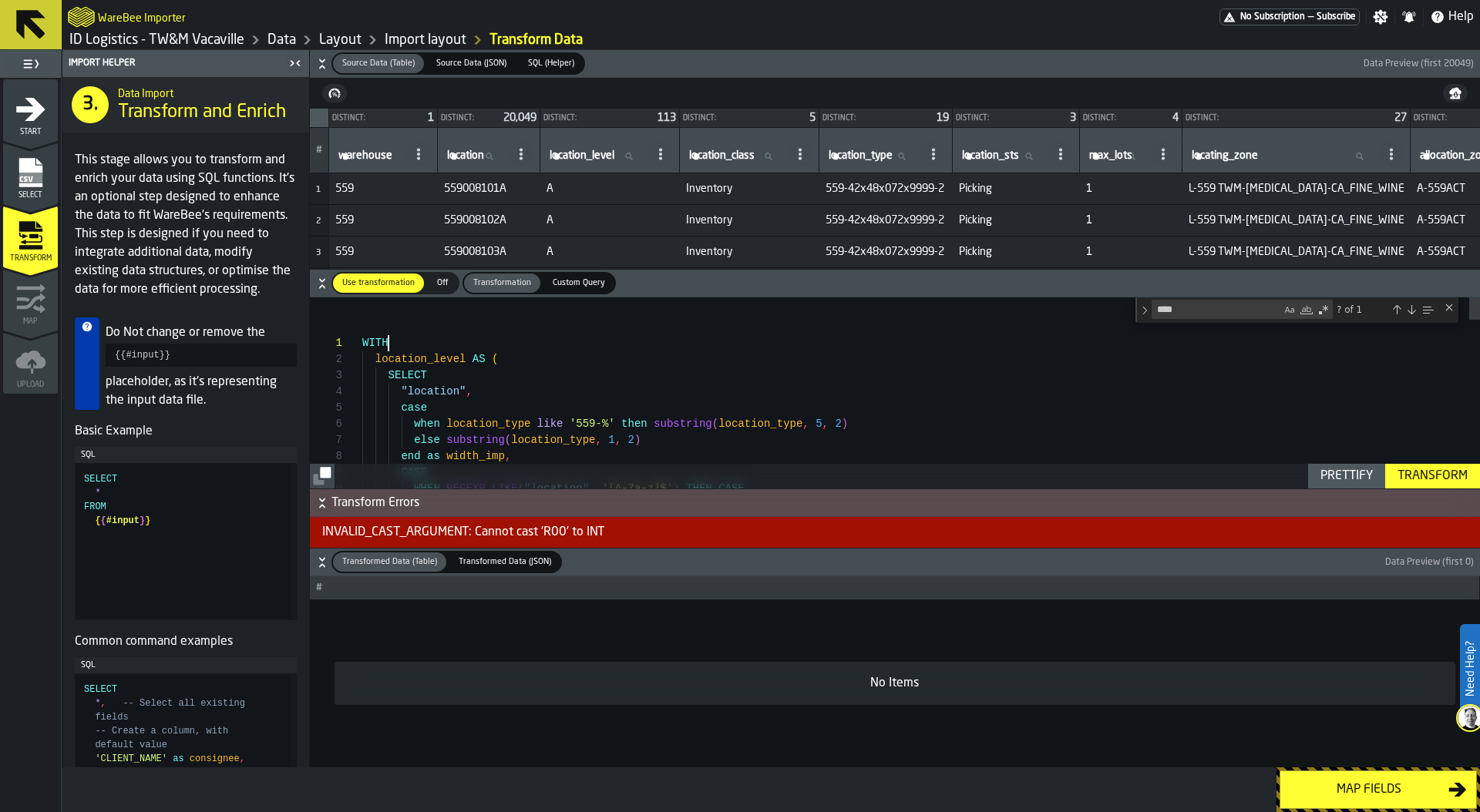
scroll to position [0, 0]
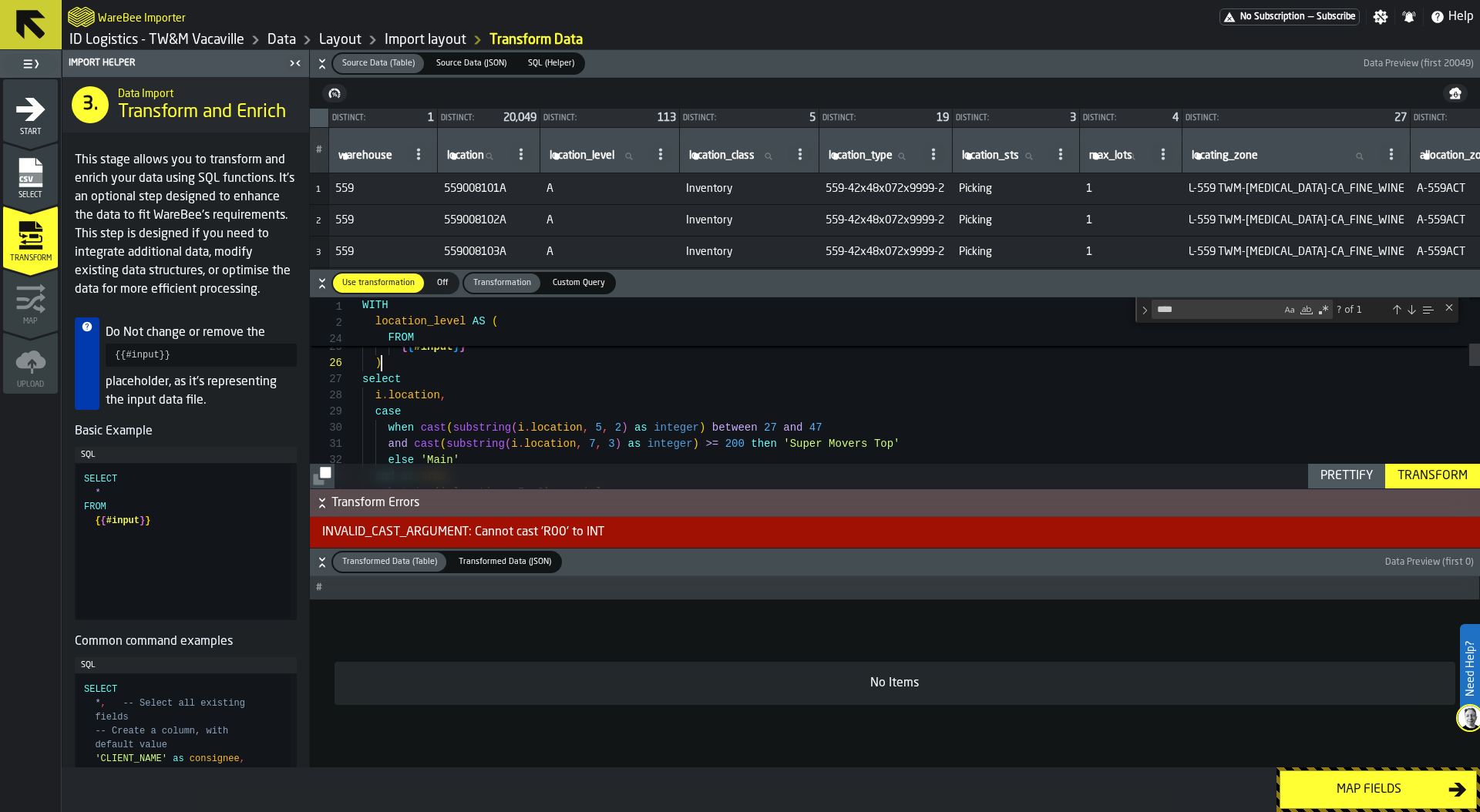
click at [415, 367] on div "ELSE 0 END AS "location_level" FROM { { #input } } ) select i . location , case…" at bounding box center [921, 710] width 1118 height 1595
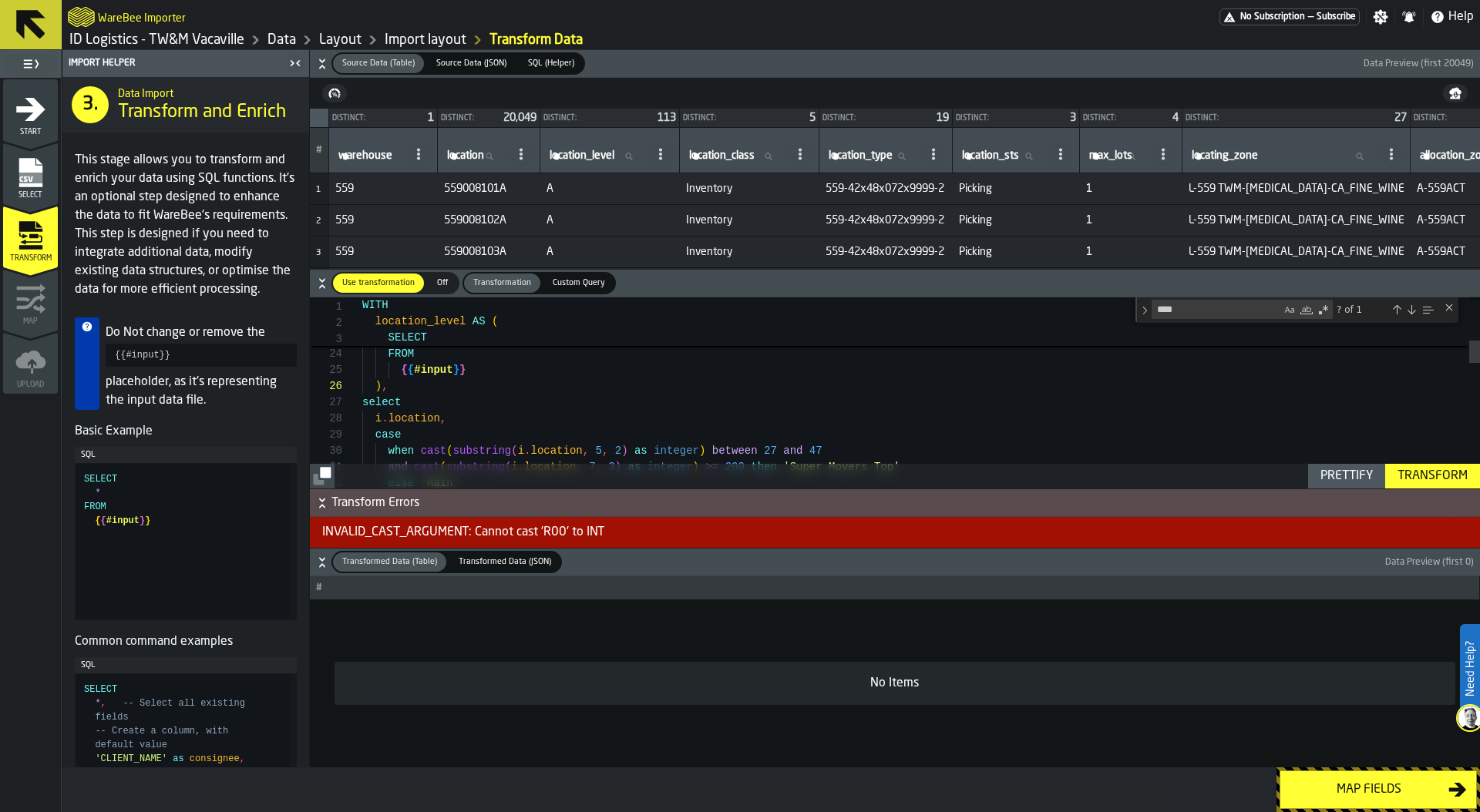
scroll to position [97, 0]
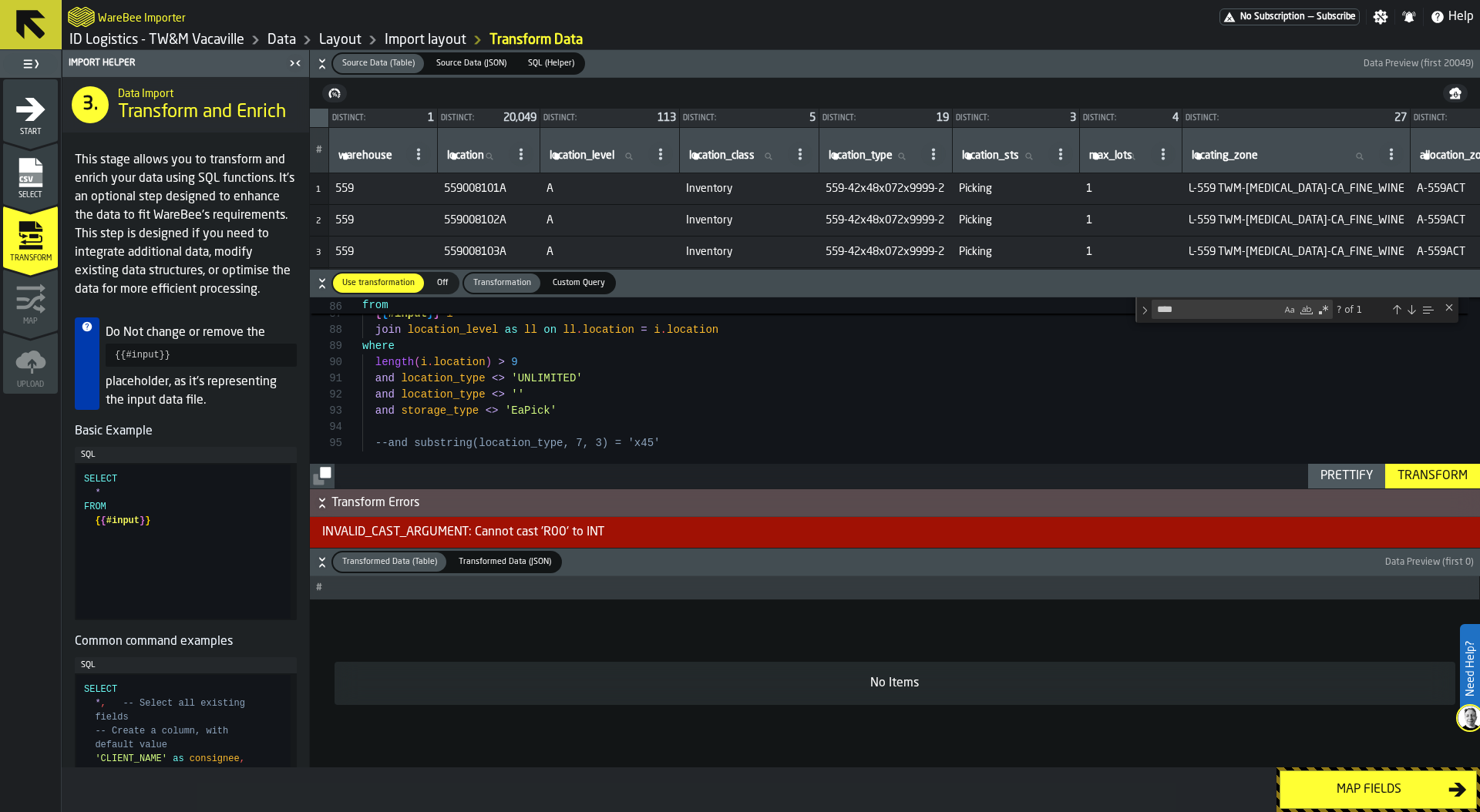
drag, startPoint x: 407, startPoint y: 443, endPoint x: 347, endPoint y: 443, distance: 60.0
click at [347, 443] on div "**********" at bounding box center [895, 393] width 1170 height 191
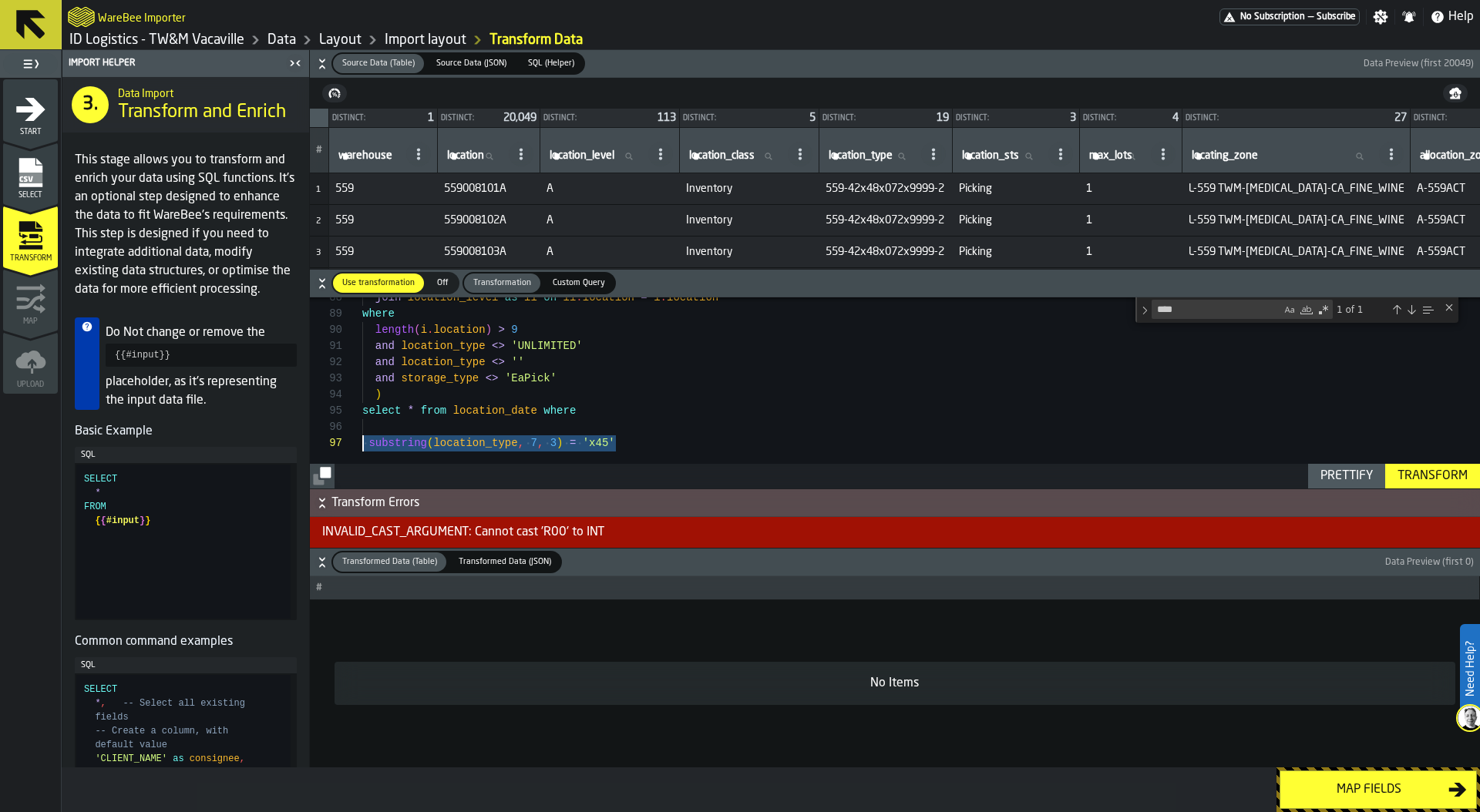
drag, startPoint x: 637, startPoint y: 445, endPoint x: 290, endPoint y: 443, distance: 347.0
click at [1332, 477] on div "Prettify" at bounding box center [1346, 476] width 64 height 19
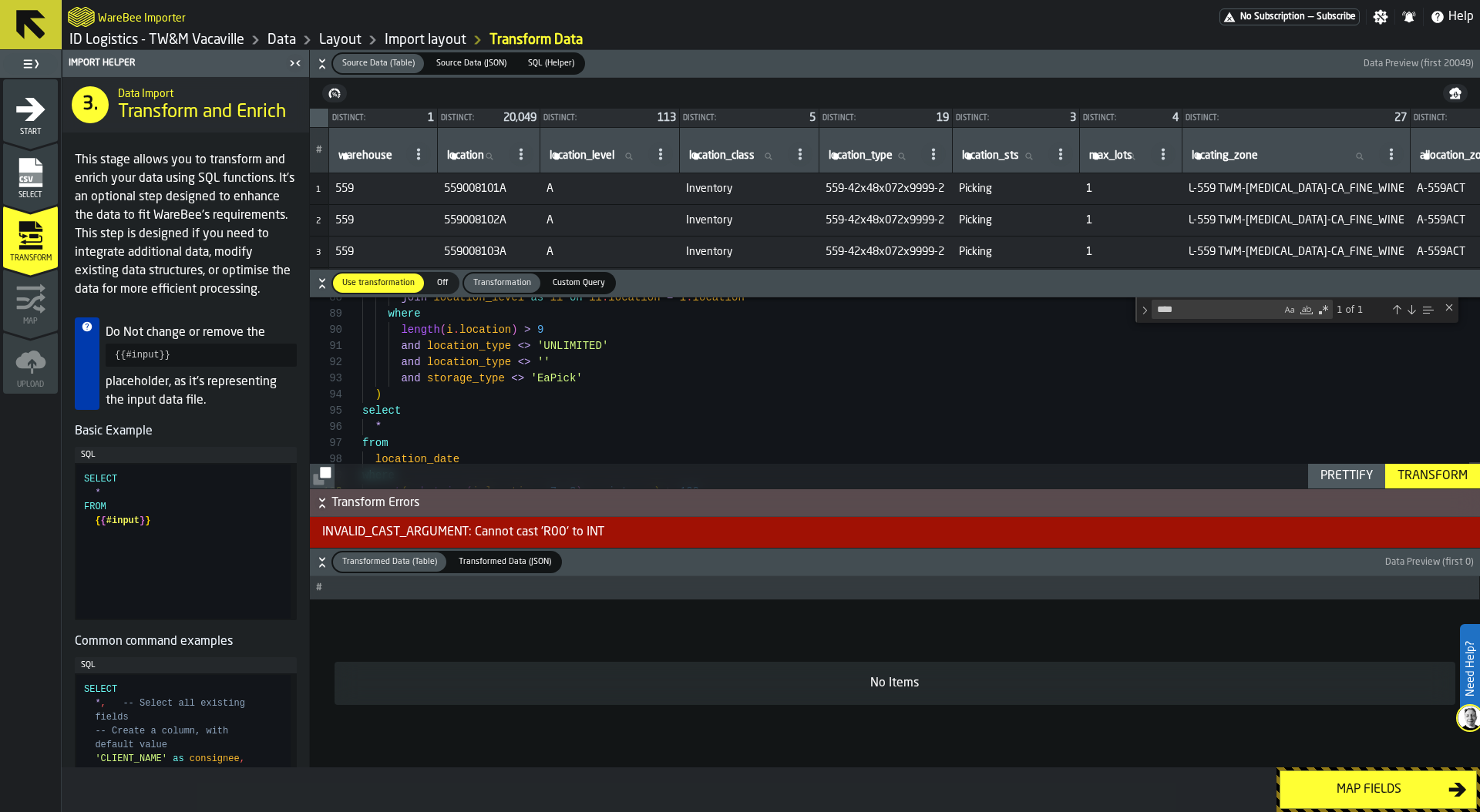
scroll to position [146, 0]
click at [1445, 473] on div "Transform" at bounding box center [1432, 476] width 82 height 19
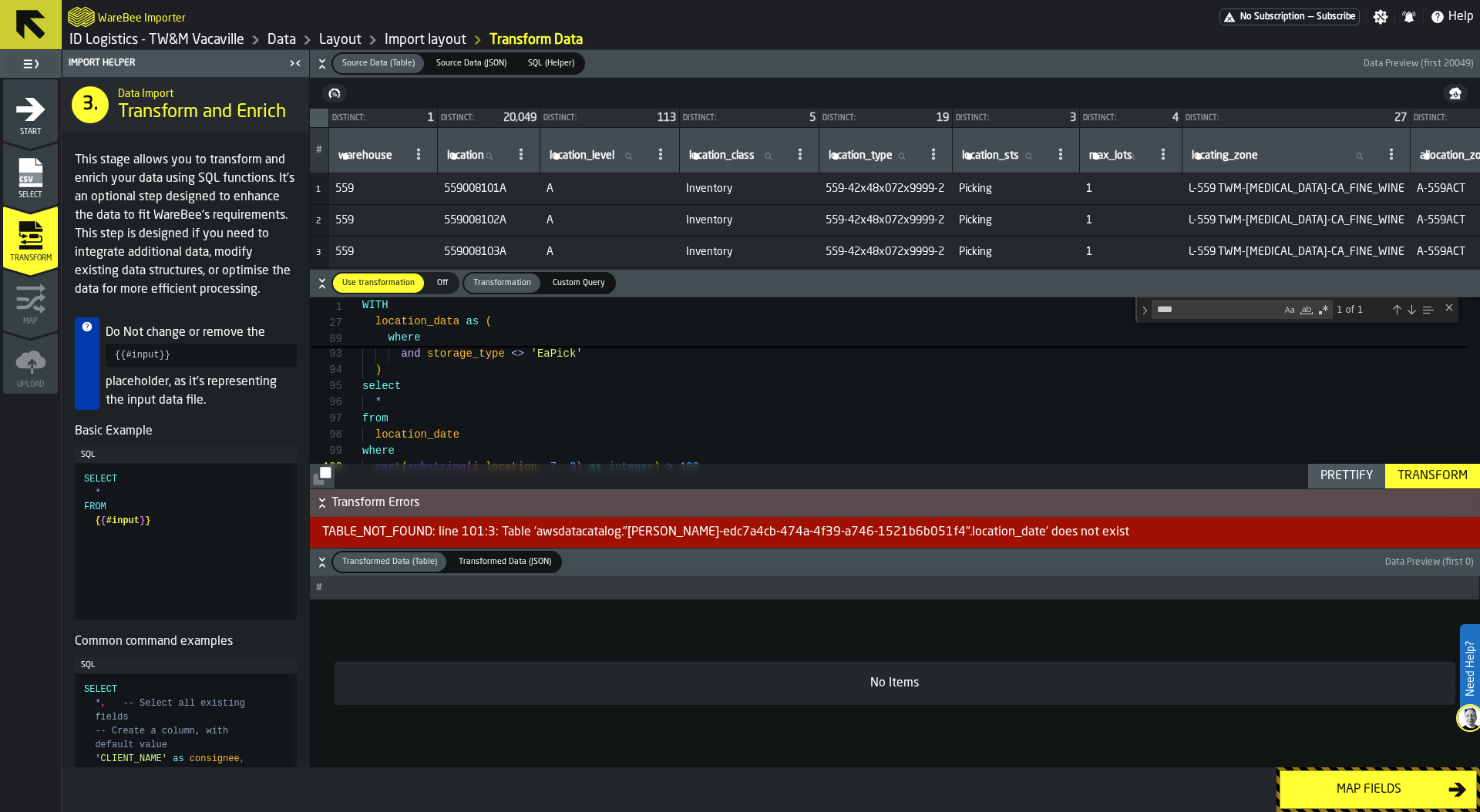
click at [1436, 479] on div "Transform" at bounding box center [1432, 476] width 82 height 19
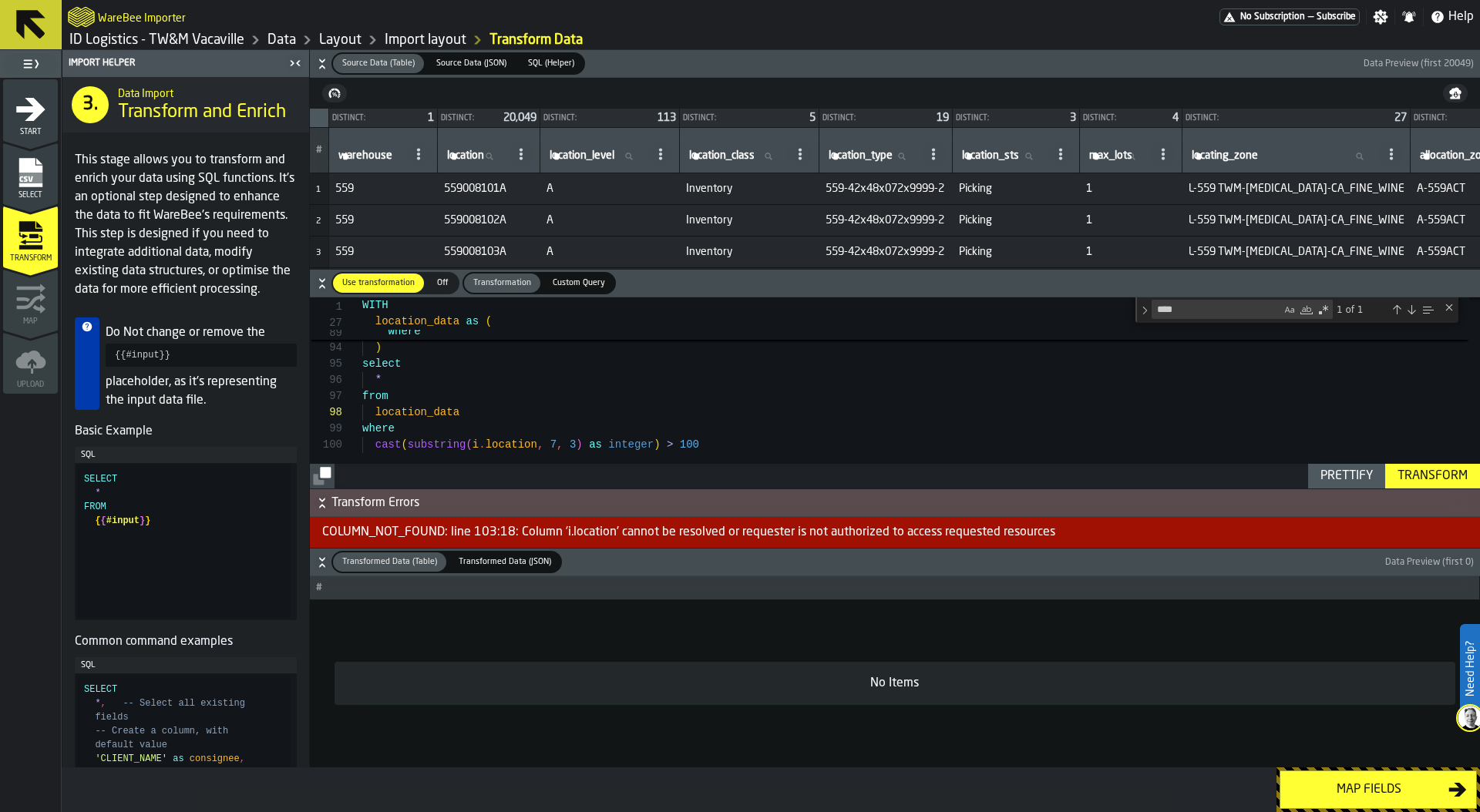
type textarea "**********"
click at [1431, 467] on div "Transform" at bounding box center [1432, 476] width 82 height 19
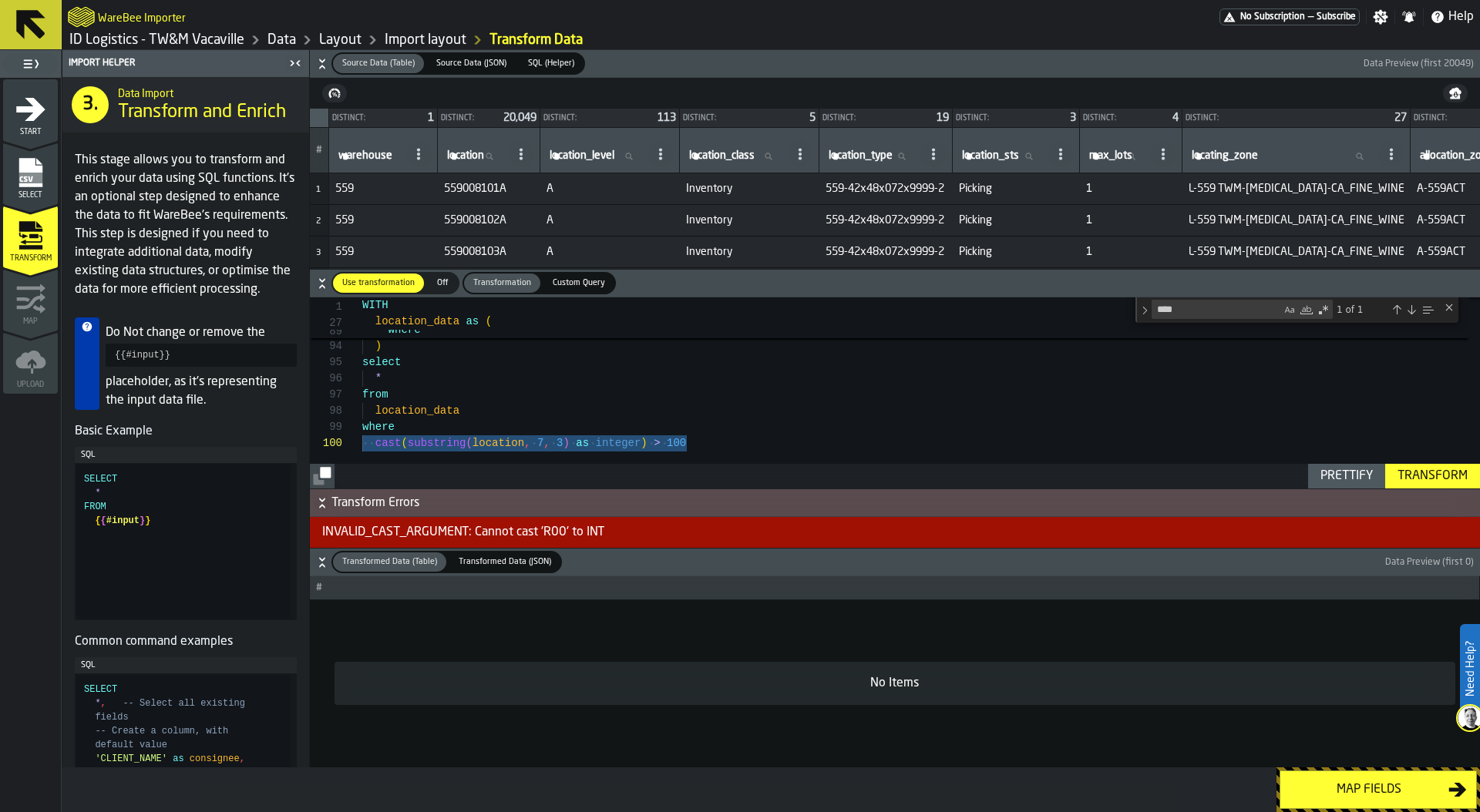
drag, startPoint x: 708, startPoint y: 441, endPoint x: 353, endPoint y: 439, distance: 355.0
type textarea "***"
type textarea "**********"
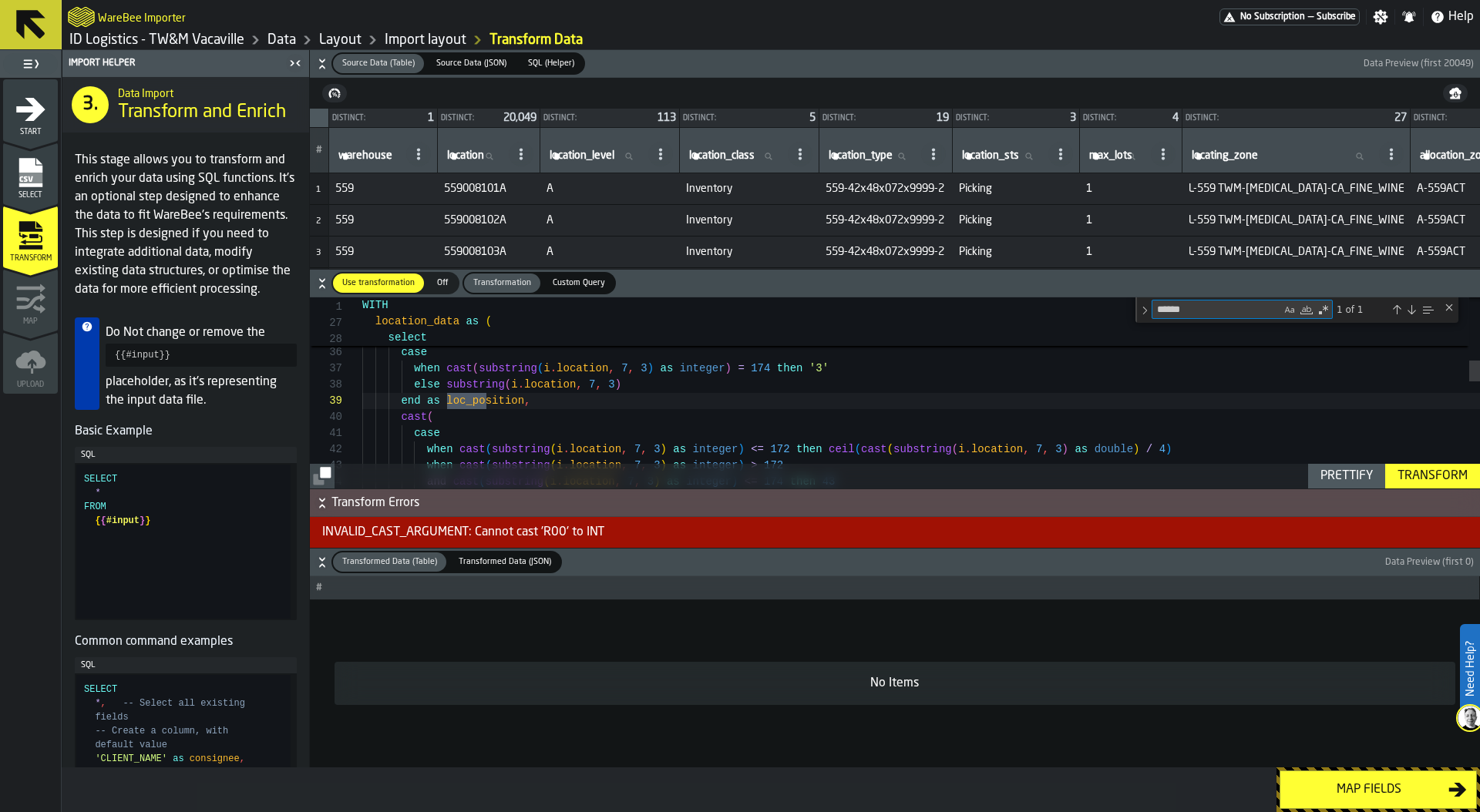
type textarea "******"
click at [649, 409] on div "else 'Main' end as area , substring ( i . location , 5 , 2 ) as aisle , case wh…" at bounding box center [921, 586] width 1118 height 1692
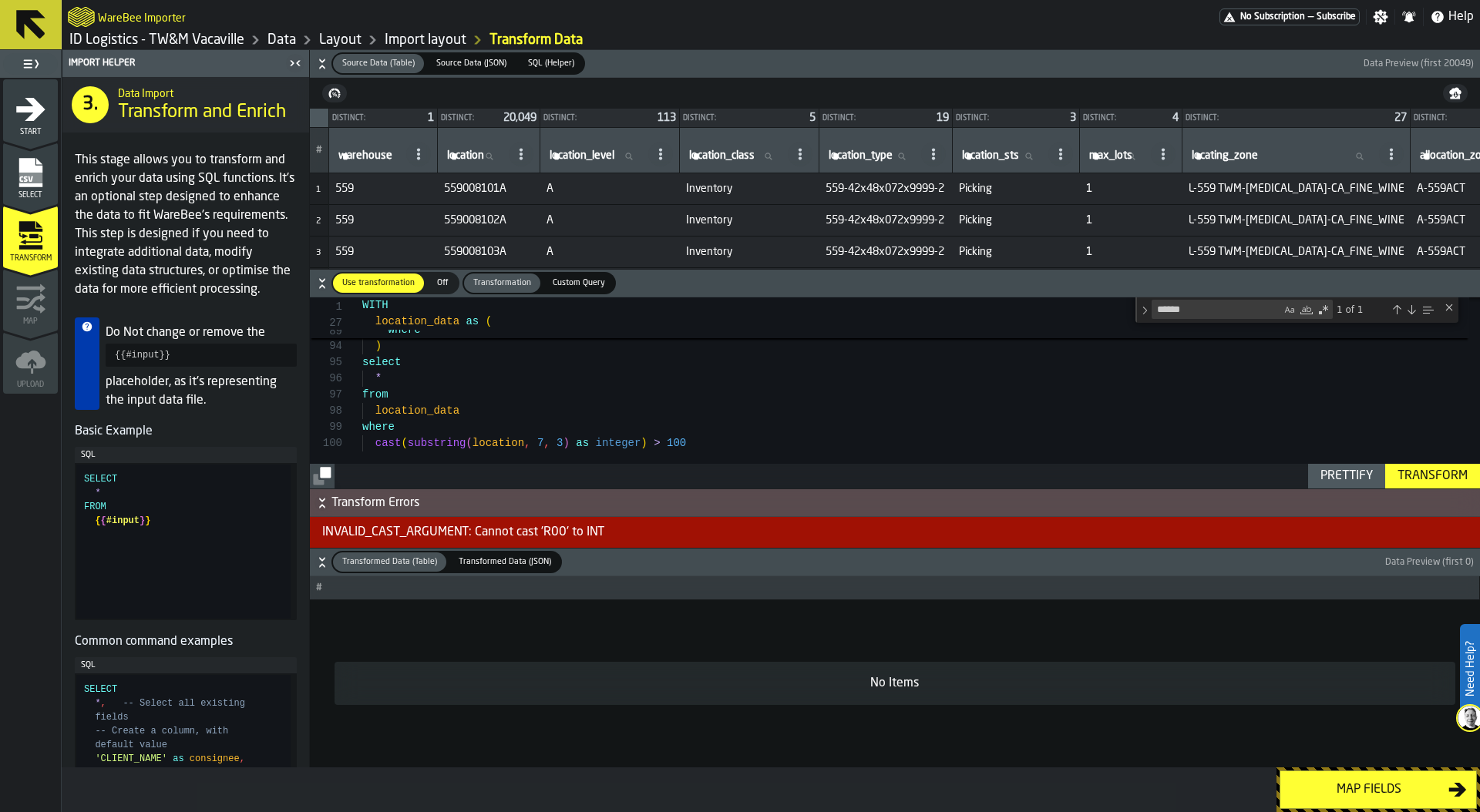
click at [1394, 310] on div "Previous Match (⇧Enter)" at bounding box center [1396, 309] width 12 height 12
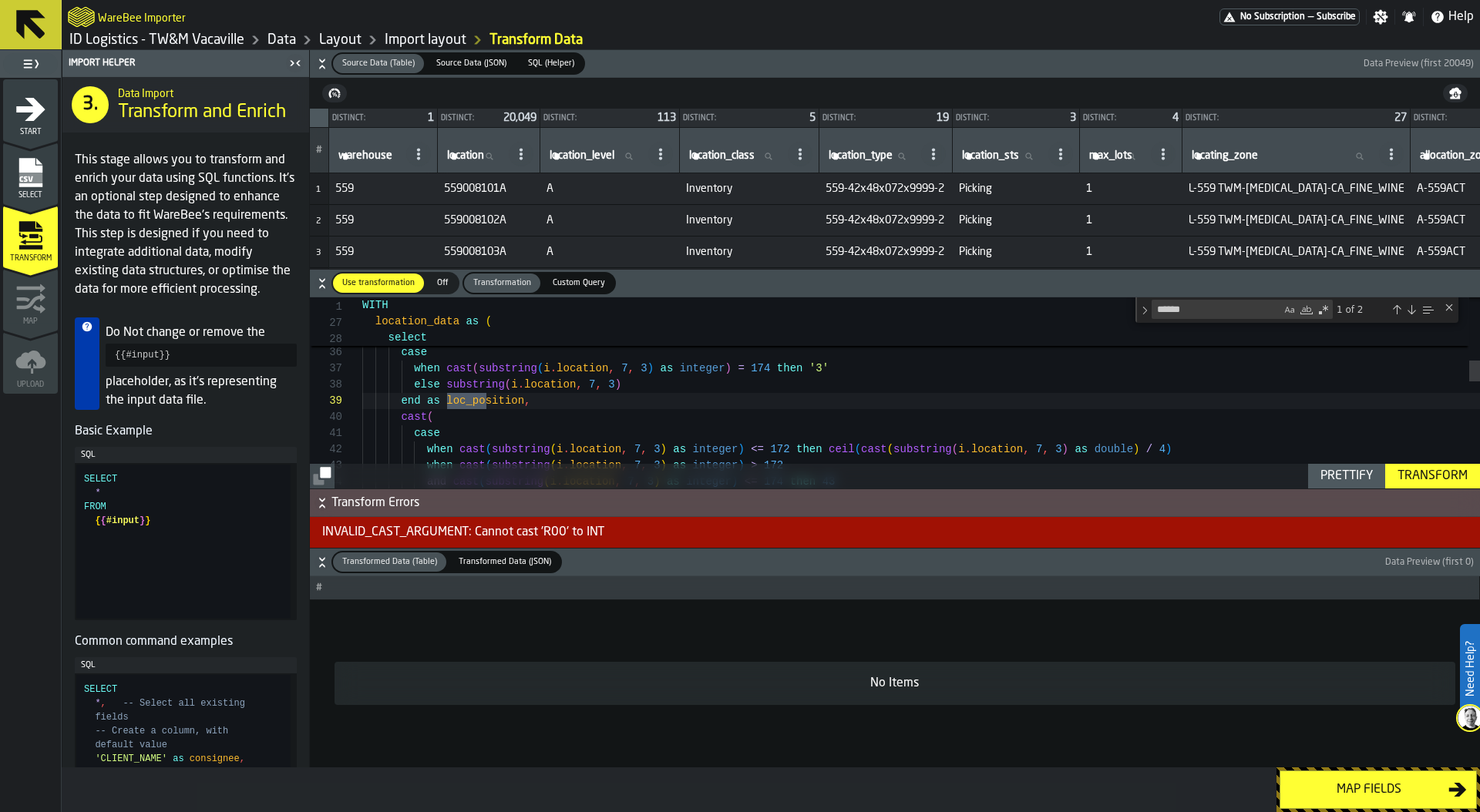
click at [1413, 310] on div "Next Match (Enter)" at bounding box center [1410, 309] width 12 height 12
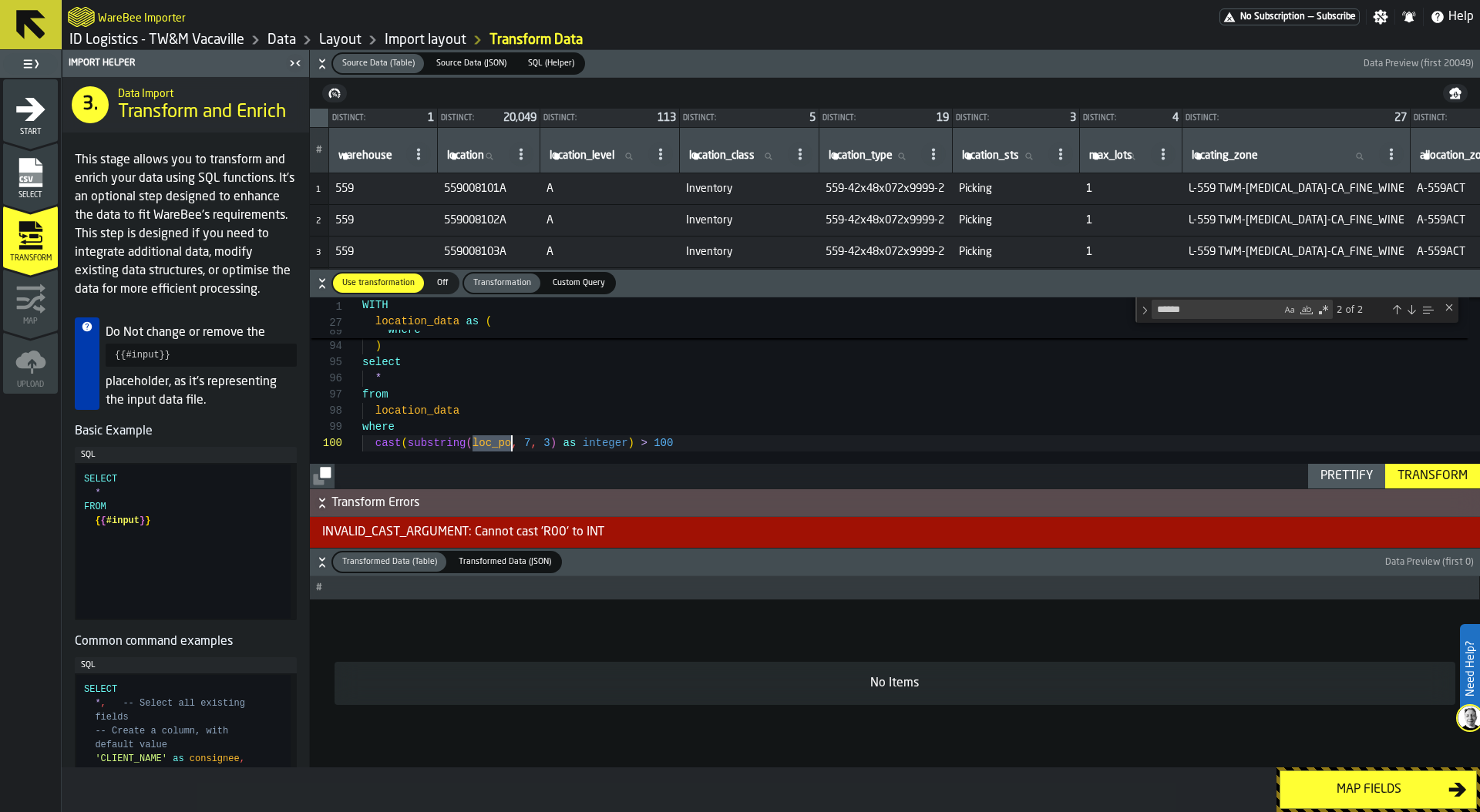
drag, startPoint x: 407, startPoint y: 442, endPoint x: 552, endPoint y: 435, distance: 145.2
type textarea "**********"
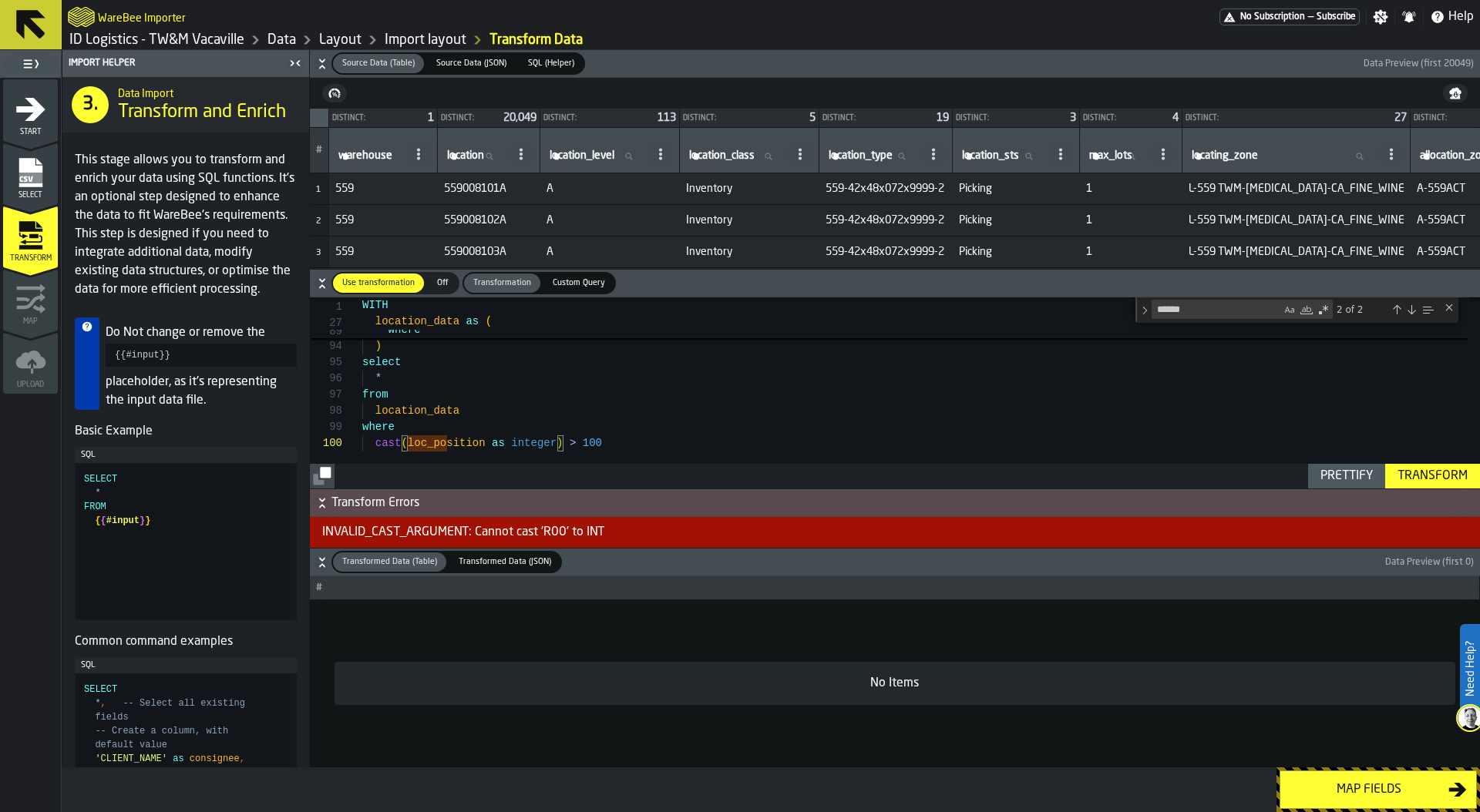
click at [1353, 475] on div "Prettify" at bounding box center [1346, 476] width 64 height 19
click at [1426, 479] on div "Transform" at bounding box center [1432, 476] width 82 height 19
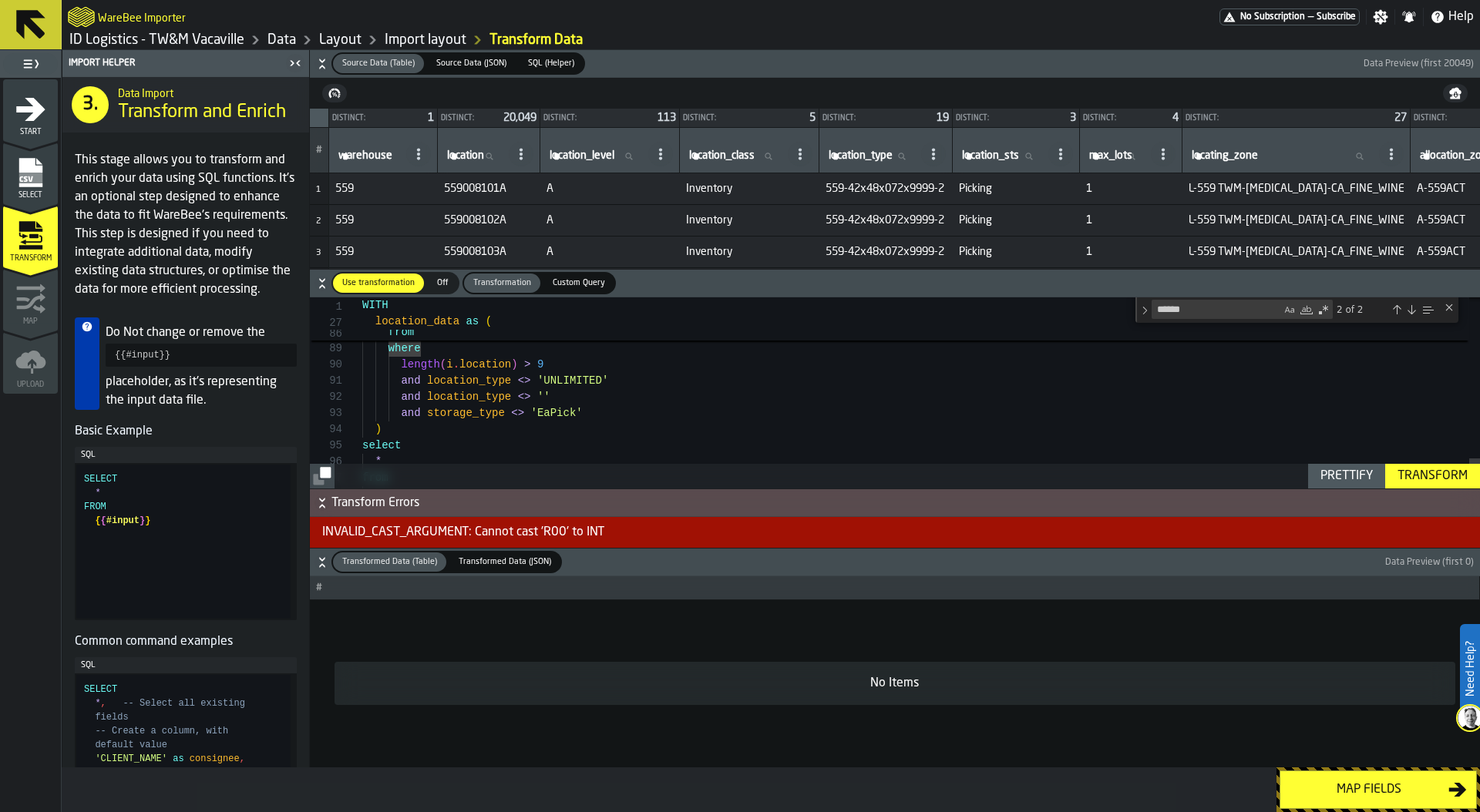
click at [281, 39] on link "Data" at bounding box center [281, 40] width 29 height 17
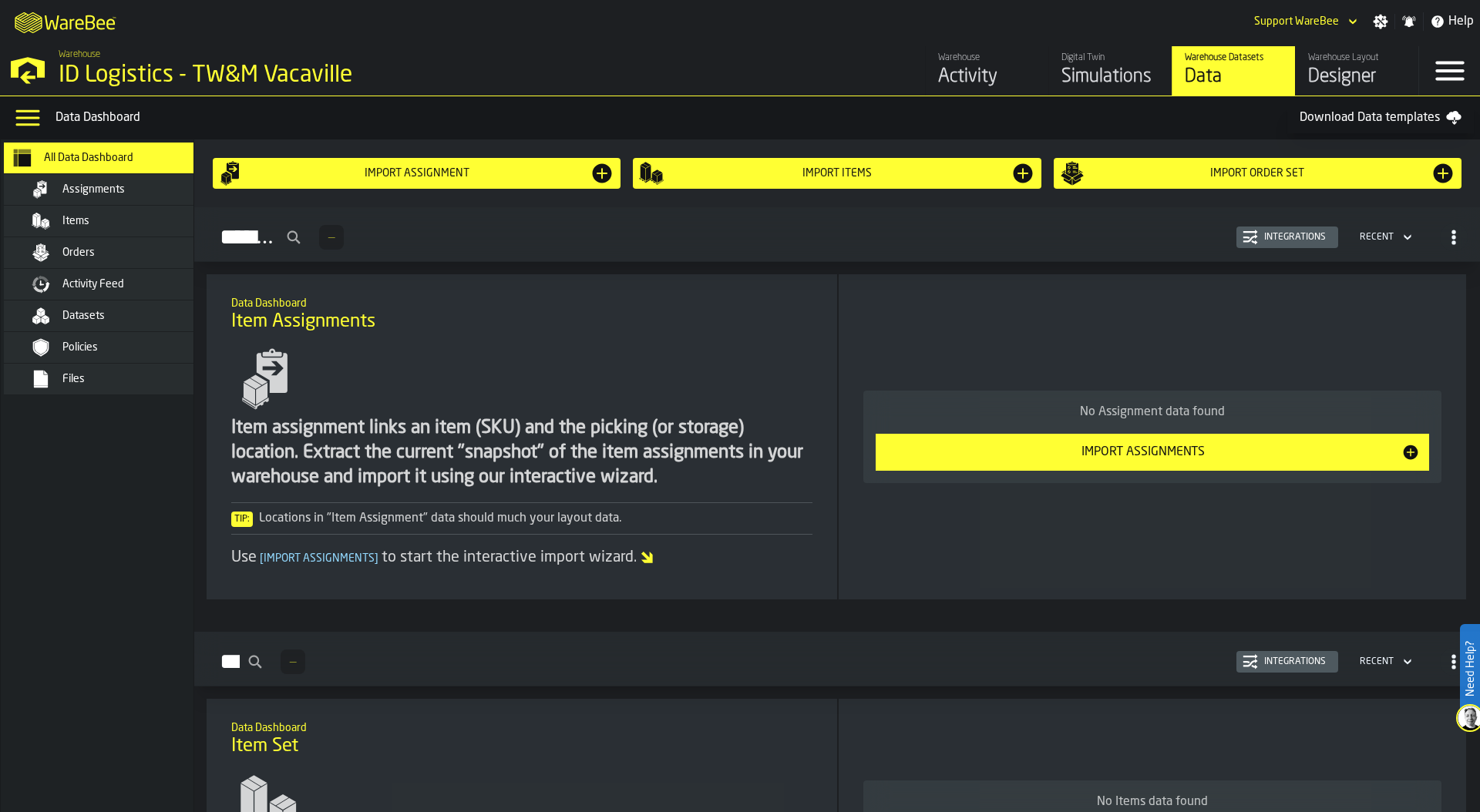
click at [122, 380] on div "Files" at bounding box center [138, 378] width 151 height 12
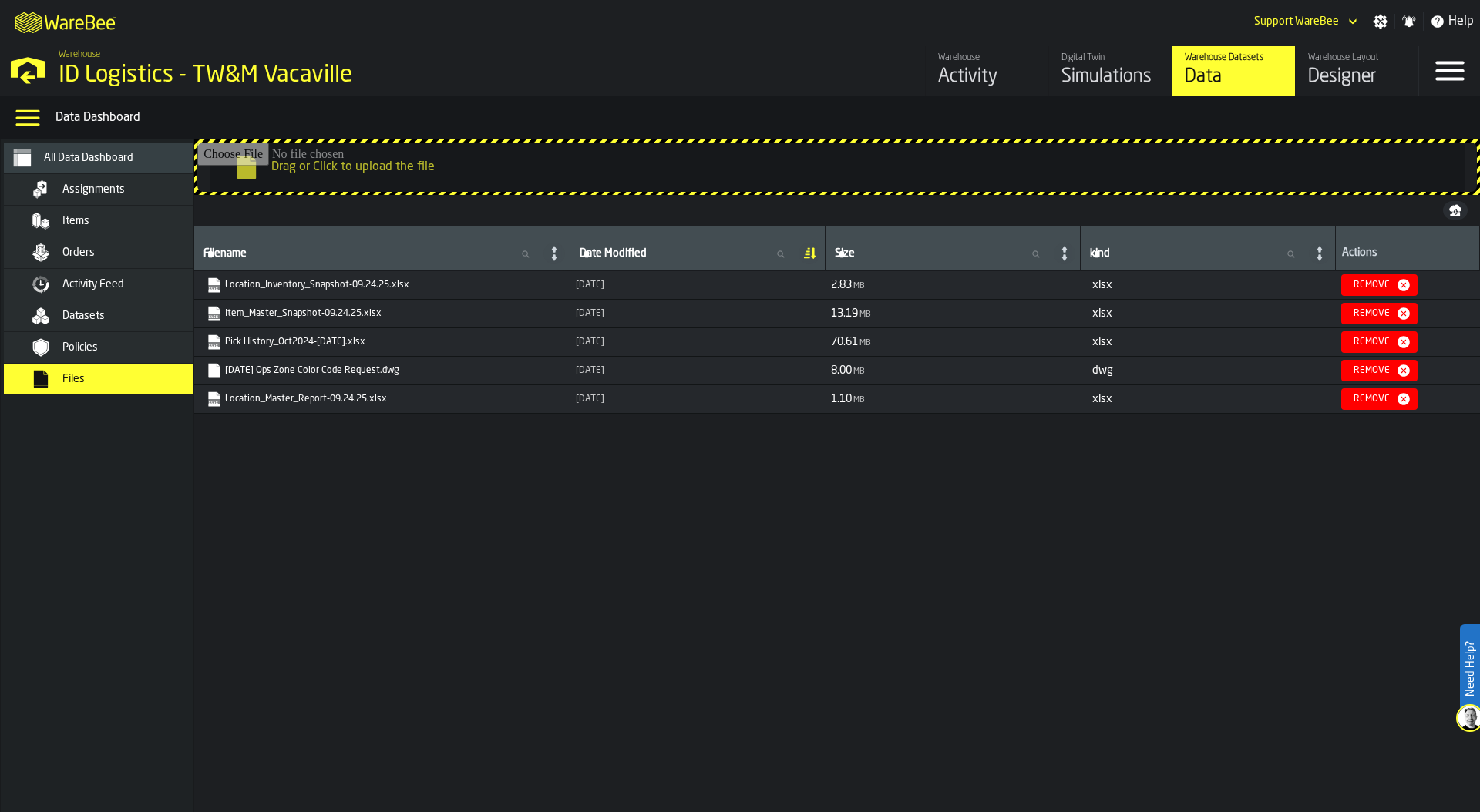
click at [302, 280] on link "Location_Inventory_Snapshot-09.24.25.xlsx" at bounding box center [380, 285] width 347 height 16
click at [302, 311] on link "Item_Master_Snapshot-09.24.25.xlsx" at bounding box center [380, 314] width 347 height 16
click at [293, 343] on link "Pick History_Oct2024-[DATE].xlsx" at bounding box center [380, 342] width 347 height 16
click at [78, 187] on span "Assignments" at bounding box center [93, 189] width 63 height 12
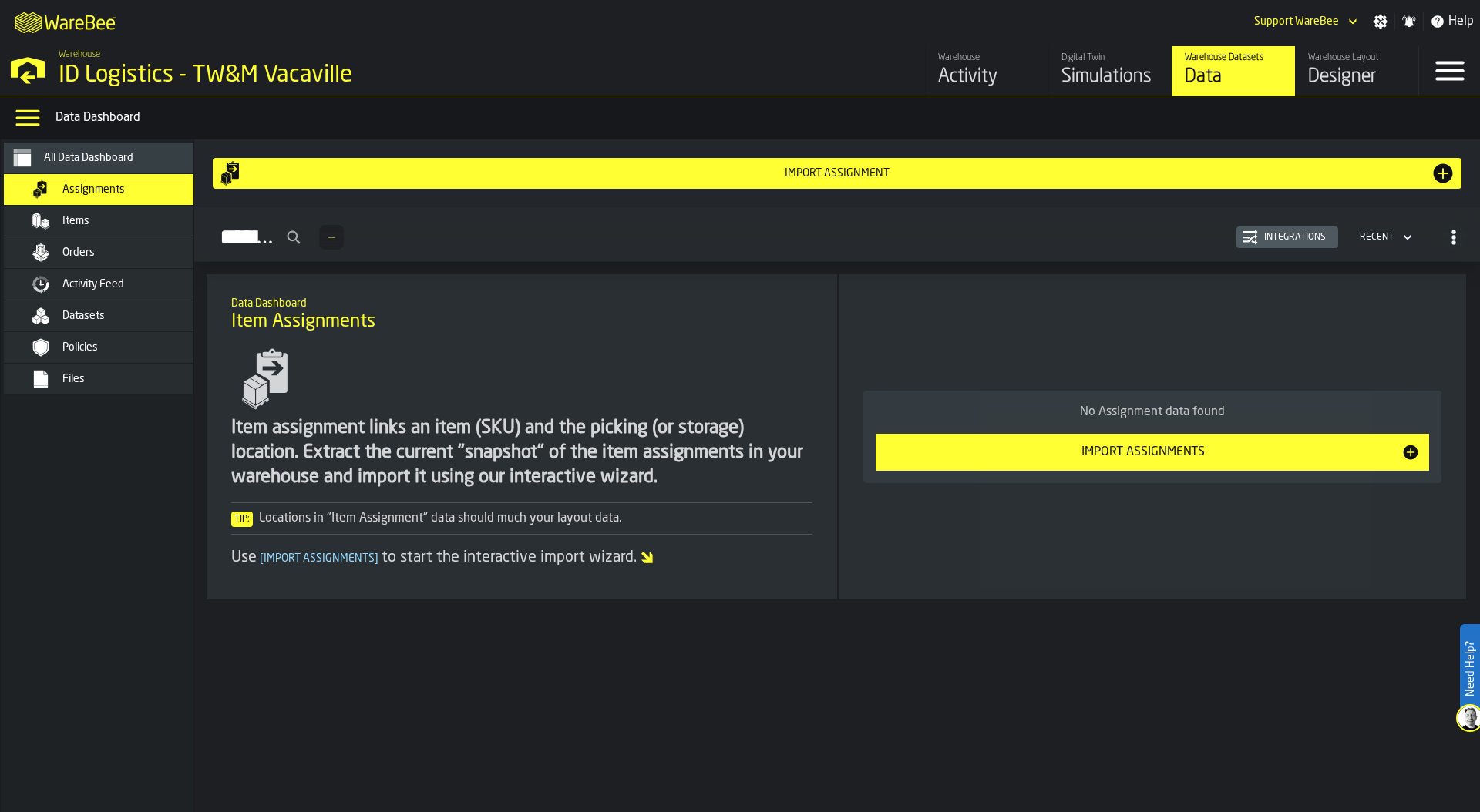
click at [807, 178] on div "Import assignment" at bounding box center [837, 173] width 1187 height 12
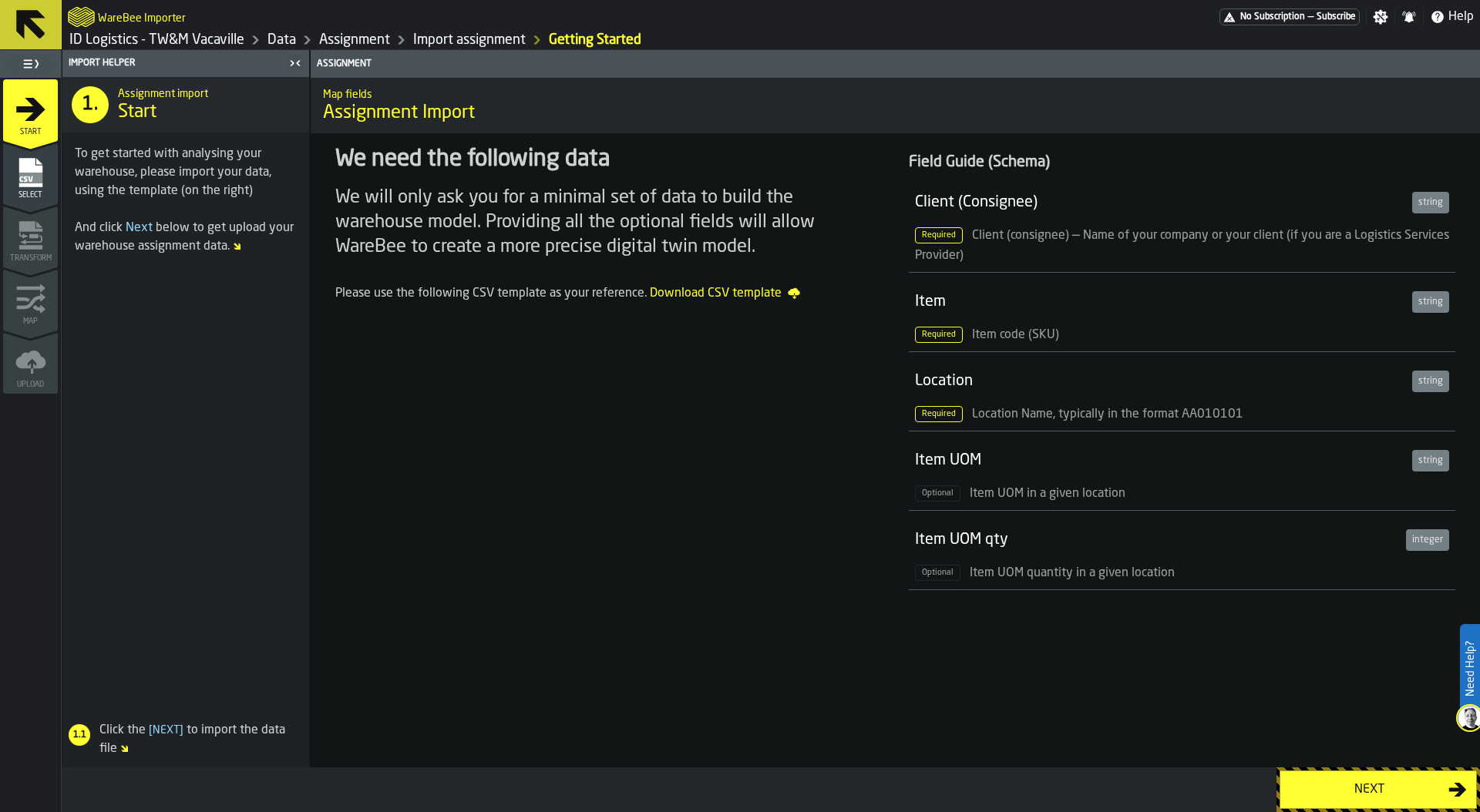
click at [1317, 777] on button "Next" at bounding box center [1377, 789] width 197 height 38
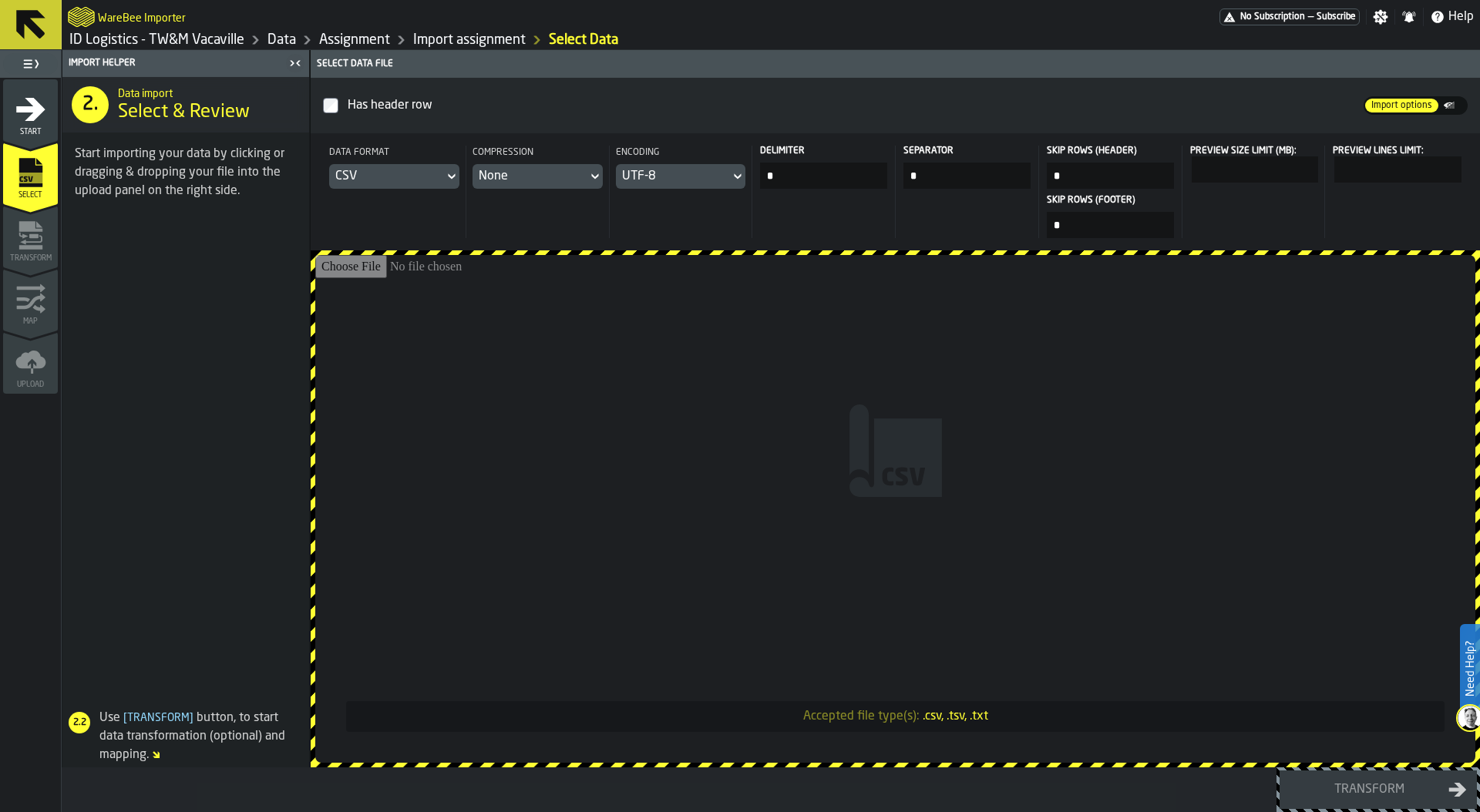
click at [948, 356] on input "Accepted file type(s): .csv, .tsv, .txt" at bounding box center [895, 509] width 1160 height 508
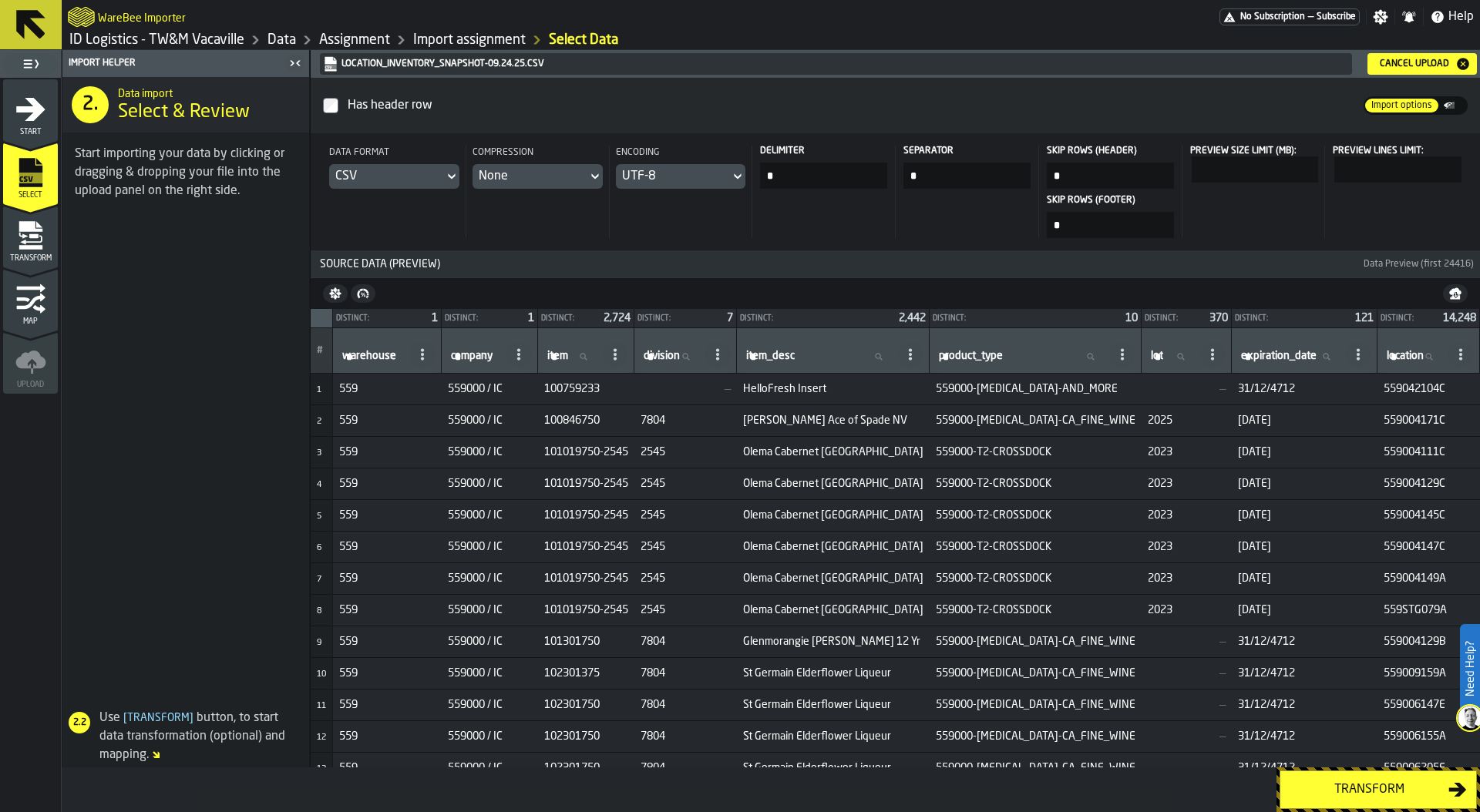
click at [1370, 788] on div "Transform" at bounding box center [1369, 790] width 159 height 19
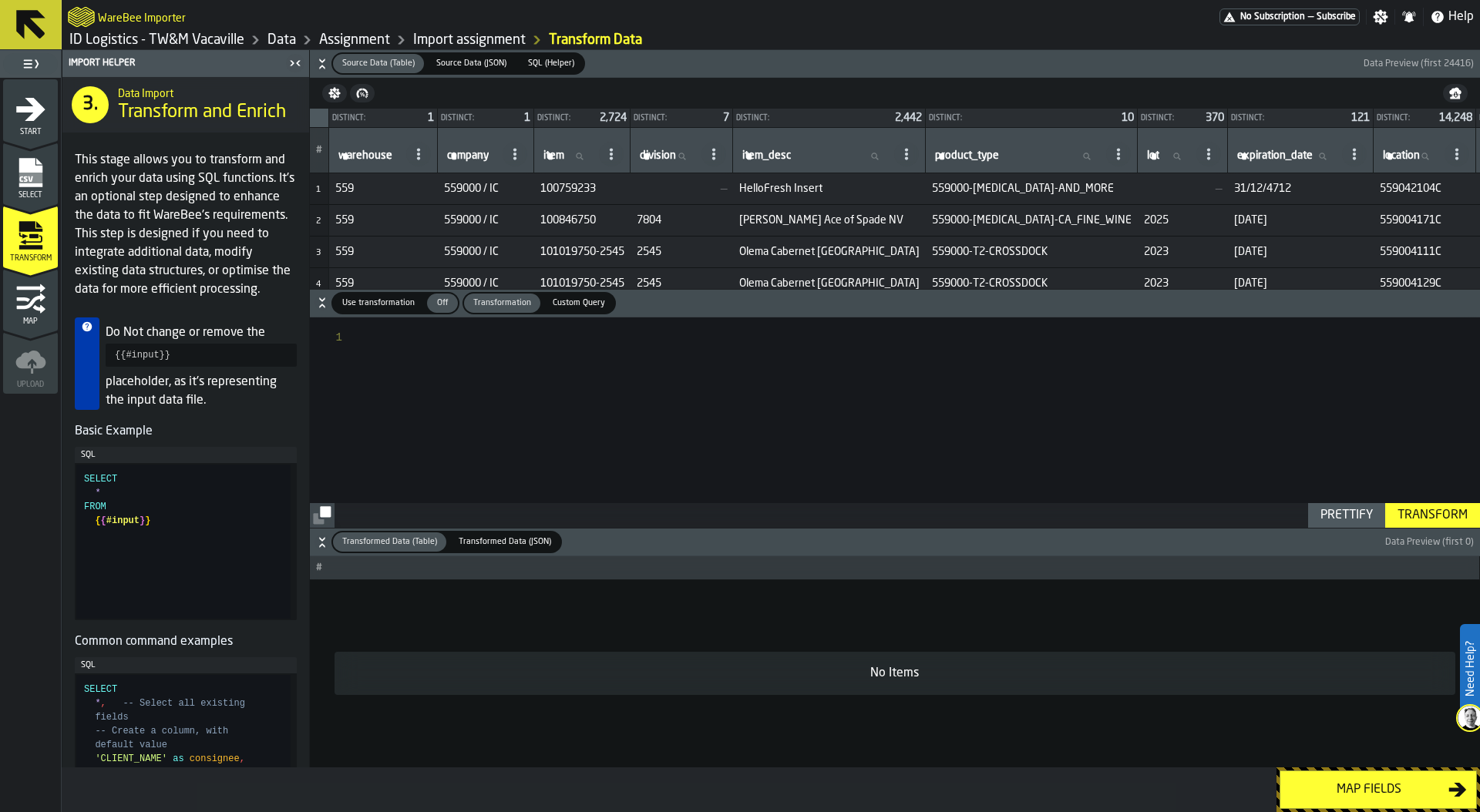
click at [379, 302] on span "Use transformation" at bounding box center [378, 303] width 85 height 13
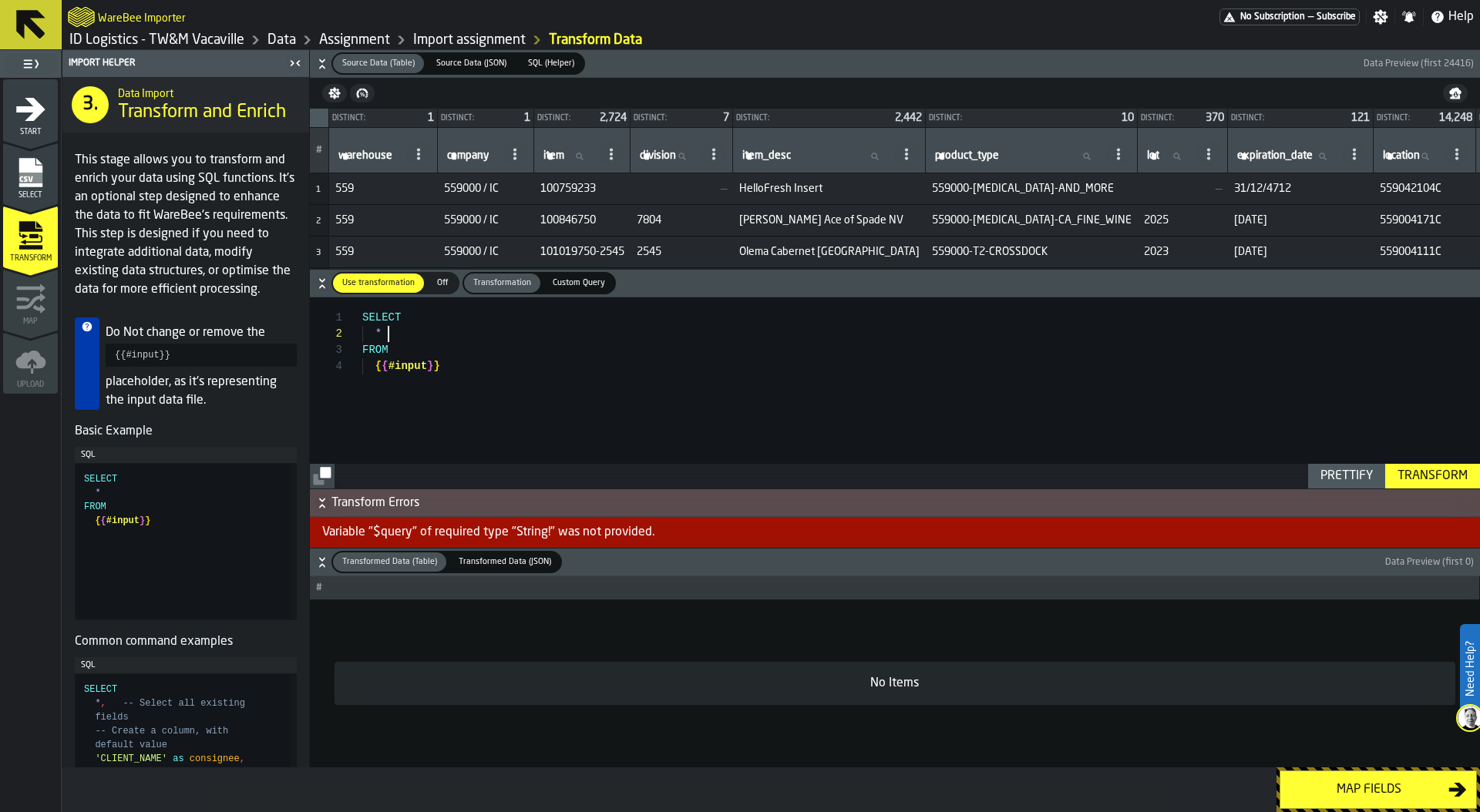
scroll to position [16, 0]
drag, startPoint x: 393, startPoint y: 331, endPoint x: 364, endPoint y: 333, distance: 29.1
click at [364, 333] on div "SELECT * FROM { { #input } }" at bounding box center [921, 393] width 1118 height 191
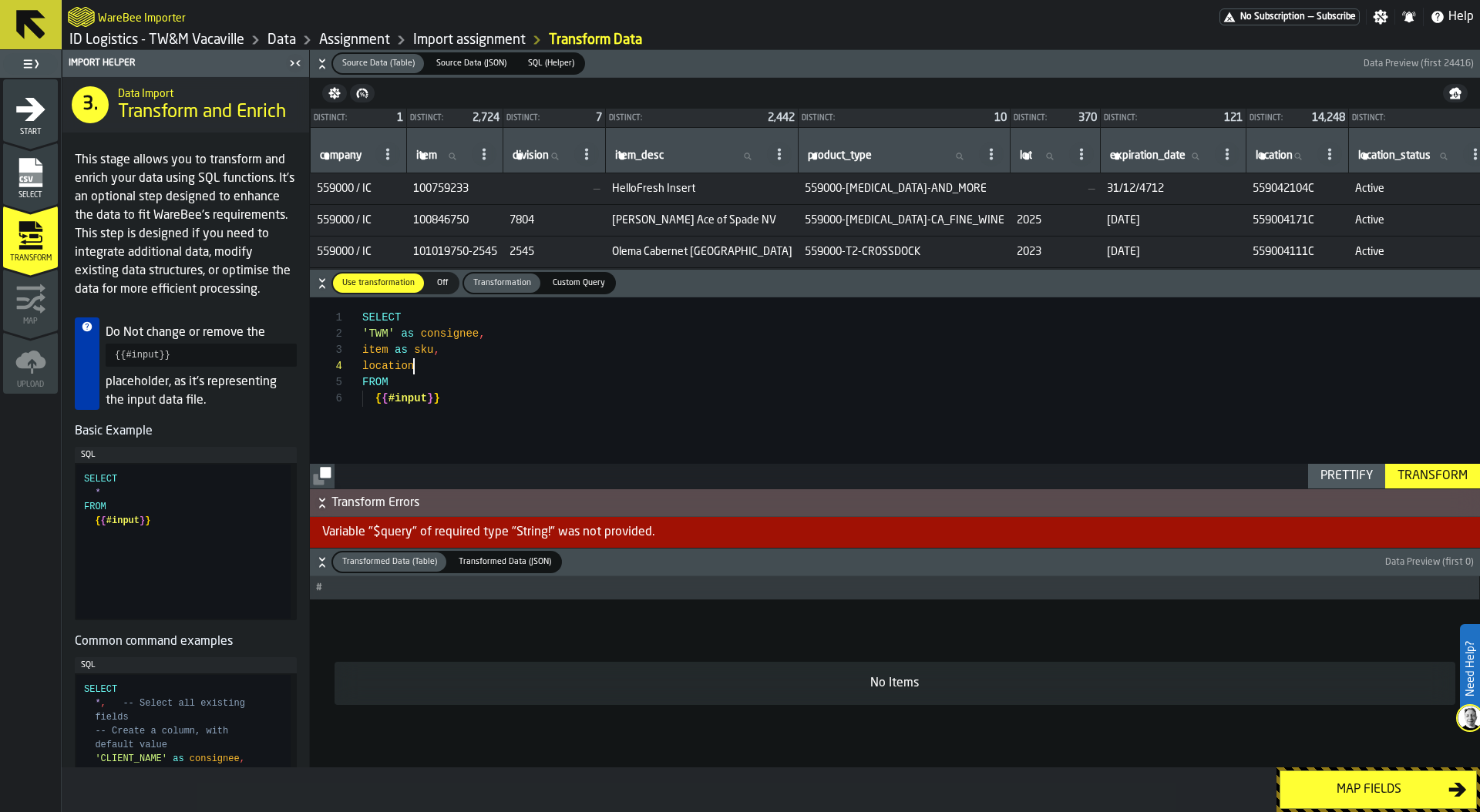
scroll to position [0, 0]
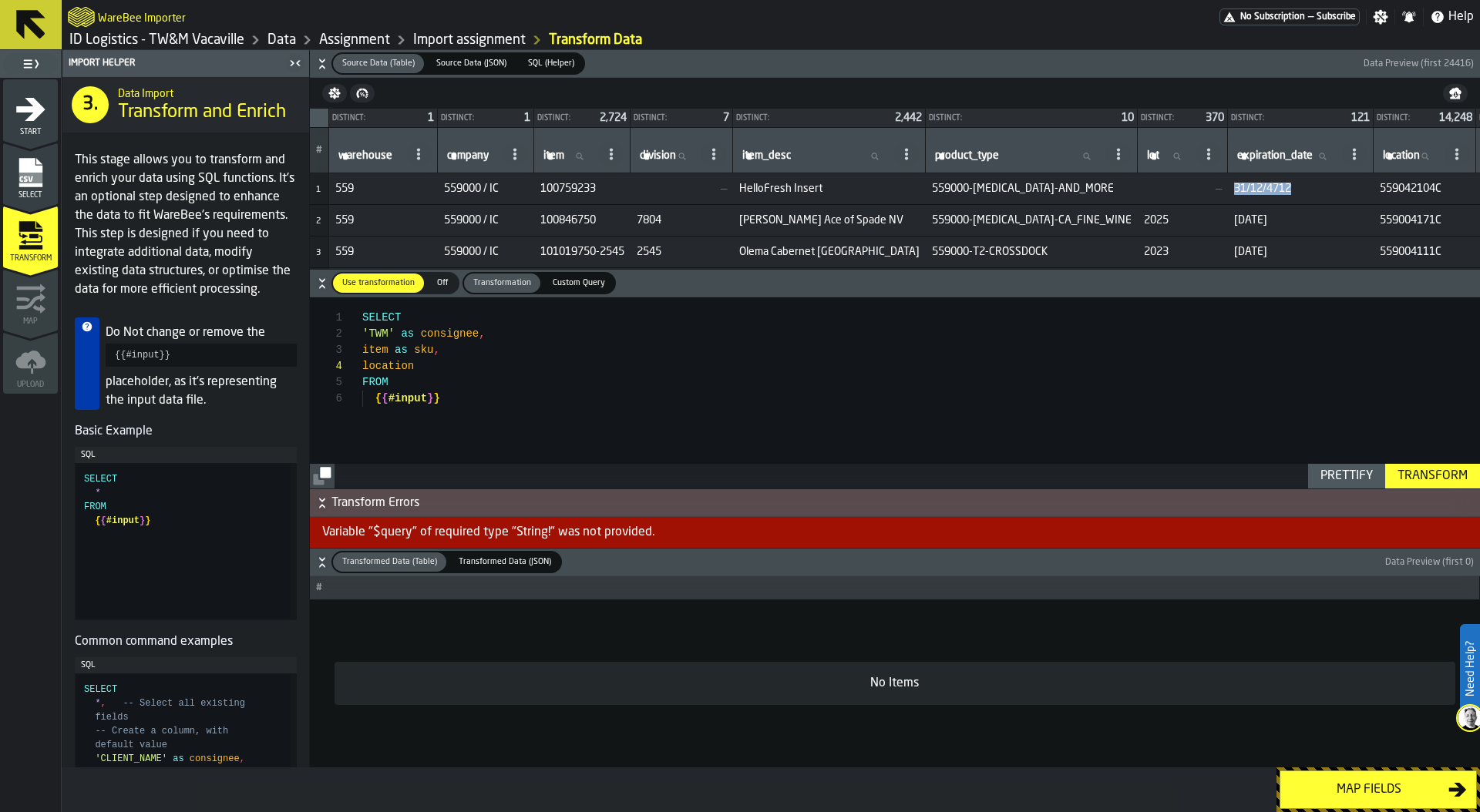
drag, startPoint x: 1173, startPoint y: 188, endPoint x: 1237, endPoint y: 189, distance: 64.0
click at [1237, 189] on span "31/12/4712" at bounding box center [1300, 189] width 134 height 12
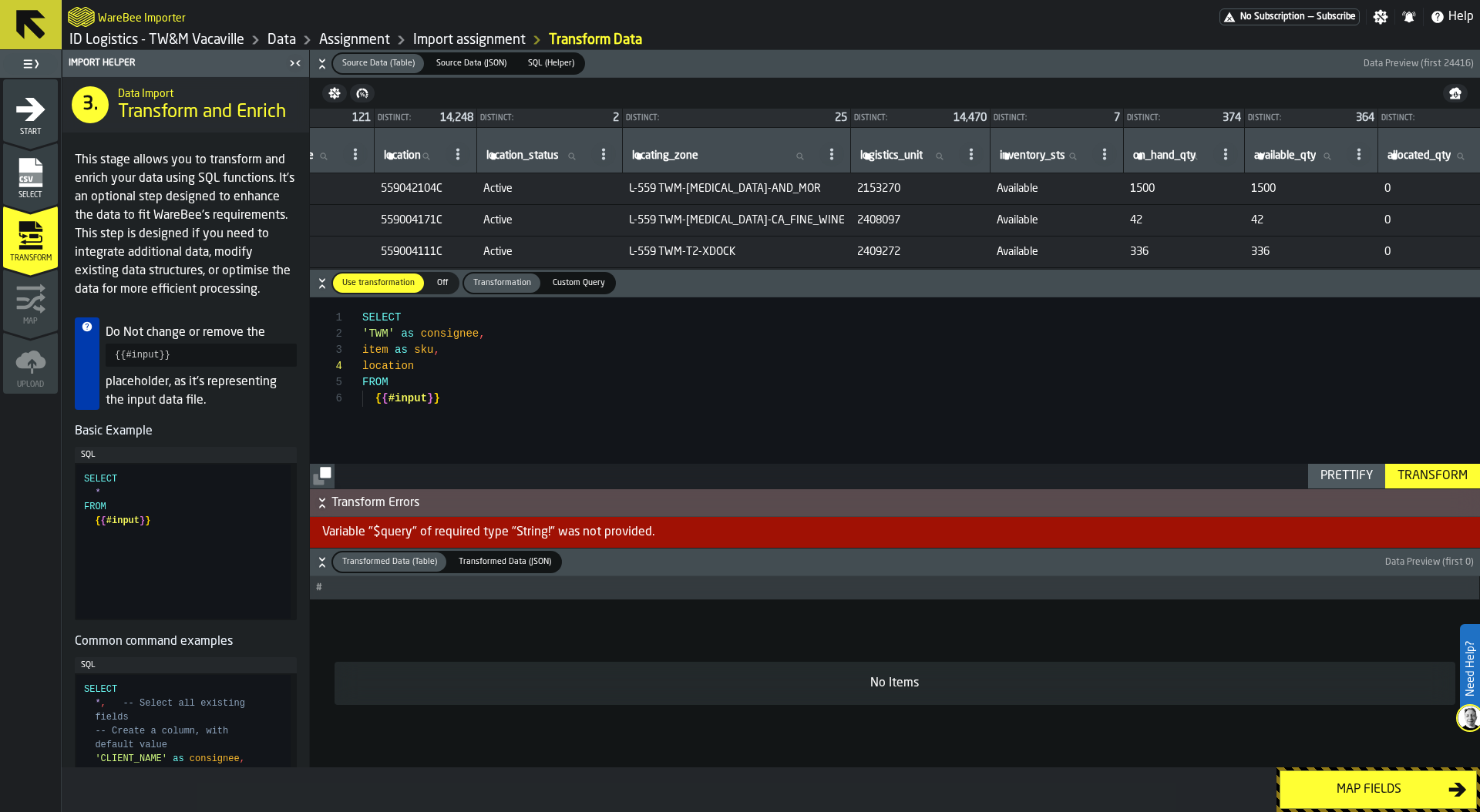
scroll to position [0, 1000]
click at [855, 189] on span "2153270" at bounding box center [919, 189] width 127 height 12
click at [445, 364] on div "SELECT 'TWM' as consignee , FROM item as sku , location { { #input } }" at bounding box center [921, 393] width 1118 height 191
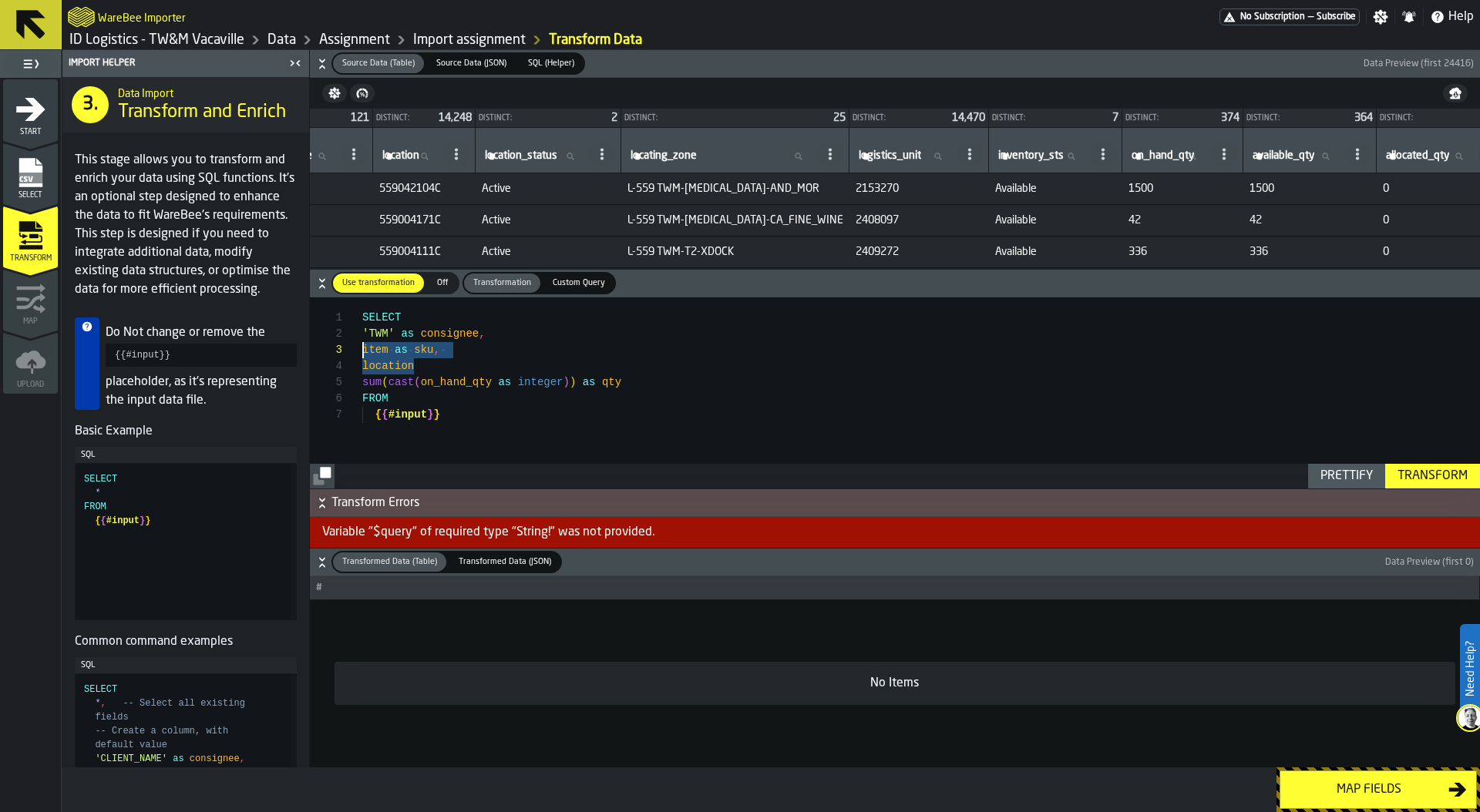
drag, startPoint x: 431, startPoint y: 361, endPoint x: 303, endPoint y: 354, distance: 128.2
click at [362, 354] on div "SELECT 'TWM' as consignee , FROM item as sku , location sum ( cast ( on_hand_qt…" at bounding box center [921, 393] width 1118 height 191
click at [422, 367] on div "SELECT 'TWM' as consignee , FROM item as sku , location sum ( cast ( on_hand_qt…" at bounding box center [921, 393] width 1118 height 191
click at [472, 413] on div "SELECT 'TWM' as consignee , FROM item as sku , location , sum ( cast ( on_hand_…" at bounding box center [921, 393] width 1118 height 191
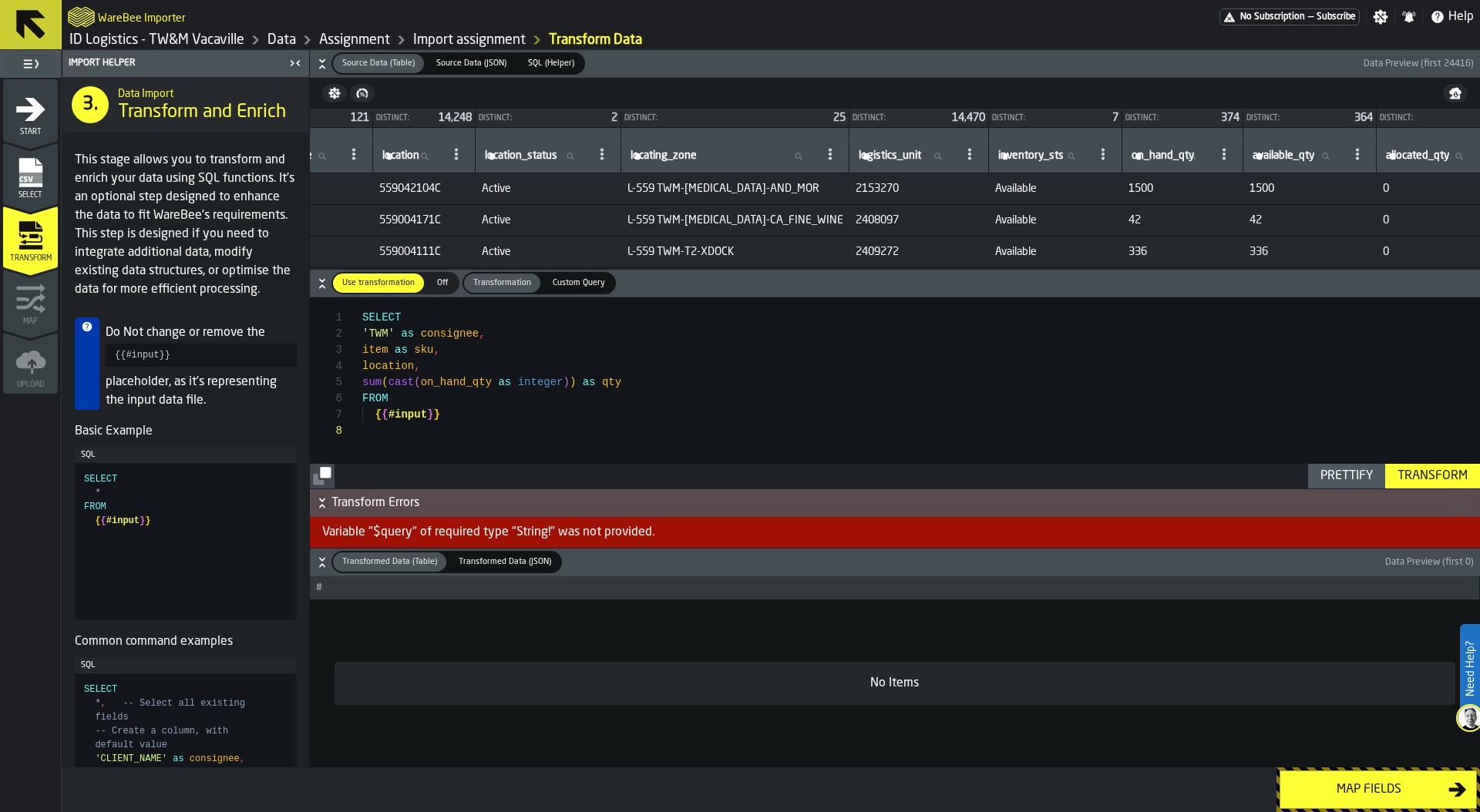
scroll to position [130, 0]
click at [463, 409] on div "SELECT 'TWM' as consignee , FROM item as sku , location , sum ( cast ( on_hand_…" at bounding box center [921, 390] width 1118 height 195
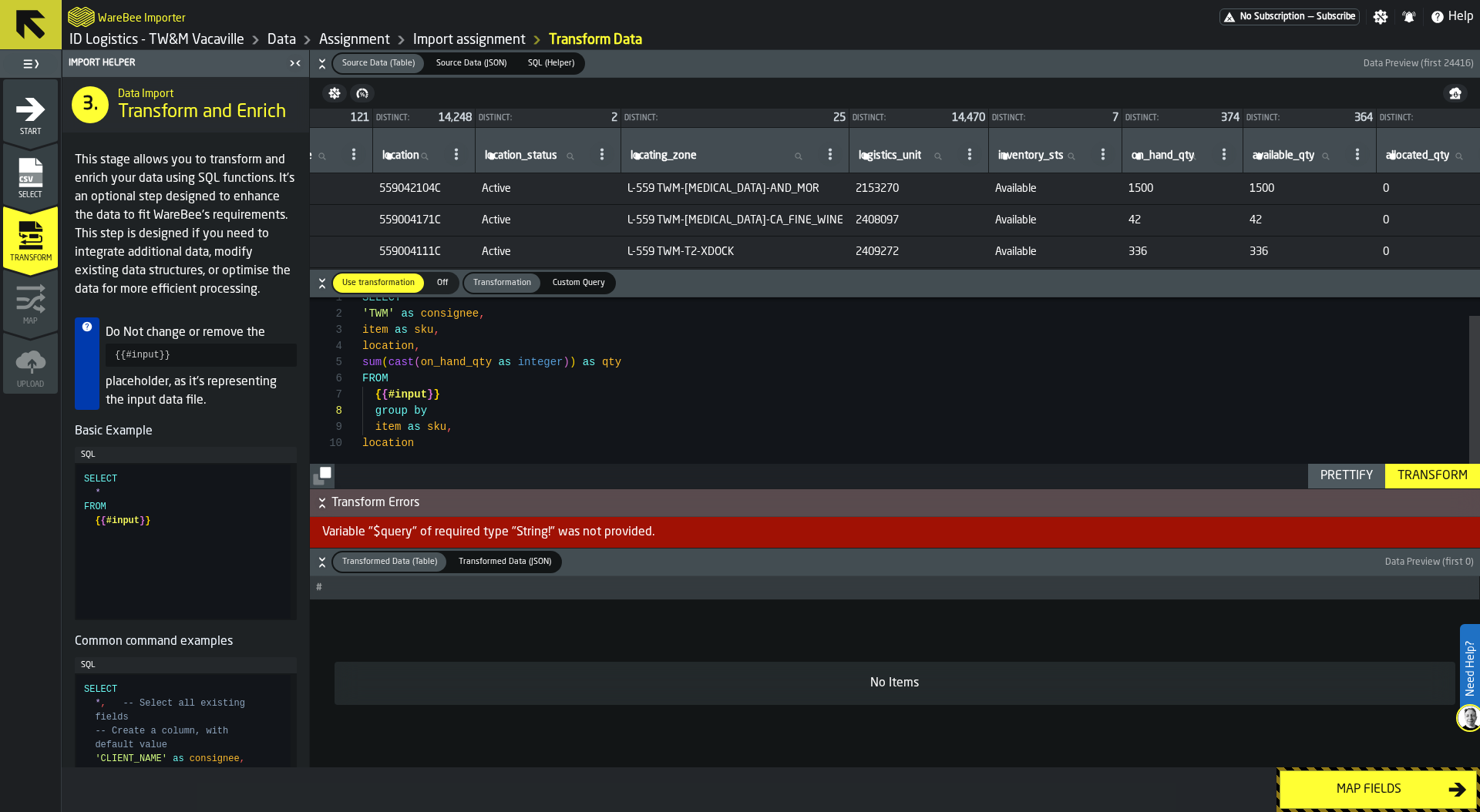
click at [1332, 485] on button "Prettify" at bounding box center [1346, 476] width 78 height 24
click at [1446, 471] on div "Transform" at bounding box center [1432, 476] width 82 height 19
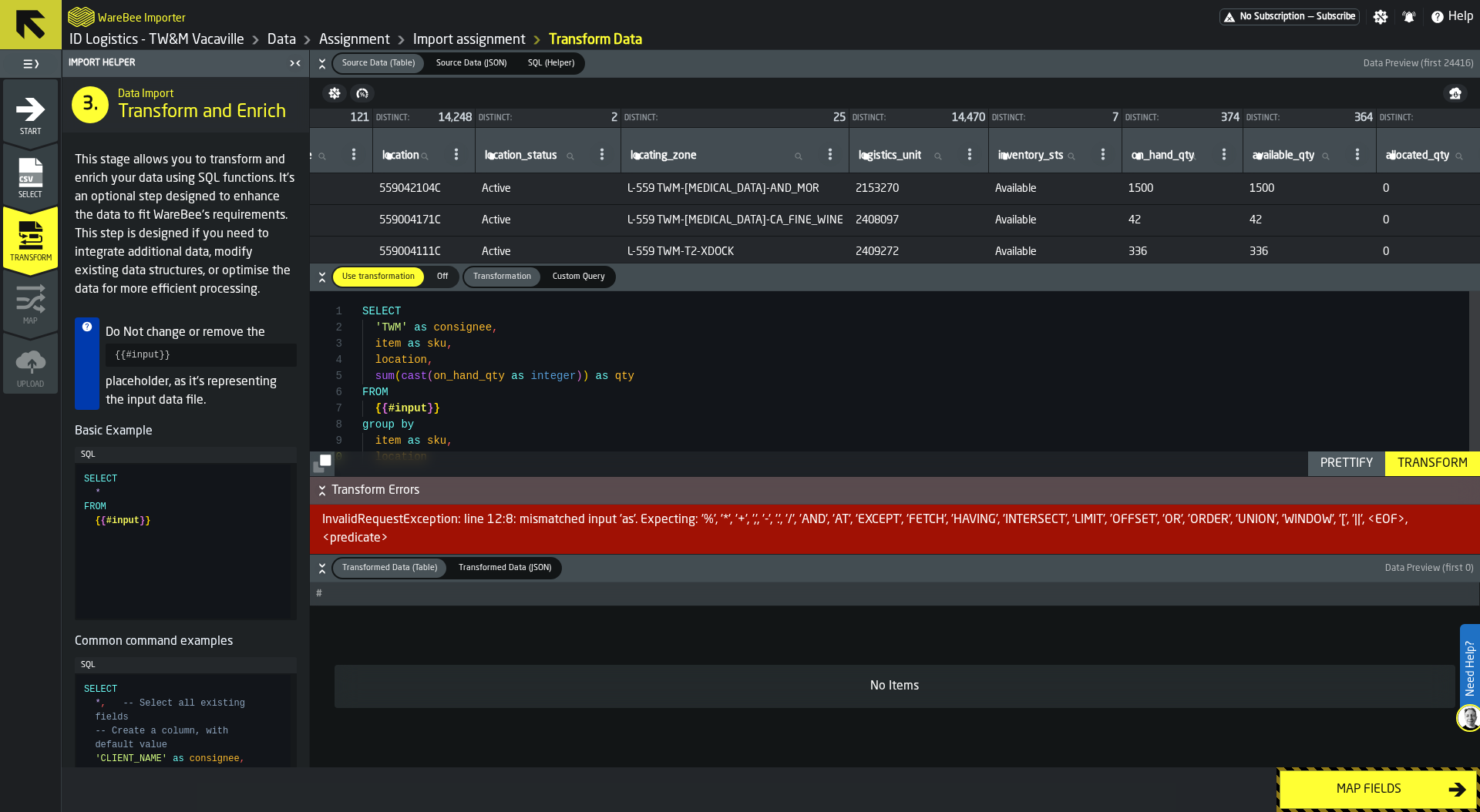
scroll to position [64, 0]
click at [430, 374] on div "SELECT 'TWM' as consignee , FROM item as sku , location , sum ( cast ( on_hand_…" at bounding box center [921, 397] width 1118 height 211
click at [499, 396] on div "SELECT 'TWM' as consignee , FROM item as sku , location , sum ( cast ( on_hand_…" at bounding box center [921, 397] width 1118 height 211
click at [583, 375] on div "SELECT 'TWM' as consignee , FROM item as sku , location , sum ( cast ( on_hand_…" at bounding box center [921, 397] width 1118 height 211
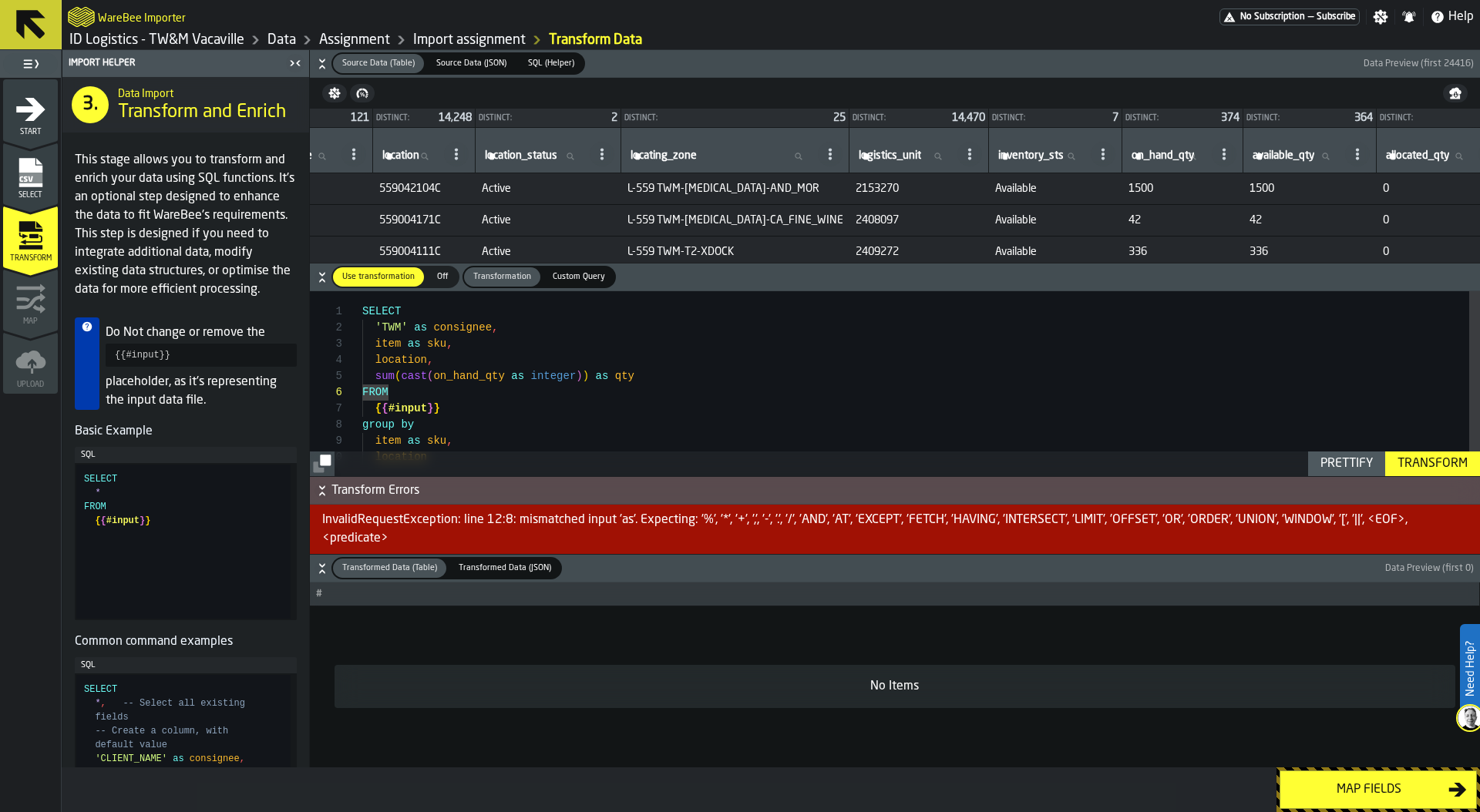
scroll to position [64, 0]
click at [473, 367] on div "SELECT 'TWM' as consignee , FROM item as sku , location , sum ( cast ( on_hand_…" at bounding box center [921, 397] width 1118 height 211
click at [428, 315] on div "SELECT 'TWM' as consignee , FROM item as sku , location , sum ( cast ( on_hand_…" at bounding box center [921, 397] width 1118 height 211
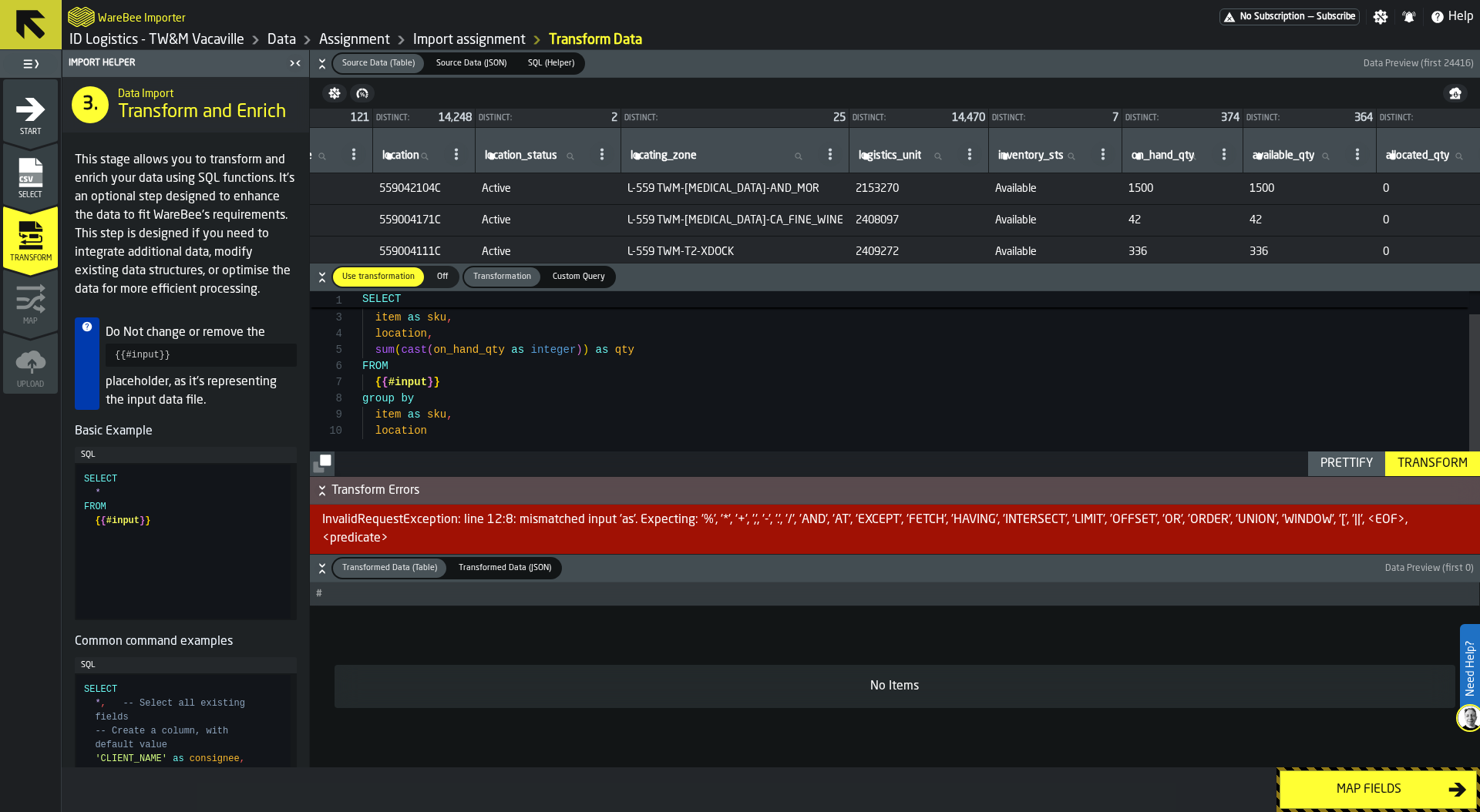
click at [465, 355] on div "SELECT 'TWM' as consignee , FROM item as sku , location , sum ( cast ( on_hand_…" at bounding box center [921, 371] width 1118 height 211
click at [493, 368] on div "SELECT 'TWM' as consignee , FROM item as sku , location , sum ( cast ( on_hand_…" at bounding box center [921, 371] width 1118 height 211
drag, startPoint x: 408, startPoint y: 415, endPoint x: 446, endPoint y: 415, distance: 38.0
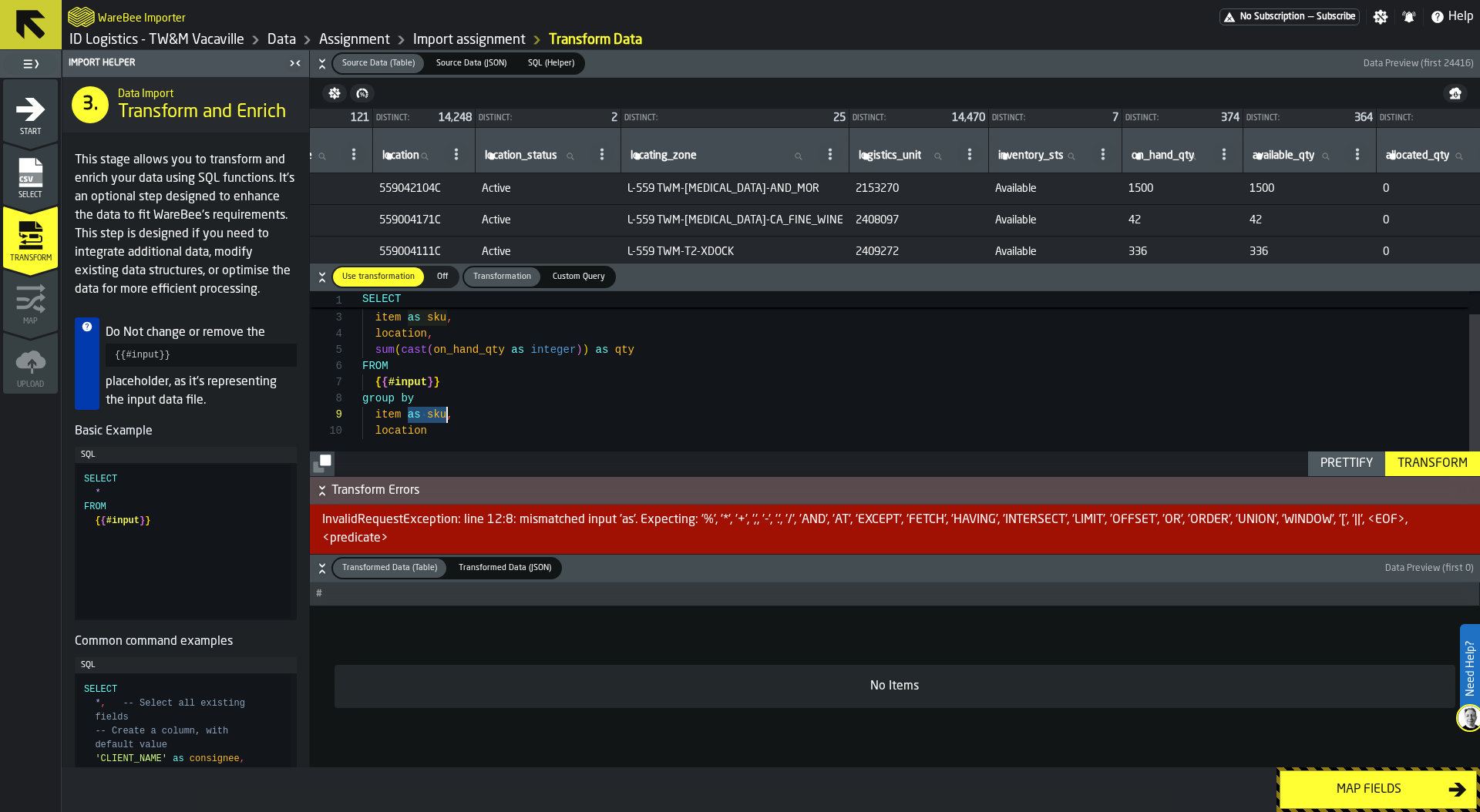
click at [1373, 466] on div "Prettify" at bounding box center [1346, 464] width 64 height 19
type textarea "**********"
click at [1449, 452] on button "Transform" at bounding box center [1432, 464] width 95 height 24
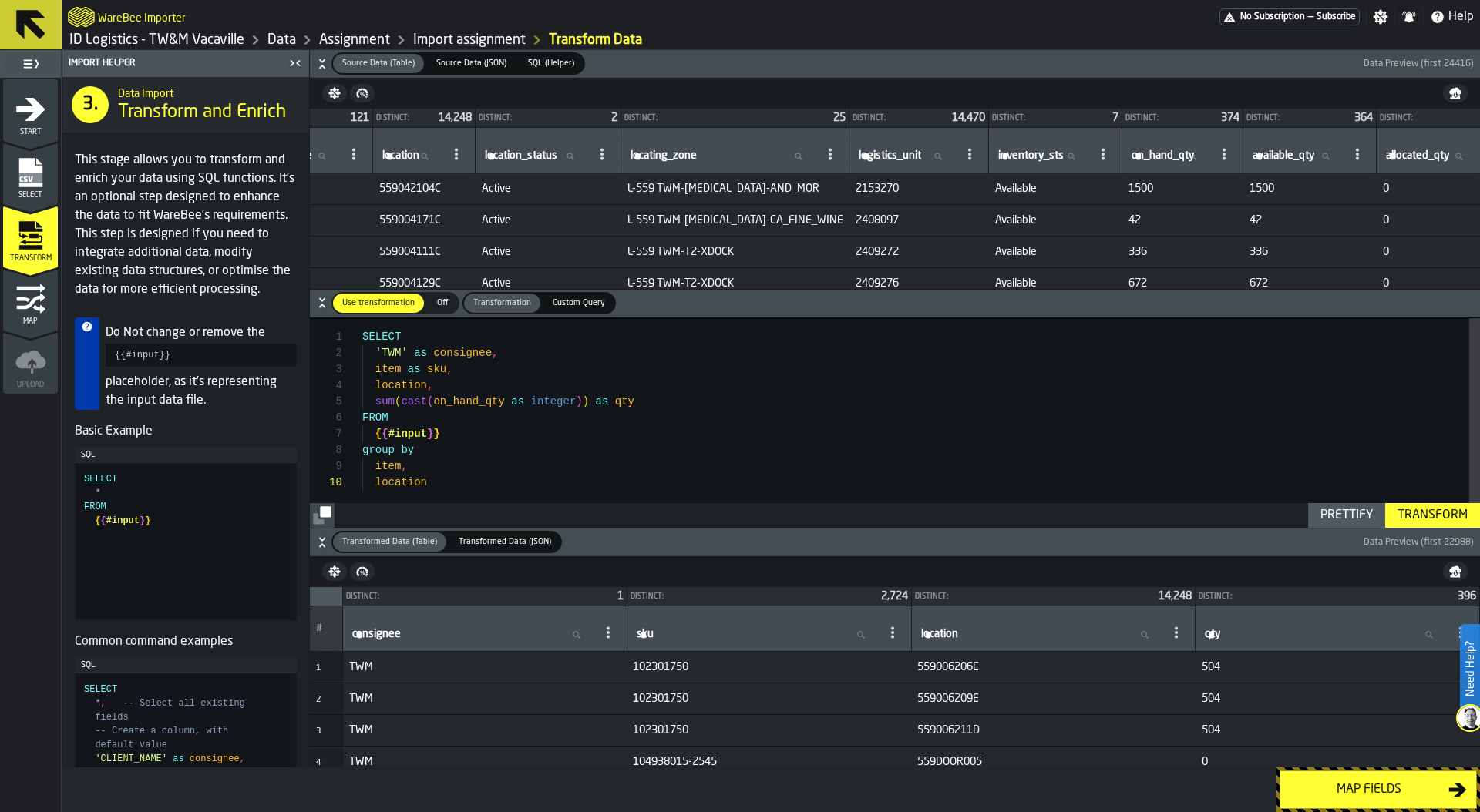
click at [1353, 777] on button "Map fields" at bounding box center [1377, 789] width 197 height 38
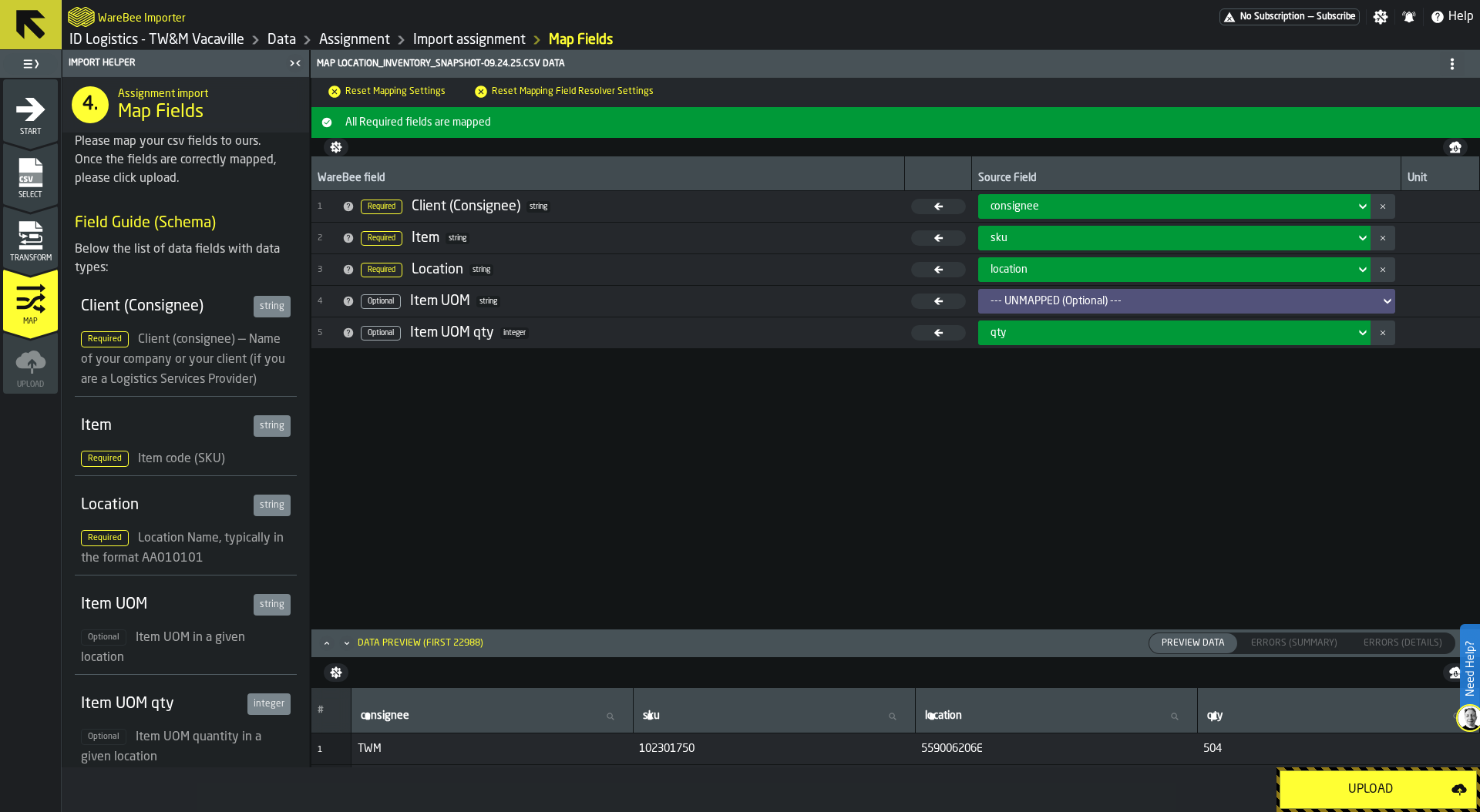
click at [1374, 790] on div "Upload" at bounding box center [1370, 790] width 162 height 19
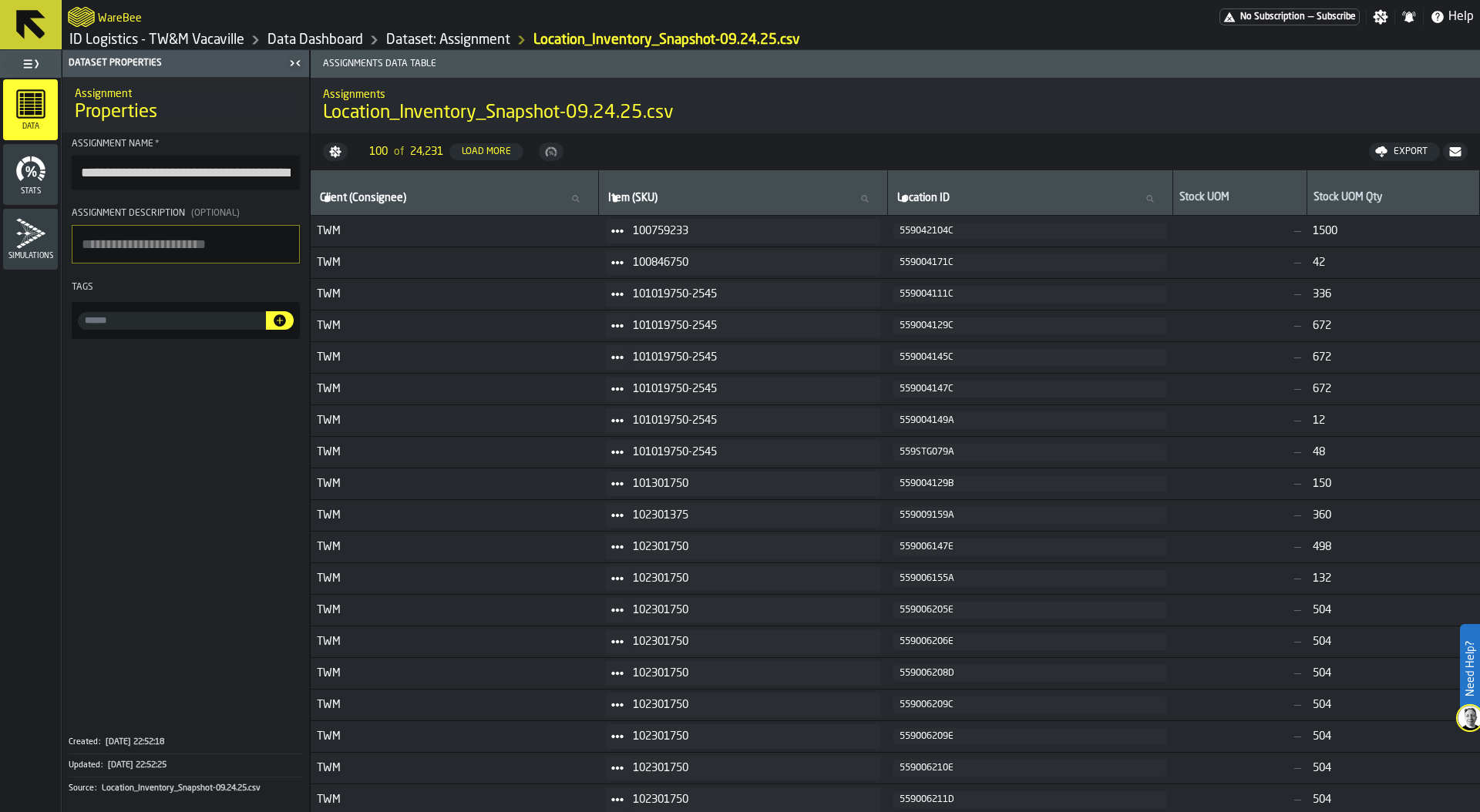
click at [215, 41] on link "ID Logistics - TW&M Vacaville" at bounding box center [156, 40] width 175 height 17
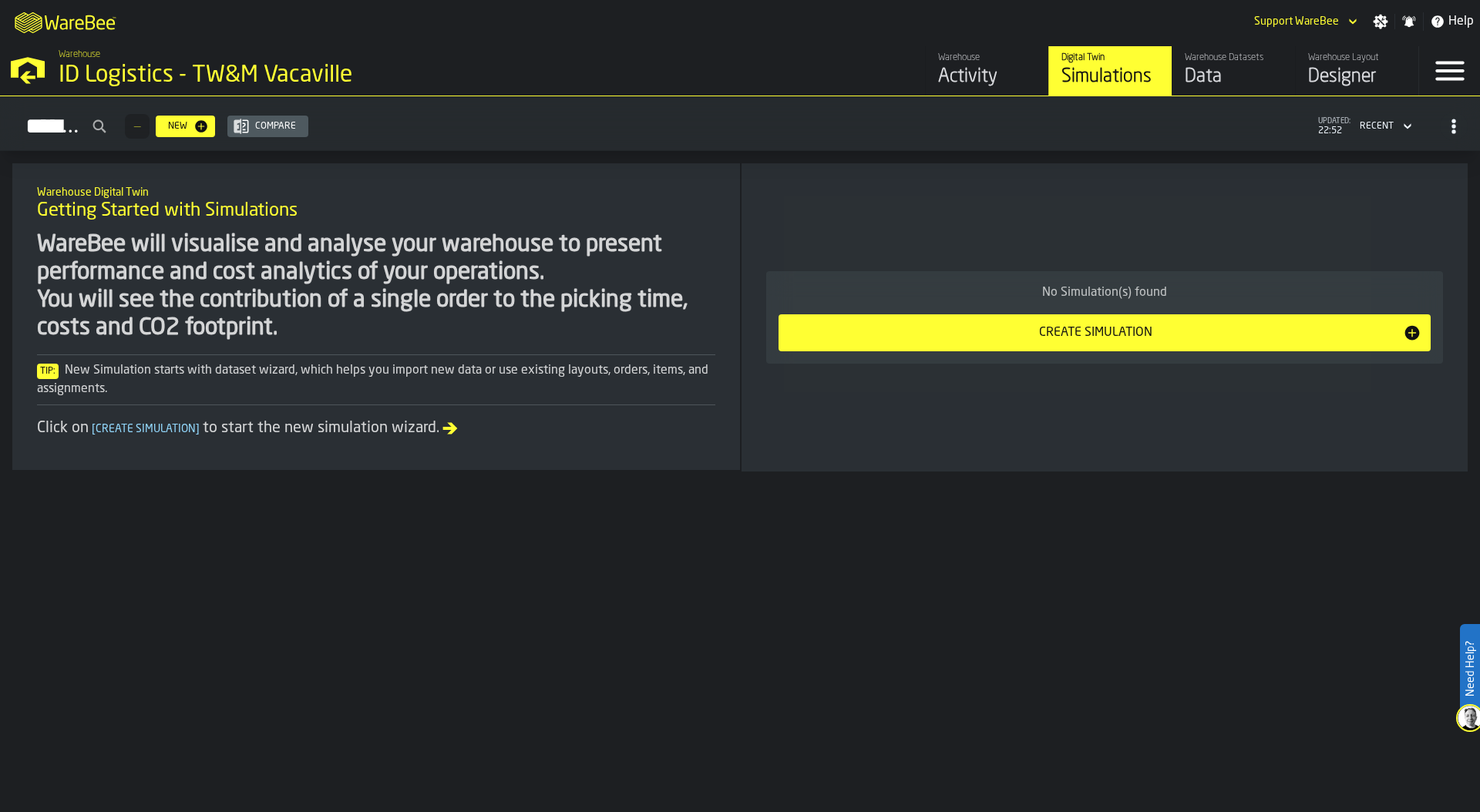
click at [1206, 55] on div "Warehouse Datasets" at bounding box center [1233, 58] width 98 height 11
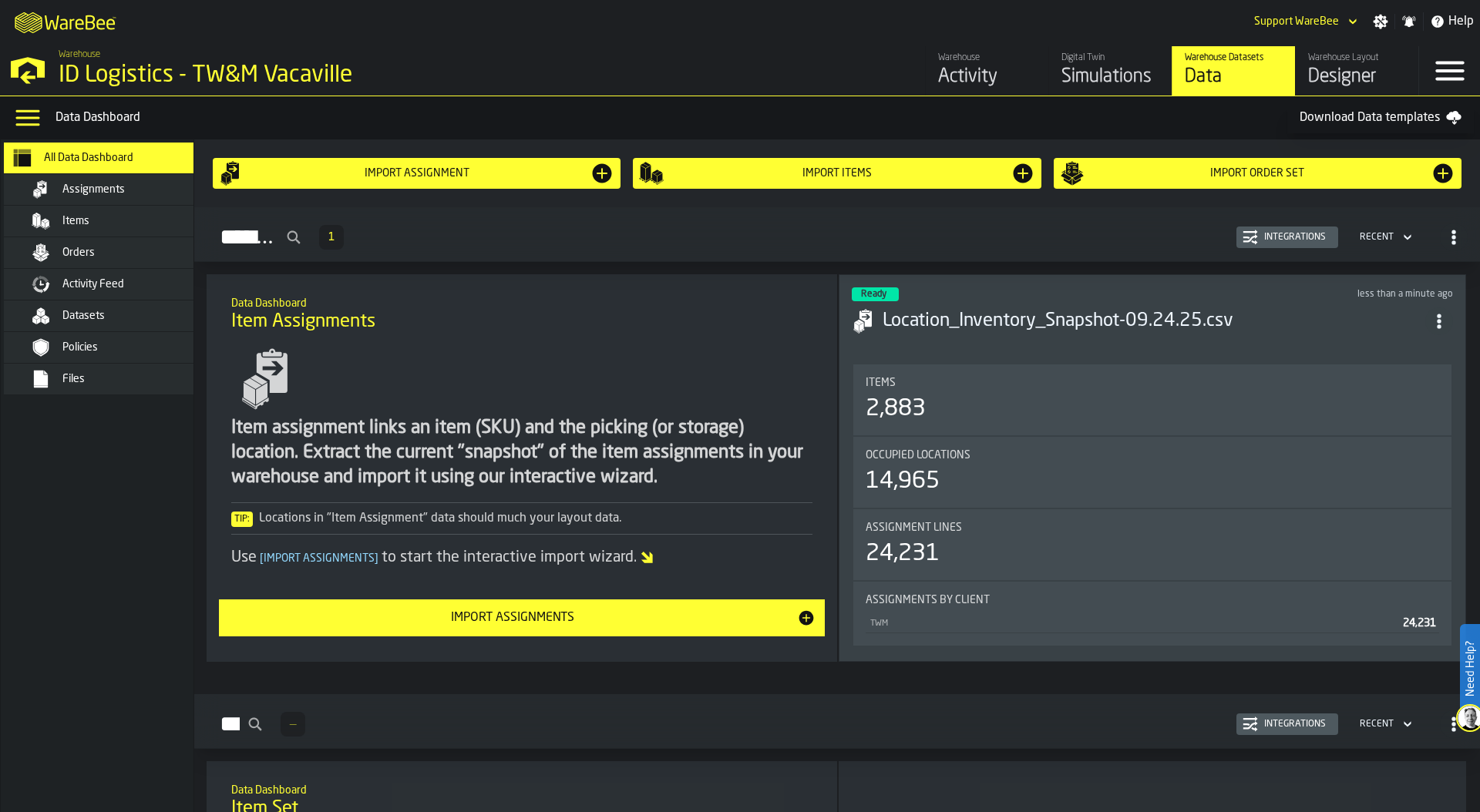
click at [574, 373] on div "Item assignment links an item (SKU) and the picking (or storage) location. Extr…" at bounding box center [522, 455] width 581 height 227
click at [72, 218] on span "Items" at bounding box center [76, 220] width 27 height 12
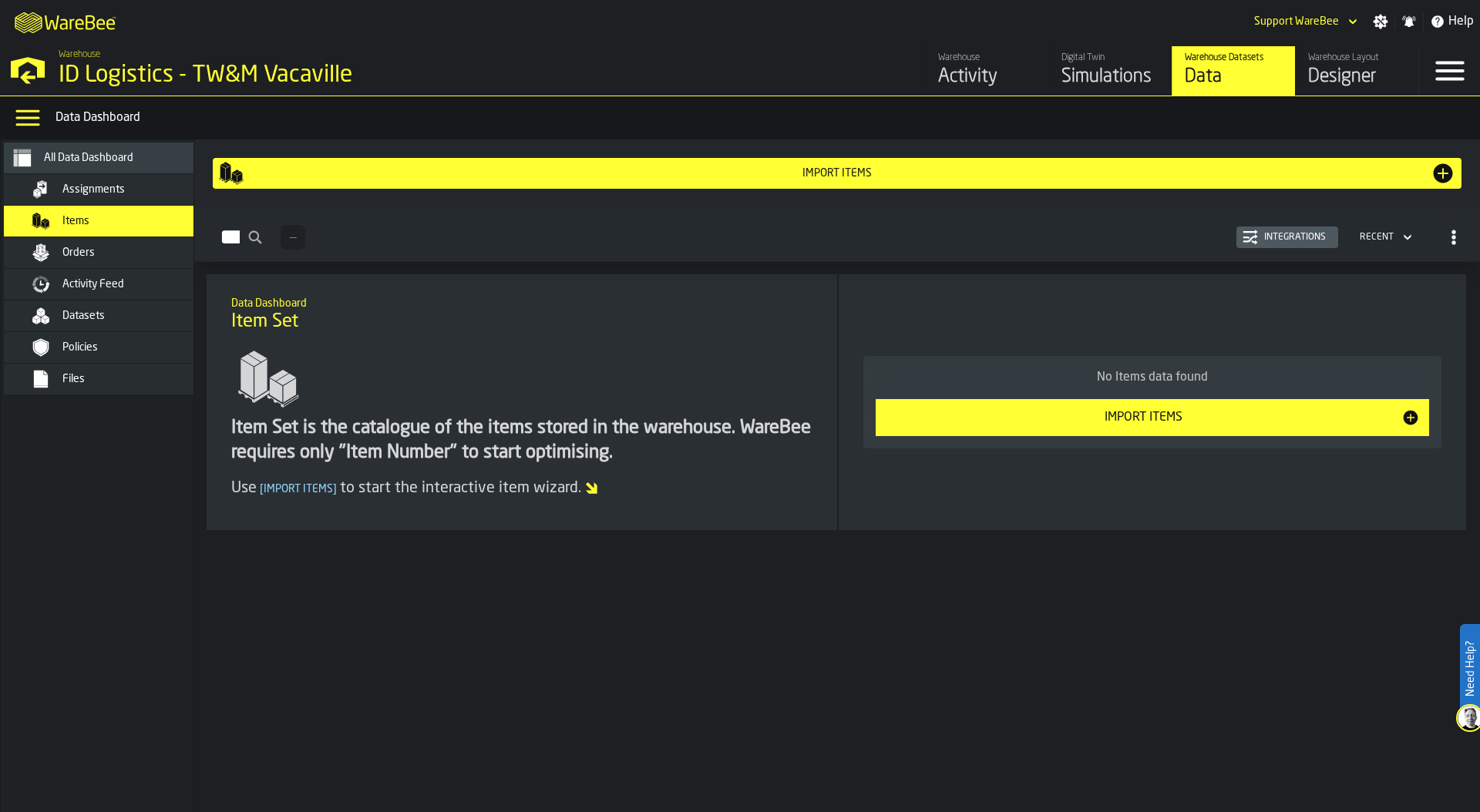
click at [1068, 403] on button "Import Items" at bounding box center [1152, 417] width 554 height 37
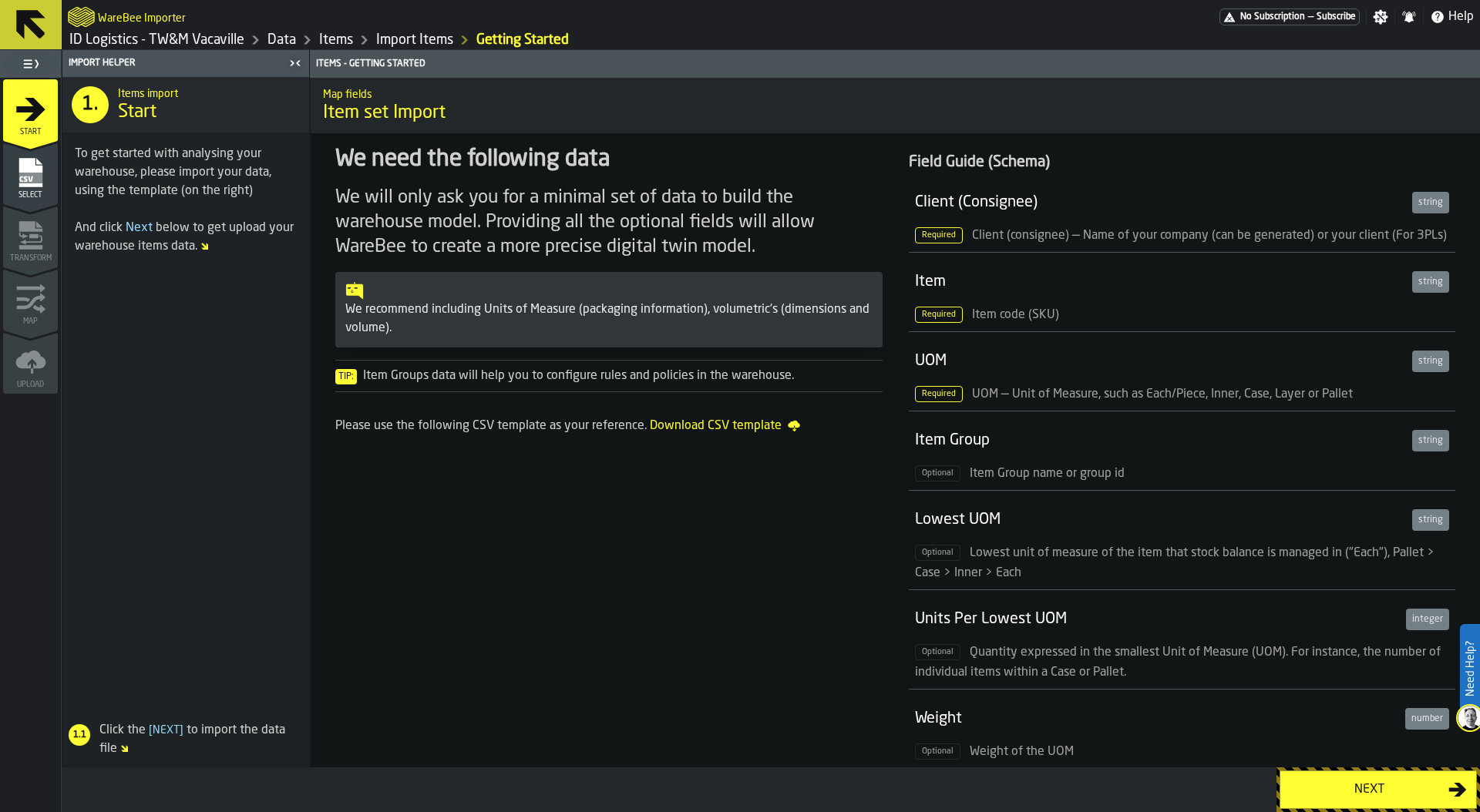
click at [1321, 793] on div "Next" at bounding box center [1369, 790] width 159 height 19
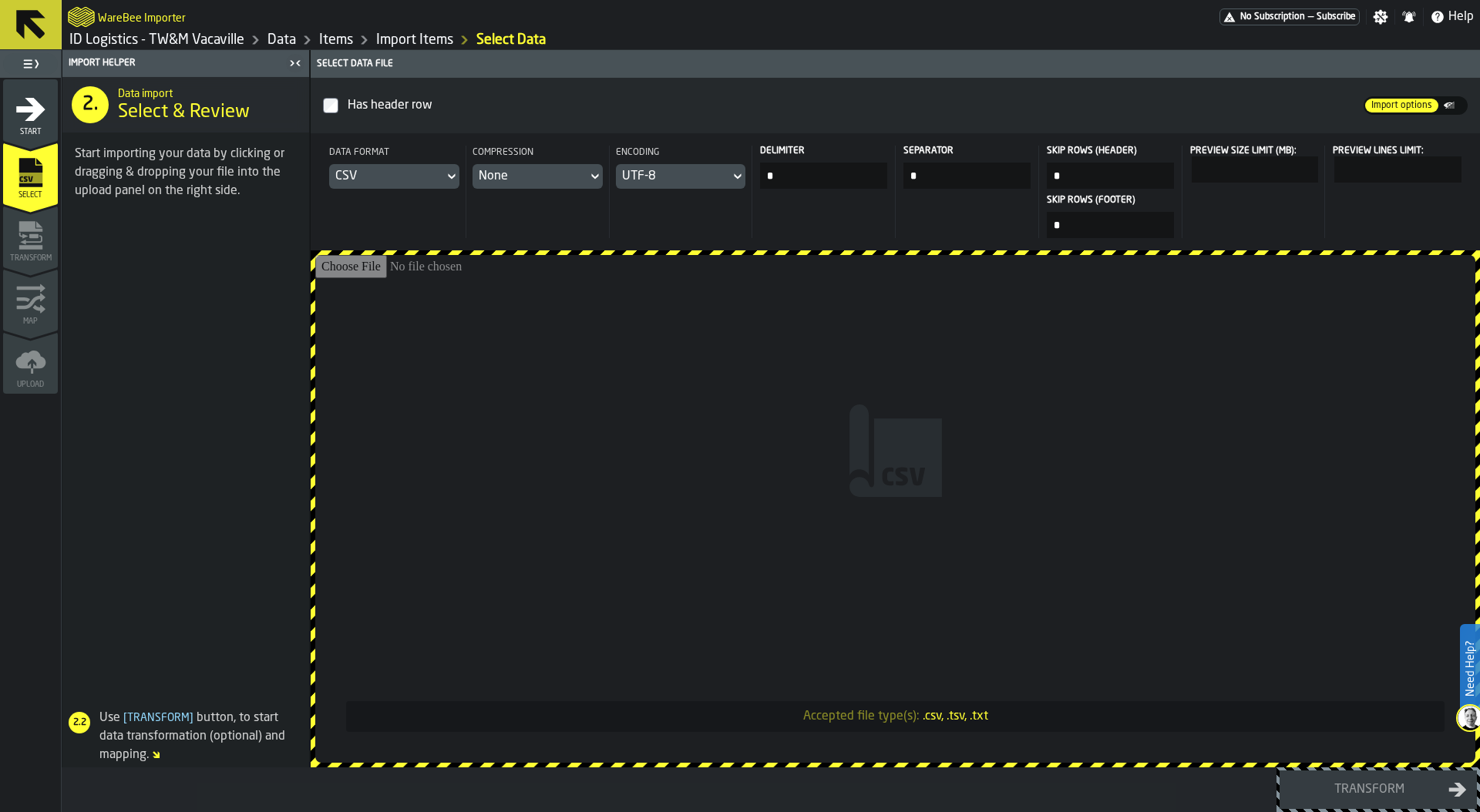
click at [834, 355] on input "Accepted file type(s): .csv, .tsv, .txt" at bounding box center [895, 509] width 1160 height 508
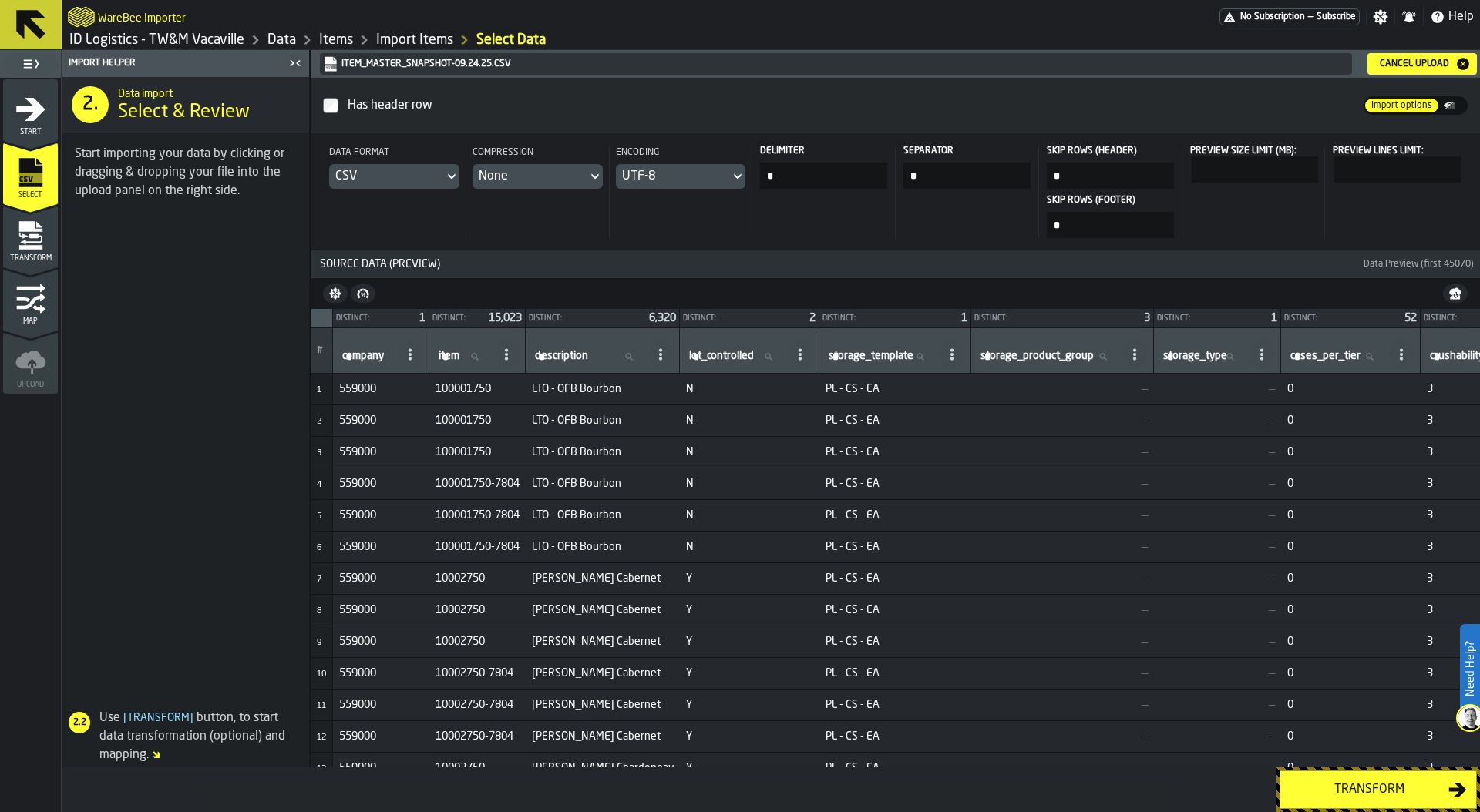
click at [1346, 782] on div "Transform" at bounding box center [1369, 790] width 159 height 19
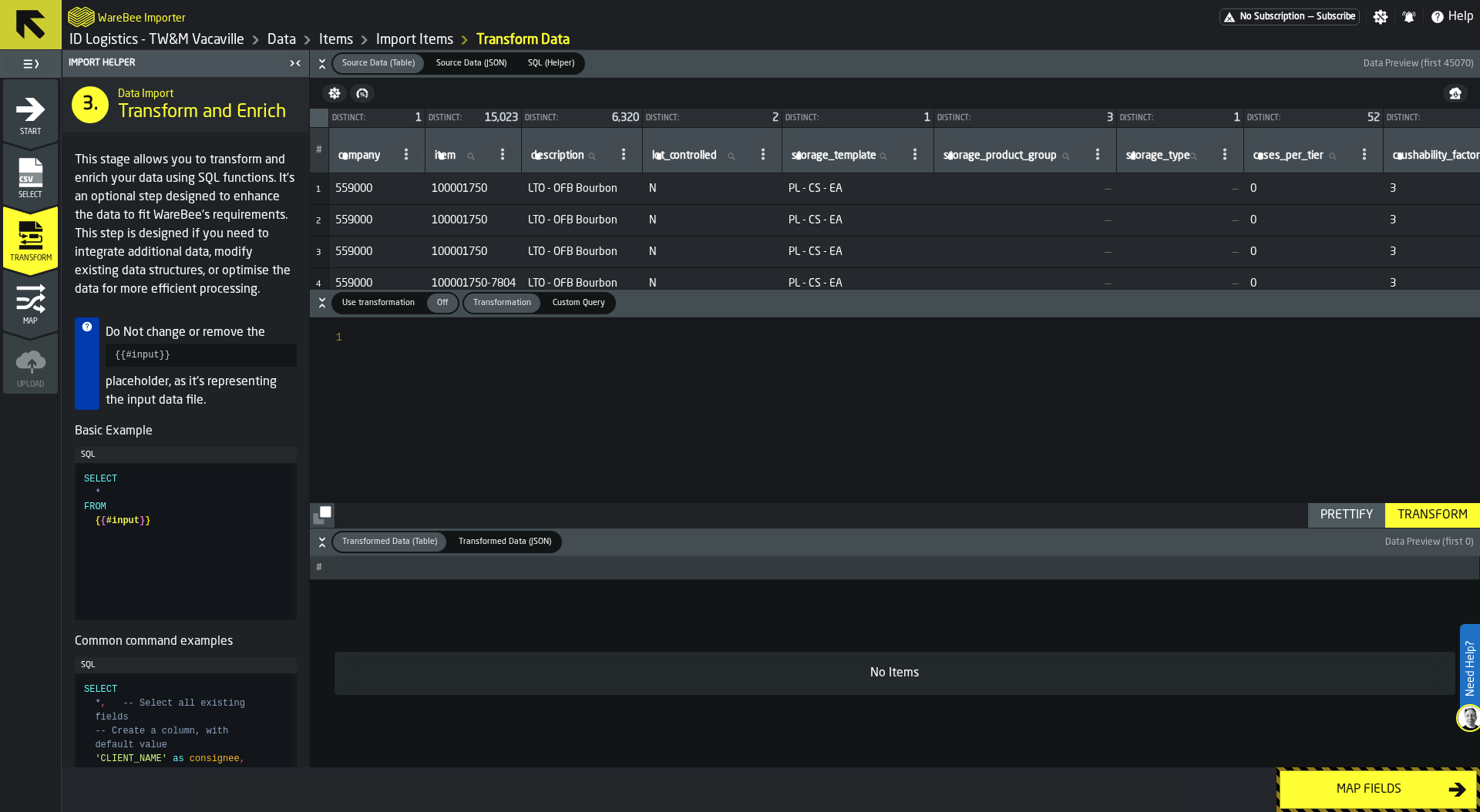
click at [382, 301] on span "Use transformation" at bounding box center [378, 303] width 85 height 13
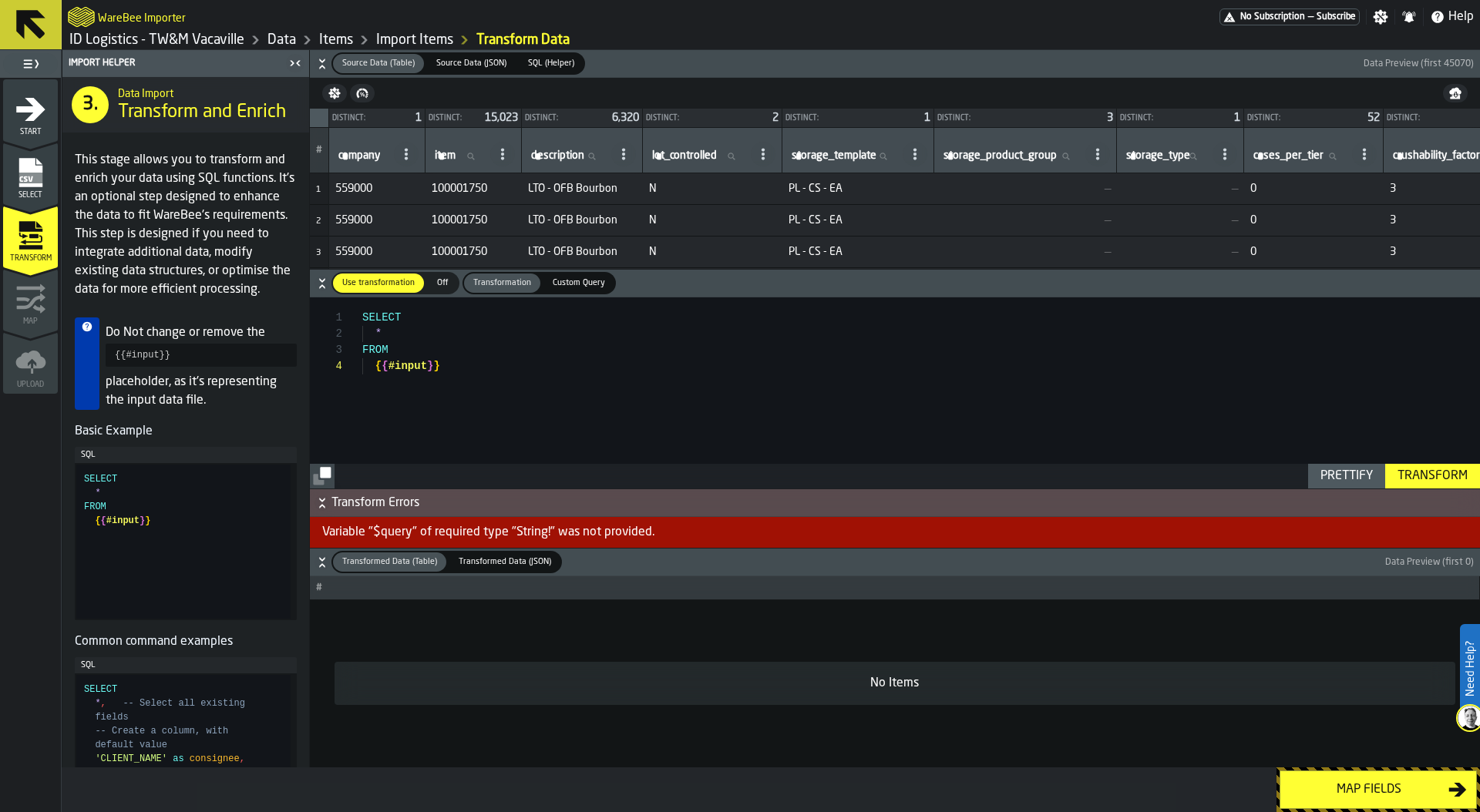
scroll to position [49, 0]
click at [1463, 487] on button "Transform" at bounding box center [1432, 476] width 95 height 24
click at [399, 331] on div "SELECT * FROM { { #input } }" at bounding box center [921, 393] width 1118 height 191
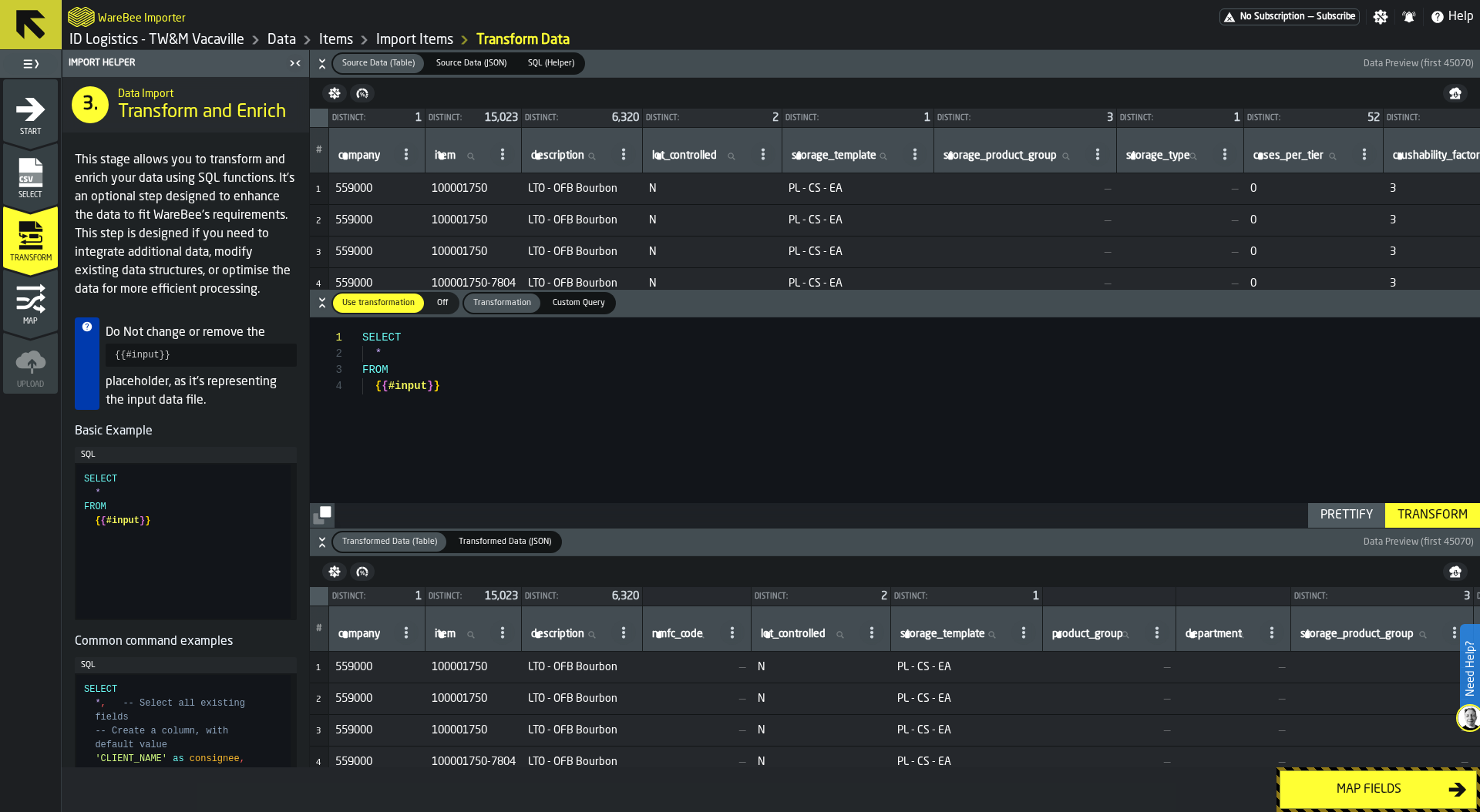
click at [427, 313] on label "Off Off" at bounding box center [443, 303] width 34 height 22
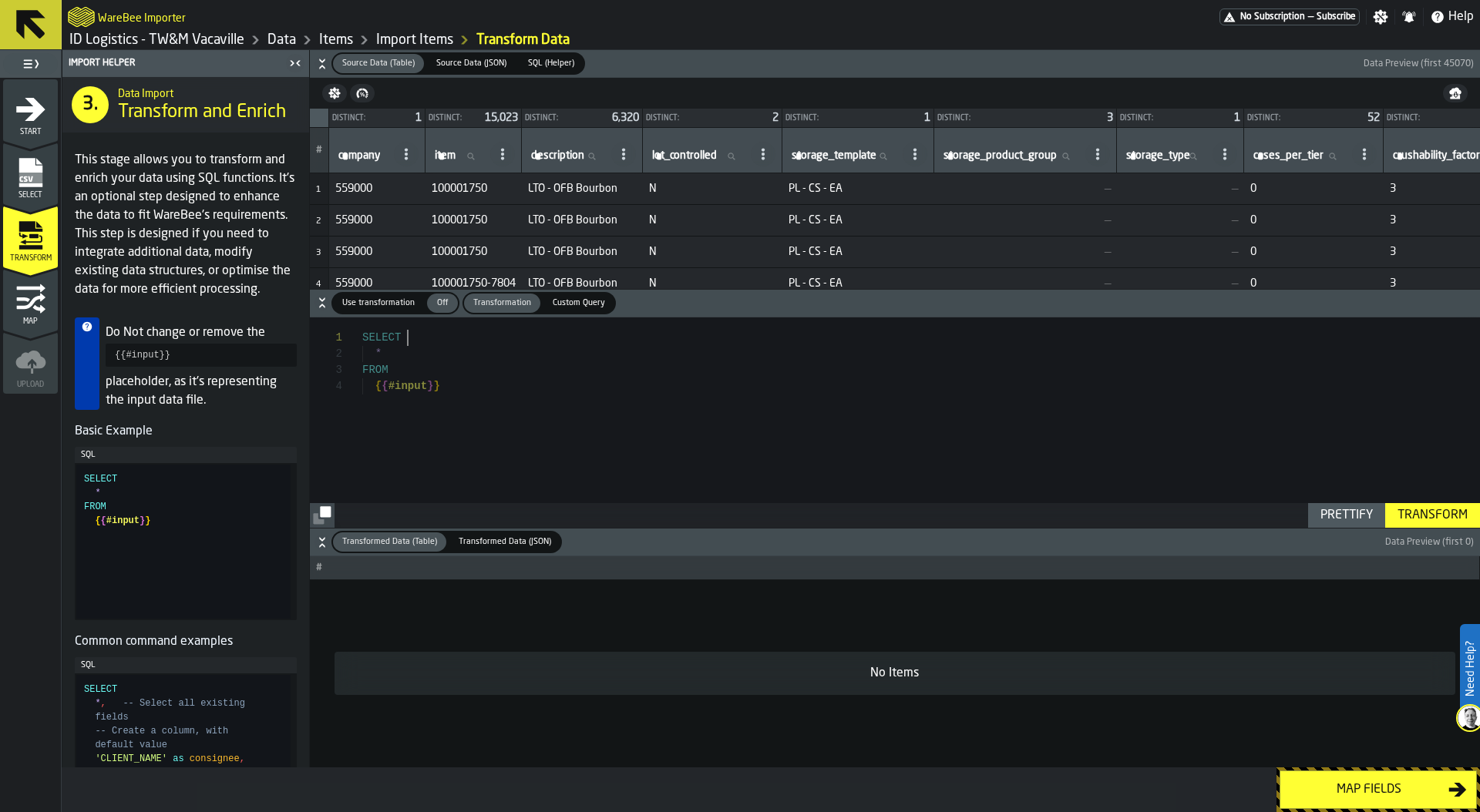
click at [421, 339] on div "SELECT * FROM { { #input } }" at bounding box center [921, 422] width 1118 height 210
click at [522, 376] on div "SELECT * FROM 'TWM' as consignee , { { #input } }" at bounding box center [921, 422] width 1118 height 210
click at [495, 360] on div "SELECT * FROM 'TWM' as consignee , { { #input } }" at bounding box center [921, 422] width 1118 height 210
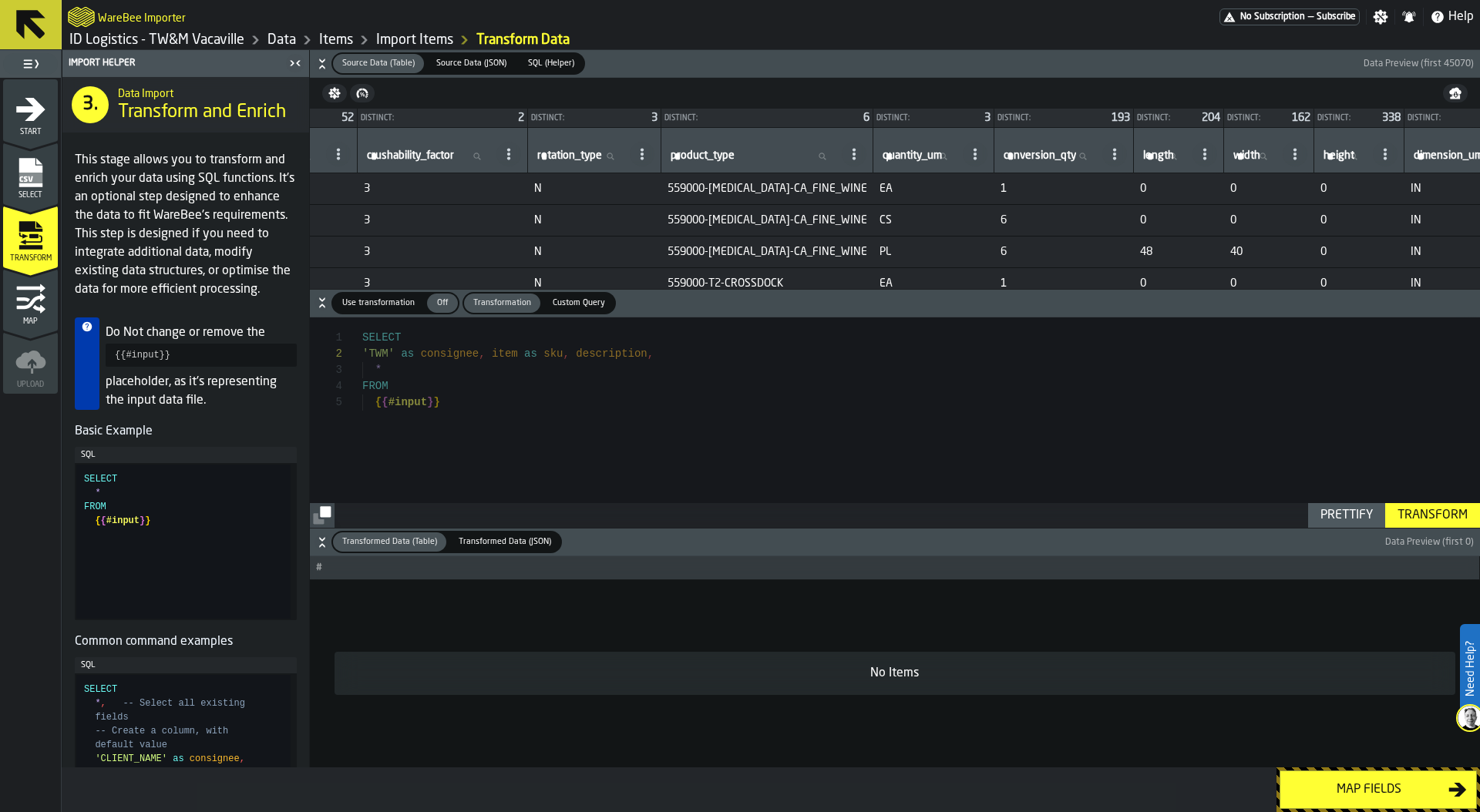
scroll to position [0, 1028]
drag, startPoint x: 876, startPoint y: 186, endPoint x: 849, endPoint y: 186, distance: 27.0
click at [849, 186] on tr "1 559000 100001750 LTO - OFB Bourbon N PL - CS - EA — — 0 3 N 559000-[MEDICAL_D…" at bounding box center [504, 189] width 2446 height 32
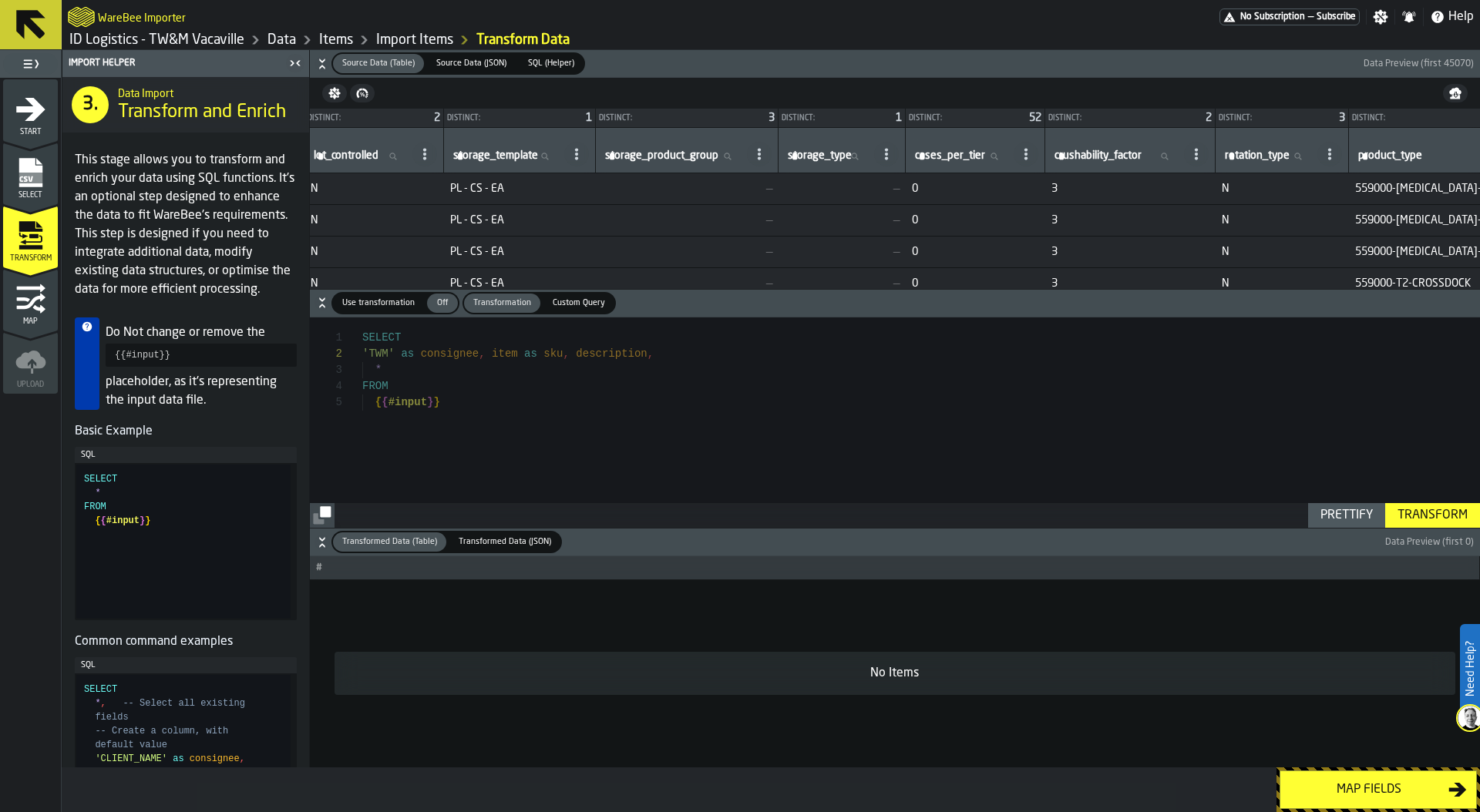
scroll to position [0, 0]
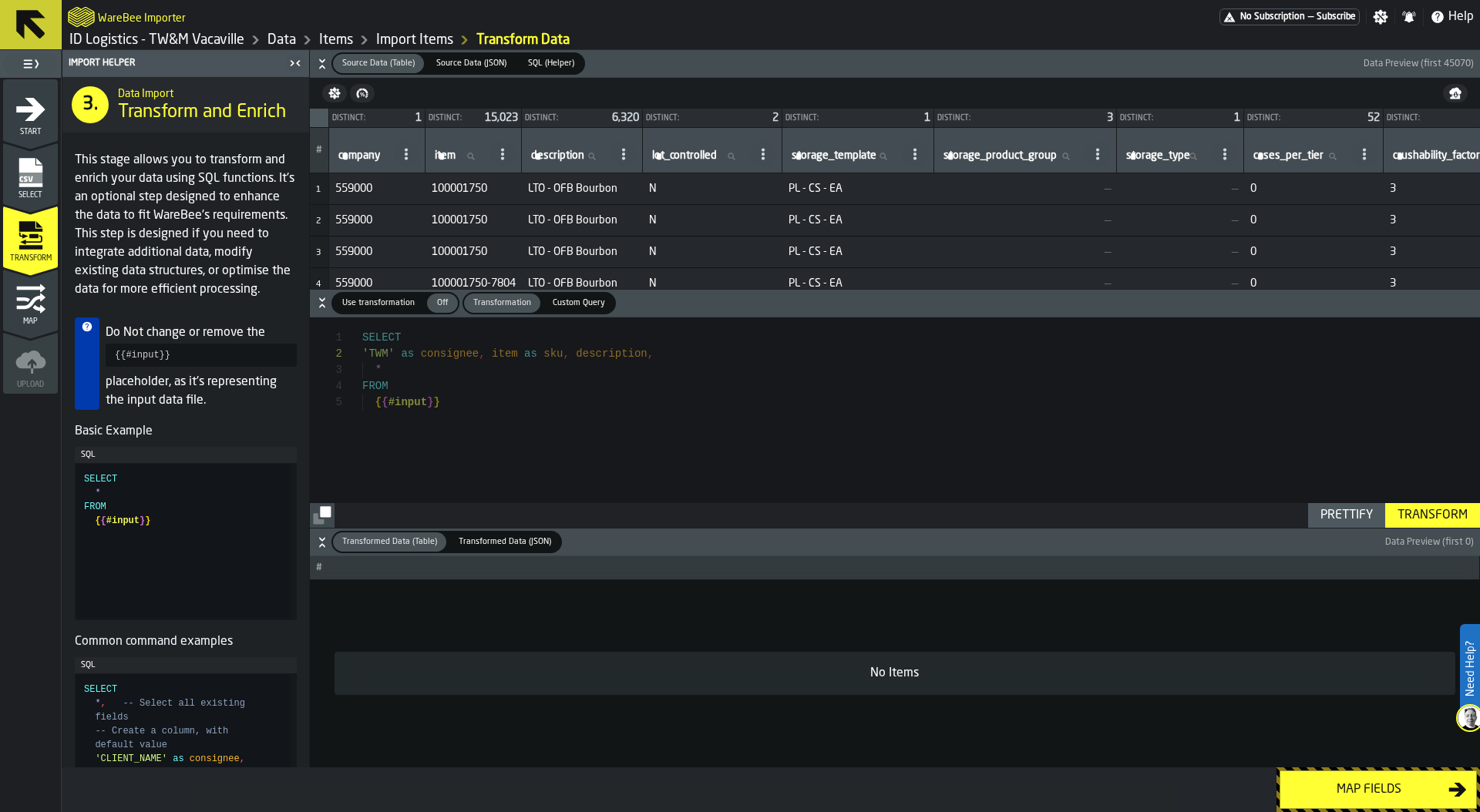
click at [426, 364] on div "SELECT * FROM 'TWM' as consignee , item as sku , description , { { #input } }" at bounding box center [921, 422] width 1118 height 210
drag, startPoint x: 430, startPoint y: 366, endPoint x: 374, endPoint y: 368, distance: 56.0
click at [374, 368] on div "SELECT * FROM 'TWM' as consignee , item as sku , description , { { #input } }" at bounding box center [921, 422] width 1118 height 210
click at [371, 370] on div "SELECT lot_controll FROM 'TWM' as consignee , item as sku , description , { { #…" at bounding box center [921, 422] width 1118 height 210
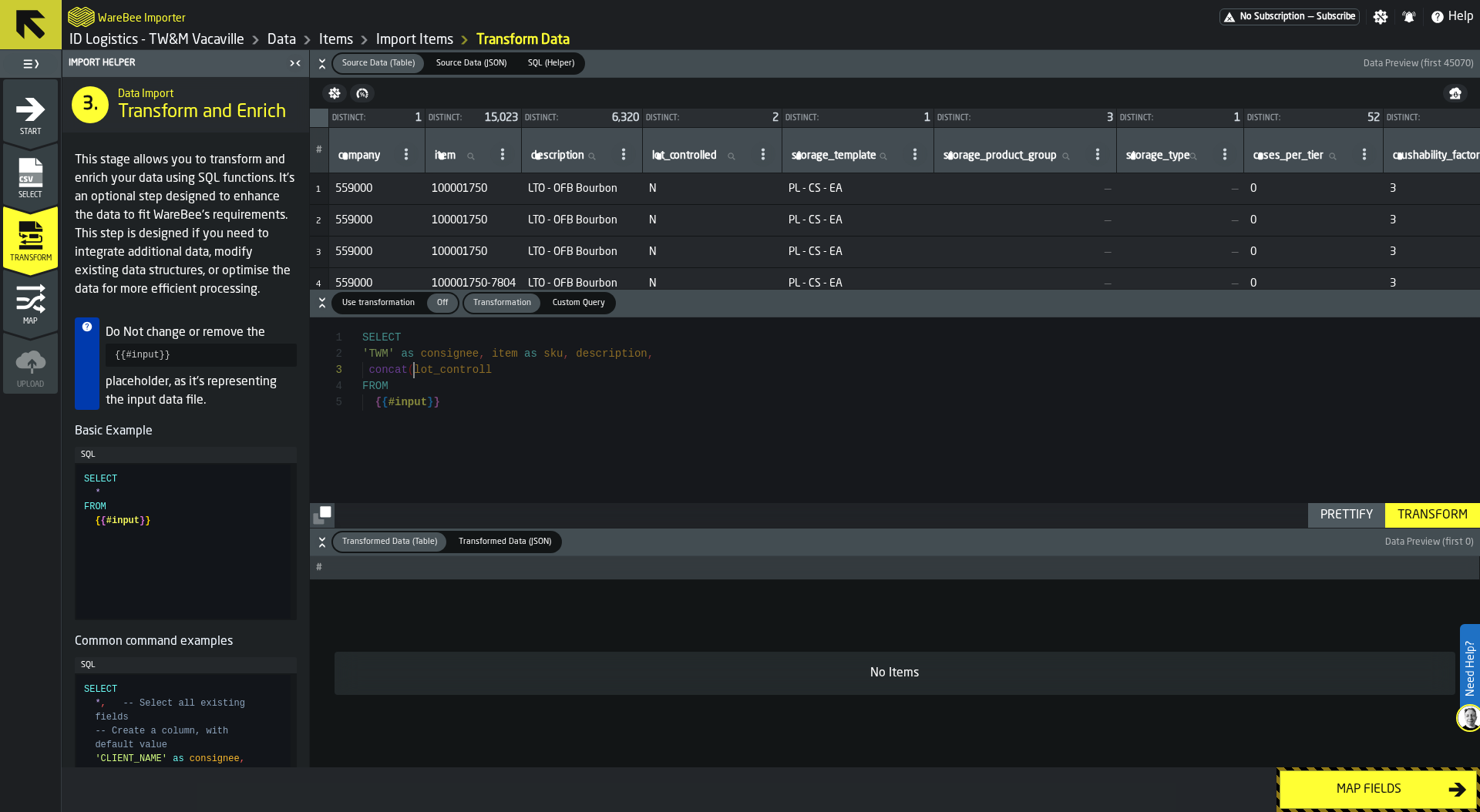
click at [769, 154] on icon at bounding box center [762, 153] width 12 height 12
click at [727, 259] on span "Show Values" at bounding box center [710, 258] width 69 height 19
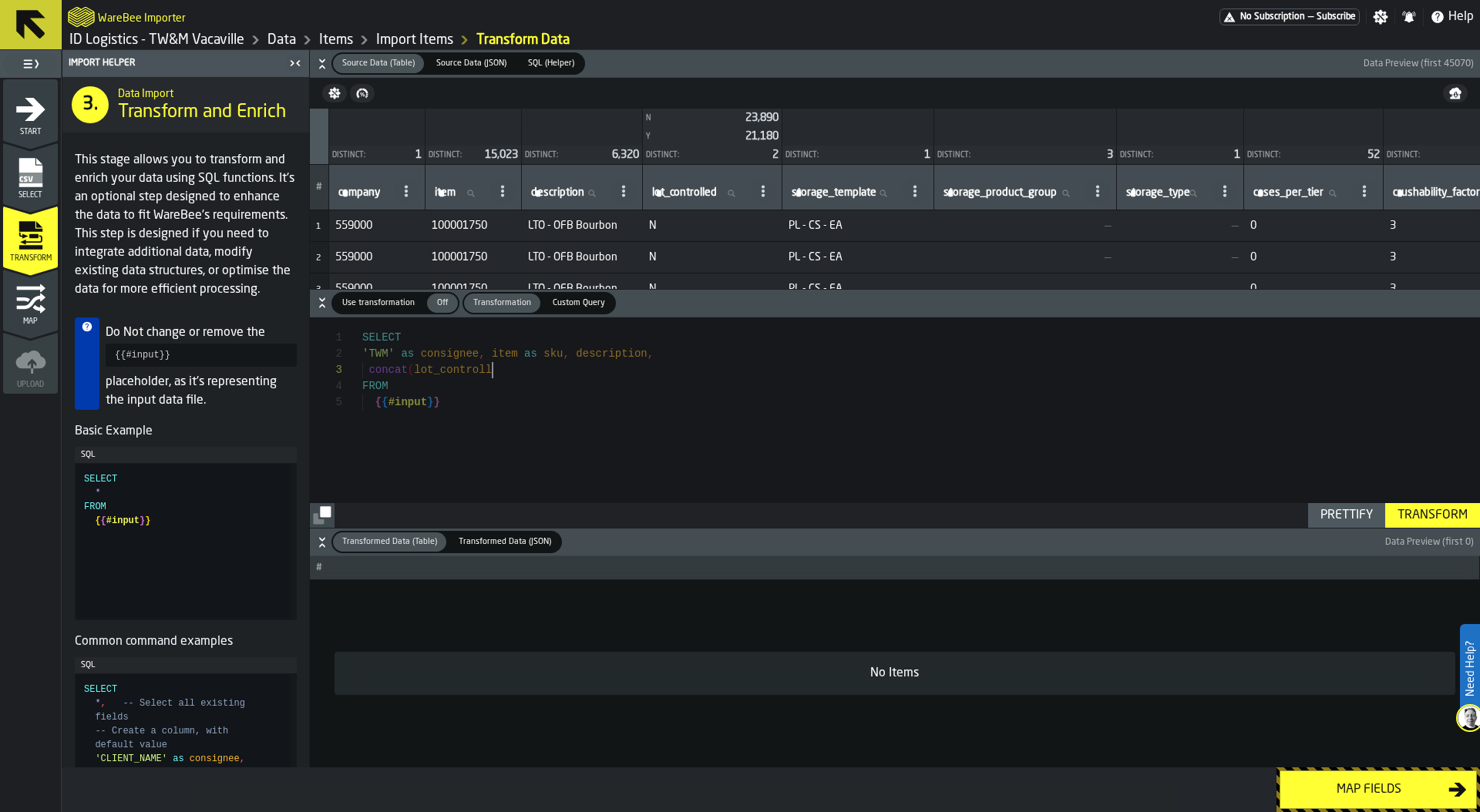
click at [502, 370] on div "SELECT concat ( lot_controll FROM 'TWM' as consignee , item as sku , descriptio…" at bounding box center [921, 422] width 1118 height 210
click at [413, 370] on div "SELECT concat ( lot_controled FROM 'TWM' as consignee , item as sku , descripti…" at bounding box center [921, 422] width 1118 height 210
click at [511, 374] on div "SELECT concat ( 'lot_controled FROM 'TWM' as consignee , item as sku , descript…" at bounding box center [921, 422] width 1118 height 210
click at [506, 368] on div "SELECT concat ( 'lot_controled' , '-' FROM 'TWM' as consignee , item as sku , d…" at bounding box center [921, 422] width 1118 height 210
click at [474, 374] on div "SELECT concat ( 'lot_controled-' , FROM 'TWM' as consignee , item as sku , desc…" at bounding box center [921, 422] width 1118 height 210
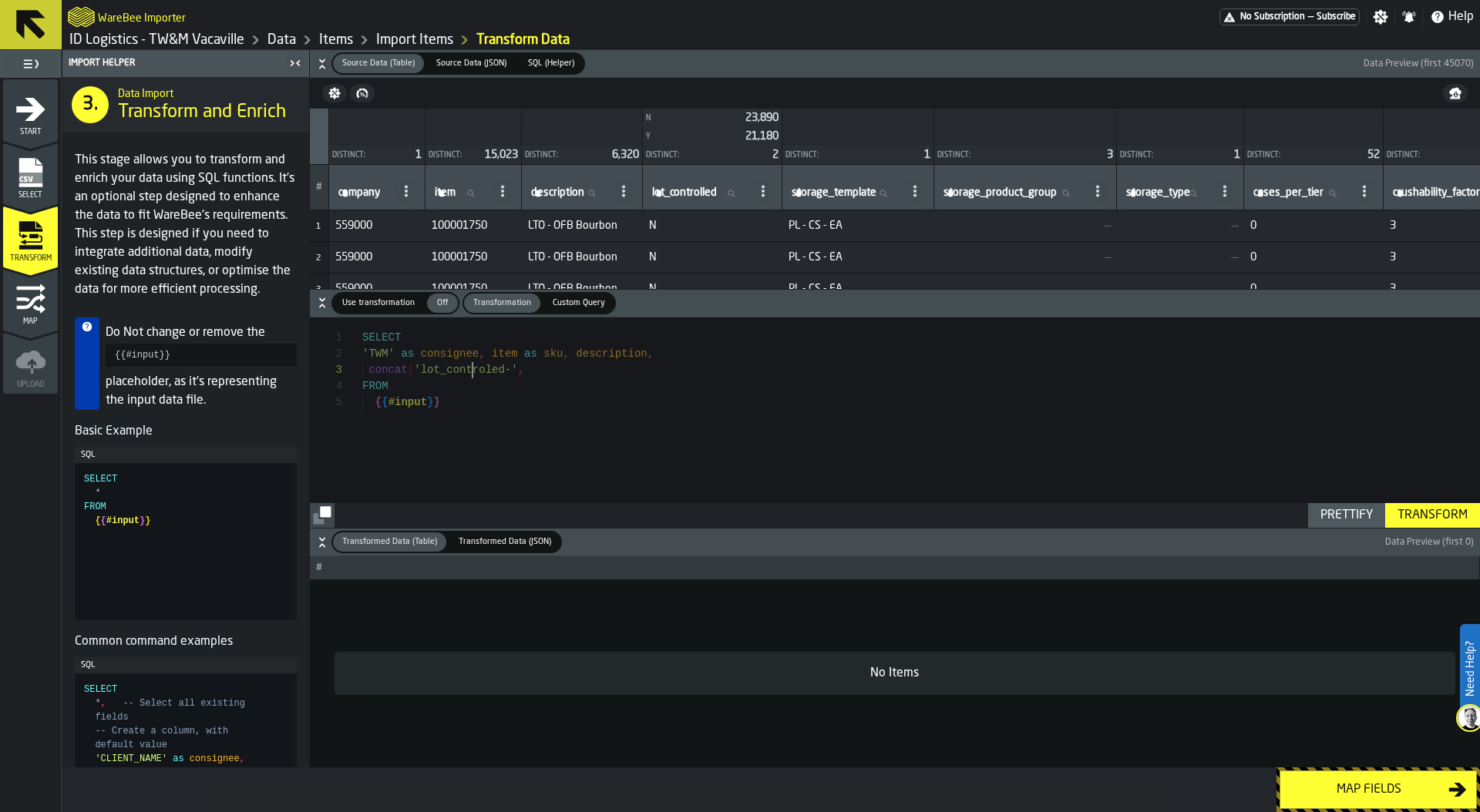
click at [474, 374] on div "SELECT concat ( 'lot_controled-' , FROM 'TWM' as consignee , item as sku , desc…" at bounding box center [921, 422] width 1118 height 210
click at [549, 371] on div "SELECT concat ( 'lot_controled-' , FROM 'TWM' as consignee , item as sku , desc…" at bounding box center [921, 422] width 1118 height 210
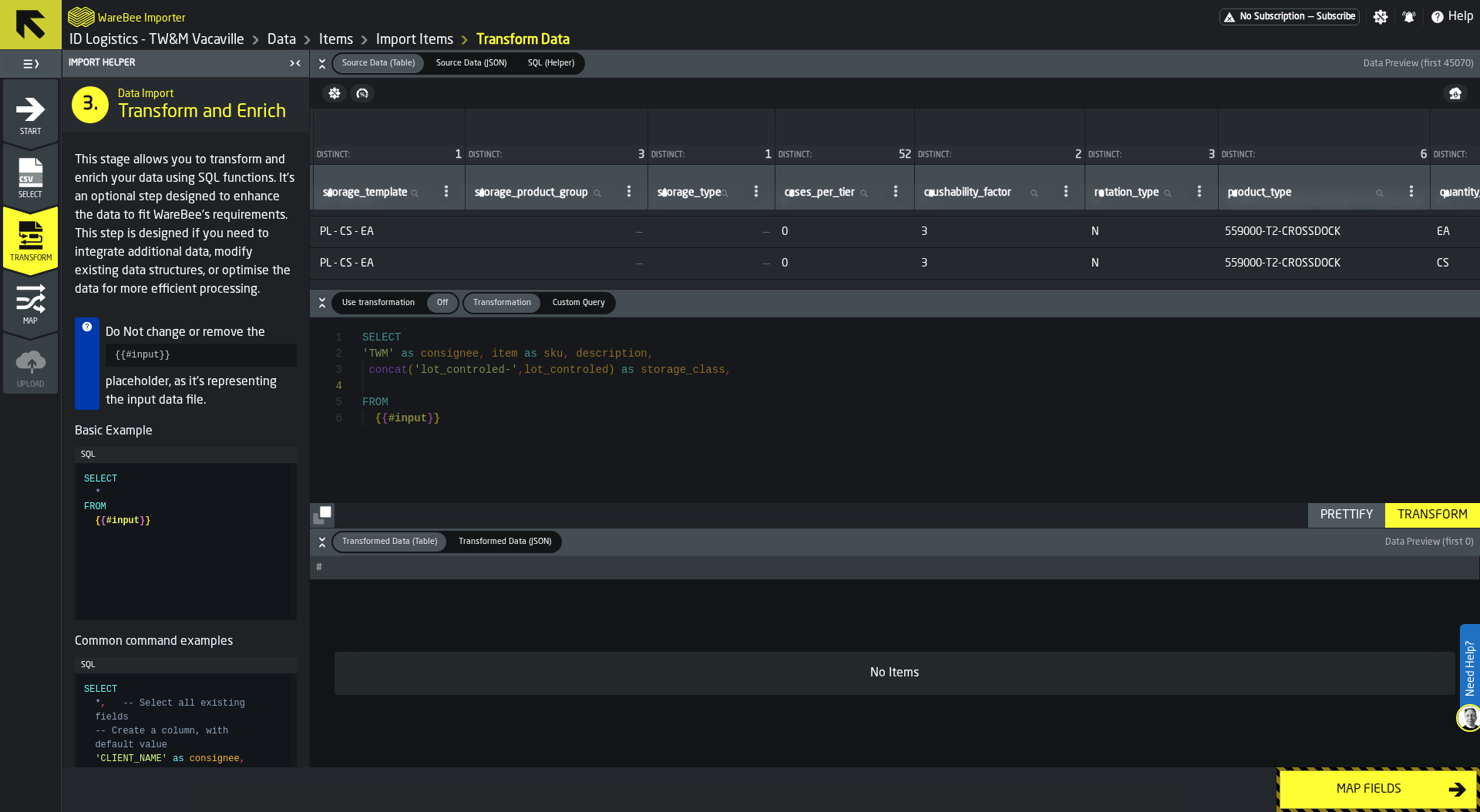
scroll to position [0, 492]
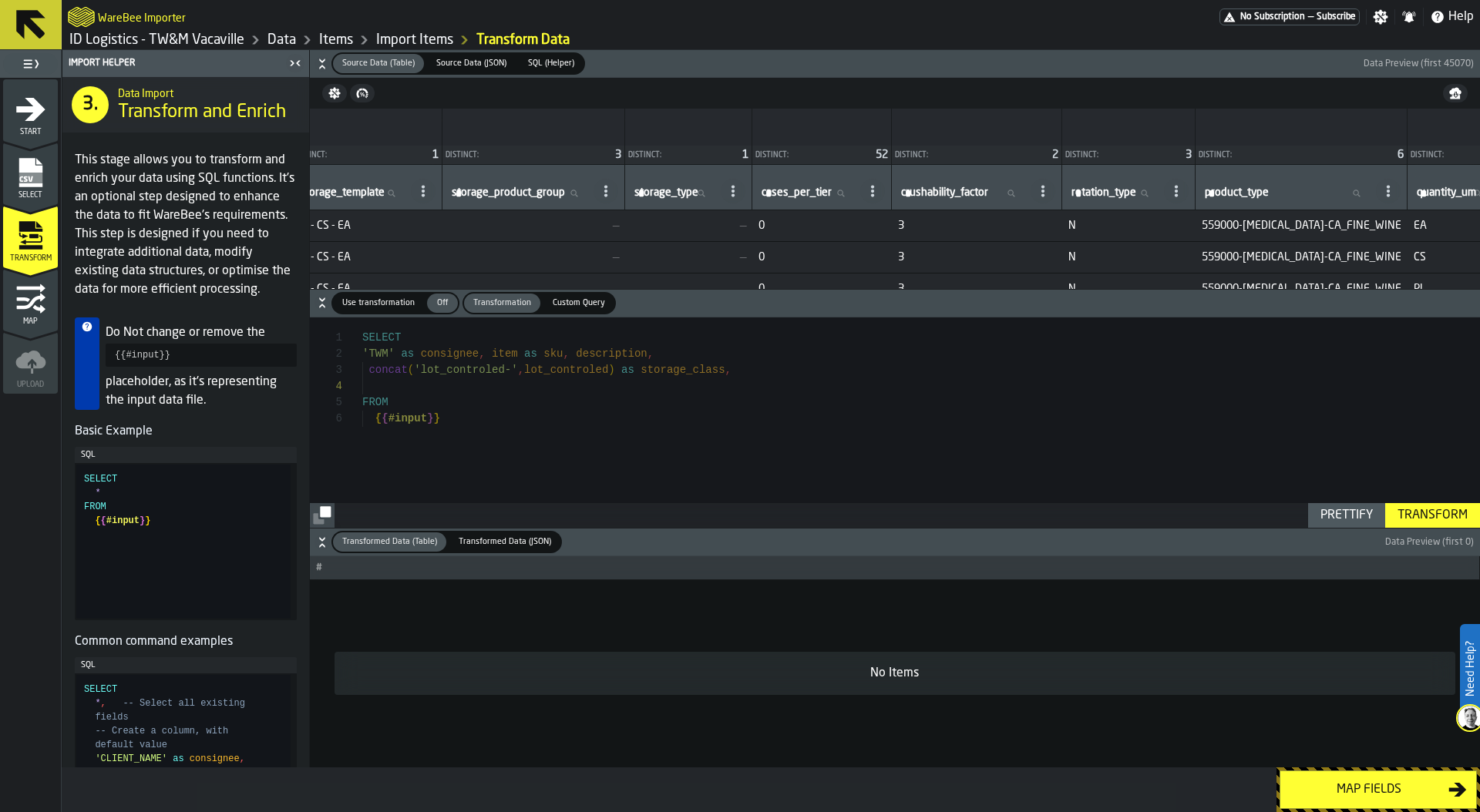
click at [612, 188] on icon at bounding box center [605, 190] width 12 height 12
click at [587, 295] on span "Show Values" at bounding box center [567, 294] width 69 height 19
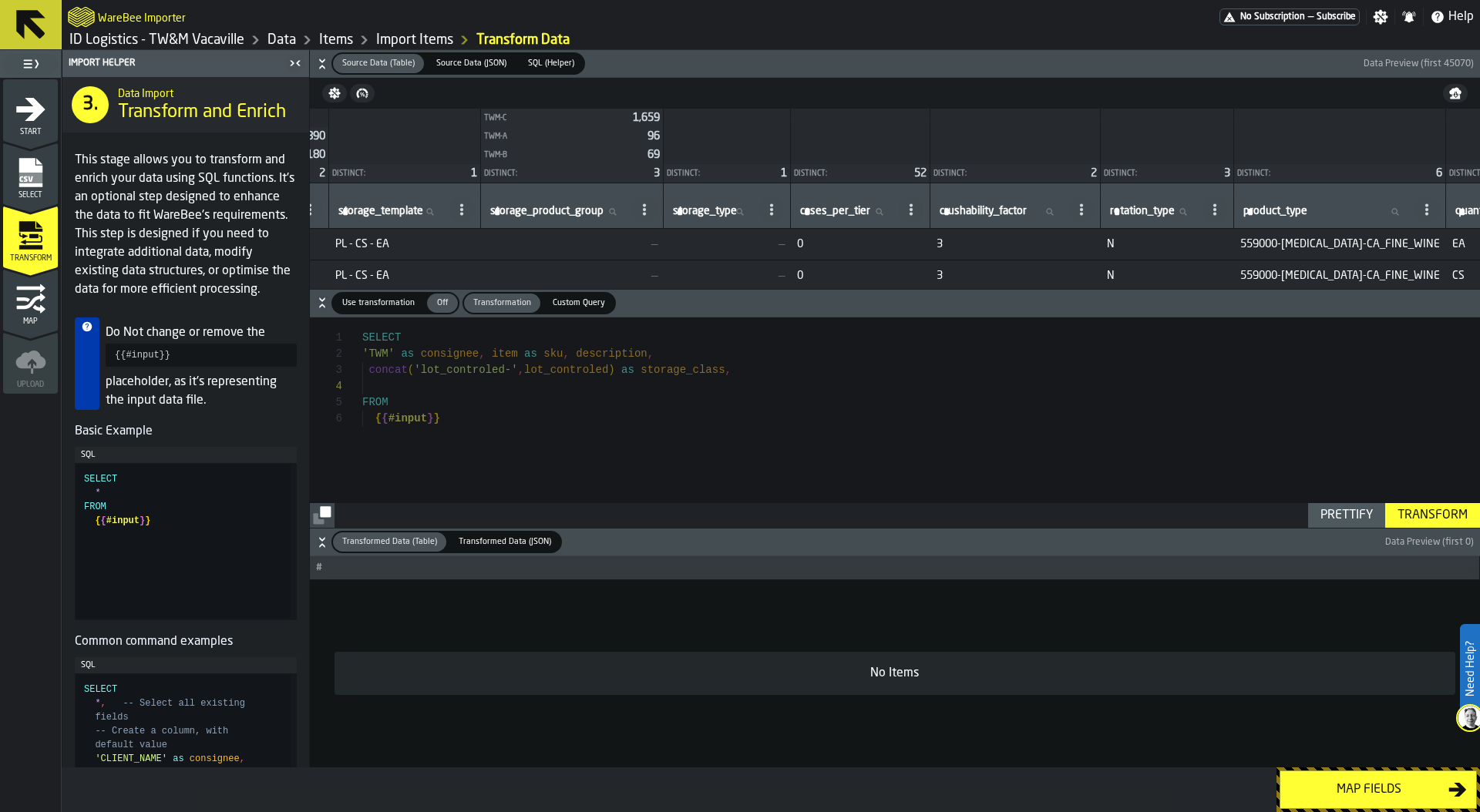
scroll to position [0, 444]
click at [739, 370] on div "SELECT concat ( 'lot_controled-' , lot_controled ) as storage_class , FROM 'TWM…" at bounding box center [921, 422] width 1118 height 210
drag, startPoint x: 421, startPoint y: 385, endPoint x: 482, endPoint y: 383, distance: 61.0
click at [482, 384] on div "SELECT concat ( 'lot_controled-' , lot_controled ) as storage_class , FROM 'TWM…" at bounding box center [921, 422] width 1118 height 210
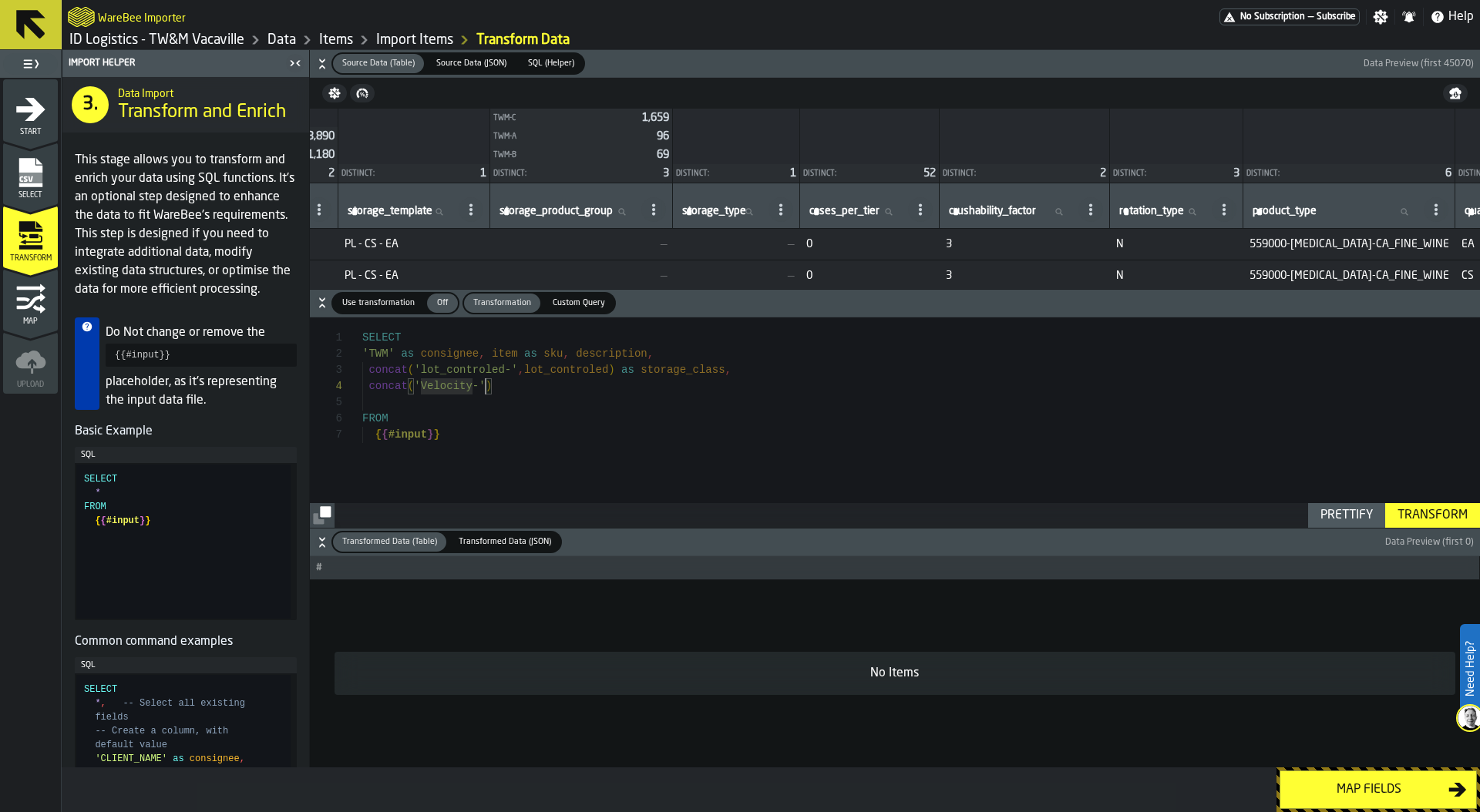
click at [486, 385] on div "SELECT concat ( 'lot_controled-' , lot_controled ) as storage_class , FROM 'TWM…" at bounding box center [921, 422] width 1118 height 210
click at [1096, 203] on icon at bounding box center [1090, 209] width 12 height 12
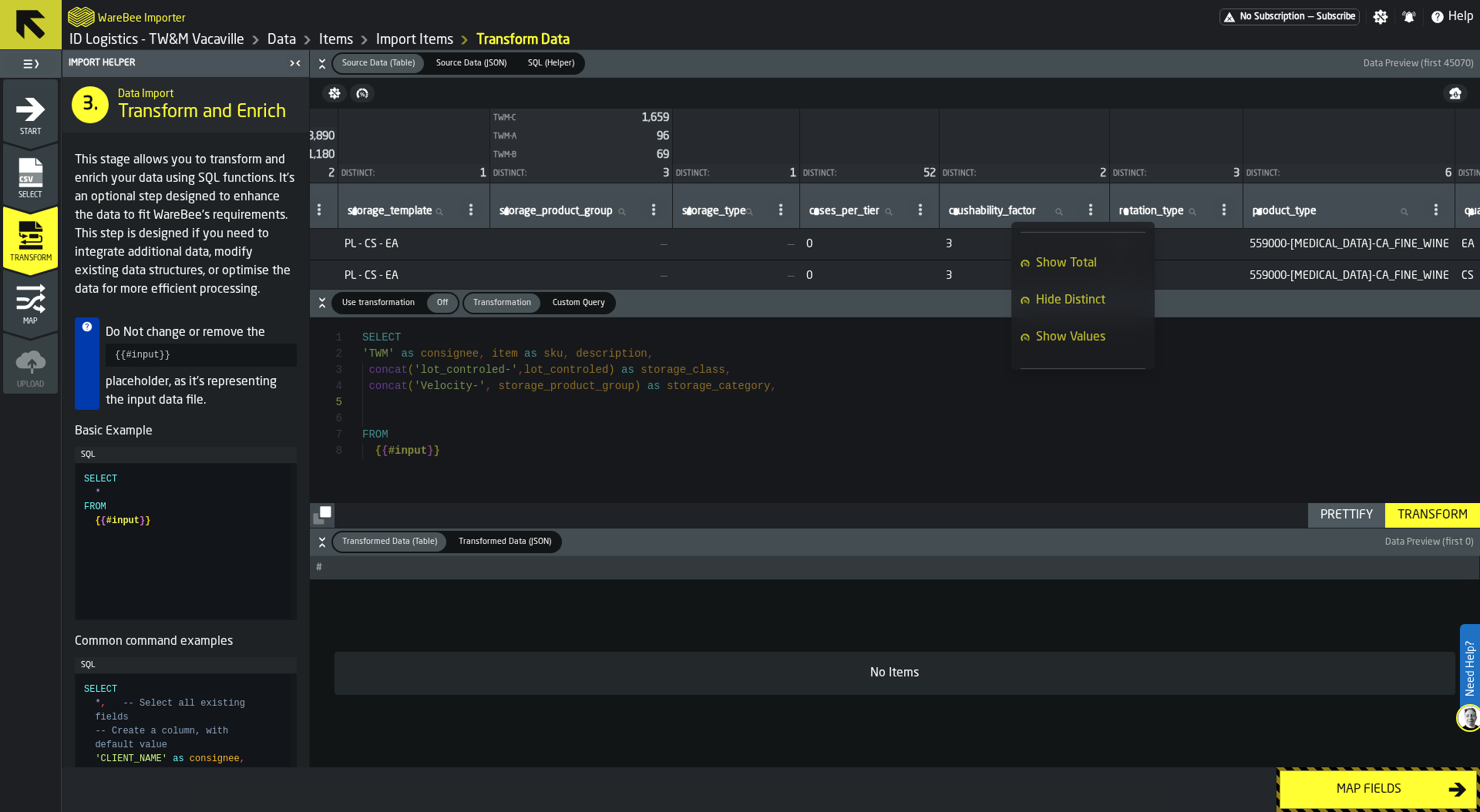
scroll to position [105, 0]
click at [1092, 302] on span "Show Values" at bounding box center [1070, 309] width 69 height 19
click at [1103, 205] on span at bounding box center [1091, 209] width 24 height 24
click at [1088, 278] on span "Show Total" at bounding box center [1065, 277] width 61 height 19
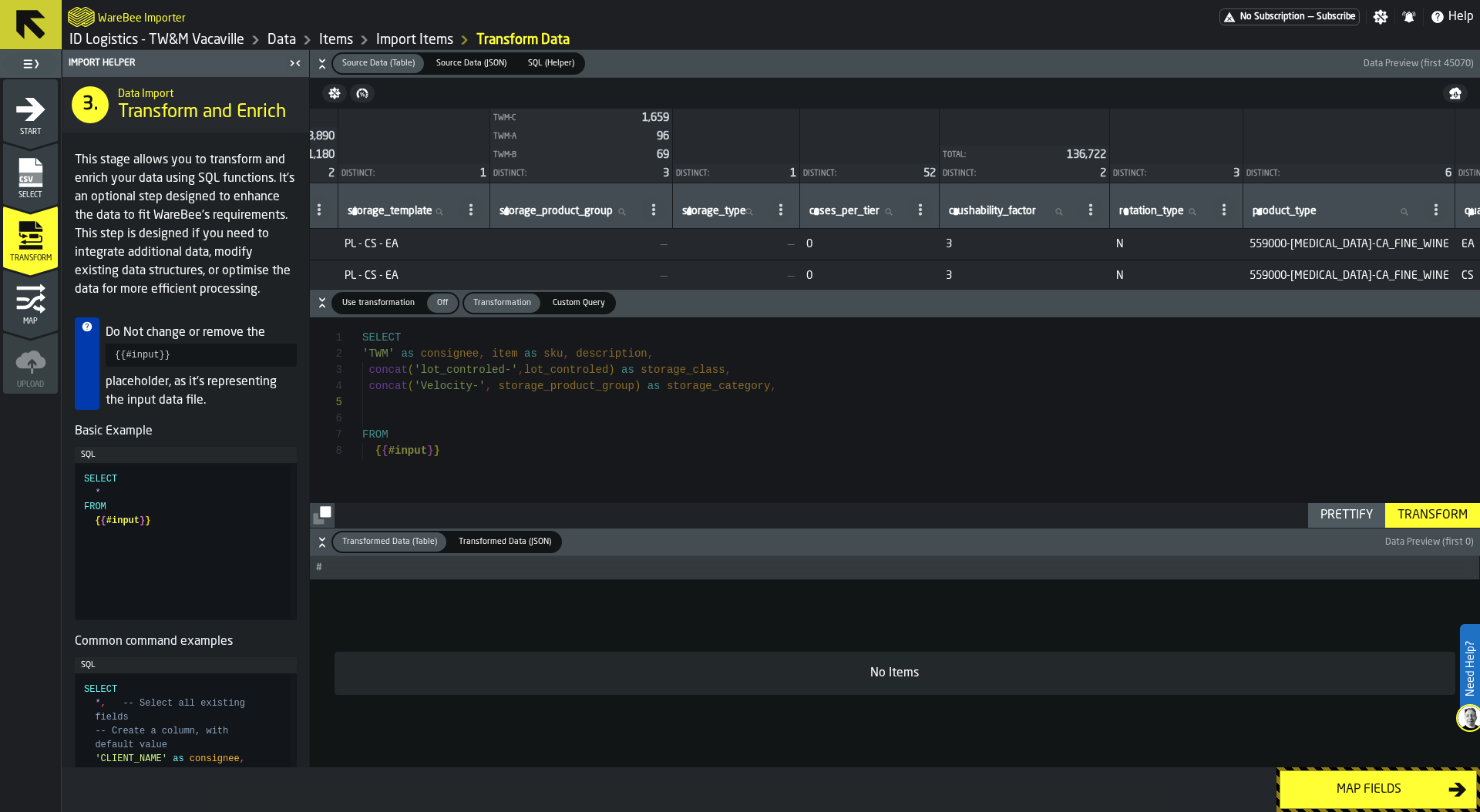
click at [1096, 207] on icon at bounding box center [1090, 209] width 12 height 12
click at [933, 202] on span at bounding box center [920, 209] width 24 height 24
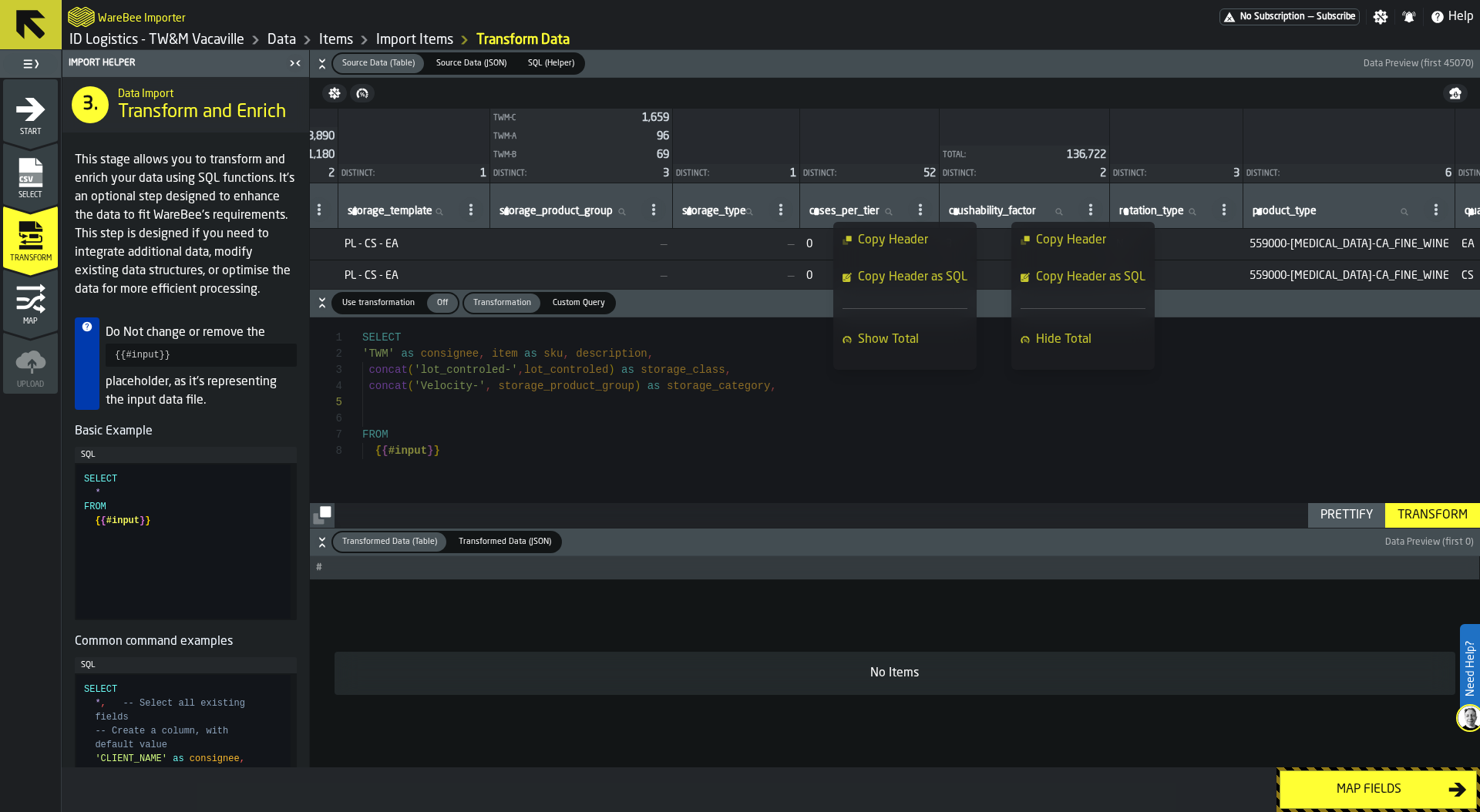
click at [1236, 207] on span at bounding box center [1223, 209] width 24 height 24
click at [437, 416] on div "SELECT concat ( 'lot_controled-' , lot_controled ) as storage_class , FROM 'TWM…" at bounding box center [921, 422] width 1118 height 210
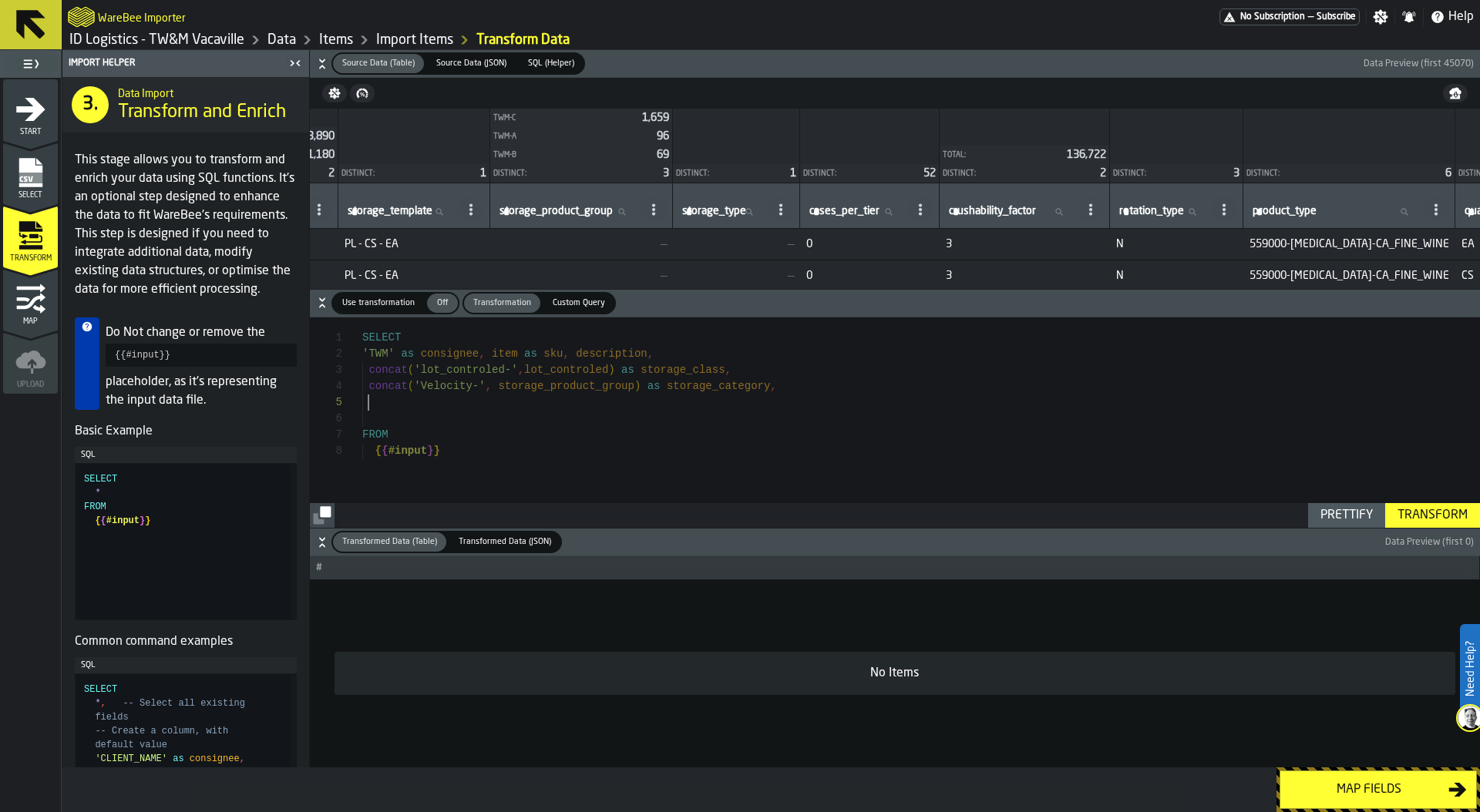
scroll to position [64, 0]
click at [412, 400] on div "SELECT concat ( 'lot_controled-' , lot_controled ) as storage_class , FROM 'TWM…" at bounding box center [921, 422] width 1118 height 210
click at [796, 385] on div "SELECT concat ( 'lot_controled-' , lot_controled ) as storage_class , FROM 'TWM…" at bounding box center [921, 422] width 1118 height 210
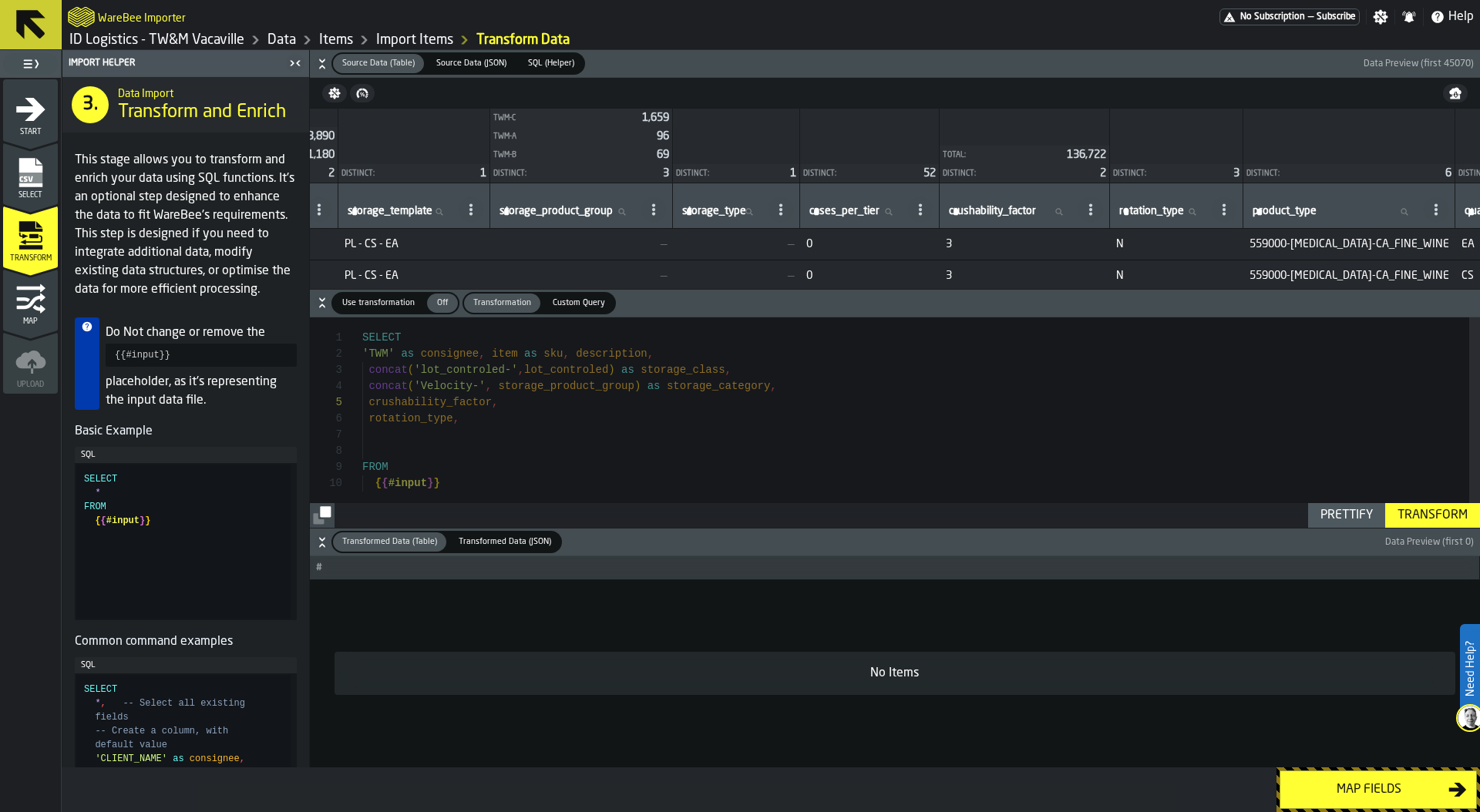
click at [706, 350] on div "SELECT concat ( 'lot_controled-' , lot_controled ) as storage_class , FROM 'TWM…" at bounding box center [921, 423] width 1118 height 211
click at [1352, 504] on button "Prettify" at bounding box center [1346, 515] width 78 height 24
click at [588, 385] on div "SELECT item as sku , FROM 'TWM' as consignee , rotation_type , description , co…" at bounding box center [921, 423] width 1118 height 211
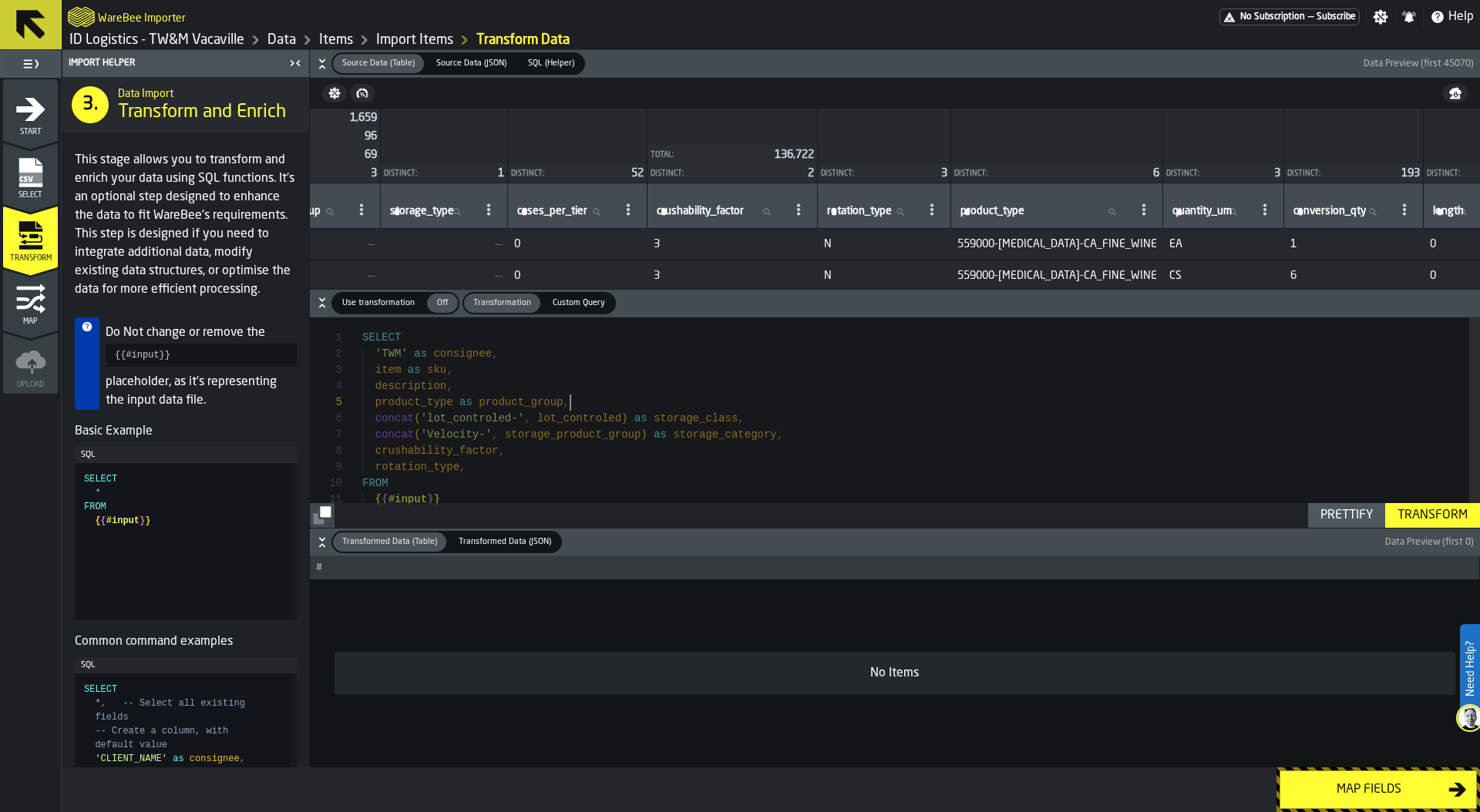
scroll to position [81, 0]
click at [473, 389] on div "SELECT item as sku , FROM 'TWM' as consignee , rotation_type , description , co…" at bounding box center [921, 439] width 1118 height 244
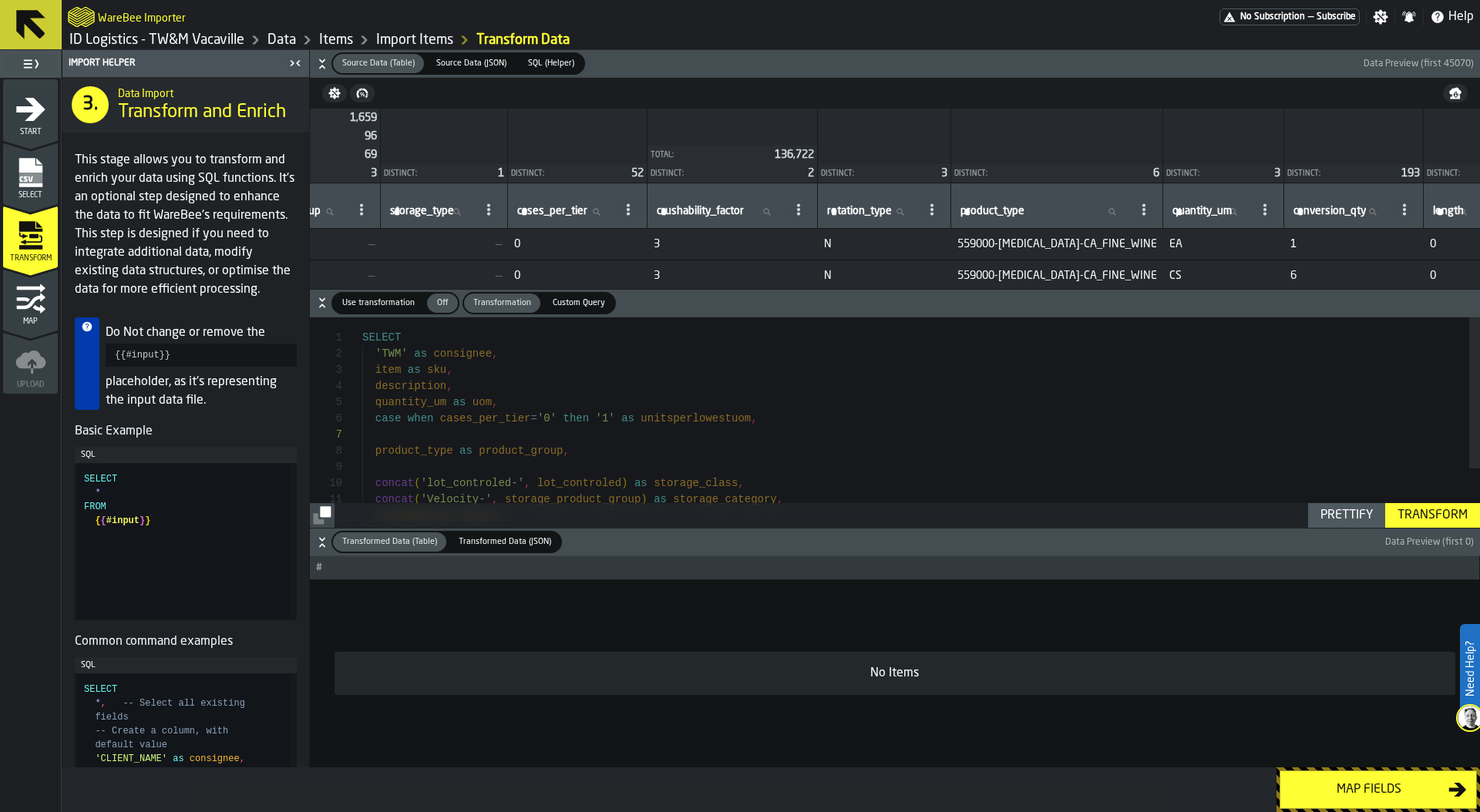
click at [620, 421] on div "SELECT item as sku , 'TWM' as consignee , rotation_type , description , concat …" at bounding box center [921, 463] width 1118 height 292
click at [482, 432] on div "SELECT item as sku , 'TWM' as consignee , rotation_type , description , concat …" at bounding box center [921, 463] width 1118 height 292
drag, startPoint x: 376, startPoint y: 417, endPoint x: 956, endPoint y: 416, distance: 580.0
click at [957, 416] on div "case when cases_per_tier = '0' then '1' else cases_per_tier end as unitsperlowe…" at bounding box center [921, 418] width 1118 height 16
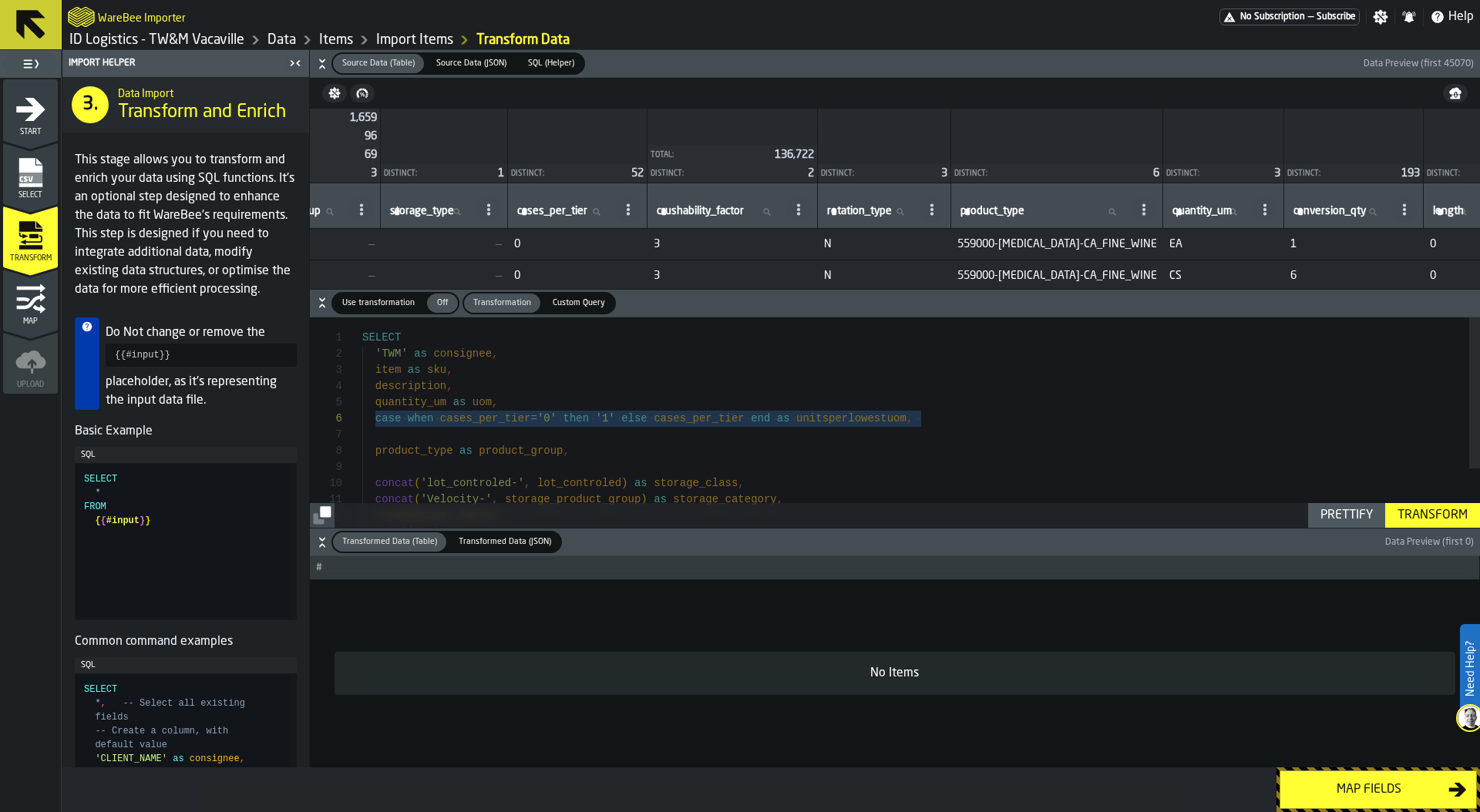
click at [452, 430] on div "SELECT item as sku , 'TWM' as consignee , rotation_type , description , concat …" at bounding box center [921, 463] width 1118 height 292
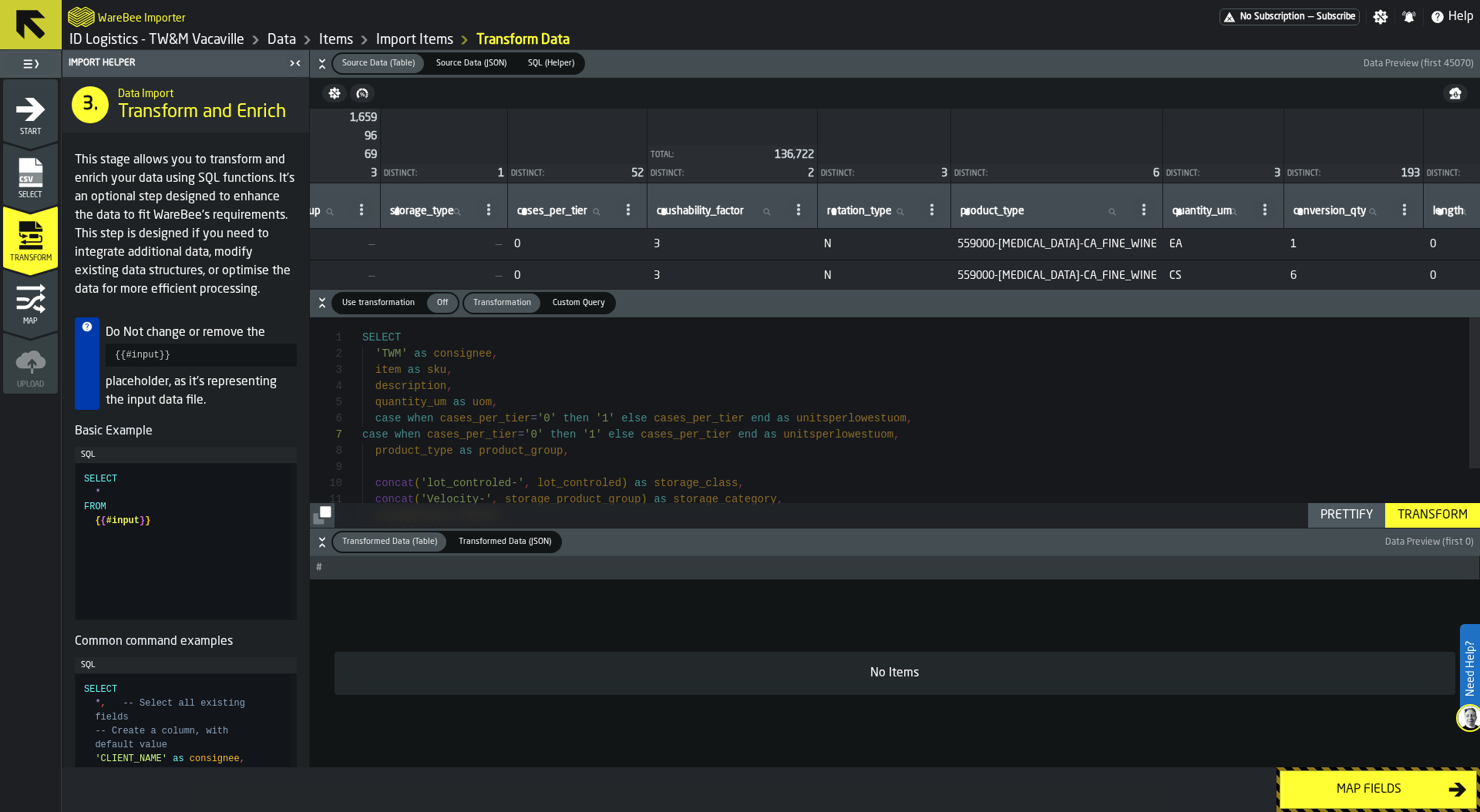
click at [588, 434] on div "SELECT item as sku , 'TWM' as consignee , rotation_type , description , concat …" at bounding box center [921, 463] width 1118 height 292
click at [686, 434] on div "SELECT item as sku , 'TWM' as consignee , rotation_type , description , concat …" at bounding box center [921, 463] width 1118 height 292
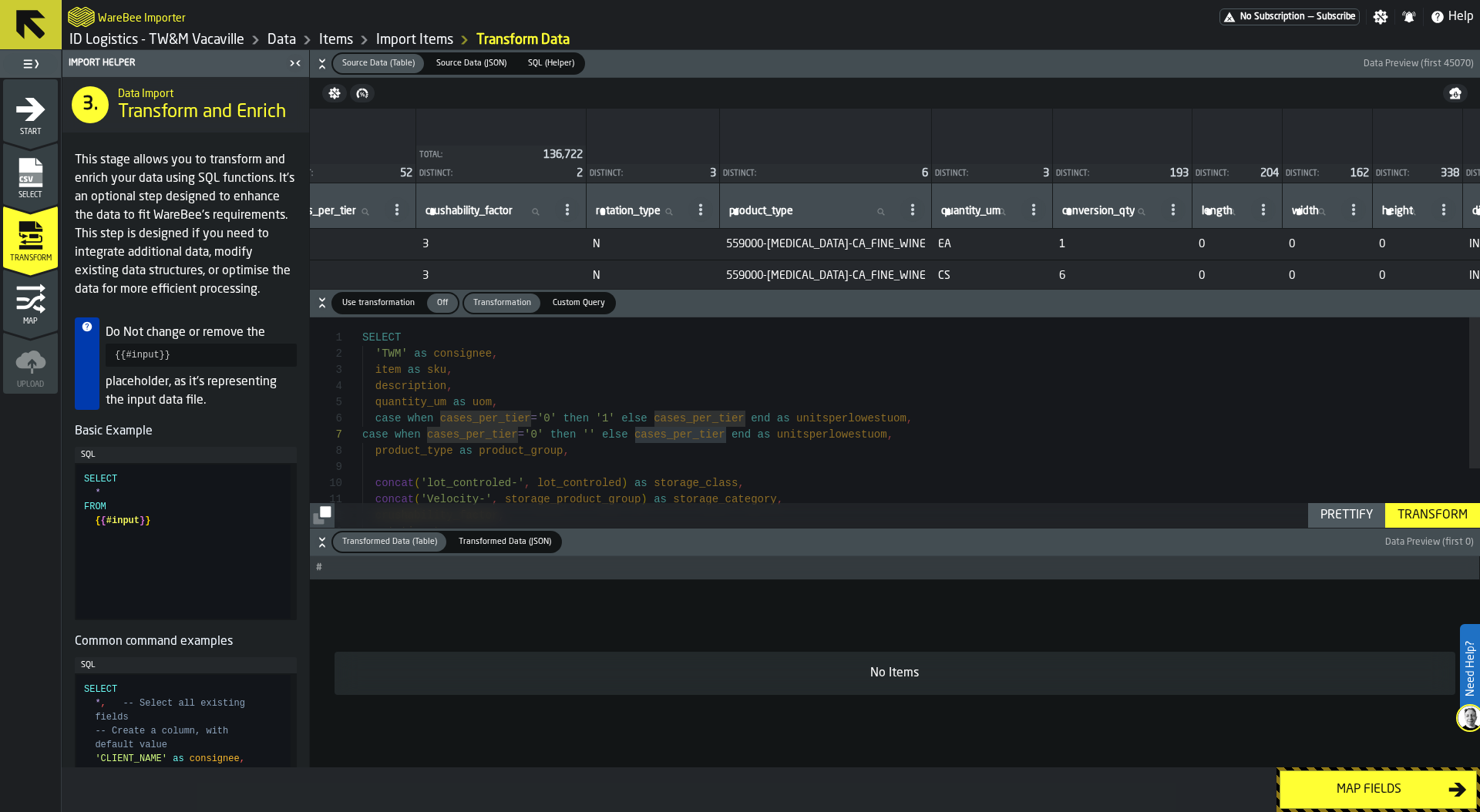
scroll to position [0, 970]
click at [472, 418] on div "SELECT item as sku , 'TWM' as consignee , rotation_type , description , concat …" at bounding box center [921, 463] width 1118 height 292
drag, startPoint x: 373, startPoint y: 419, endPoint x: 772, endPoint y: 415, distance: 399.0
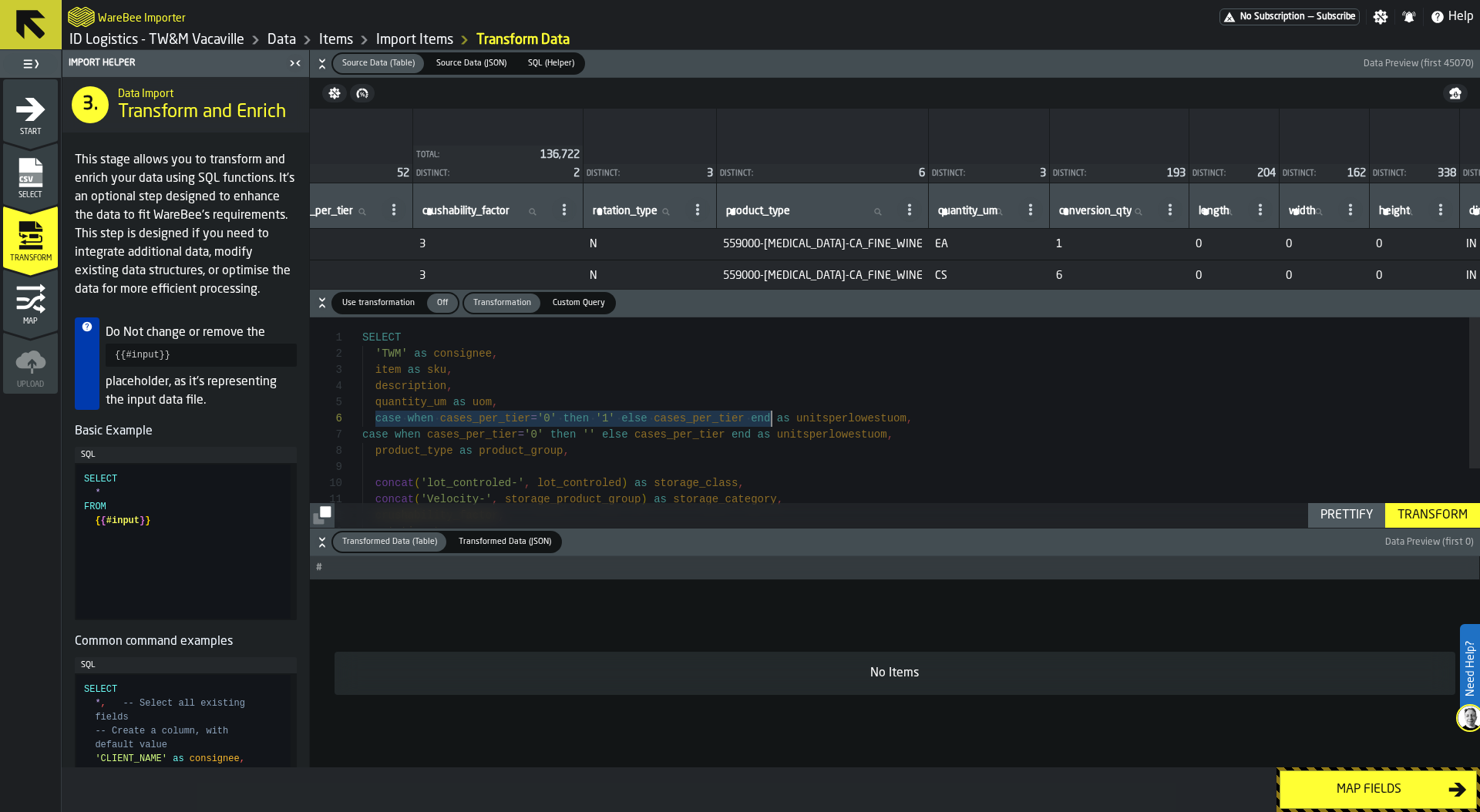
click at [773, 416] on span "case when cases_per_tier = '0' then '1' else cases_per_tier end as unitsperlowe…" at bounding box center [641, 418] width 557 height 16
click at [485, 436] on div "SELECT item as sku , 'TWM' as consignee , rotation_type , description , concat …" at bounding box center [921, 463] width 1118 height 292
click at [399, 418] on div "SELECT item as sku , 'TWM' as consignee , rotation_type , description , concat …" at bounding box center [921, 463] width 1118 height 292
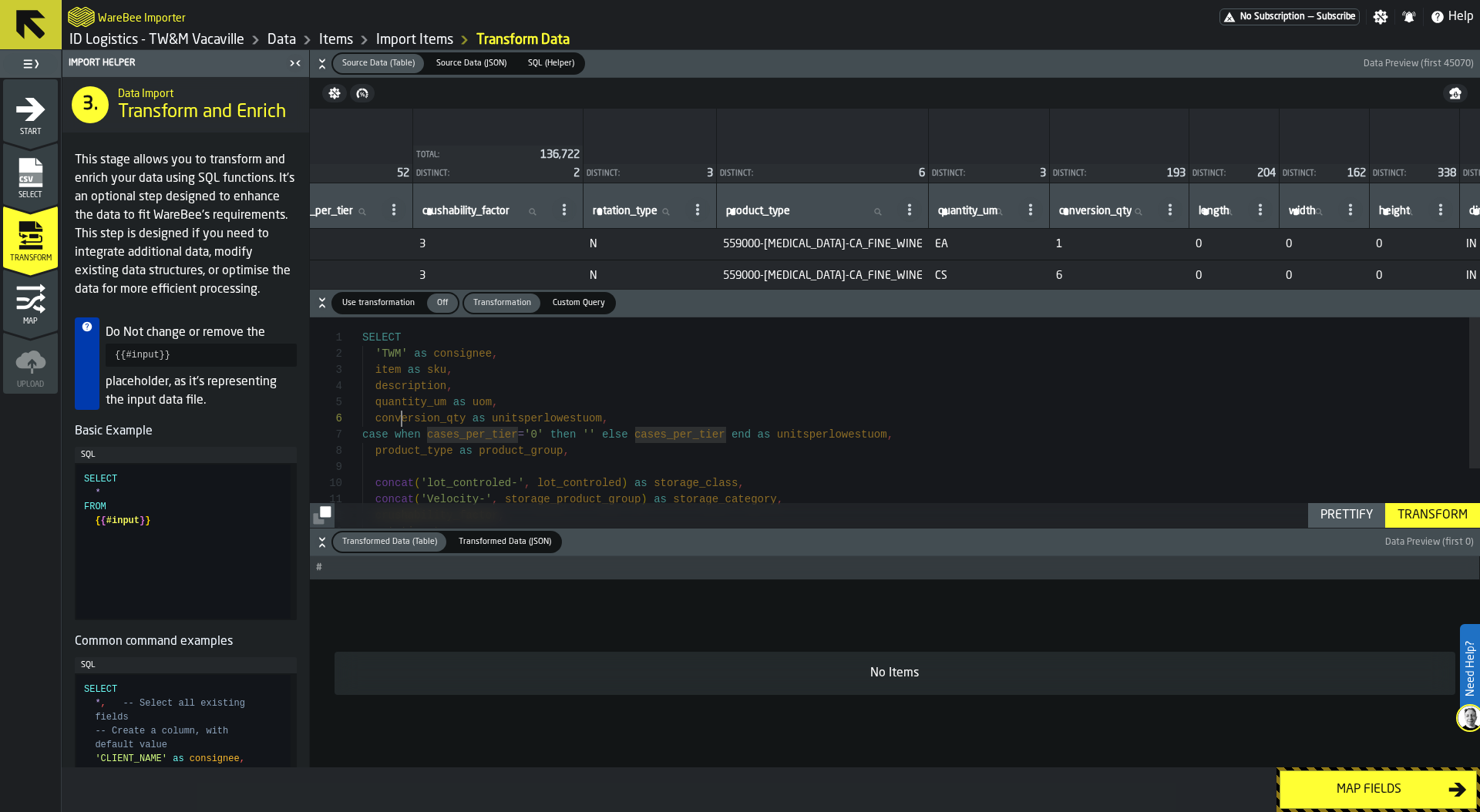
scroll to position [81, 0]
click at [399, 418] on div "SELECT item as sku , 'TWM' as consignee , rotation_type , description , concat …" at bounding box center [921, 463] width 1118 height 292
click at [461, 434] on div "SELECT item as sku , 'TWM' as consignee , rotation_type , description , concat …" at bounding box center [921, 463] width 1118 height 292
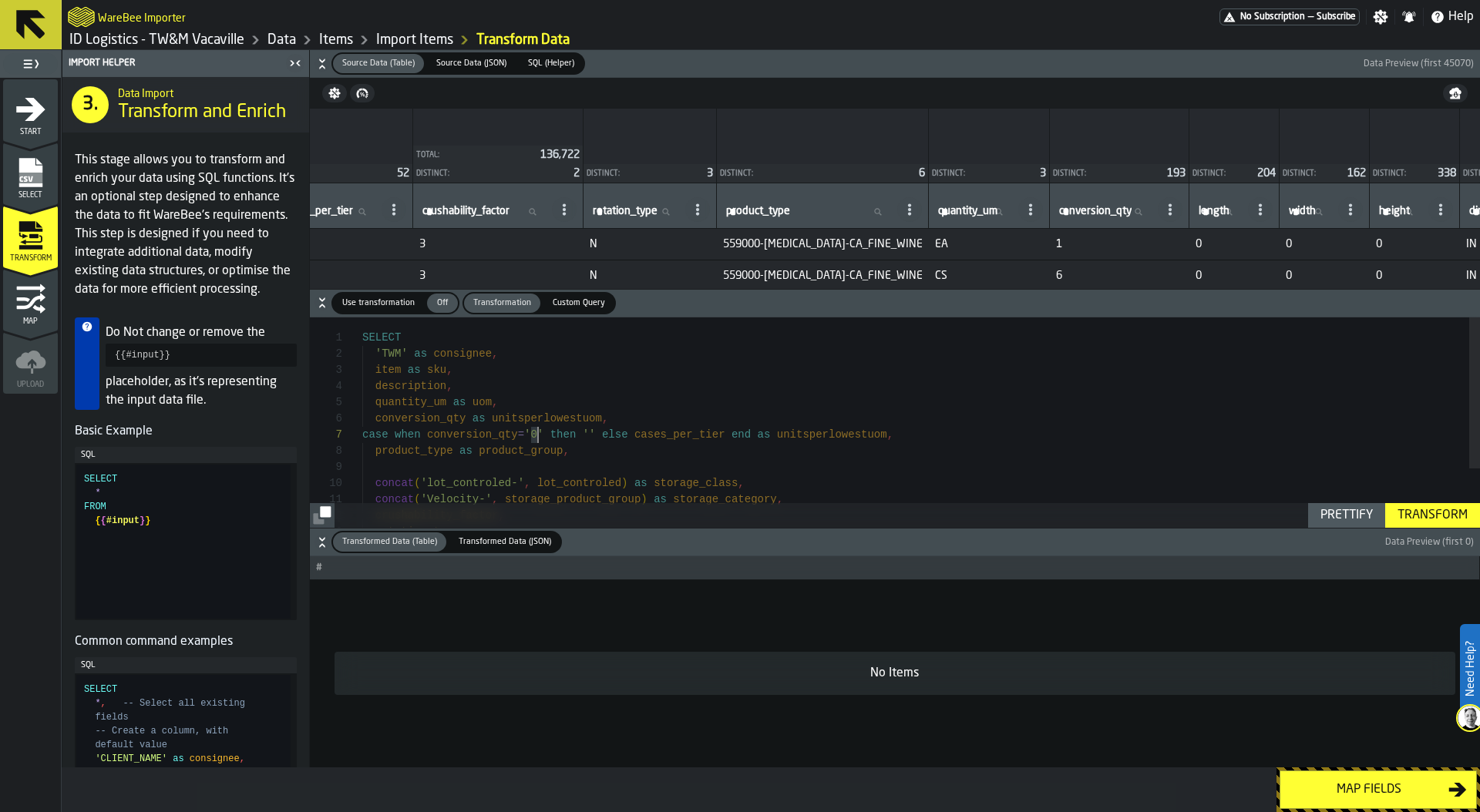
click at [534, 433] on div "SELECT item as sku , 'TWM' as consignee , rotation_type , description , concat …" at bounding box center [921, 463] width 1118 height 292
click at [664, 435] on div "SELECT item as sku , 'TWM' as consignee , rotation_type , description , concat …" at bounding box center [921, 463] width 1118 height 292
click at [1330, 512] on div "Prettify" at bounding box center [1346, 515] width 64 height 19
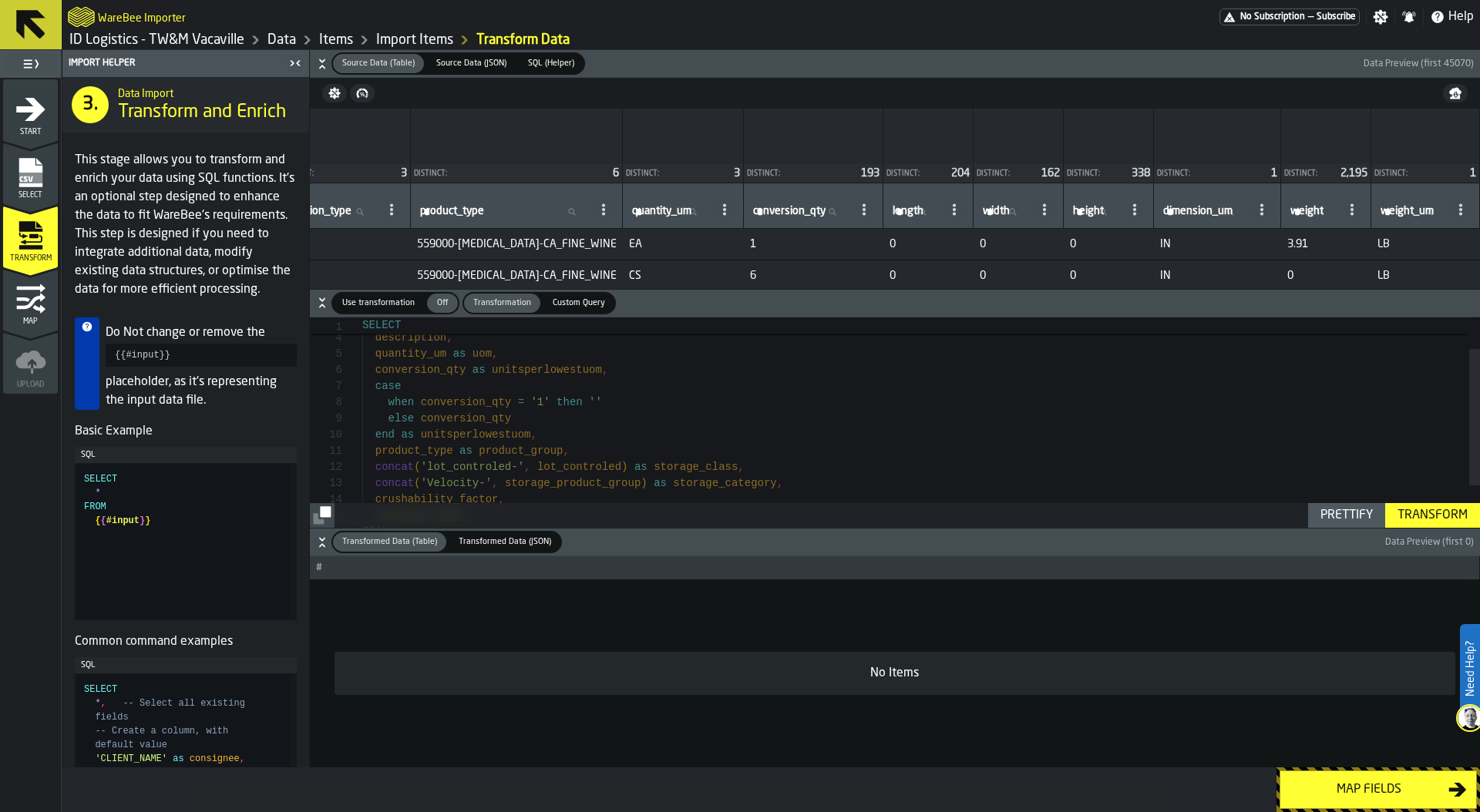
scroll to position [0, 1299]
click at [563, 452] on div "concat ( 'Velocity-' , storage_product_group ) as storage_category , product_ty…" at bounding box center [921, 446] width 1118 height 324
click at [455, 423] on div "concat ( 'Velocity-' , storage_product_group ) as storage_category , product_ty…" at bounding box center [921, 402] width 1118 height 389
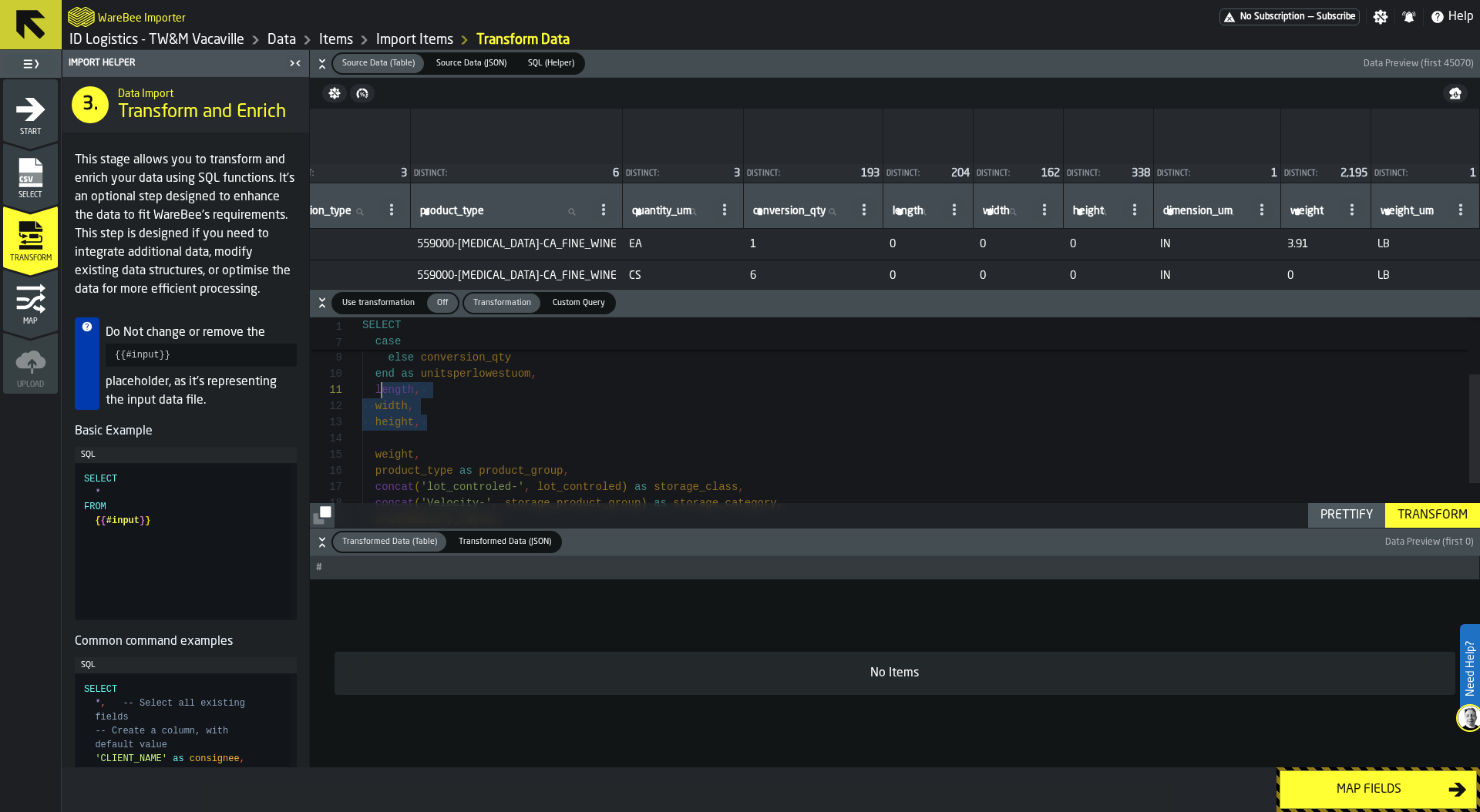
scroll to position [0, 0]
drag, startPoint x: 424, startPoint y: 418, endPoint x: 363, endPoint y: 392, distance: 66.3
click at [363, 392] on div "concat ( 'Velocity-' , storage_product_group ) as storage_category , product_ty…" at bounding box center [921, 411] width 1118 height 405
click at [430, 439] on div "concat ( 'Velocity-' , storage_product_group ) as storage_category , product_ty…" at bounding box center [921, 411] width 1118 height 405
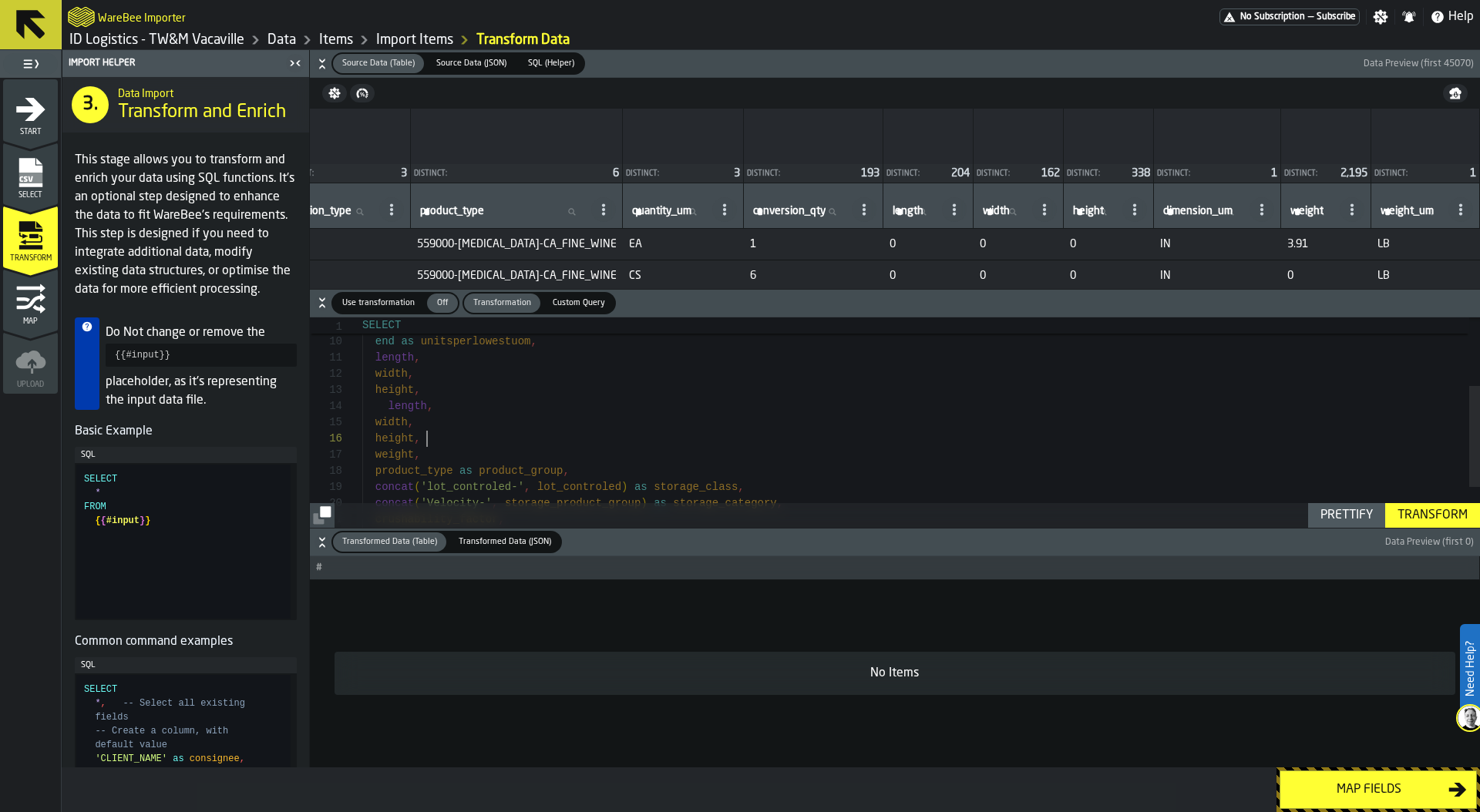
click at [434, 394] on div "product_type as product_group , concat ( 'lot_controled-' , lot_controled ) as …" at bounding box center [921, 394] width 1118 height 438
click at [434, 394] on div "product_type as product_group , concat ( 'lot_controled-' , lot_controled ) as …" at bounding box center [921, 406] width 1118 height 438
click at [436, 404] on div "product_type as product_group , concat ( 'lot_controled-' , lot_controled ) as …" at bounding box center [921, 406] width 1118 height 438
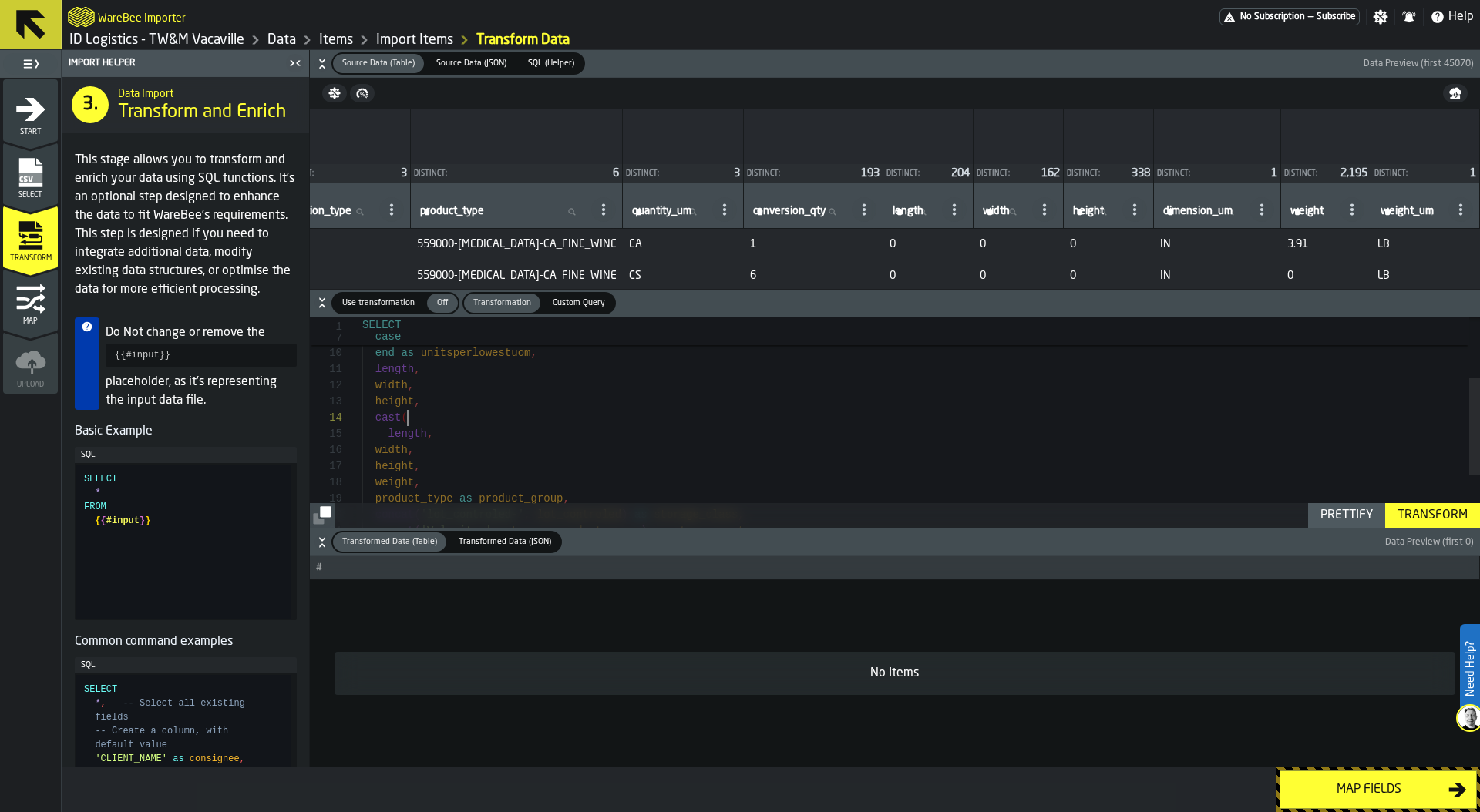
click at [426, 435] on div "product_type as product_group , concat ( 'lot_controled-' , lot_controled ) as …" at bounding box center [921, 414] width 1118 height 454
drag, startPoint x: 435, startPoint y: 434, endPoint x: 498, endPoint y: 438, distance: 63.1
click at [498, 438] on div "product_type as product_group , concat ( 'lot_controled-' , lot_controled ) as …" at bounding box center [921, 414] width 1118 height 454
click at [373, 451] on div "product_type as product_group , concat ( 'lot_controled-' , lot_controled ) as …" at bounding box center [921, 414] width 1118 height 454
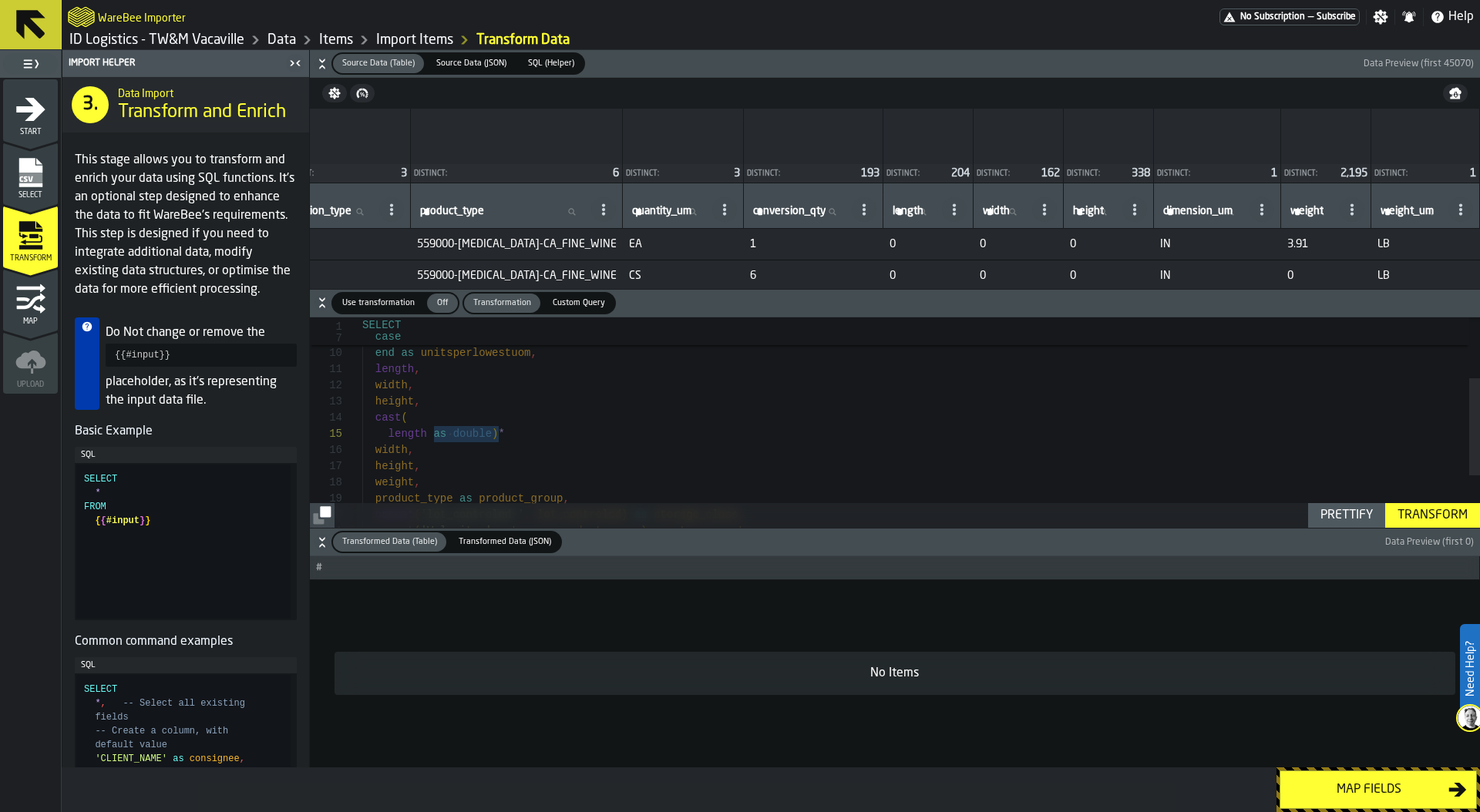
scroll to position [81, 0]
drag, startPoint x: 442, startPoint y: 435, endPoint x: 466, endPoint y: 440, distance: 24.5
click at [466, 440] on div "product_type as product_group , concat ( 'lot_controled-' , lot_controled ) as …" at bounding box center [921, 402] width 1118 height 454
click at [374, 455] on div "product_type as product_group , concat ( 'lot_controled-' , lot_controled ) as …" at bounding box center [921, 402] width 1118 height 454
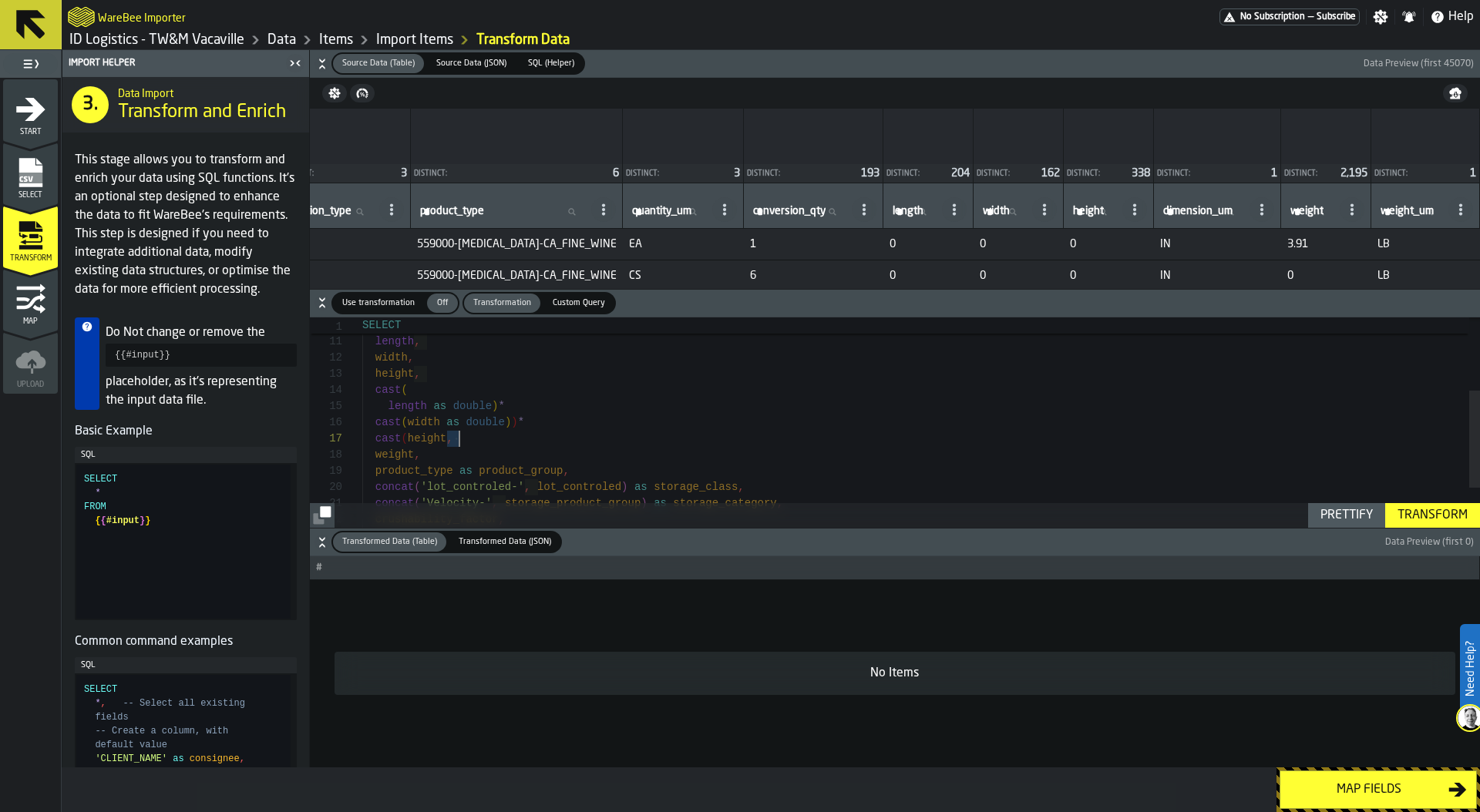
drag, startPoint x: 445, startPoint y: 439, endPoint x: 460, endPoint y: 439, distance: 15.0
click at [460, 439] on div "product_type as product_group , concat ( 'lot_controled-' , lot_controled ) as …" at bounding box center [921, 386] width 1118 height 454
click at [528, 434] on div "product_type as product_group , concat ( 'lot_controled-' , lot_controled ) as …" at bounding box center [921, 386] width 1118 height 454
click at [1325, 510] on div "Prettify" at bounding box center [1346, 515] width 64 height 19
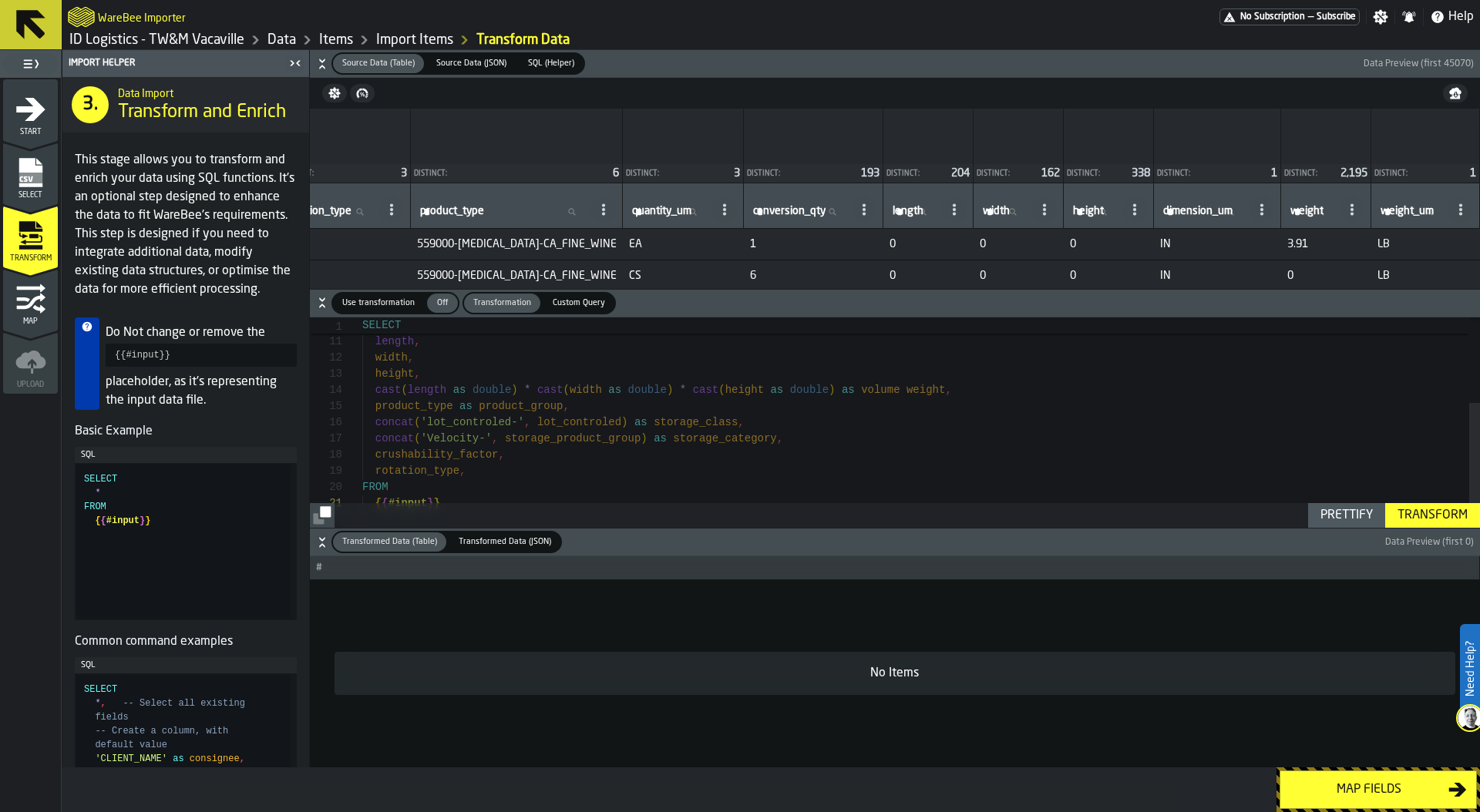
scroll to position [49, 0]
click at [902, 396] on div "rotation_type , FROM end as unitsperlowestuom , length , width , height , crush…" at bounding box center [921, 354] width 1118 height 389
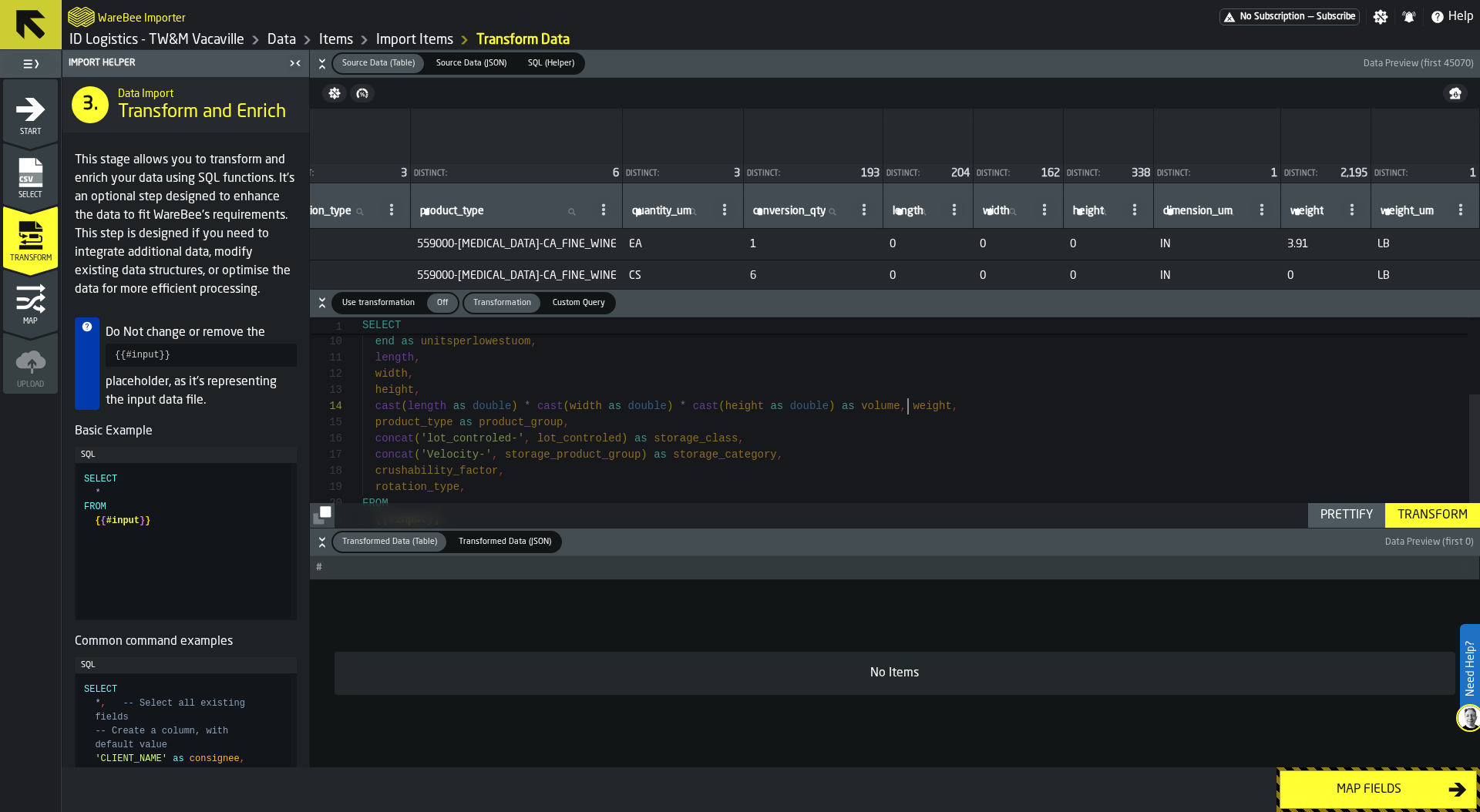
click at [1357, 511] on div "Prettify" at bounding box center [1346, 515] width 64 height 19
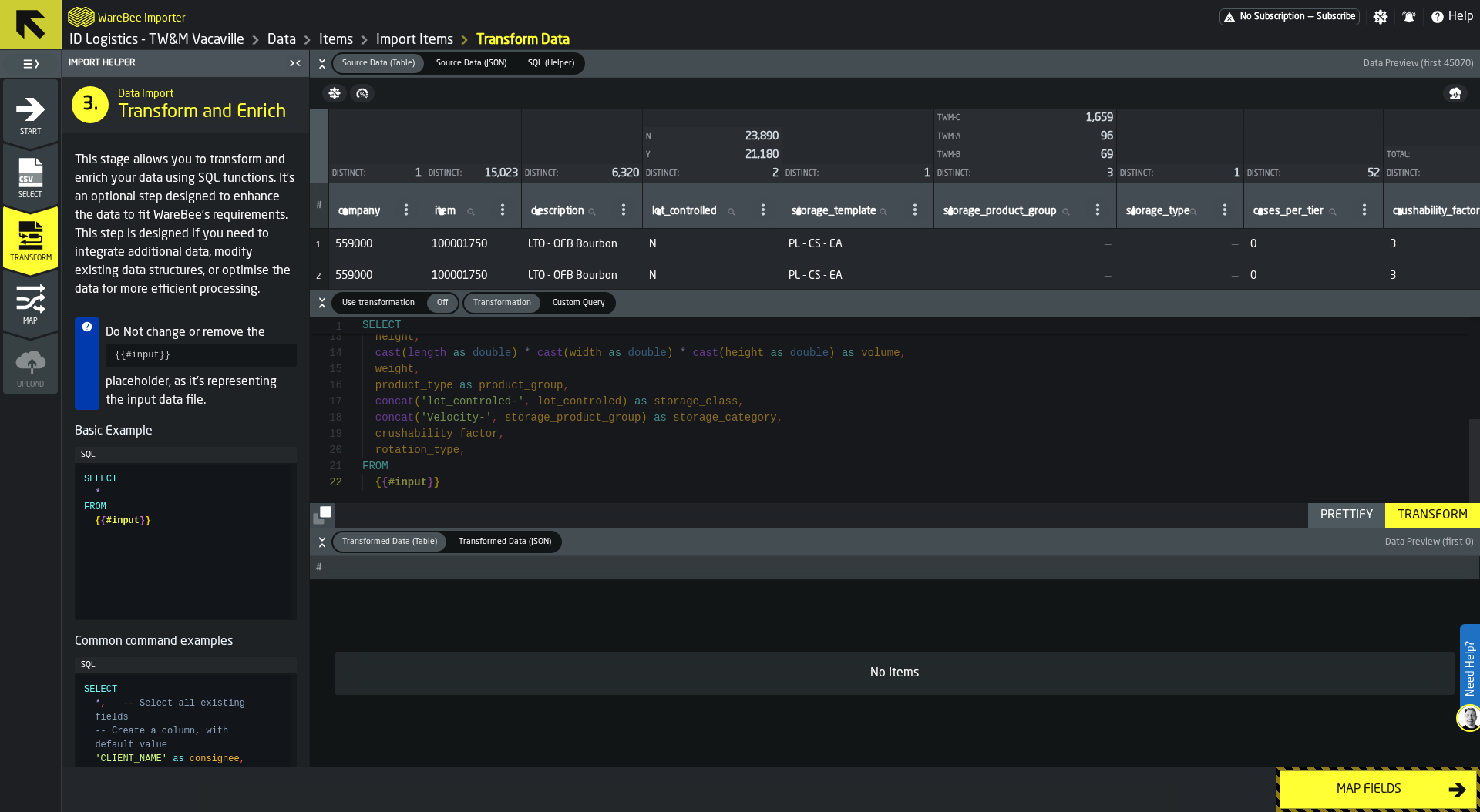
scroll to position [9, 0]
click at [495, 453] on div "crushability_factor , rotation_type , width , height , concat ( 'Velocity-' , s…" at bounding box center [921, 325] width 1118 height 405
click at [1323, 512] on div "Prettify" at bounding box center [1346, 515] width 64 height 19
click at [1456, 499] on div "crushability_factor , rotation_type width , height , concat ( 'Velocity-' , sto…" at bounding box center [921, 325] width 1118 height 405
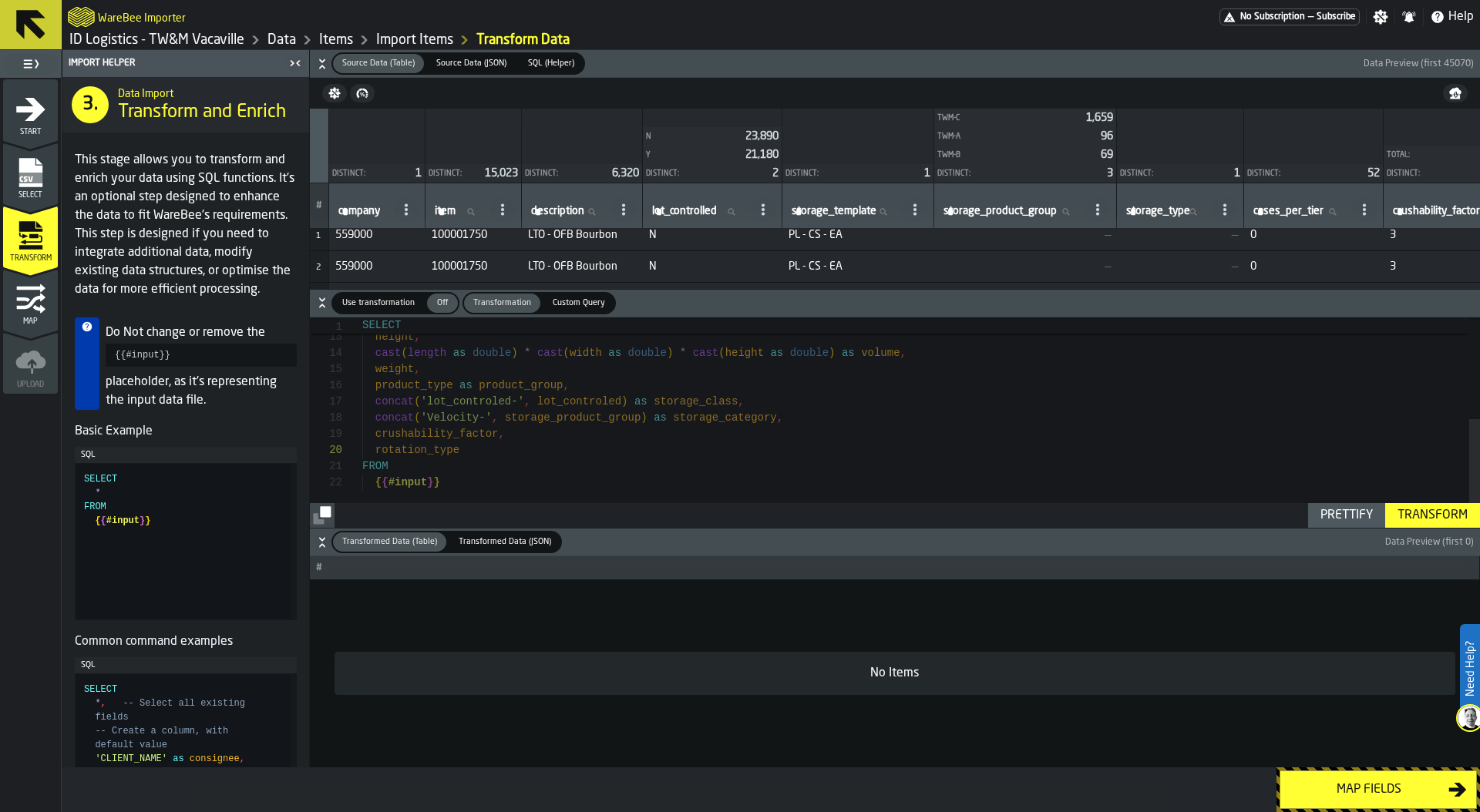
scroll to position [16, 0]
click at [1424, 528] on button "Transformed Data (Table) Transformed Data (Table) Transformed Data (JSON) Trans…" at bounding box center [895, 542] width 1170 height 28
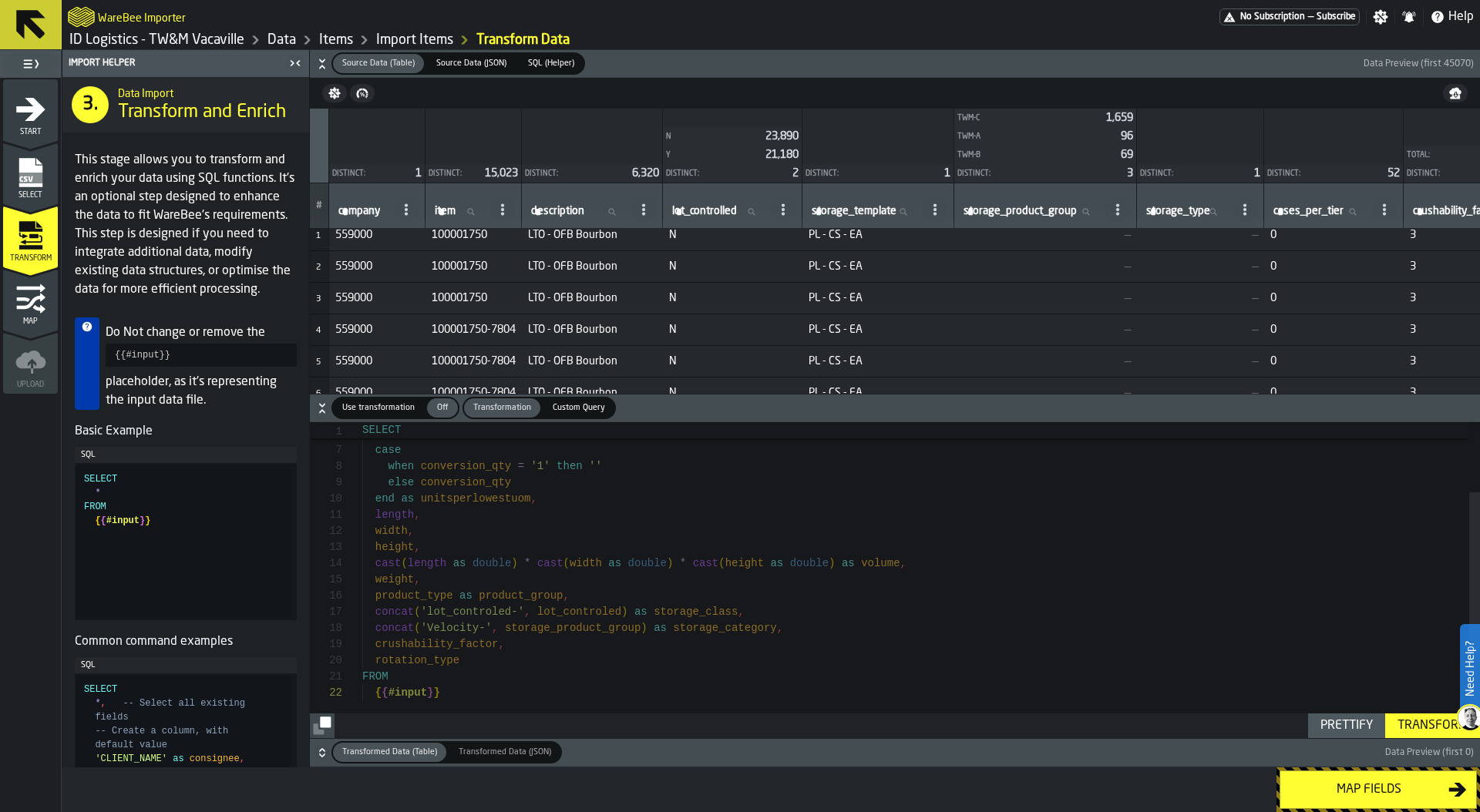
click at [1422, 732] on div "Transform" at bounding box center [1432, 726] width 82 height 19
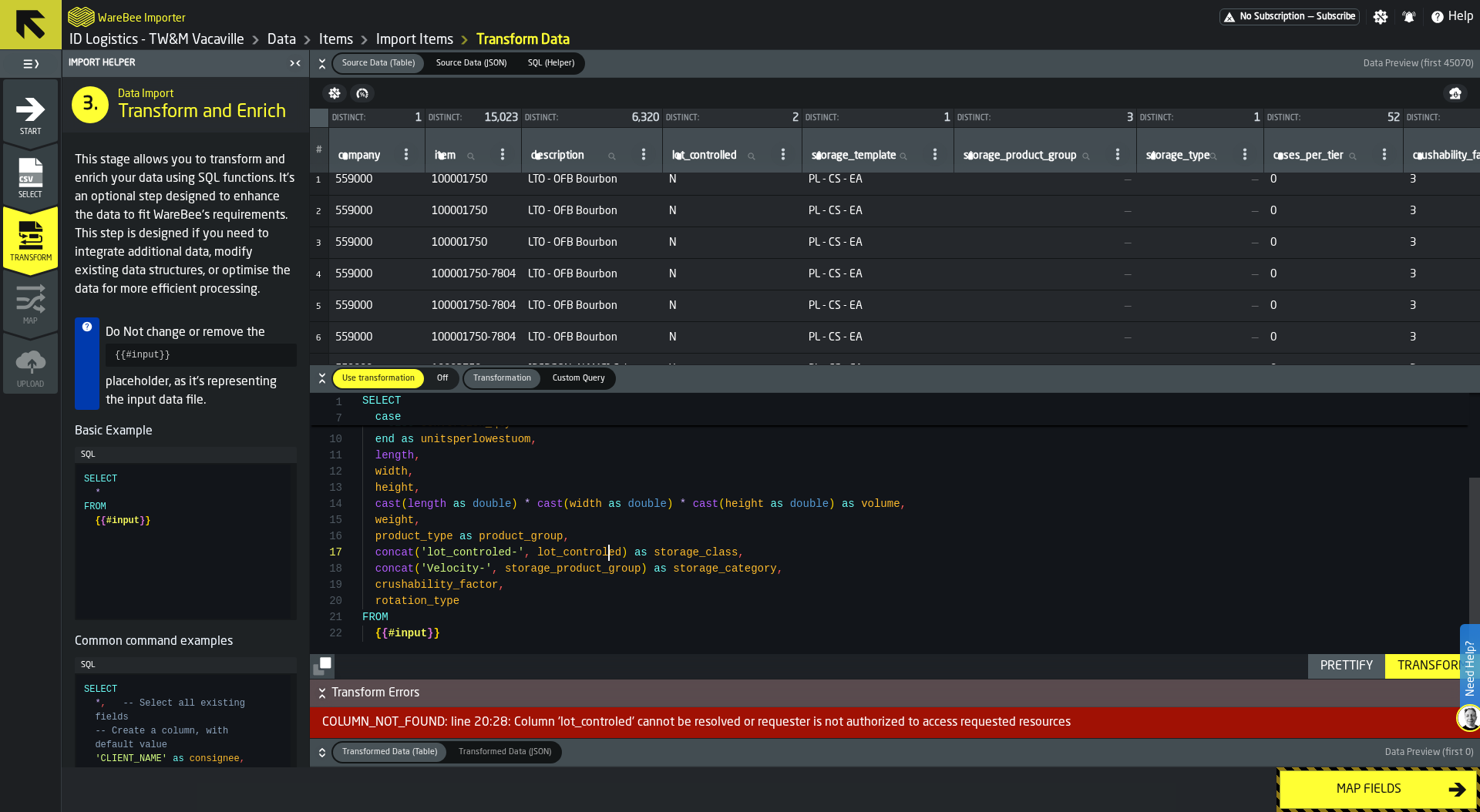
click at [606, 549] on div "width , height , weight , product_type as product_group , concat ( 'lot_control…" at bounding box center [921, 476] width 1118 height 405
type textarea "**********"
click at [1418, 668] on div "Transform" at bounding box center [1432, 666] width 82 height 19
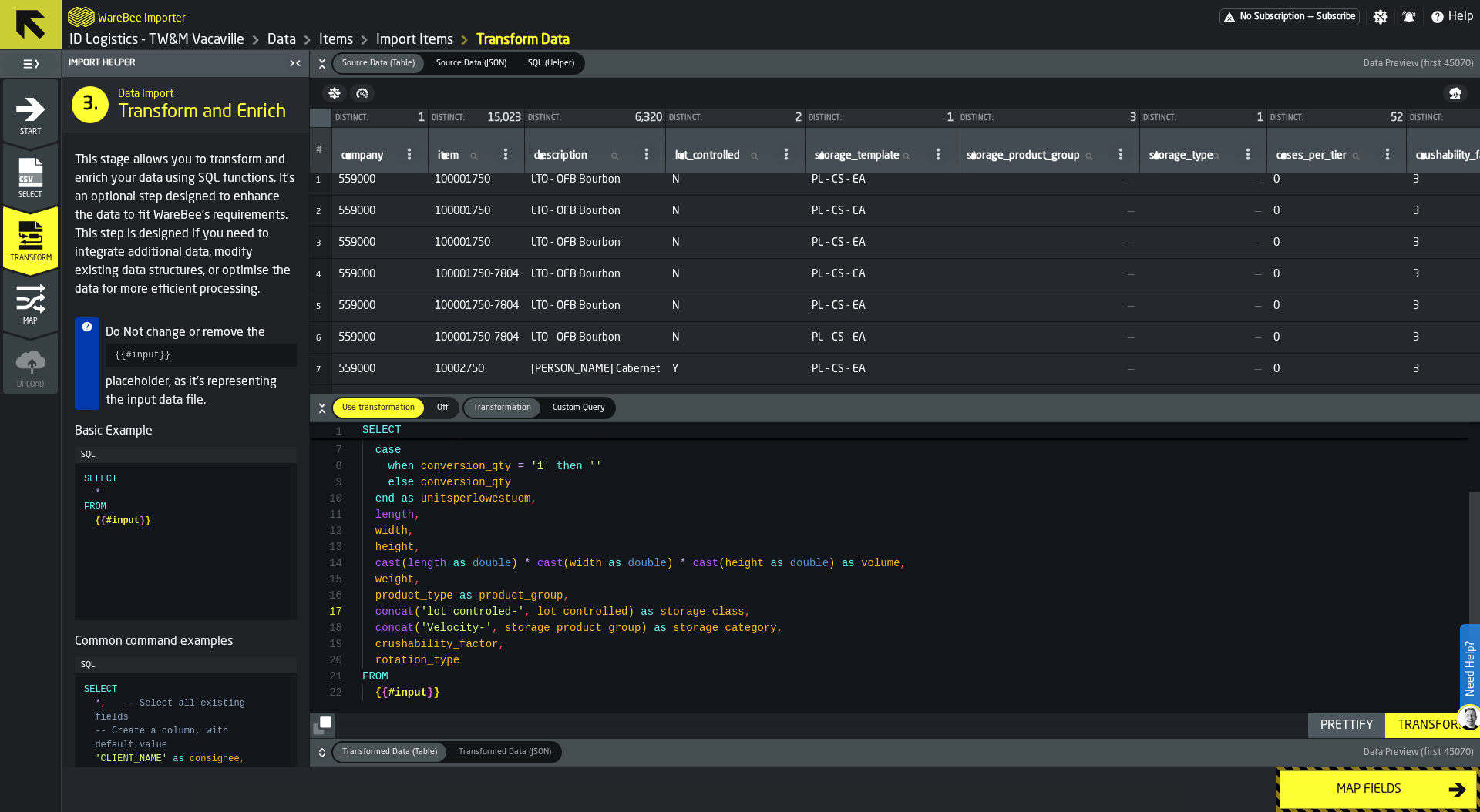
click at [324, 751] on icon "button-" at bounding box center [322, 752] width 16 height 16
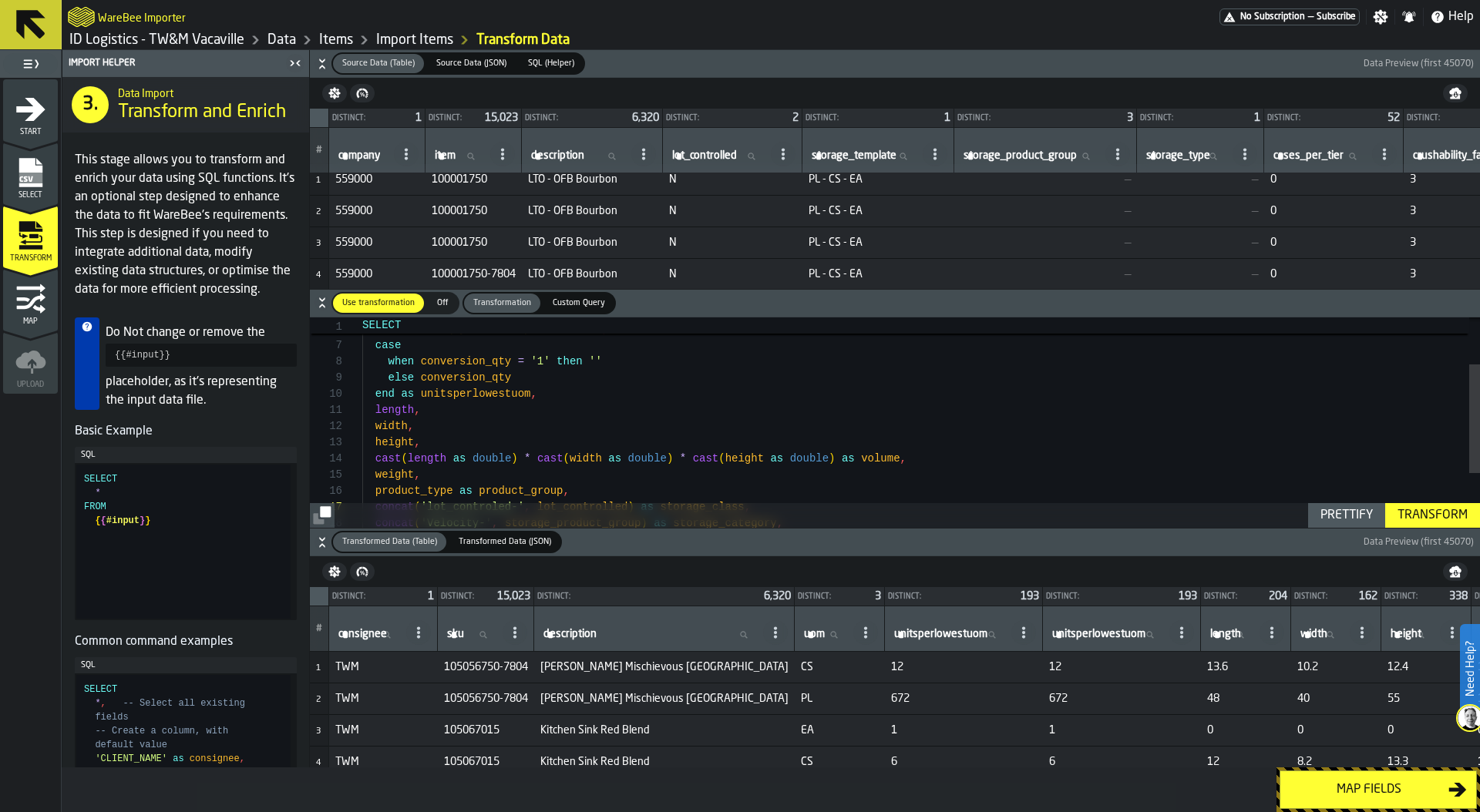
click at [1340, 783] on div "Map fields" at bounding box center [1369, 790] width 159 height 19
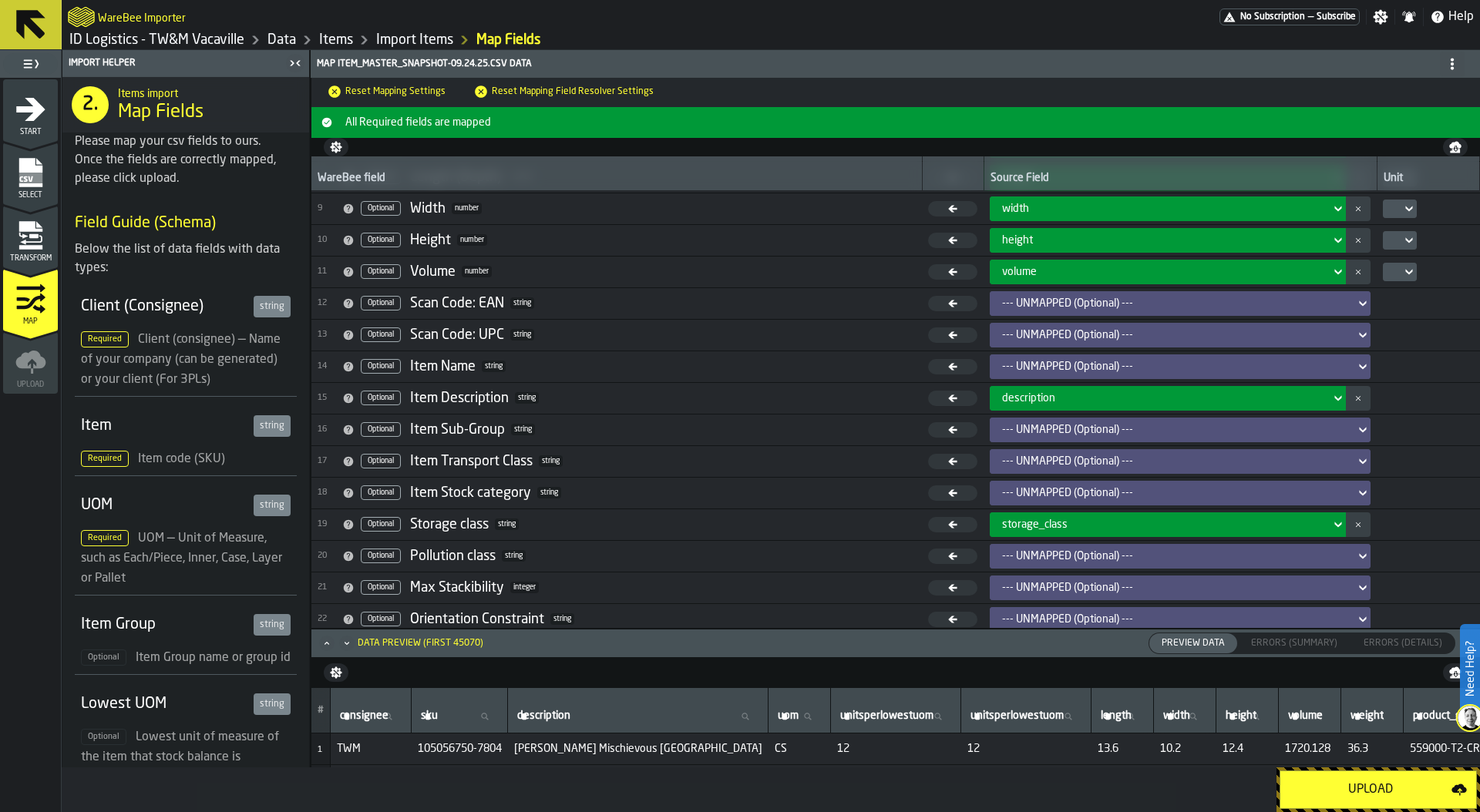
scroll to position [258, 0]
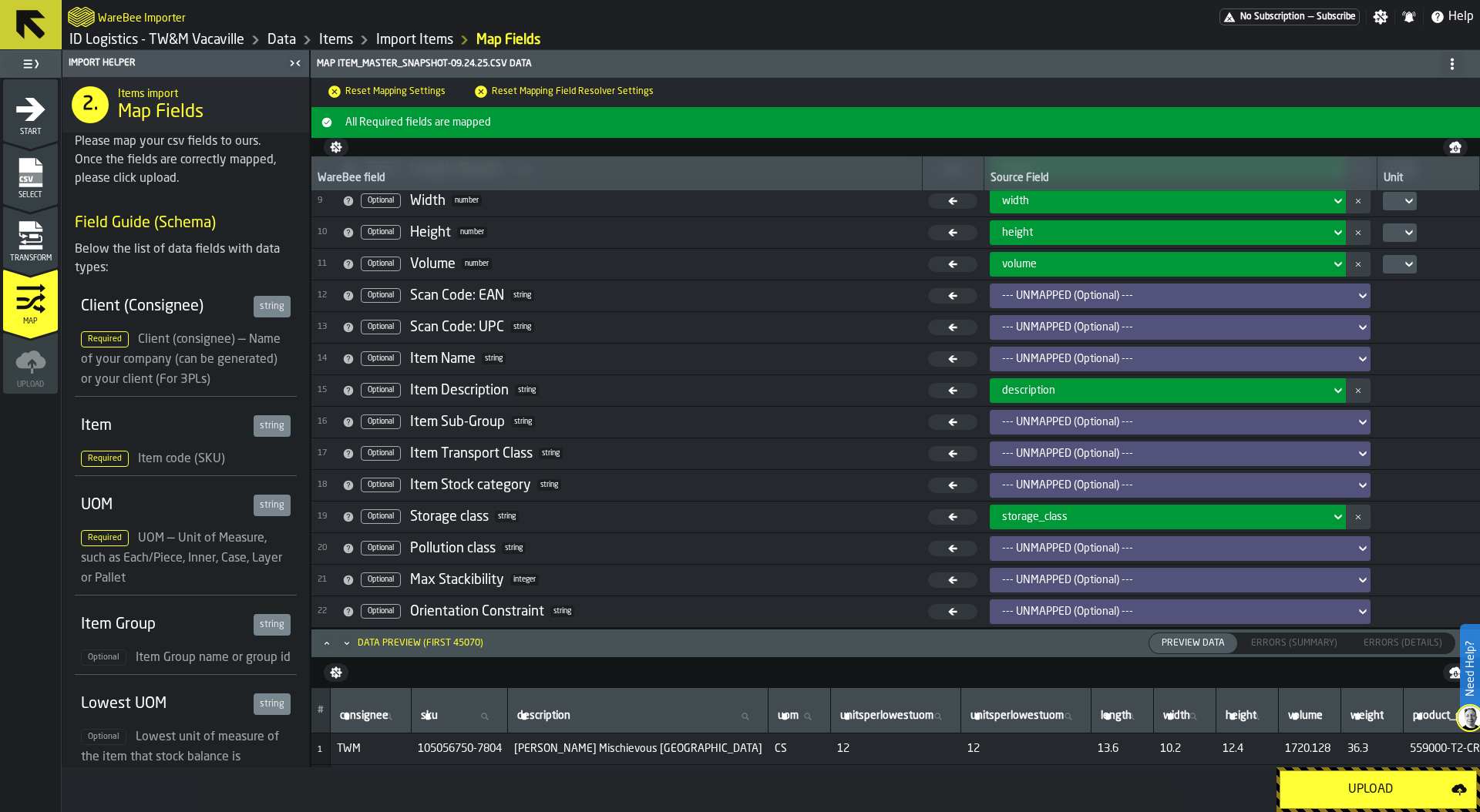
click at [1169, 355] on div "--- UNMAPPED (Optional) ---" at bounding box center [1175, 358] width 346 height 12
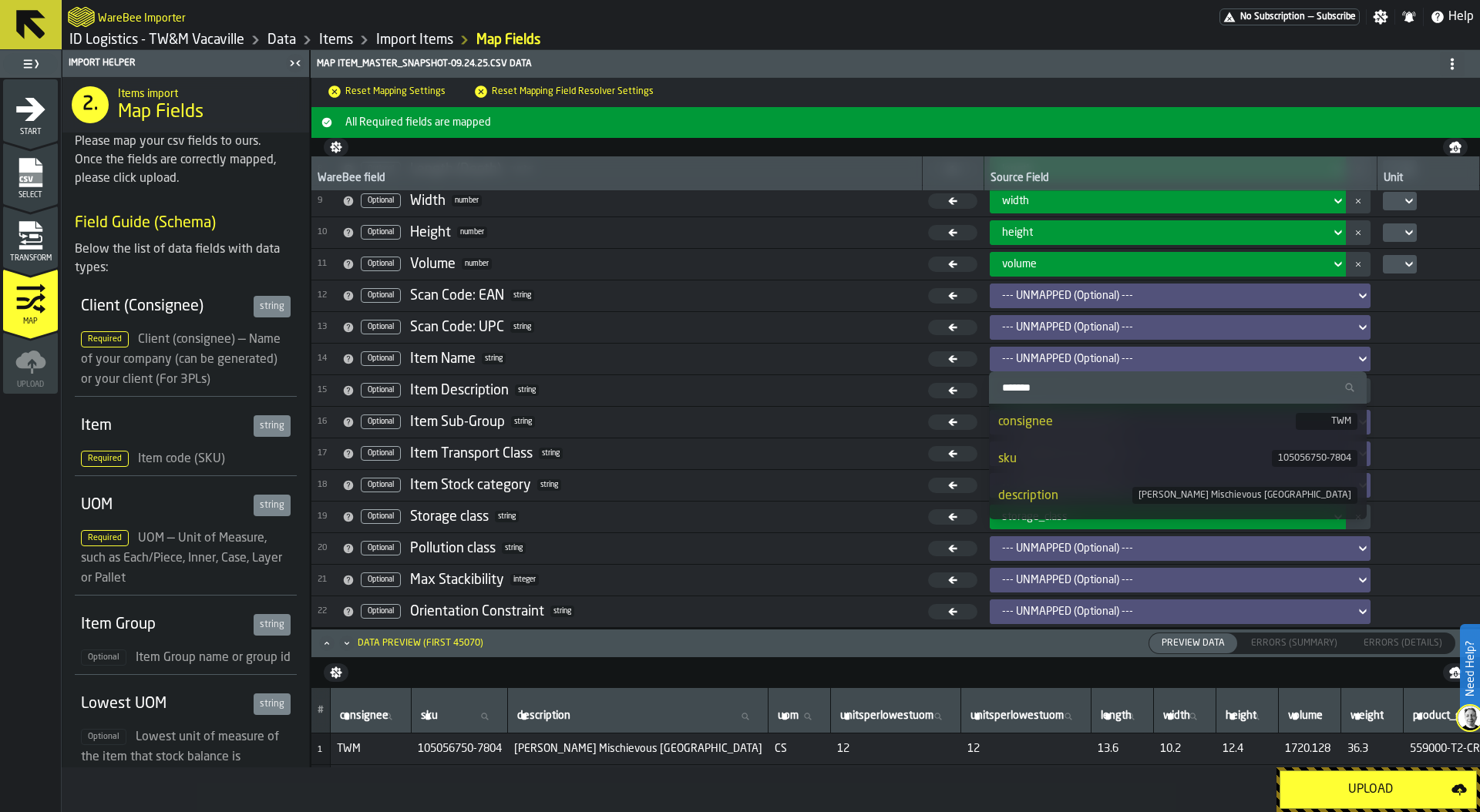
click at [1142, 385] on input "Search" at bounding box center [1177, 386] width 365 height 20
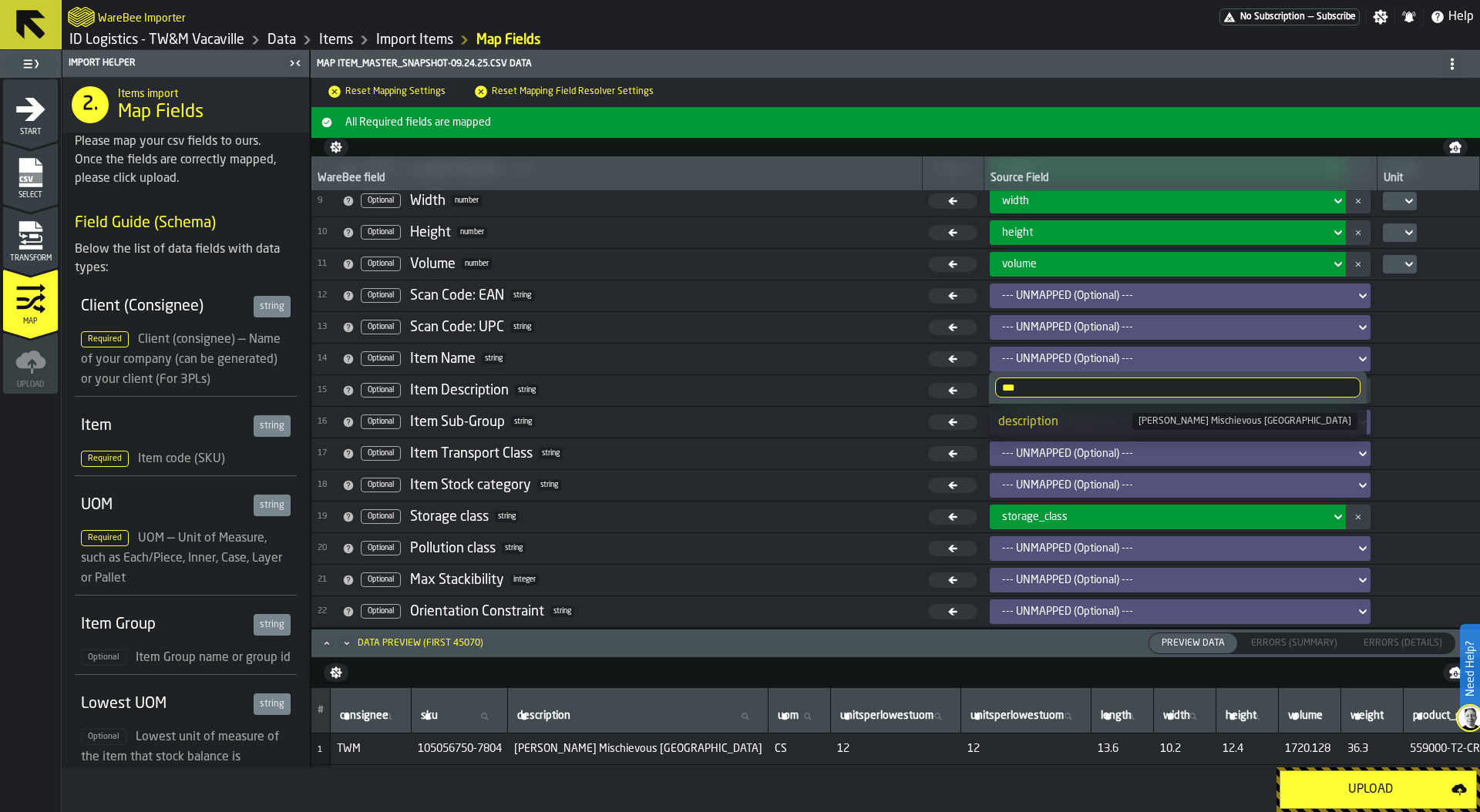
type input "***"
click at [1132, 419] on div "description" at bounding box center [1065, 422] width 134 height 19
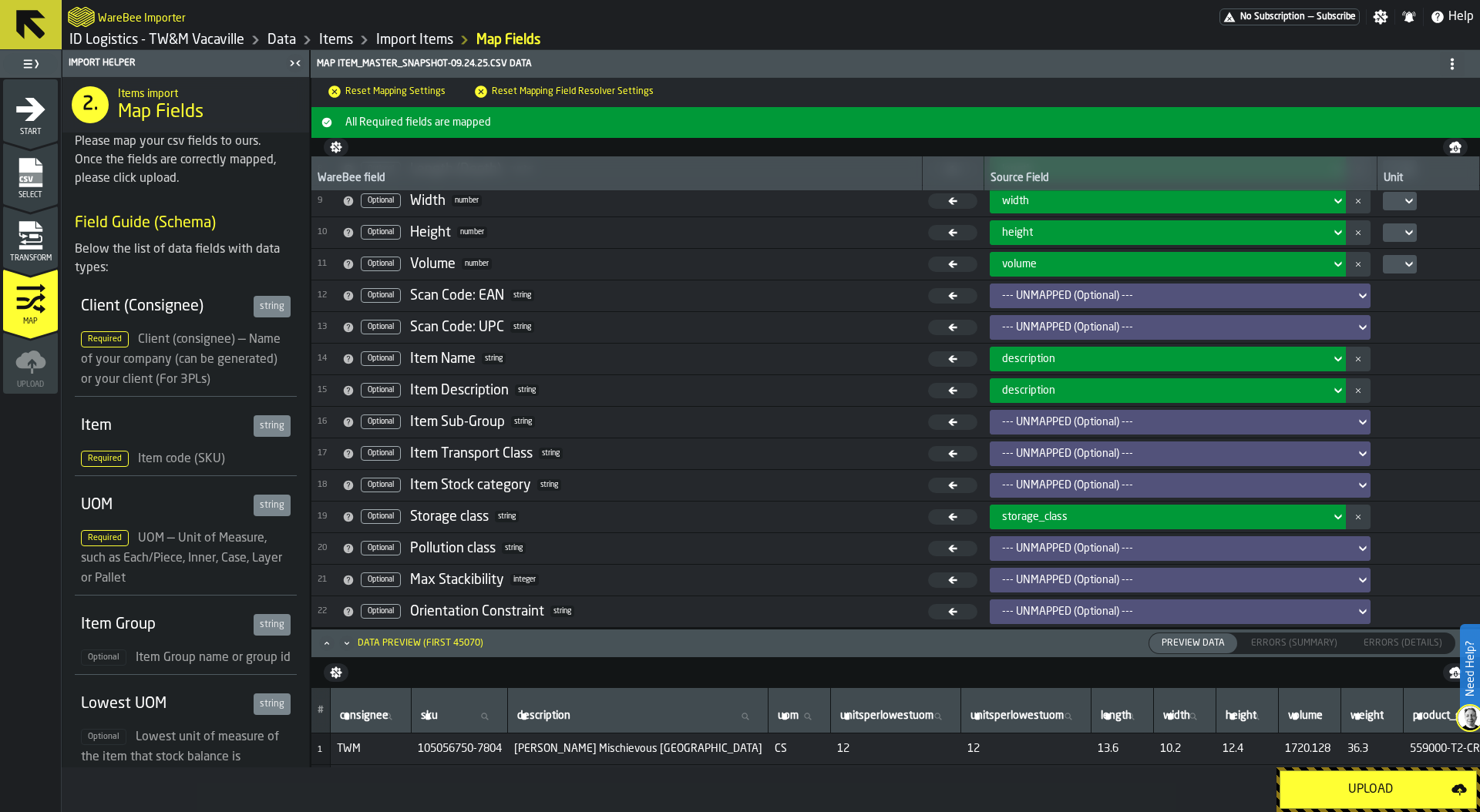
click at [1054, 473] on div "--- UNMAPPED (Optional) ---" at bounding box center [1180, 485] width 381 height 24
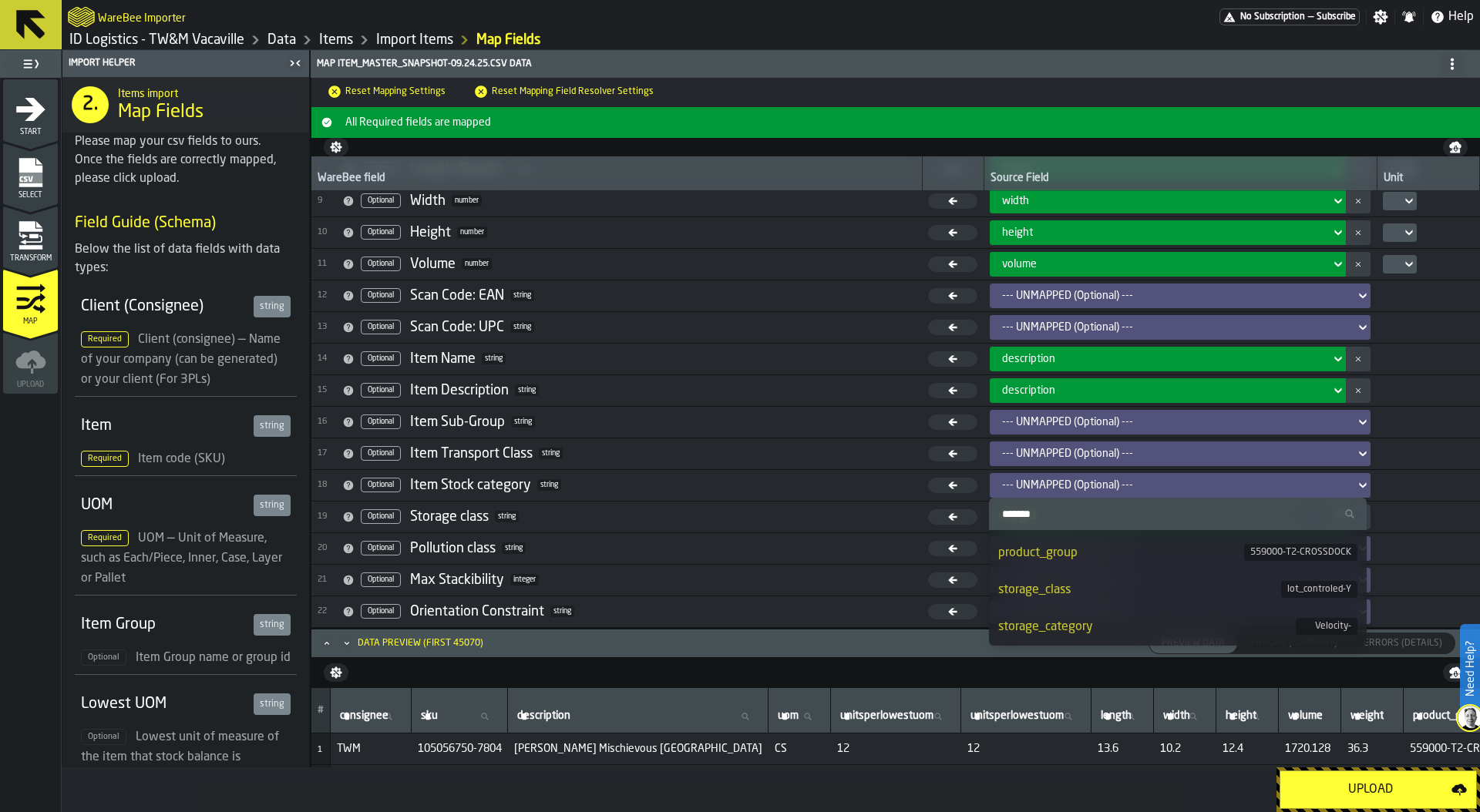
scroll to position [408, 0]
click at [1072, 584] on div "storage_class" at bounding box center [1139, 584] width 283 height 19
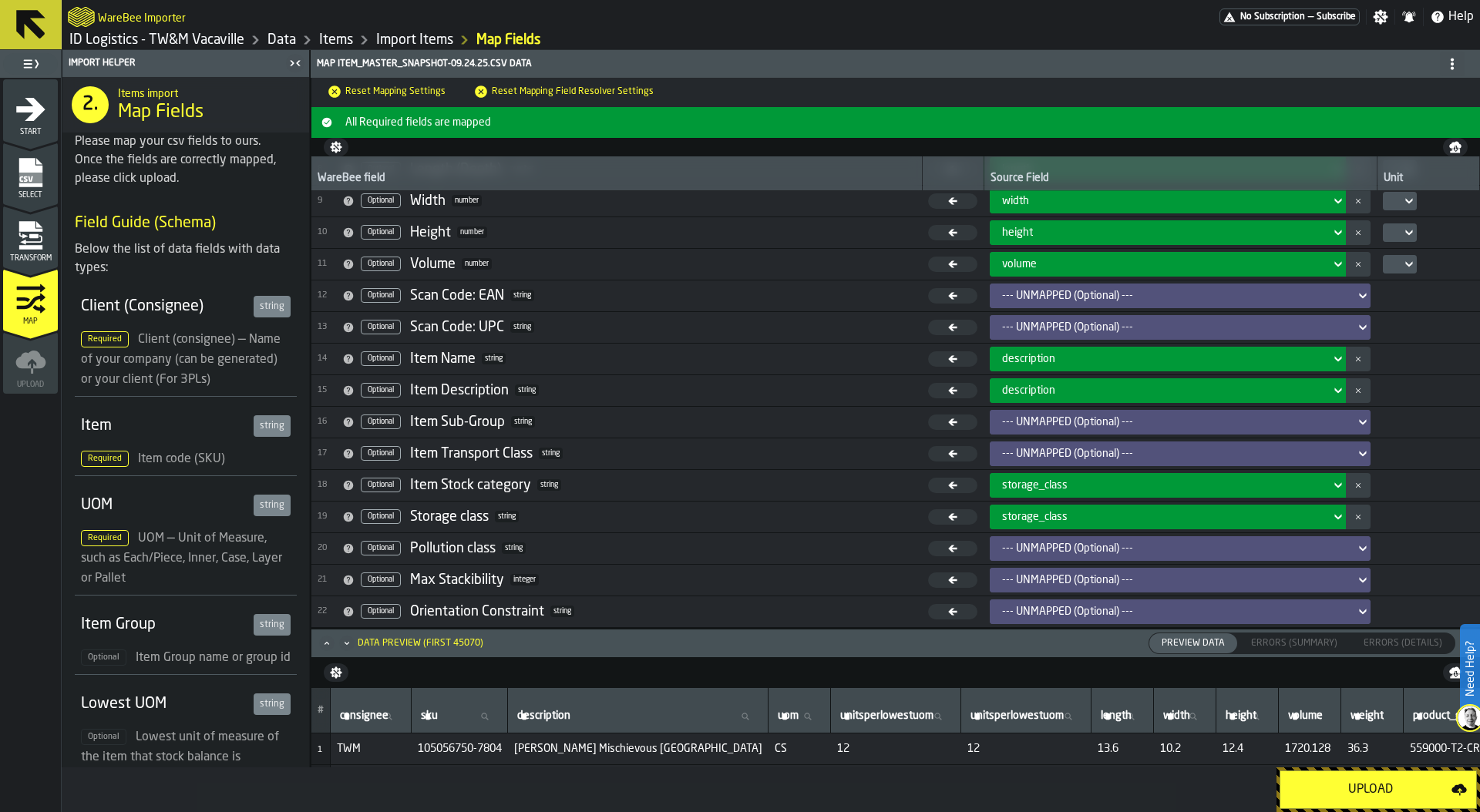
click at [1041, 481] on span "storage_class" at bounding box center [1035, 484] width 65 height 12
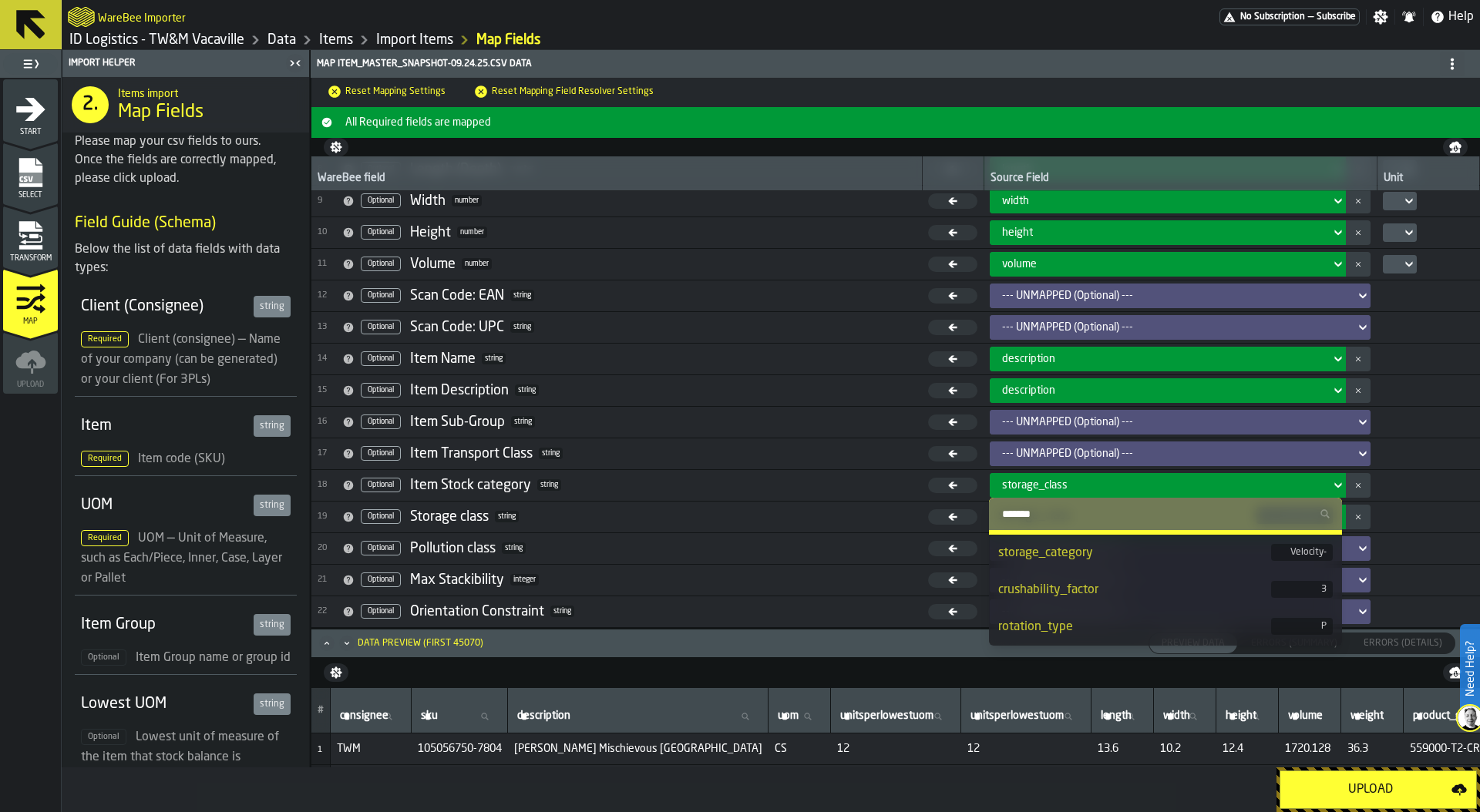
scroll to position [475, 0]
click at [1054, 558] on div "storage_category" at bounding box center [1135, 553] width 273 height 19
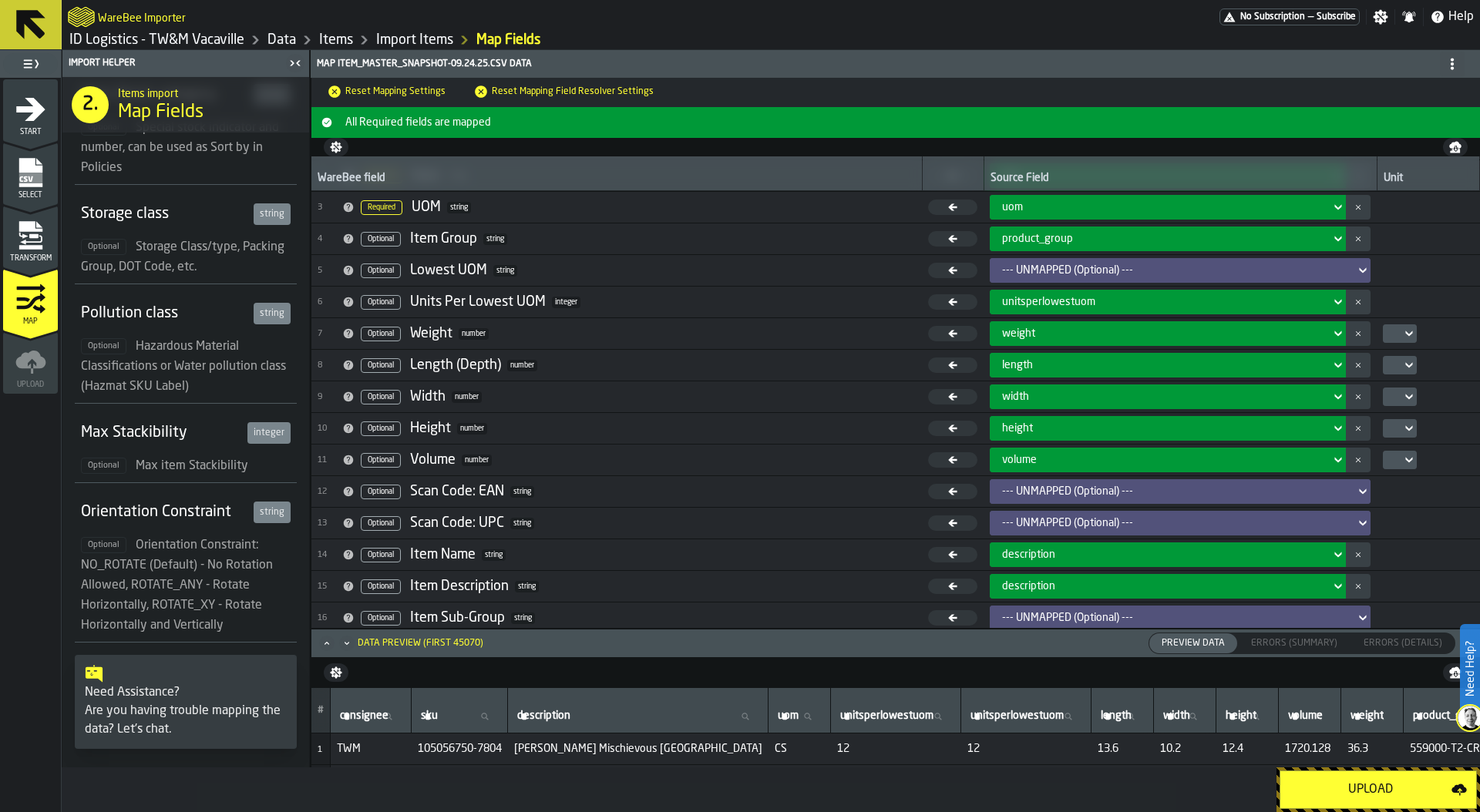
scroll to position [0, 0]
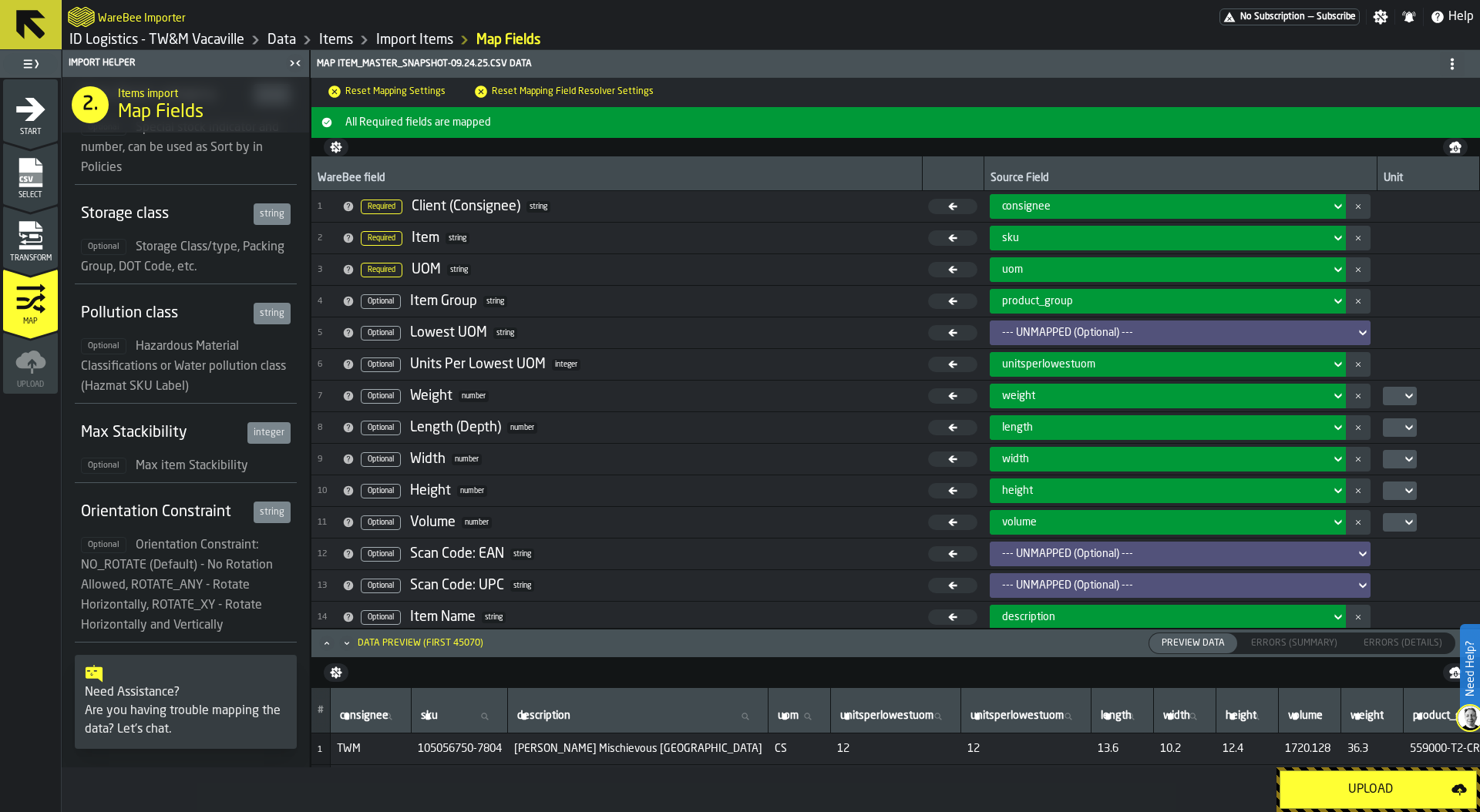
click at [33, 245] on icon "menu Transform" at bounding box center [30, 246] width 23 height 5
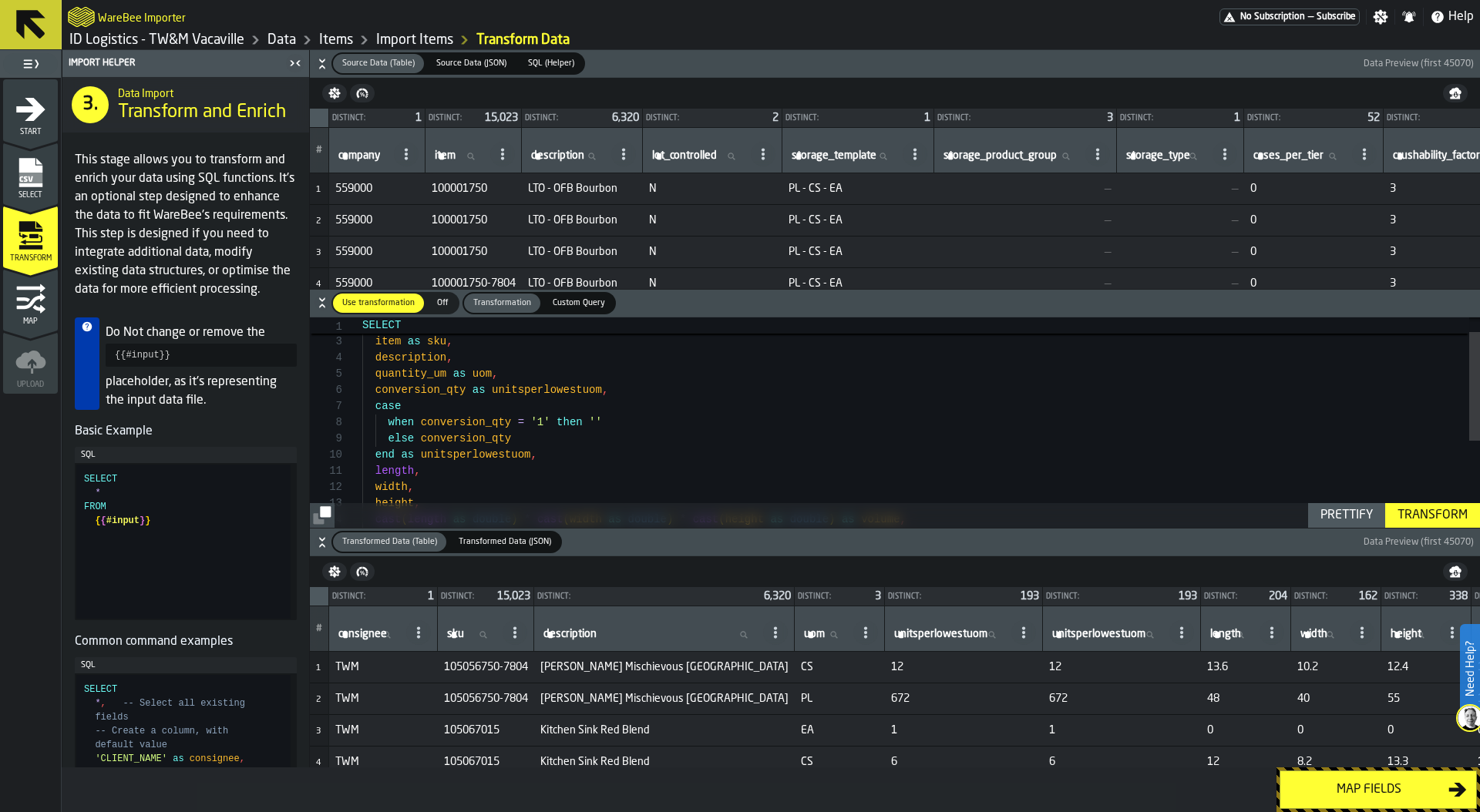
click at [468, 456] on div "width , height , length , end as unitsperlowestuom , else conversion_qty when c…" at bounding box center [921, 491] width 1118 height 405
click at [489, 439] on div "width , height , length , end as unitsperlowestuom , else conversion_qty when c…" at bounding box center [921, 491] width 1118 height 405
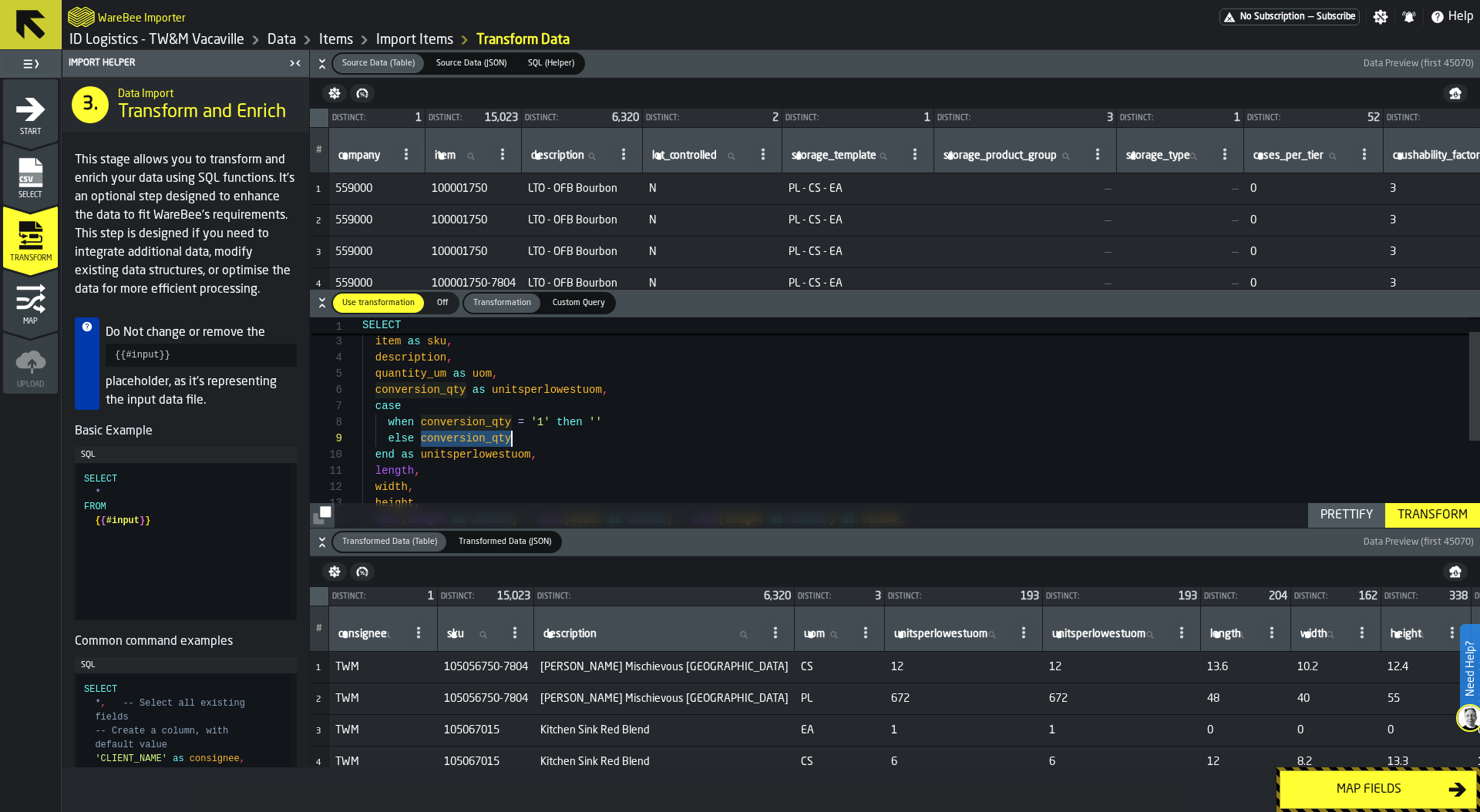
click at [489, 439] on div "width , height , length , end as unitsperlowestuom , else conversion_qty when c…" at bounding box center [921, 491] width 1118 height 405
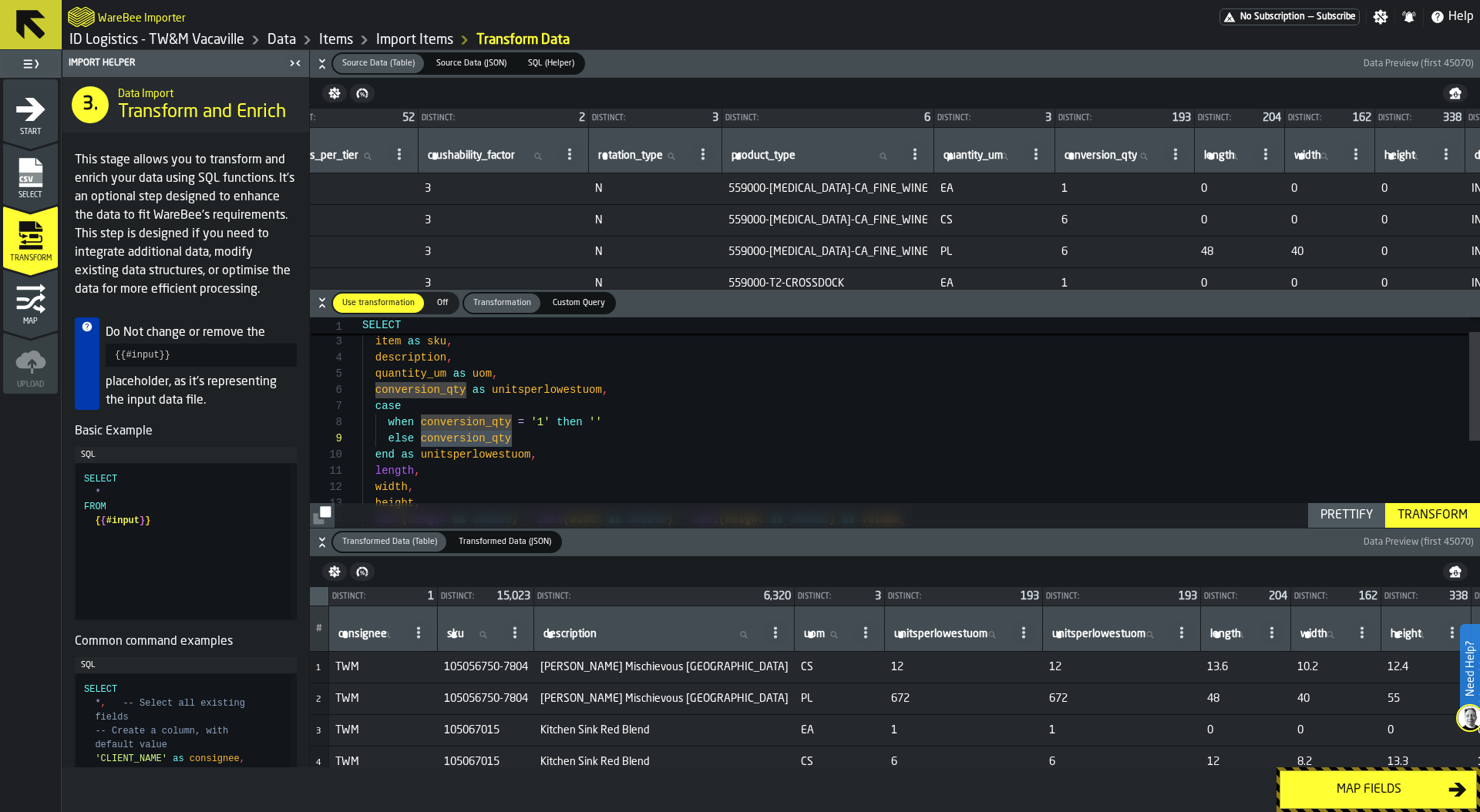
scroll to position [0, 920]
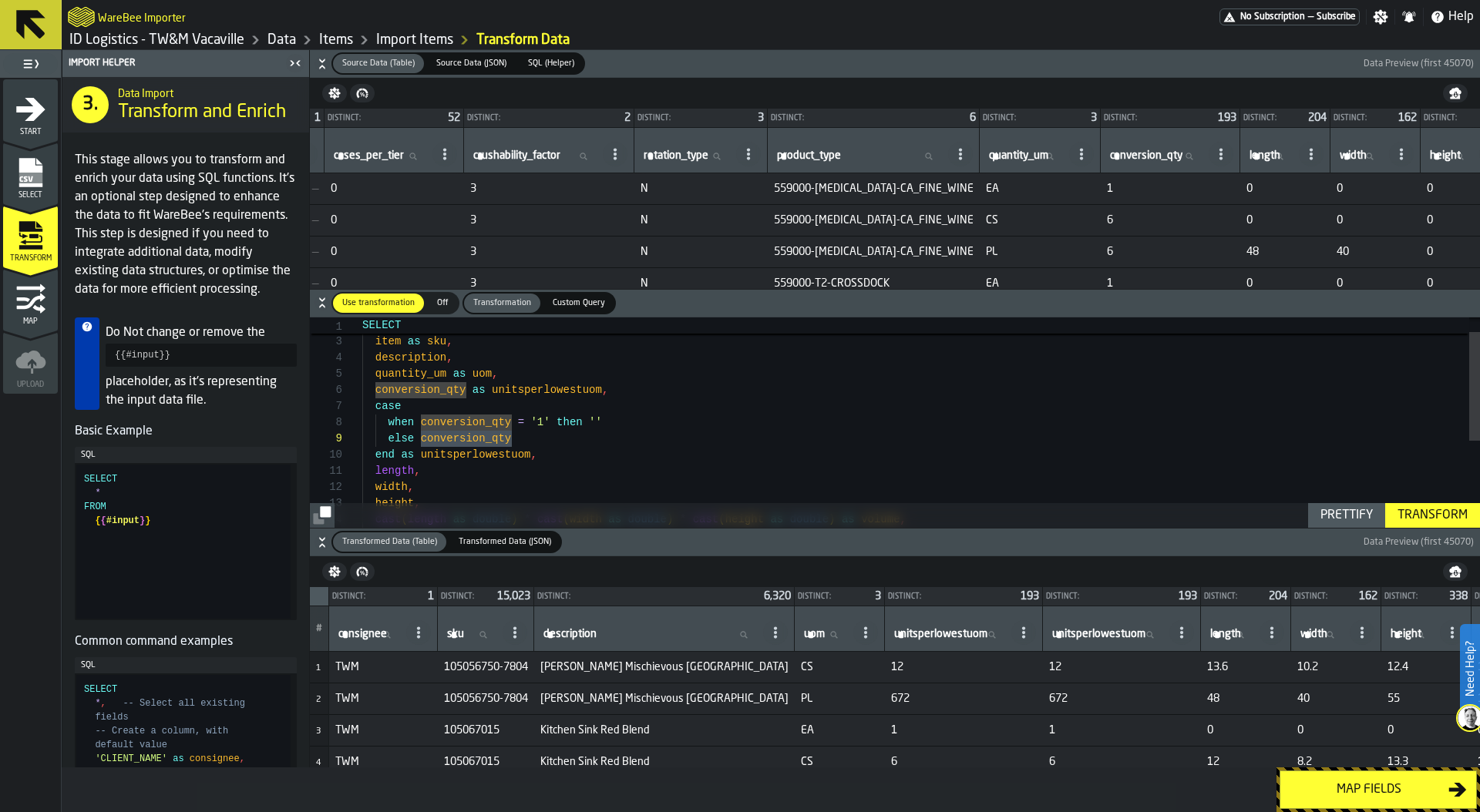
click at [460, 440] on div "width , height , length , end as unitsperlowestuom , else conversion_qty when c…" at bounding box center [921, 491] width 1118 height 405
click at [462, 440] on div "width , height , length , end as unitsperlowestuom , else conversion_qty when c…" at bounding box center [921, 491] width 1118 height 405
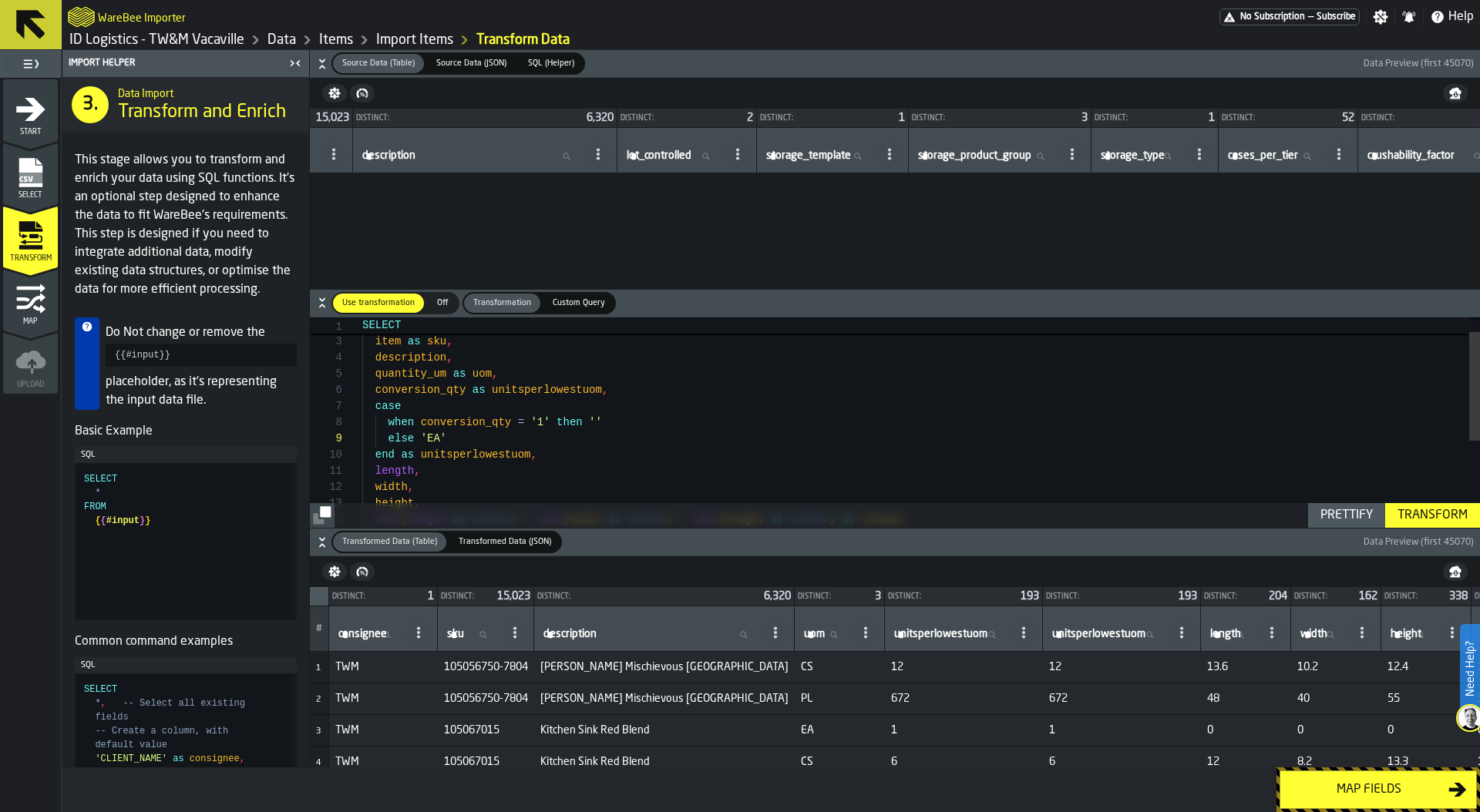
scroll to position [1081779, 186]
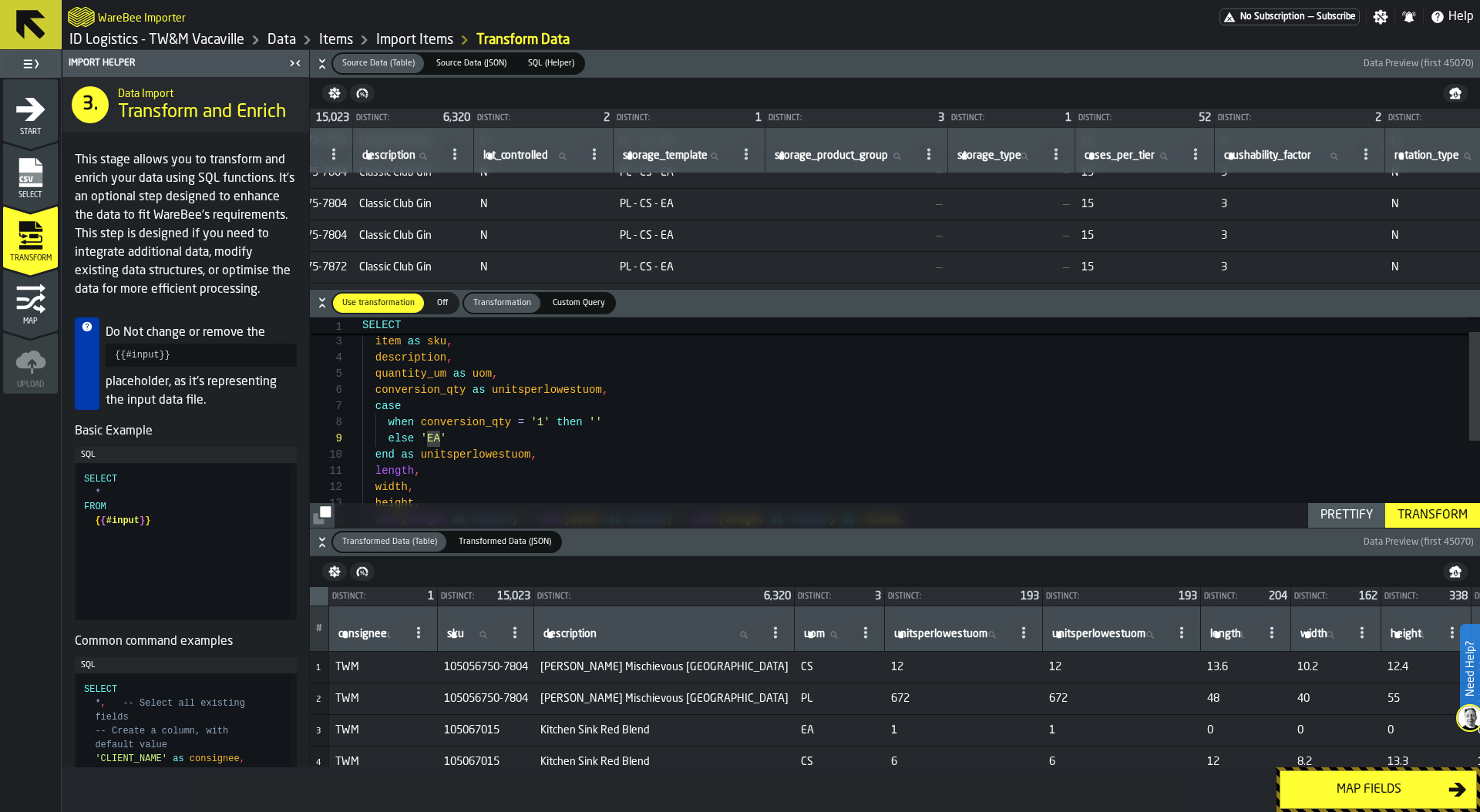
click at [1445, 518] on div "Transform" at bounding box center [1432, 515] width 82 height 19
click at [479, 455] on div "width , height , length , end as unitsperlowestuom , else 'EA ' when conversion…" at bounding box center [921, 491] width 1118 height 405
click at [479, 455] on div "width , height , length , end as unitsperlowestuom , else 'EA' when conversion_…" at bounding box center [921, 491] width 1118 height 405
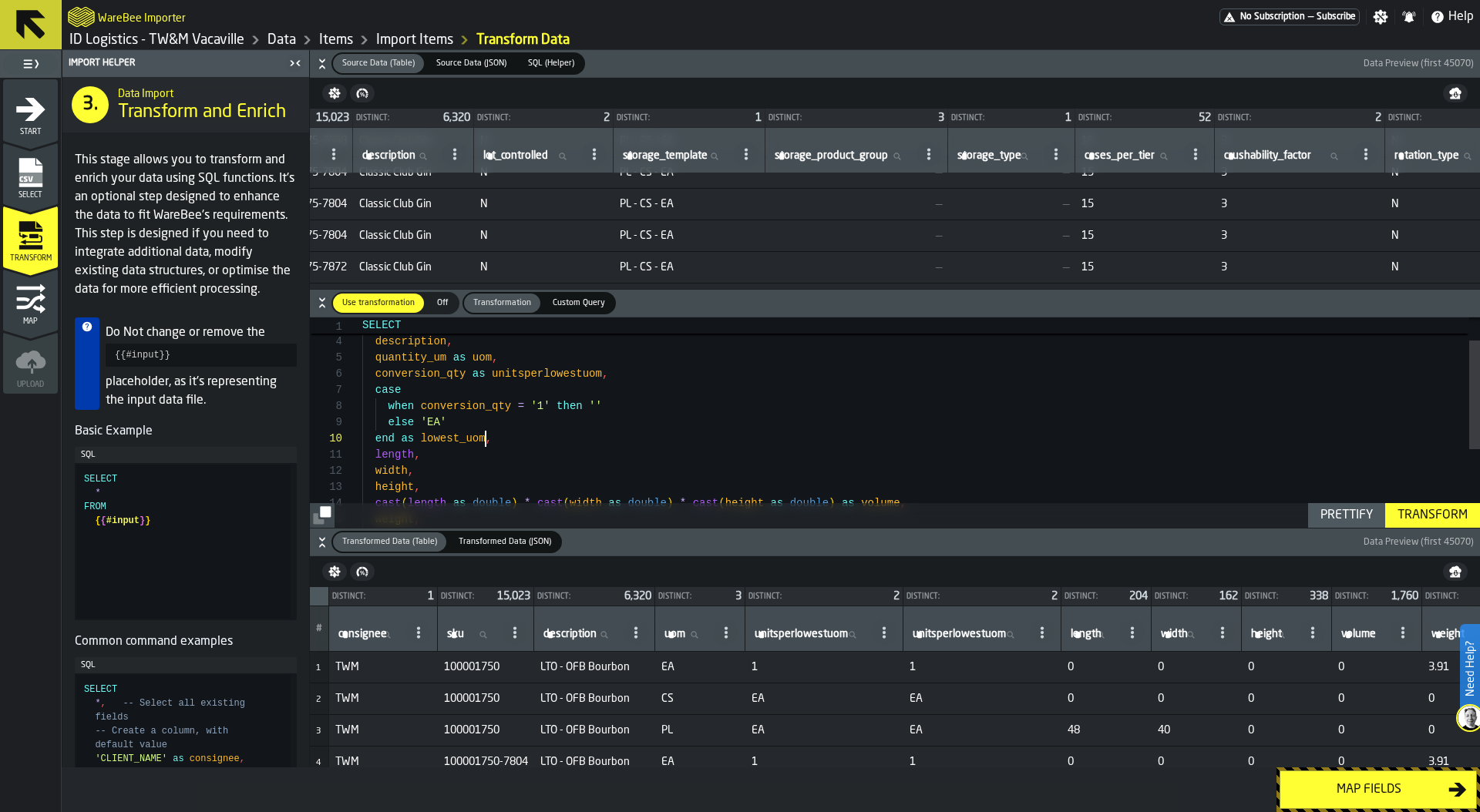
click at [526, 374] on div "width , height , length , end as lowest_uom , else 'EA' when conversion_qty = '…" at bounding box center [921, 475] width 1118 height 405
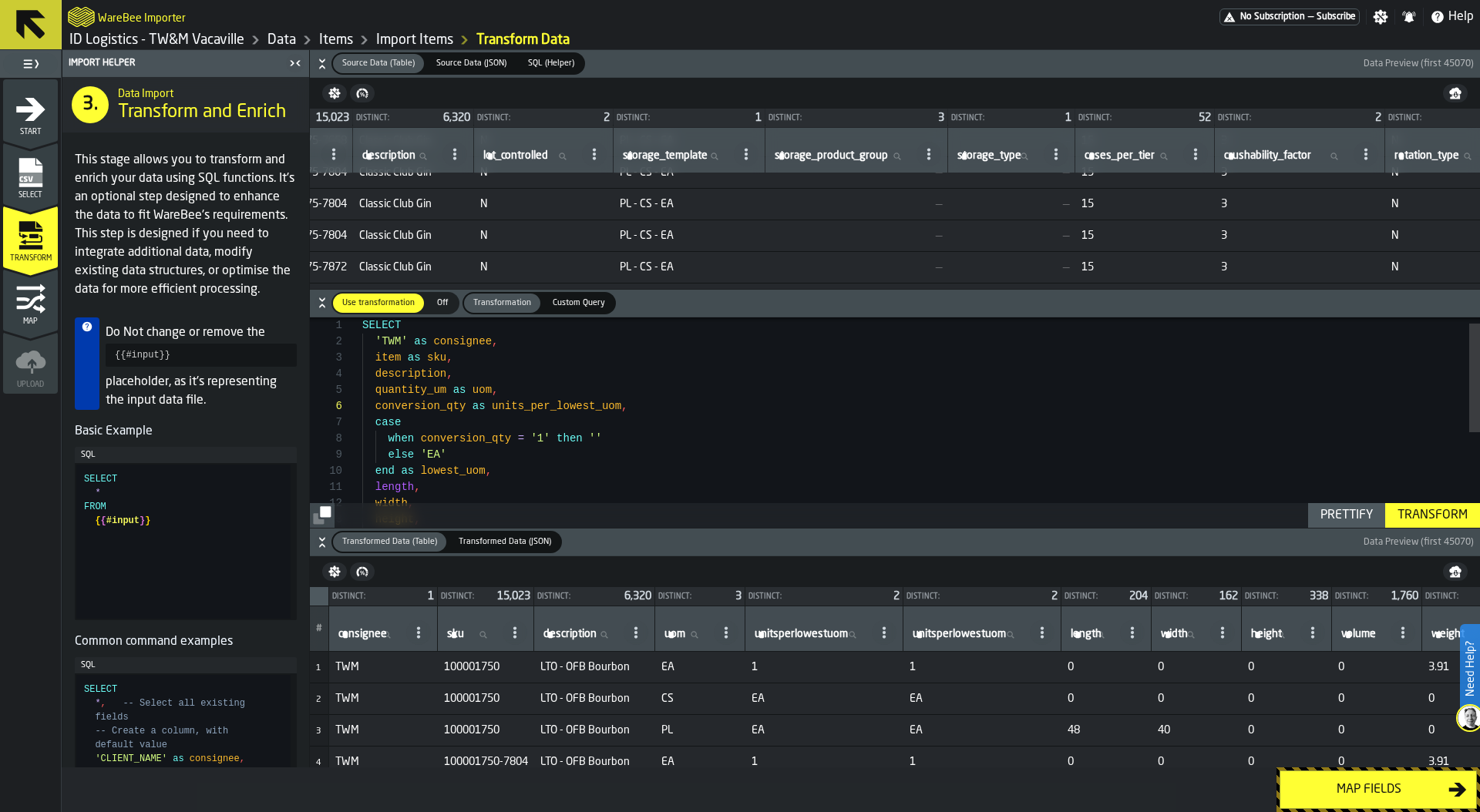
type textarea "**********"
click at [1443, 507] on div "Transform" at bounding box center [1432, 515] width 82 height 19
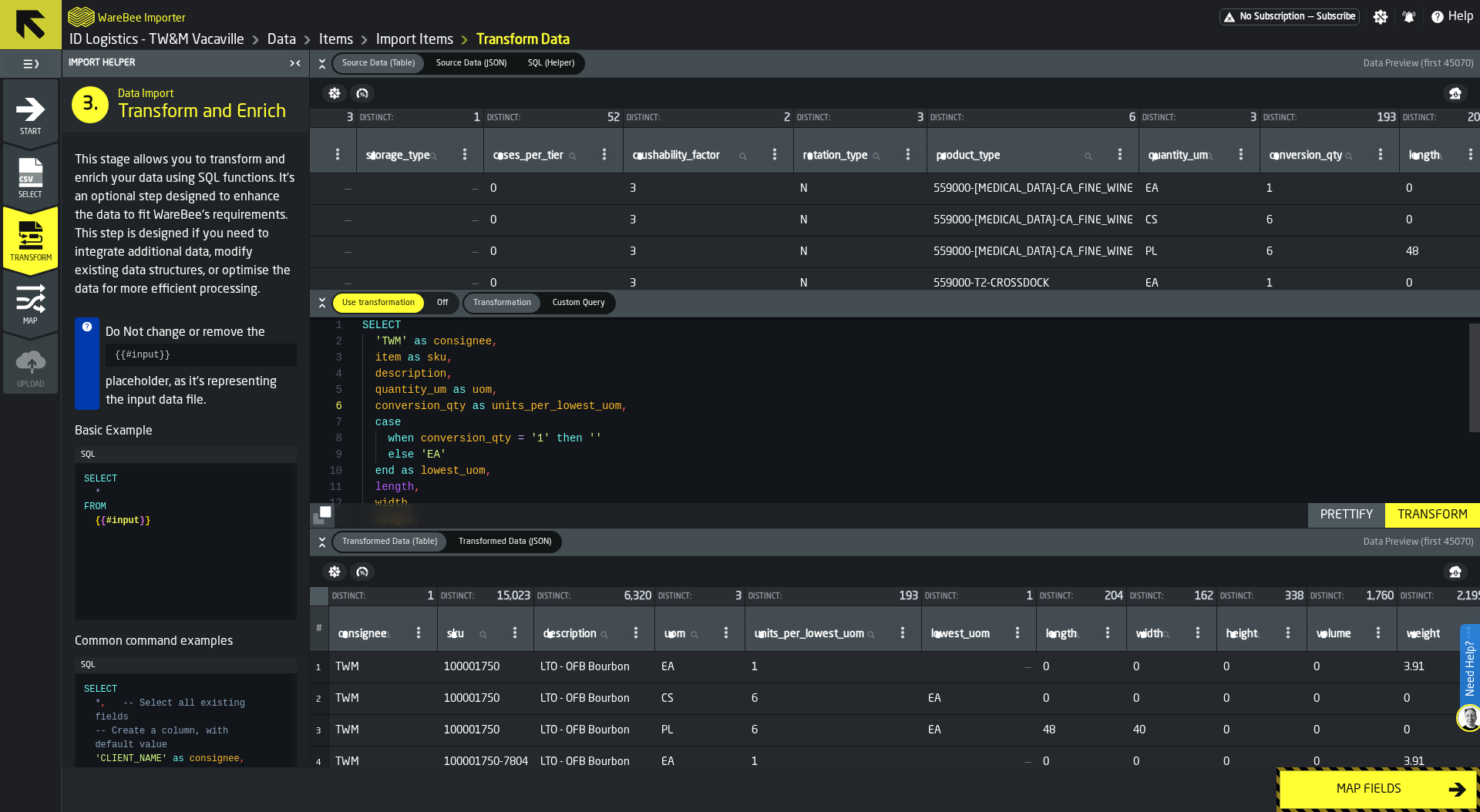
scroll to position [0, 793]
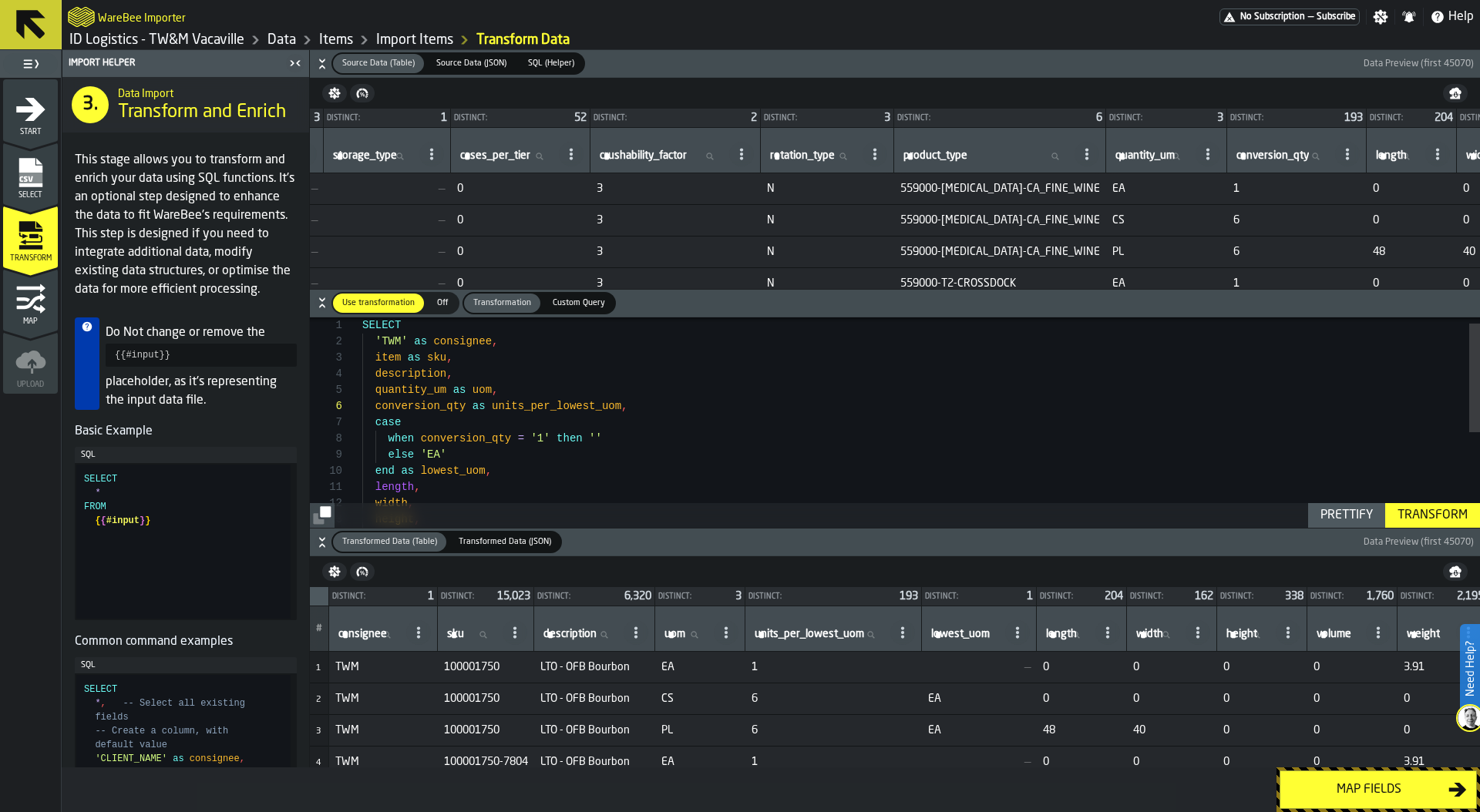
click at [881, 158] on icon at bounding box center [874, 153] width 12 height 12
click at [893, 272] on div "Show Values" at bounding box center [872, 270] width 125 height 19
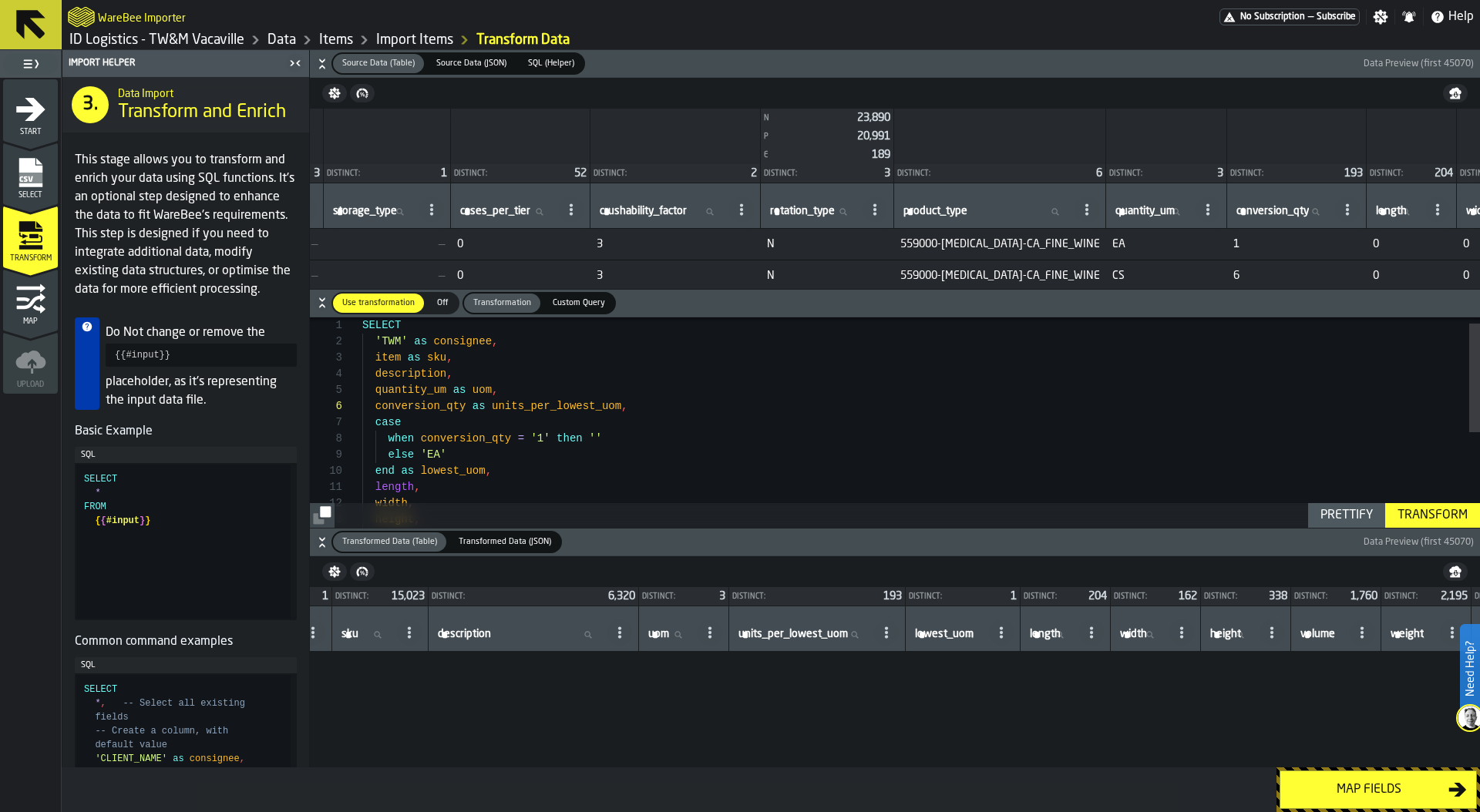
scroll to position [132251, 118]
click at [1337, 784] on div "Map fields" at bounding box center [1369, 790] width 159 height 19
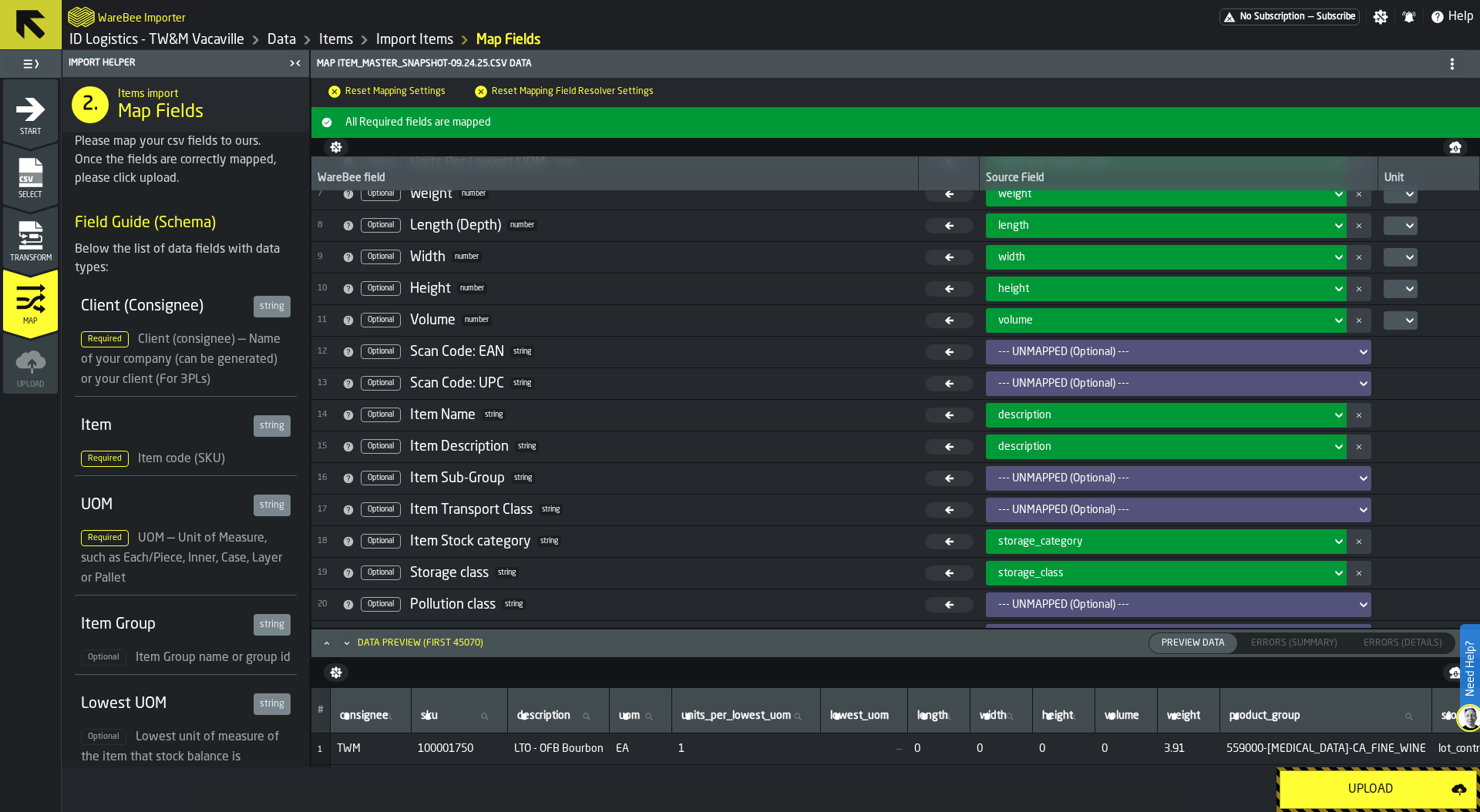
scroll to position [209, 0]
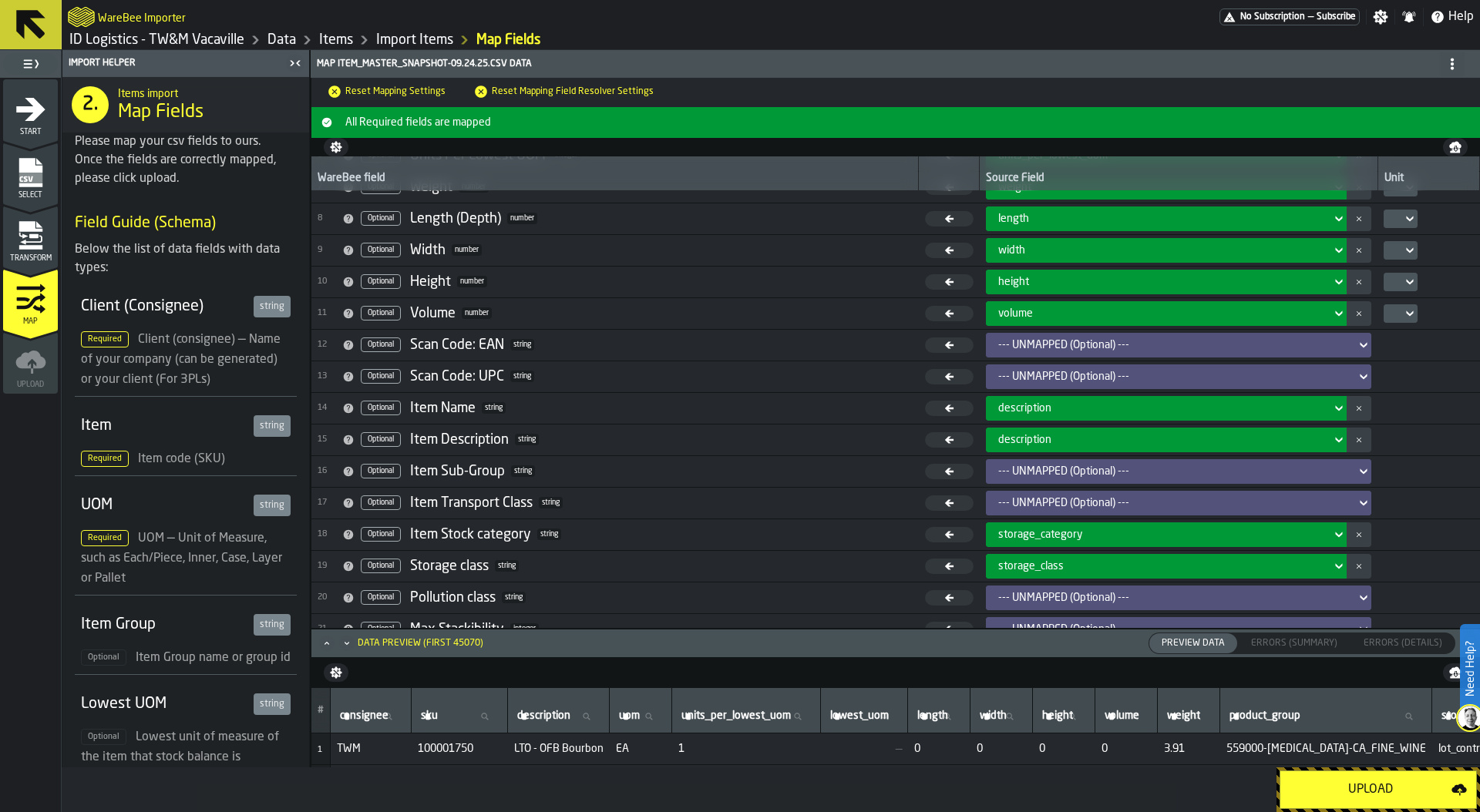
click at [1065, 468] on div "--- UNMAPPED (Optional) ---" at bounding box center [1174, 470] width 351 height 12
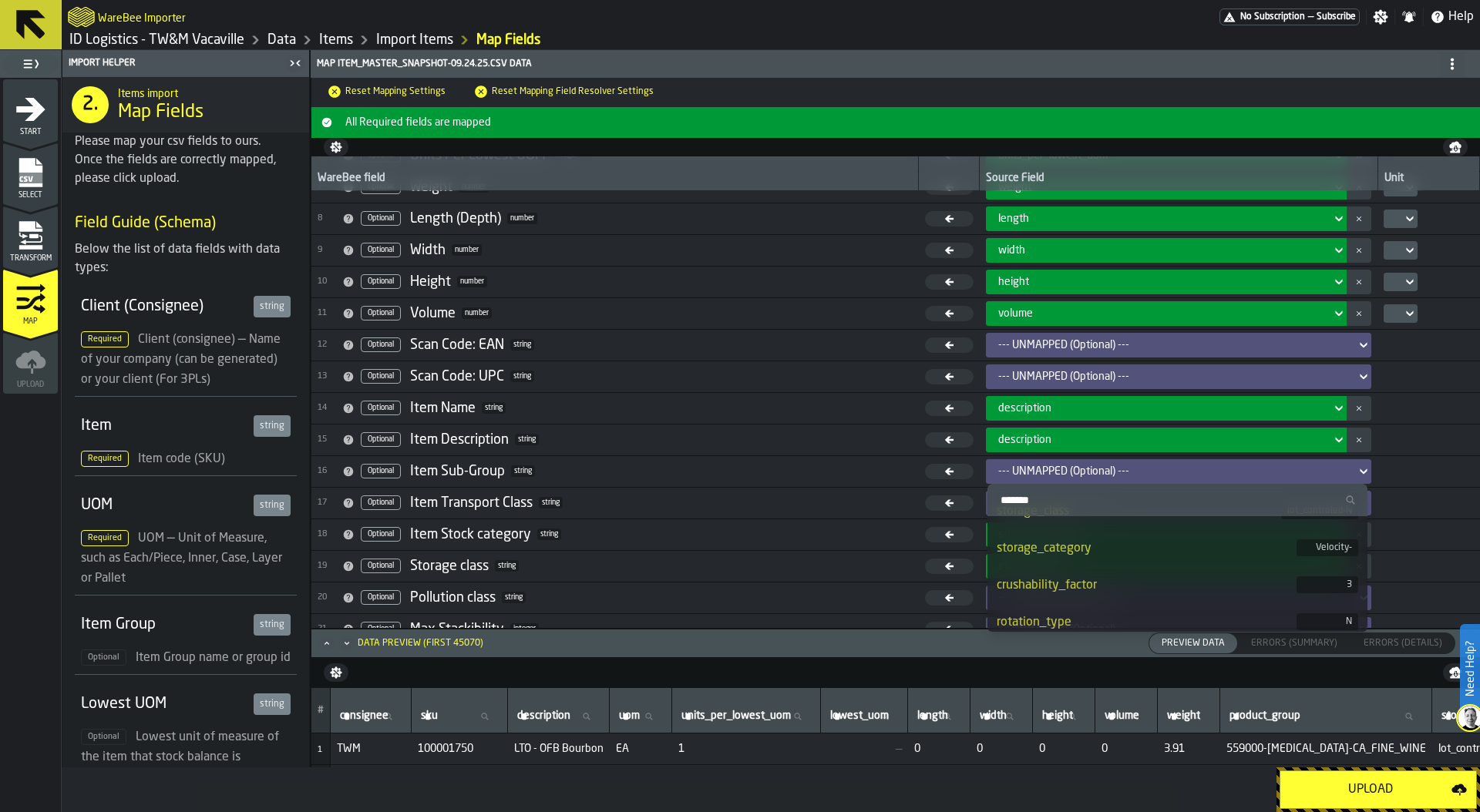
scroll to position [476, 0]
click at [1083, 577] on div "crushability_factor" at bounding box center [1146, 576] width 299 height 19
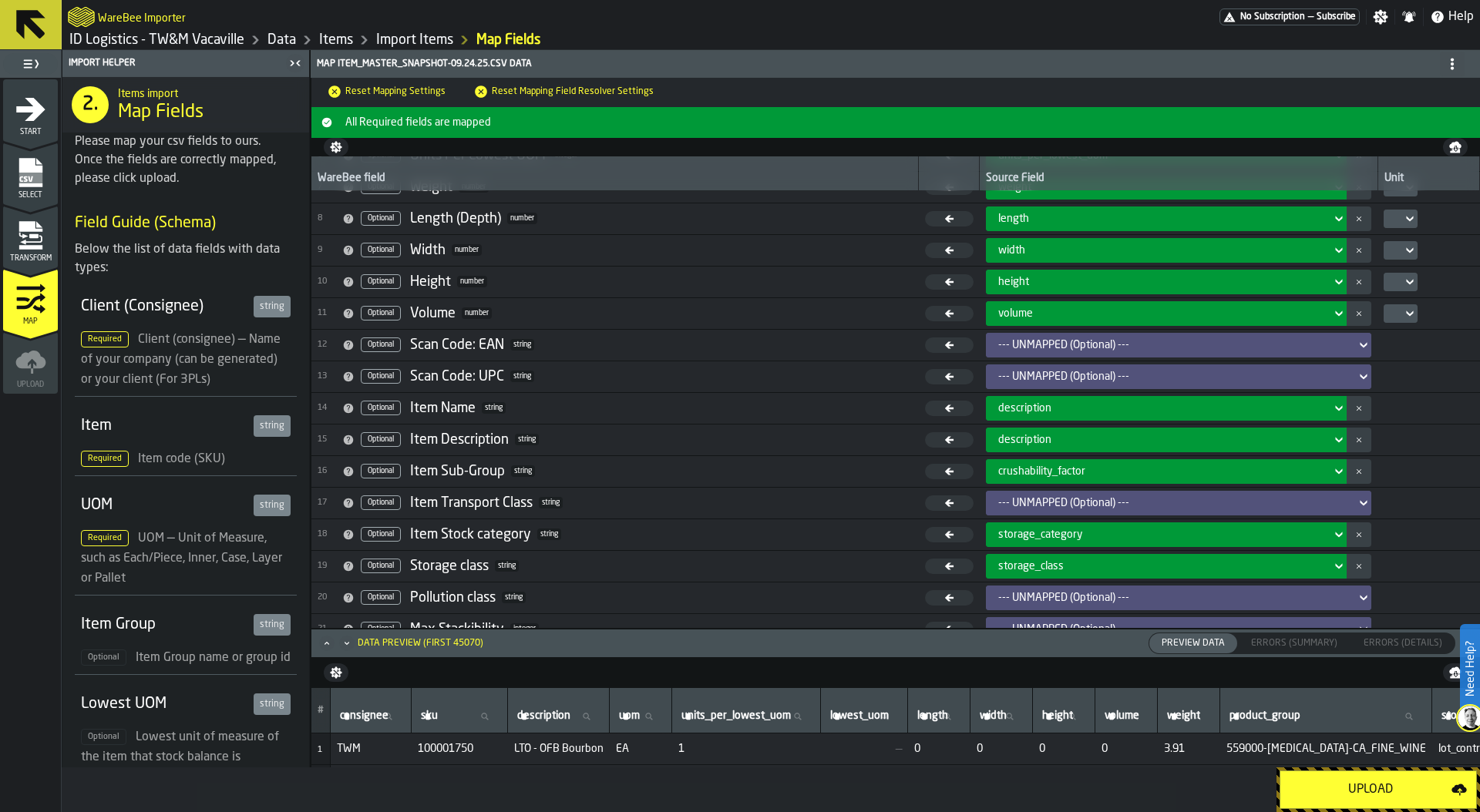
click at [37, 241] on icon "menu Transform" at bounding box center [31, 240] width 22 height 9
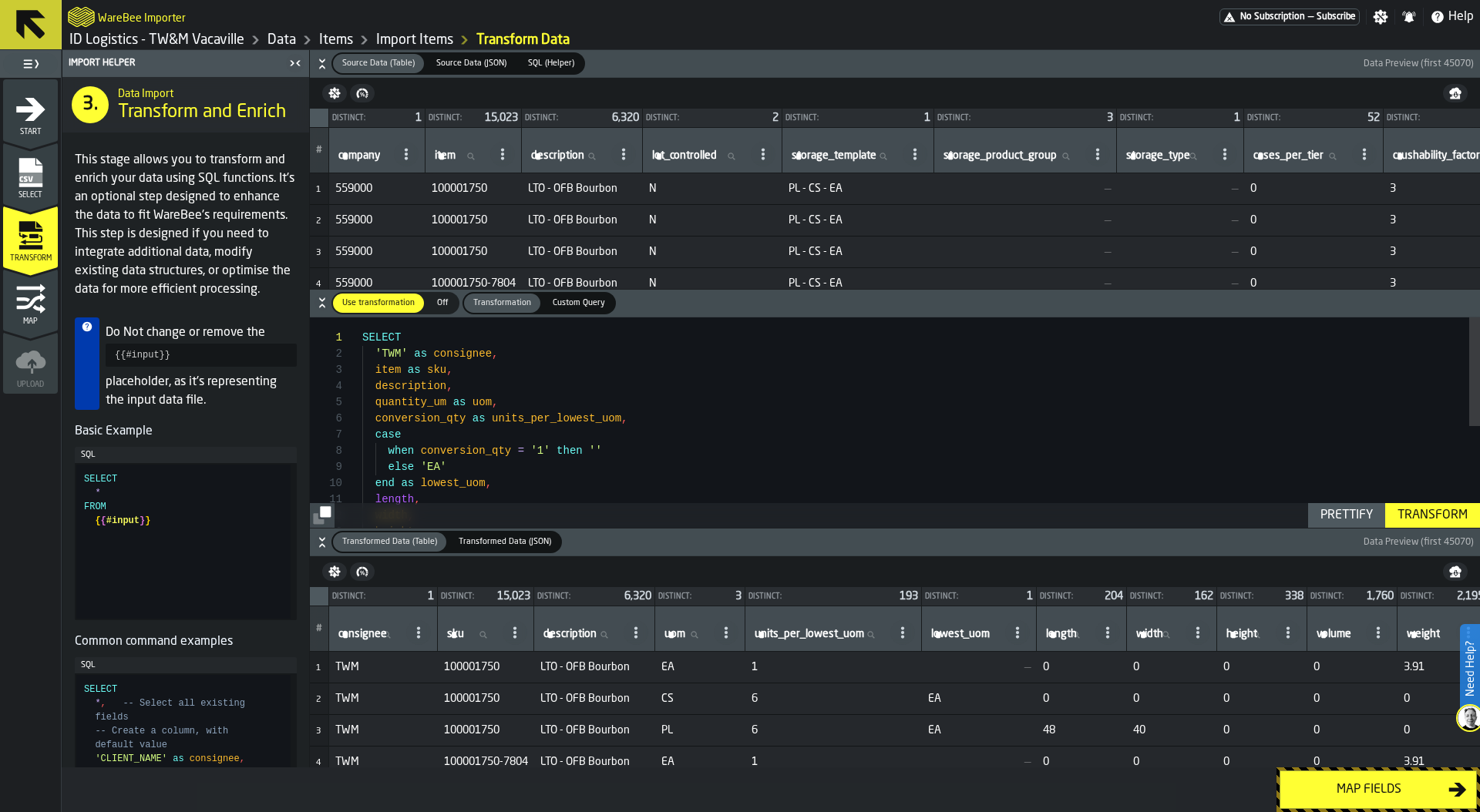
click at [567, 427] on div "SELECT 'TWM' as consignee , item as sku , description , quantity_um as uom , co…" at bounding box center [921, 520] width 1118 height 405
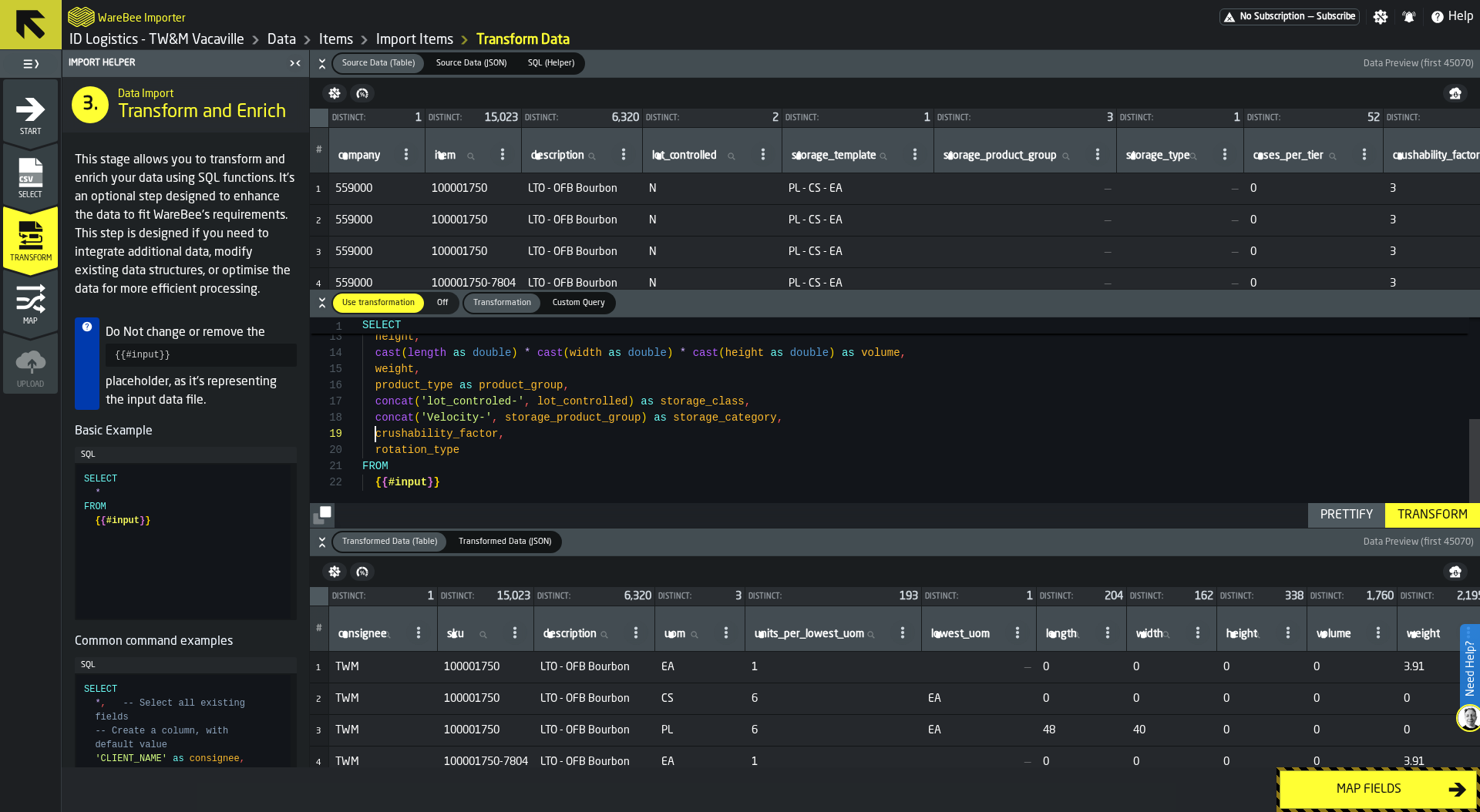
click at [376, 435] on div "width , height , cast ( length as double ) * cast ( width as double ) * cast ( …" at bounding box center [921, 325] width 1118 height 405
click at [551, 434] on div "width , height , cast ( length as double ) * cast ( width as double ) * cast ( …" at bounding box center [921, 325] width 1118 height 405
click at [500, 439] on div "width , height , cast ( length as double ) * cast ( width as double ) * cast ( …" at bounding box center [921, 325] width 1118 height 405
click at [504, 430] on div "width , height , cast ( length as double ) * cast ( width as double ) * cast ( …" at bounding box center [921, 325] width 1118 height 405
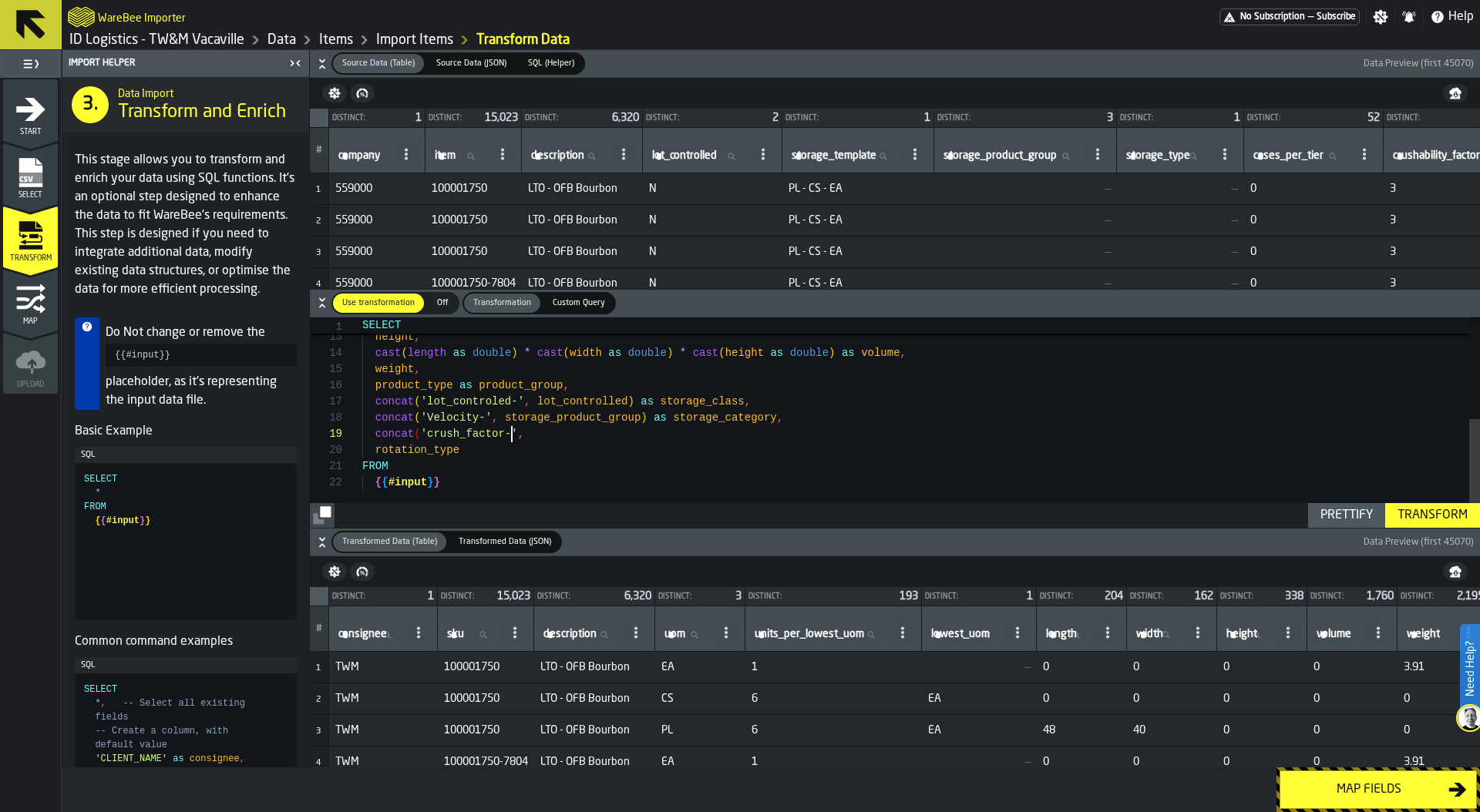
click at [535, 443] on div "width , height , cast ( length as double ) * cast ( width as double ) * cast ( …" at bounding box center [921, 325] width 1118 height 405
click at [538, 434] on div "width , height , cast ( length as double ) * cast ( width as double ) * cast ( …" at bounding box center [921, 325] width 1118 height 405
type textarea "**********"
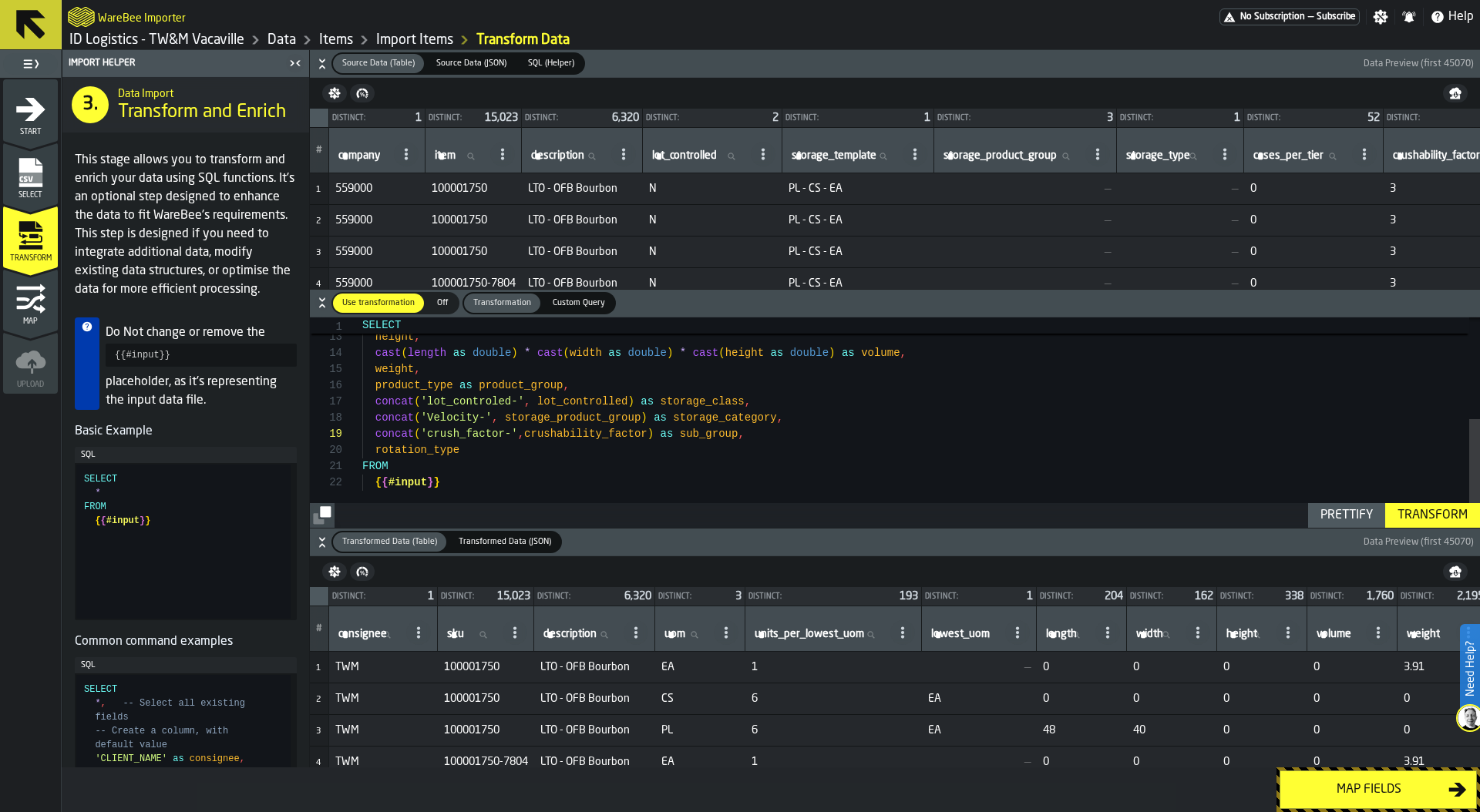
click at [1402, 515] on div "Transform" at bounding box center [1432, 515] width 82 height 19
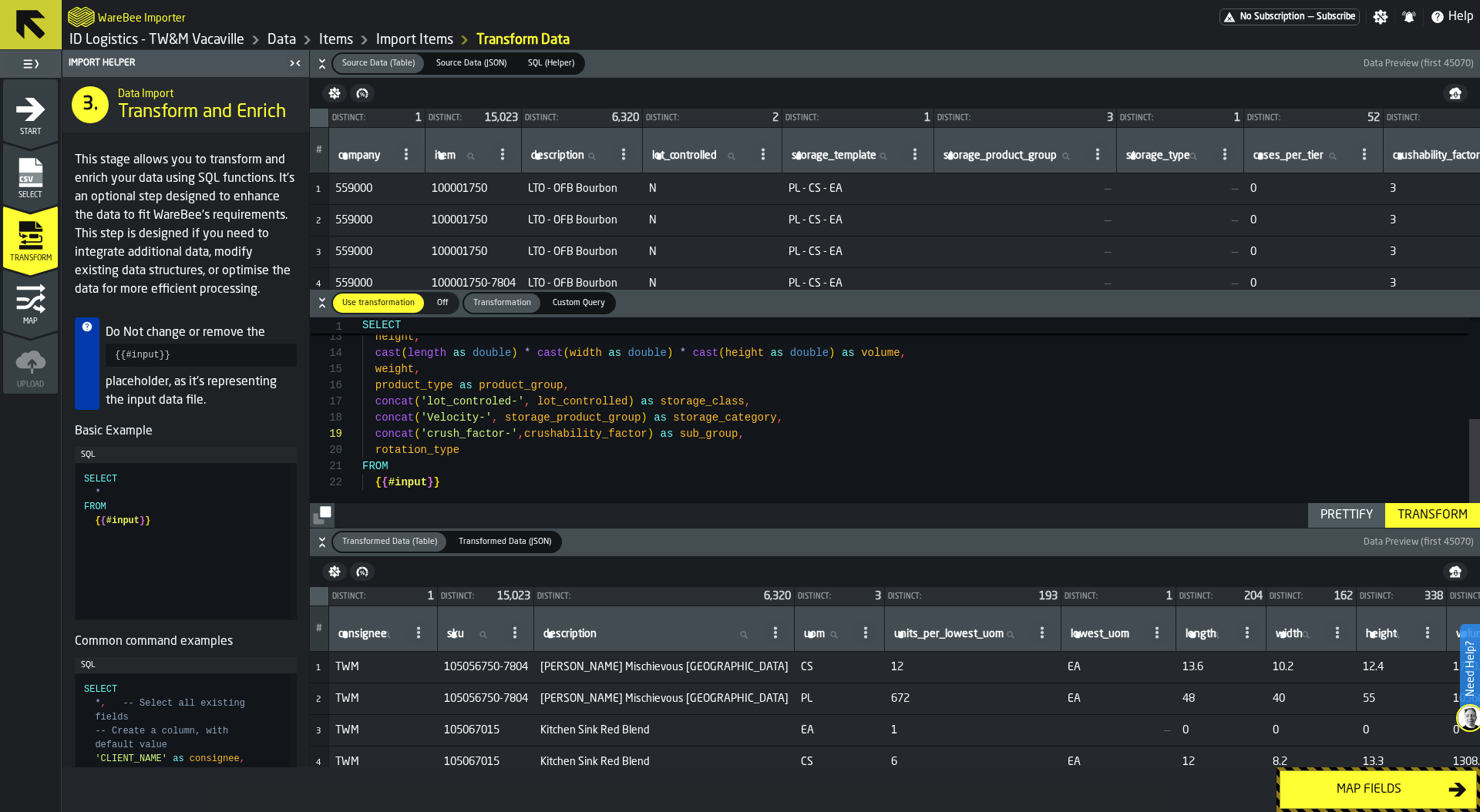
click at [1346, 791] on div "Map fields" at bounding box center [1369, 790] width 159 height 19
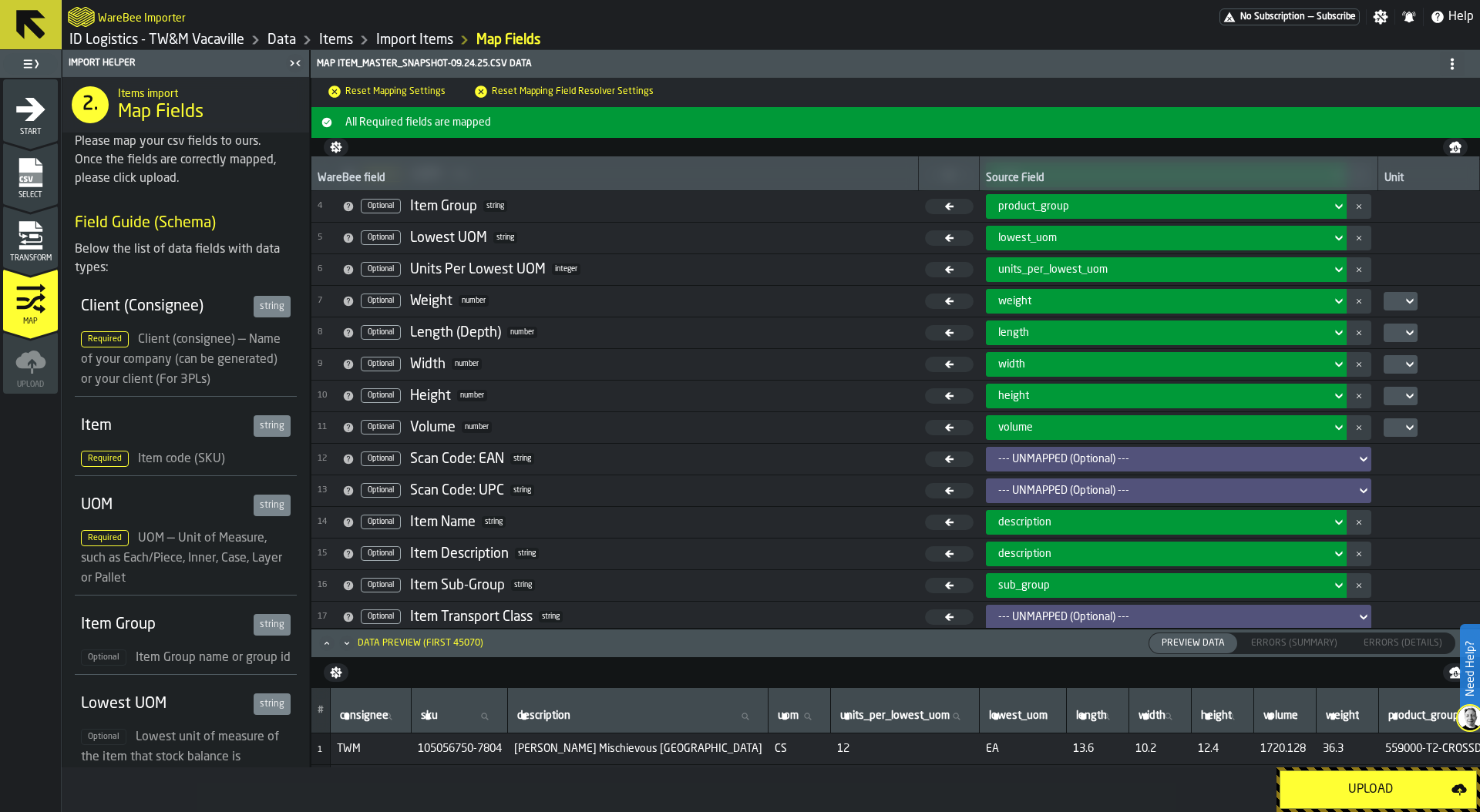
scroll to position [258, 0]
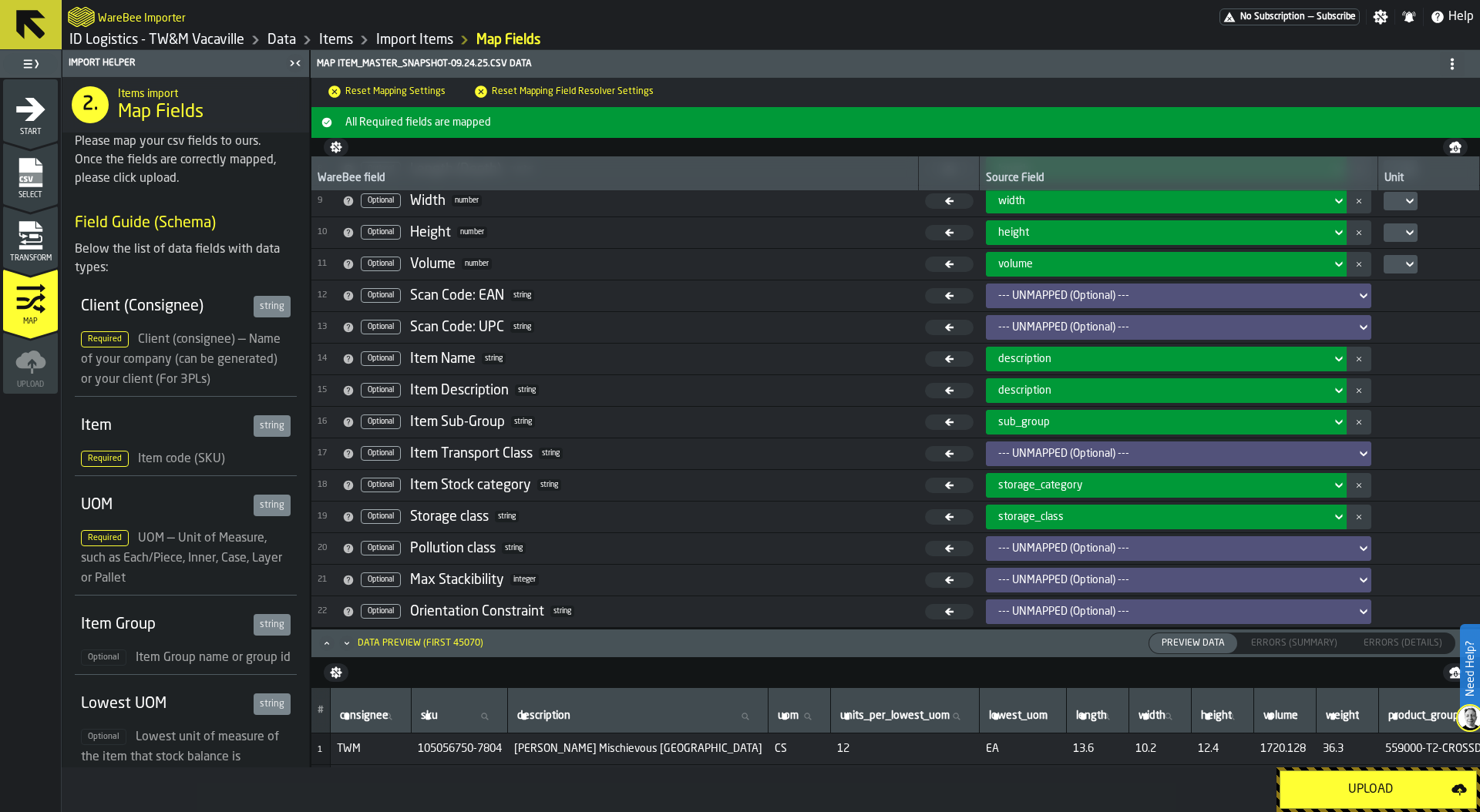
click at [1374, 791] on div "Upload" at bounding box center [1370, 790] width 162 height 19
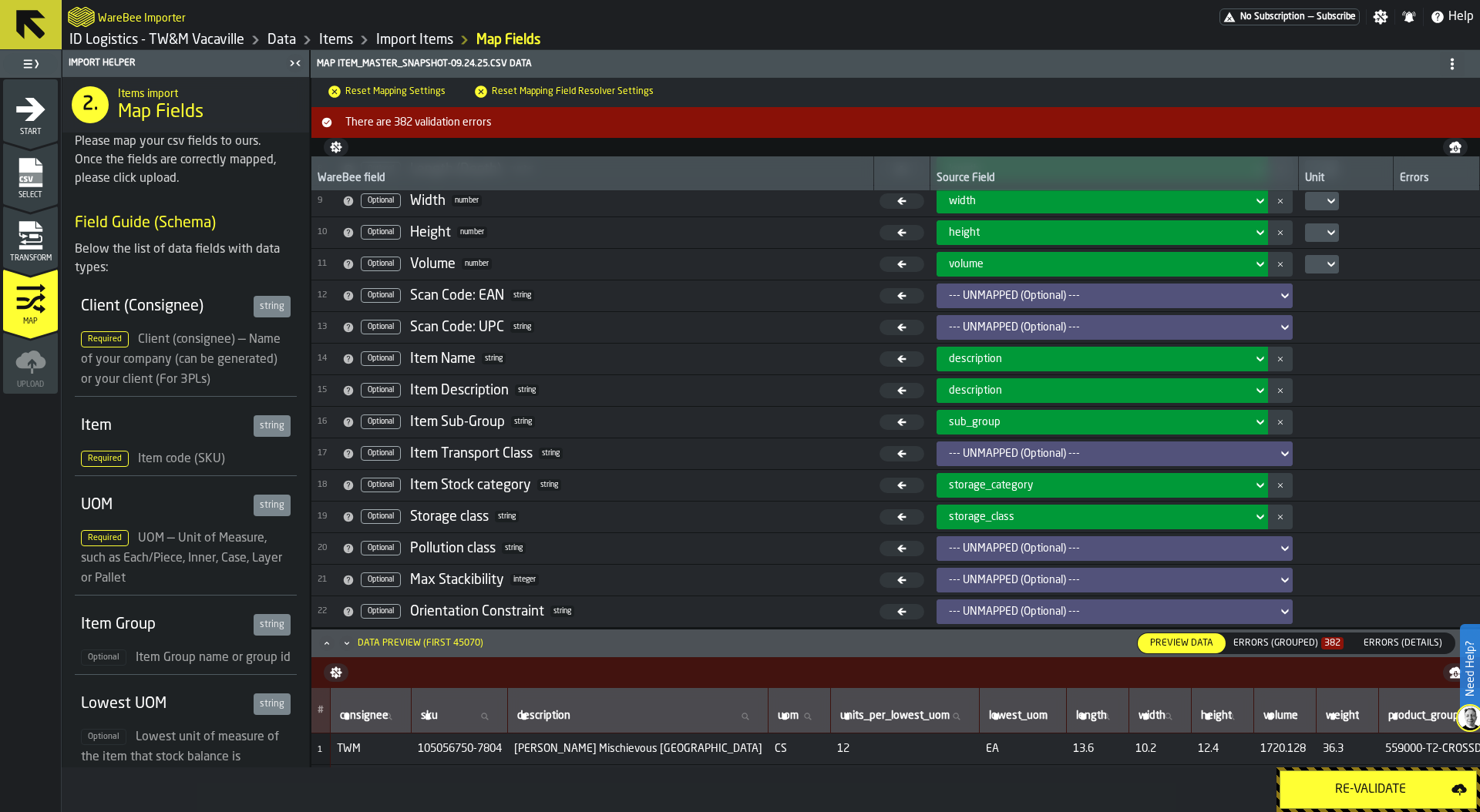
click at [1267, 642] on div "Errors (Grouped) 382" at bounding box center [1288, 643] width 110 height 11
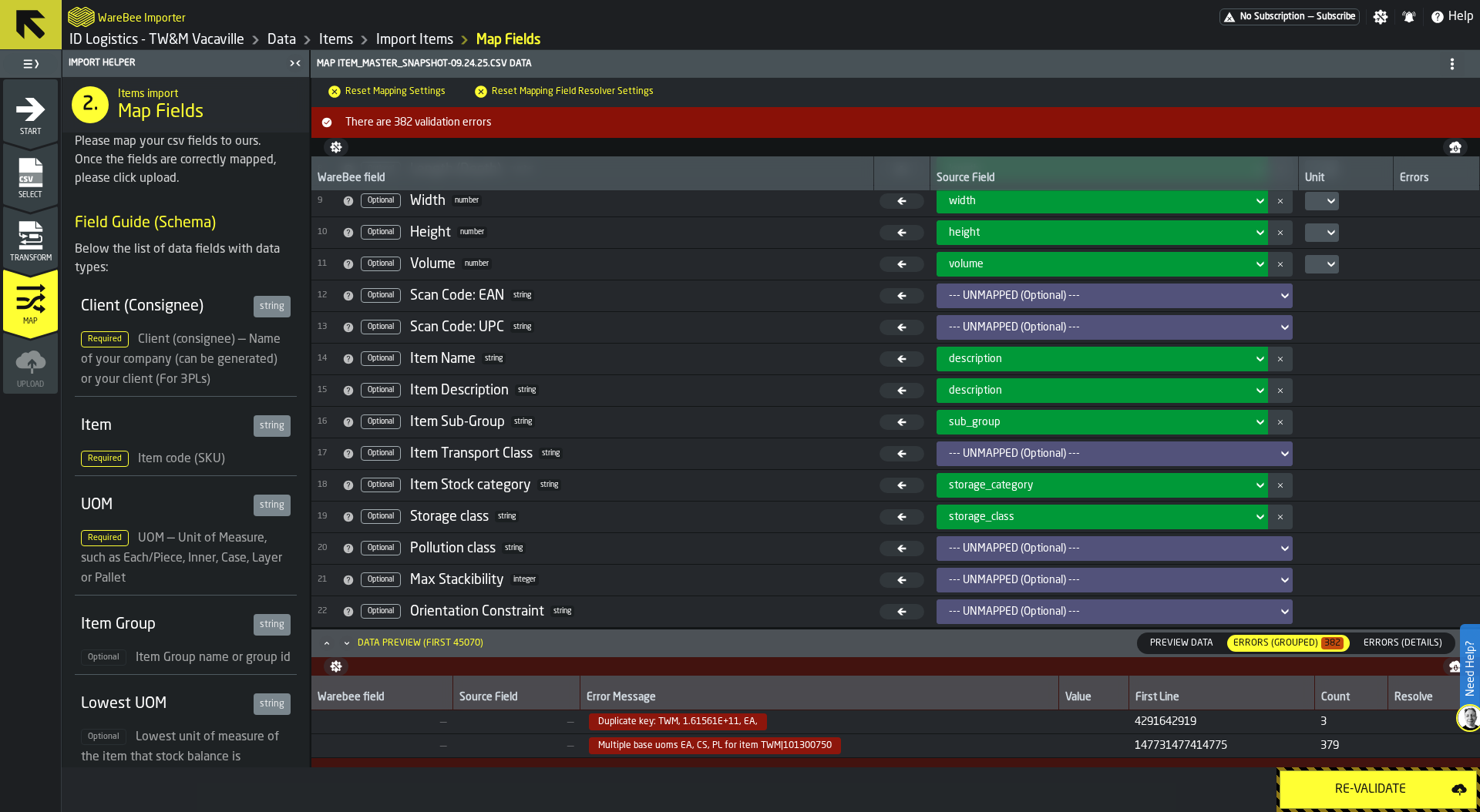
click at [789, 745] on span "Multiple base uoms EA, CS, PL for item TWM|101300750" at bounding box center [715, 746] width 252 height 17
copy span "101300750"
click at [37, 232] on icon "menu Transform" at bounding box center [31, 235] width 31 height 31
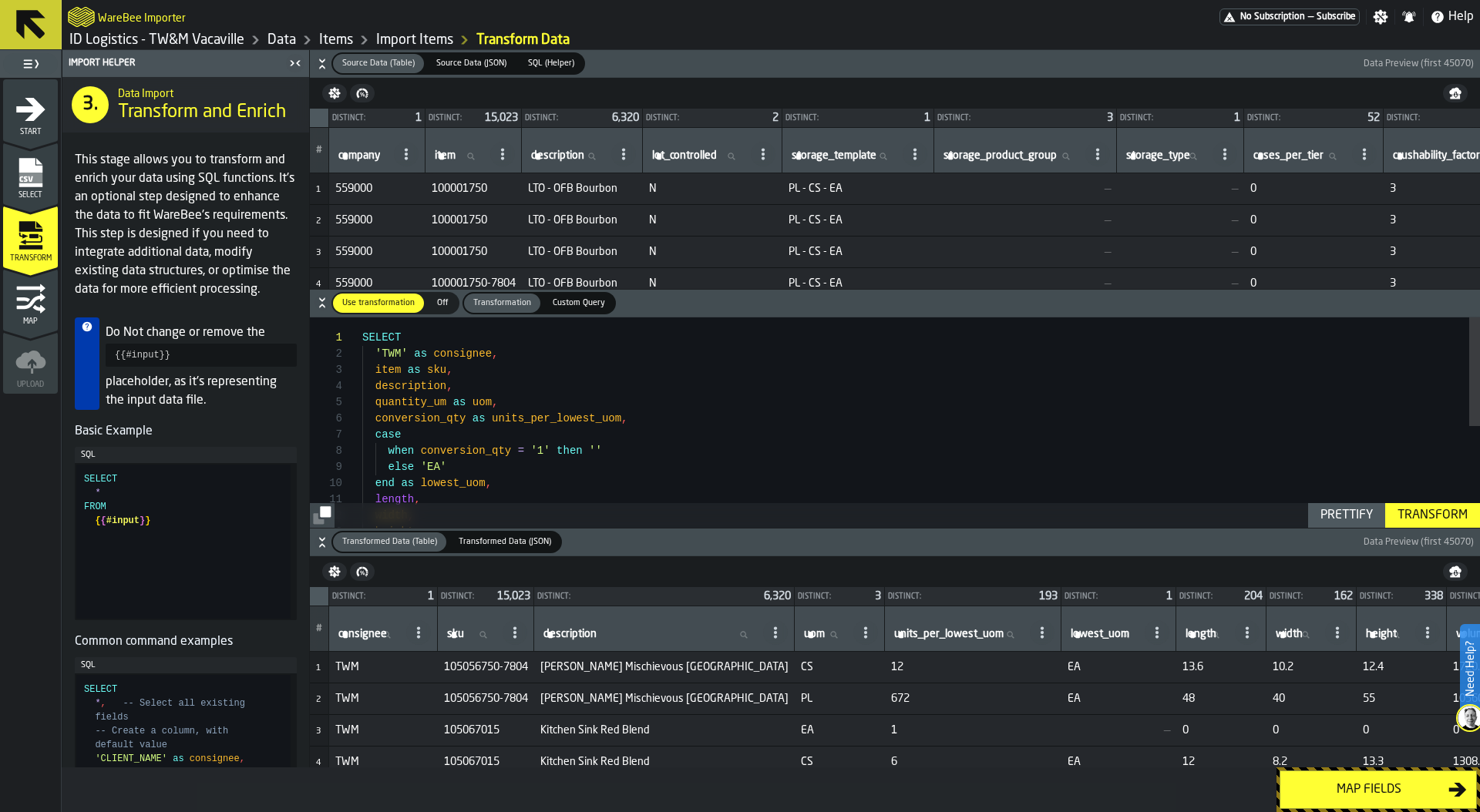
click at [451, 157] on span "item" at bounding box center [444, 155] width 21 height 12
click at [451, 157] on input "item item" at bounding box center [458, 156] width 55 height 20
paste input "*********"
type input "*********"
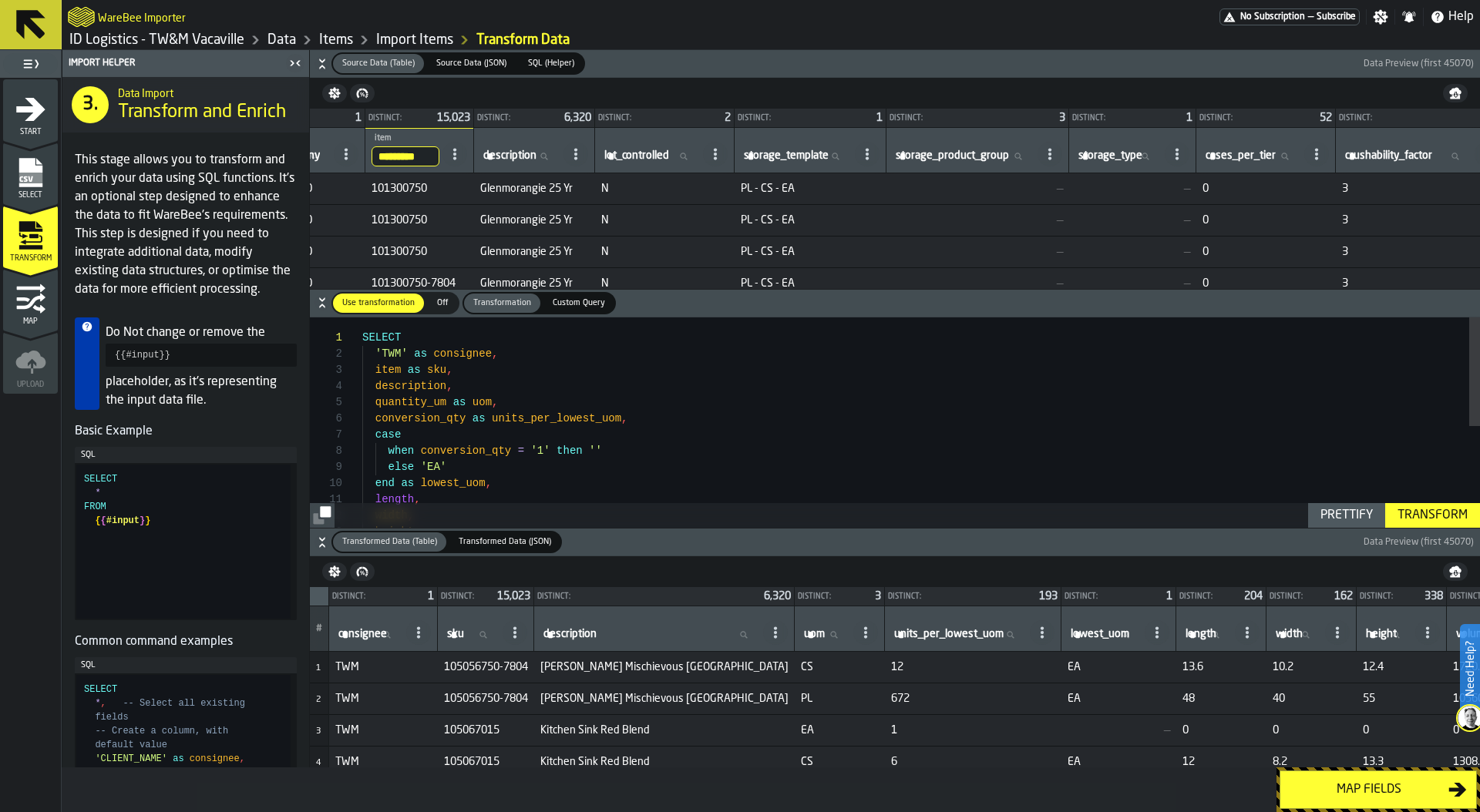
scroll to position [0, 143]
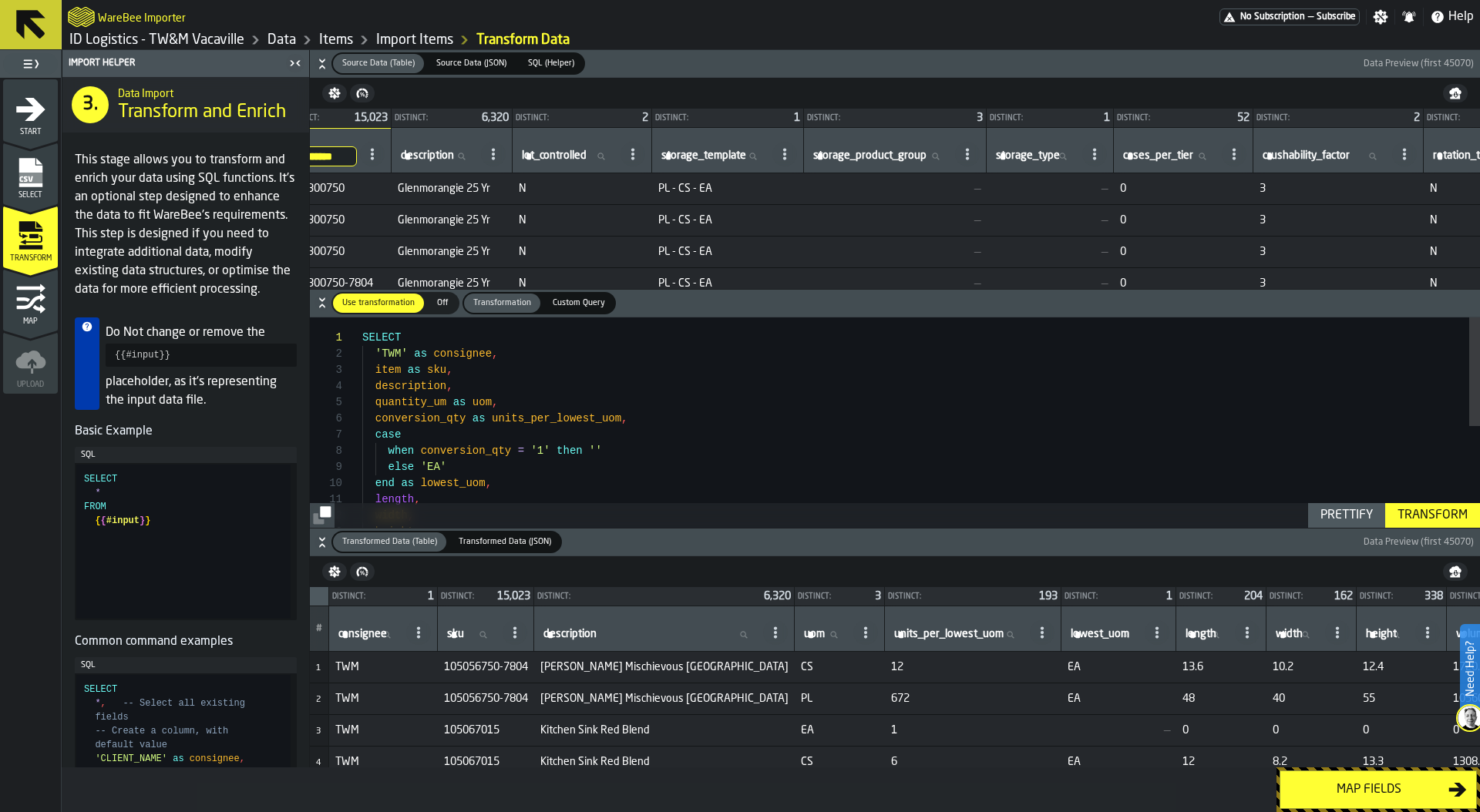
click at [457, 631] on label "sku sku" at bounding box center [471, 634] width 55 height 20
click at [457, 631] on input "sku sku" at bounding box center [471, 634] width 55 height 20
paste input "*********"
type input "*********"
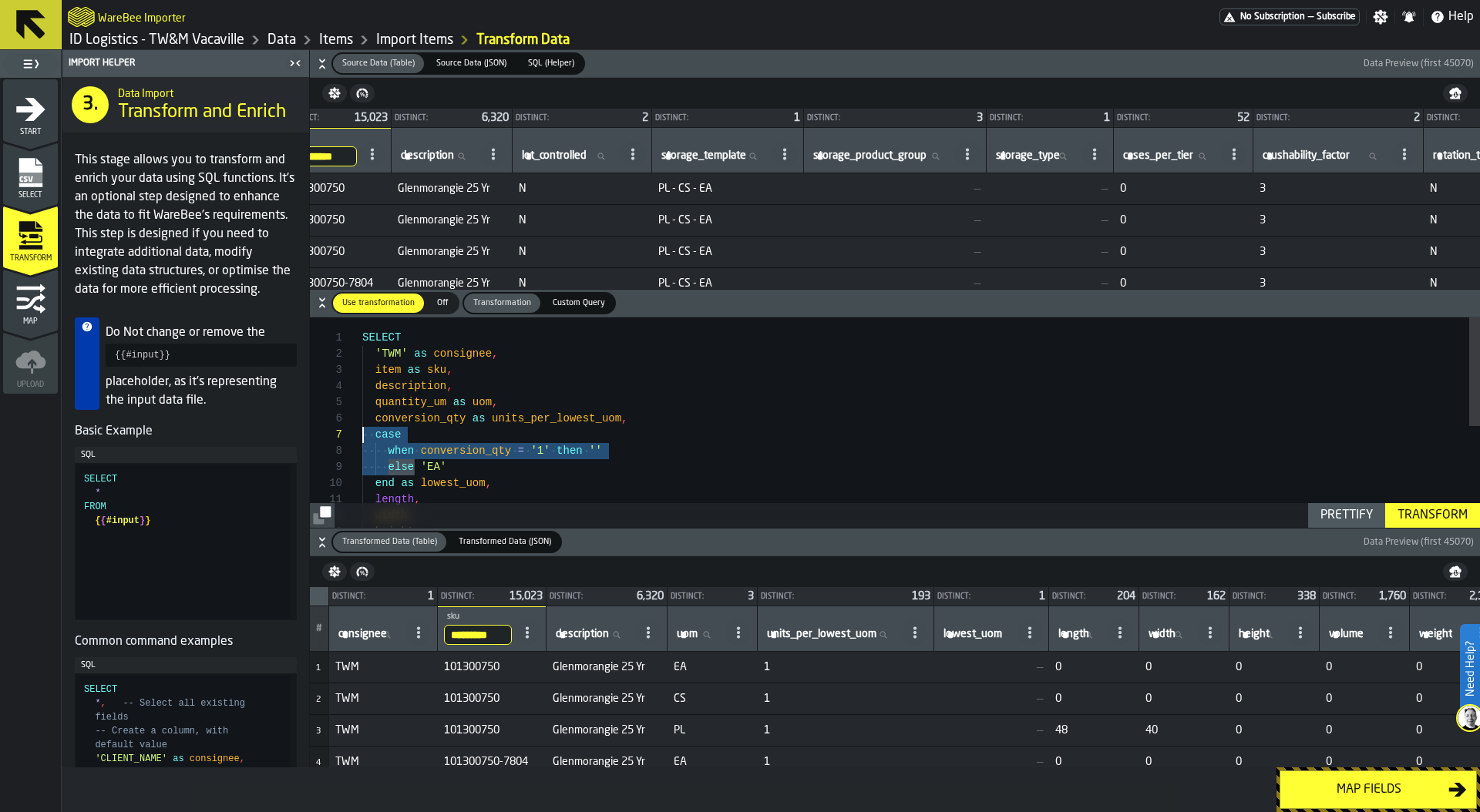
scroll to position [97, 0]
drag, startPoint x: 416, startPoint y: 467, endPoint x: 354, endPoint y: 434, distance: 70.2
click at [362, 434] on div "SELECT 'TWM' as consignee , item as sku , description , quantity_um as uom , co…" at bounding box center [921, 520] width 1118 height 405
drag, startPoint x: 395, startPoint y: 450, endPoint x: 332, endPoint y: 451, distance: 63.0
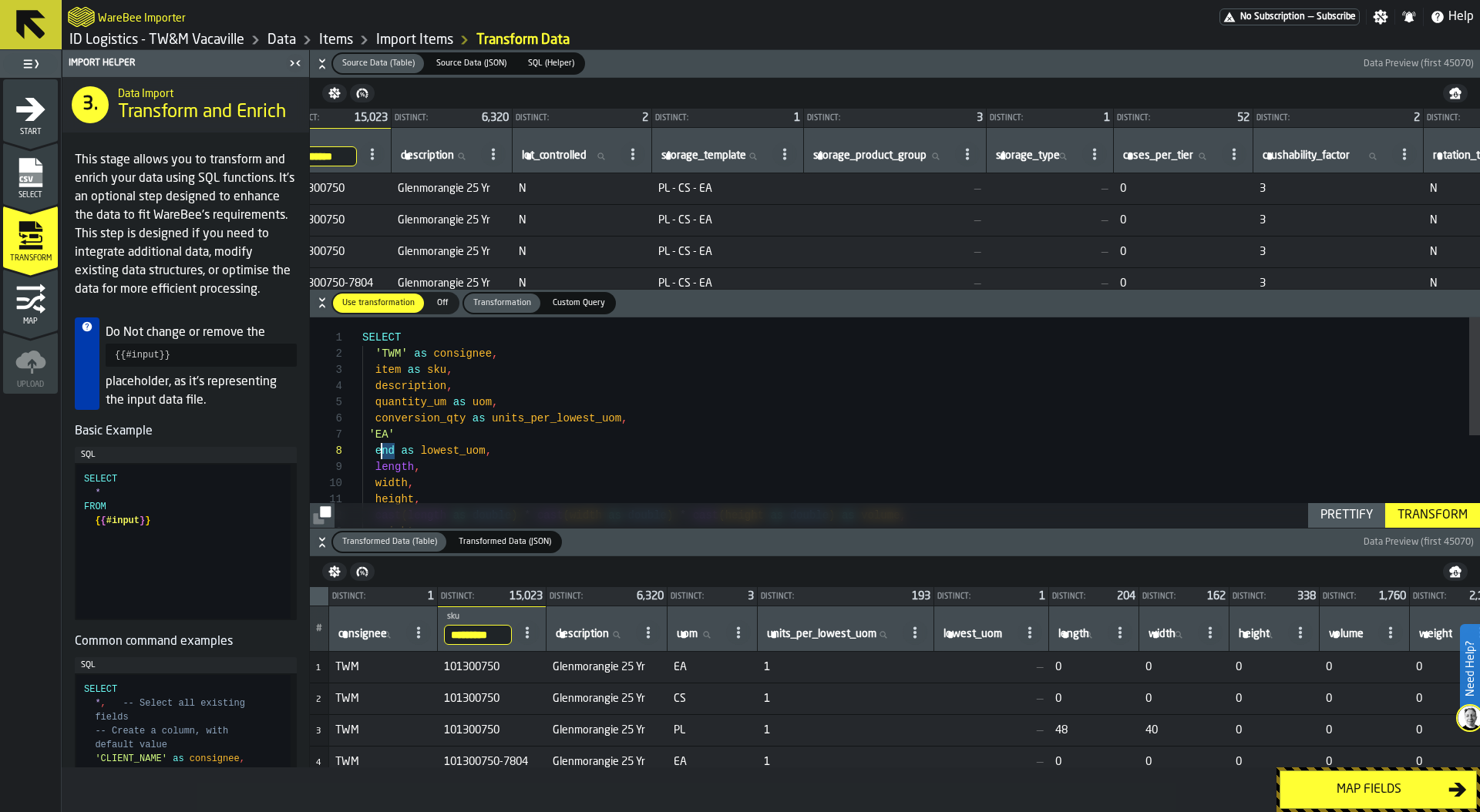
click at [362, 451] on div "SELECT 'TWM' as consignee , item as sku , description , quantity_um as uom , co…" at bounding box center [921, 503] width 1118 height 372
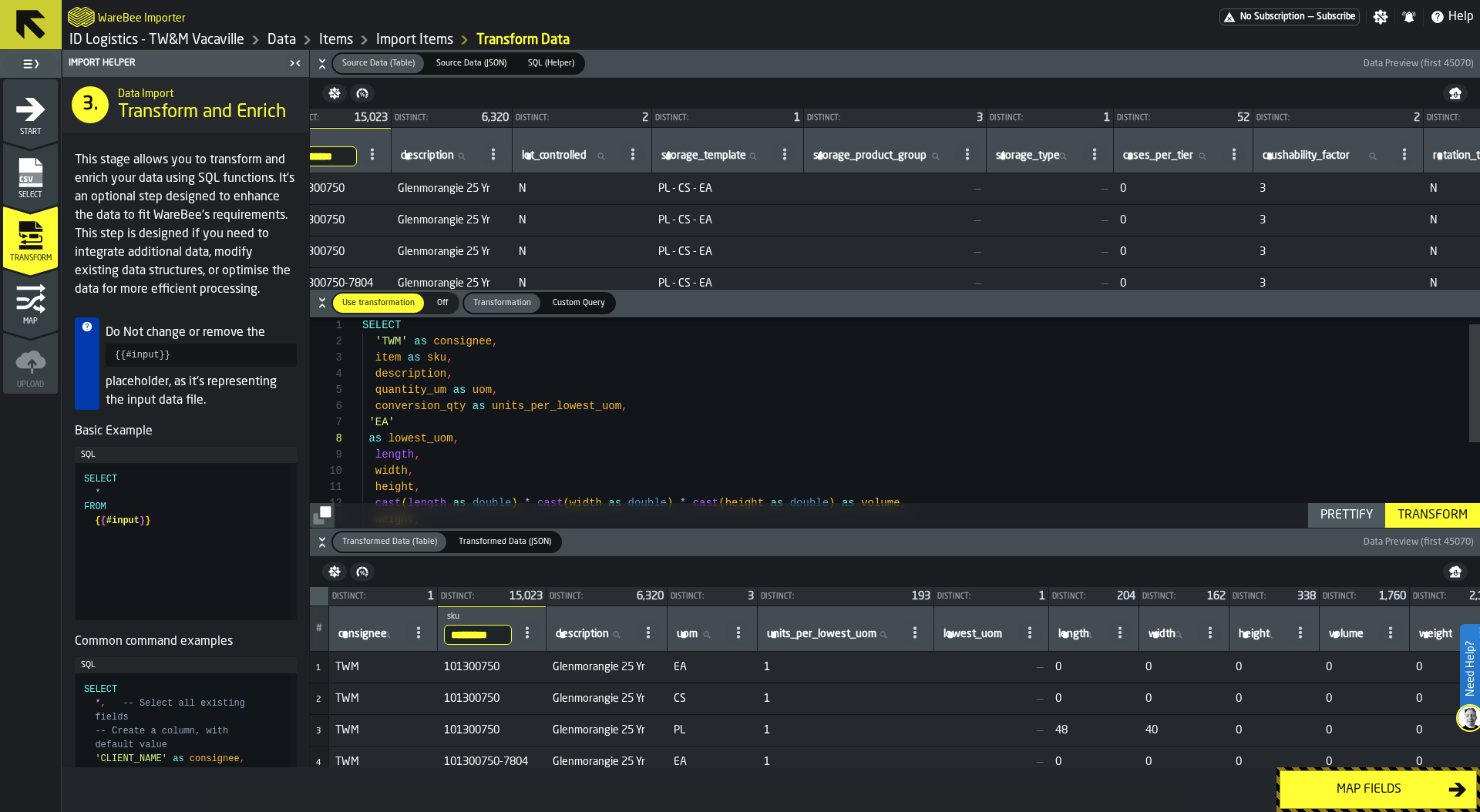
click at [1346, 508] on div "Prettify" at bounding box center [1346, 515] width 64 height 19
type textarea "**********"
click at [1439, 511] on div "Transform" at bounding box center [1432, 515] width 82 height 19
click at [1340, 782] on div "Map fields" at bounding box center [1369, 790] width 159 height 19
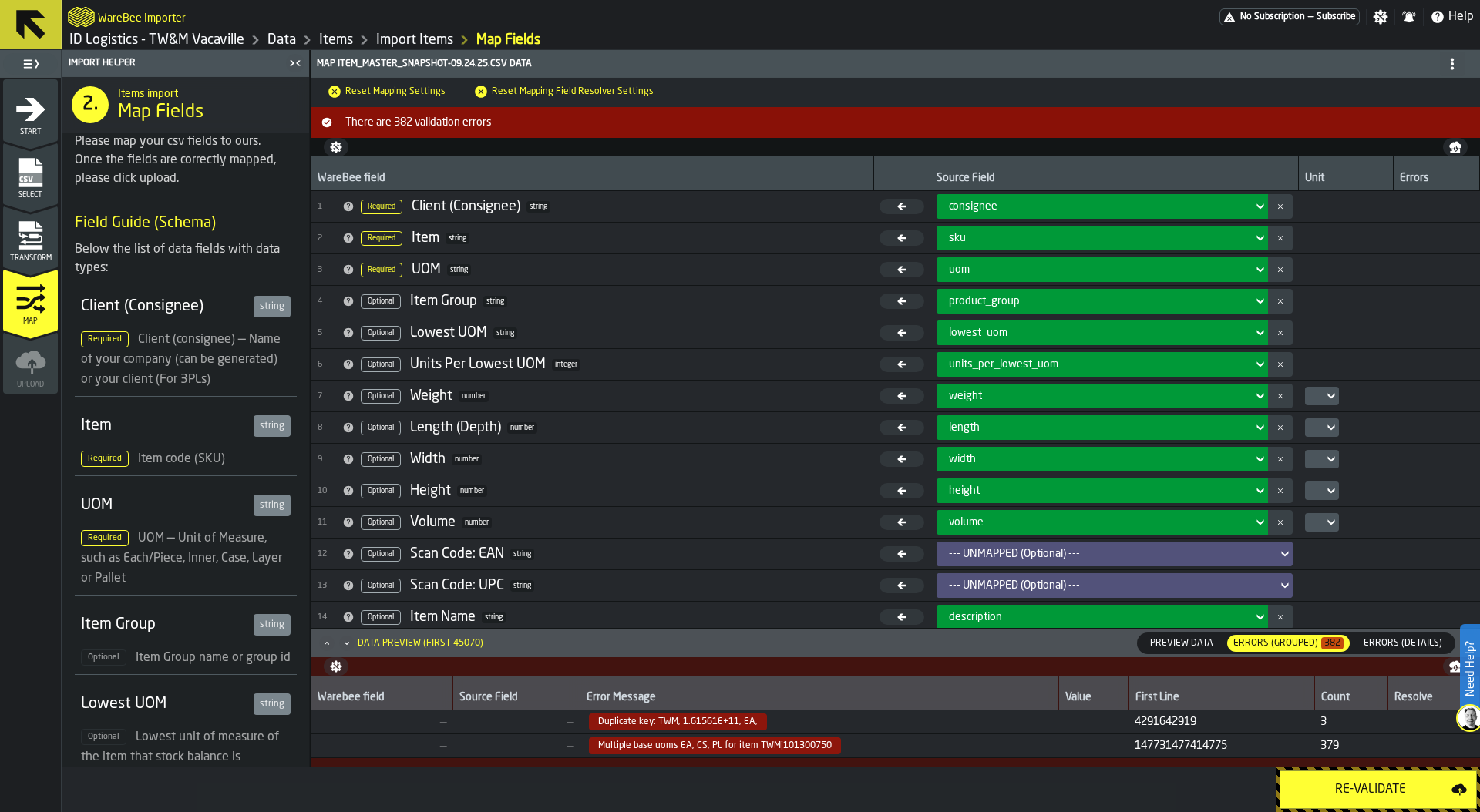
click at [1340, 782] on div "Re-Validate" at bounding box center [1370, 790] width 162 height 19
click at [37, 186] on icon "menu Select" at bounding box center [30, 172] width 23 height 29
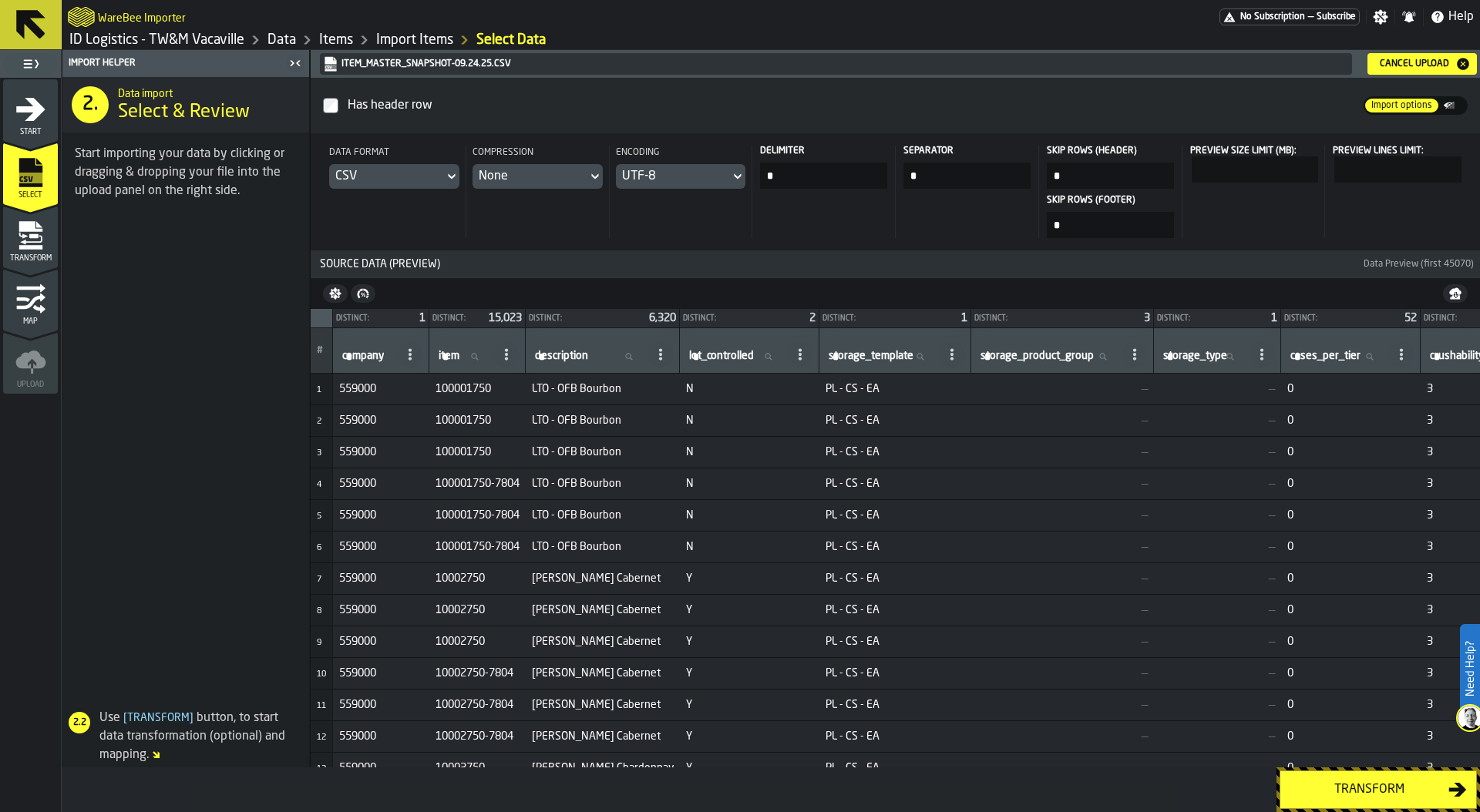
click at [1422, 65] on div "Cancel Upload" at bounding box center [1414, 64] width 81 height 11
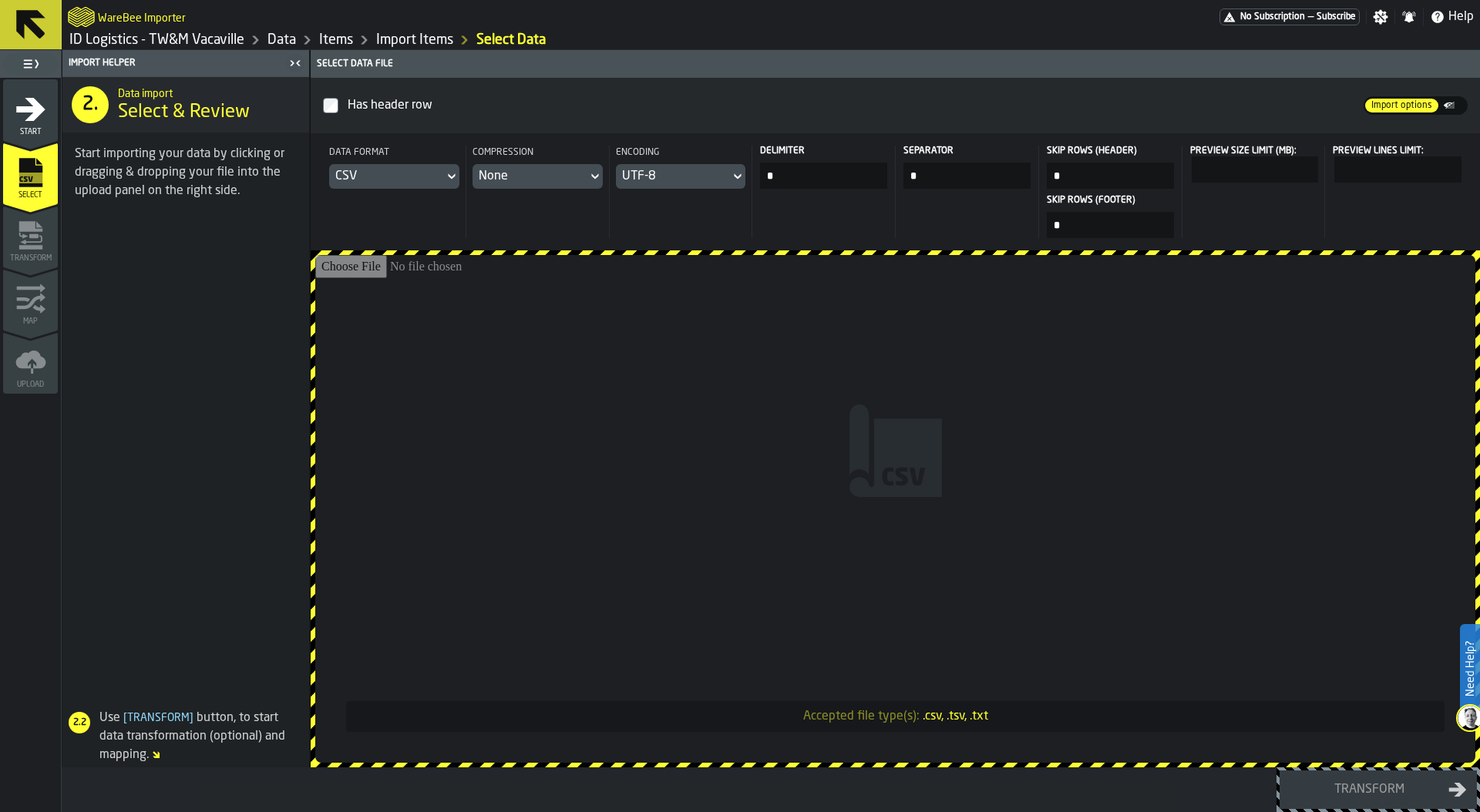
click at [999, 397] on input "Accepted file type(s): .csv, .tsv, .txt" at bounding box center [895, 509] width 1160 height 508
type input "**********"
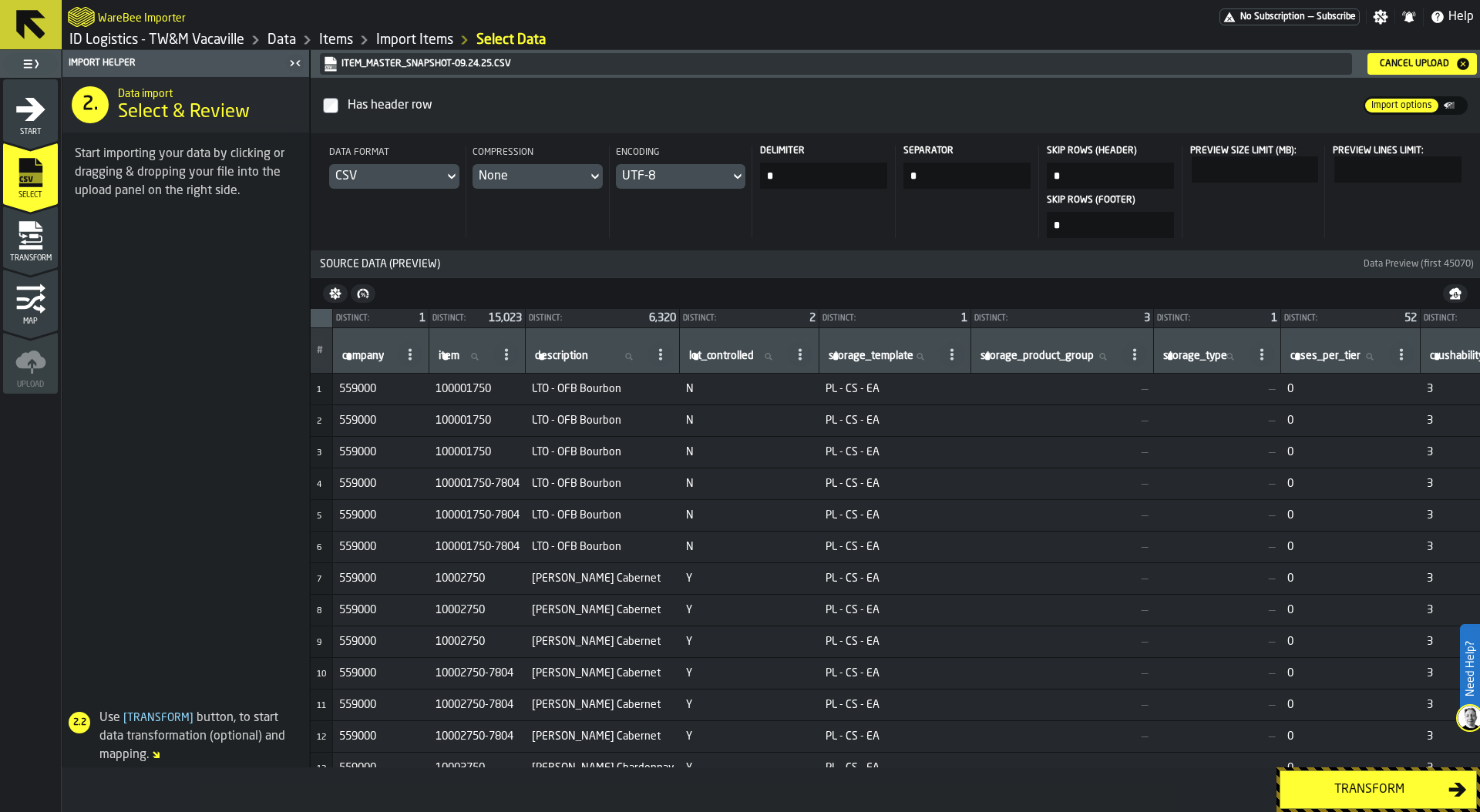
click at [1335, 791] on div "Transform" at bounding box center [1369, 790] width 159 height 19
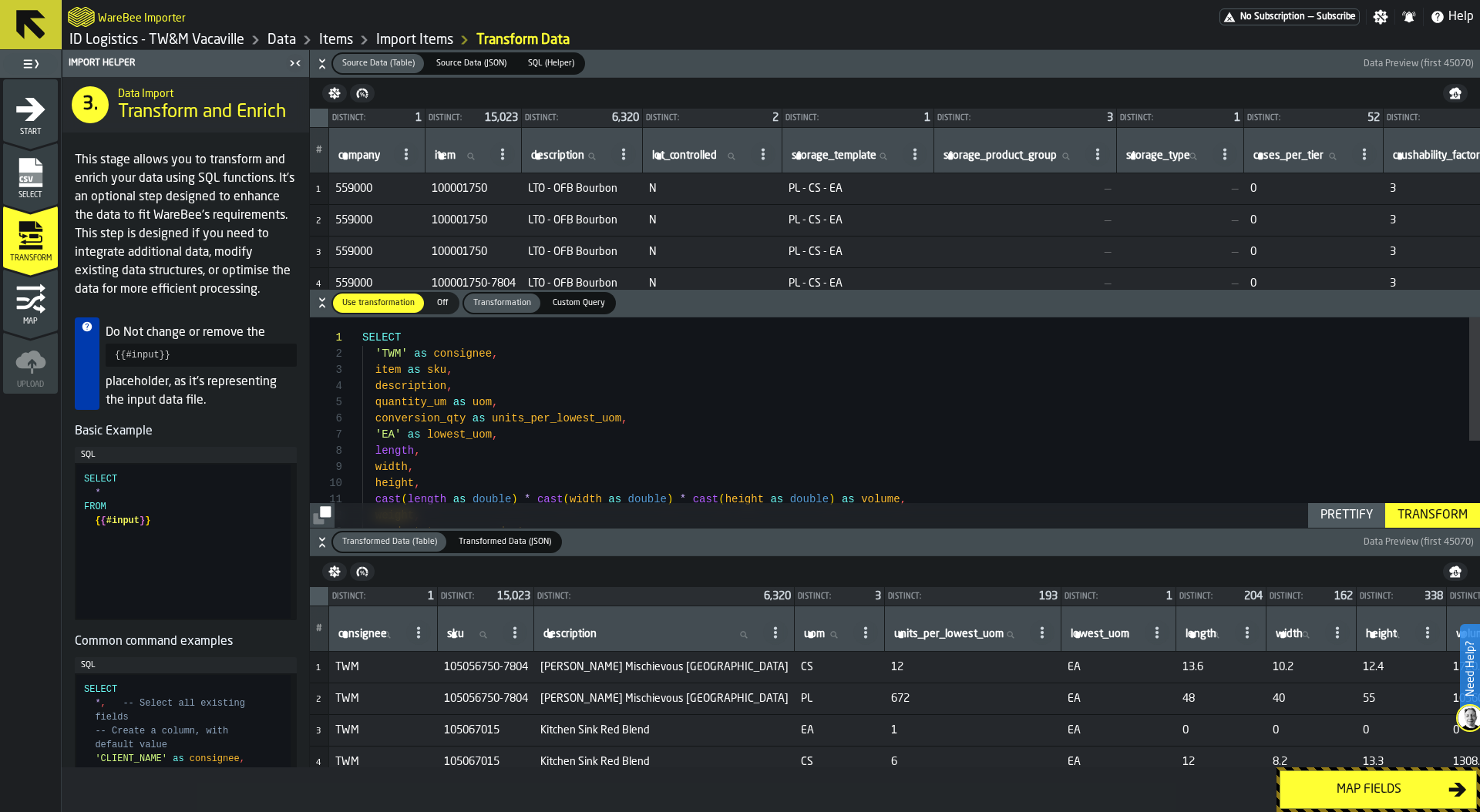
click at [1359, 788] on div "Map fields" at bounding box center [1369, 790] width 159 height 19
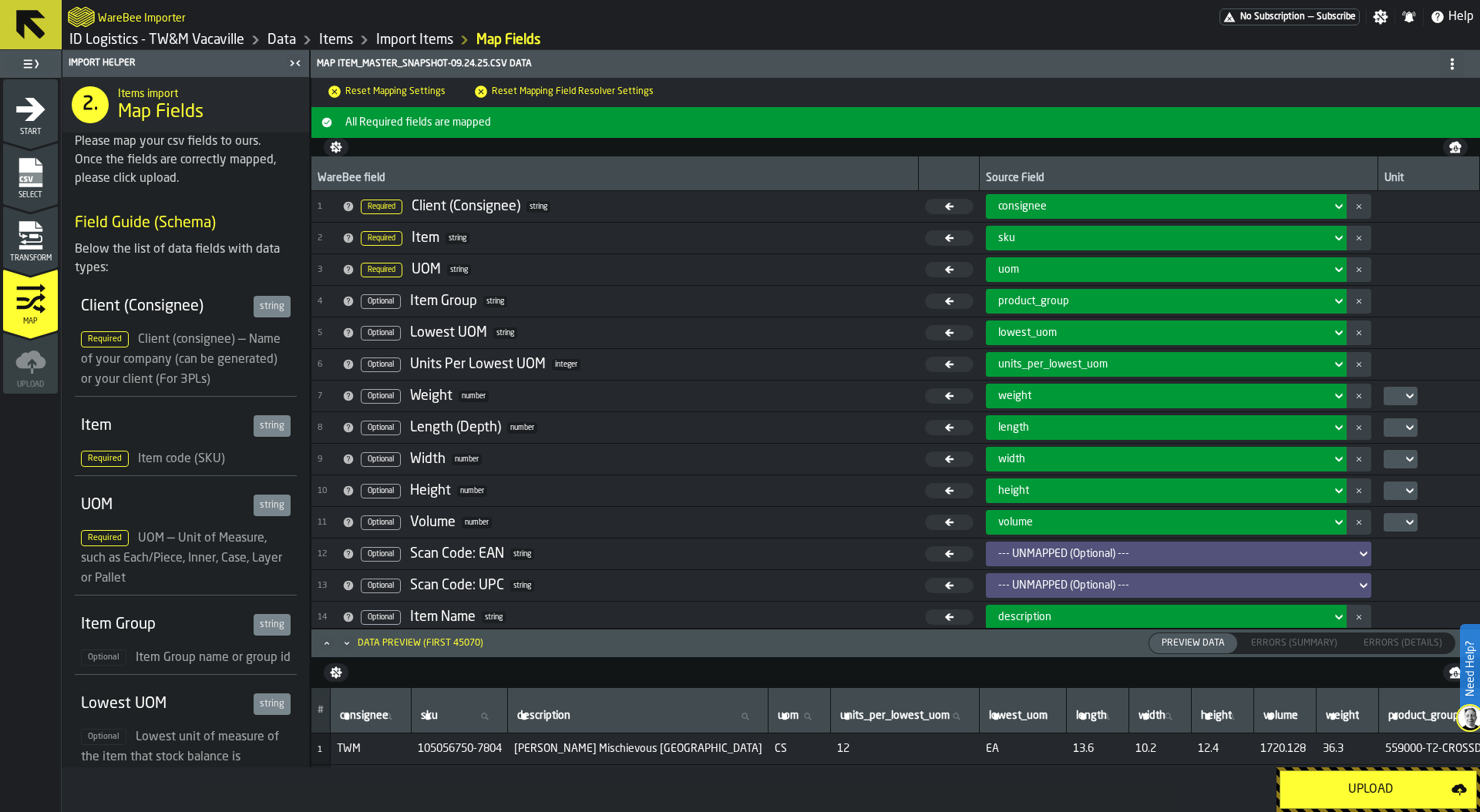
click at [1348, 781] on div "Upload" at bounding box center [1370, 790] width 162 height 19
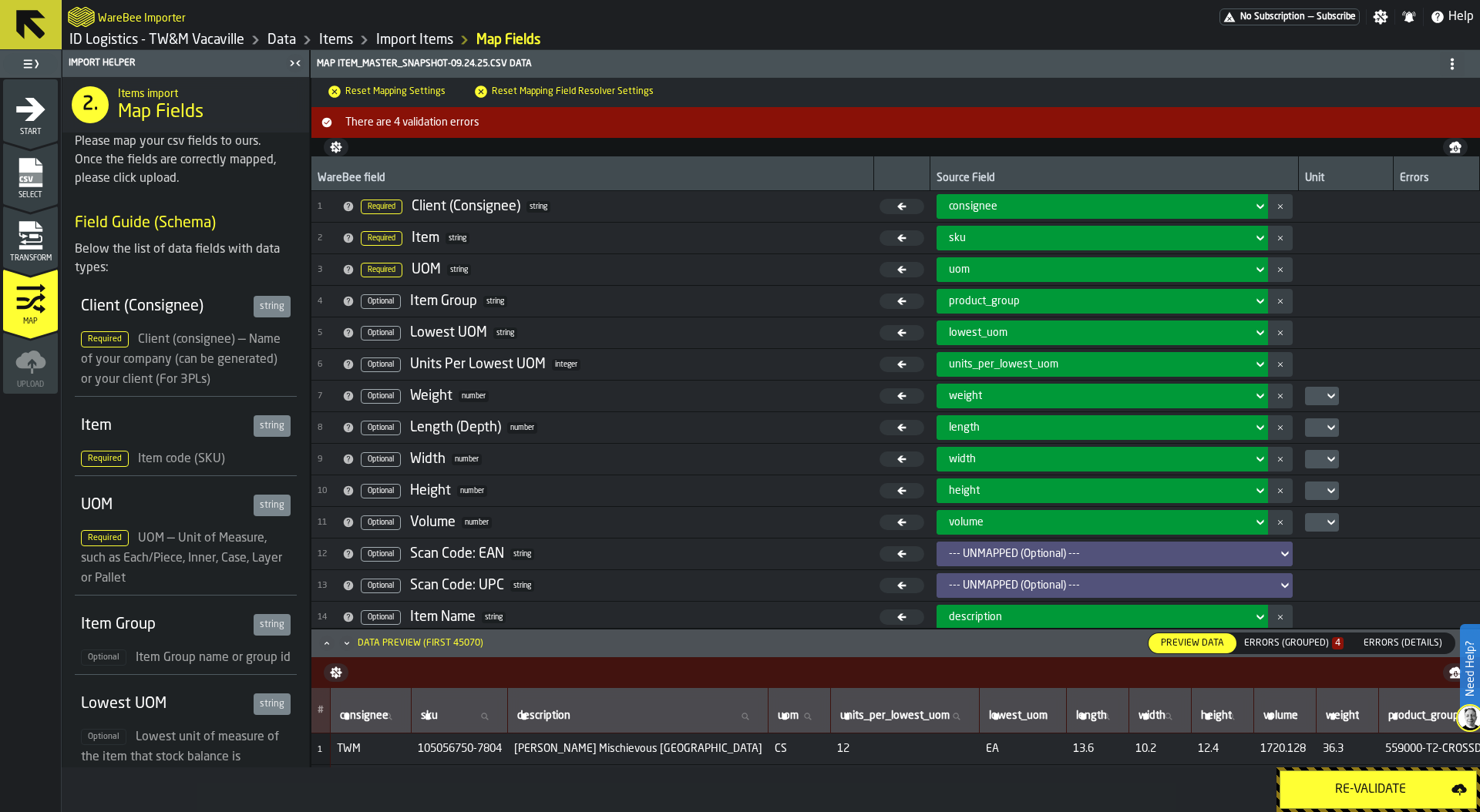
click at [1312, 650] on div "Errors (Grouped) 4" at bounding box center [1293, 643] width 112 height 17
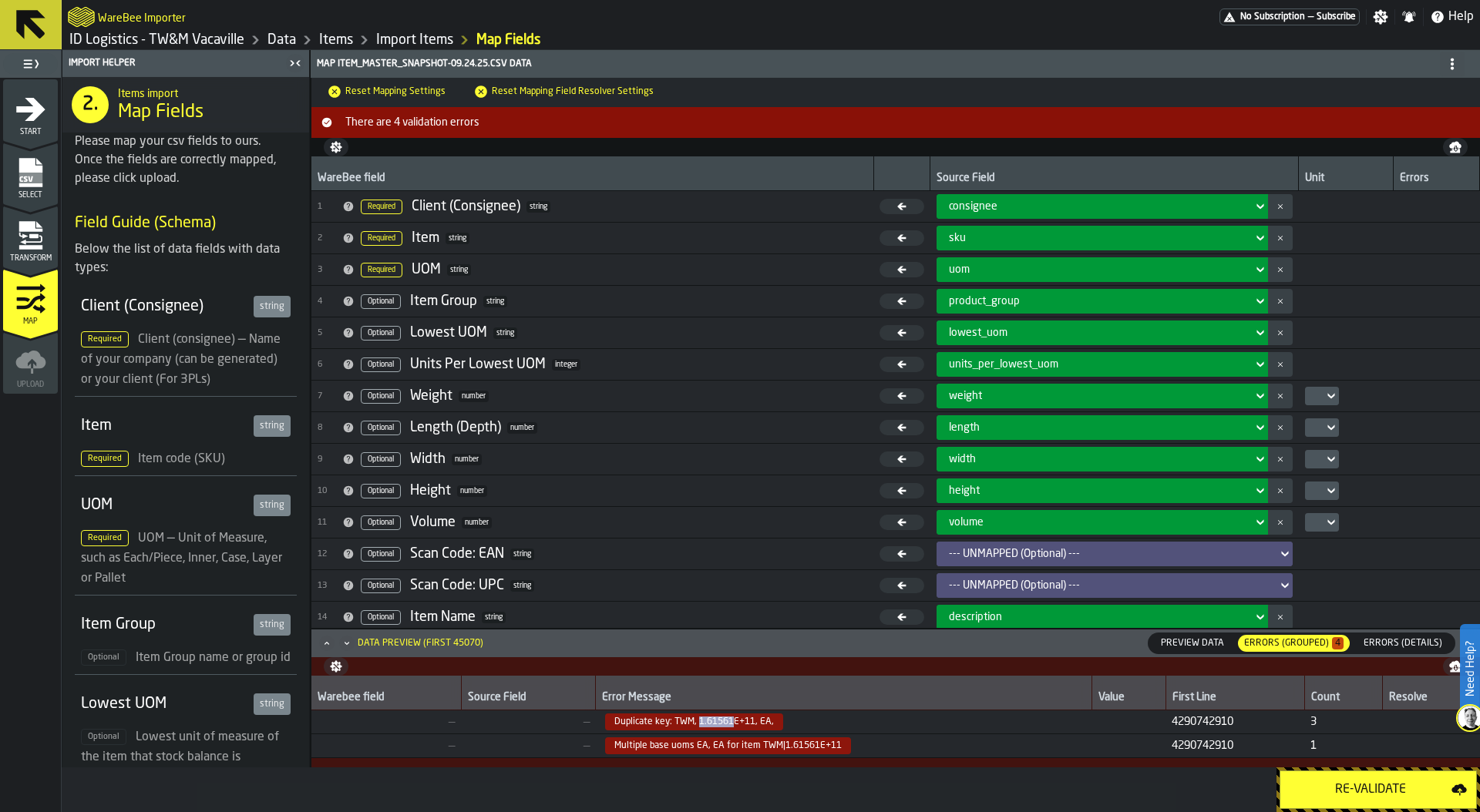
drag, startPoint x: 695, startPoint y: 720, endPoint x: 728, endPoint y: 721, distance: 33.0
click at [728, 721] on span "Duplicate key: TWM, 1.61561E+11, EA," at bounding box center [694, 721] width 178 height 17
copy span "1.61561"
click at [37, 183] on icon "menu Select" at bounding box center [31, 172] width 31 height 31
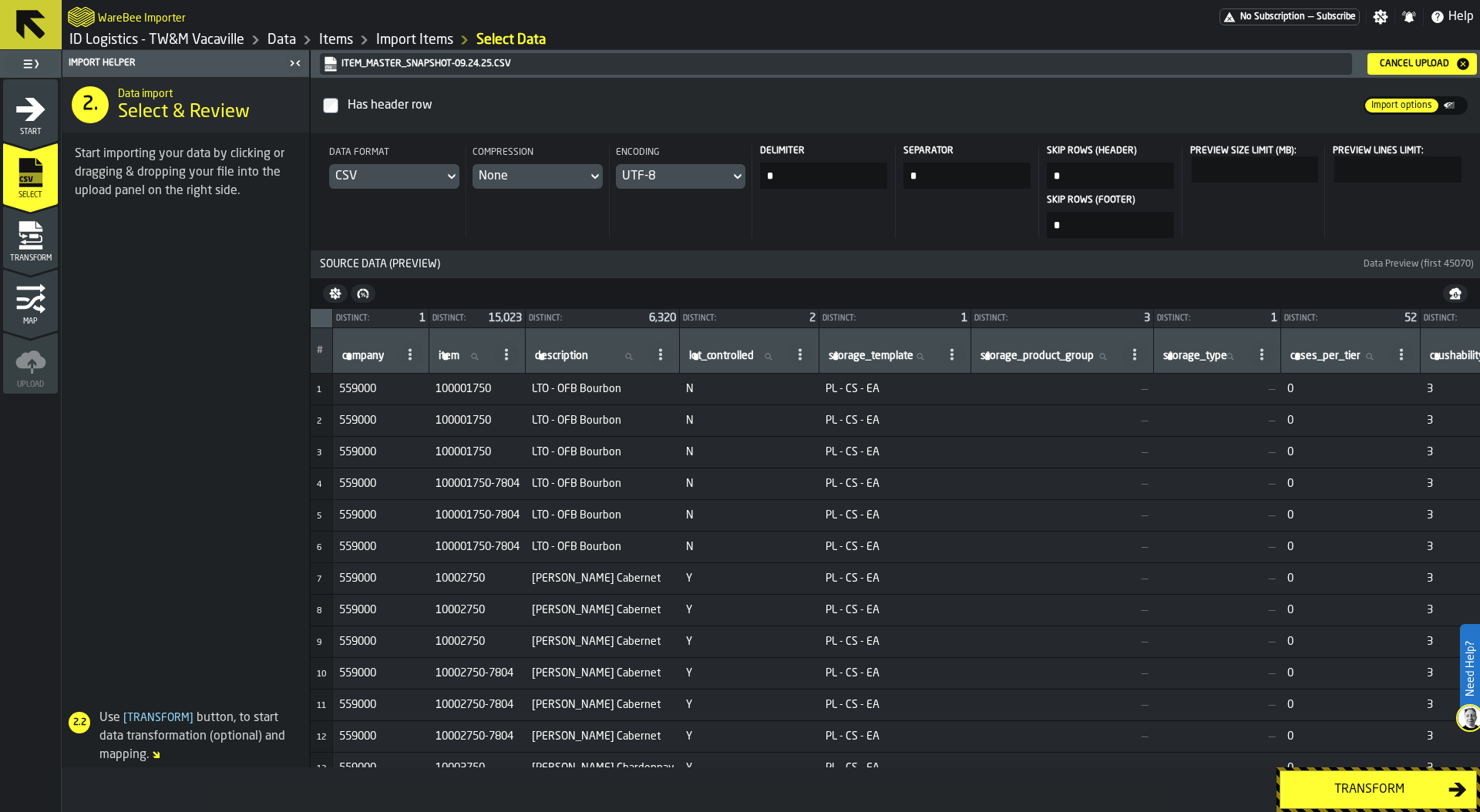
click at [1405, 63] on div "Cancel Upload" at bounding box center [1414, 64] width 81 height 11
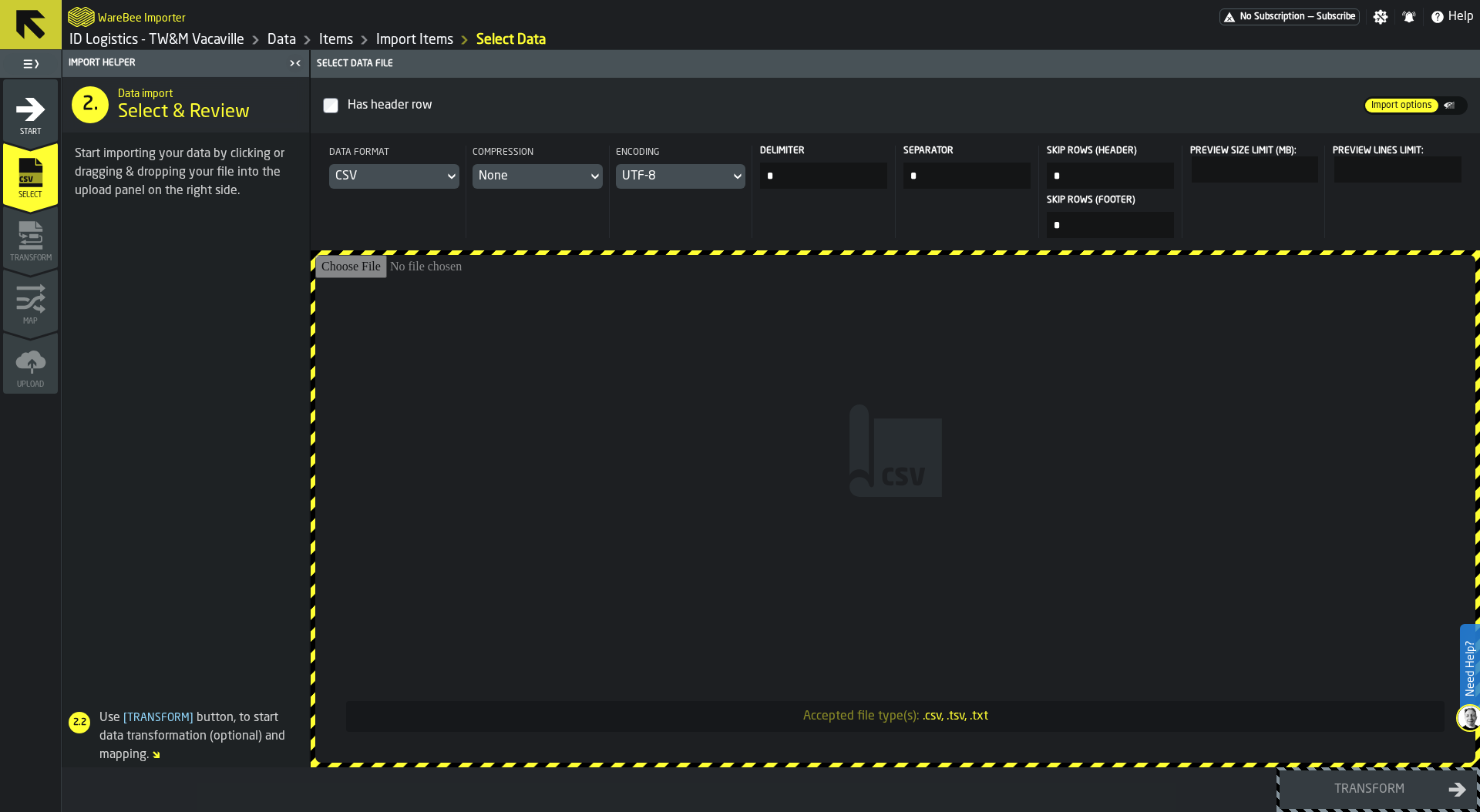
click at [692, 540] on input "Accepted file type(s): .csv, .tsv, .txt" at bounding box center [895, 509] width 1160 height 508
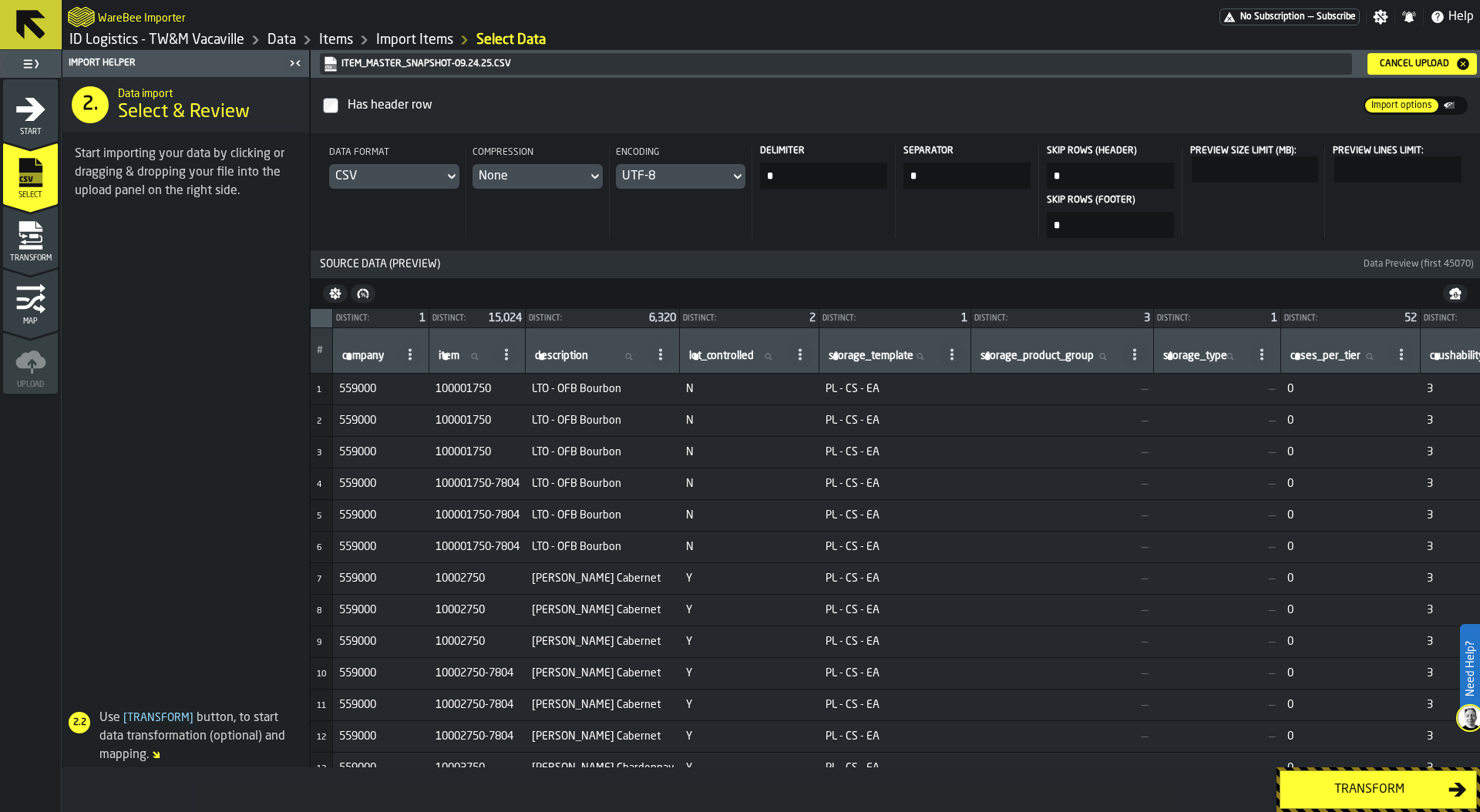
click at [1335, 791] on div "Transform" at bounding box center [1369, 790] width 159 height 19
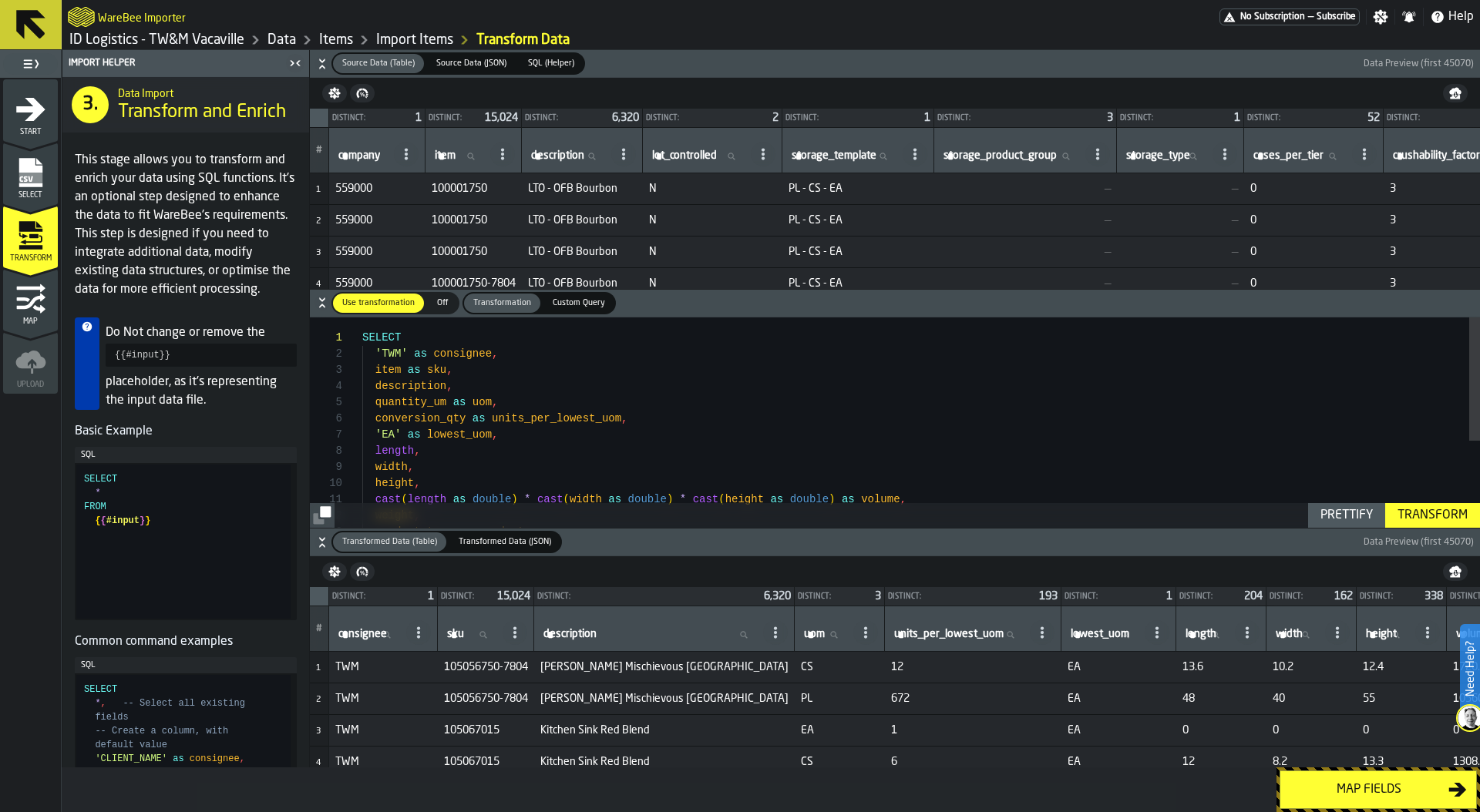
click at [1335, 791] on div "Map fields" at bounding box center [1369, 790] width 159 height 19
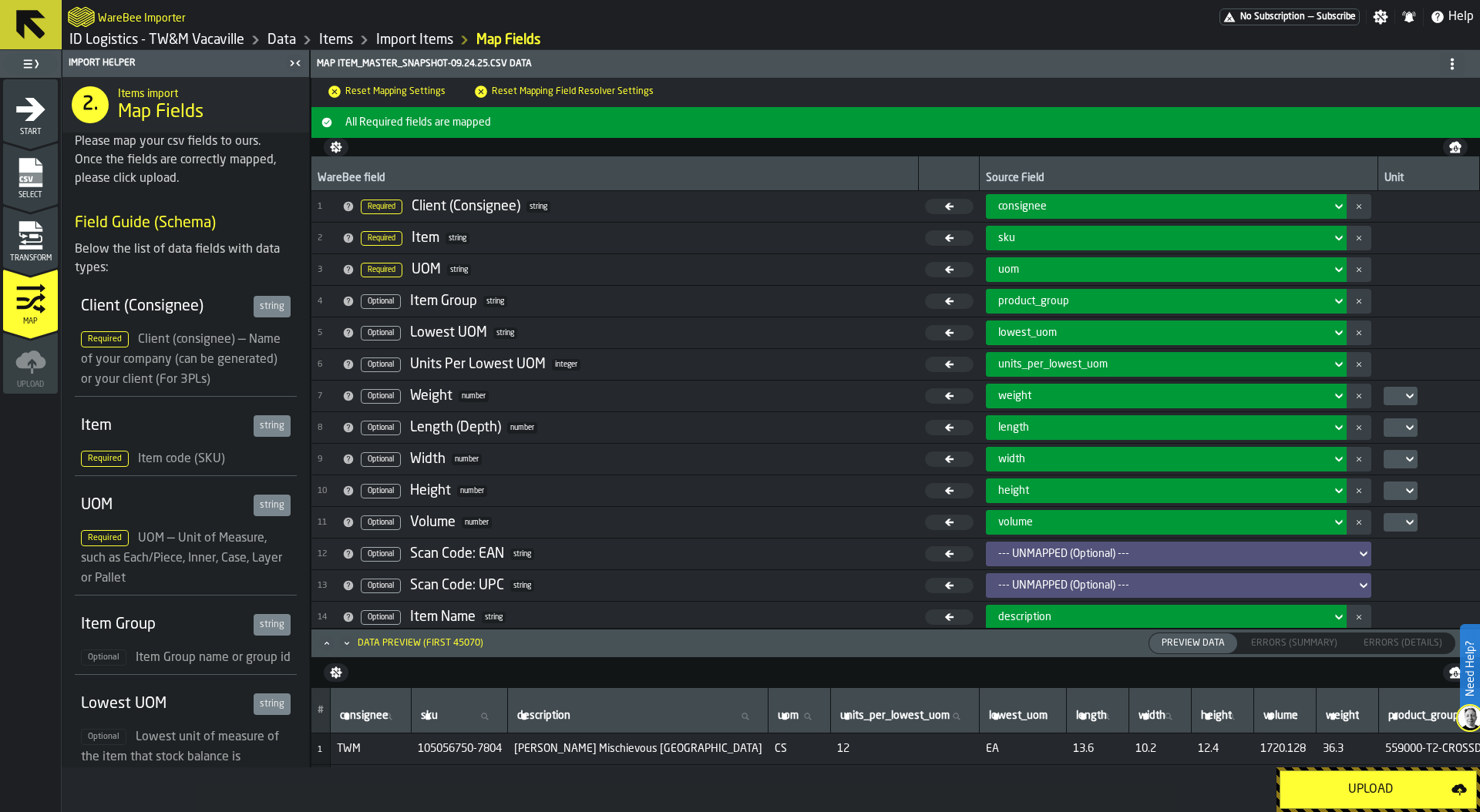
click at [1335, 791] on div "Upload" at bounding box center [1370, 790] width 162 height 19
